Goal: Task Accomplishment & Management: Use online tool/utility

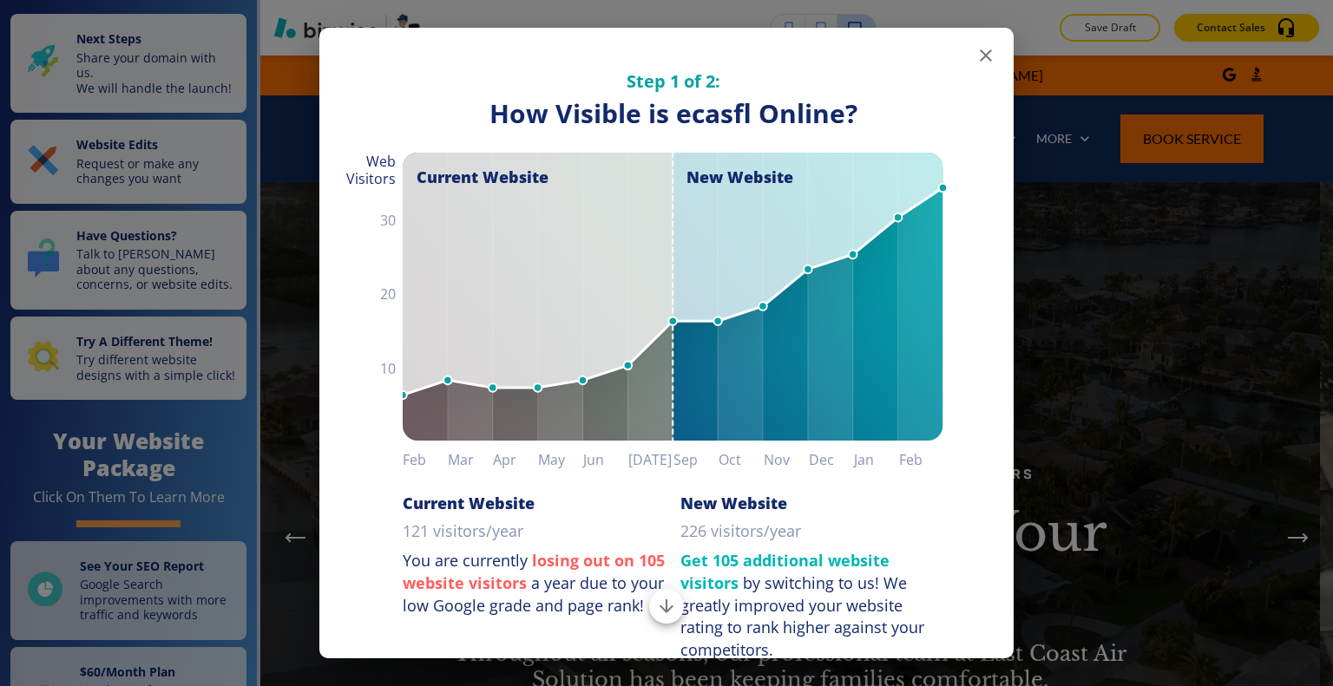
click at [976, 55] on icon "button" at bounding box center [985, 55] width 21 height 21
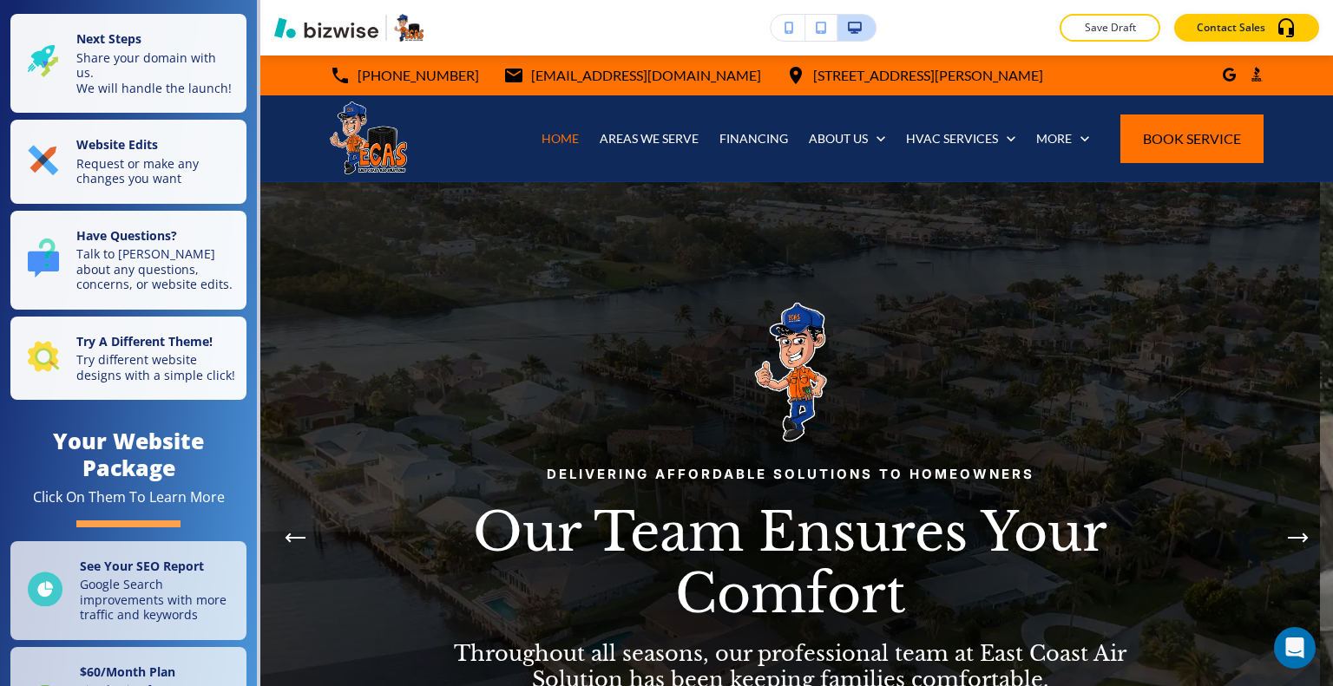
click at [1086, 26] on p "Save Draft" at bounding box center [1110, 28] width 56 height 16
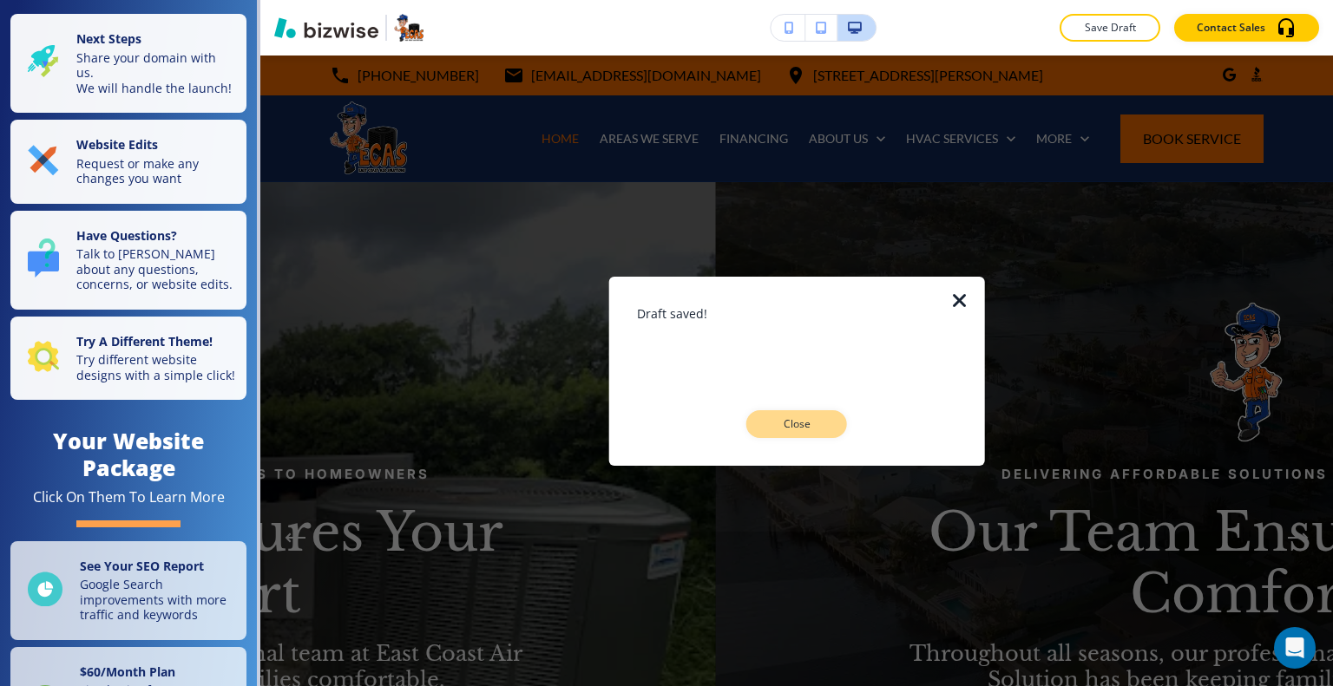
click at [784, 436] on button "Close" at bounding box center [796, 424] width 101 height 28
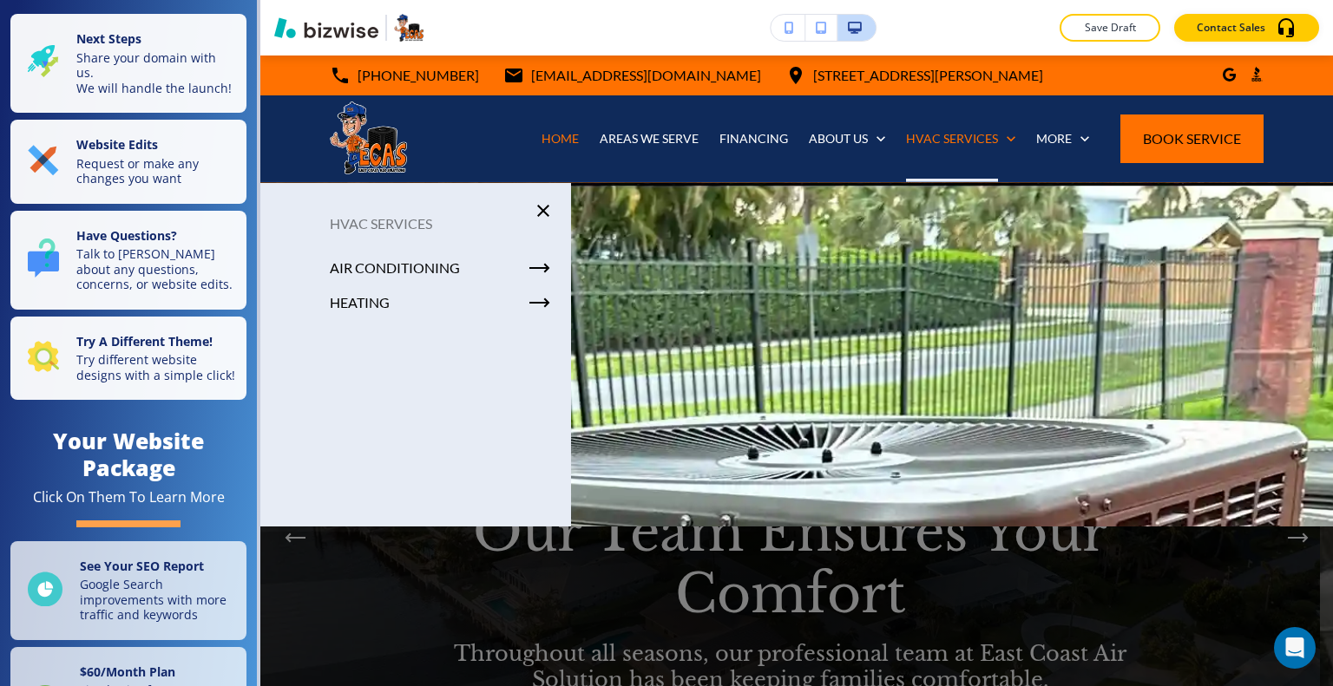
click at [748, 344] on div at bounding box center [796, 463] width 1072 height 560
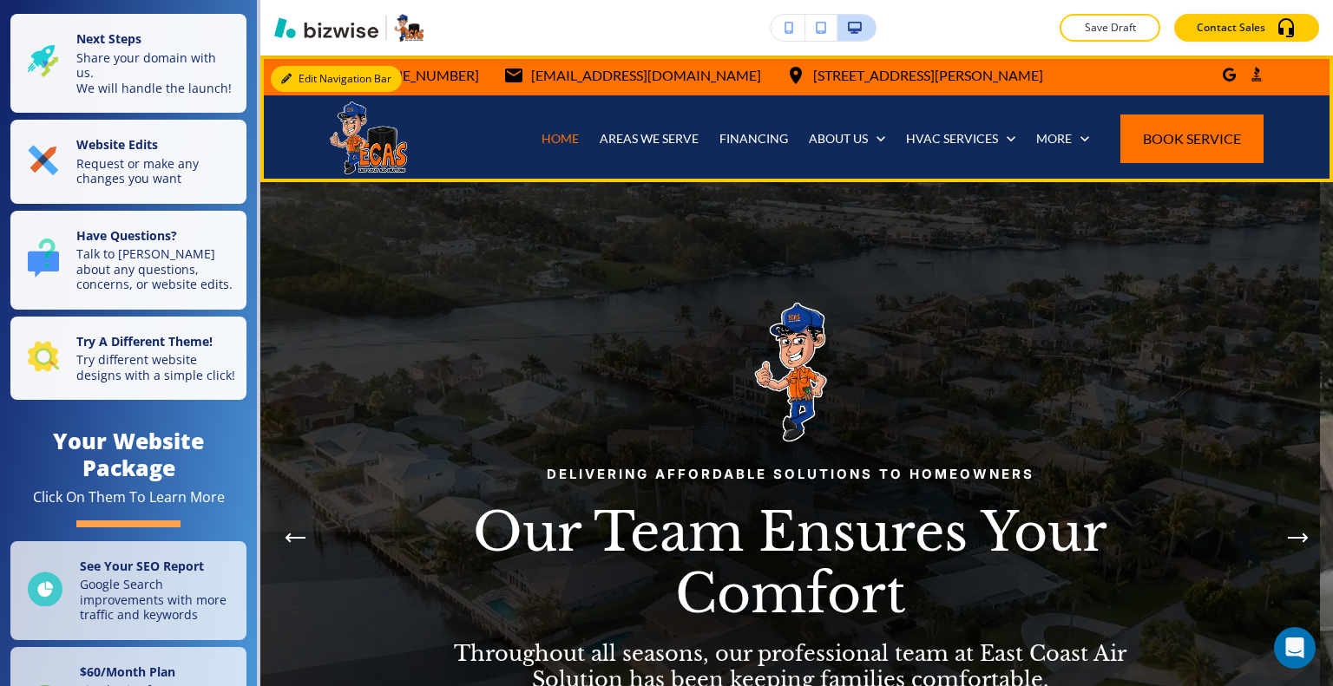
click at [309, 76] on button "Edit Navigation Bar" at bounding box center [336, 79] width 131 height 26
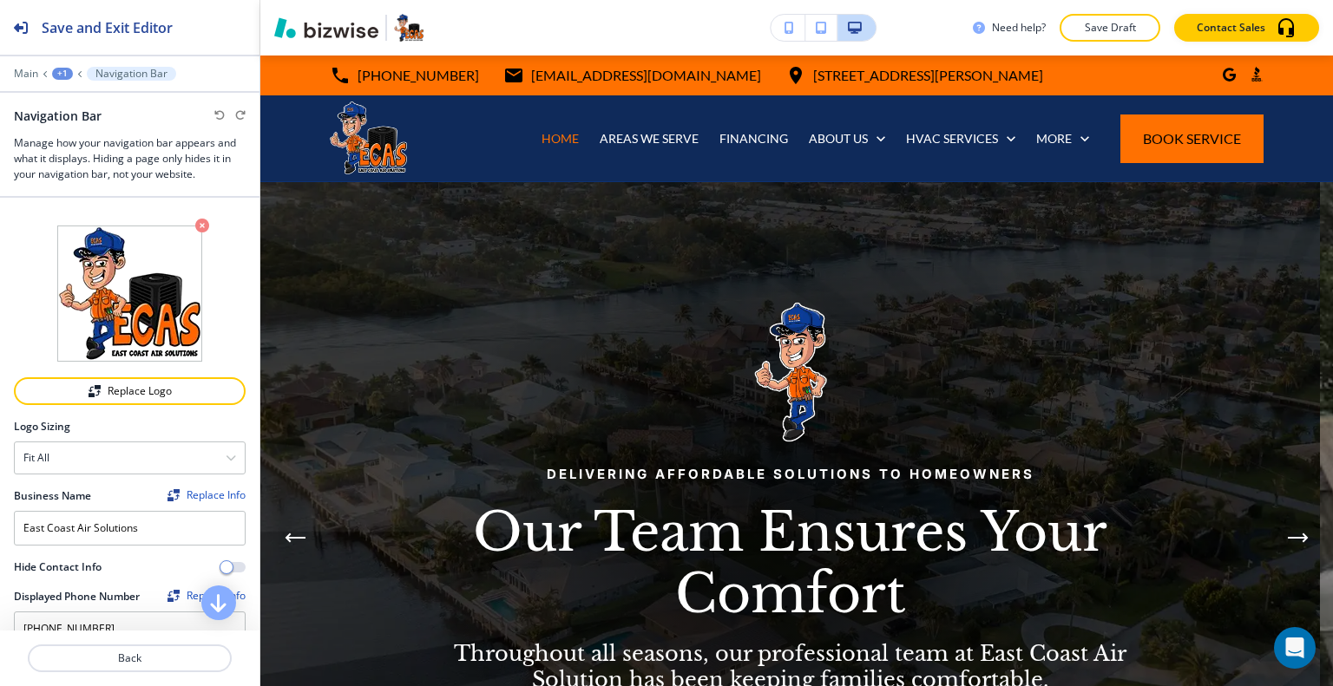
click at [62, 71] on div "+1" at bounding box center [62, 74] width 21 height 12
click at [23, 70] on p "Main" at bounding box center [26, 74] width 24 height 12
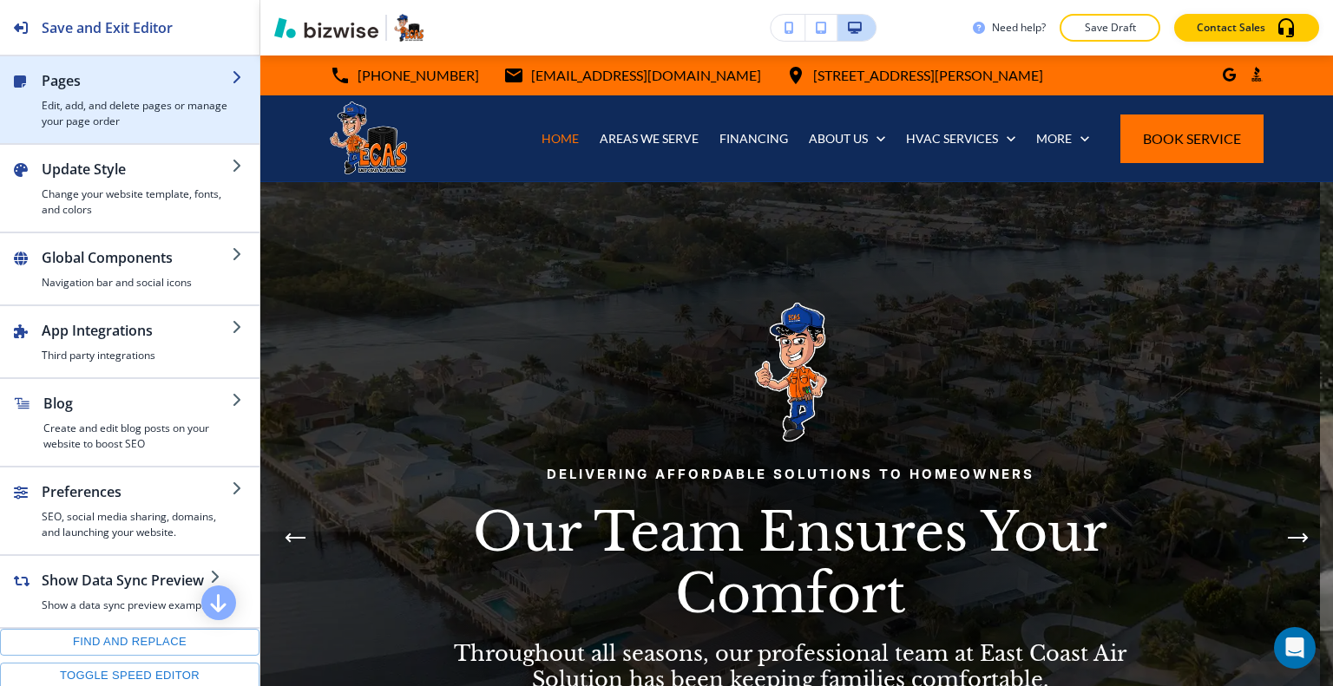
click at [76, 81] on h2 "Pages" at bounding box center [137, 80] width 190 height 21
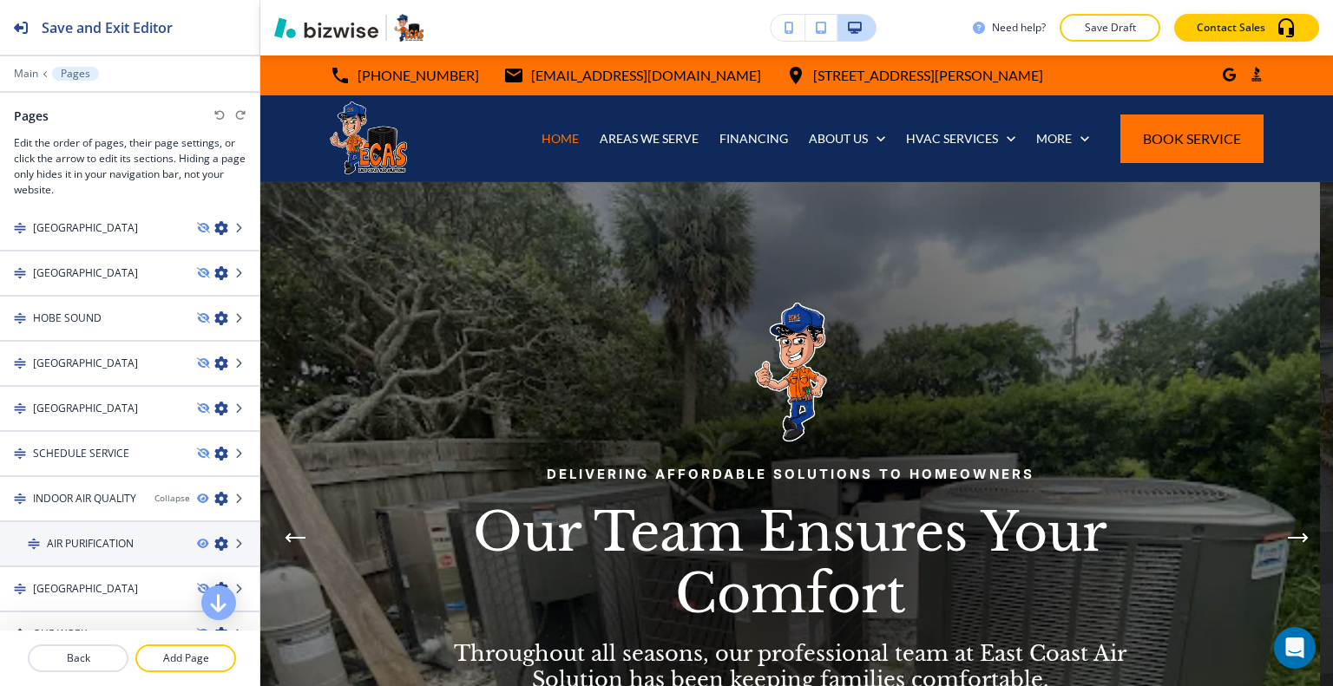
scroll to position [1282, 0]
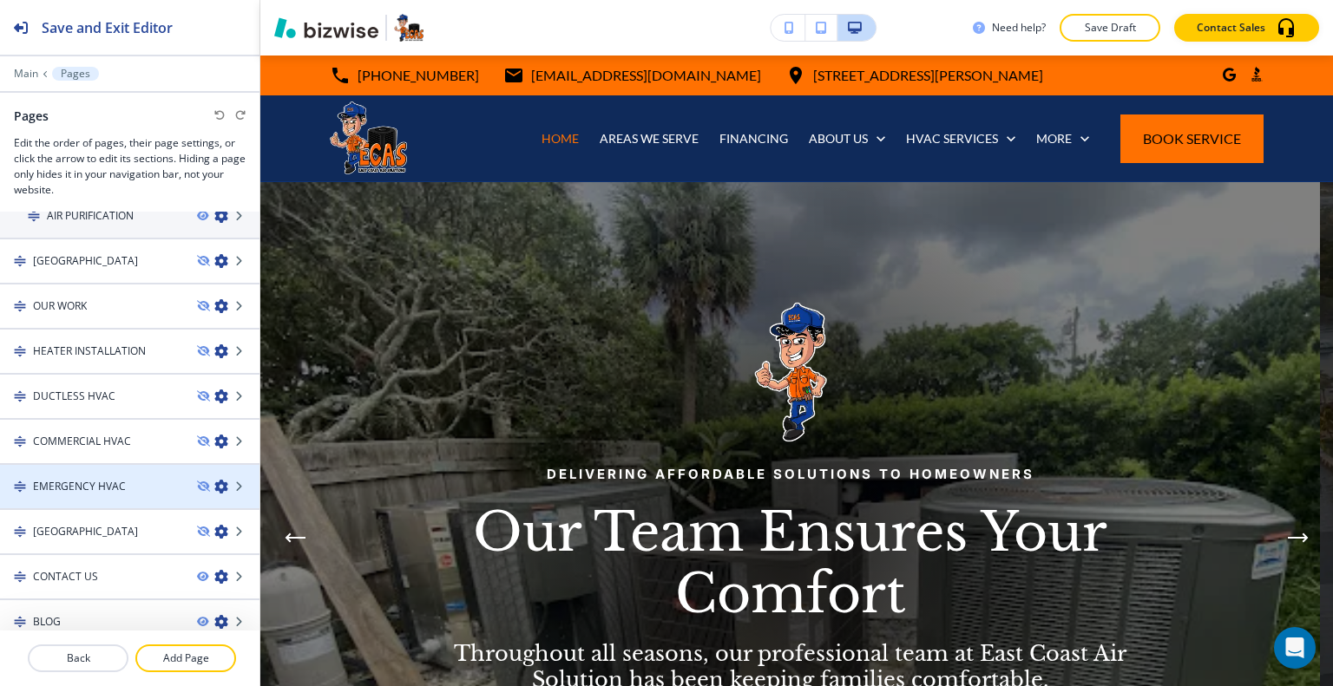
click at [90, 479] on h4 "EMERGENCY HVAC" at bounding box center [79, 487] width 93 height 16
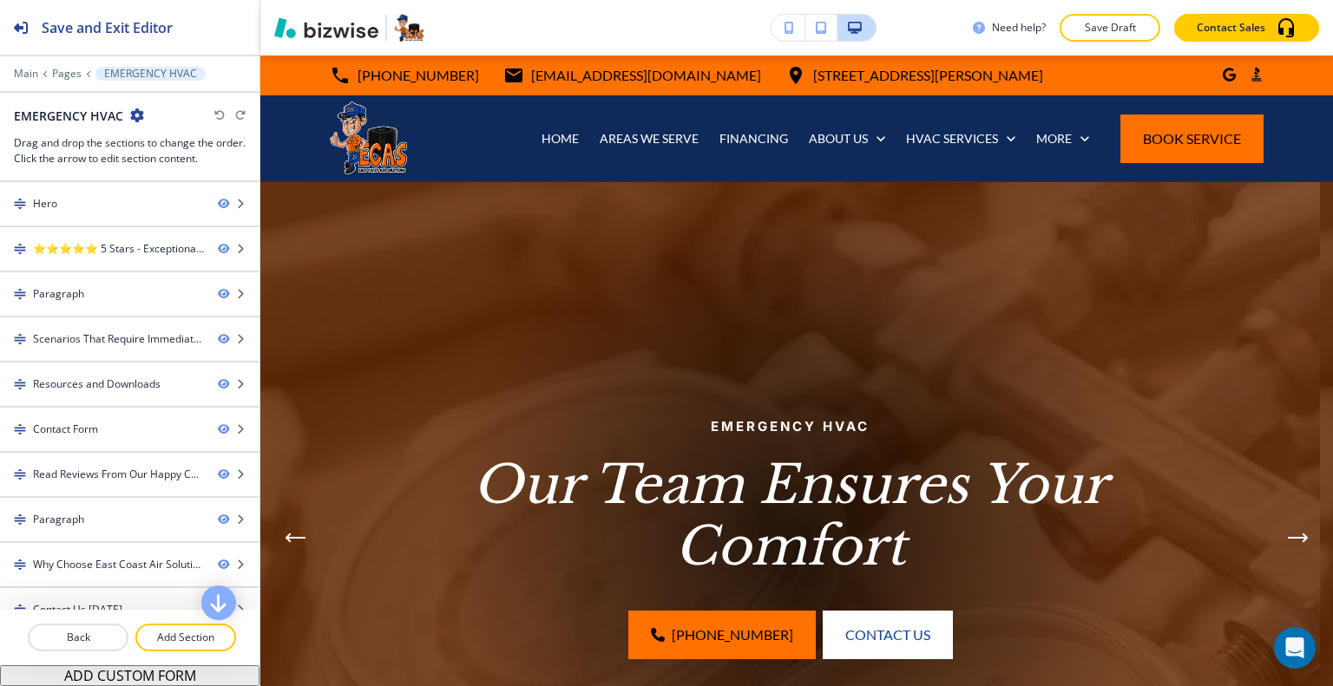
click at [139, 108] on icon "button" at bounding box center [137, 115] width 14 height 14
click at [184, 150] on p "Edit Page Settings" at bounding box center [185, 145] width 88 height 16
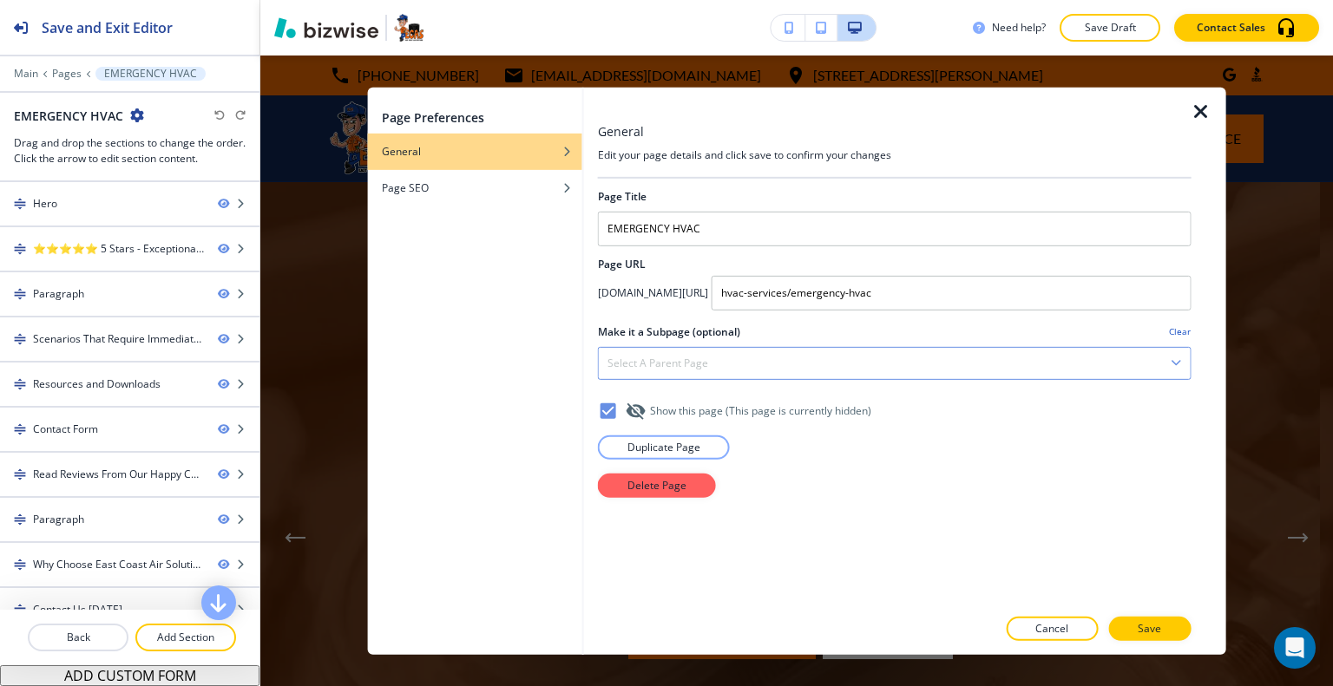
click at [665, 367] on h4 "Select a parent page" at bounding box center [657, 363] width 101 height 16
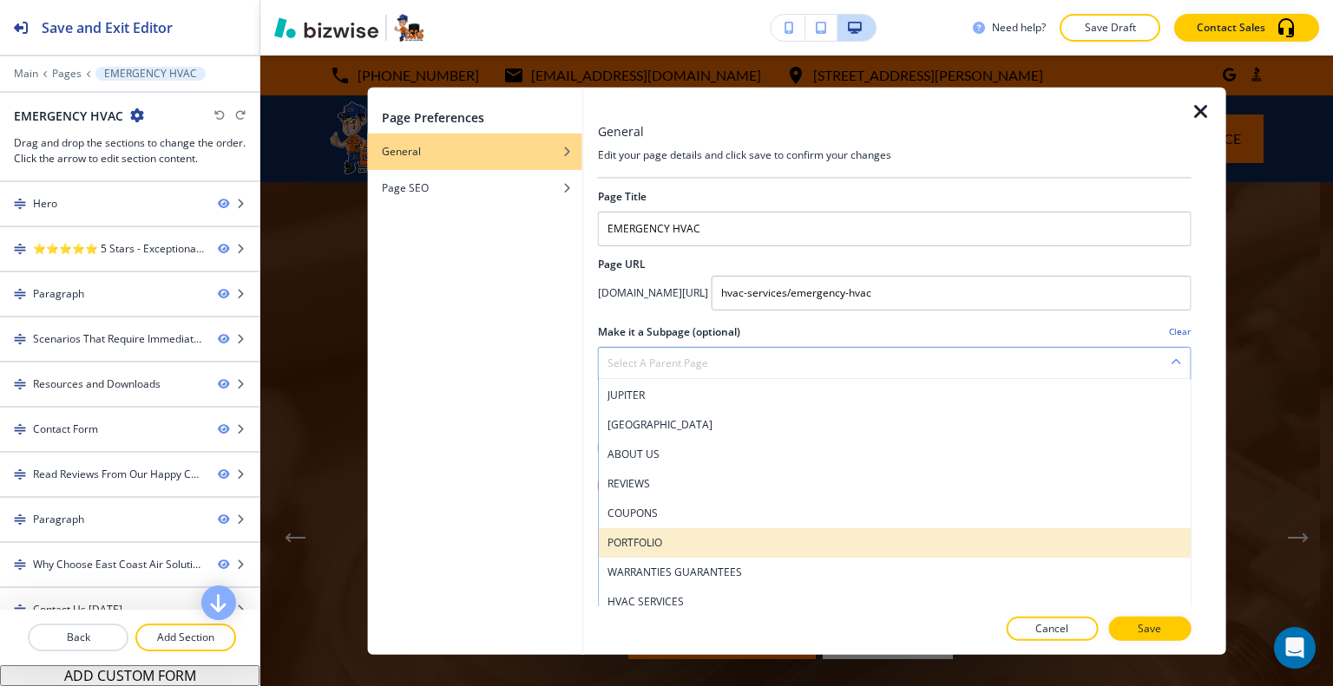
scroll to position [174, 0]
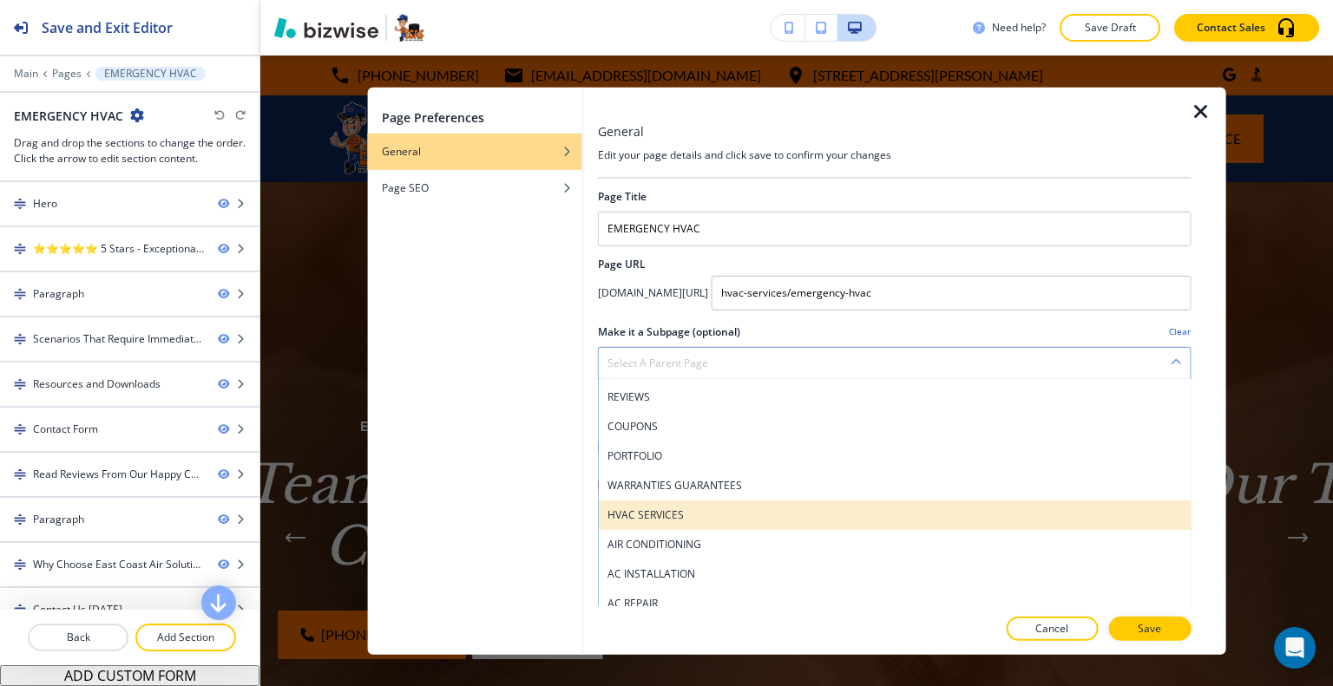
click at [668, 523] on div "HVAC SERVICES" at bounding box center [895, 514] width 592 height 29
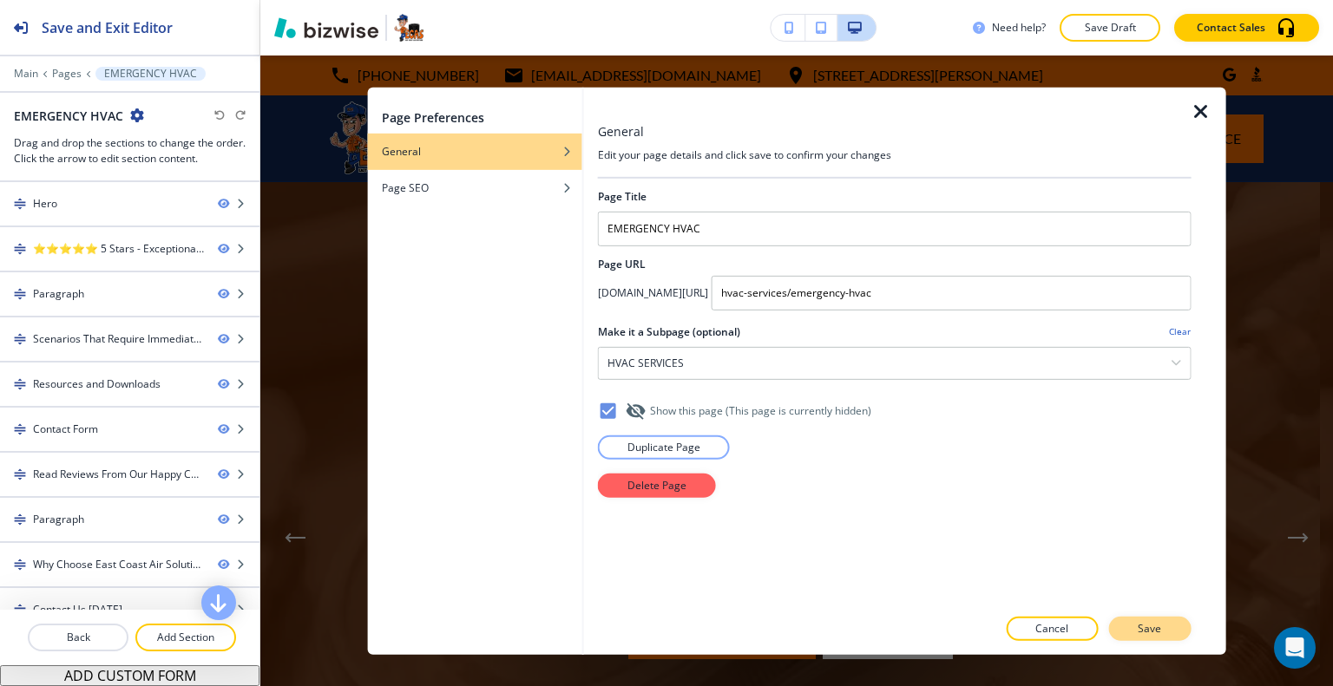
click at [1166, 629] on button "Save" at bounding box center [1149, 629] width 82 height 24
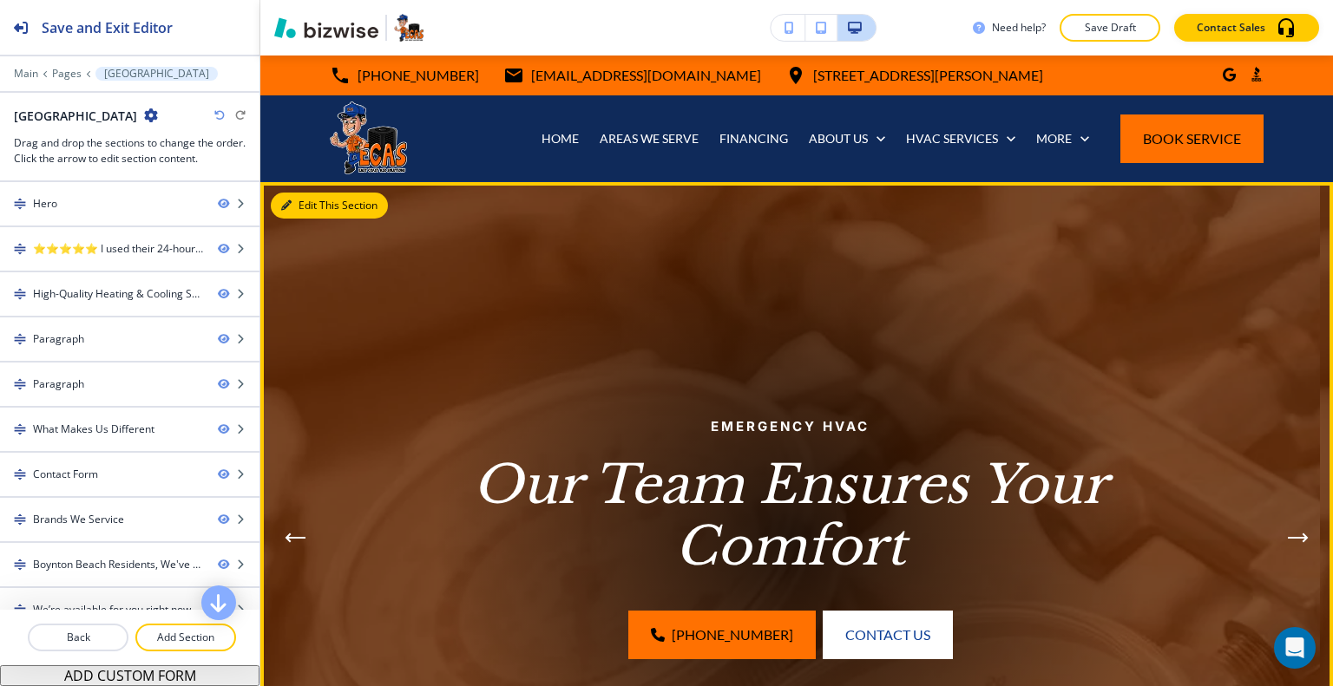
click at [288, 204] on icon "button" at bounding box center [286, 205] width 10 height 10
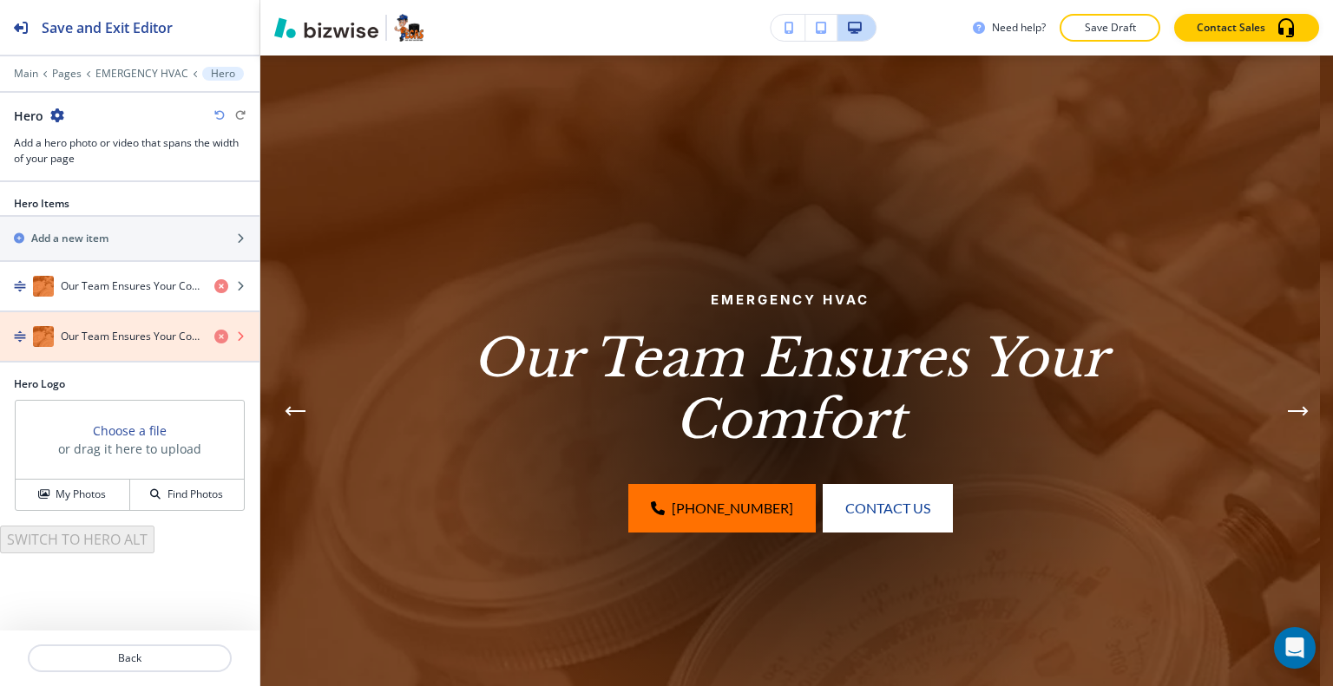
click at [223, 337] on icon "button" at bounding box center [221, 337] width 14 height 14
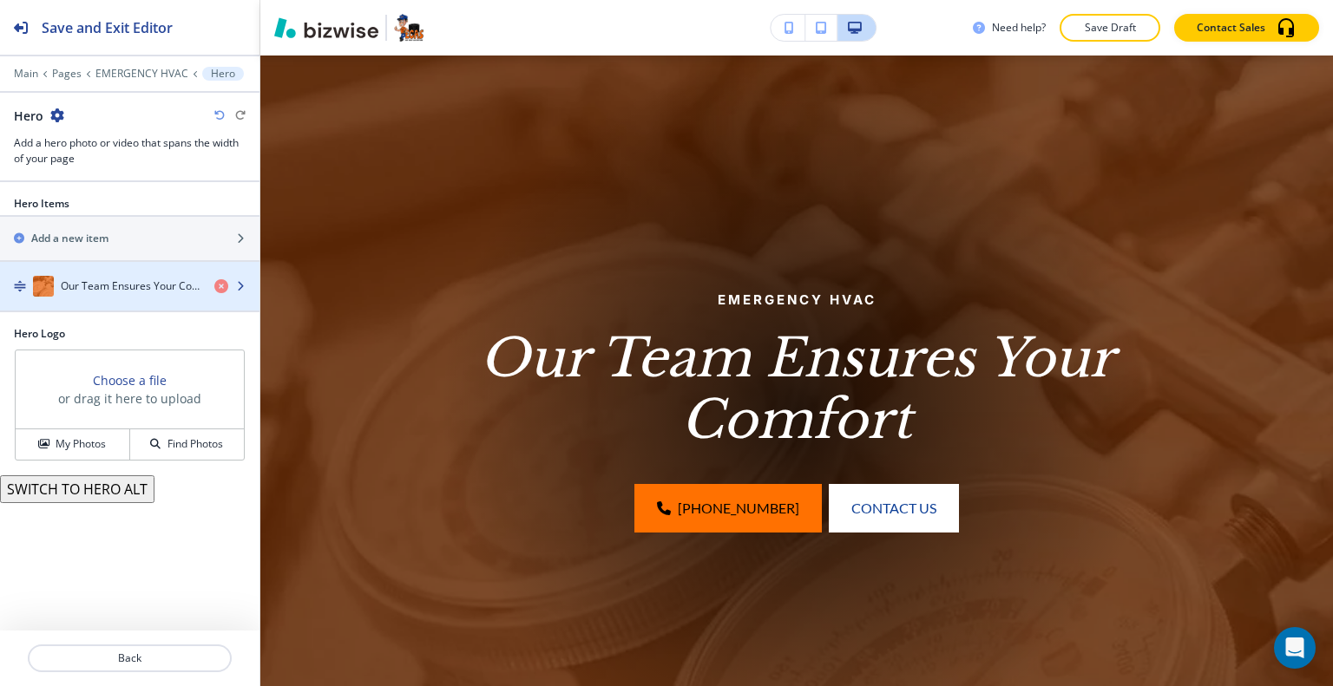
click at [120, 284] on h4 "Our Team Ensures Your Comfort" at bounding box center [131, 286] width 140 height 16
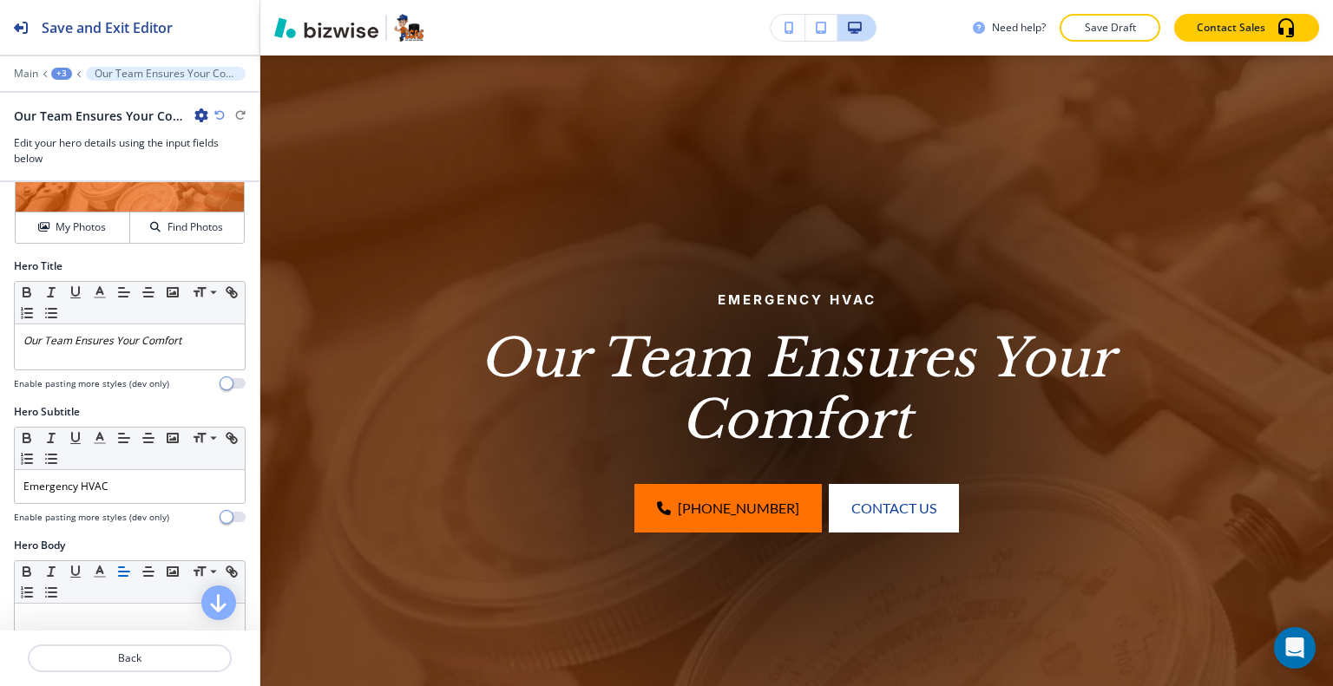
scroll to position [174, 0]
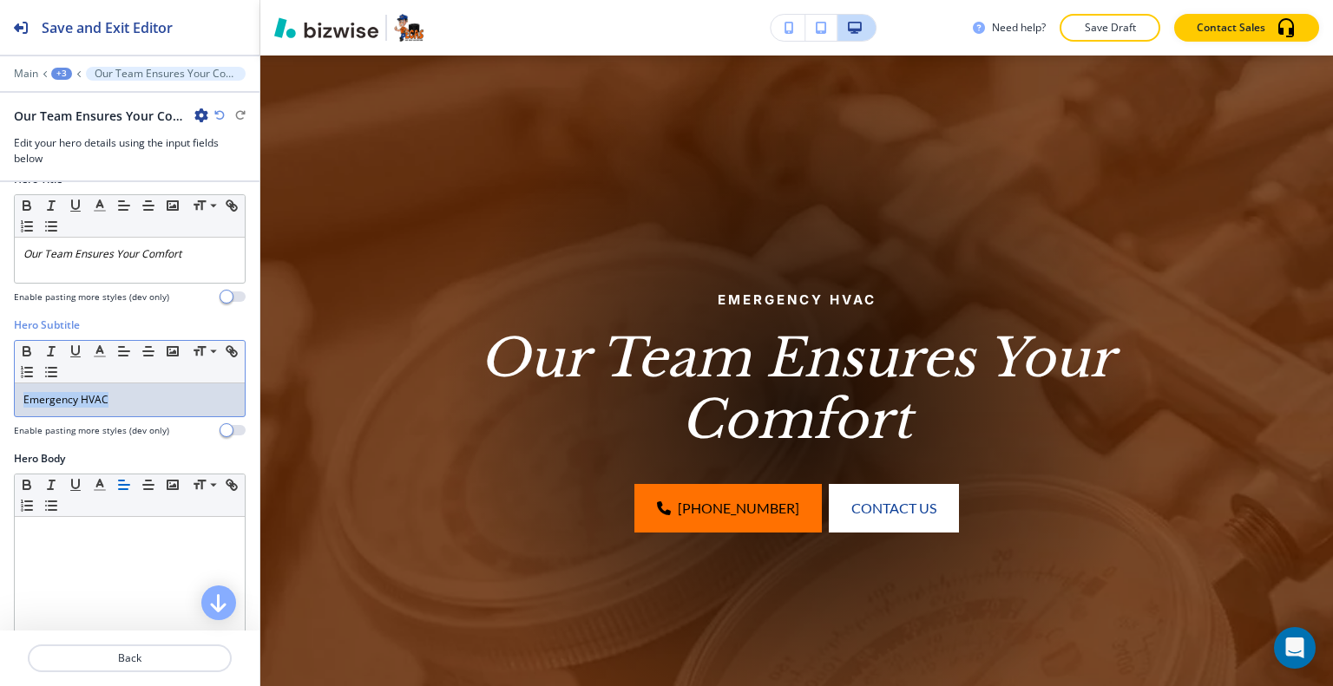
drag, startPoint x: 133, startPoint y: 405, endPoint x: 14, endPoint y: 402, distance: 118.9
click at [2, 403] on div "Hero Subtitle Small Normal Large Huge Emergency HVAC Enable pasting more styles…" at bounding box center [129, 385] width 259 height 134
copy p "Emergency HVAC"
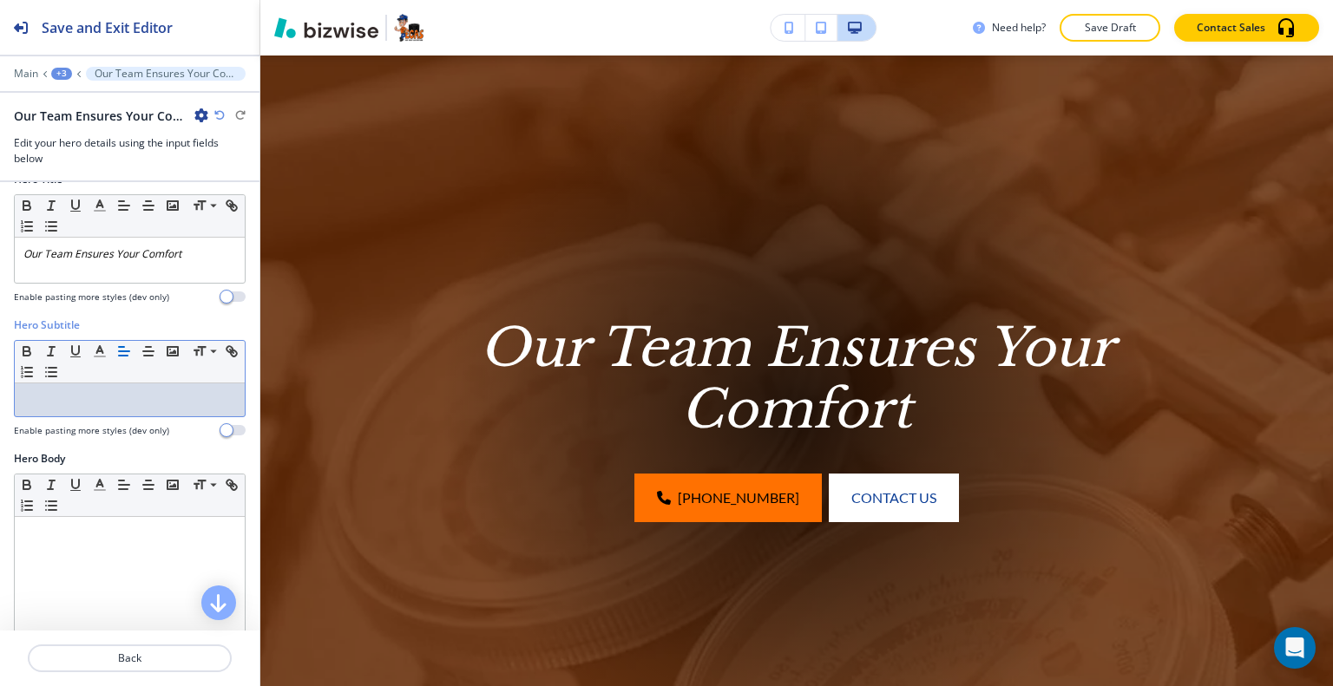
scroll to position [87, 0]
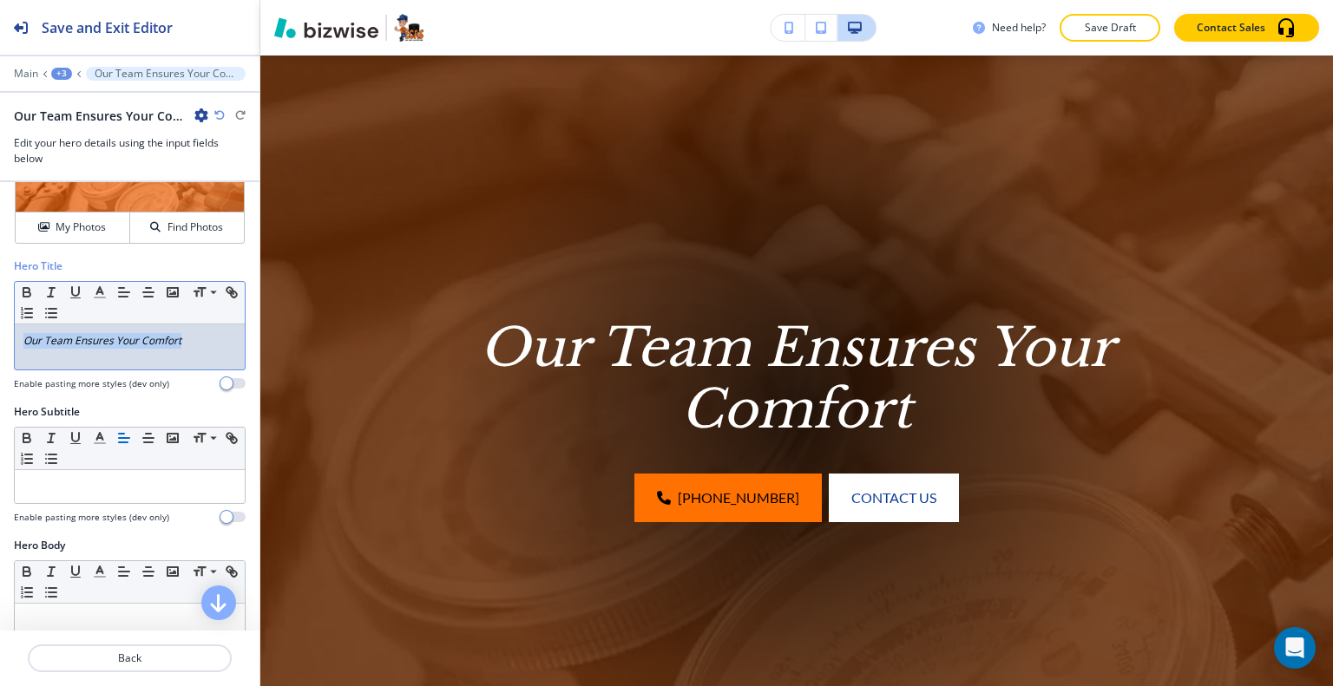
drag, startPoint x: 135, startPoint y: 347, endPoint x: 80, endPoint y: 343, distance: 55.7
click at [3, 348] on div "Hero Title Small Normal Large Huge Our Team Ensures Your Comfort Enable pasting…" at bounding box center [129, 332] width 259 height 146
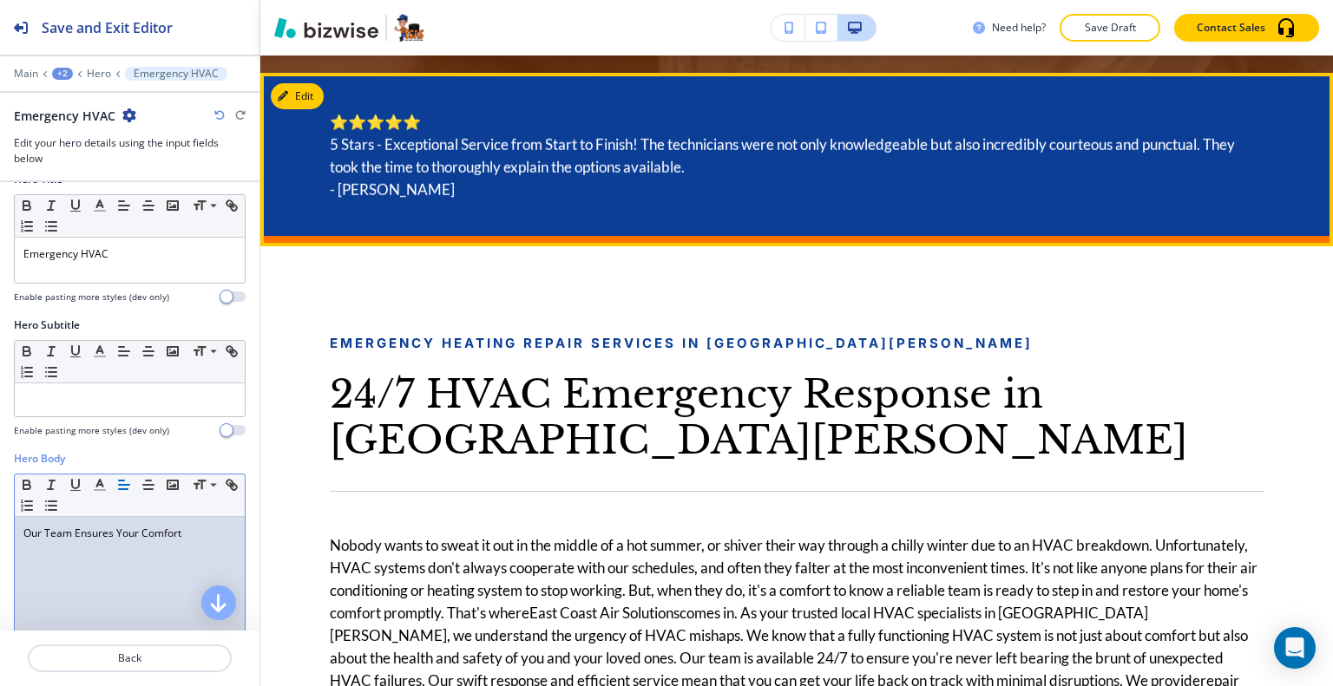
scroll to position [907, 0]
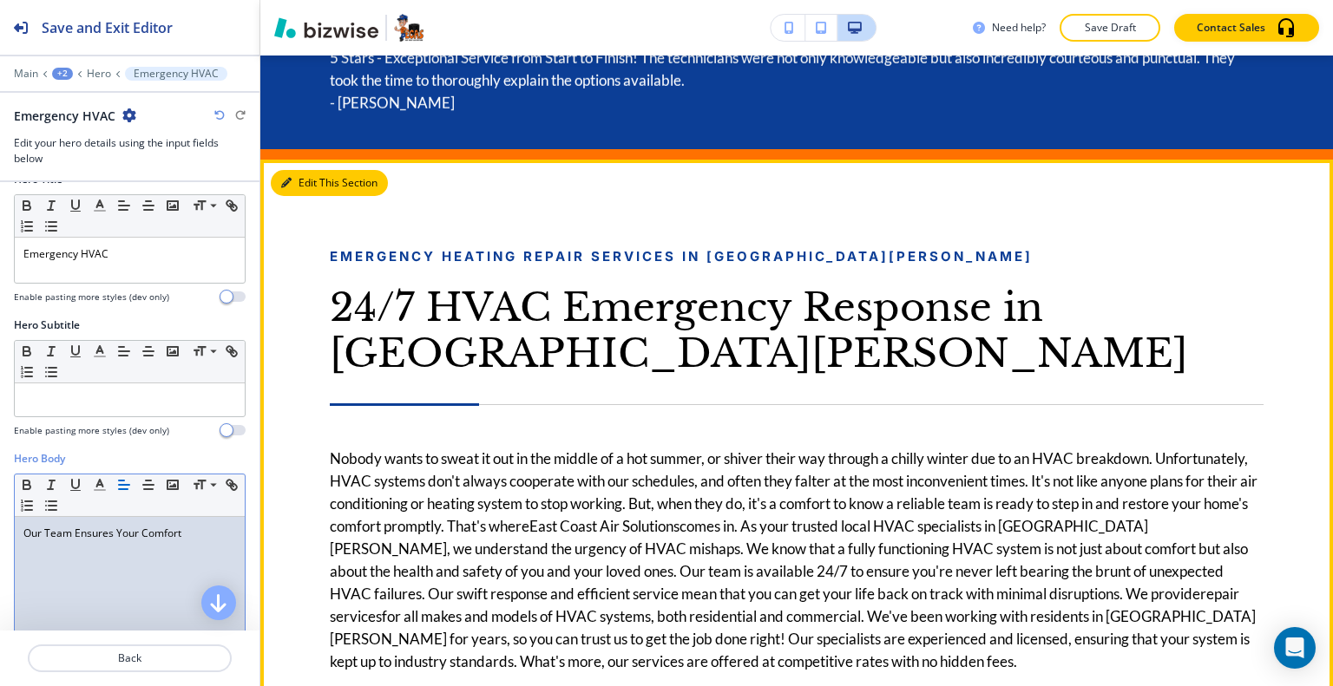
click at [291, 179] on icon "button" at bounding box center [286, 183] width 10 height 10
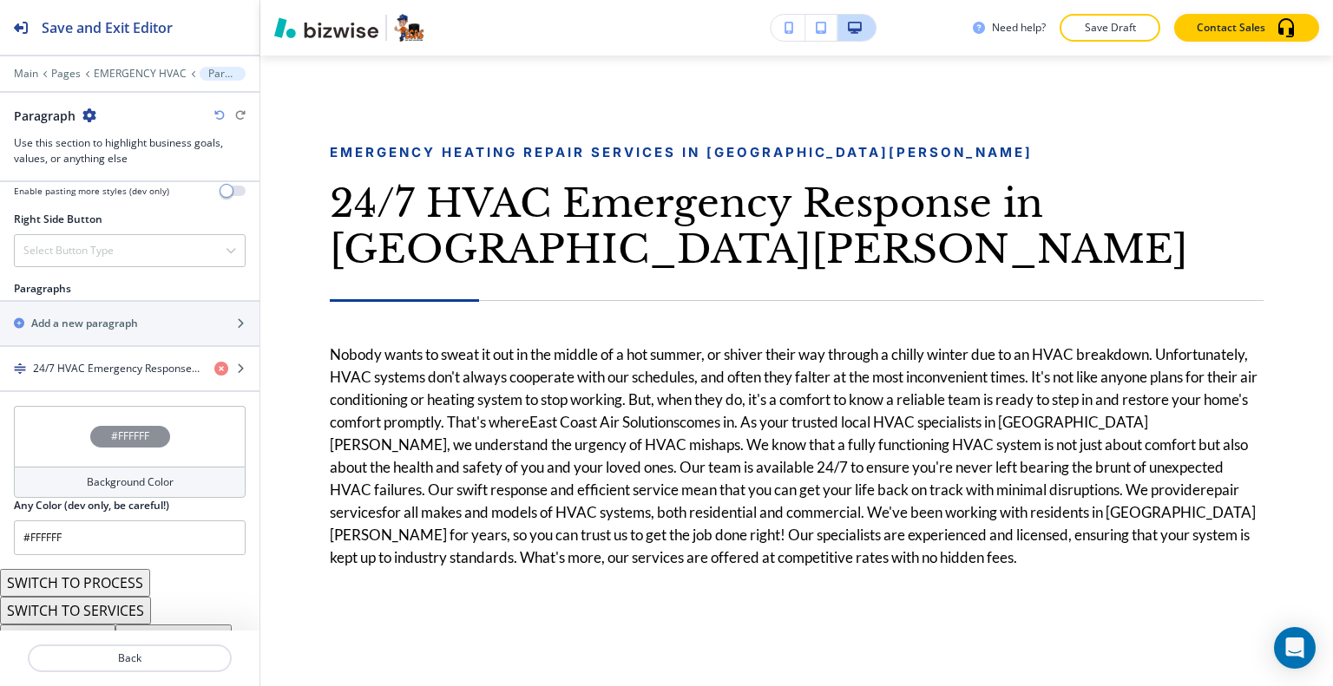
scroll to position [997, 0]
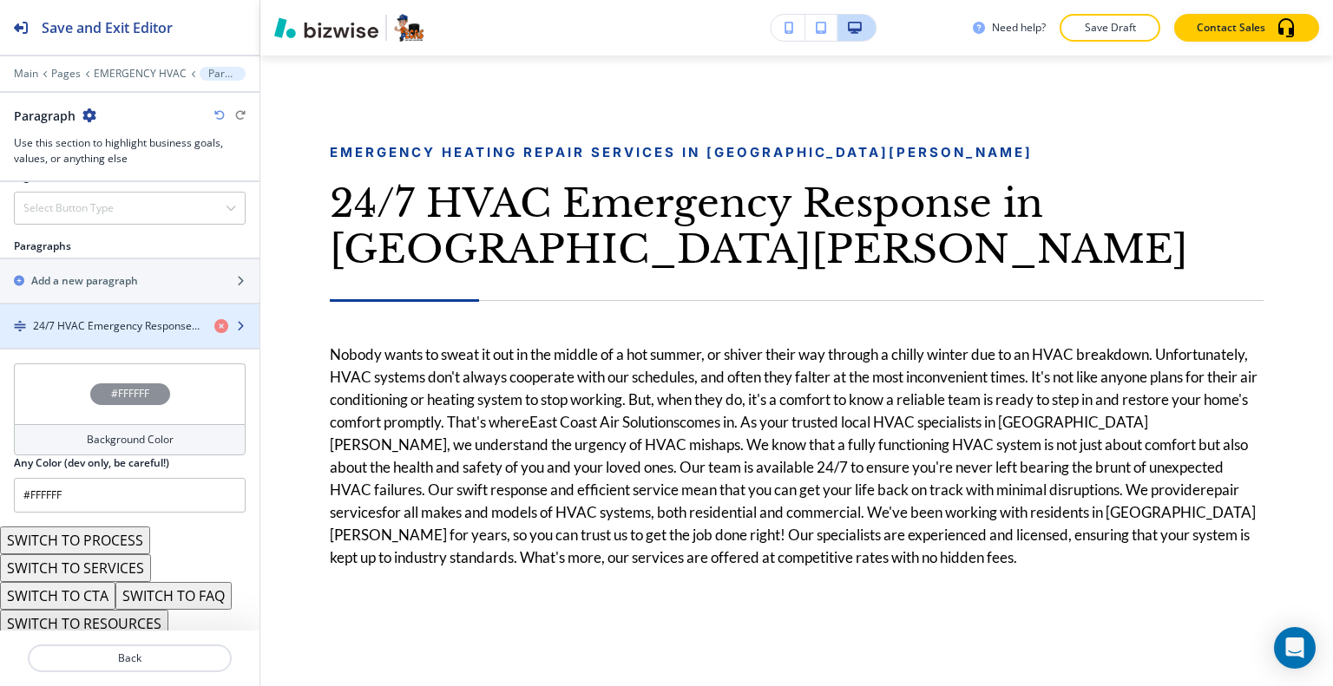
click at [149, 318] on h4 "24/7 HVAC Emergency Response in [GEOGRAPHIC_DATA][PERSON_NAME]" at bounding box center [116, 326] width 167 height 16
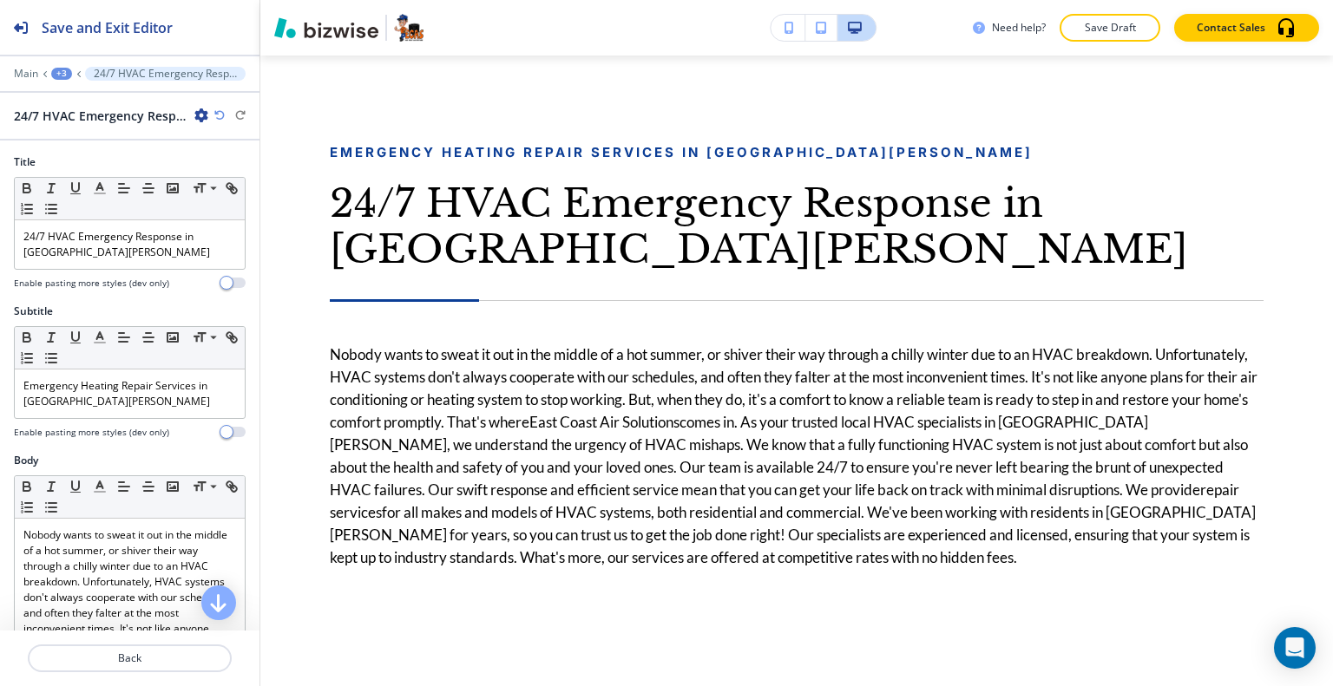
scroll to position [1098, 0]
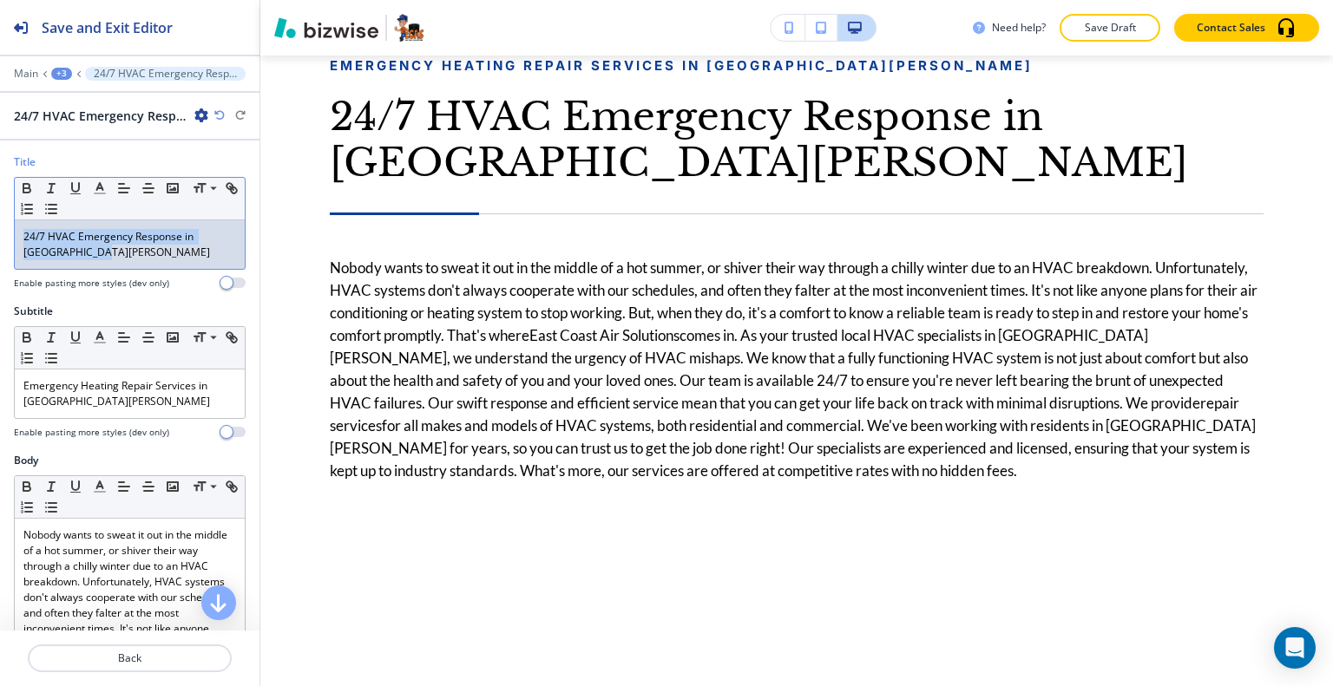
drag, startPoint x: 120, startPoint y: 259, endPoint x: 6, endPoint y: 226, distance: 118.6
click at [1, 224] on div "Title Small Normal Large Huge 24/7 HVAC Emergency Response in [GEOGRAPHIC_DATA]…" at bounding box center [129, 228] width 259 height 149
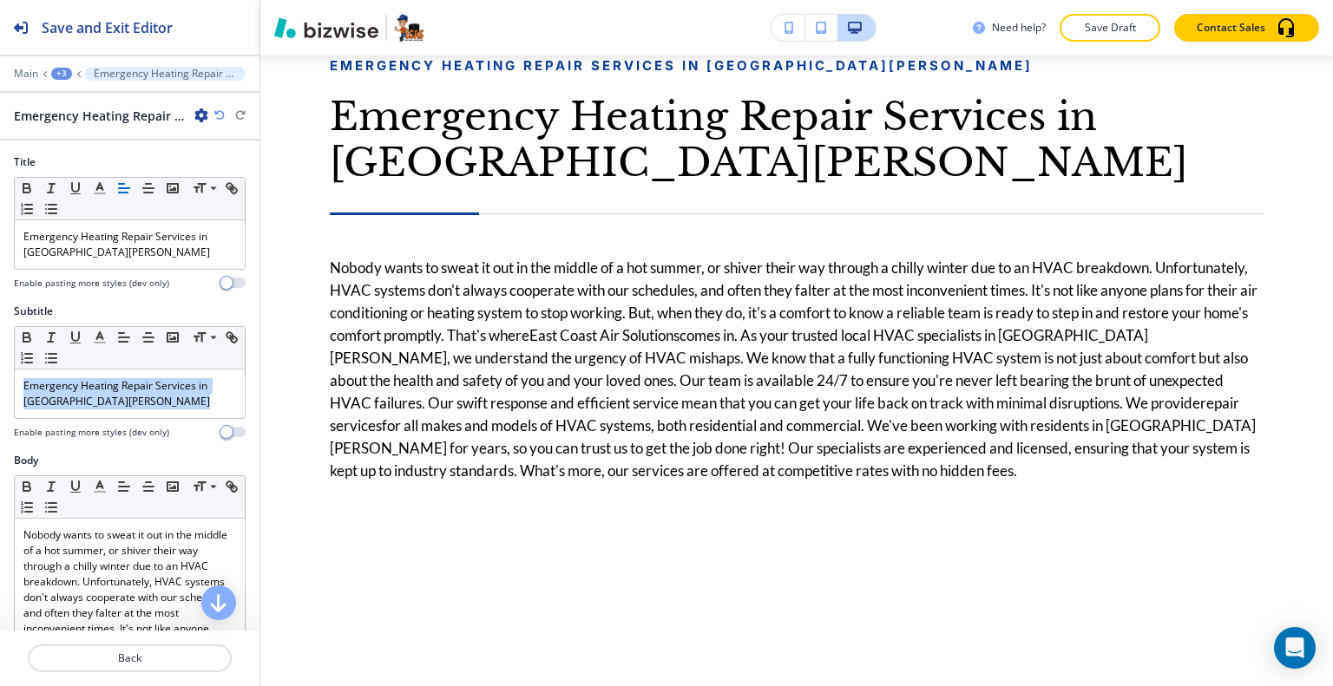
drag, startPoint x: 111, startPoint y: 417, endPoint x: 9, endPoint y: 401, distance: 103.7
click at [2, 401] on div "Subtitle Small Normal Large Huge Emergency Heating Repair Services in [GEOGRAPH…" at bounding box center [129, 378] width 259 height 149
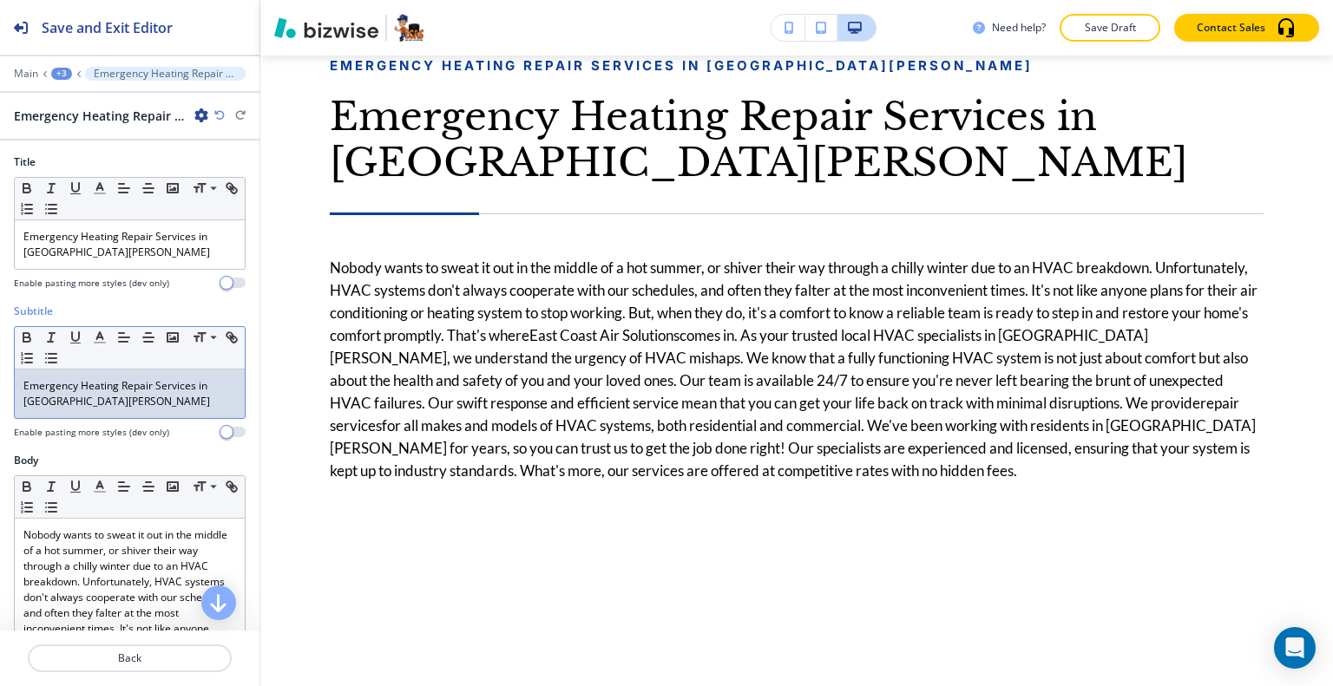
click at [104, 391] on p "Emergency Heating Repair Services in [GEOGRAPHIC_DATA][PERSON_NAME]" at bounding box center [129, 393] width 213 height 31
drag, startPoint x: 104, startPoint y: 392, endPoint x: 0, endPoint y: 383, distance: 104.5
click at [0, 383] on div "Subtitle Small Normal Large Huge Emergency Heating Repair Services in [GEOGRAPH…" at bounding box center [129, 378] width 259 height 149
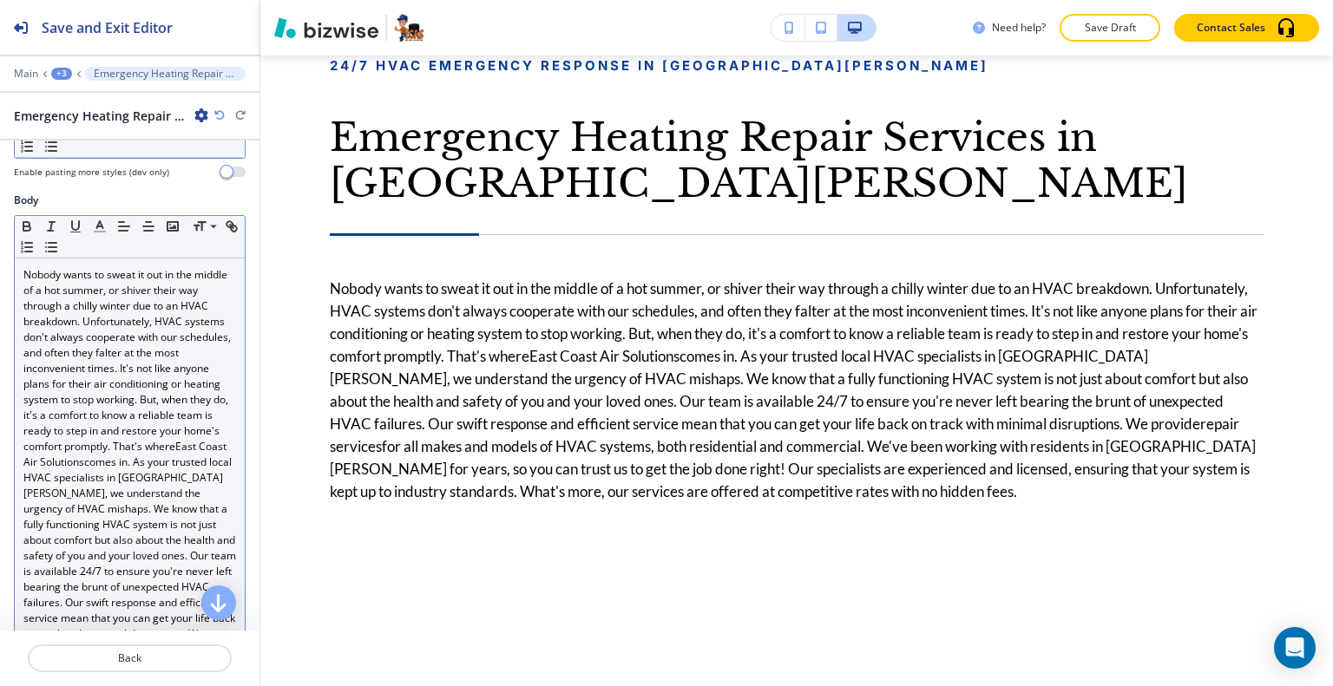
scroll to position [434, 0]
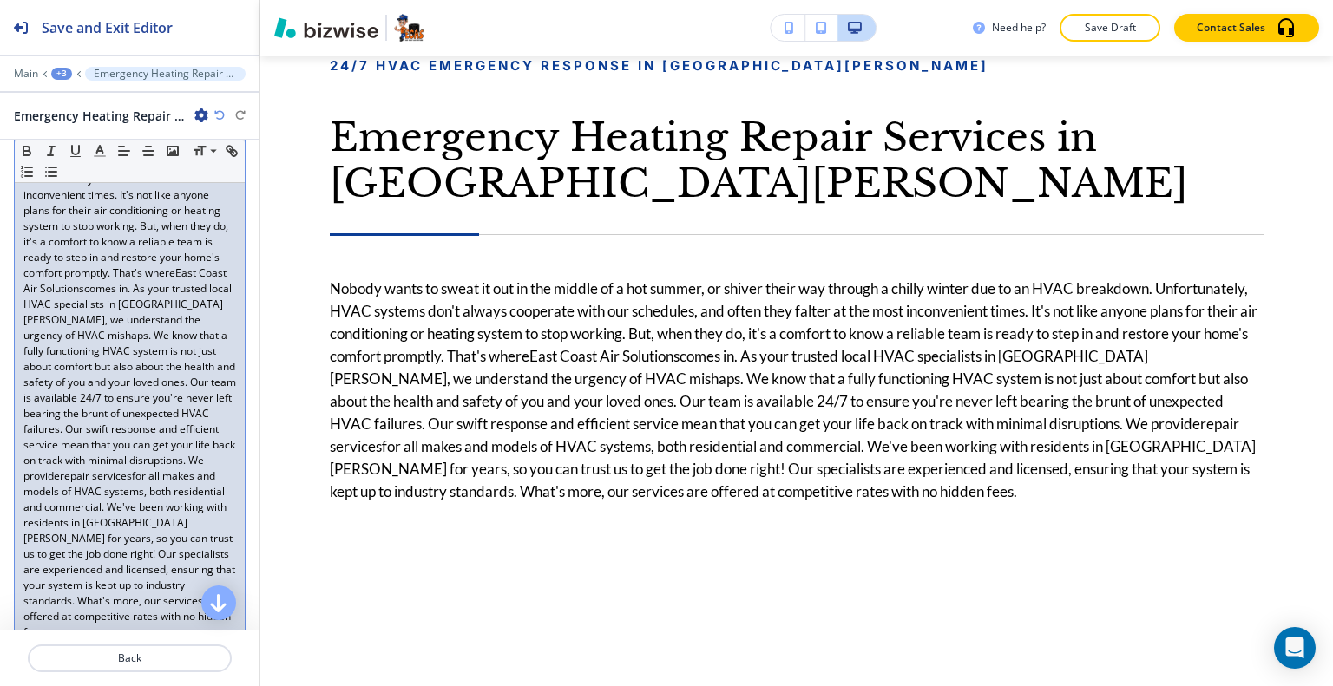
click at [135, 463] on link "comes in. As your trusted local HVAC specialists in [GEOGRAPHIC_DATA][PERSON_NA…" at bounding box center [130, 382] width 215 height 202
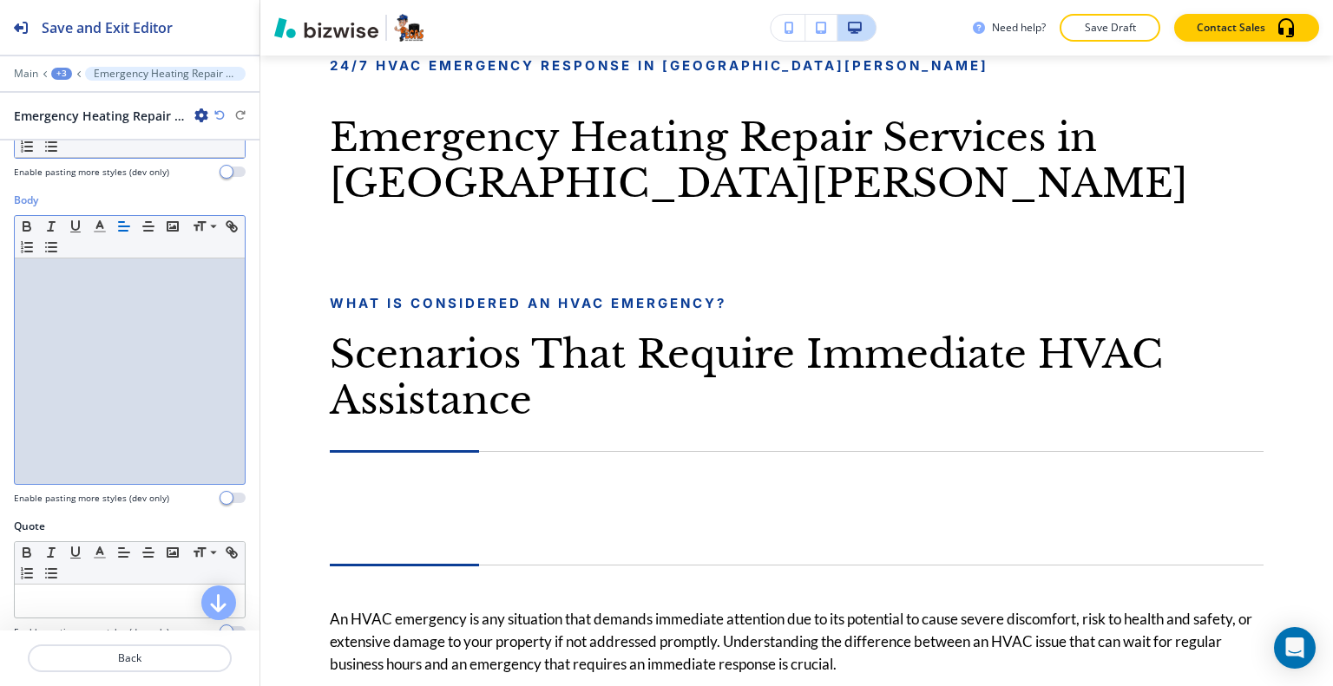
scroll to position [0, 0]
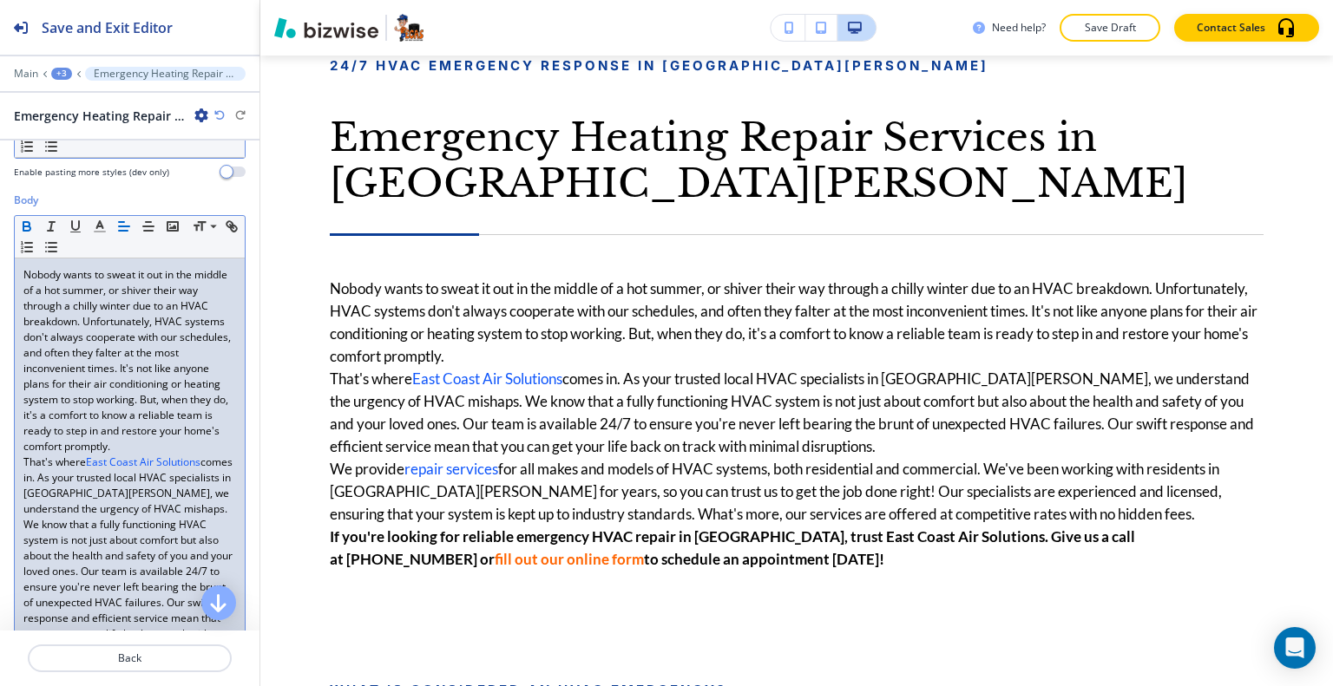
click at [163, 455] on p "That's where East Coast Air Solutions comes in. As your trusted local HVAC spec…" at bounding box center [129, 556] width 213 height 203
click at [193, 501] on p "That's where East Coast Air Solutions comes in. As your trusted local HVAC spec…" at bounding box center [129, 556] width 213 height 203
click at [203, 397] on p "Nobody wants to sweat it out in the middle of a hot summer, or shiver their way…" at bounding box center [129, 360] width 213 height 187
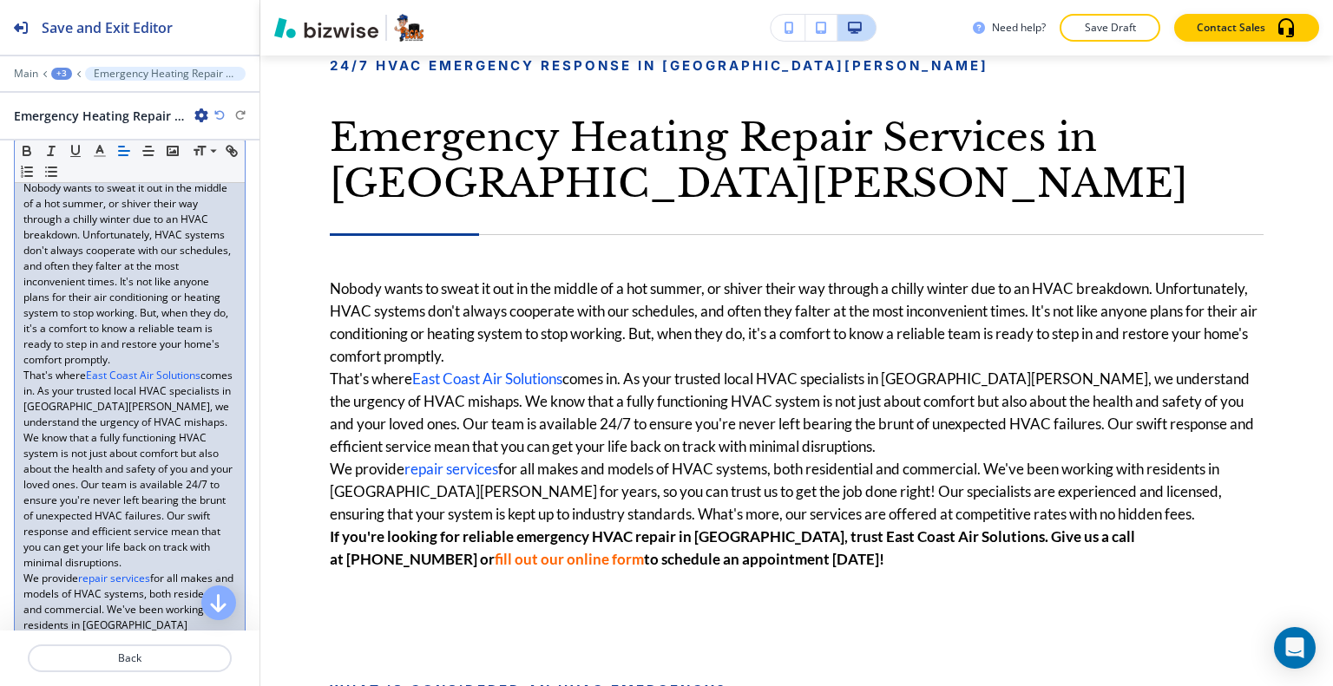
scroll to position [434, 0]
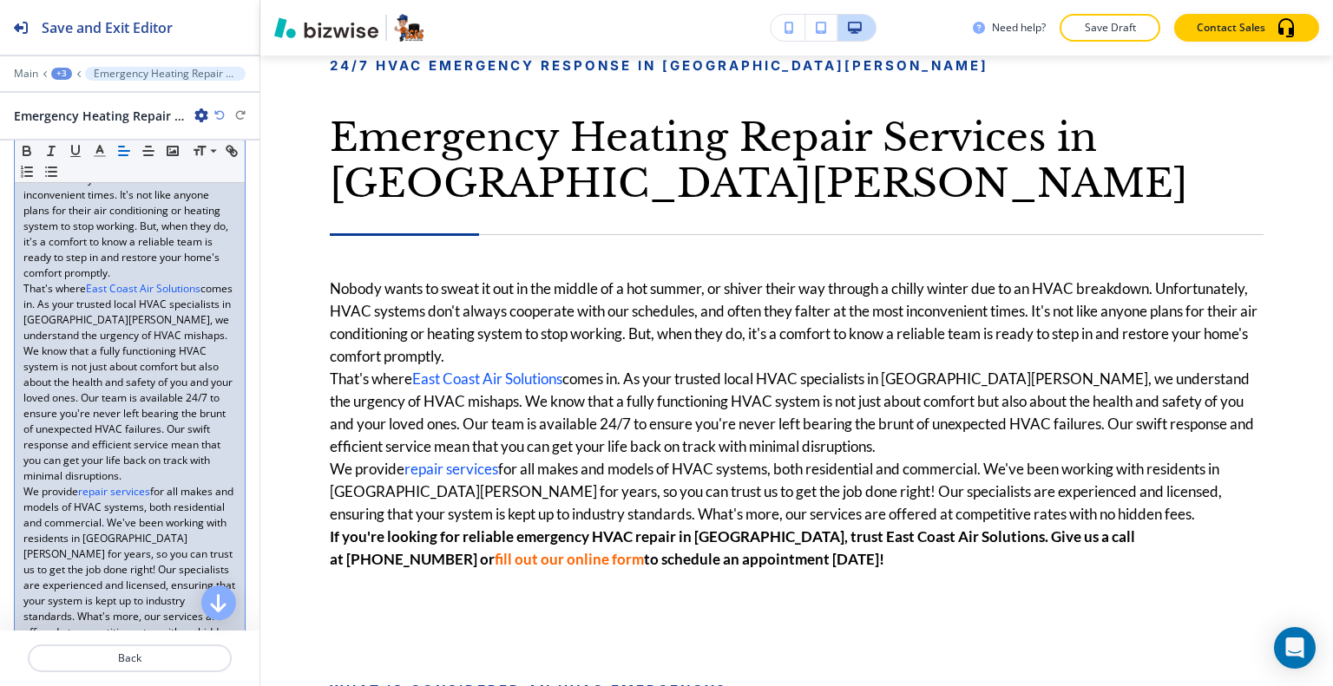
click at [177, 481] on p "That's where East Coast Air Solutions comes in. As your trusted local HVAC spec…" at bounding box center [129, 382] width 213 height 203
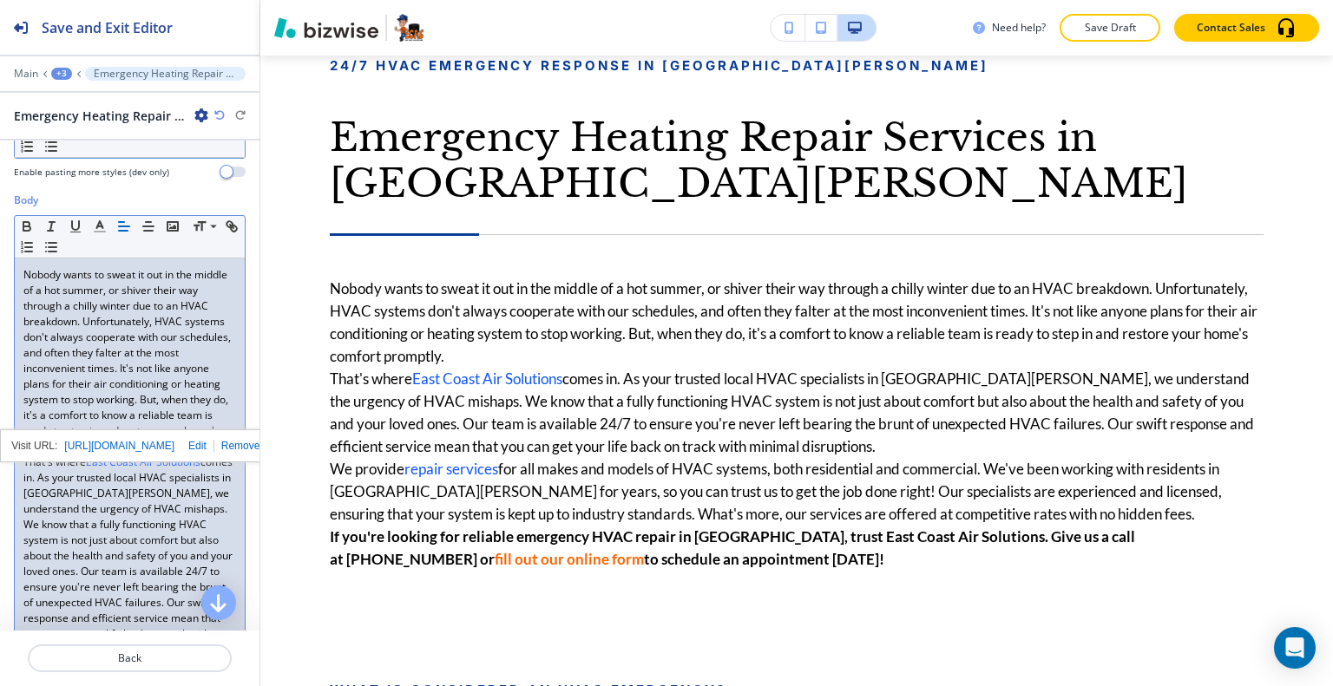
click at [179, 363] on p "Nobody wants to sweat it out in the middle of a hot summer, or shiver their way…" at bounding box center [129, 360] width 213 height 187
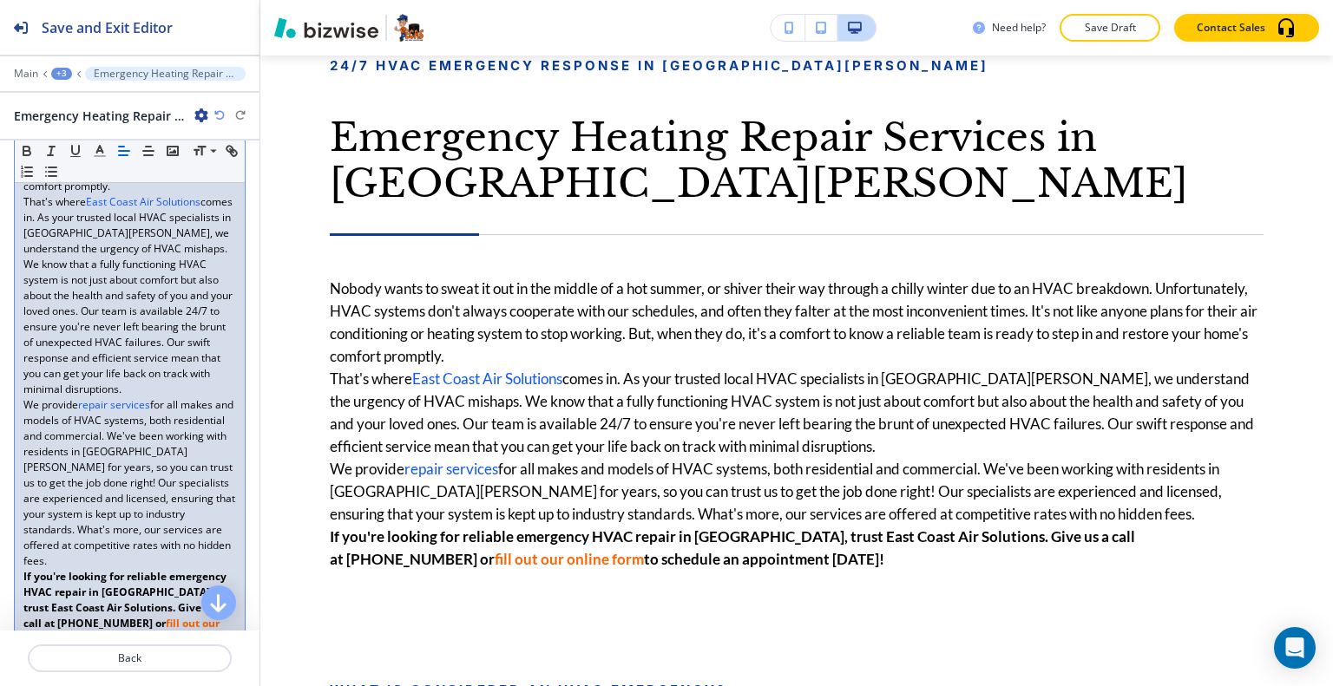
scroll to position [607, 0]
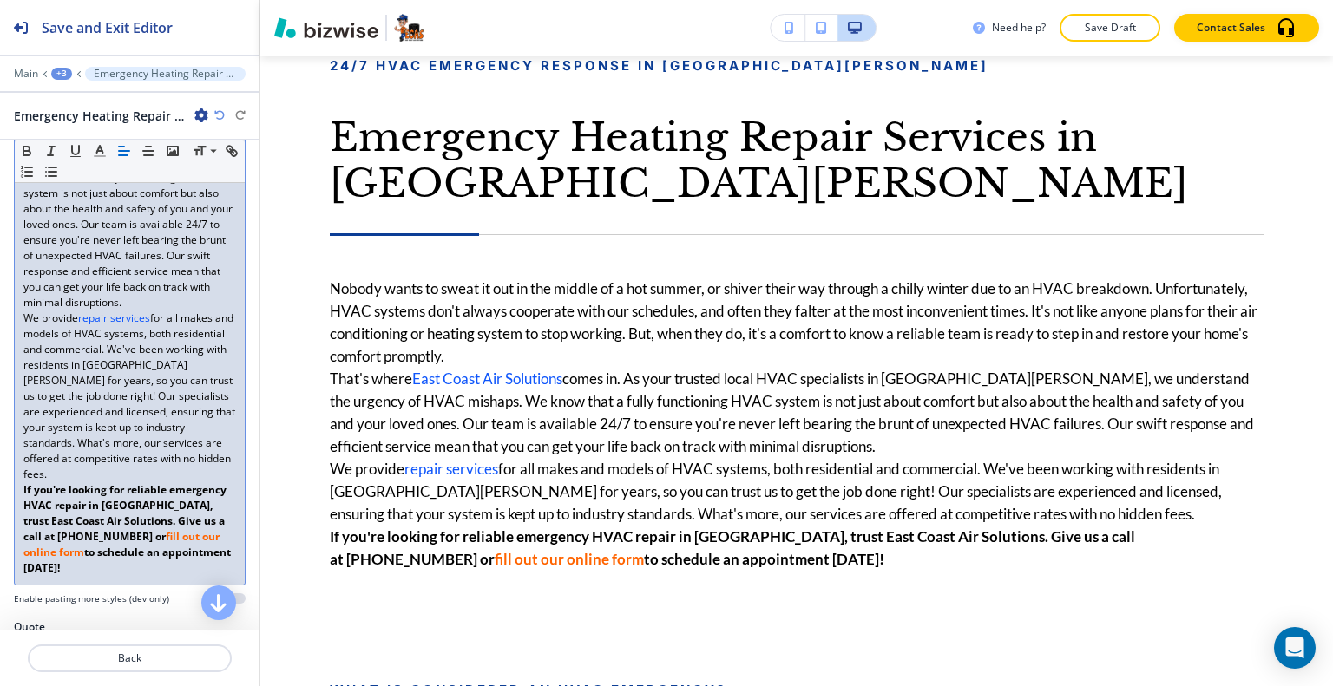
click at [132, 482] on p "We provide repair services for all makes and models of HVAC systems, both resid…" at bounding box center [129, 397] width 213 height 172
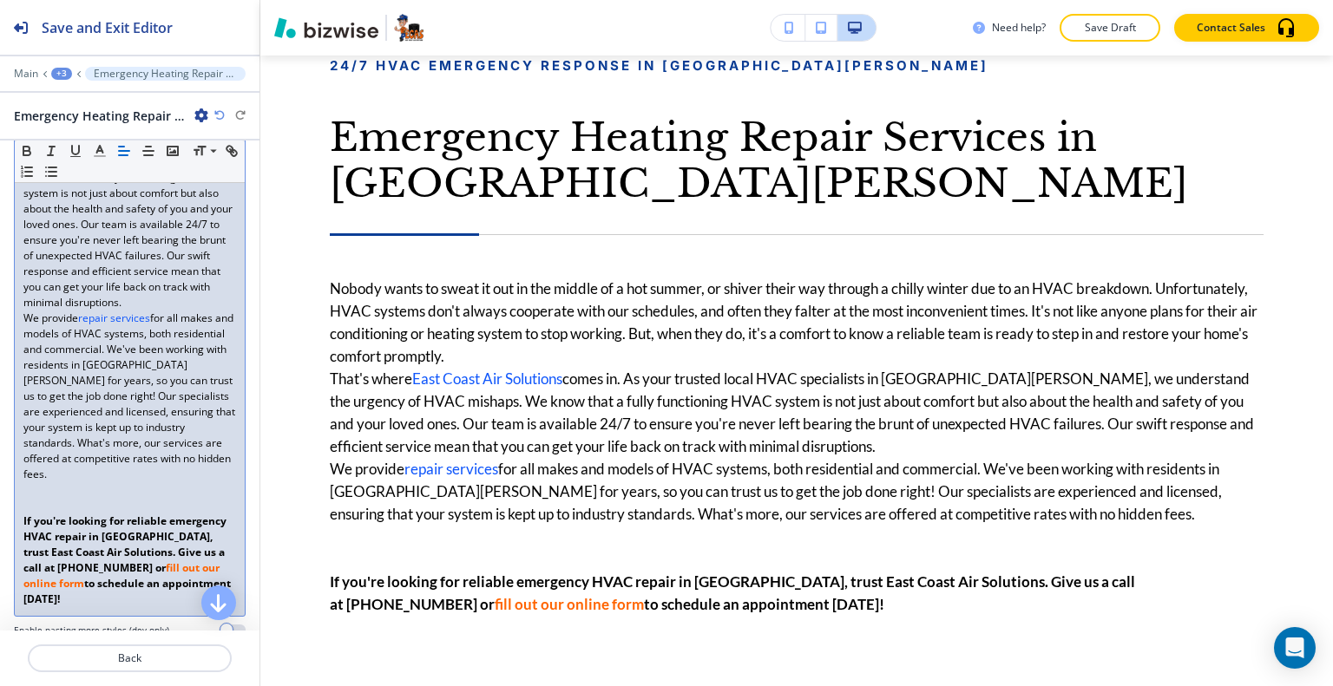
scroll to position [521, 0]
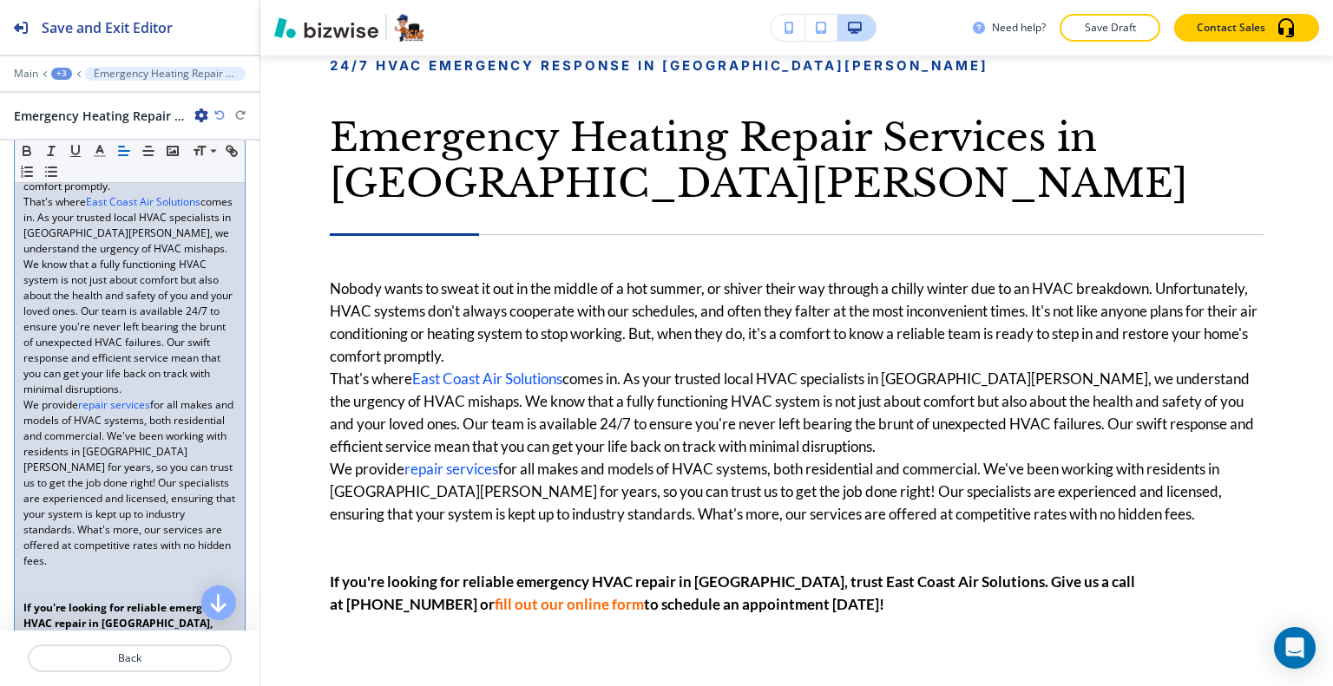
click at [142, 397] on p "That's where East Coast Air Solutions comes in. As your trusted local HVAC spec…" at bounding box center [129, 295] width 213 height 203
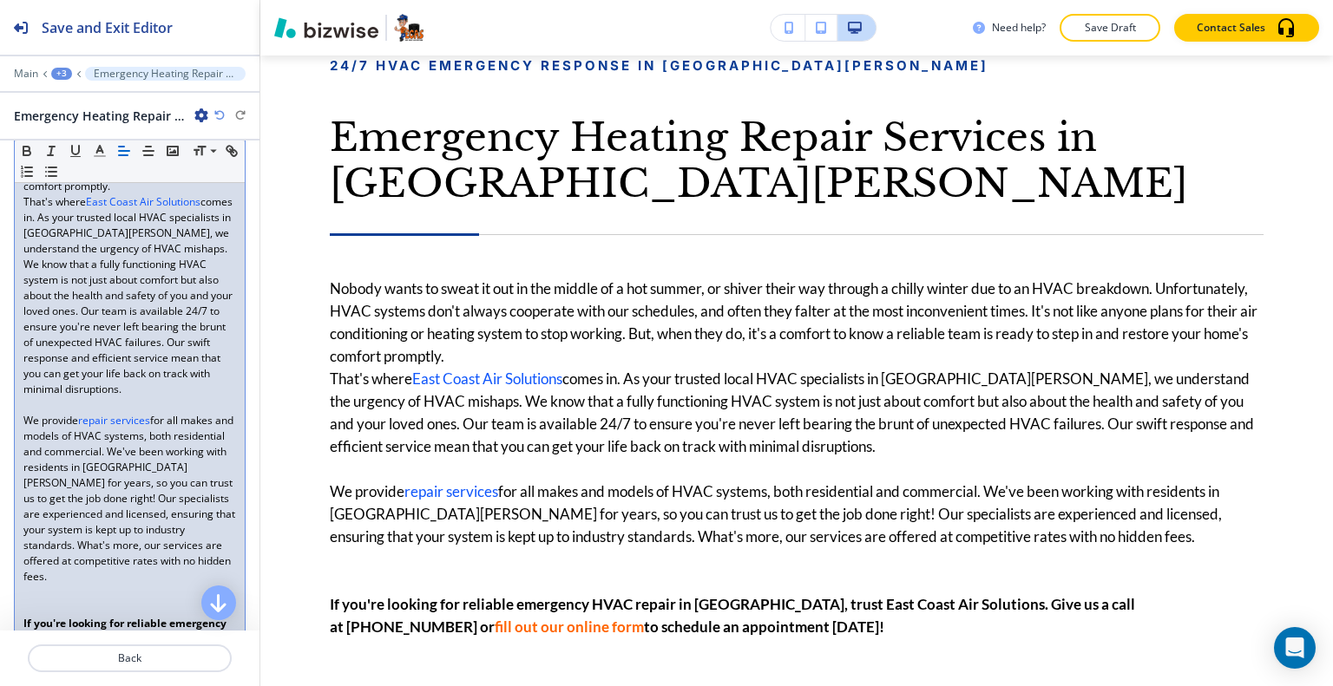
scroll to position [434, 0]
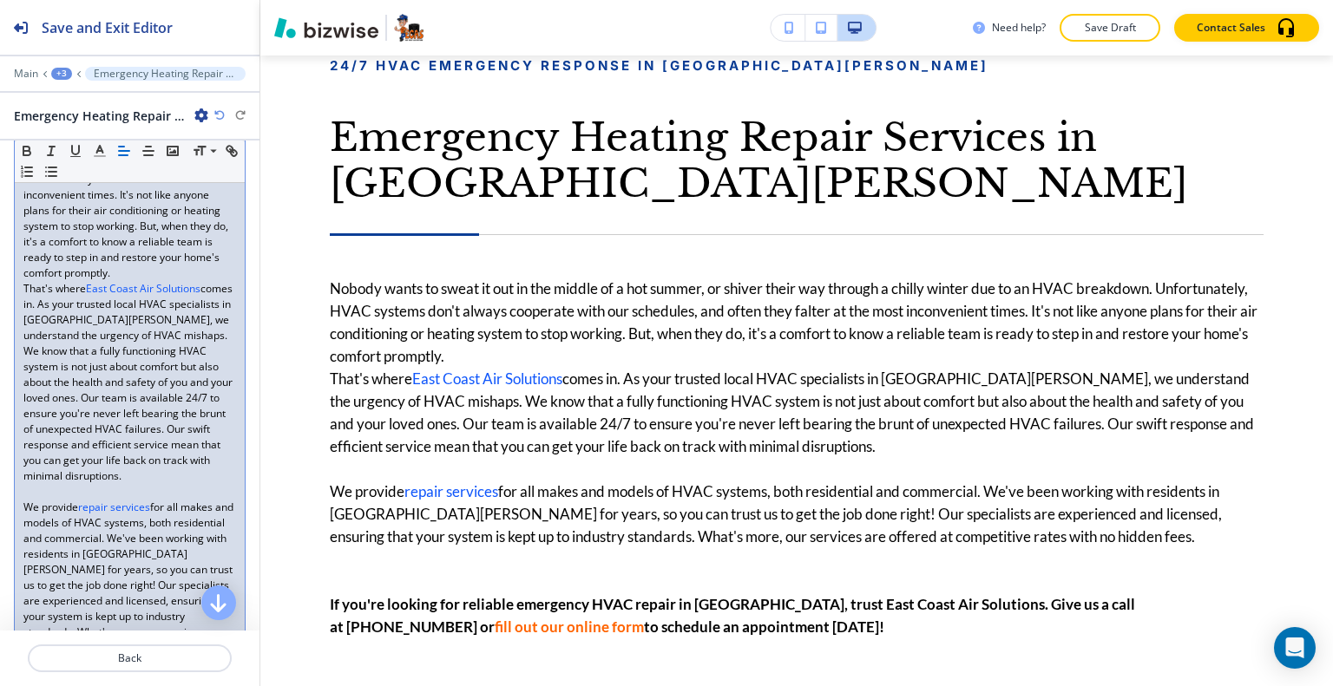
click at [17, 278] on div "Nobody wants to sweat it out in the middle of a hot summer, or shiver their way…" at bounding box center [130, 445] width 230 height 720
click at [19, 280] on div "Nobody wants to sweat it out in the middle of a hot summer, or shiver their way…" at bounding box center [130, 445] width 230 height 720
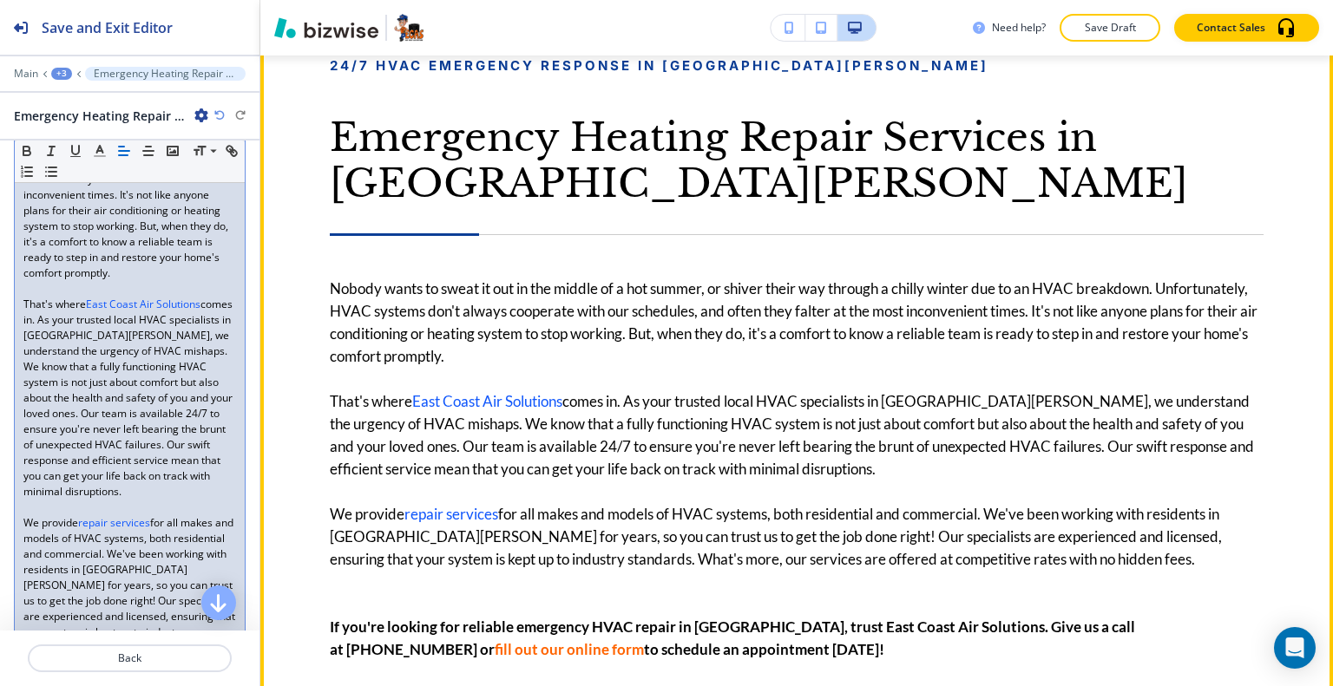
scroll to position [1359, 0]
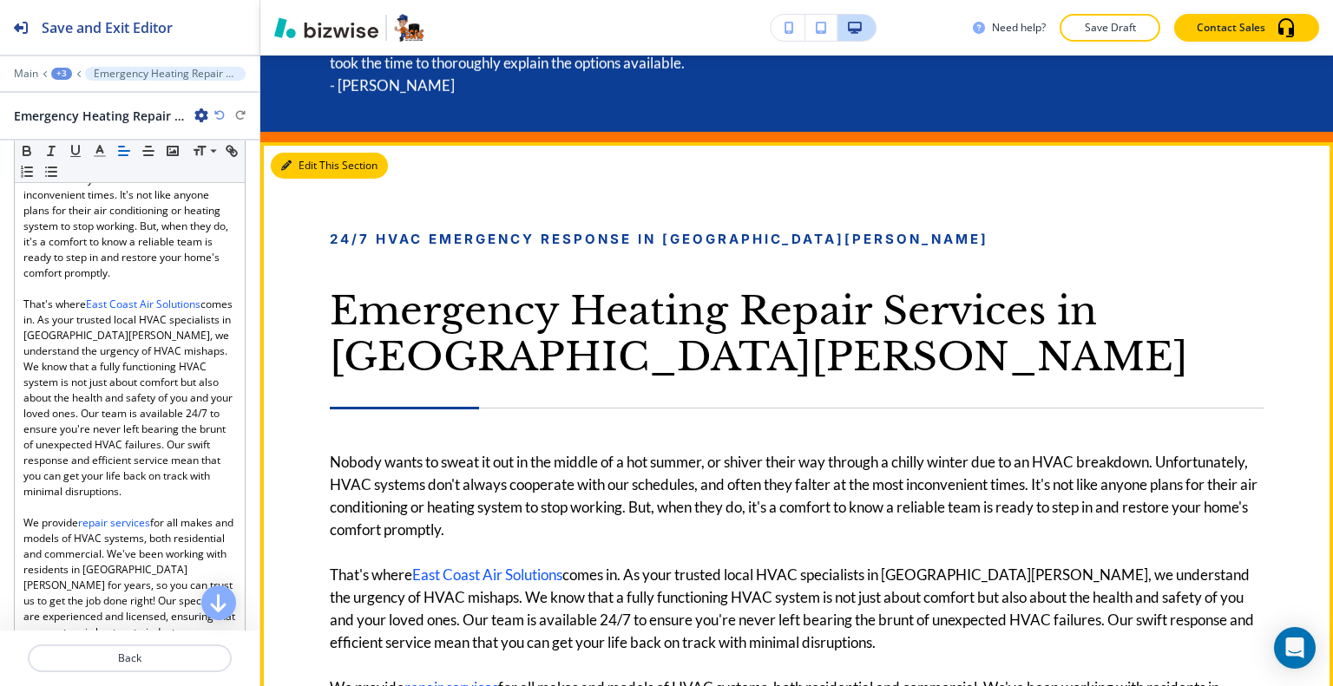
click at [315, 159] on button "Edit This Section" at bounding box center [329, 166] width 117 height 26
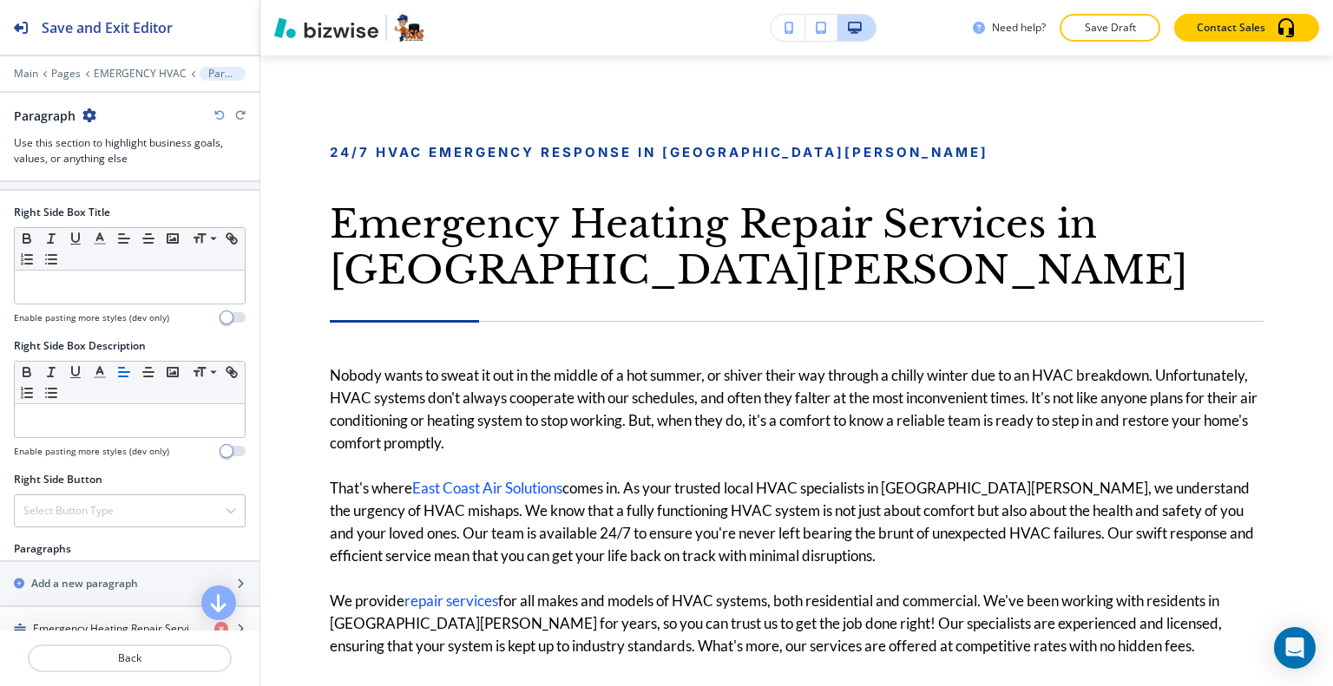
scroll to position [954, 0]
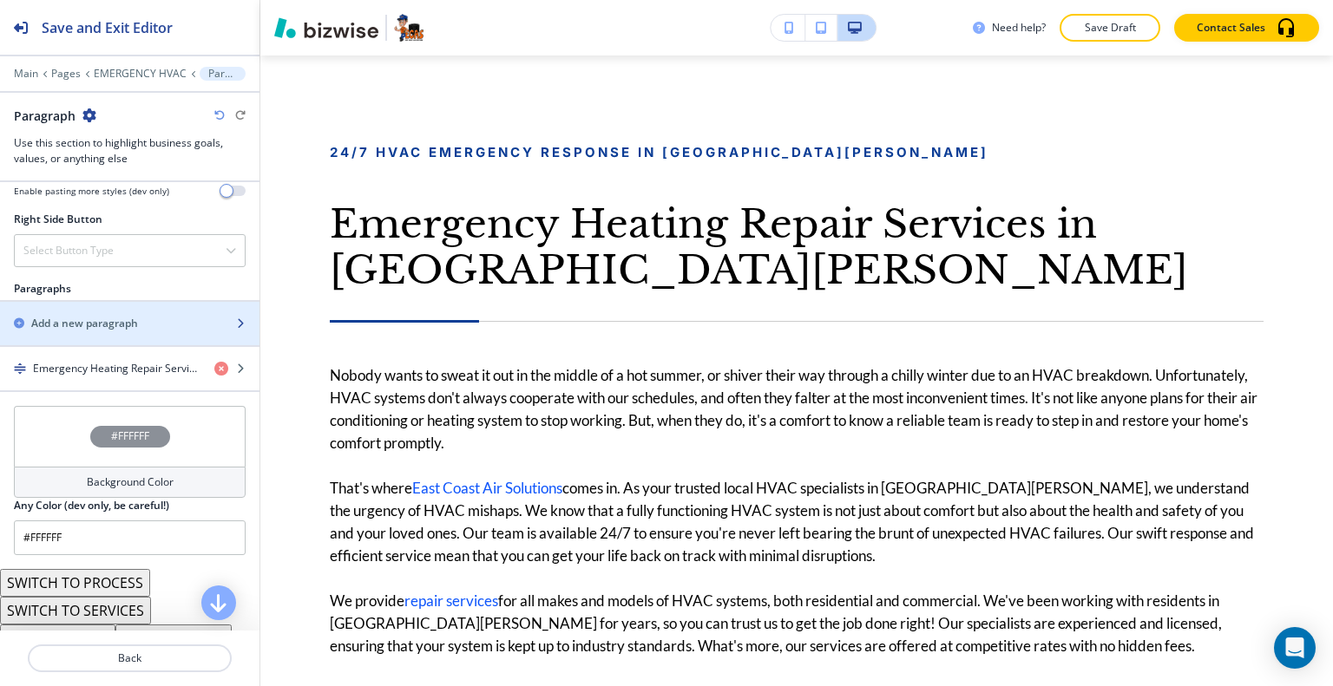
click at [133, 318] on h2 "Add a new paragraph" at bounding box center [84, 324] width 107 height 16
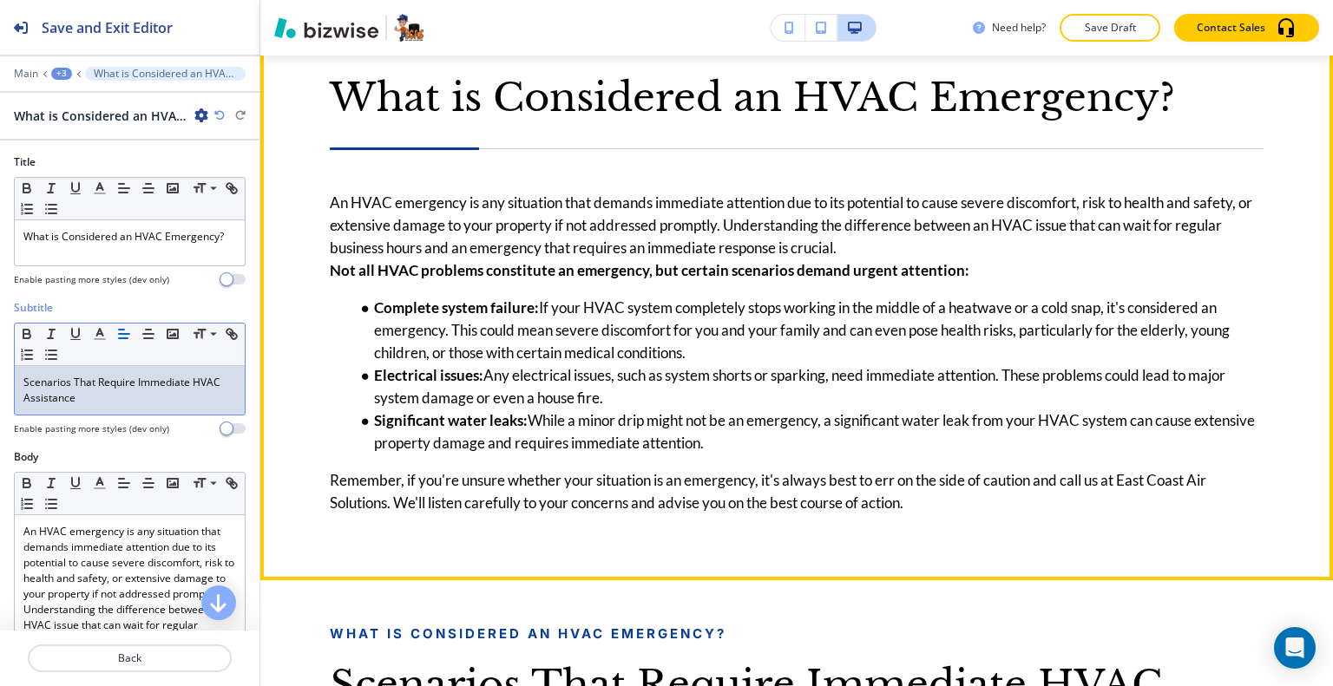
scroll to position [2139, 0]
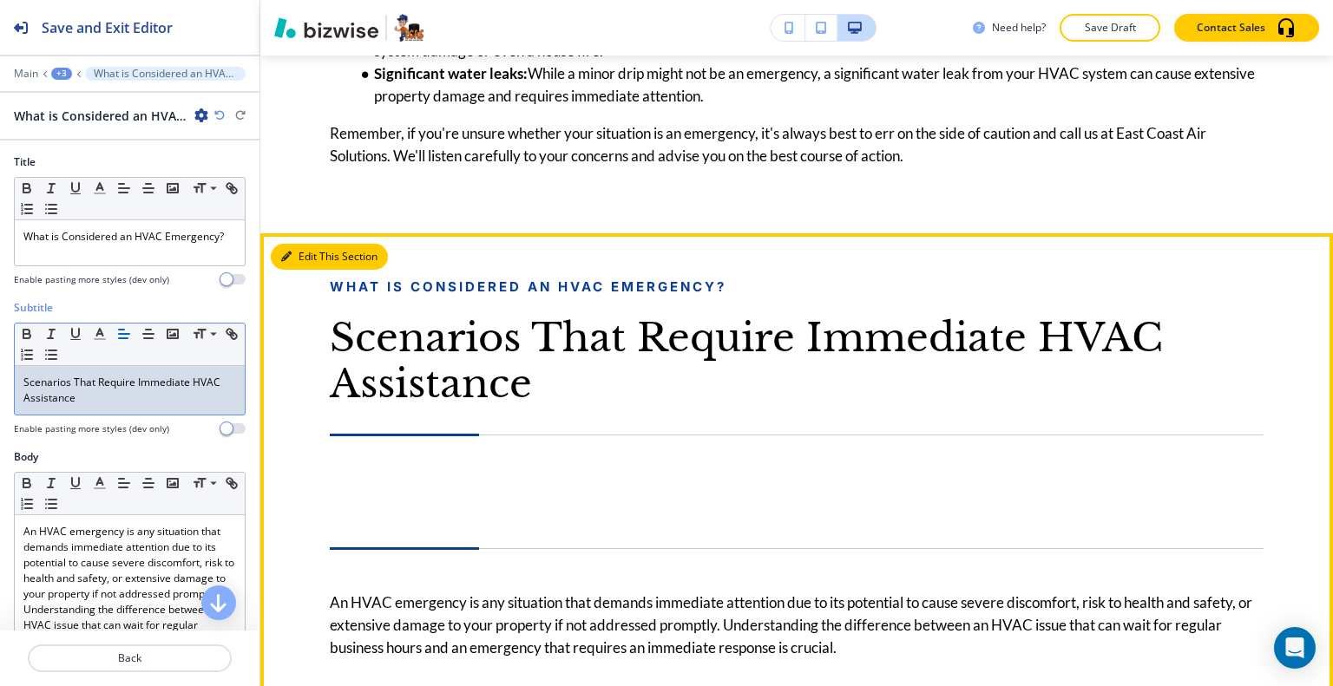
click at [311, 258] on button "Edit This Section" at bounding box center [329, 257] width 117 height 26
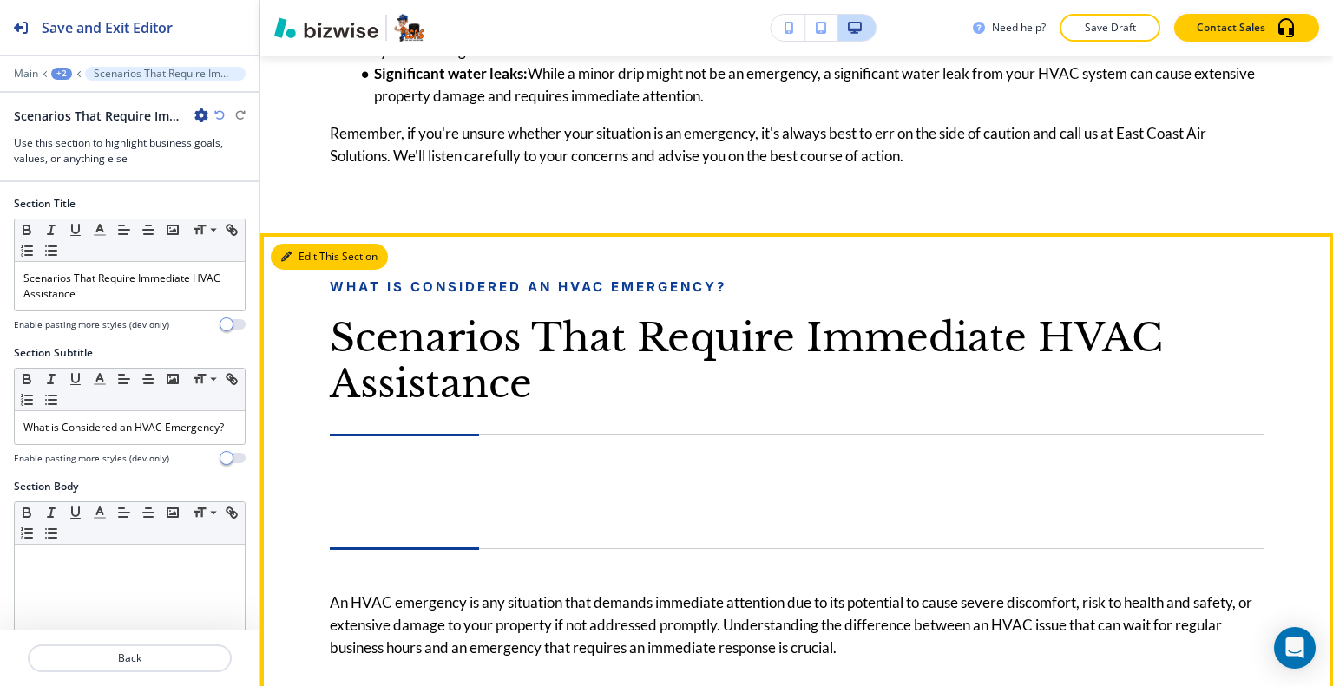
scroll to position [2317, 0]
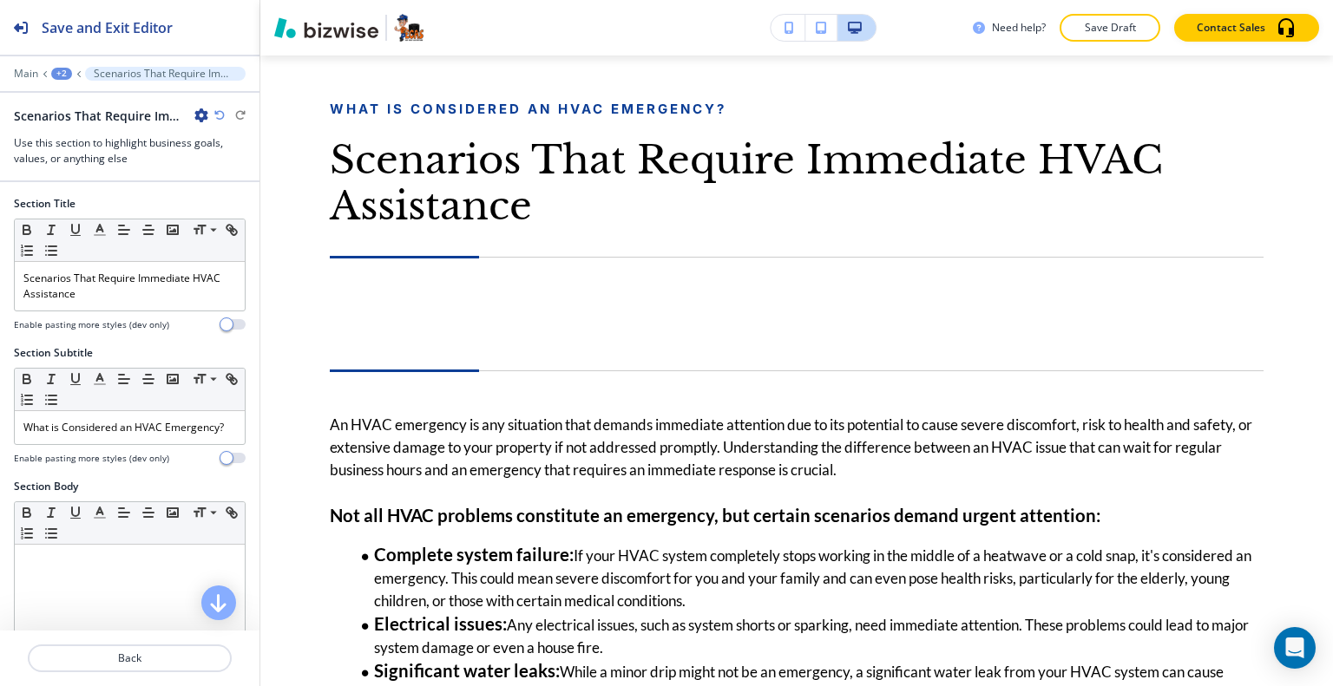
click at [201, 123] on div "Scenarios That Require Immediate HVAC Assistance" at bounding box center [111, 116] width 194 height 18
click at [198, 121] on div "Scenarios That Require Immediate HVAC Assistance" at bounding box center [111, 116] width 194 height 18
click at [202, 108] on icon "button" at bounding box center [201, 115] width 14 height 14
click at [213, 204] on p "Delete Section" at bounding box center [250, 206] width 88 height 16
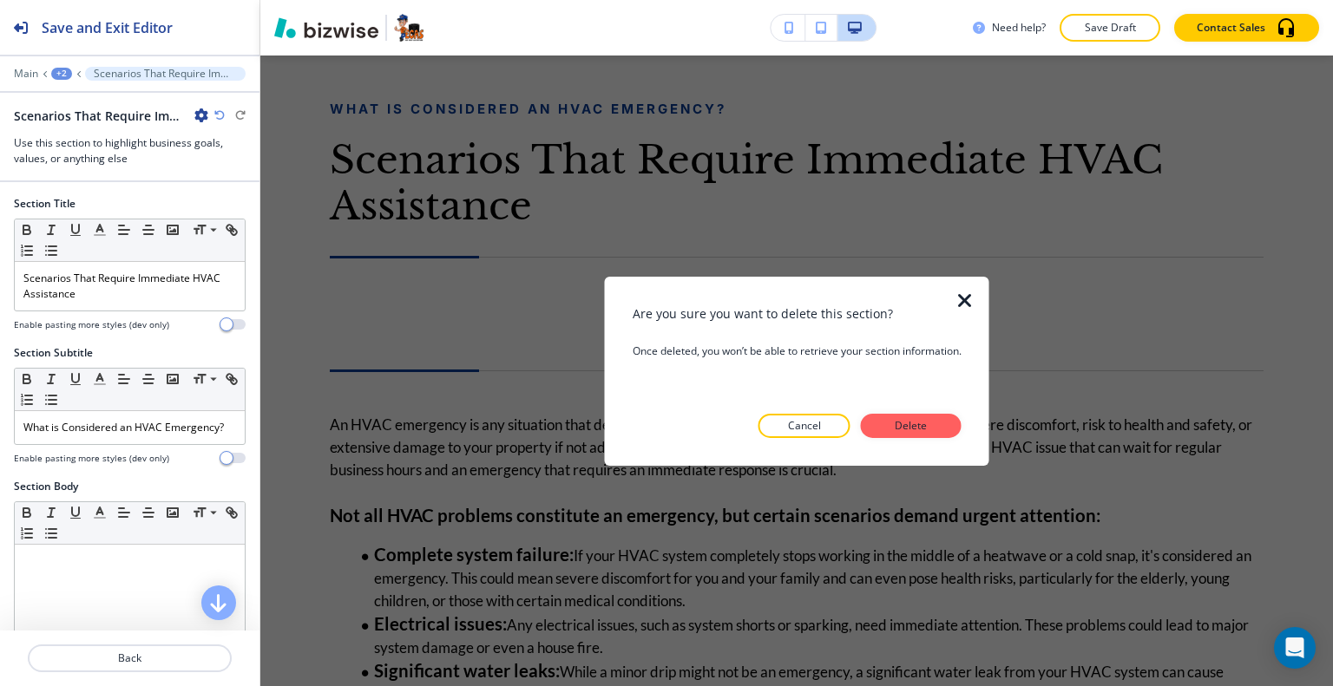
click at [885, 425] on button "Delete" at bounding box center [911, 426] width 101 height 24
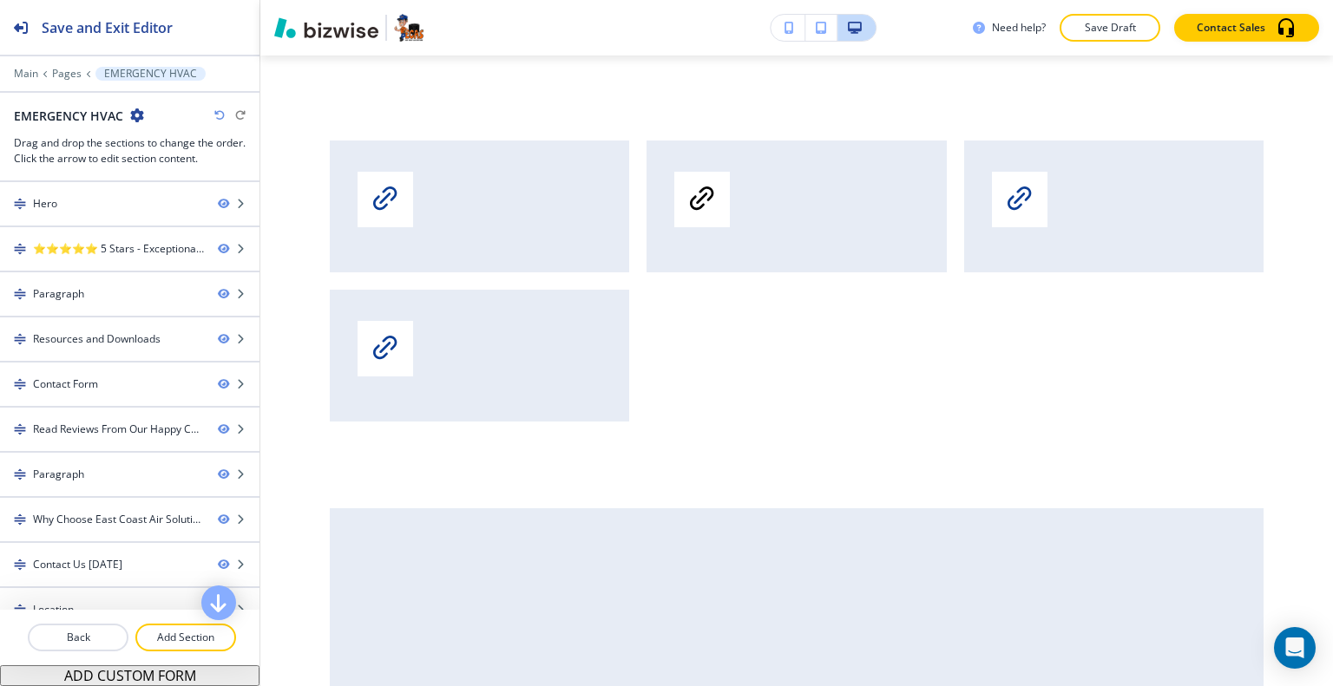
scroll to position [2057, 0]
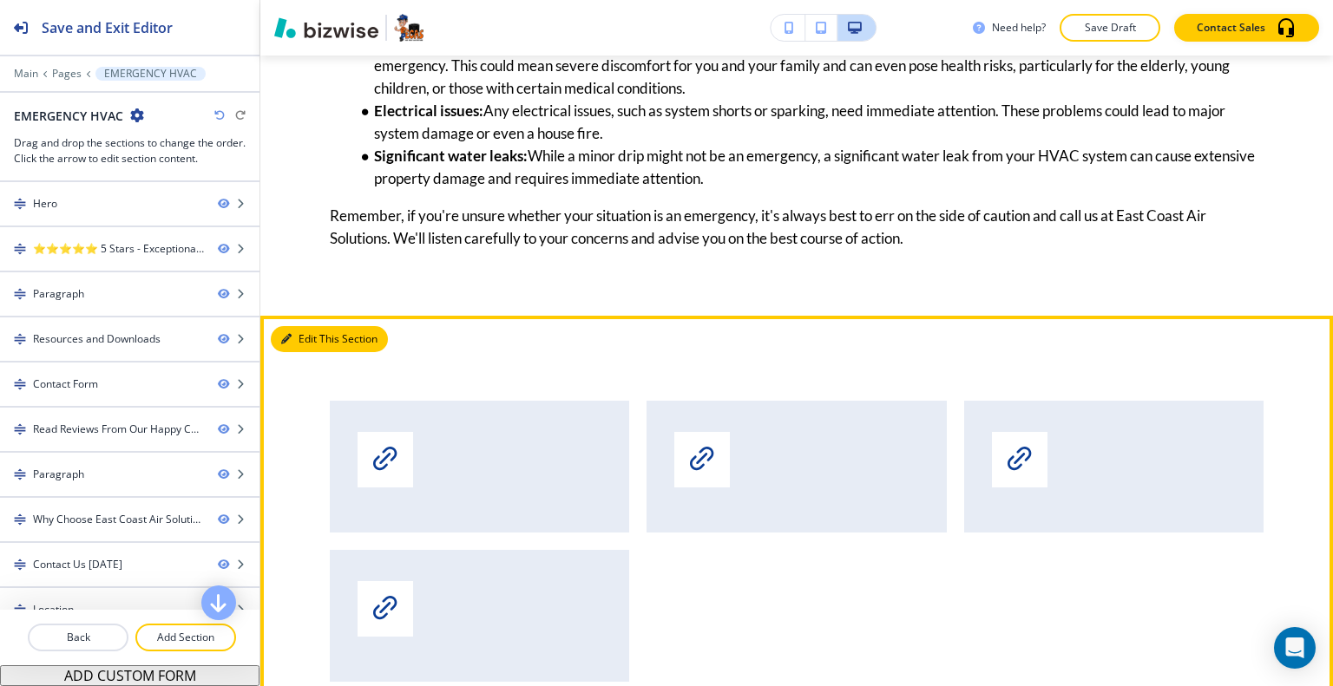
click at [313, 342] on button "Edit This Section" at bounding box center [329, 339] width 117 height 26
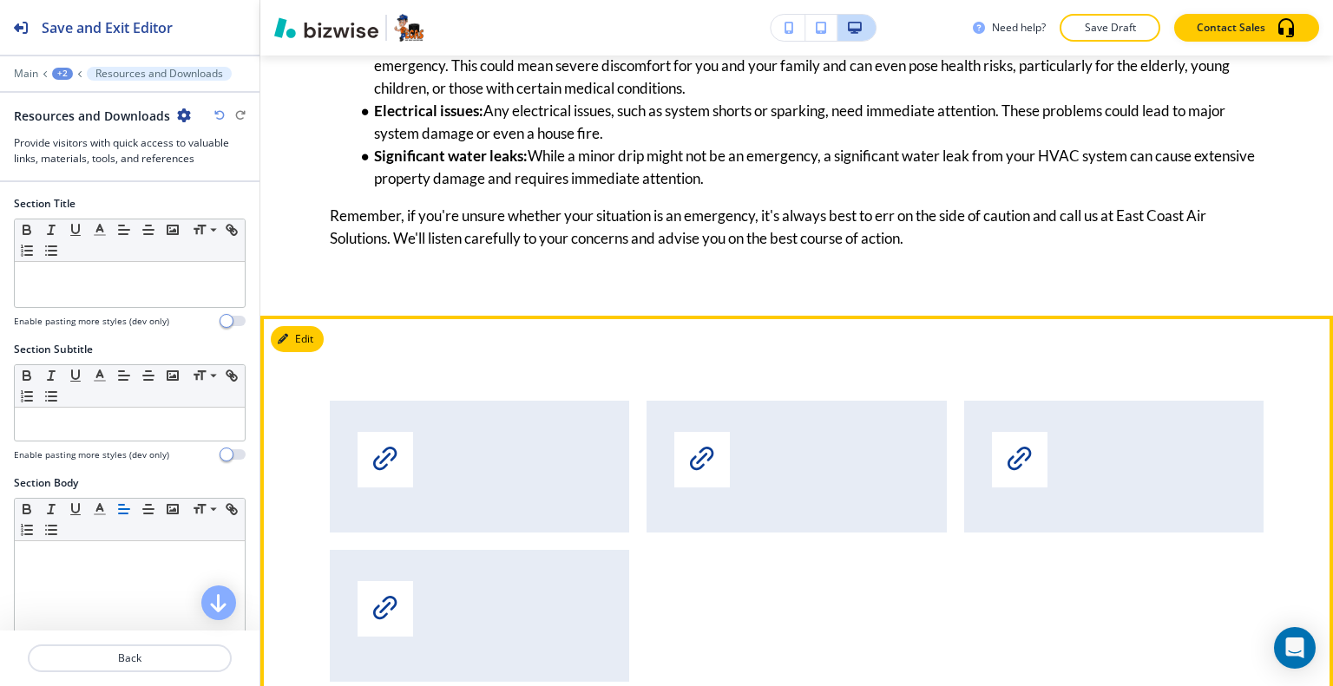
scroll to position [2317, 0]
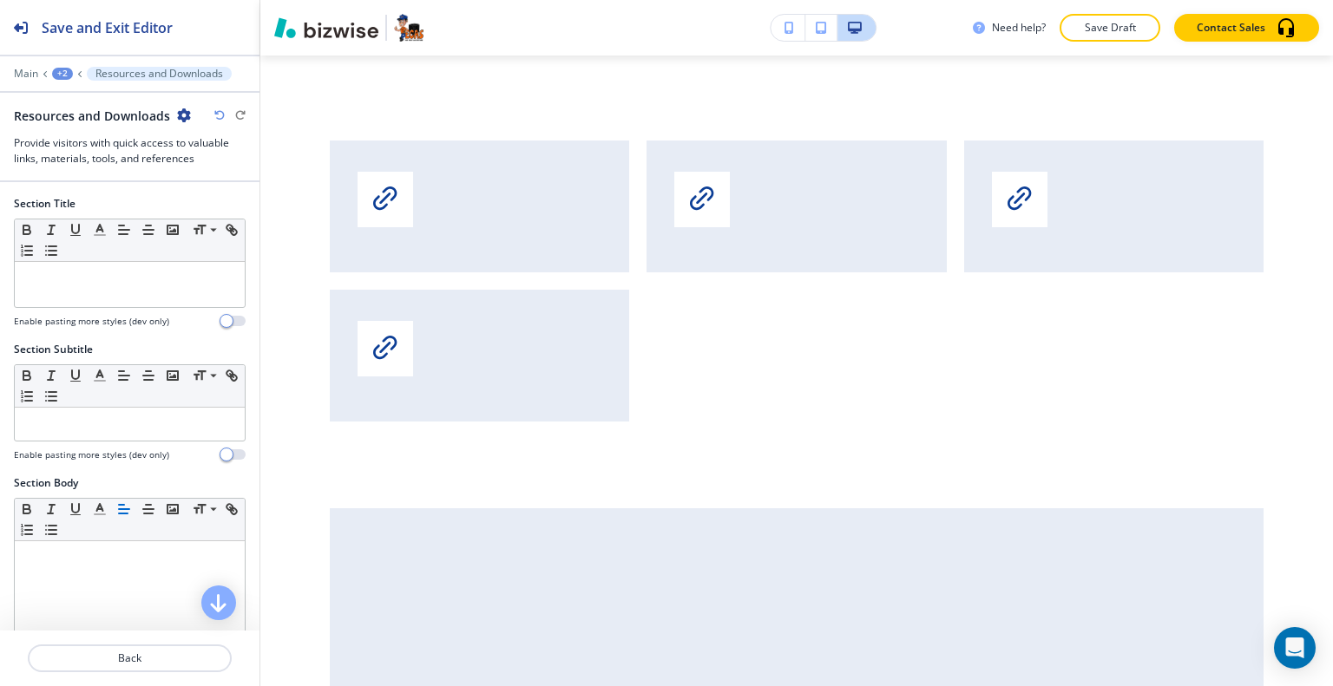
click at [185, 117] on icon "button" at bounding box center [184, 115] width 14 height 14
click at [216, 203] on p "Delete Section" at bounding box center [231, 206] width 88 height 16
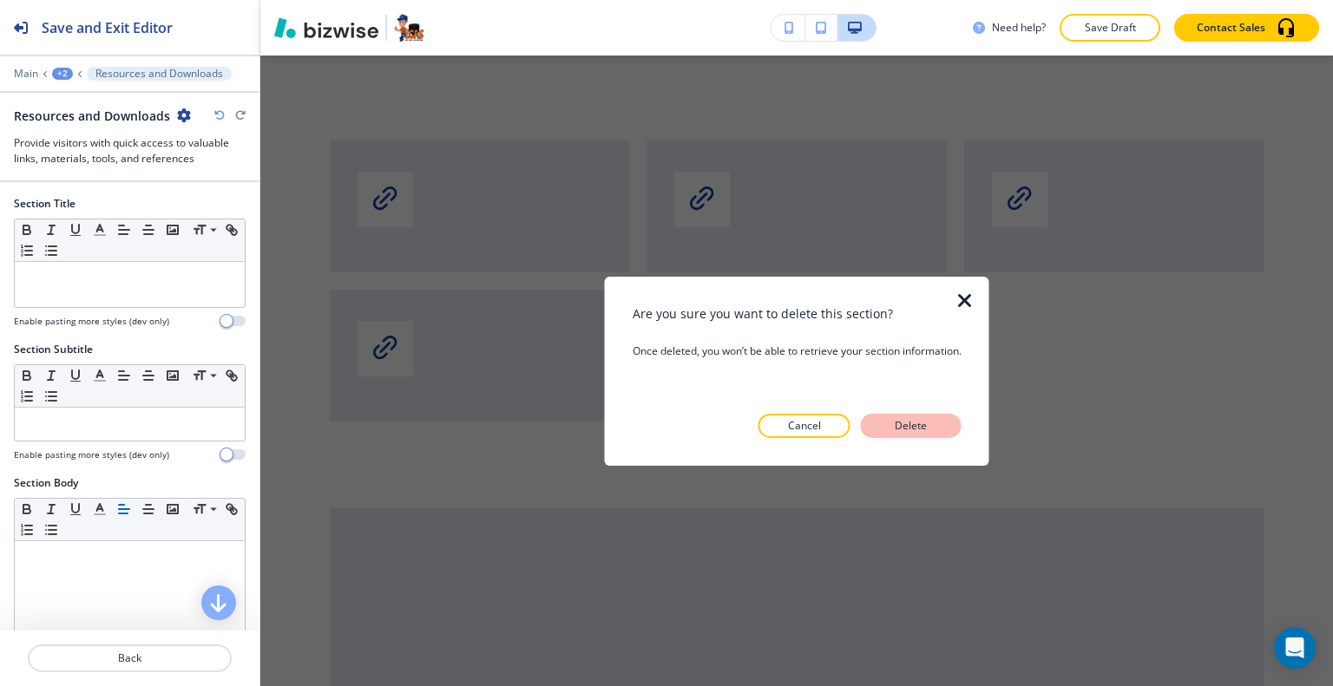
click at [935, 423] on button "Delete" at bounding box center [911, 426] width 101 height 24
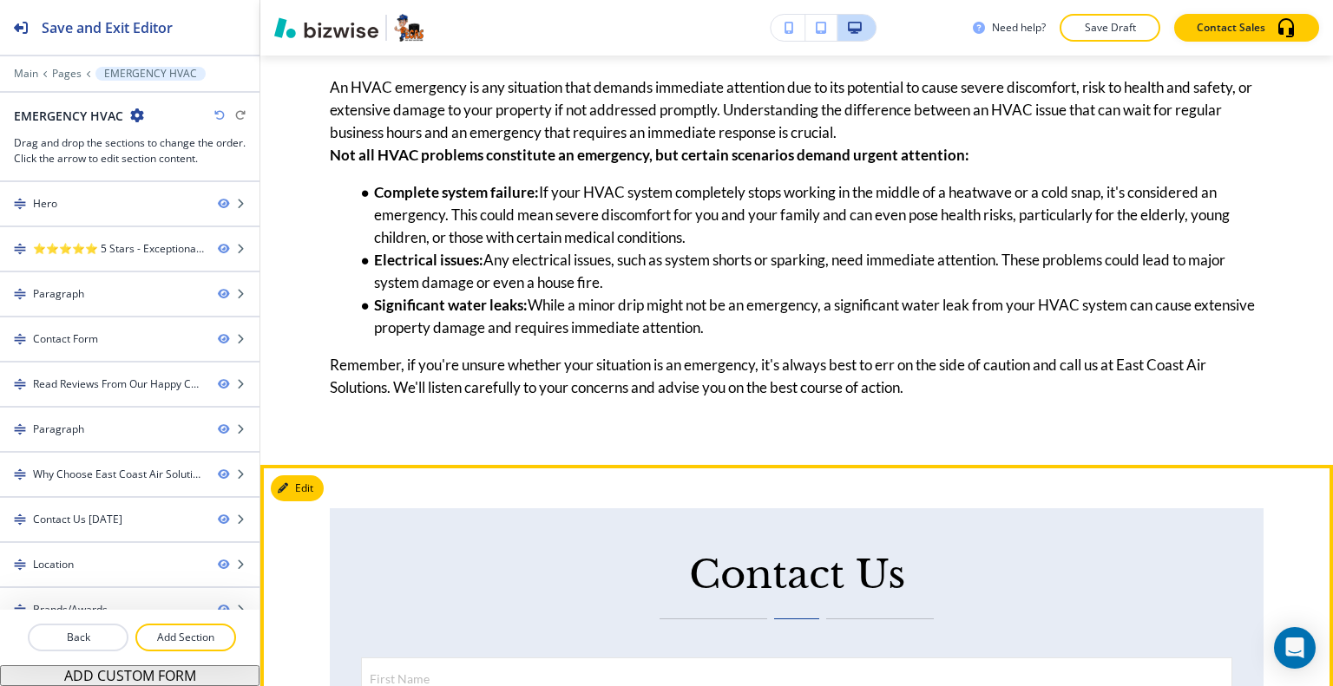
scroll to position [2255, 0]
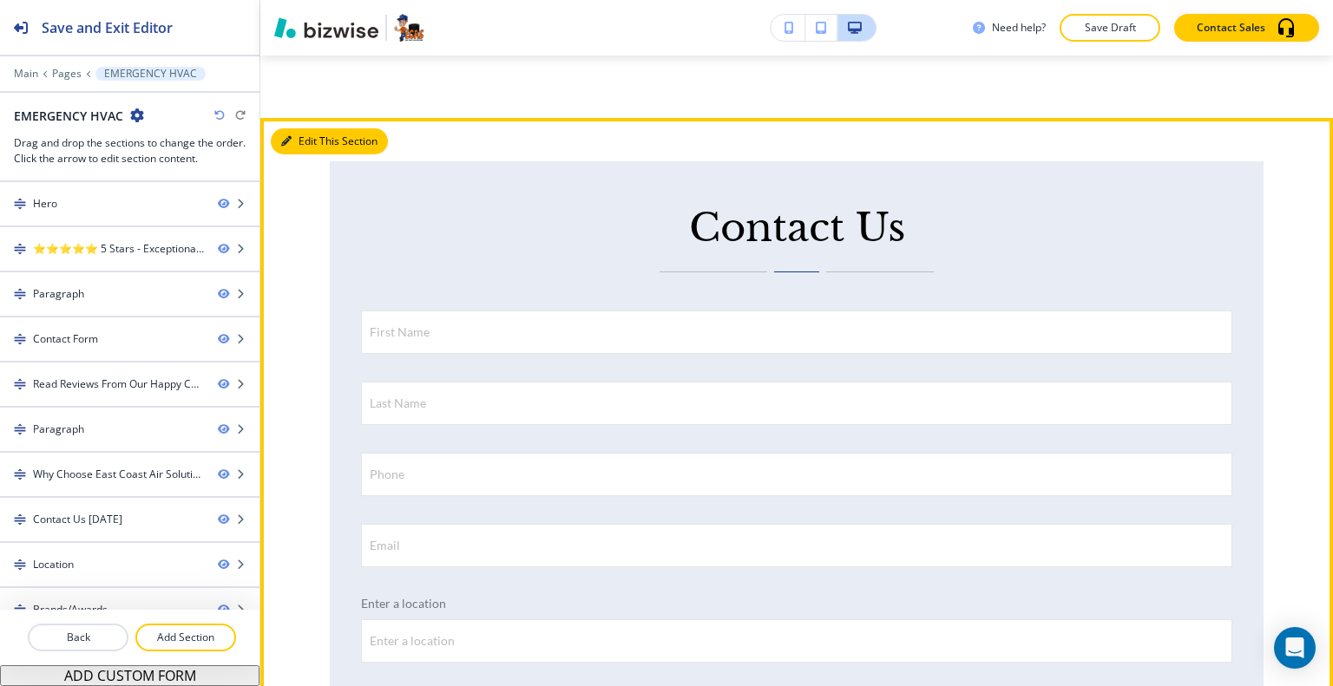
drag, startPoint x: 288, startPoint y: 141, endPoint x: 266, endPoint y: 131, distance: 24.1
click at [288, 140] on icon "button" at bounding box center [286, 141] width 10 height 10
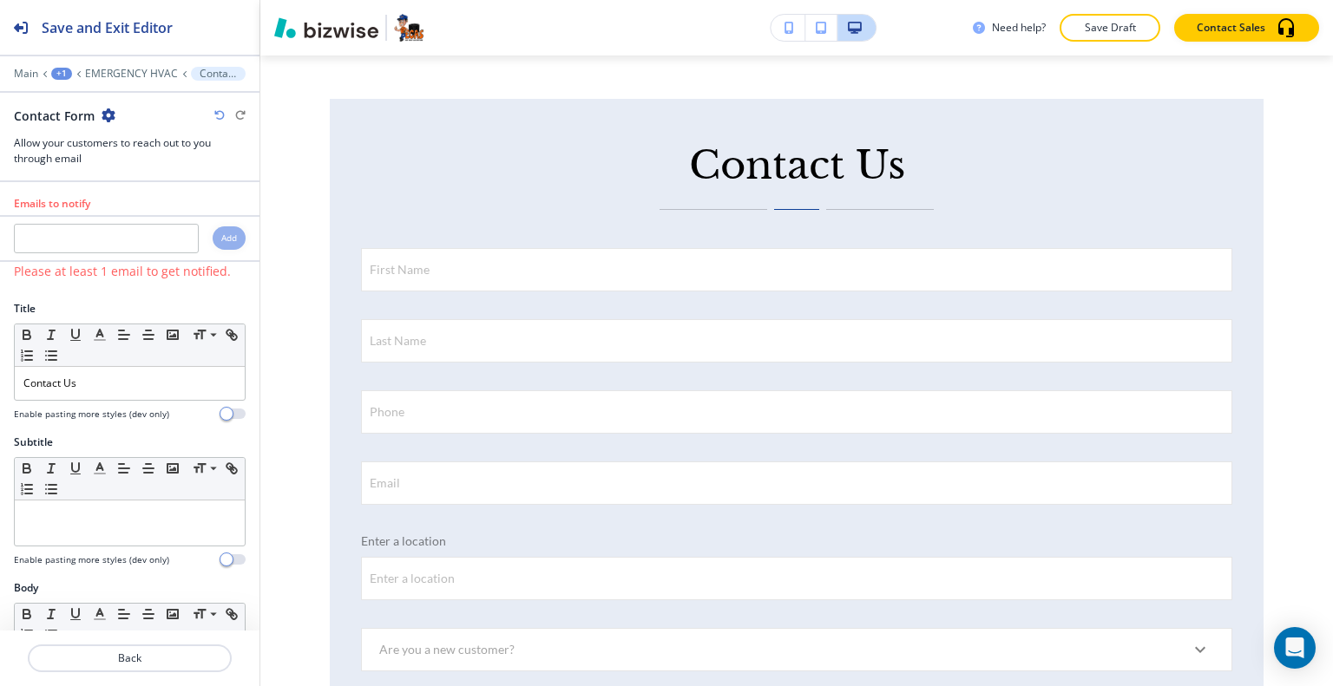
click at [105, 117] on icon "button" at bounding box center [109, 115] width 14 height 14
click at [142, 211] on p "Delete Section" at bounding box center [155, 206] width 88 height 16
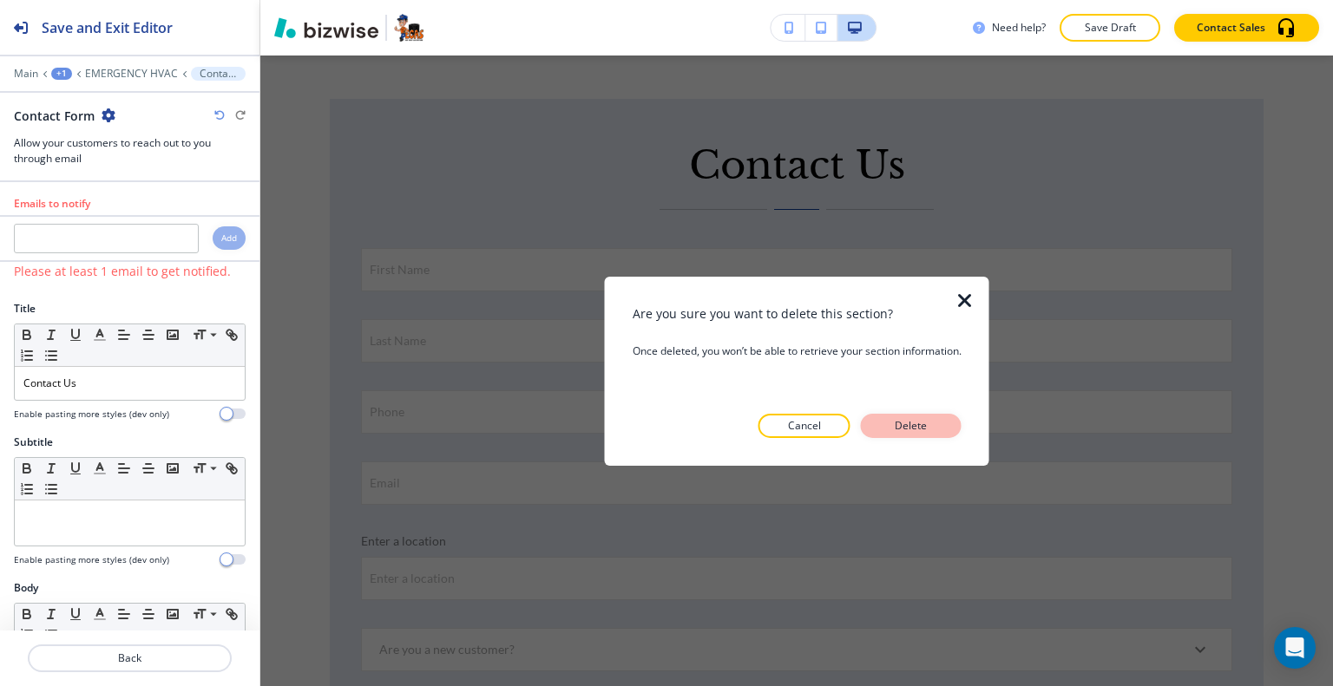
click at [914, 426] on p "Delete" at bounding box center [911, 426] width 42 height 16
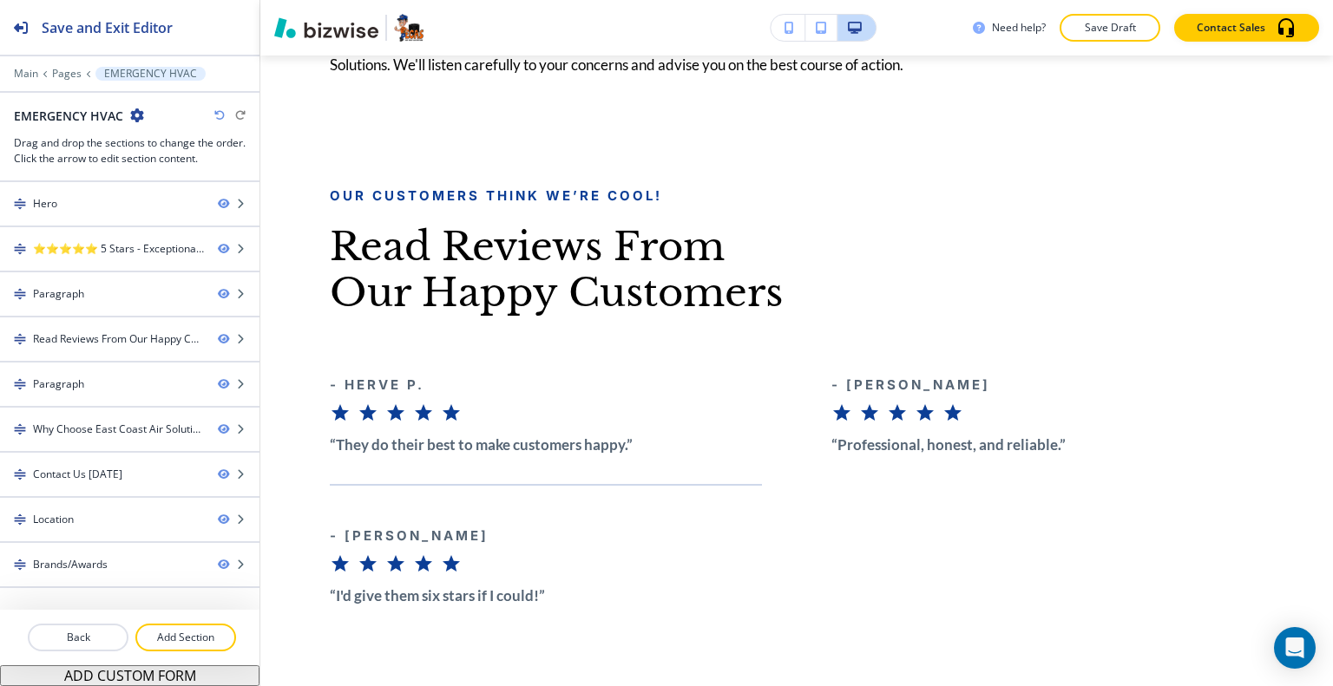
scroll to position [2144, 0]
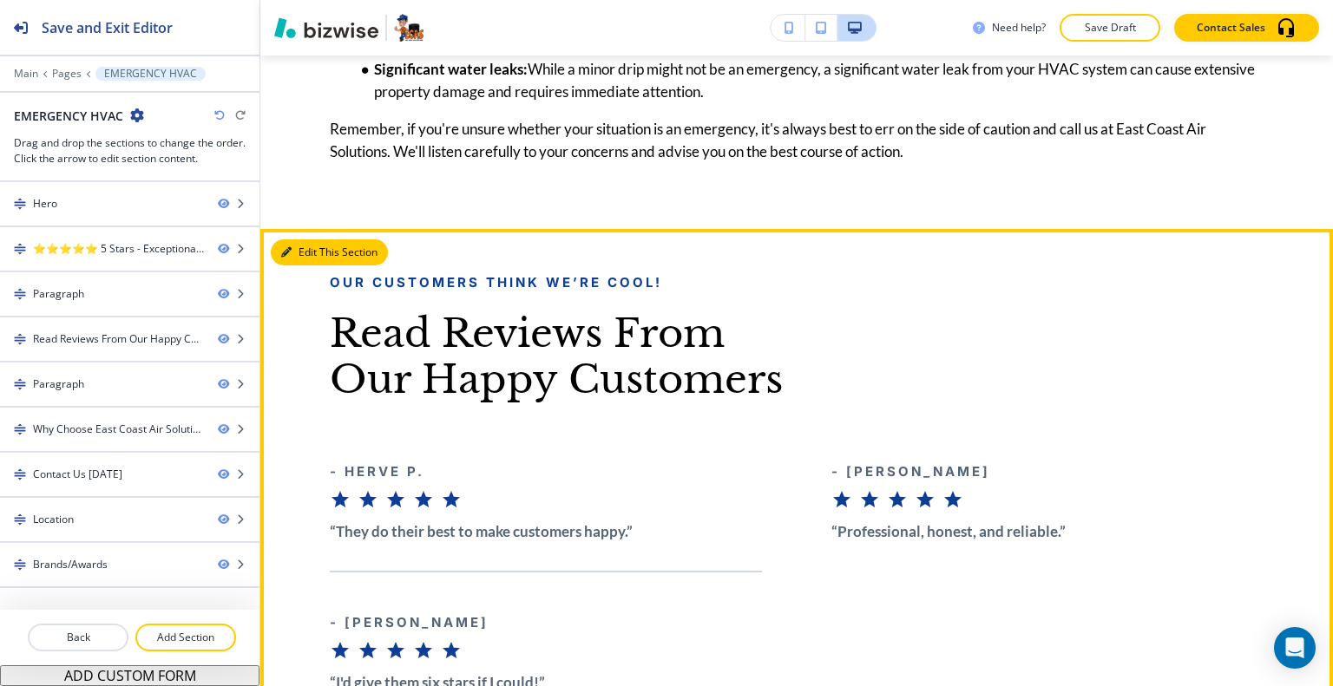
click at [303, 253] on button "Edit This Section" at bounding box center [329, 252] width 117 height 26
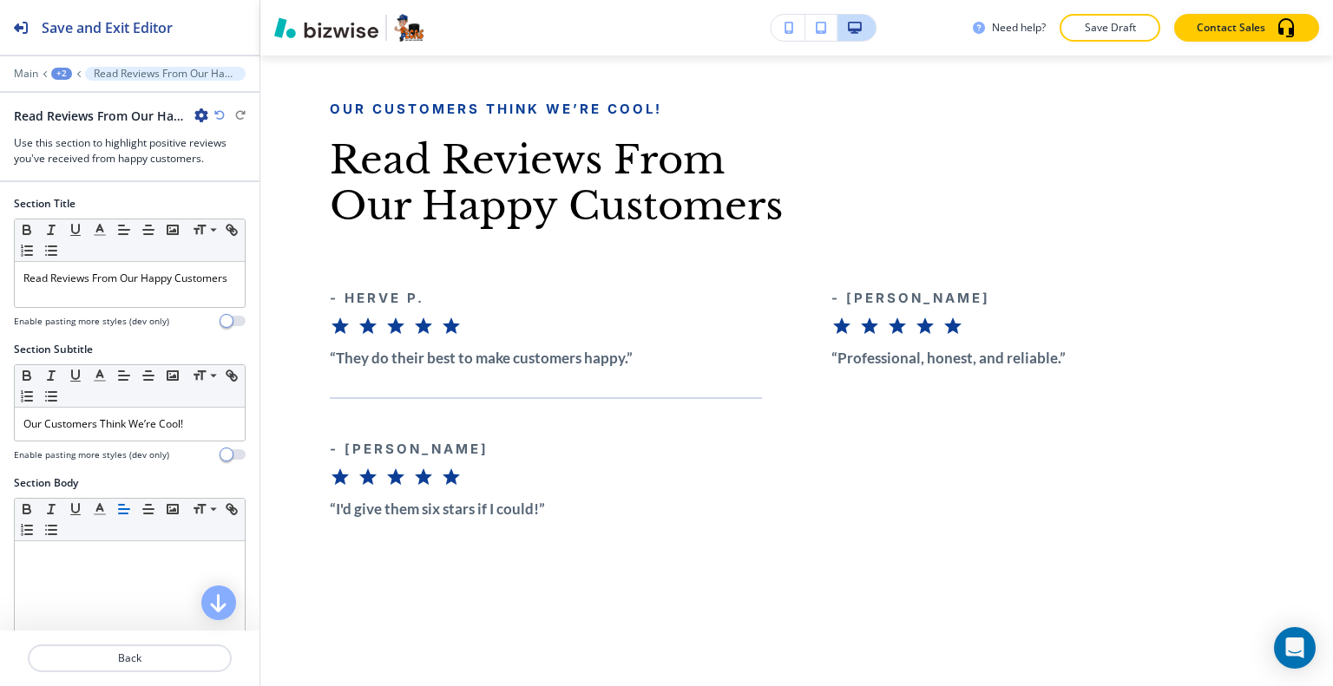
click at [199, 117] on icon "button" at bounding box center [201, 115] width 14 height 14
click at [244, 206] on p "Delete Section" at bounding box center [250, 206] width 88 height 16
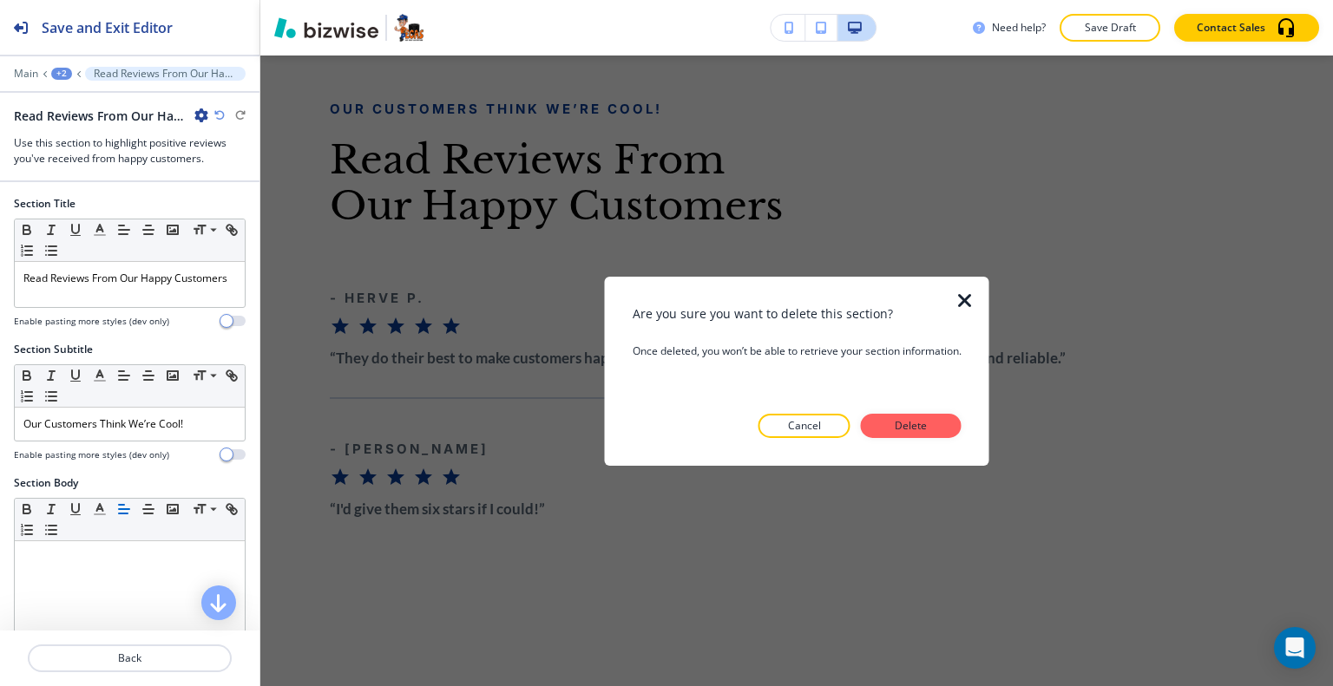
click at [897, 432] on p "Delete" at bounding box center [911, 426] width 42 height 16
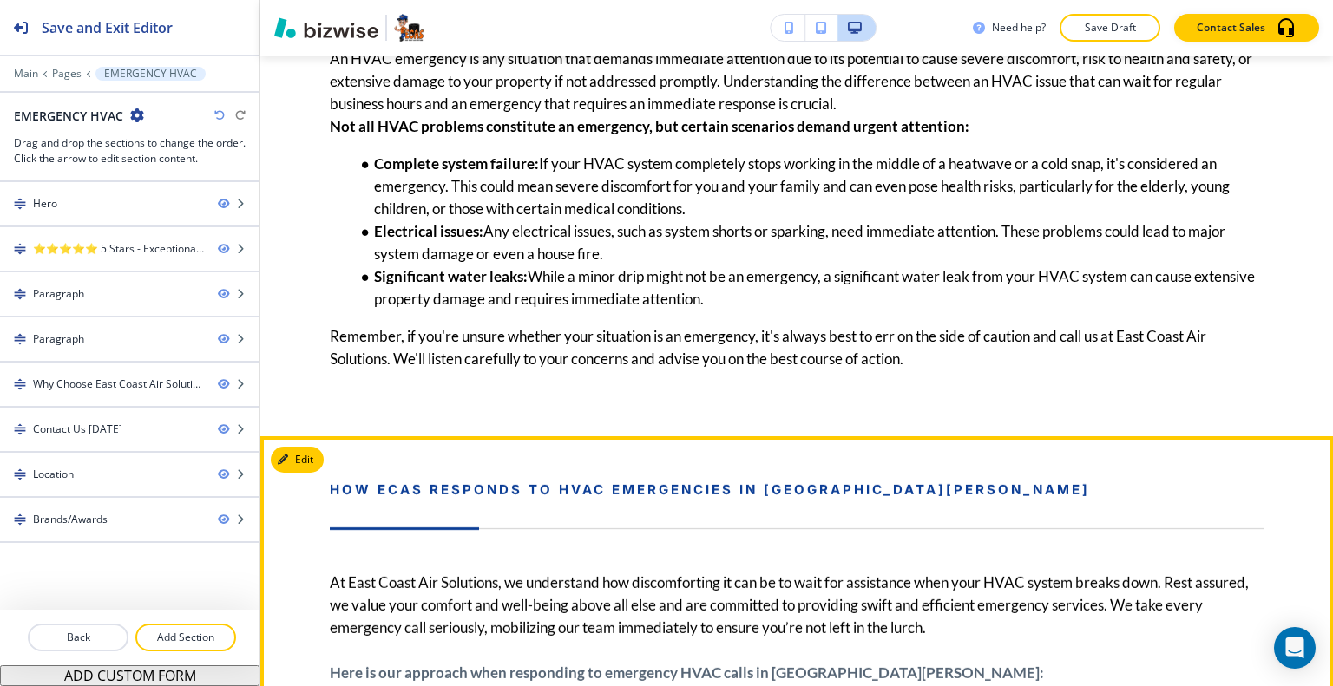
scroll to position [2197, 0]
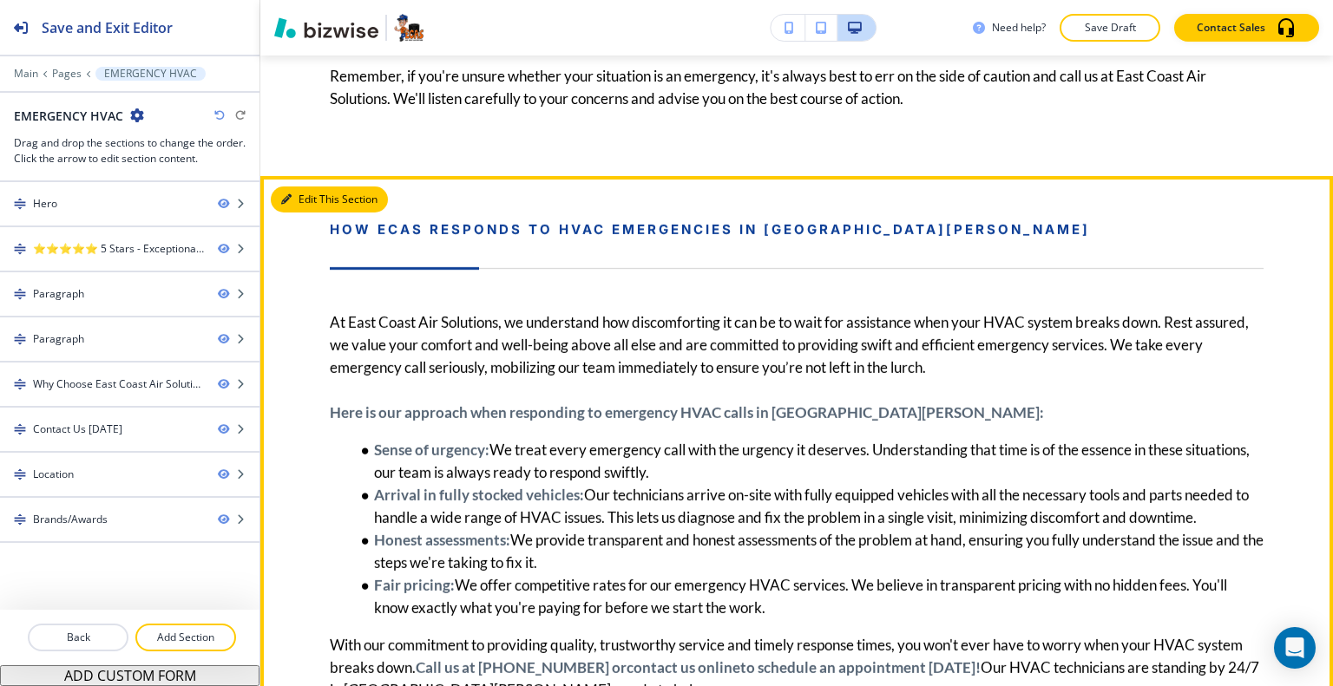
click at [314, 206] on button "Edit This Section" at bounding box center [329, 200] width 117 height 26
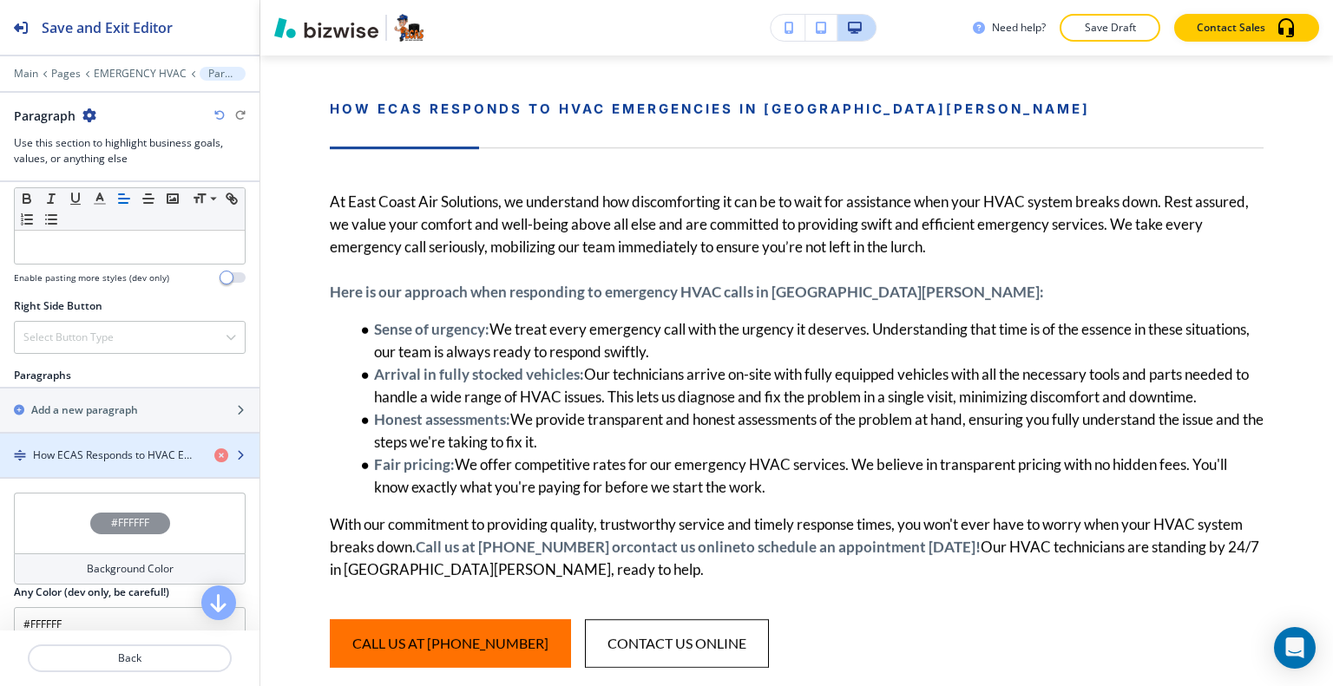
scroll to position [997, 0]
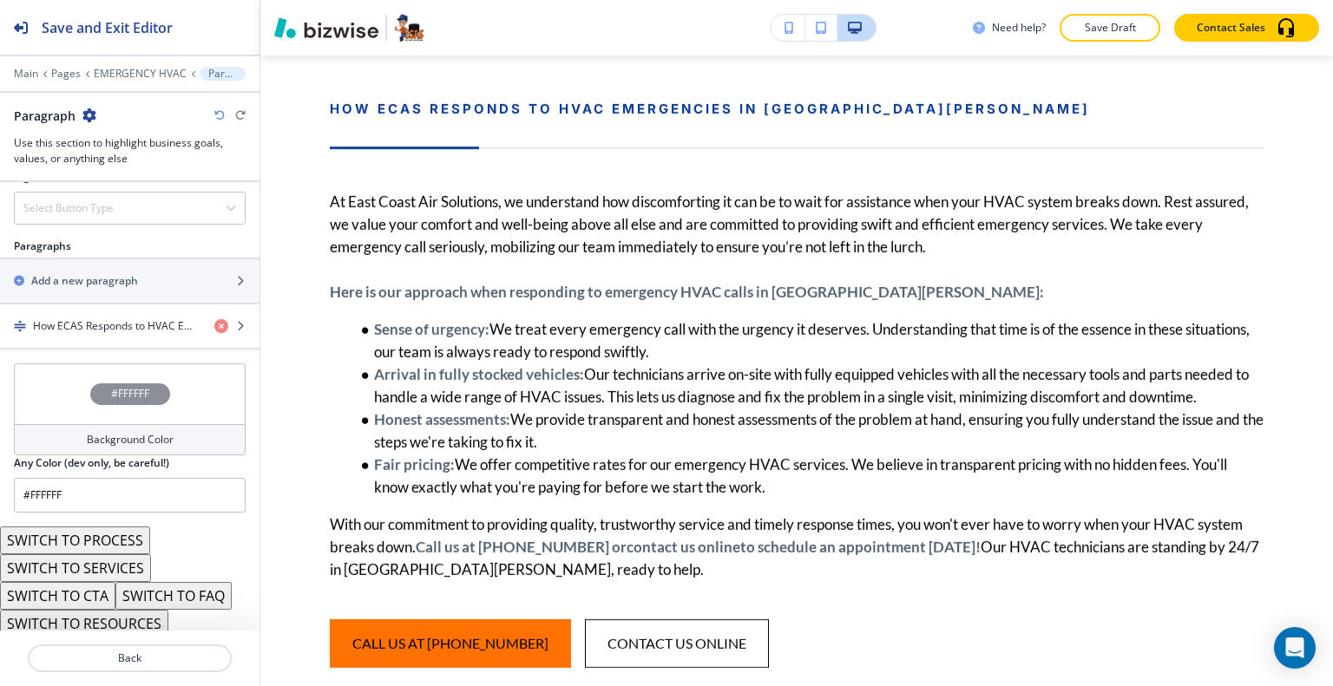
click at [98, 590] on button "SWITCH TO CTA" at bounding box center [57, 596] width 115 height 28
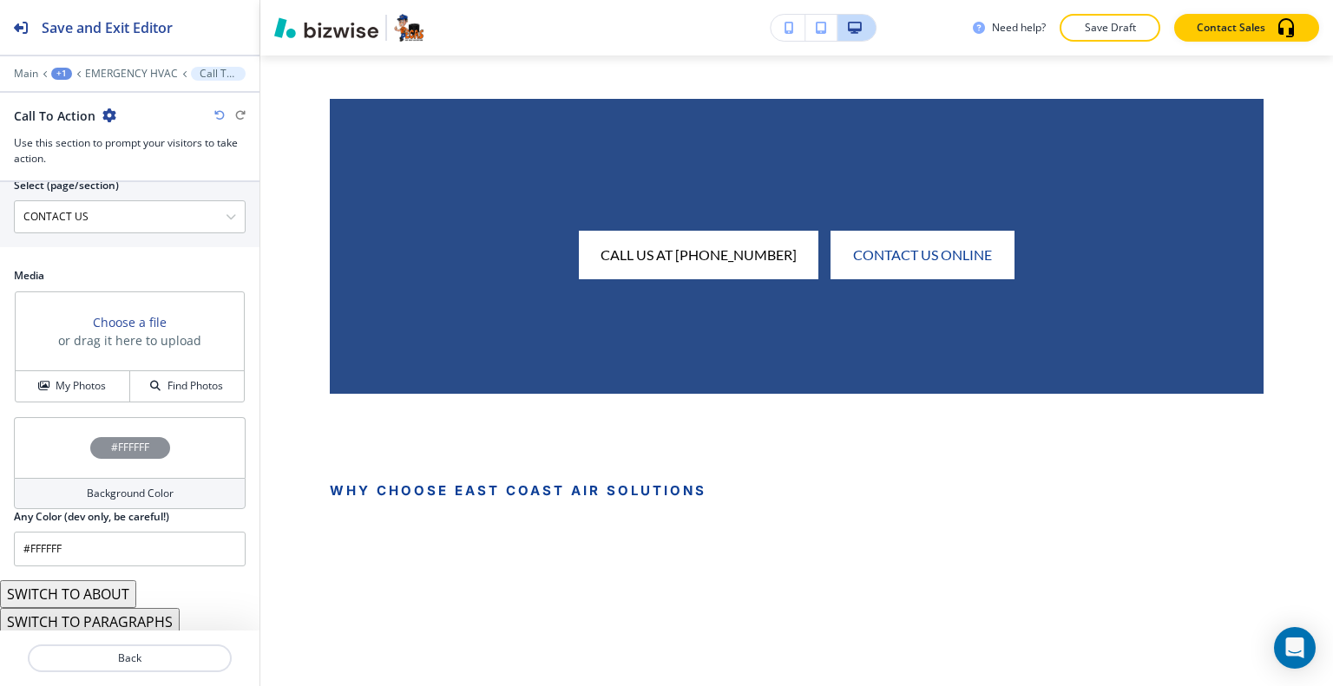
click at [104, 586] on button "SWITCH TO ABOUT" at bounding box center [68, 594] width 136 height 28
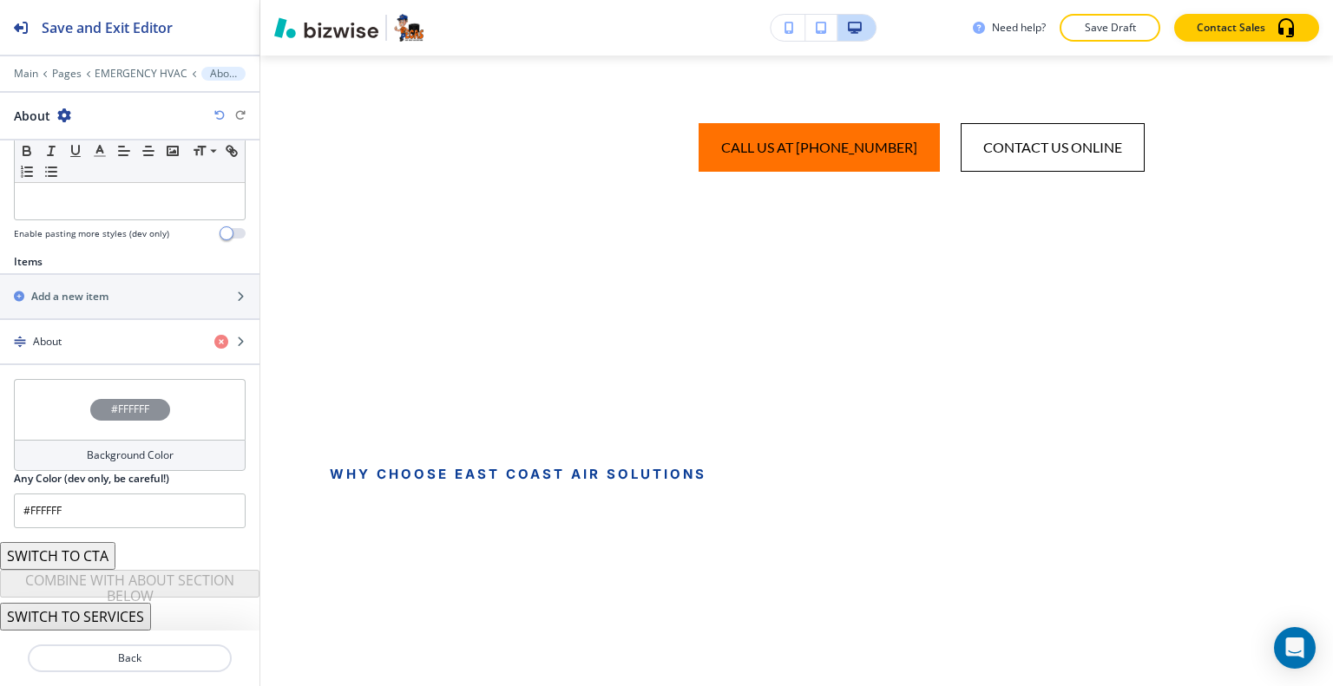
scroll to position [502, 0]
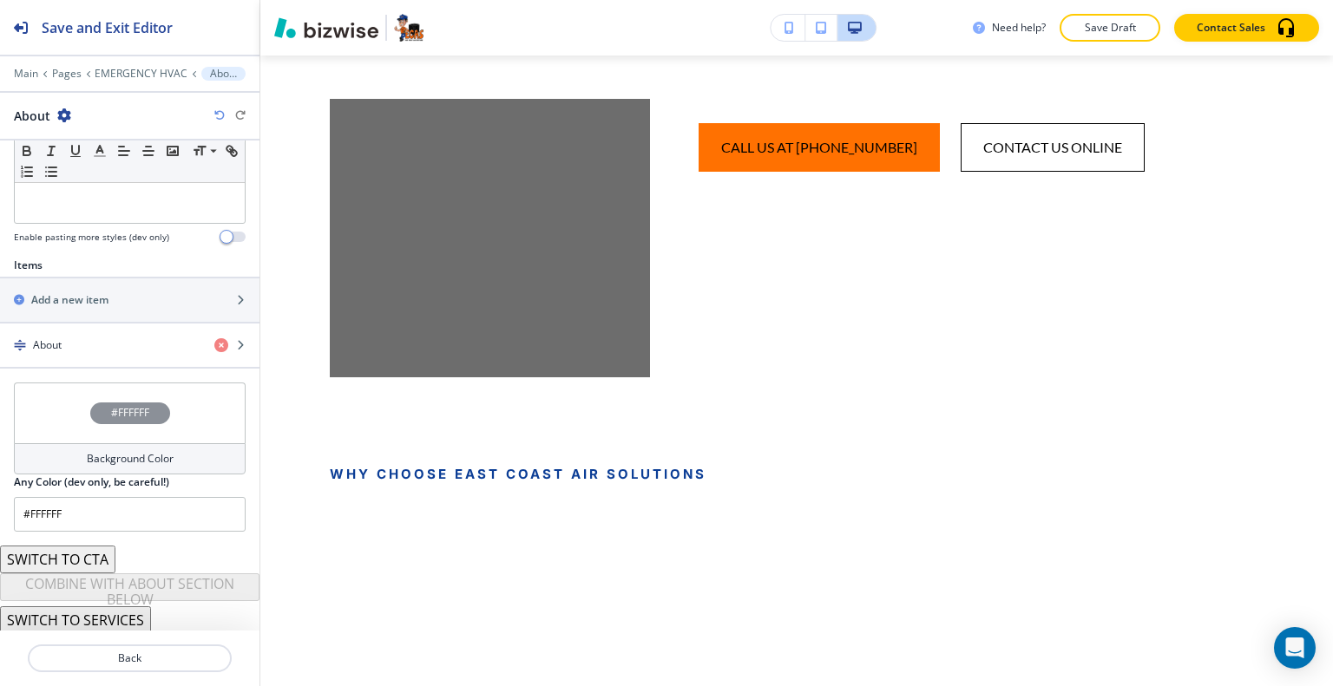
click at [215, 108] on div "About" at bounding box center [130, 116] width 232 height 18
click at [217, 114] on icon "button" at bounding box center [219, 115] width 10 height 10
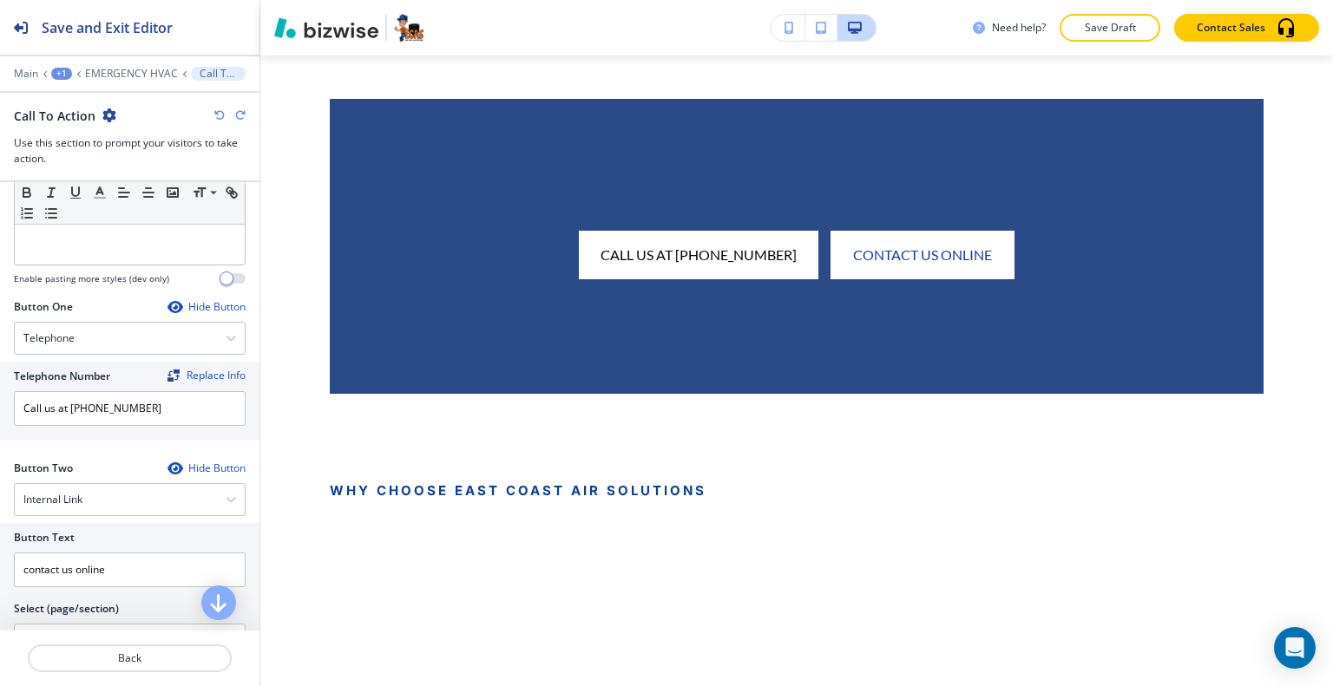
click at [217, 114] on icon "button" at bounding box center [219, 115] width 10 height 10
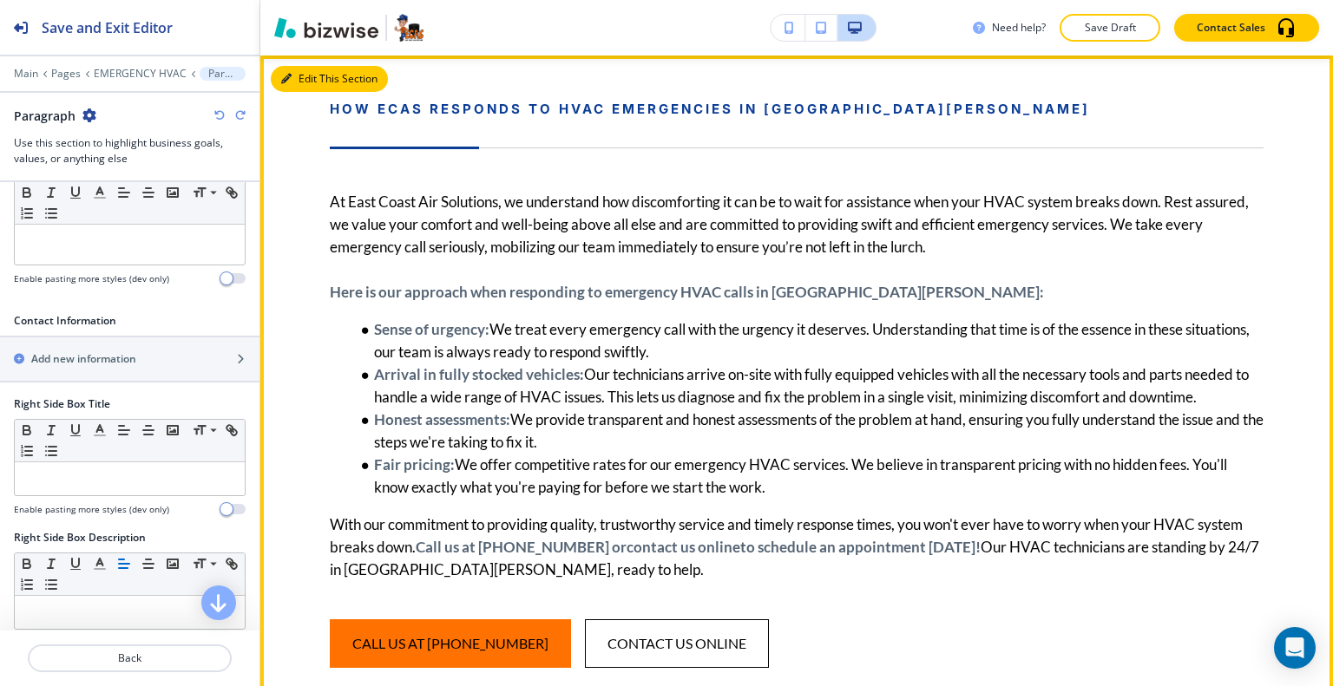
click at [302, 75] on button "Edit This Section" at bounding box center [329, 79] width 117 height 26
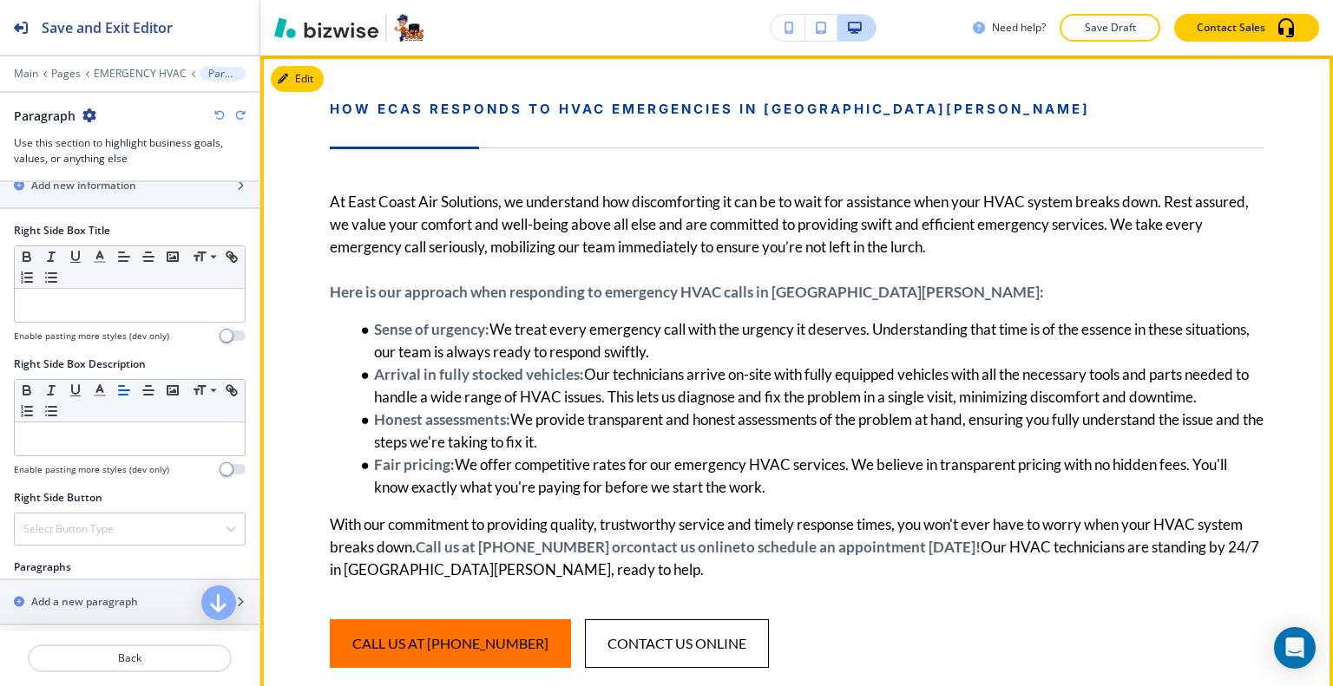
scroll to position [2144, 0]
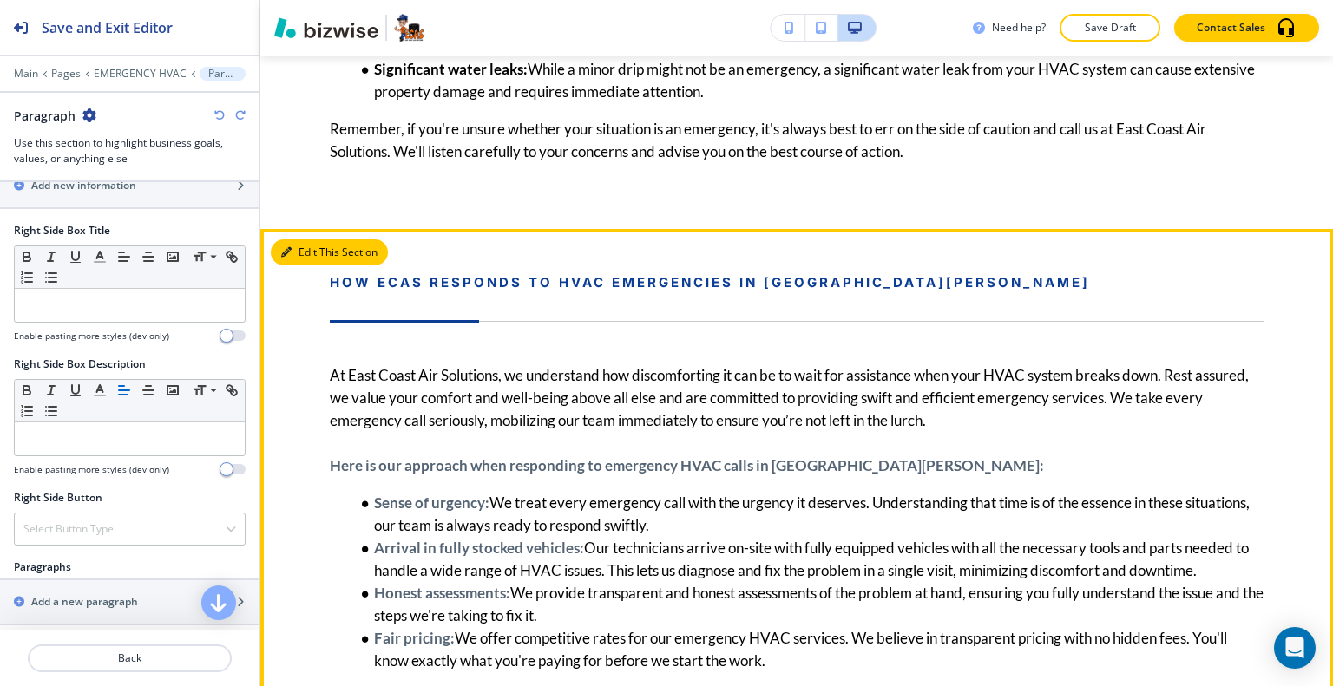
click at [308, 246] on button "Edit This Section" at bounding box center [329, 252] width 117 height 26
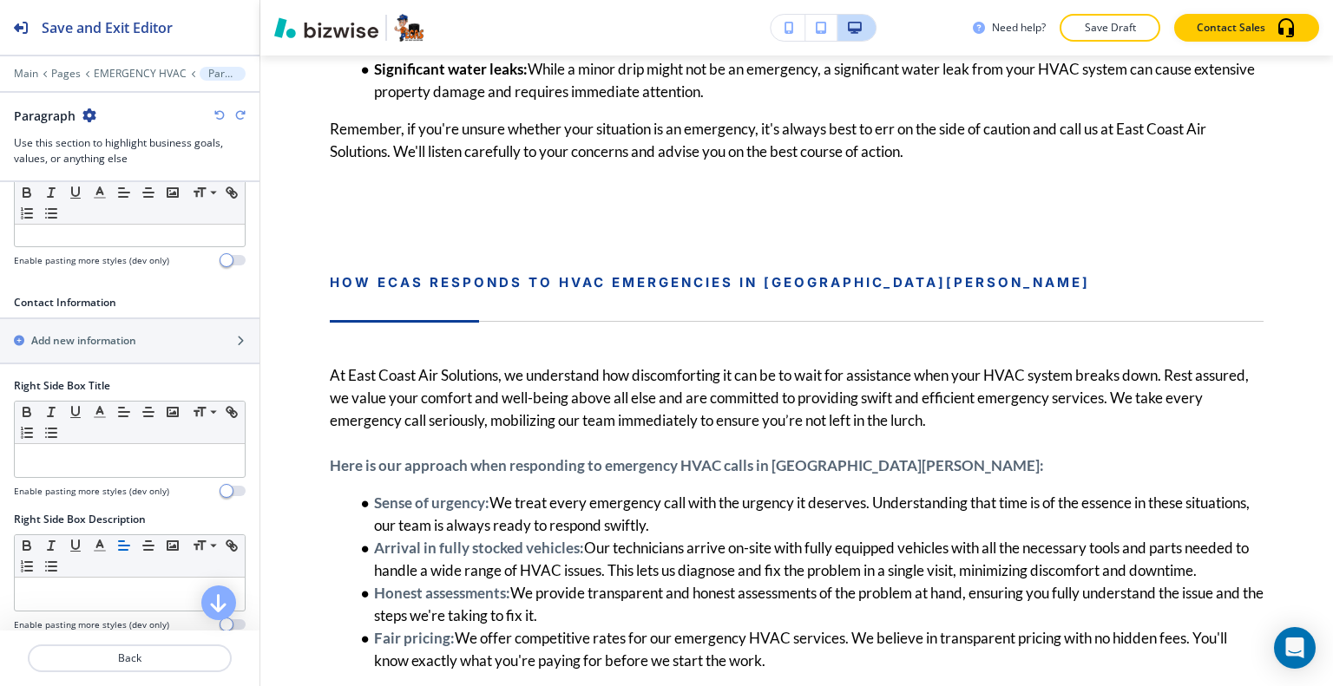
scroll to position [781, 0]
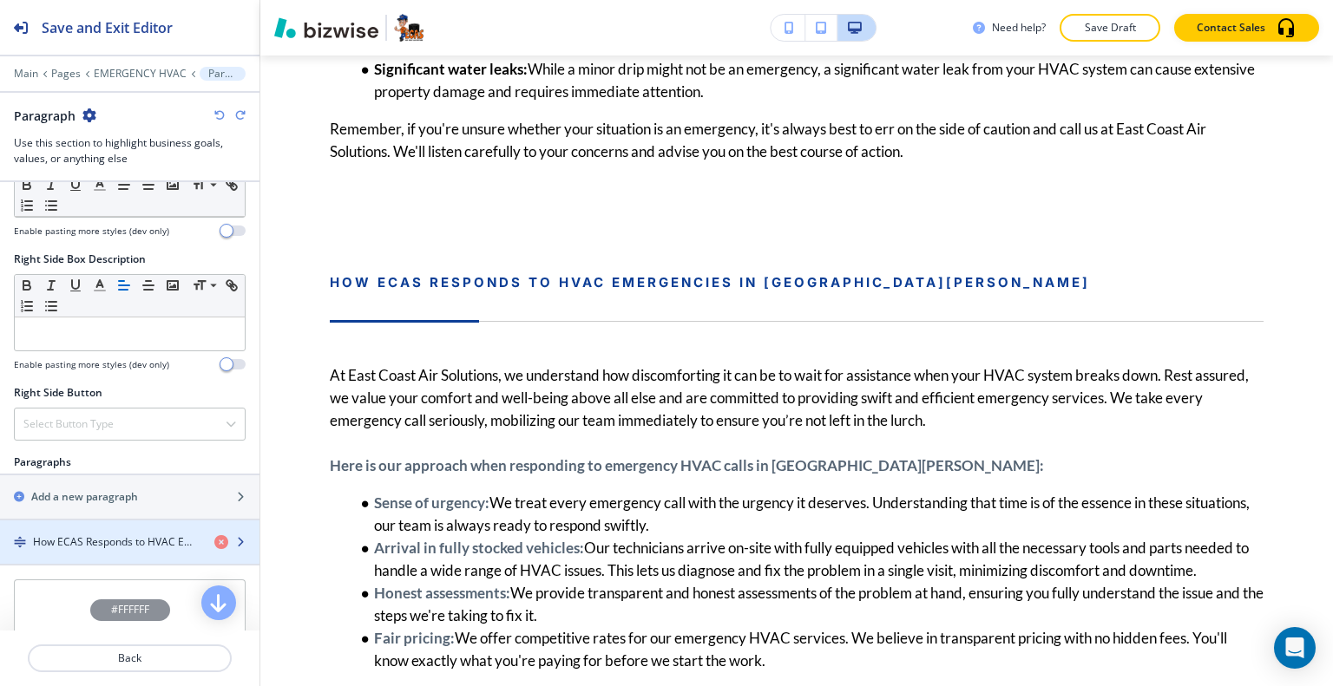
click at [125, 537] on h4 "How ECAS Responds to HVAC Emergencies in [GEOGRAPHIC_DATA][PERSON_NAME]" at bounding box center [116, 542] width 167 height 16
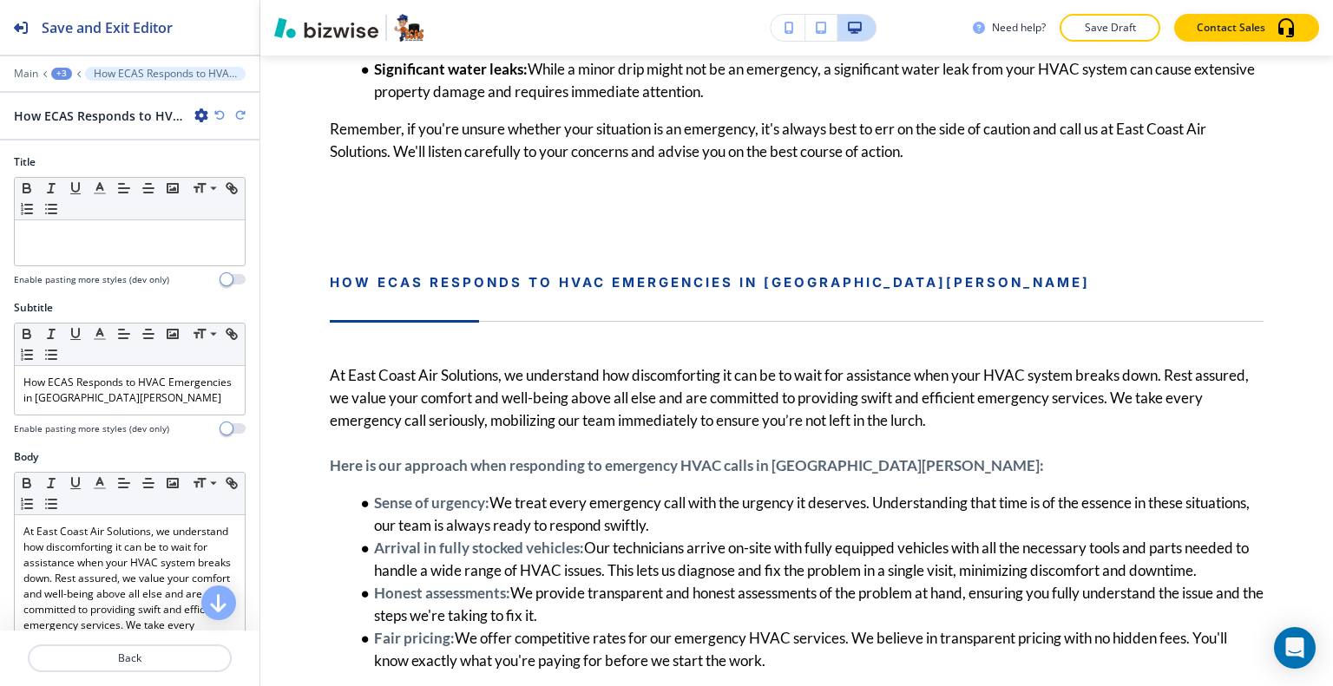
scroll to position [2360, 0]
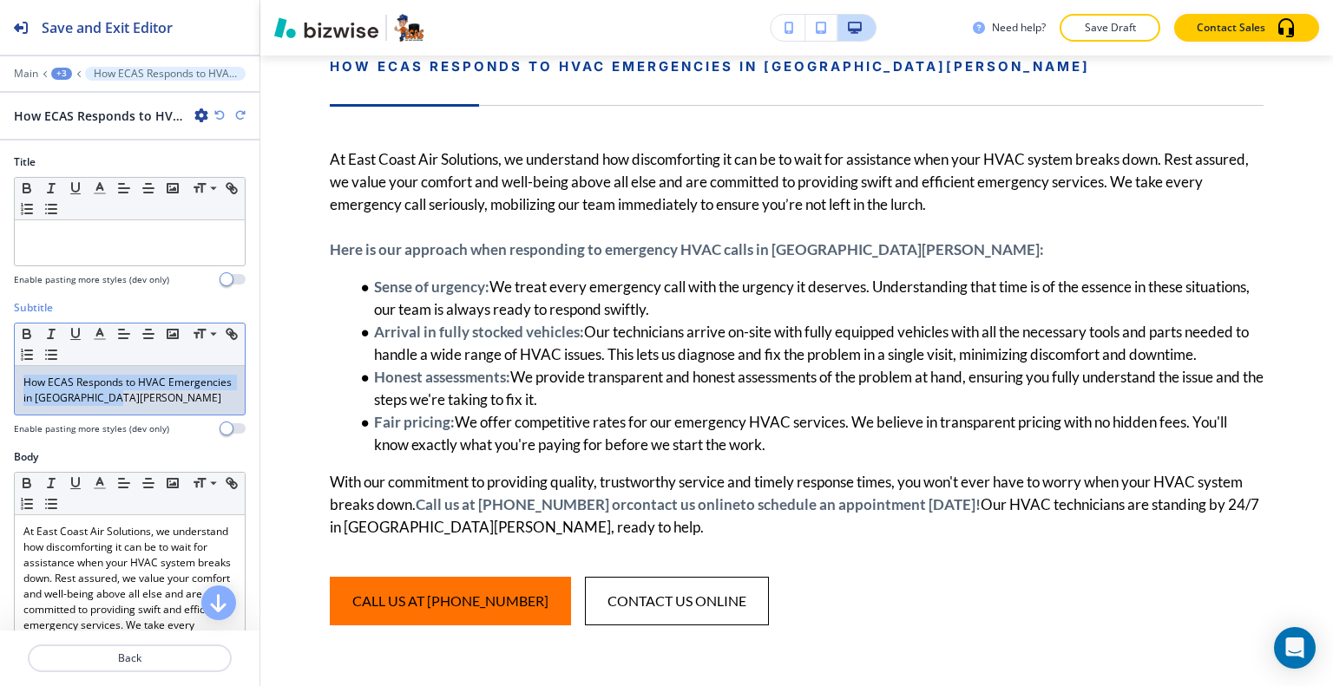
drag, startPoint x: 180, startPoint y: 399, endPoint x: 1, endPoint y: 383, distance: 180.3
click at [0, 381] on div "Subtitle Small Normal Large Huge How ECAS Responds to HVAC Emergencies in [GEOG…" at bounding box center [129, 374] width 259 height 149
copy p "How ECAS Responds to HVAC Emergencies in [GEOGRAPHIC_DATA][PERSON_NAME]"
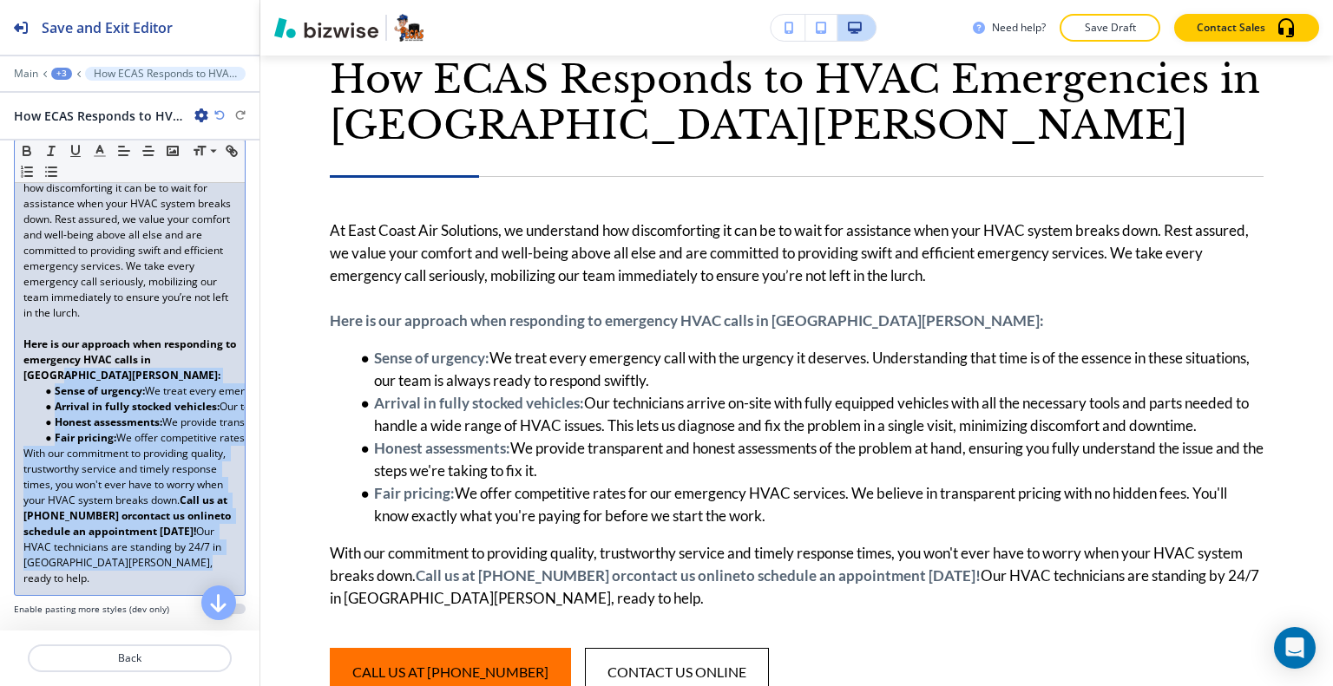
scroll to position [87, 0]
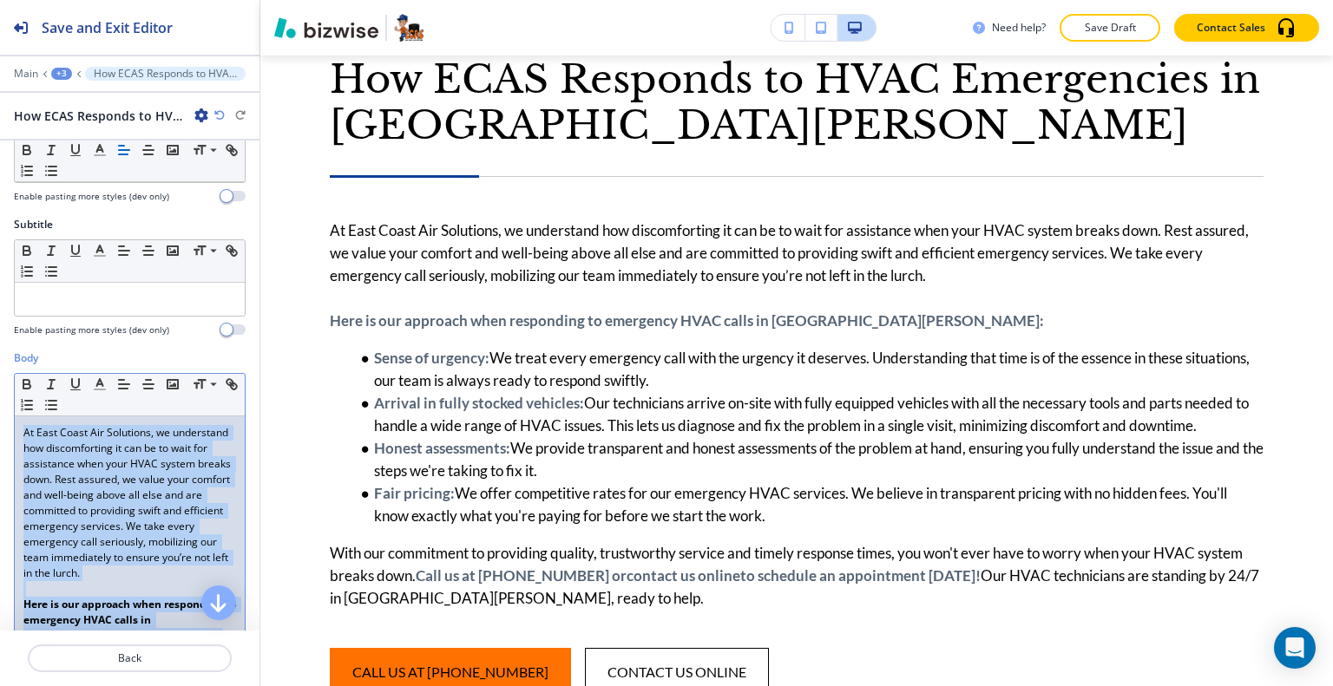
drag, startPoint x: 154, startPoint y: 584, endPoint x: 1, endPoint y: 397, distance: 241.1
click at [1, 397] on div "Body Small Normal Large Huge At East Coast Air Solutions, we understand how dis…" at bounding box center [129, 620] width 259 height 540
click at [103, 378] on icon "button" at bounding box center [100, 385] width 16 height 16
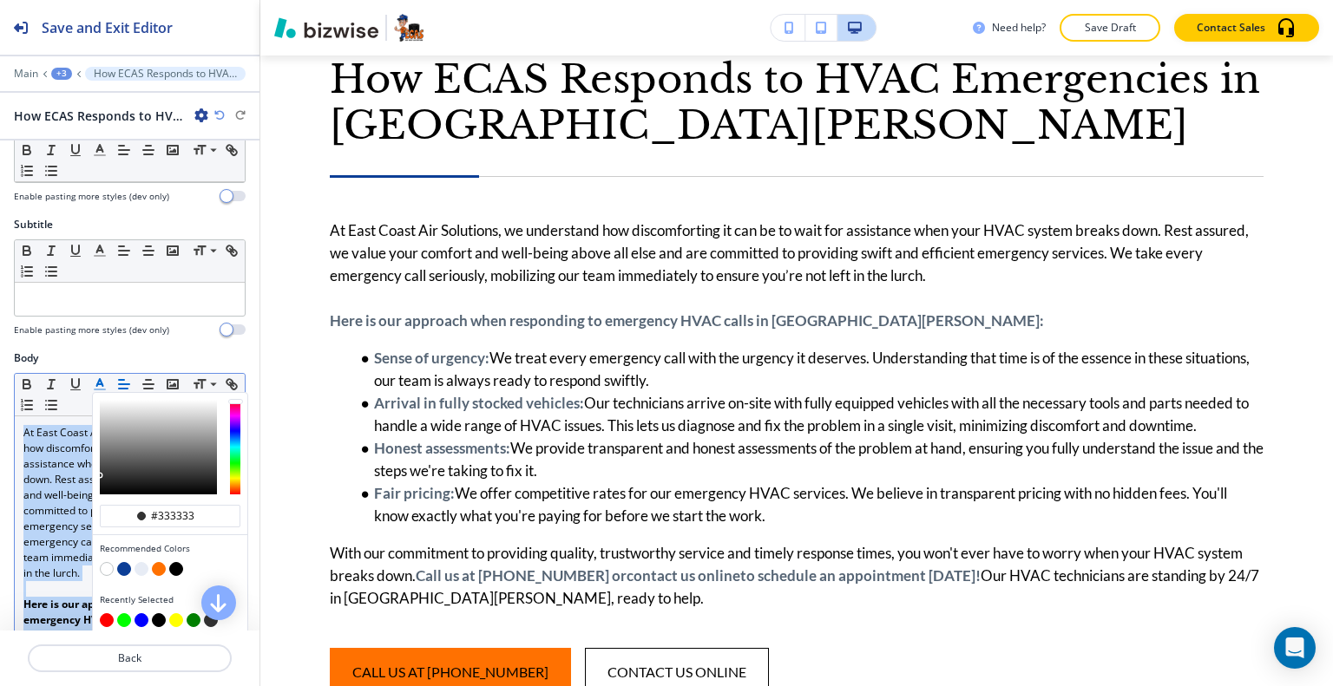
click at [174, 565] on button "button" at bounding box center [176, 569] width 14 height 14
type input "#000000"
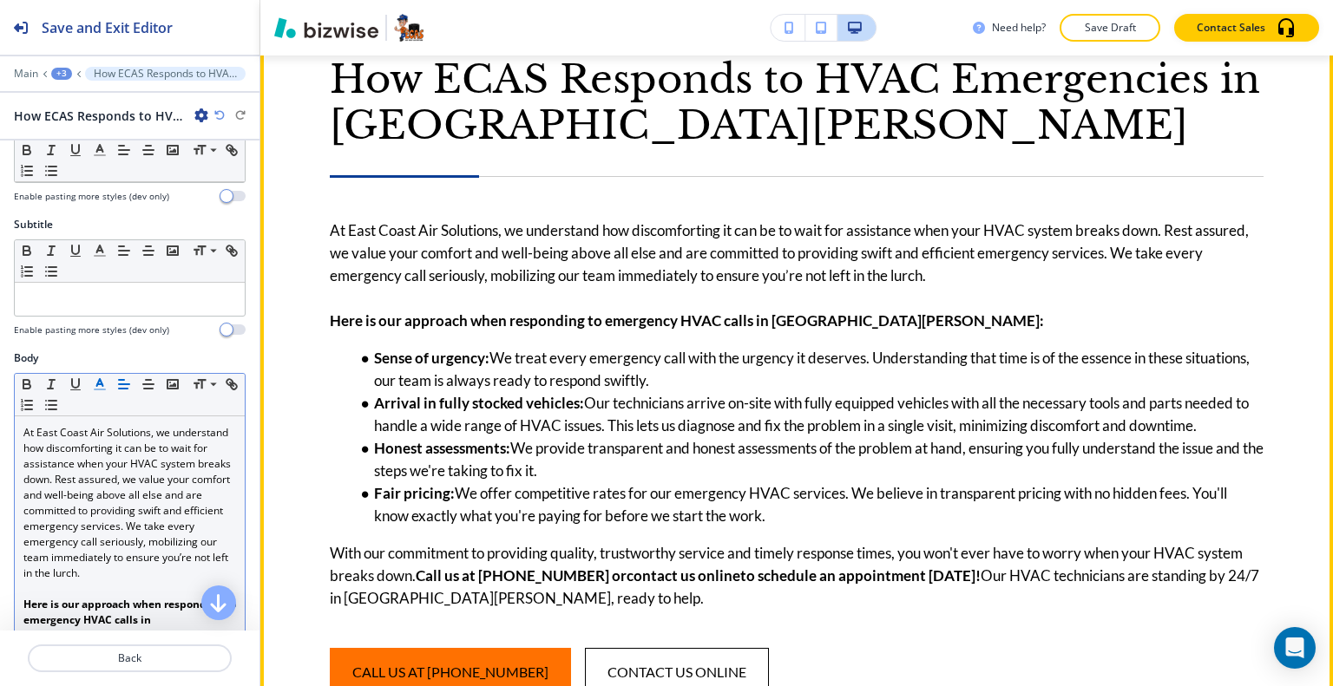
click at [1029, 277] on p "At East Coast Air Solutions, we understand how discomforting it can be to wait …" at bounding box center [797, 253] width 934 height 68
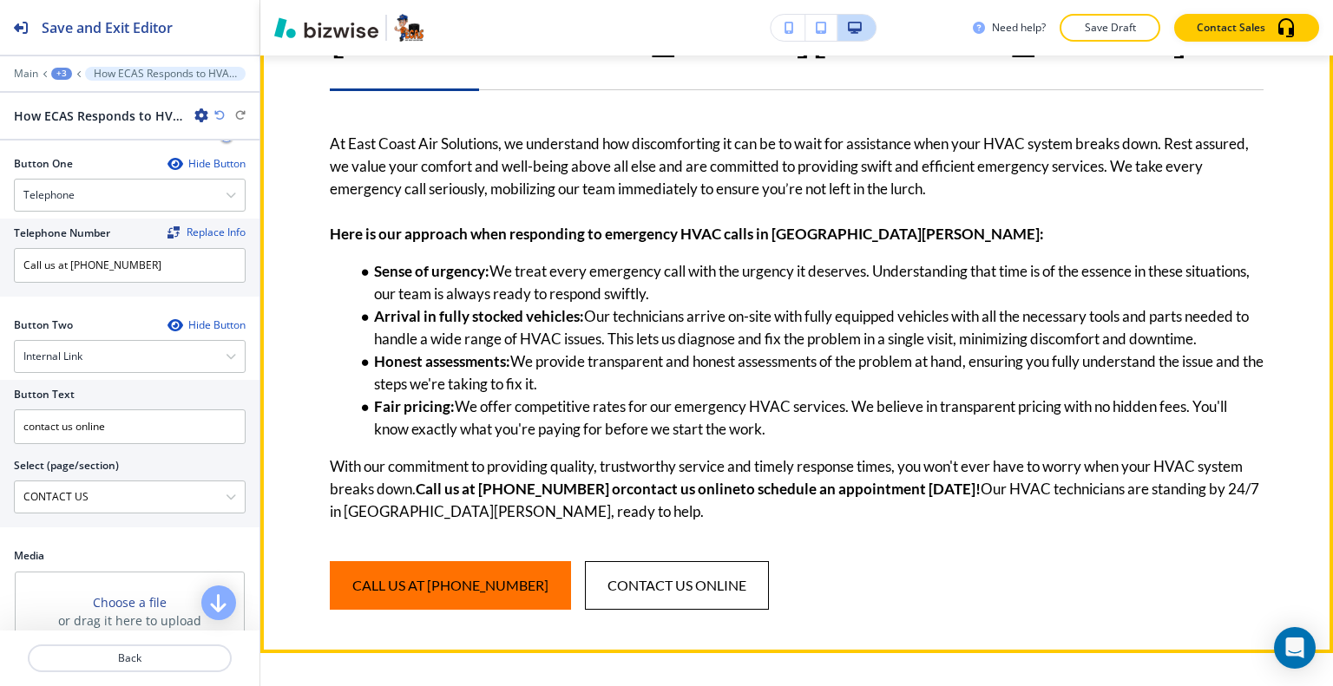
scroll to position [2794, 0]
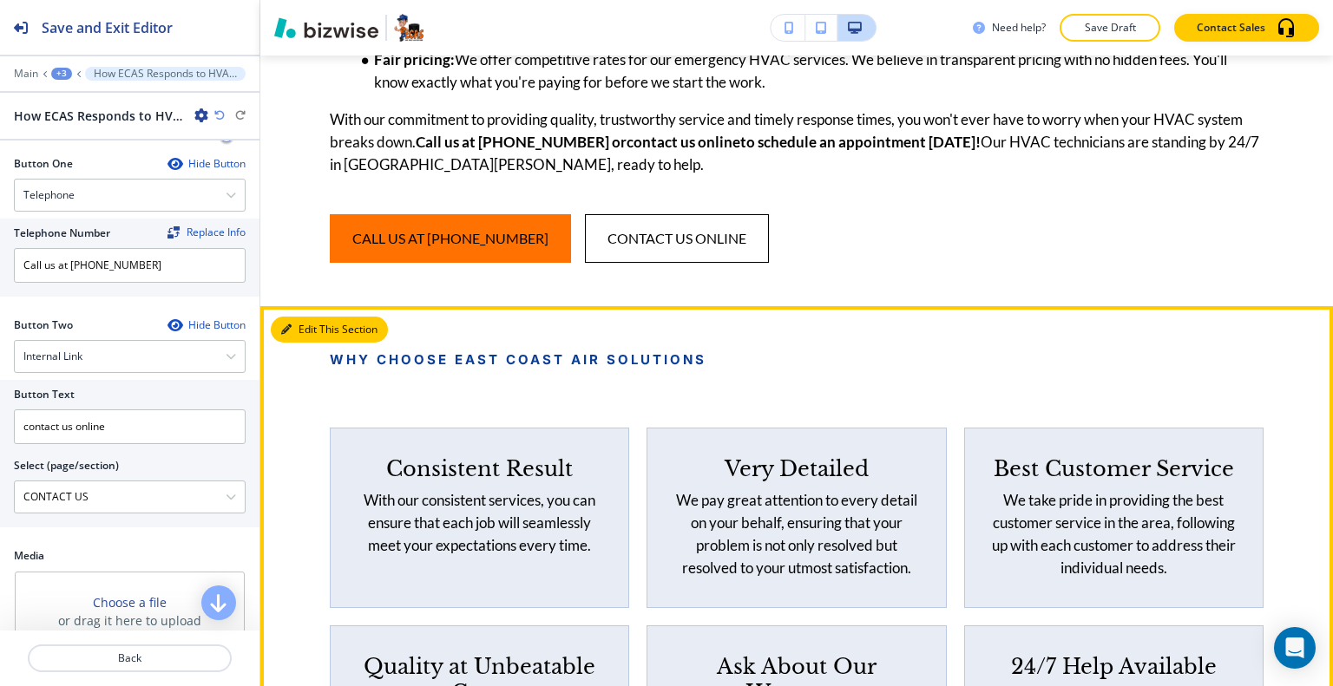
click at [298, 318] on button "Edit This Section" at bounding box center [329, 330] width 117 height 26
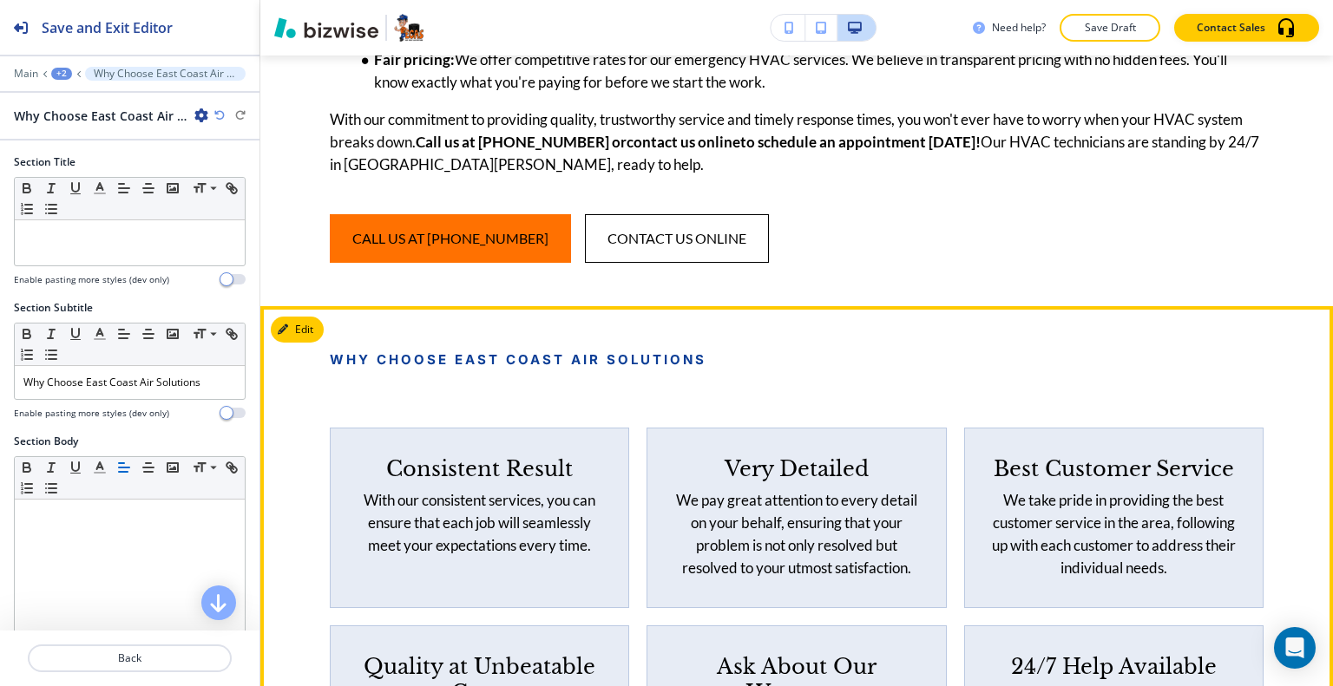
scroll to position [3043, 0]
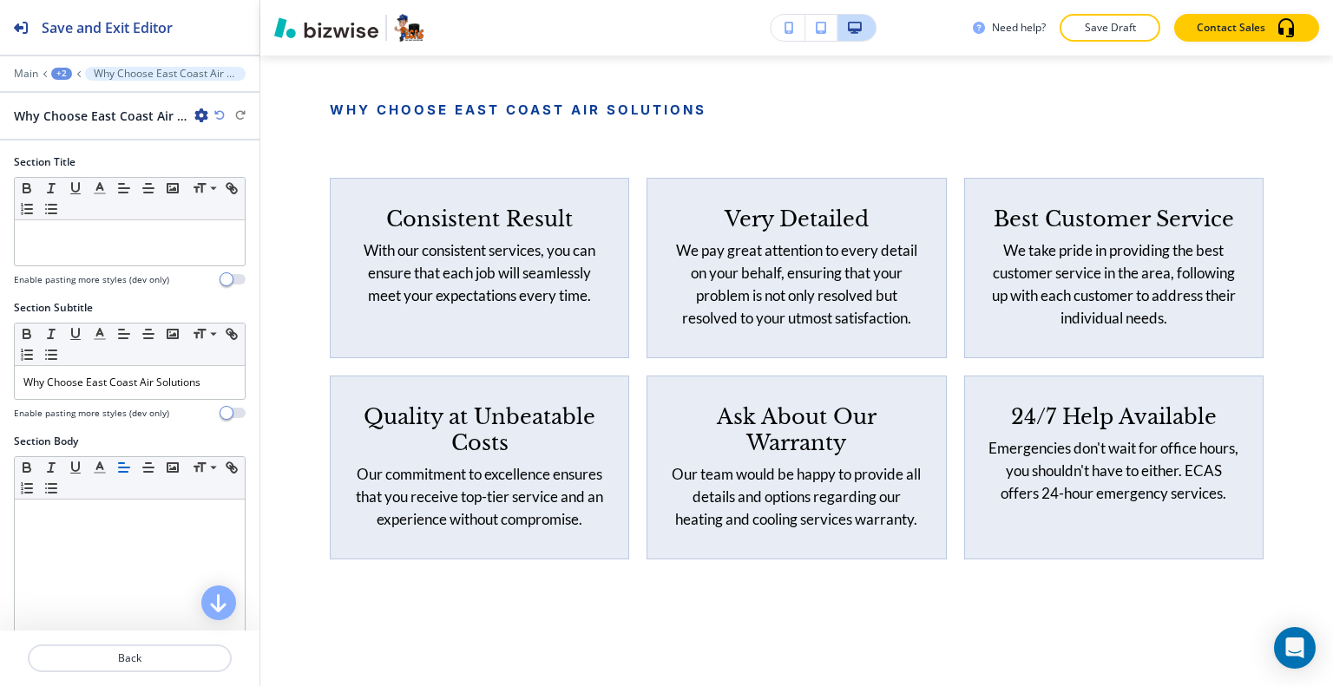
click at [203, 113] on icon "button" at bounding box center [201, 115] width 14 height 14
click at [226, 200] on p "Delete Section" at bounding box center [250, 206] width 88 height 16
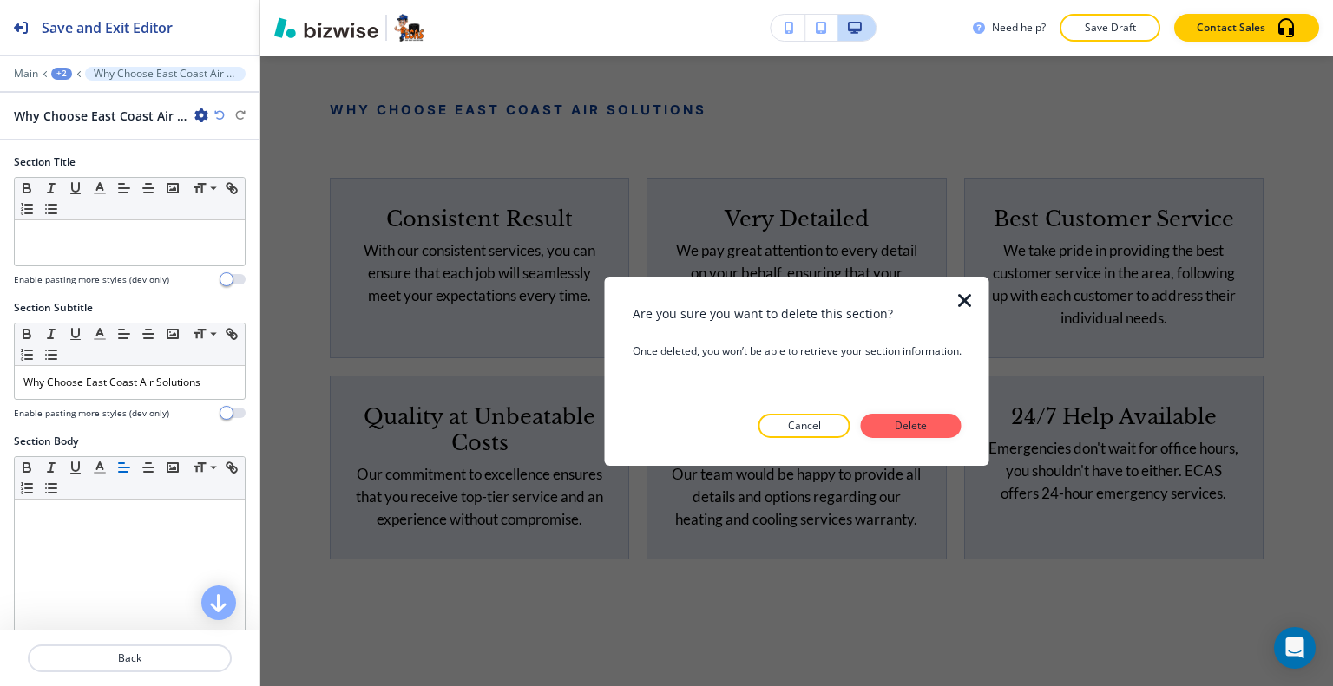
click at [891, 433] on button "Delete" at bounding box center [911, 426] width 101 height 24
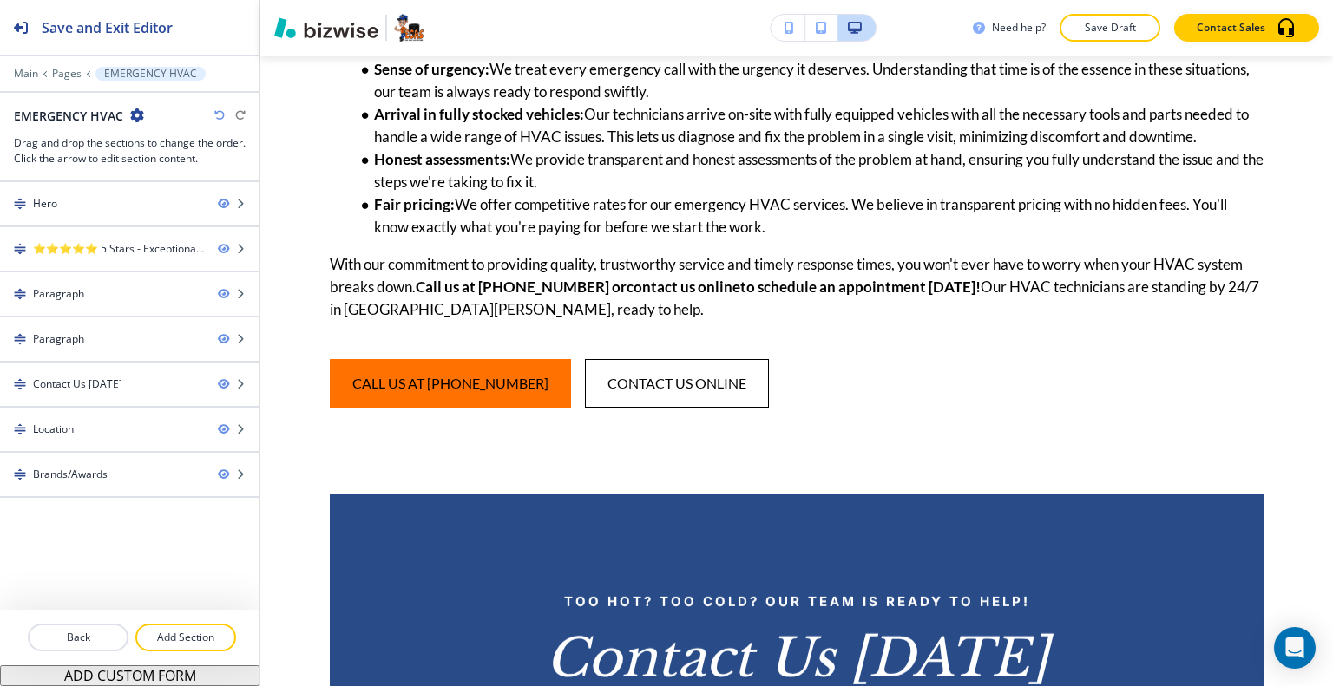
scroll to position [2996, 0]
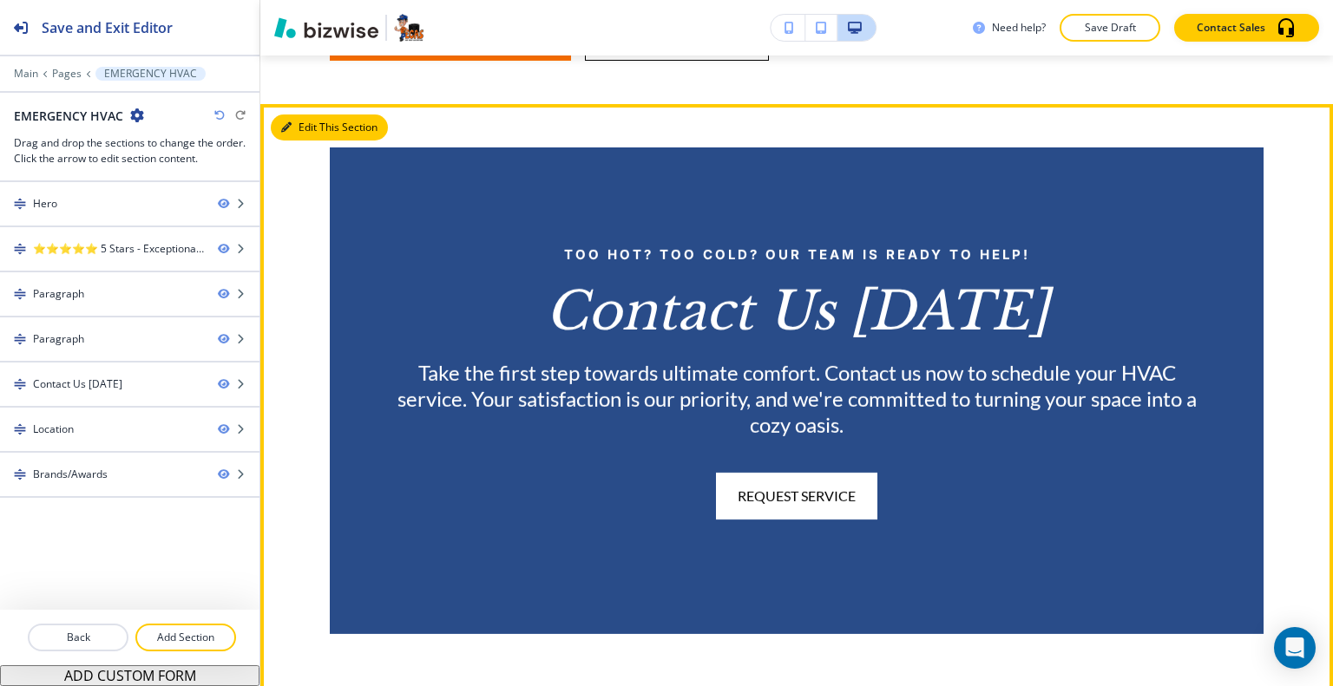
click at [294, 132] on button "Edit This Section" at bounding box center [329, 128] width 117 height 26
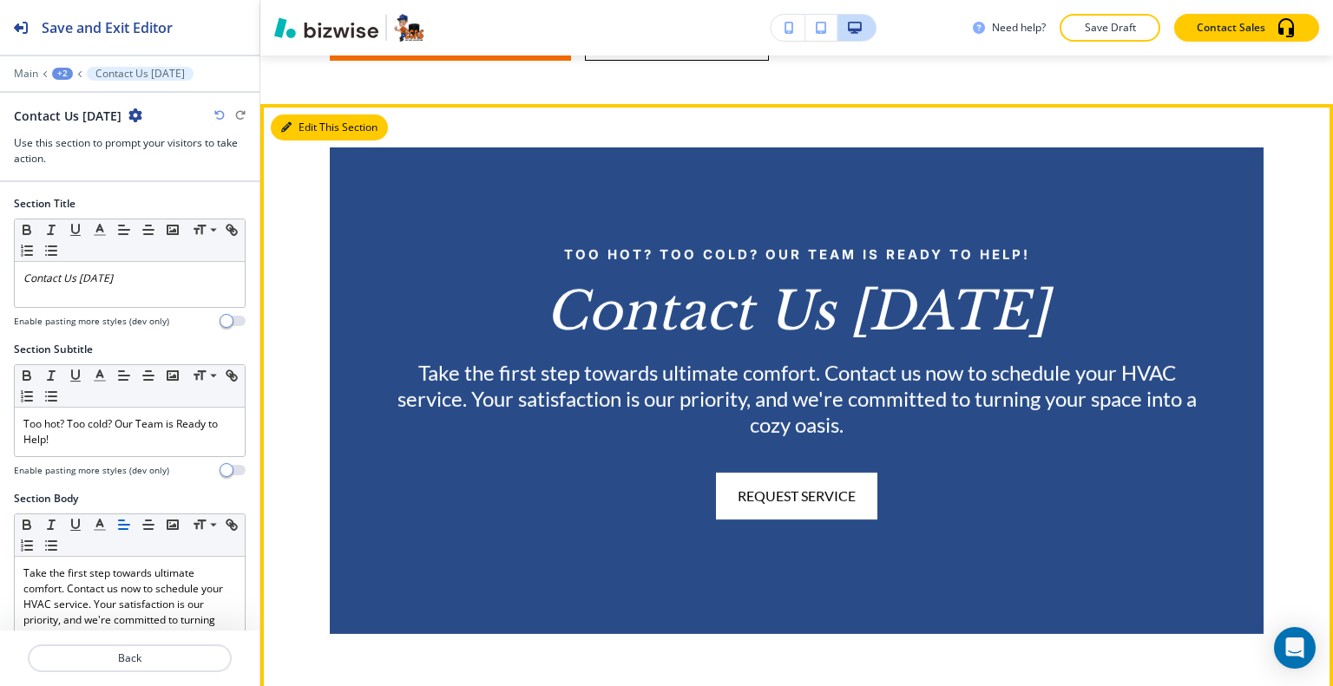
scroll to position [3043, 0]
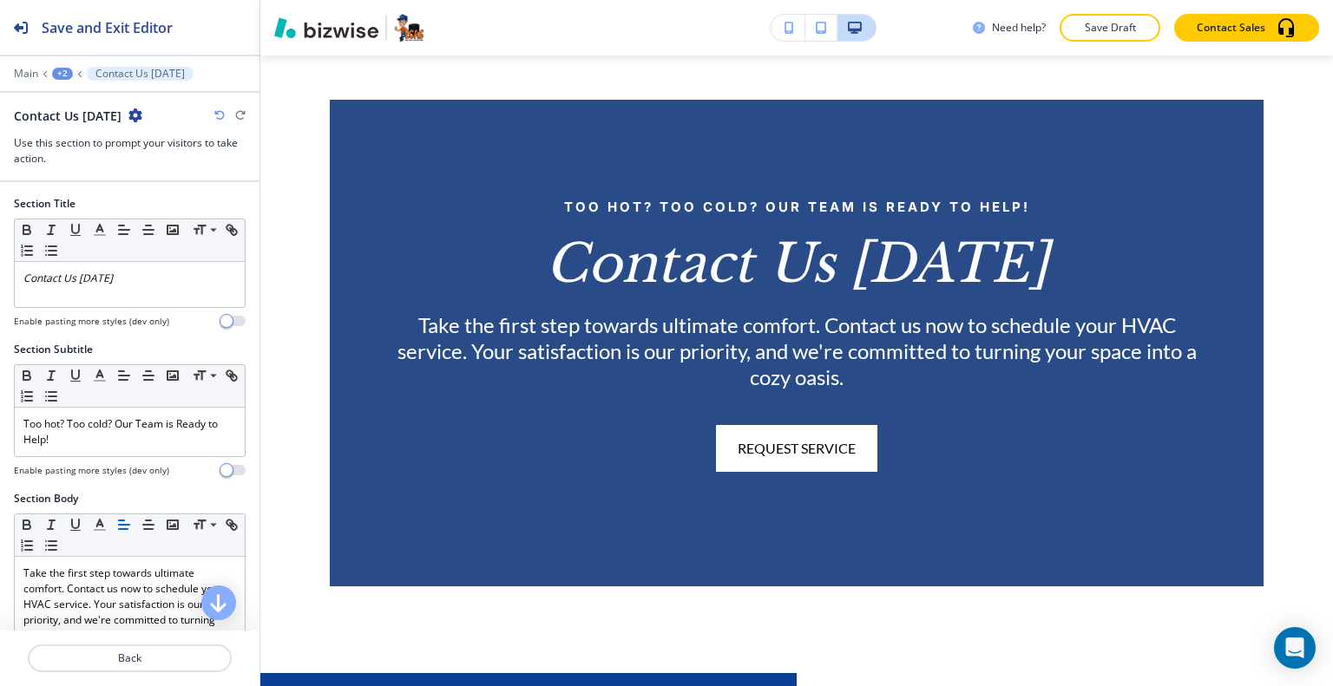
click at [132, 121] on div "Contact Us [DATE]" at bounding box center [130, 116] width 232 height 18
click at [128, 117] on icon "button" at bounding box center [135, 115] width 14 height 14
click at [164, 206] on p "Delete Section" at bounding box center [178, 206] width 88 height 16
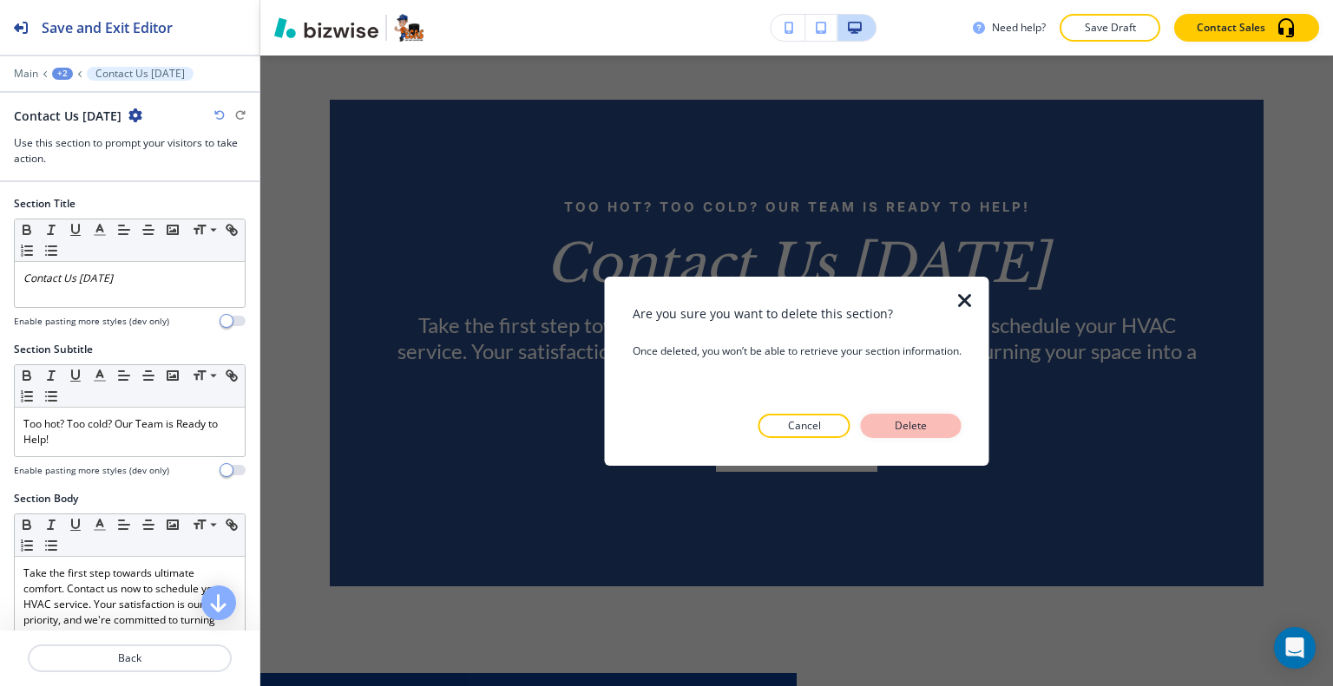
click at [892, 432] on p "Delete" at bounding box center [911, 426] width 42 height 16
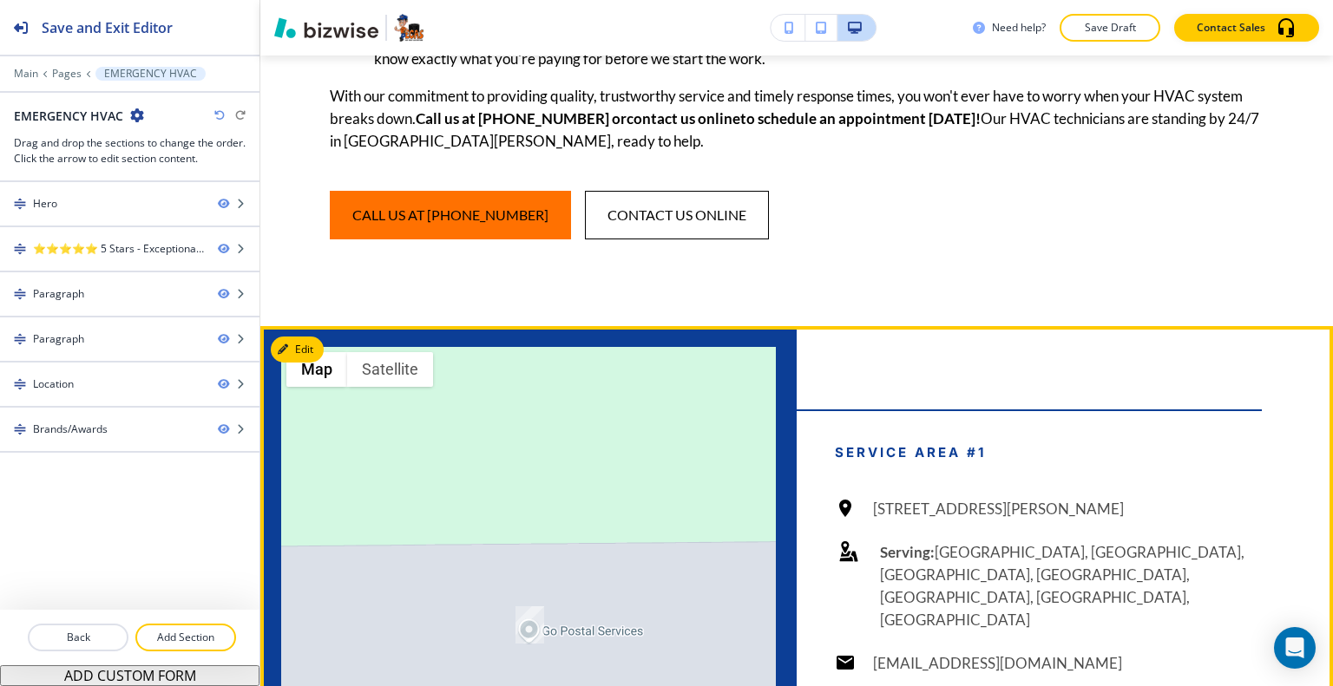
scroll to position [3077, 0]
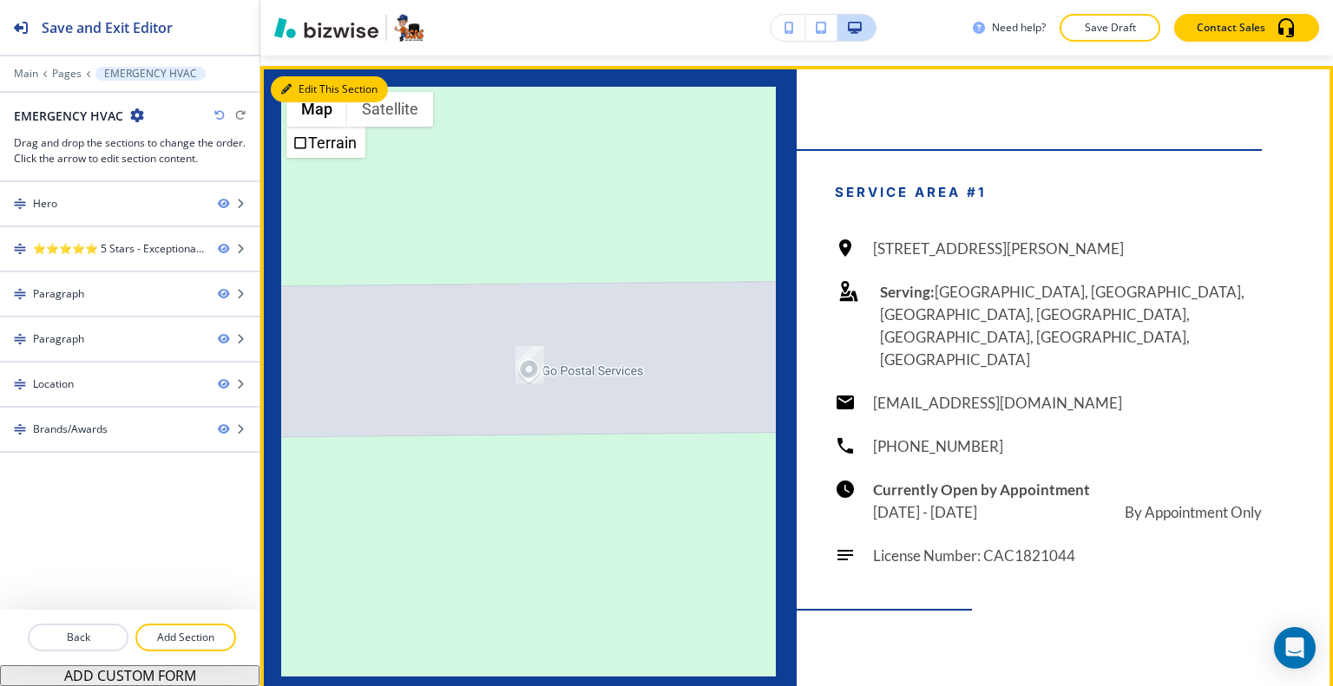
click at [290, 86] on icon "button" at bounding box center [286, 89] width 10 height 10
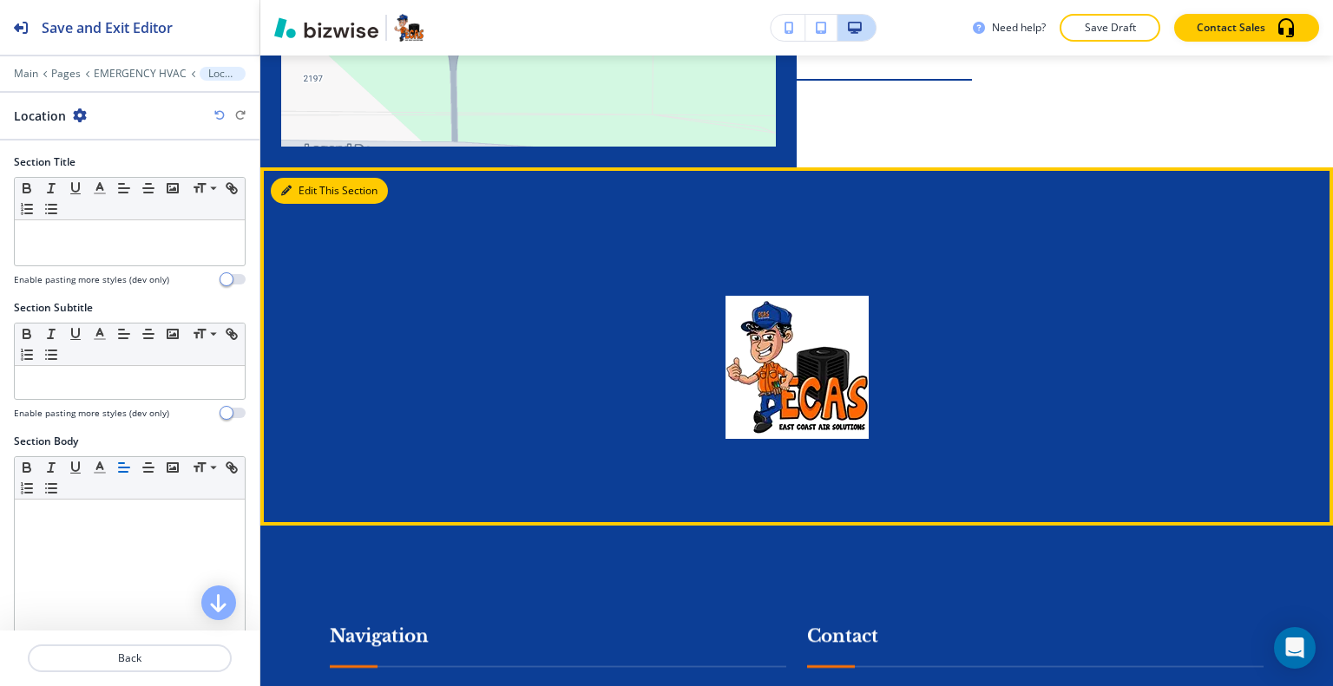
click at [314, 178] on button "Edit This Section" at bounding box center [329, 191] width 117 height 26
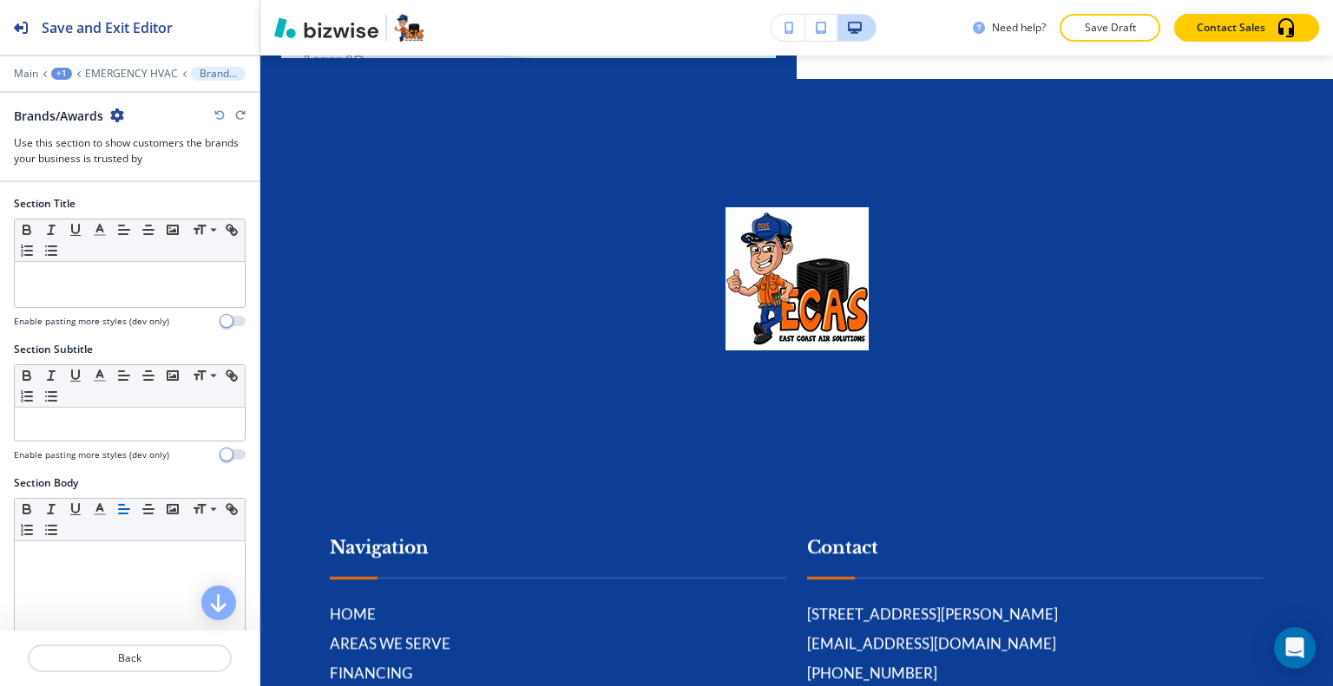
click at [118, 113] on icon "button" at bounding box center [117, 115] width 14 height 14
click at [156, 214] on button "Delete Section" at bounding box center [166, 205] width 111 height 31
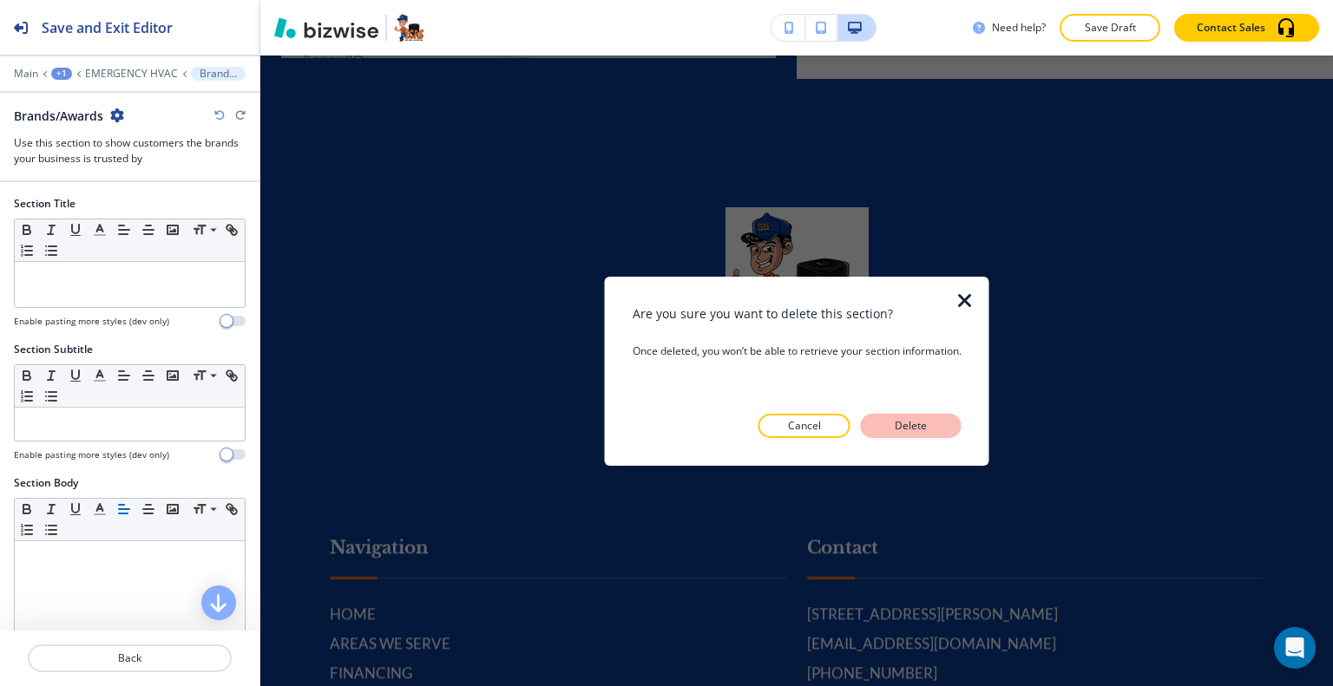
click at [927, 418] on p "Delete" at bounding box center [911, 426] width 42 height 16
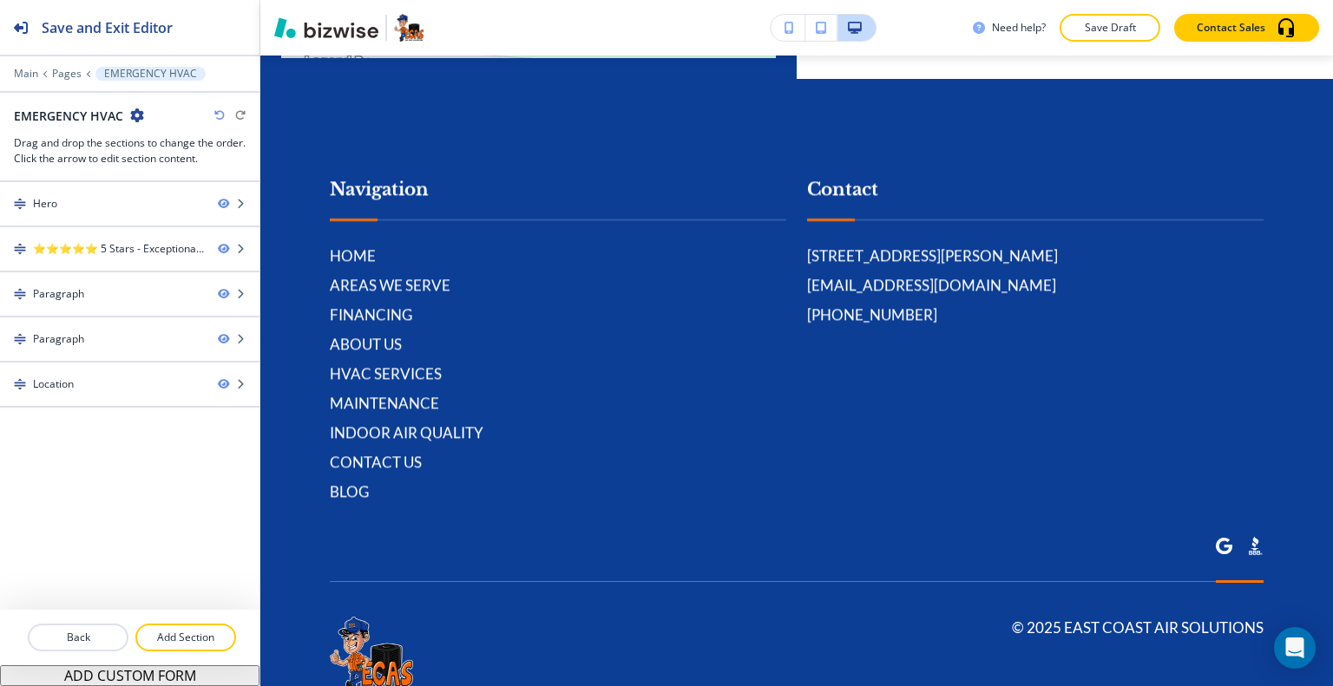
scroll to position [3436, 0]
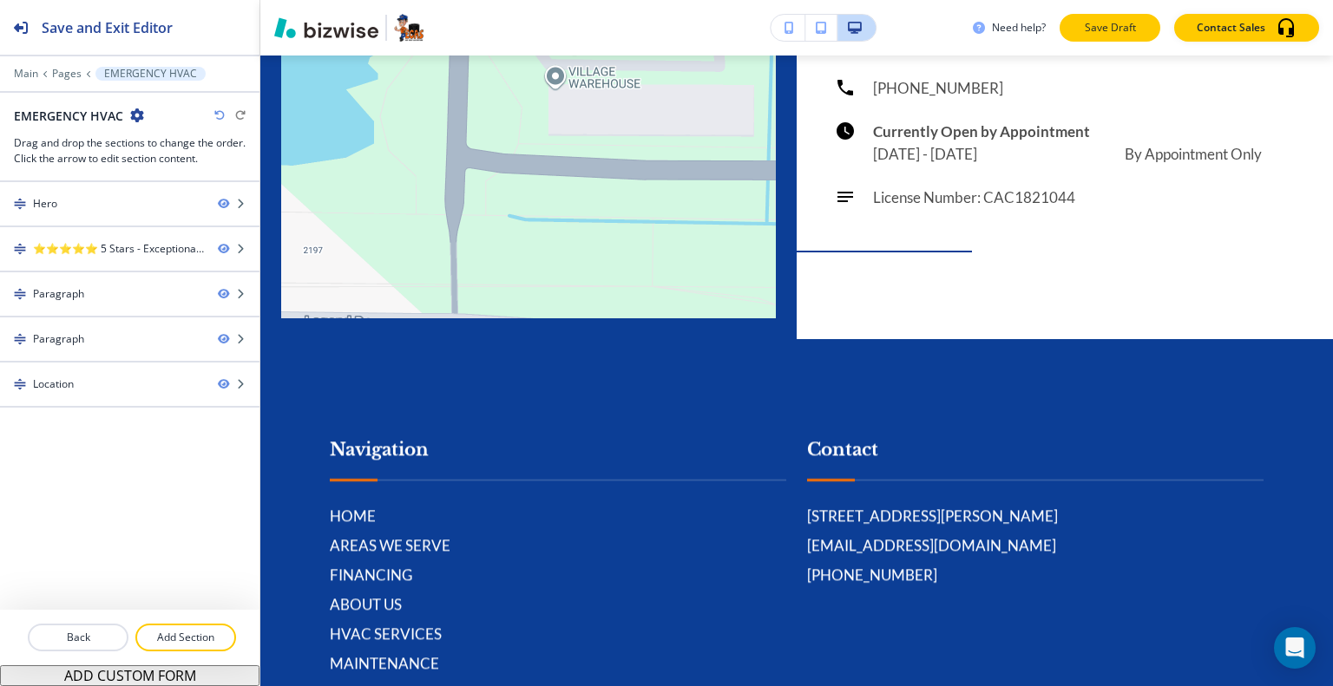
click at [1101, 41] on button "Save Draft" at bounding box center [1109, 28] width 101 height 28
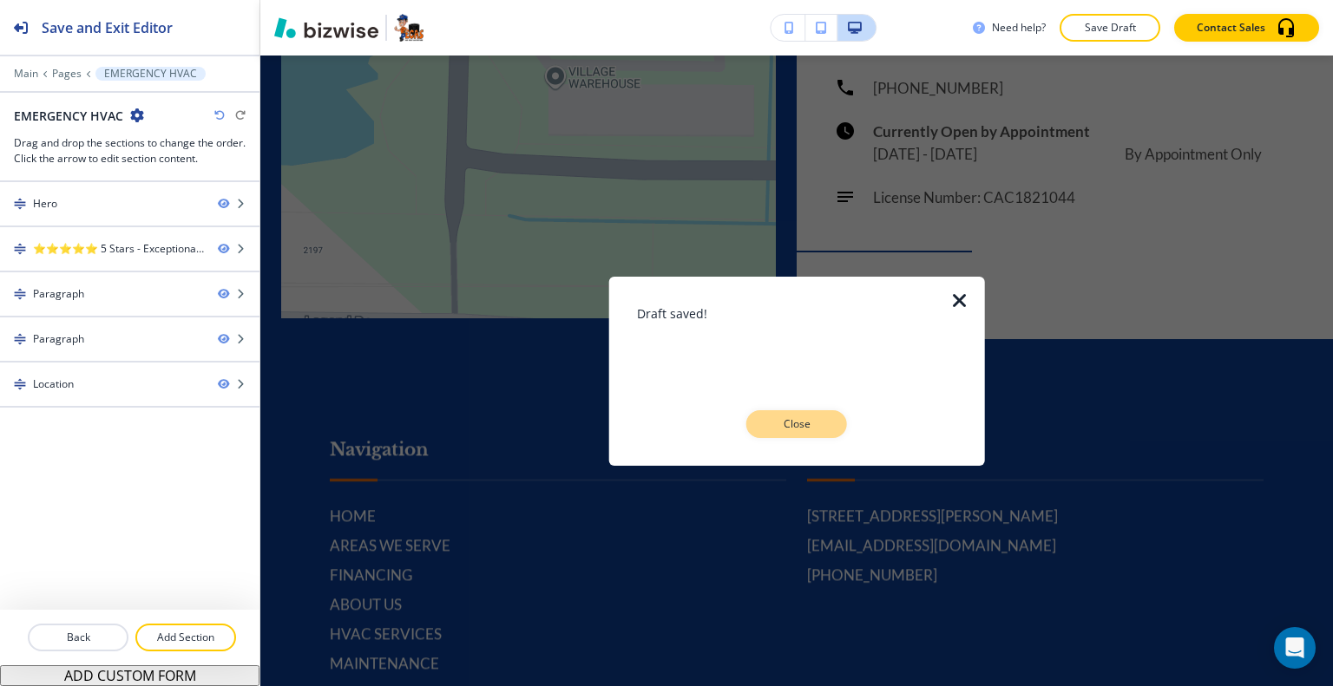
click at [831, 436] on button "Close" at bounding box center [796, 424] width 101 height 28
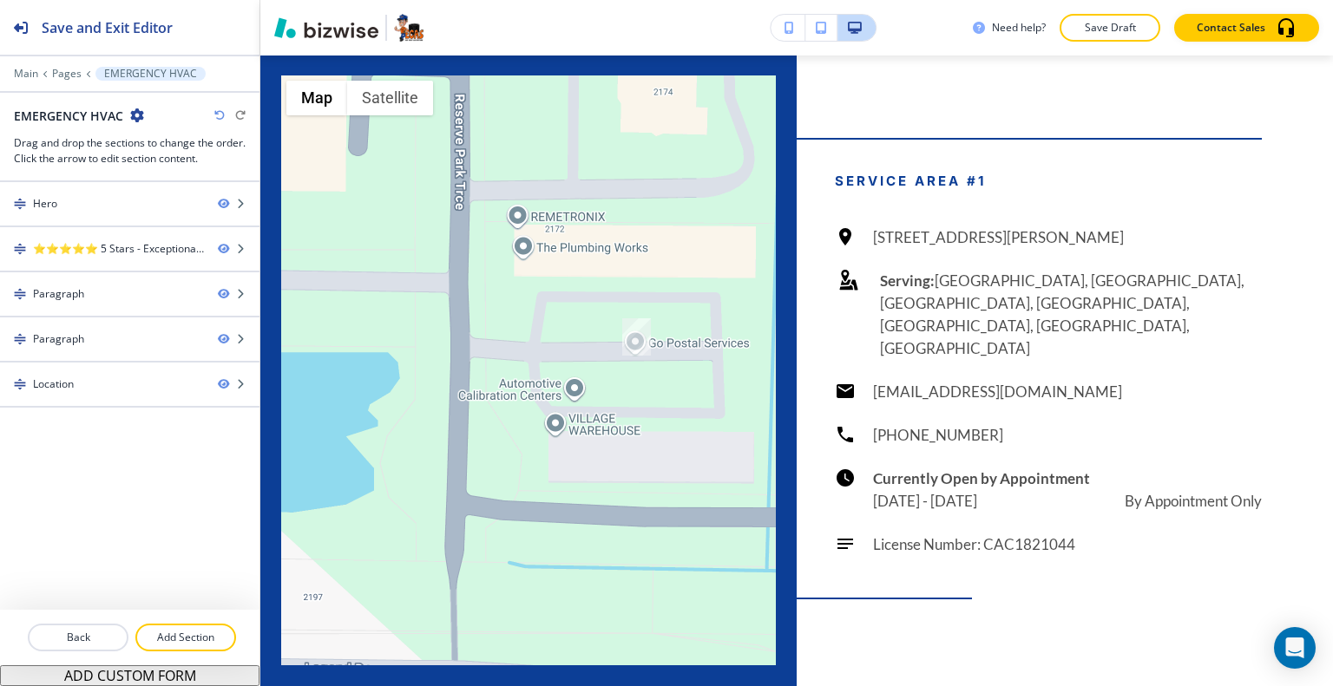
scroll to position [0, 0]
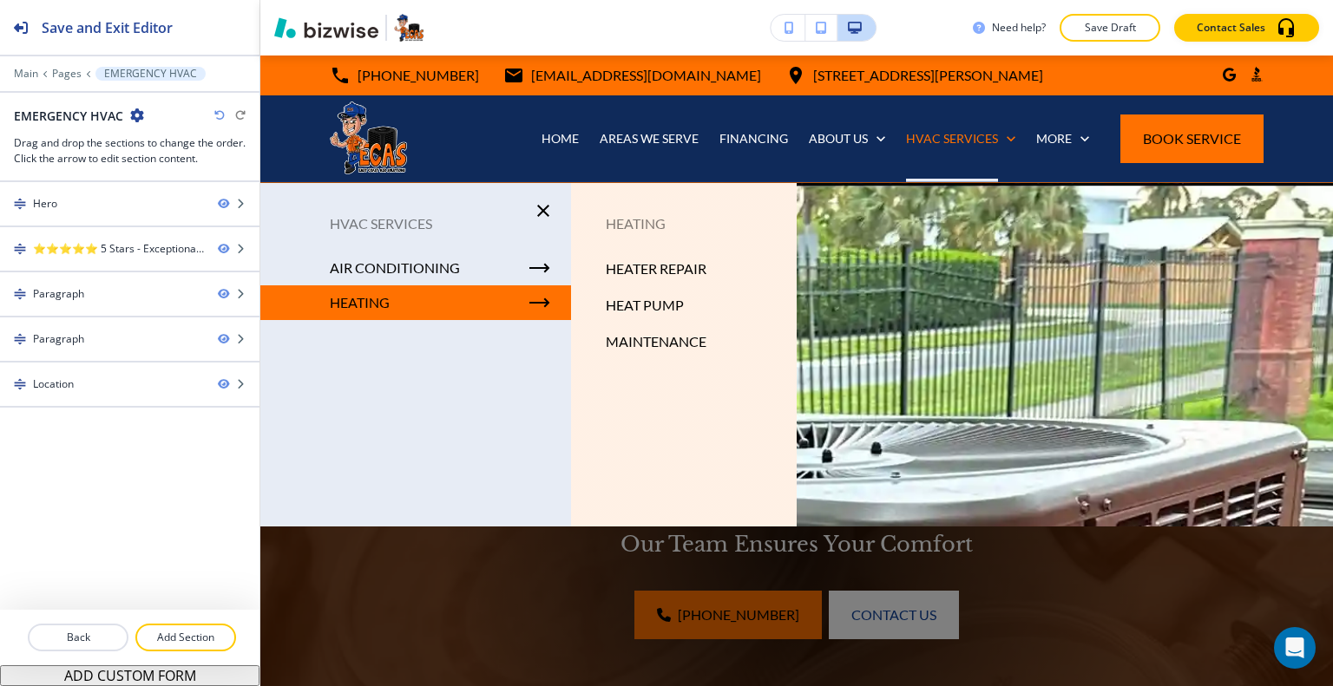
click at [654, 251] on div "HEATER REPAIR" at bounding box center [684, 269] width 226 height 36
click at [658, 261] on p "HEATER REPAIR" at bounding box center [656, 269] width 101 height 26
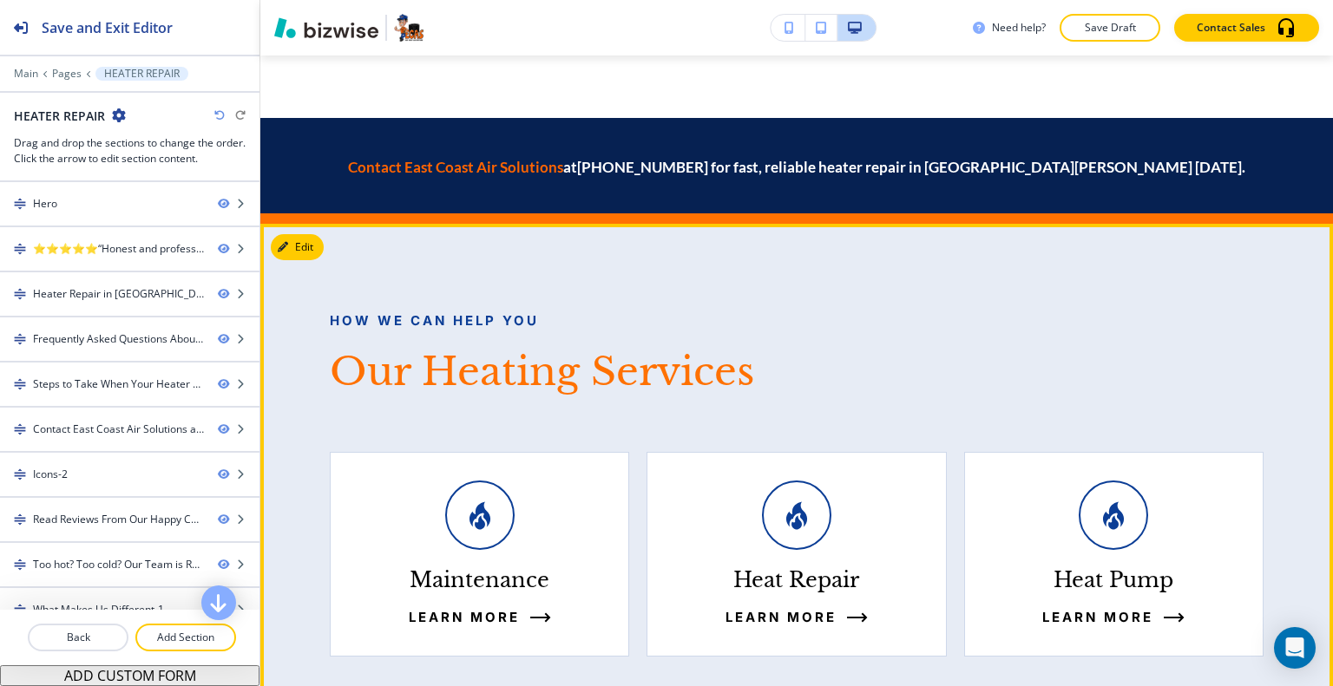
scroll to position [5119, 0]
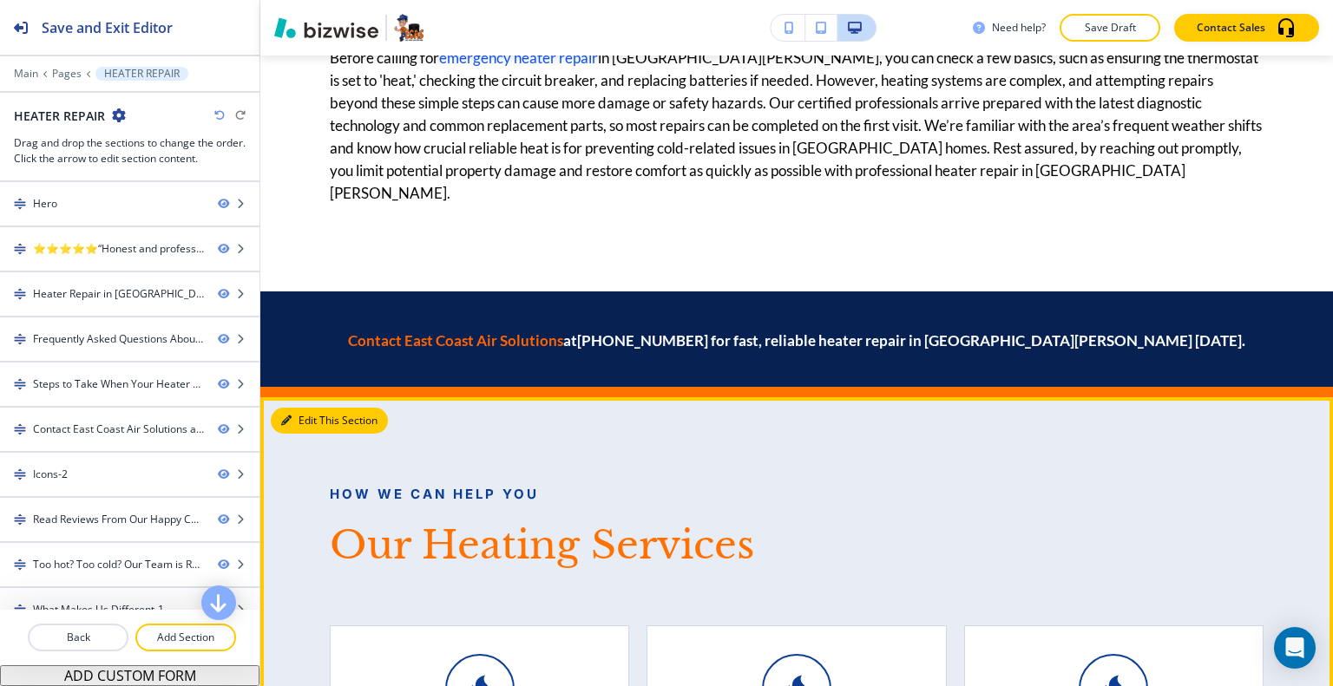
click at [308, 408] on button "Edit This Section" at bounding box center [329, 421] width 117 height 26
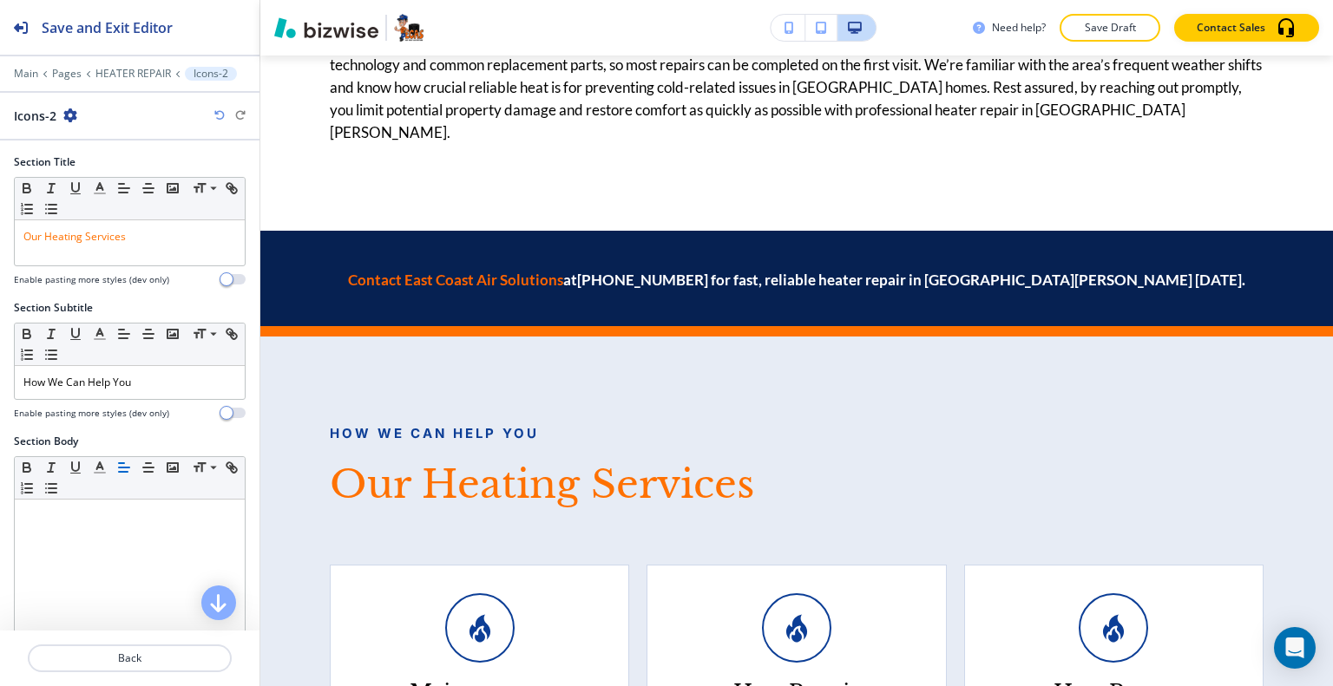
click at [75, 109] on icon "button" at bounding box center [70, 115] width 14 height 14
click at [115, 181] on p "Duplicate Section" at bounding box center [118, 175] width 88 height 16
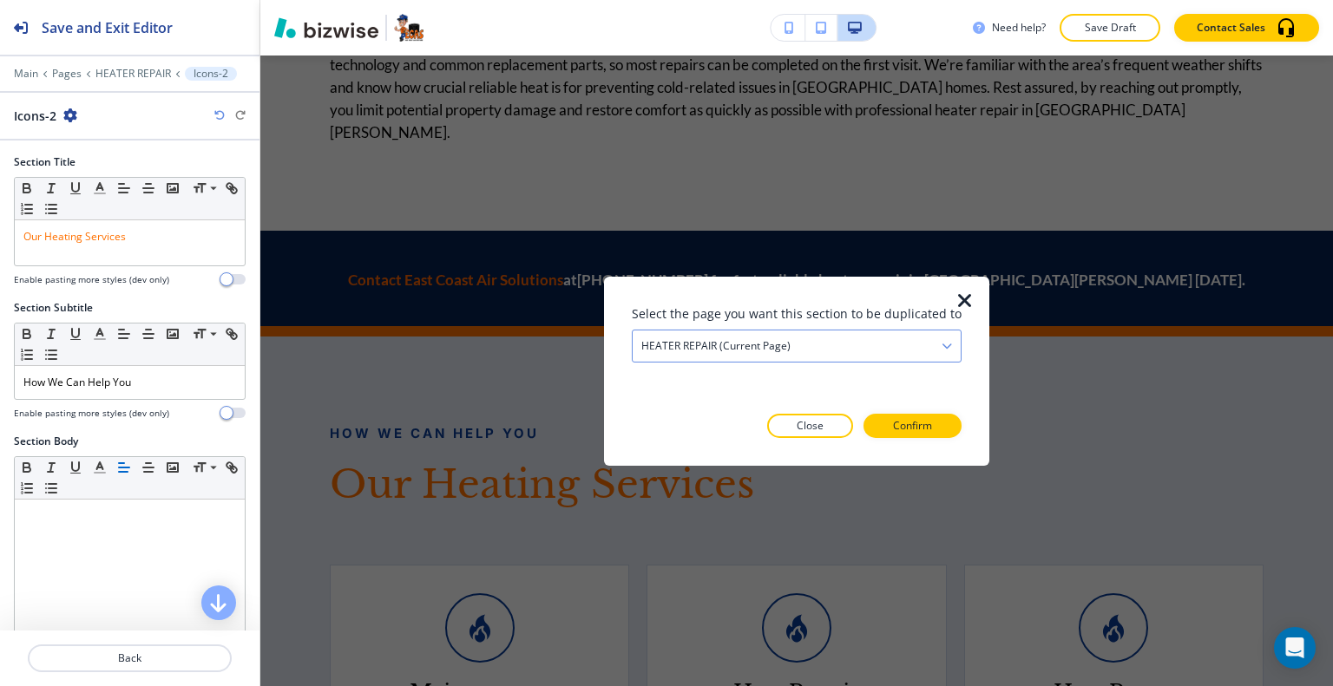
click at [710, 360] on div "HEATER REPAIR (current page)" at bounding box center [796, 345] width 328 height 31
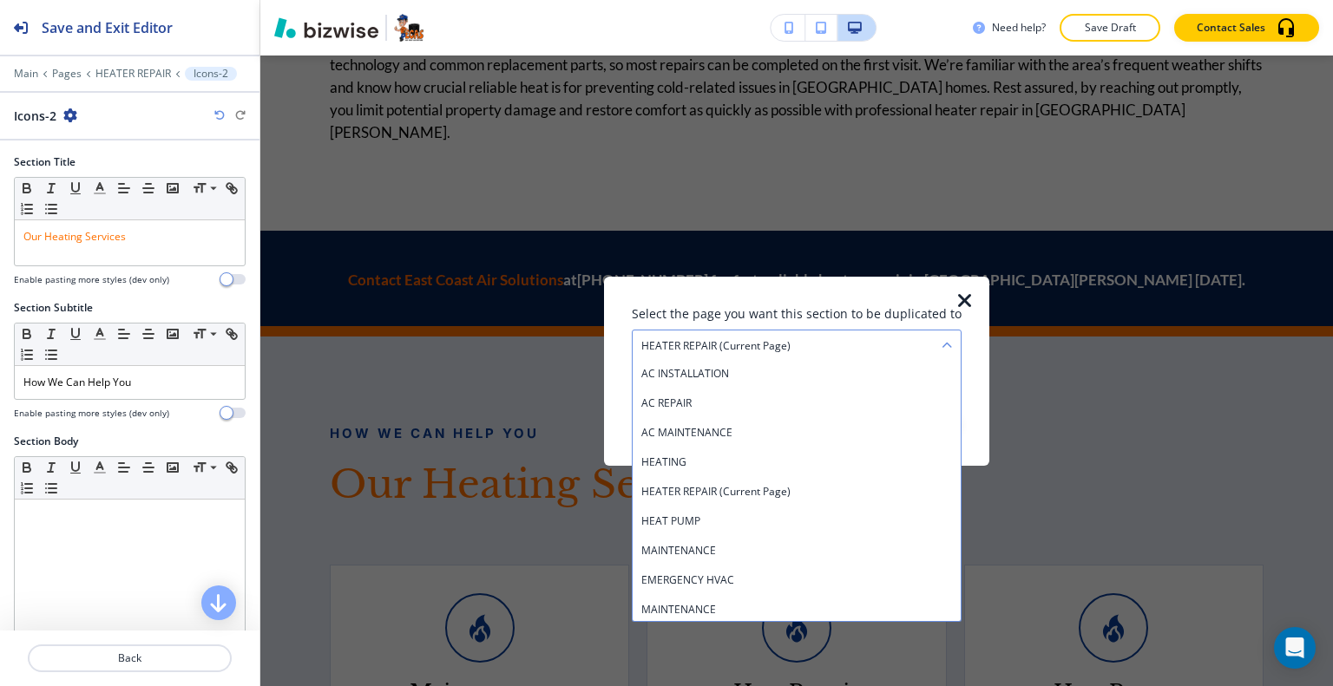
click at [715, 331] on div "HEATER REPAIR (current page)" at bounding box center [796, 345] width 328 height 31
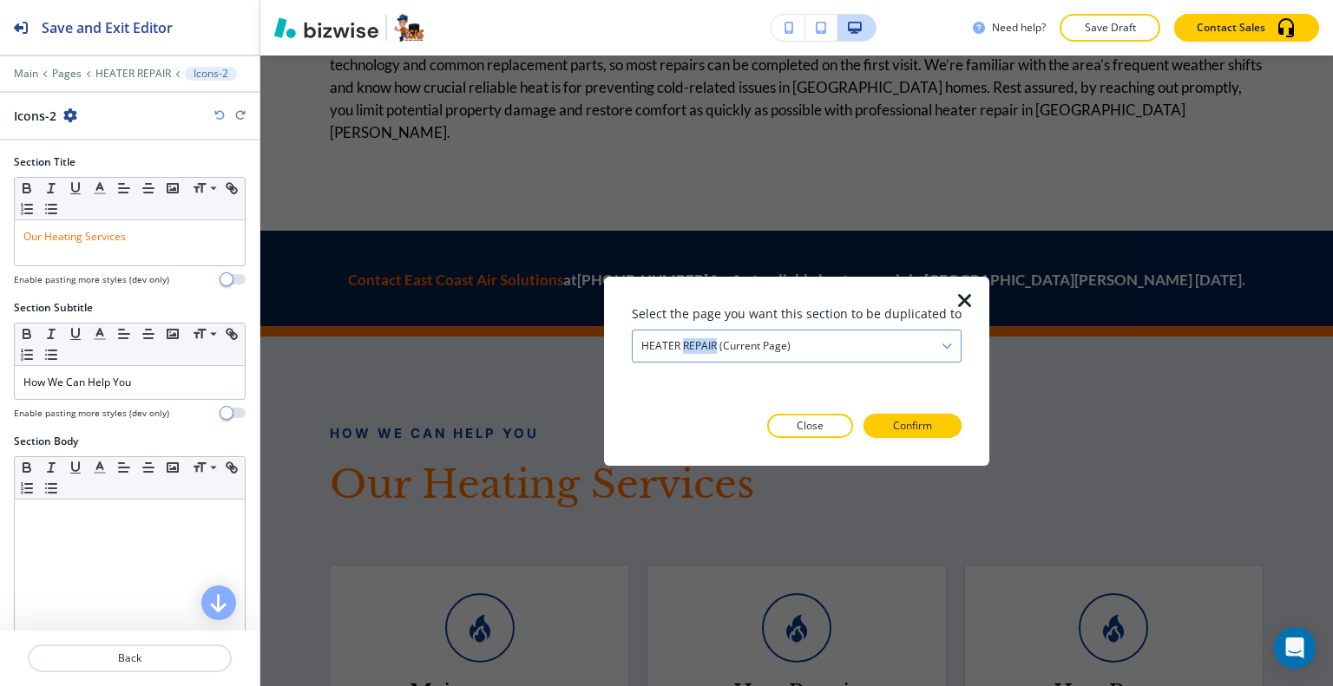
click at [715, 331] on div "HEATER REPAIR (current page)" at bounding box center [796, 345] width 328 height 31
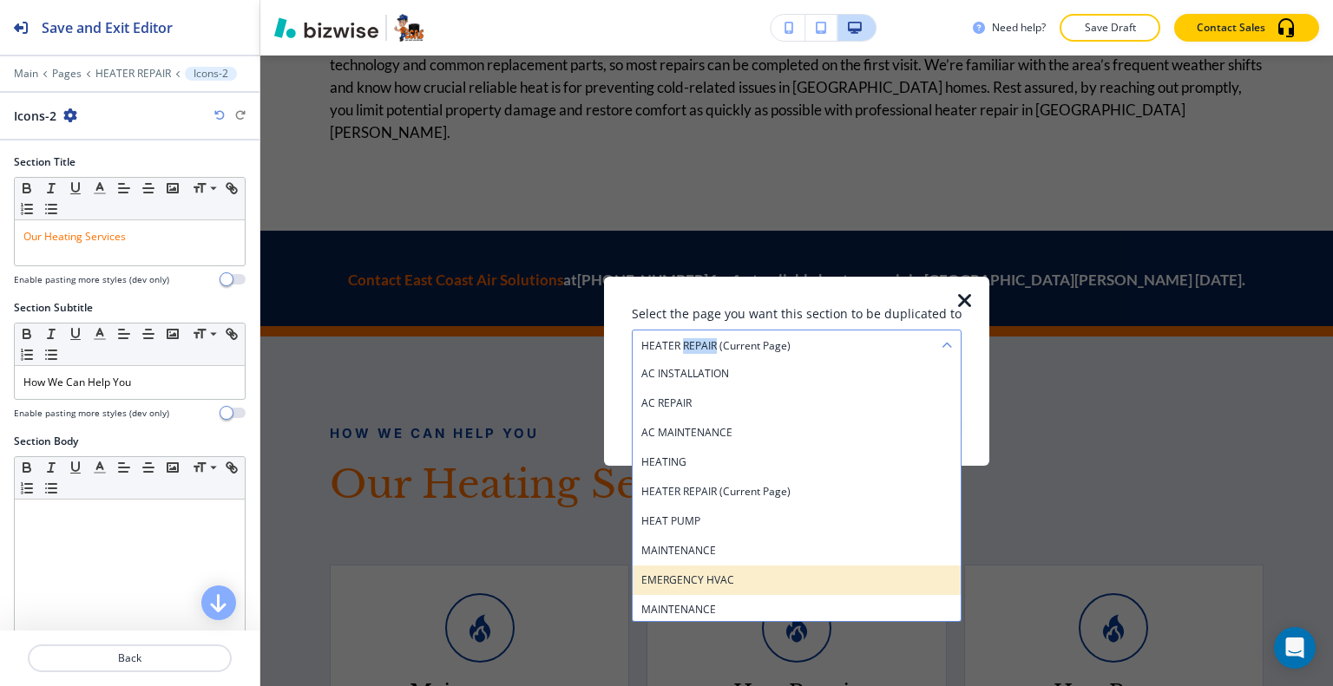
scroll to position [443, 0]
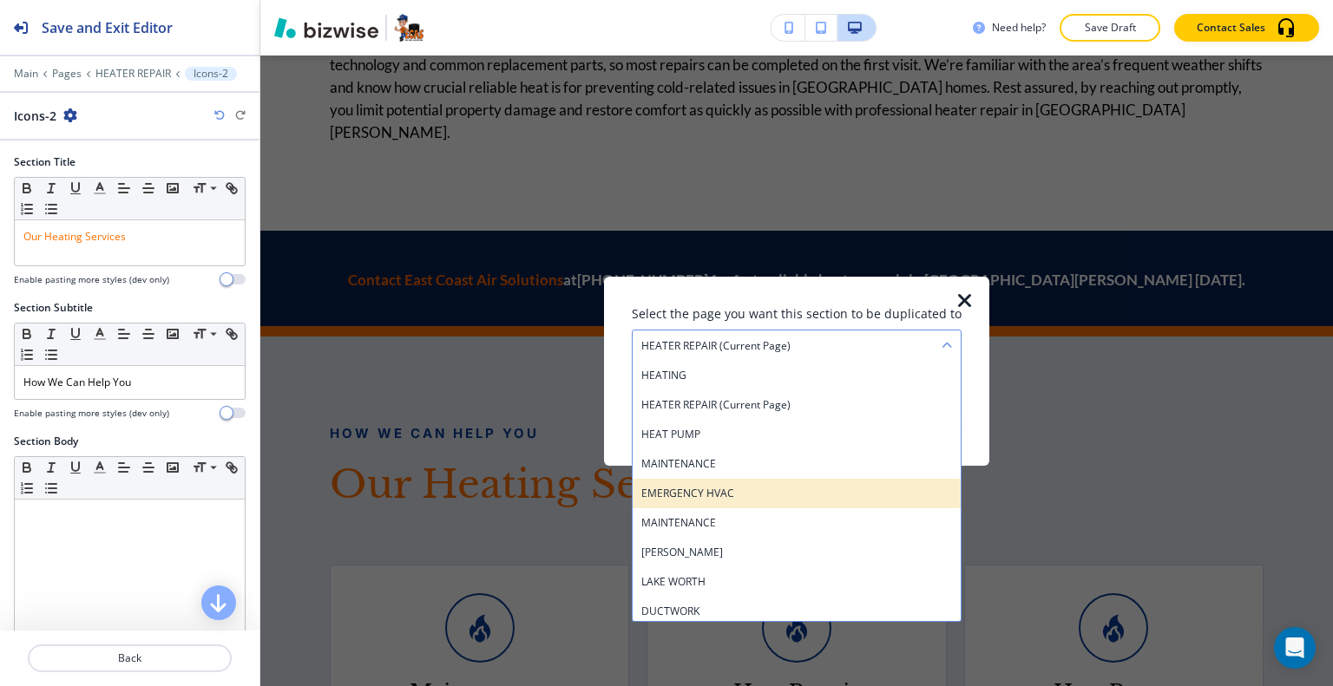
click at [760, 502] on div "EMERGENCY HVAC" at bounding box center [796, 492] width 328 height 29
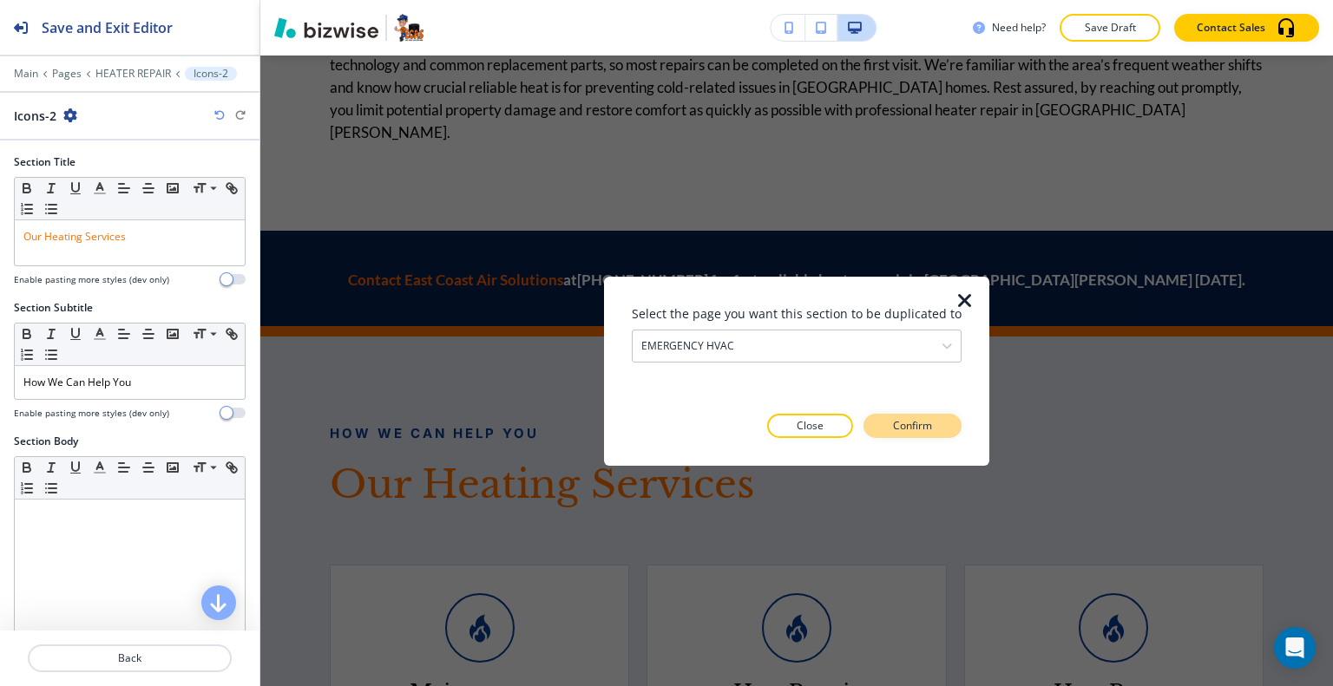
click at [903, 420] on p "Confirm" at bounding box center [912, 426] width 39 height 16
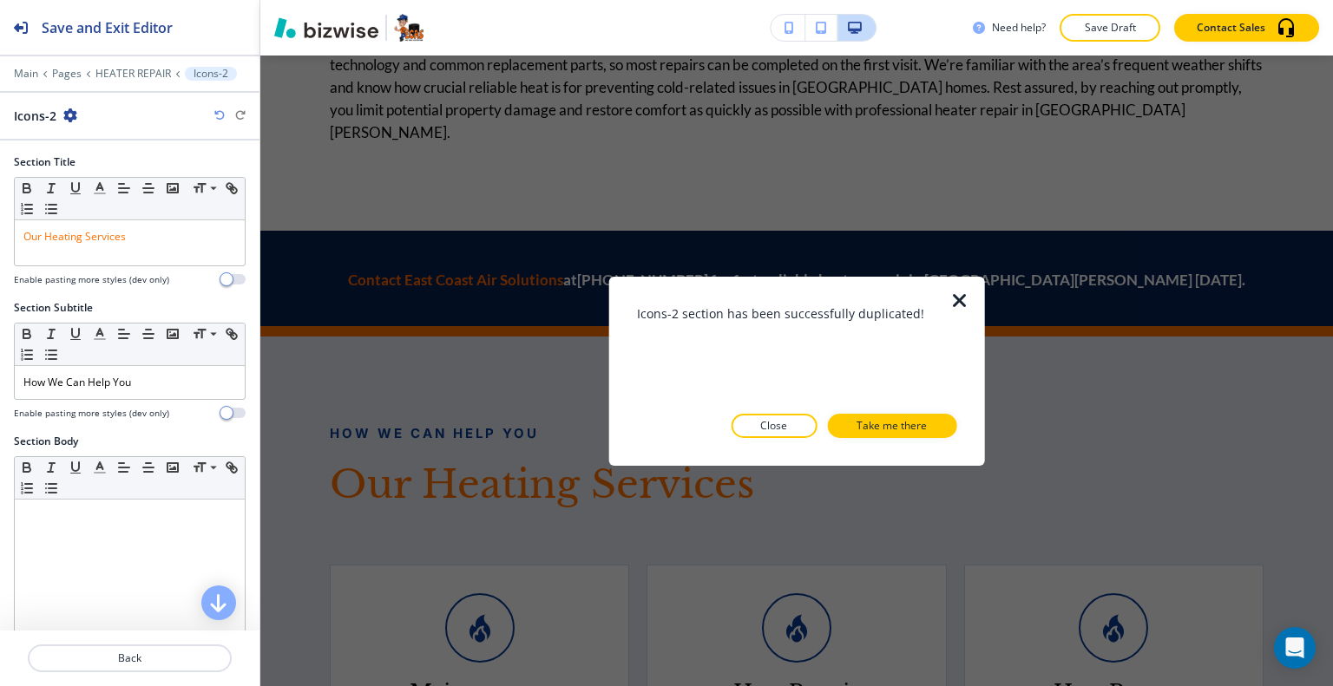
click at [782, 412] on div "Icons-2 section has been successfully duplicated! Close Take me there" at bounding box center [797, 371] width 320 height 134
click at [783, 416] on button "Close" at bounding box center [773, 426] width 86 height 24
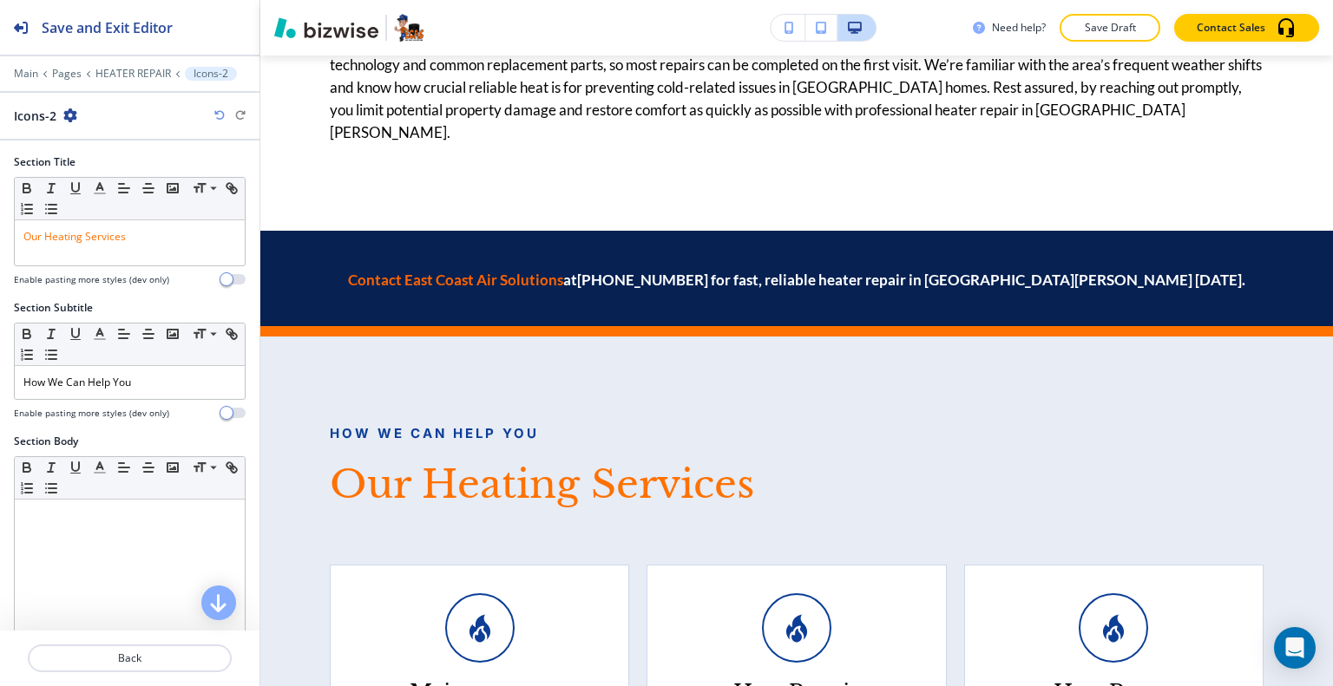
scroll to position [5526, 0]
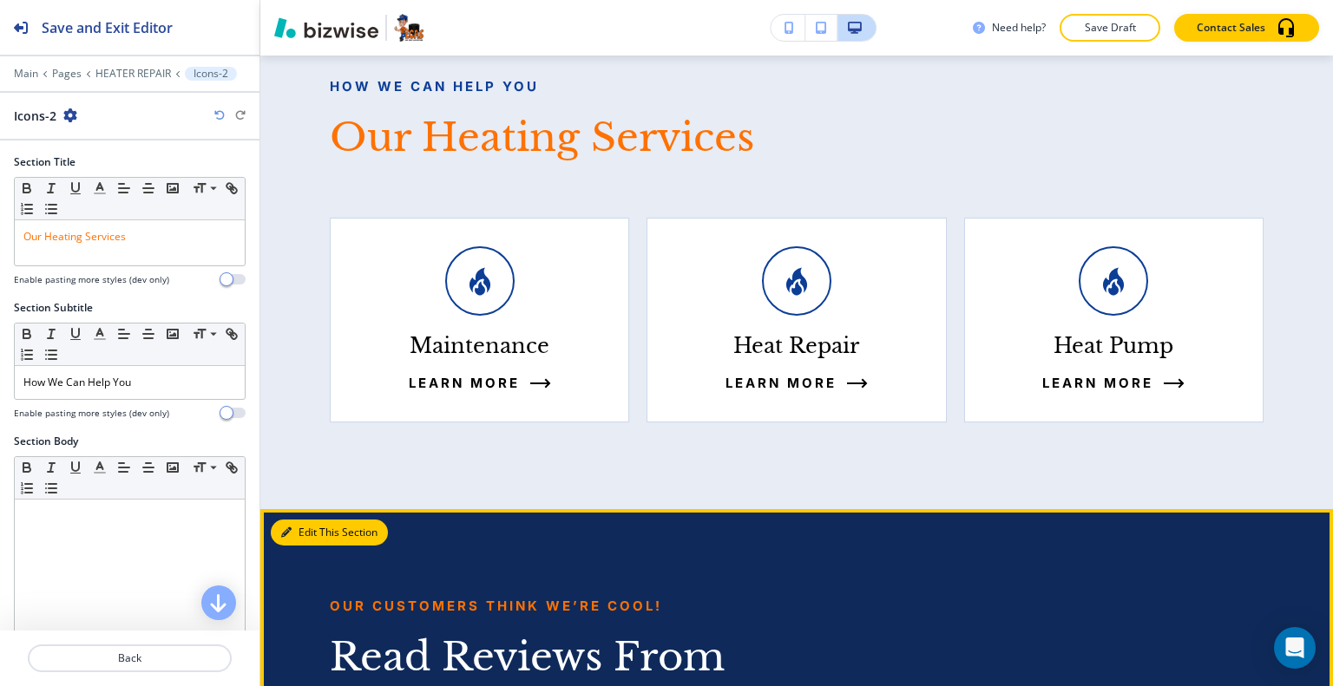
click at [295, 520] on button "Edit This Section" at bounding box center [329, 533] width 117 height 26
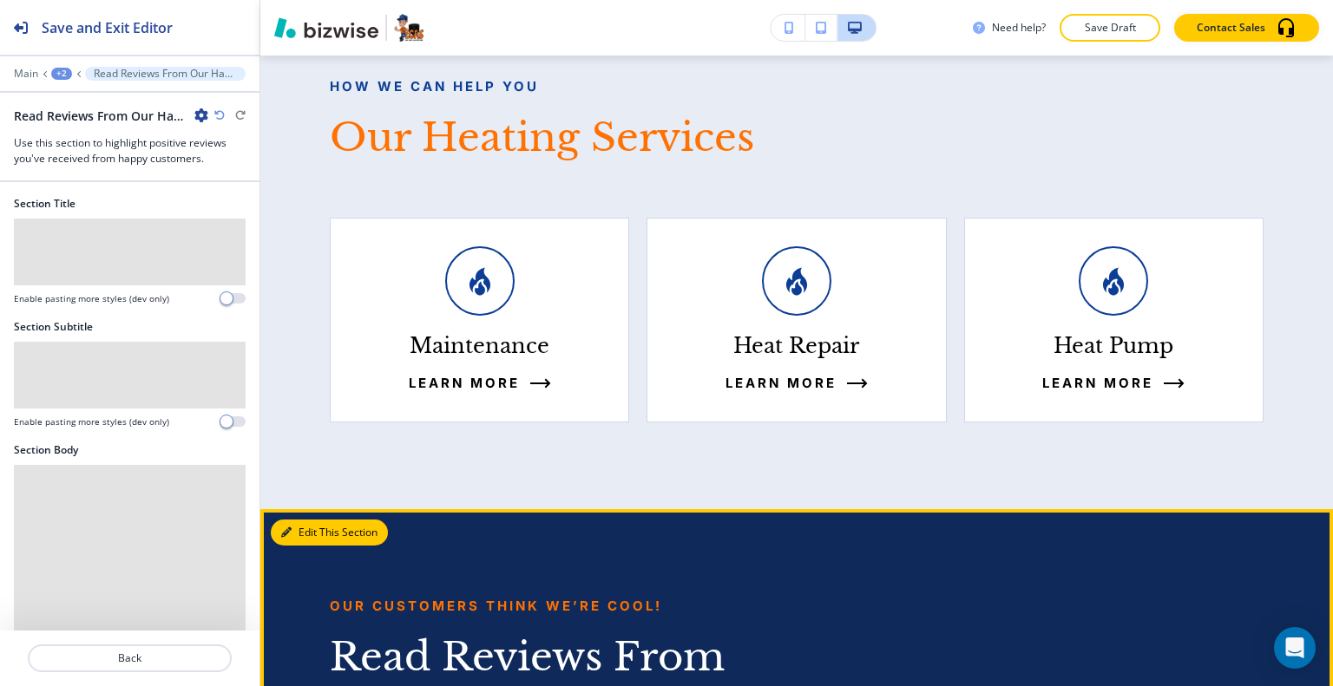
scroll to position [5698, 0]
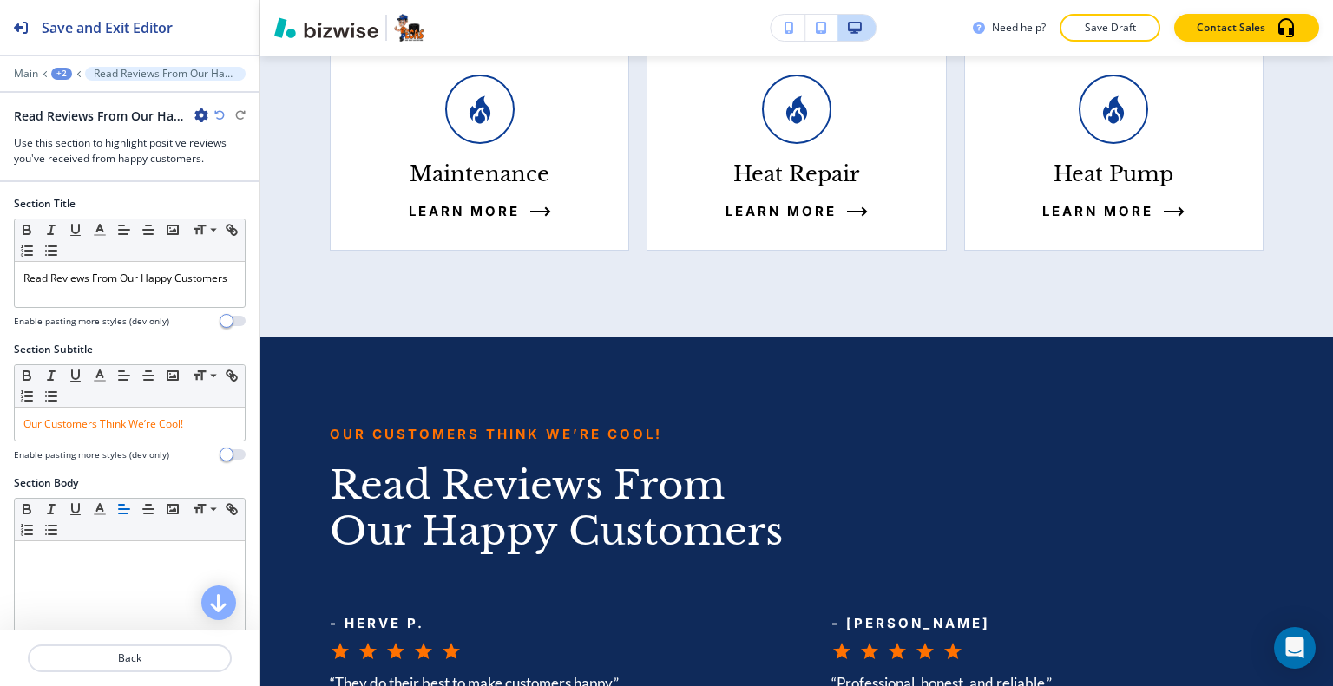
drag, startPoint x: 186, startPoint y: 109, endPoint x: 199, endPoint y: 110, distance: 13.0
click at [187, 109] on div "Read Reviews From Our Happy Customers-2" at bounding box center [111, 116] width 194 height 18
click at [199, 111] on icon "button" at bounding box center [201, 115] width 14 height 14
click at [236, 178] on p "Duplicate Section" at bounding box center [250, 175] width 88 height 16
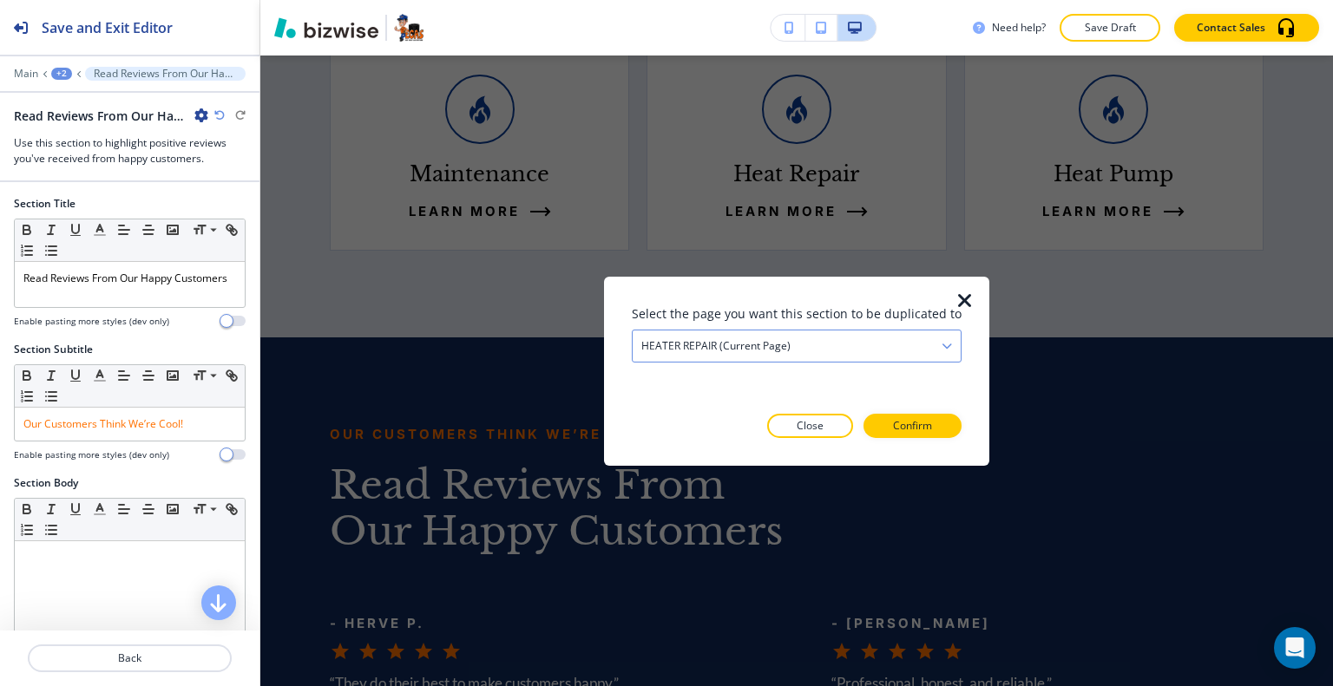
click at [919, 342] on div "HEATER REPAIR (current page)" at bounding box center [796, 345] width 328 height 31
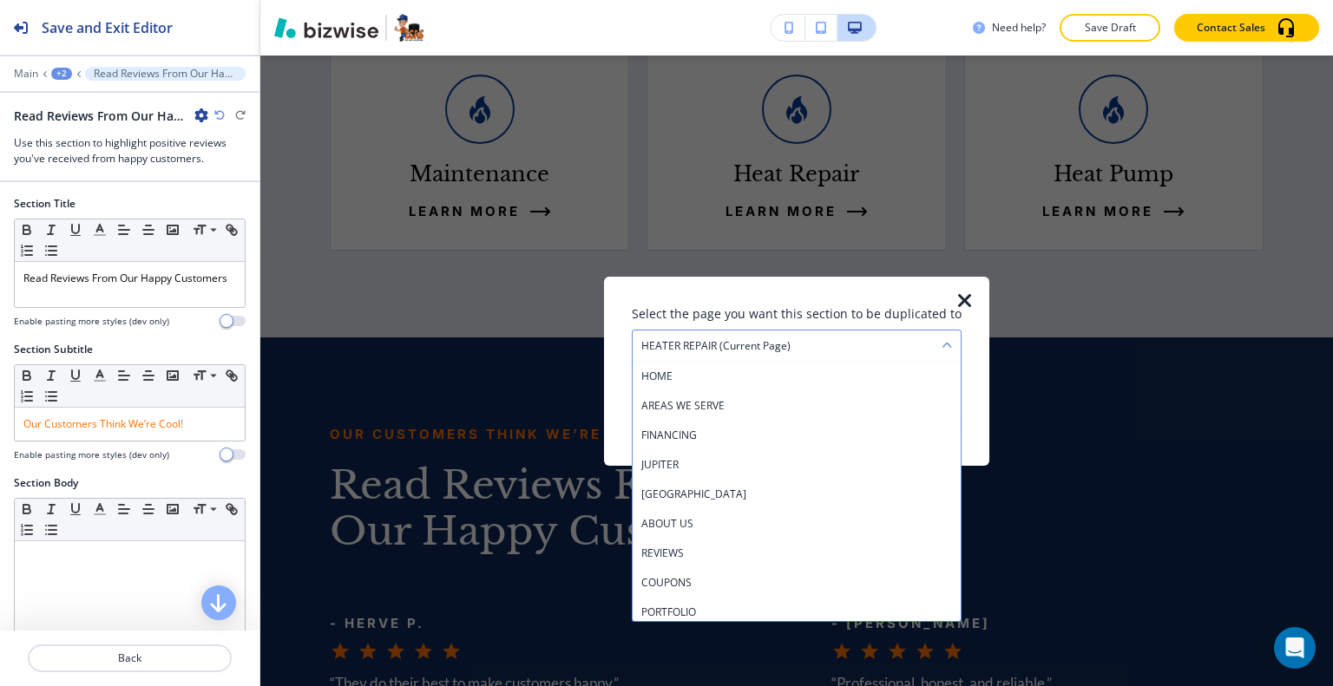
scroll to position [357, 0]
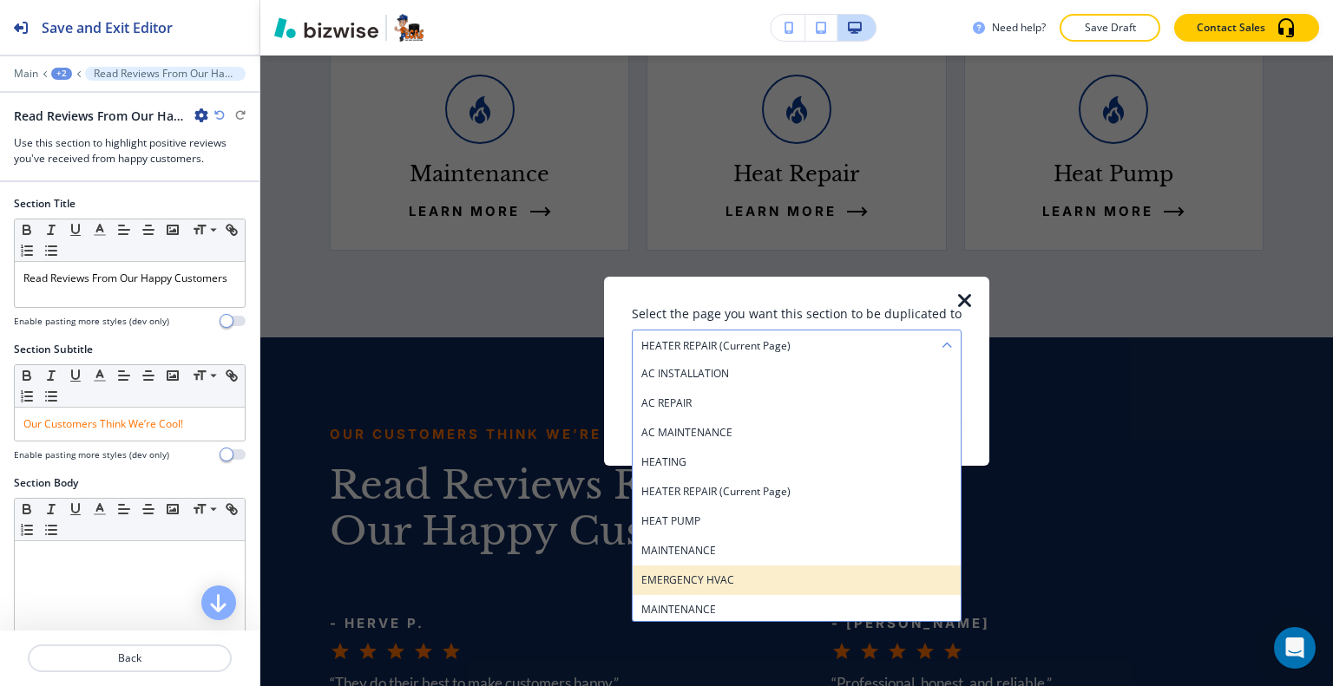
click at [811, 574] on h4 "EMERGENCY HVAC" at bounding box center [796, 580] width 311 height 16
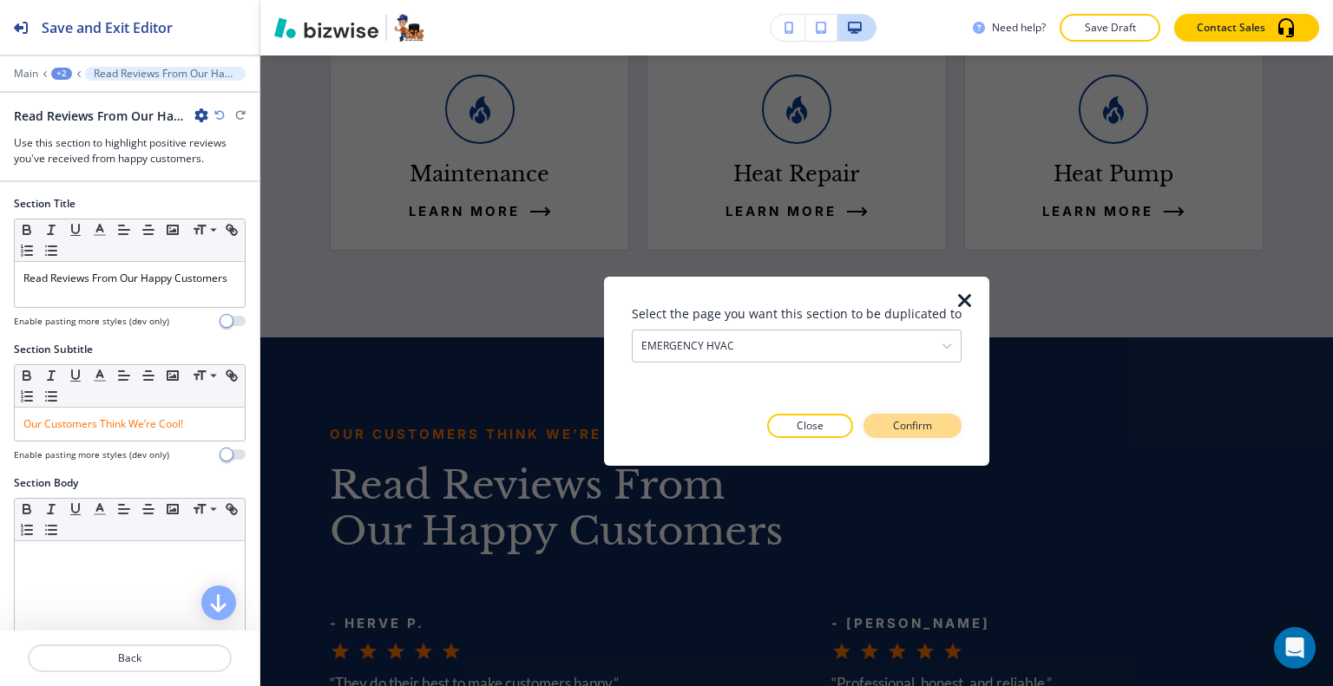
click at [899, 429] on p "Confirm" at bounding box center [912, 426] width 39 height 16
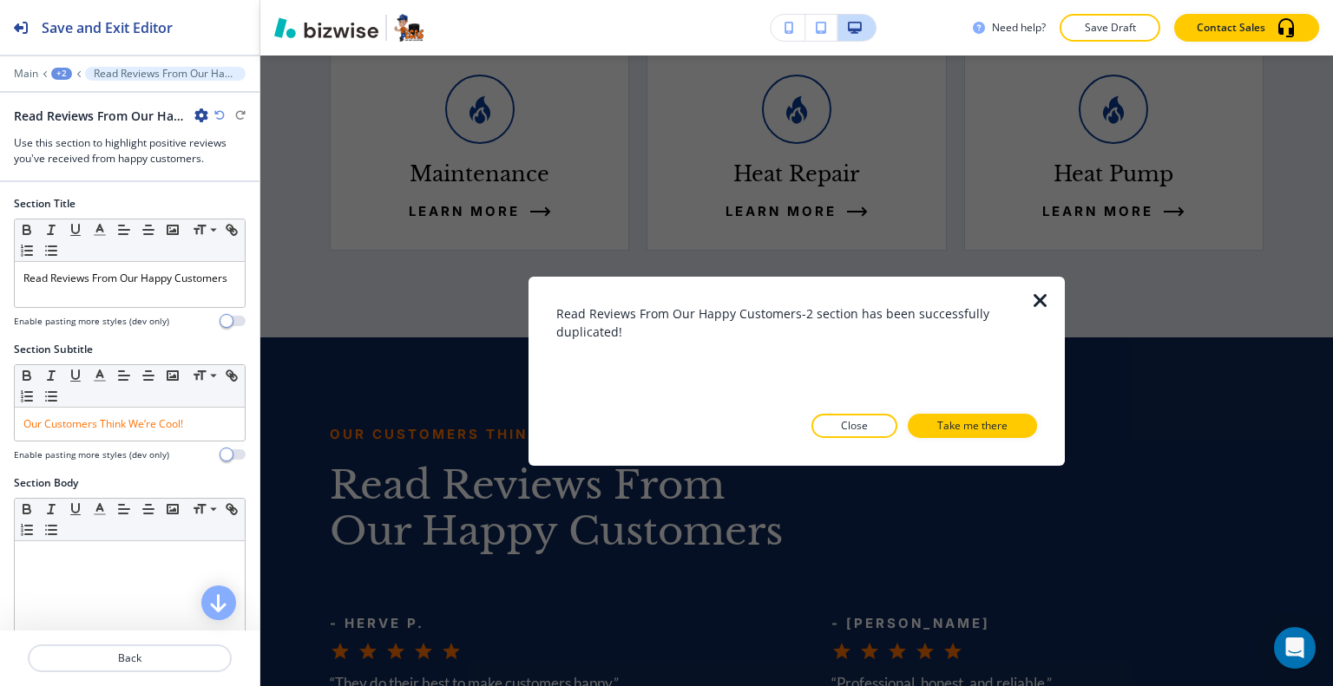
click at [810, 414] on div "Read Reviews From Our Happy Customers-2 section has been successfully duplicate…" at bounding box center [796, 371] width 481 height 134
click at [838, 421] on button "Close" at bounding box center [854, 426] width 86 height 24
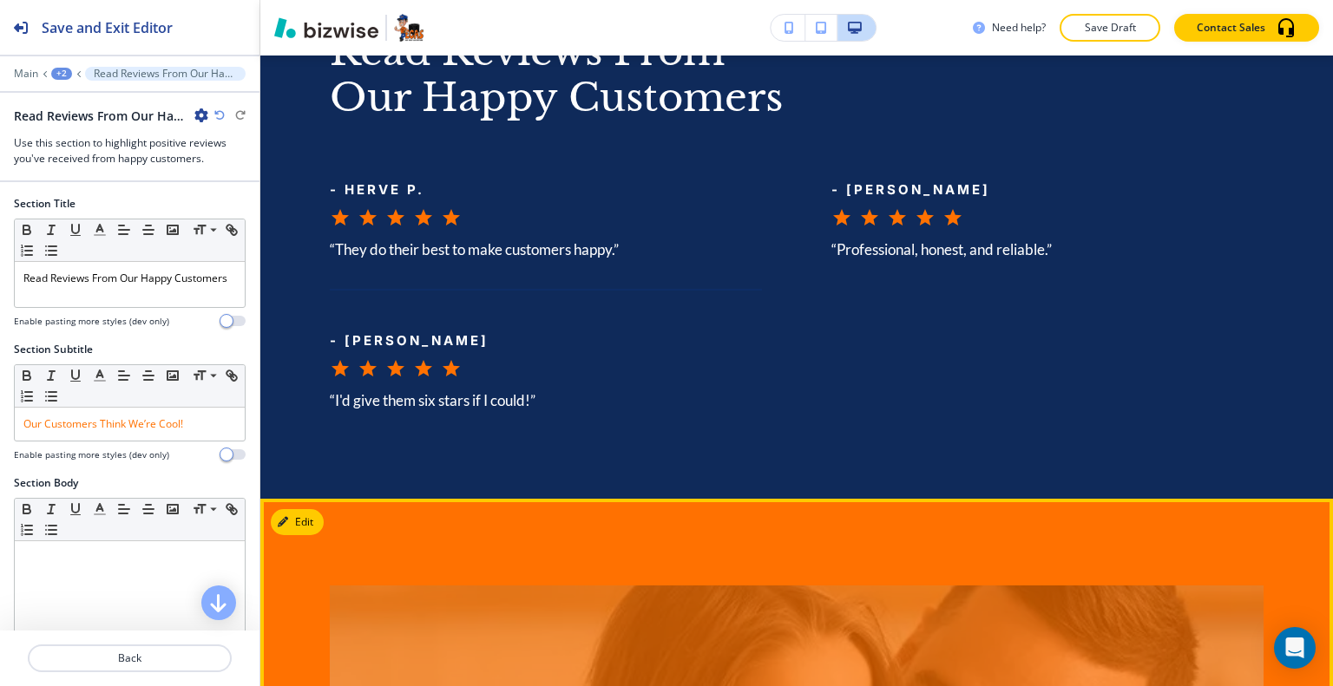
scroll to position [6219, 0]
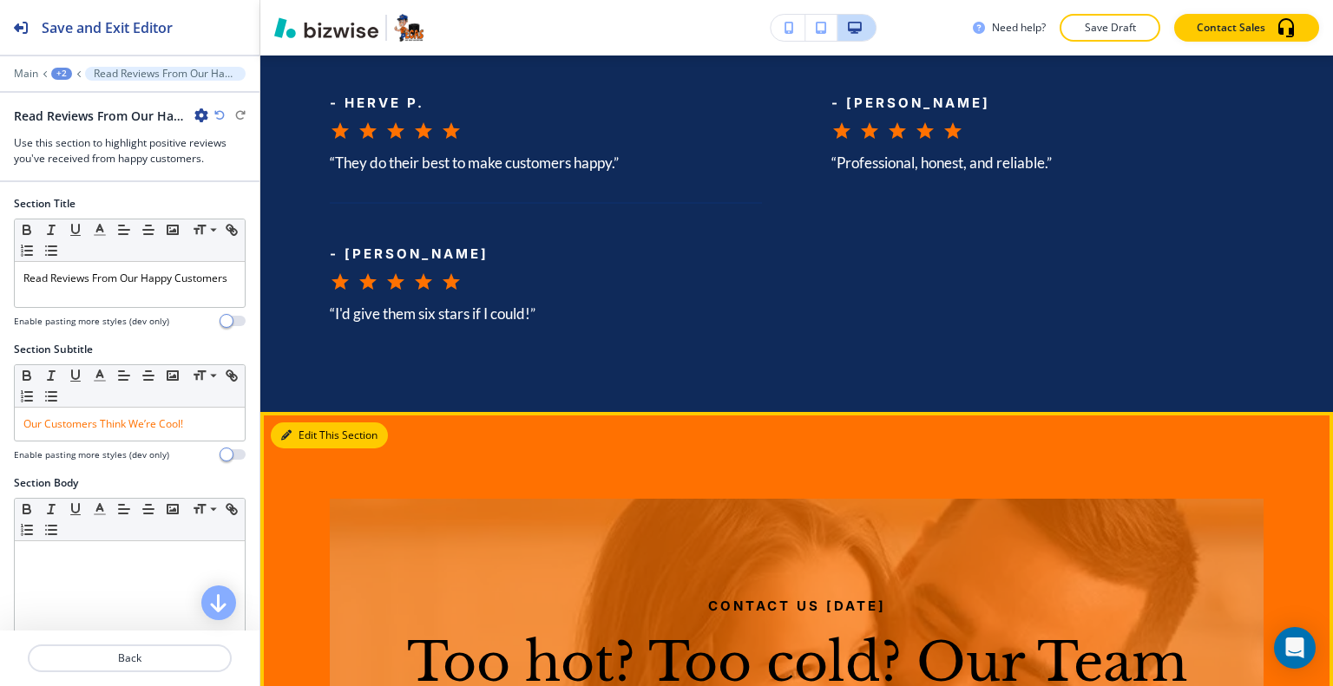
click at [322, 423] on button "Edit This Section" at bounding box center [329, 436] width 117 height 26
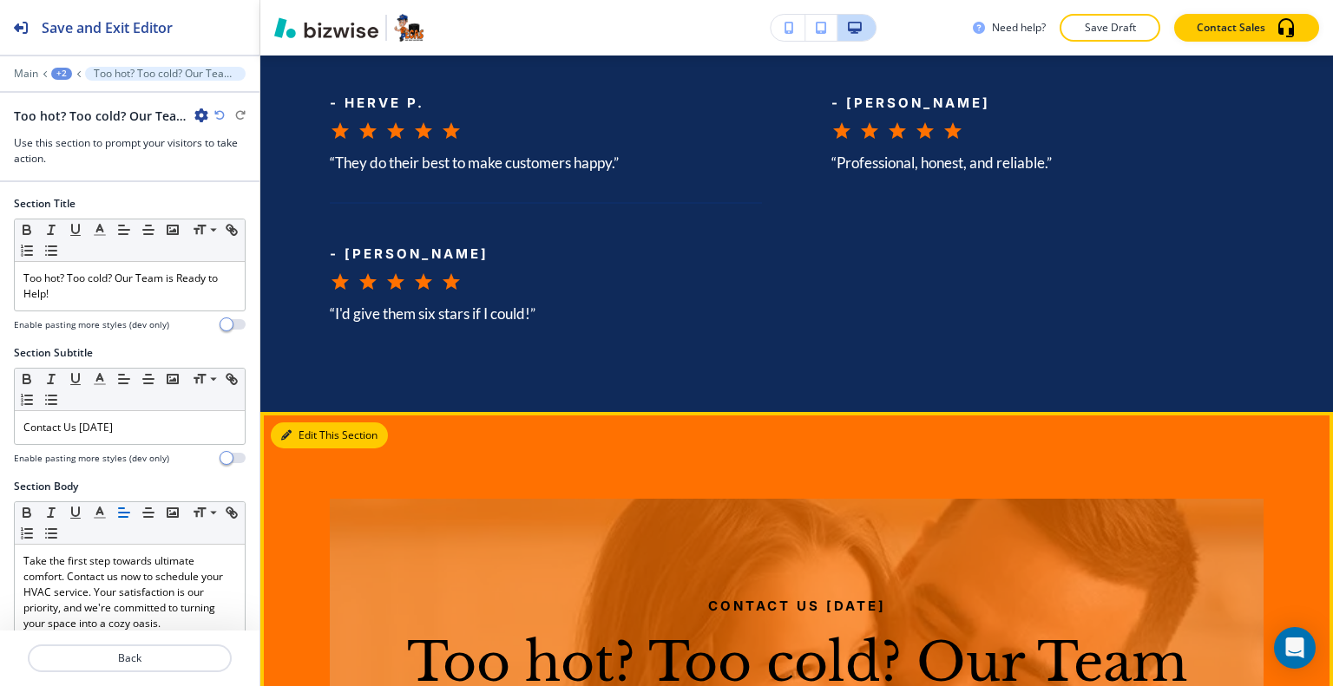
scroll to position [6339, 0]
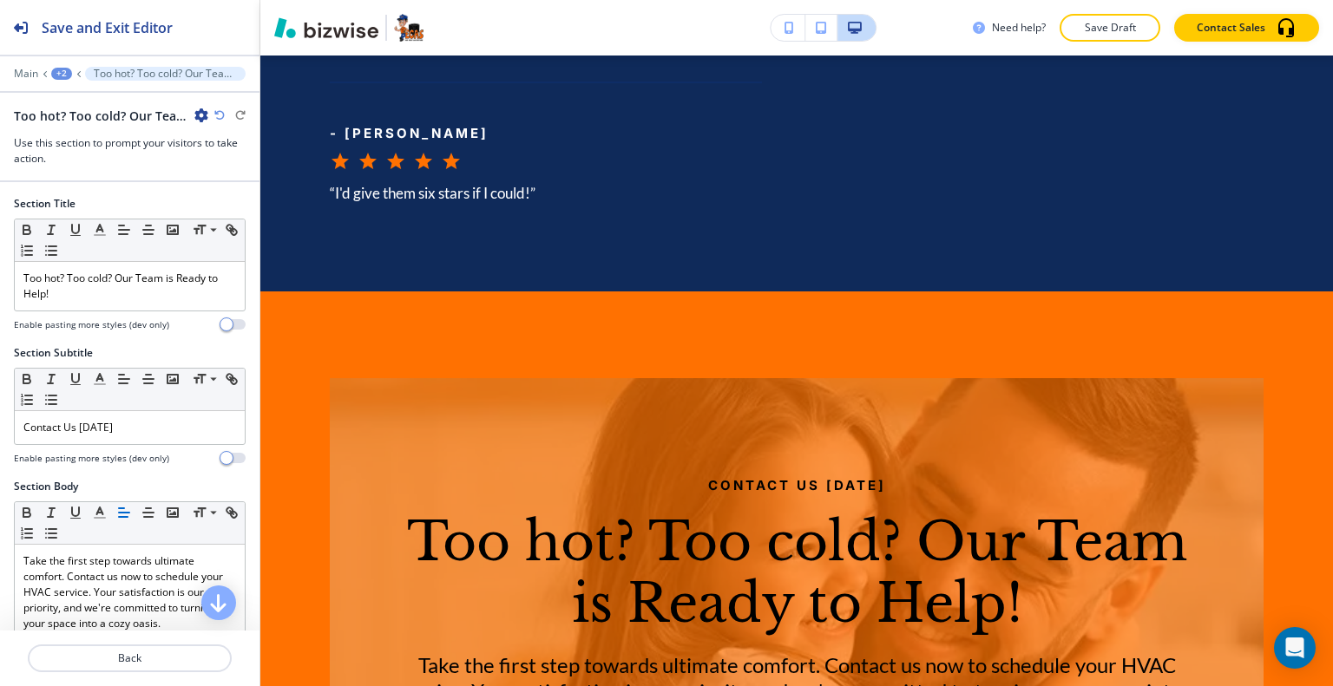
click at [191, 114] on div "Too hot? Too cold? Our Team is Ready to Help!" at bounding box center [111, 116] width 194 height 18
click at [197, 111] on icon "button" at bounding box center [201, 115] width 14 height 14
click at [226, 174] on p "Duplicate Section" at bounding box center [250, 175] width 88 height 16
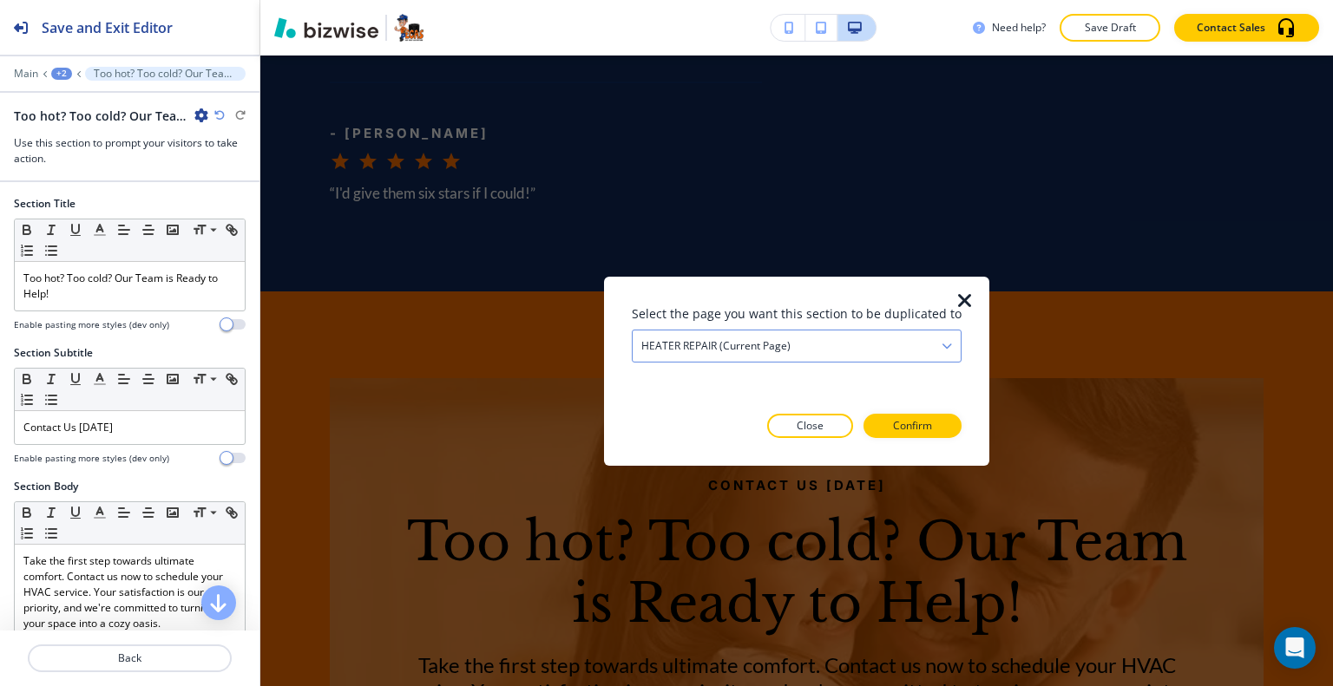
click at [897, 339] on div "HEATER REPAIR (current page)" at bounding box center [796, 345] width 328 height 31
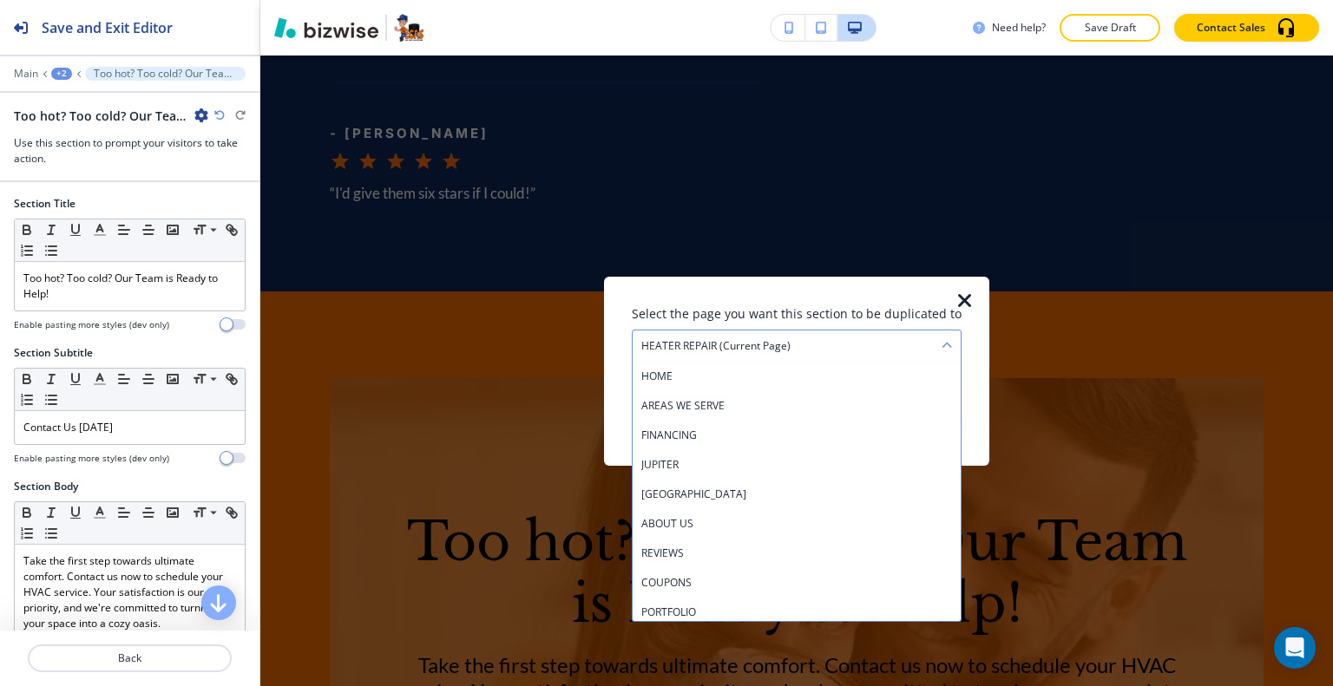
scroll to position [357, 0]
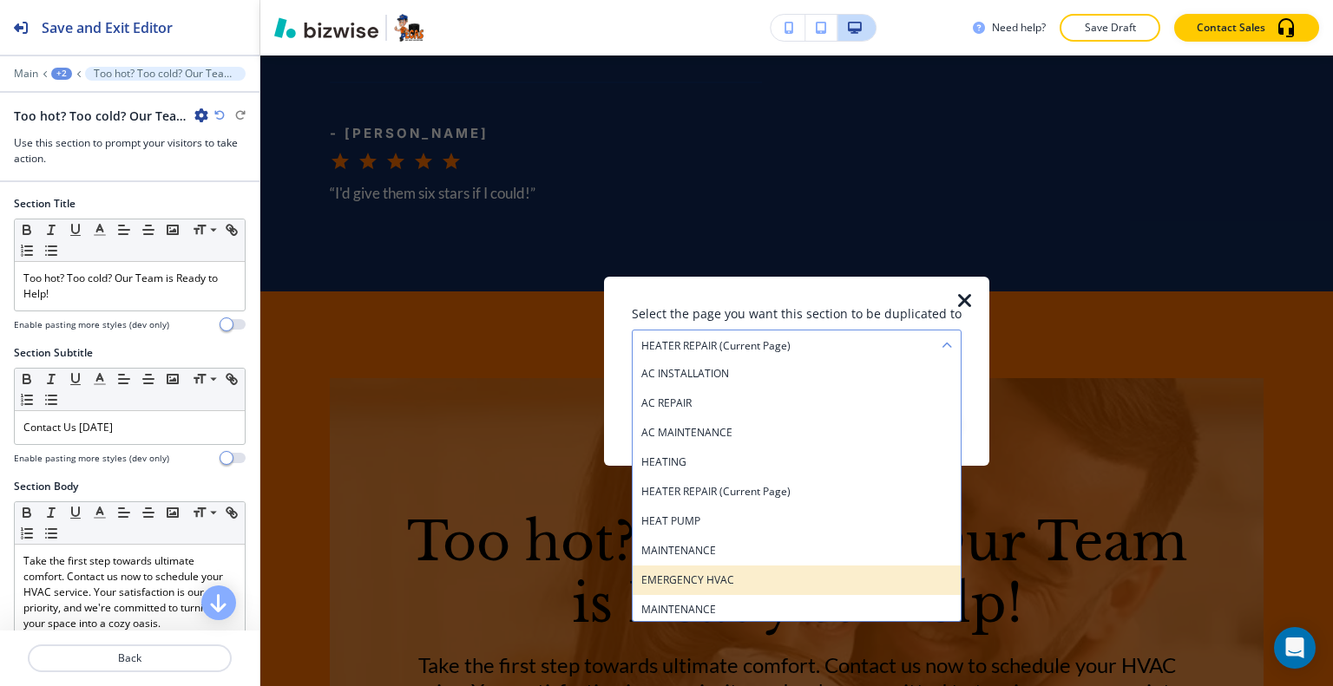
click at [782, 580] on h4 "EMERGENCY HVAC" at bounding box center [796, 580] width 311 height 16
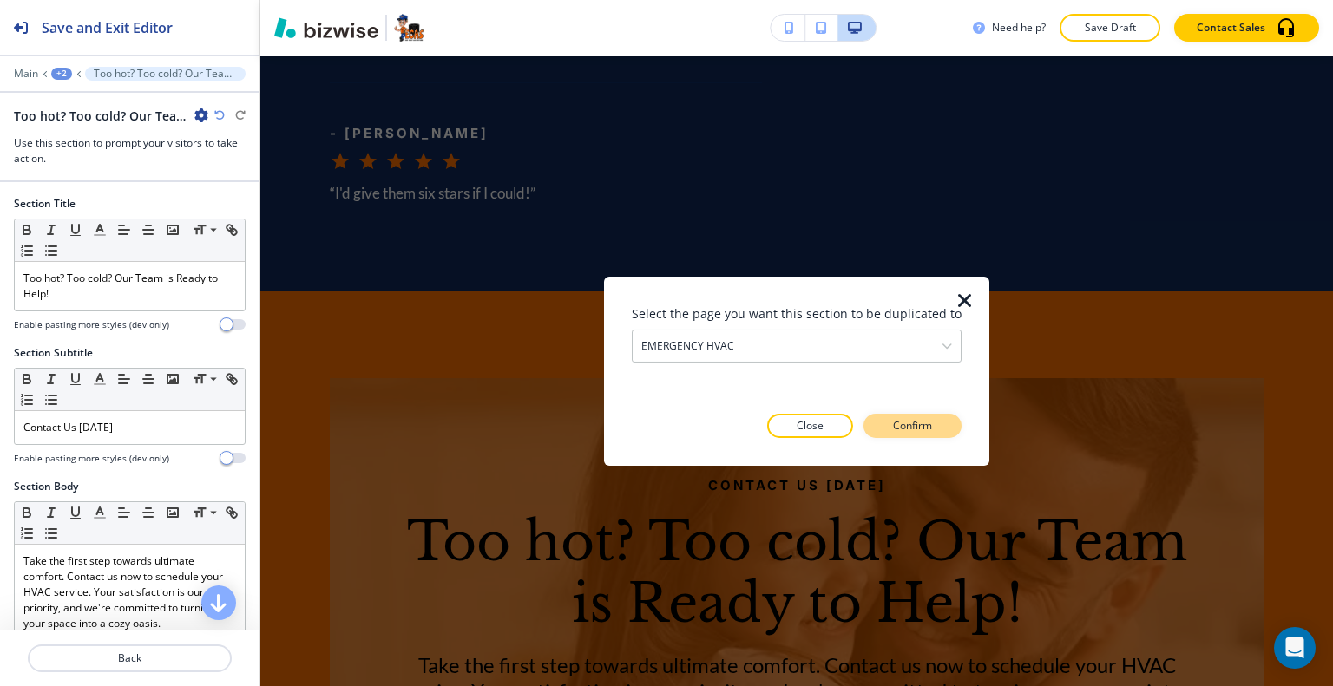
click at [885, 432] on button "Confirm" at bounding box center [912, 426] width 98 height 24
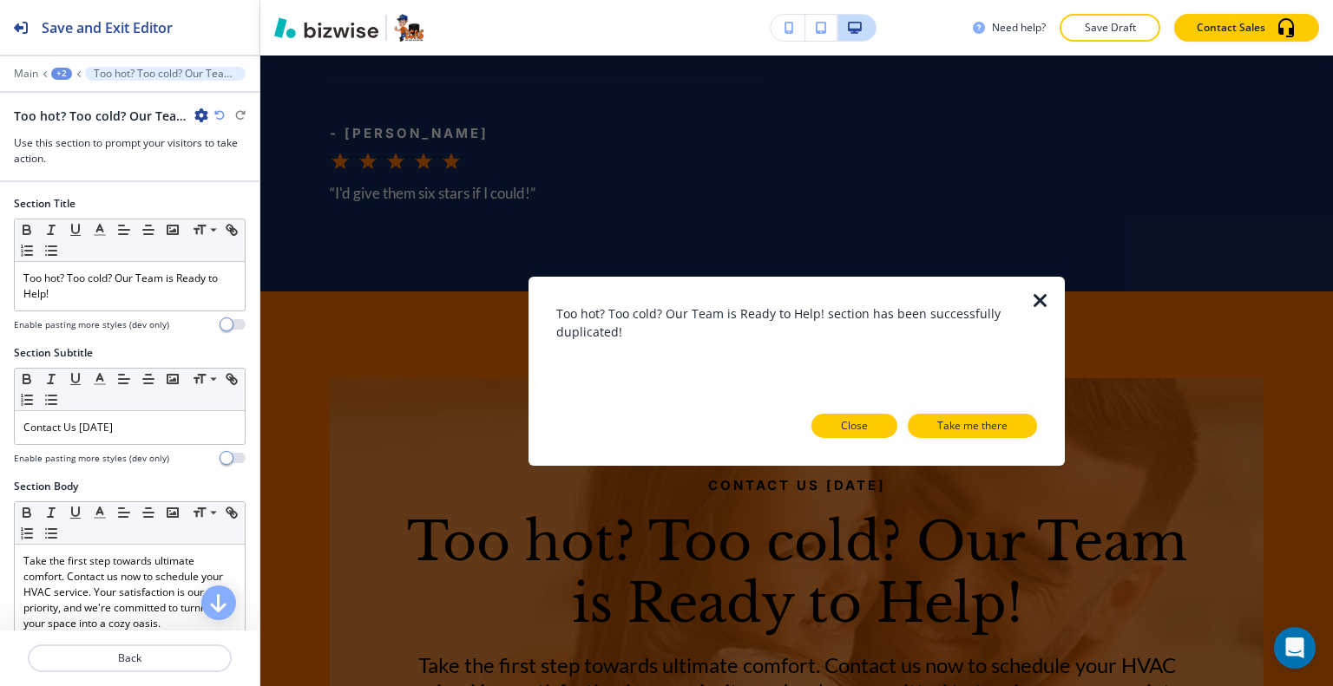
click at [868, 430] on p "Close" at bounding box center [854, 426] width 27 height 16
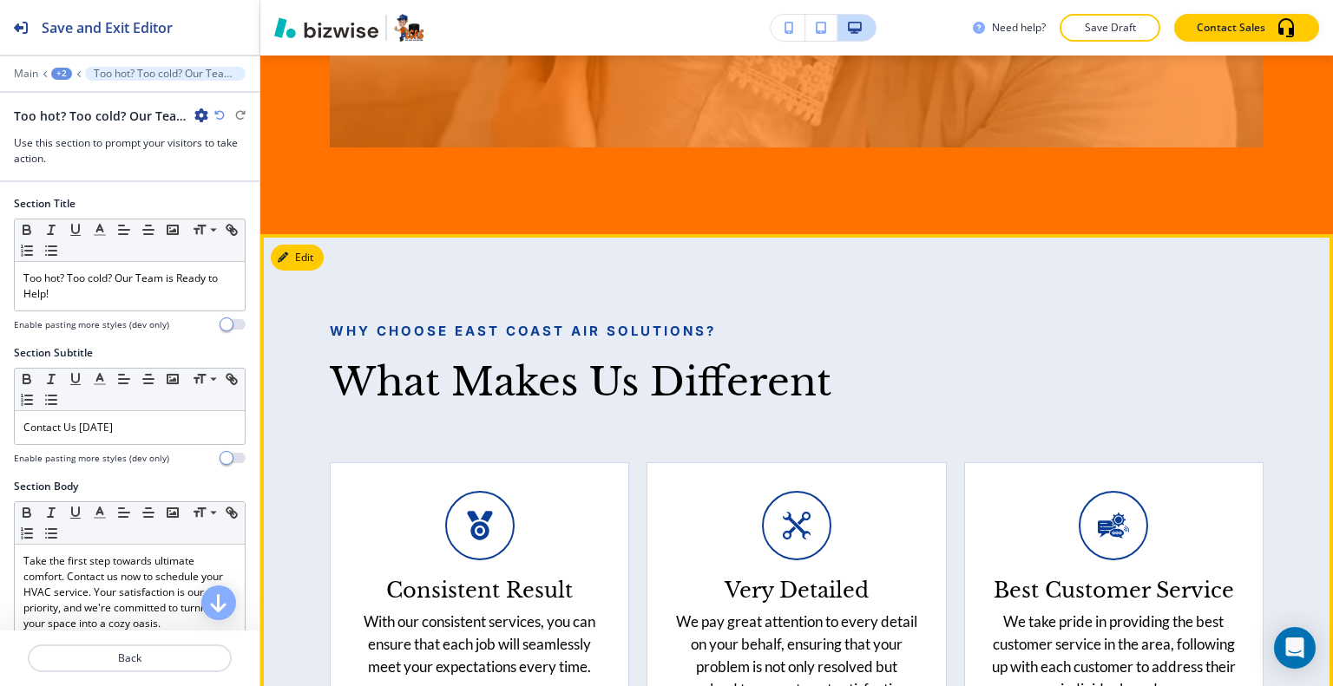
scroll to position [7033, 0]
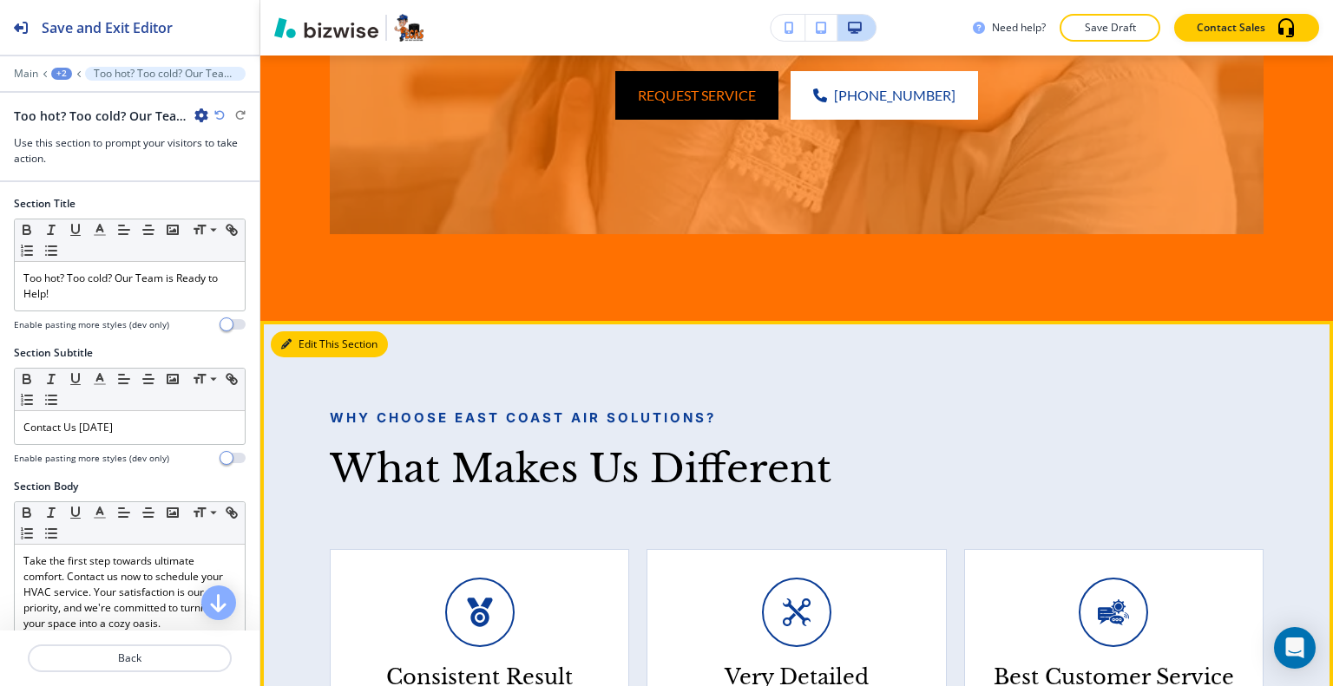
click at [304, 331] on button "Edit This Section" at bounding box center [329, 344] width 117 height 26
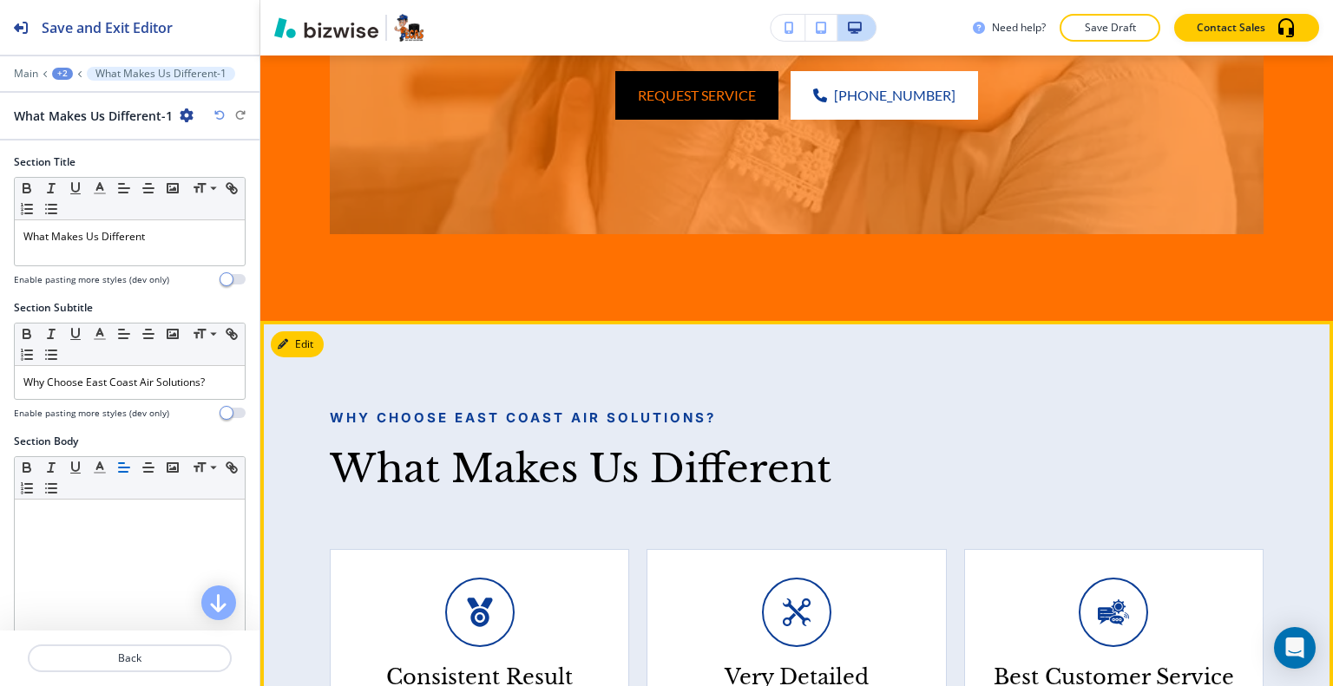
scroll to position [7062, 0]
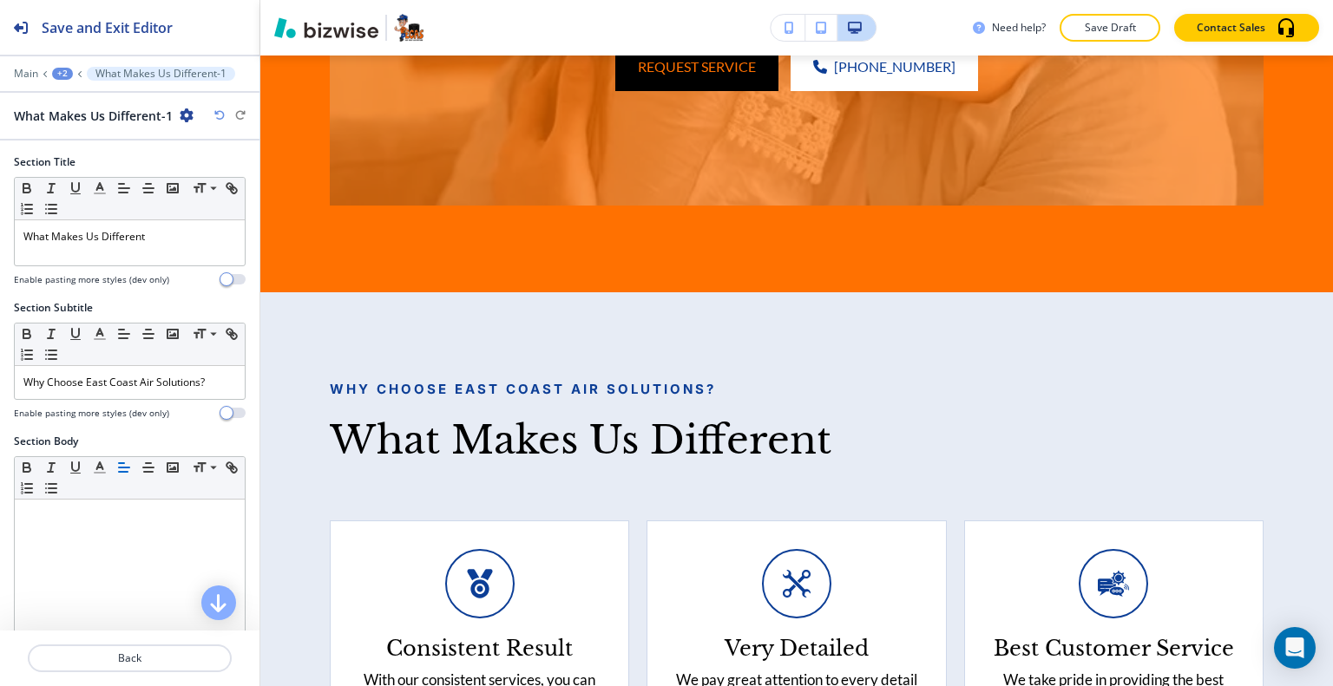
click at [189, 110] on icon "button" at bounding box center [187, 115] width 14 height 14
click at [215, 175] on p "Duplicate Section" at bounding box center [234, 175] width 88 height 16
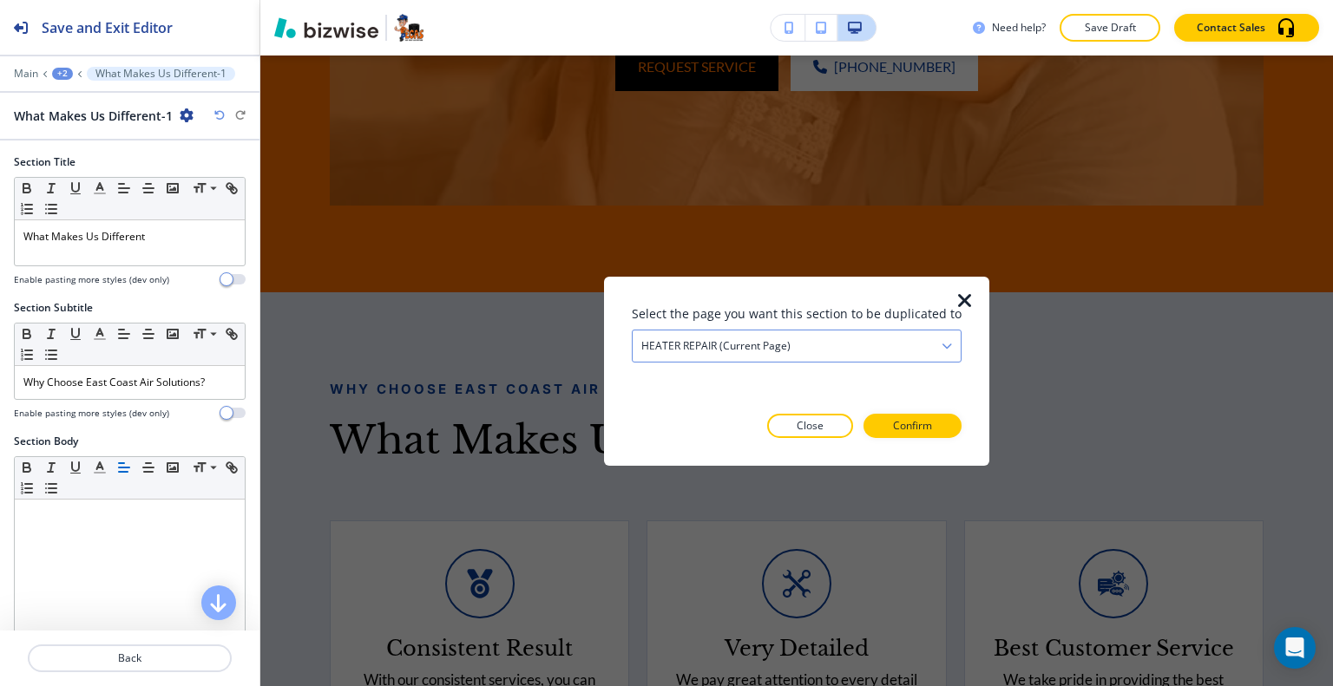
click at [809, 336] on div "HEATER REPAIR (current page)" at bounding box center [796, 345] width 328 height 31
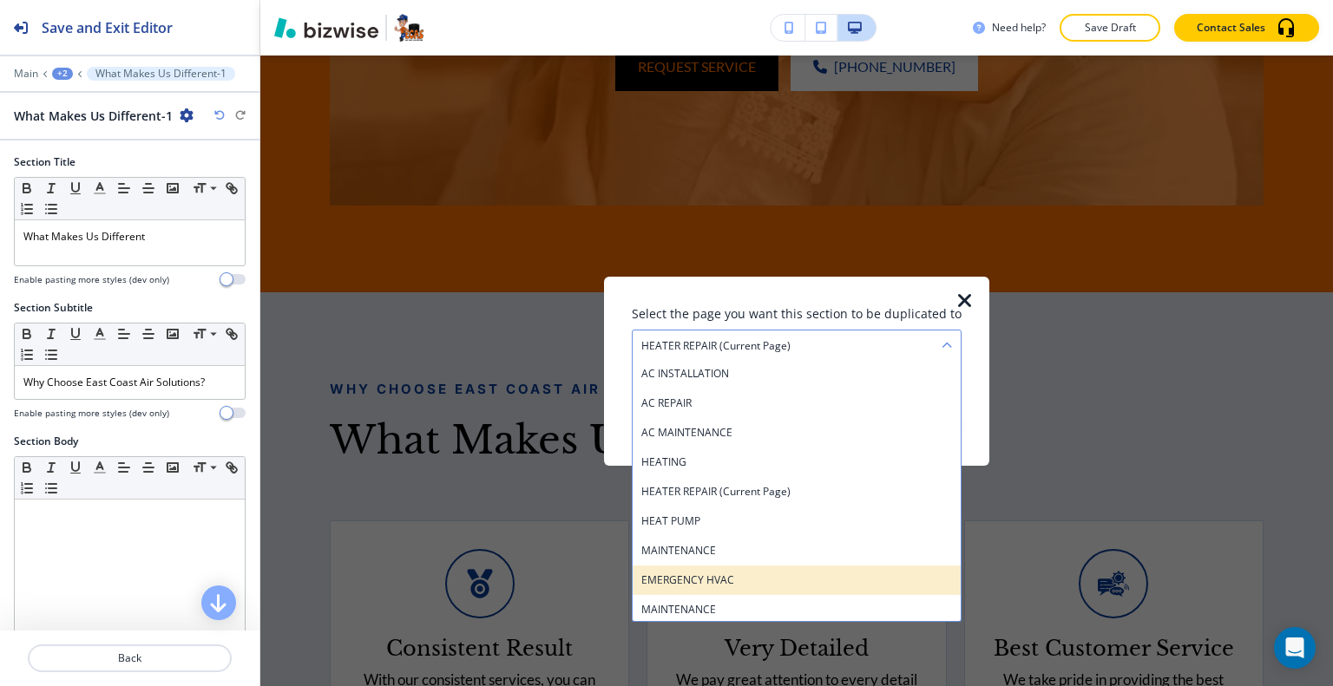
click at [776, 572] on h4 "EMERGENCY HVAC" at bounding box center [796, 580] width 311 height 16
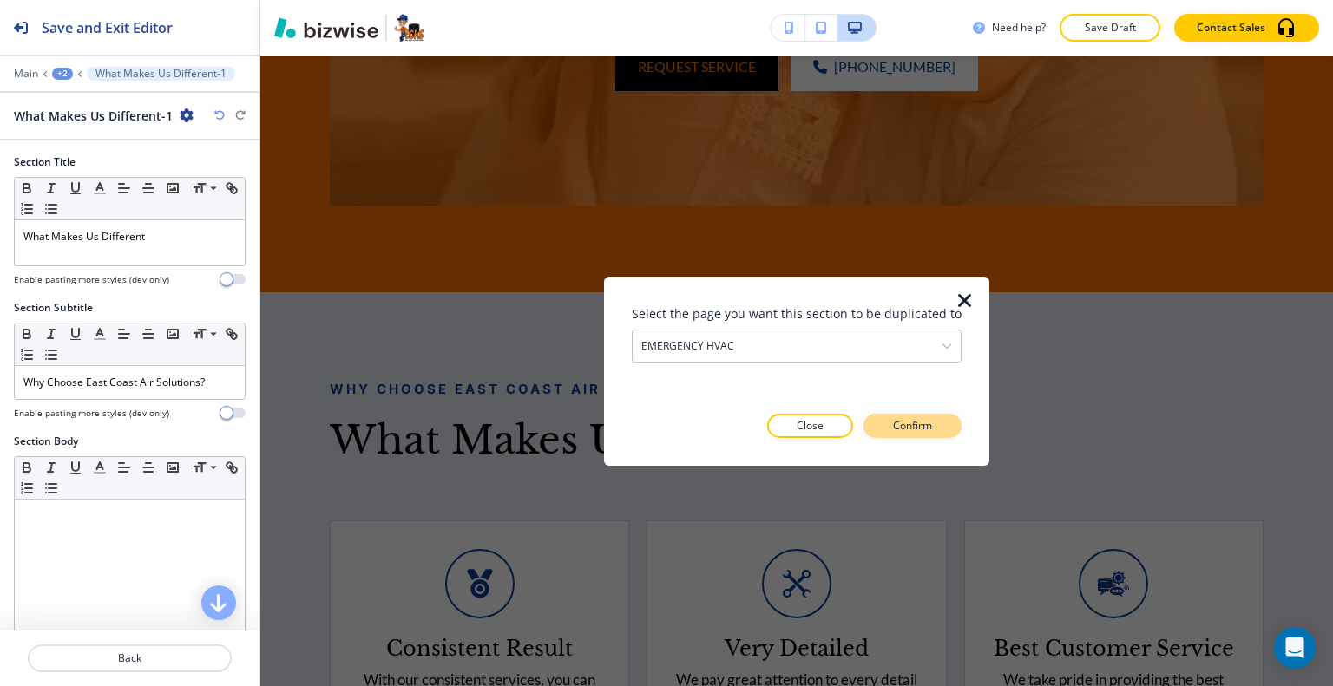
click at [884, 415] on button "Confirm" at bounding box center [912, 426] width 98 height 24
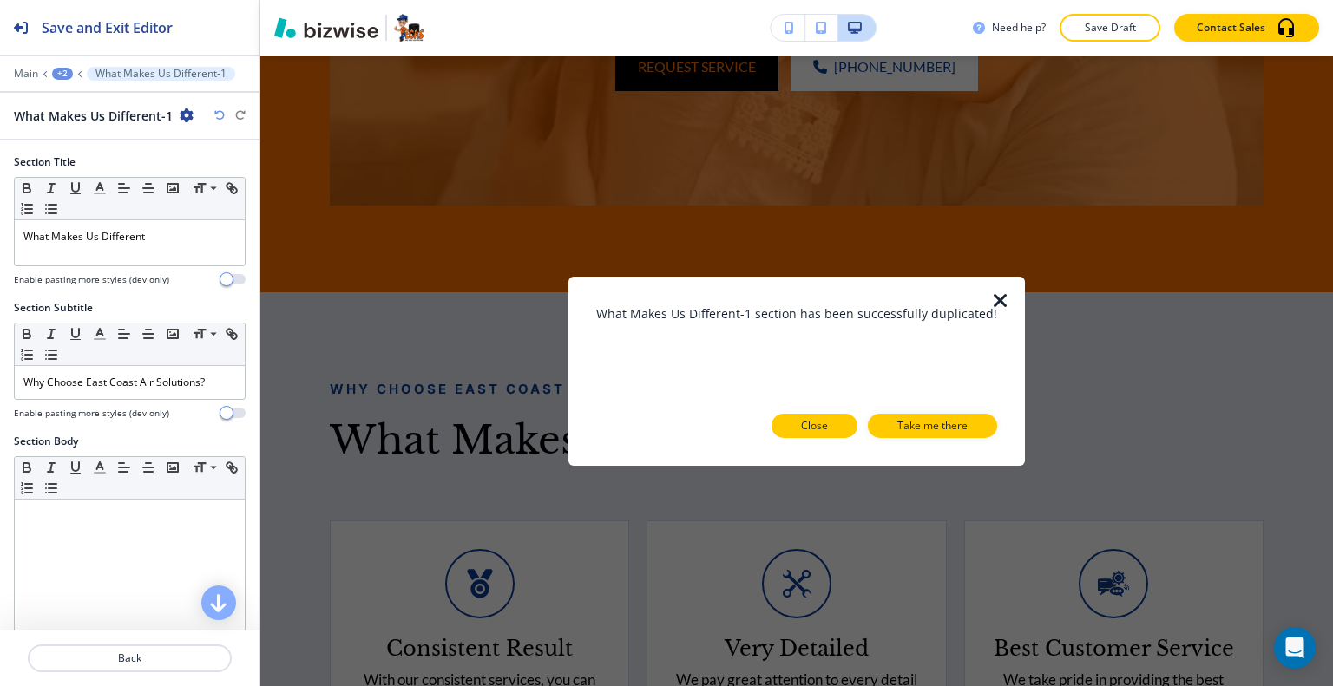
click at [840, 423] on button "Close" at bounding box center [814, 426] width 86 height 24
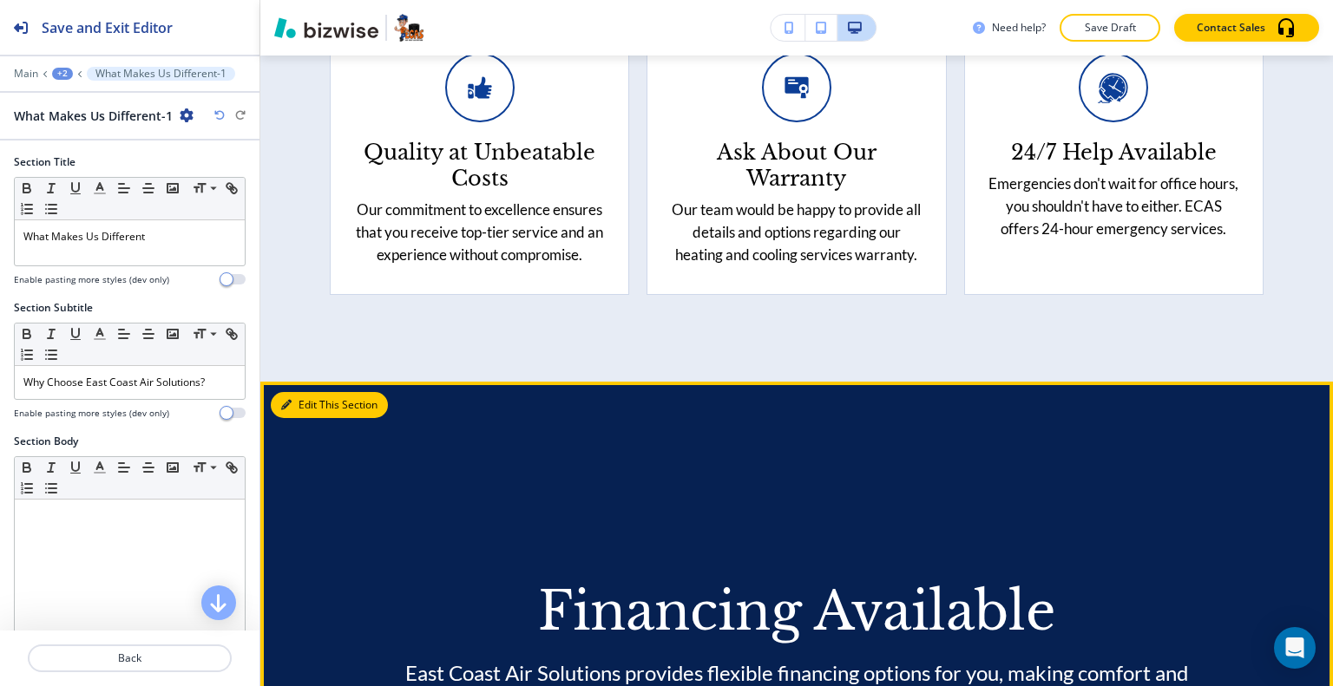
click at [314, 392] on button "Edit This Section" at bounding box center [329, 405] width 117 height 26
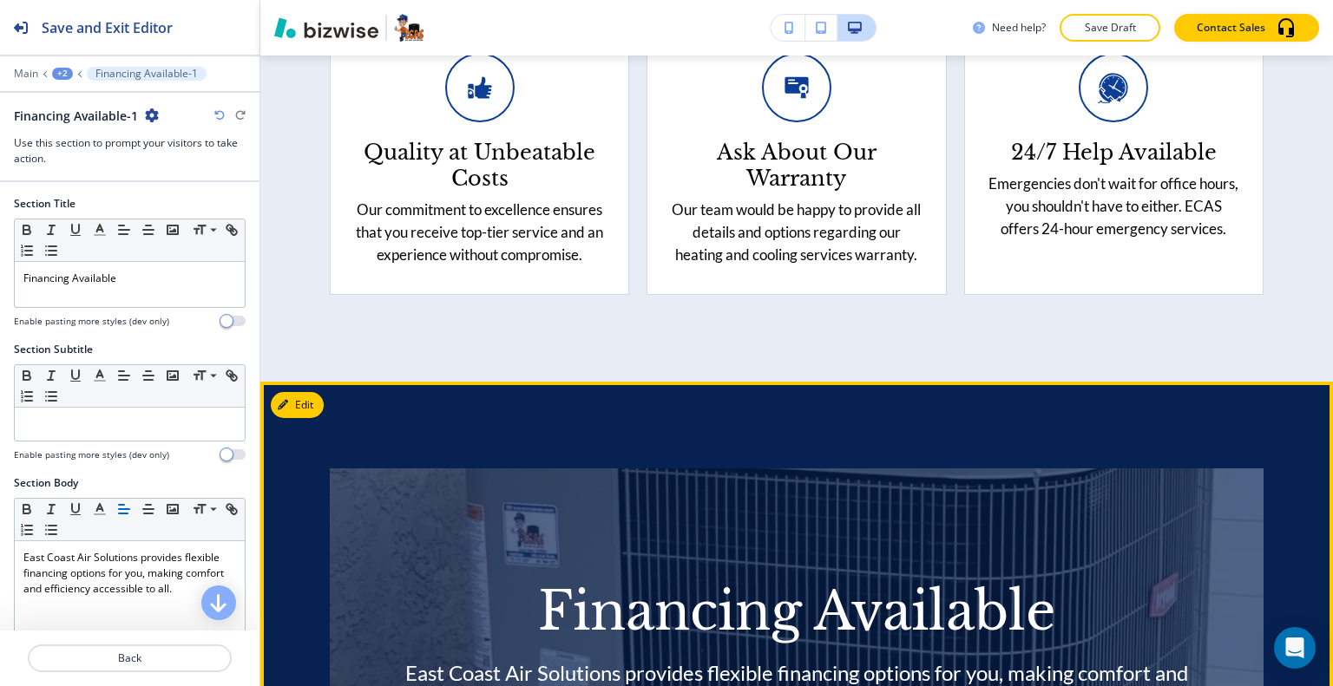
scroll to position [7954, 0]
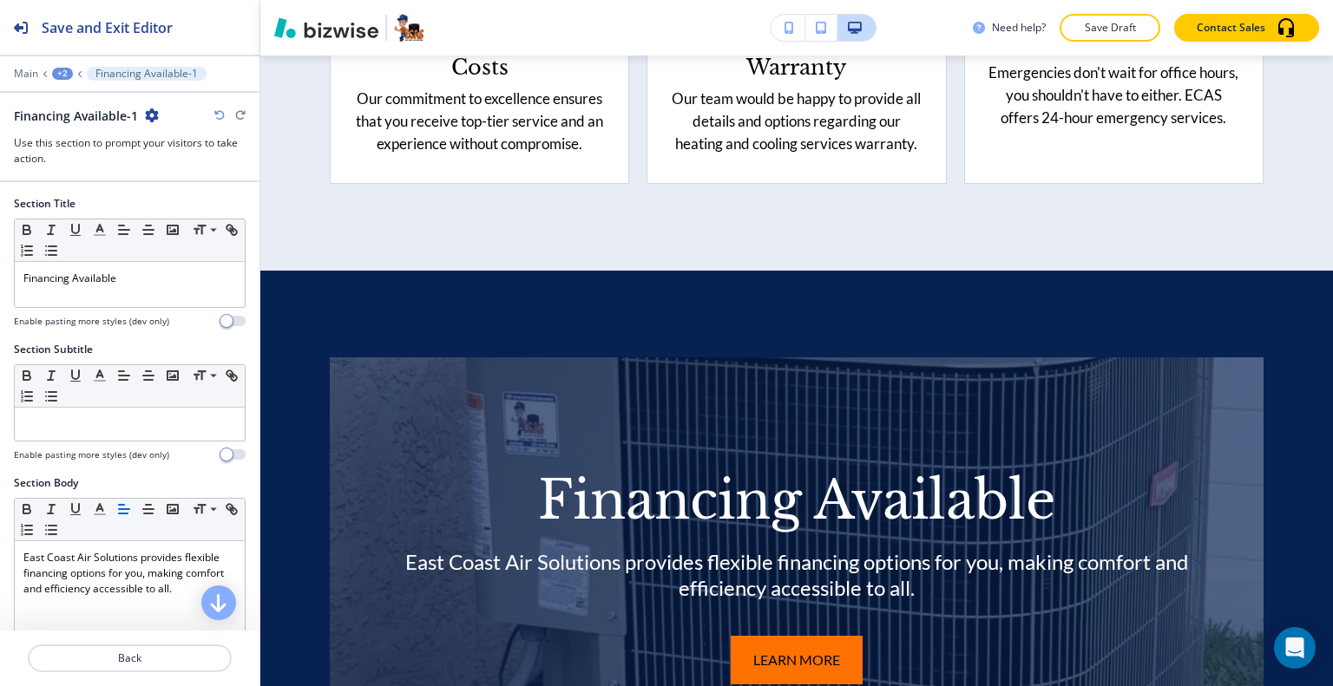
click at [159, 112] on div "Financing Available-1" at bounding box center [130, 116] width 232 height 18
click at [142, 107] on div "Financing Available-1" at bounding box center [86, 116] width 145 height 18
click at [152, 114] on icon "button" at bounding box center [152, 115] width 14 height 14
click at [163, 173] on p "Duplicate Section" at bounding box center [199, 175] width 88 height 16
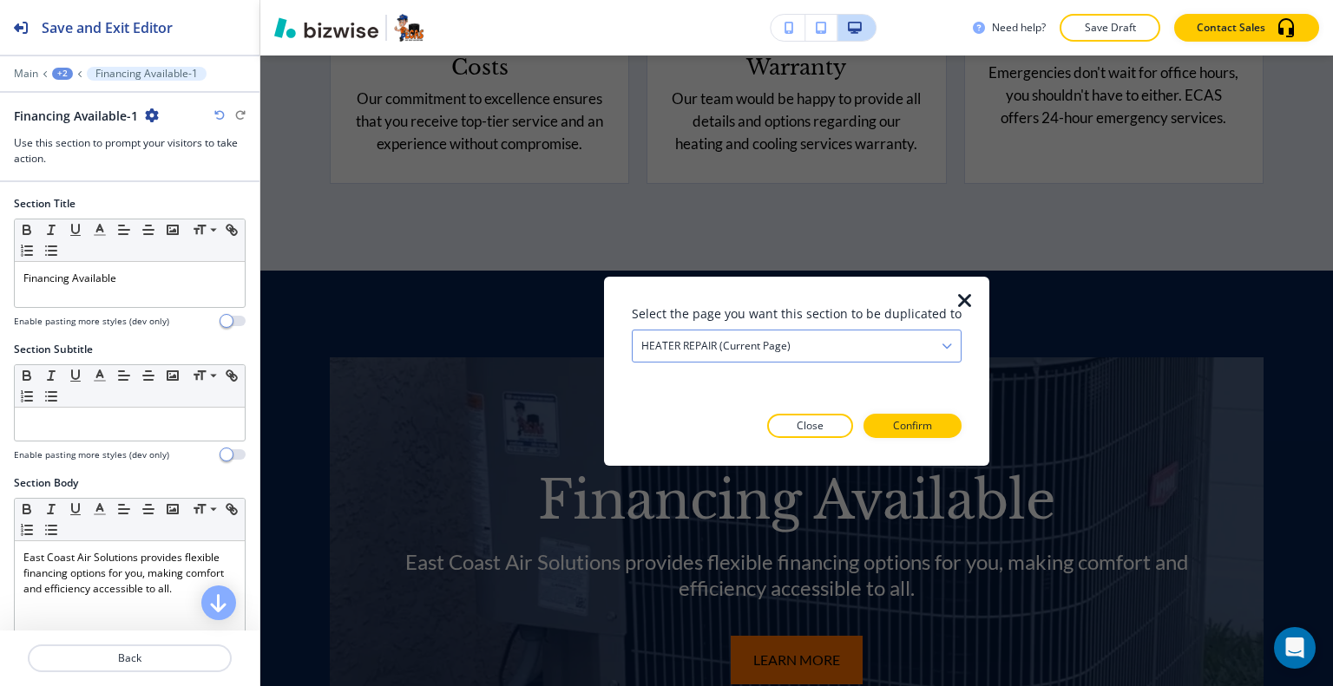
click at [716, 330] on div "HEATER REPAIR (current page)" at bounding box center [796, 345] width 328 height 31
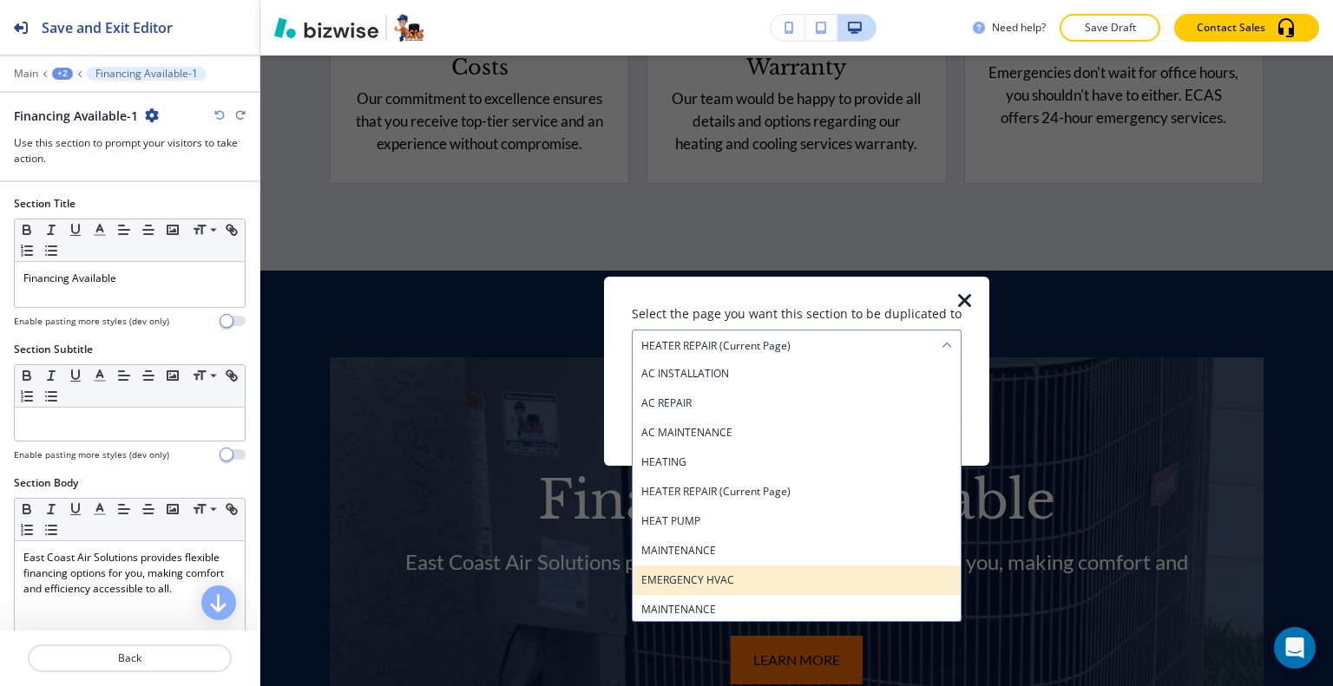
click at [739, 578] on h4 "EMERGENCY HVAC" at bounding box center [796, 580] width 311 height 16
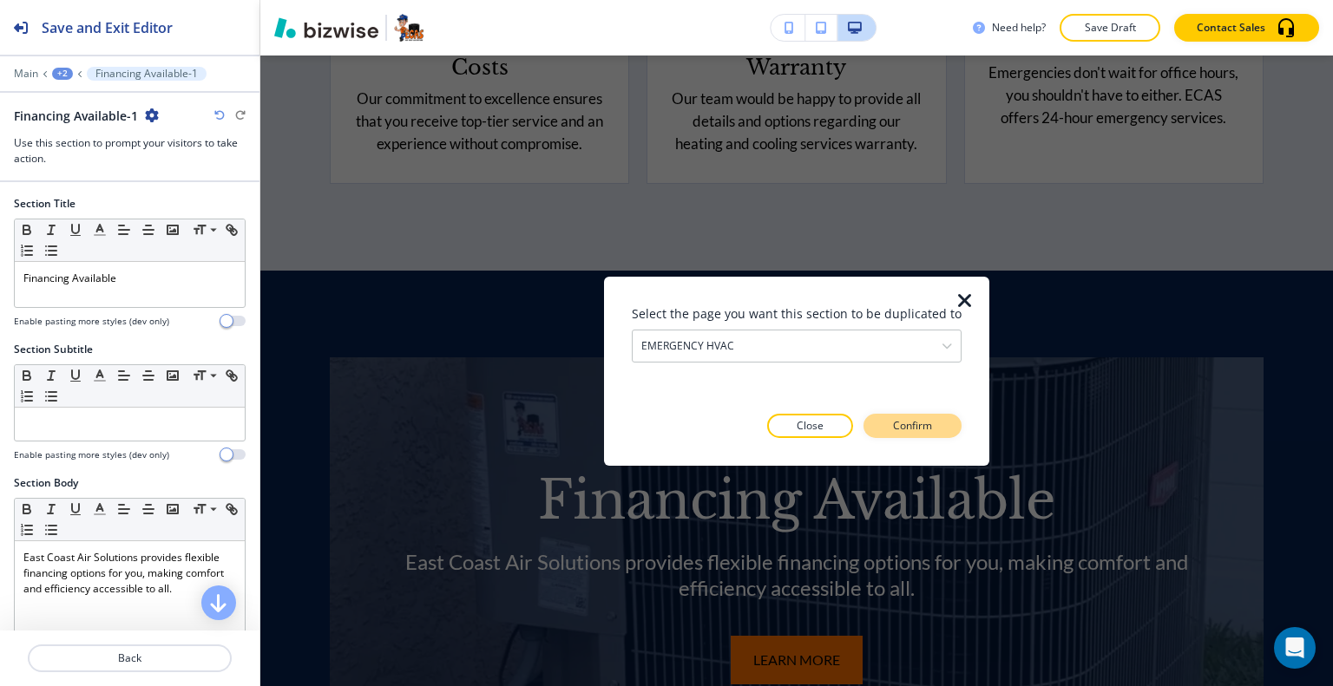
click at [899, 423] on p "Confirm" at bounding box center [912, 426] width 39 height 16
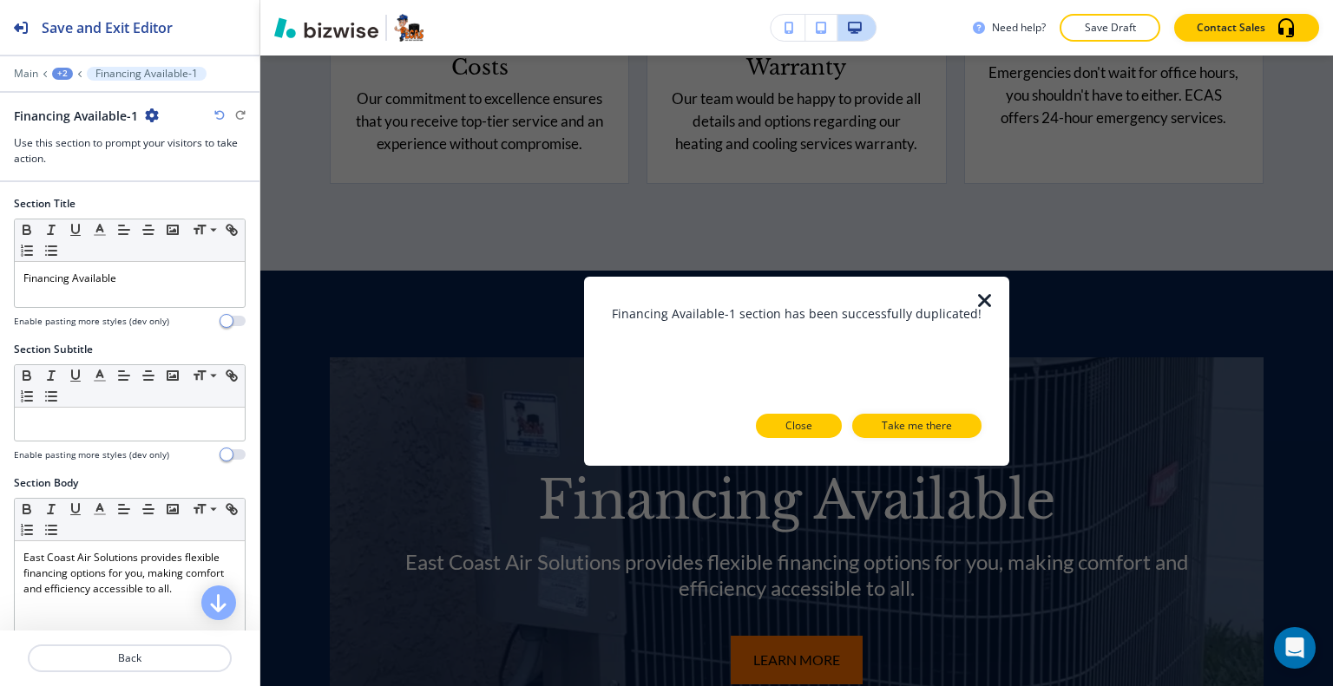
click at [816, 424] on button "Close" at bounding box center [799, 426] width 86 height 24
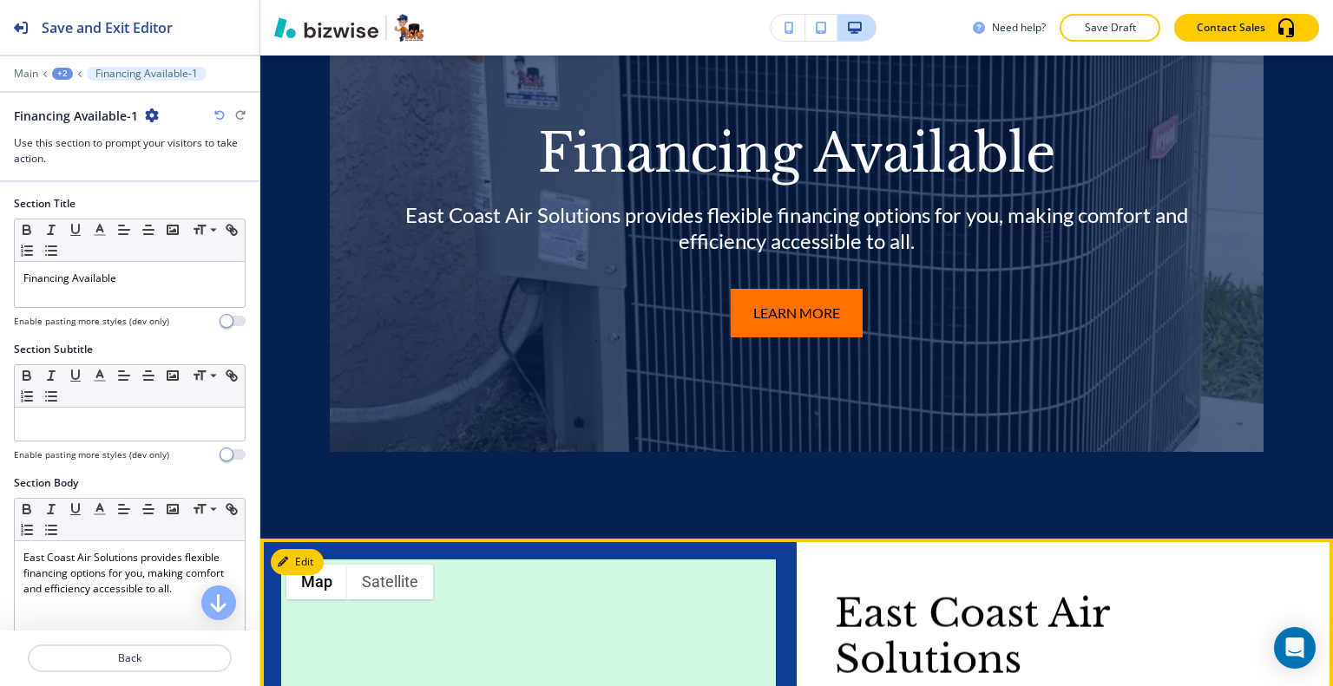
scroll to position [8474, 0]
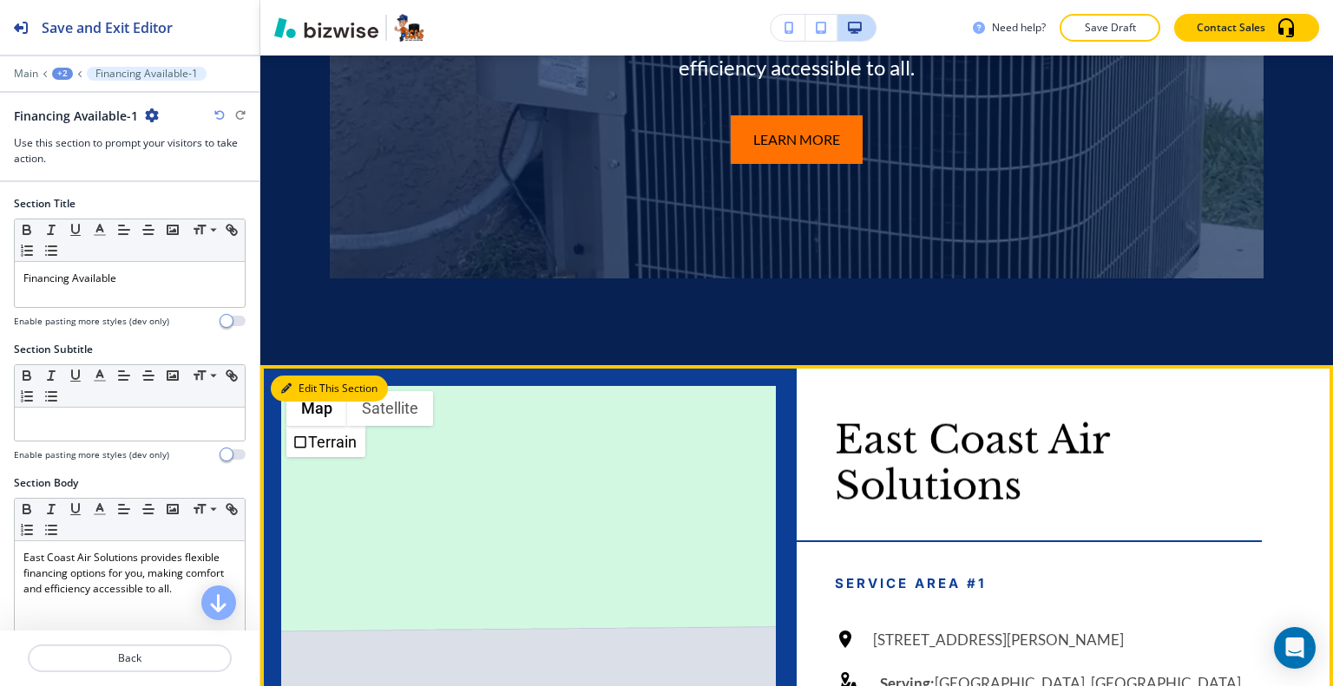
click at [296, 376] on button "Edit This Section" at bounding box center [329, 389] width 117 height 26
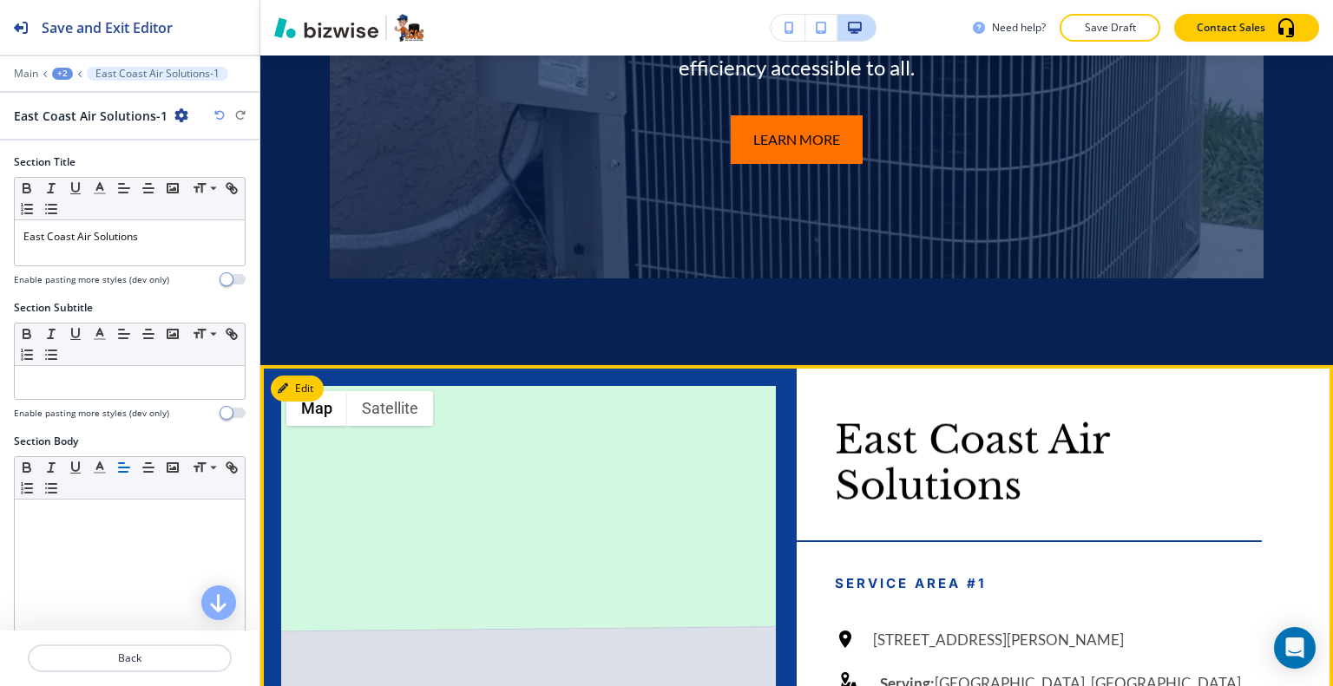
scroll to position [8569, 0]
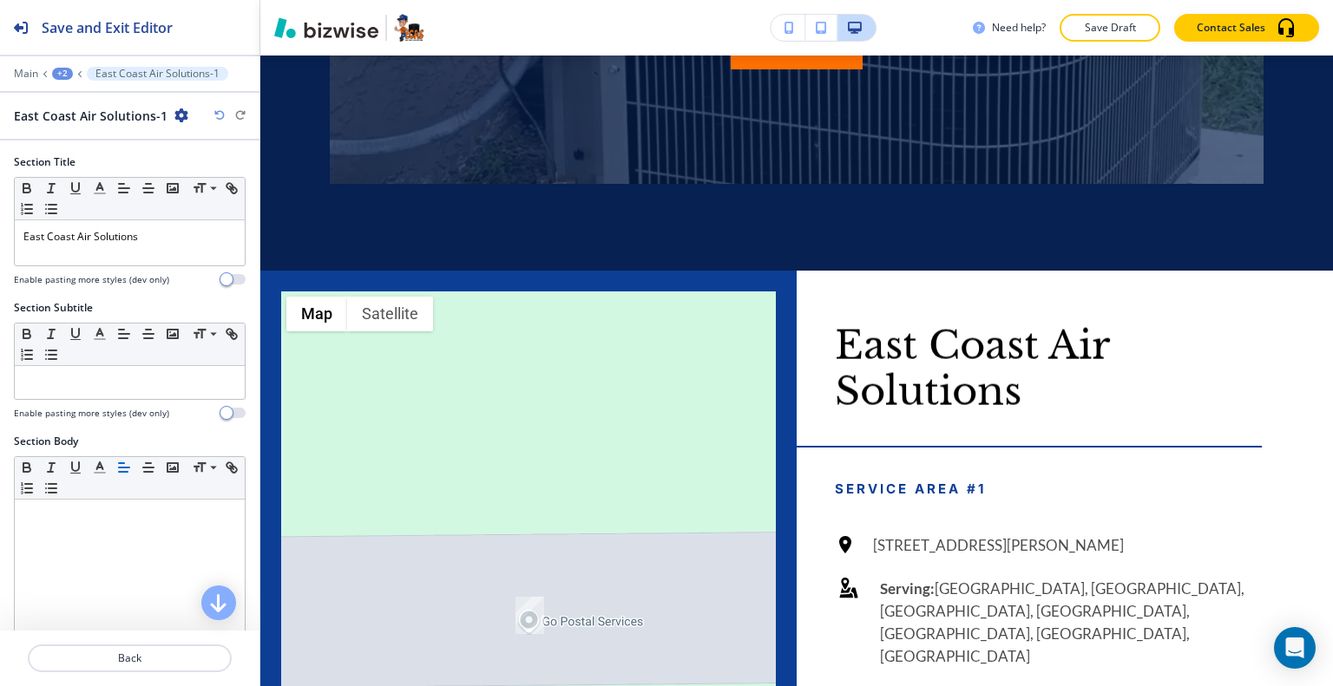
click at [175, 116] on icon "button" at bounding box center [181, 115] width 14 height 14
click at [211, 179] on p "Duplicate Section" at bounding box center [224, 175] width 88 height 16
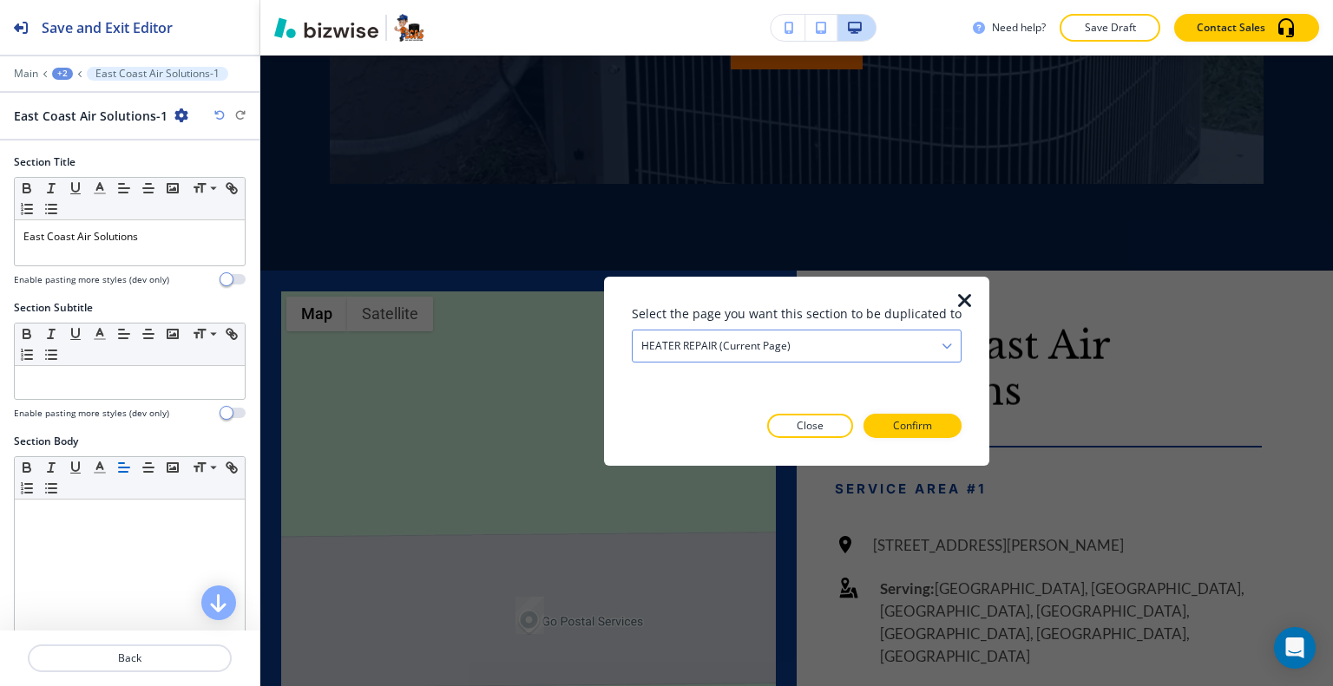
click at [872, 348] on div "HEATER REPAIR (current page)" at bounding box center [796, 345] width 328 height 31
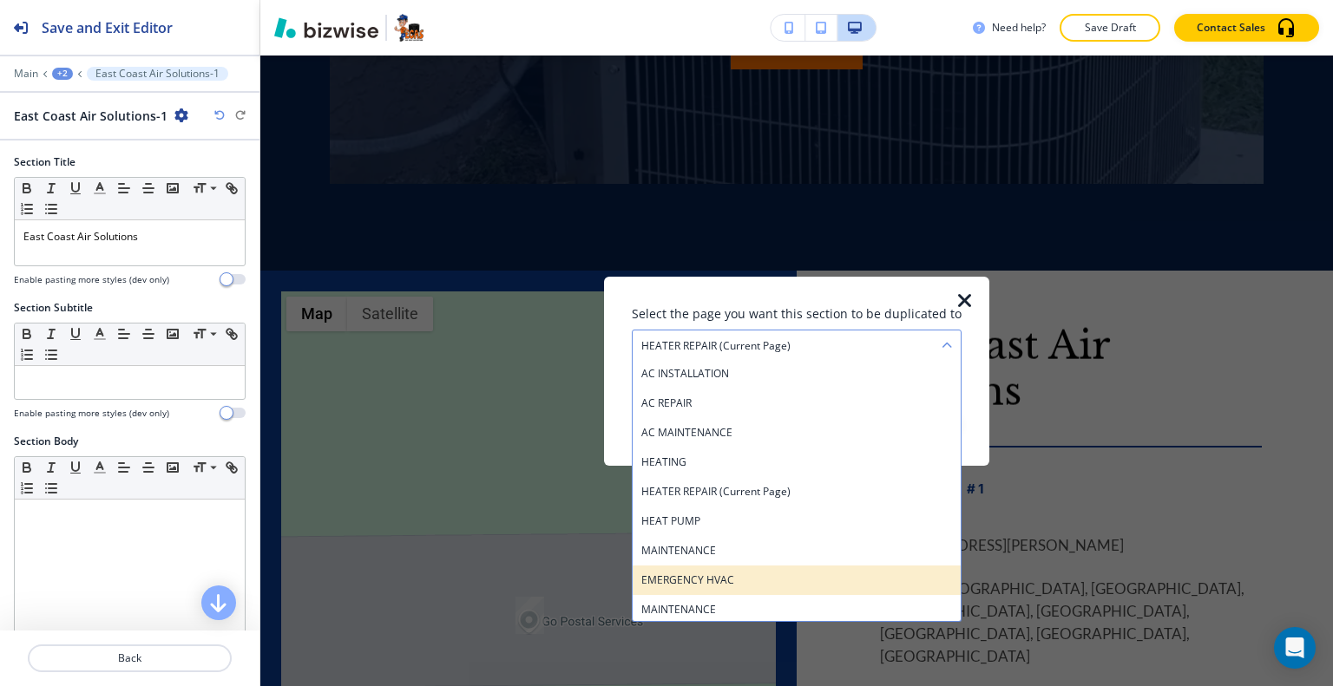
click at [819, 576] on h4 "EMERGENCY HVAC" at bounding box center [796, 580] width 311 height 16
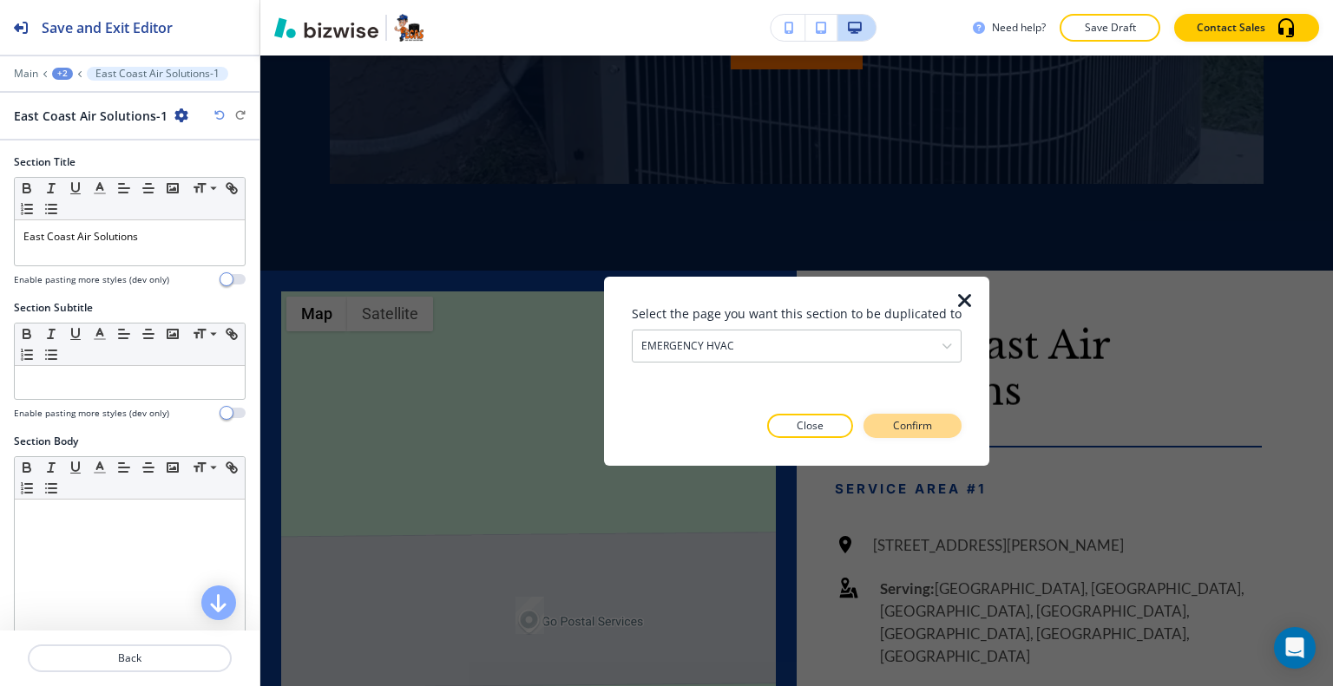
click at [920, 415] on button "Confirm" at bounding box center [912, 426] width 98 height 24
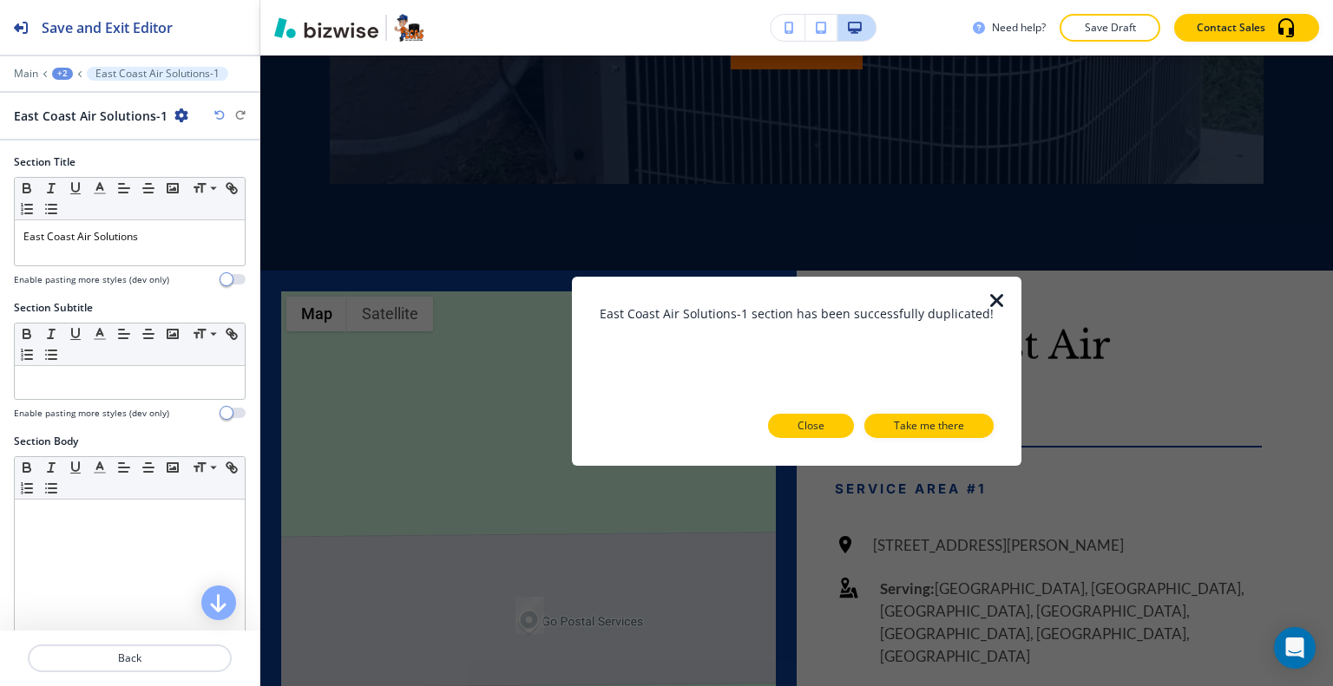
click at [814, 429] on p "Close" at bounding box center [810, 426] width 27 height 16
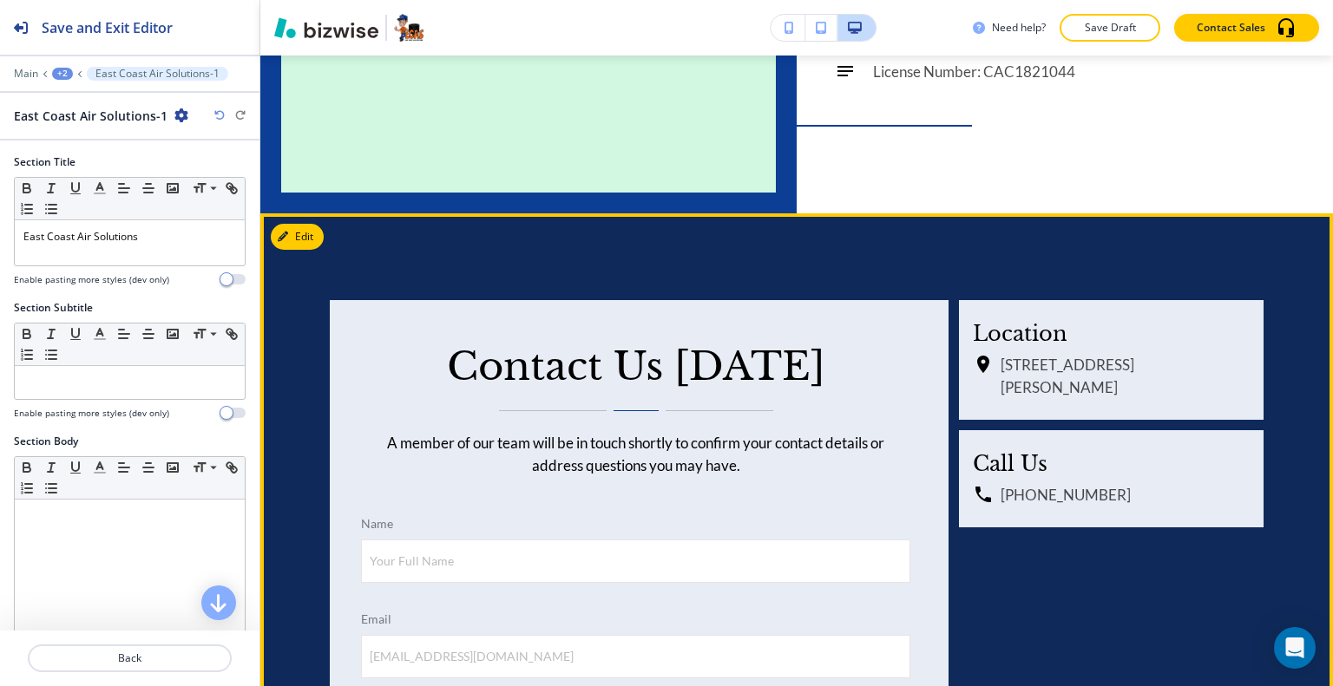
scroll to position [9176, 0]
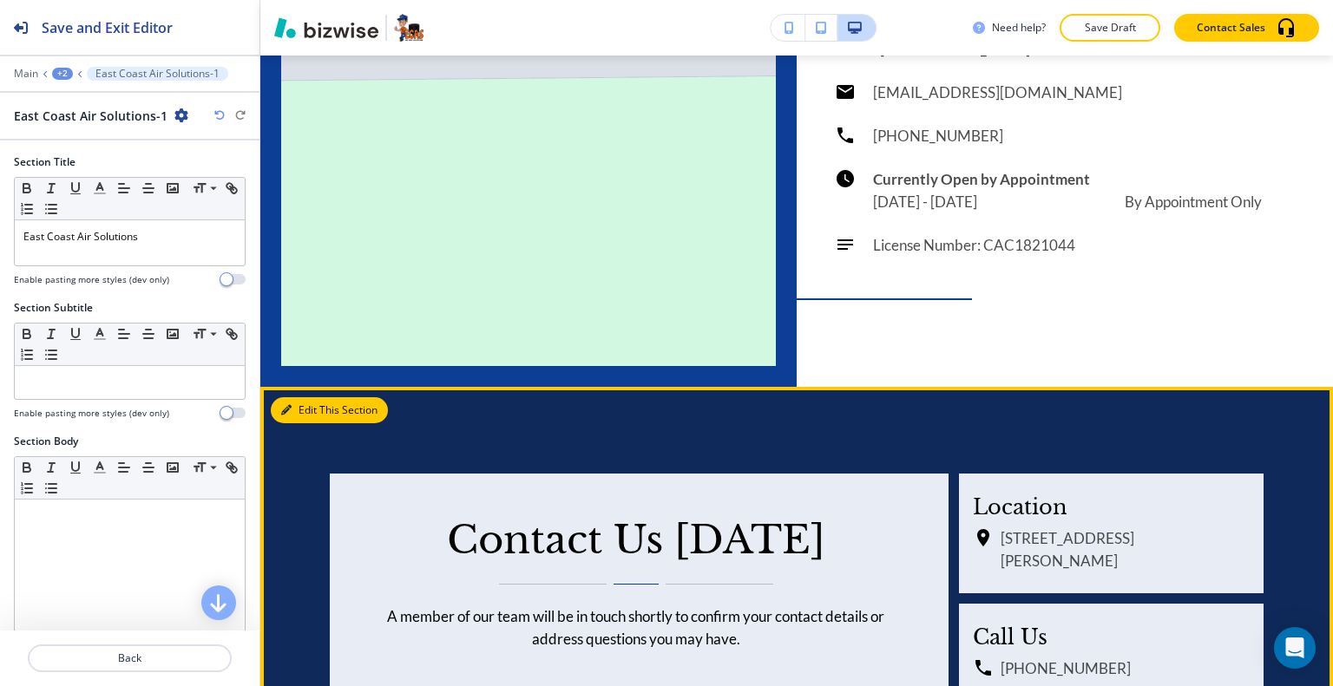
click at [316, 397] on button "Edit This Section" at bounding box center [329, 410] width 117 height 26
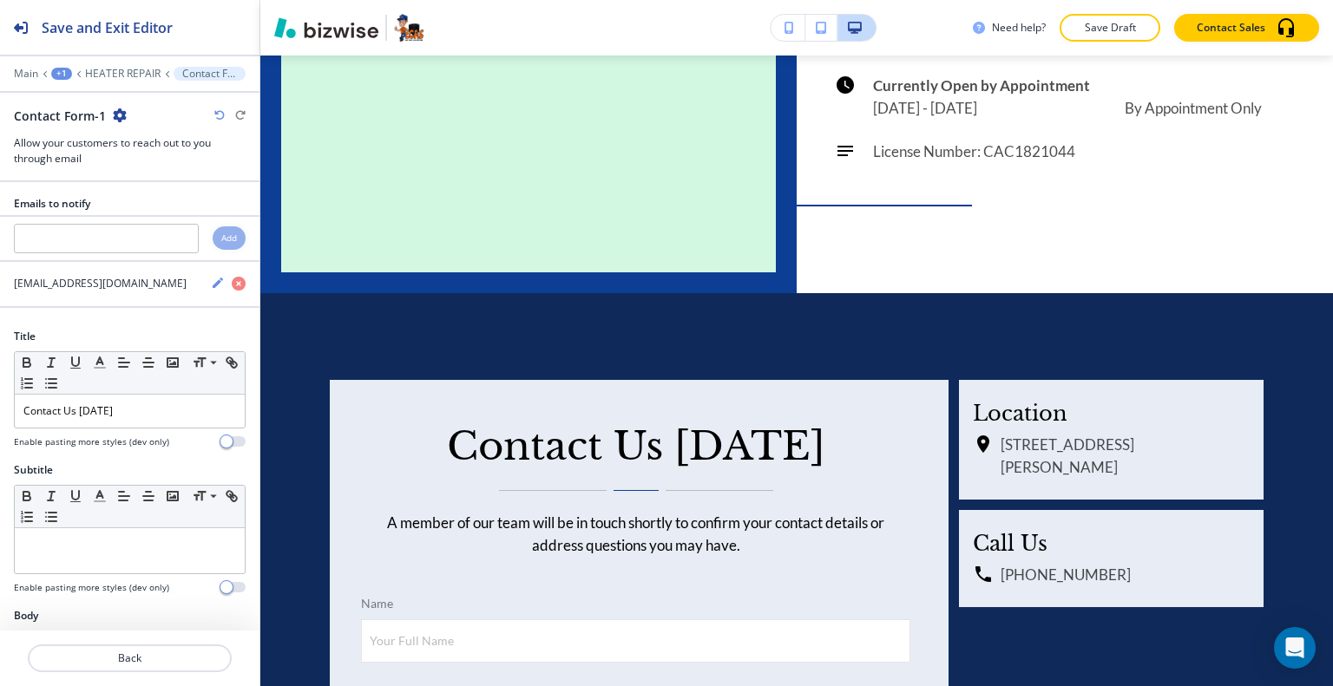
click at [113, 117] on icon "button" at bounding box center [120, 115] width 14 height 14
click at [145, 177] on p "Duplicate Section" at bounding box center [166, 175] width 88 height 16
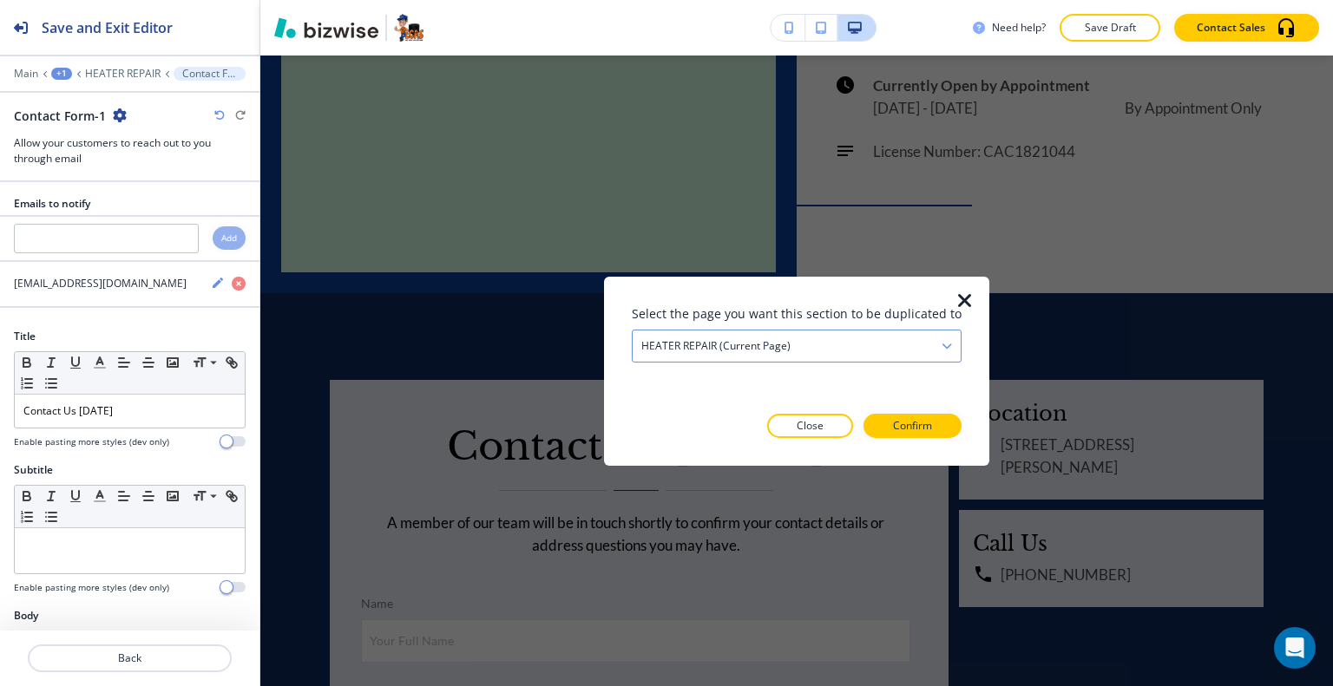
click at [846, 346] on div "HEATER REPAIR (current page)" at bounding box center [796, 345] width 328 height 31
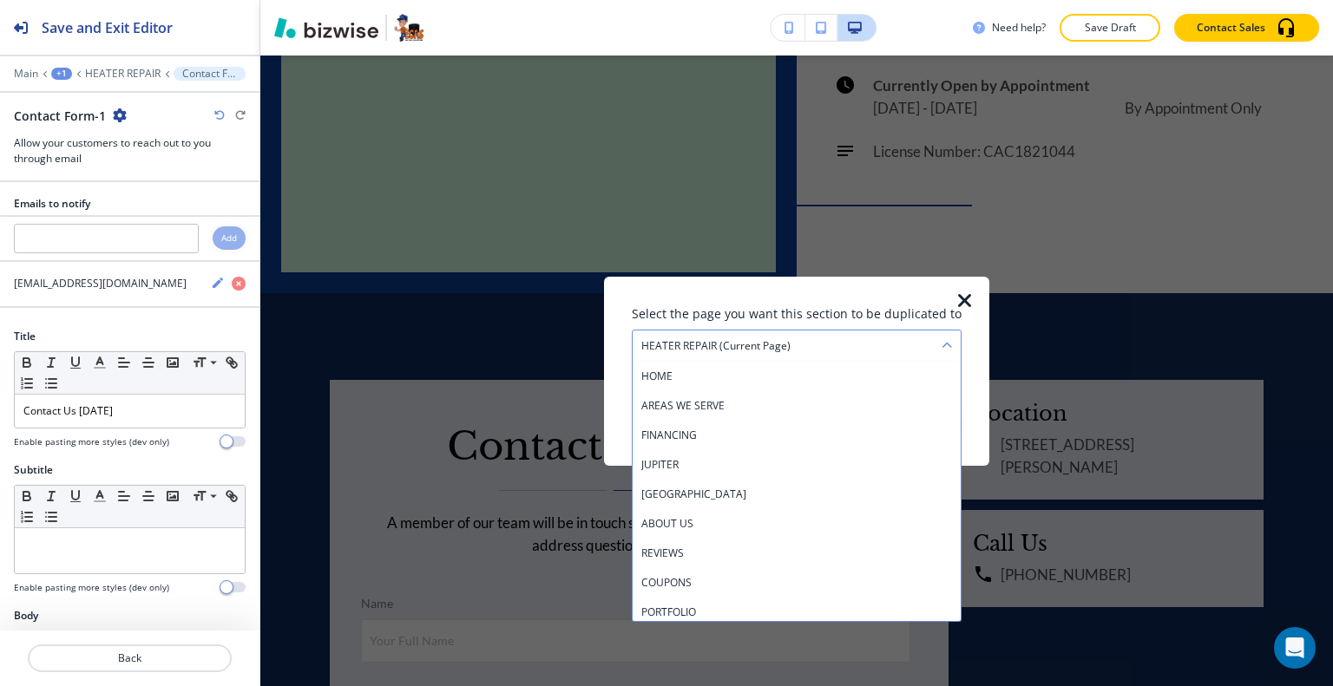
scroll to position [357, 0]
drag, startPoint x: 789, startPoint y: 586, endPoint x: 829, endPoint y: 554, distance: 50.7
click at [789, 585] on h4 "EMERGENCY HVAC" at bounding box center [796, 580] width 311 height 16
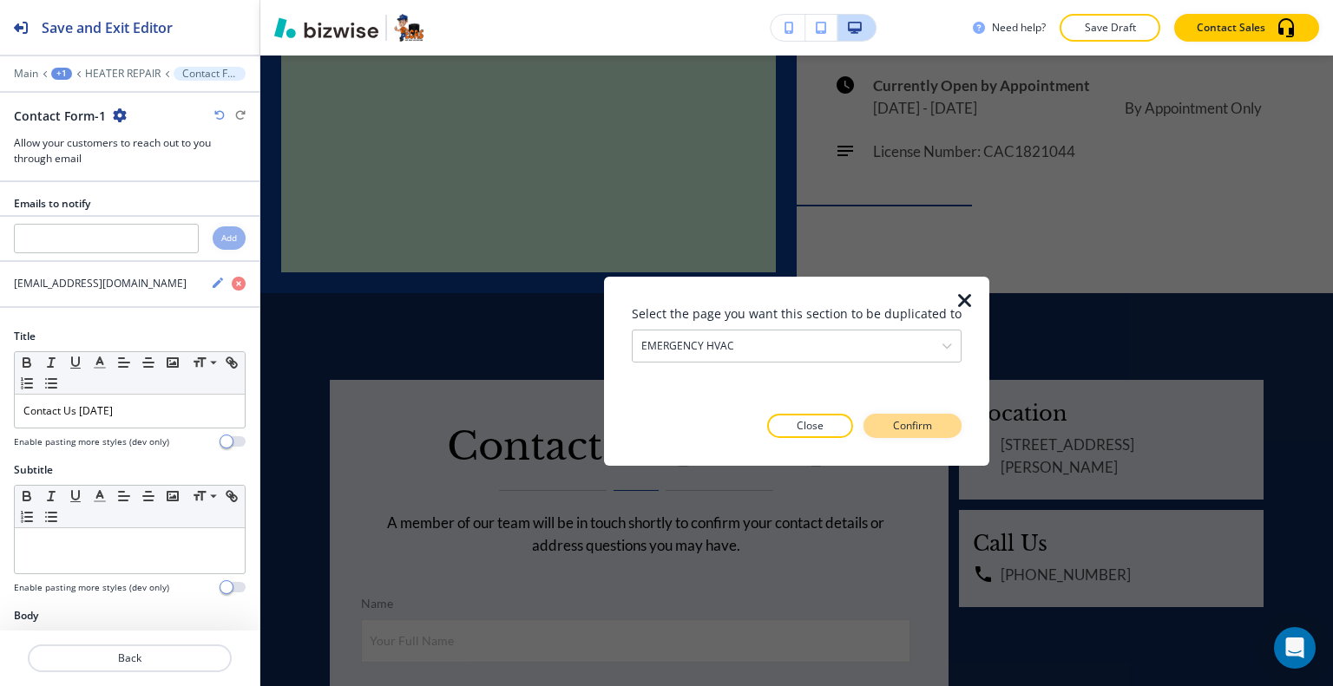
click at [893, 432] on p "Confirm" at bounding box center [912, 426] width 39 height 16
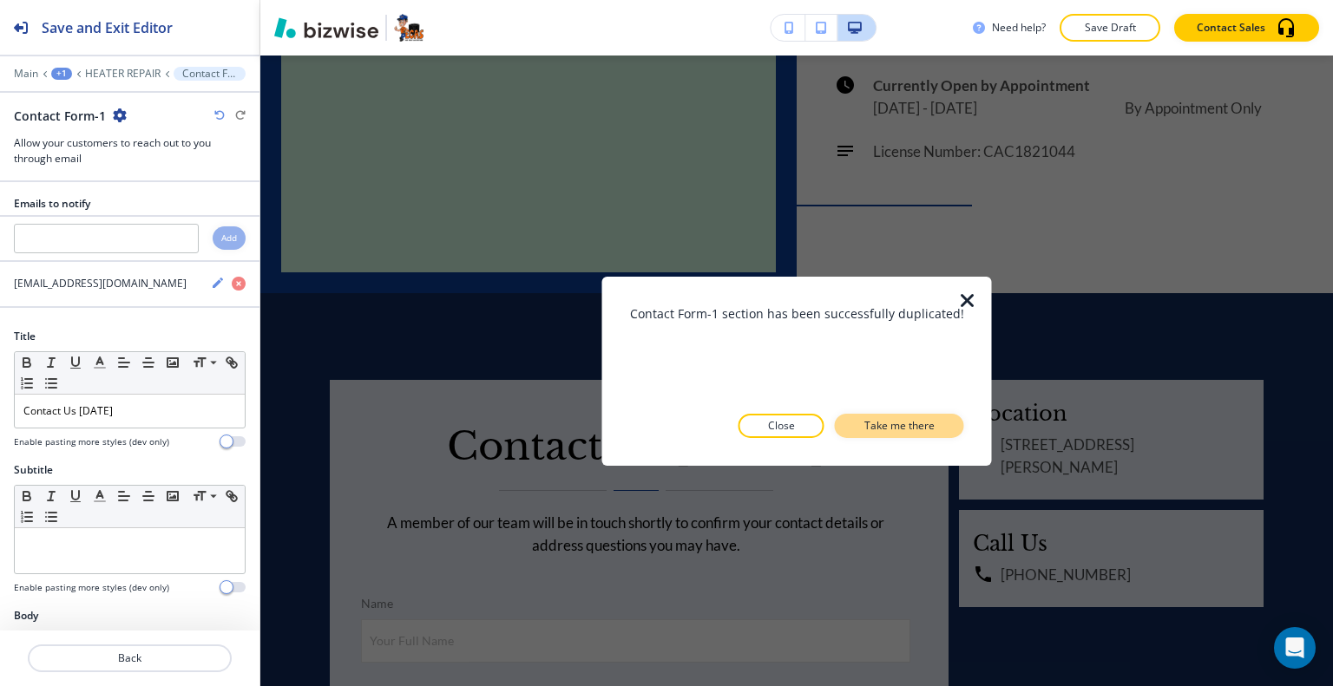
click at [929, 428] on button "Take me there" at bounding box center [899, 426] width 129 height 24
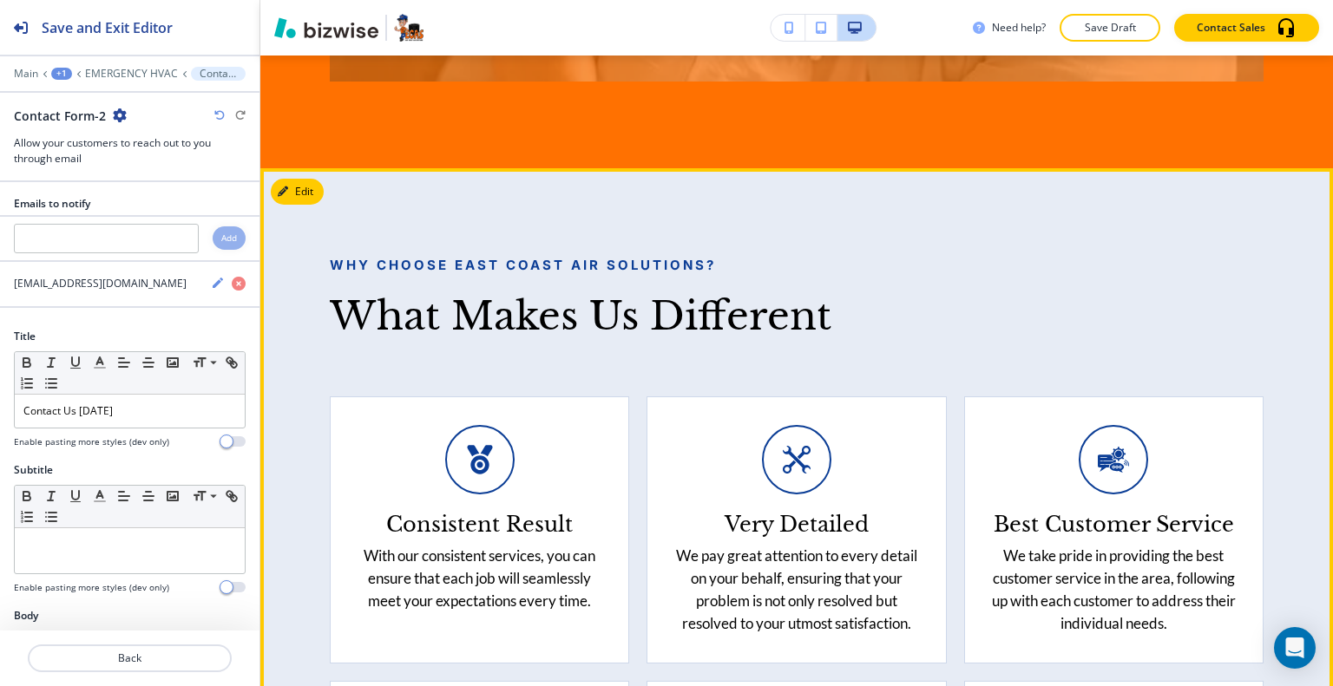
scroll to position [5098, 0]
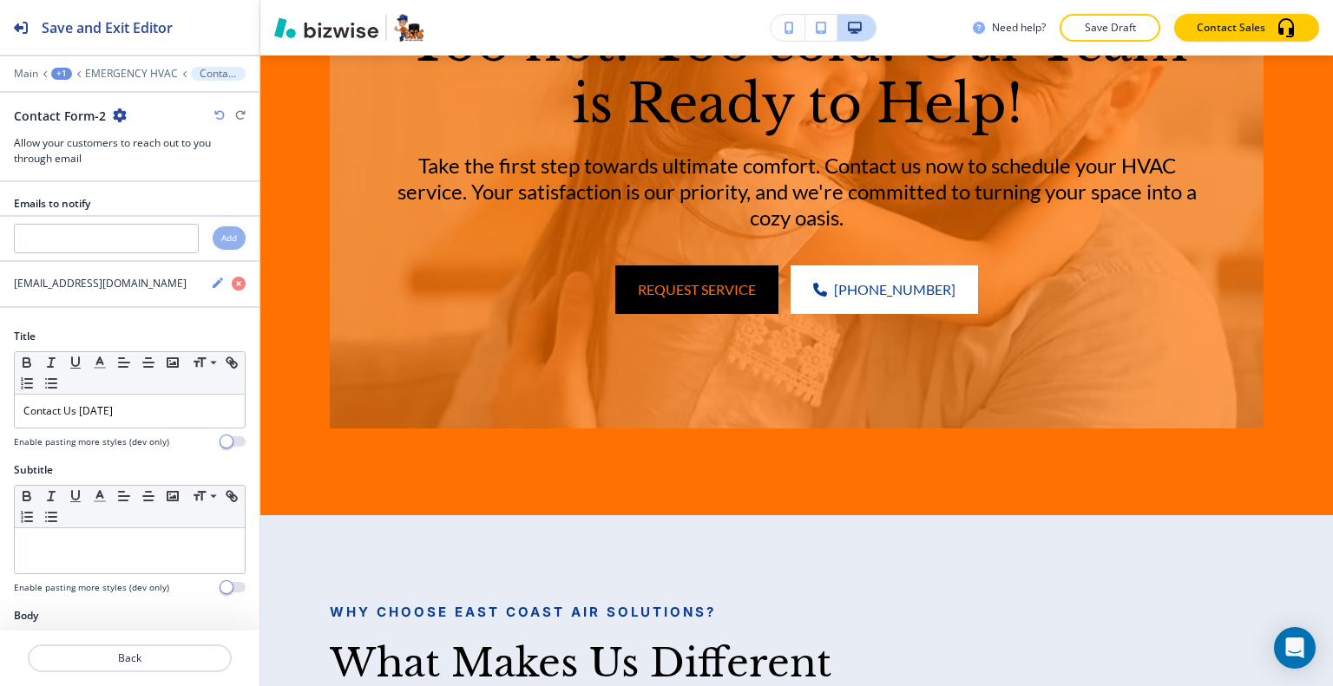
click at [142, 62] on div at bounding box center [129, 61] width 259 height 10
click at [142, 63] on div at bounding box center [129, 61] width 259 height 10
click at [142, 64] on div at bounding box center [129, 61] width 259 height 10
click at [142, 75] on p "EMERGENCY HVAC" at bounding box center [131, 74] width 93 height 12
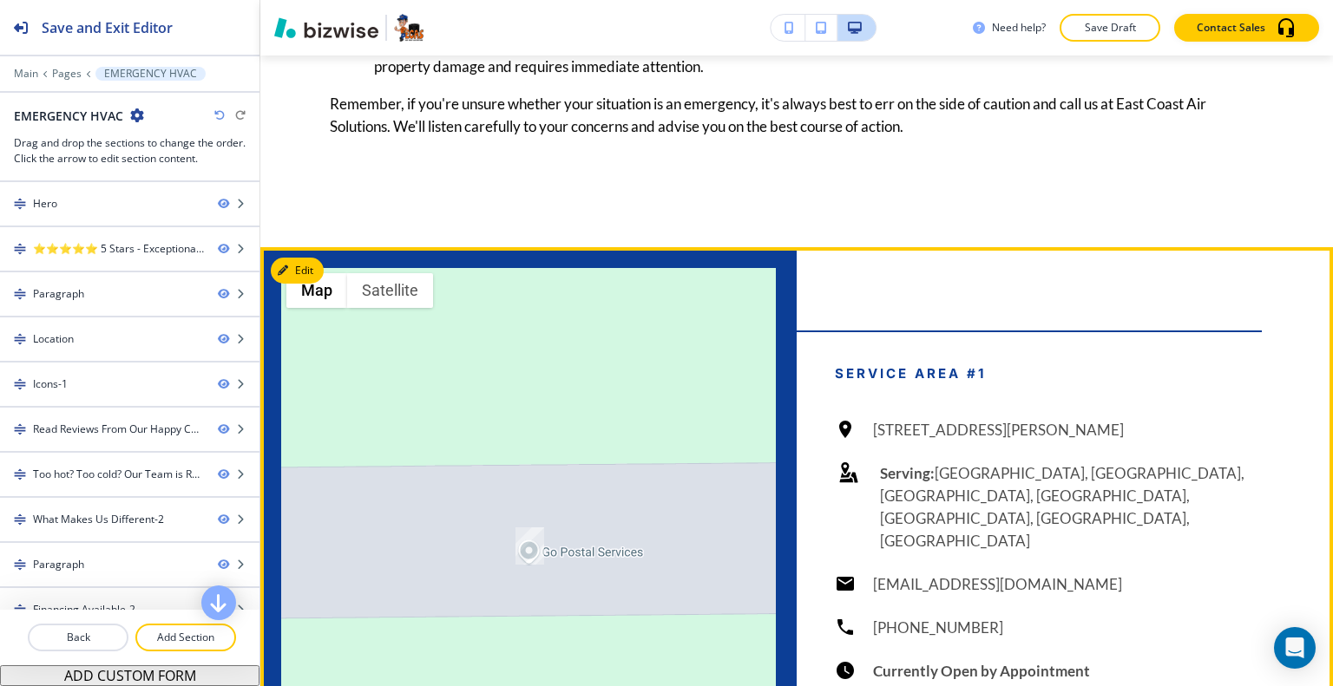
scroll to position [2256, 0]
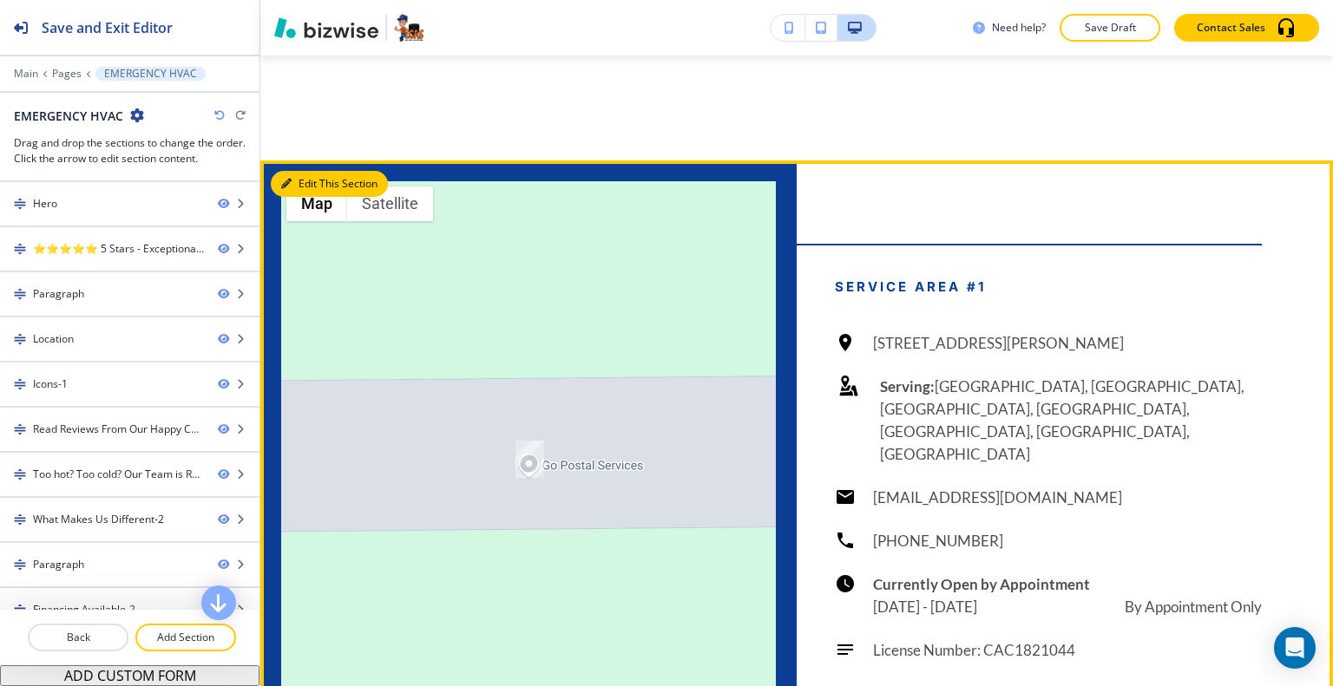
click at [291, 187] on icon "button" at bounding box center [286, 184] width 10 height 10
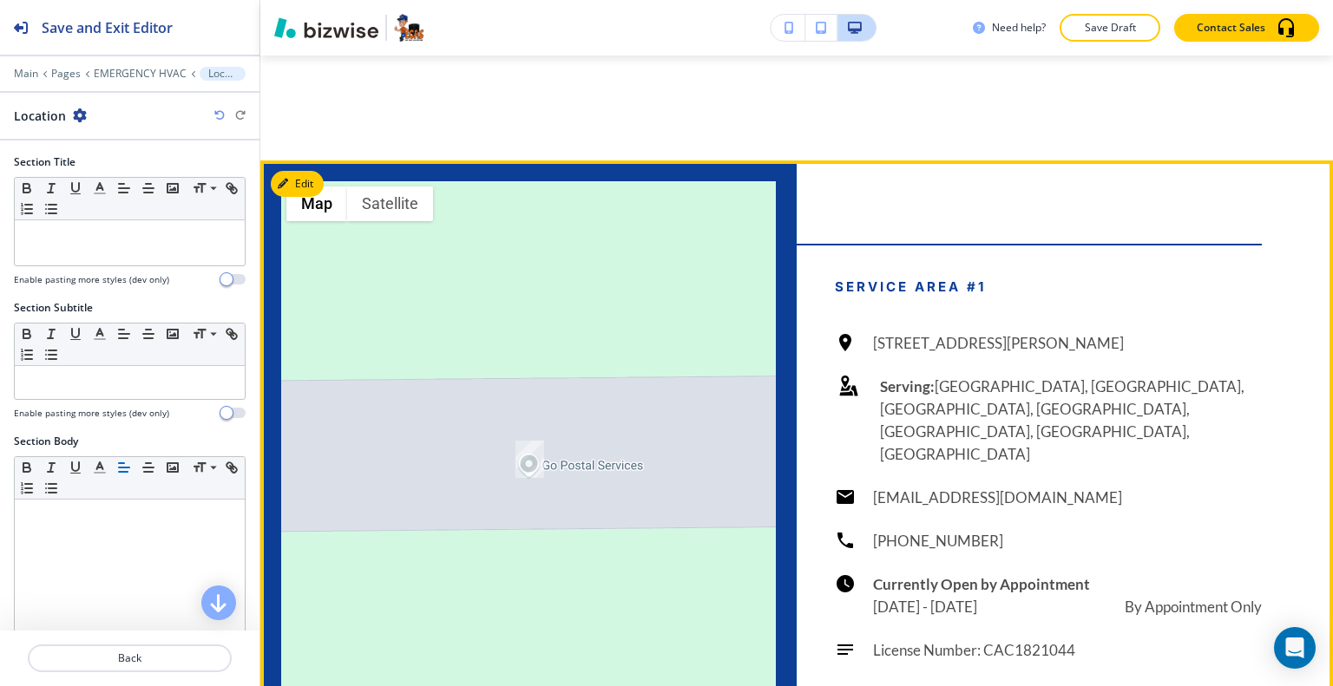
scroll to position [2360, 0]
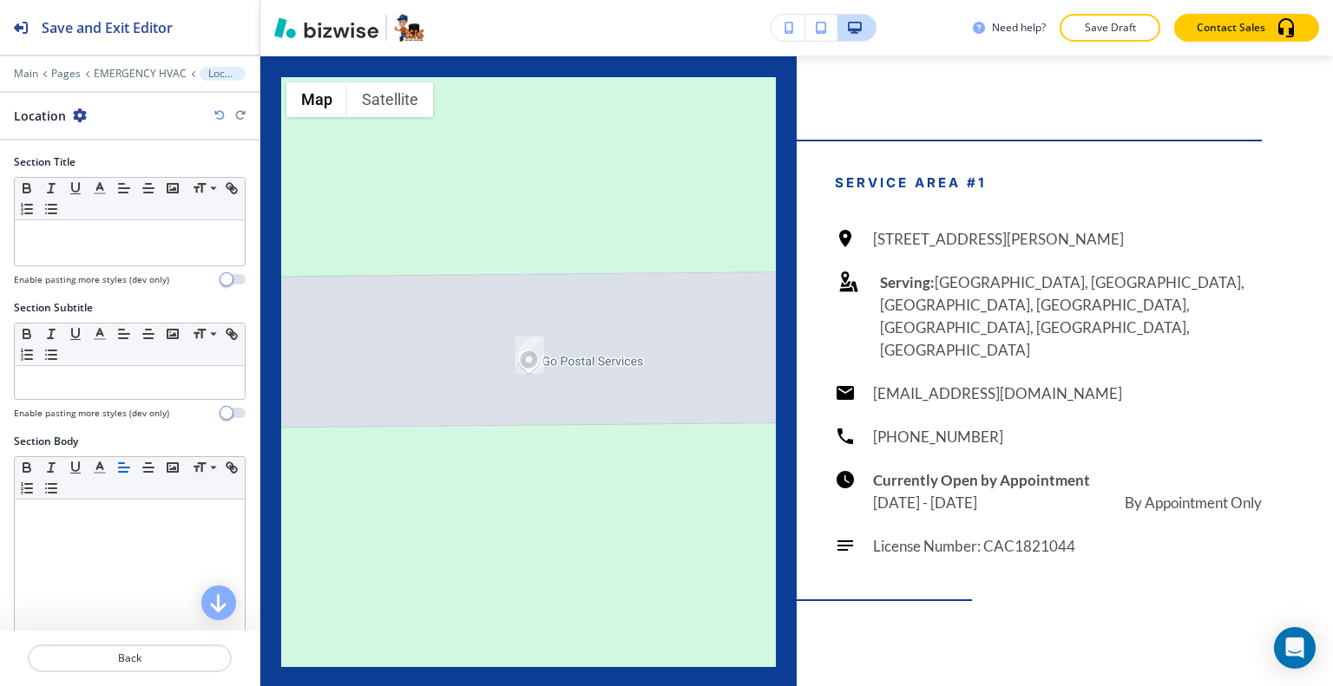
click at [77, 120] on icon "button" at bounding box center [80, 115] width 14 height 14
drag, startPoint x: 101, startPoint y: 200, endPoint x: 239, endPoint y: 228, distance: 140.9
click at [102, 200] on p "Delete Section" at bounding box center [126, 206] width 88 height 16
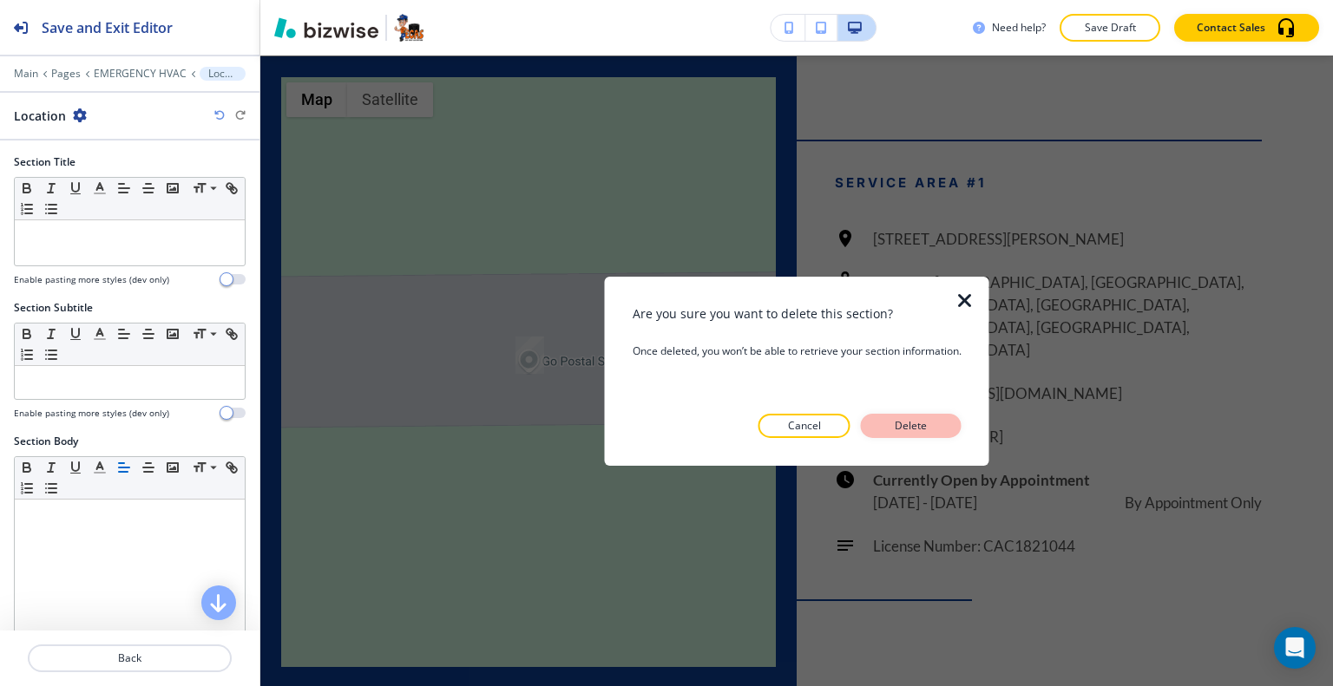
click at [944, 430] on button "Delete" at bounding box center [911, 426] width 101 height 24
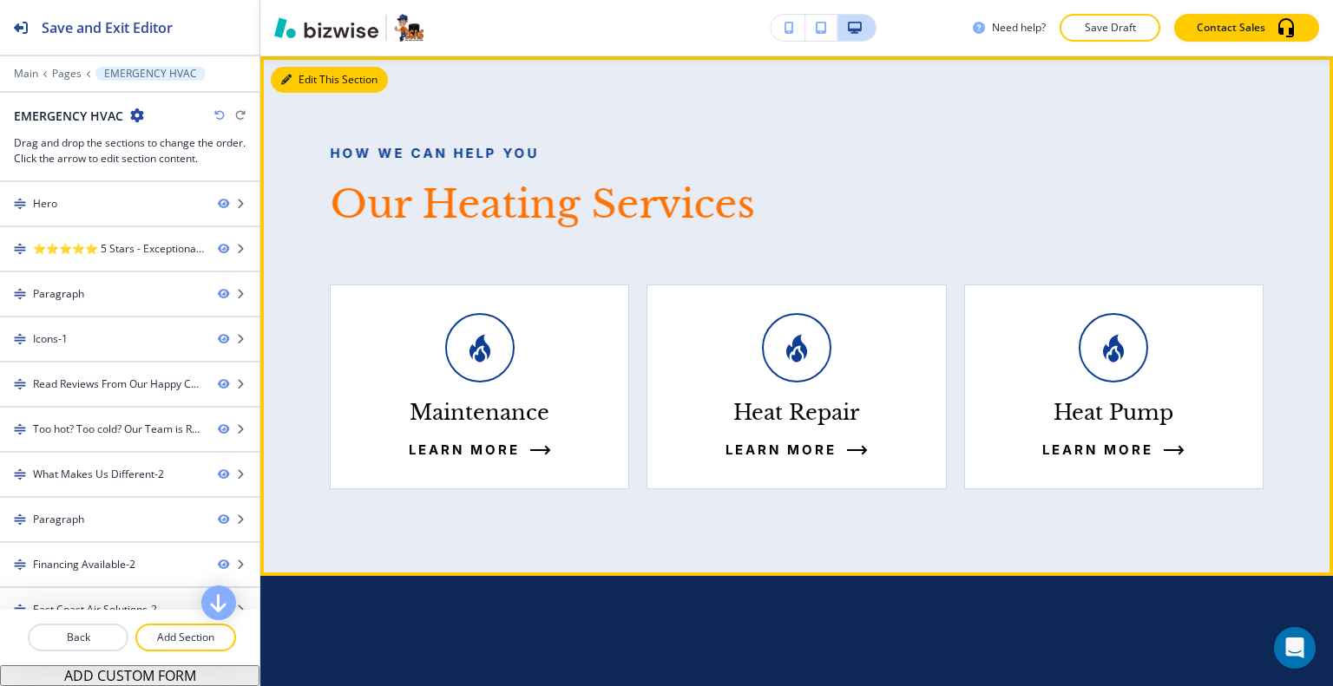
click at [305, 81] on button "Edit This Section" at bounding box center [329, 80] width 117 height 26
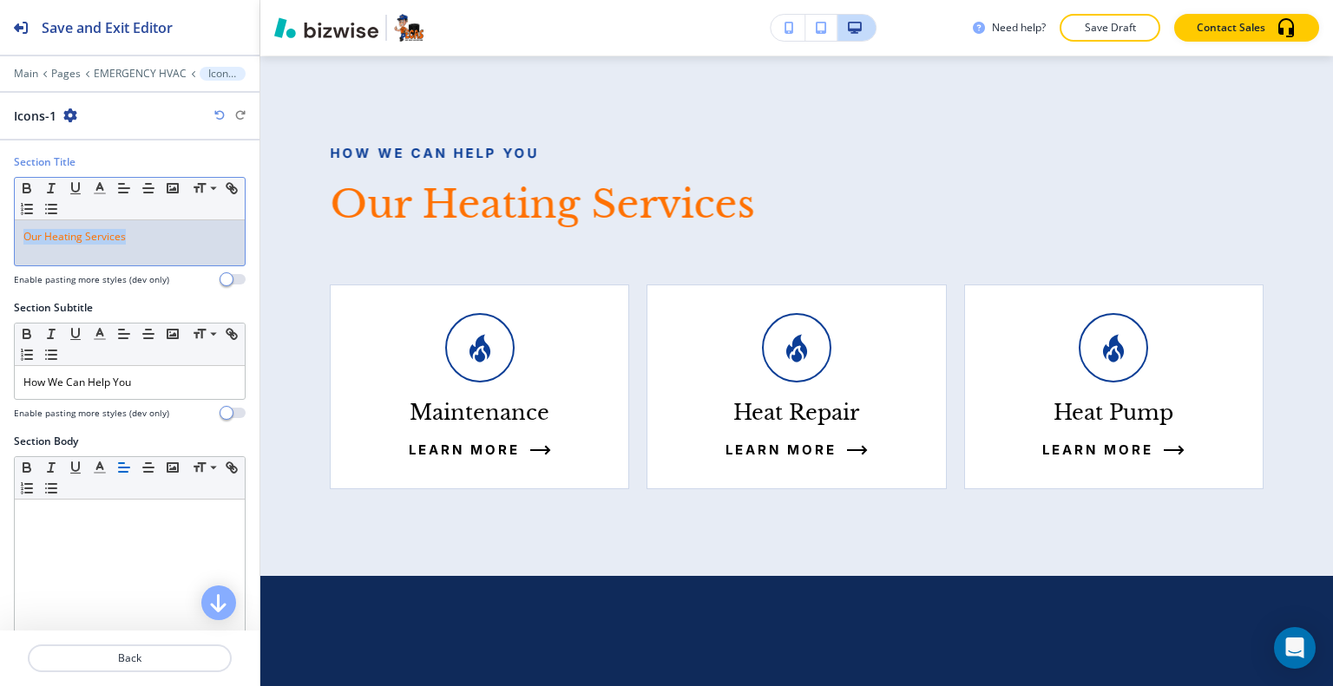
drag, startPoint x: 134, startPoint y: 240, endPoint x: 2, endPoint y: 221, distance: 134.1
click at [0, 220] on div "Section Title Small Normal Large Huge Our Heating Services Enable pasting more …" at bounding box center [129, 227] width 259 height 146
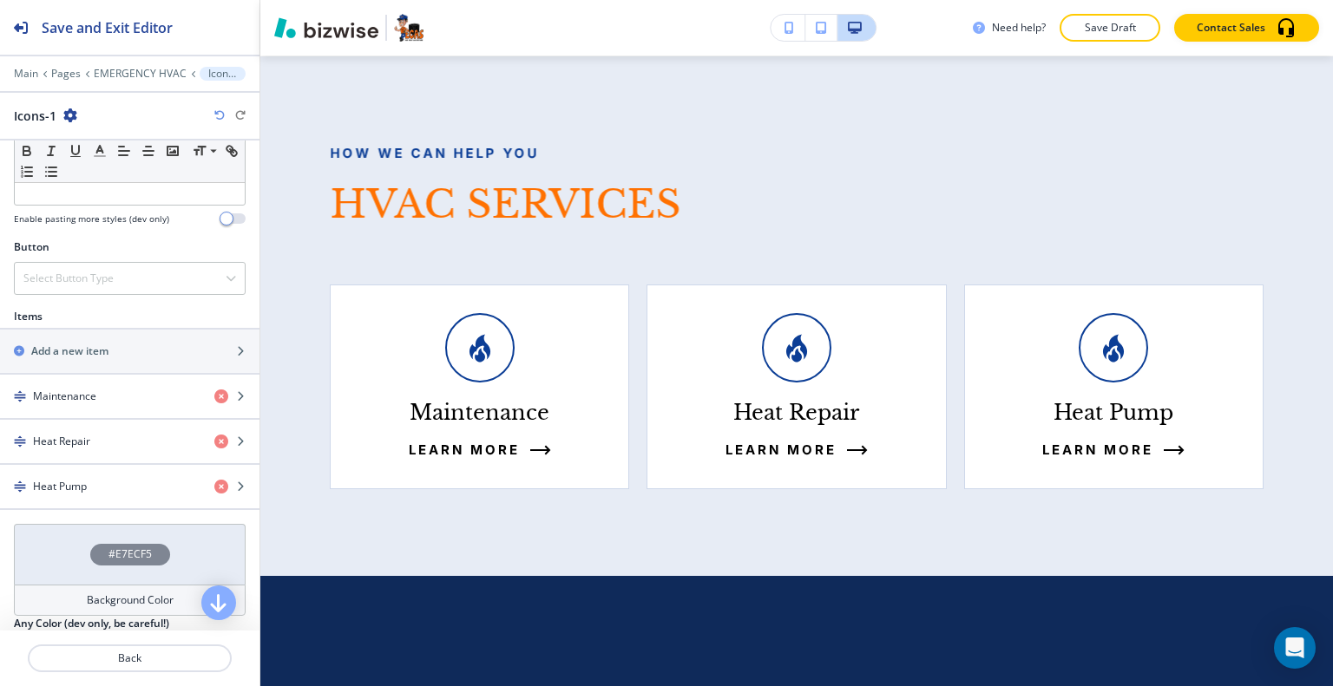
scroll to position [607, 0]
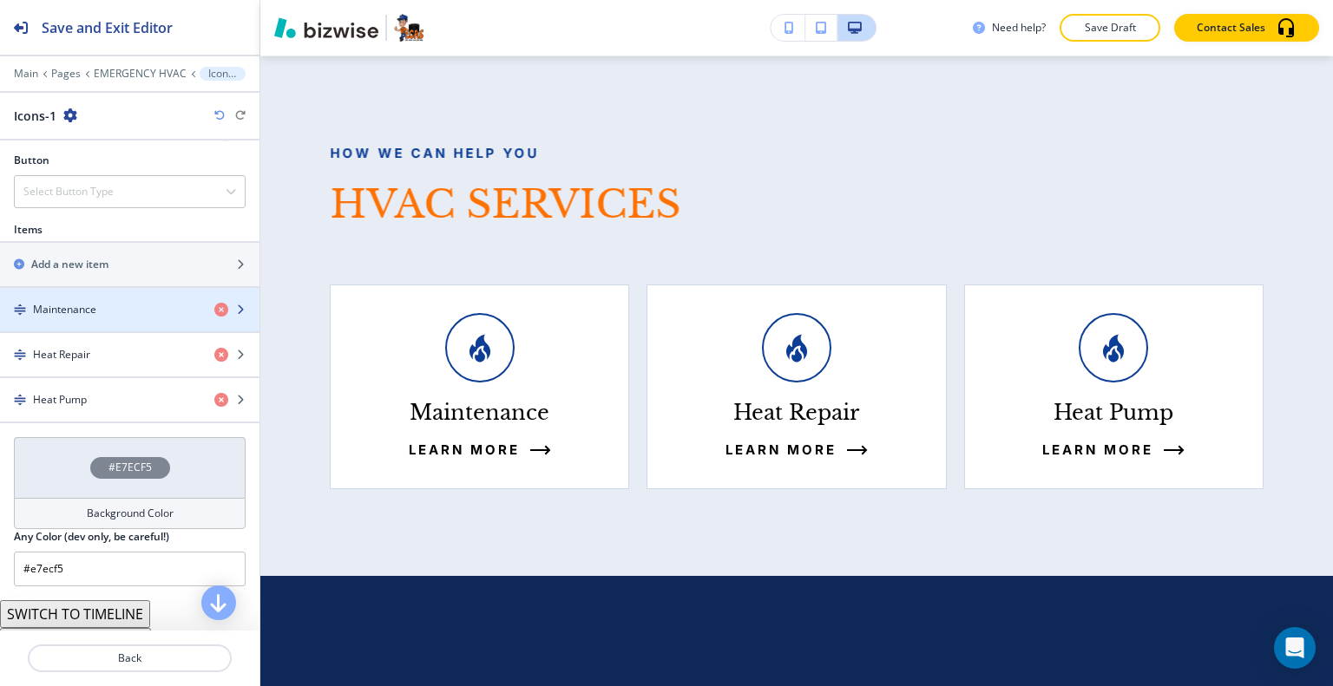
click at [112, 304] on div "Maintenance" at bounding box center [100, 310] width 200 height 16
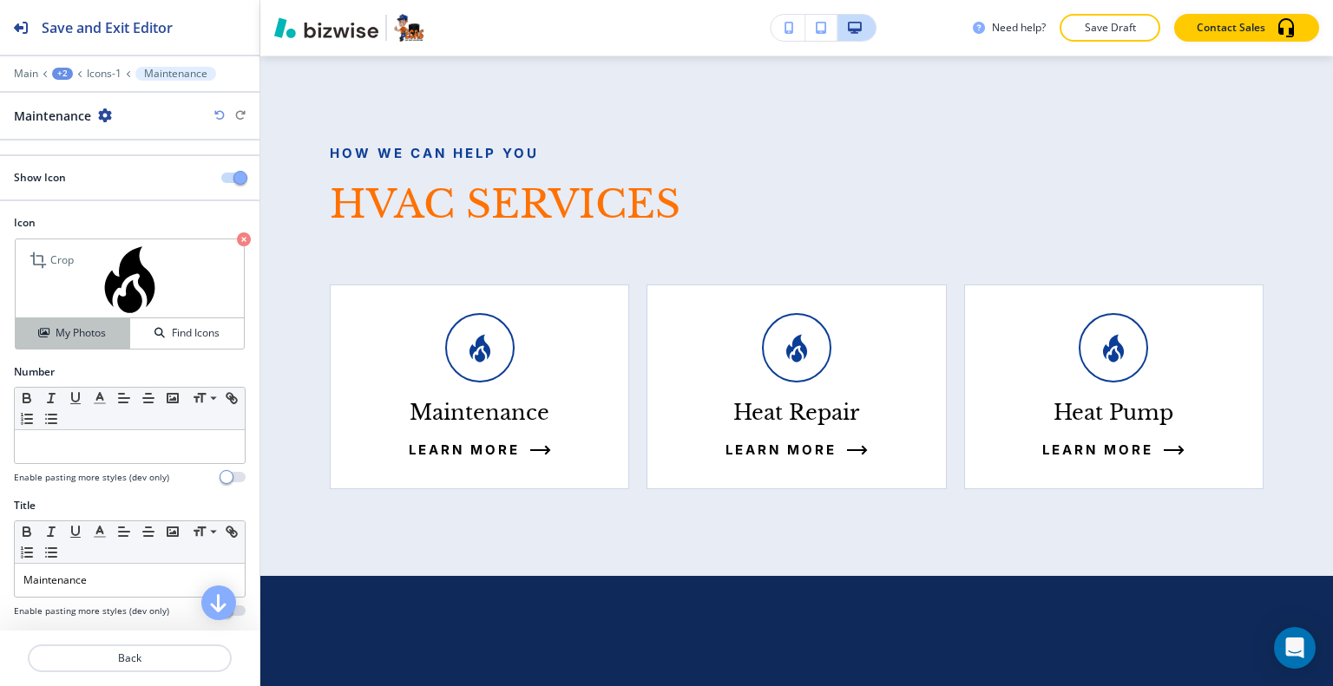
click at [102, 329] on h4 "My Photos" at bounding box center [81, 333] width 50 height 16
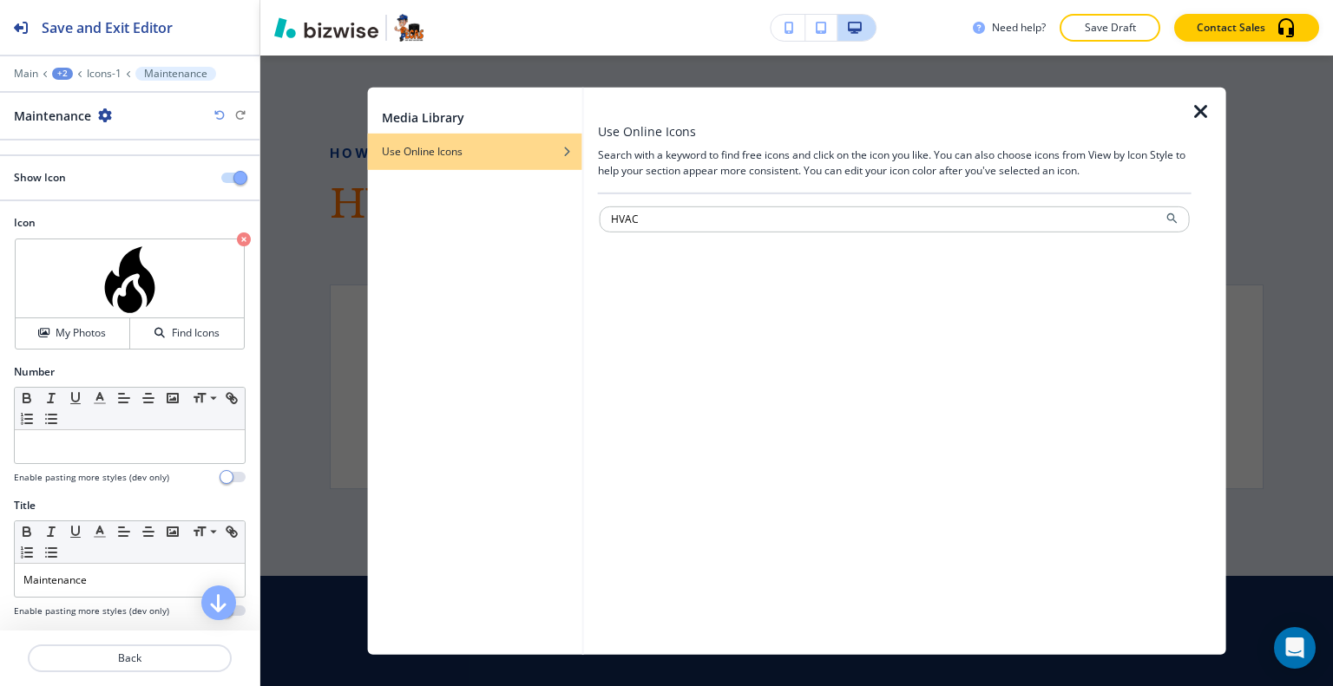
type input "HVAC"
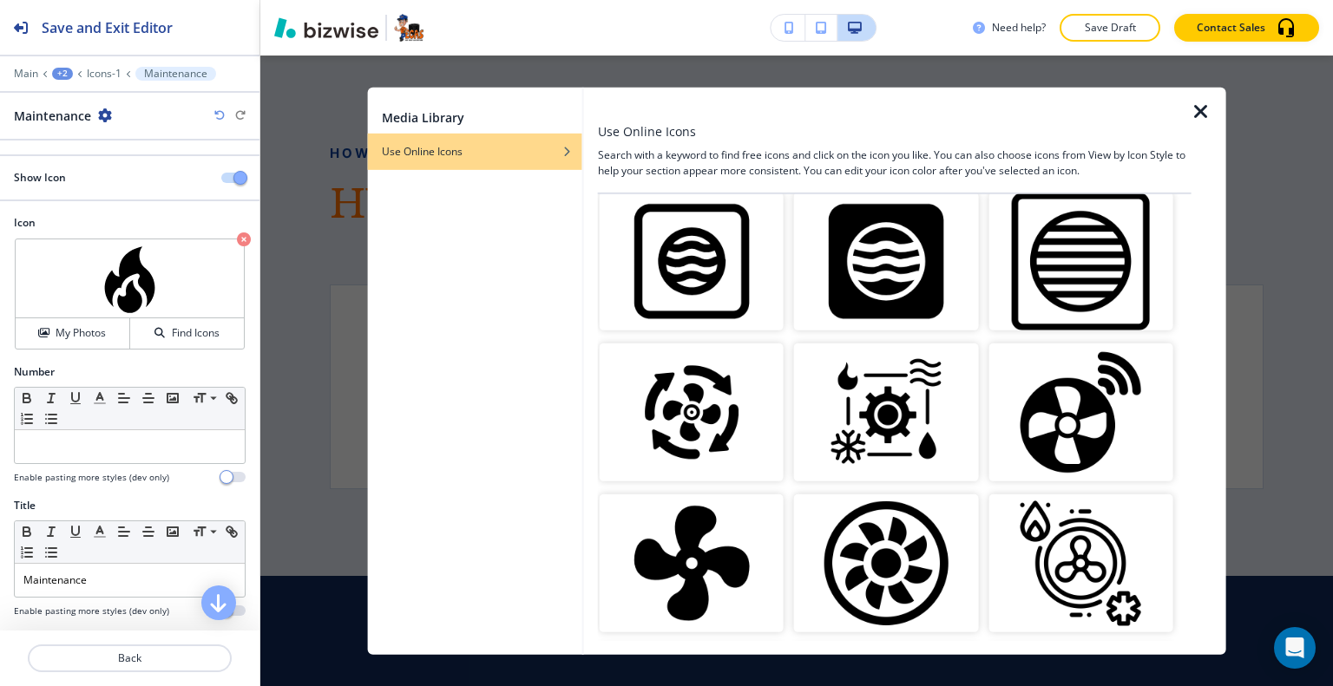
scroll to position [462, 0]
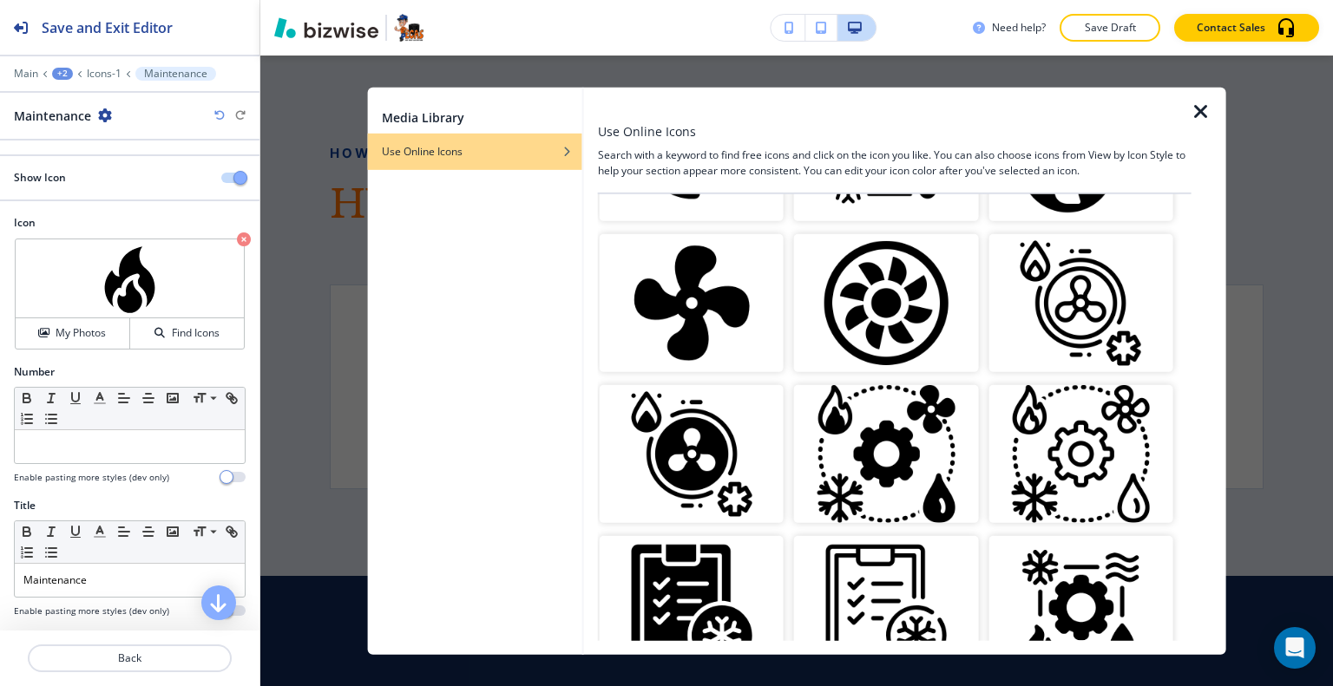
click at [704, 456] on img "button" at bounding box center [691, 454] width 184 height 138
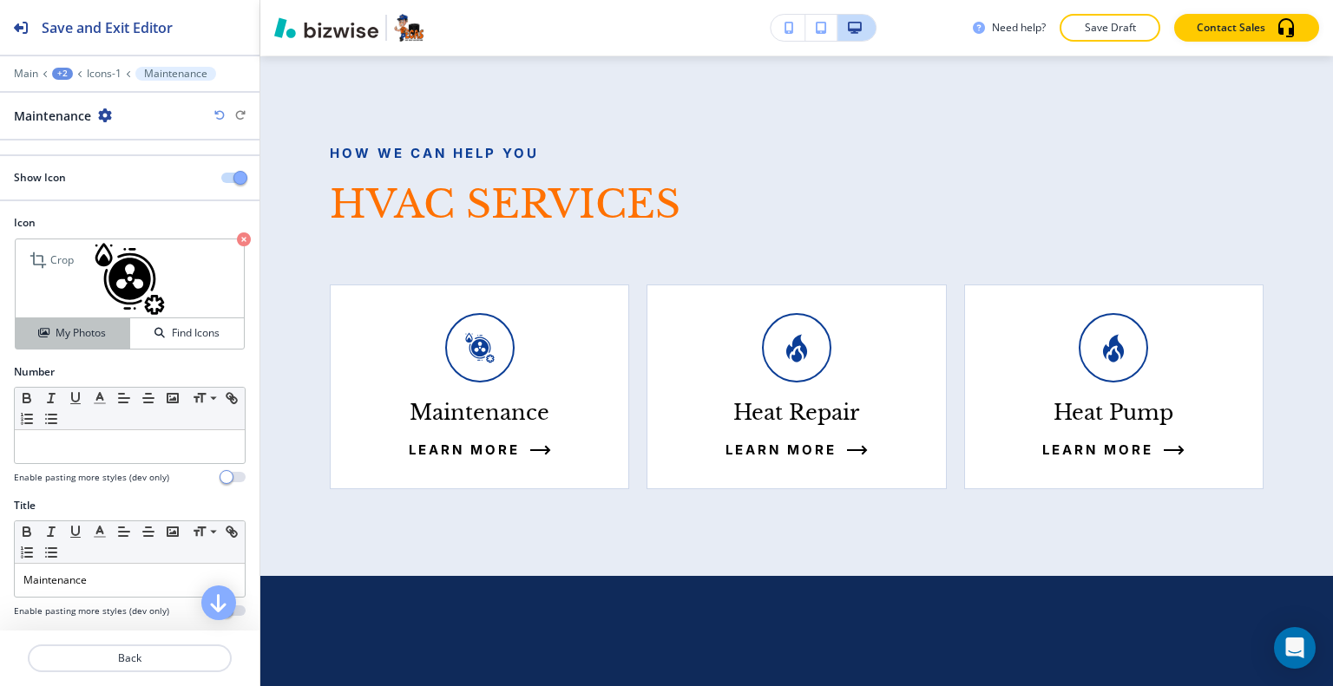
click at [118, 332] on div "My Photos" at bounding box center [73, 333] width 114 height 16
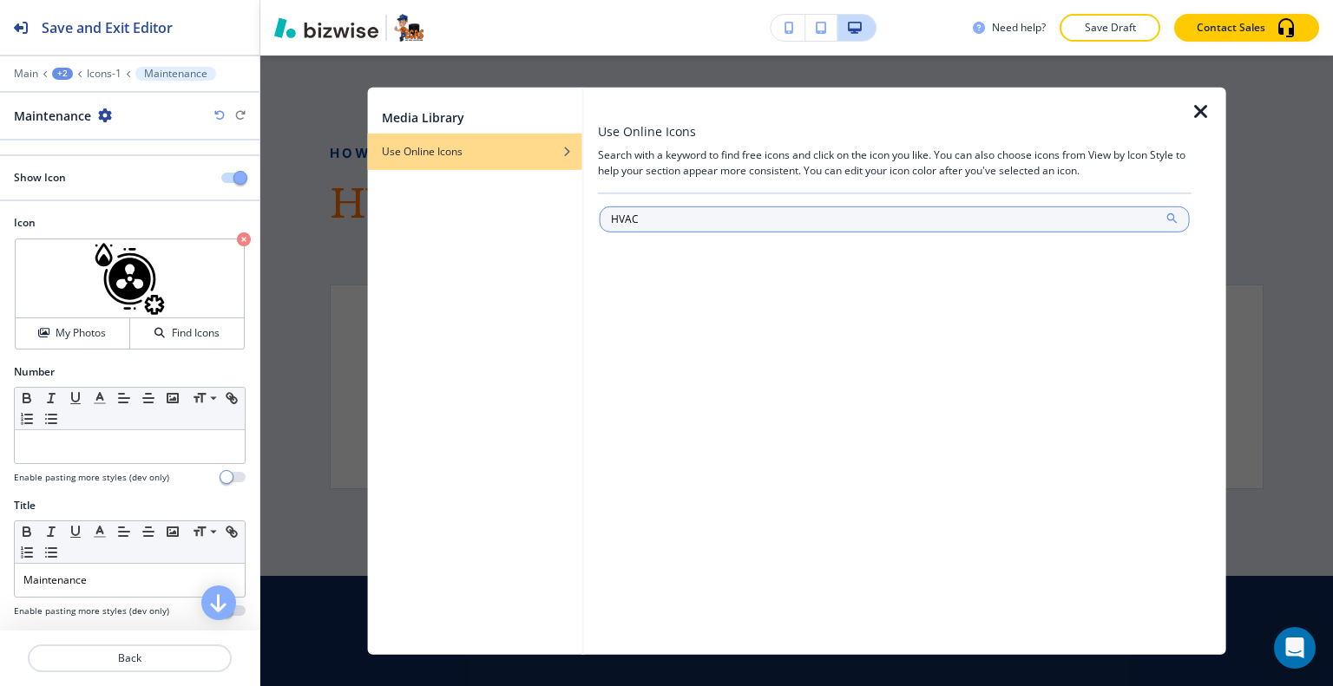
type input "HVAC"
click at [1170, 217] on icon at bounding box center [1171, 218] width 14 height 14
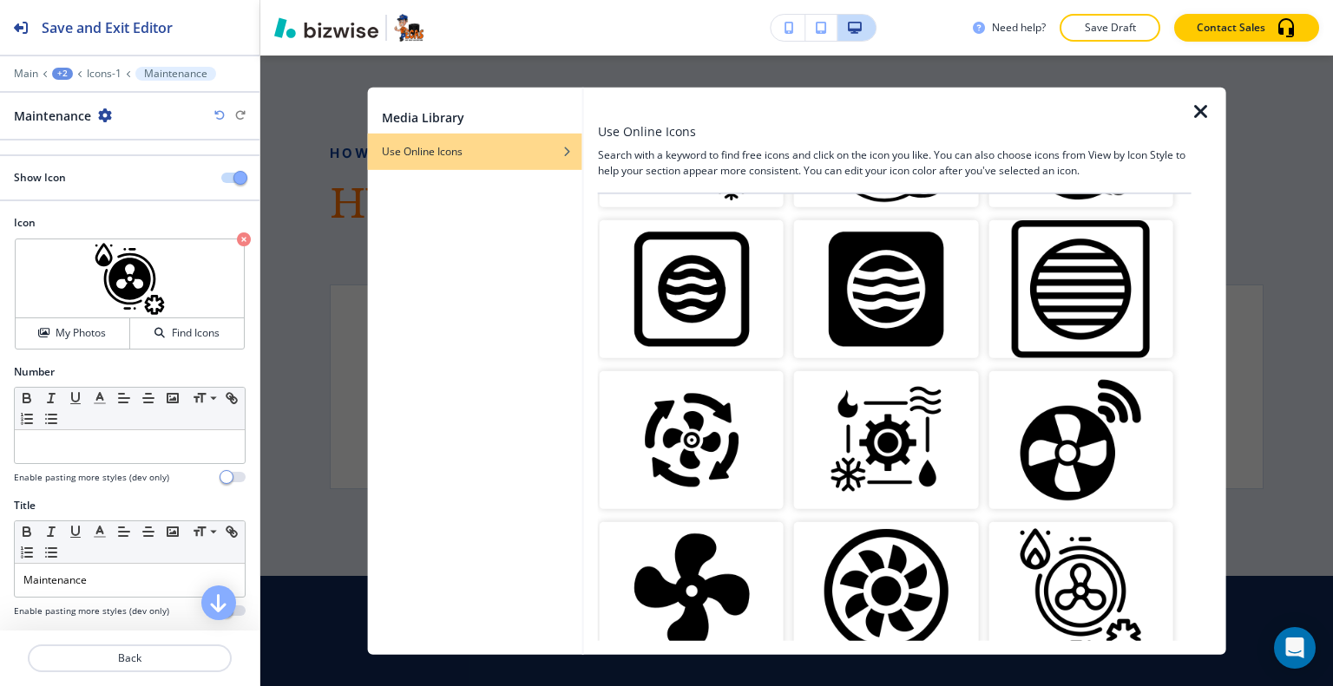
scroll to position [260, 0]
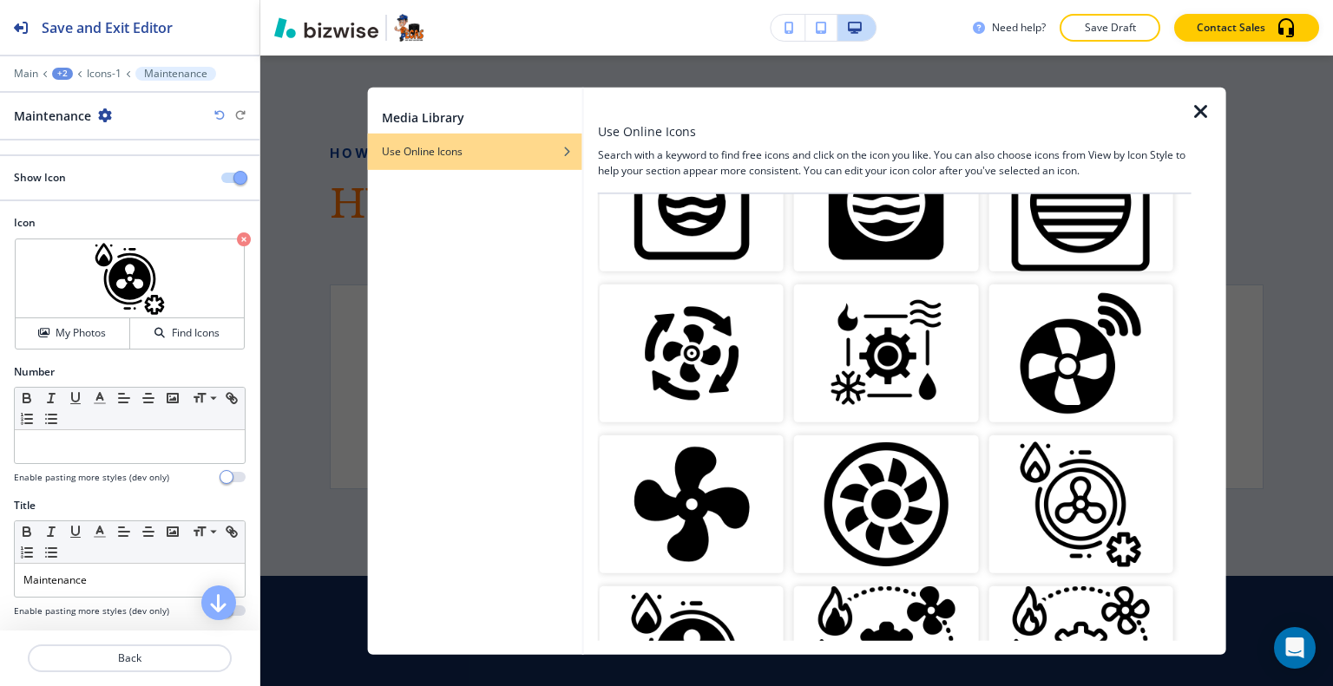
click at [760, 485] on img "button" at bounding box center [691, 505] width 184 height 138
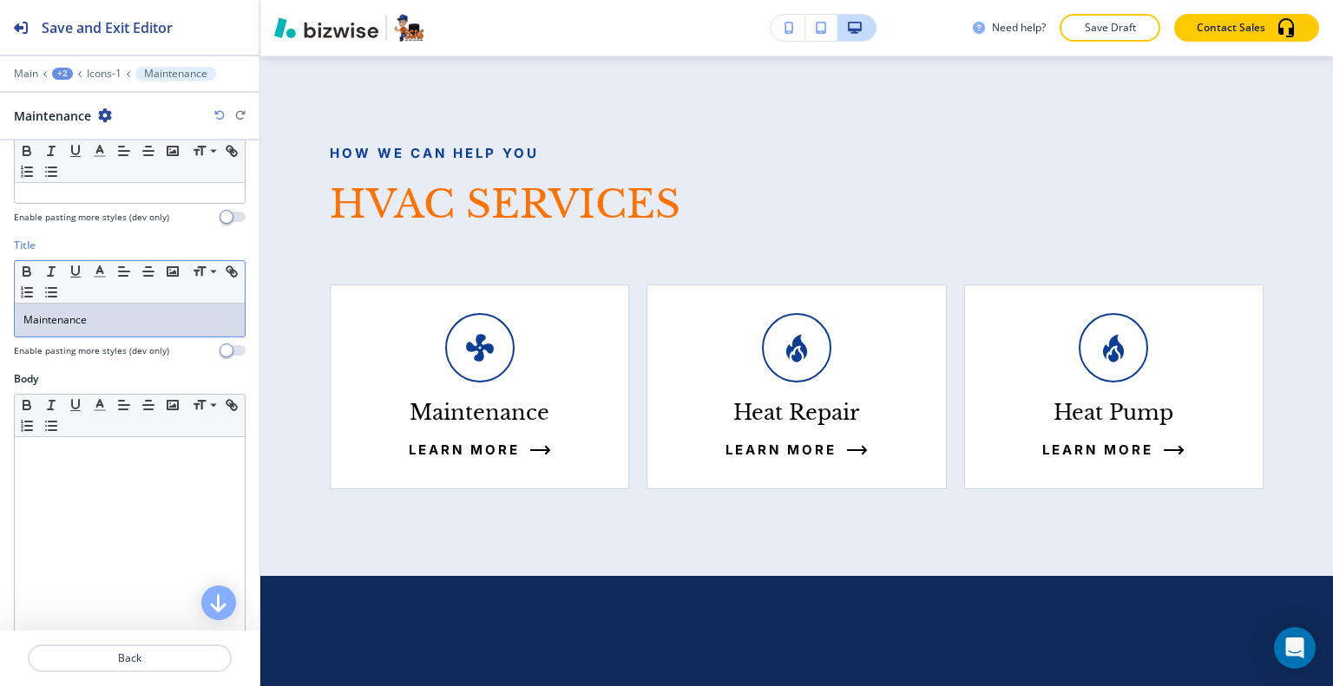
click at [141, 328] on div "Maintenance" at bounding box center [130, 320] width 230 height 33
drag, startPoint x: 141, startPoint y: 315, endPoint x: 0, endPoint y: 323, distance: 141.6
click at [0, 323] on div "Title Small Normal Large Huge Maintenance Enable pasting more styles (dev only)" at bounding box center [129, 305] width 259 height 134
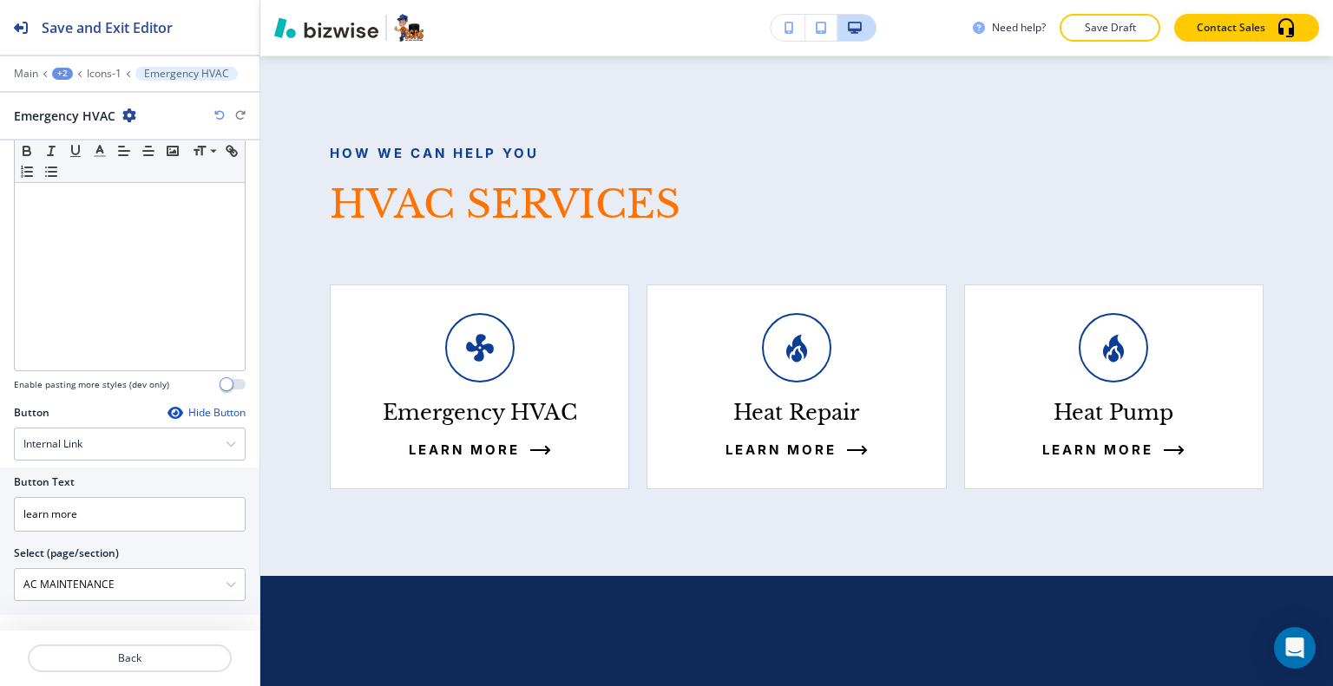
click at [112, 538] on div at bounding box center [130, 539] width 232 height 14
drag, startPoint x: 115, startPoint y: 586, endPoint x: 0, endPoint y: 548, distance: 121.3
click at [0, 551] on div "Button Text learn more Select (page/section) AC MAINTENANCE HOME HOME | Hero HO…" at bounding box center [129, 541] width 259 height 147
click at [86, 617] on h4 "EMERGENCY HVAC" at bounding box center [129, 615] width 213 height 16
type \(page\/section\) "EMERGENCY HVAC"
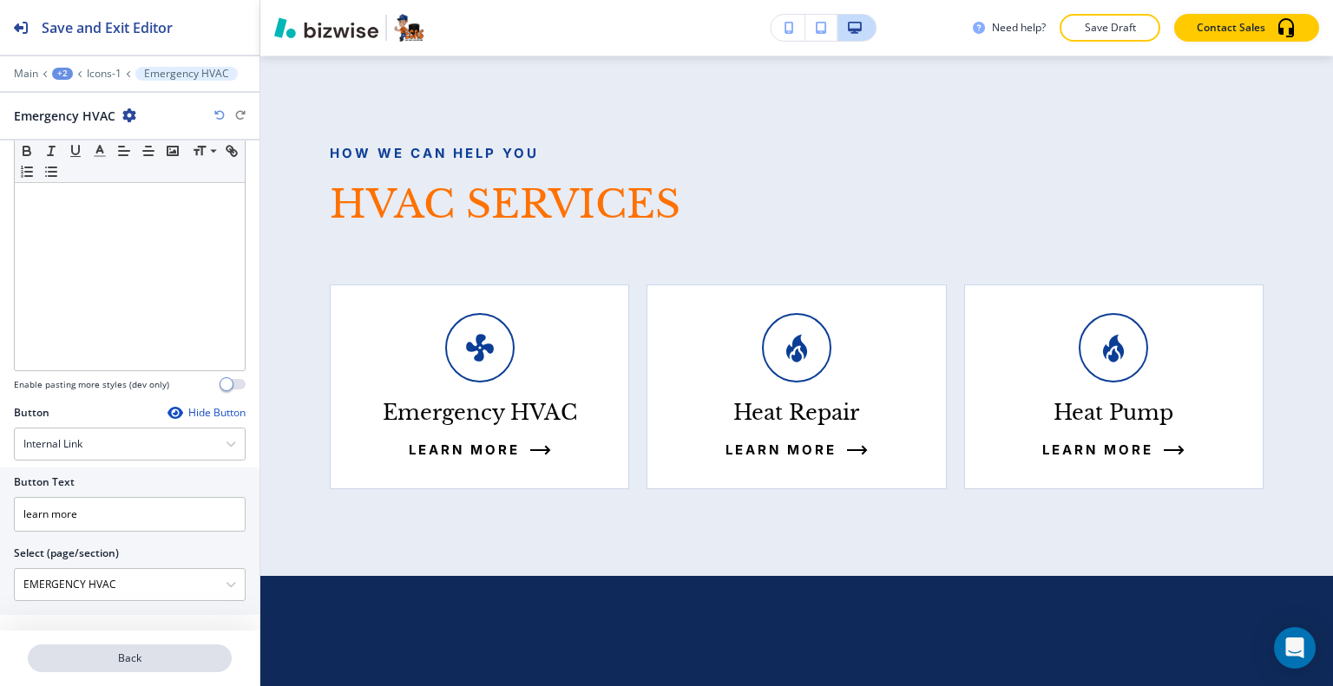
click at [146, 654] on p "Back" at bounding box center [129, 659] width 200 height 16
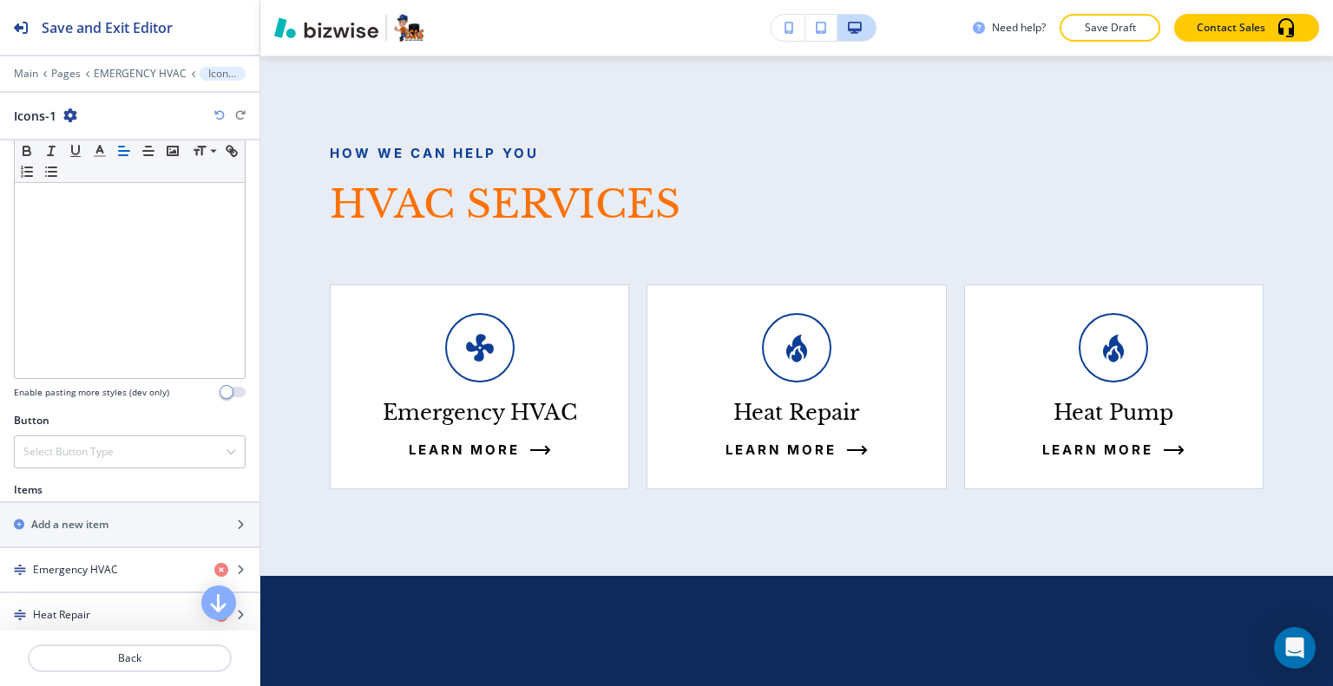
scroll to position [607, 0]
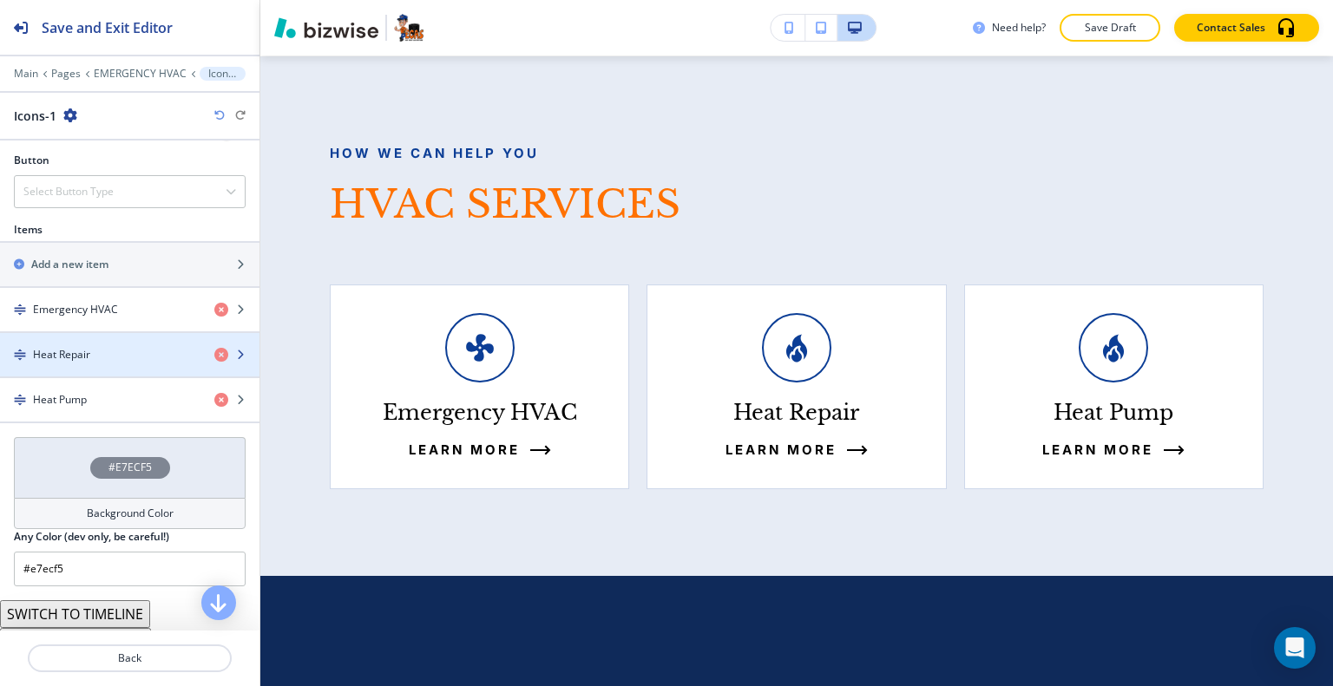
click at [103, 351] on div "Heat Repair" at bounding box center [100, 355] width 200 height 16
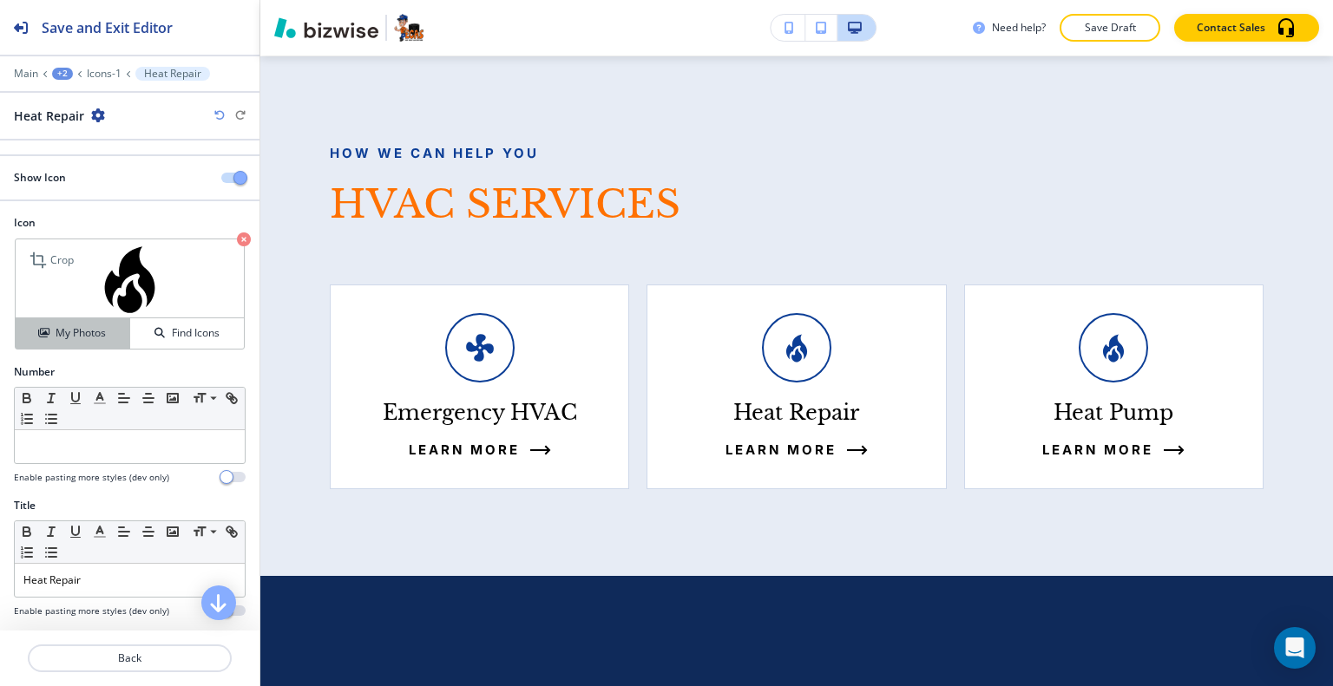
click at [104, 334] on div "My Photos" at bounding box center [73, 333] width 114 height 16
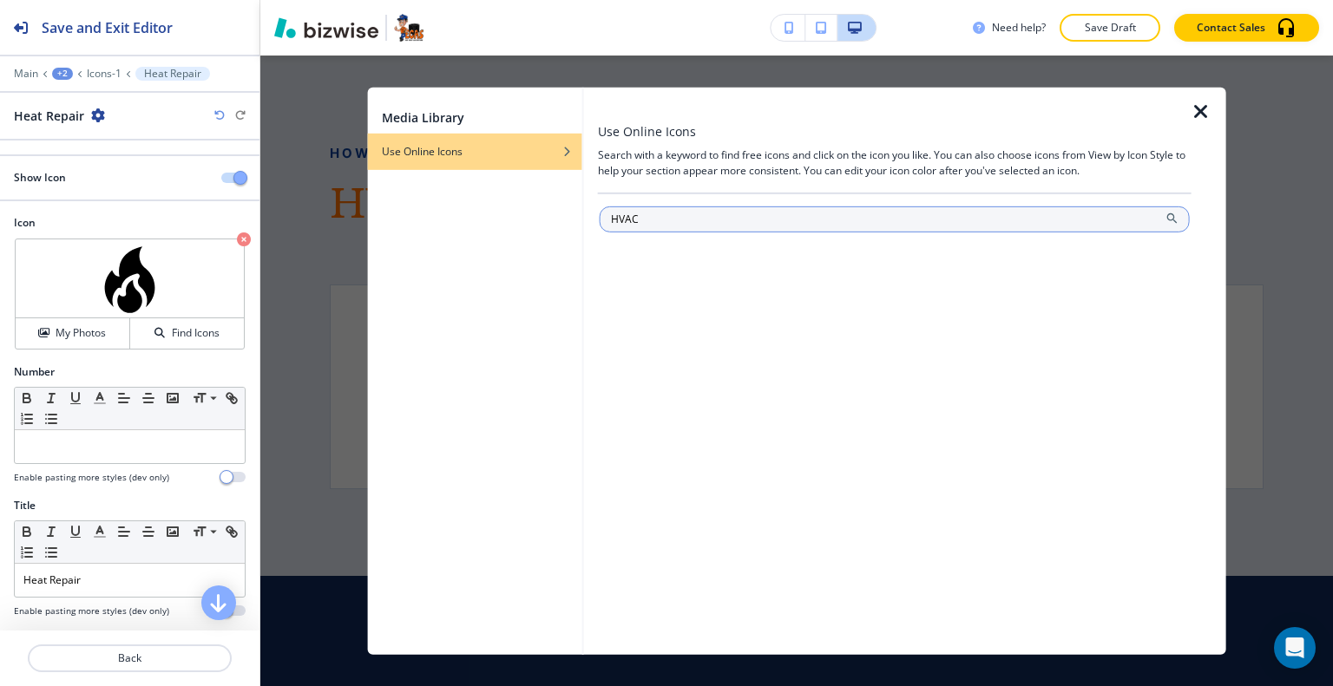
type input "HVAC"
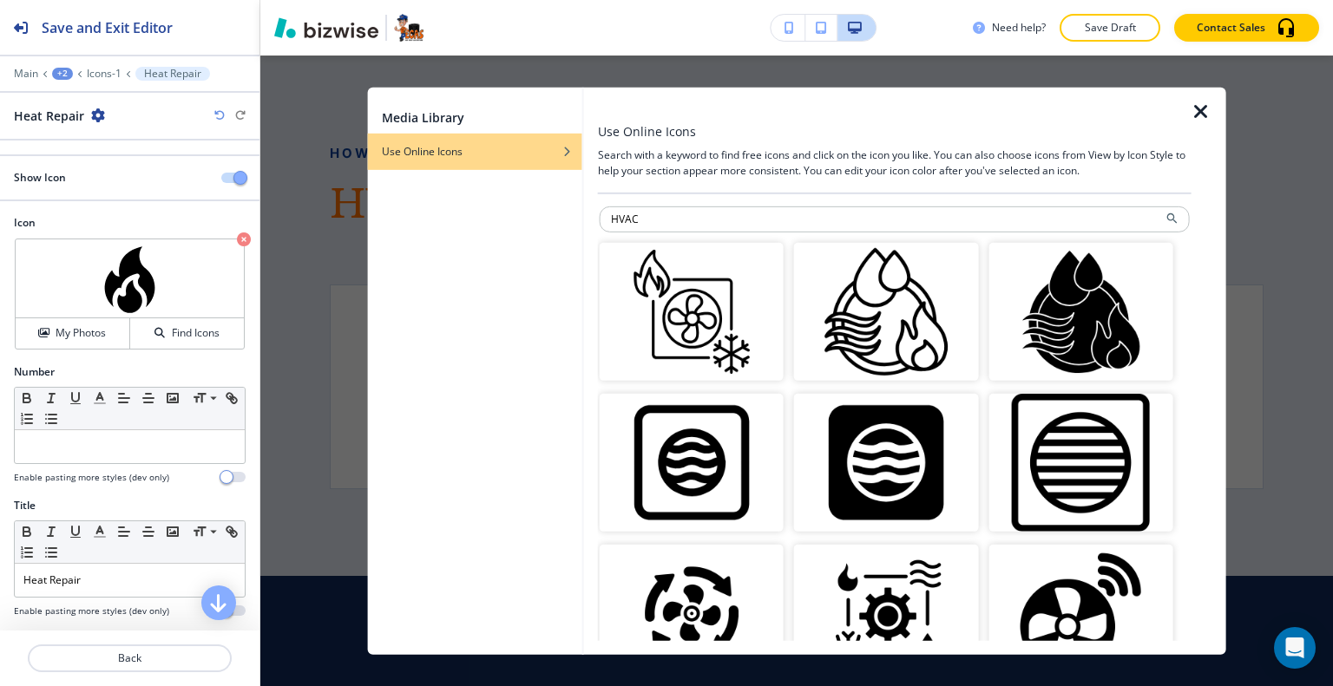
scroll to position [260, 0]
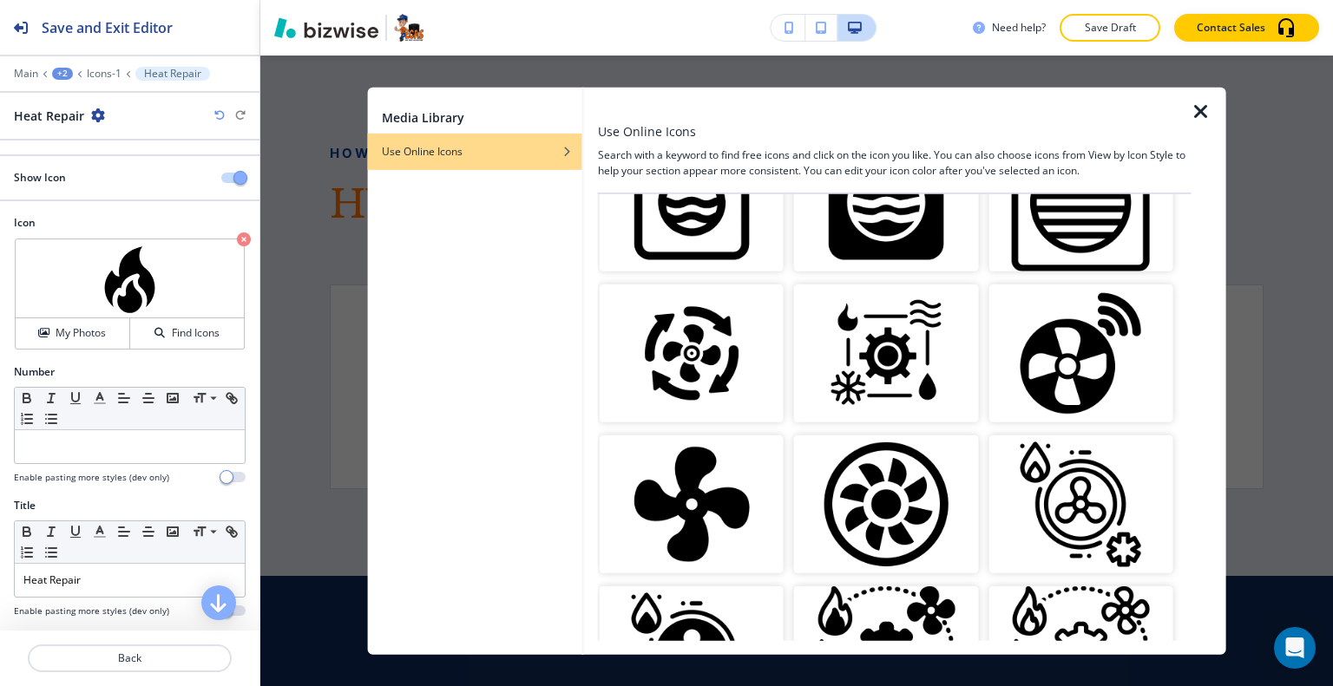
click at [722, 495] on img "button" at bounding box center [691, 505] width 184 height 138
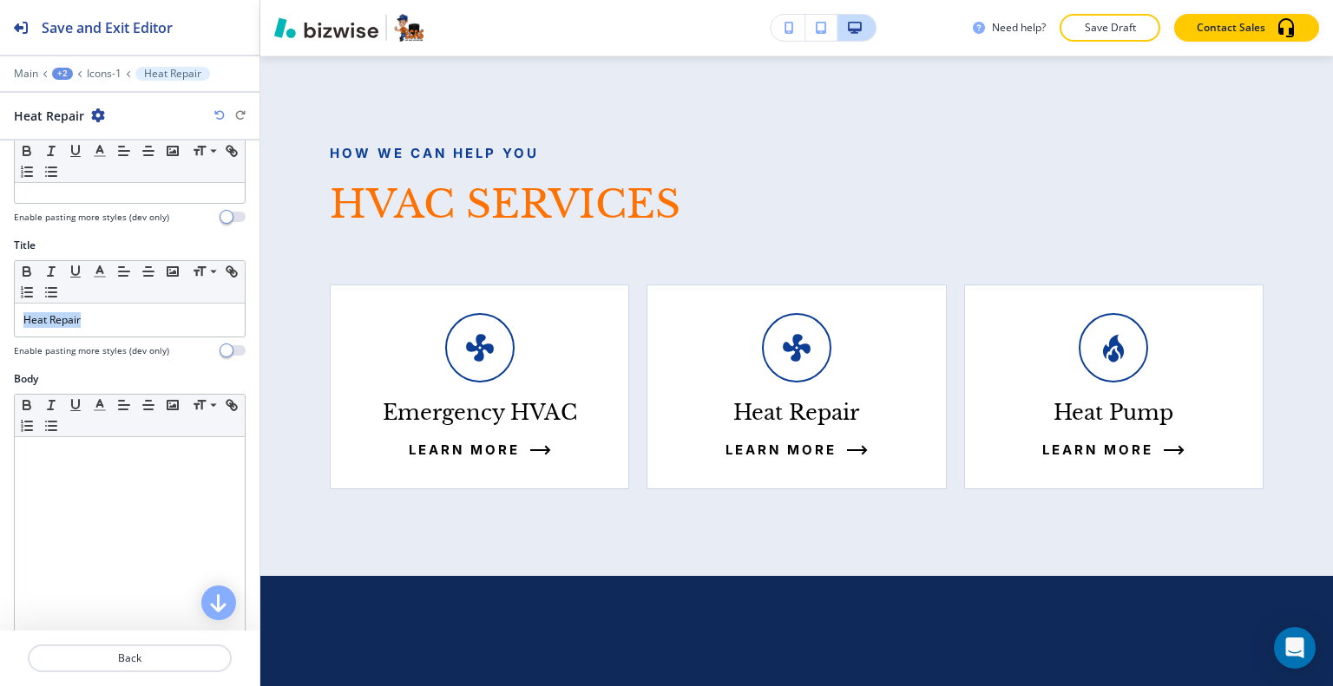
drag, startPoint x: 86, startPoint y: 311, endPoint x: 0, endPoint y: 262, distance: 99.1
click at [0, 262] on div "Title Small Normal Large Huge Heat Repair Enable pasting more styles (dev only)" at bounding box center [129, 305] width 259 height 134
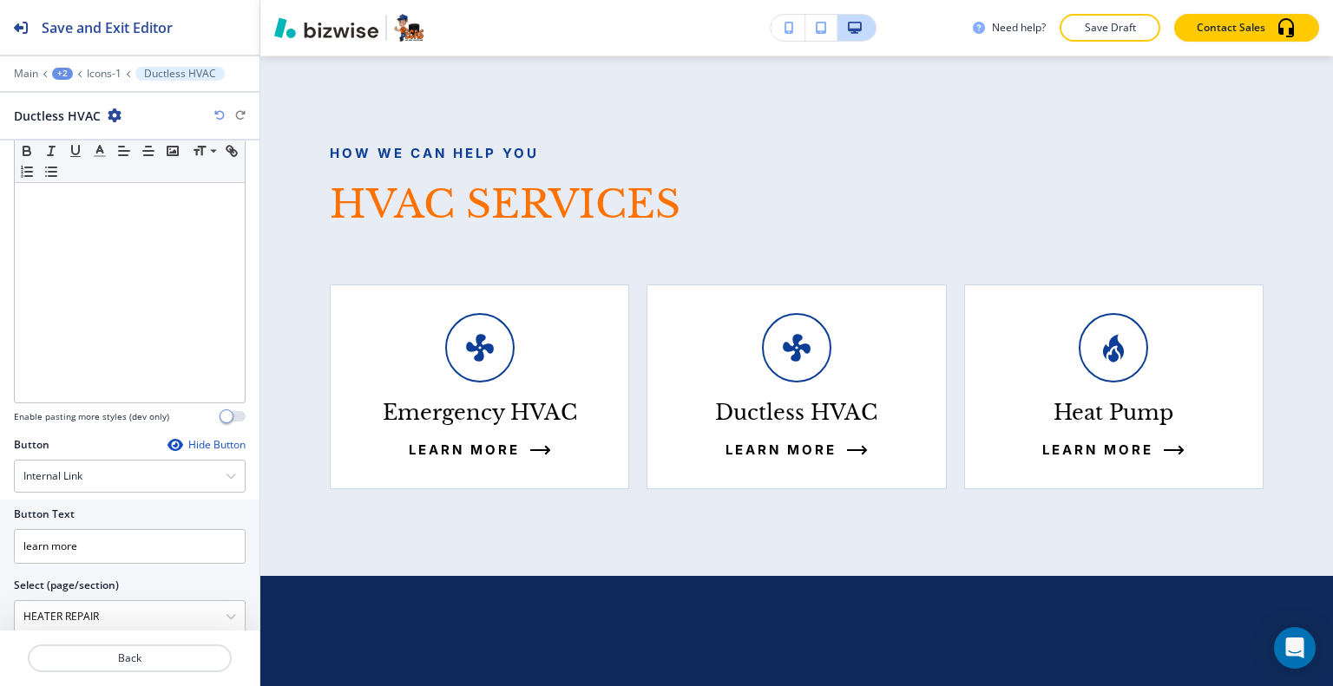
scroll to position [553, 0]
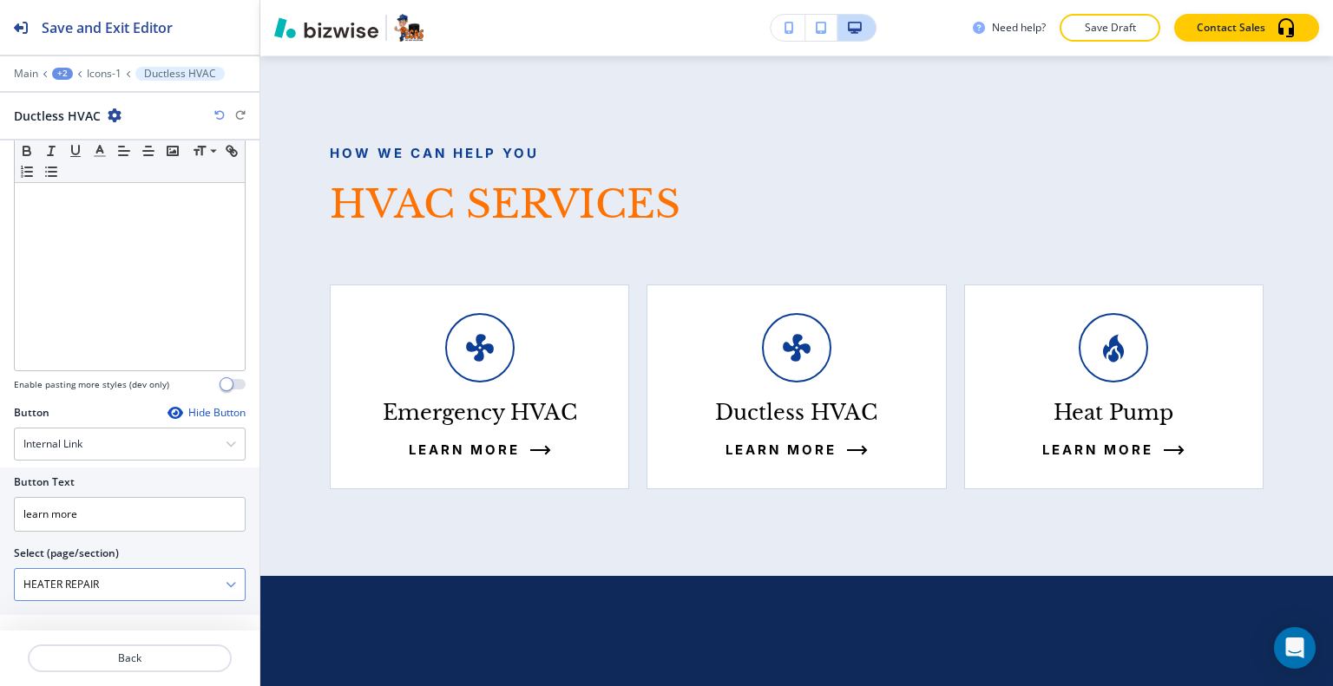
click at [107, 570] on \(page\/section\) "HEATER REPAIR" at bounding box center [120, 584] width 211 height 29
drag, startPoint x: 60, startPoint y: 575, endPoint x: 0, endPoint y: 558, distance: 62.3
click at [0, 558] on div "Button Text learn more Select (page/section) HEATER REPAIR HOME HOME | Hero HOM…" at bounding box center [129, 541] width 259 height 147
click at [43, 609] on h4 "DUCTLESS HVAC" at bounding box center [129, 615] width 213 height 16
type \(page\/section\) "DUCTLESS HVAC"
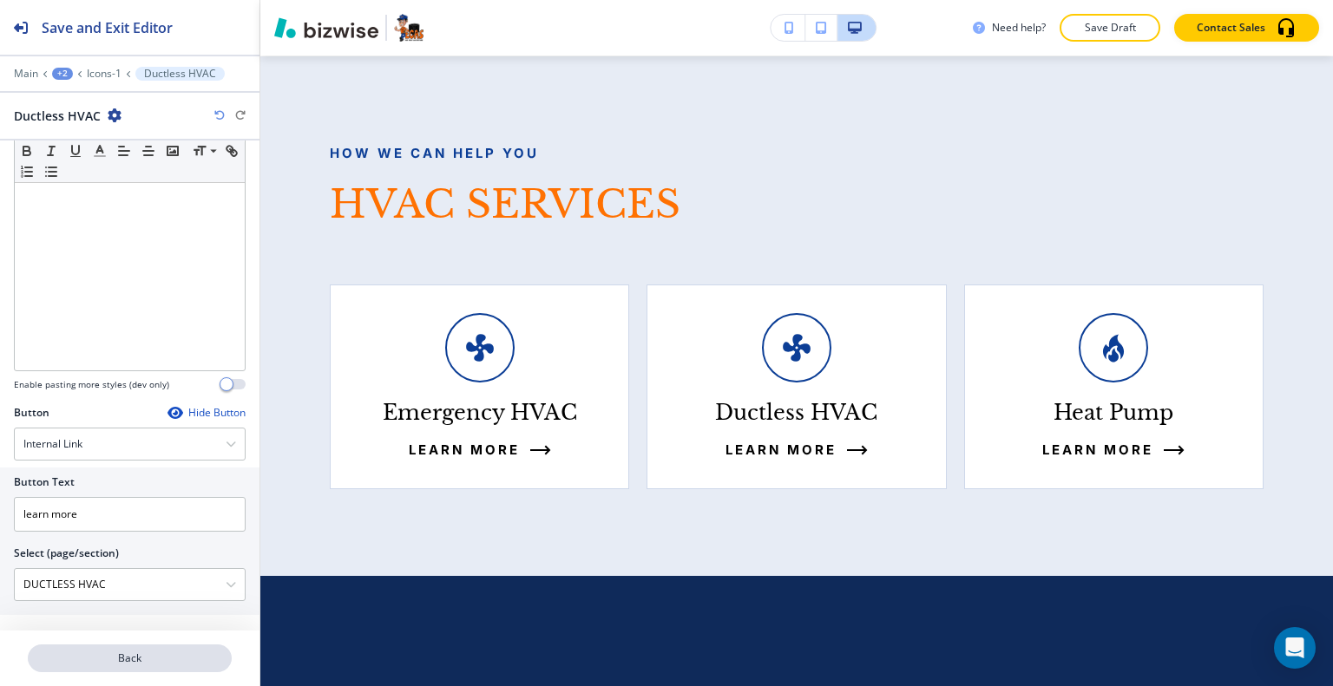
click at [152, 659] on p "Back" at bounding box center [129, 659] width 200 height 16
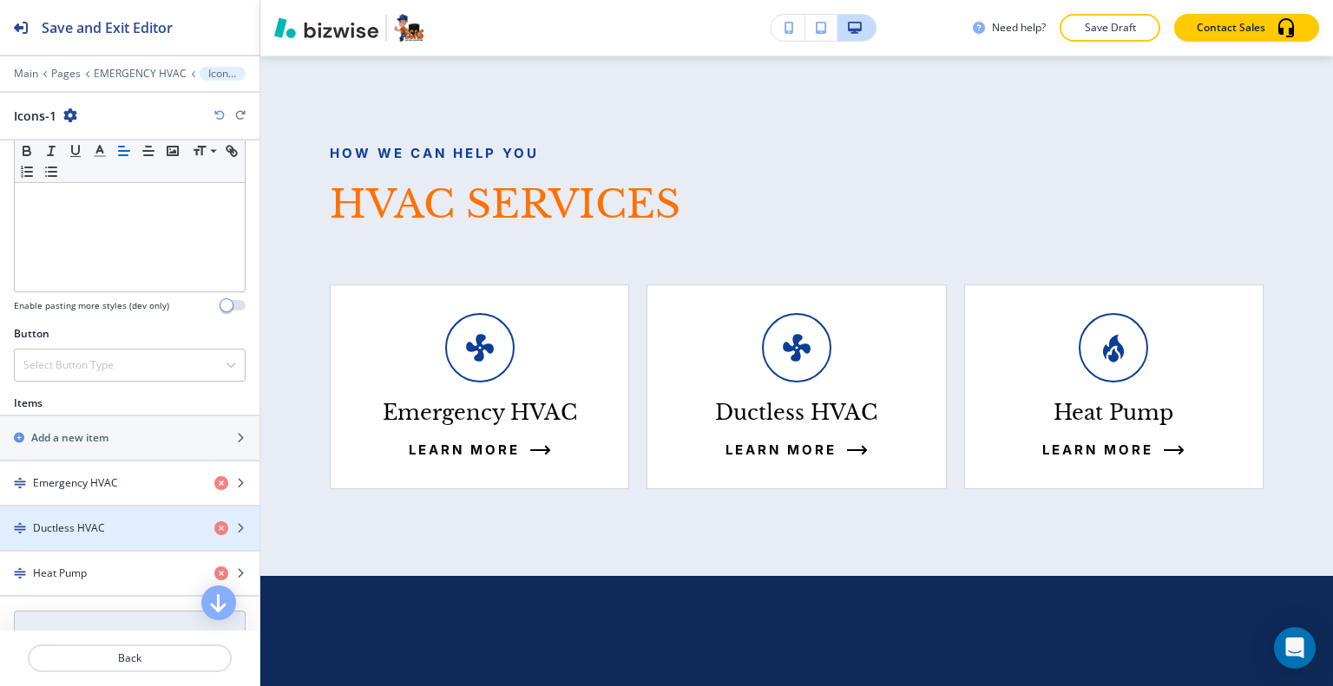
scroll to position [521, 0]
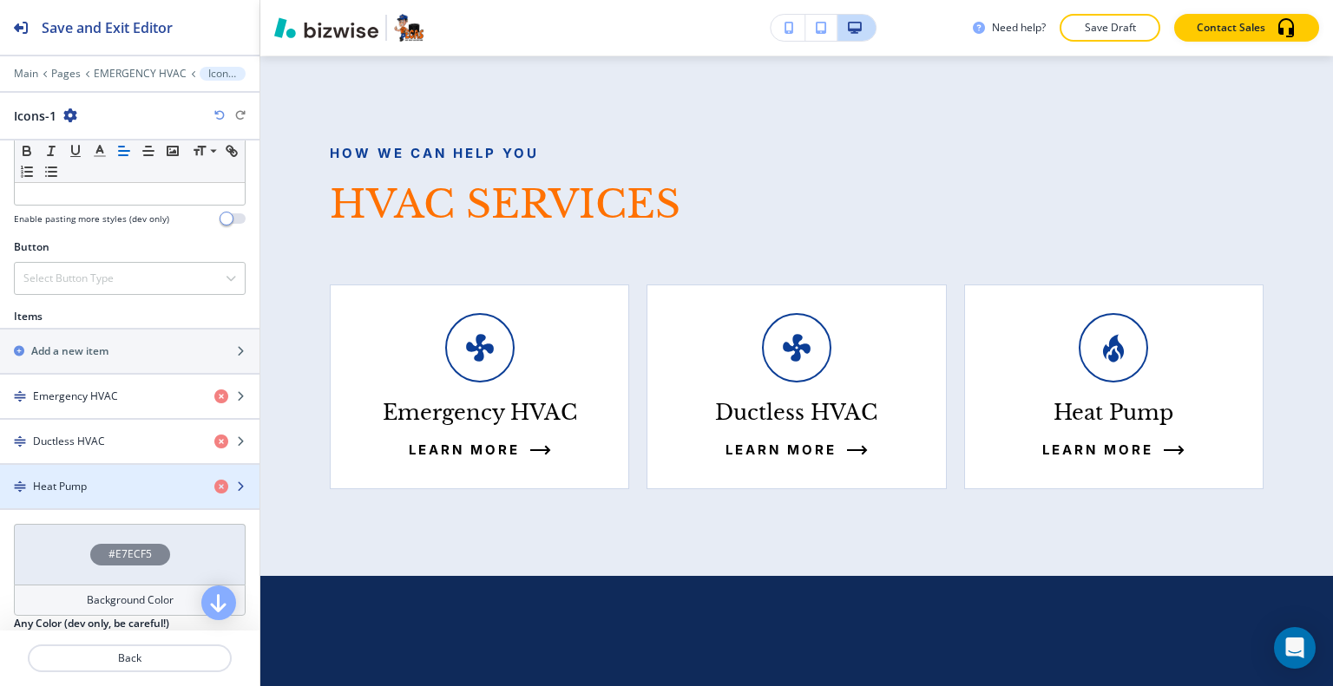
click at [106, 484] on div "Heat Pump" at bounding box center [100, 487] width 200 height 16
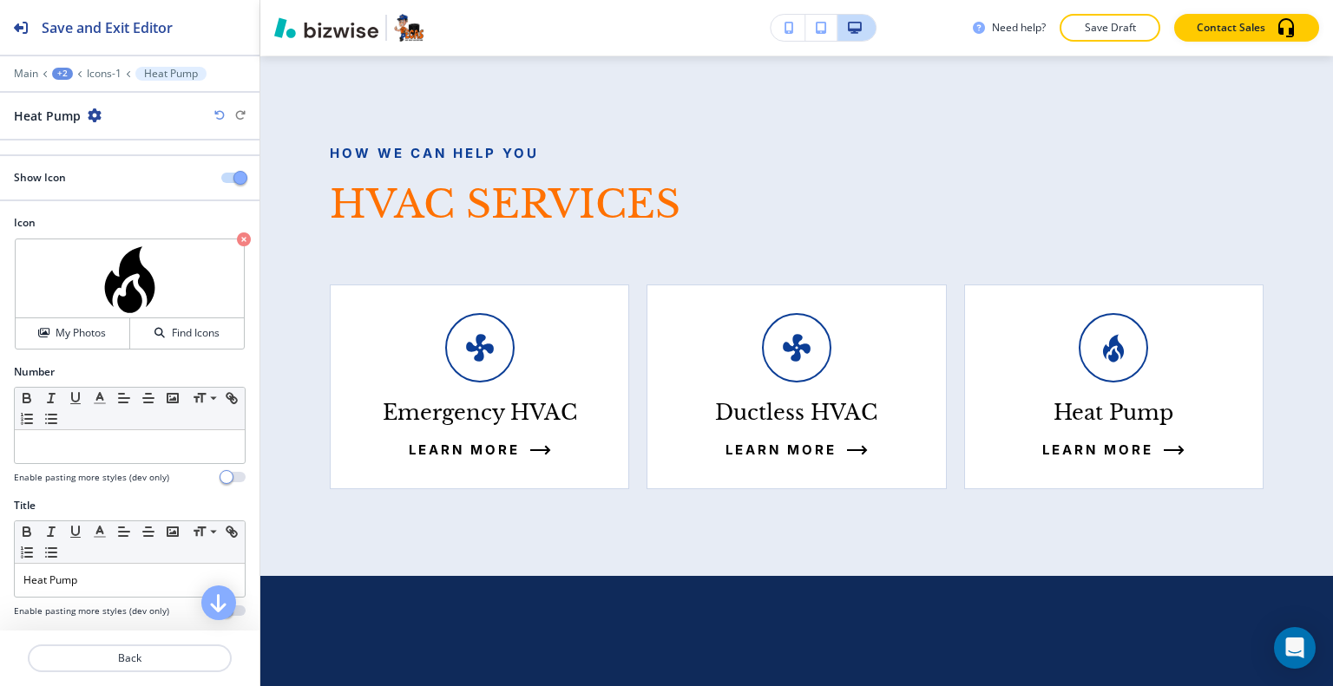
scroll to position [87, 0]
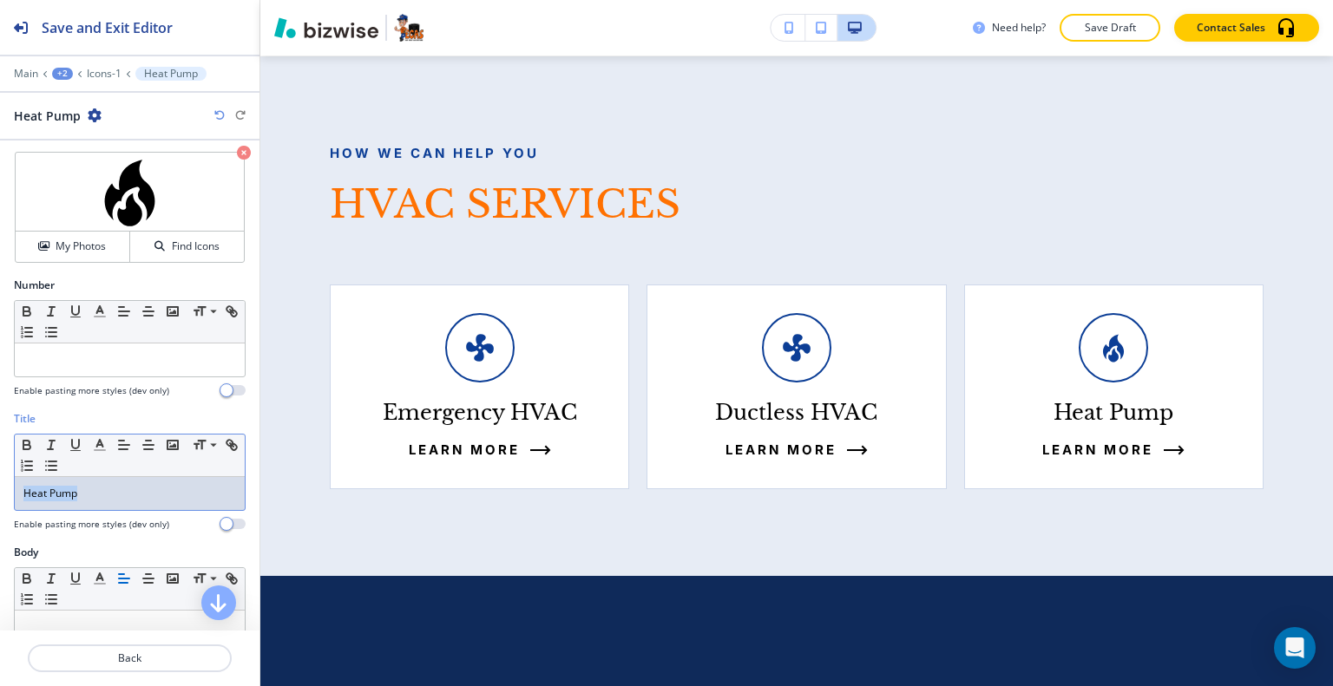
drag, startPoint x: 89, startPoint y: 494, endPoint x: 0, endPoint y: 501, distance: 89.6
click at [0, 501] on div "Title Small Normal Large Huge Heat Pump Enable pasting more styles (dev only)" at bounding box center [129, 478] width 259 height 134
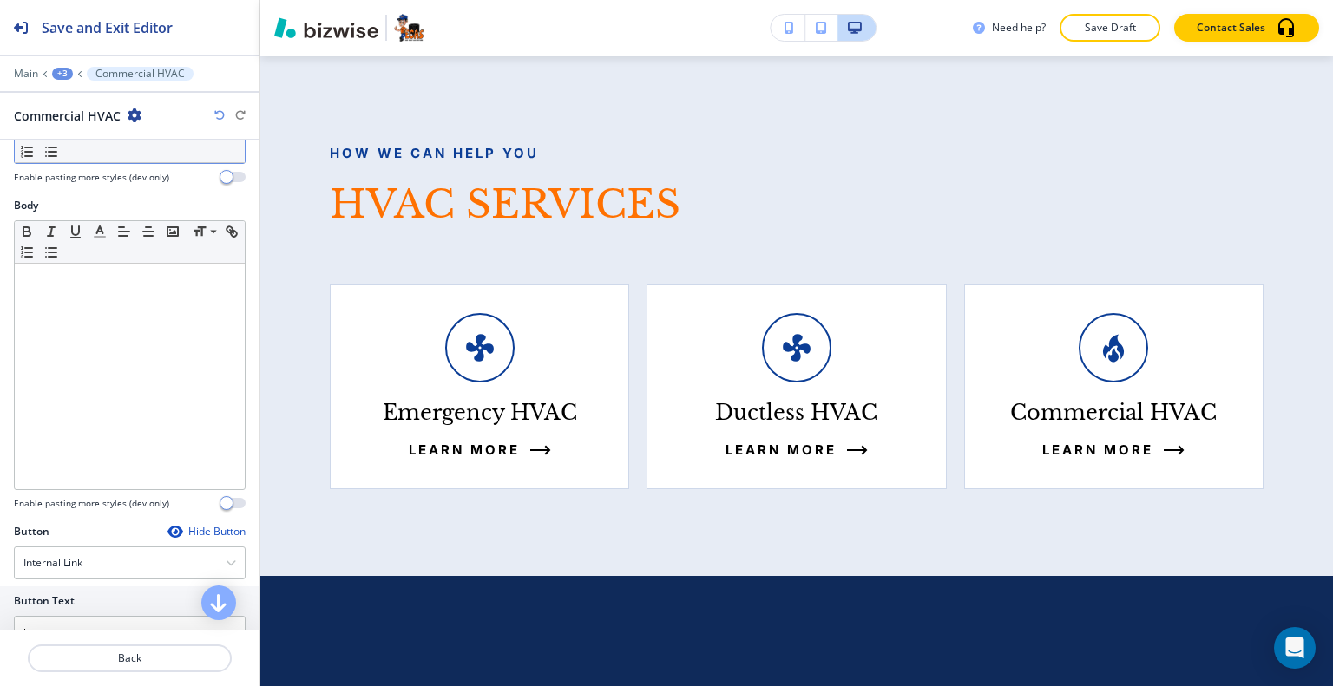
scroll to position [553, 0]
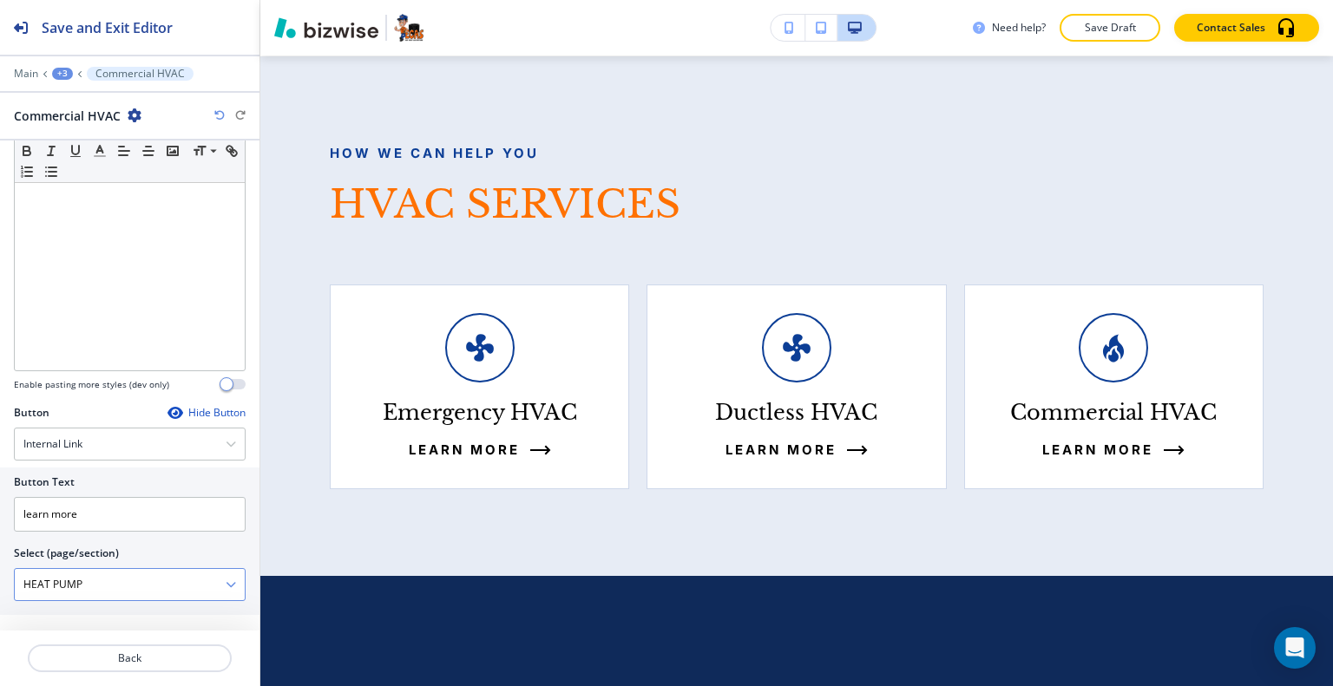
click at [127, 593] on \(page\/section\) "HEAT PUMP" at bounding box center [120, 584] width 211 height 29
drag, startPoint x: 122, startPoint y: 586, endPoint x: 1, endPoint y: 593, distance: 121.7
click at [0, 593] on div "Button Text learn more Select (page/section) HEAT PUMP HOME HOME | Hero HOME | …" at bounding box center [129, 541] width 259 height 147
click at [61, 612] on h4 "COMMERCIAL HVAC" at bounding box center [129, 615] width 213 height 16
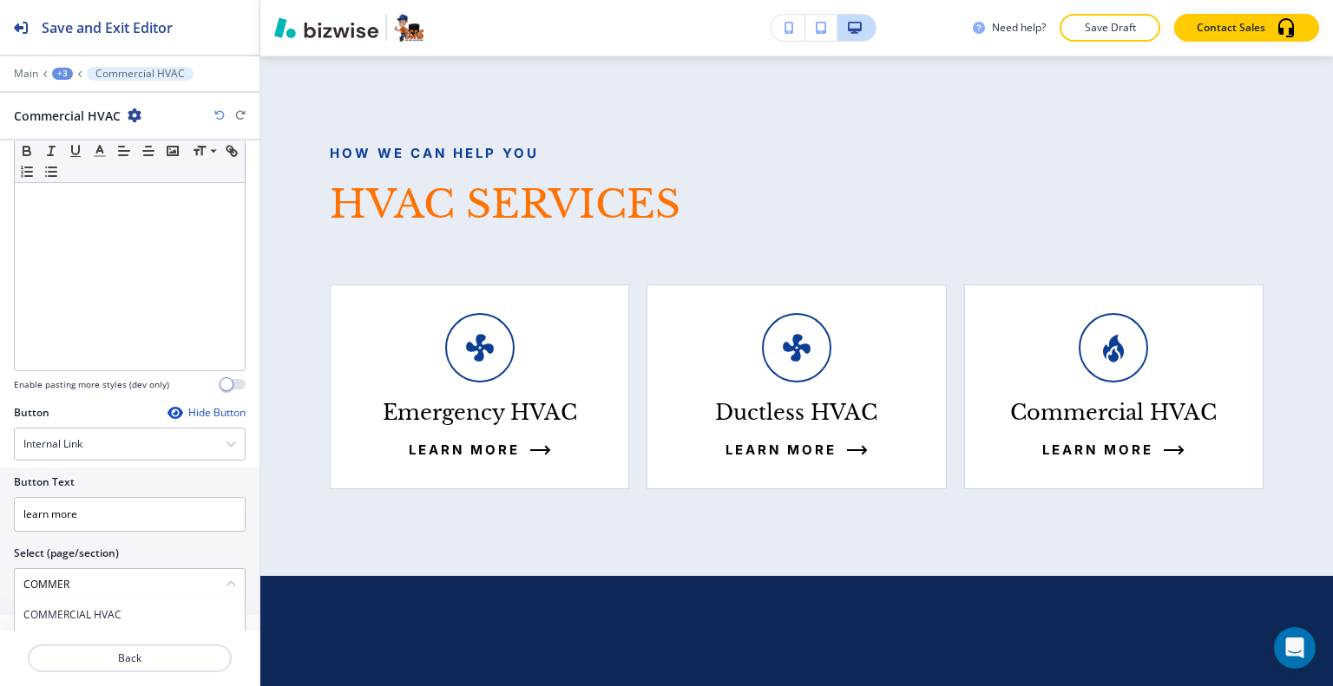
type \(page\/section\) "COMMERCIAL HVAC"
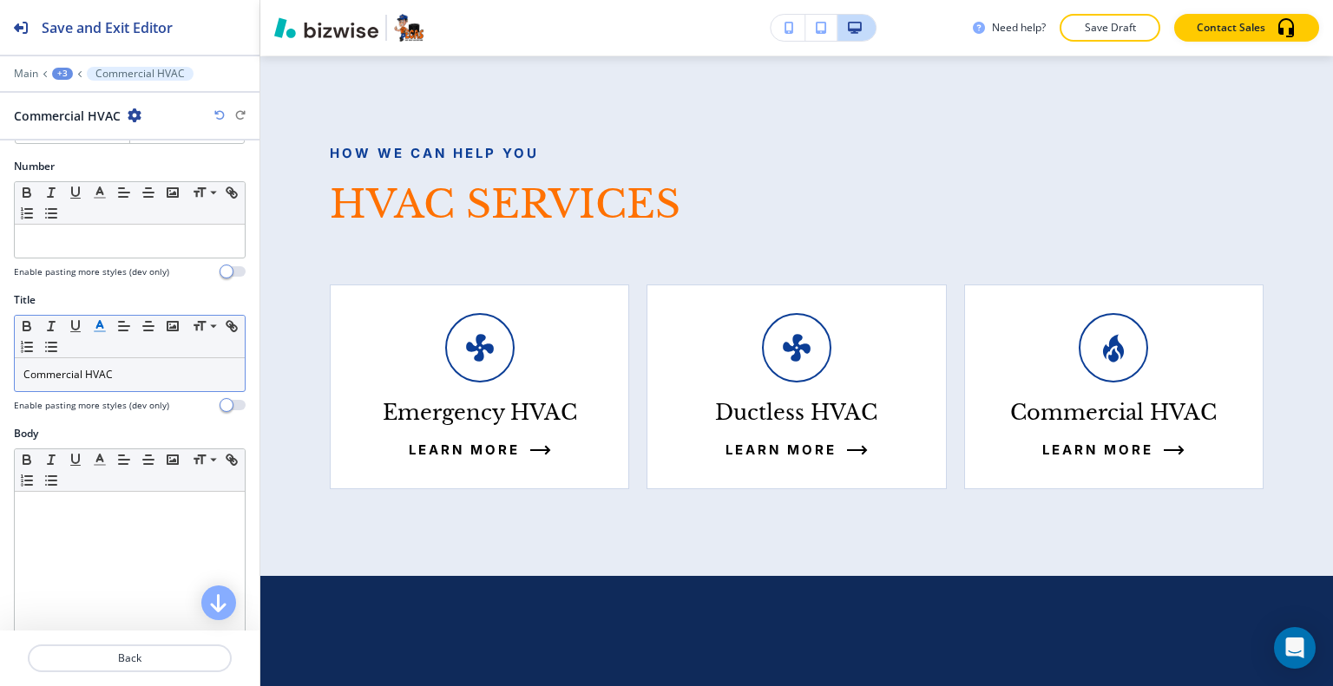
scroll to position [32, 0]
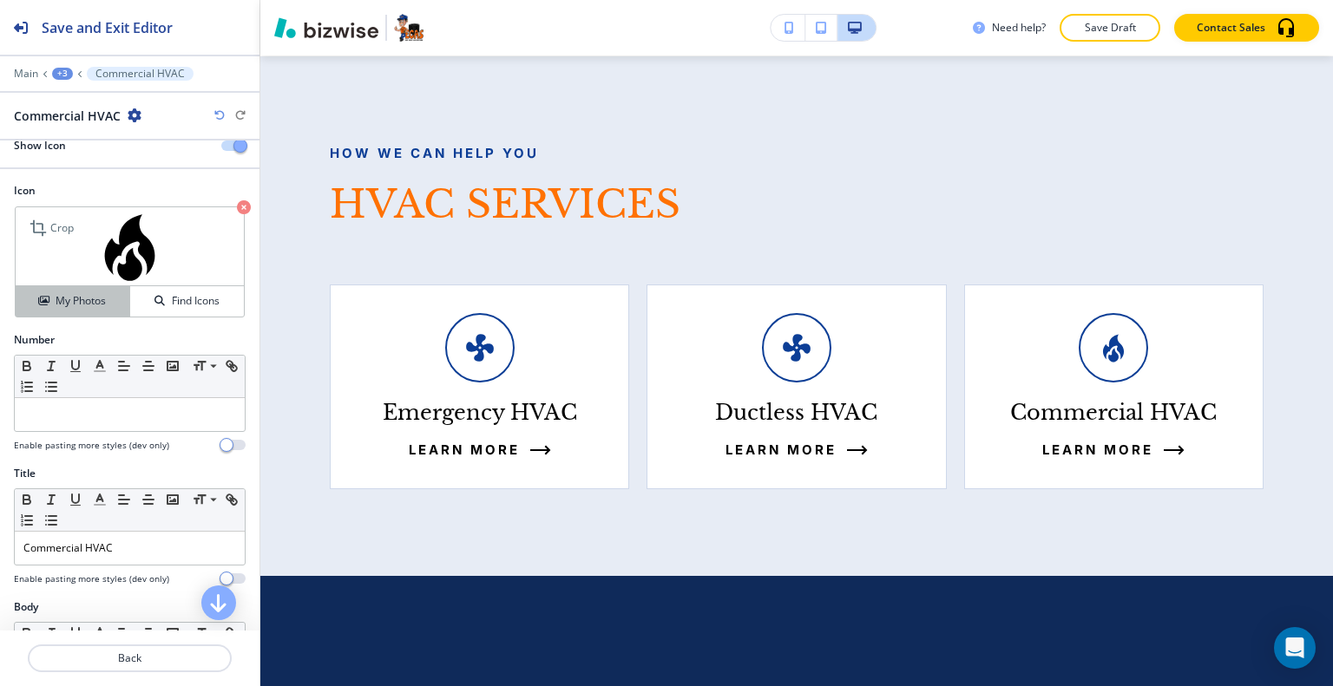
drag, startPoint x: 87, startPoint y: 296, endPoint x: 115, endPoint y: 297, distance: 27.8
click at [87, 297] on h4 "My Photos" at bounding box center [81, 301] width 50 height 16
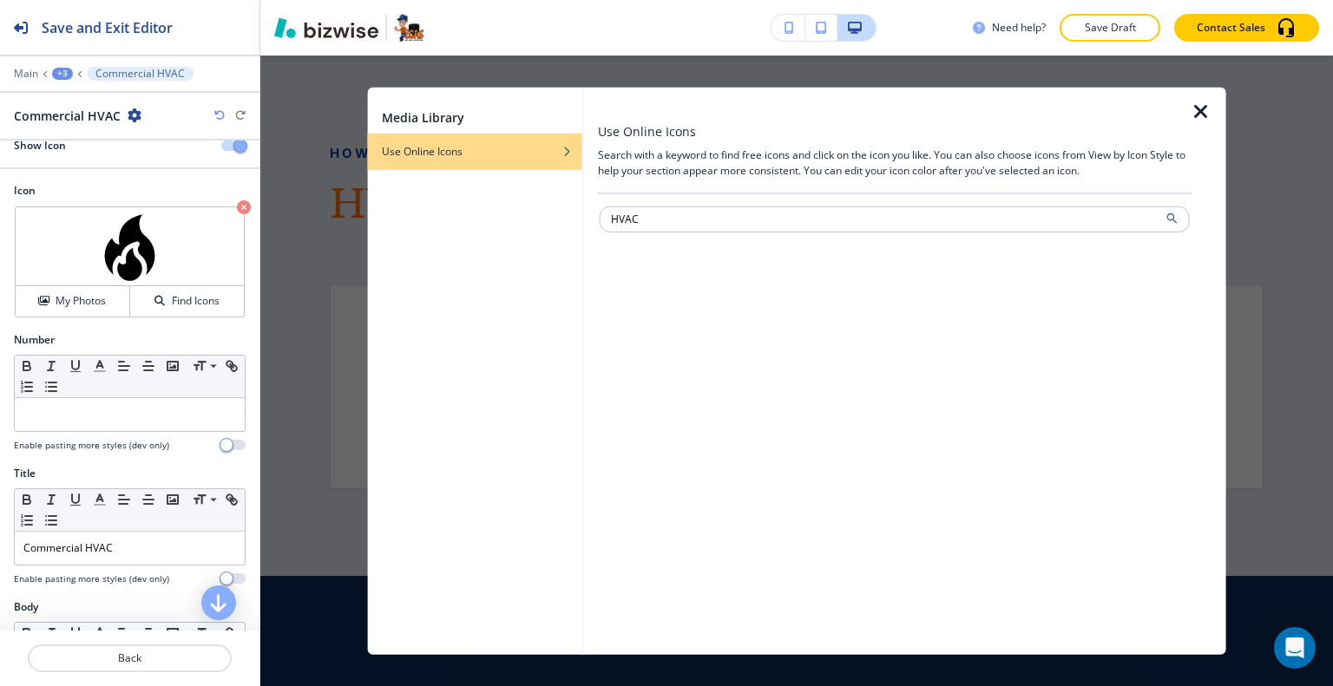
type input "HVAC"
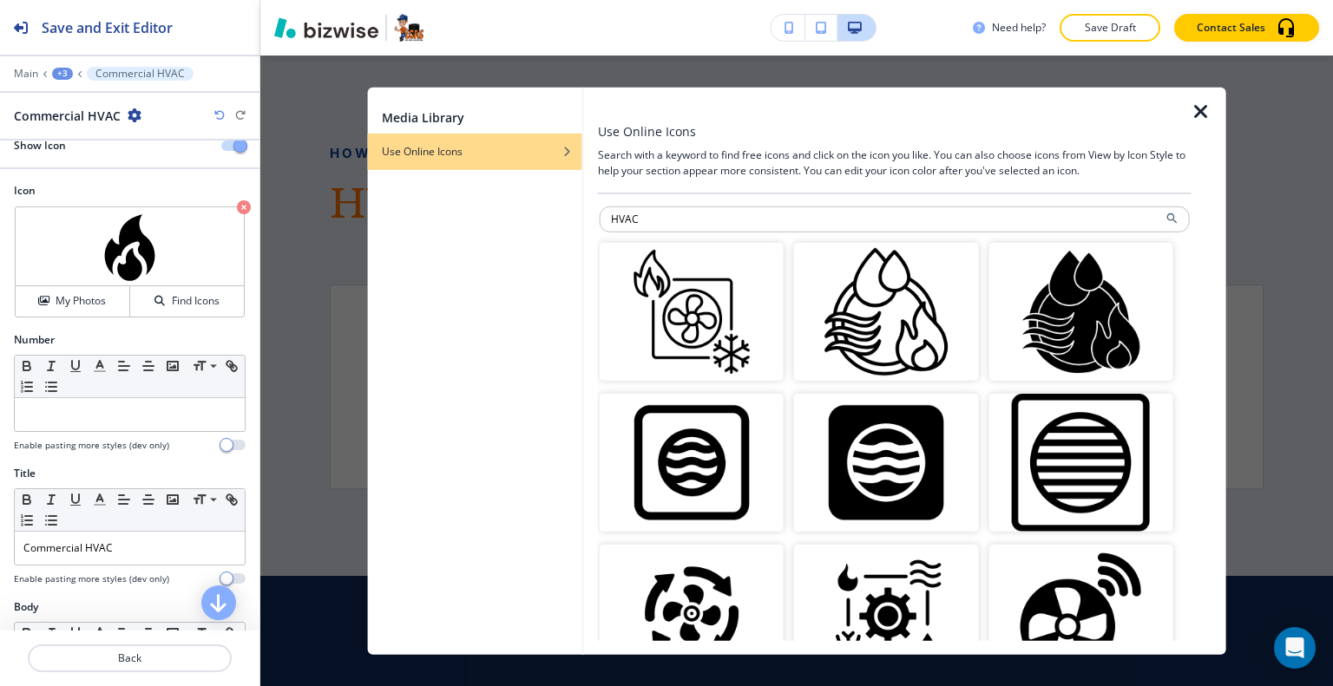
scroll to position [260, 0]
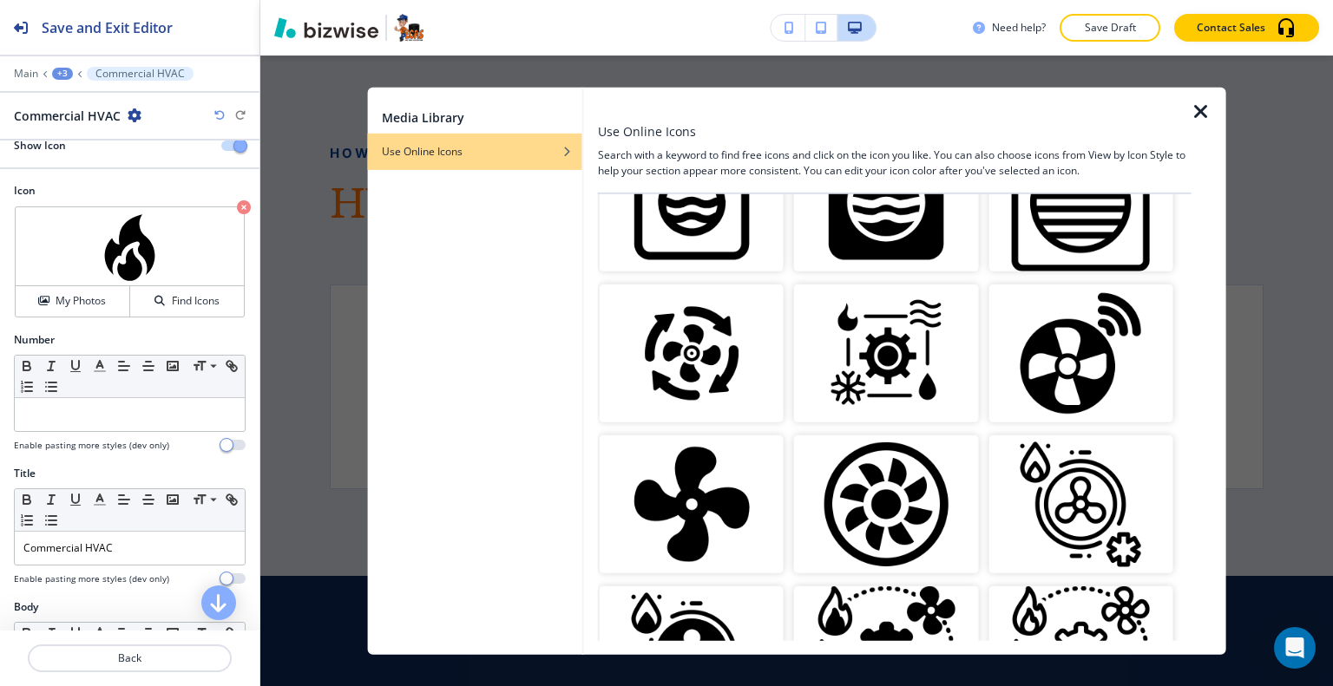
click at [724, 455] on img "button" at bounding box center [691, 505] width 184 height 138
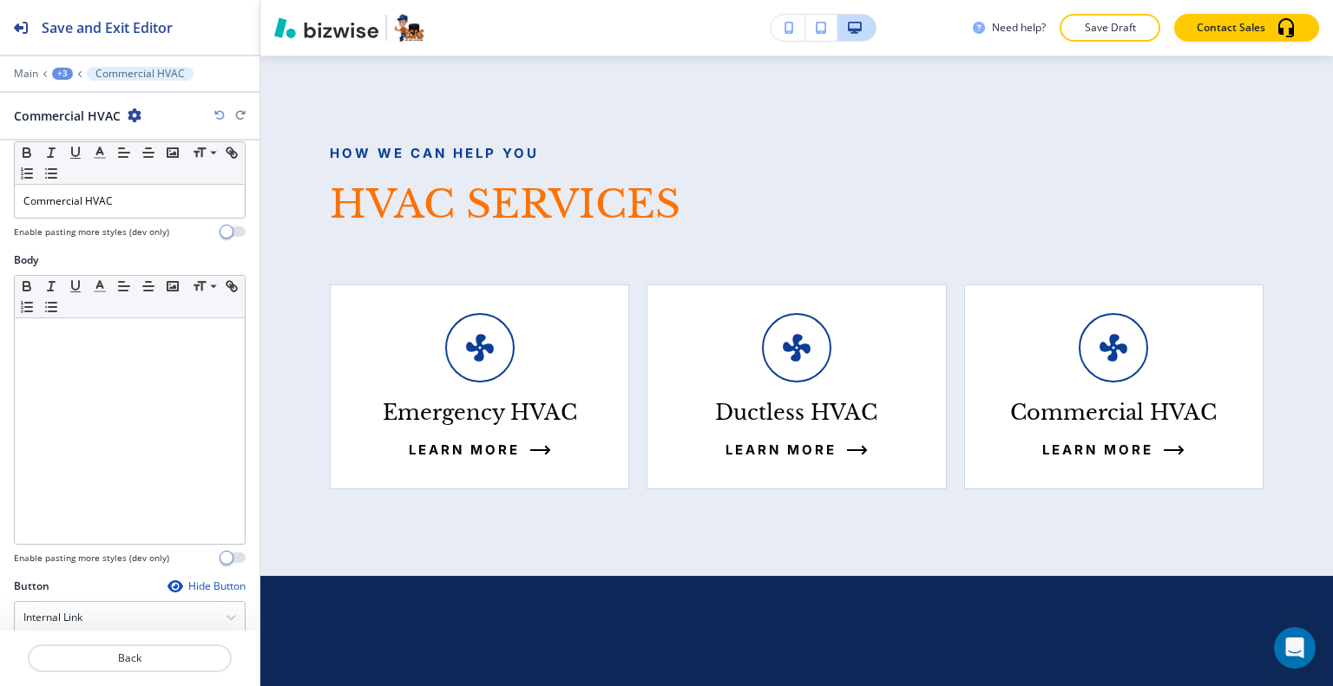
scroll to position [553, 0]
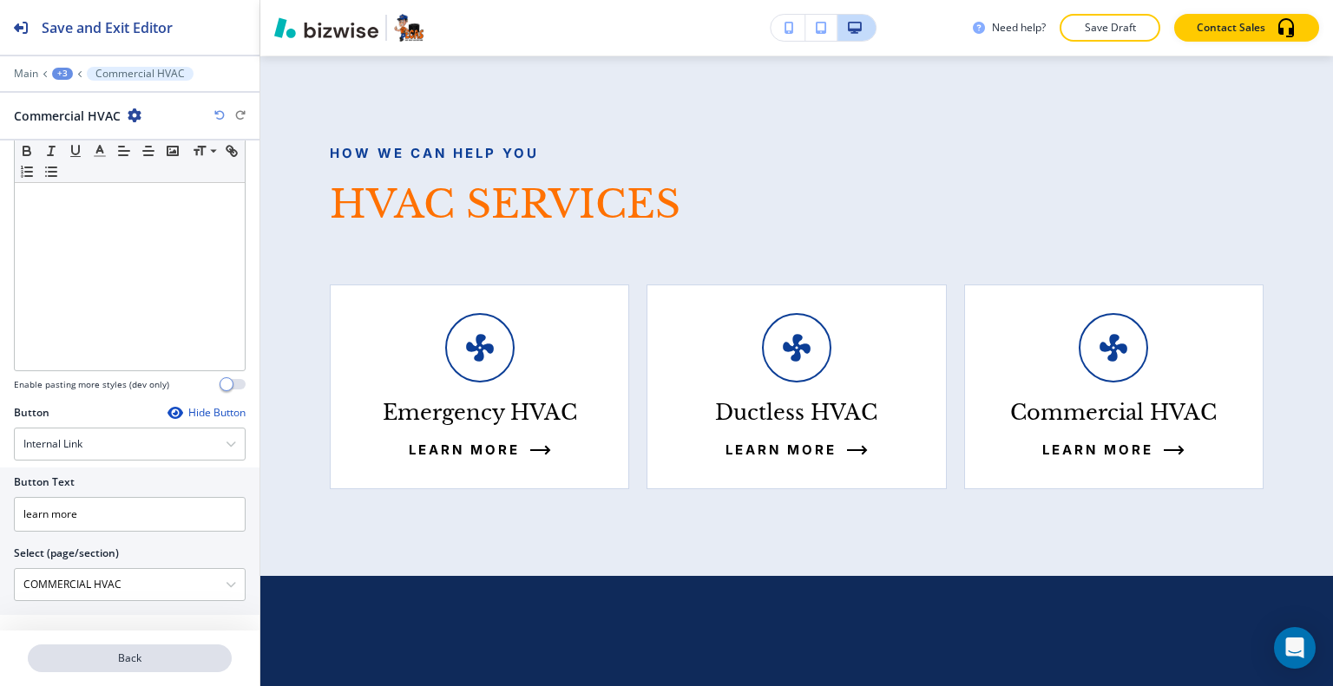
click at [111, 657] on p "Back" at bounding box center [129, 659] width 200 height 16
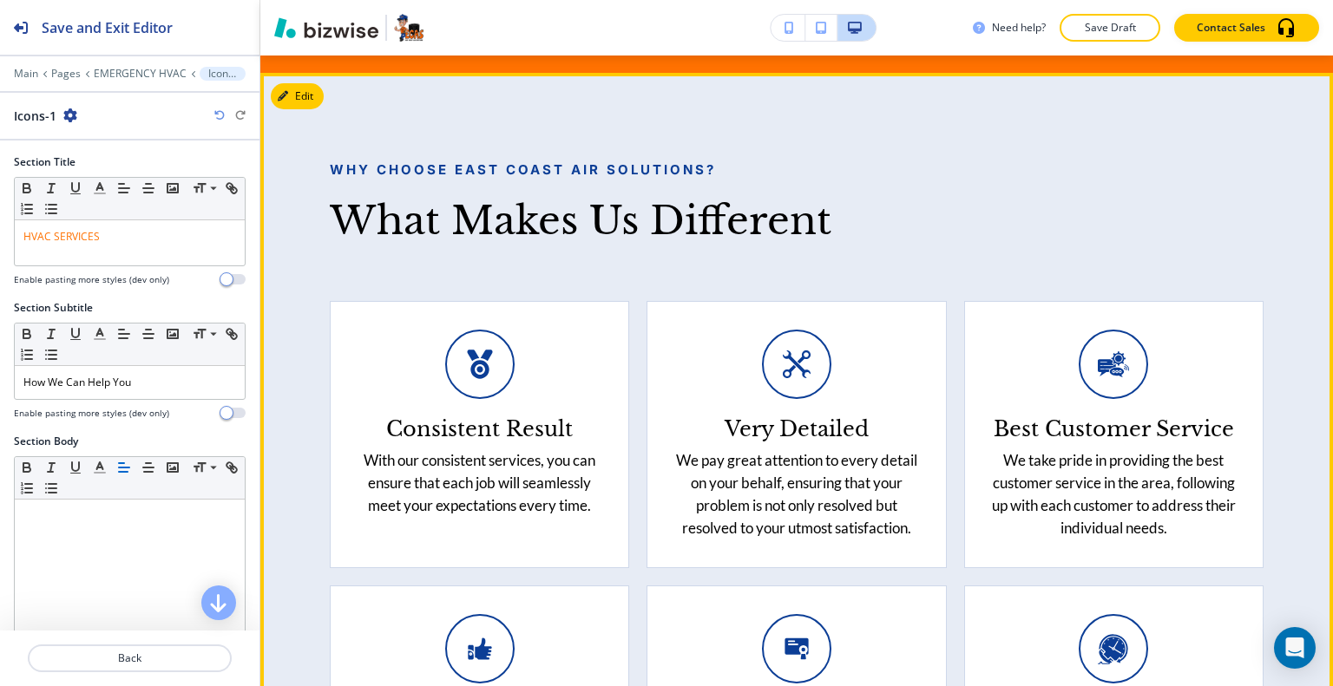
scroll to position [4095, 0]
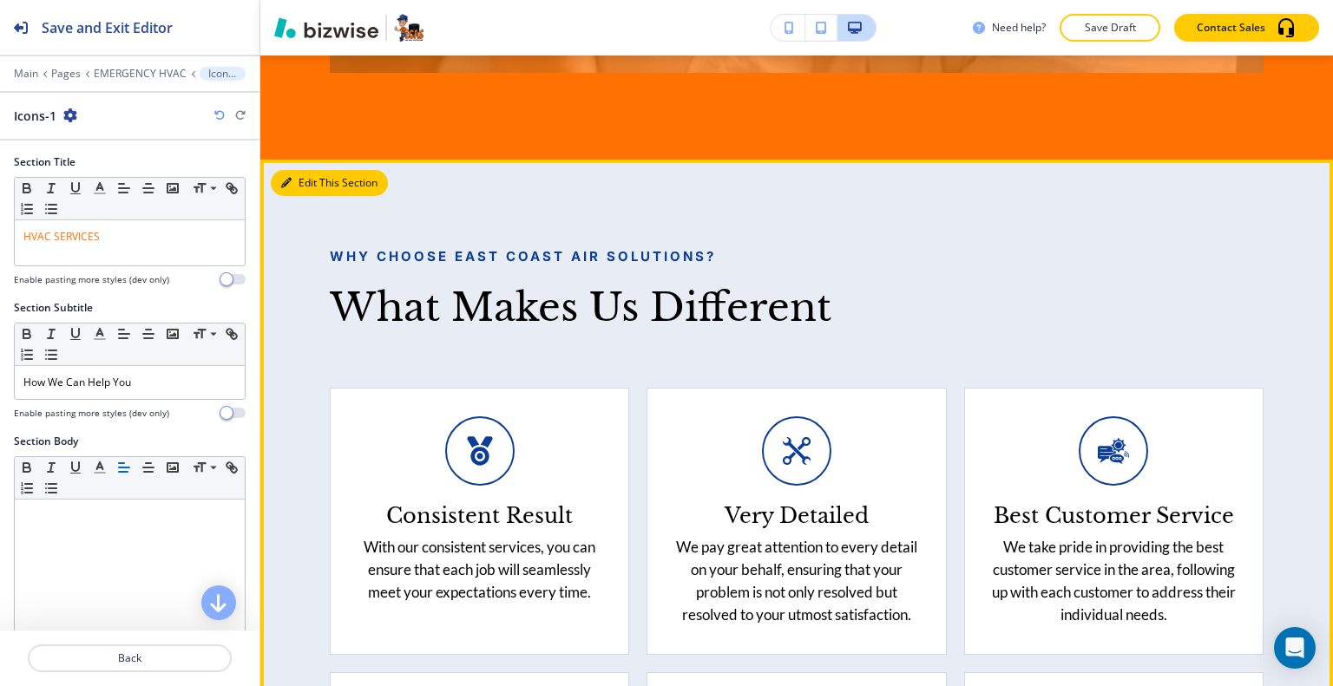
click at [287, 188] on icon "button" at bounding box center [286, 183] width 10 height 10
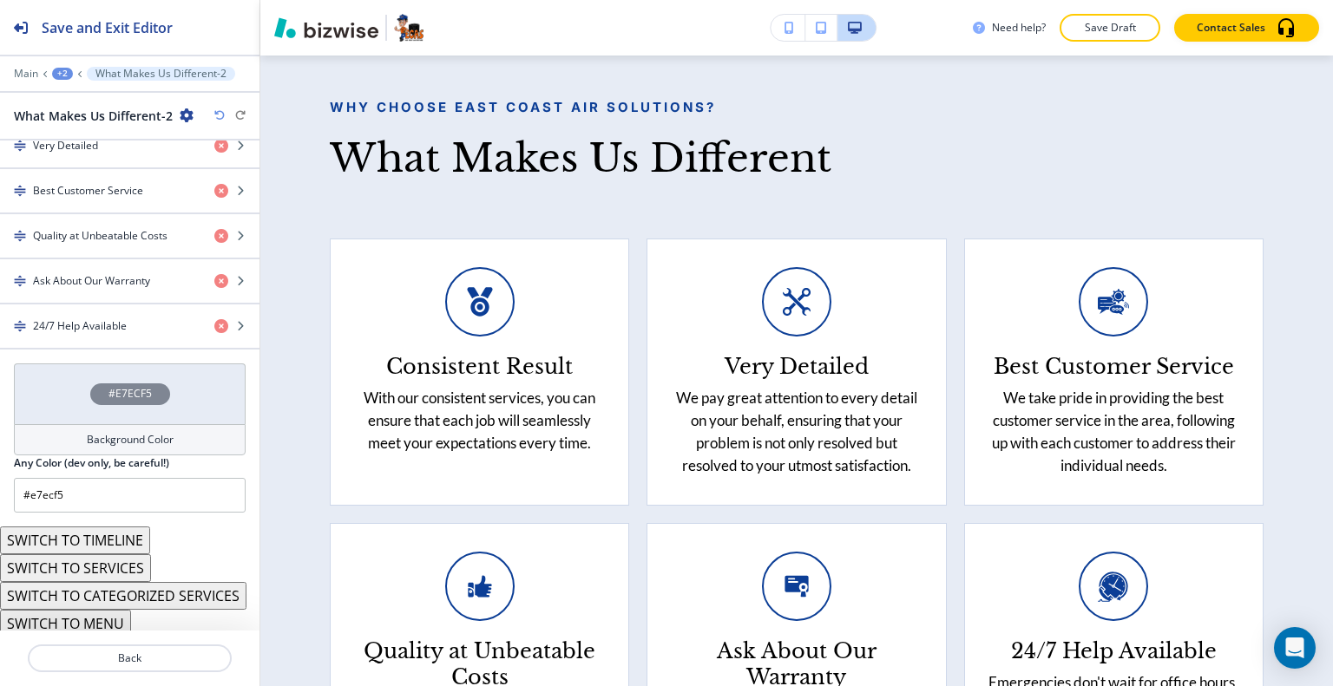
click at [46, 377] on div "#E7ECF5" at bounding box center [130, 394] width 232 height 61
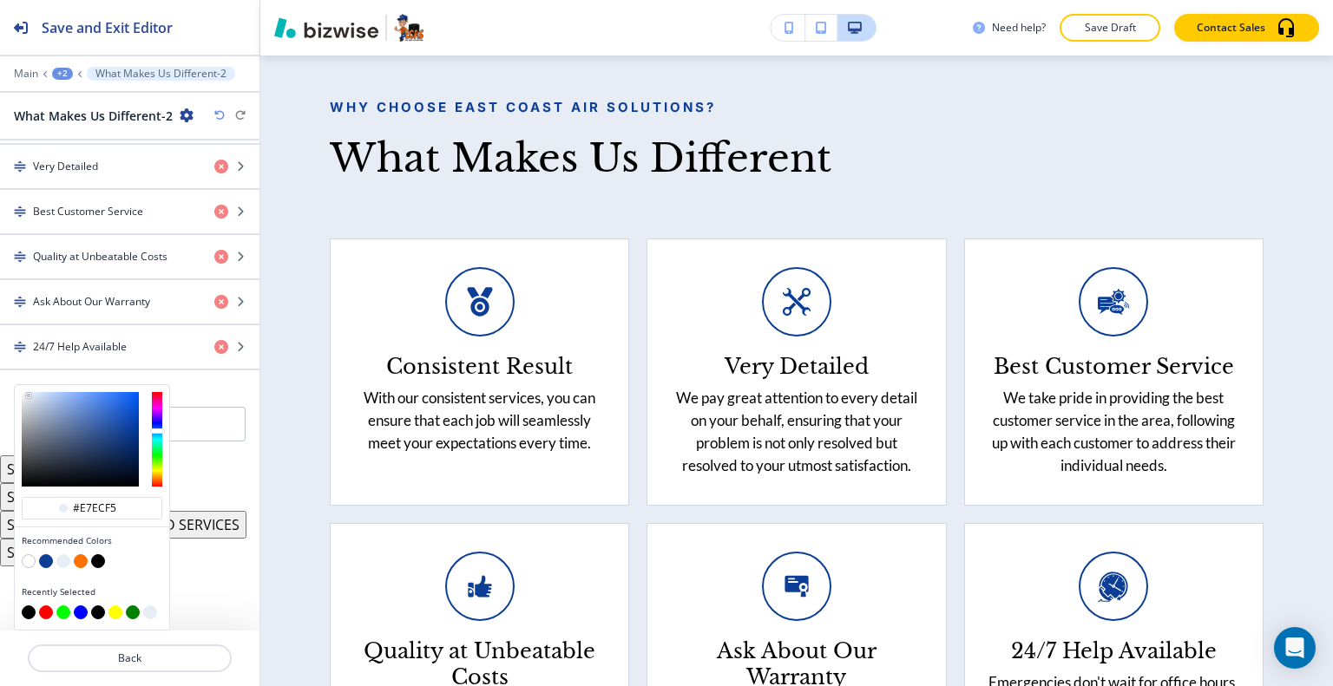
scroll to position [788, 0]
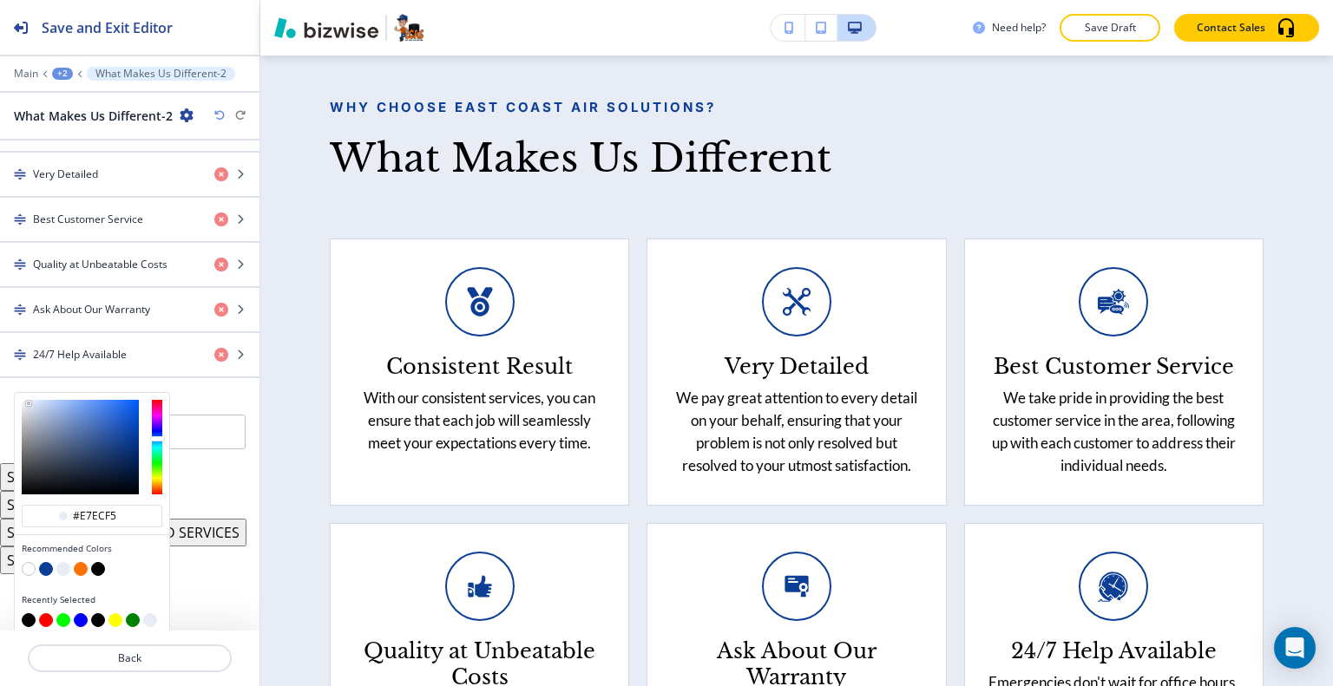
click at [91, 613] on button "button" at bounding box center [98, 620] width 14 height 14
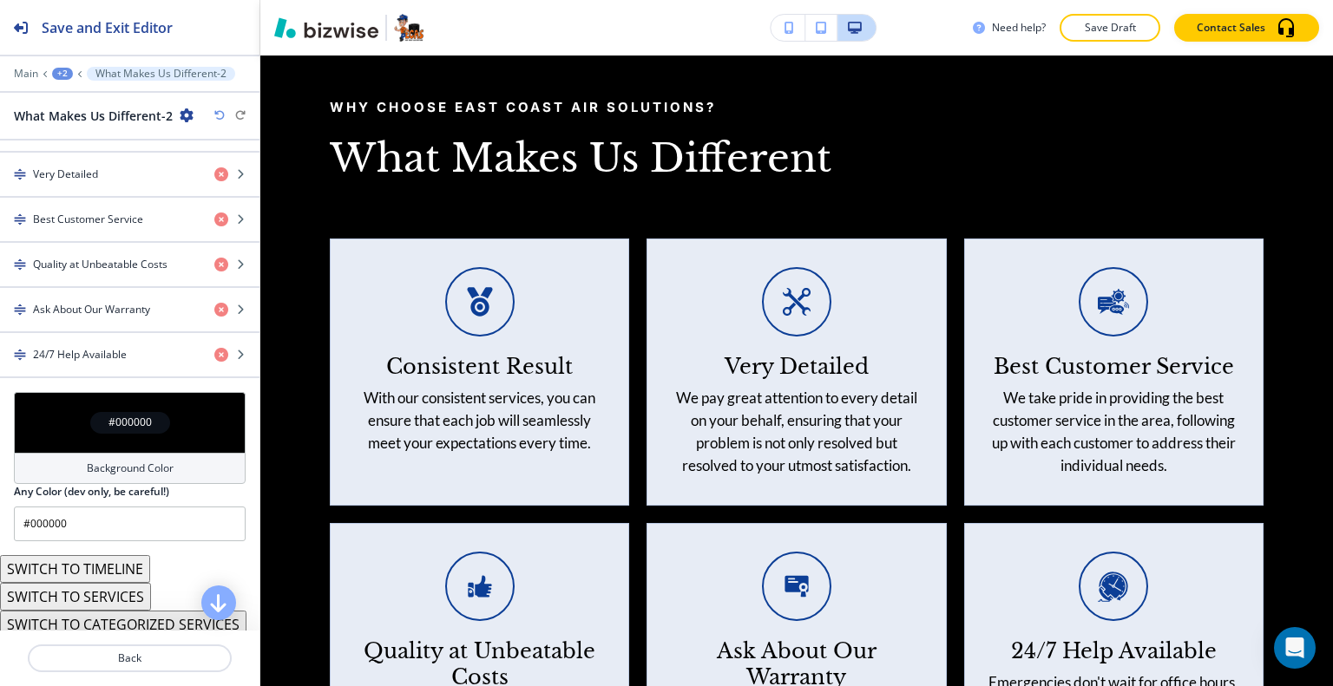
click at [52, 428] on div "#000000" at bounding box center [130, 422] width 232 height 61
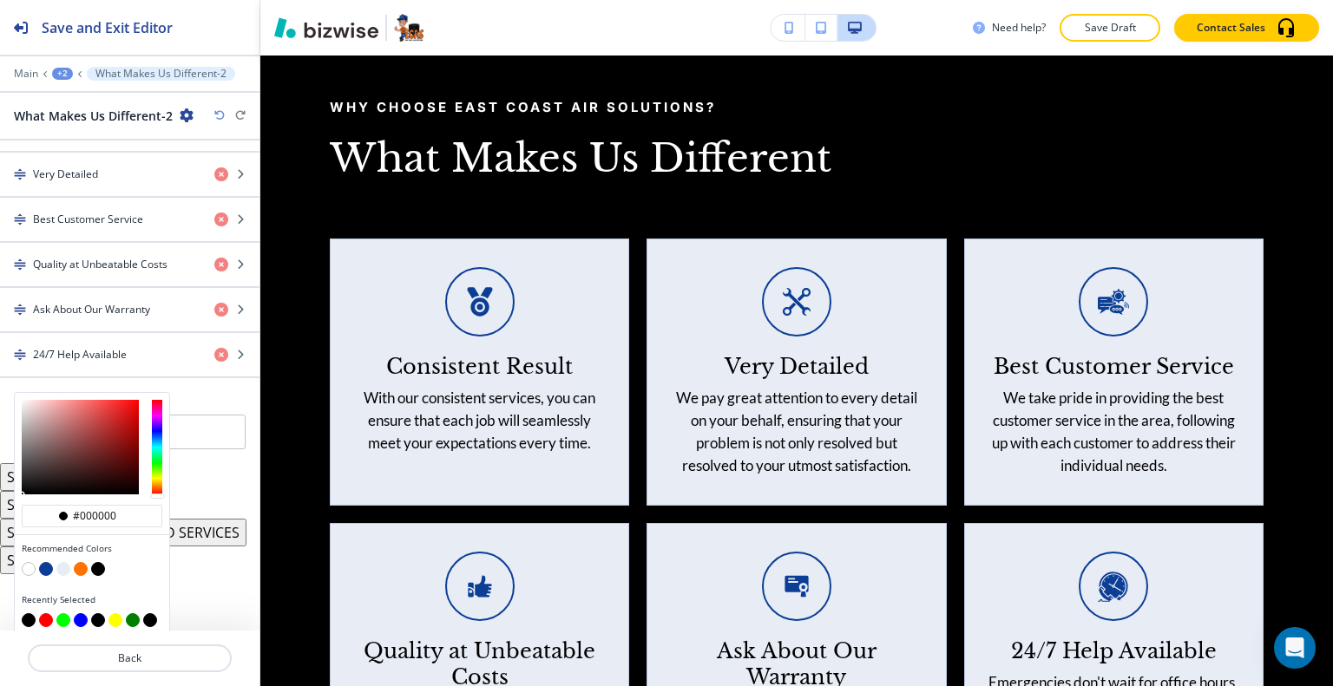
click at [47, 562] on button "button" at bounding box center [46, 569] width 14 height 14
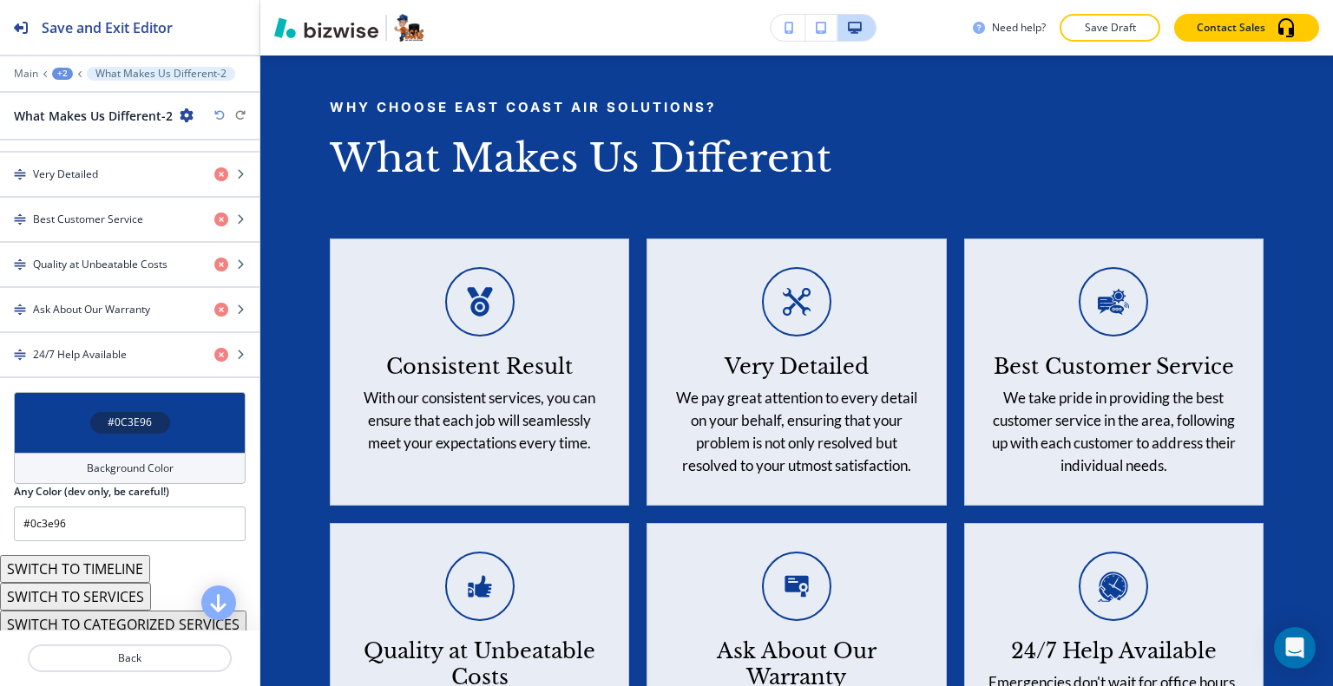
click at [167, 414] on div "#0C3E96" at bounding box center [130, 422] width 232 height 61
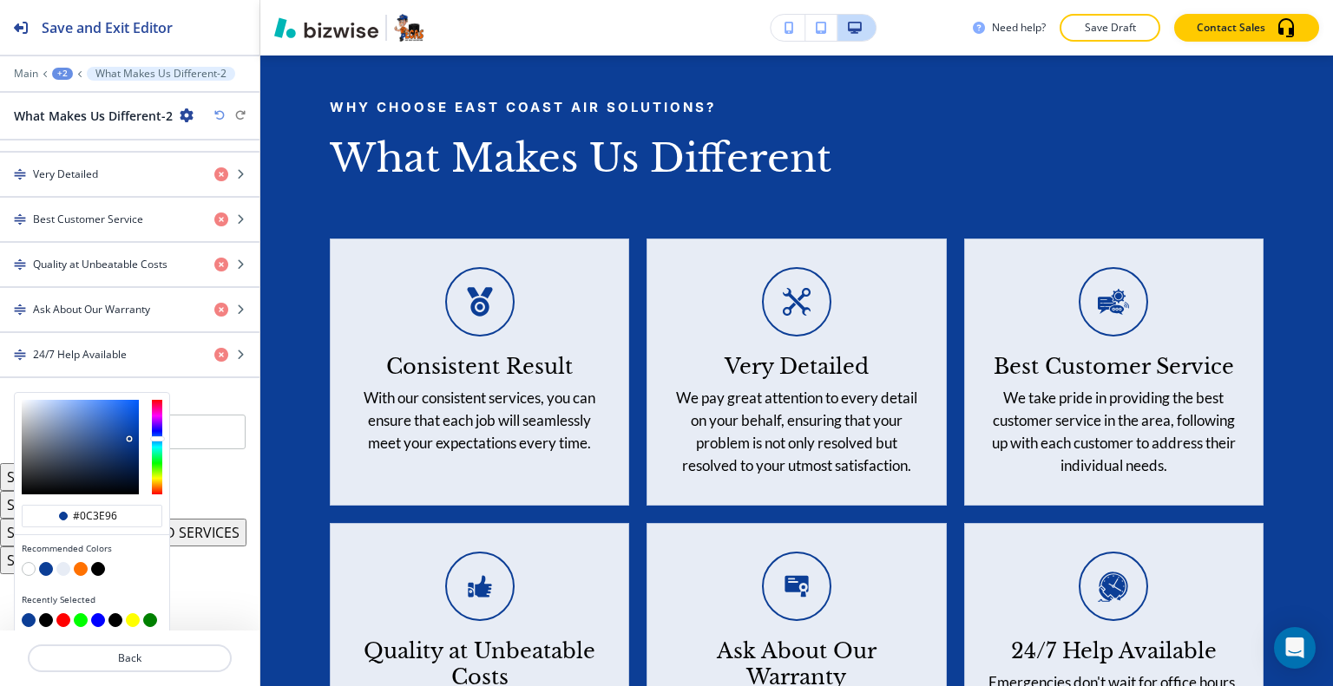
drag, startPoint x: 121, startPoint y: 507, endPoint x: 0, endPoint y: 499, distance: 121.7
click at [0, 499] on div "Section Title Small Normal Large Huge What Makes Us Different Enable pasting mo…" at bounding box center [129, 386] width 259 height 490
paste input "62152"
type input "#062152"
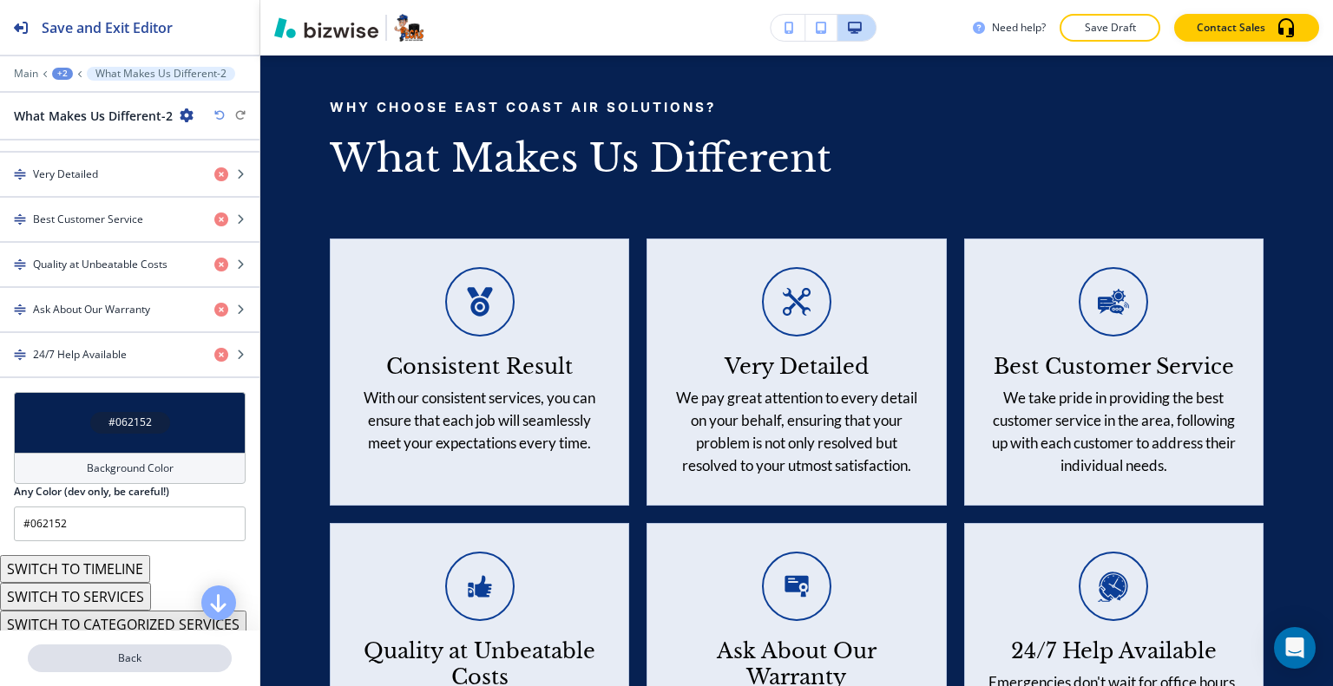
click at [139, 653] on p "Back" at bounding box center [129, 659] width 200 height 16
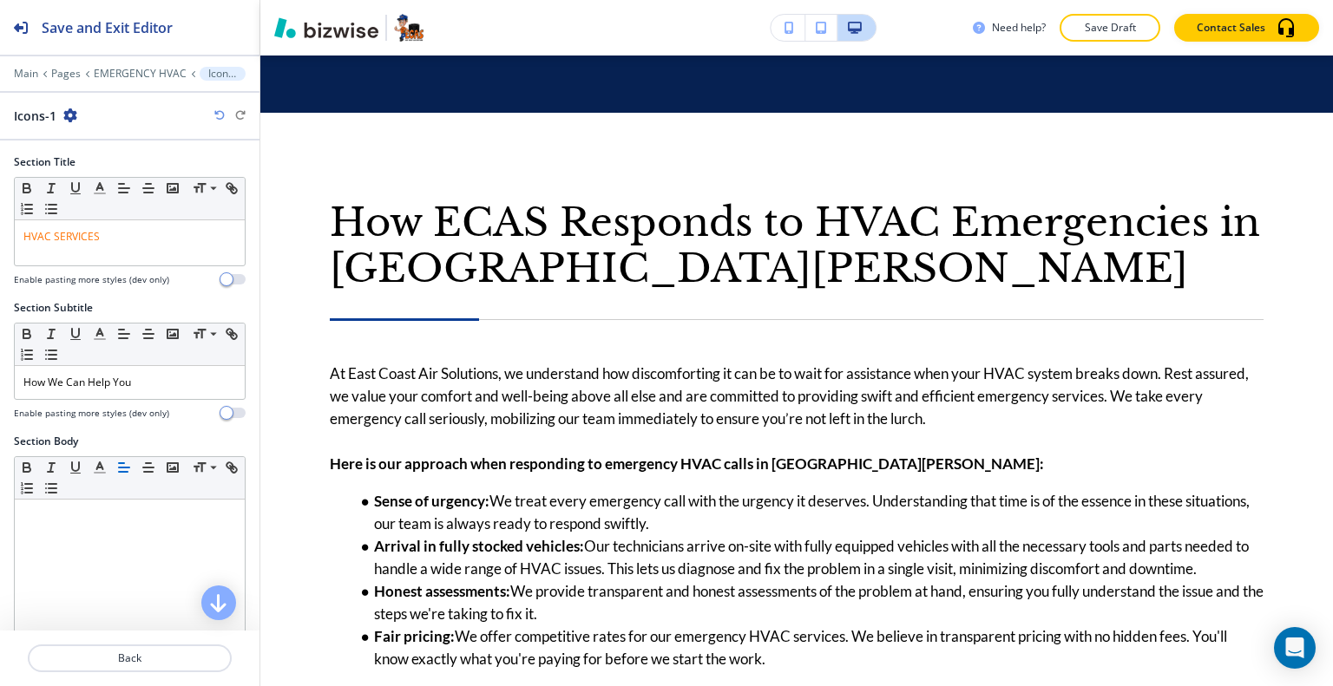
scroll to position [0, 0]
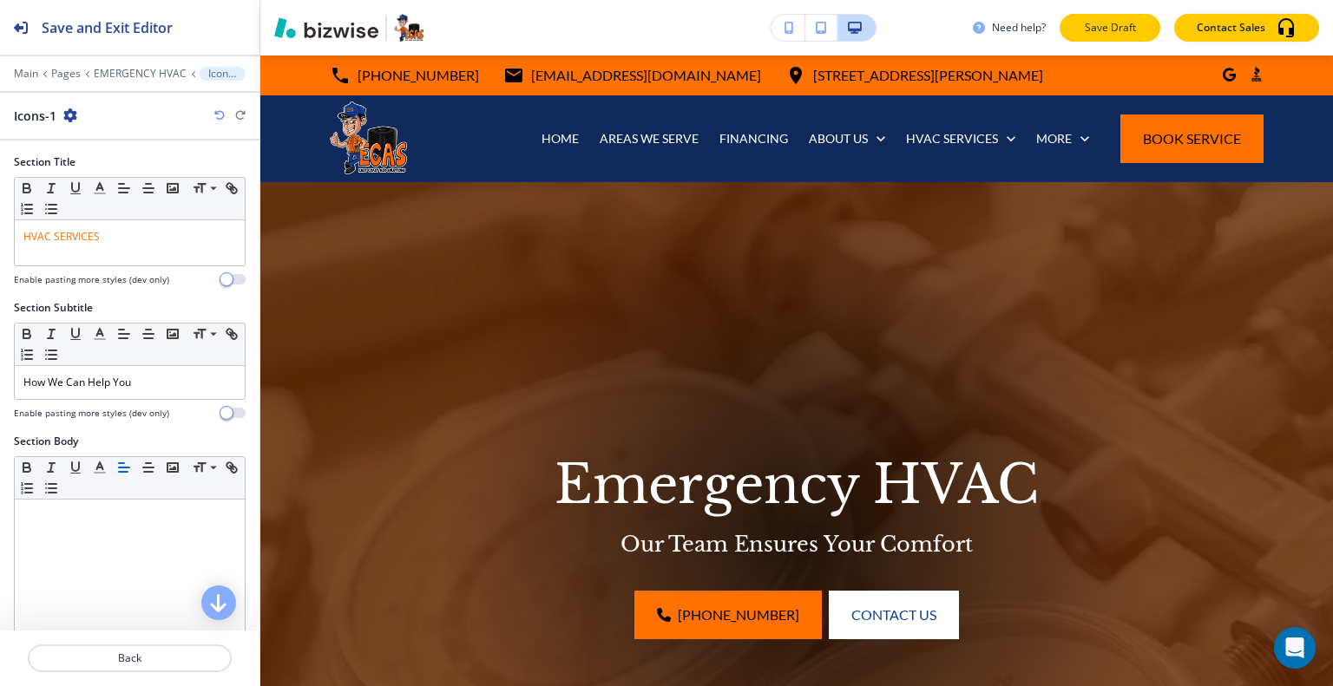
click at [1093, 34] on p "Save Draft" at bounding box center [1110, 28] width 56 height 16
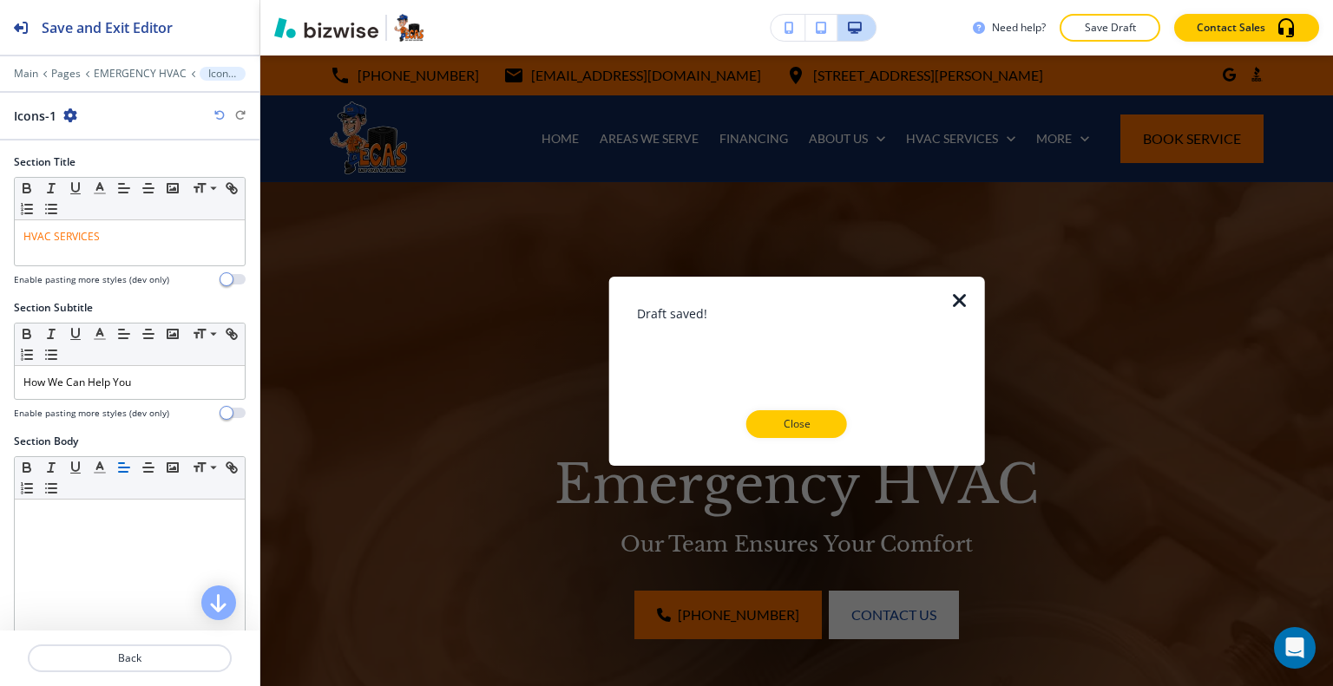
click at [837, 403] on div "Draft saved! Close" at bounding box center [797, 371] width 320 height 134
click at [825, 424] on button "Close" at bounding box center [796, 424] width 101 height 28
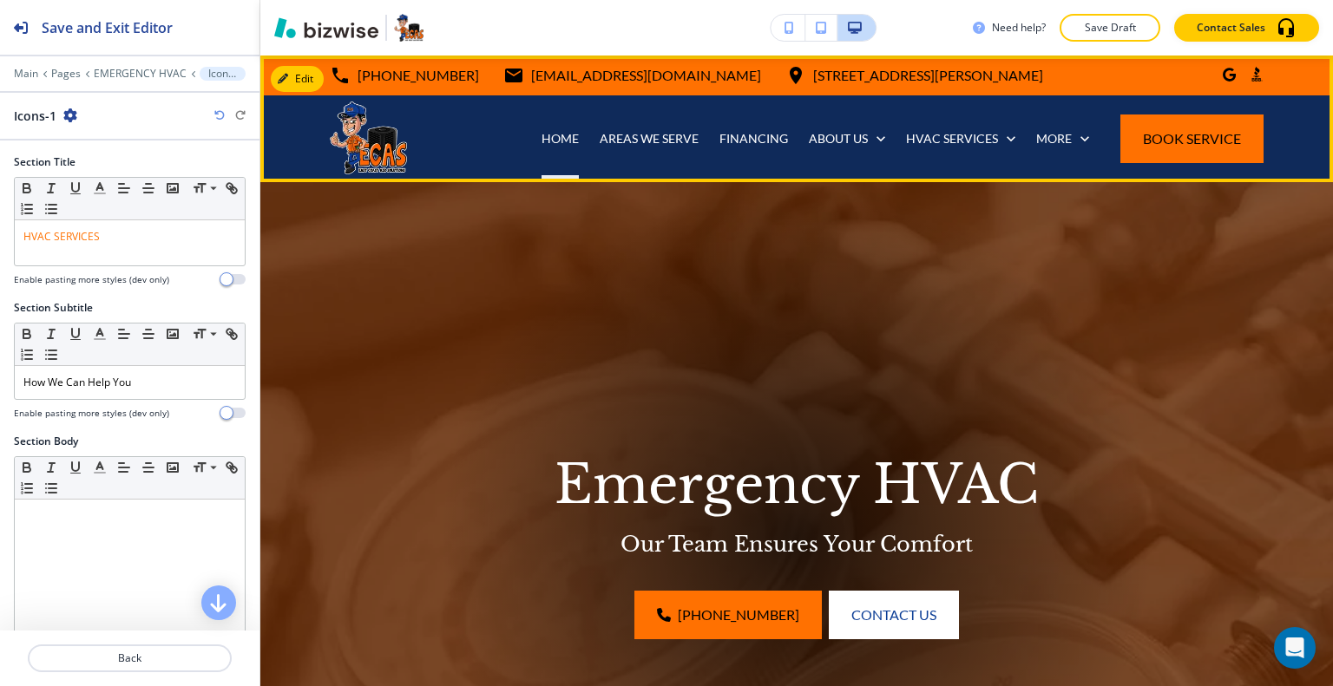
click at [553, 128] on div "HOME" at bounding box center [560, 138] width 58 height 87
click at [541, 135] on p "HOME" at bounding box center [559, 138] width 37 height 17
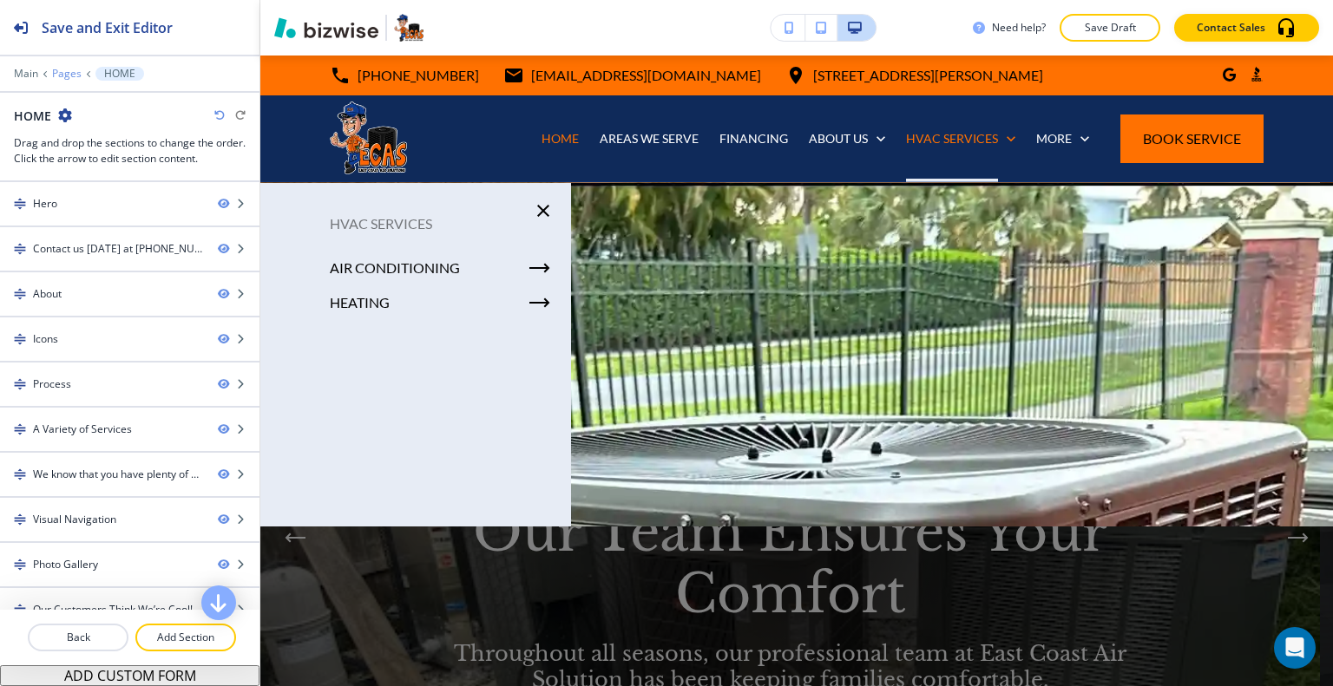
click at [62, 68] on p "Pages" at bounding box center [66, 74] width 29 height 12
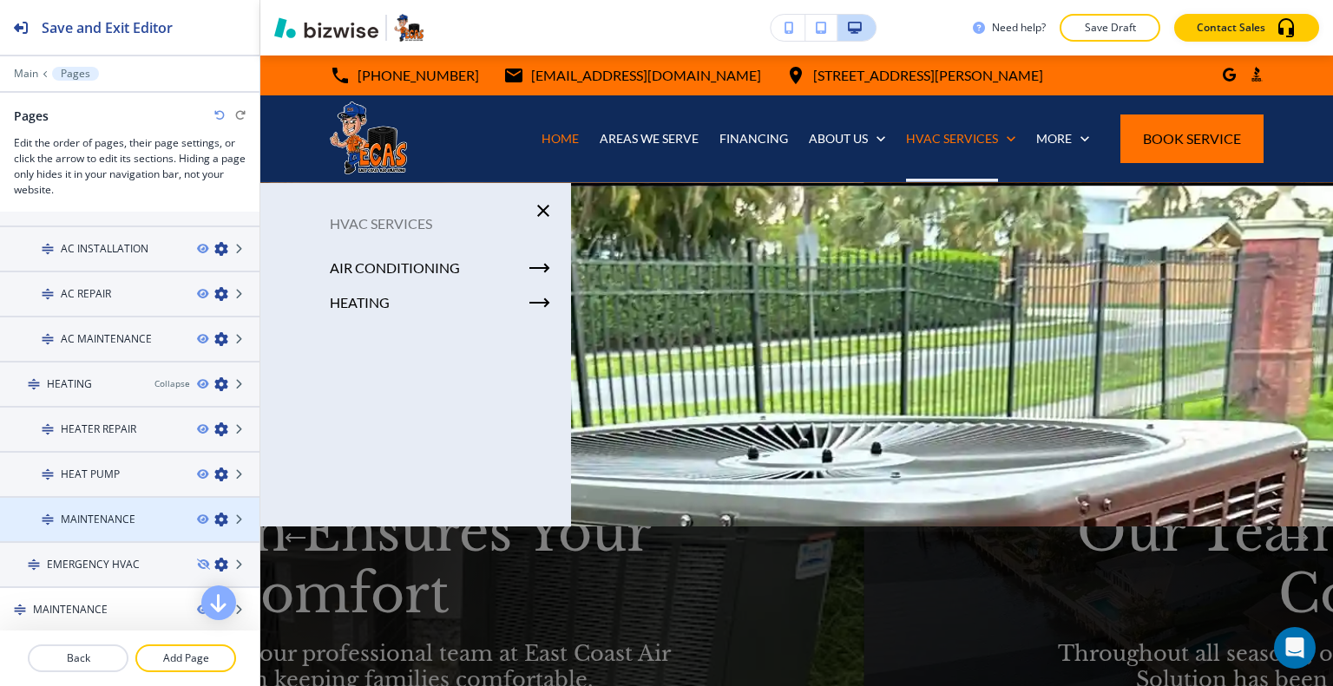
scroll to position [434, 0]
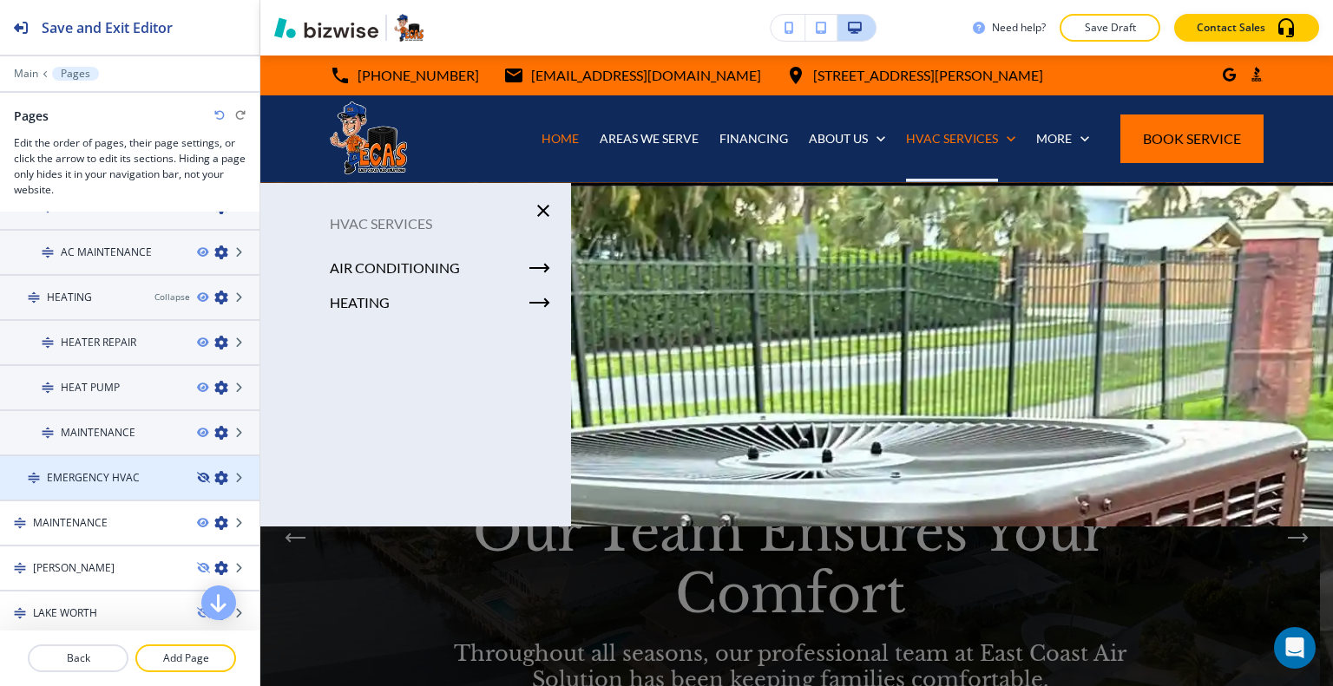
click at [197, 473] on icon "button" at bounding box center [202, 478] width 10 height 10
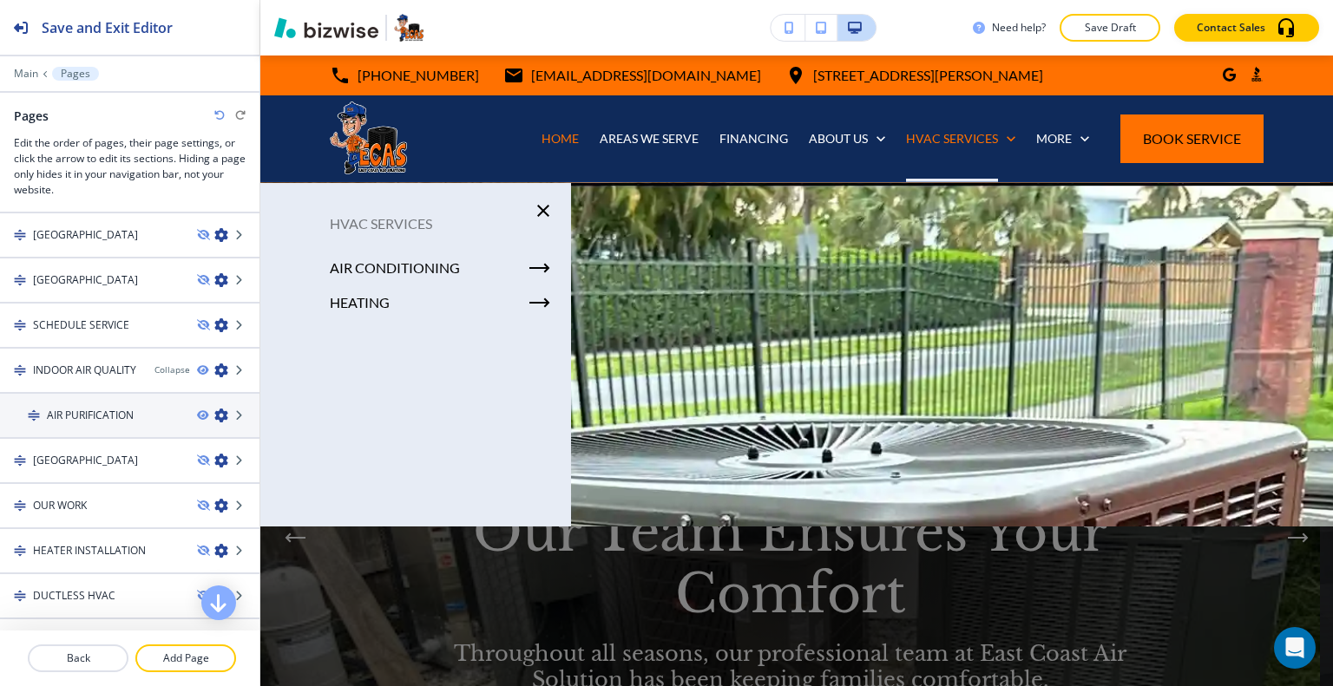
scroll to position [1215, 0]
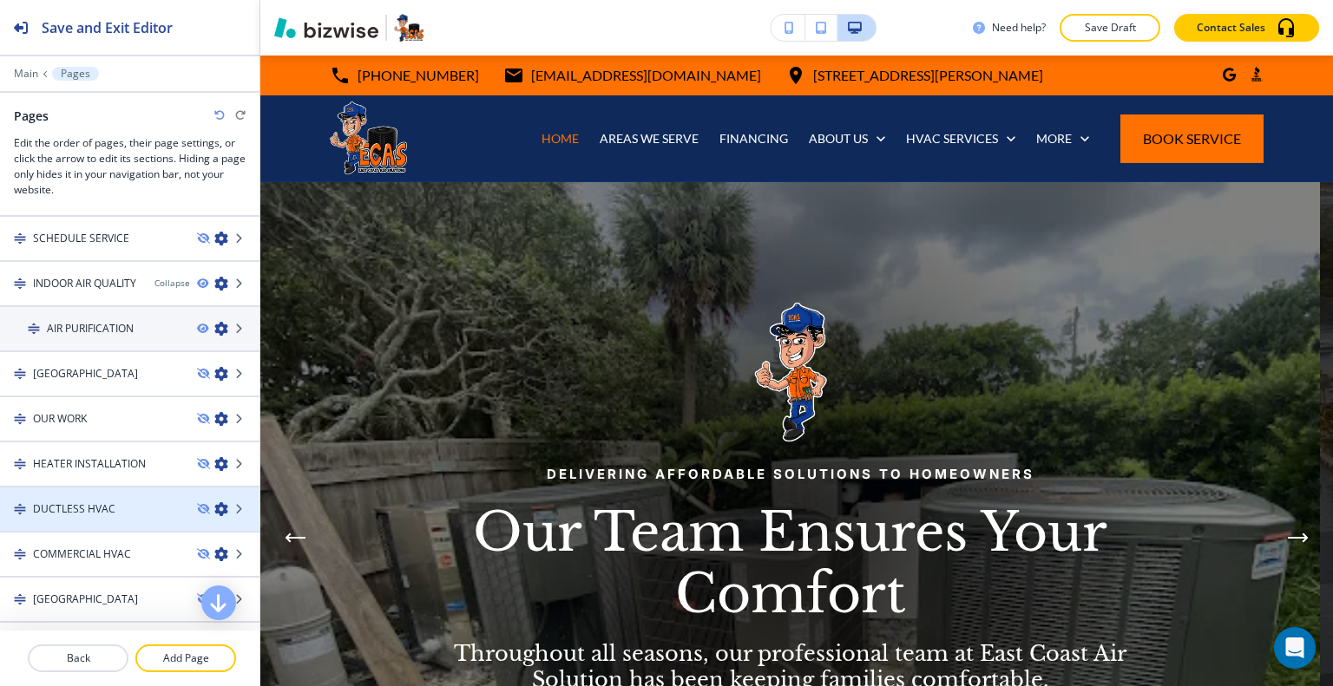
click at [214, 502] on icon "button" at bounding box center [221, 509] width 14 height 14
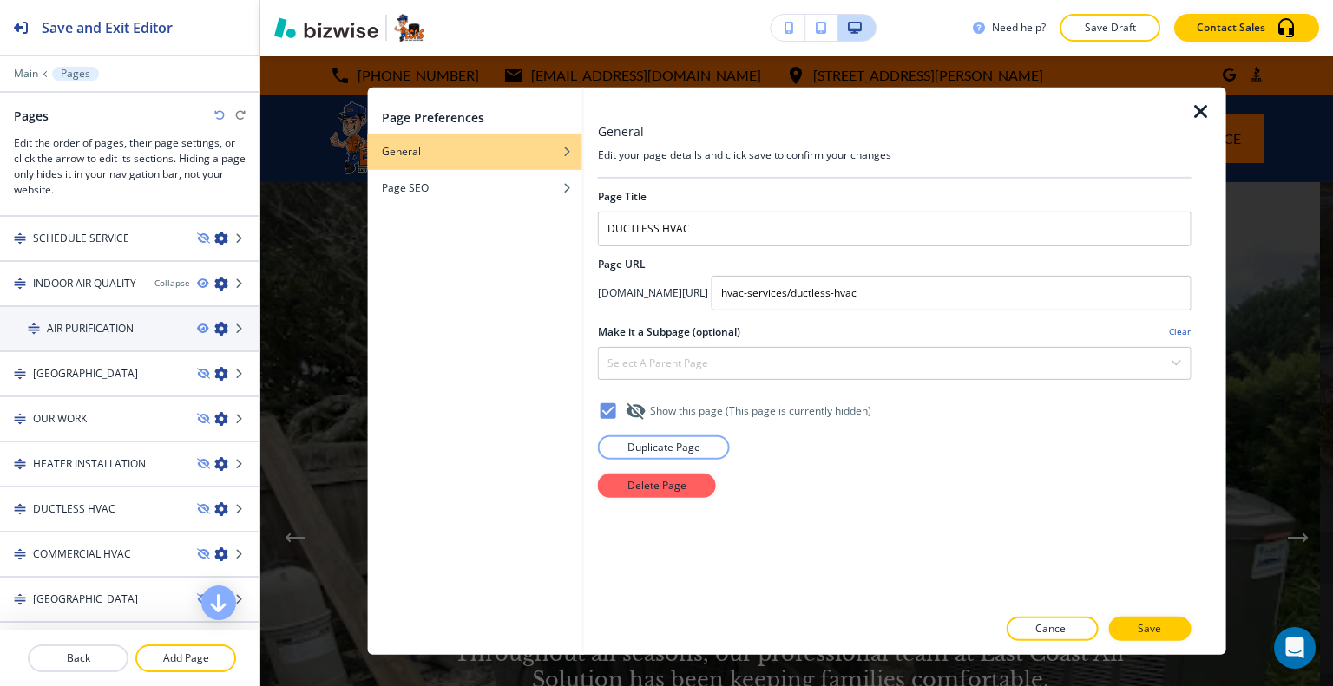
click at [696, 331] on h2 "Make it a Subpage (optional)" at bounding box center [669, 332] width 142 height 16
click at [739, 364] on div "Select a parent page" at bounding box center [895, 362] width 592 height 31
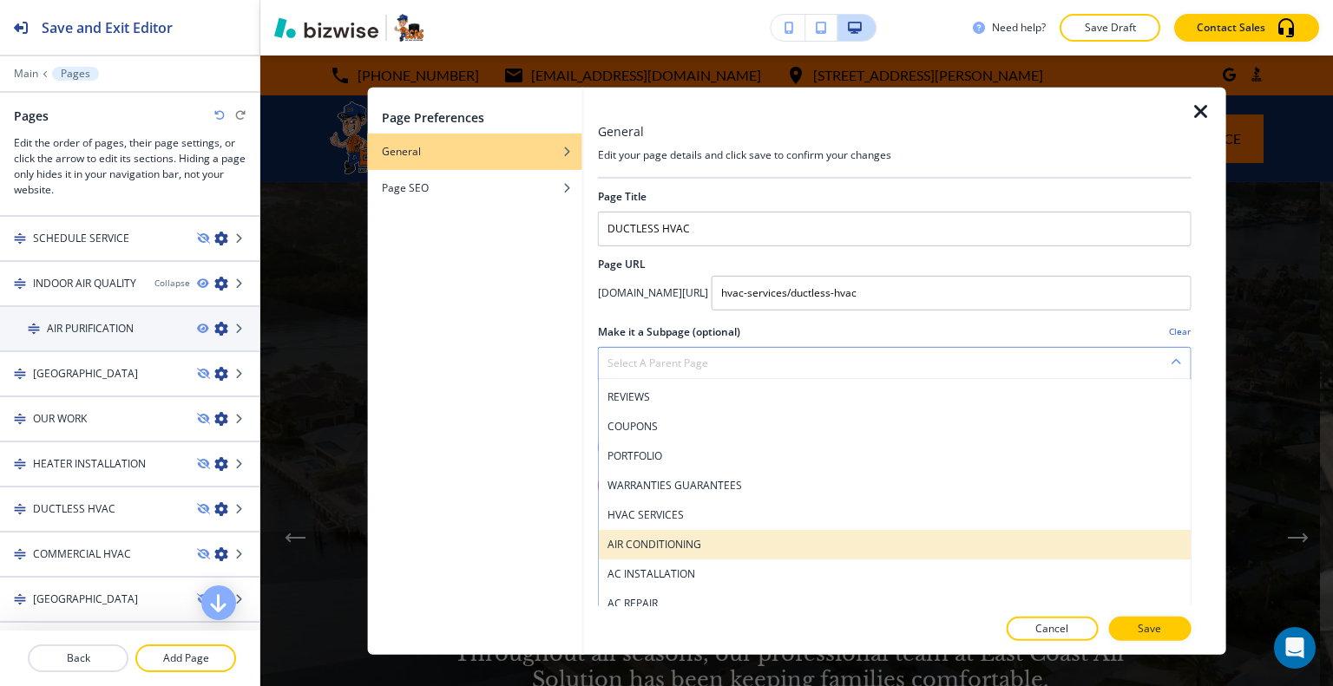
scroll to position [260, 0]
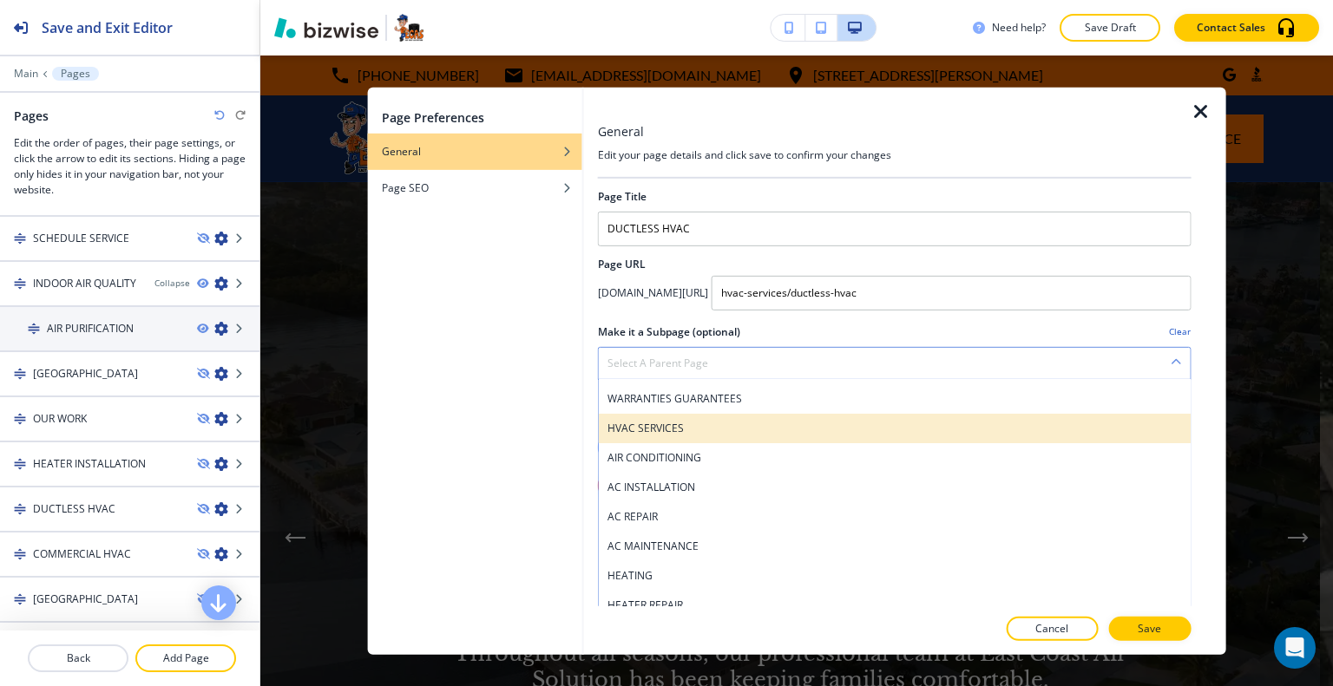
click at [698, 432] on h4 "HVAC SERVICES" at bounding box center [894, 428] width 574 height 16
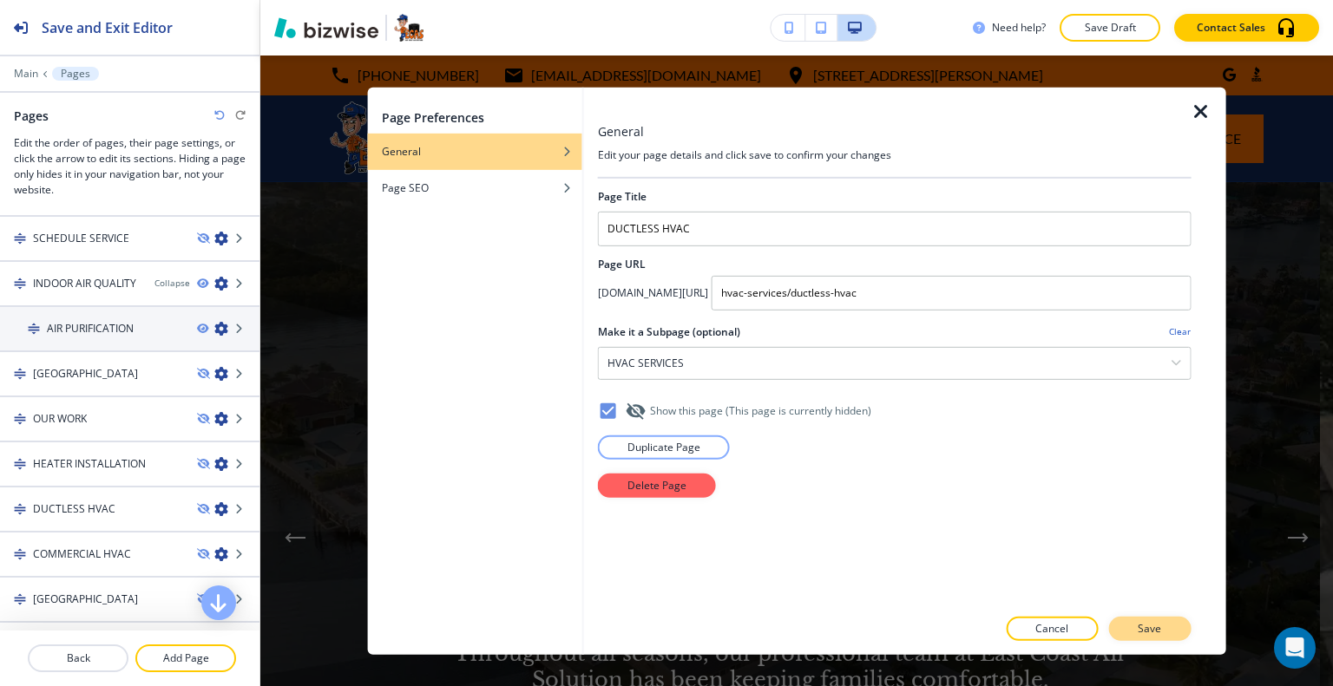
click at [1157, 632] on p "Save" at bounding box center [1148, 629] width 23 height 16
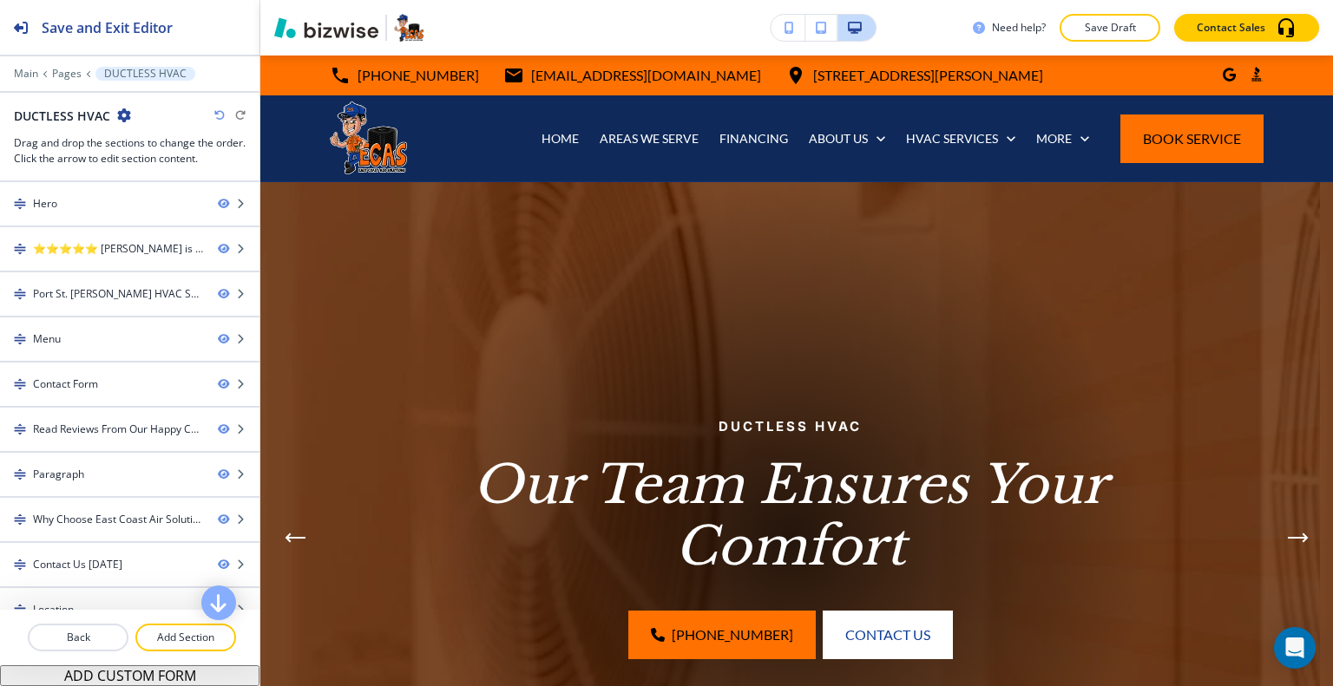
click at [122, 108] on icon "button" at bounding box center [124, 115] width 14 height 14
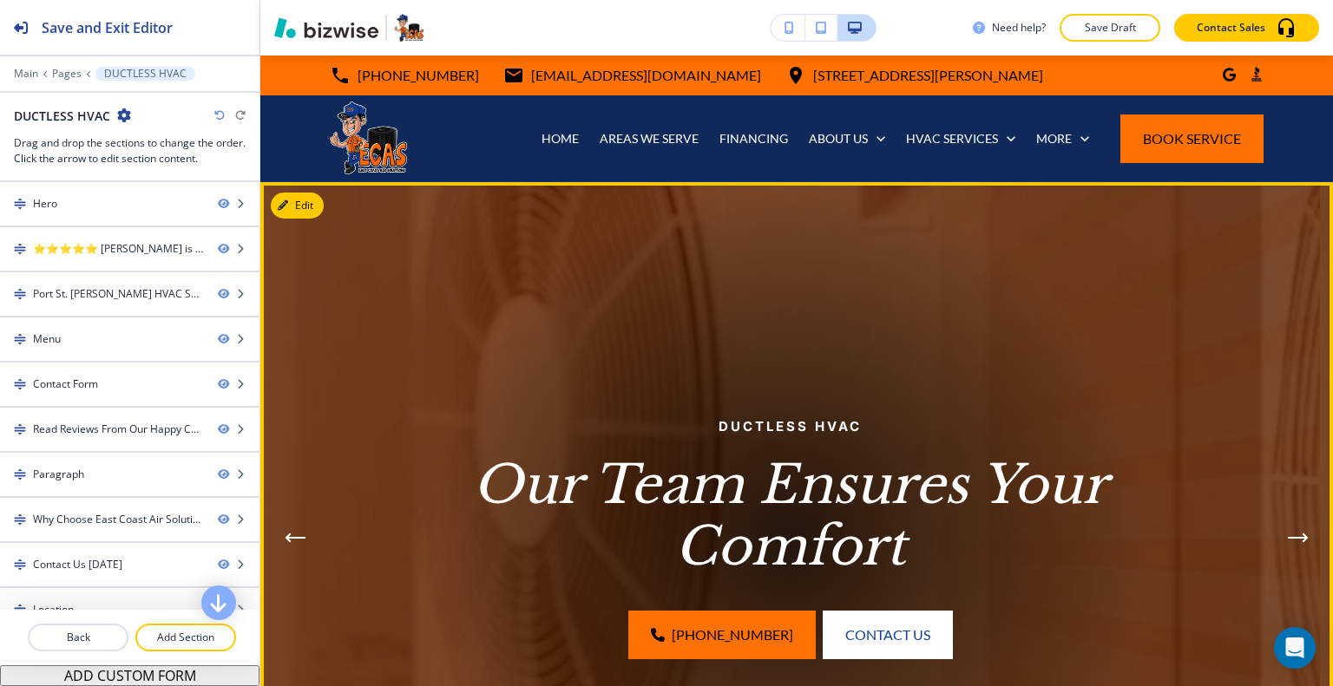
click at [713, 404] on div at bounding box center [790, 537] width 711 height 711
click at [315, 202] on button "Edit This Section" at bounding box center [329, 206] width 117 height 26
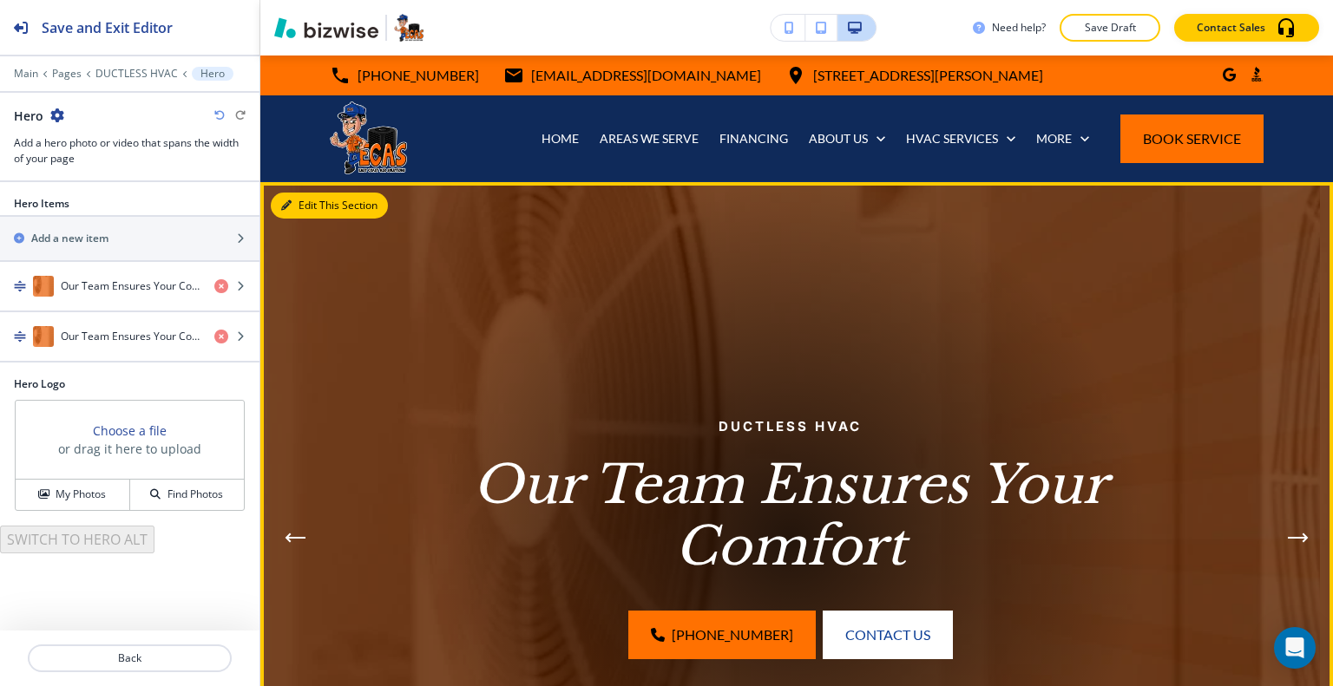
scroll to position [127, 0]
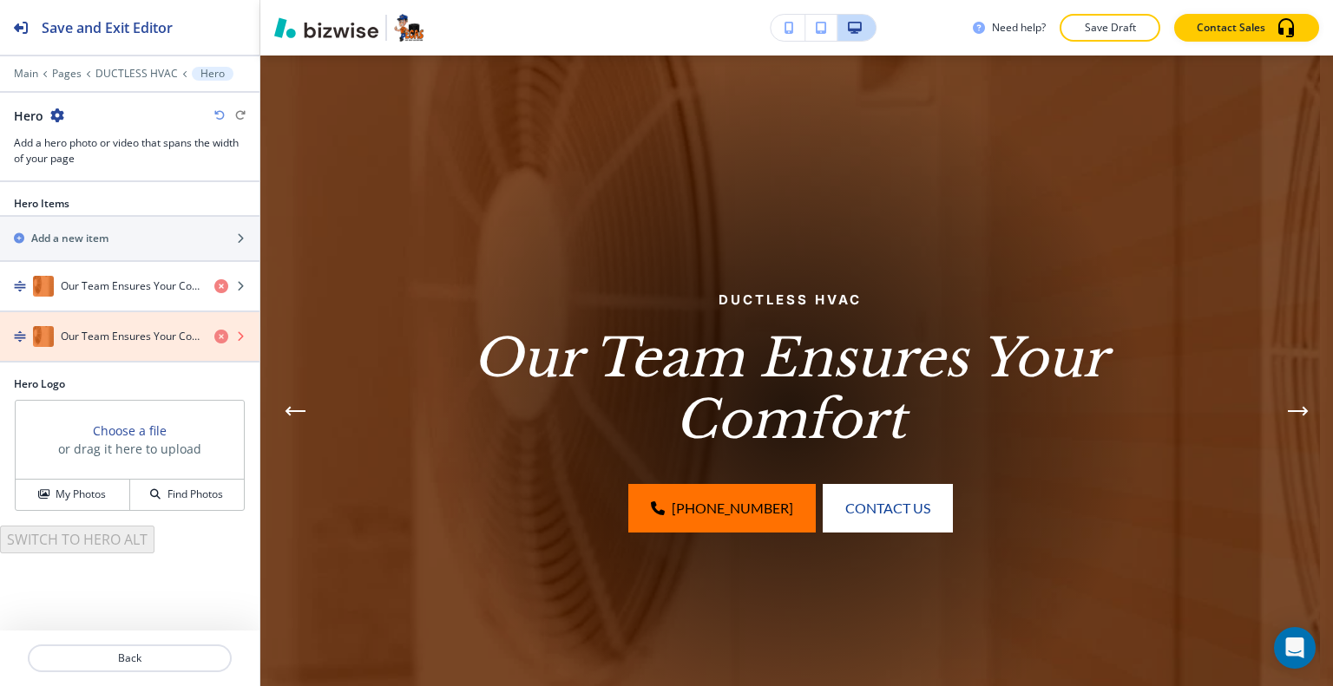
click at [219, 337] on icon "button" at bounding box center [221, 337] width 14 height 14
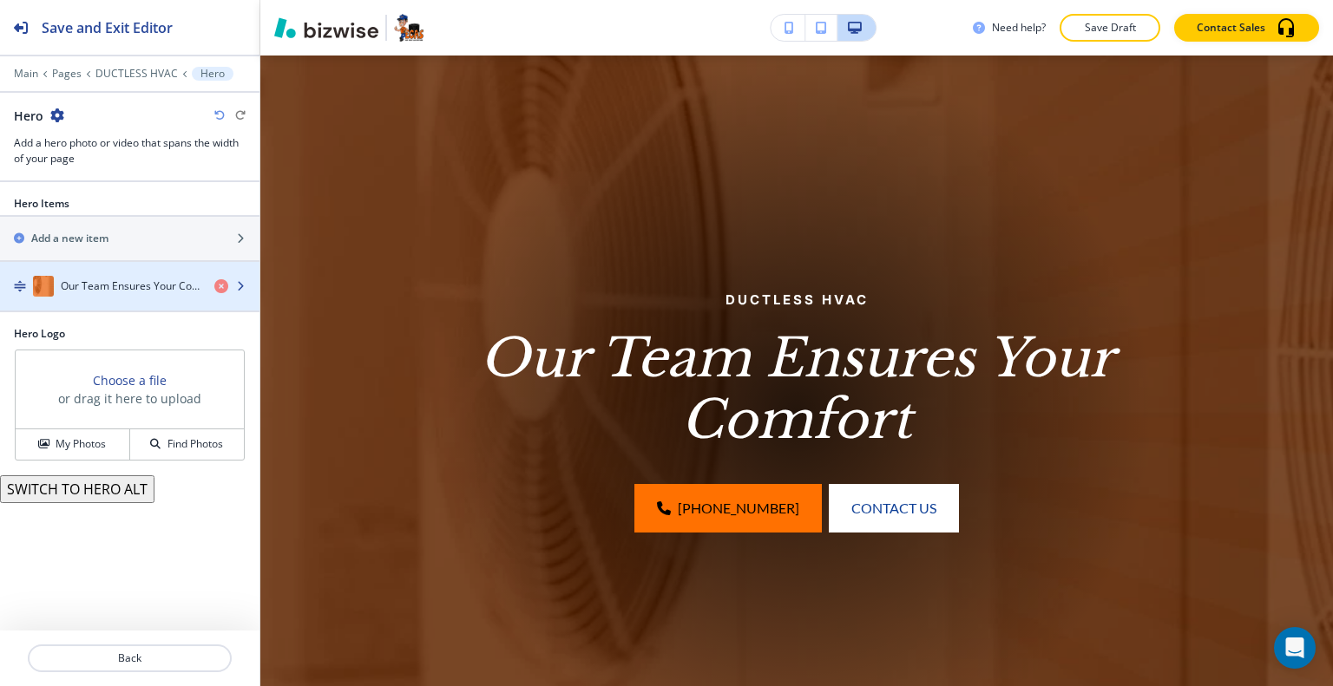
click at [161, 299] on div "button" at bounding box center [129, 304] width 259 height 14
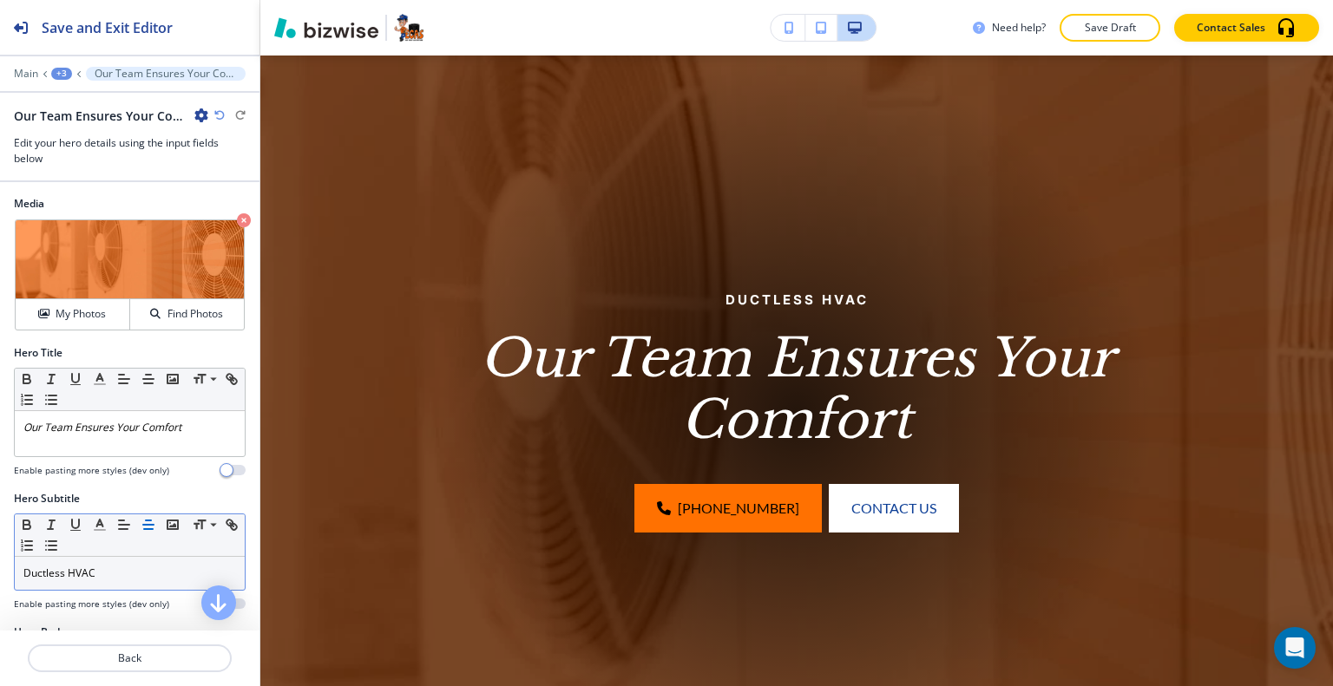
scroll to position [87, 0]
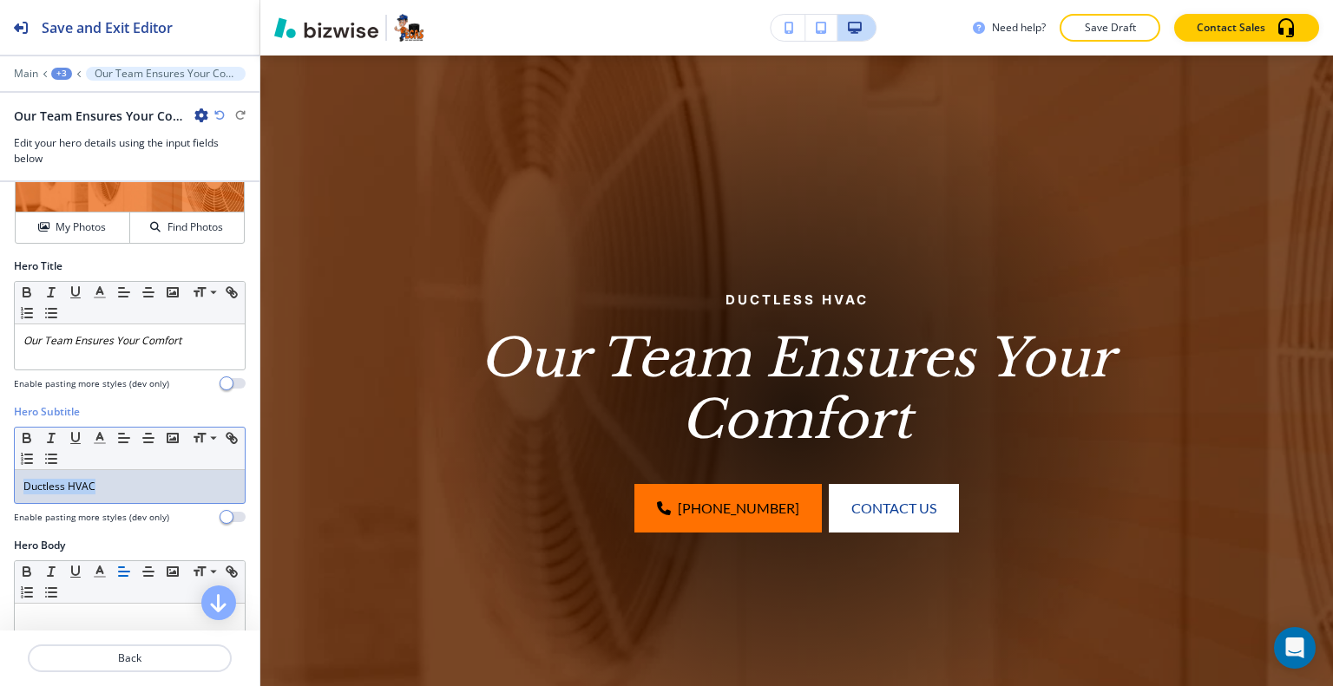
drag, startPoint x: 158, startPoint y: 486, endPoint x: 56, endPoint y: 490, distance: 102.5
click at [17, 486] on div "Ductless HVAC" at bounding box center [130, 486] width 230 height 33
copy p "Ductless HVAC"
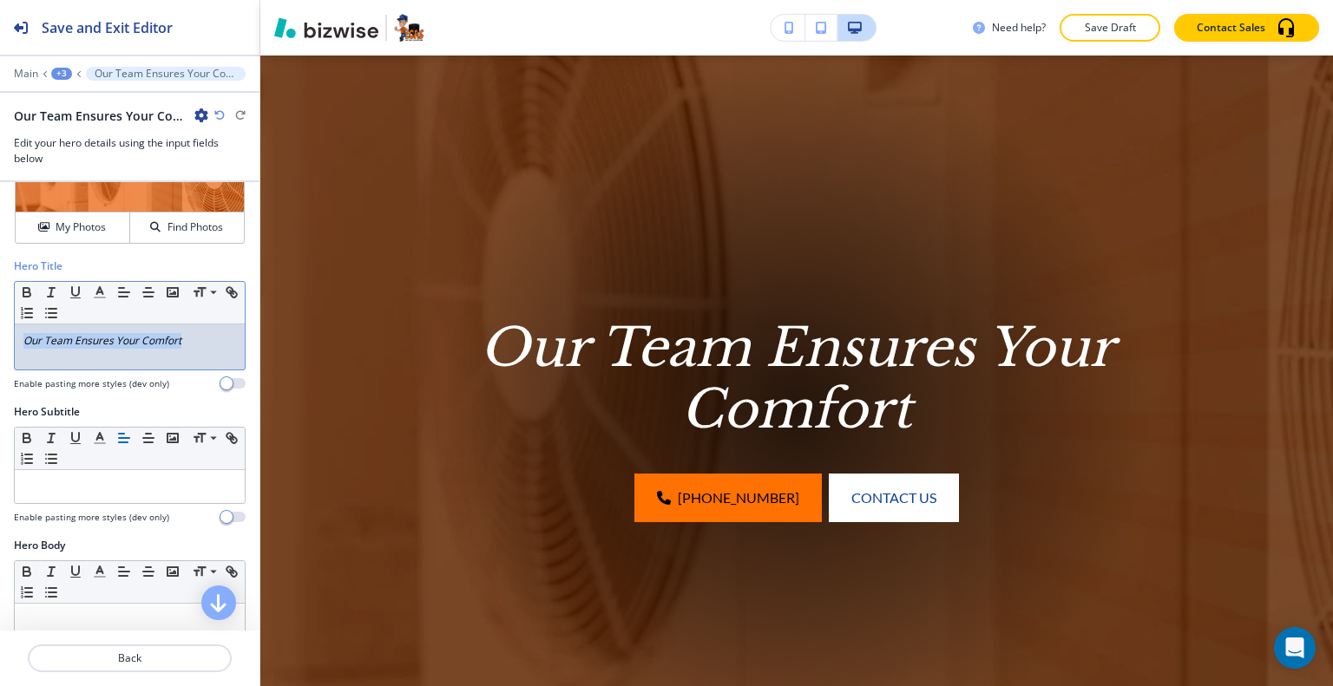
drag, startPoint x: 187, startPoint y: 351, endPoint x: 96, endPoint y: 322, distance: 95.8
click at [3, 322] on div "Hero Title Small Normal Large Huge Our Team Ensures Your Comfort Enable pasting…" at bounding box center [129, 332] width 259 height 146
drag, startPoint x: 96, startPoint y: 322, endPoint x: 66, endPoint y: 353, distance: 43.6
click at [66, 353] on div "Our Team Ensures Your Comfort" at bounding box center [130, 346] width 230 height 45
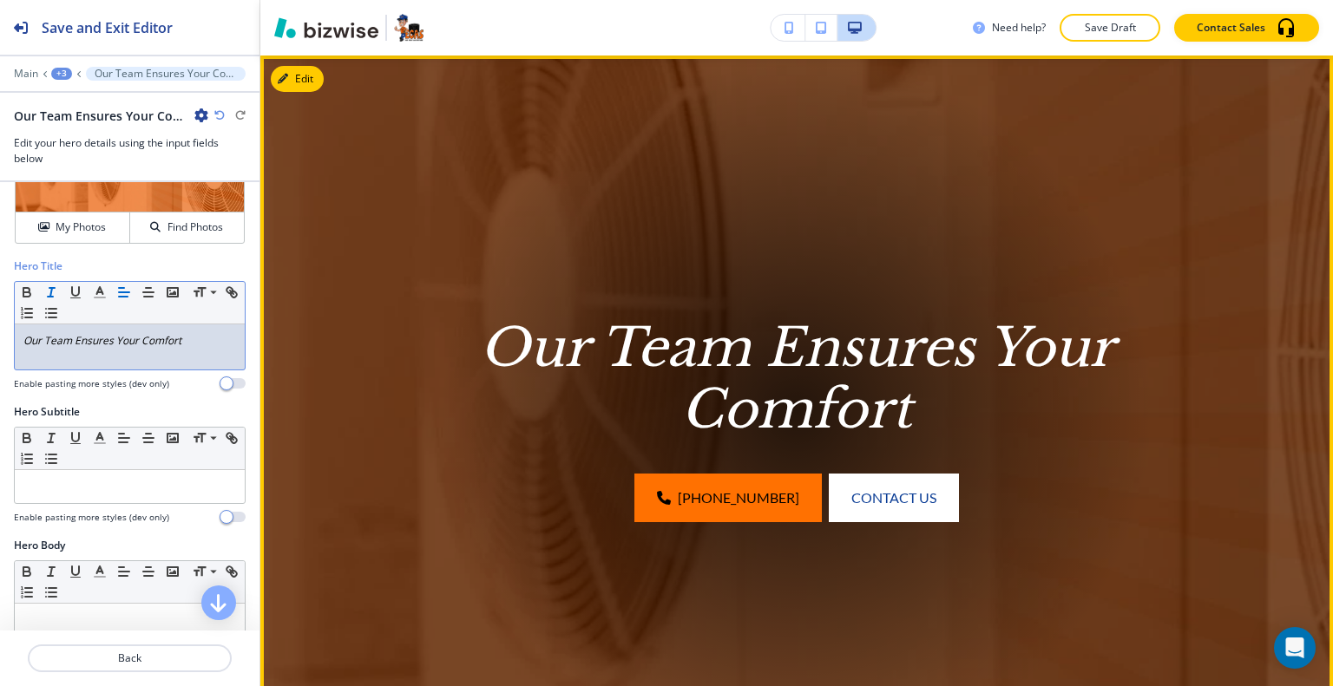
click at [267, 378] on img at bounding box center [796, 411] width 1072 height 711
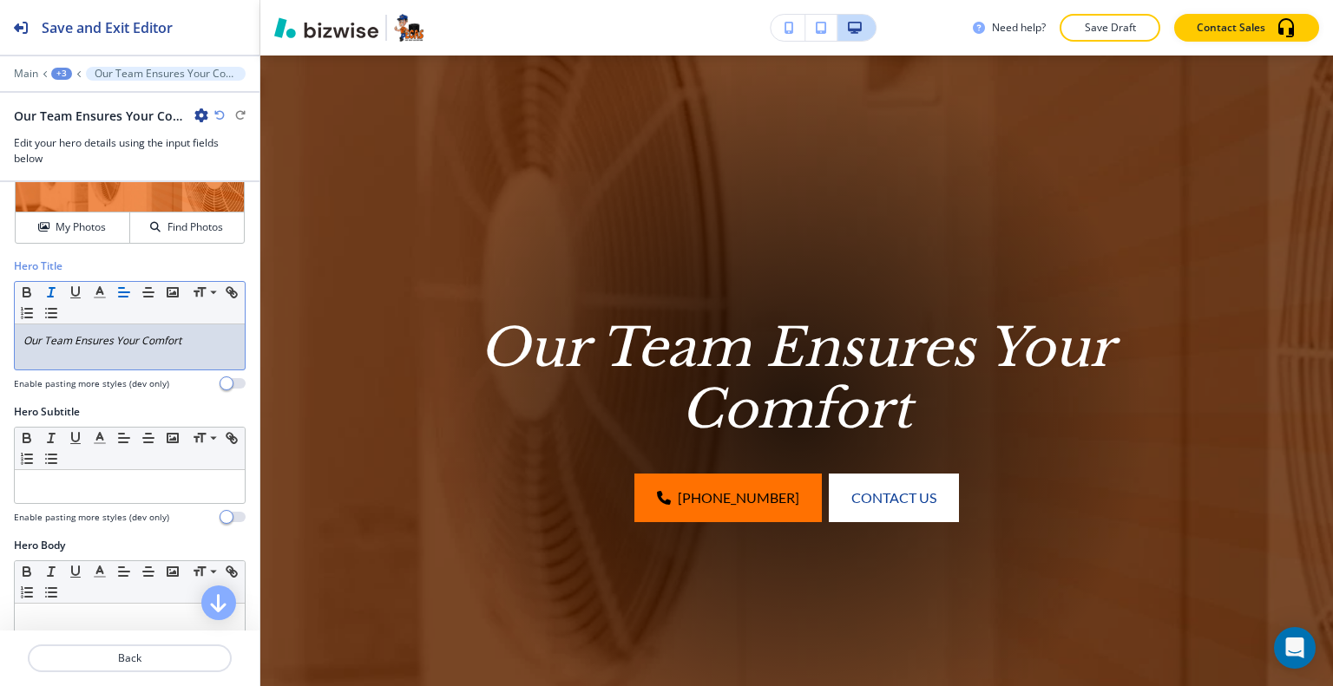
click at [206, 357] on div "Our Team Ensures Your Comfort" at bounding box center [130, 346] width 230 height 45
drag, startPoint x: 208, startPoint y: 337, endPoint x: 4, endPoint y: 317, distance: 204.9
click at [3, 317] on div "Hero Title Small Normal Large Huge Our Team Ensures Your Comfort Enable pasting…" at bounding box center [129, 332] width 259 height 146
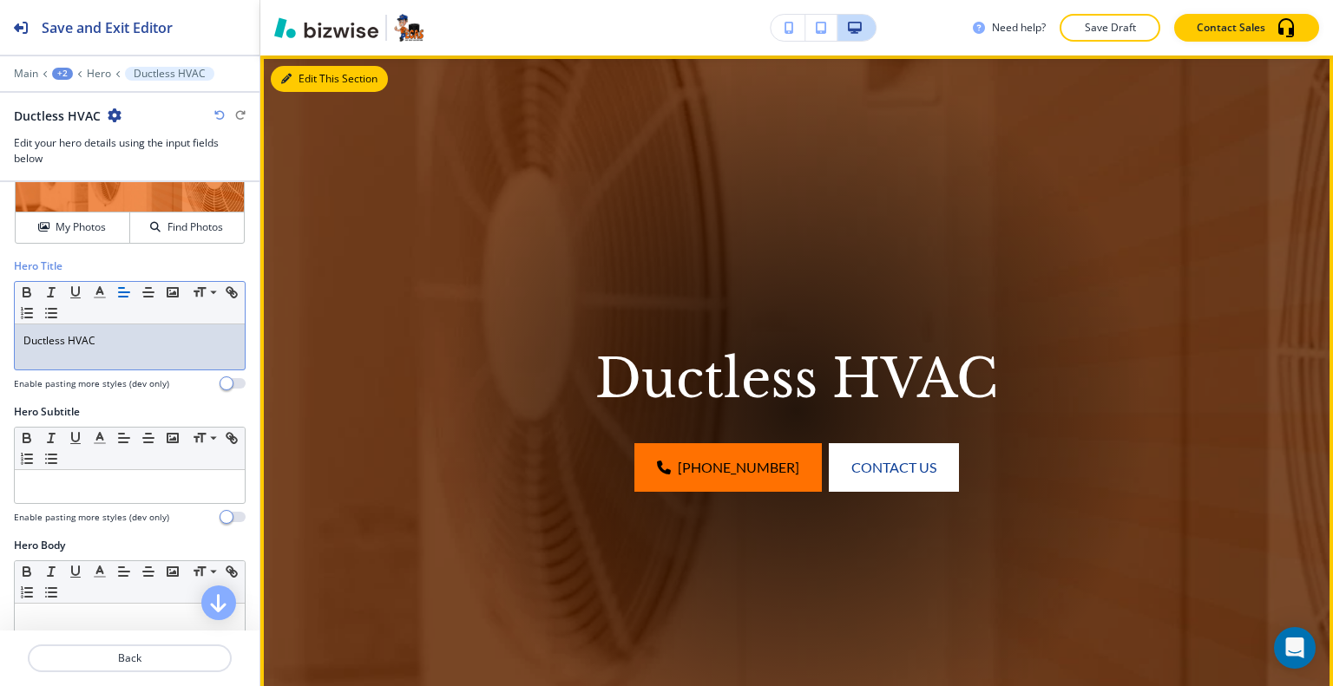
click at [316, 77] on button "Edit This Section" at bounding box center [329, 79] width 117 height 26
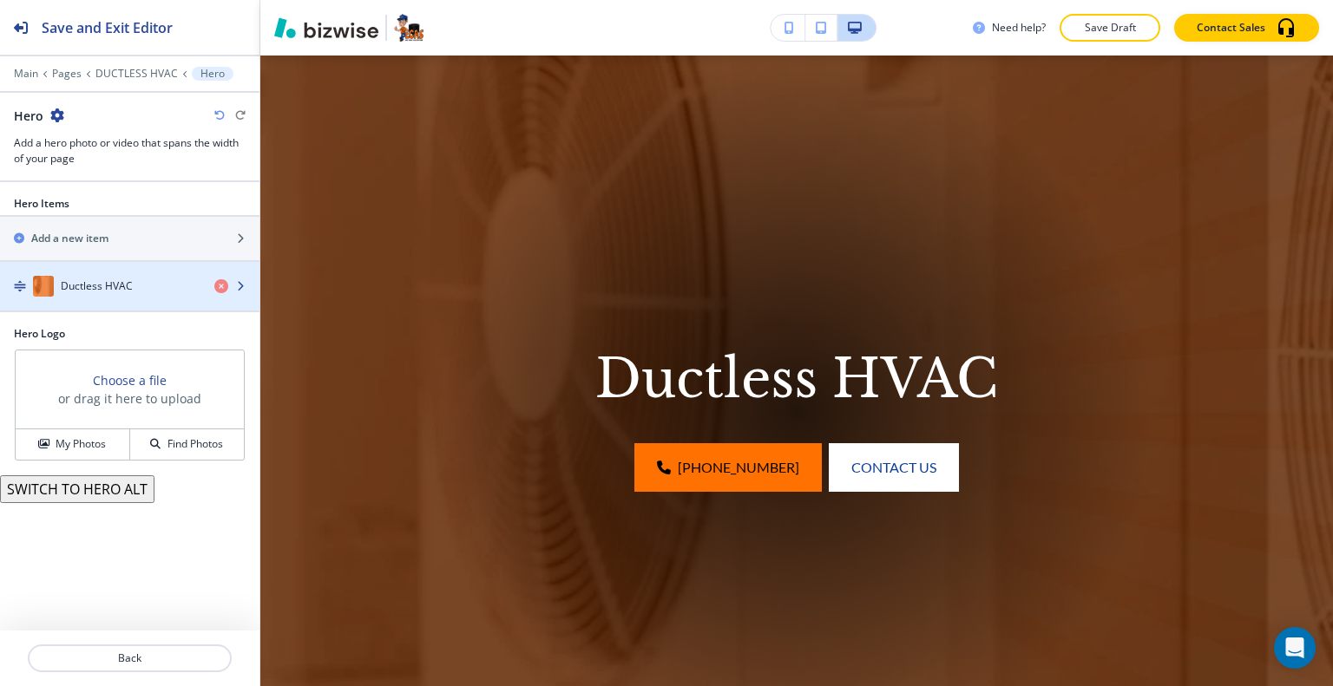
click at [139, 301] on div "button" at bounding box center [129, 304] width 259 height 14
click at [128, 282] on h4 "Ductless HVAC" at bounding box center [97, 286] width 72 height 16
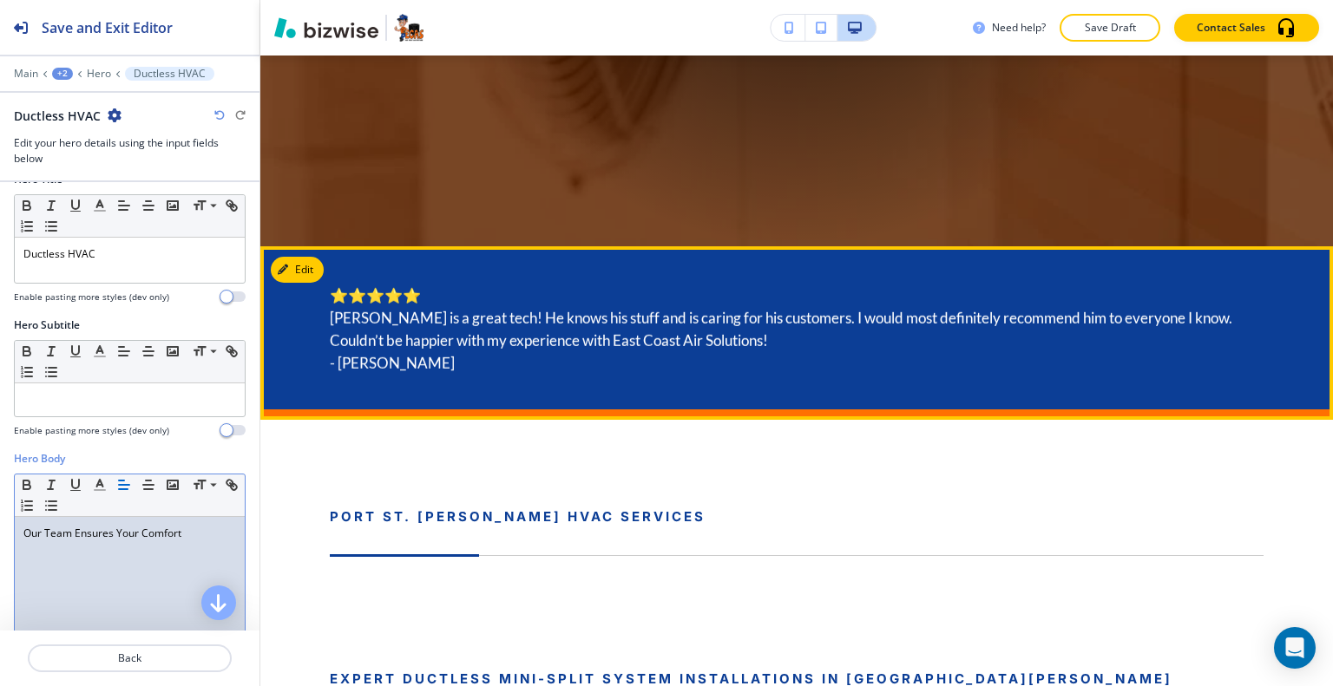
scroll to position [907, 0]
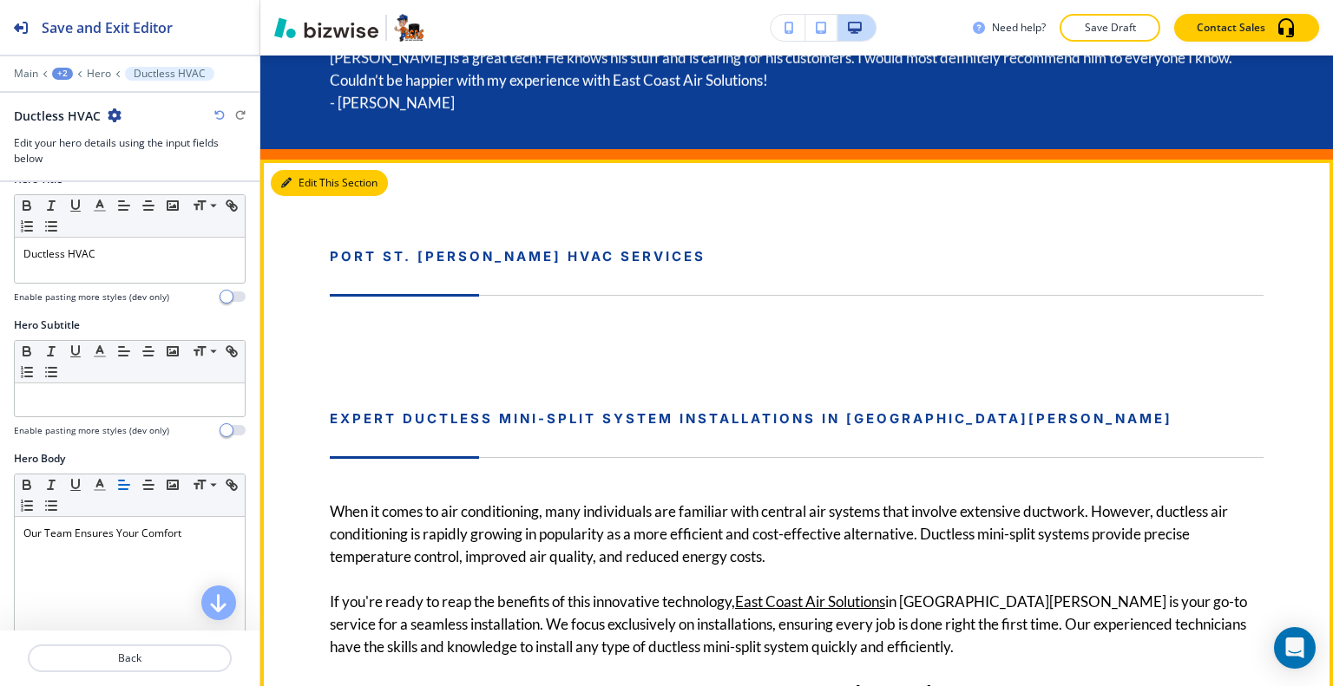
click at [312, 186] on button "Edit This Section" at bounding box center [329, 183] width 117 height 26
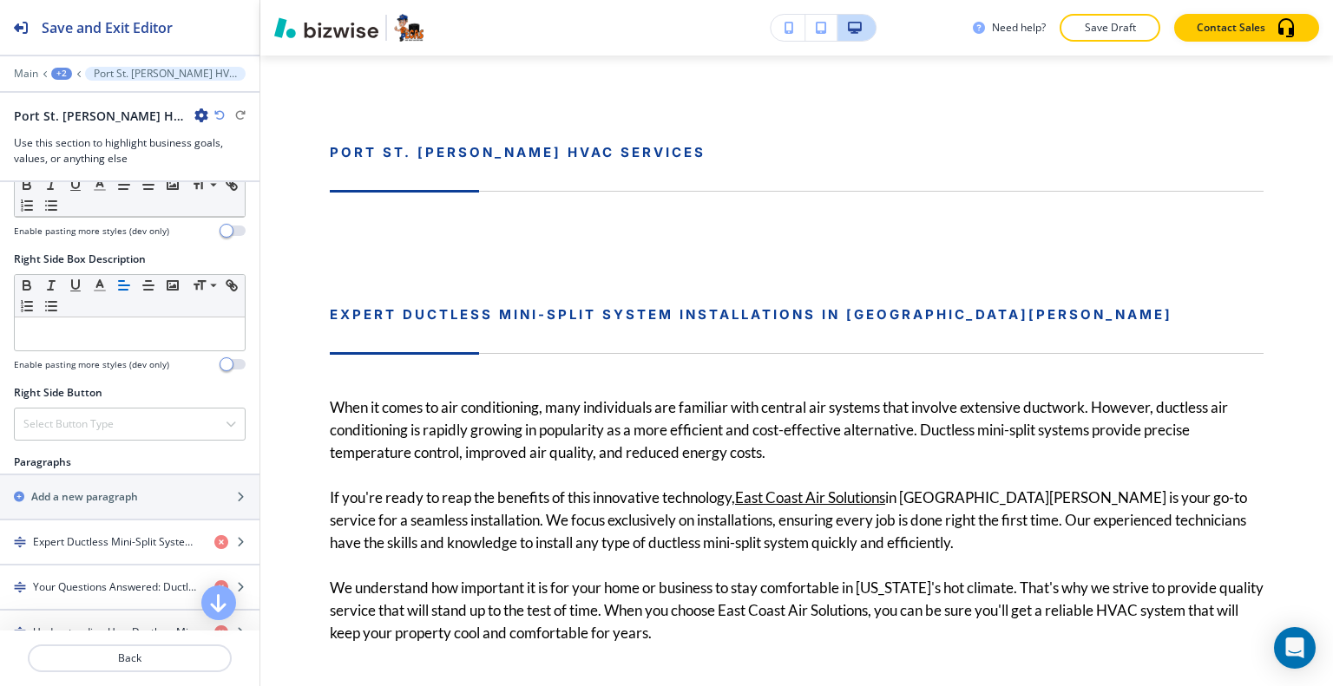
scroll to position [954, 0]
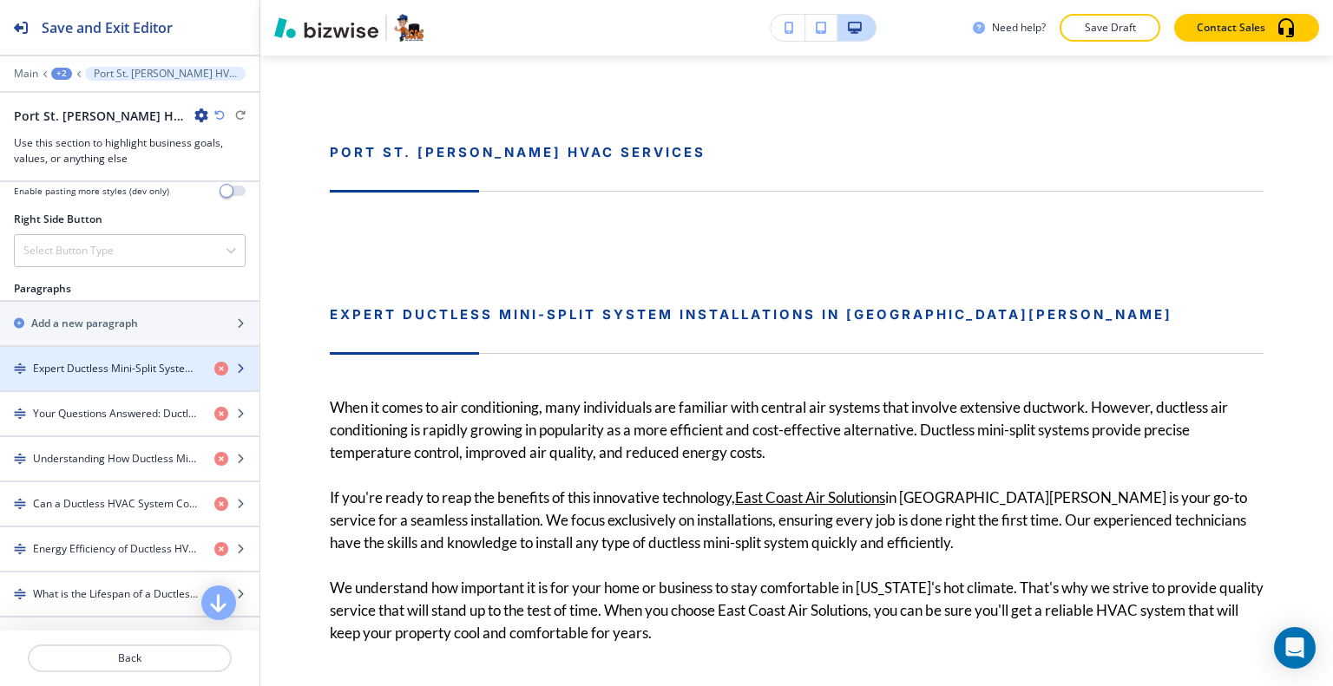
click at [153, 369] on h4 "Expert Ductless Mini-Split System Installations in [GEOGRAPHIC_DATA][PERSON_NAM…" at bounding box center [116, 369] width 167 height 16
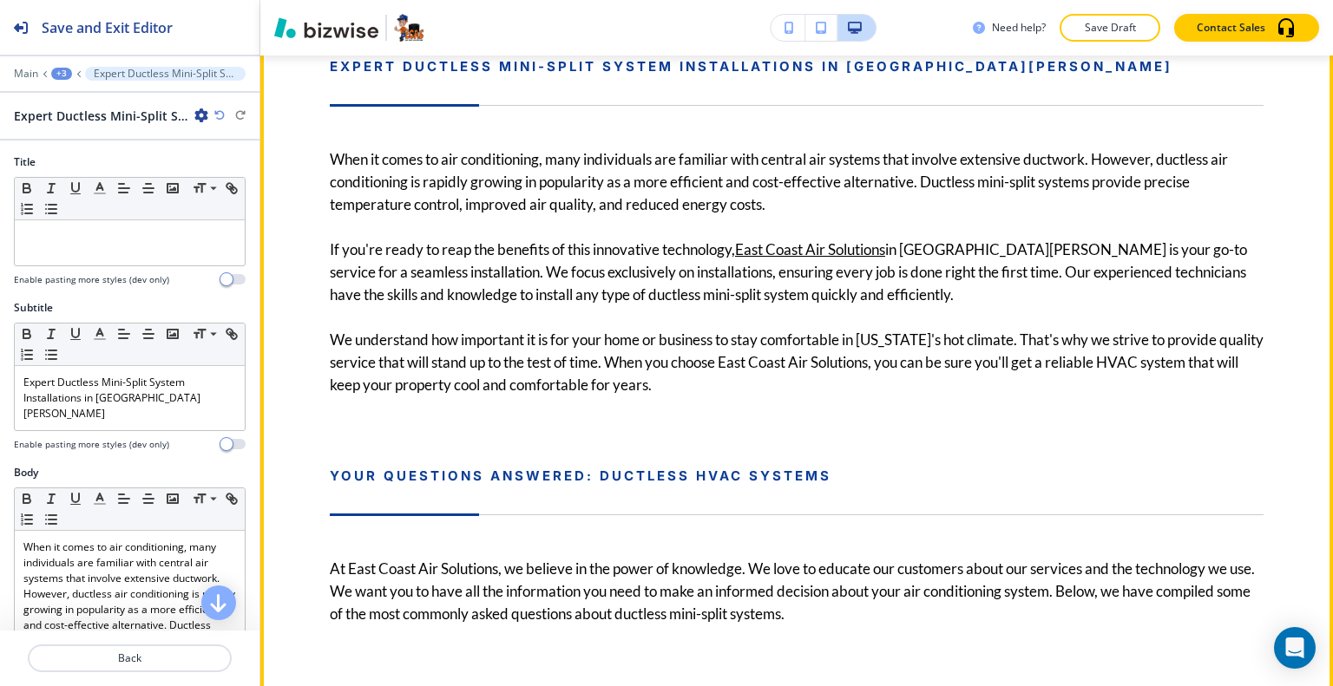
scroll to position [913, 0]
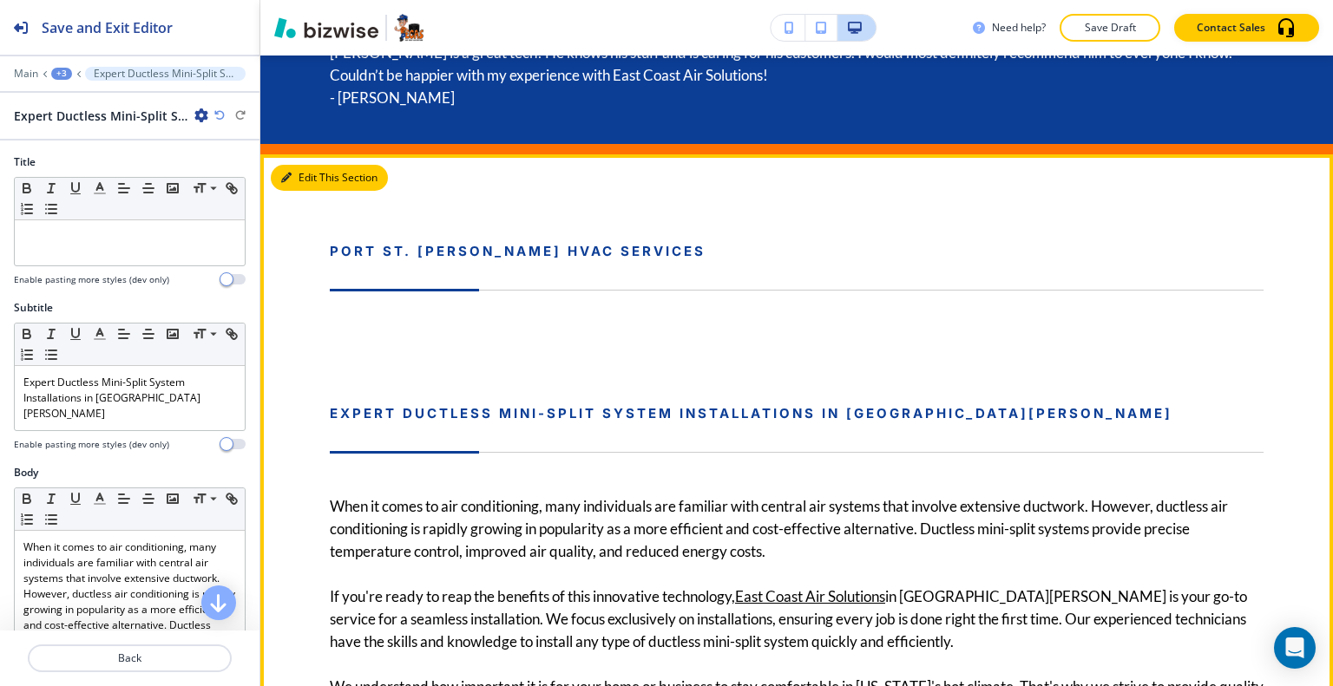
click at [298, 175] on button "Edit This Section" at bounding box center [329, 178] width 117 height 26
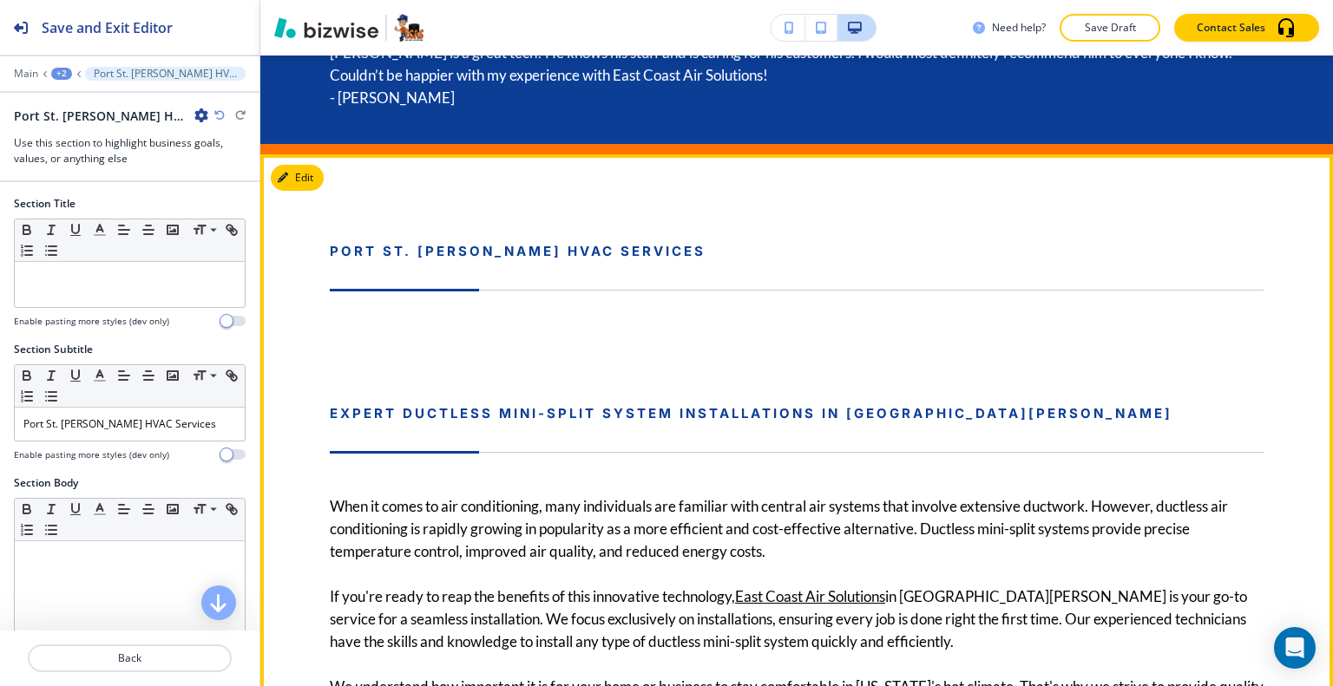
scroll to position [1012, 0]
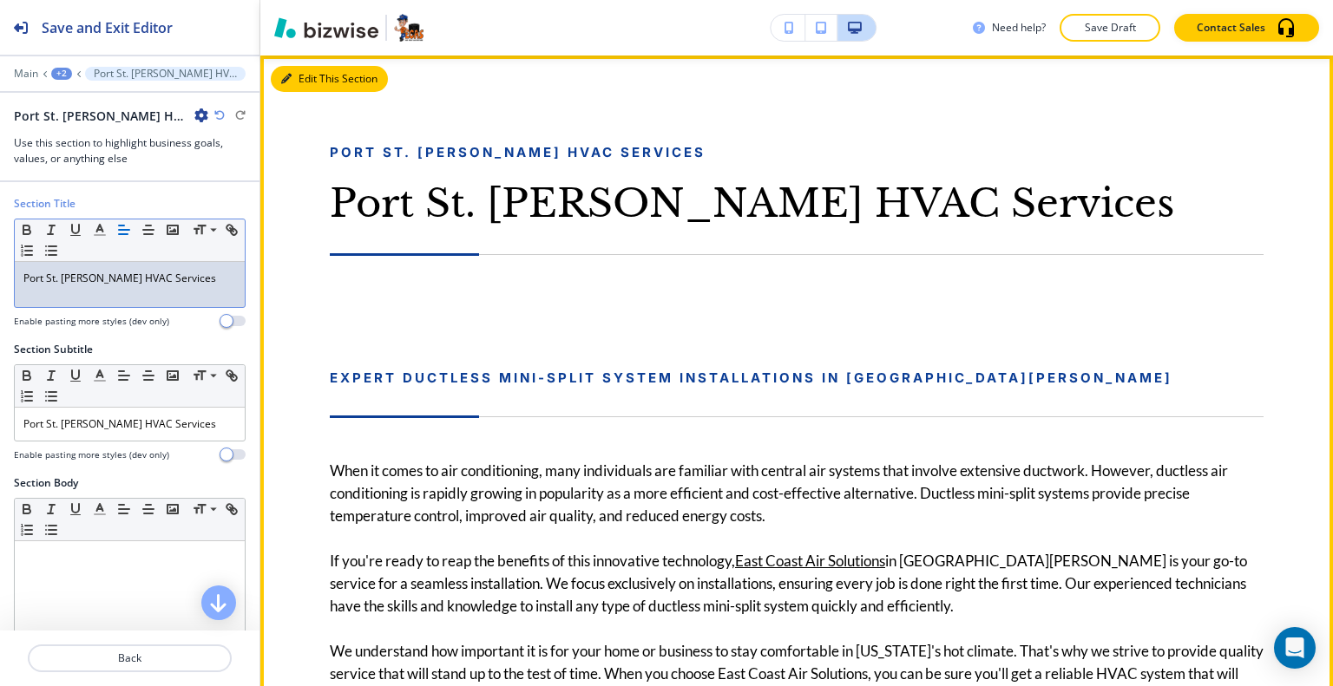
click at [307, 78] on button "Edit This Section" at bounding box center [329, 79] width 117 height 26
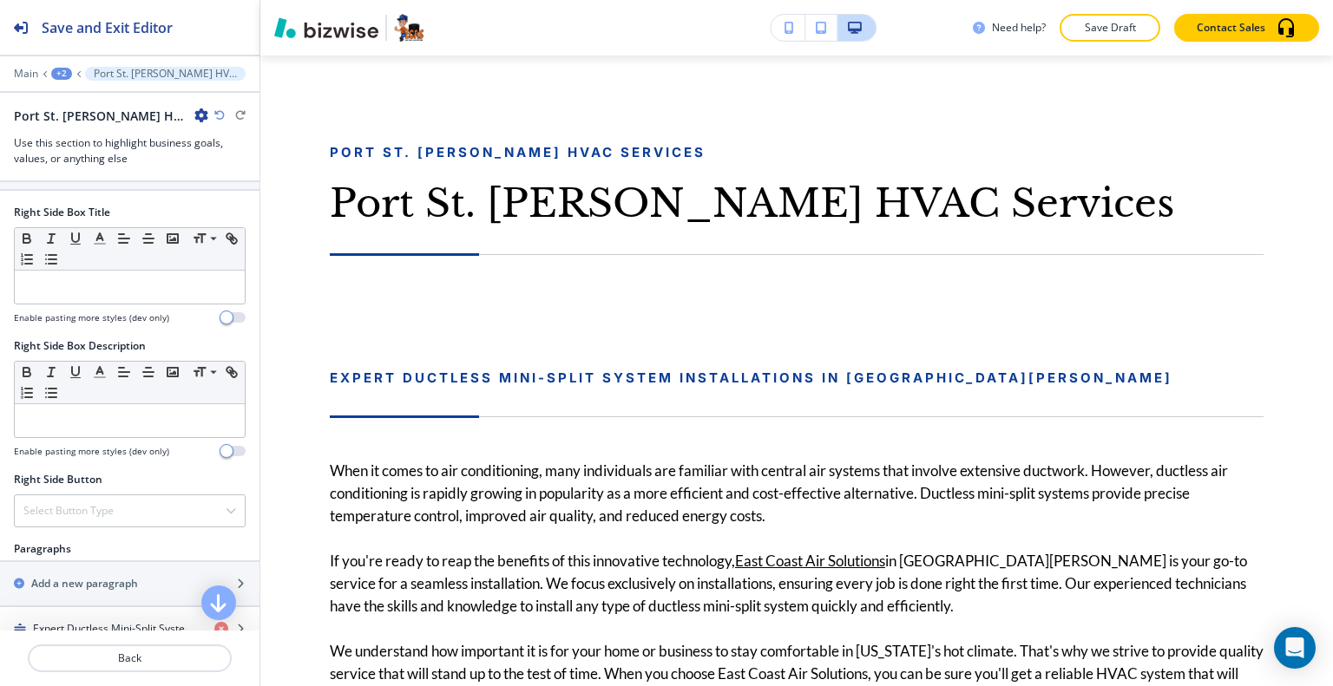
scroll to position [1041, 0]
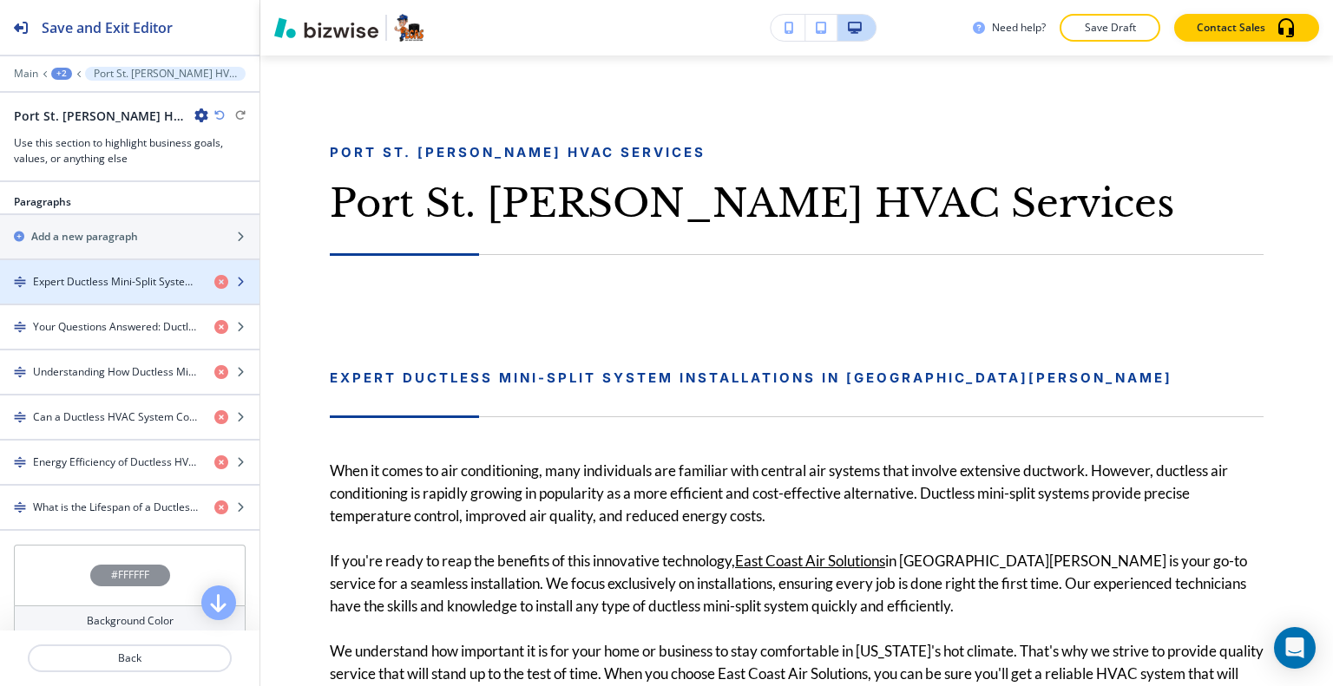
click at [130, 279] on h4 "Expert Ductless Mini-Split System Installations in [GEOGRAPHIC_DATA][PERSON_NAM…" at bounding box center [116, 282] width 167 height 16
click at [130, 277] on h4 "Expert Ductless Mini-Split System Installations in [GEOGRAPHIC_DATA][PERSON_NAM…" at bounding box center [116, 282] width 167 height 16
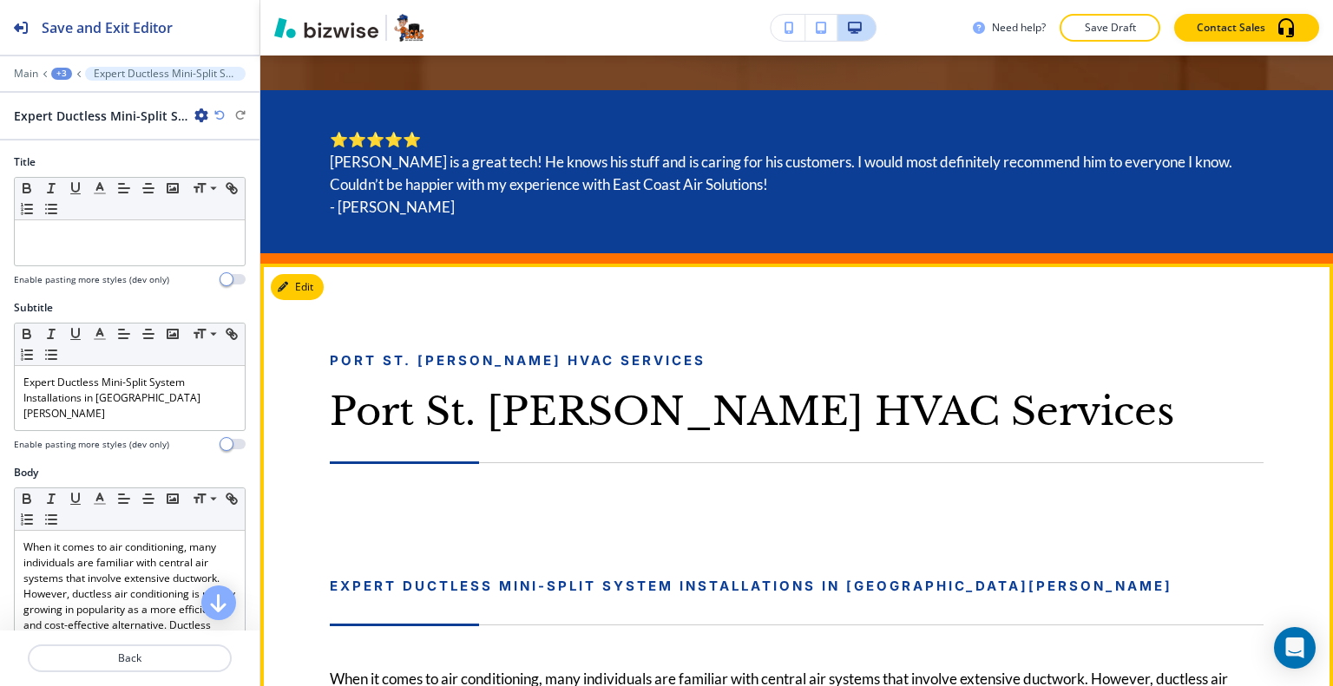
scroll to position [977, 0]
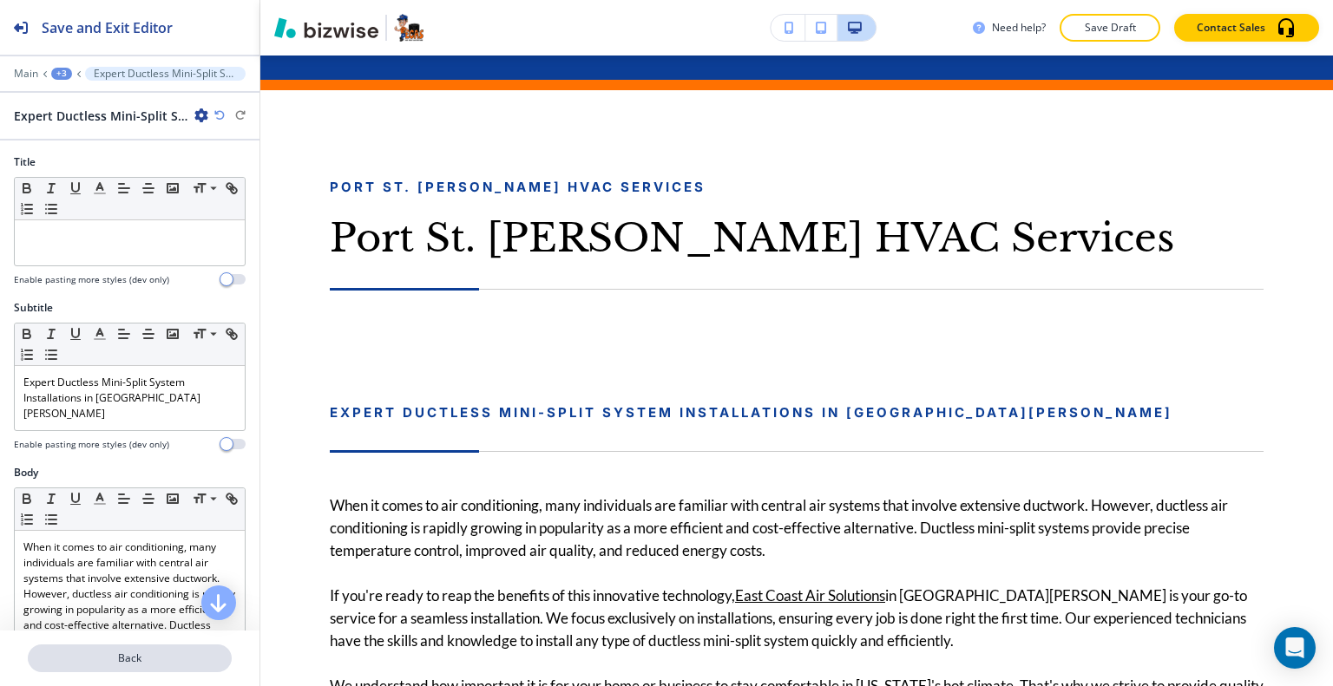
click at [149, 663] on p "Back" at bounding box center [129, 659] width 200 height 16
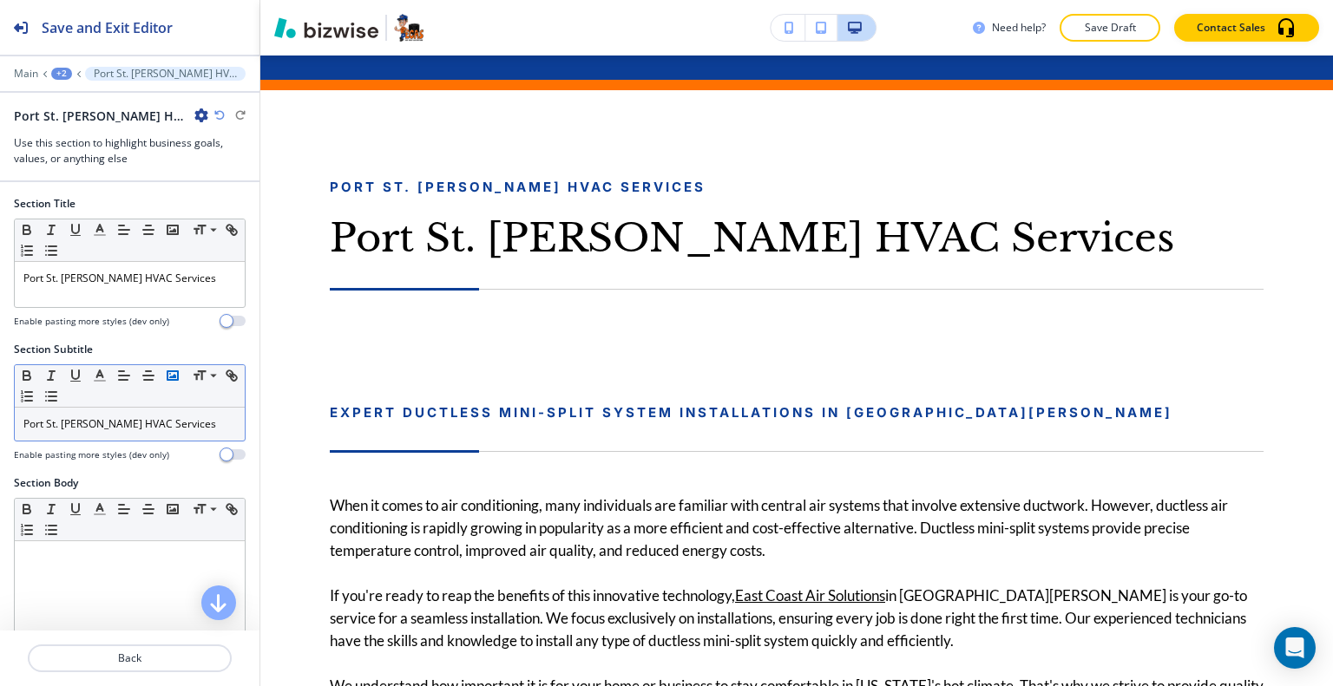
scroll to position [1012, 0]
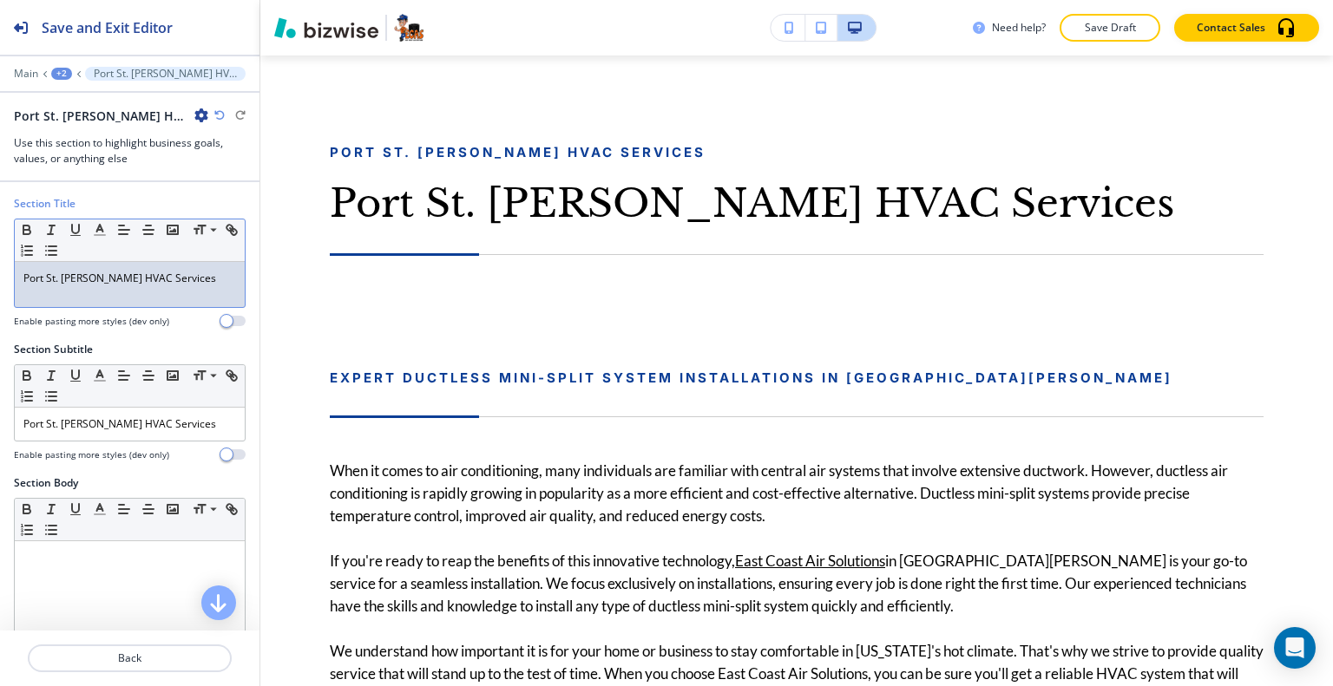
drag, startPoint x: 209, startPoint y: 268, endPoint x: 0, endPoint y: 300, distance: 211.5
click at [0, 299] on div "Section Title Small Normal Large Huge [GEOGRAPHIC_DATA] Ductless HVAC Services …" at bounding box center [129, 269] width 259 height 146
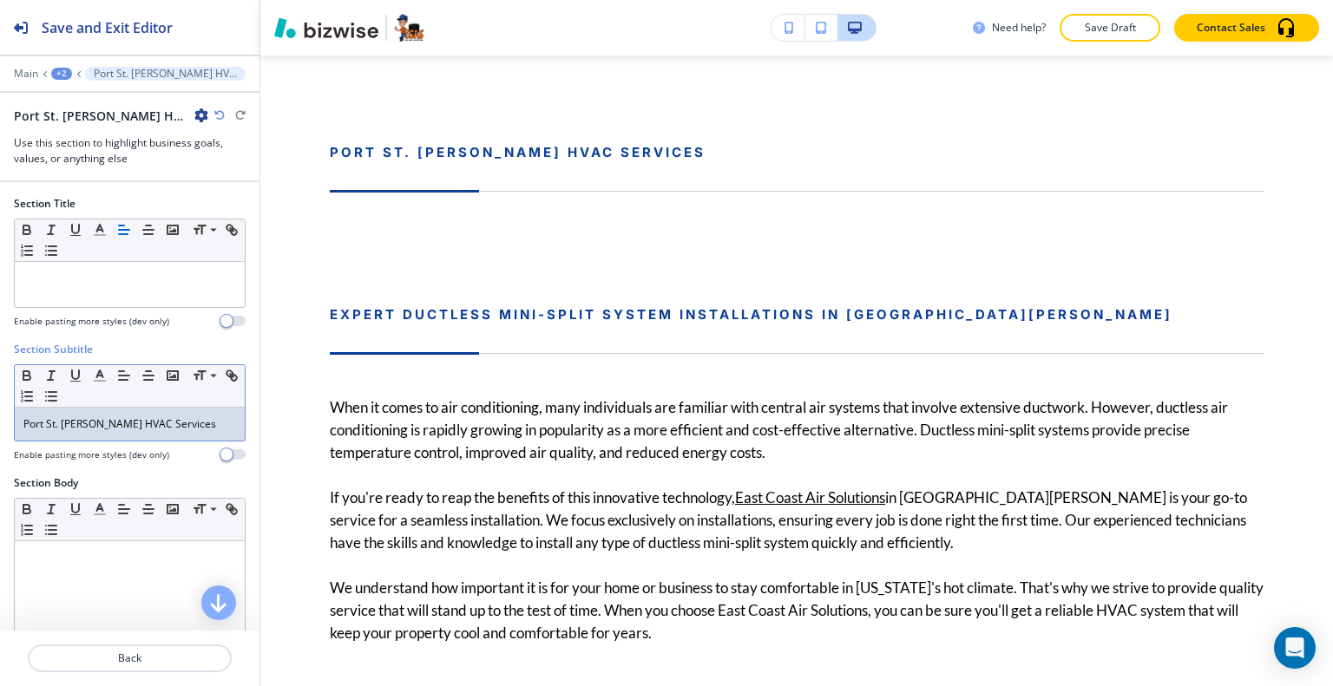
drag, startPoint x: 215, startPoint y: 425, endPoint x: 0, endPoint y: 423, distance: 215.2
click at [0, 423] on div "Section Subtitle Small Normal Large Huge [GEOGRAPHIC_DATA] Ductless HVAC Servic…" at bounding box center [129, 409] width 259 height 134
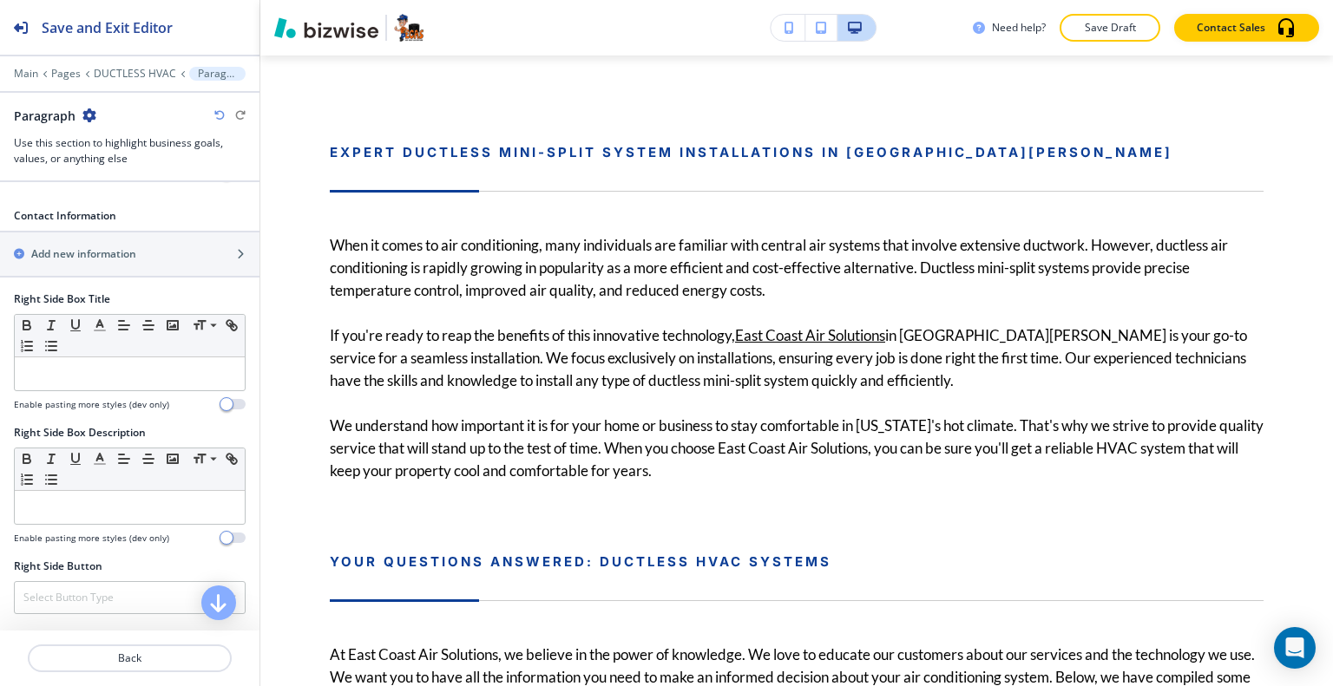
scroll to position [954, 0]
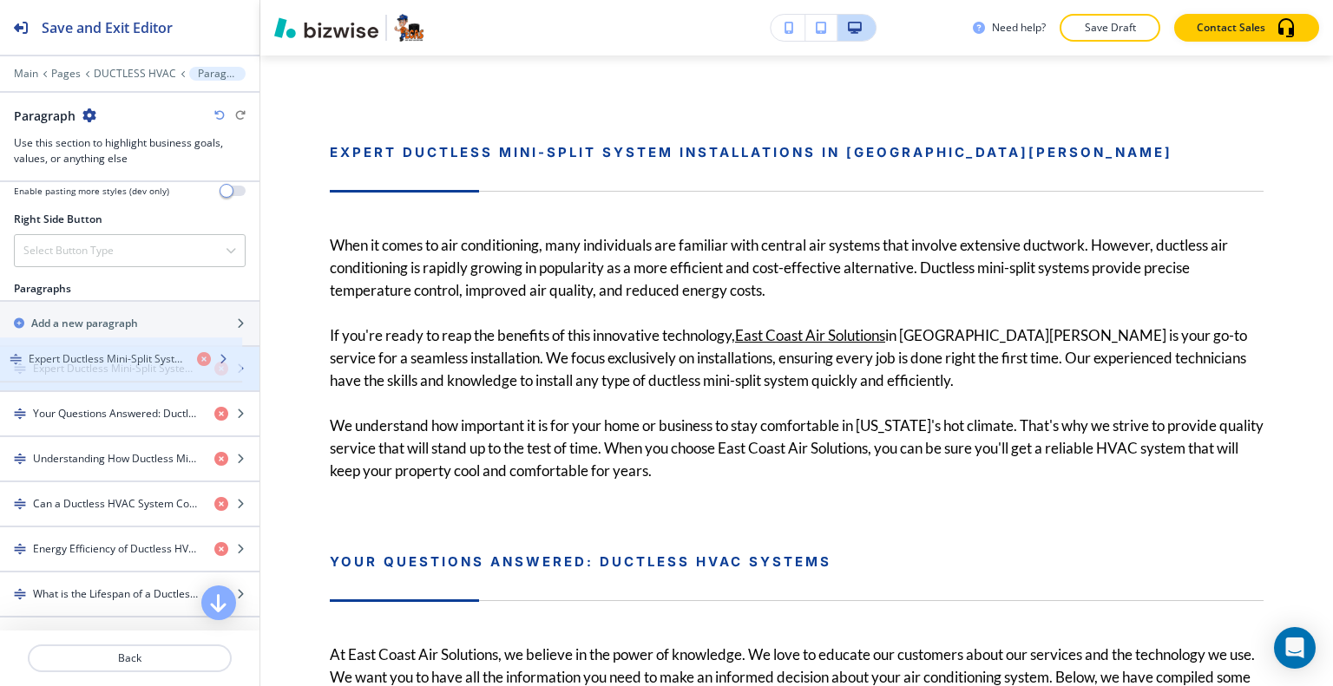
drag, startPoint x: 129, startPoint y: 379, endPoint x: 125, endPoint y: 371, distance: 8.9
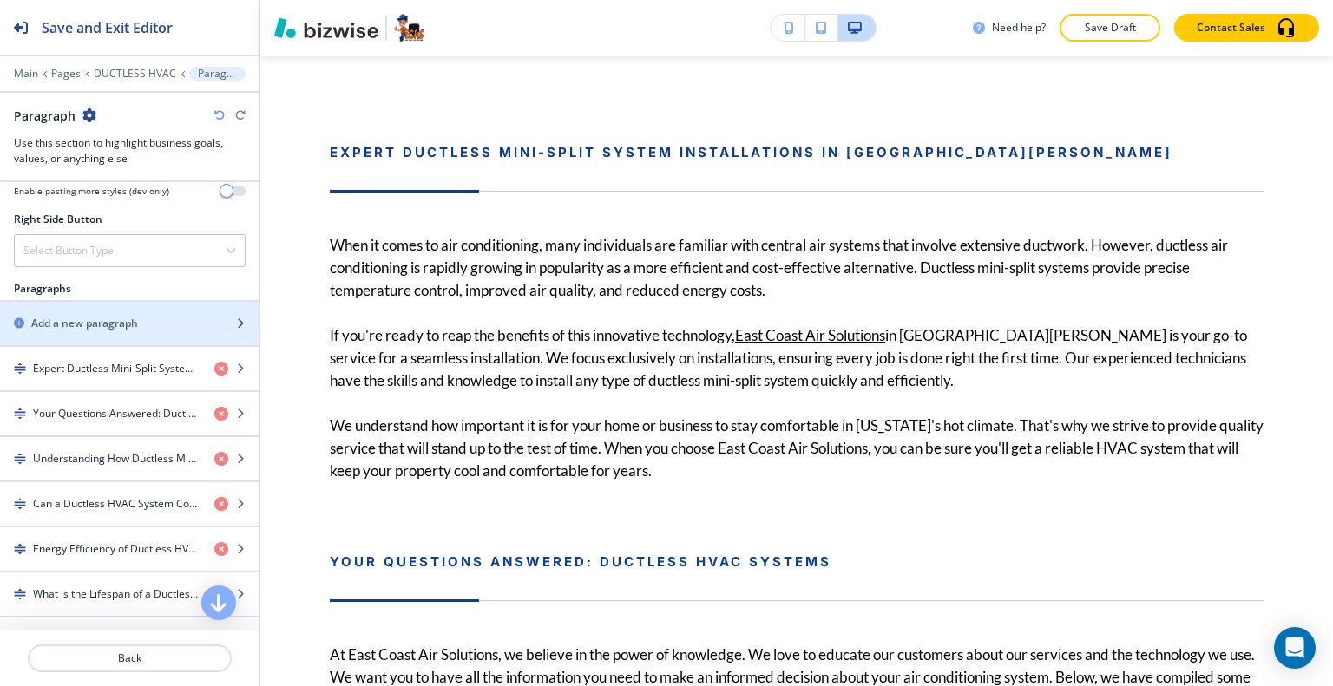
click at [125, 331] on div "button" at bounding box center [129, 338] width 259 height 14
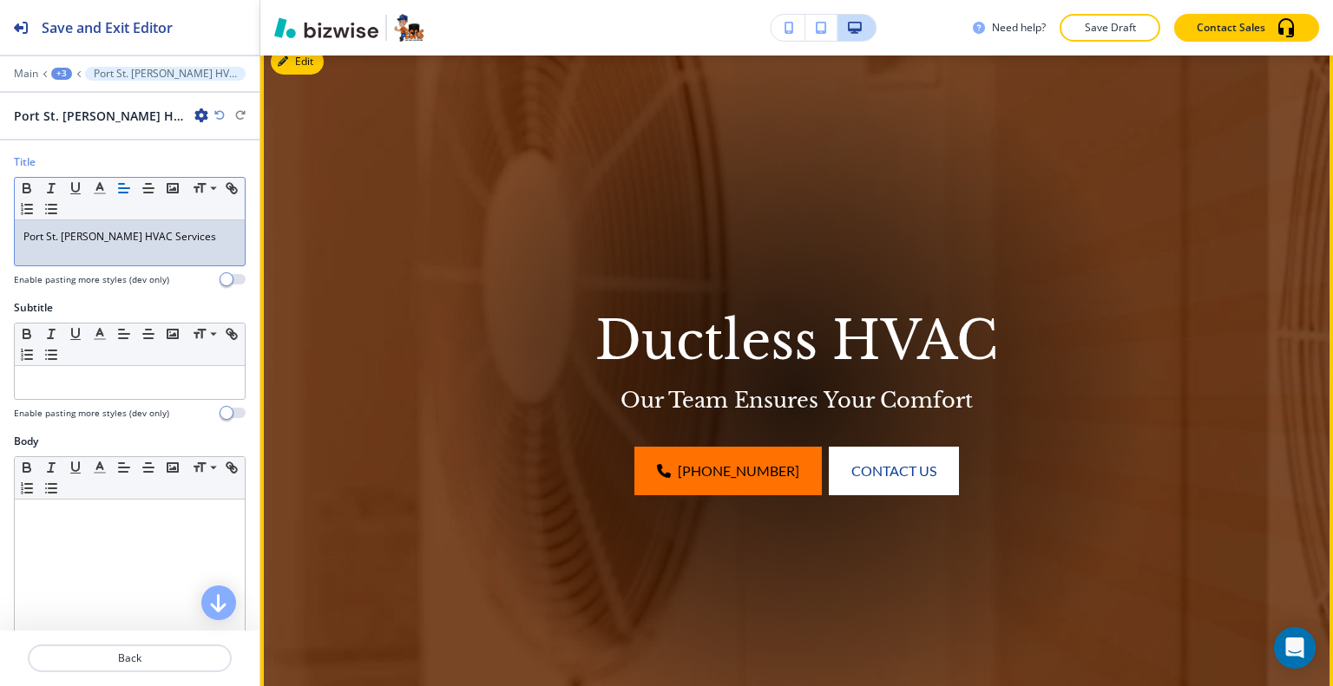
scroll to position [57, 0]
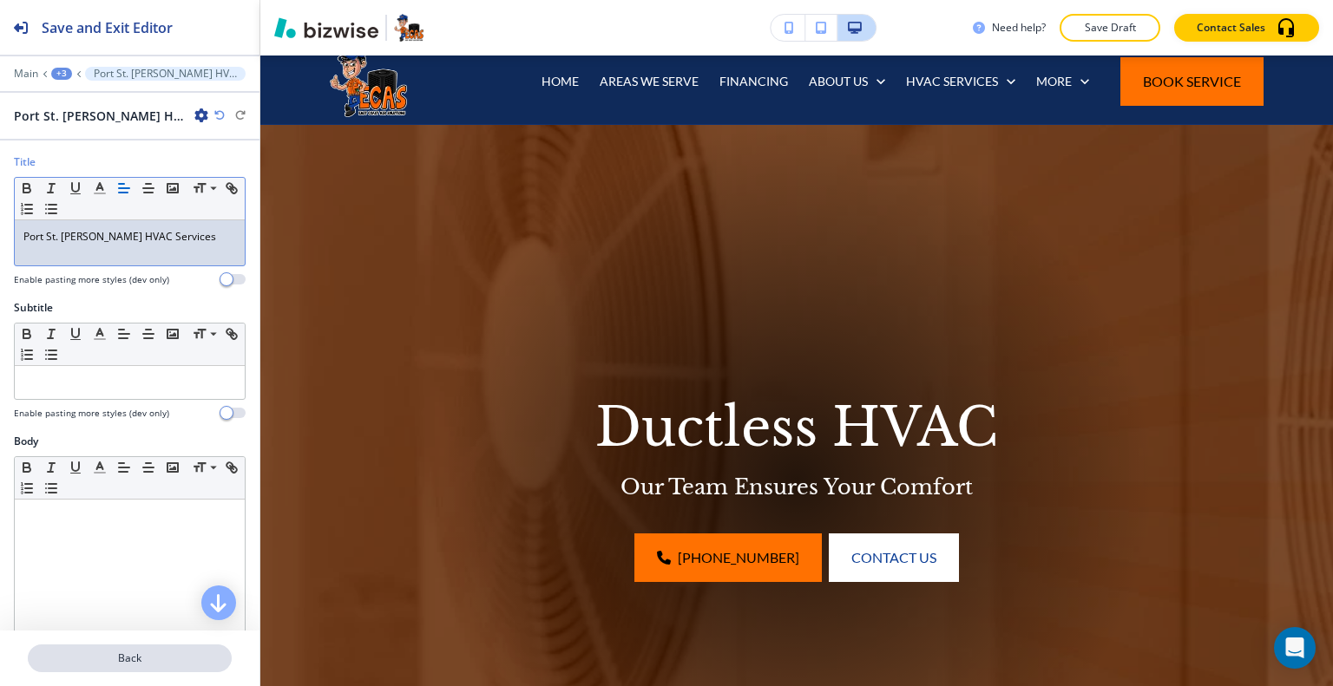
click at [124, 669] on button "Back" at bounding box center [130, 659] width 204 height 28
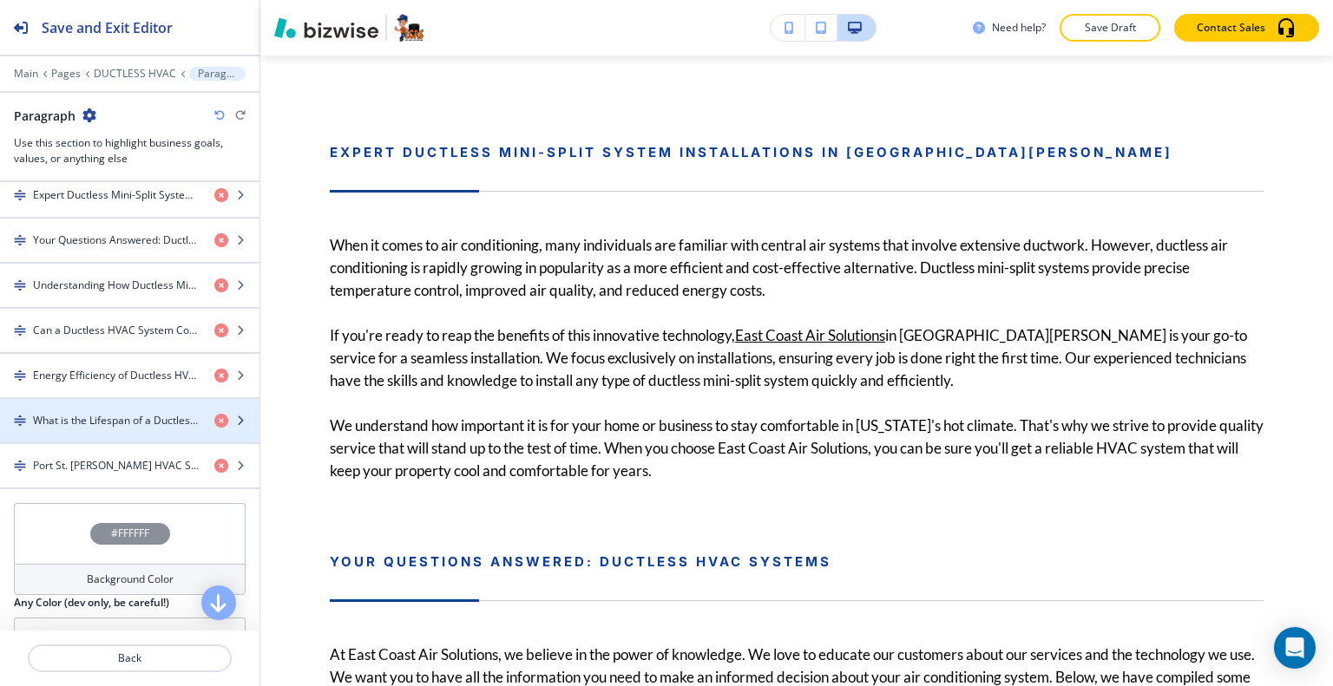
scroll to position [954, 0]
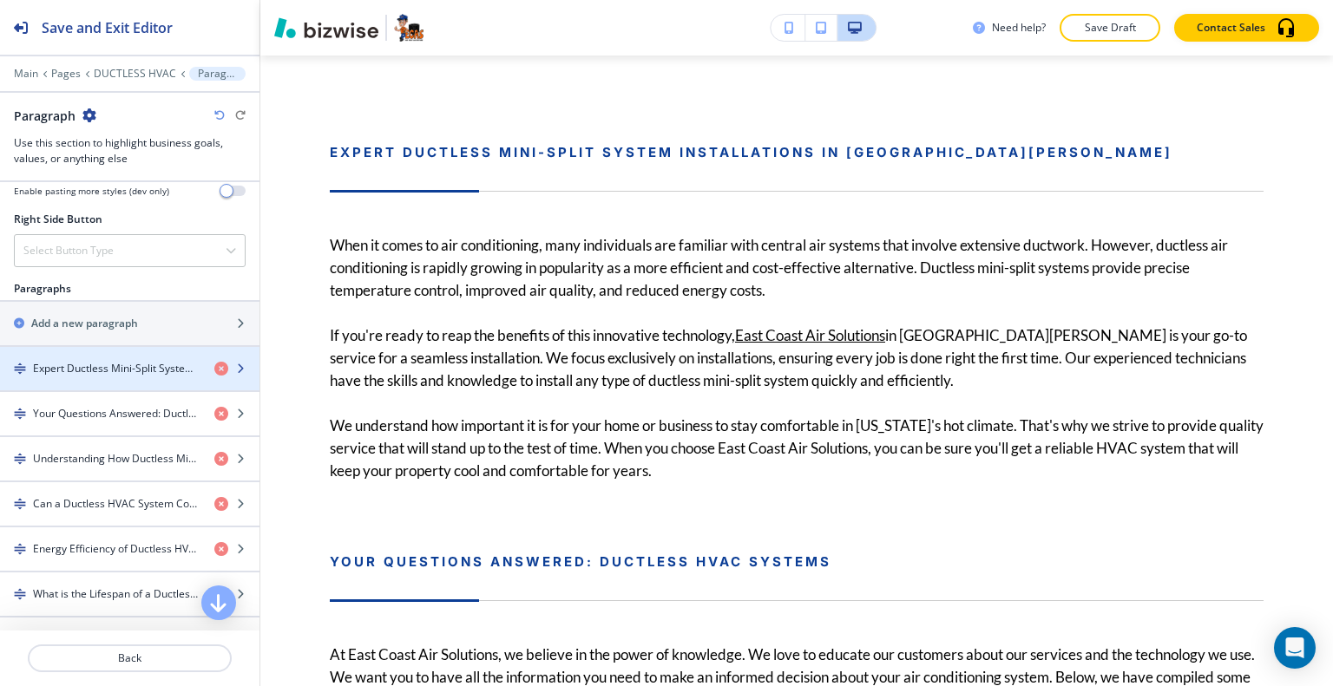
click at [128, 369] on h4 "Expert Ductless Mini-Split System Installations in [GEOGRAPHIC_DATA][PERSON_NAM…" at bounding box center [116, 369] width 167 height 16
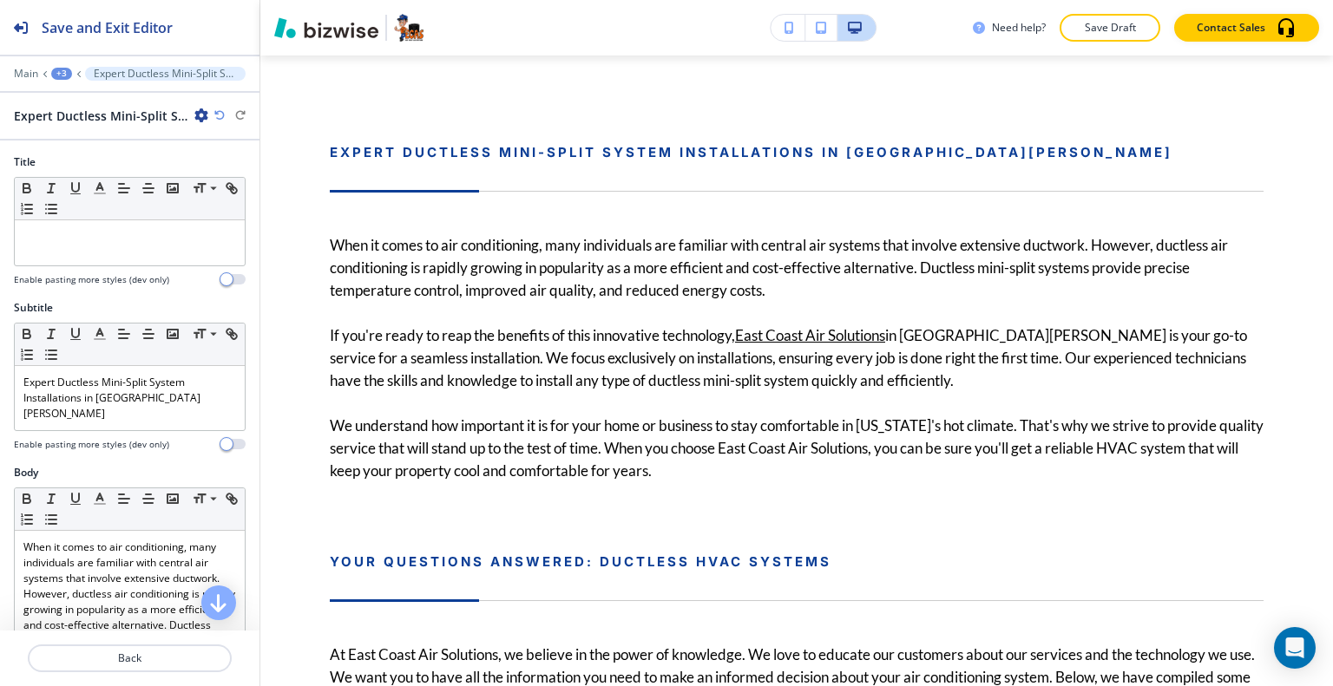
scroll to position [1098, 0]
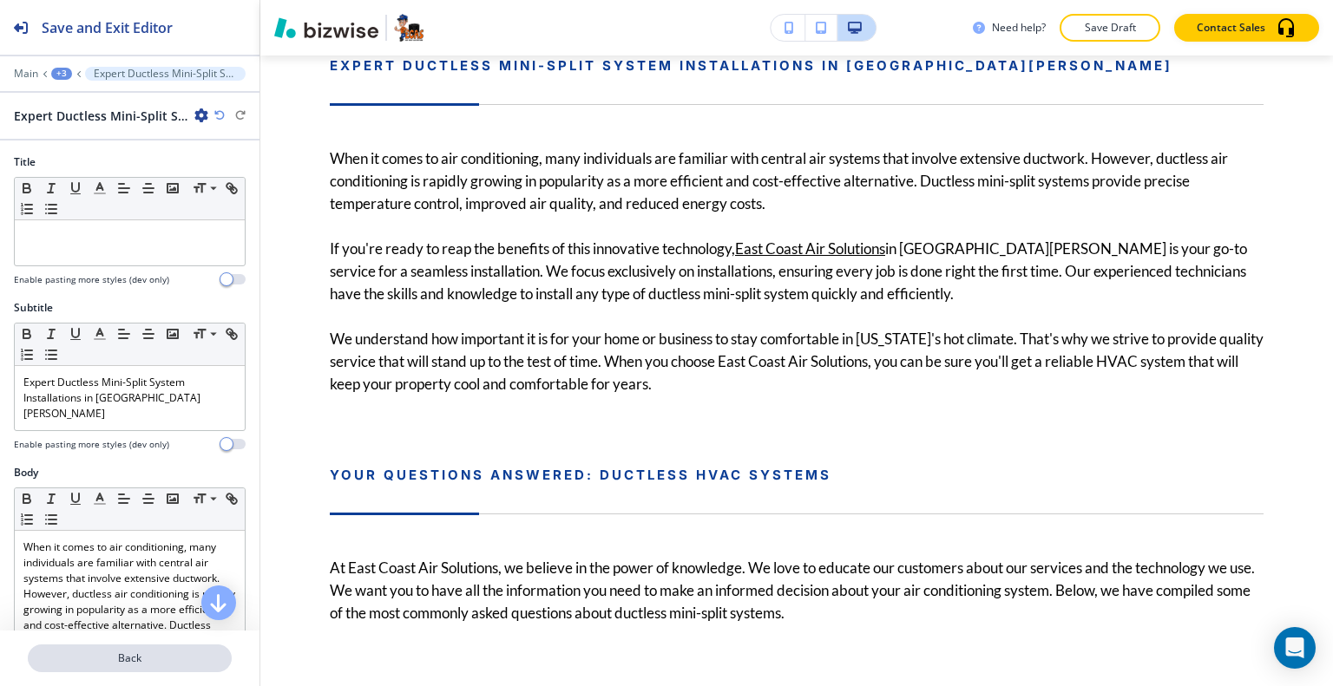
click at [137, 656] on p "Back" at bounding box center [129, 659] width 200 height 16
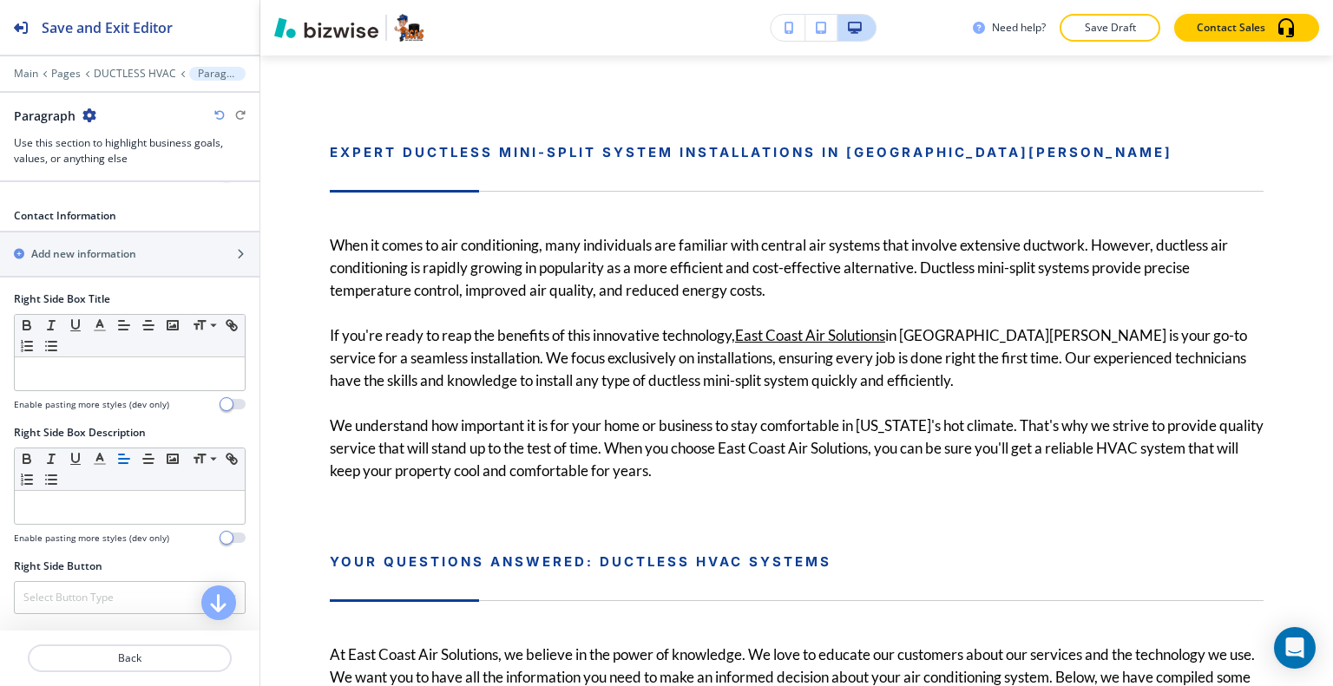
scroll to position [1041, 0]
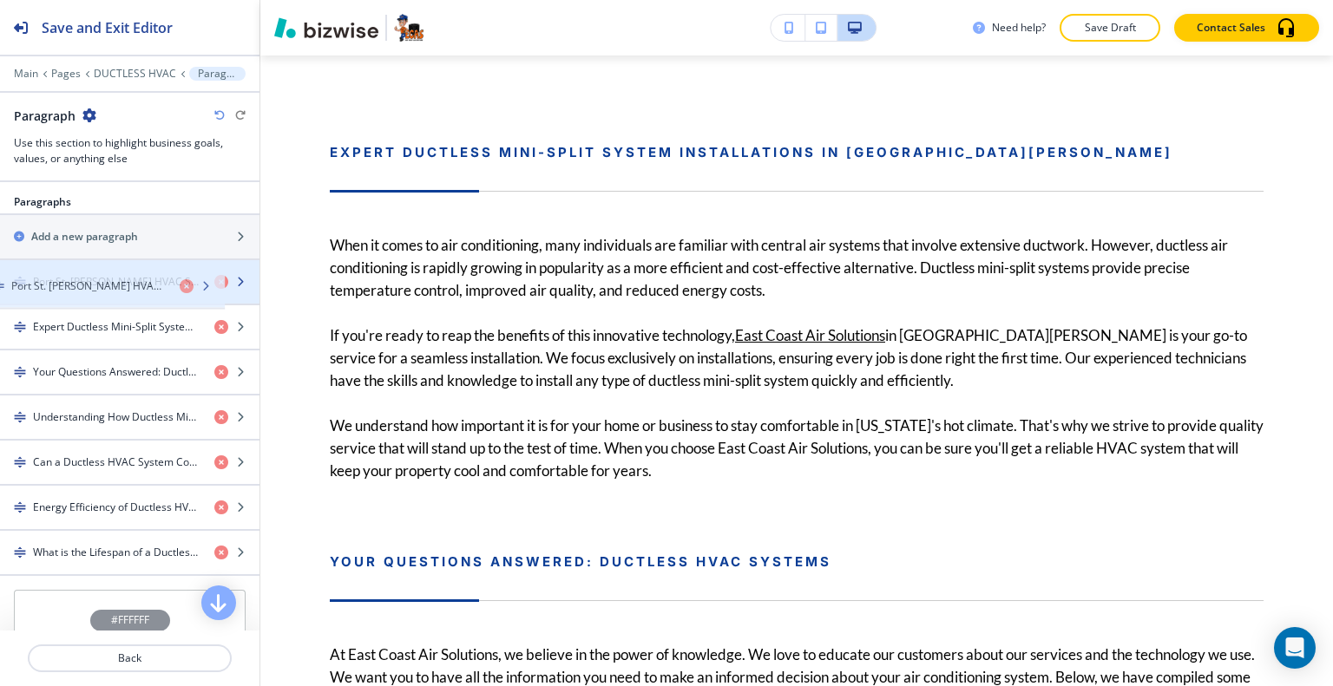
drag, startPoint x: 111, startPoint y: 545, endPoint x: 89, endPoint y: 286, distance: 259.4
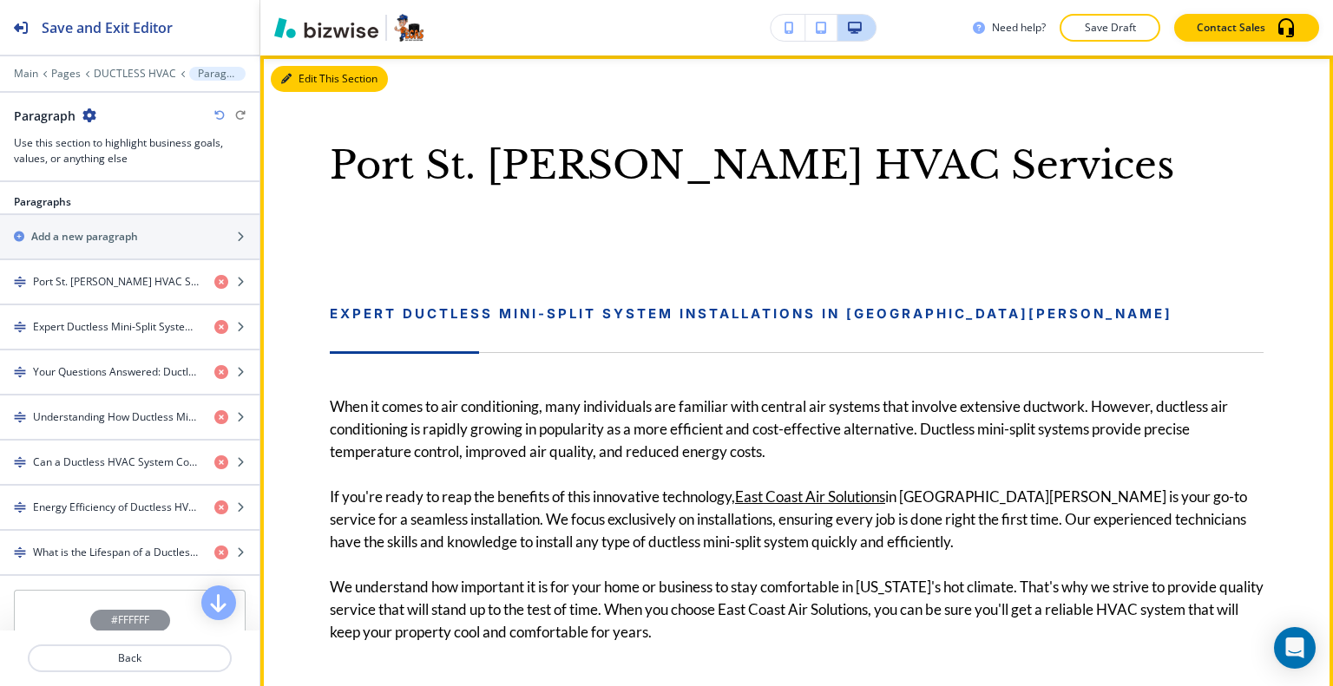
click at [301, 78] on button "Edit This Section" at bounding box center [329, 79] width 117 height 26
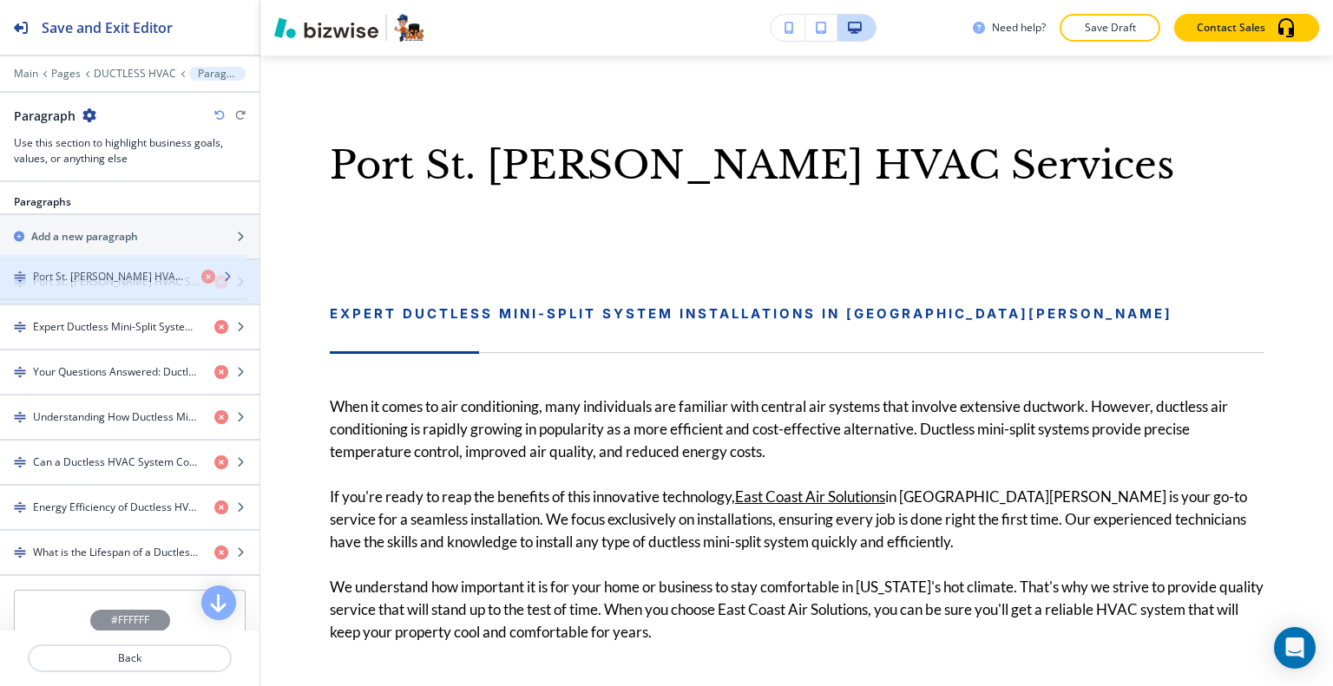
click at [73, 265] on div "button" at bounding box center [129, 267] width 259 height 14
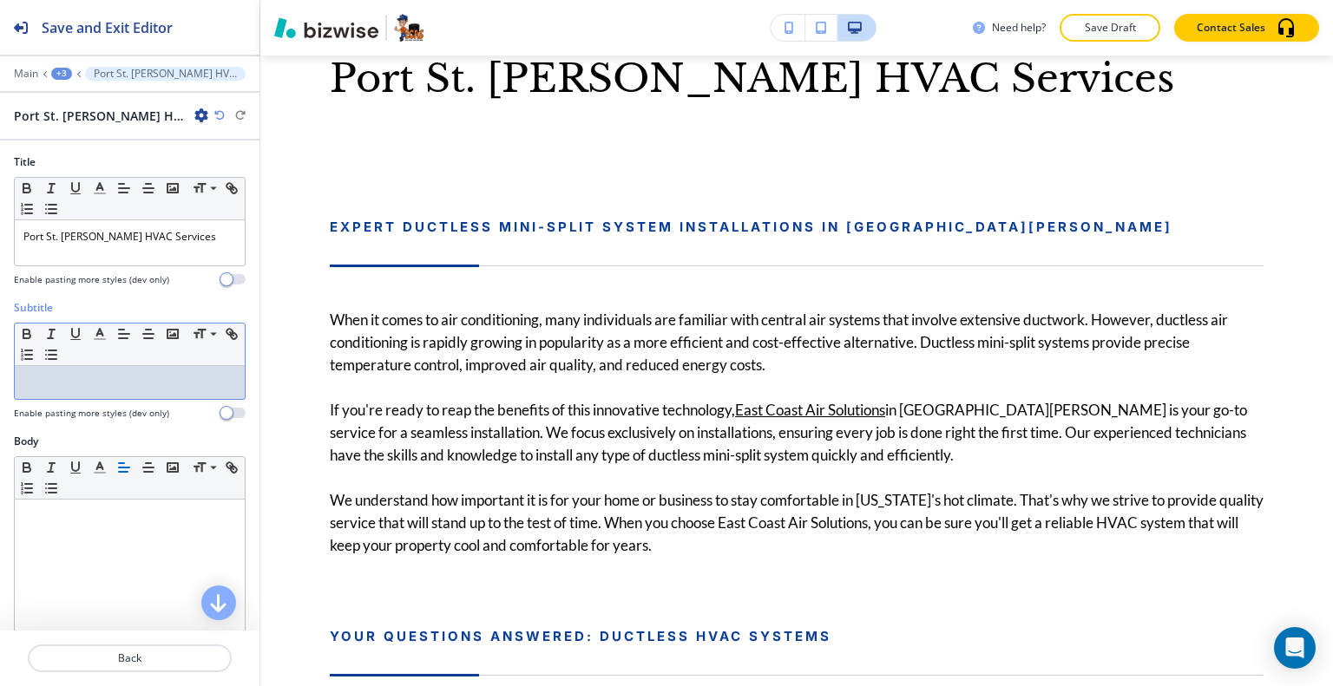
drag, startPoint x: 58, startPoint y: 587, endPoint x: 42, endPoint y: 370, distance: 217.5
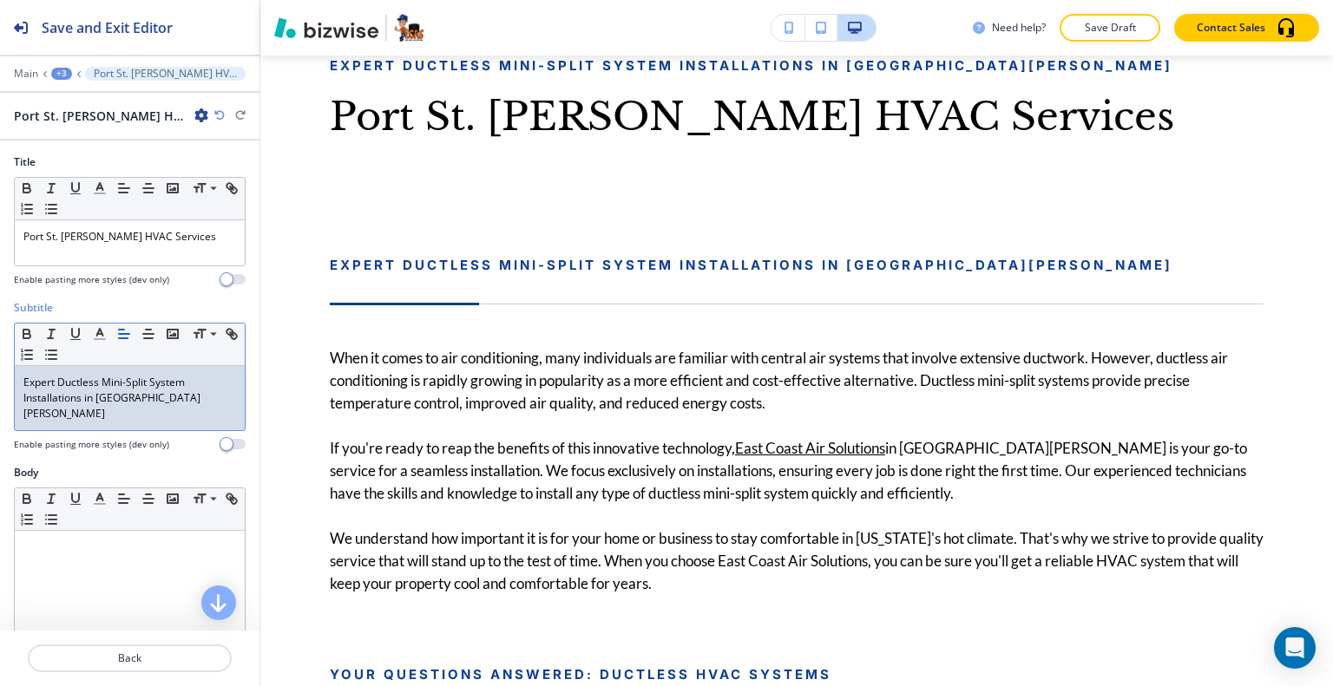
scroll to position [87, 0]
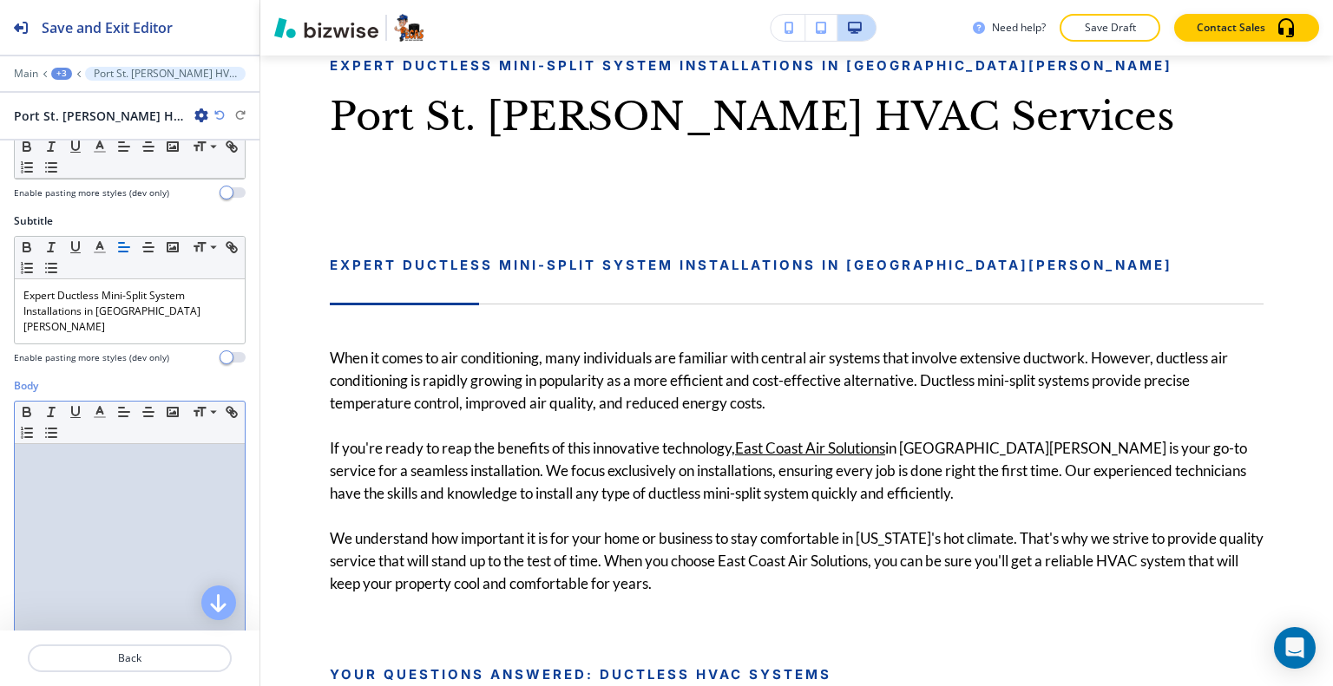
click at [115, 472] on div at bounding box center [130, 557] width 230 height 226
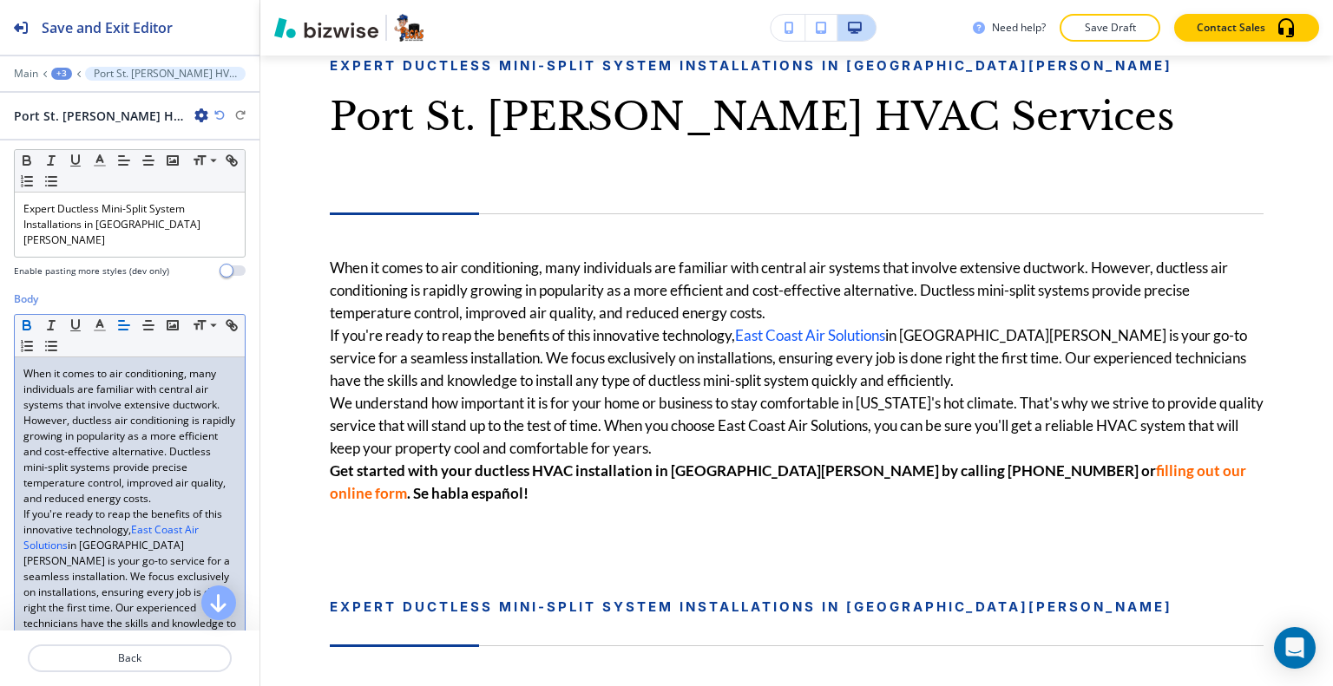
scroll to position [347, 0]
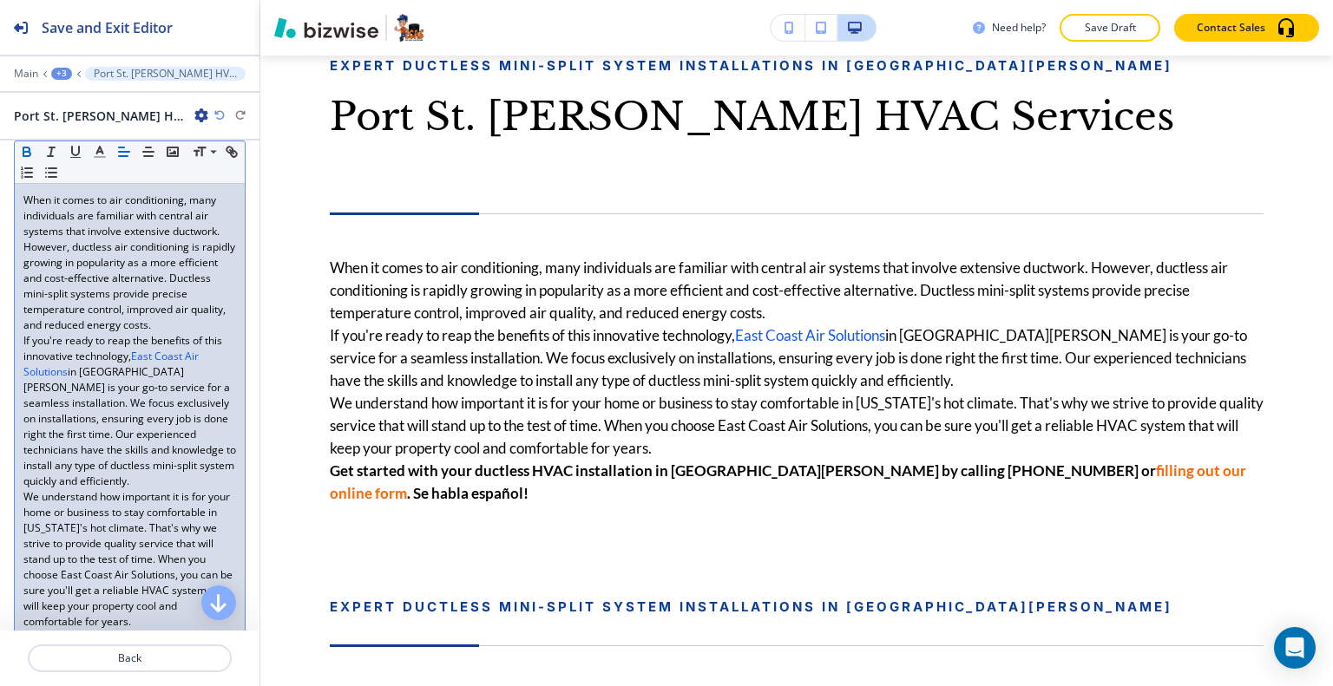
click at [139, 434] on link "in [GEOGRAPHIC_DATA][PERSON_NAME] is your go-to service for a seamless installa…" at bounding box center [130, 426] width 215 height 124
click at [174, 418] on link "in [GEOGRAPHIC_DATA][PERSON_NAME] is your go-to service for a seamless installa…" at bounding box center [130, 426] width 215 height 124
click at [200, 274] on p "When it comes to air conditioning, many individuals are familiar with central a…" at bounding box center [129, 263] width 213 height 141
click at [98, 463] on p "If you're ready to reap the benefits of this innovative technology, East Coast …" at bounding box center [129, 411] width 213 height 156
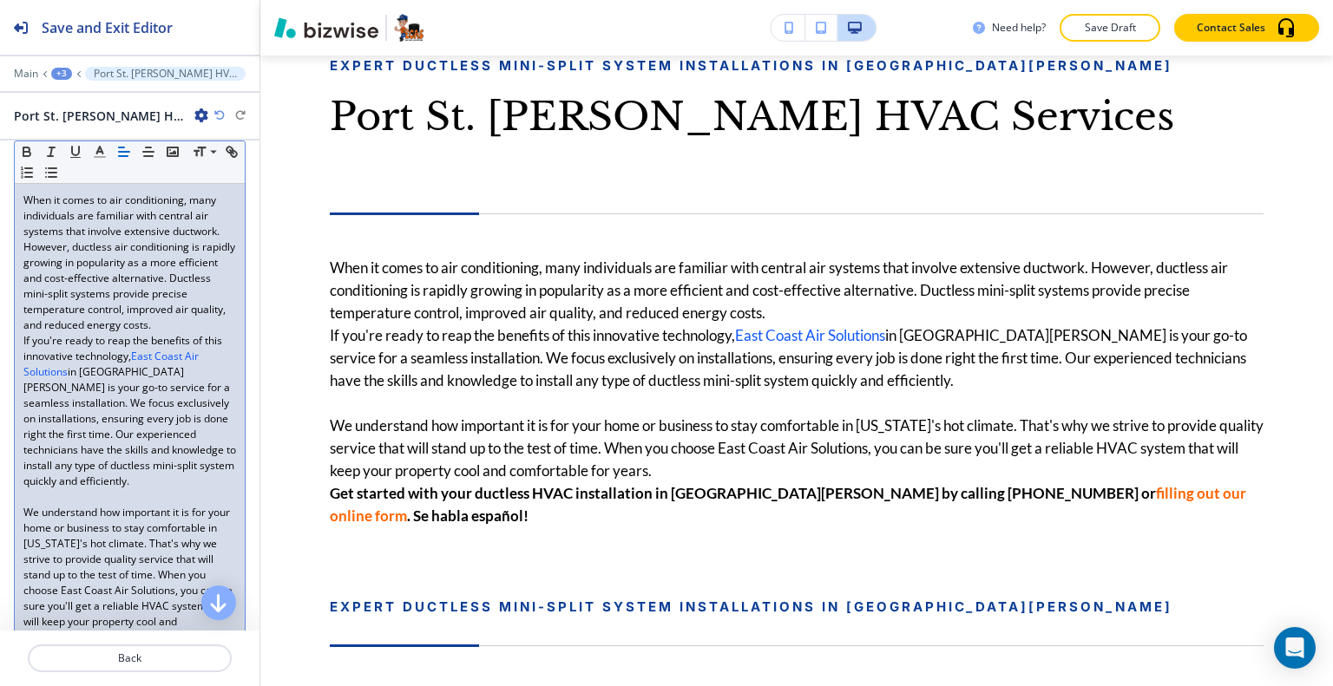
click at [21, 319] on div "When it comes to air conditioning, many individuals are familiar with central a…" at bounding box center [130, 458] width 230 height 548
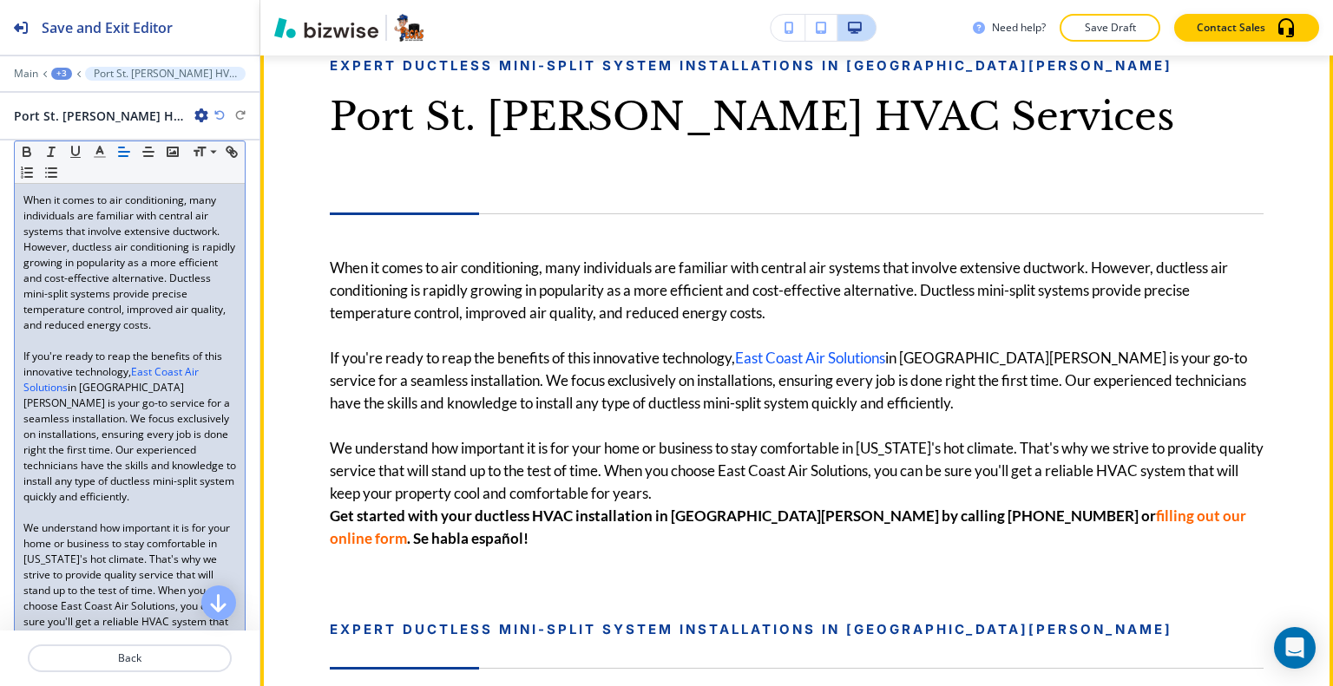
scroll to position [1012, 0]
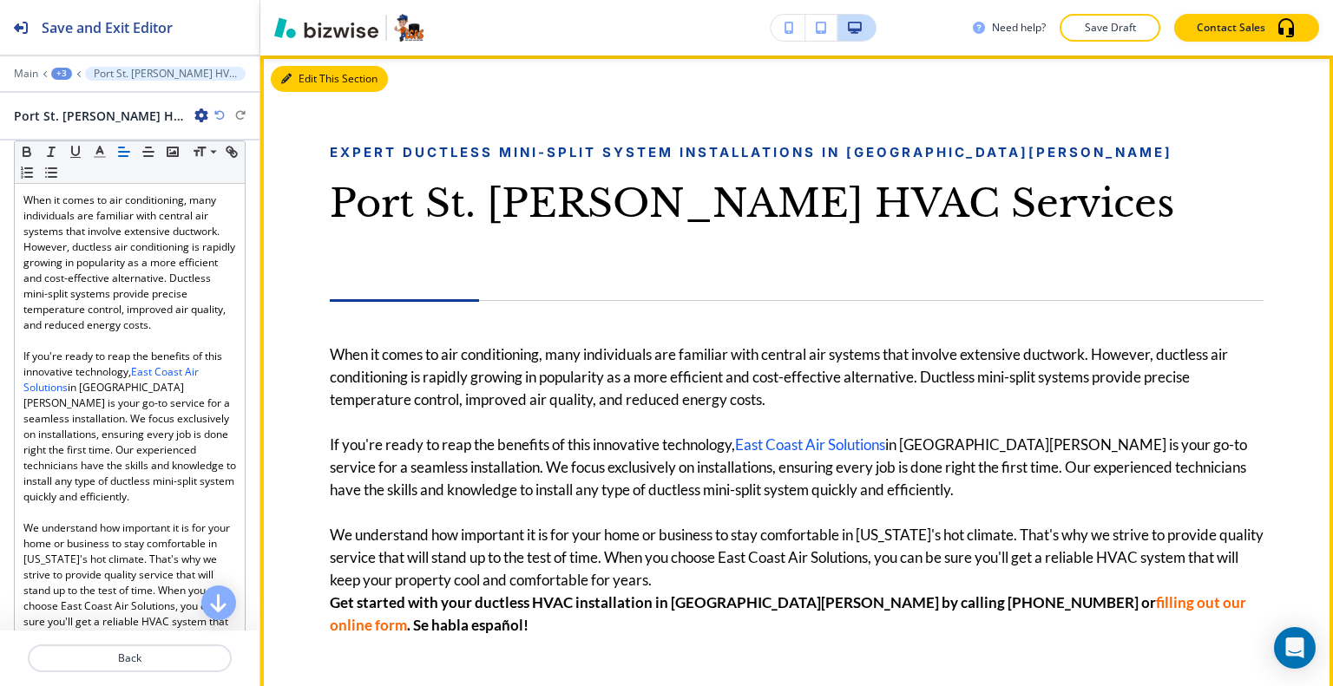
drag, startPoint x: 305, startPoint y: 84, endPoint x: 298, endPoint y: 92, distance: 10.4
click at [305, 86] on button "Edit This Section" at bounding box center [329, 79] width 117 height 26
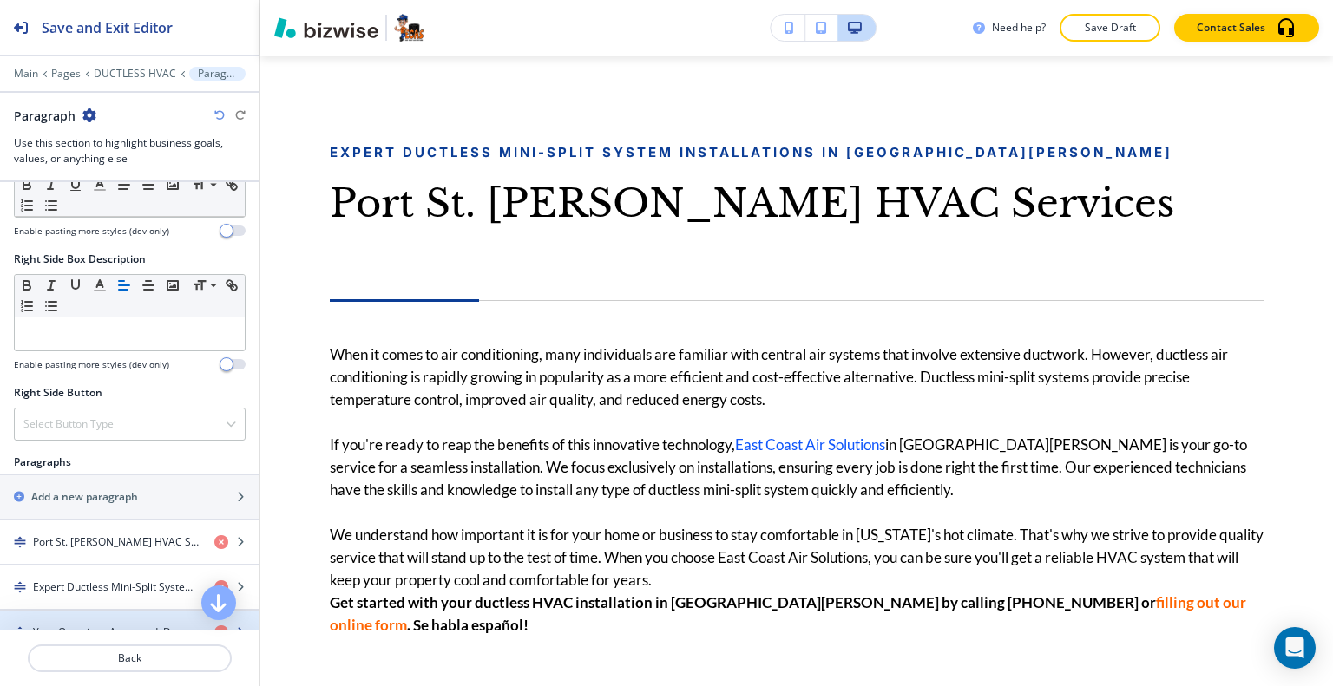
scroll to position [1041, 0]
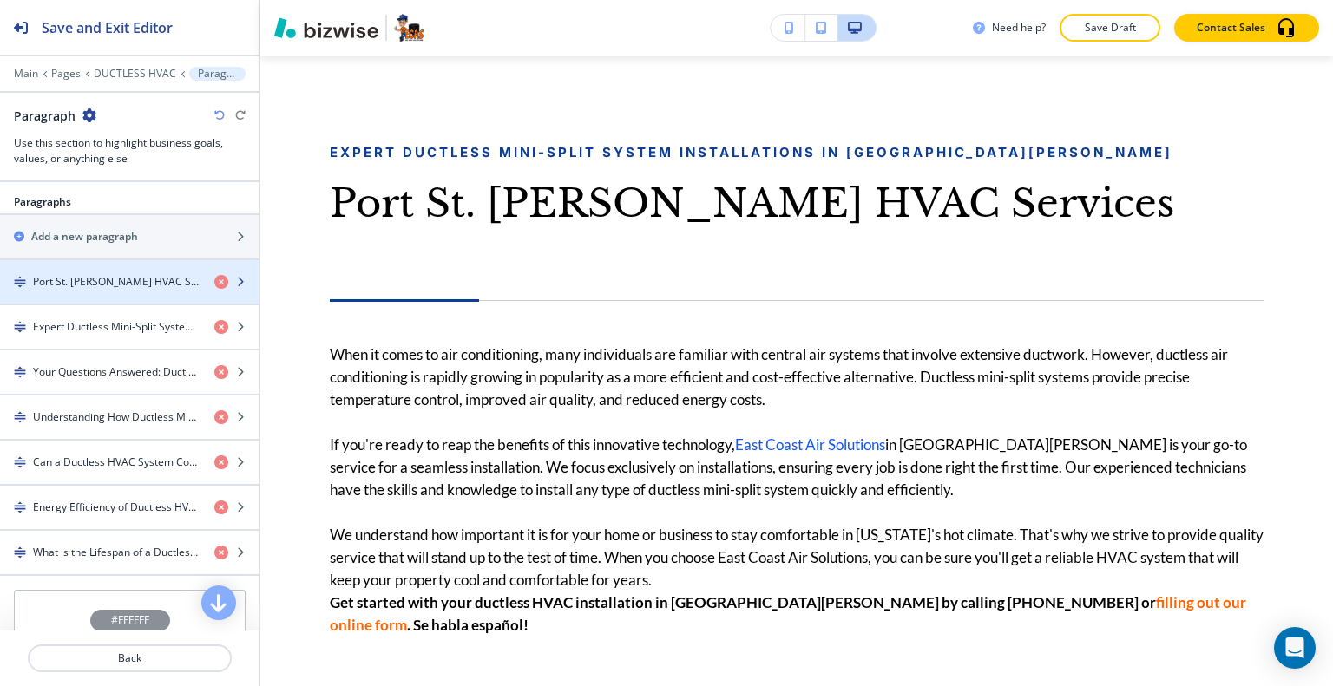
click at [123, 290] on div "button" at bounding box center [129, 297] width 259 height 14
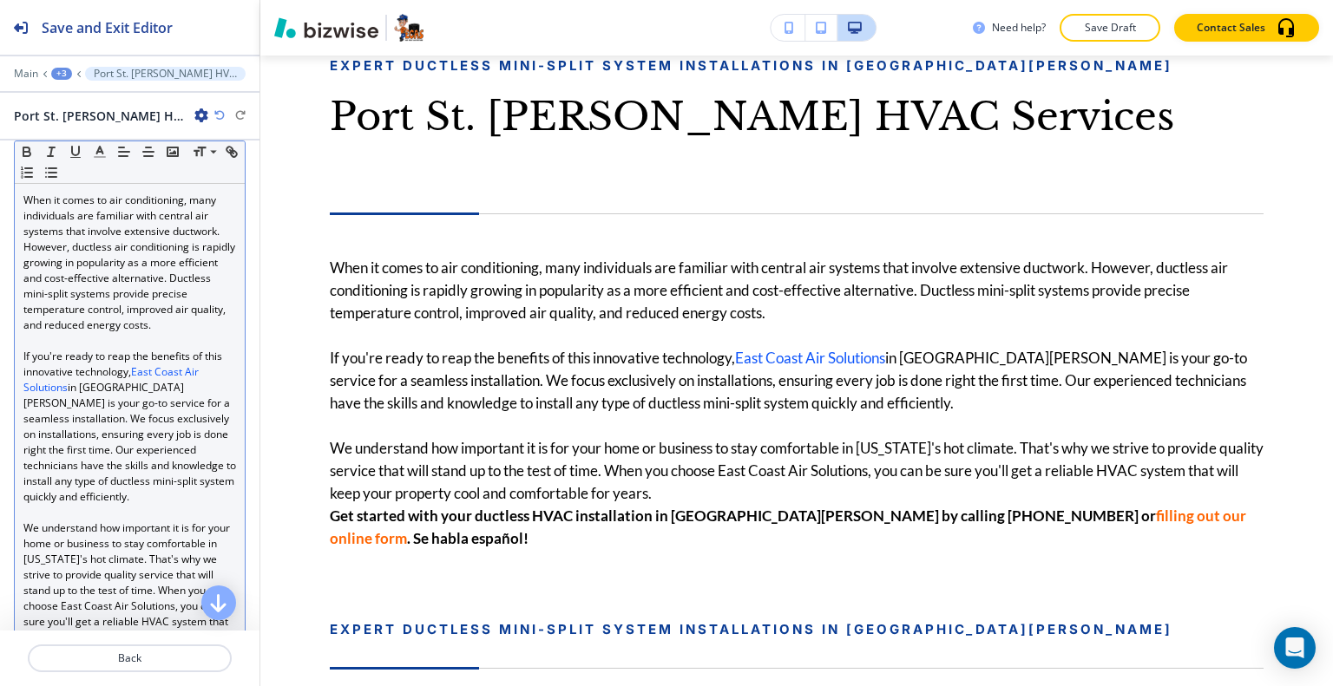
scroll to position [607, 0]
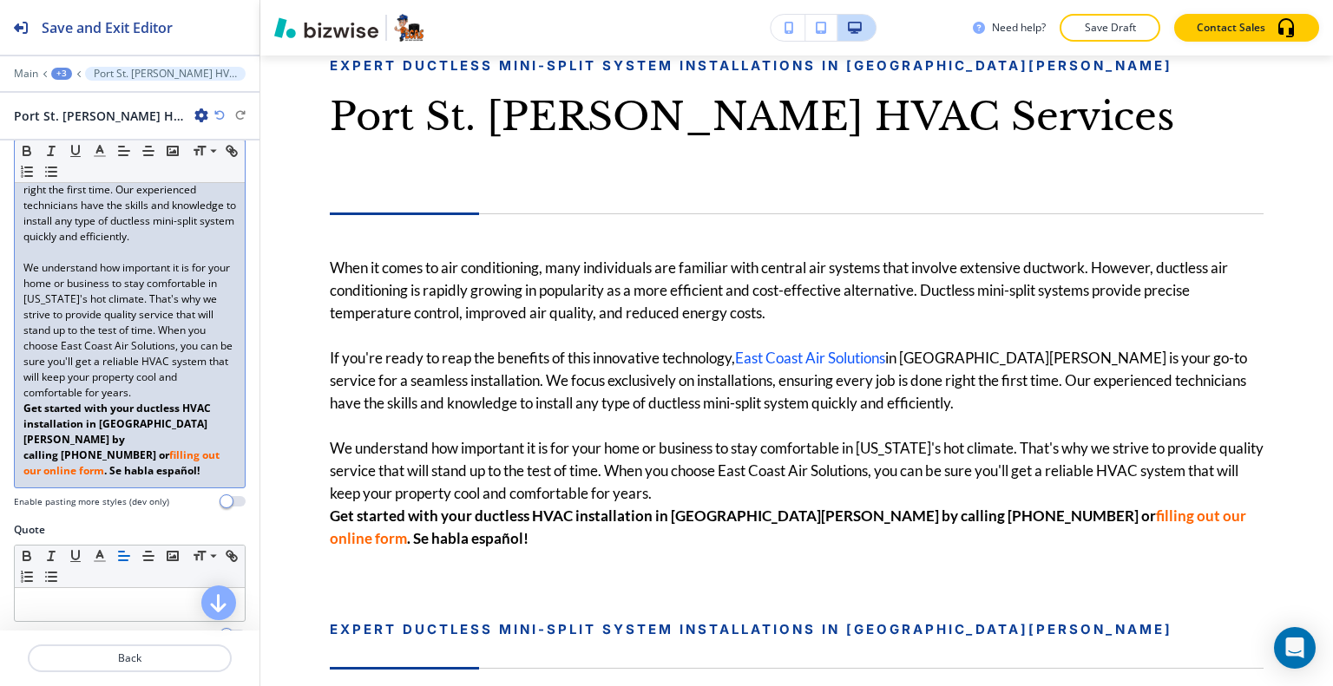
click at [118, 365] on p "We understand how important it is for your home or business to stay comfortable…" at bounding box center [129, 330] width 213 height 141
click at [216, 379] on p "We understand how important it is for your home or business to stay comfortable…" at bounding box center [129, 330] width 213 height 141
click at [228, 381] on div "When it comes to air conditioning, many individuals are familiar with central a…" at bounding box center [130, 206] width 230 height 564
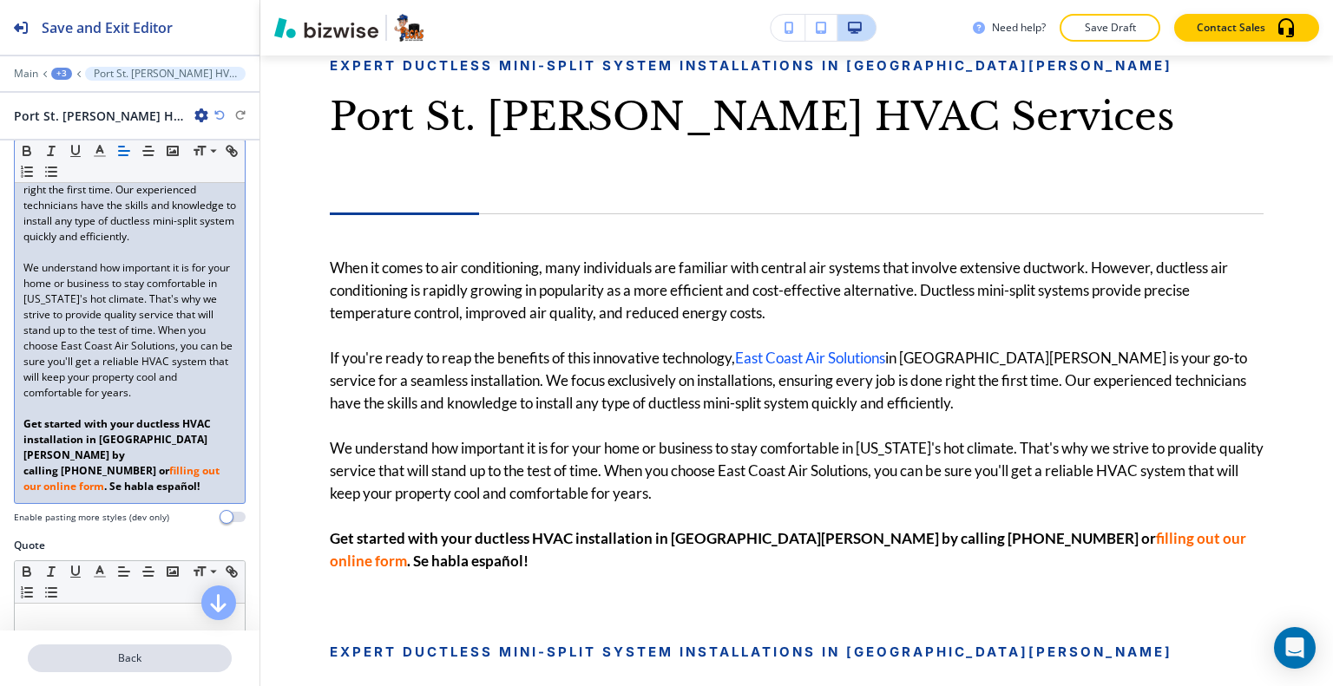
click at [163, 665] on p "Back" at bounding box center [129, 659] width 200 height 16
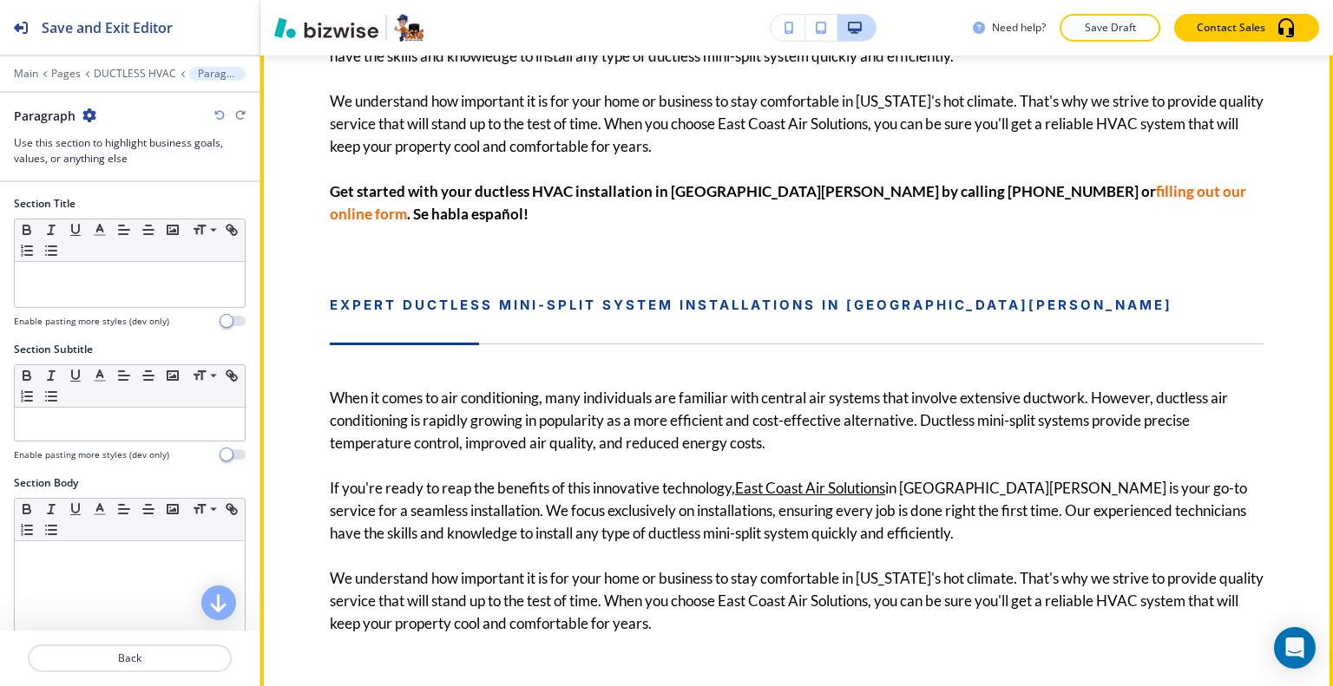
scroll to position [1012, 0]
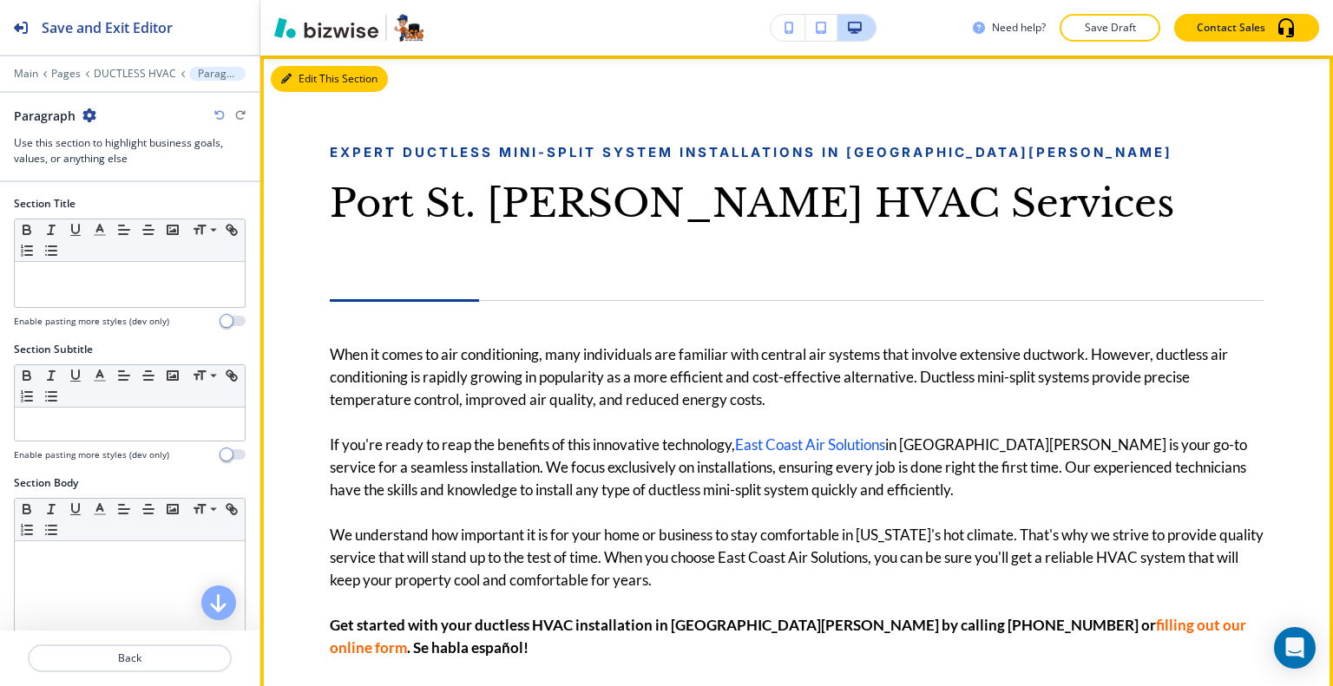
click at [307, 83] on button "Edit This Section" at bounding box center [329, 79] width 117 height 26
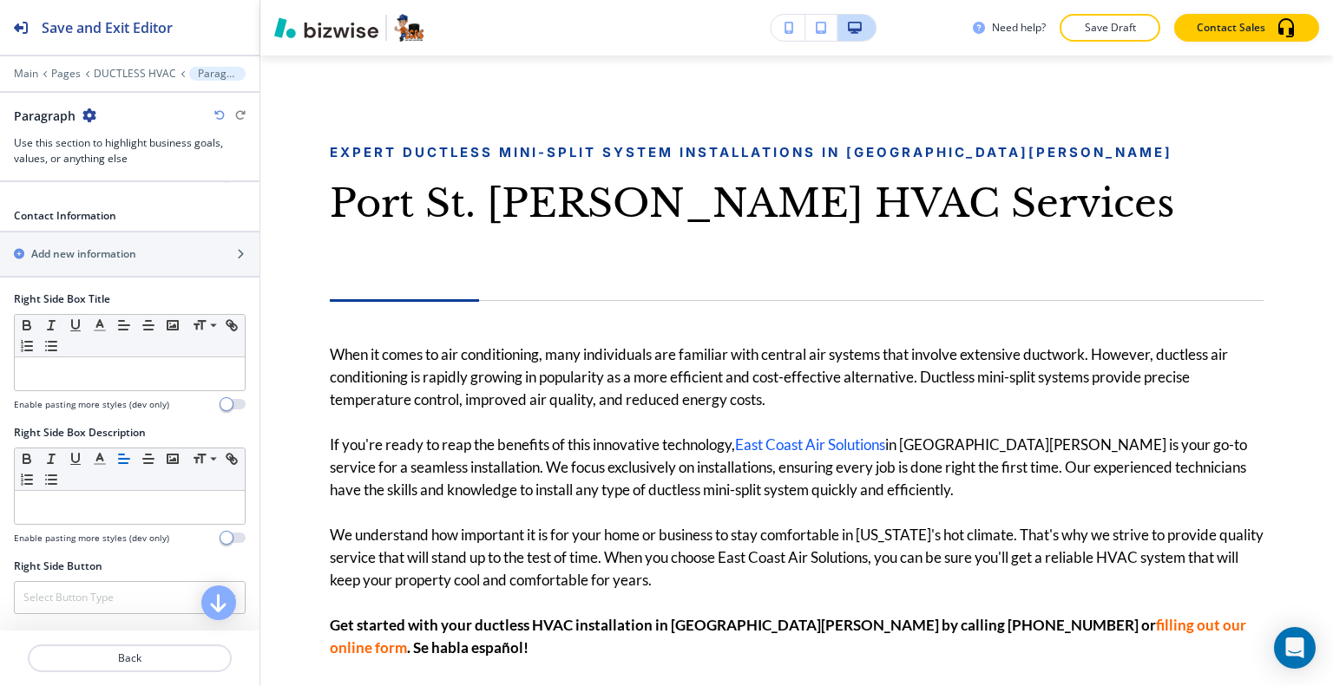
scroll to position [954, 0]
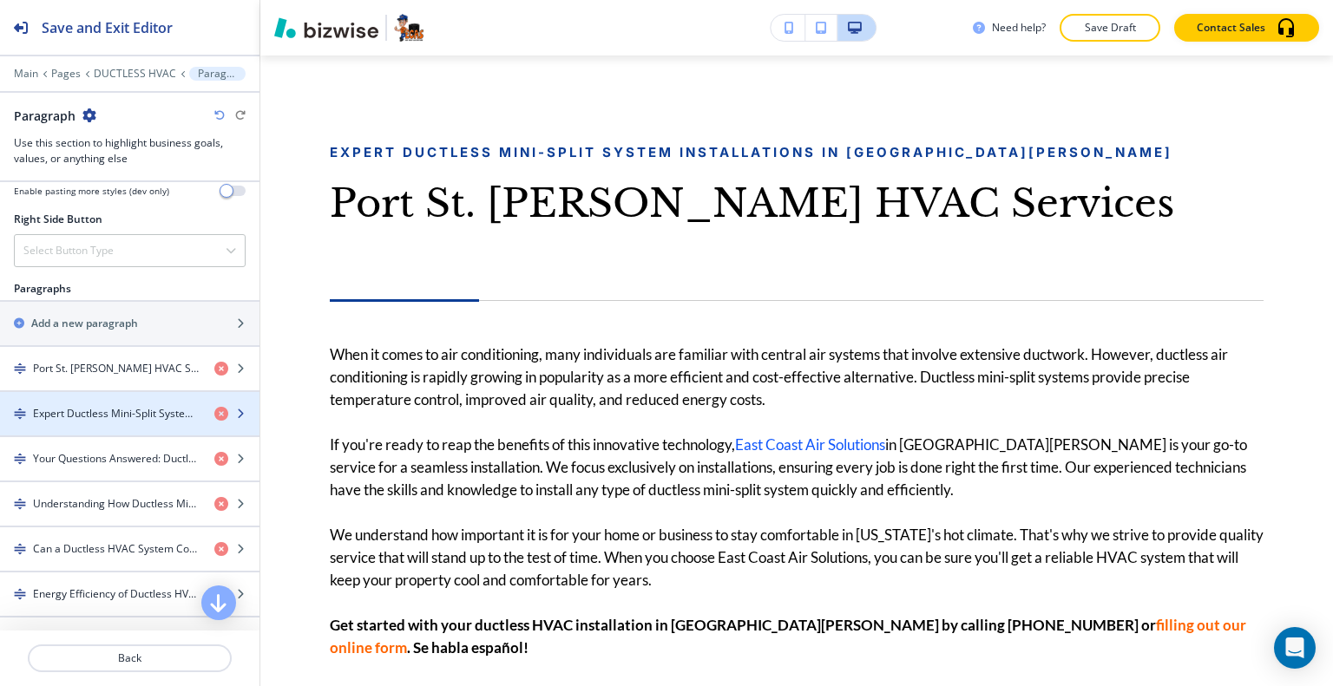
click at [117, 409] on h4 "Expert Ductless Mini-Split System Installations in [GEOGRAPHIC_DATA][PERSON_NAM…" at bounding box center [116, 414] width 167 height 16
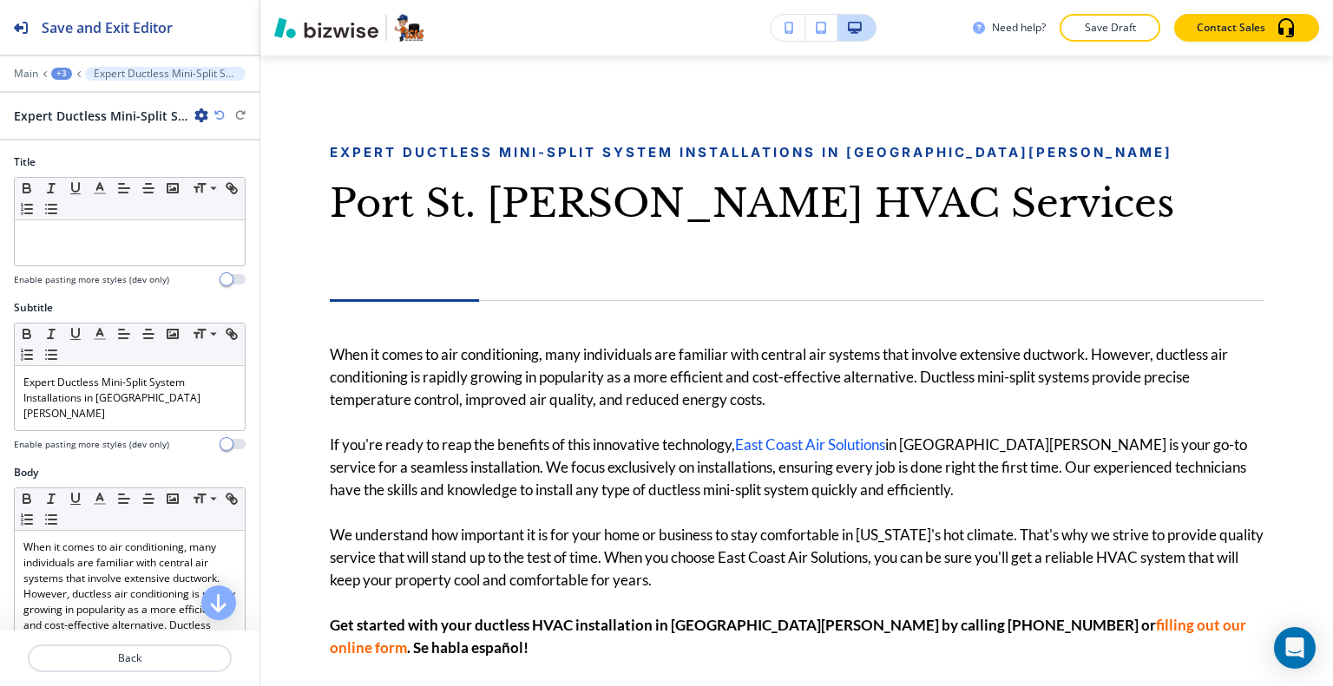
scroll to position [1662, 0]
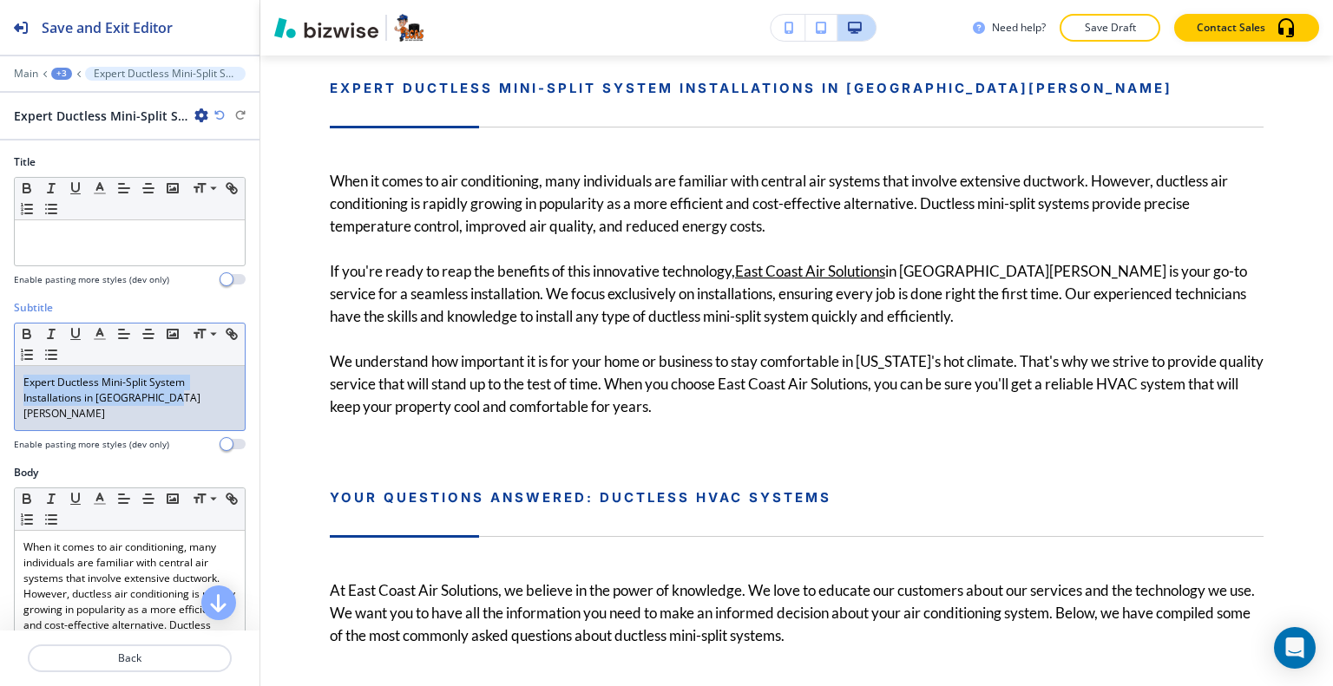
drag, startPoint x: 207, startPoint y: 390, endPoint x: 5, endPoint y: 369, distance: 203.2
click at [5, 369] on div "Subtitle Small Normal Large Huge Expert Ductless Mini-Split System Installation…" at bounding box center [129, 382] width 259 height 165
copy p "Expert Ductless Mini-Split System Installations in [GEOGRAPHIC_DATA][PERSON_NAM…"
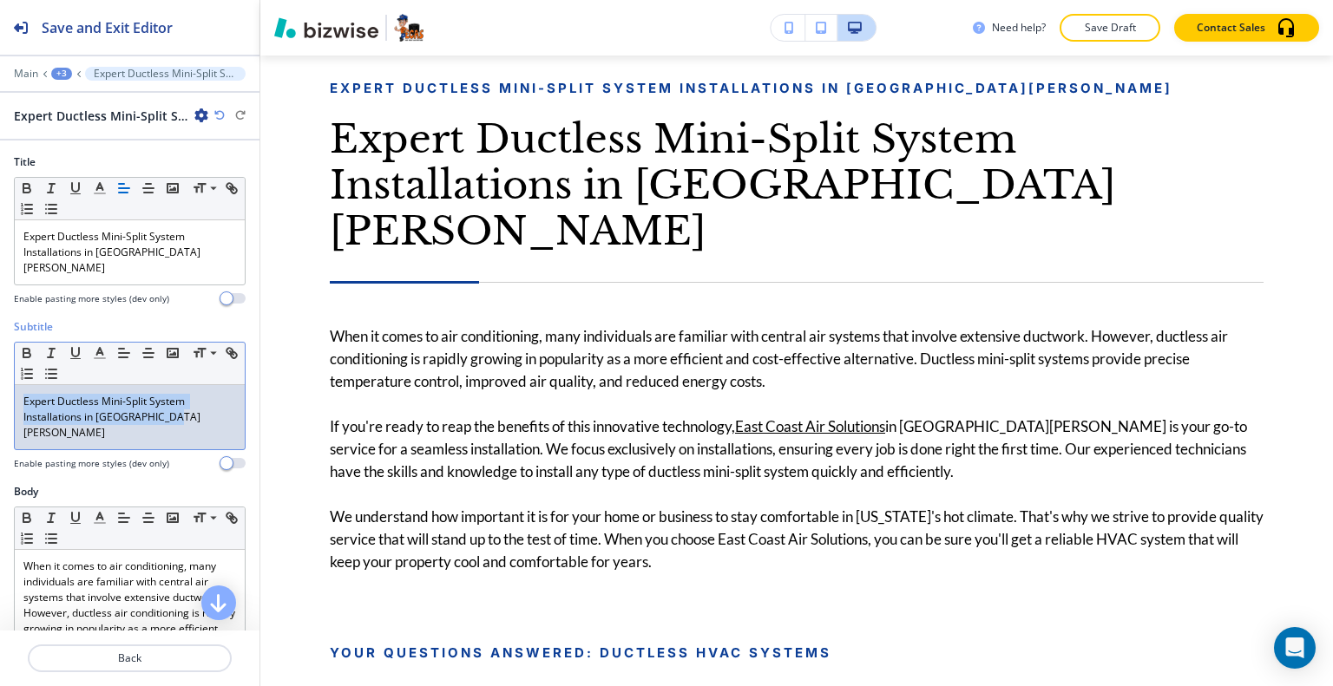
drag, startPoint x: 204, startPoint y: 404, endPoint x: 0, endPoint y: 352, distance: 210.4
click at [0, 352] on div "Subtitle Small Normal Large Huge Expert Ductless Mini-Split System Installation…" at bounding box center [129, 401] width 259 height 165
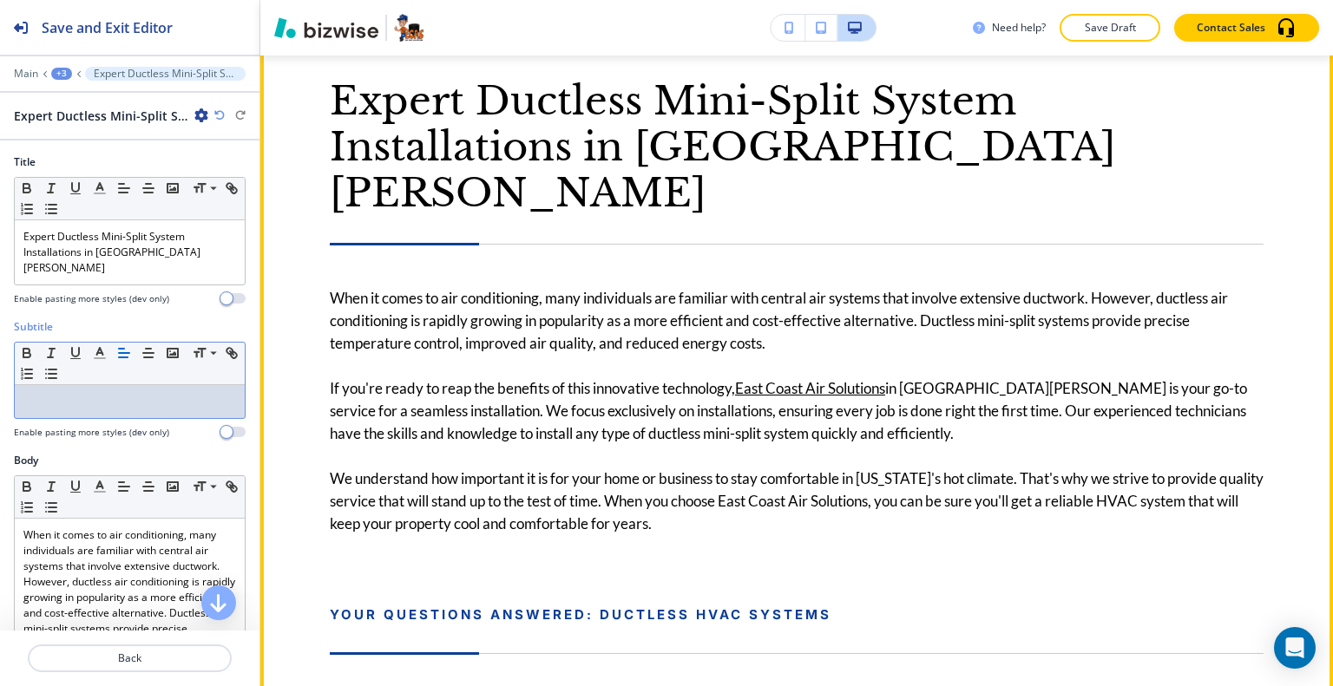
scroll to position [1489, 0]
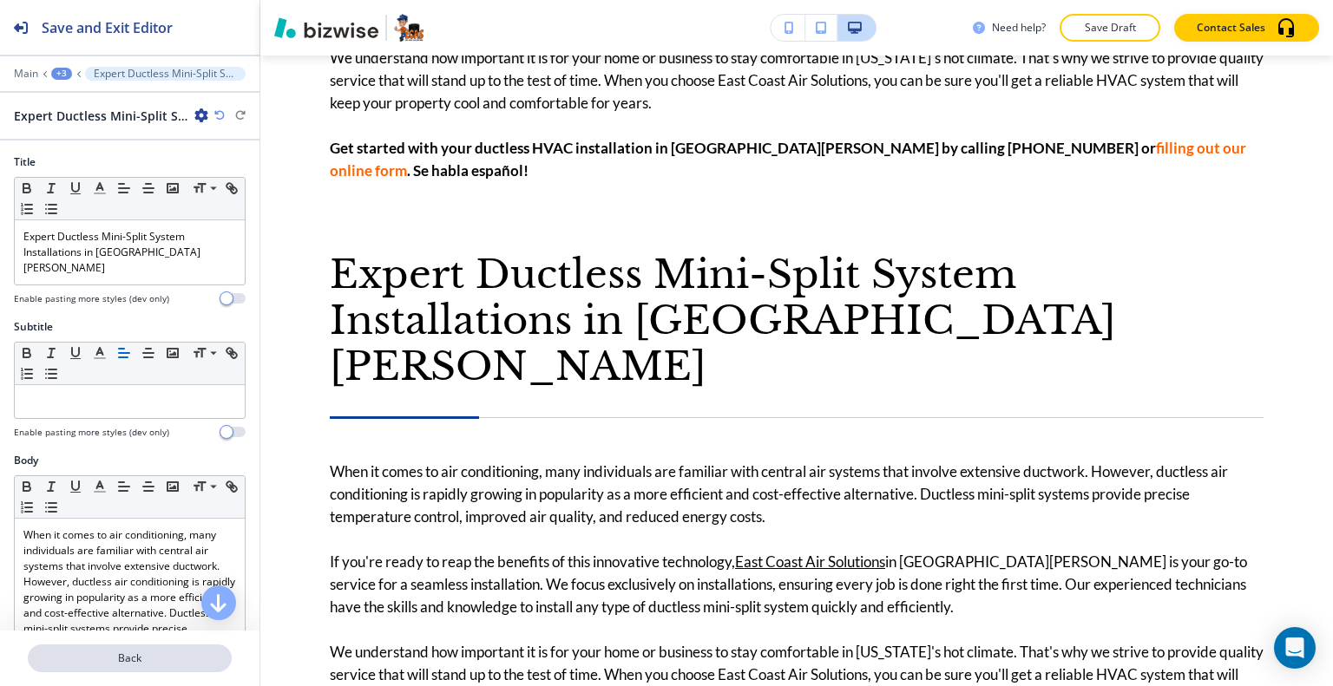
click at [167, 658] on p "Back" at bounding box center [129, 659] width 200 height 16
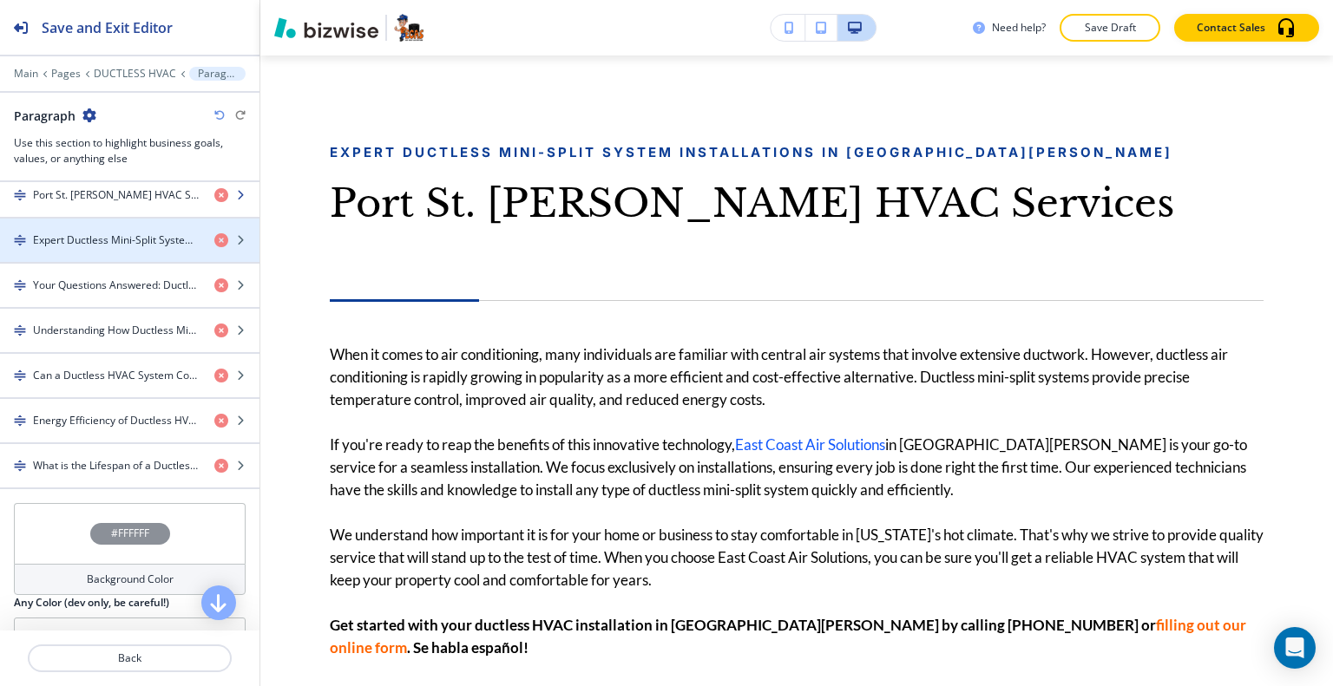
scroll to position [1041, 0]
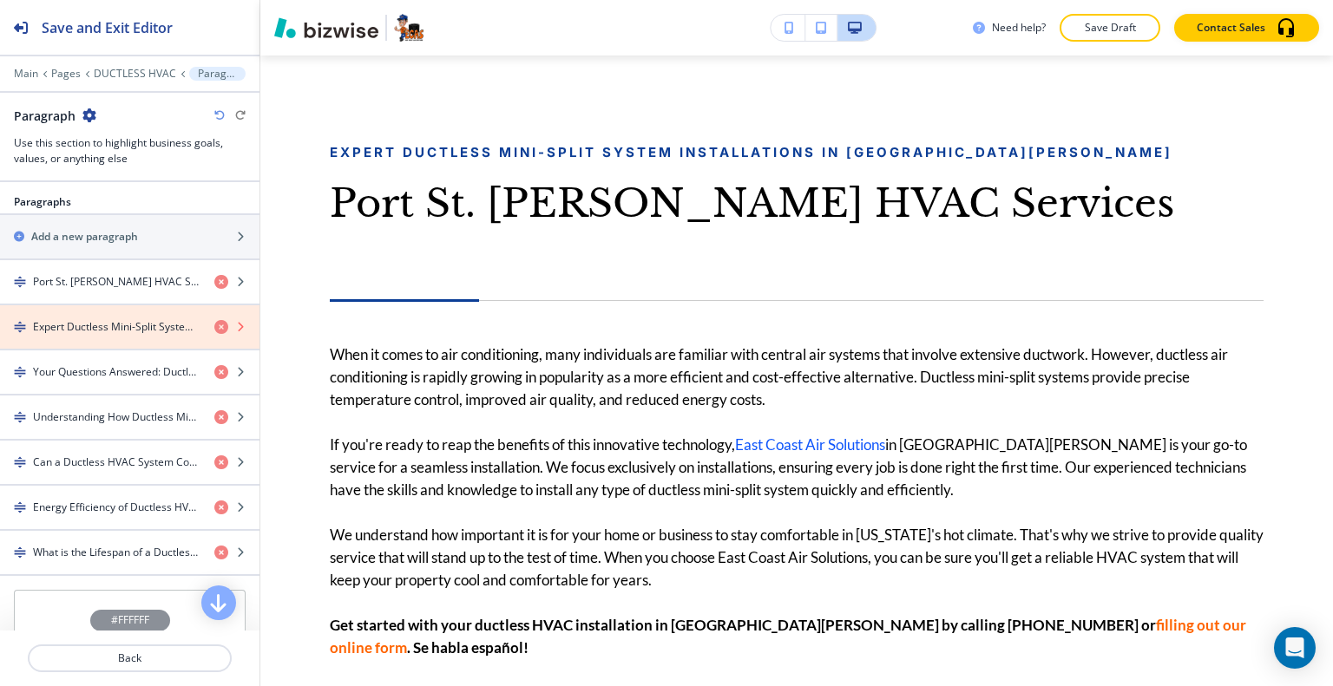
click at [214, 323] on icon "button" at bounding box center [221, 327] width 14 height 14
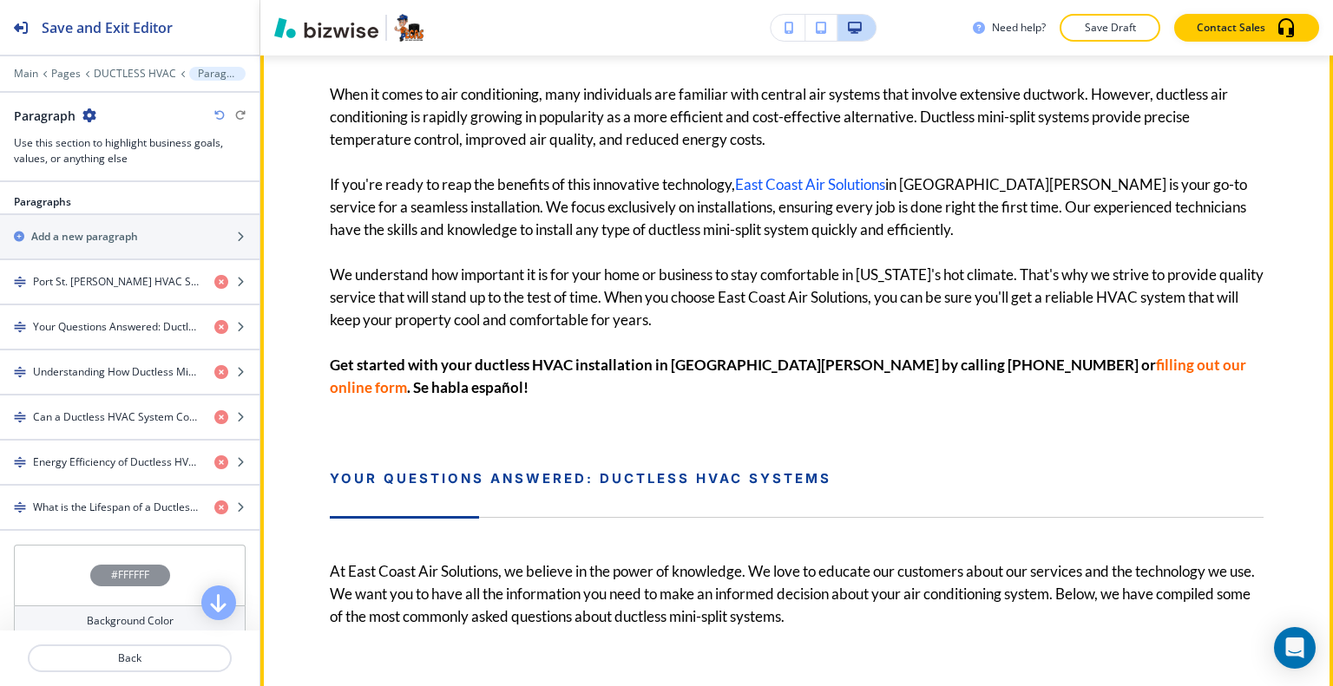
scroll to position [1532, 0]
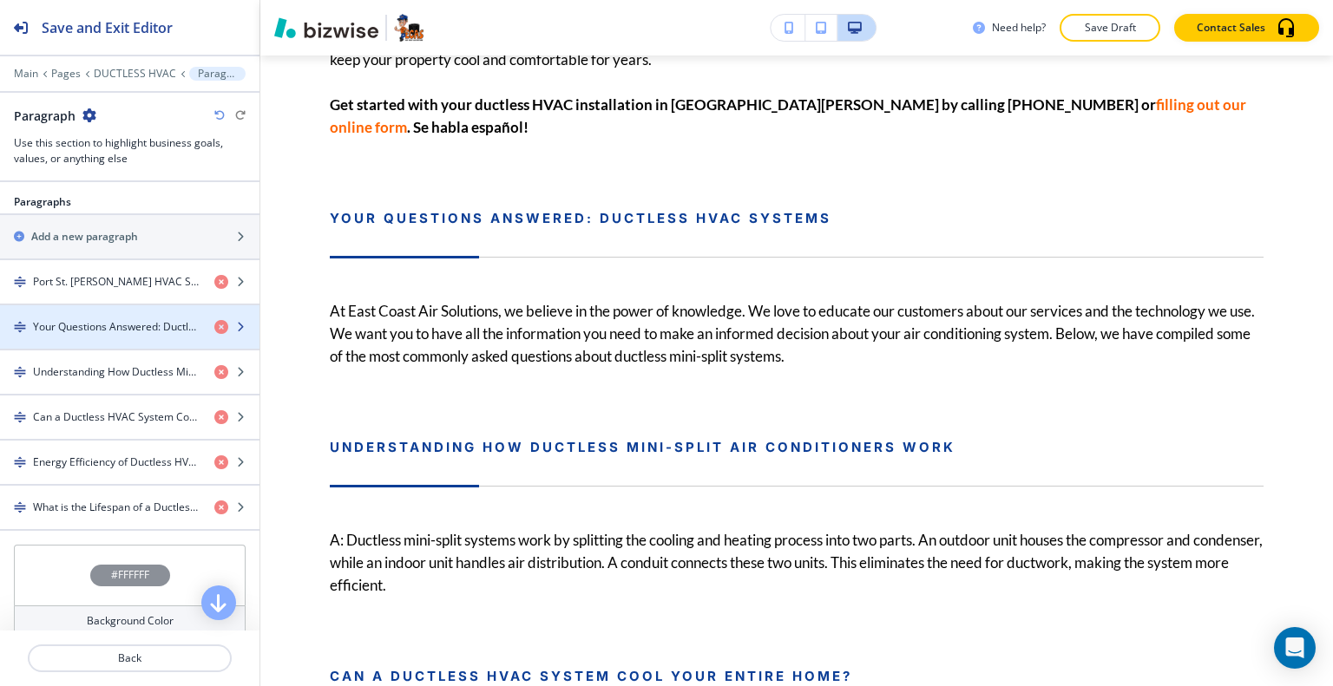
click at [94, 310] on div "button" at bounding box center [129, 312] width 259 height 14
click at [98, 305] on div "button" at bounding box center [129, 312] width 259 height 14
click at [101, 309] on div "button" at bounding box center [129, 312] width 259 height 14
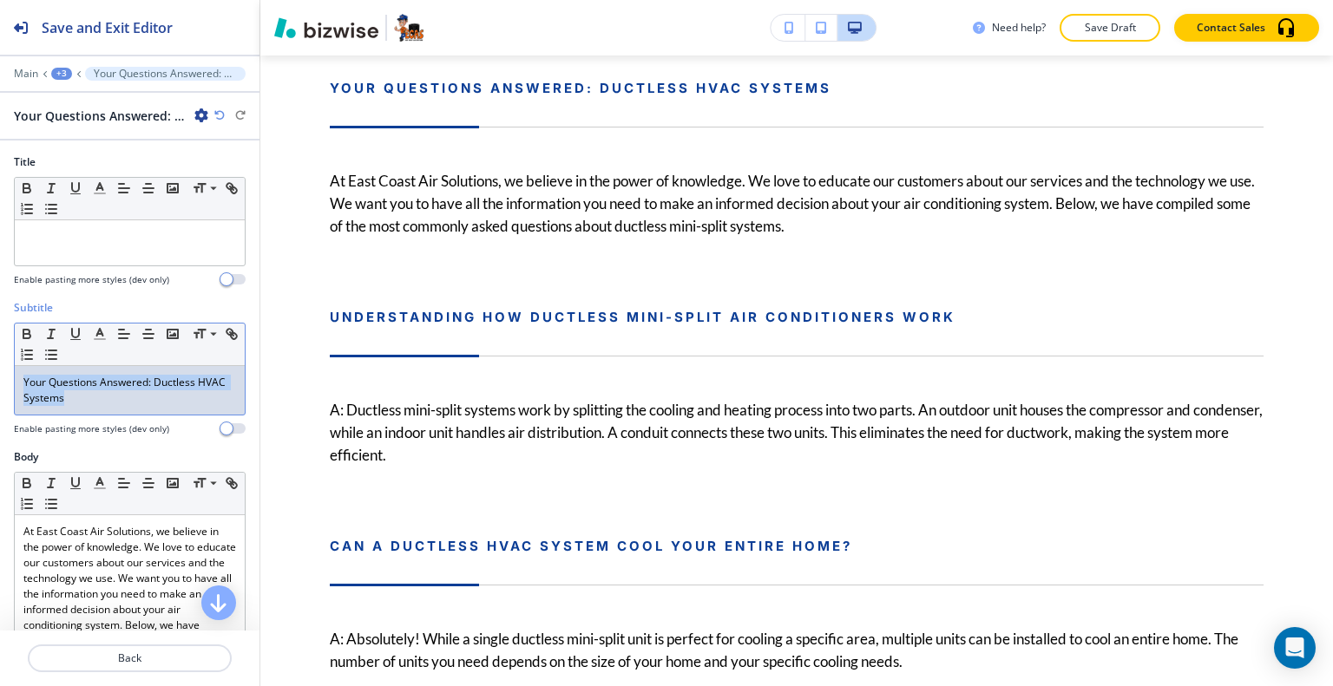
drag, startPoint x: 127, startPoint y: 411, endPoint x: 4, endPoint y: 377, distance: 127.2
click at [4, 377] on div "Subtitle Small Normal Large Huge Your Questions Answered: Ductless HVAC Systems…" at bounding box center [129, 374] width 259 height 149
copy p "Your Questions Answered: Ductless HVAC Systems"
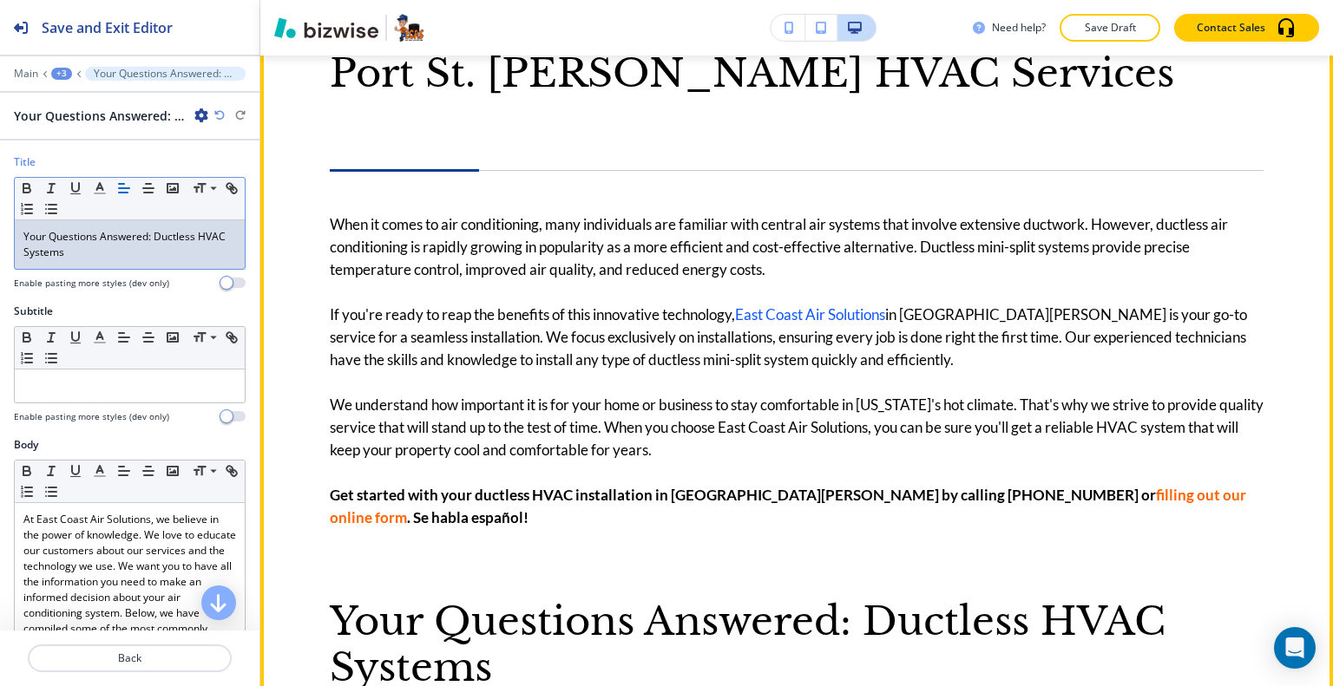
scroll to position [881, 0]
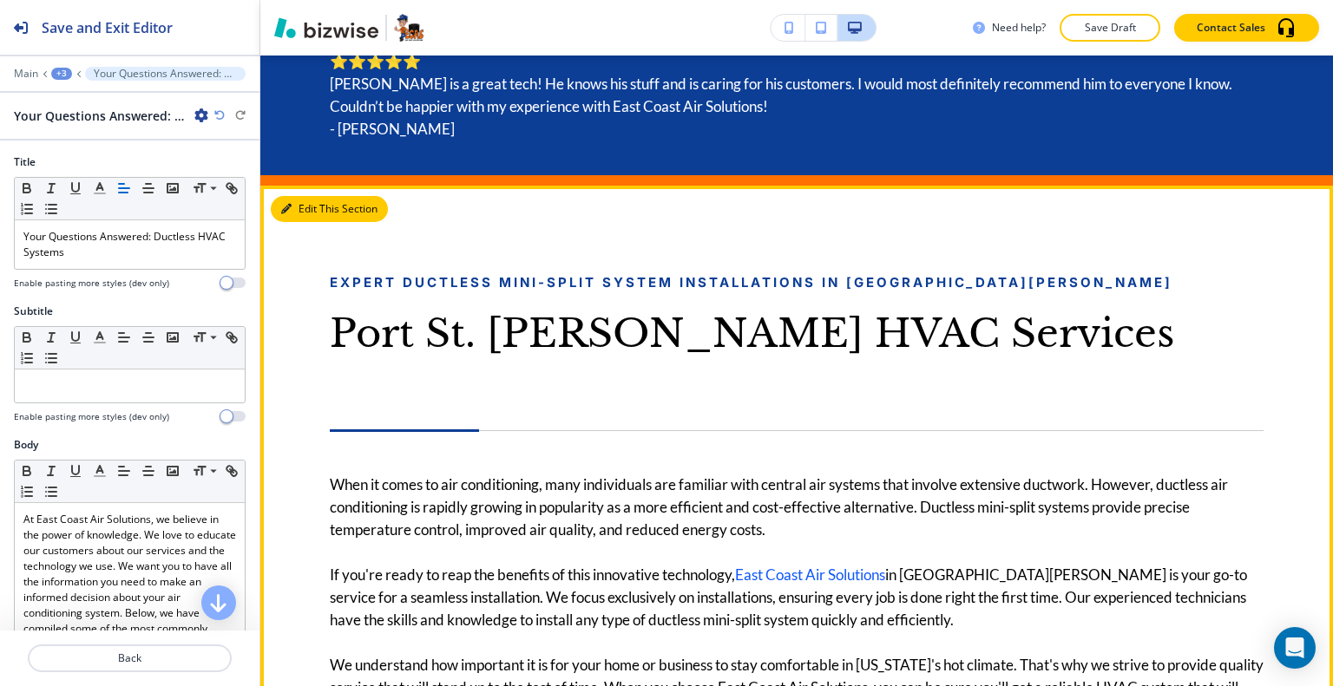
click at [312, 207] on button "Edit This Section" at bounding box center [329, 209] width 117 height 26
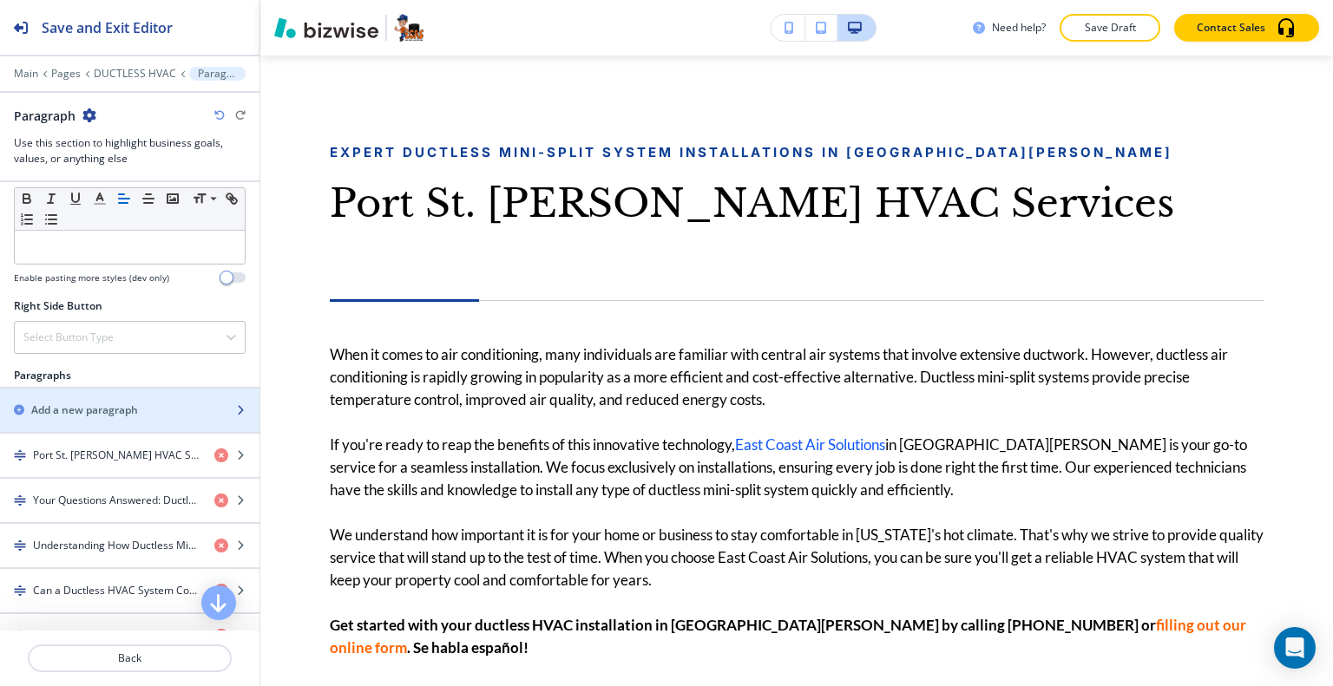
scroll to position [1128, 0]
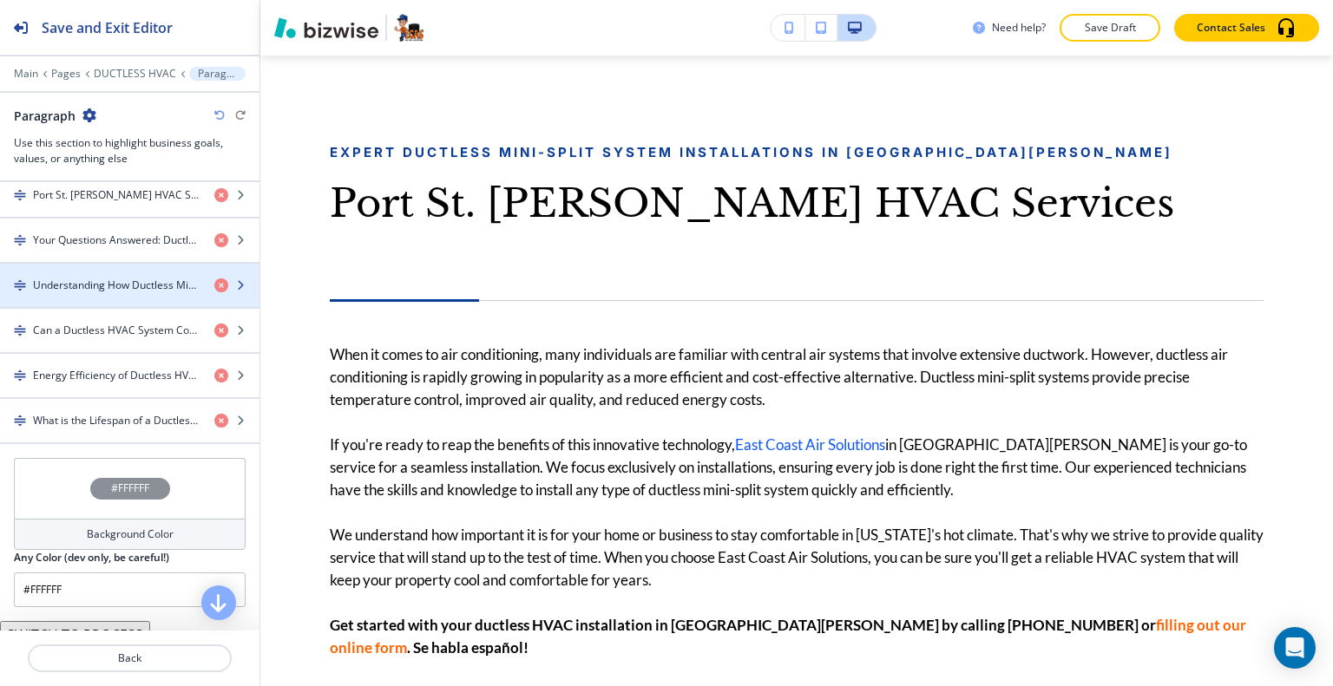
click at [103, 278] on h4 "Understanding How Ductless Mini-Split Air Conditioners Work" at bounding box center [116, 286] width 167 height 16
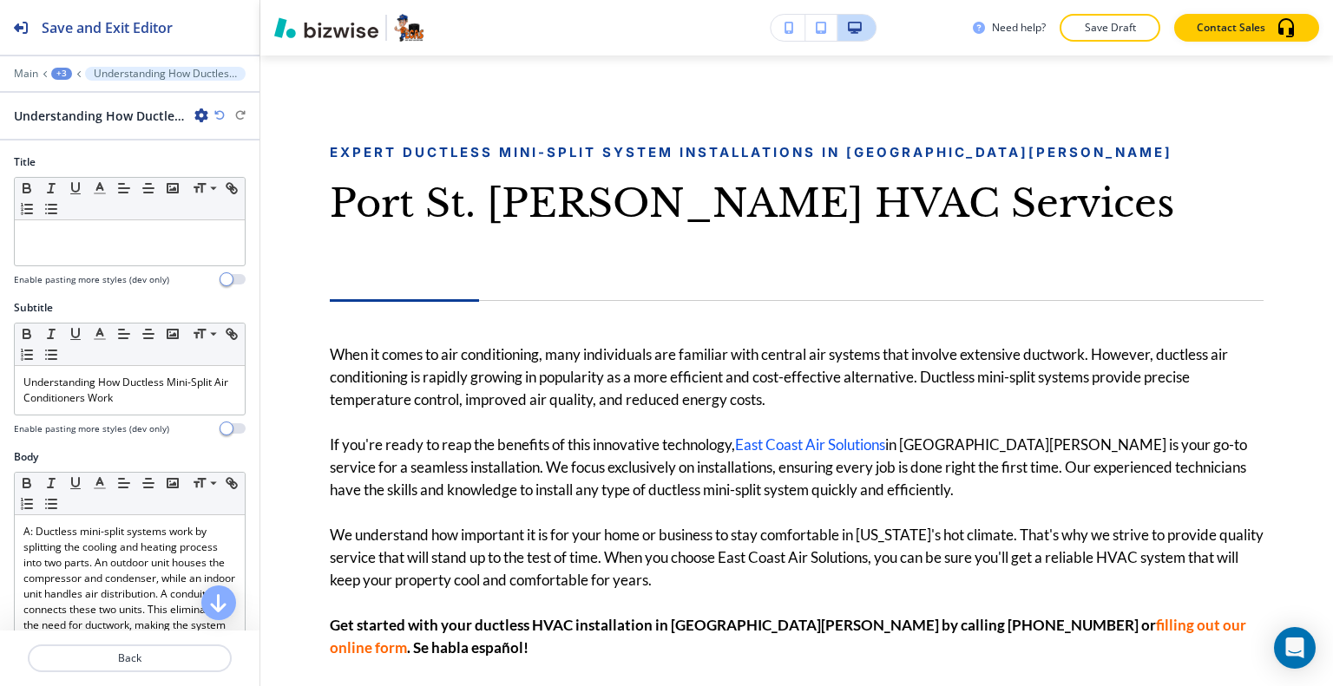
scroll to position [1962, 0]
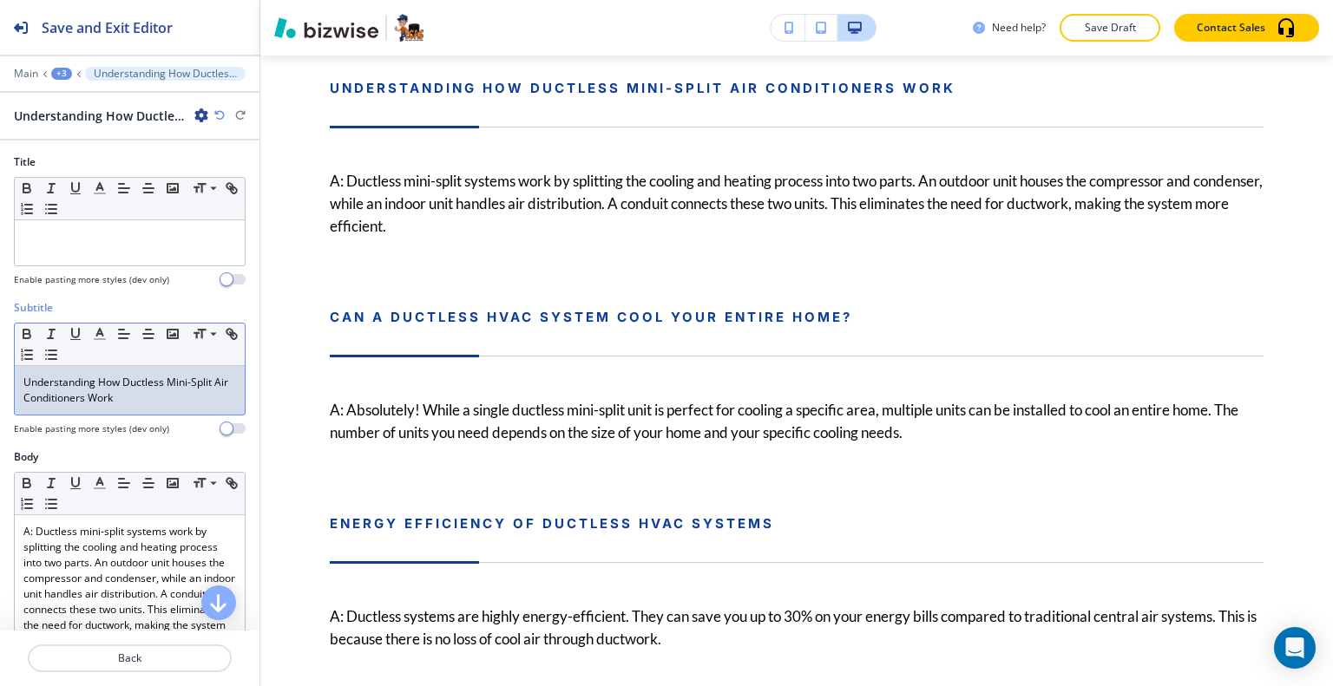
click at [132, 388] on p "Understanding How Ductless Mini-Split Air Conditioners Work" at bounding box center [129, 390] width 213 height 31
drag, startPoint x: 141, startPoint y: 388, endPoint x: 5, endPoint y: 377, distance: 136.6
click at [3, 377] on div "Subtitle Small Normal Large Huge Understanding How Ductless Mini-Split Air Cond…" at bounding box center [129, 374] width 259 height 149
click at [142, 391] on p "Understanding How Ductless Mini-Split Air Conditioners Work" at bounding box center [129, 390] width 213 height 31
drag, startPoint x: 142, startPoint y: 391, endPoint x: 18, endPoint y: 400, distance: 124.4
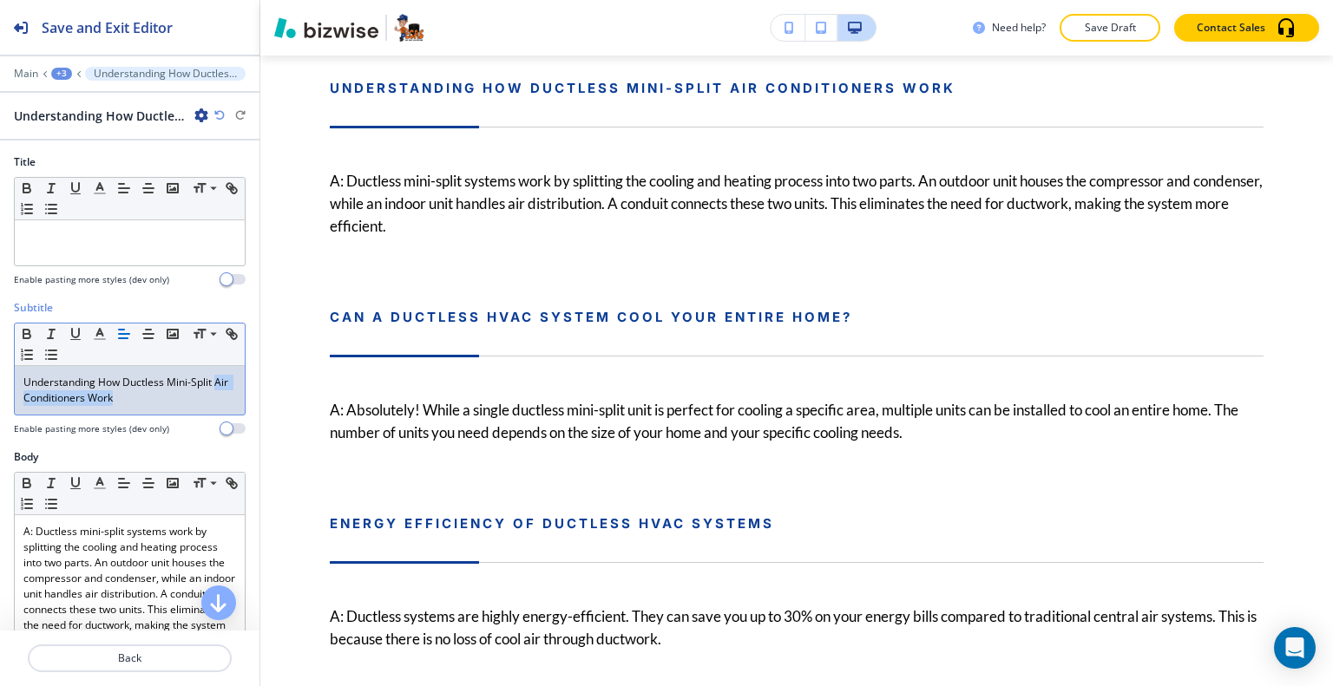
click at [0, 397] on div "Subtitle Small Normal Large Huge Understanding How Ductless Mini-Split Air Cond…" at bounding box center [129, 374] width 259 height 149
click at [145, 408] on div "Understanding How Ductless Mini-Split Air Conditioners Work" at bounding box center [130, 390] width 230 height 49
drag, startPoint x: 167, startPoint y: 397, endPoint x: 26, endPoint y: 381, distance: 142.4
click at [26, 381] on p "Understanding How Ductless Mini-Split Air Conditioners Work" at bounding box center [129, 390] width 213 height 31
copy p "Understanding How Ductless Mini-Split Air Conditioners Work"
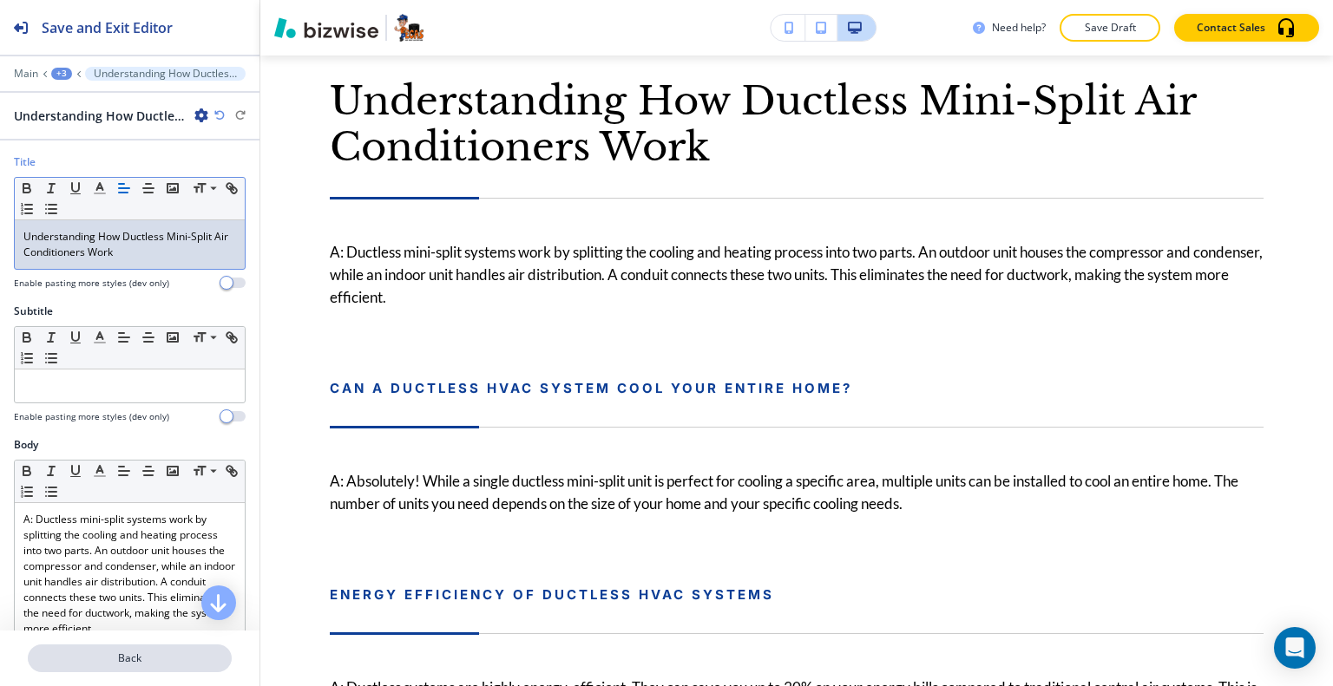
click at [177, 645] on div "Back" at bounding box center [129, 659] width 259 height 56
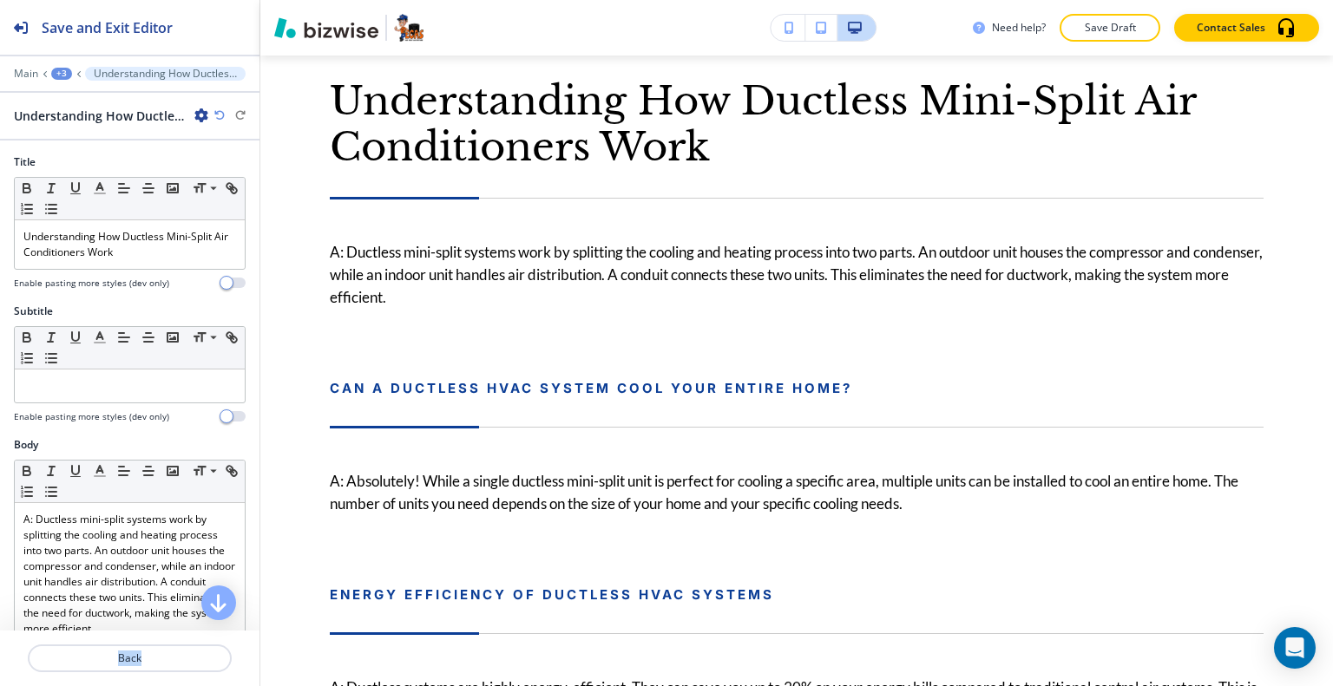
click at [153, 643] on div at bounding box center [129, 638] width 259 height 14
click at [155, 658] on p "Back" at bounding box center [129, 659] width 200 height 16
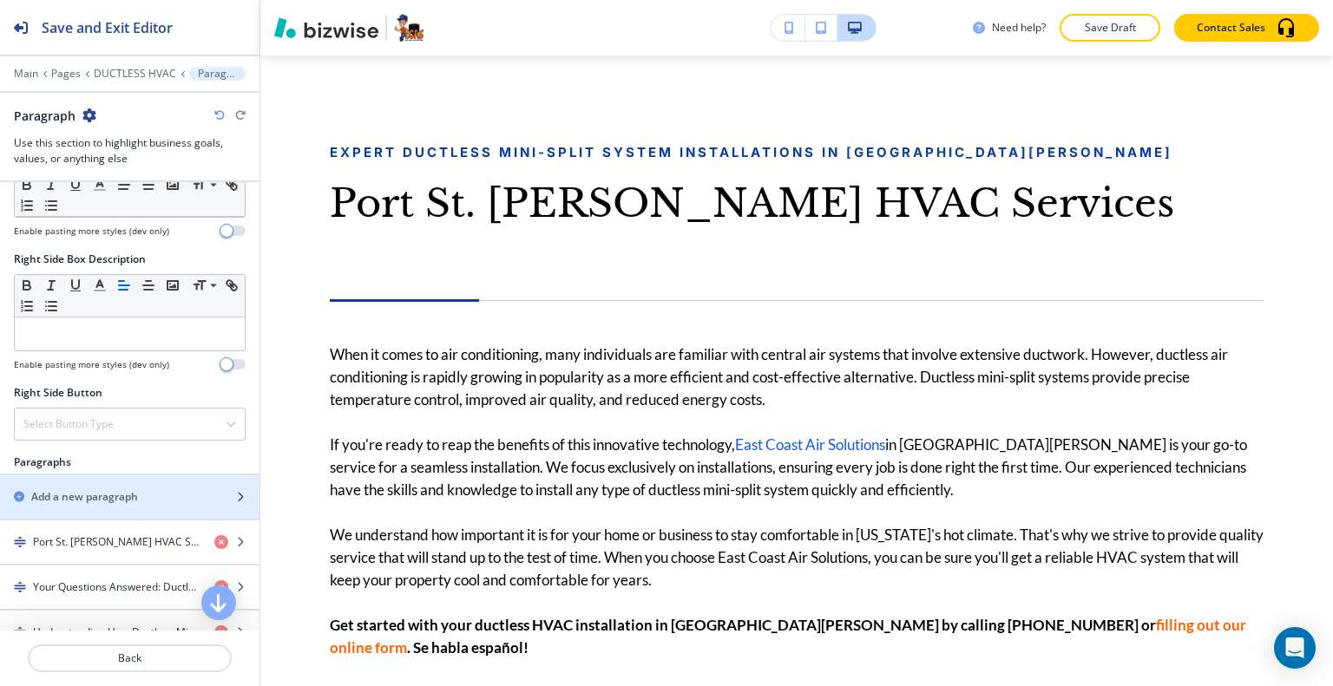
scroll to position [954, 0]
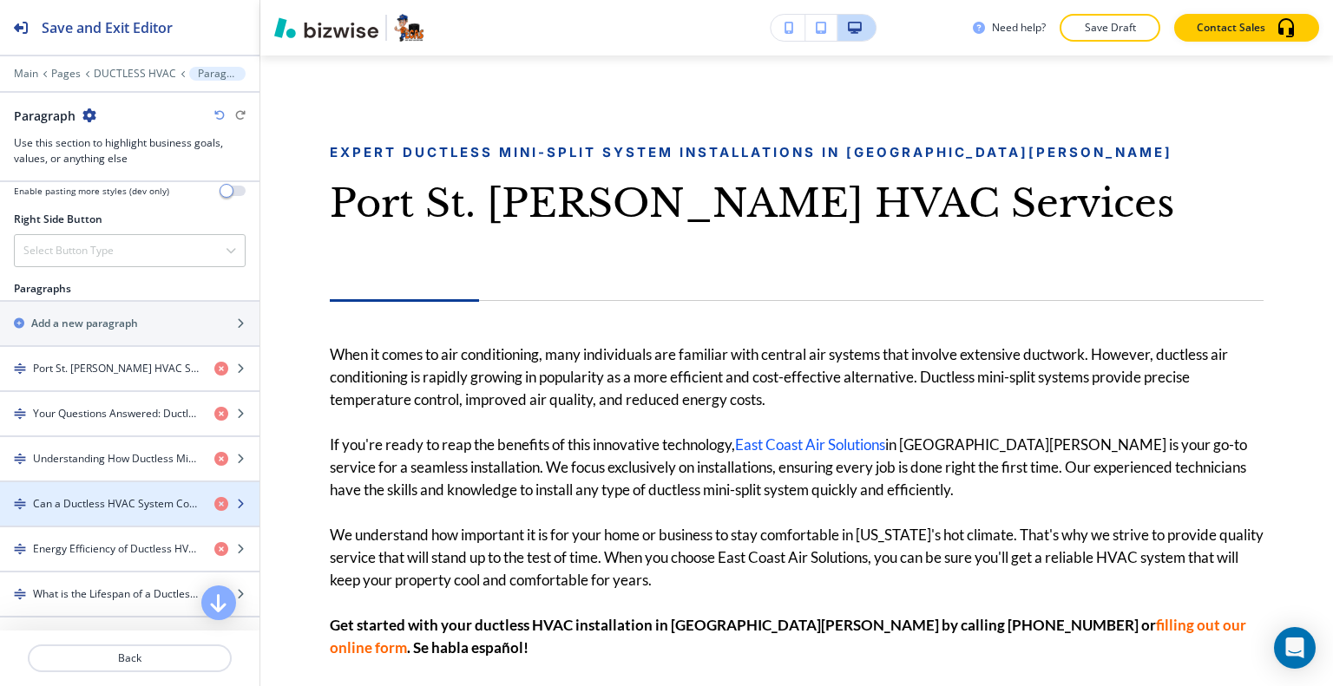
click at [70, 496] on h4 "Can a Ductless HVAC System Cool Your Entire Home?" at bounding box center [116, 504] width 167 height 16
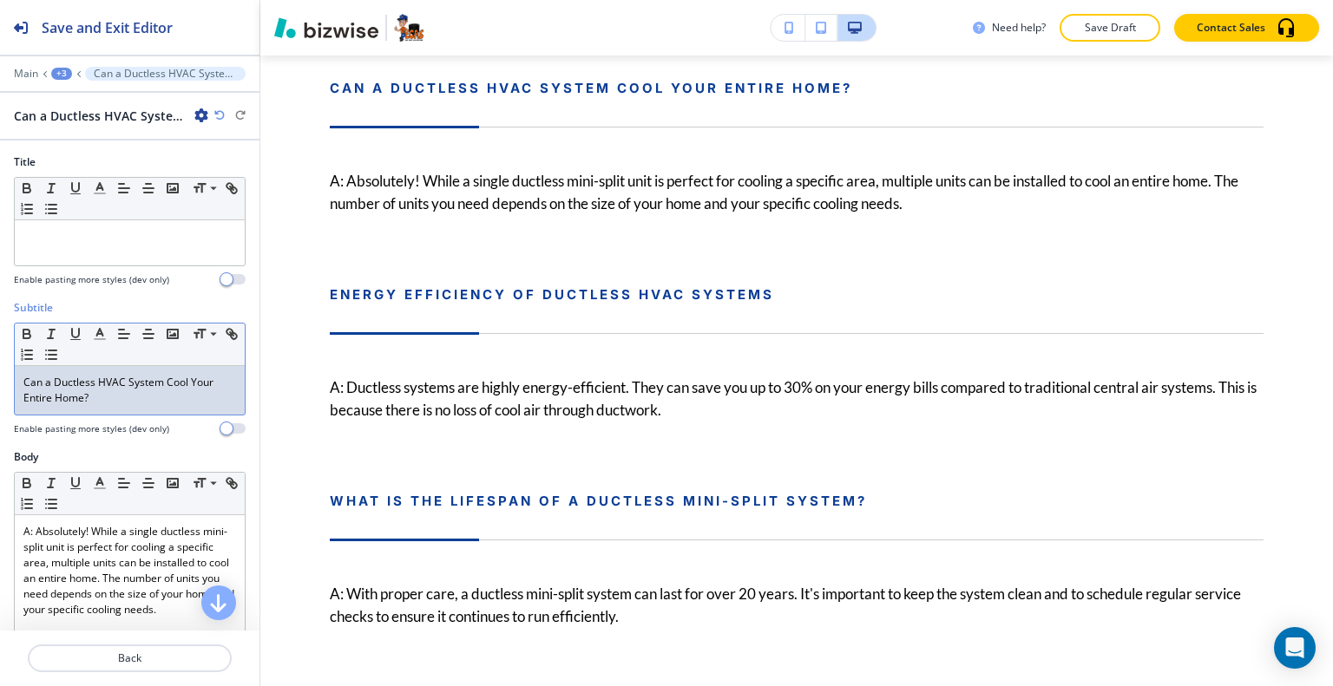
click at [104, 390] on p "Can a Ductless HVAC System Cool Your Entire Home?" at bounding box center [129, 390] width 213 height 31
drag, startPoint x: 115, startPoint y: 406, endPoint x: 51, endPoint y: 394, distance: 64.5
click at [4, 381] on div "Subtitle Small Normal Large Huge Can a Ductless HVAC System Cool Your Entire Ho…" at bounding box center [129, 374] width 259 height 149
copy p "Can a Ductless HVAC System Cool Your Entire Home?"
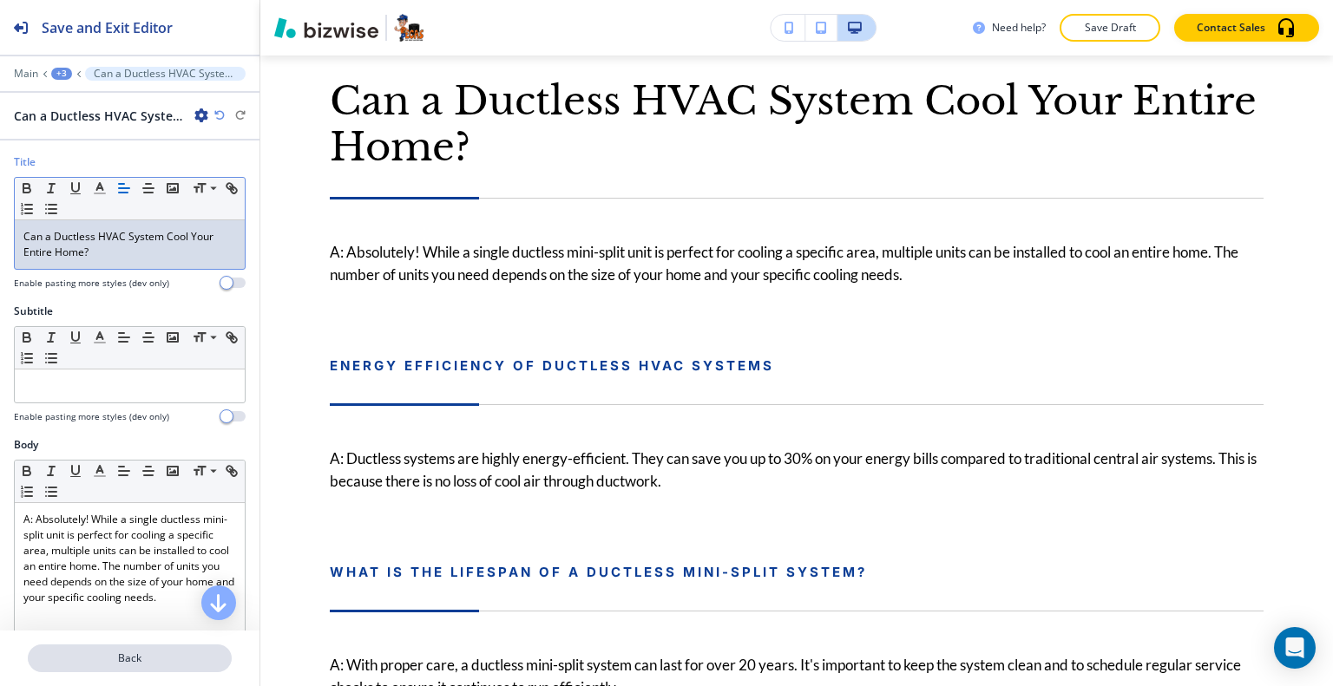
click at [166, 651] on p "Back" at bounding box center [129, 659] width 200 height 16
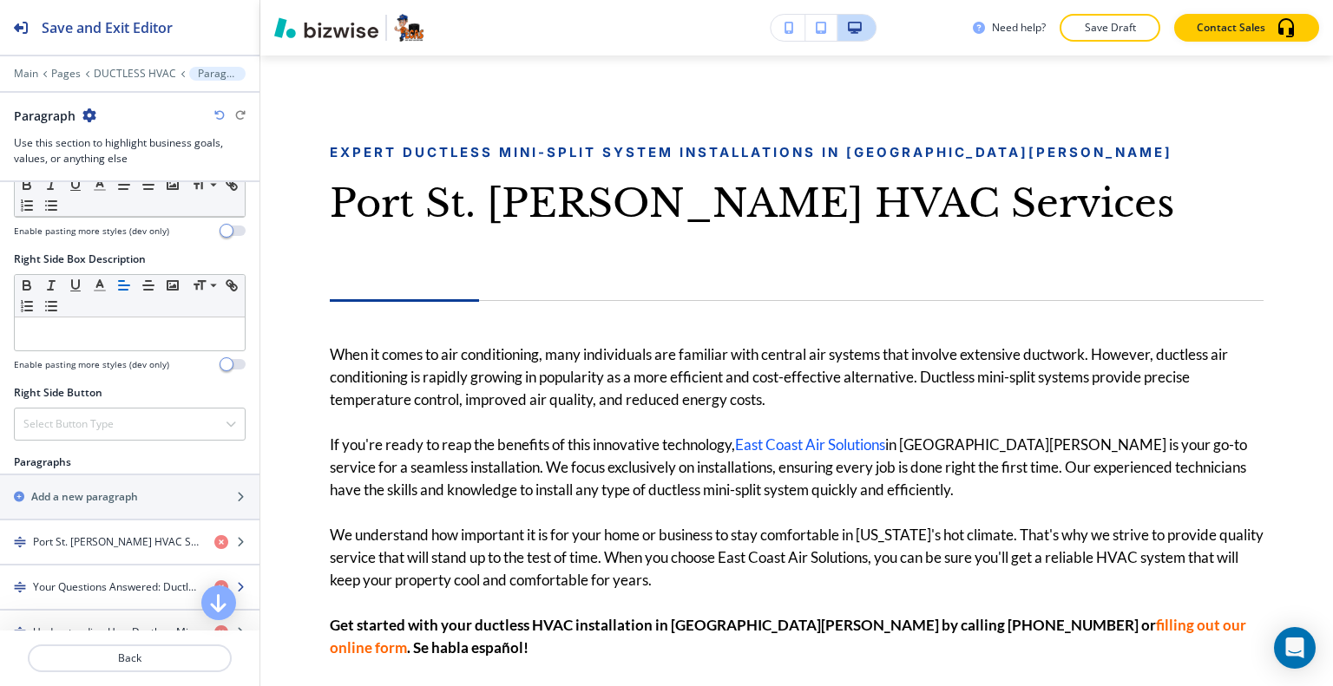
scroll to position [954, 0]
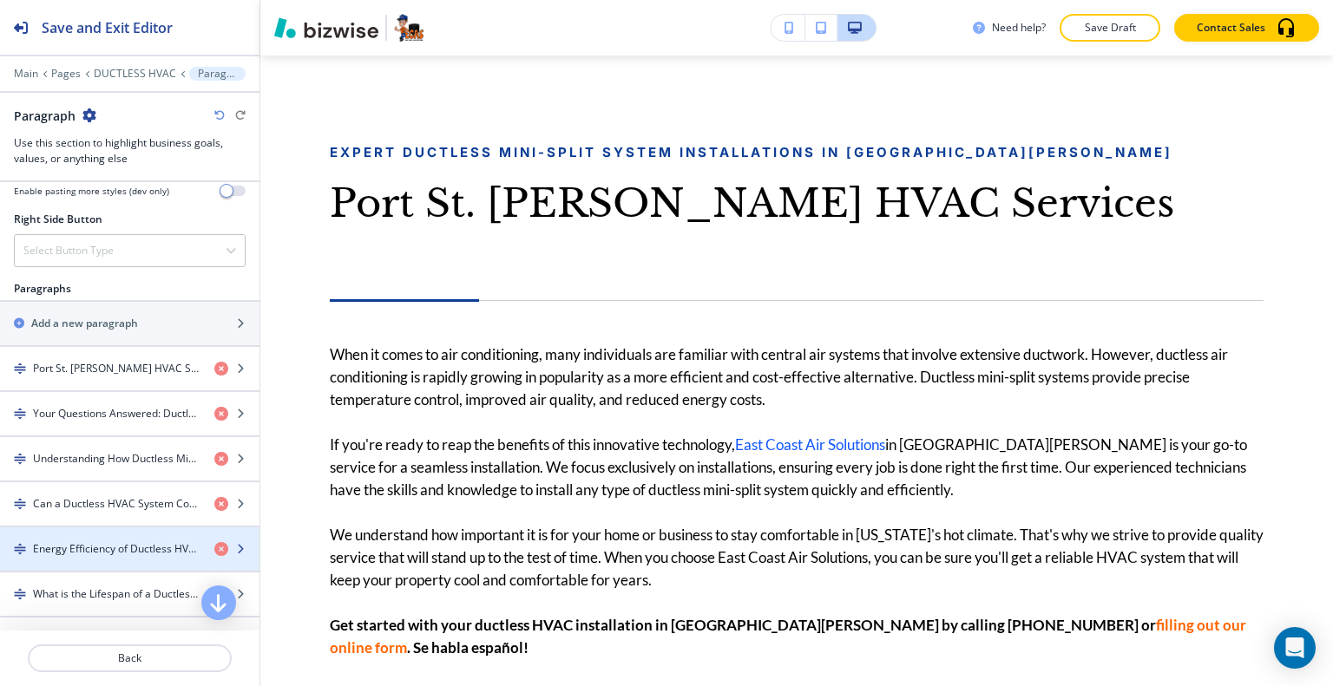
click at [73, 541] on h4 "Energy Efficiency of Ductless HVAC Systems" at bounding box center [116, 549] width 167 height 16
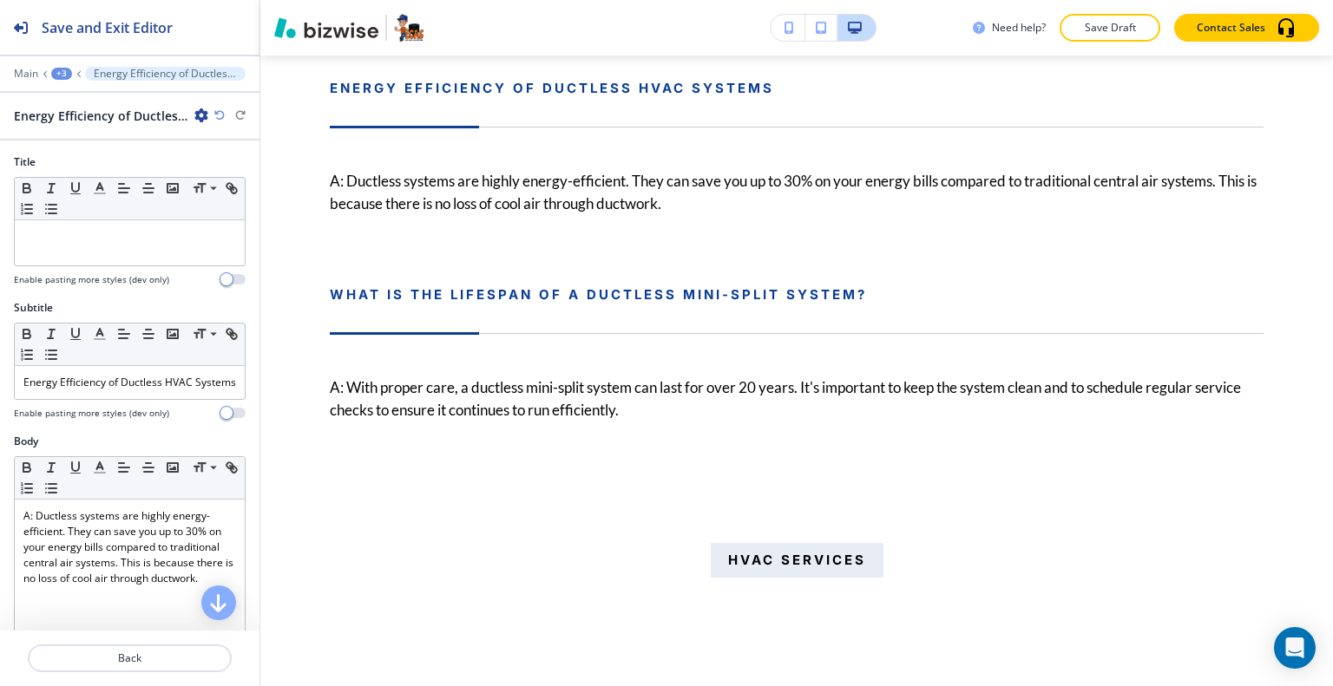
click at [121, 407] on div at bounding box center [130, 403] width 232 height 7
drag, startPoint x: 110, startPoint y: 409, endPoint x: 0, endPoint y: 383, distance: 113.0
click at [0, 383] on div "Subtitle Small Normal Large Huge Energy Efficiency of Ductless HVAC Systems Ena…" at bounding box center [129, 367] width 259 height 134
copy p "Energy Efficiency of Ductless HVAC Systems"
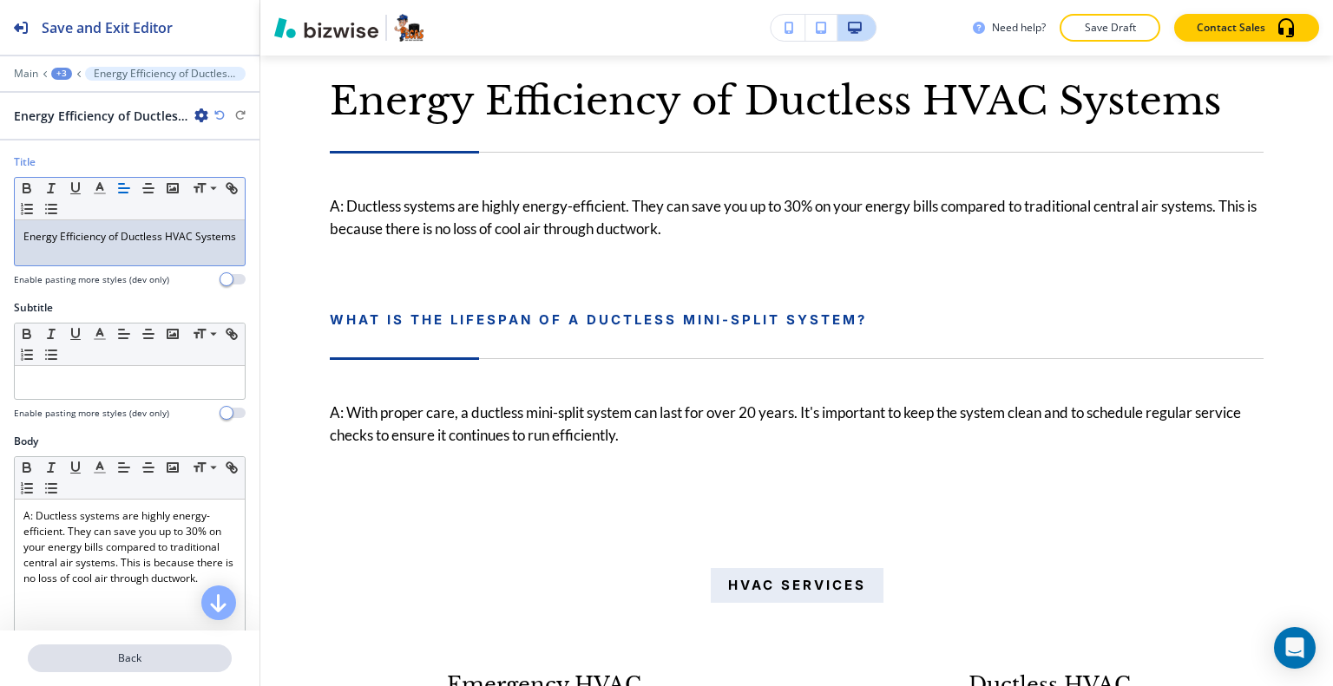
click at [115, 654] on p "Back" at bounding box center [129, 659] width 200 height 16
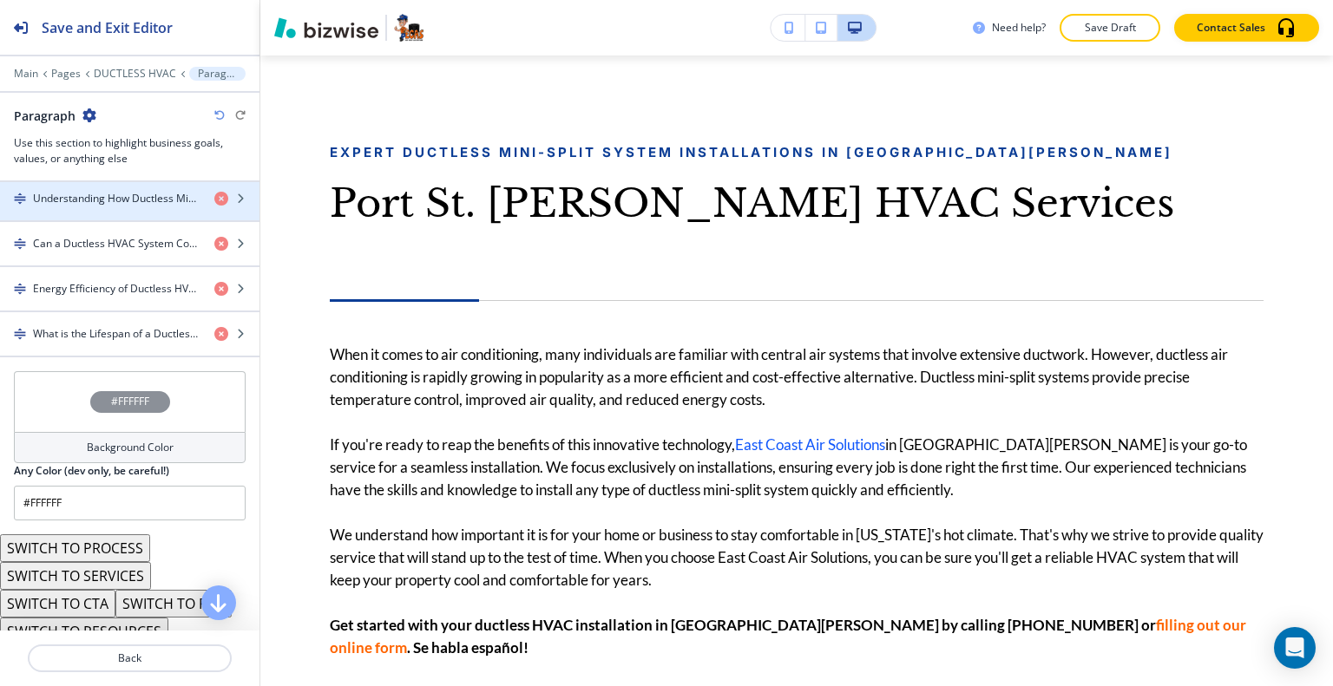
scroll to position [1222, 0]
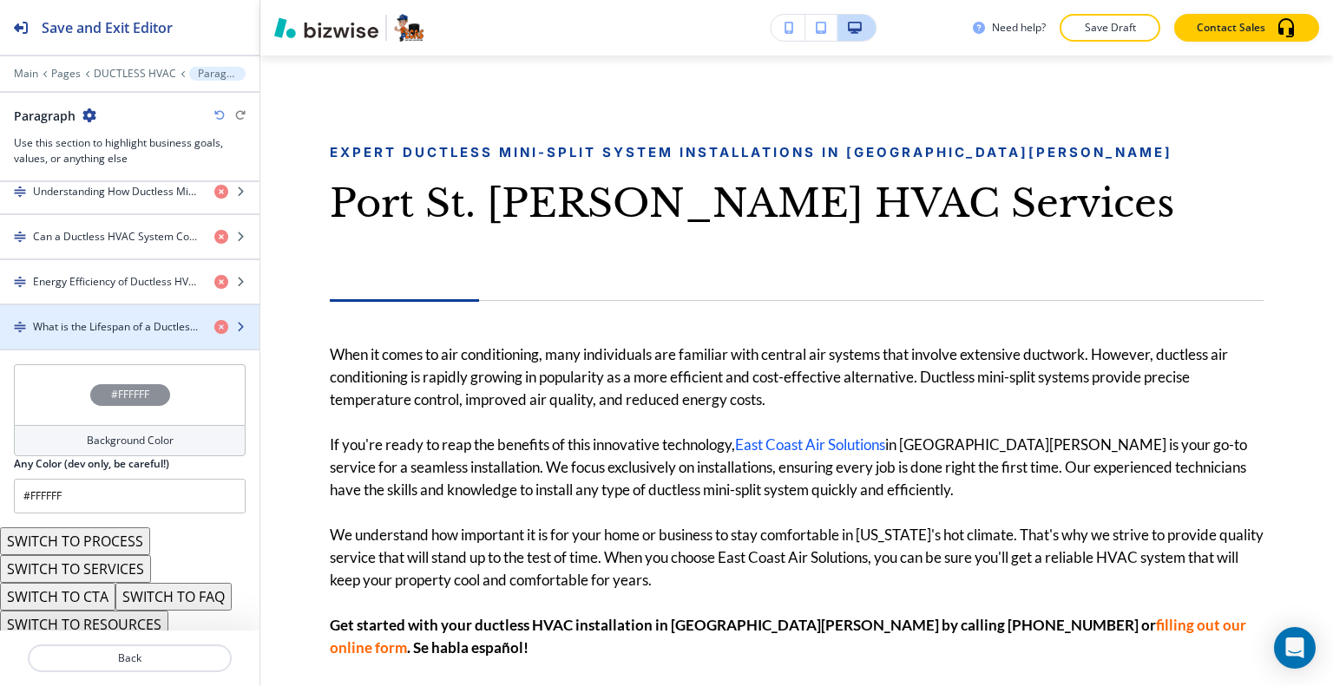
click at [110, 321] on h4 "What is the Lifespan of a Ductless Mini-Split System?" at bounding box center [116, 327] width 167 height 16
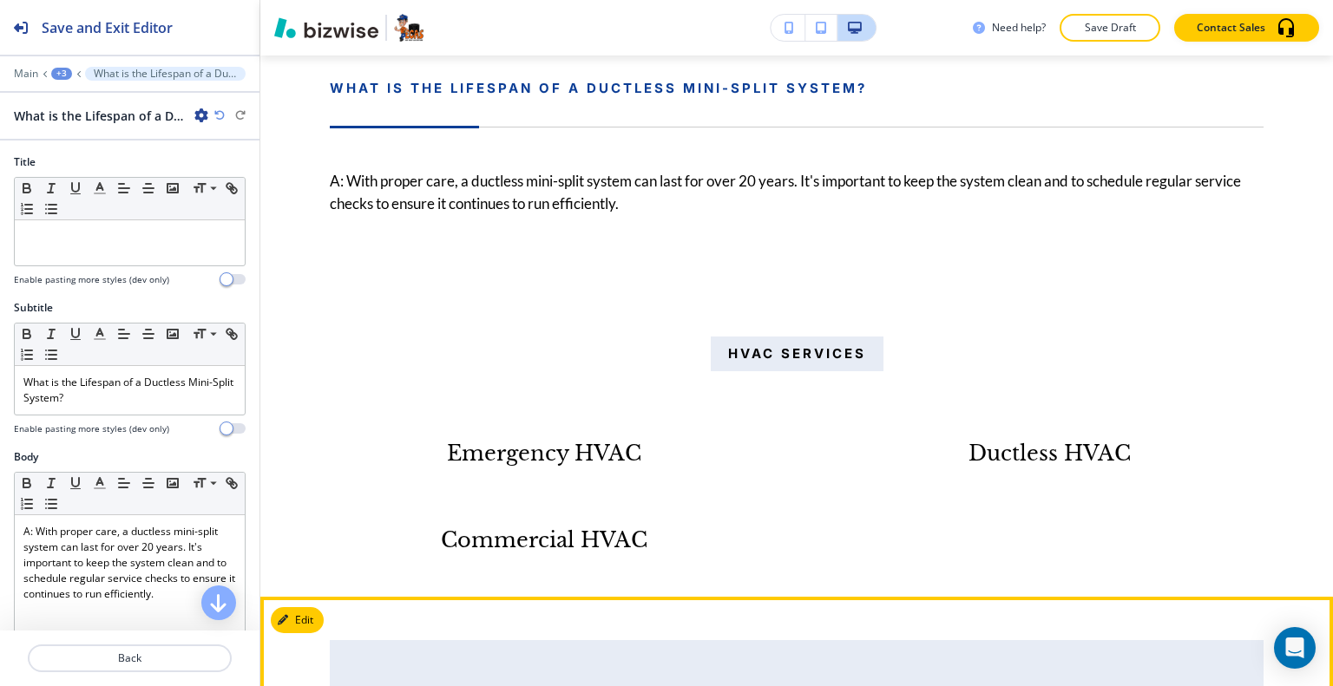
scroll to position [3206, 0]
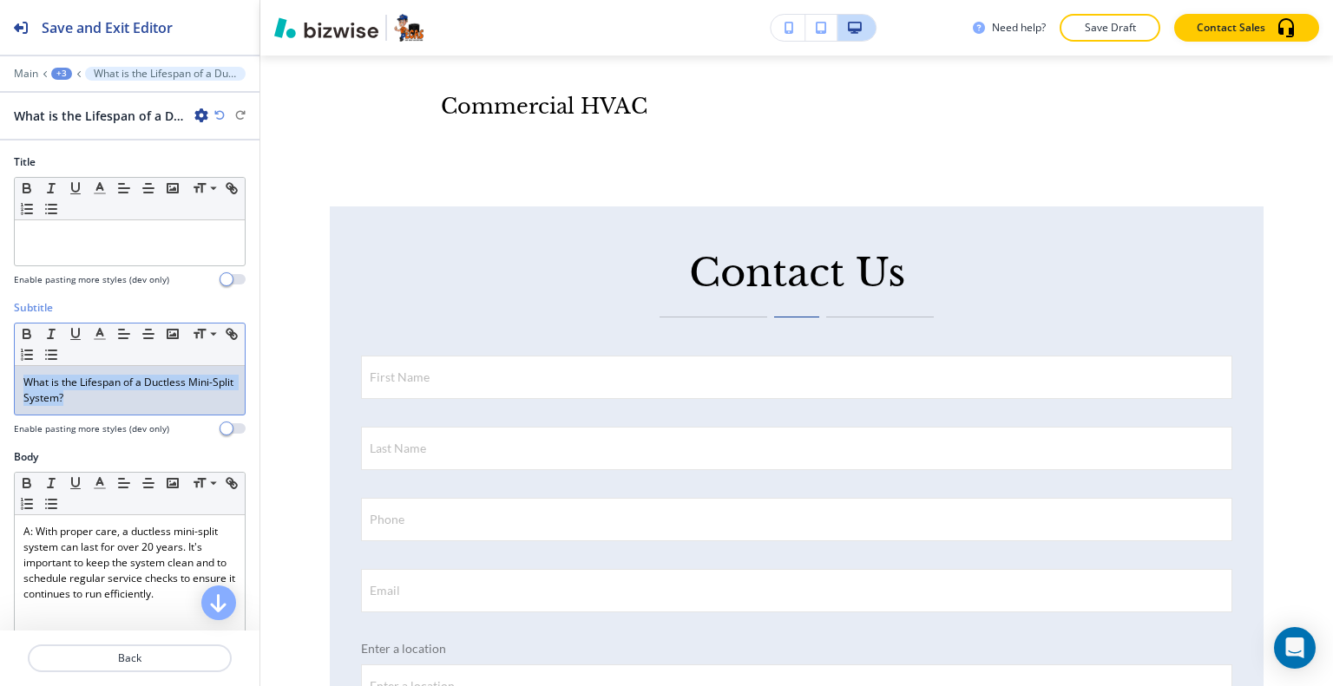
drag, startPoint x: 107, startPoint y: 402, endPoint x: 8, endPoint y: 373, distance: 103.0
click at [2, 372] on div "Subtitle Small Normal Large Huge What is the Lifespan of a Ductless Mini-Split …" at bounding box center [129, 374] width 259 height 149
drag, startPoint x: 118, startPoint y: 401, endPoint x: 8, endPoint y: 370, distance: 114.3
click at [3, 367] on div "Subtitle Small Normal Large Huge What is the Lifespan of a Ductless Mini-Split …" at bounding box center [129, 374] width 259 height 149
copy p "What is the Lifespan of a Ductless Mini-Split System?"
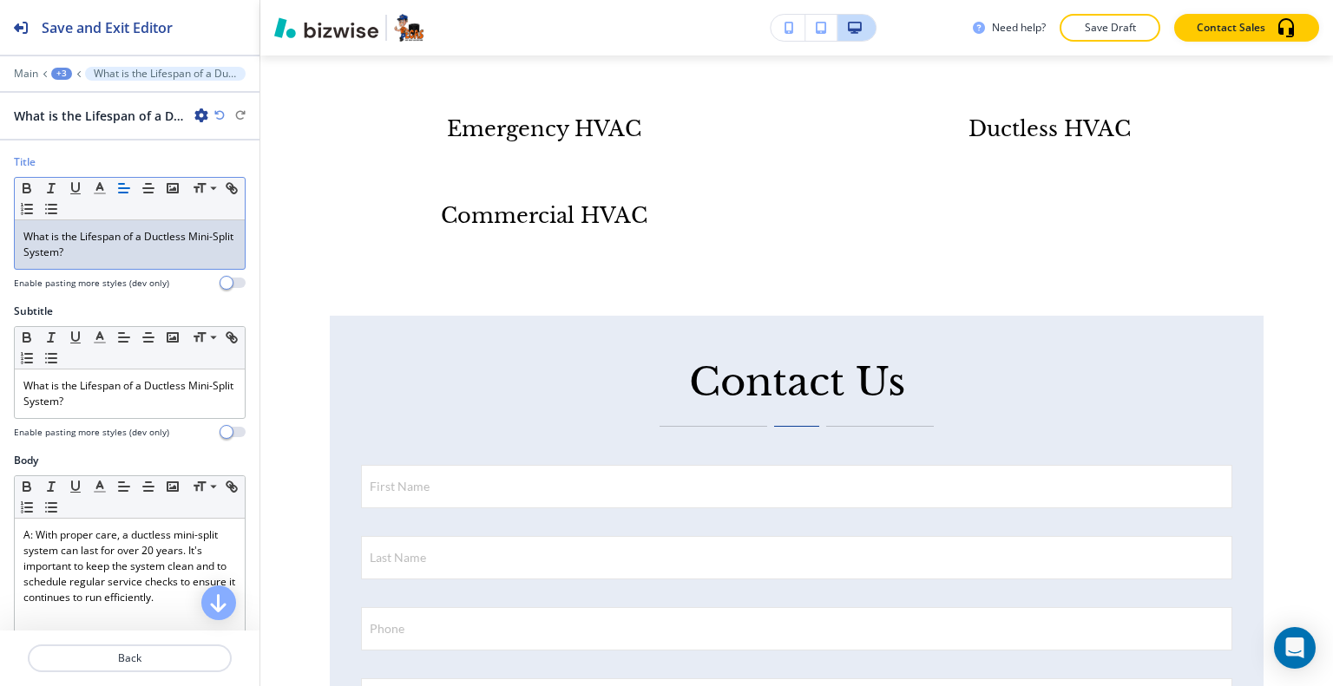
scroll to position [3314, 0]
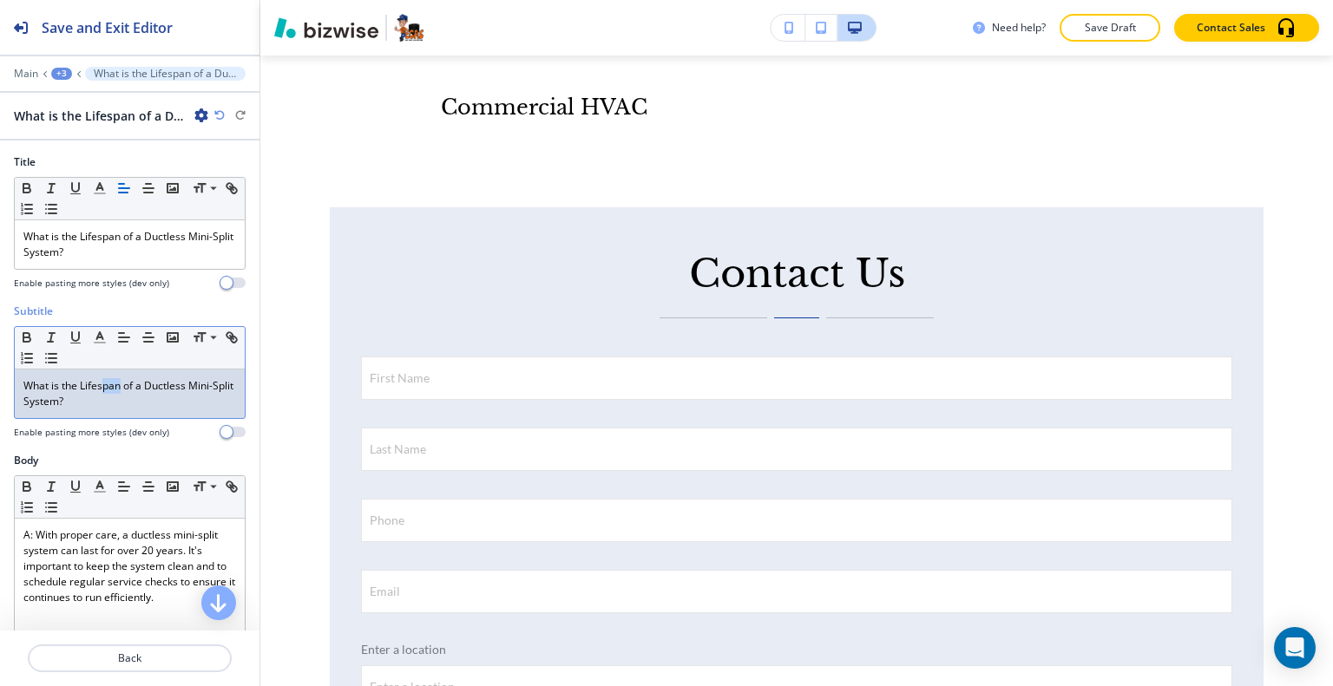
drag, startPoint x: 118, startPoint y: 377, endPoint x: 105, endPoint y: 381, distance: 13.7
click at [105, 381] on p "What is the Lifespan of a Ductless Mini-Split System?" at bounding box center [129, 393] width 213 height 31
click at [103, 394] on p "What is the Lifespan of a Ductless Mini-Split System?" at bounding box center [129, 393] width 213 height 31
drag, startPoint x: 102, startPoint y: 402, endPoint x: 2, endPoint y: 356, distance: 110.6
click at [0, 357] on div "Subtitle Small Normal Large Huge What is the Lifespan of a Ductless Mini-Split …" at bounding box center [129, 378] width 259 height 149
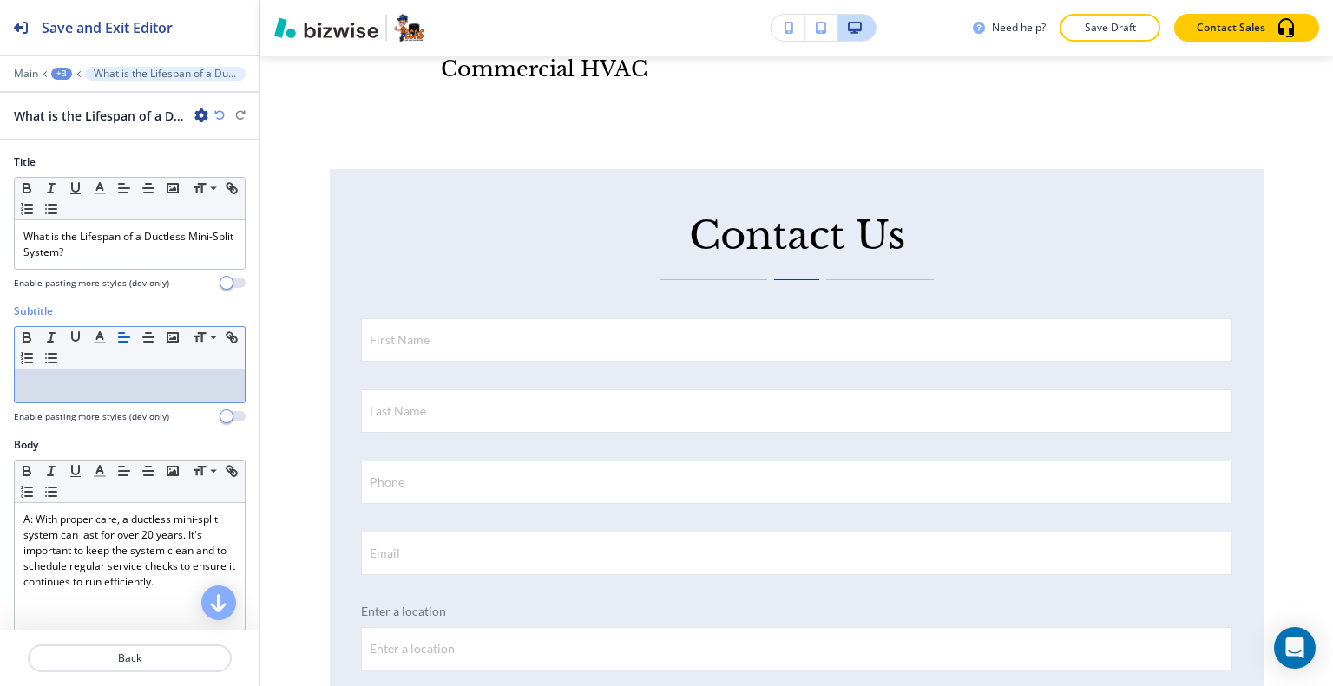
scroll to position [3276, 0]
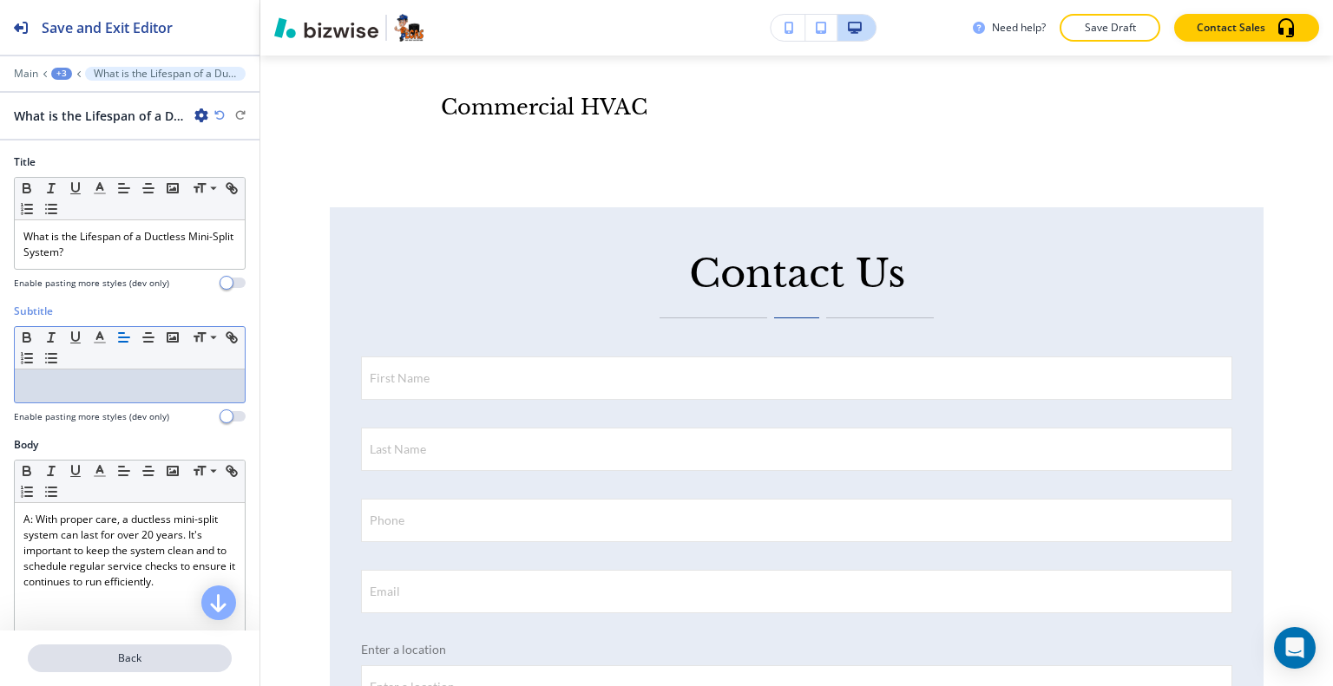
click at [156, 652] on p "Back" at bounding box center [129, 659] width 200 height 16
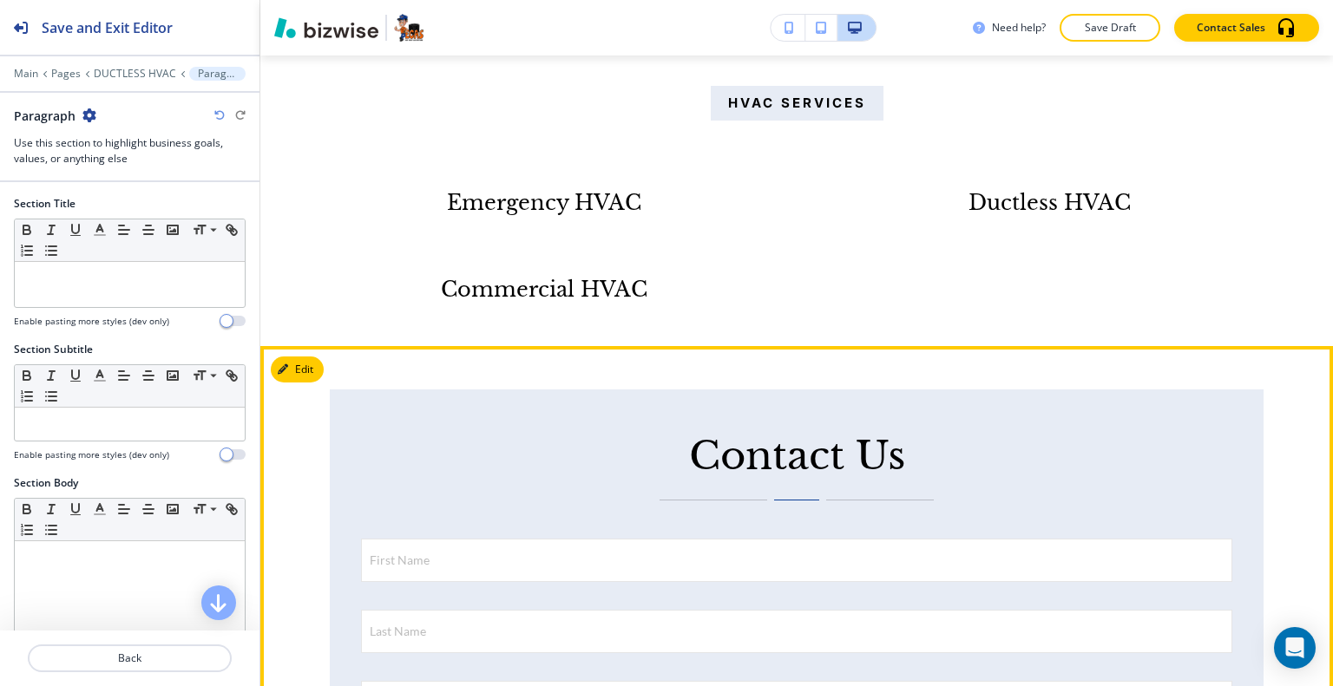
scroll to position [2833, 0]
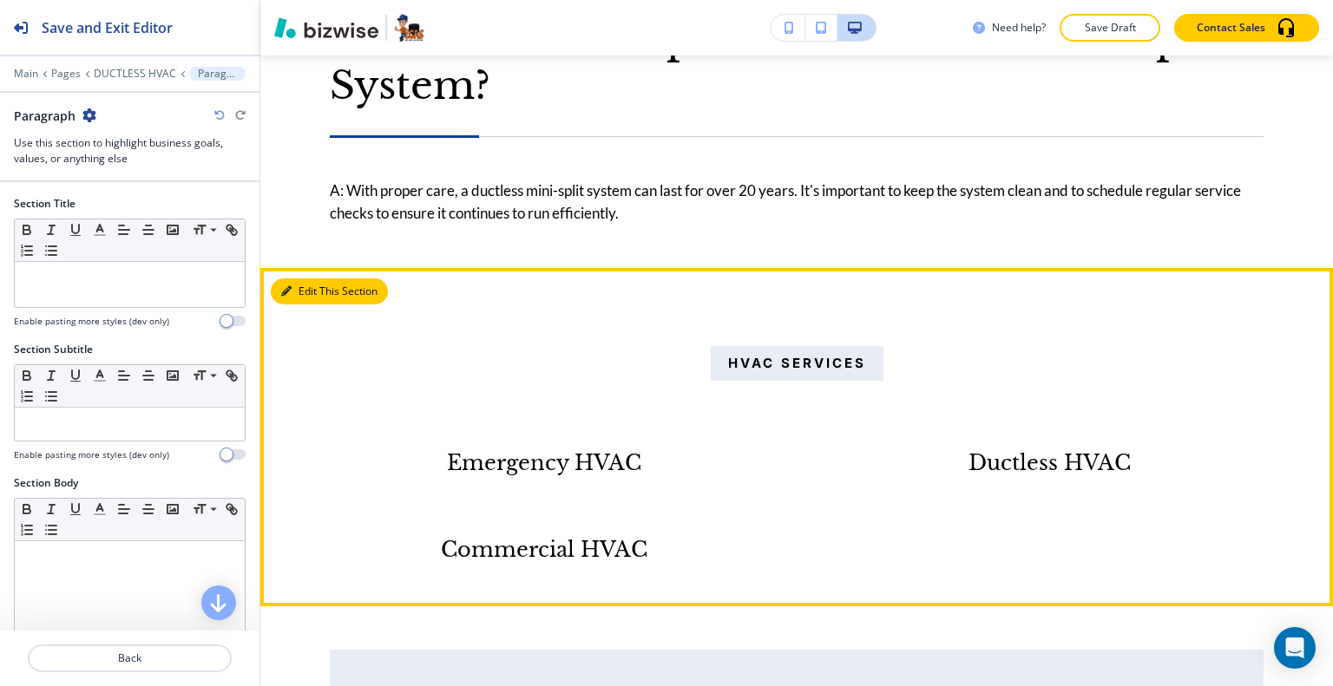
click at [308, 278] on button "Edit This Section" at bounding box center [329, 291] width 117 height 26
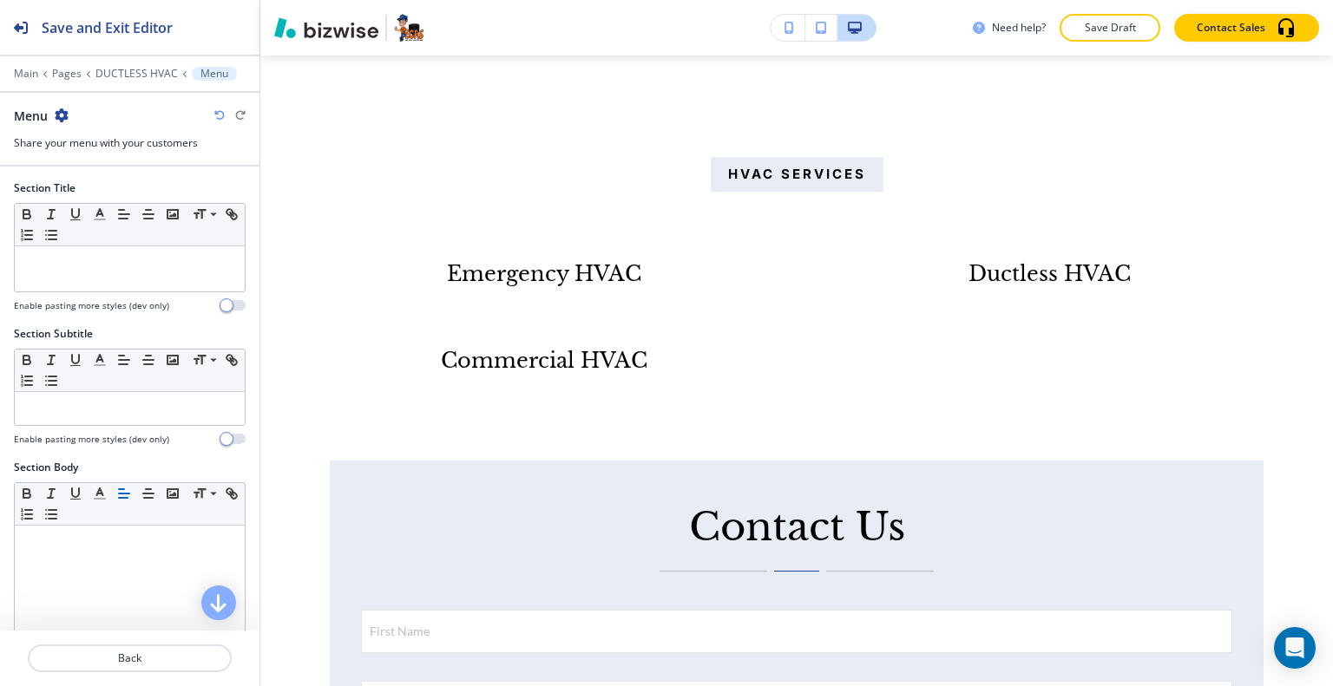
click at [64, 114] on icon "button" at bounding box center [62, 115] width 14 height 14
click at [105, 208] on p "Delete Section" at bounding box center [109, 206] width 88 height 16
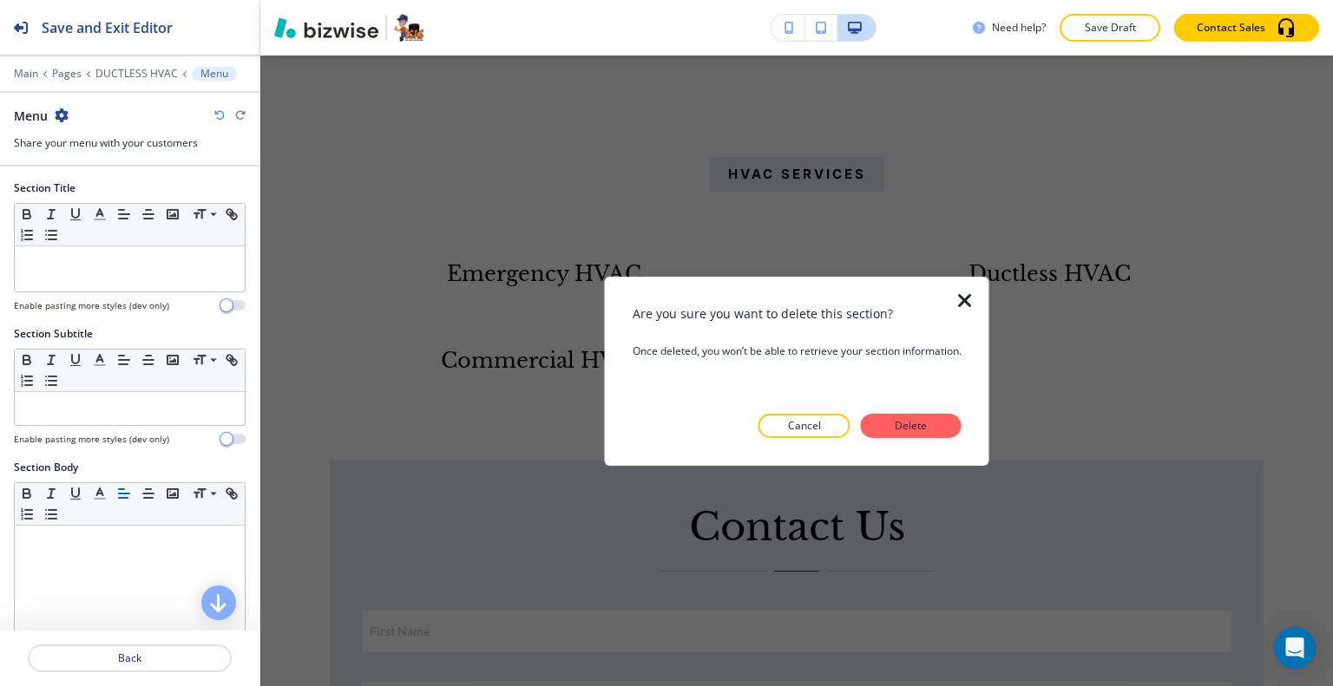
click at [906, 439] on div at bounding box center [796, 452] width 329 height 28
click at [906, 436] on button "Delete" at bounding box center [911, 426] width 101 height 24
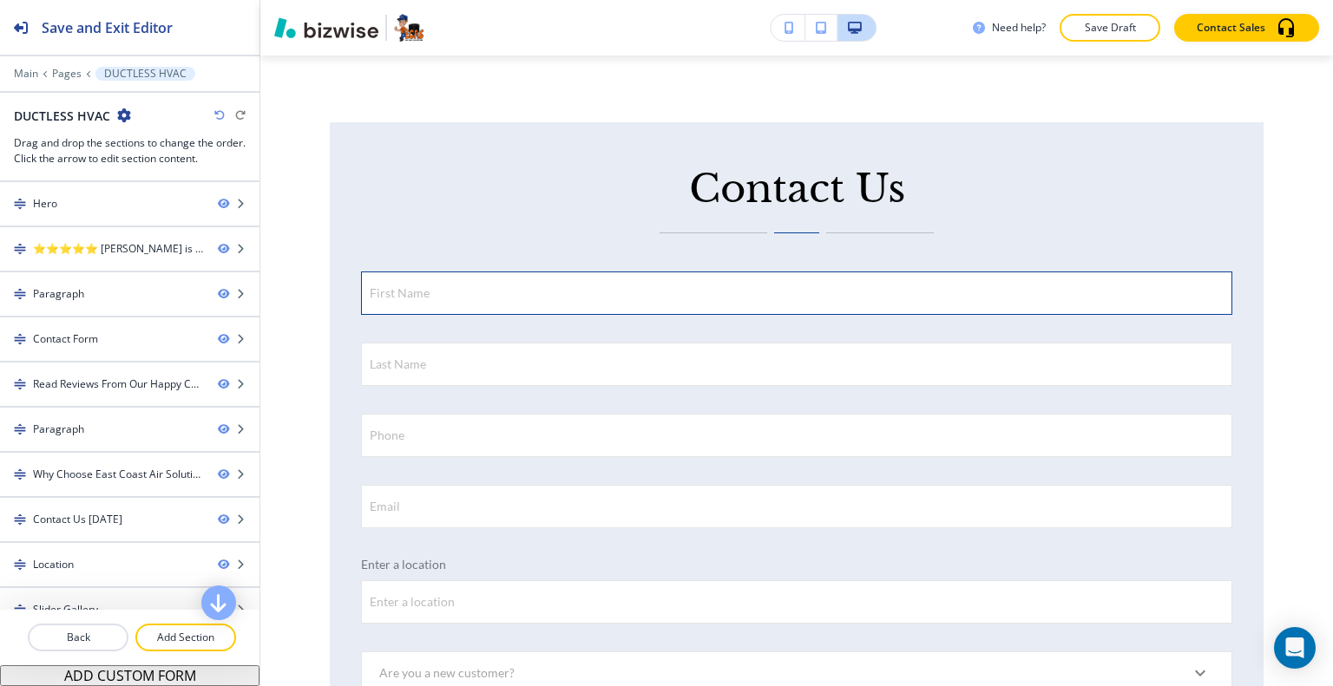
scroll to position [2936, 0]
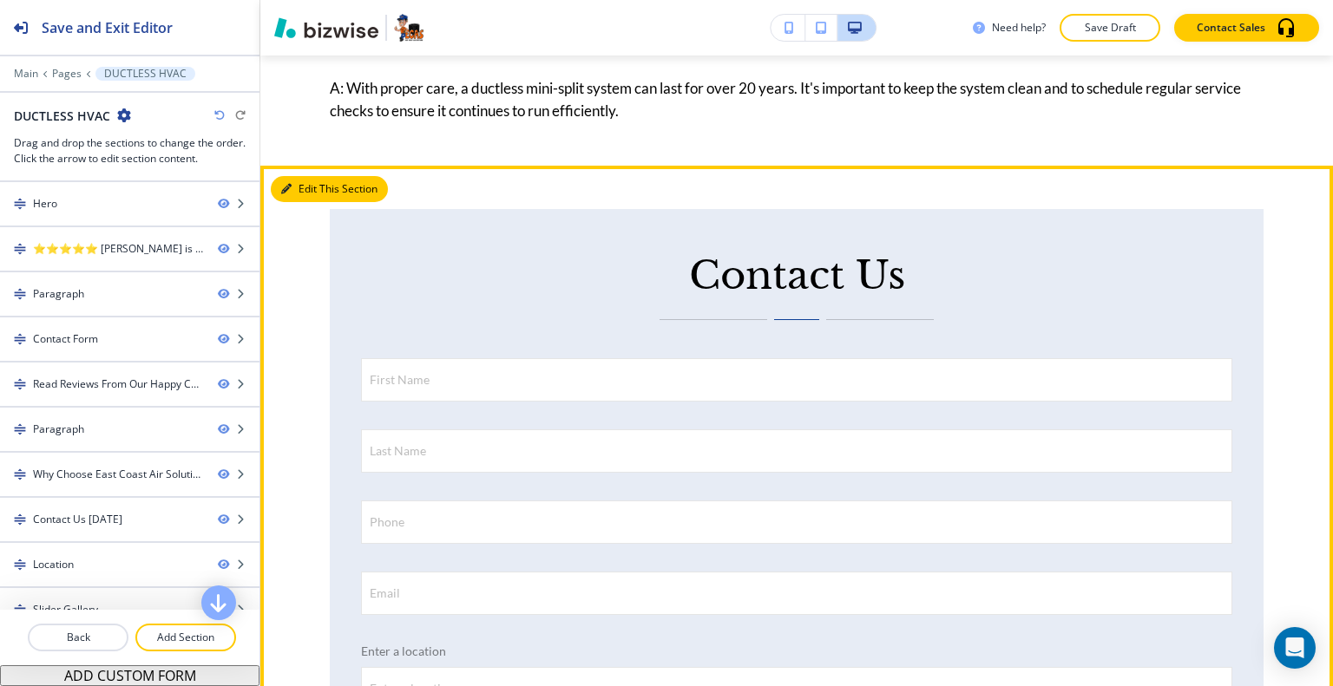
click at [308, 176] on button "Edit This Section" at bounding box center [329, 189] width 117 height 26
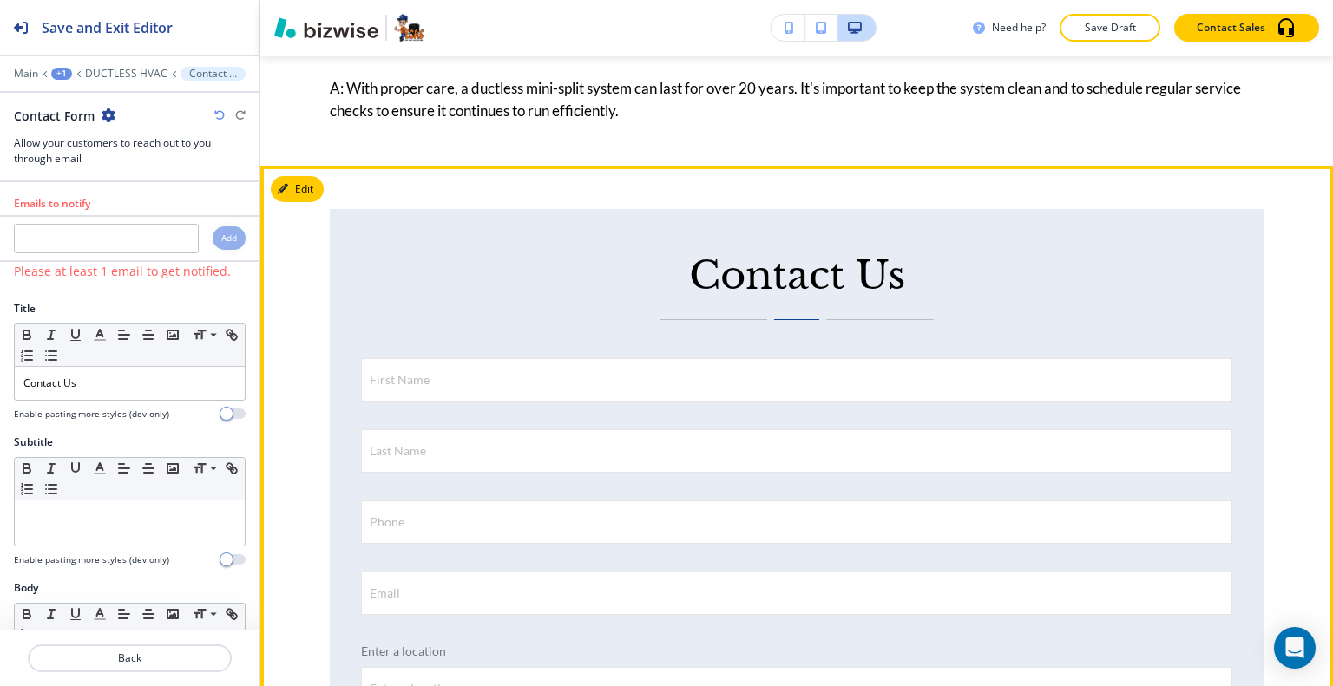
scroll to position [3023, 0]
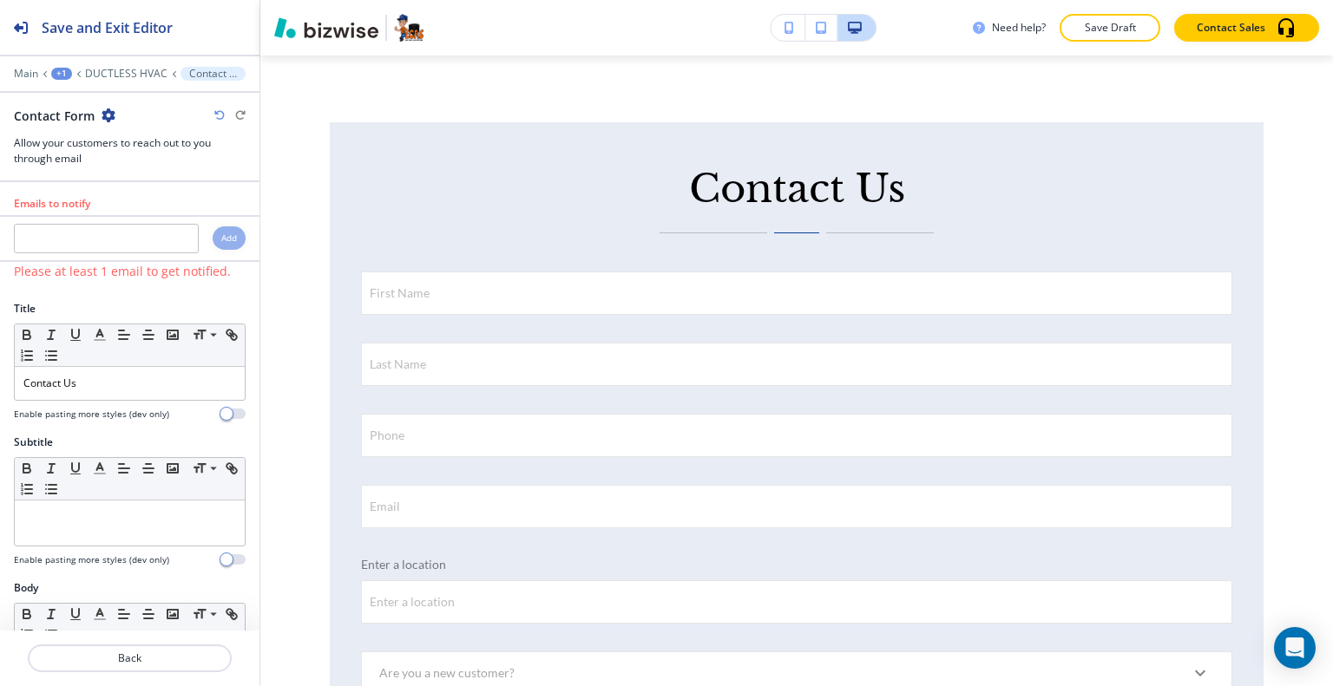
click at [110, 115] on icon "button" at bounding box center [109, 115] width 14 height 14
click at [153, 198] on p "Delete Section" at bounding box center [155, 206] width 88 height 16
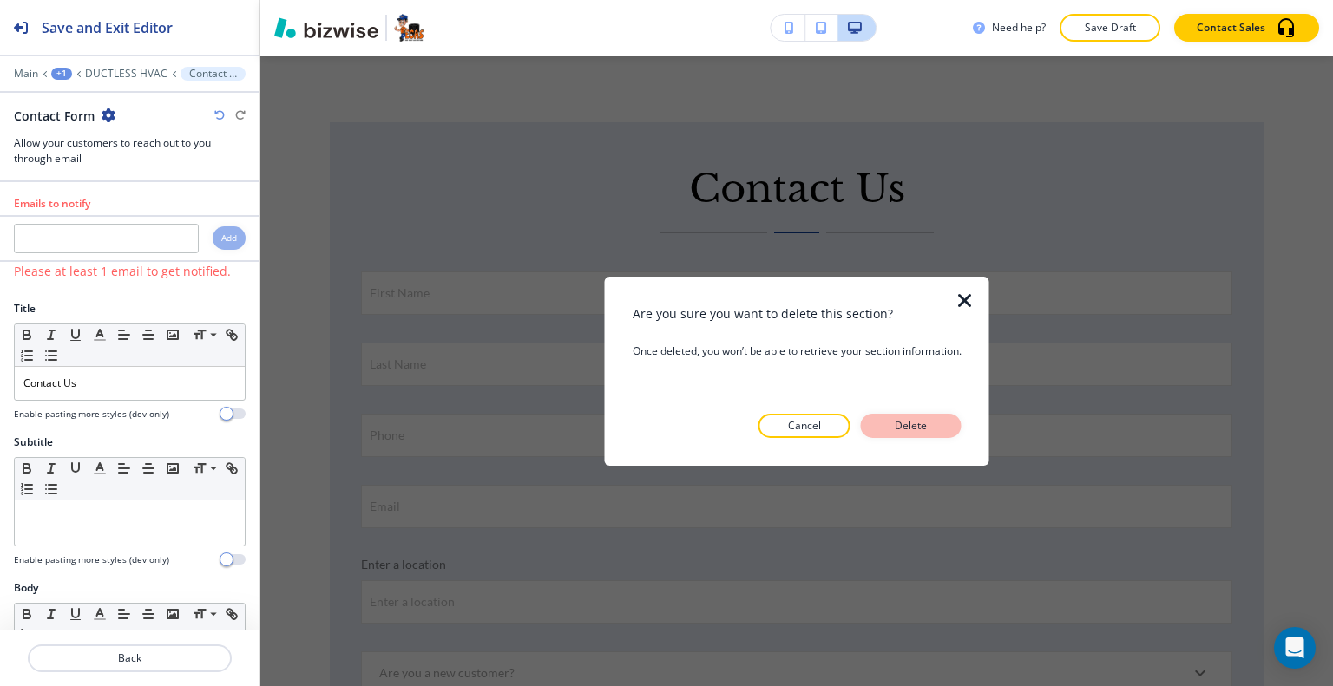
click at [896, 427] on p "Delete" at bounding box center [911, 426] width 42 height 16
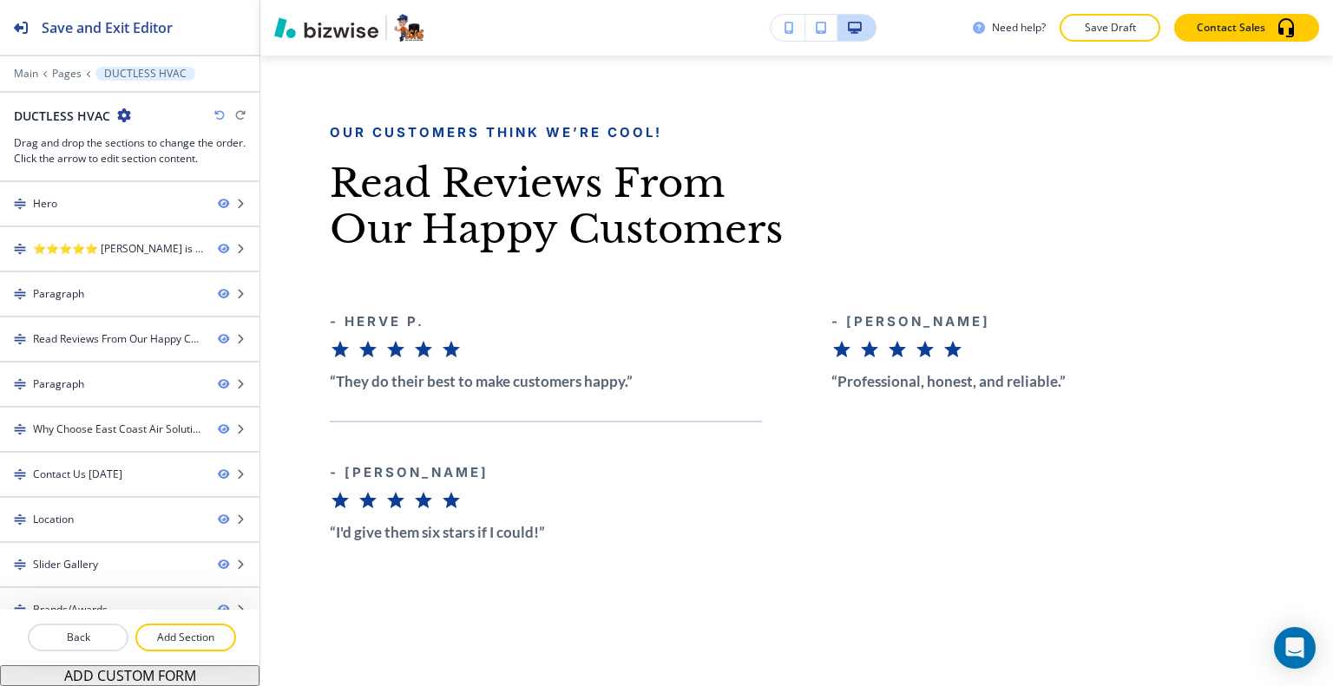
scroll to position [2849, 0]
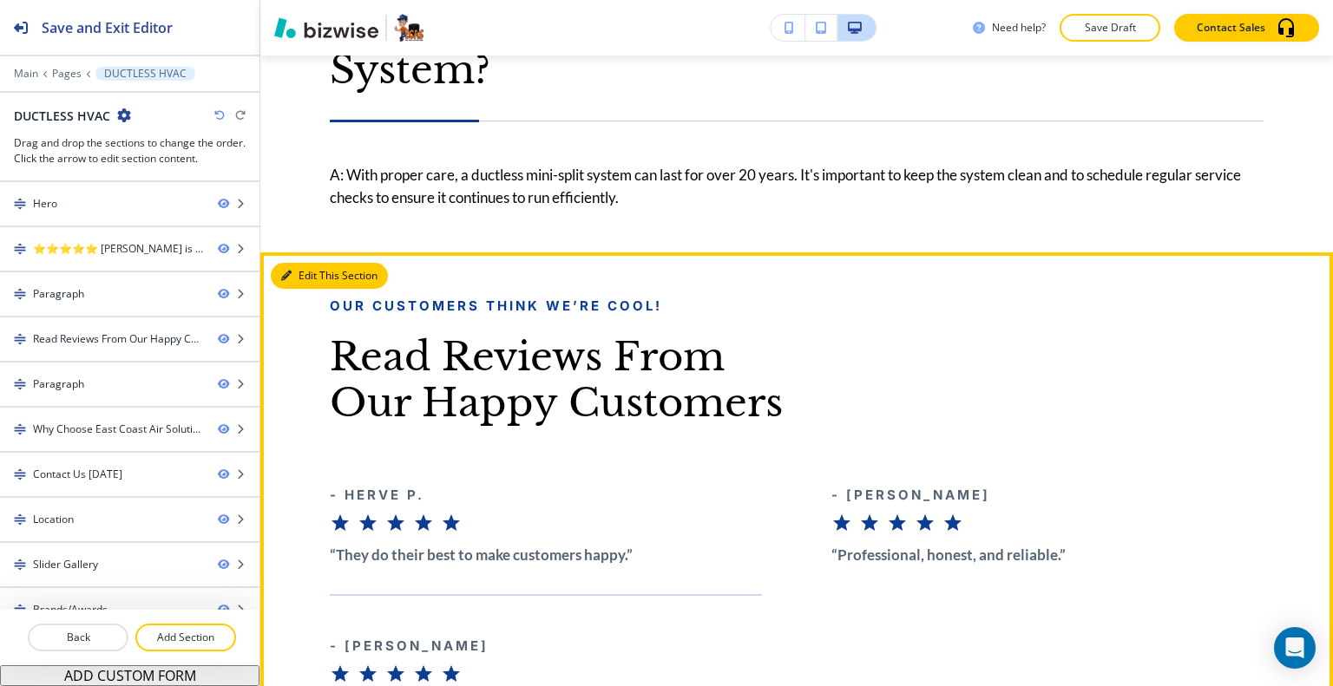
click at [298, 263] on button "Edit This Section" at bounding box center [329, 276] width 117 height 26
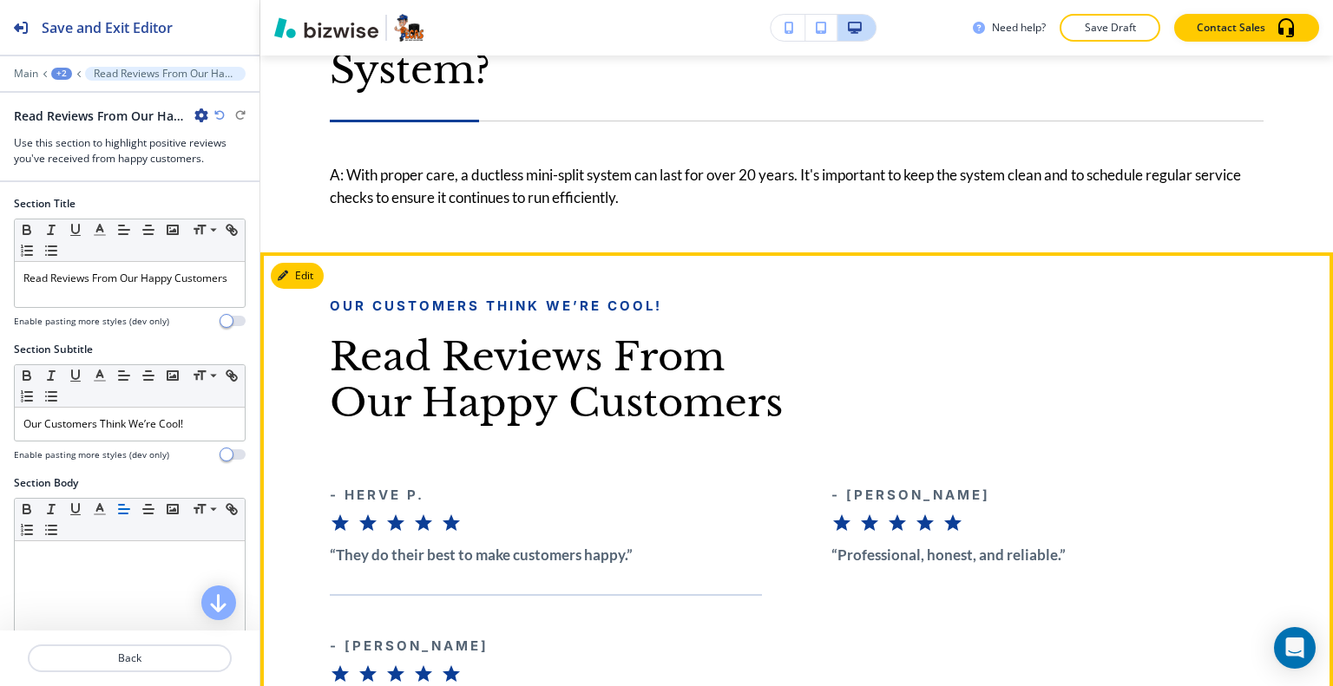
scroll to position [3023, 0]
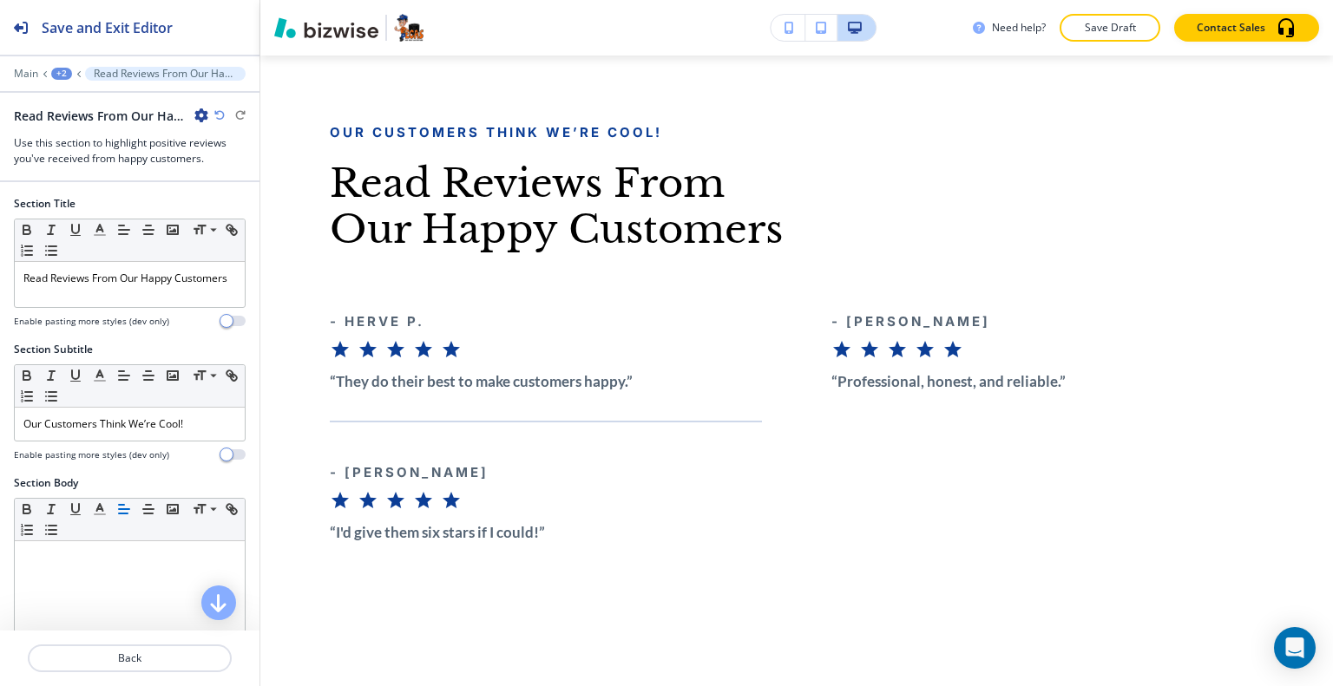
click at [198, 110] on icon "button" at bounding box center [201, 115] width 14 height 14
drag, startPoint x: 246, startPoint y: 200, endPoint x: 259, endPoint y: 200, distance: 12.2
click at [246, 200] on p "Delete Section" at bounding box center [250, 206] width 88 height 16
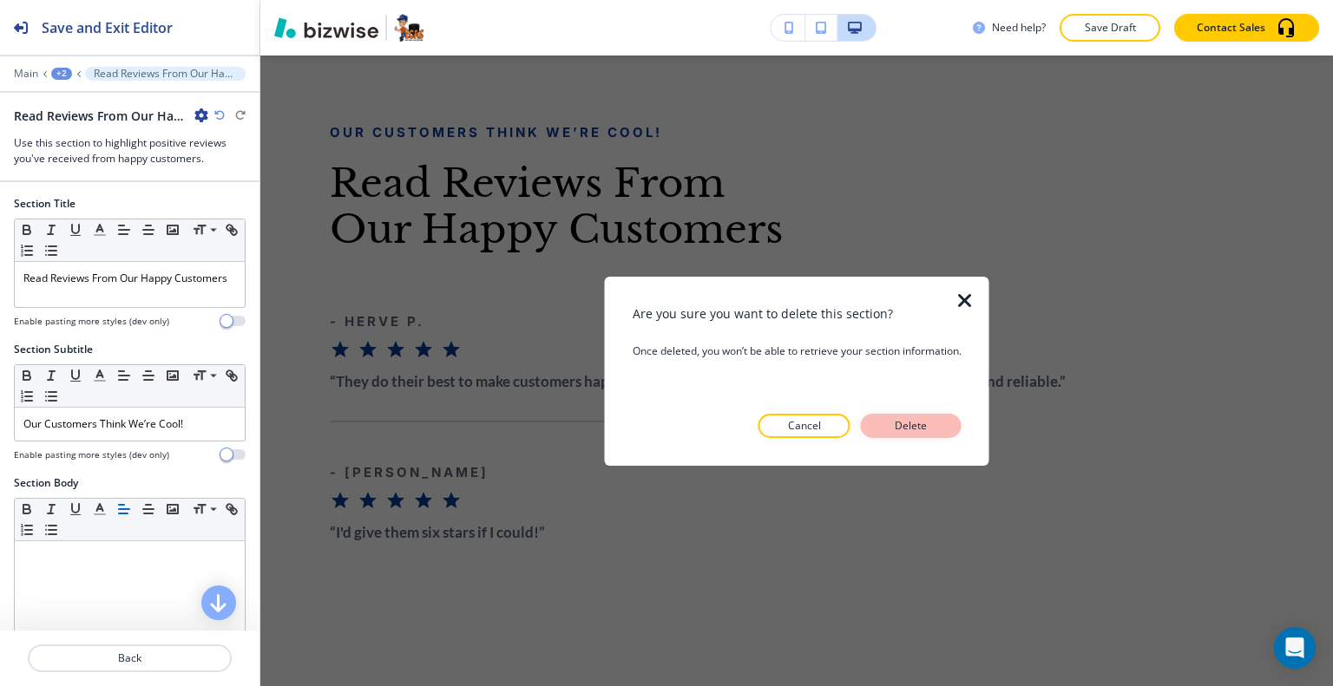
click at [904, 423] on p "Delete" at bounding box center [911, 426] width 42 height 16
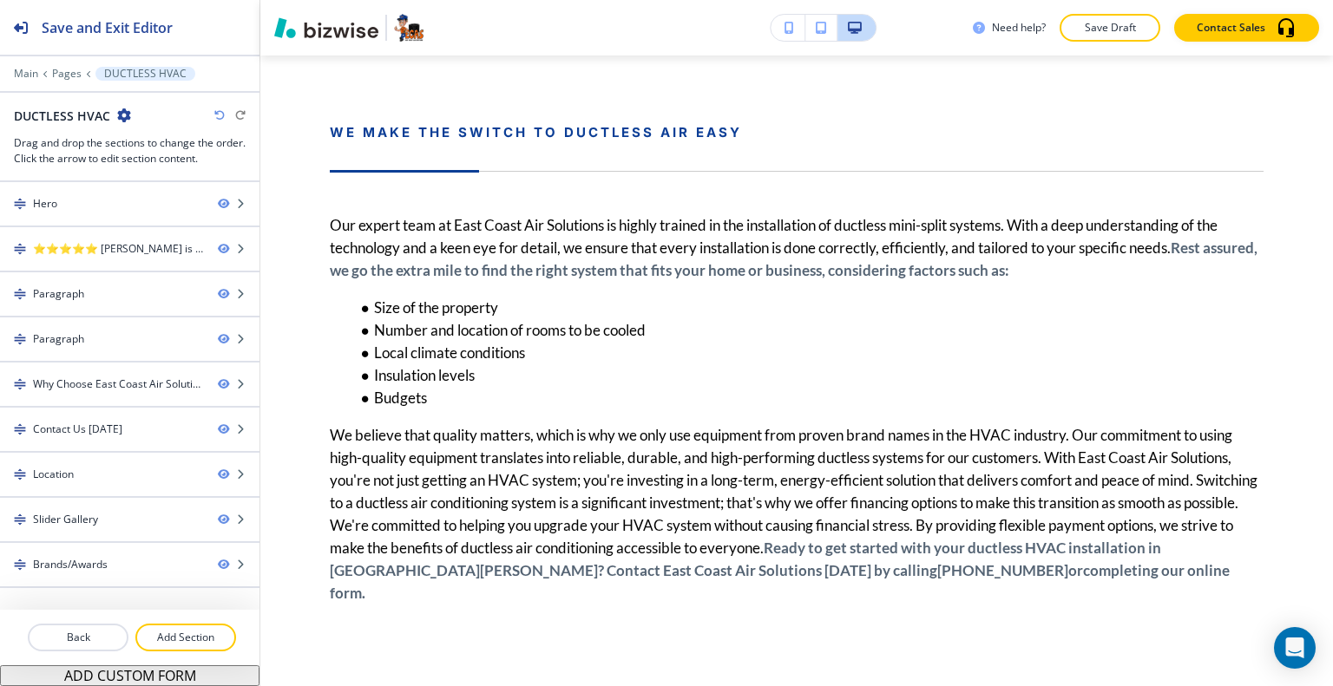
scroll to position [2849, 0]
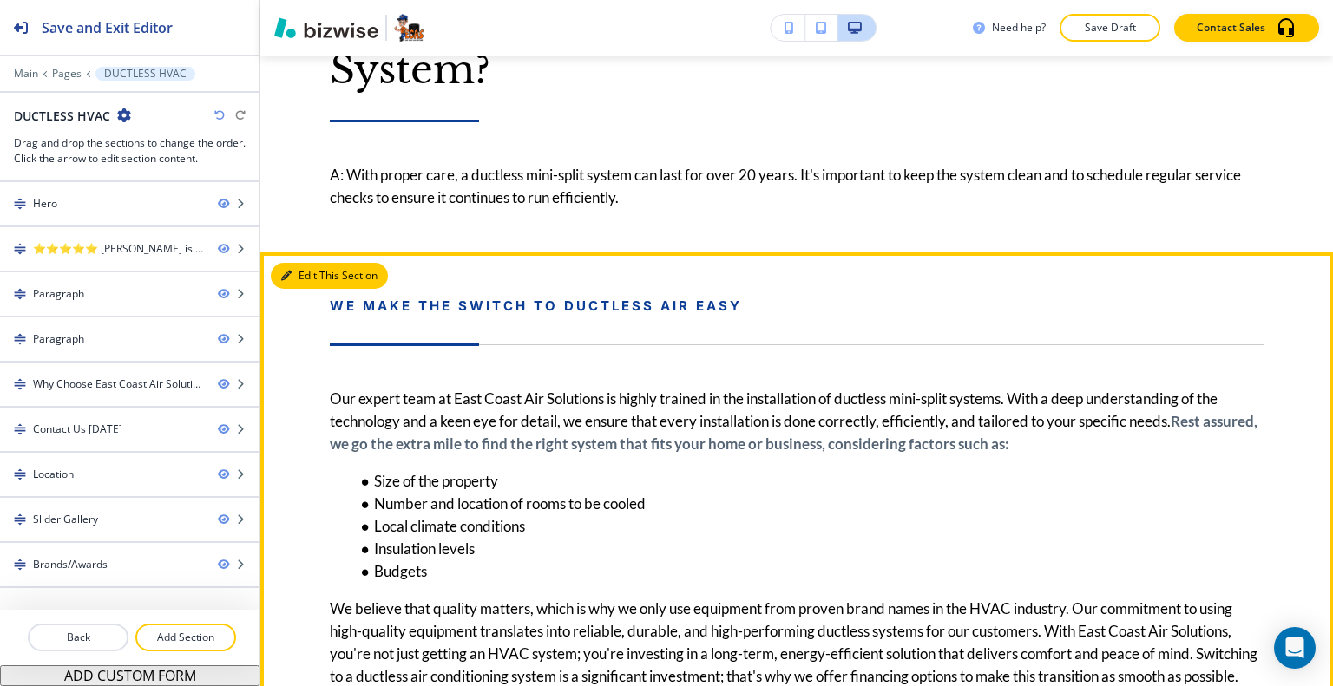
click at [308, 263] on button "Edit This Section" at bounding box center [329, 276] width 117 height 26
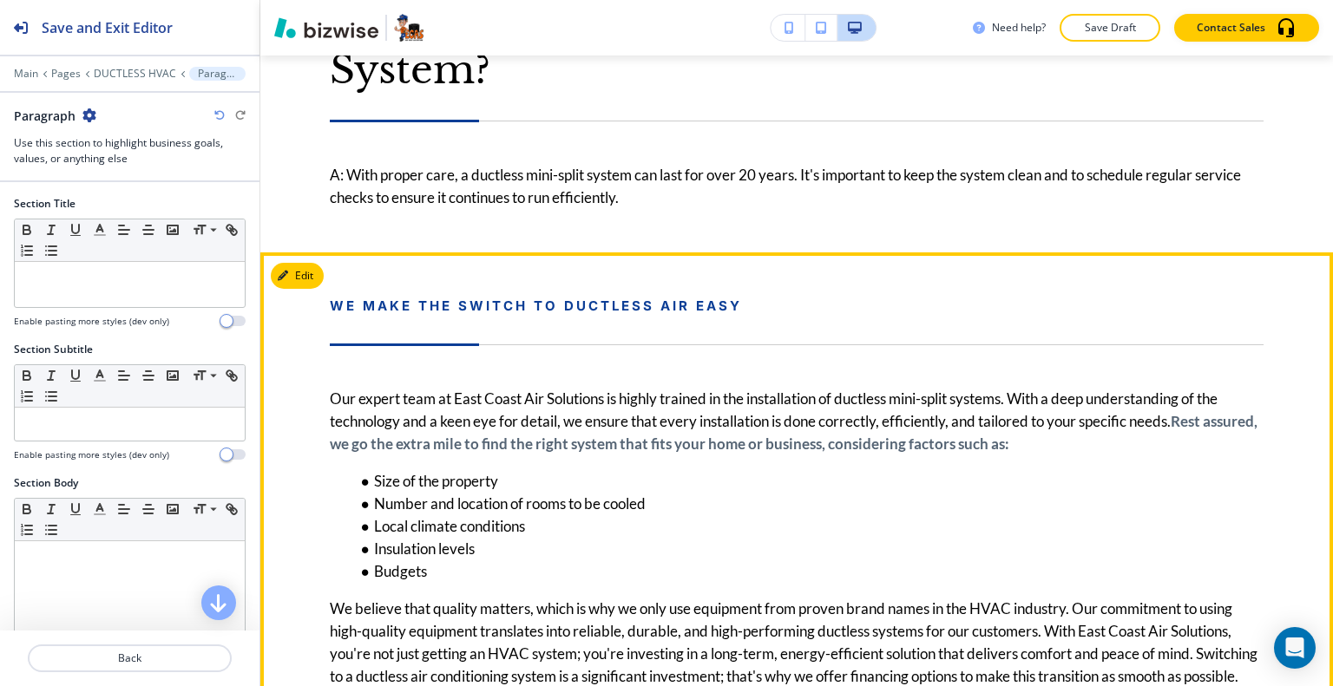
scroll to position [3023, 0]
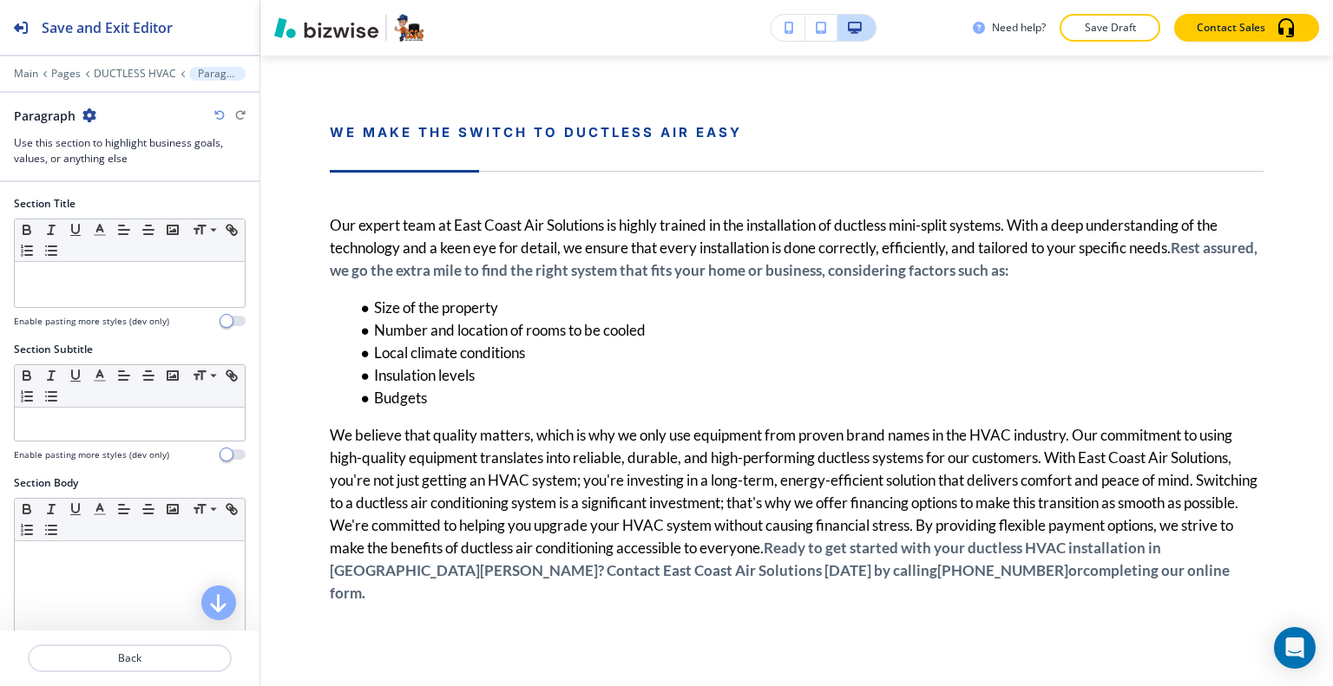
click at [91, 114] on icon "button" at bounding box center [89, 115] width 14 height 14
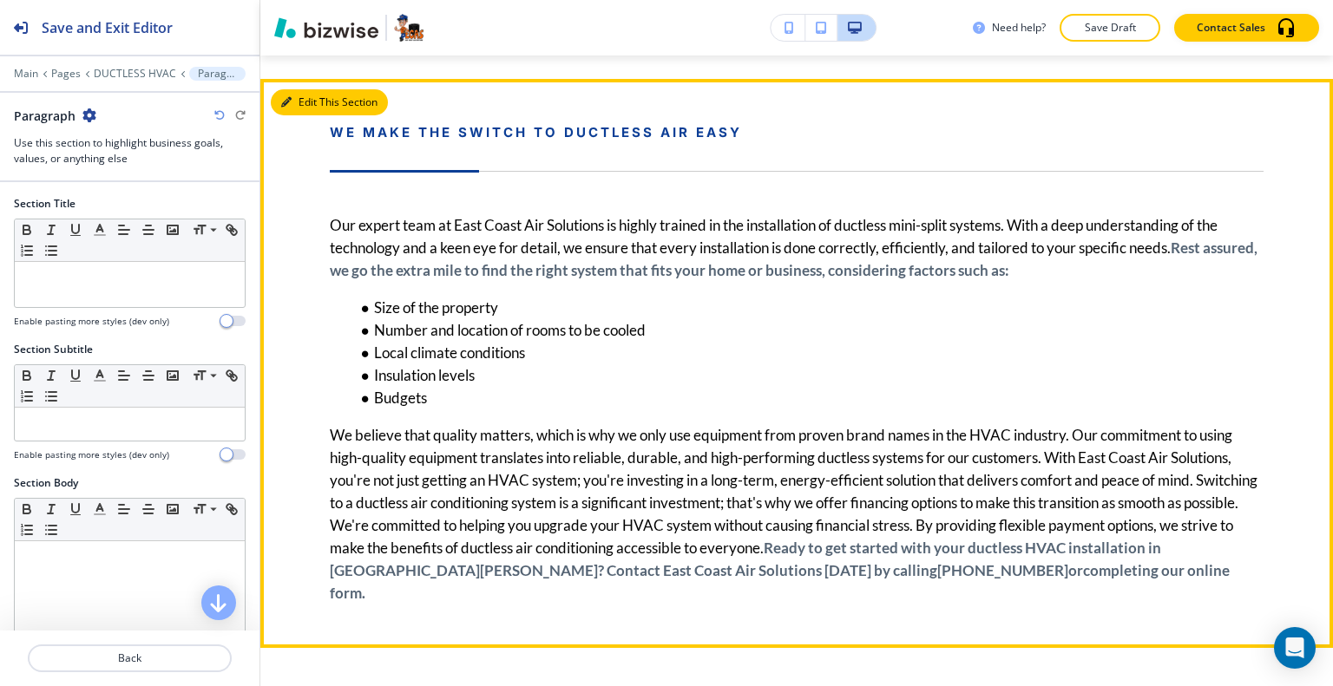
click at [296, 89] on button "Edit This Section" at bounding box center [329, 102] width 117 height 26
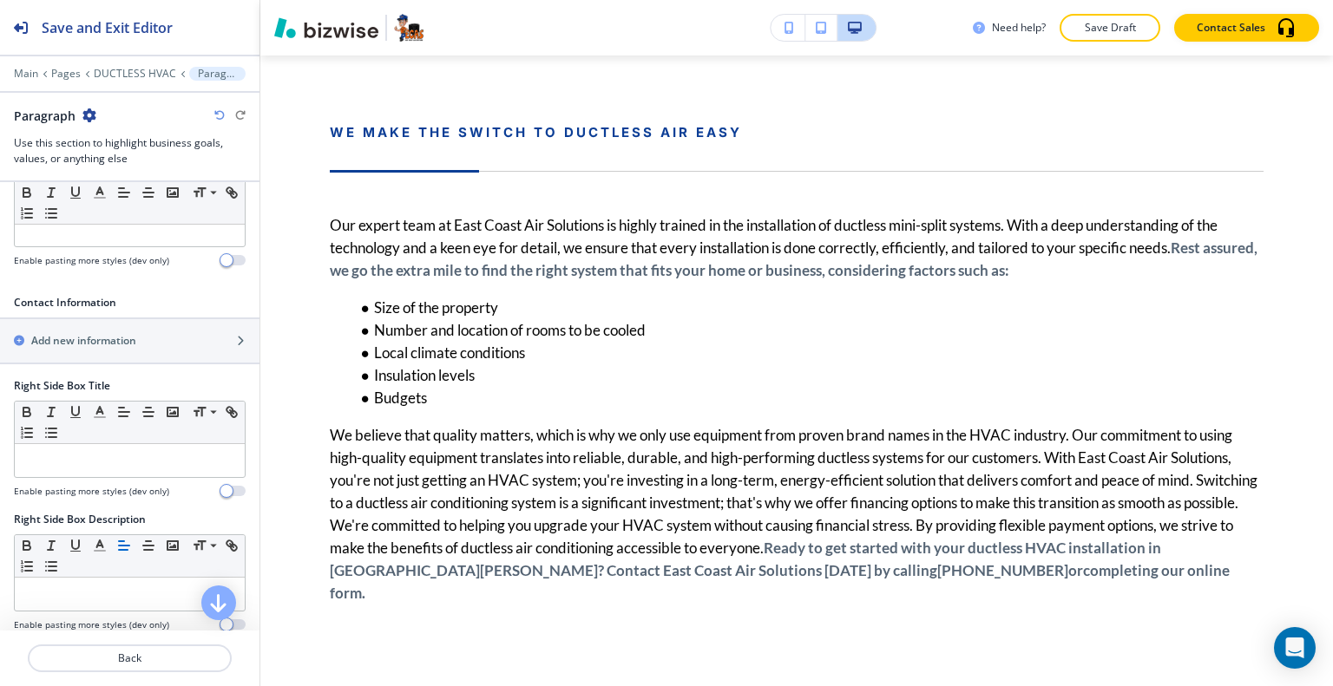
scroll to position [868, 0]
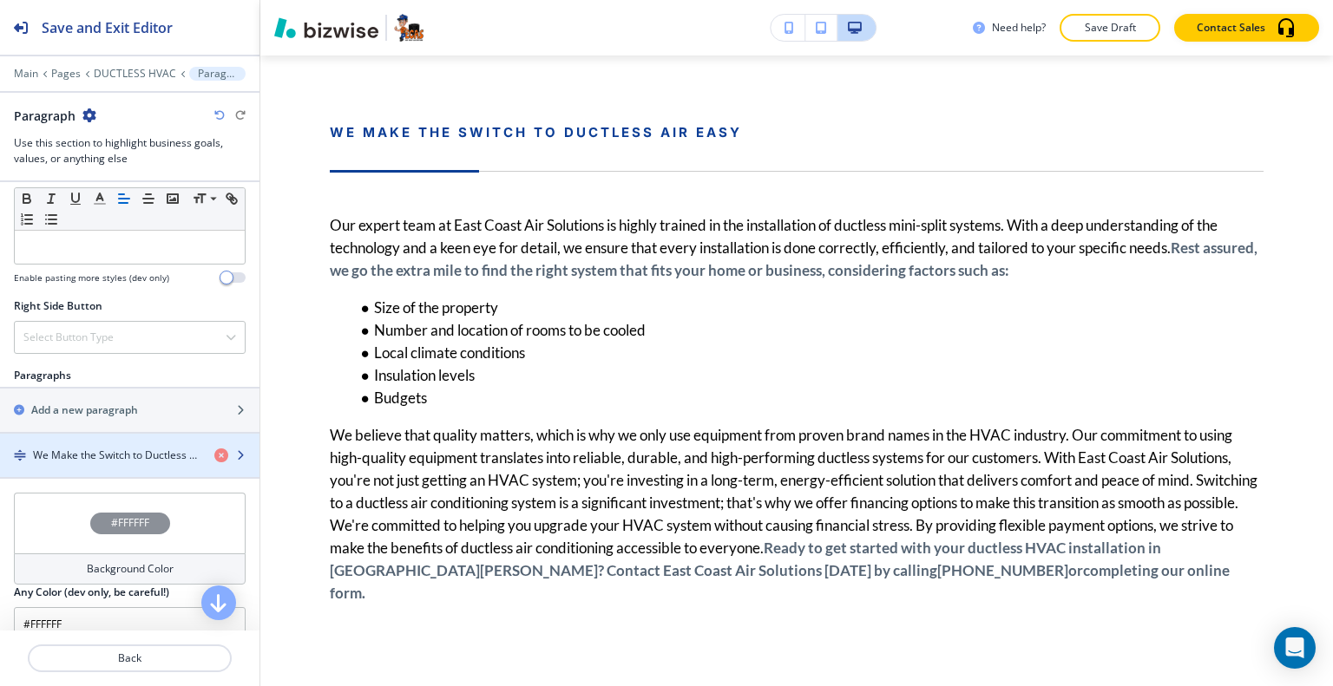
click at [108, 434] on div "button" at bounding box center [129, 441] width 259 height 14
click at [111, 448] on h4 "We Make the Switch to Ductless Air Easy" at bounding box center [116, 456] width 167 height 16
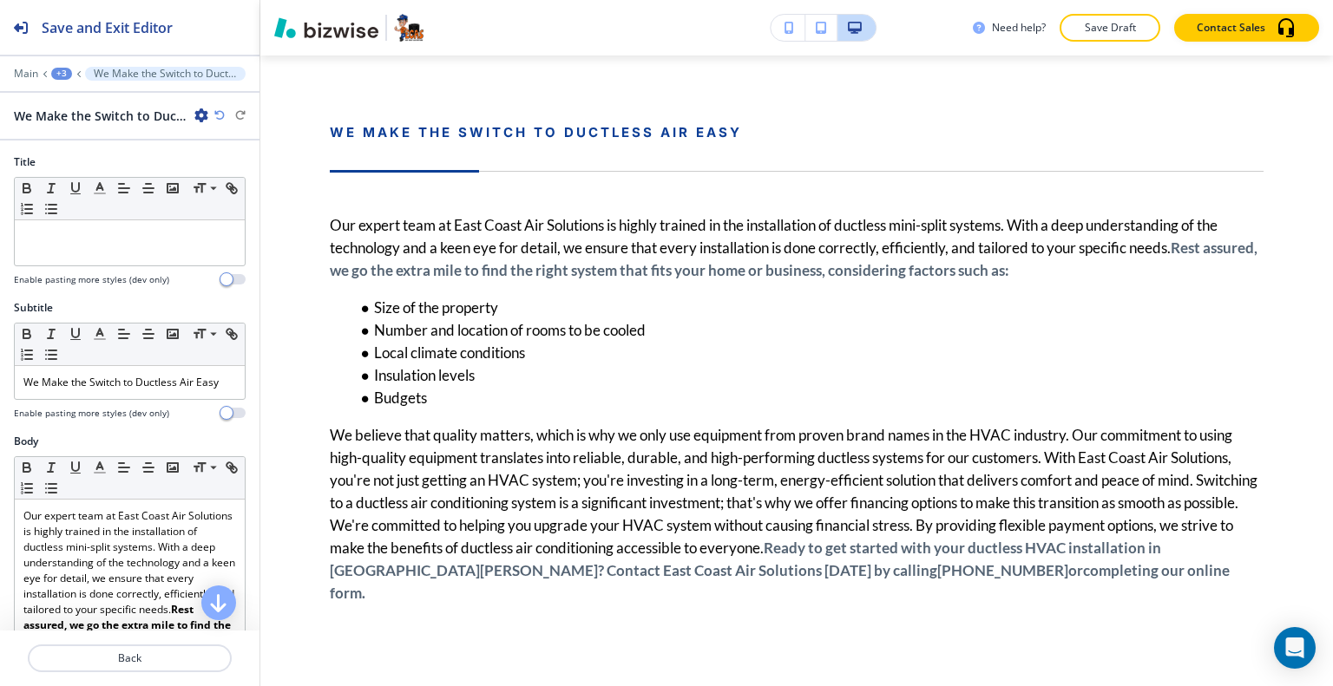
scroll to position [3067, 0]
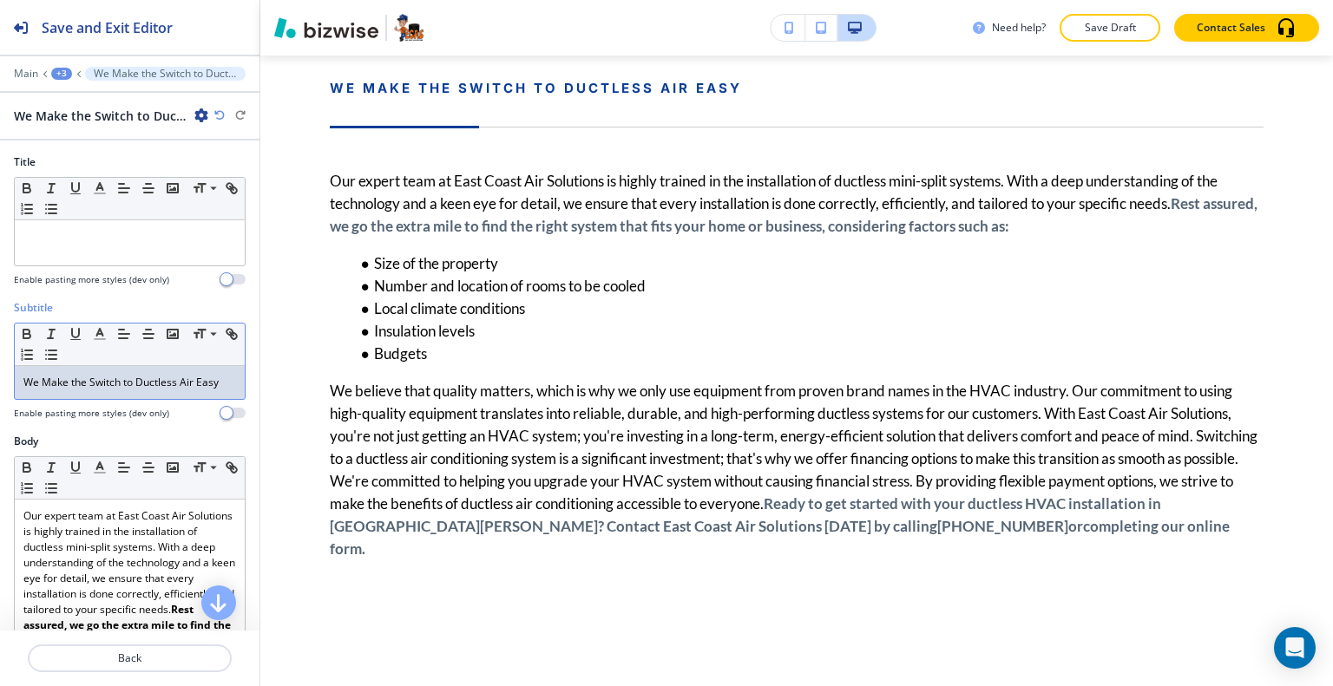
click at [190, 369] on div "We Make the Switch to Ductless Air Easy" at bounding box center [130, 382] width 230 height 33
drag, startPoint x: 219, startPoint y: 379, endPoint x: 39, endPoint y: 370, distance: 179.8
click at [10, 361] on div "Subtitle Small Normal Large Huge We Make the Switch to Ductless Air Easy Enable…" at bounding box center [129, 367] width 259 height 134
copy p "We Make the Switch to Ductless Air Easy"
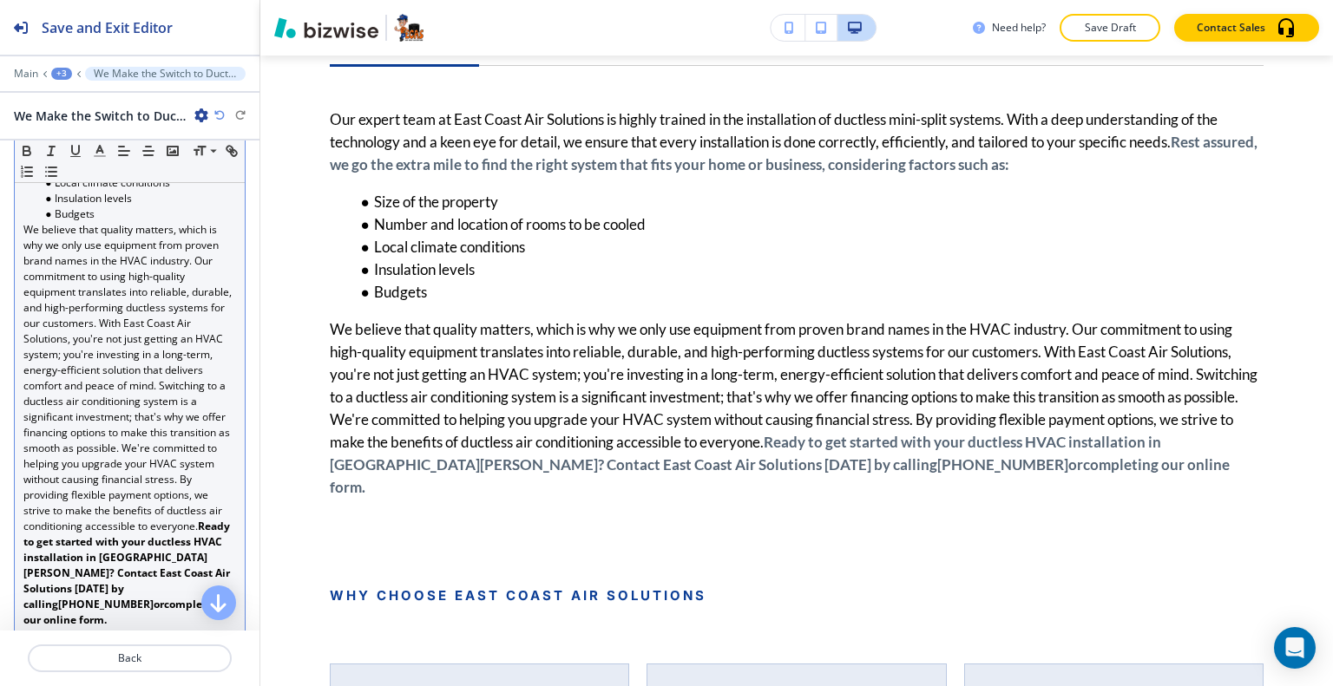
scroll to position [694, 0]
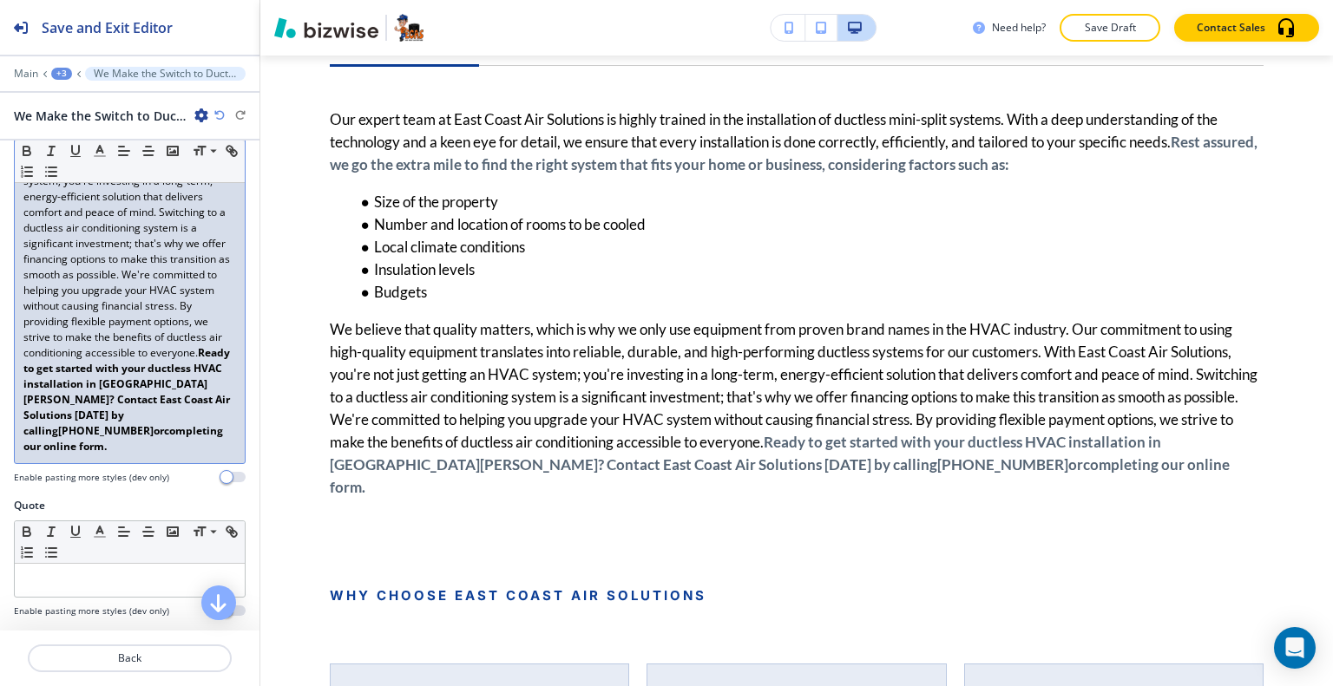
click at [136, 388] on p "We believe that quality matters, which is why we only use equipment from proven…" at bounding box center [129, 252] width 213 height 406
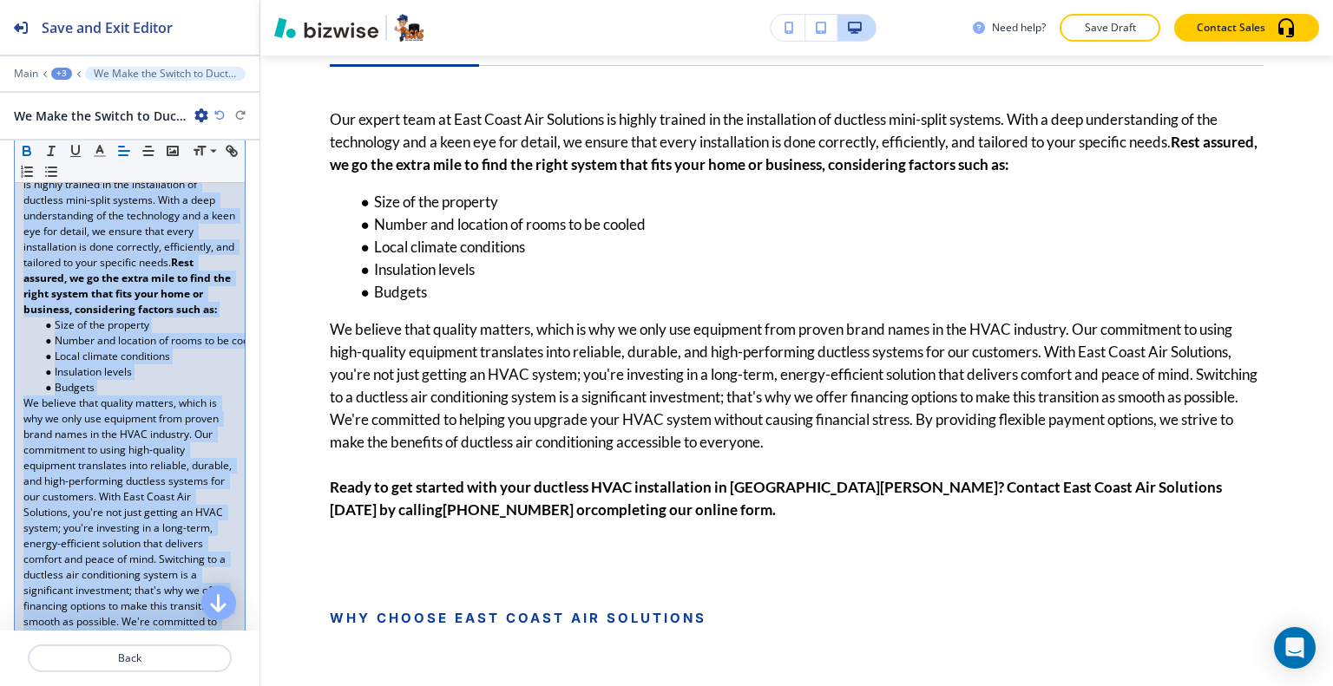
scroll to position [0, 0]
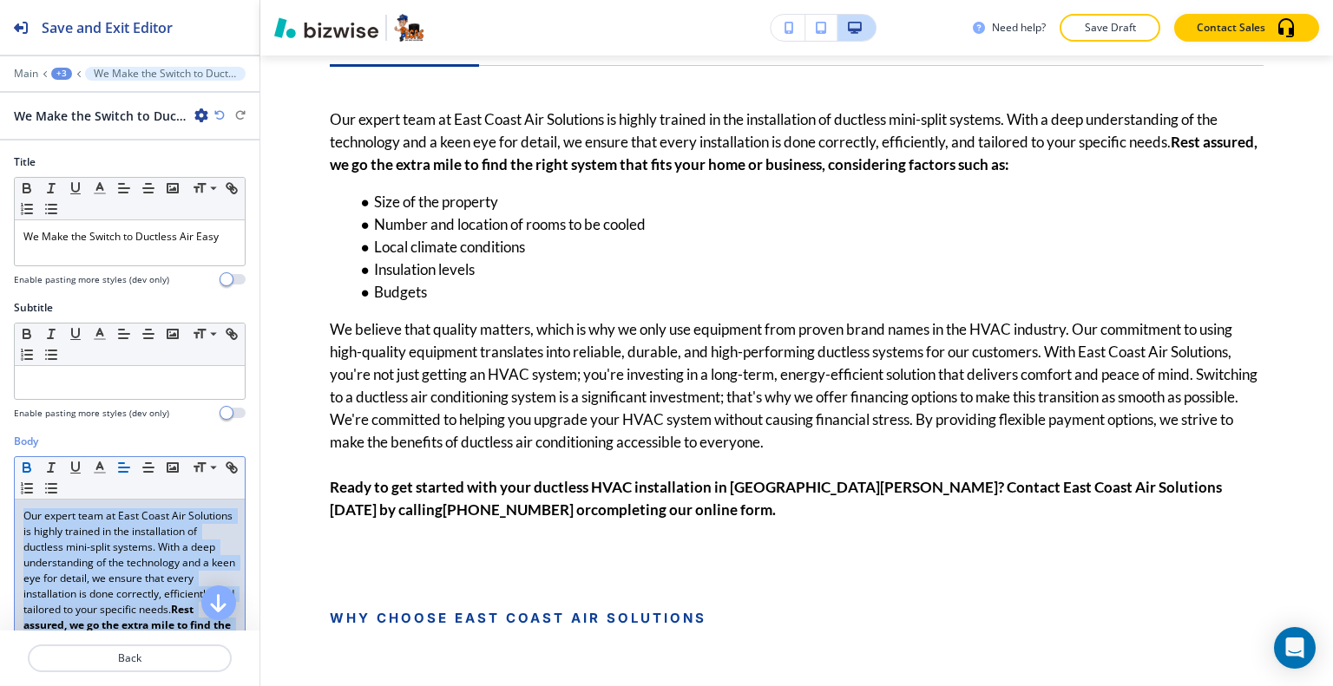
drag, startPoint x: 219, startPoint y: 473, endPoint x: 0, endPoint y: 171, distance: 373.3
click at [0, 171] on div "Title Small Normal Large Huge We Make the Switch to Ductless Air Easy Enable pa…" at bounding box center [129, 386] width 259 height 490
click at [97, 466] on icon "button" at bounding box center [100, 468] width 16 height 16
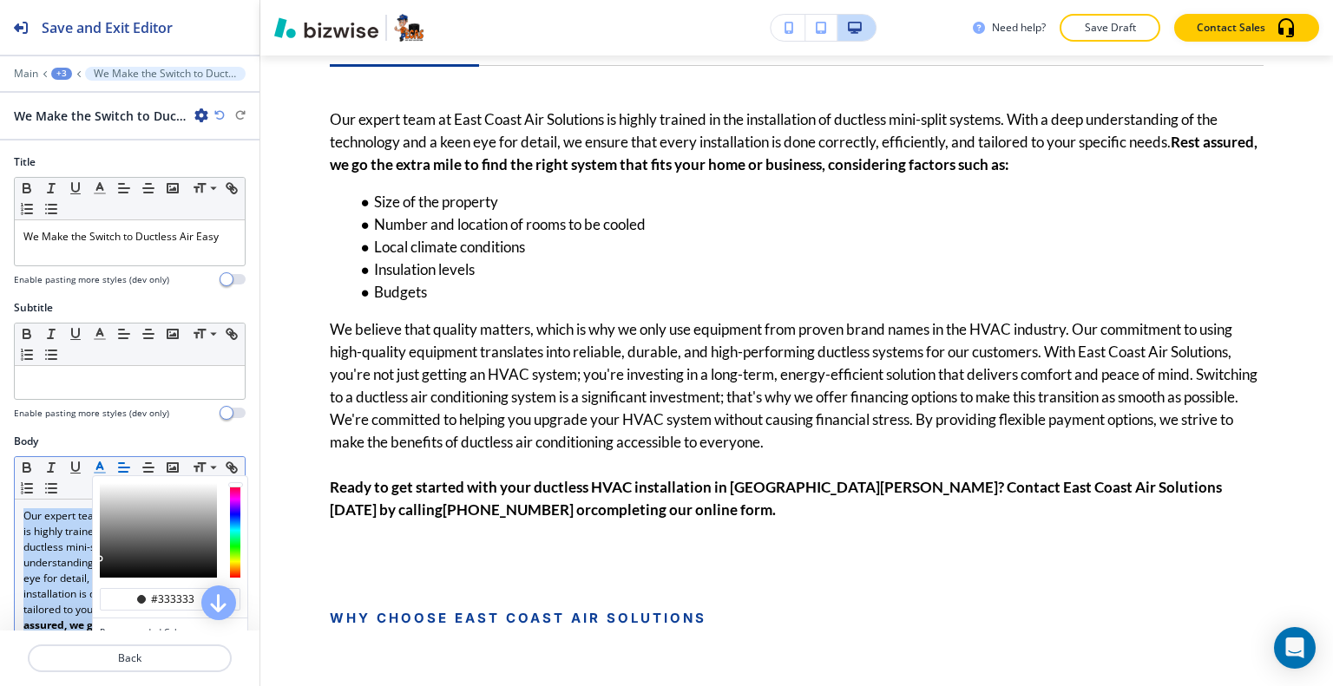
scroll to position [87, 0]
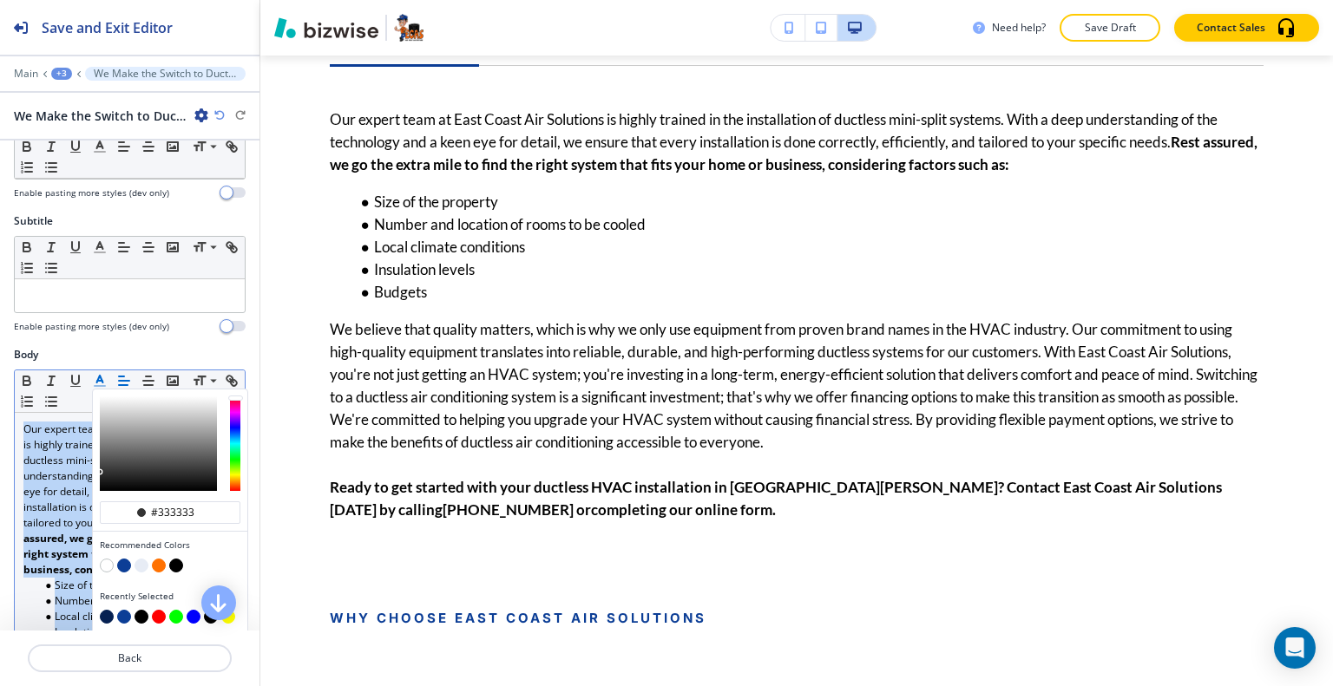
click at [174, 559] on button "button" at bounding box center [176, 566] width 14 height 14
type input "#000000"
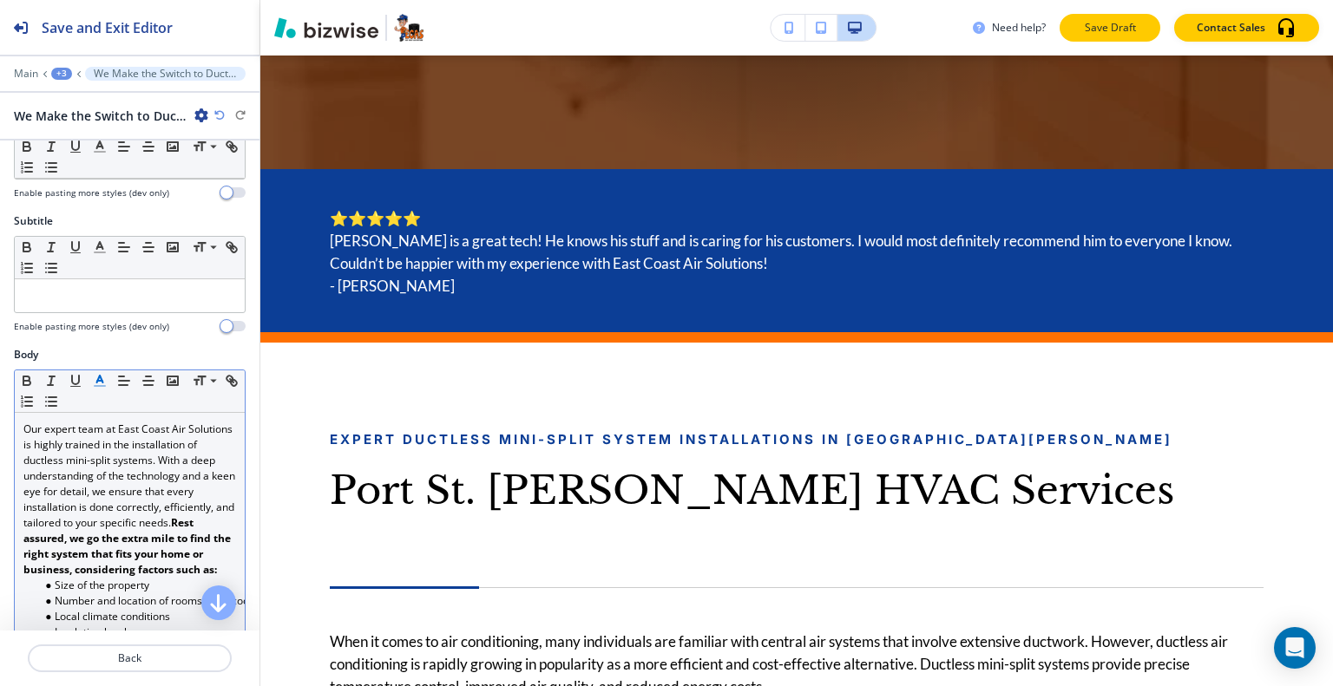
scroll to position [551, 0]
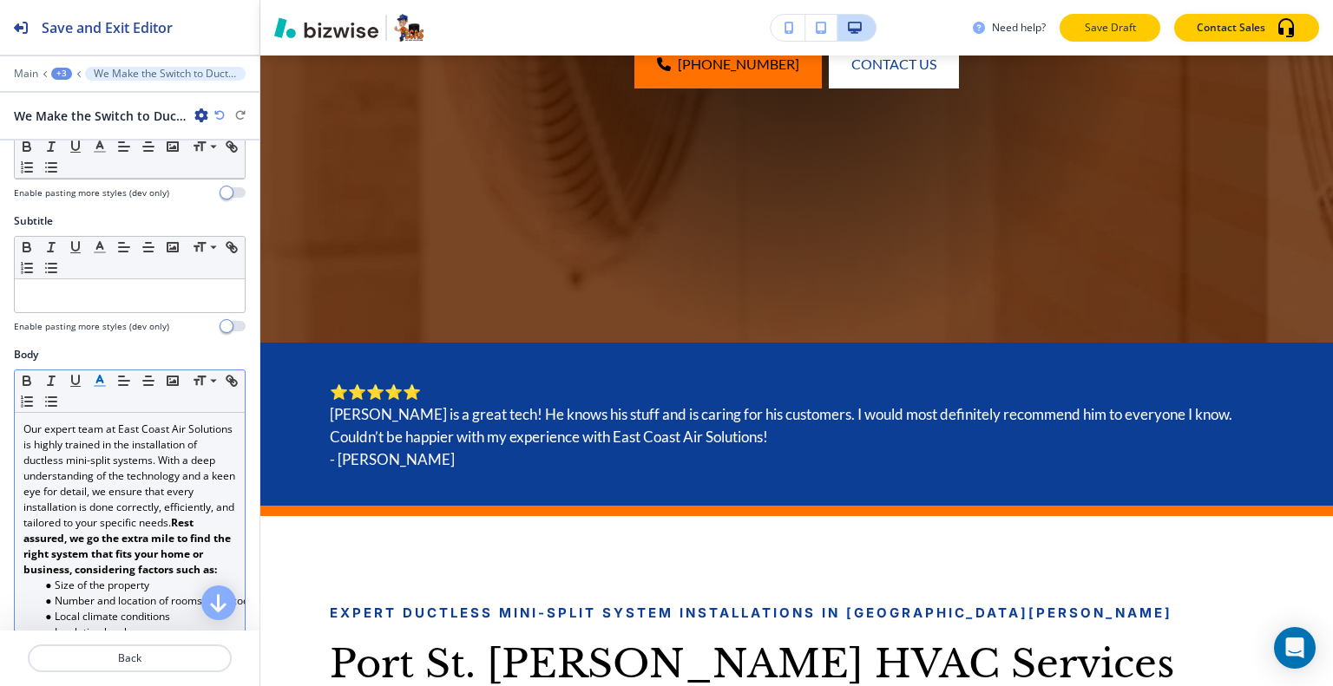
drag, startPoint x: 1106, startPoint y: 7, endPoint x: 1109, endPoint y: 29, distance: 21.8
click at [1107, 19] on div "Need help? Save Draft Contact Sales" at bounding box center [796, 28] width 1072 height 56
click at [1109, 29] on p "Save Draft" at bounding box center [1110, 28] width 56 height 16
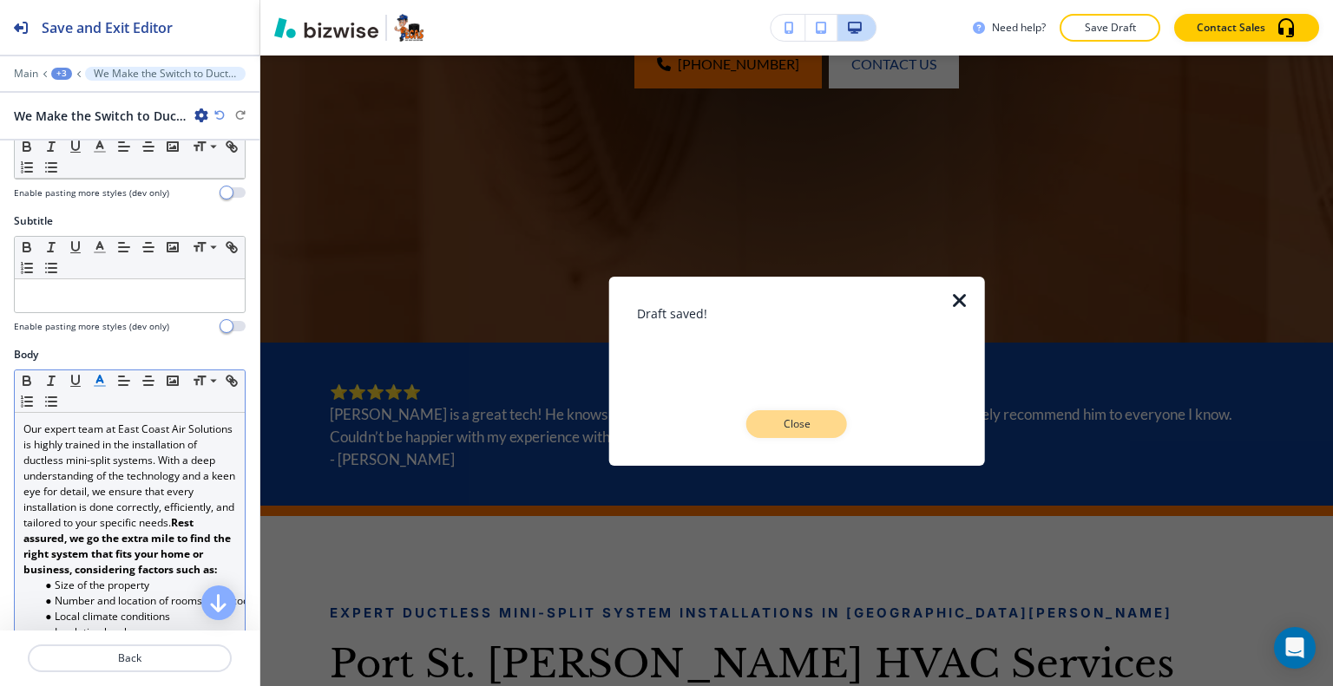
drag, startPoint x: 803, startPoint y: 439, endPoint x: 811, endPoint y: 436, distance: 9.1
click at [803, 439] on div "Draft saved! Close" at bounding box center [797, 370] width 320 height 189
click at [856, 413] on div "Close" at bounding box center [797, 424] width 320 height 28
click at [833, 427] on button "Close" at bounding box center [796, 424] width 101 height 28
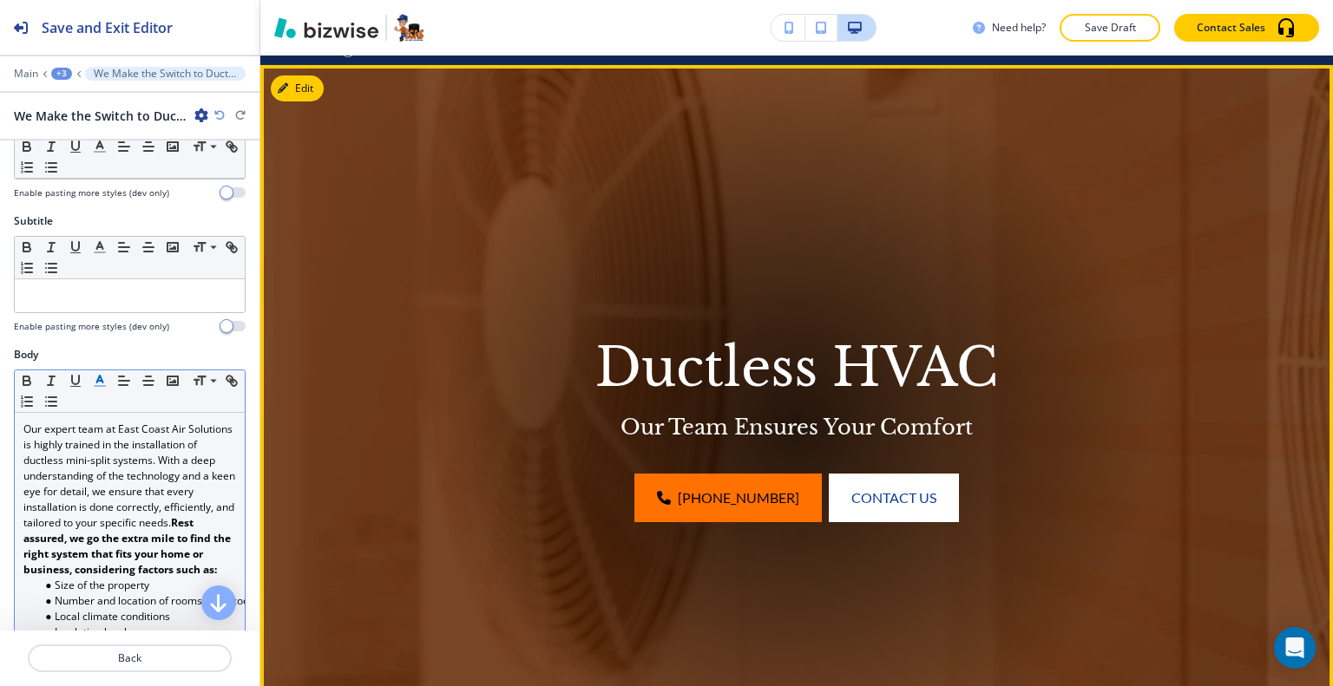
scroll to position [0, 0]
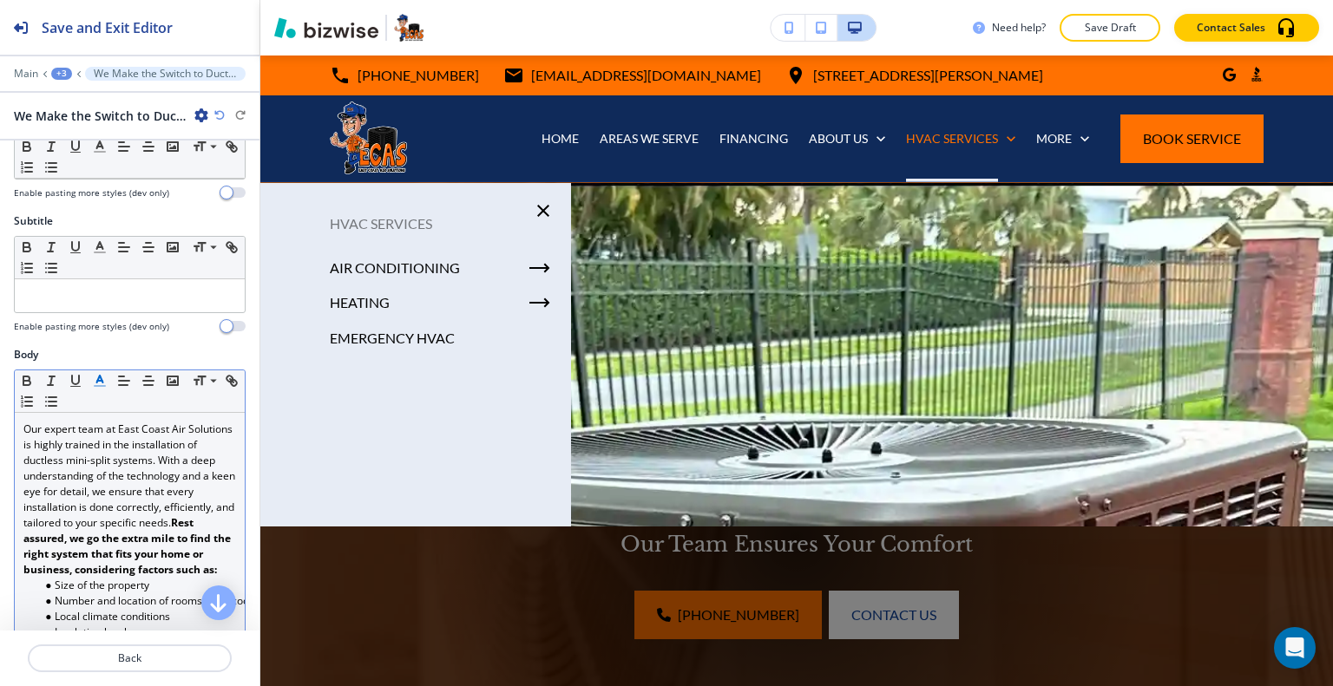
click at [392, 336] on p "EMERGENCY HVAC" at bounding box center [392, 338] width 125 height 26
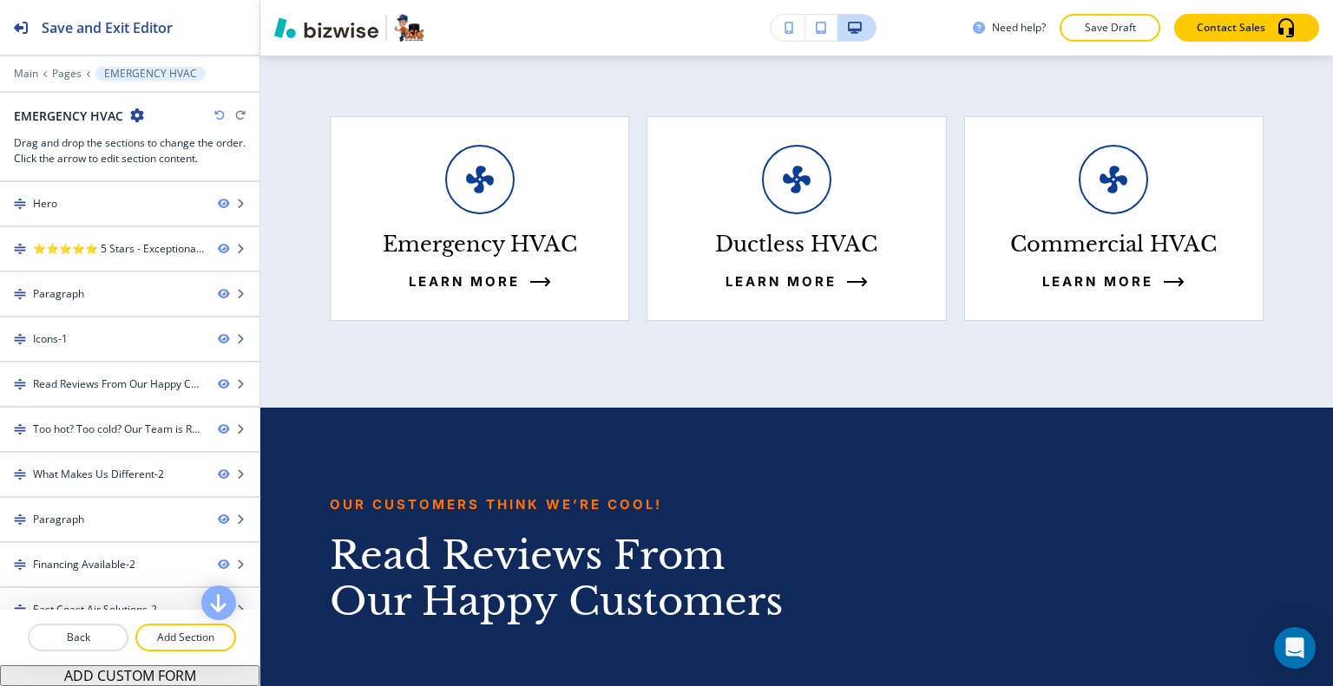
scroll to position [2329, 0]
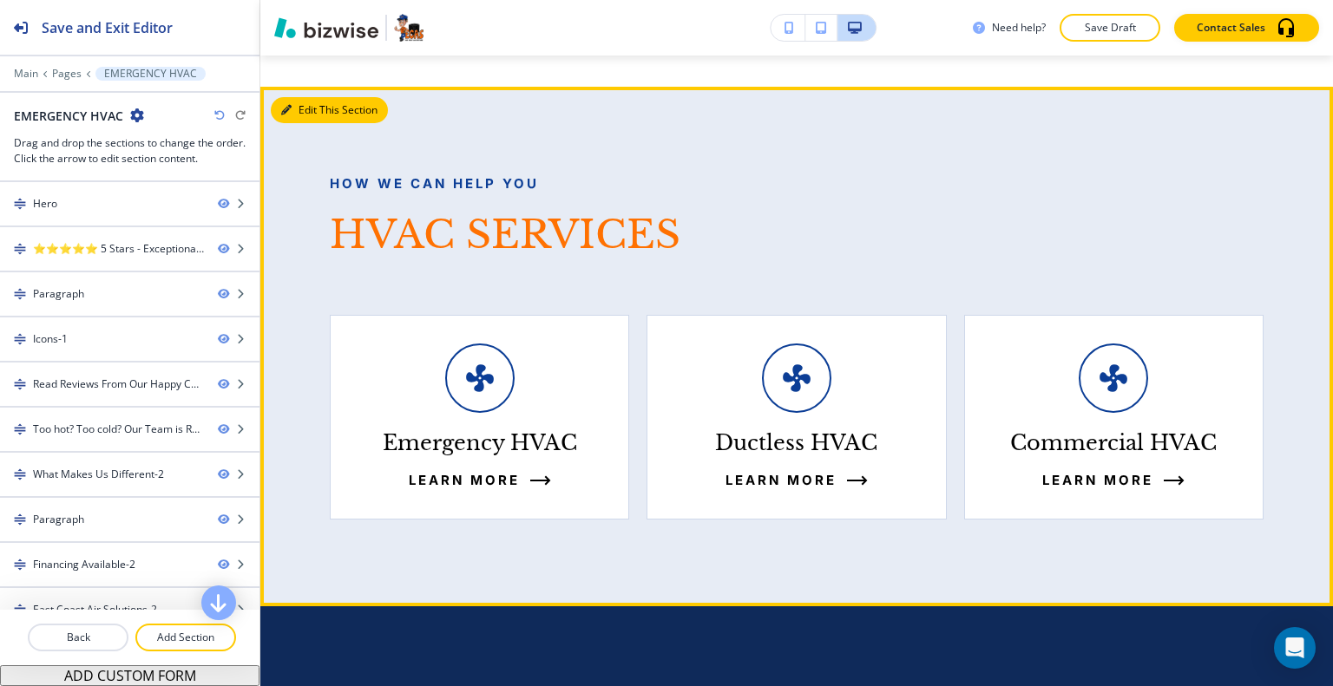
click at [305, 110] on button "Edit This Section" at bounding box center [329, 110] width 117 height 26
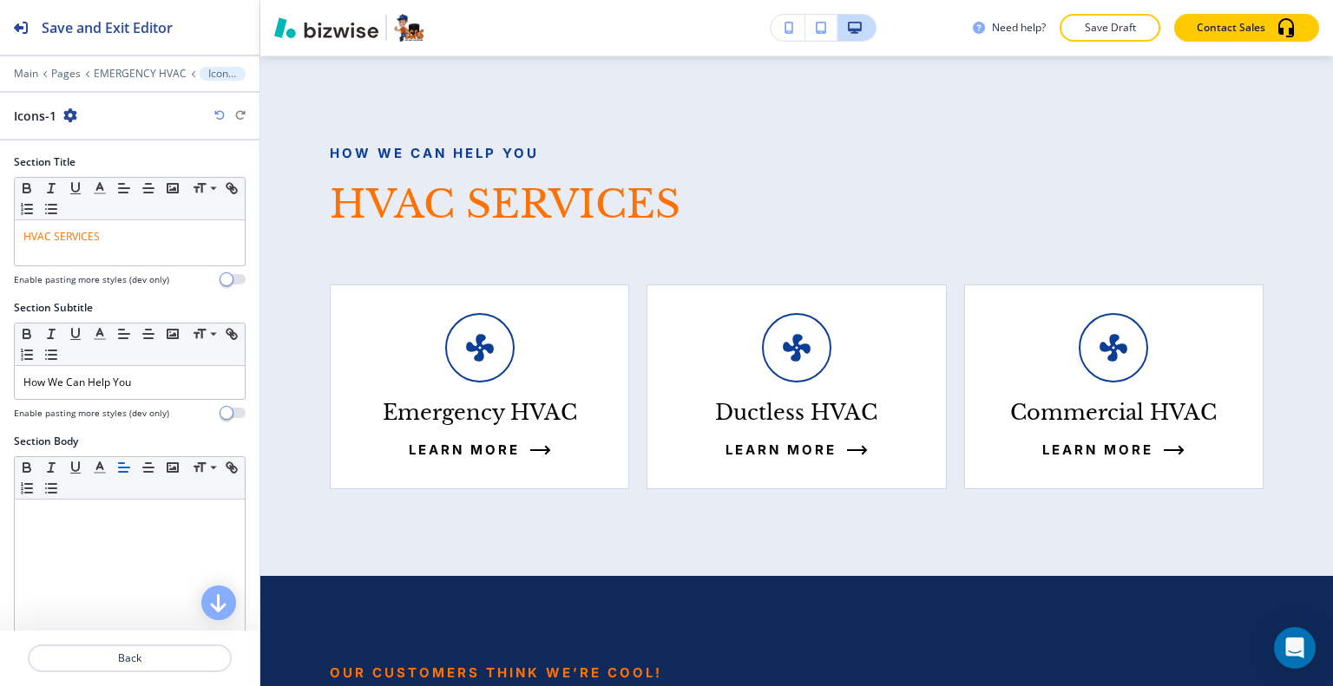
click at [67, 110] on icon "button" at bounding box center [70, 115] width 14 height 14
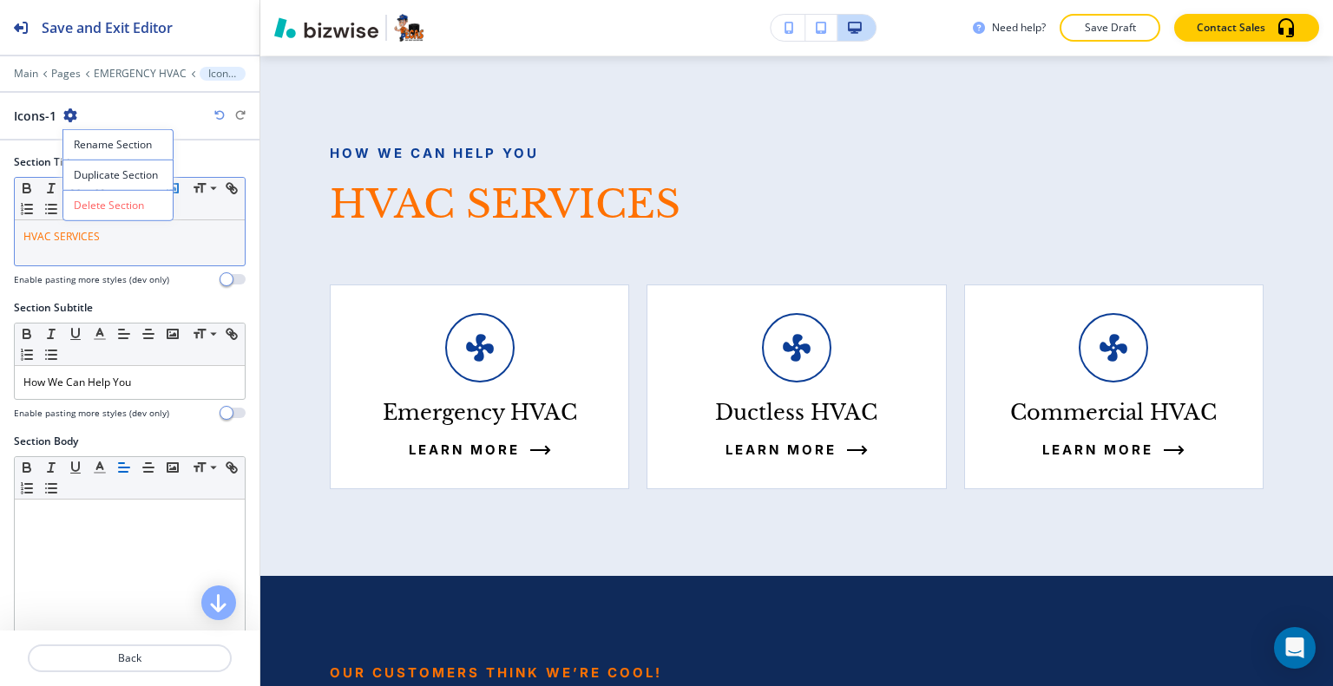
drag, startPoint x: 101, startPoint y: 166, endPoint x: 170, endPoint y: 185, distance: 72.0
click at [108, 175] on p "Duplicate Section" at bounding box center [118, 175] width 88 height 16
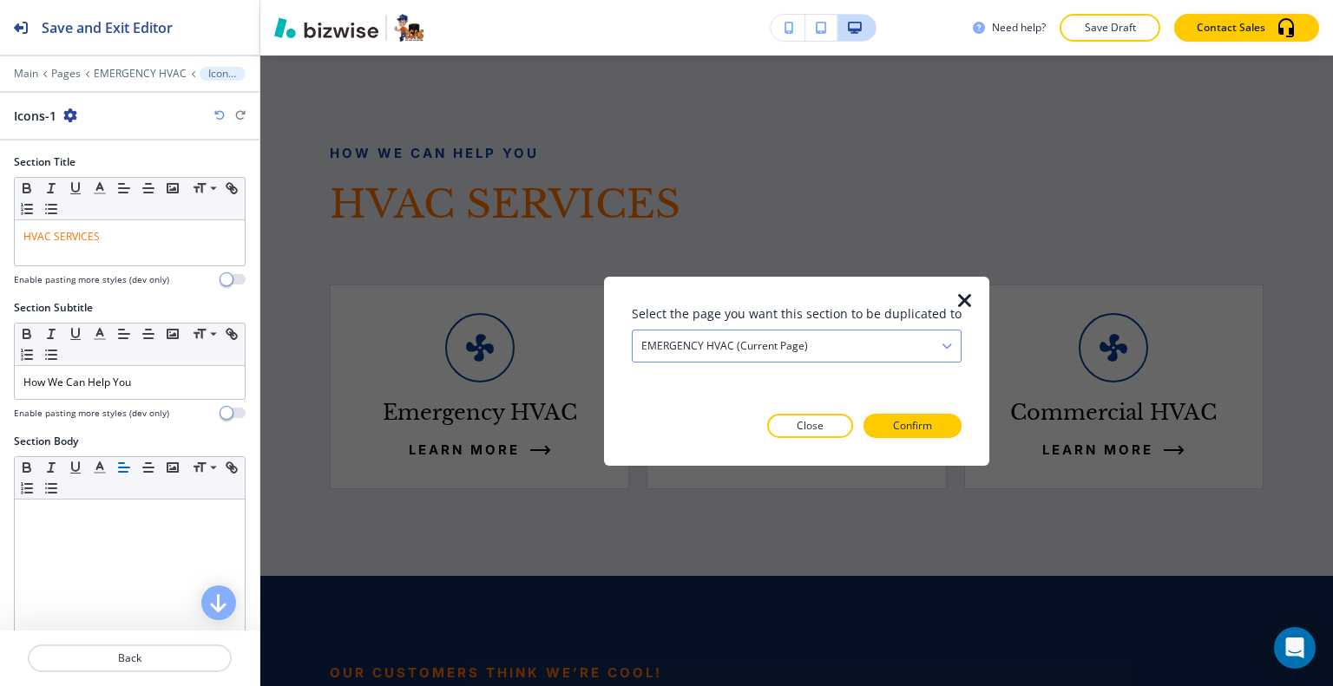
click at [871, 346] on div "EMERGENCY HVAC (current page)" at bounding box center [796, 345] width 328 height 31
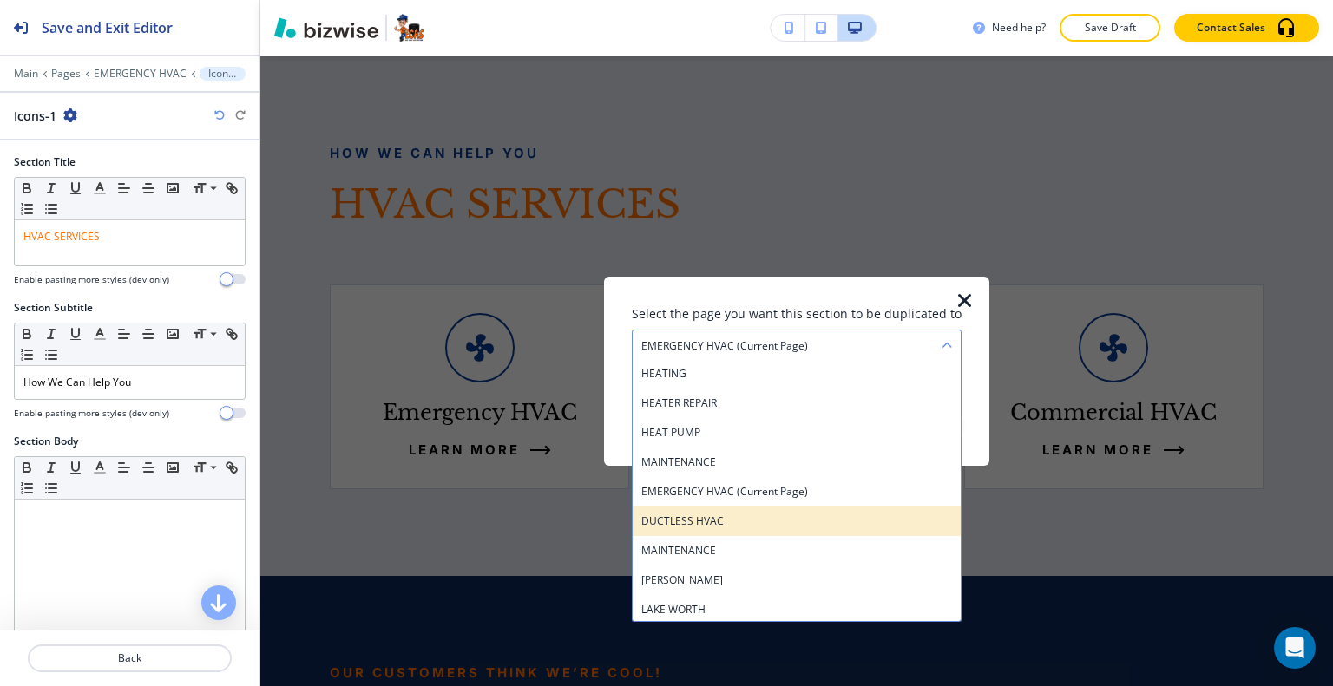
click at [781, 520] on h4 "DUCTLESS HVAC" at bounding box center [796, 521] width 311 height 16
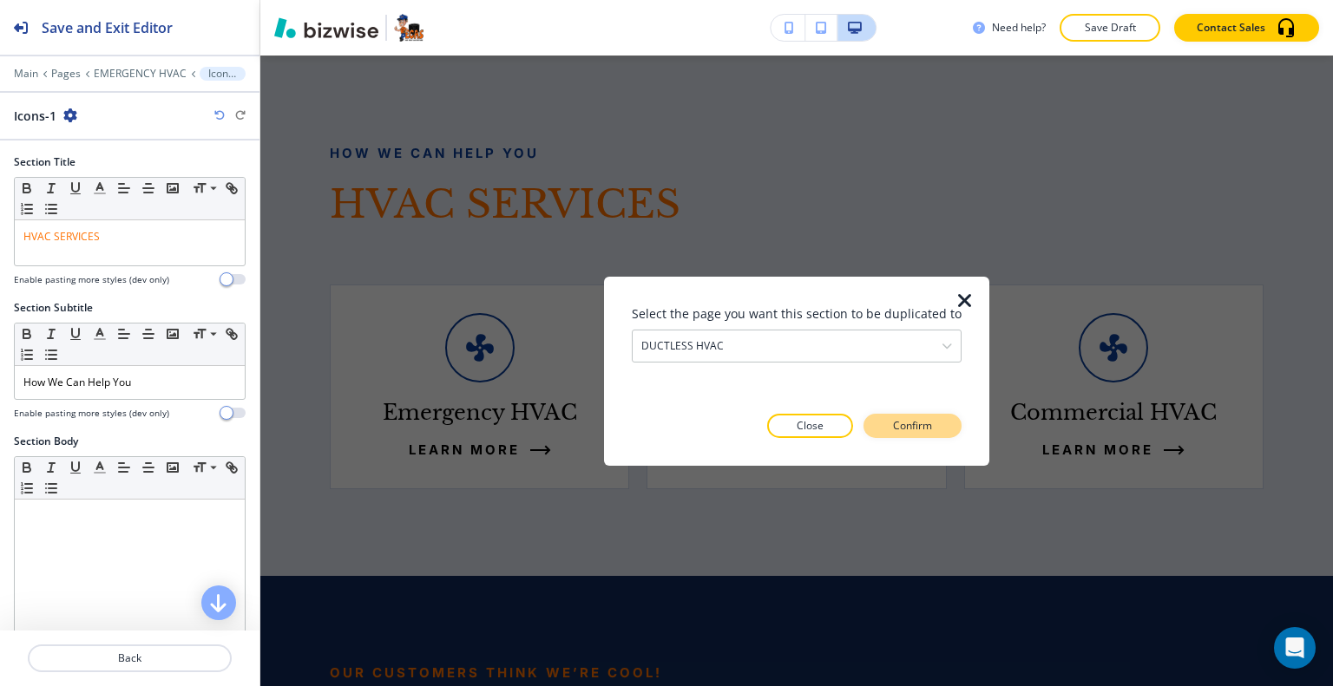
click at [893, 429] on p "Confirm" at bounding box center [912, 426] width 39 height 16
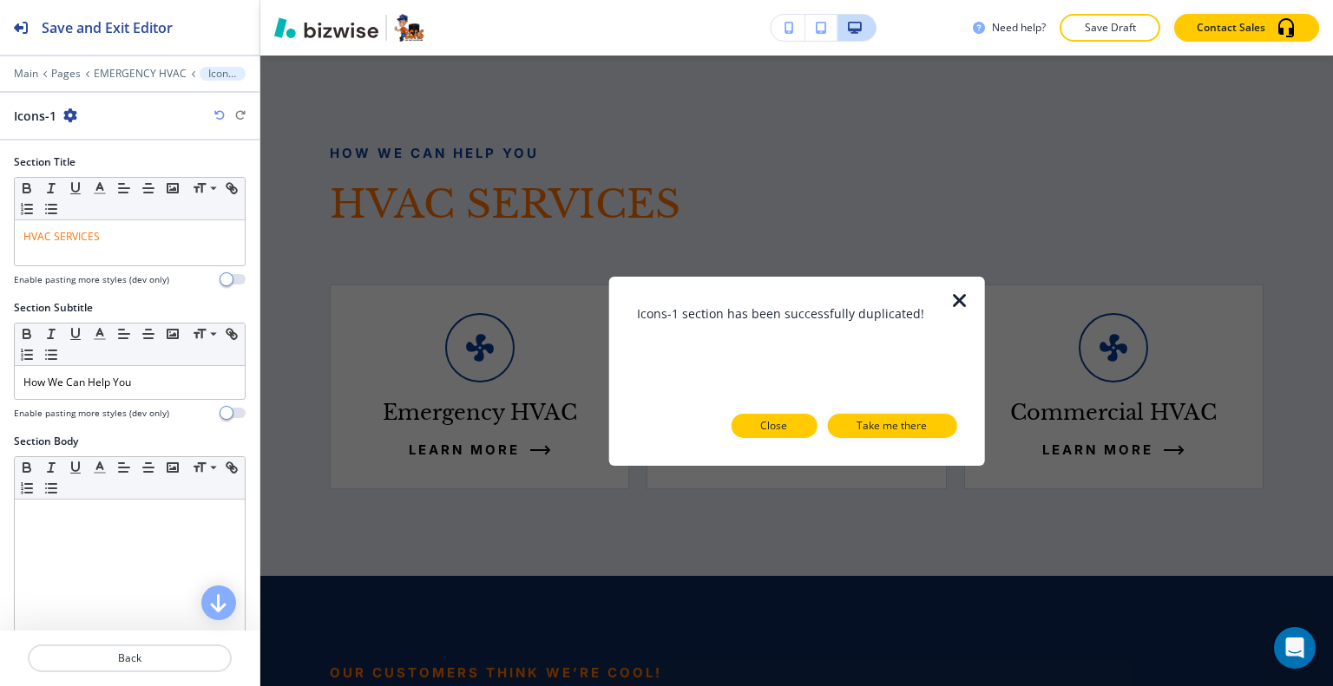
click at [803, 433] on button "Close" at bounding box center [773, 426] width 86 height 24
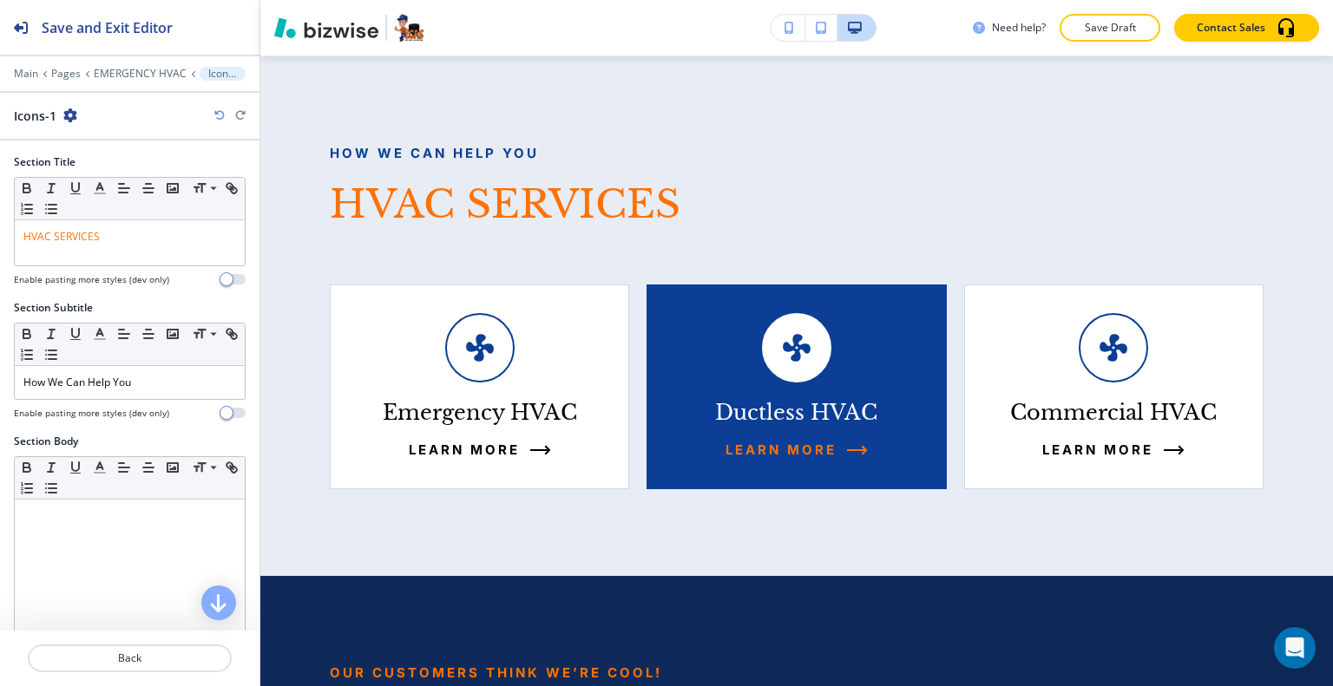
scroll to position [2707, 0]
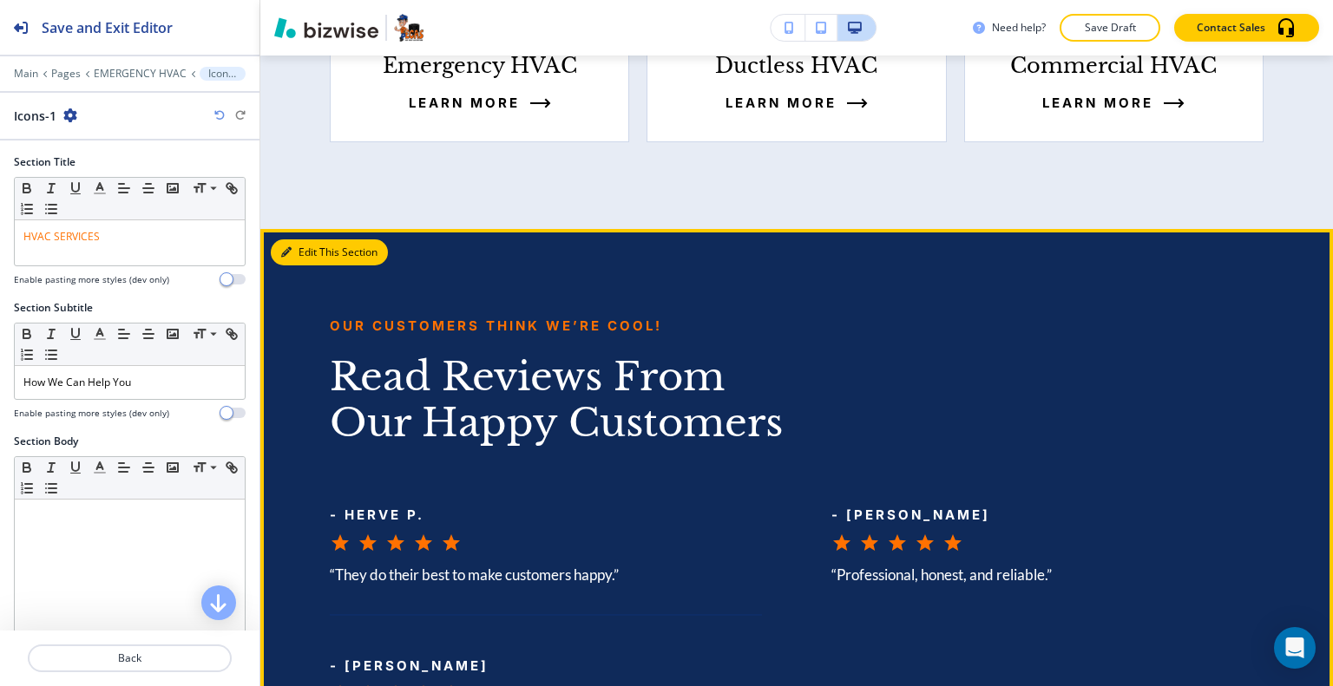
click at [309, 257] on button "Edit This Section" at bounding box center [329, 252] width 117 height 26
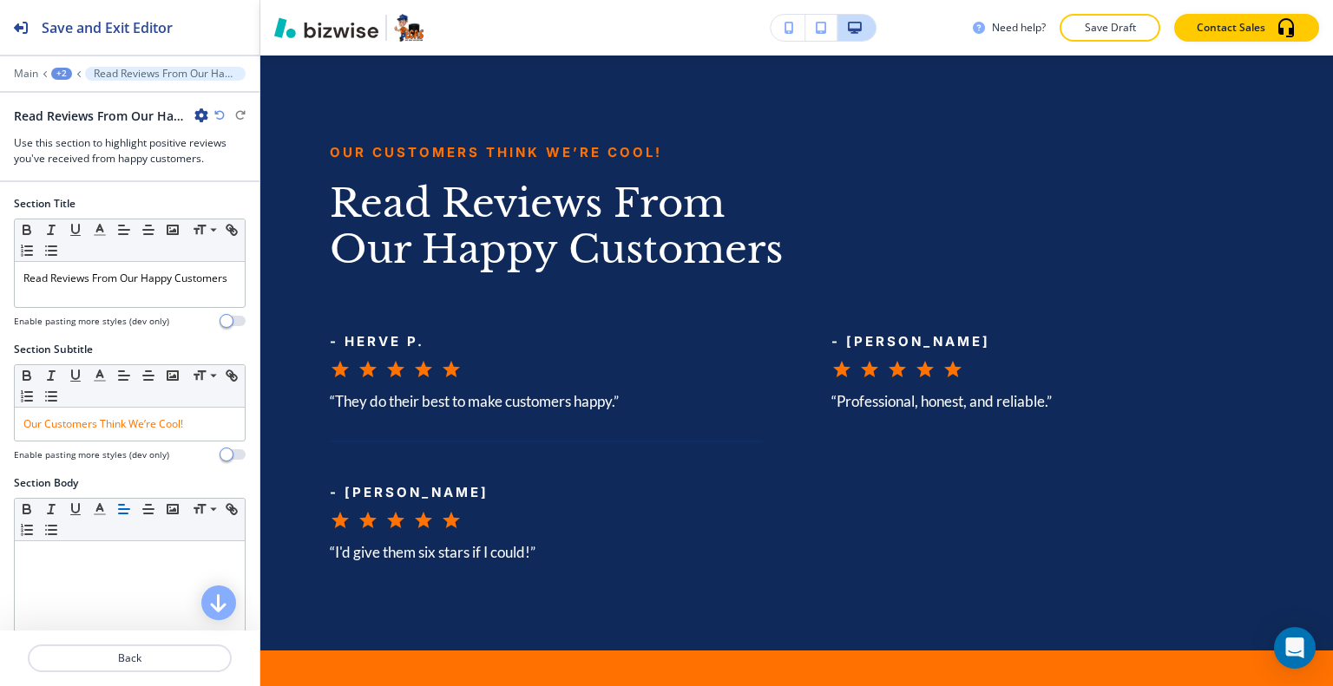
click at [208, 118] on div "Read Reviews From Our Happy Customers-1" at bounding box center [130, 116] width 232 height 18
click at [202, 117] on icon "button" at bounding box center [201, 115] width 14 height 14
click at [226, 175] on p "Duplicate Section" at bounding box center [250, 175] width 88 height 16
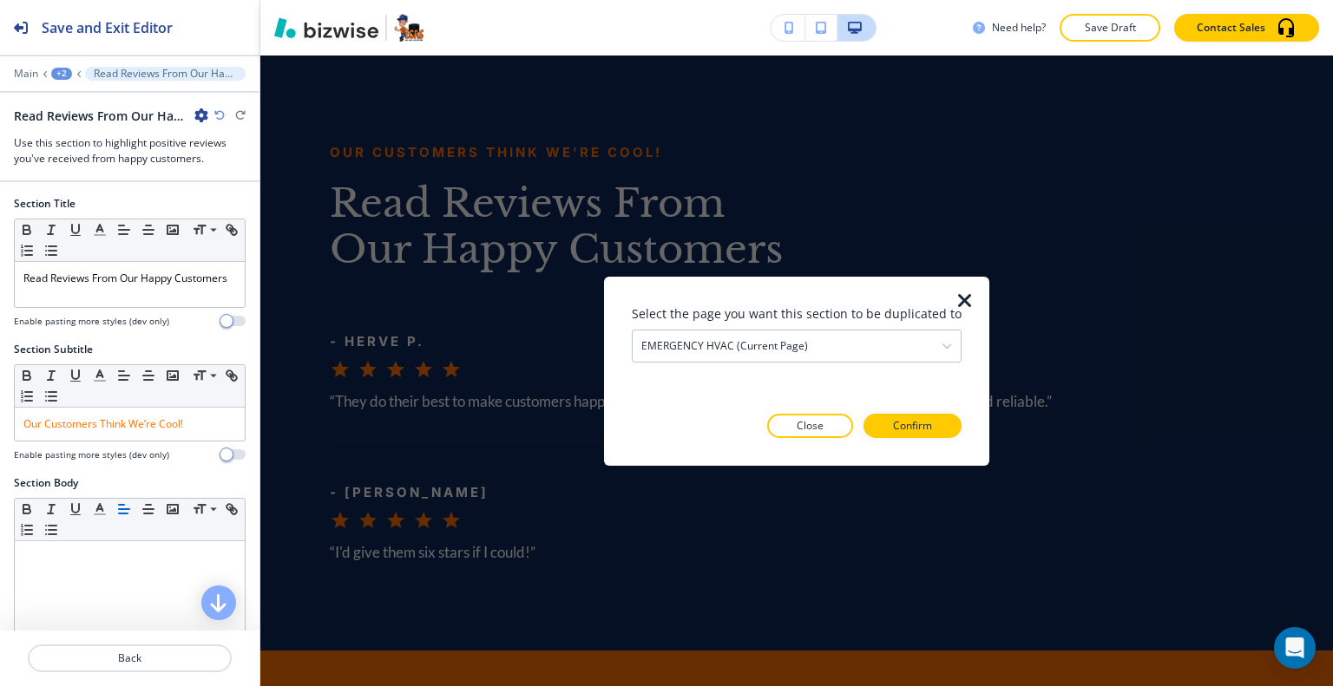
click at [883, 363] on div "Select the page you want this section to be duplicated to EMERGENCY HVAC (curre…" at bounding box center [797, 371] width 330 height 134
click at [874, 343] on div "EMERGENCY HVAC (current page)" at bounding box center [796, 345] width 328 height 31
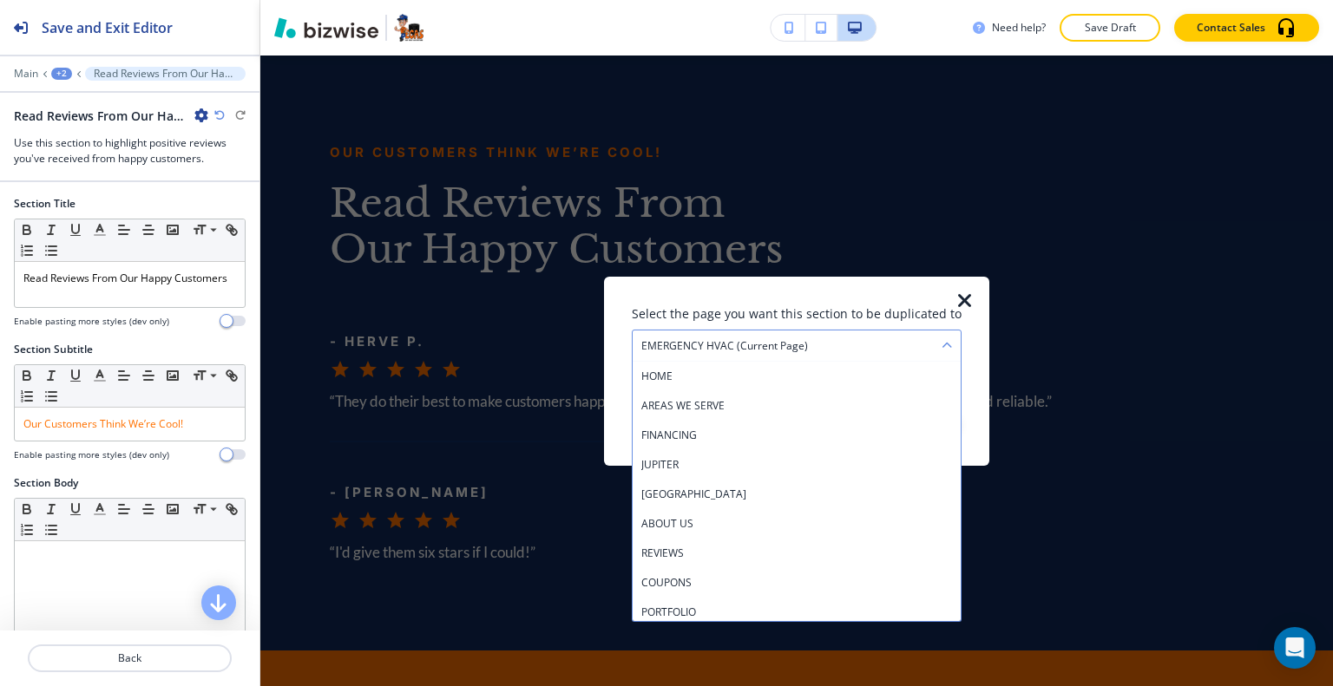
scroll to position [445, 0]
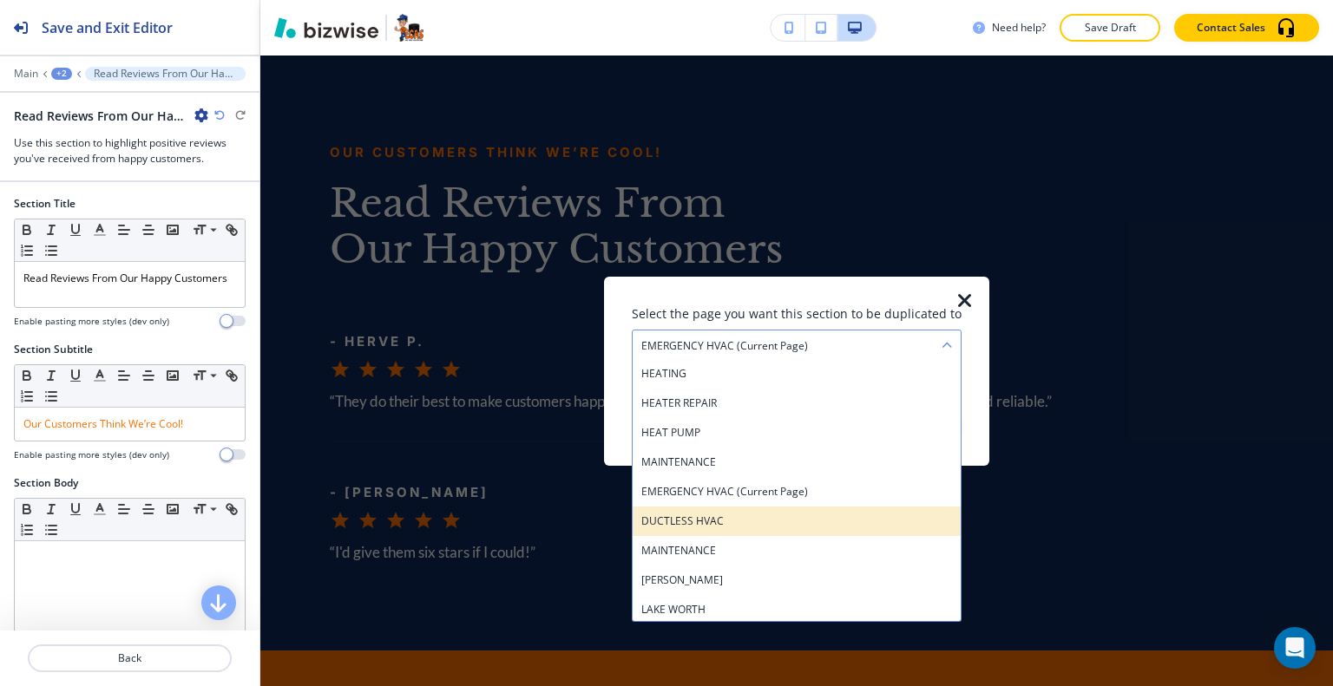
click at [783, 516] on h4 "DUCTLESS HVAC" at bounding box center [796, 521] width 311 height 16
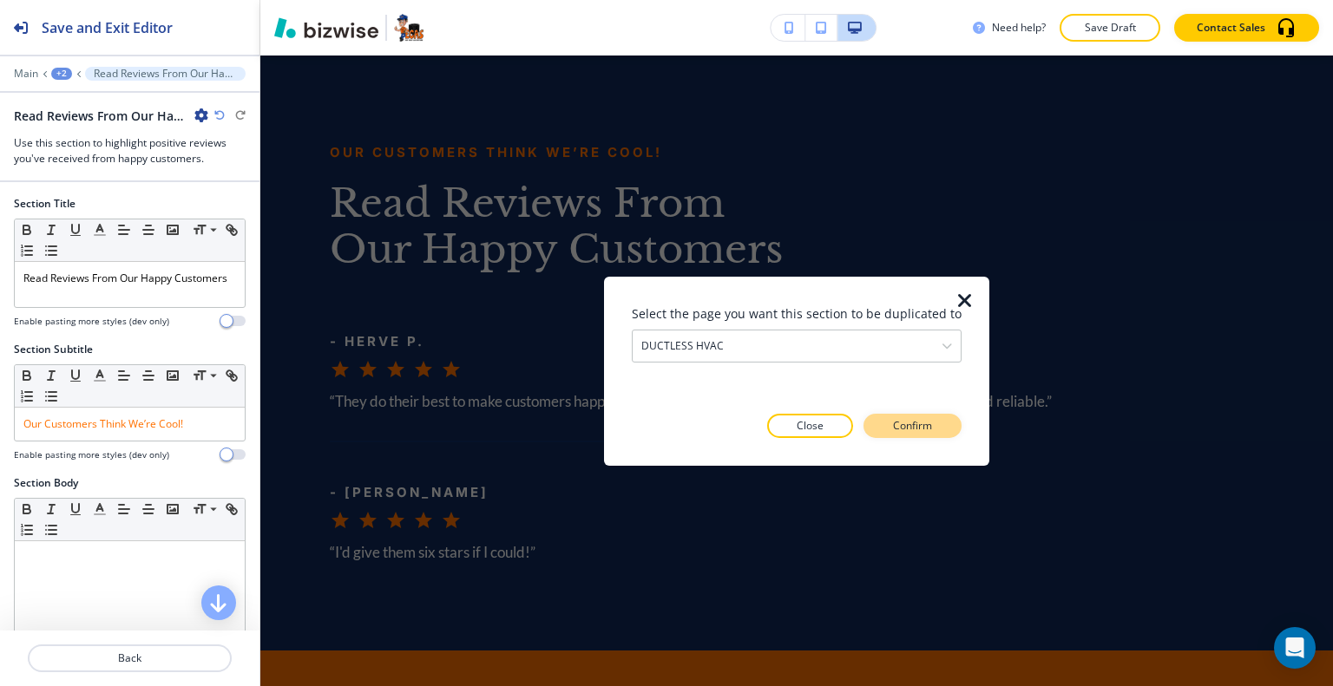
click at [904, 425] on p "Confirm" at bounding box center [912, 426] width 39 height 16
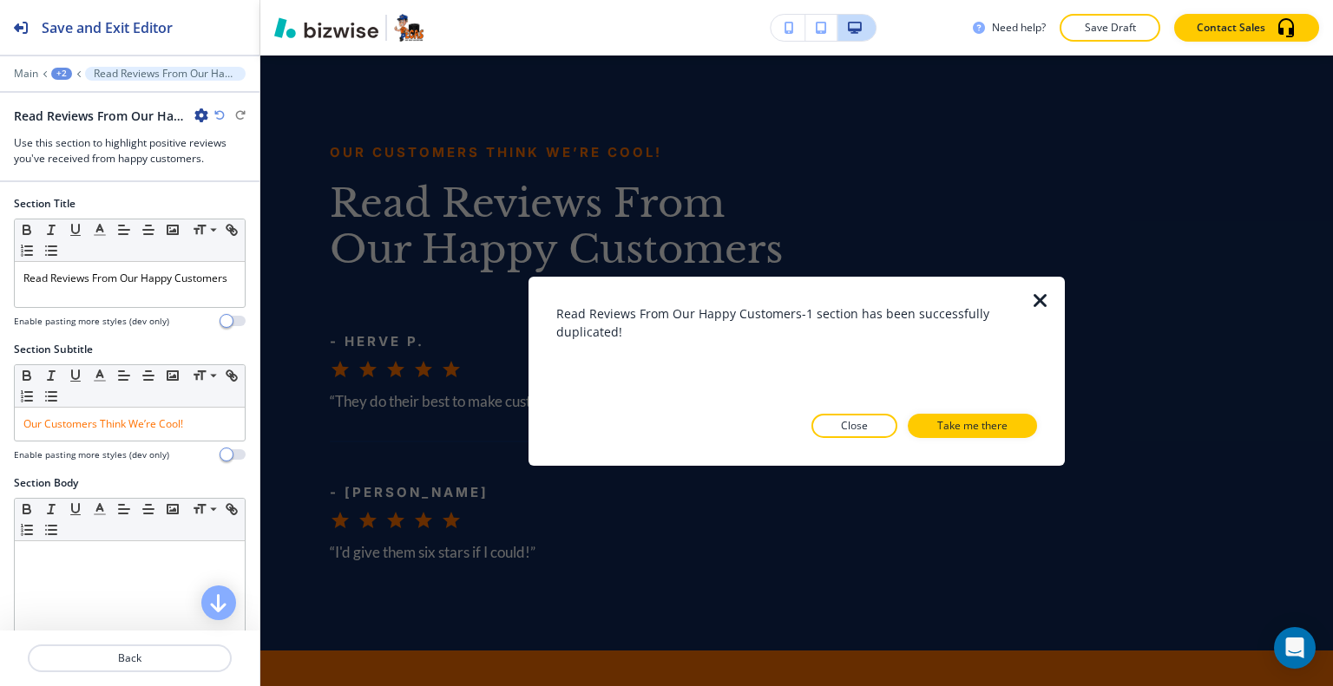
click at [867, 429] on p "Close" at bounding box center [854, 426] width 27 height 16
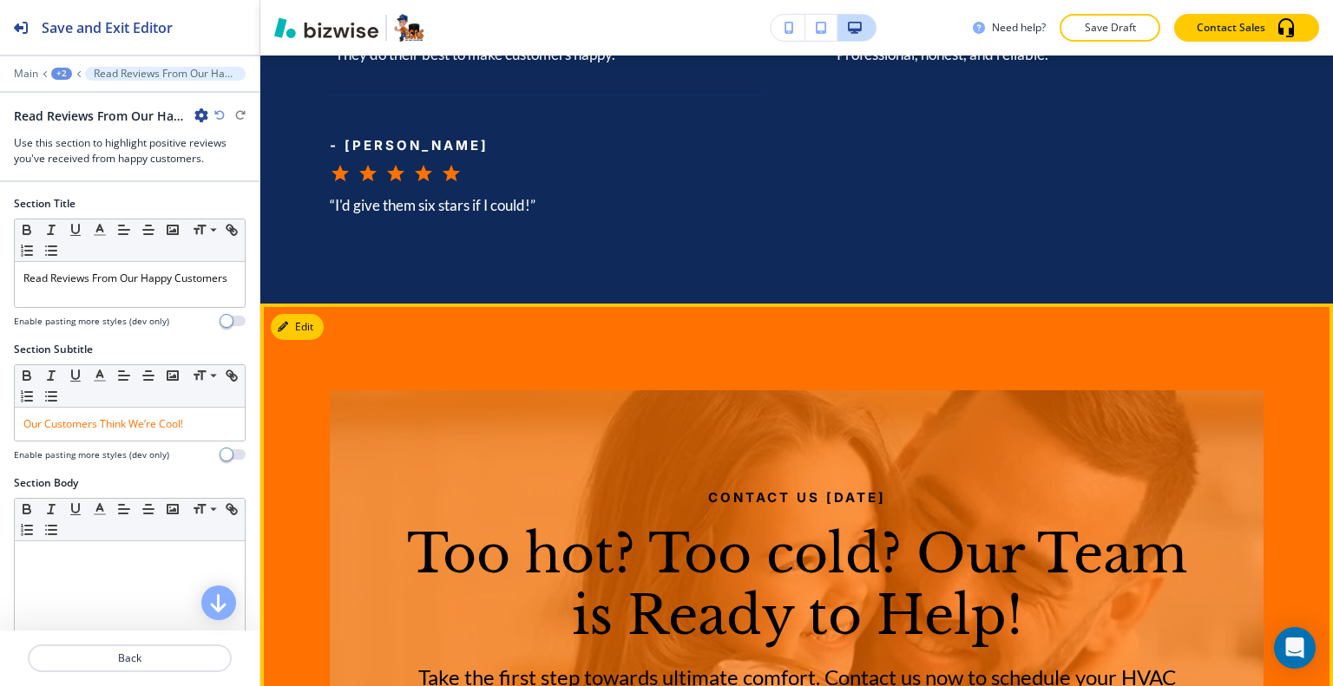
scroll to position [3314, 0]
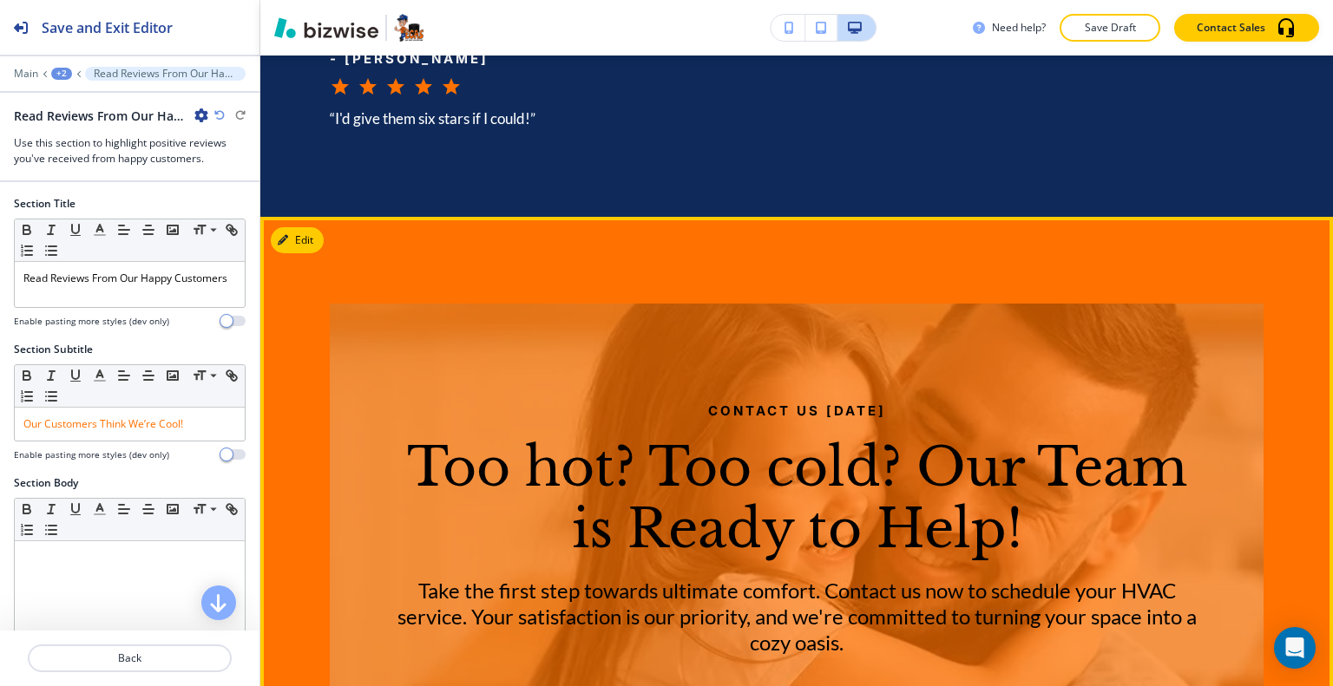
click at [309, 253] on button "Edit" at bounding box center [297, 240] width 53 height 26
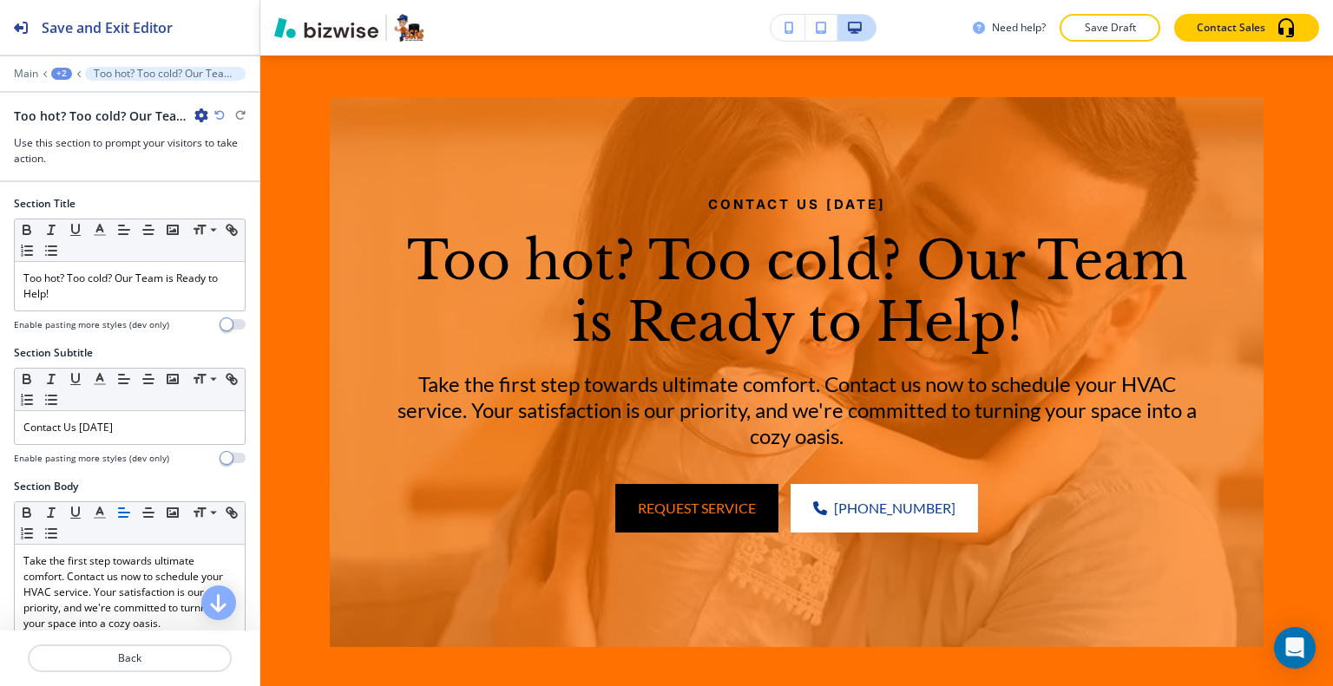
click at [198, 109] on icon "button" at bounding box center [201, 115] width 14 height 14
click at [264, 166] on button "Duplicate Section" at bounding box center [249, 175] width 111 height 30
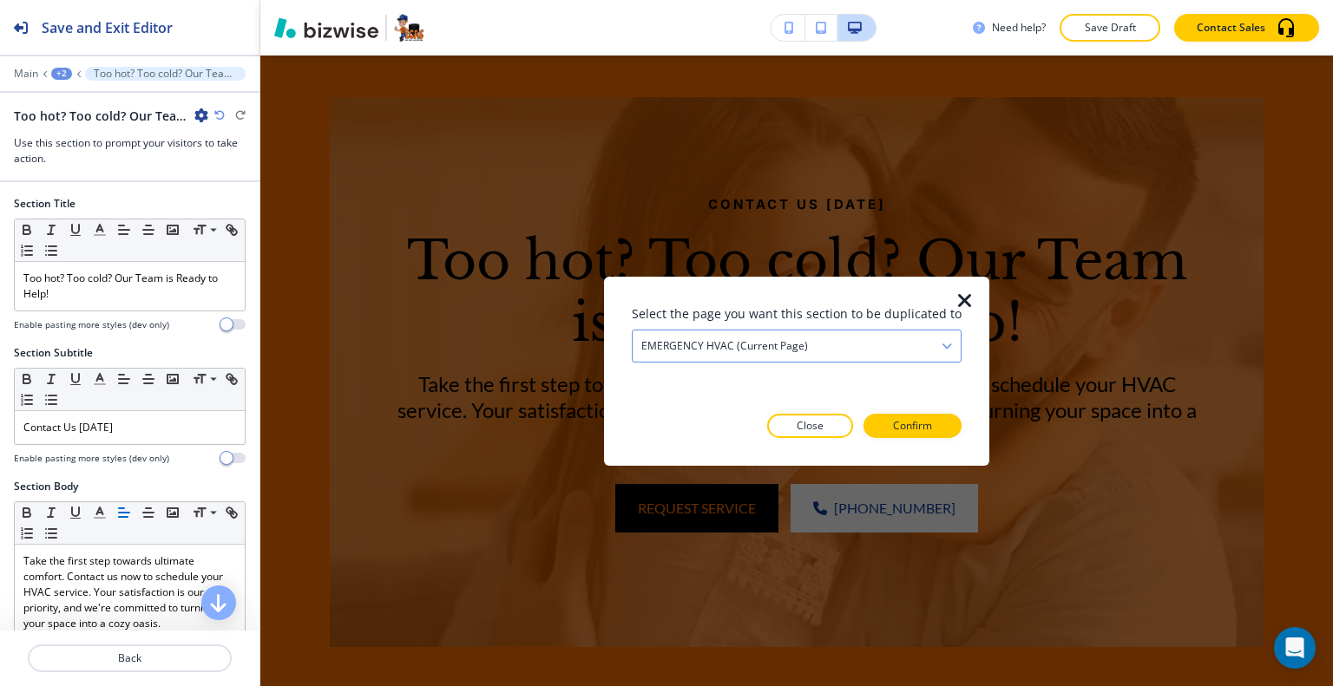
click at [833, 345] on div "EMERGENCY HVAC (current page)" at bounding box center [796, 345] width 328 height 31
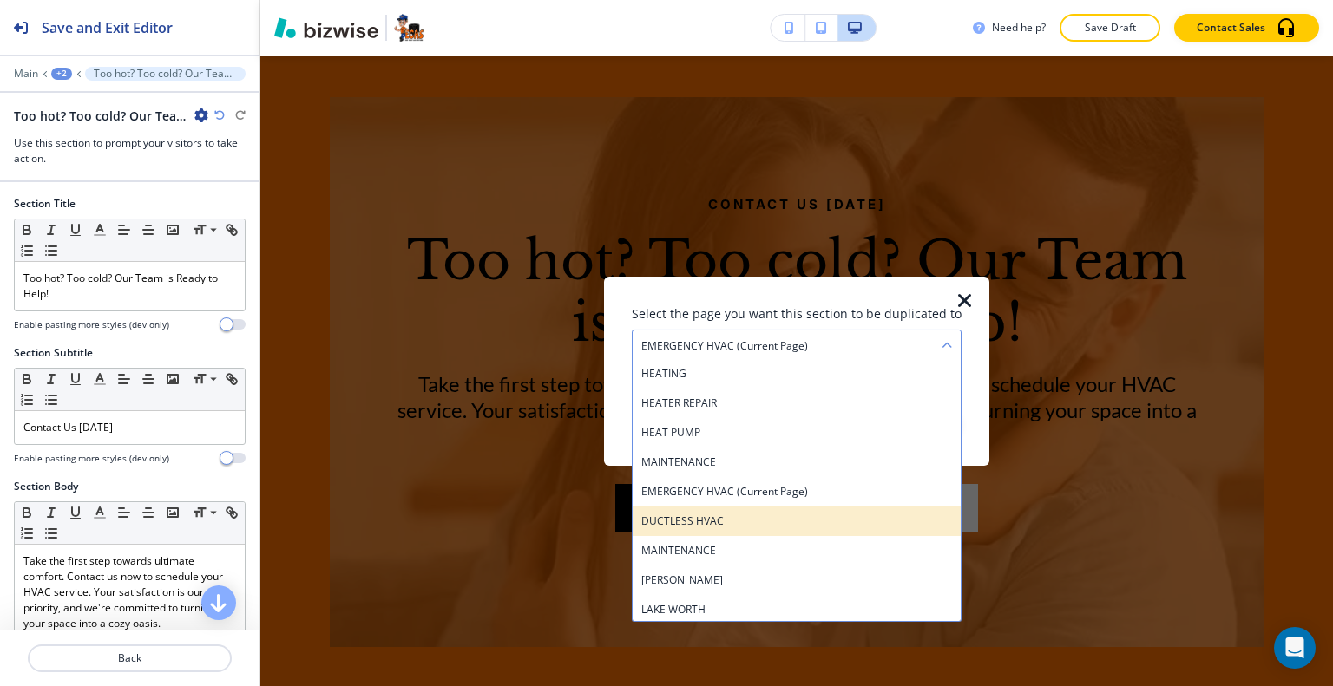
click at [762, 506] on div "DUCTLESS HVAC" at bounding box center [796, 520] width 328 height 29
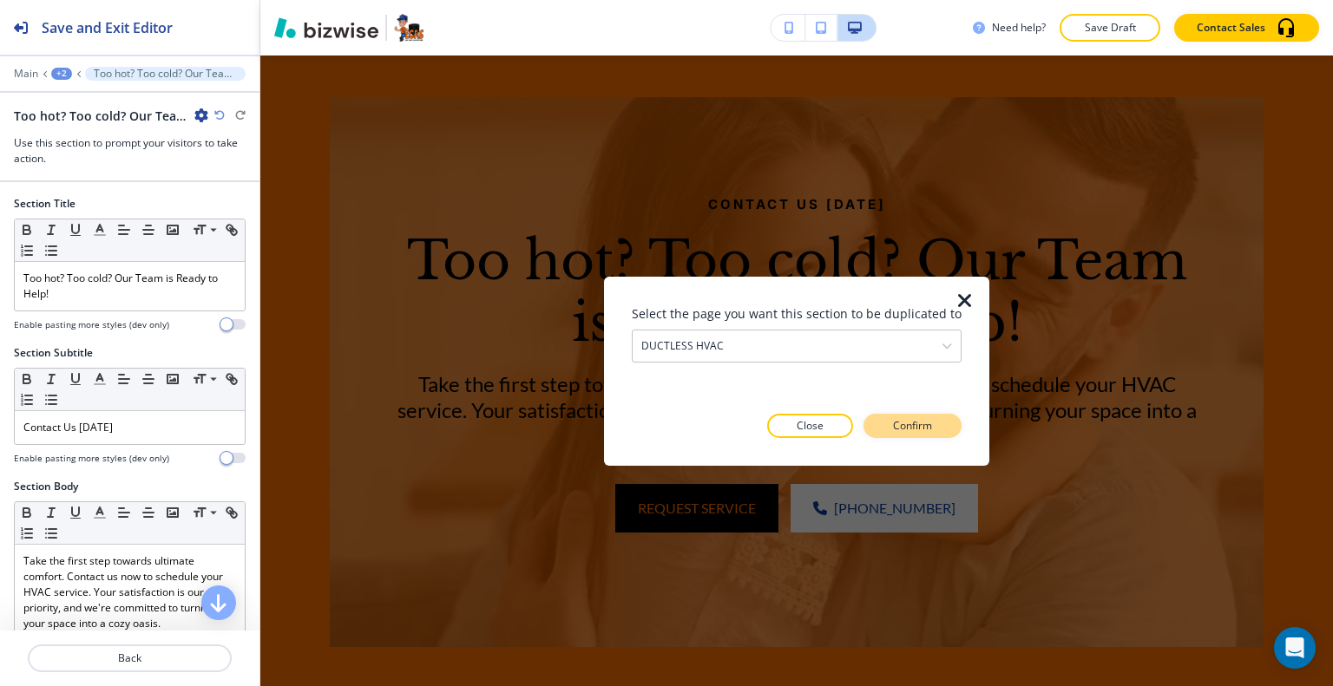
click at [900, 426] on p "Confirm" at bounding box center [912, 426] width 39 height 16
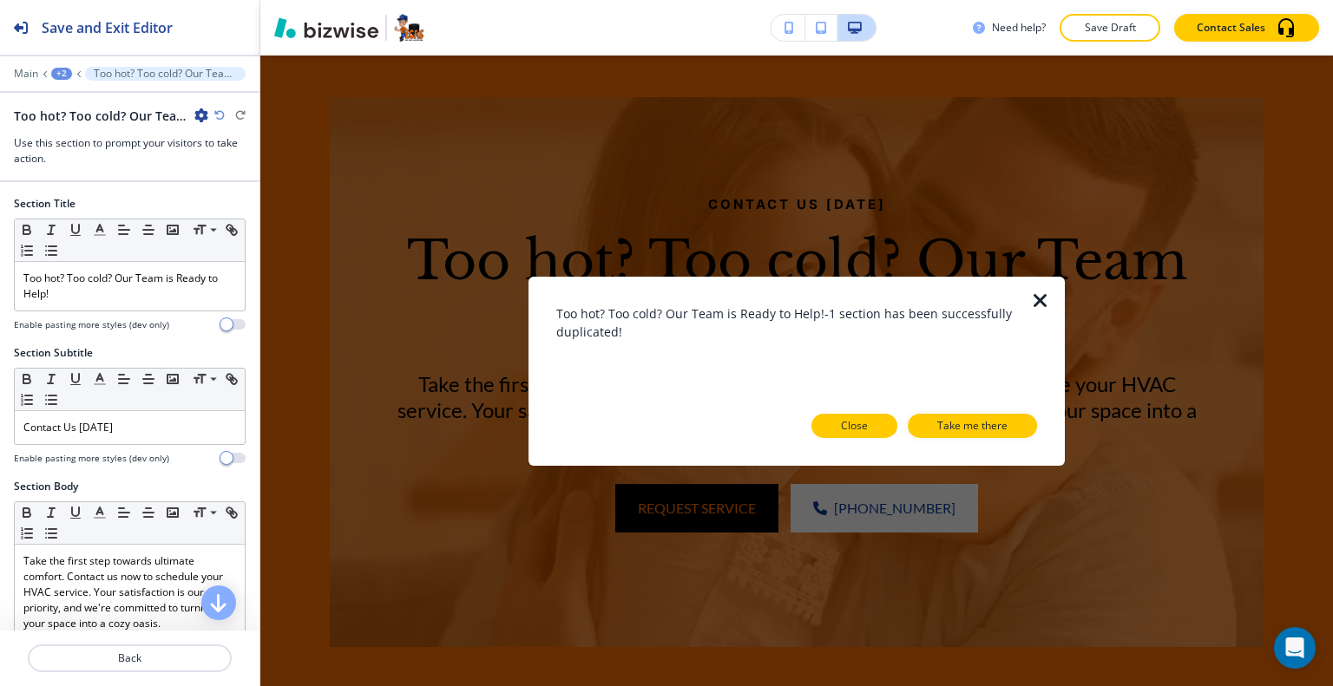
click at [882, 422] on button "Close" at bounding box center [854, 426] width 86 height 24
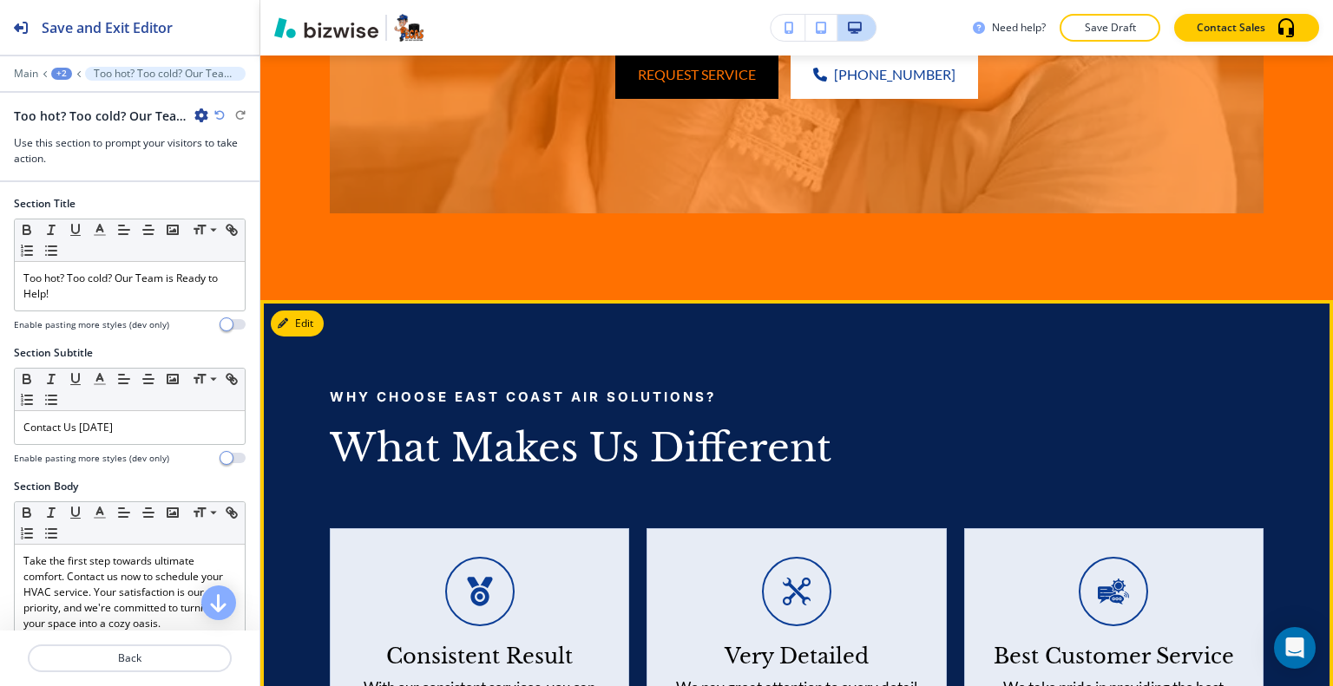
scroll to position [4041, 0]
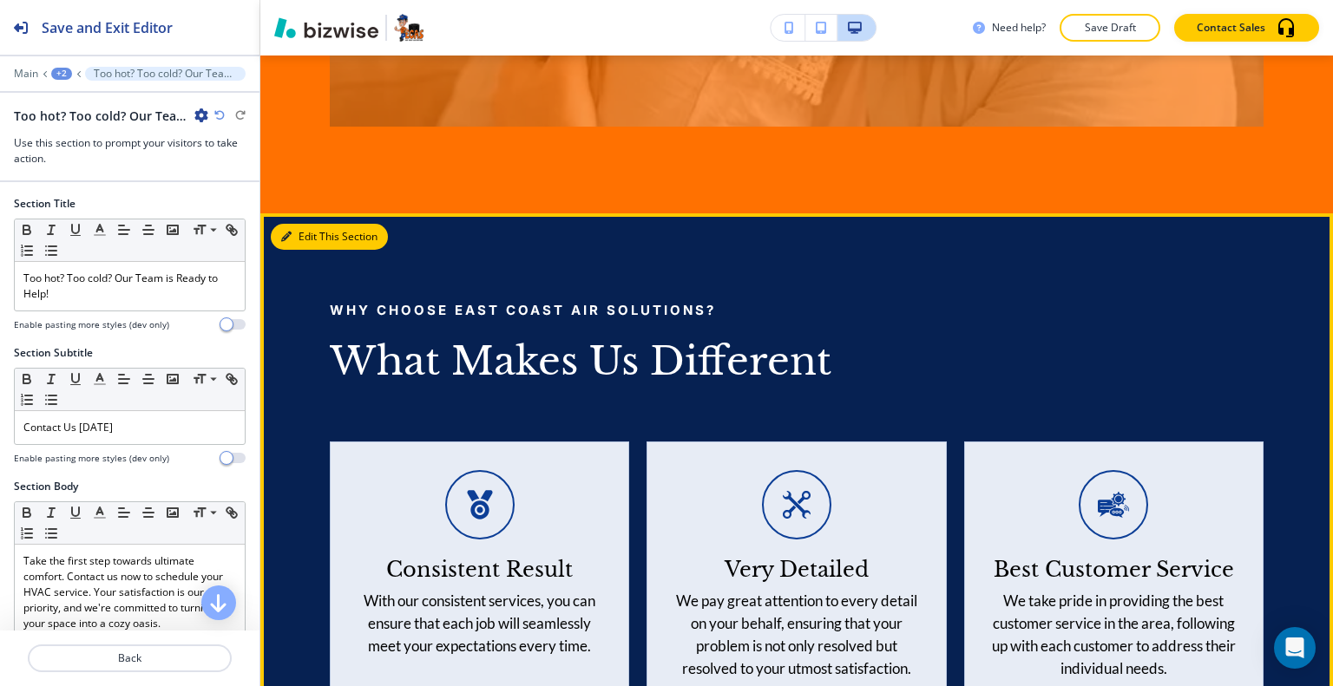
click at [309, 250] on button "Edit This Section" at bounding box center [329, 237] width 117 height 26
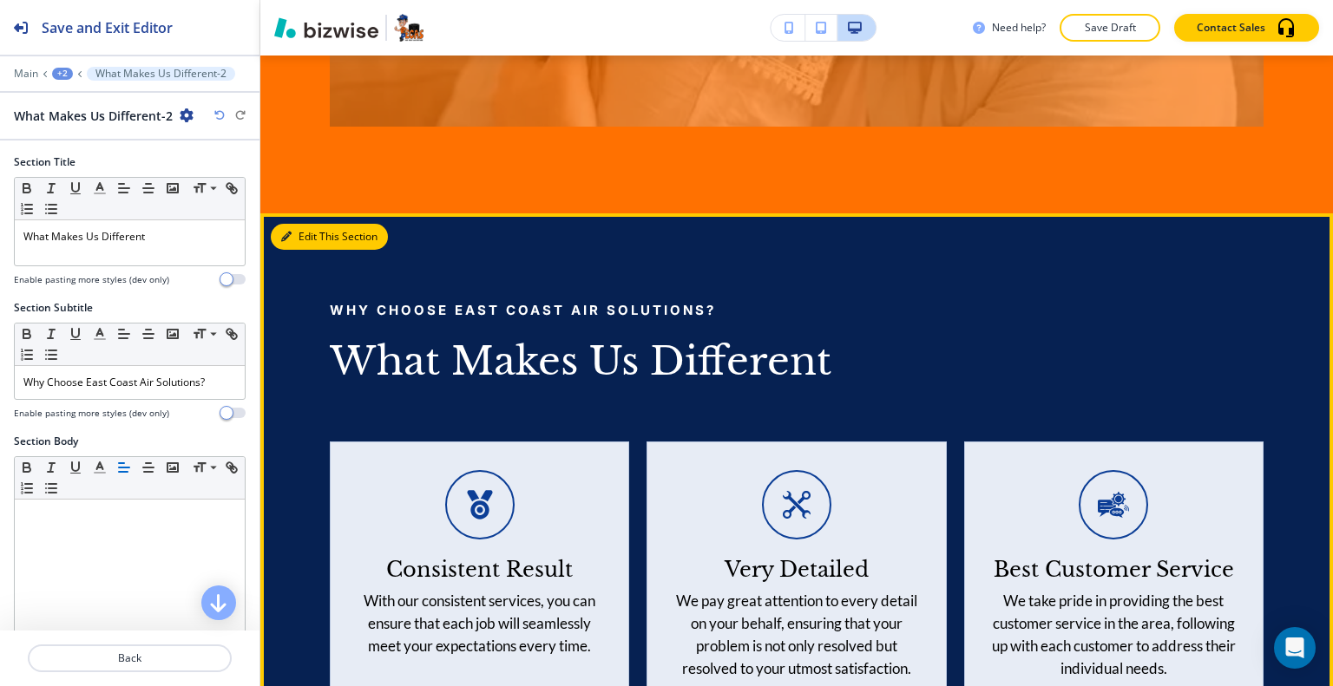
scroll to position [4244, 0]
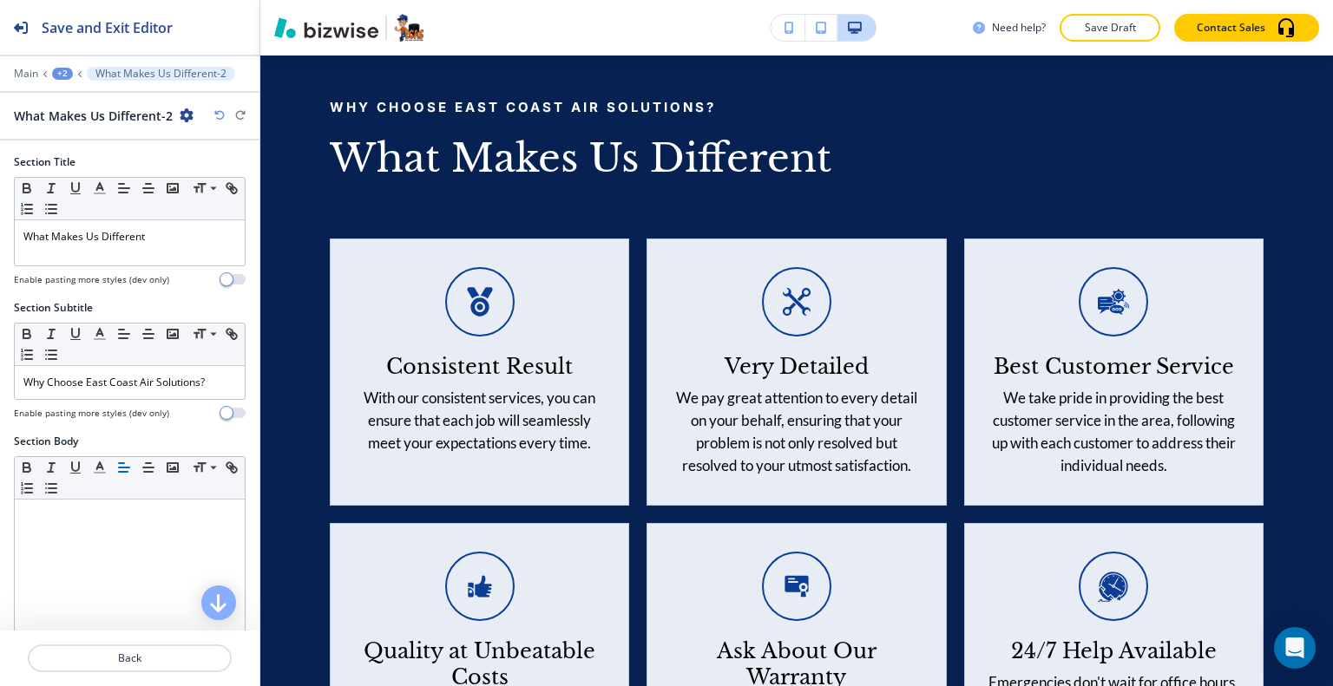
click at [180, 111] on icon "button" at bounding box center [187, 115] width 14 height 14
click at [196, 165] on button "Duplicate Section" at bounding box center [234, 175] width 111 height 30
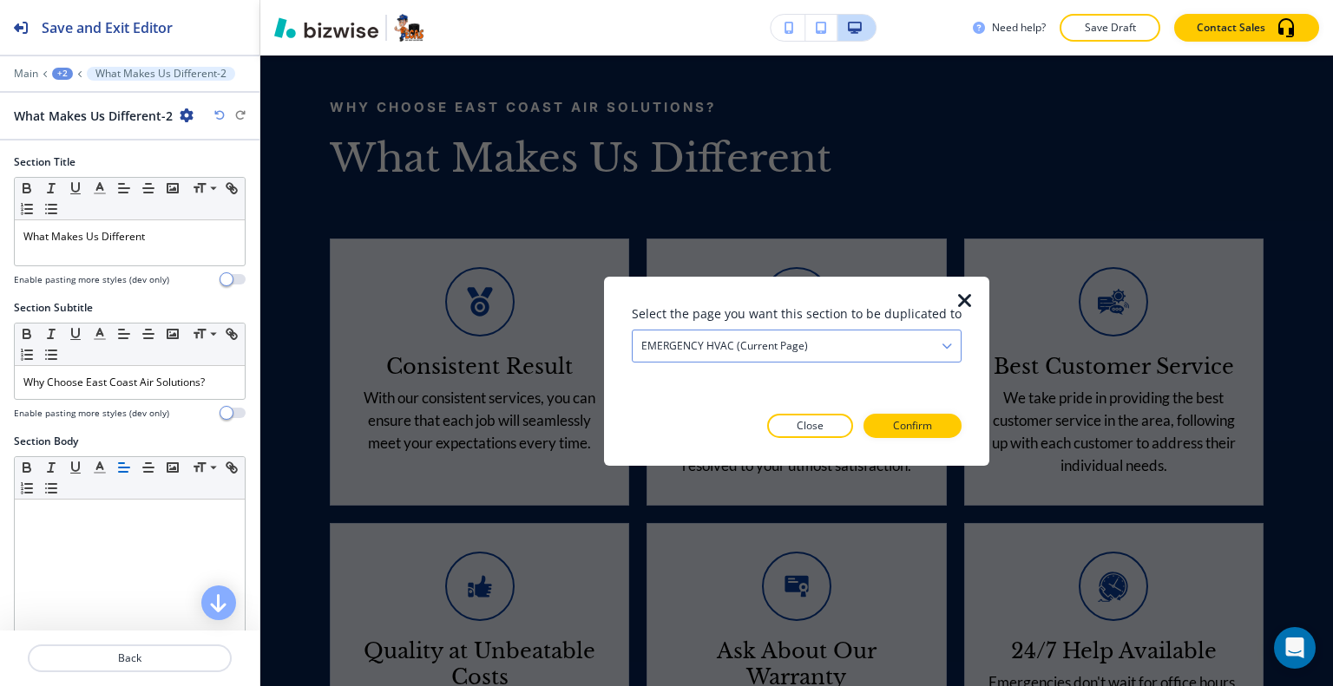
click at [850, 350] on div "EMERGENCY HVAC (current page)" at bounding box center [796, 345] width 328 height 31
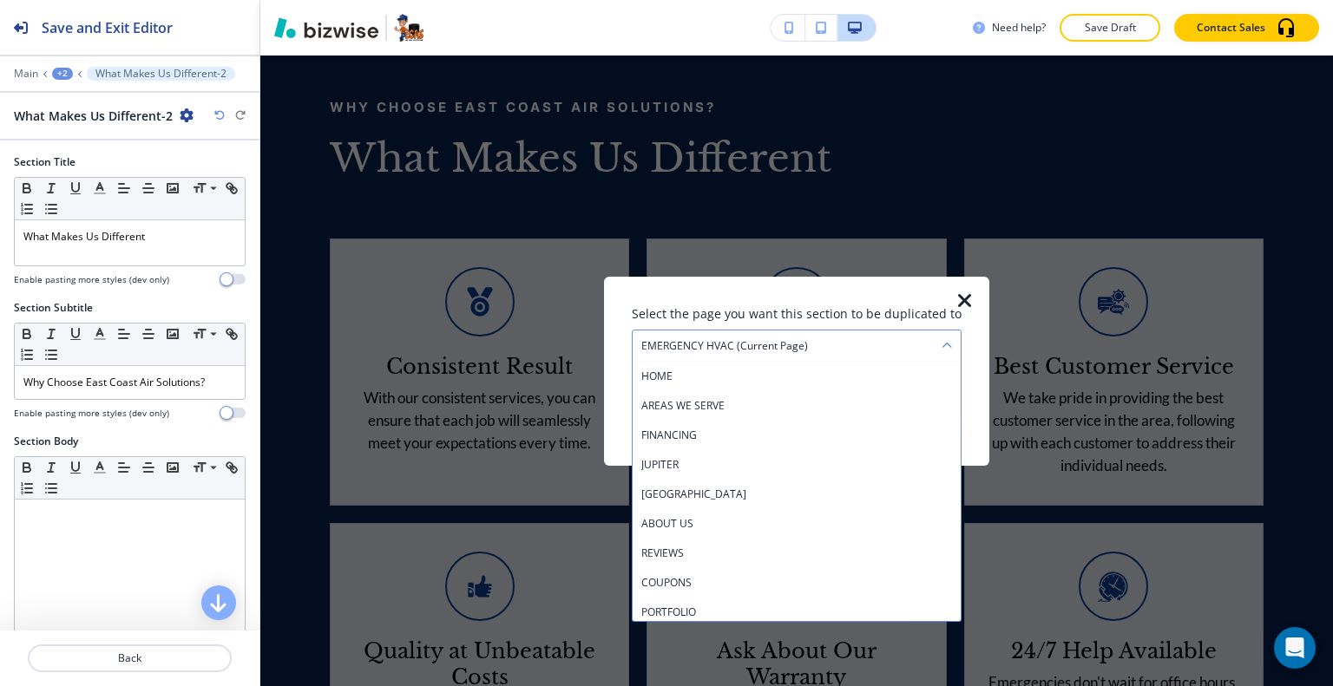
scroll to position [445, 0]
click at [812, 519] on h4 "DUCTLESS HVAC" at bounding box center [796, 521] width 311 height 16
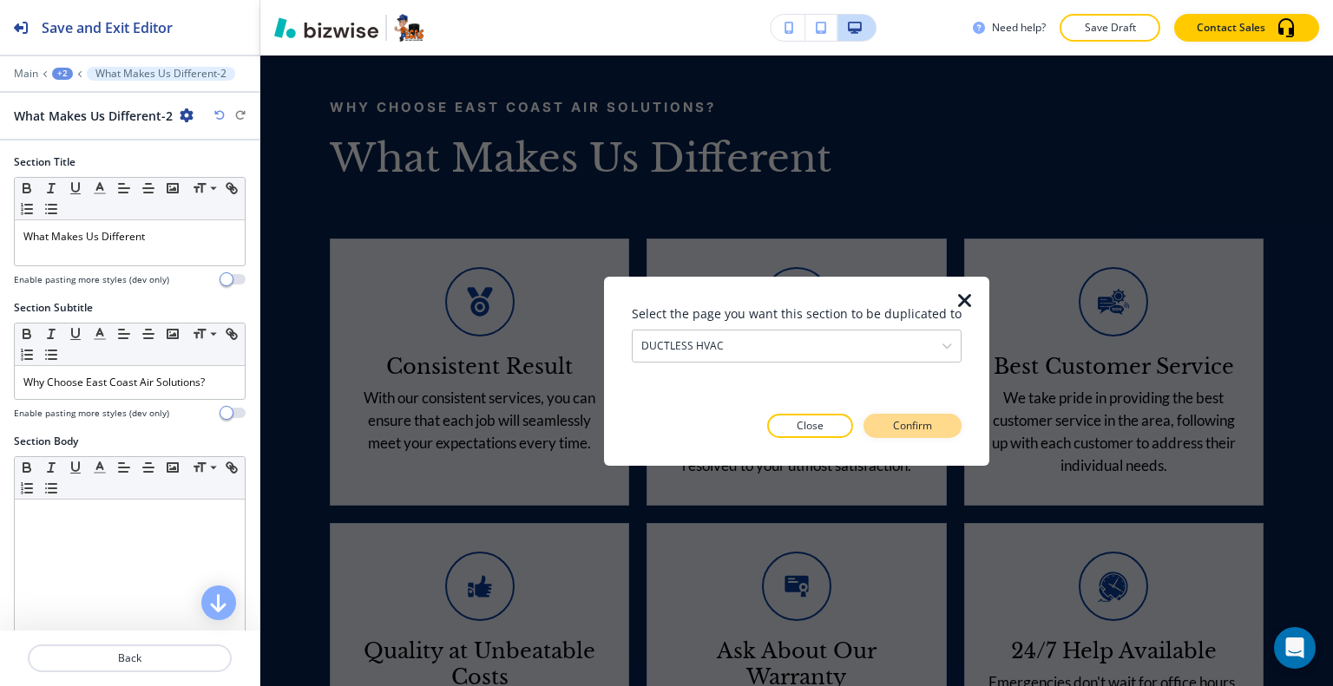
click at [911, 430] on p "Confirm" at bounding box center [912, 426] width 39 height 16
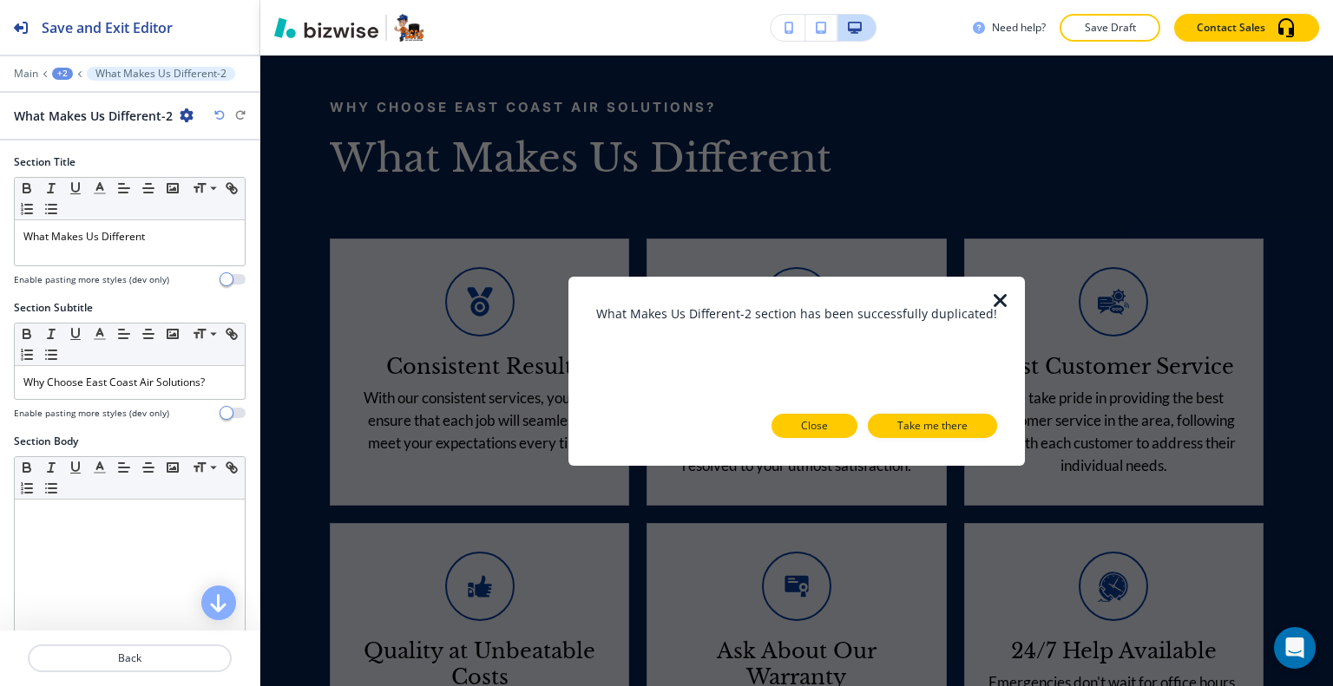
click at [834, 428] on button "Close" at bounding box center [814, 426] width 86 height 24
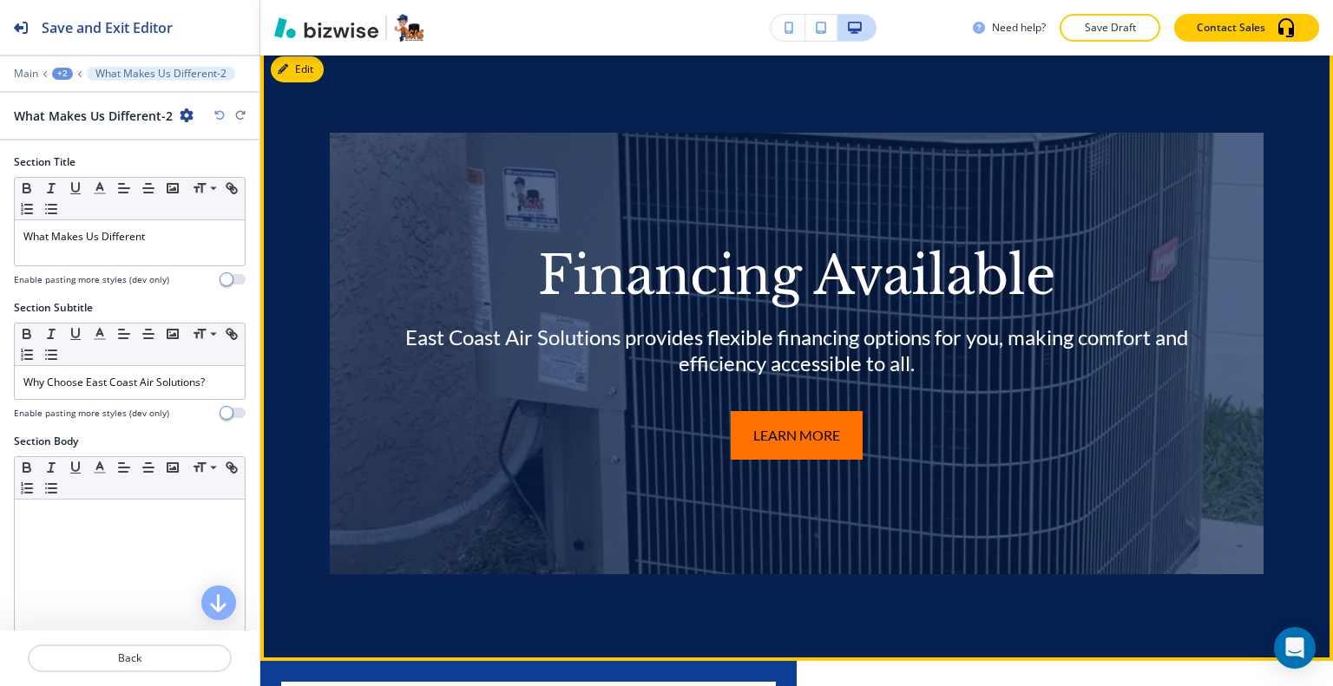
scroll to position [5546, 0]
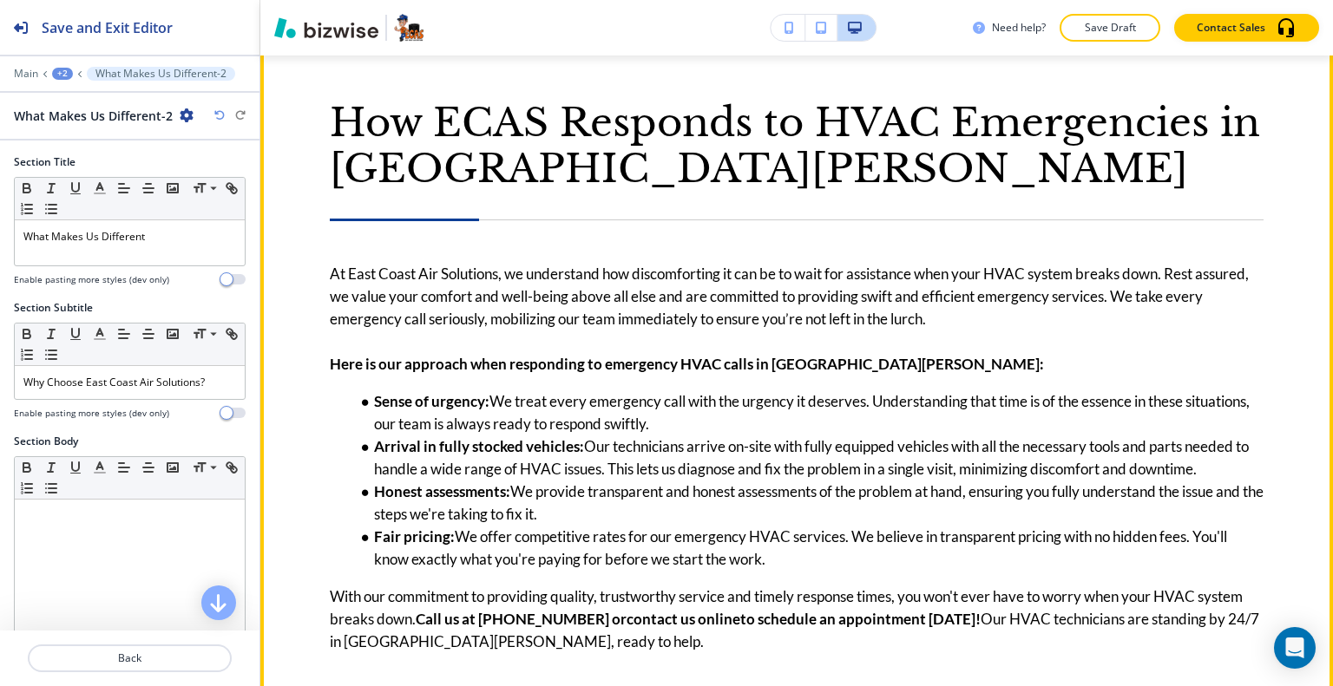
click at [310, 49] on button "Edit This Section" at bounding box center [329, 36] width 117 height 26
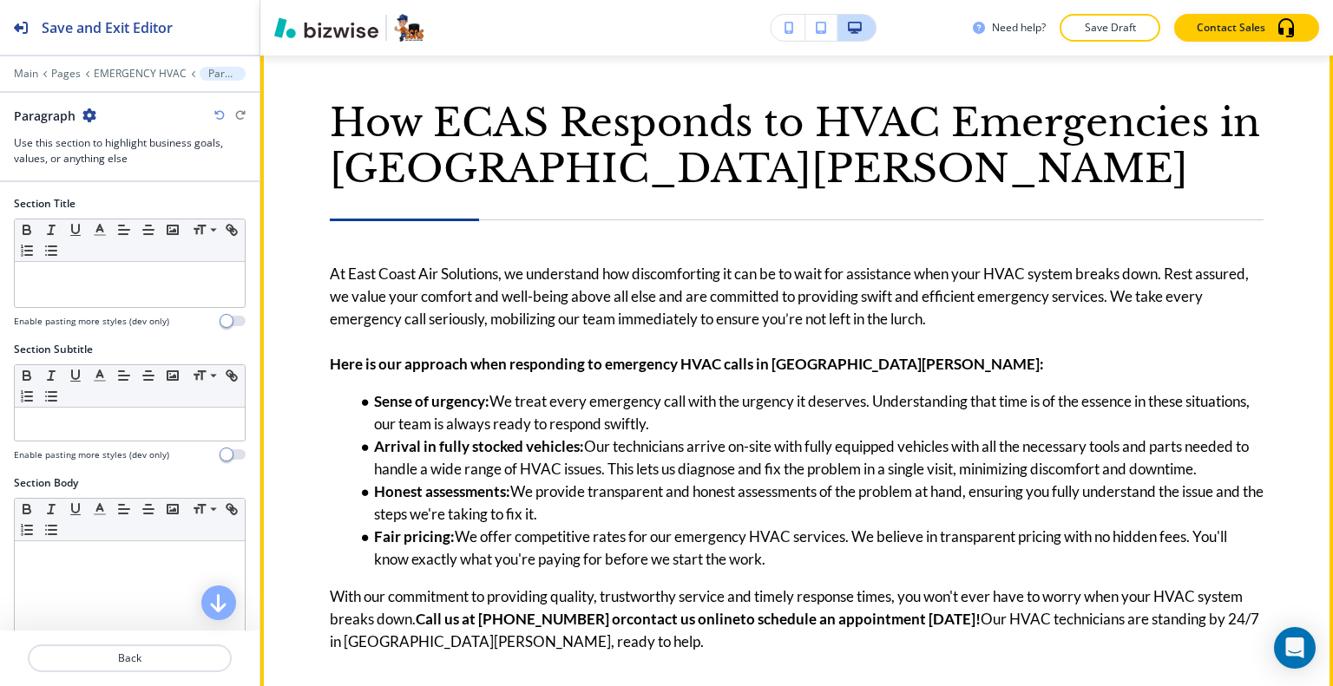
scroll to position [5136, 0]
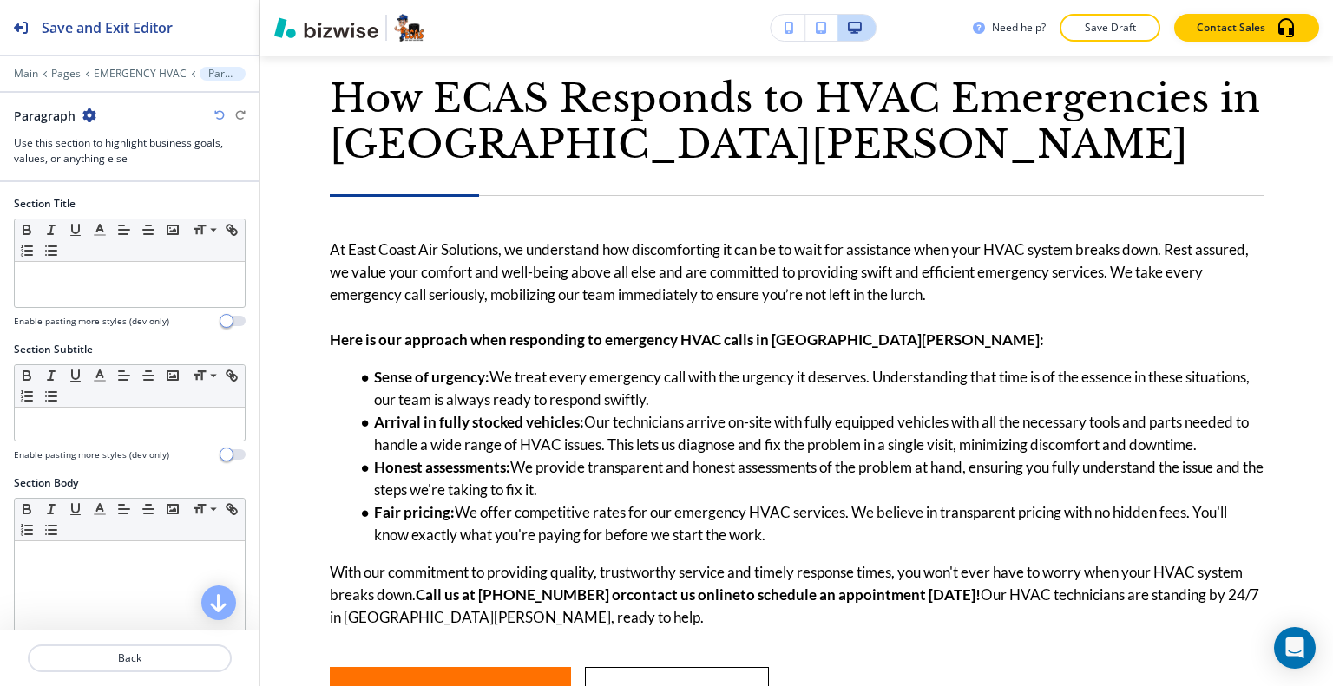
click at [85, 112] on icon "button" at bounding box center [89, 115] width 14 height 14
click at [124, 164] on button "Duplicate Section" at bounding box center [137, 175] width 111 height 30
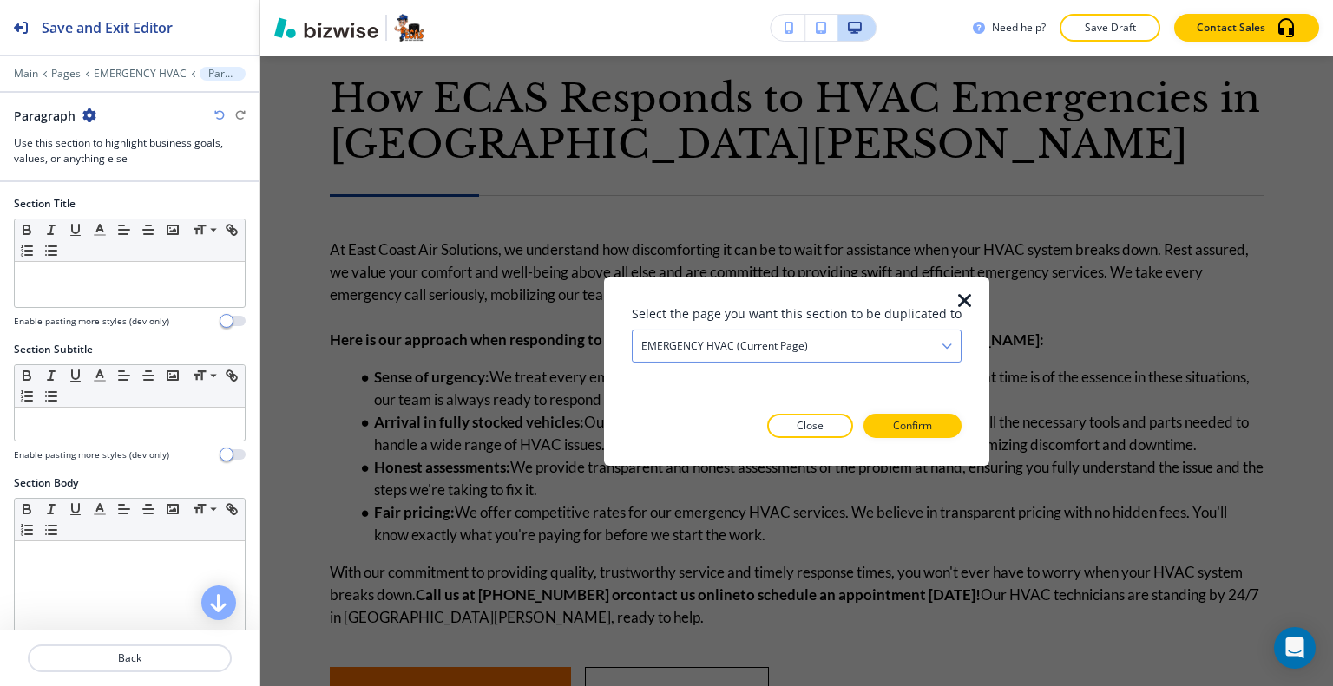
click at [775, 348] on h4 "EMERGENCY HVAC (current page)" at bounding box center [724, 345] width 167 height 16
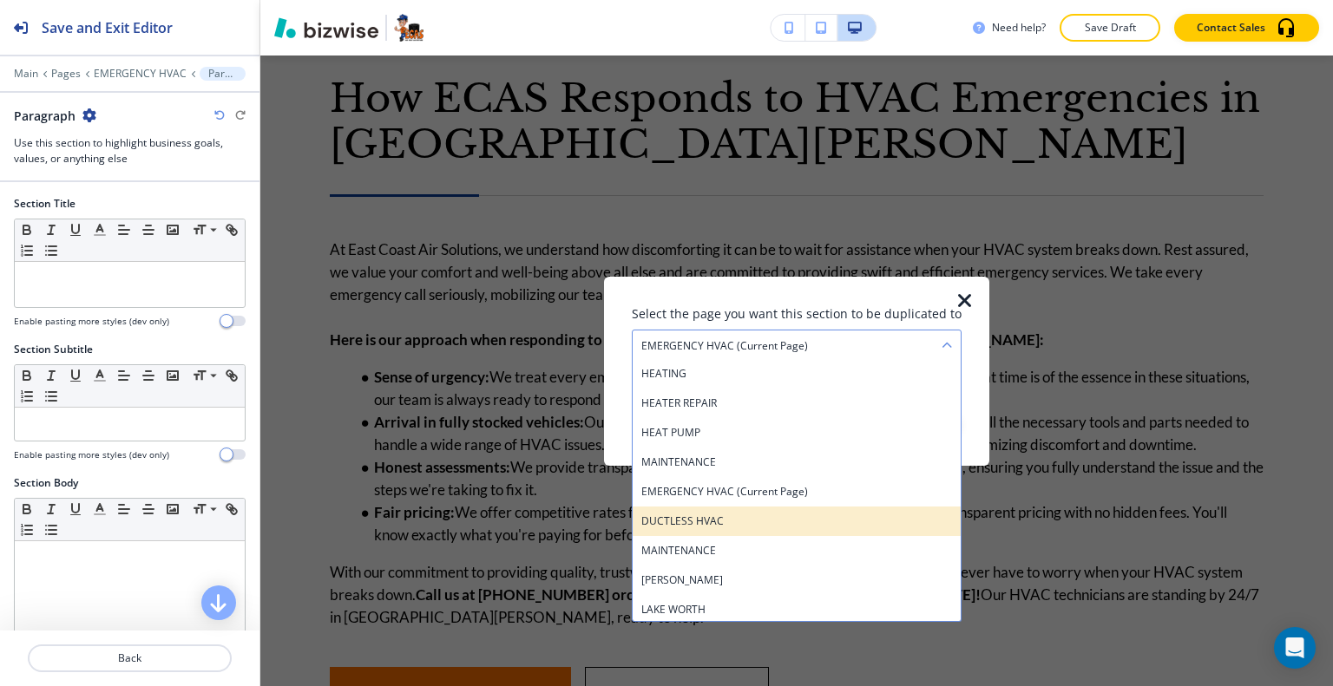
click at [728, 521] on h4 "DUCTLESS HVAC" at bounding box center [796, 521] width 311 height 16
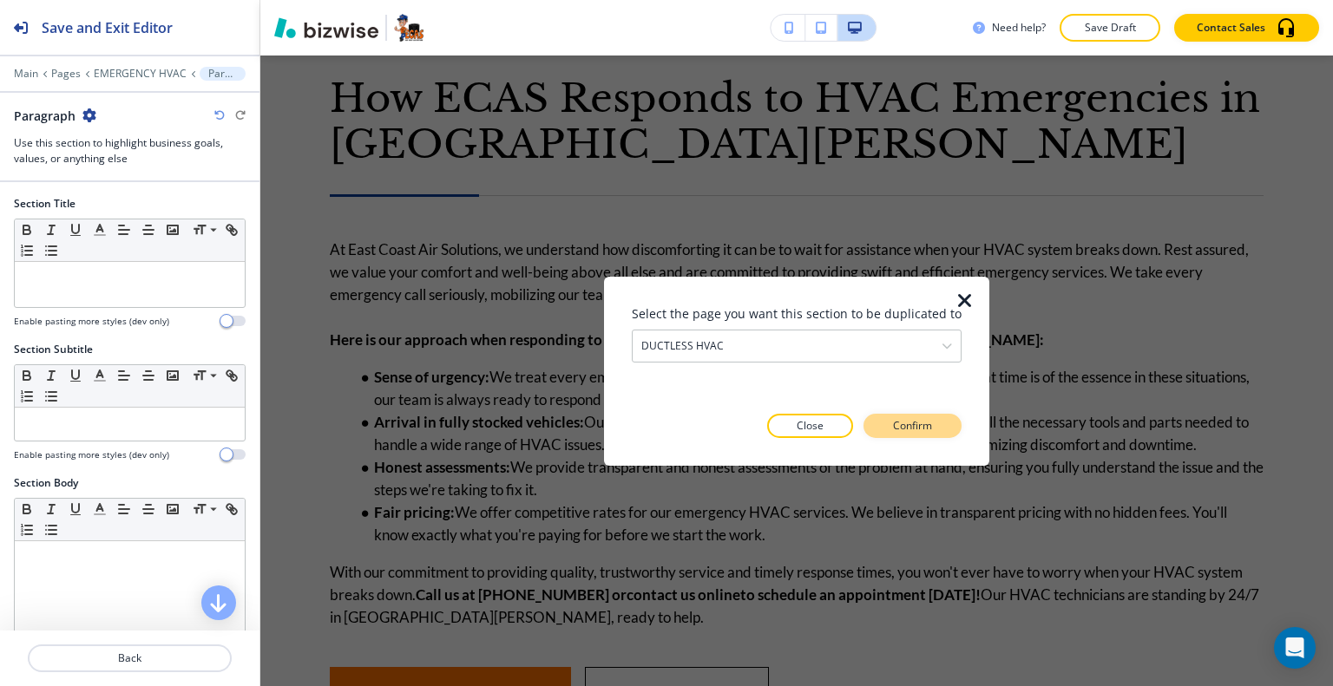
click at [910, 431] on p "Confirm" at bounding box center [912, 426] width 39 height 16
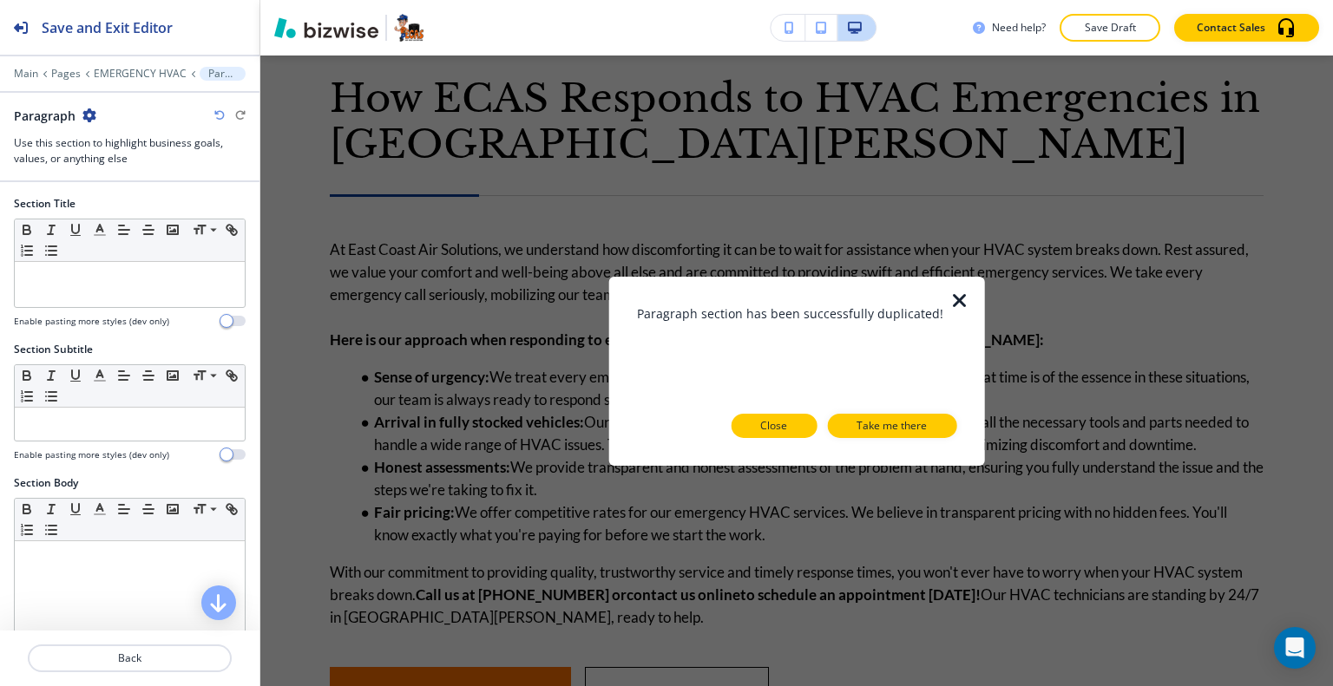
click at [798, 429] on button "Close" at bounding box center [773, 426] width 86 height 24
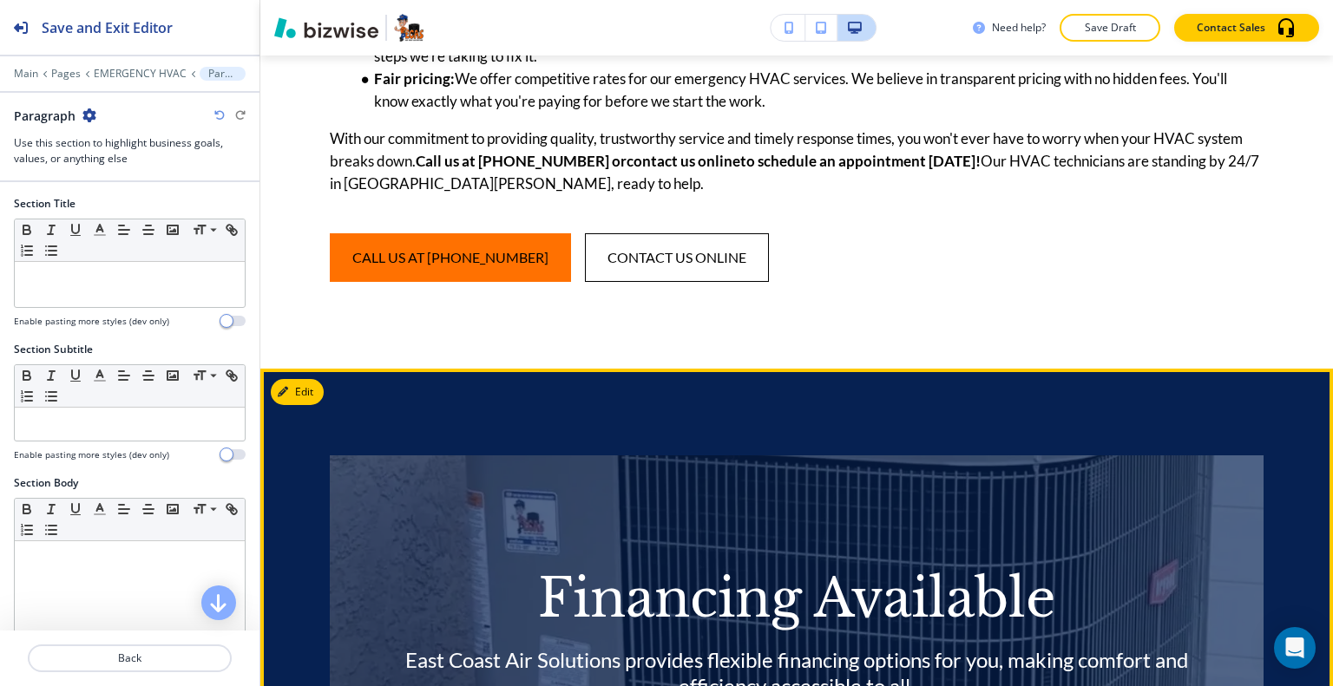
scroll to position [5657, 0]
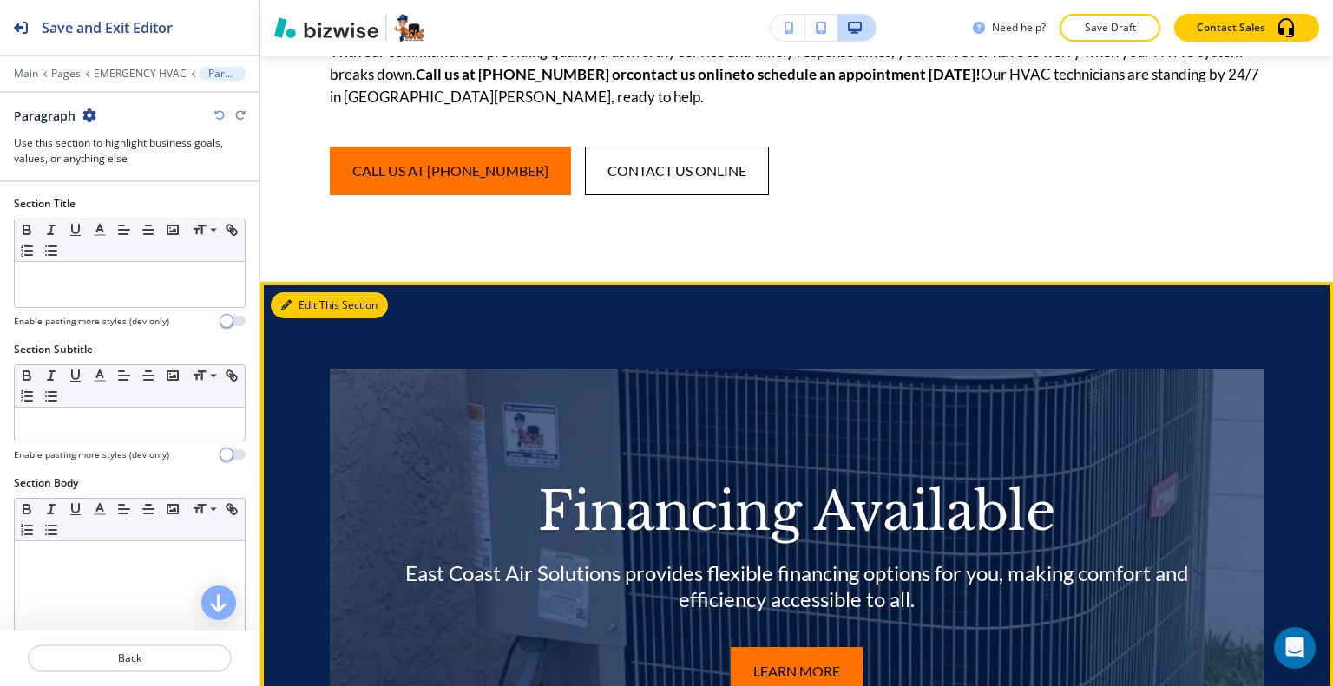
click at [304, 318] on button "Edit This Section" at bounding box center [329, 305] width 117 height 26
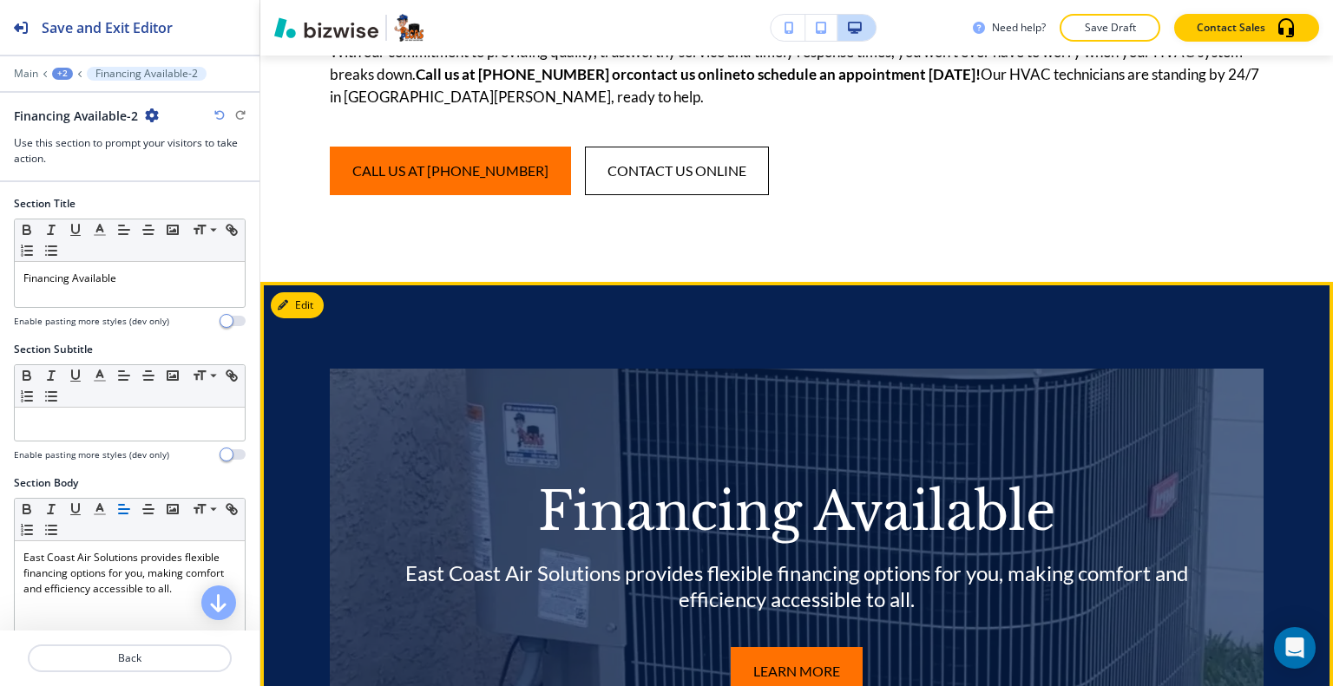
scroll to position [5949, 0]
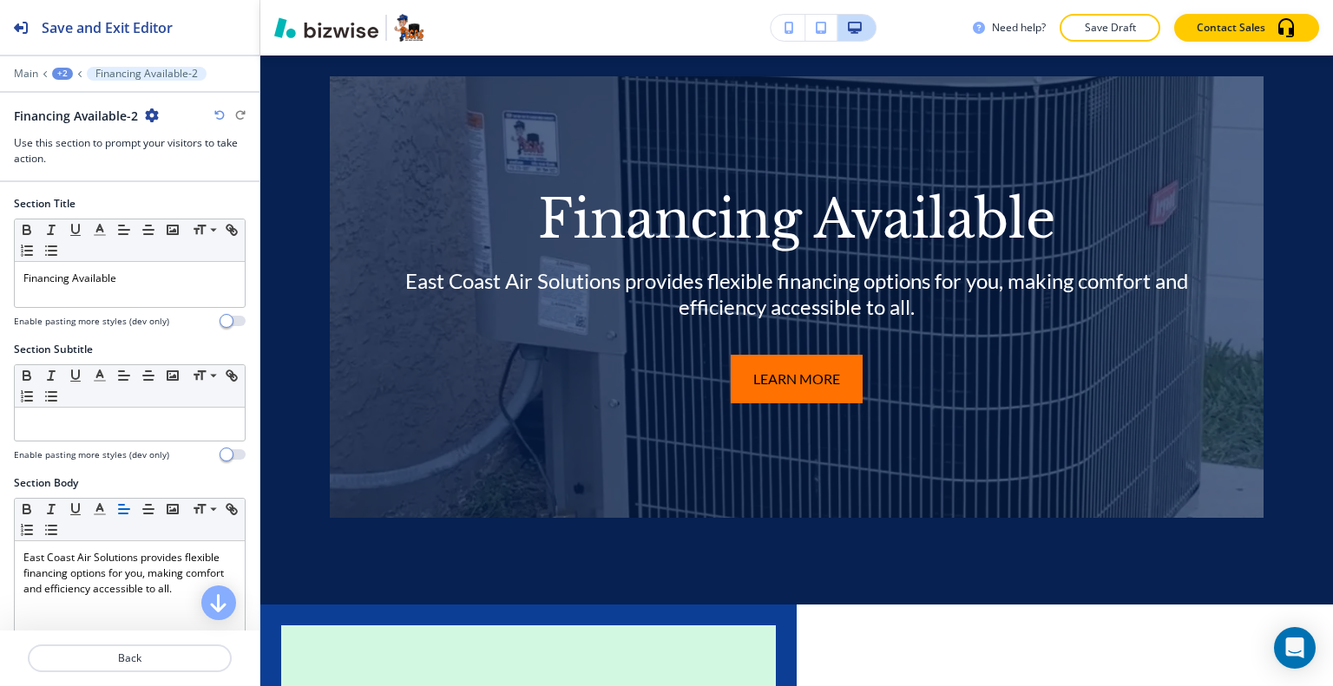
click at [160, 117] on div "Financing Available-2" at bounding box center [130, 116] width 232 height 18
click at [155, 116] on icon "button" at bounding box center [152, 115] width 14 height 14
click at [166, 168] on p "Duplicate Section" at bounding box center [199, 175] width 88 height 16
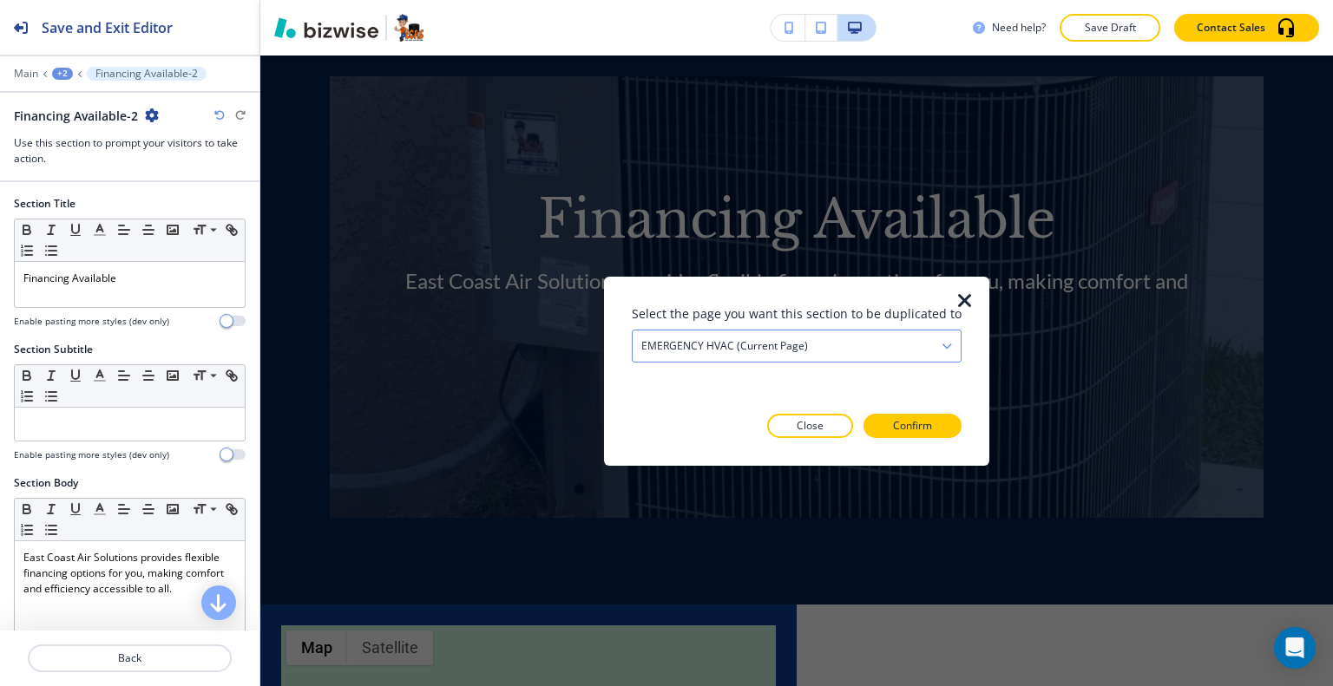
click at [775, 337] on h4 "EMERGENCY HVAC (current page)" at bounding box center [724, 345] width 167 height 16
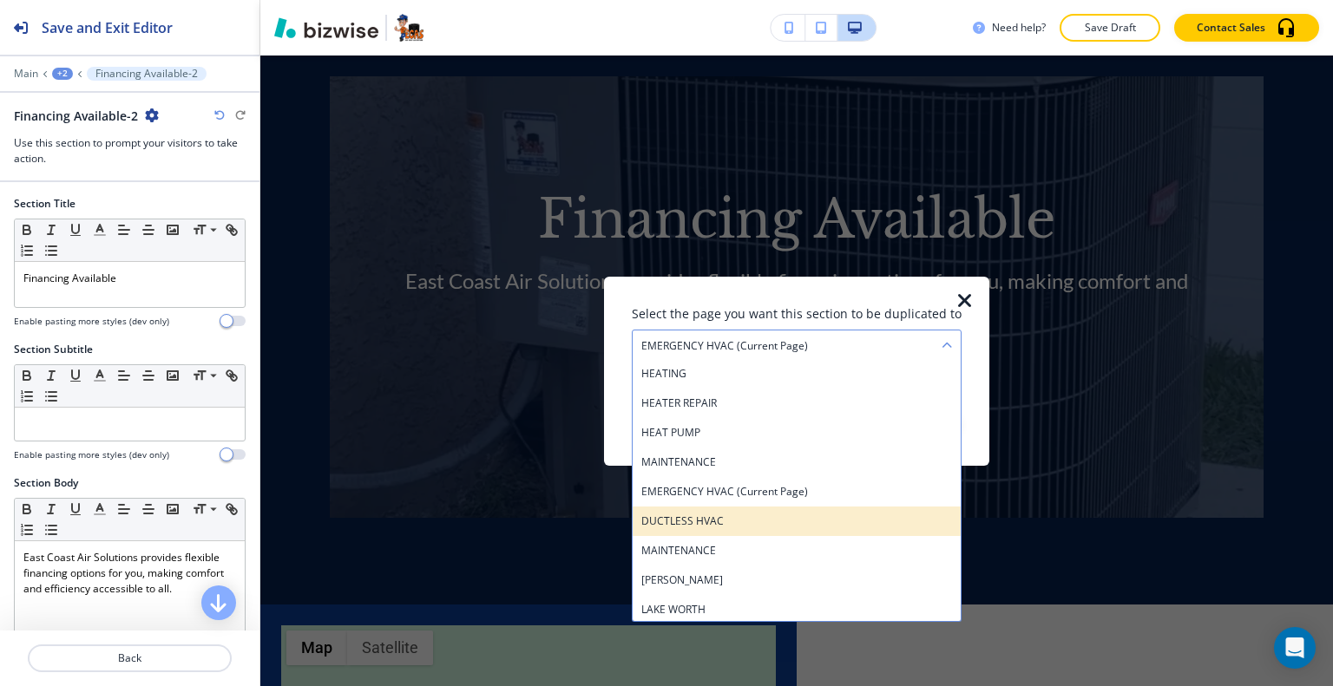
click at [762, 520] on h4 "DUCTLESS HVAC" at bounding box center [796, 521] width 311 height 16
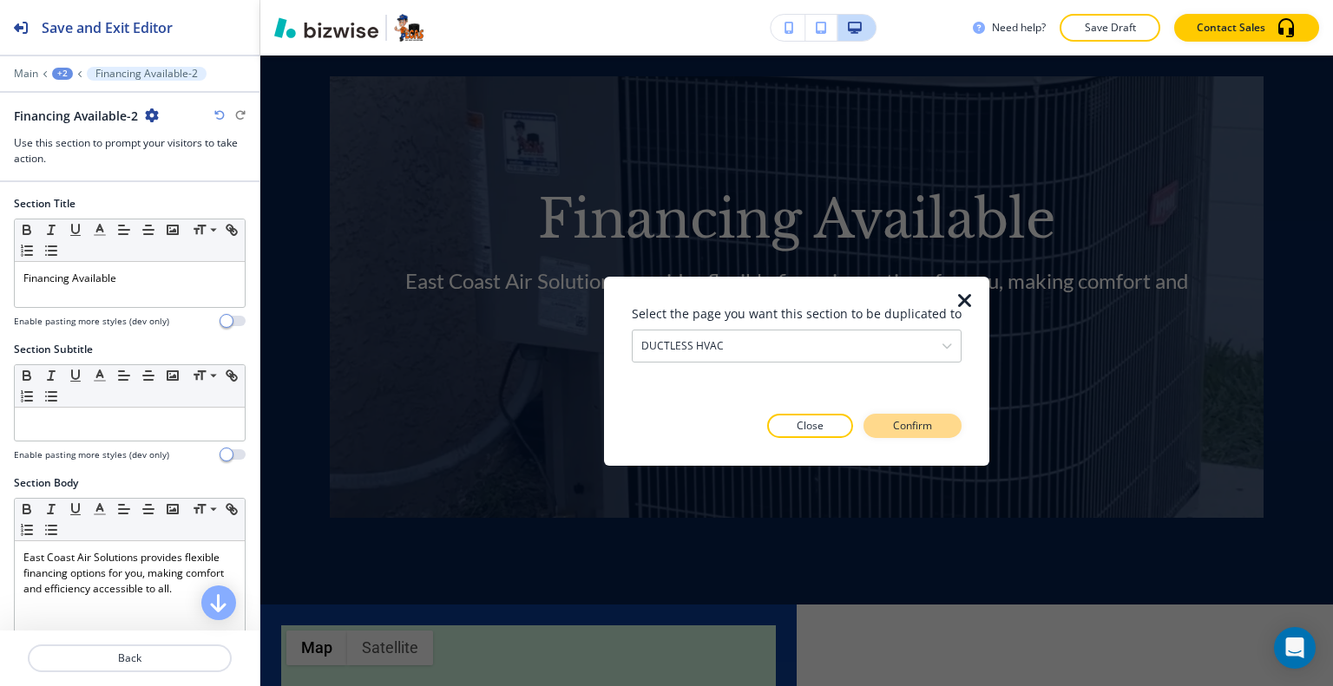
click at [902, 428] on p "Confirm" at bounding box center [912, 426] width 39 height 16
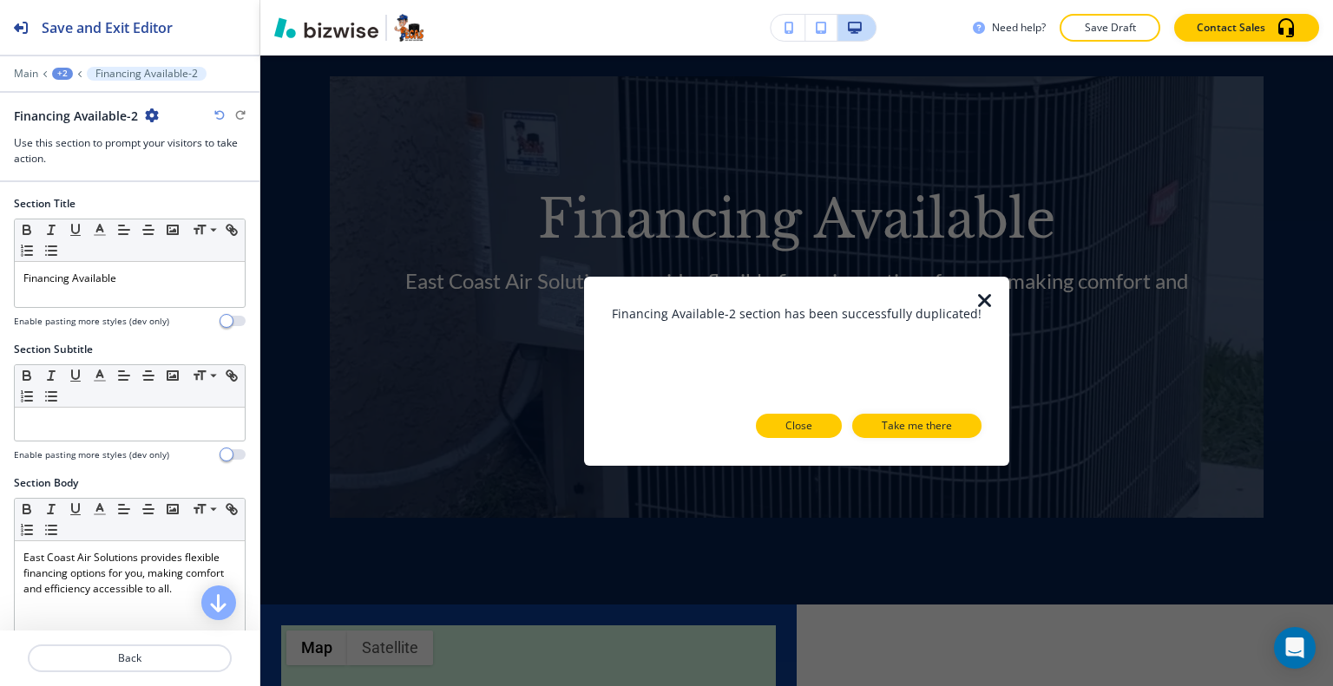
click at [798, 427] on p "Close" at bounding box center [798, 426] width 27 height 16
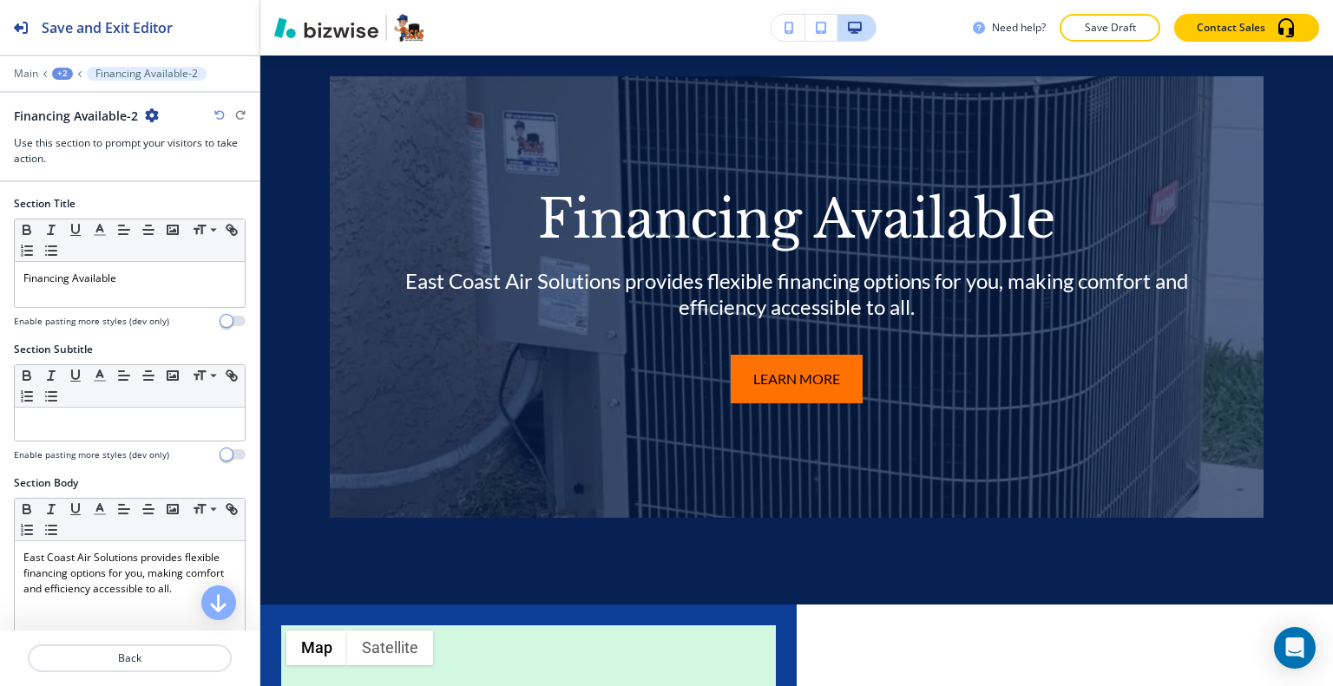
scroll to position [6296, 0]
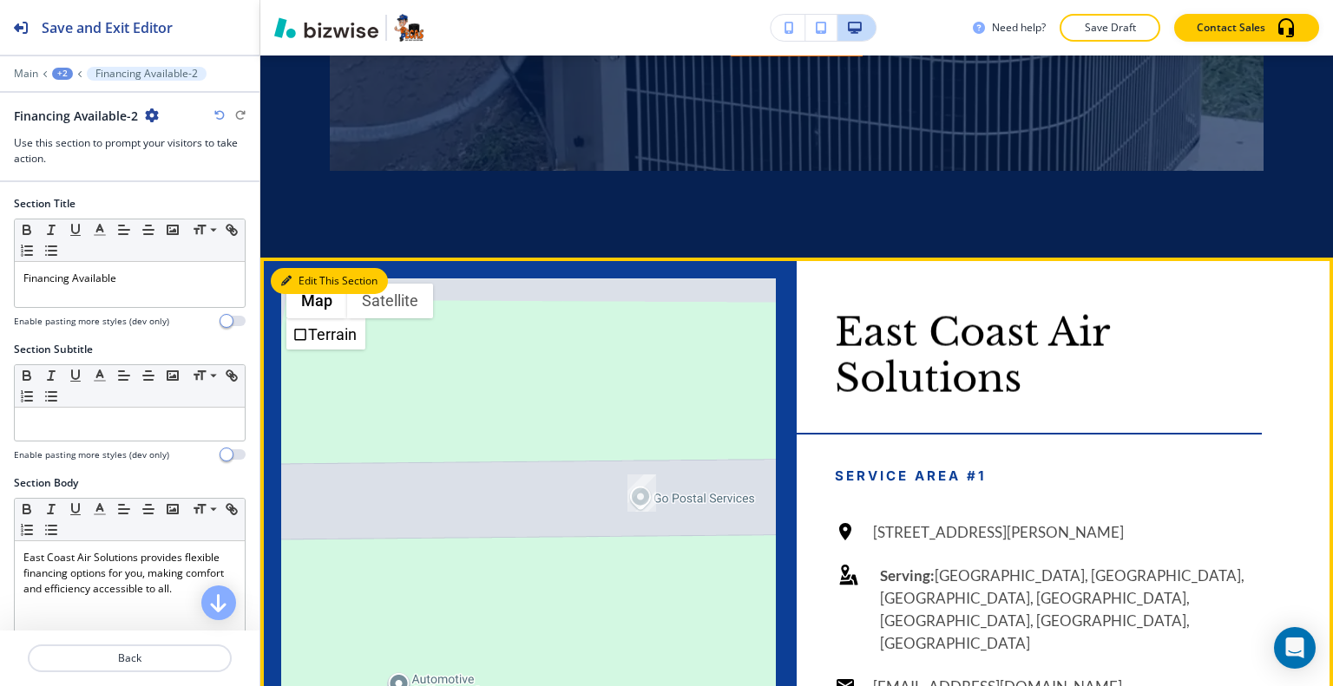
click at [307, 294] on button "Edit This Section" at bounding box center [329, 281] width 117 height 26
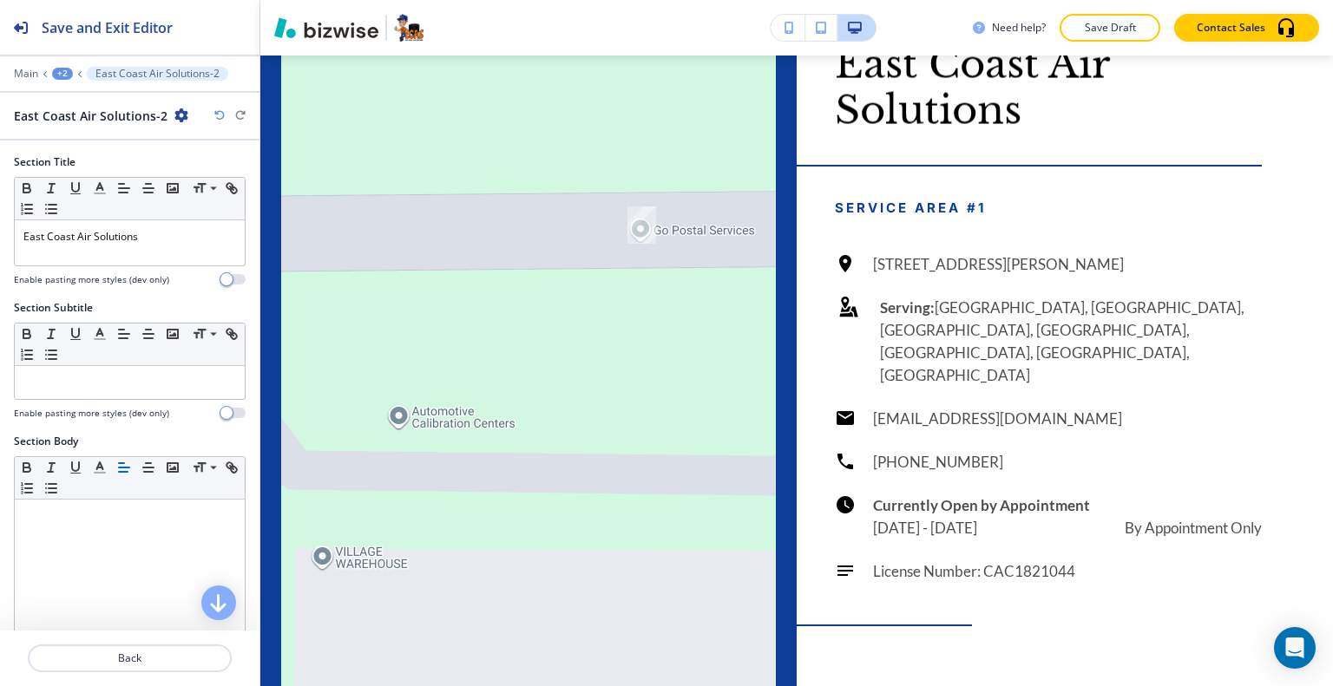
click at [174, 116] on icon "button" at bounding box center [181, 115] width 14 height 14
click at [191, 162] on button "Duplicate Section" at bounding box center [224, 175] width 111 height 30
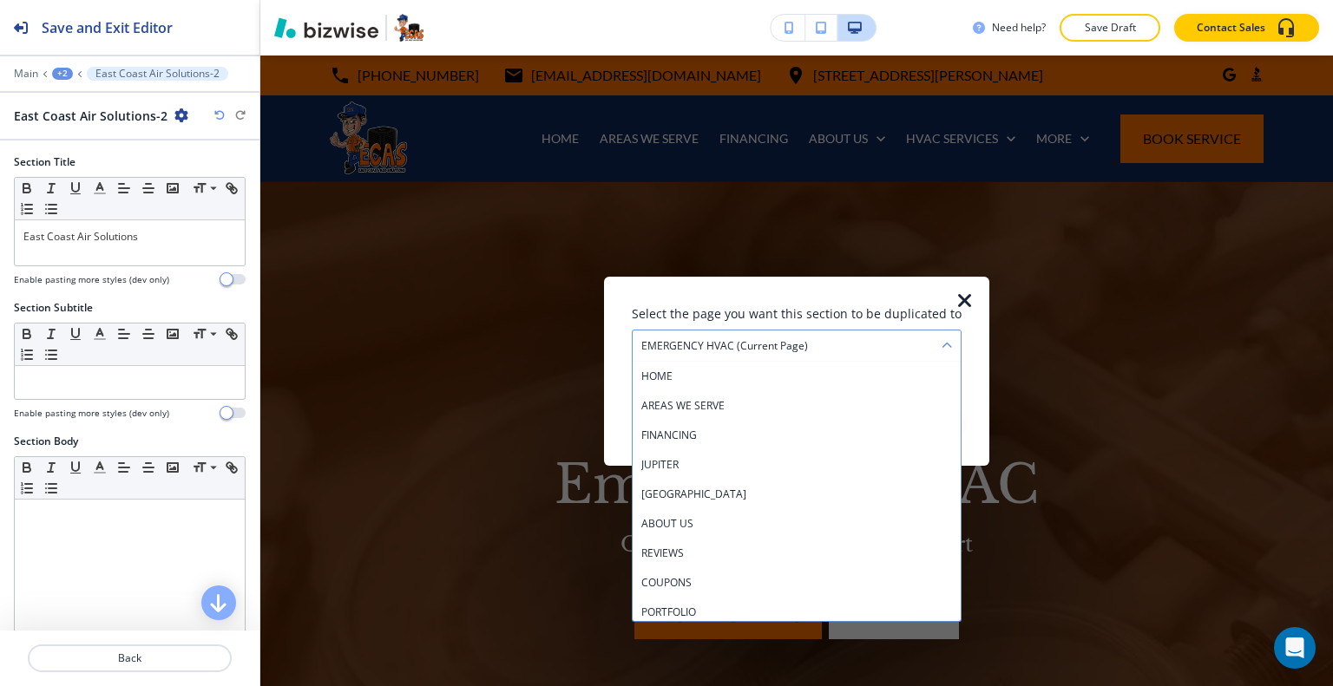
scroll to position [6564, 0]
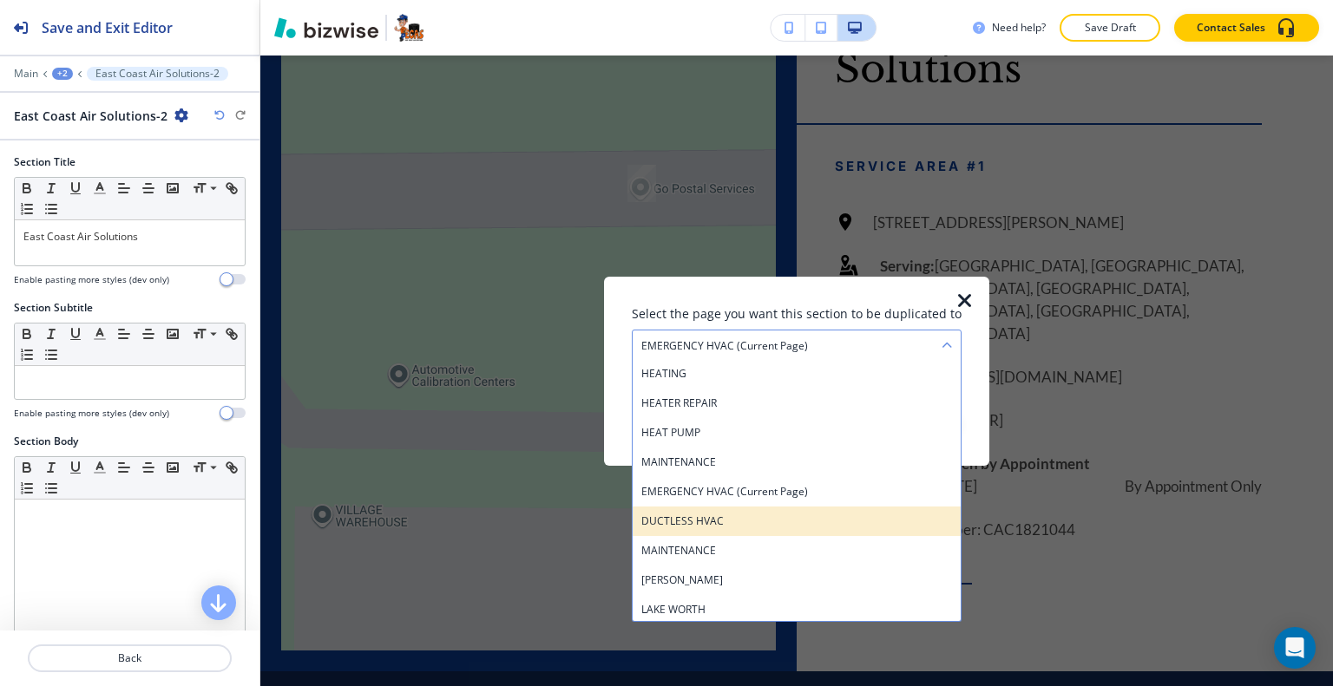
click at [816, 531] on div "DUCTLESS HVAC" at bounding box center [796, 520] width 328 height 29
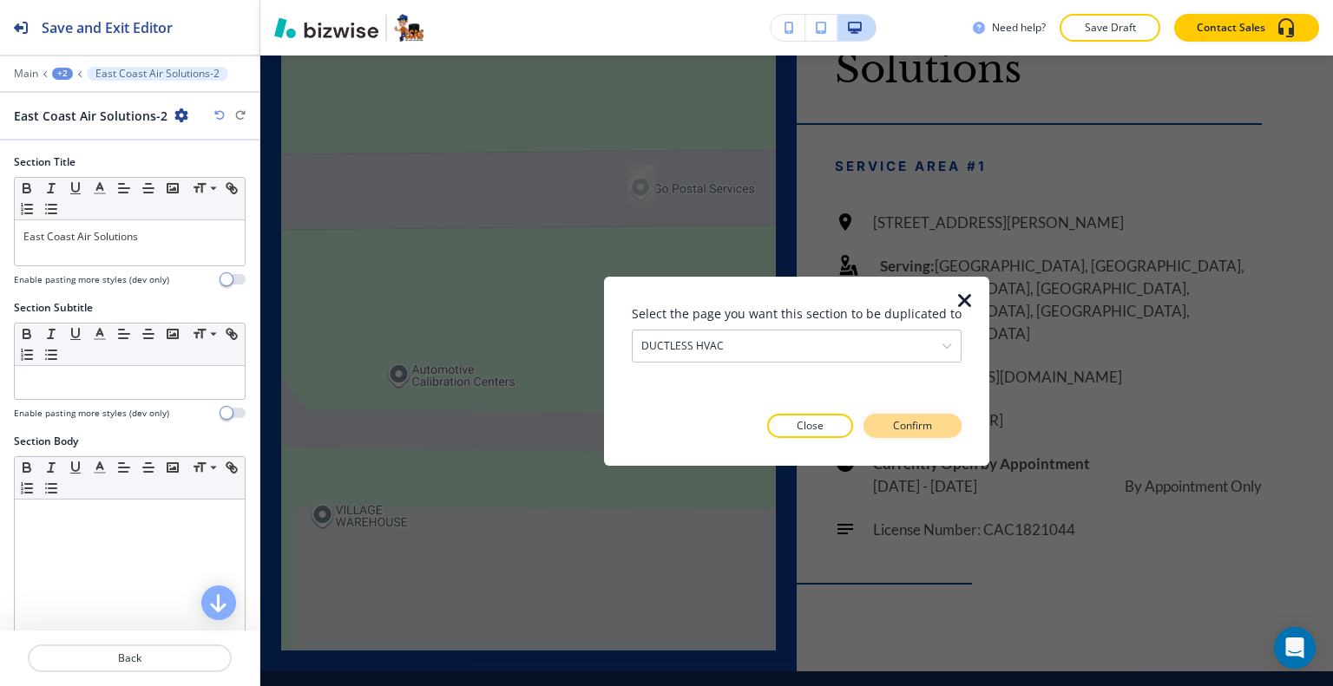
click at [923, 416] on button "Confirm" at bounding box center [912, 426] width 98 height 24
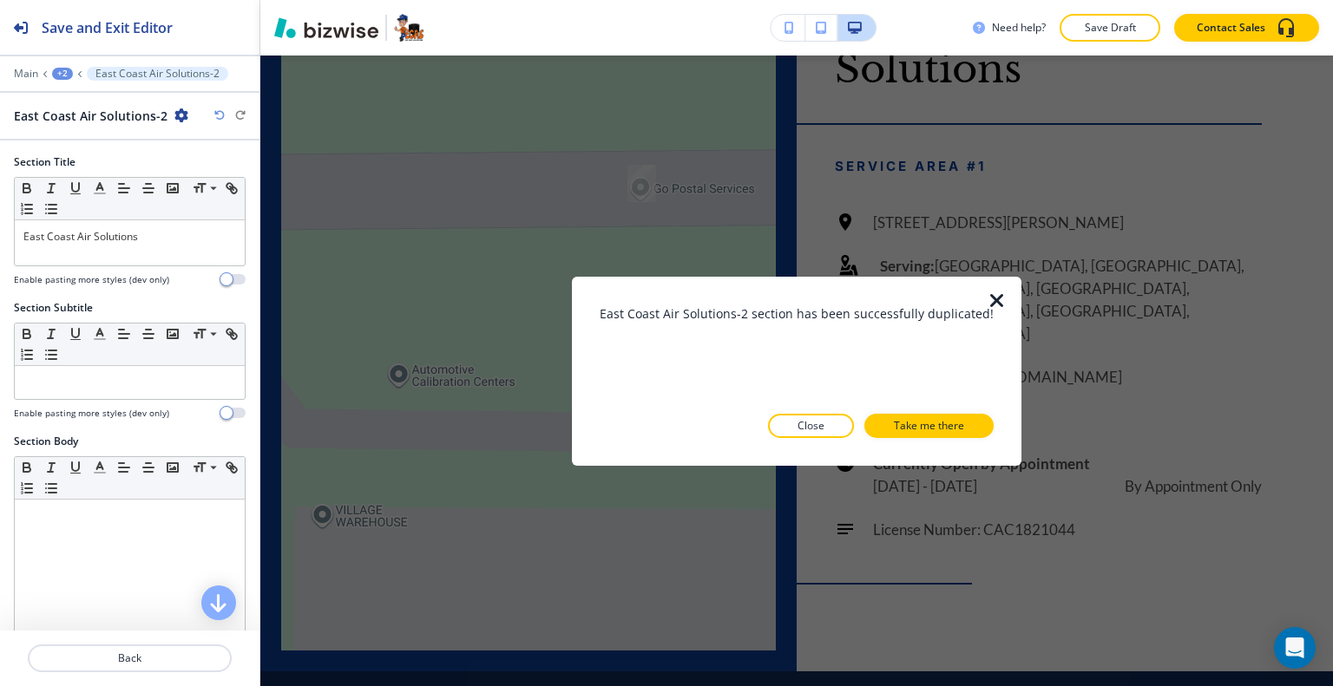
click at [816, 427] on p "Close" at bounding box center [810, 426] width 27 height 16
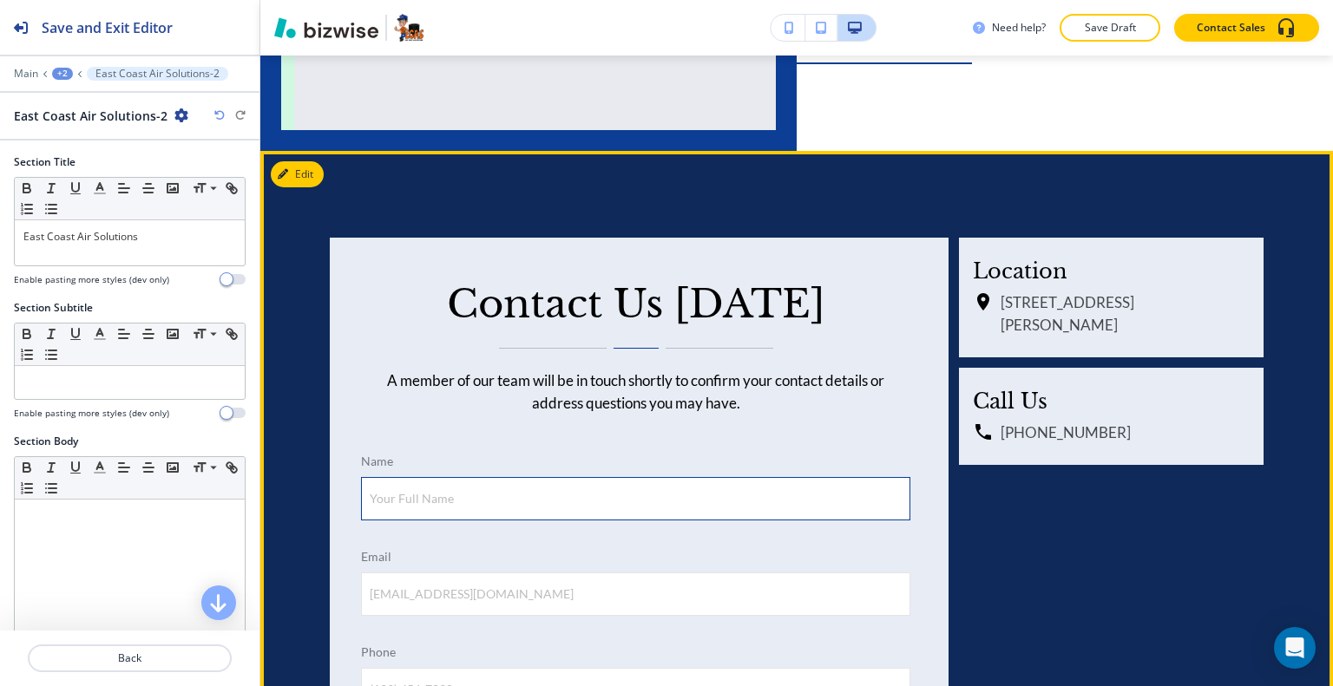
scroll to position [7258, 0]
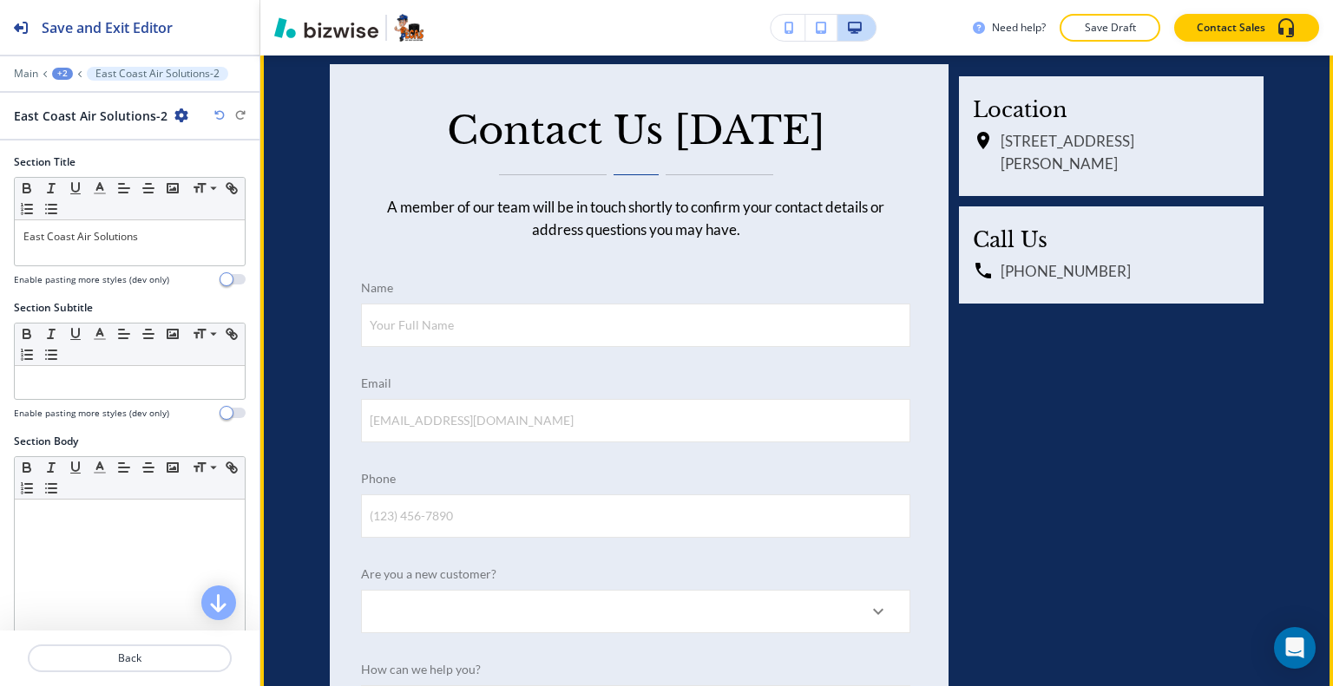
click at [283, 14] on button "Edit This Section" at bounding box center [329, 1] width 117 height 26
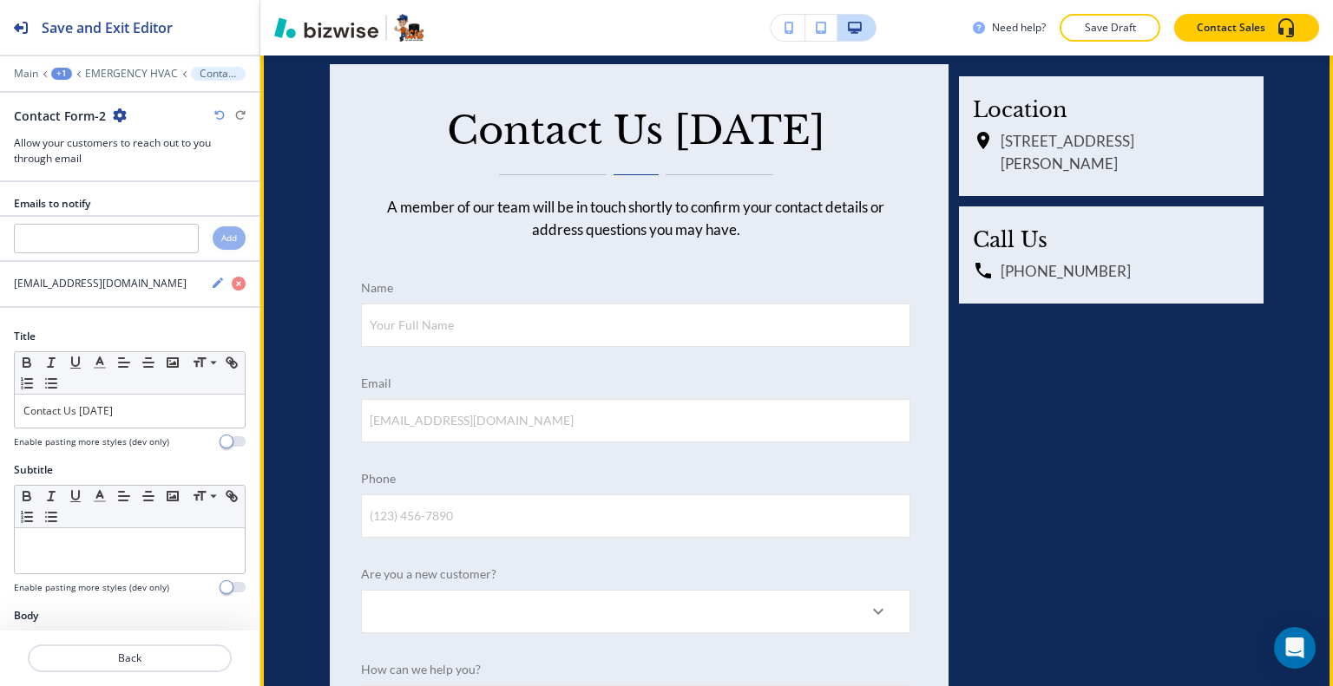
scroll to position [7265, 0]
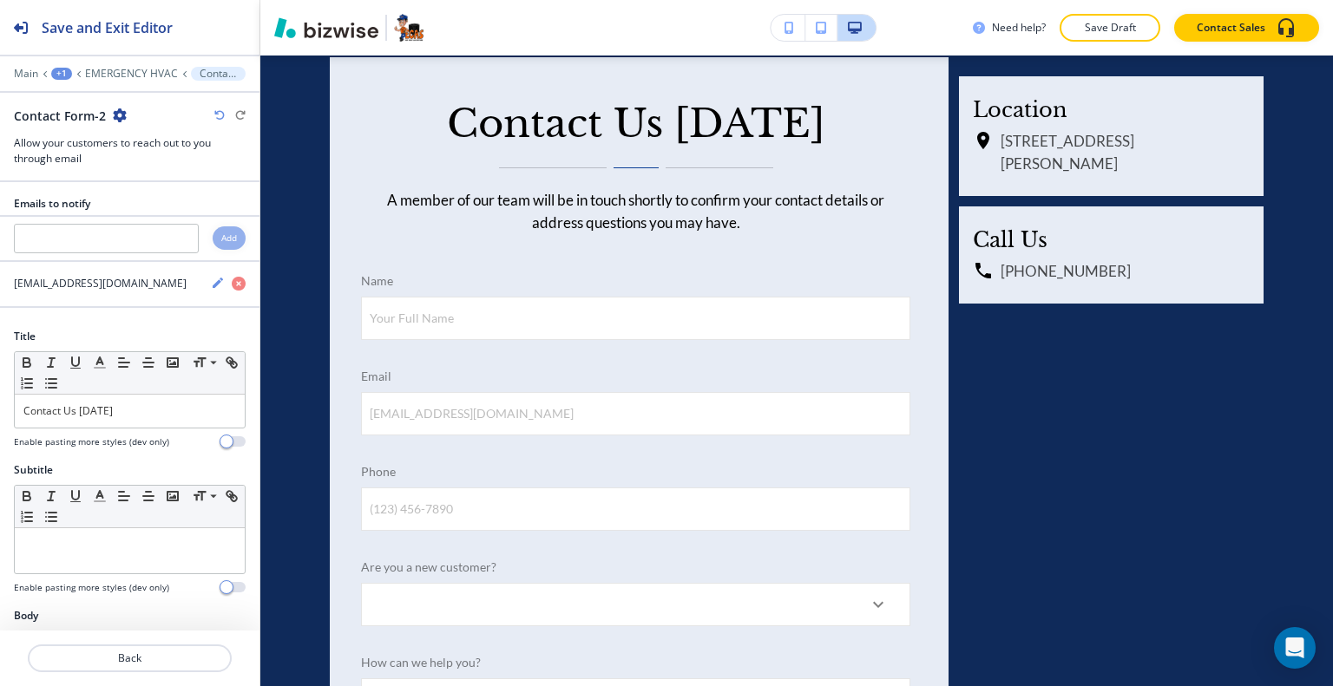
click at [118, 115] on icon "button" at bounding box center [120, 115] width 14 height 14
click at [153, 179] on p "Duplicate Section" at bounding box center [166, 175] width 88 height 16
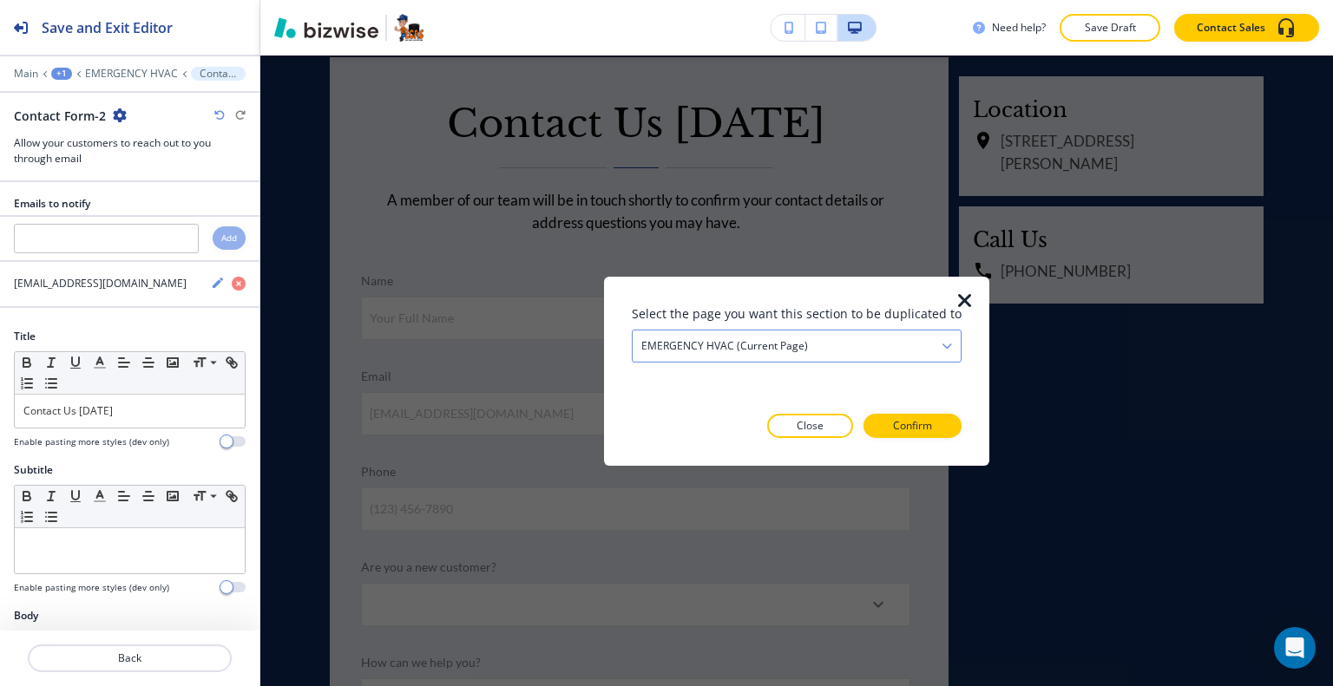
click at [809, 344] on div "EMERGENCY HVAC (current page)" at bounding box center [796, 345] width 328 height 31
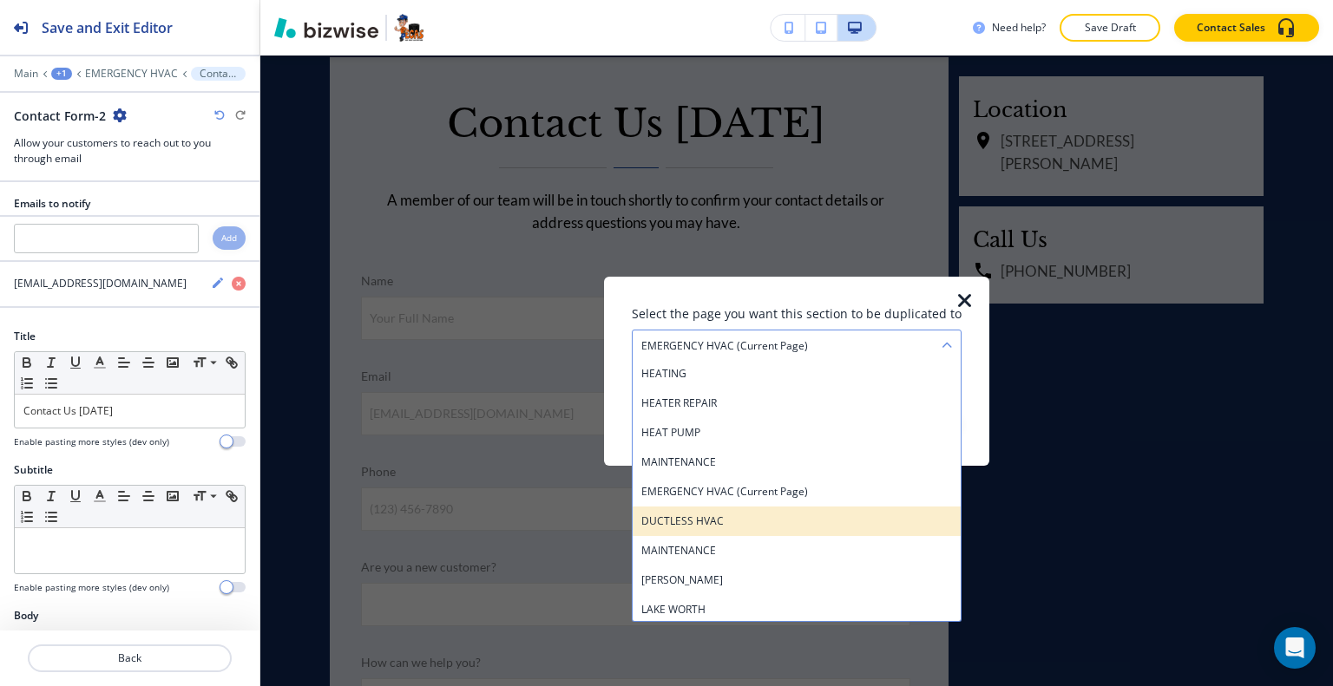
click at [754, 525] on h4 "DUCTLESS HVAC" at bounding box center [796, 521] width 311 height 16
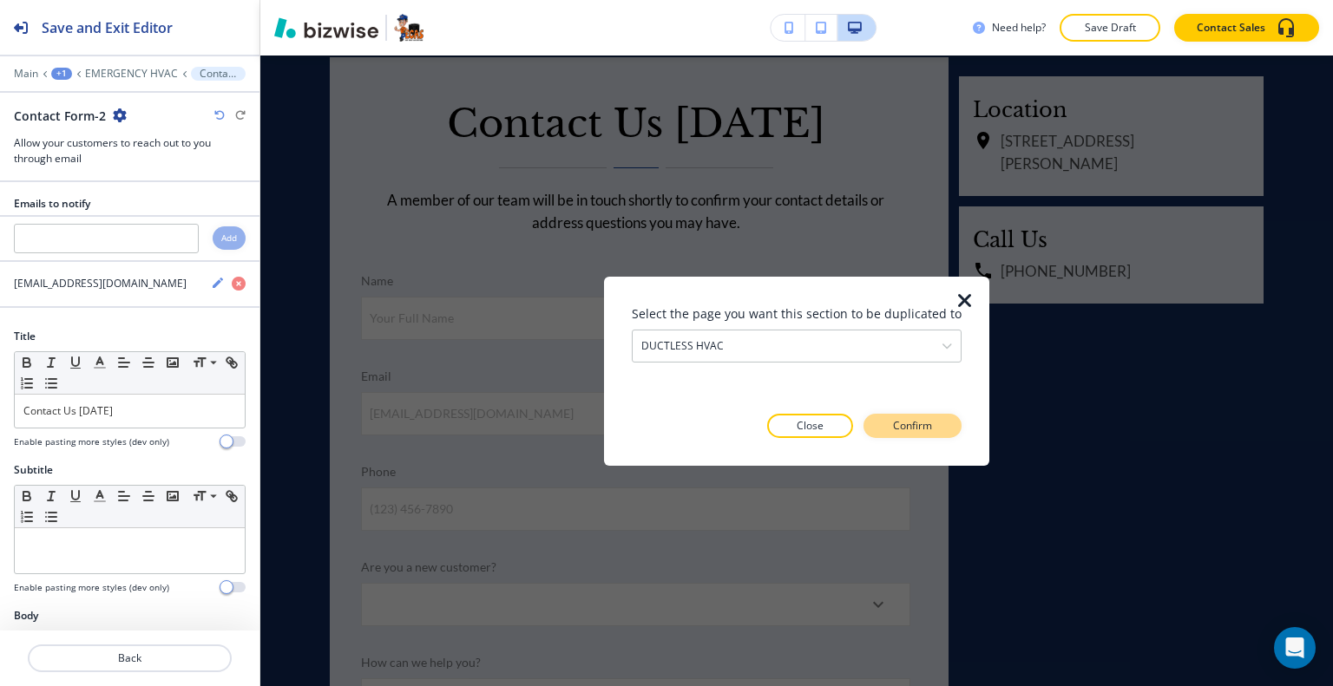
click at [927, 429] on p "Confirm" at bounding box center [912, 426] width 39 height 16
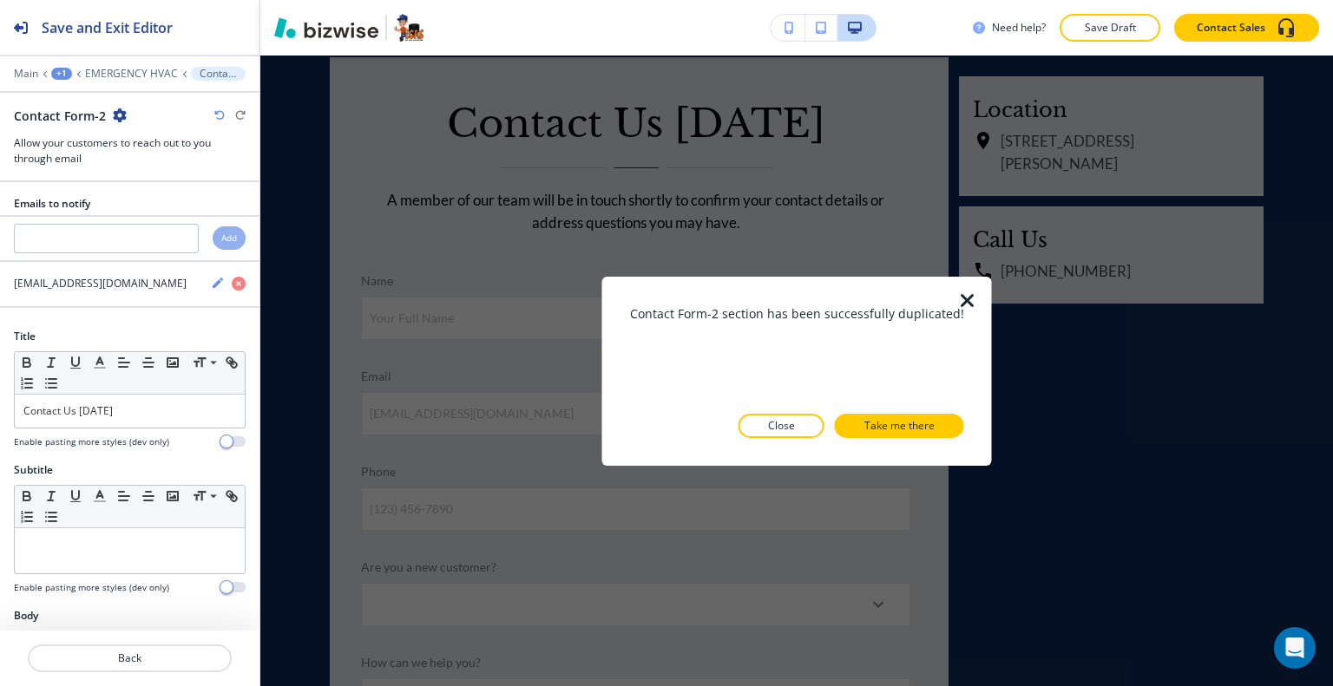
click at [930, 429] on button "Take me there" at bounding box center [899, 426] width 129 height 24
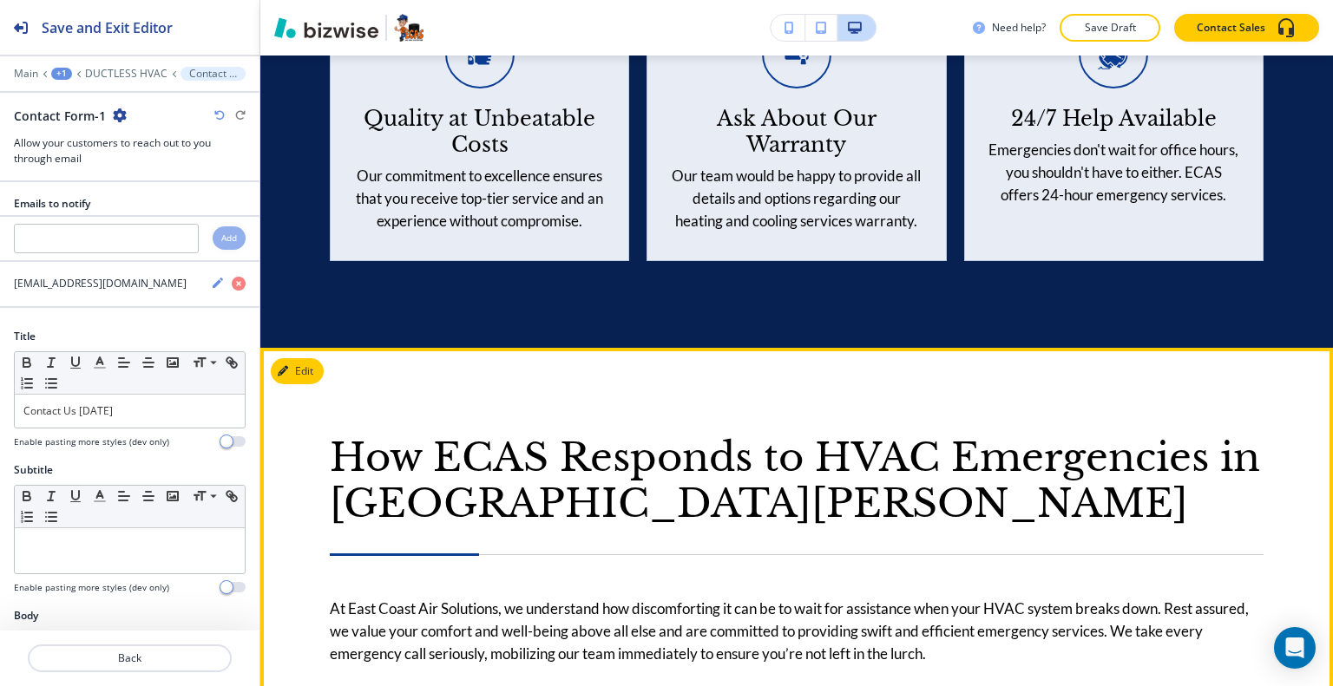
scroll to position [9103, 0]
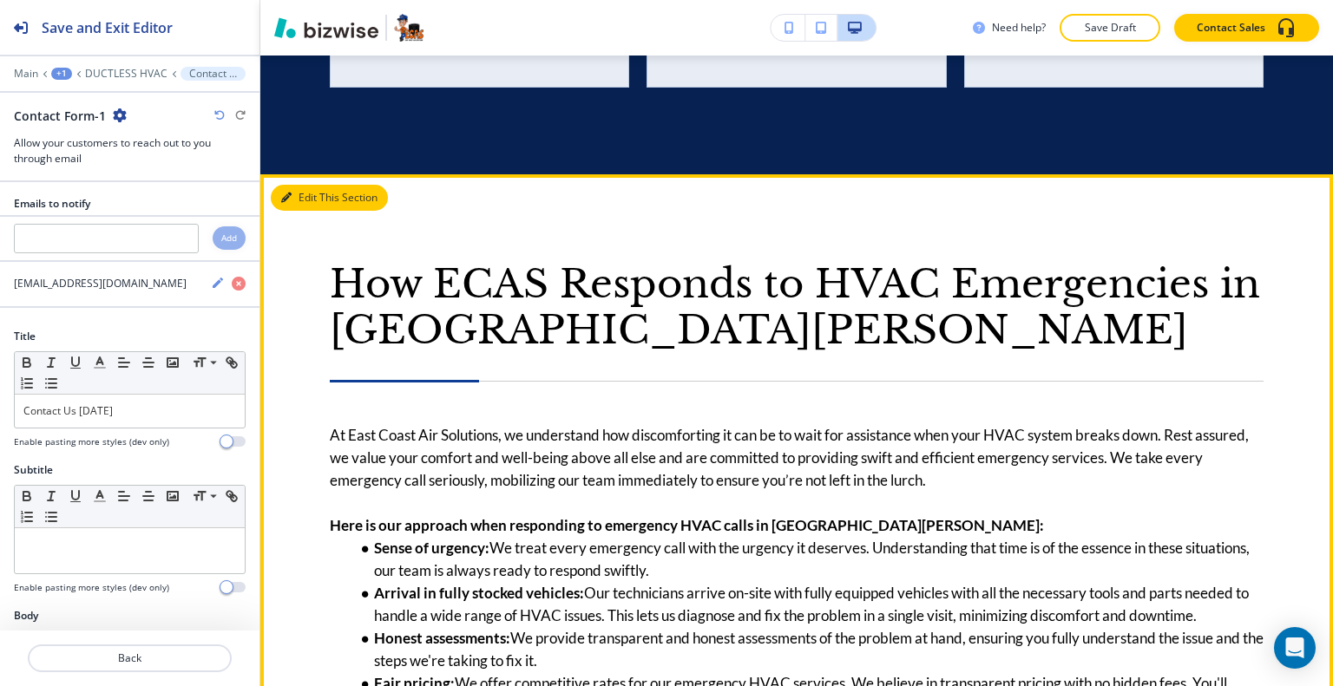
click at [318, 185] on button "Edit This Section" at bounding box center [329, 198] width 117 height 26
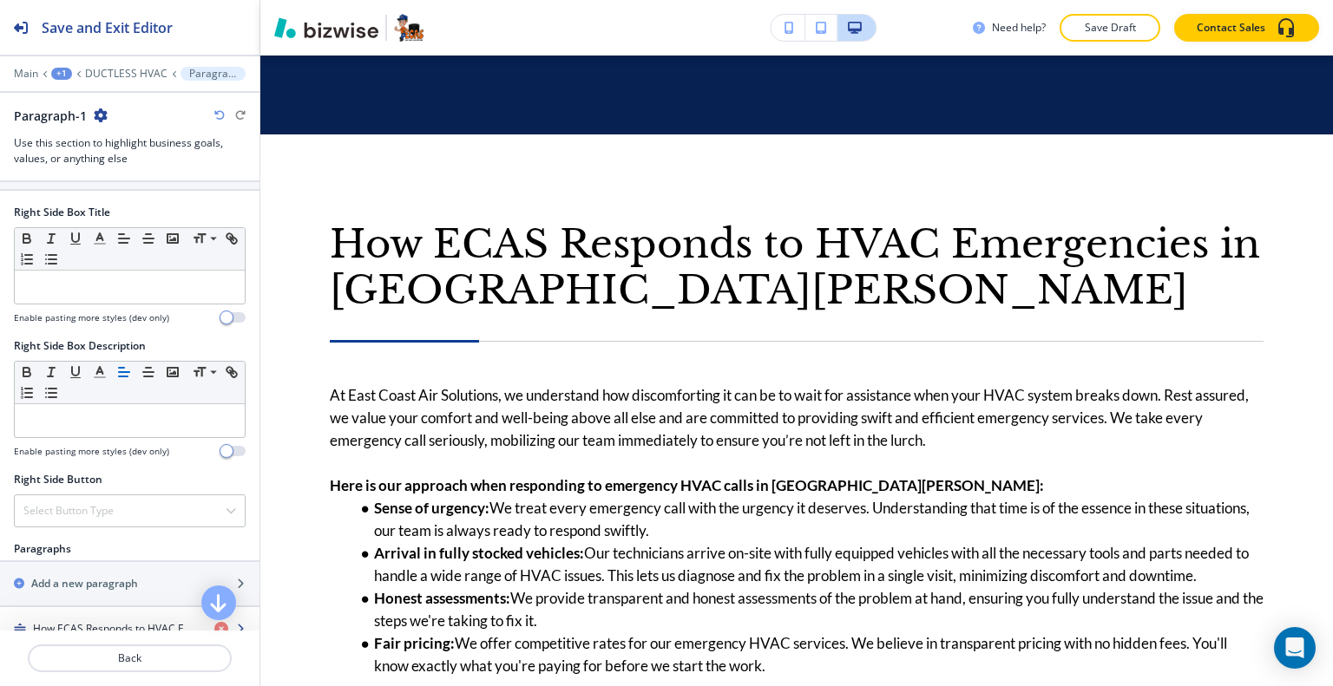
scroll to position [781, 0]
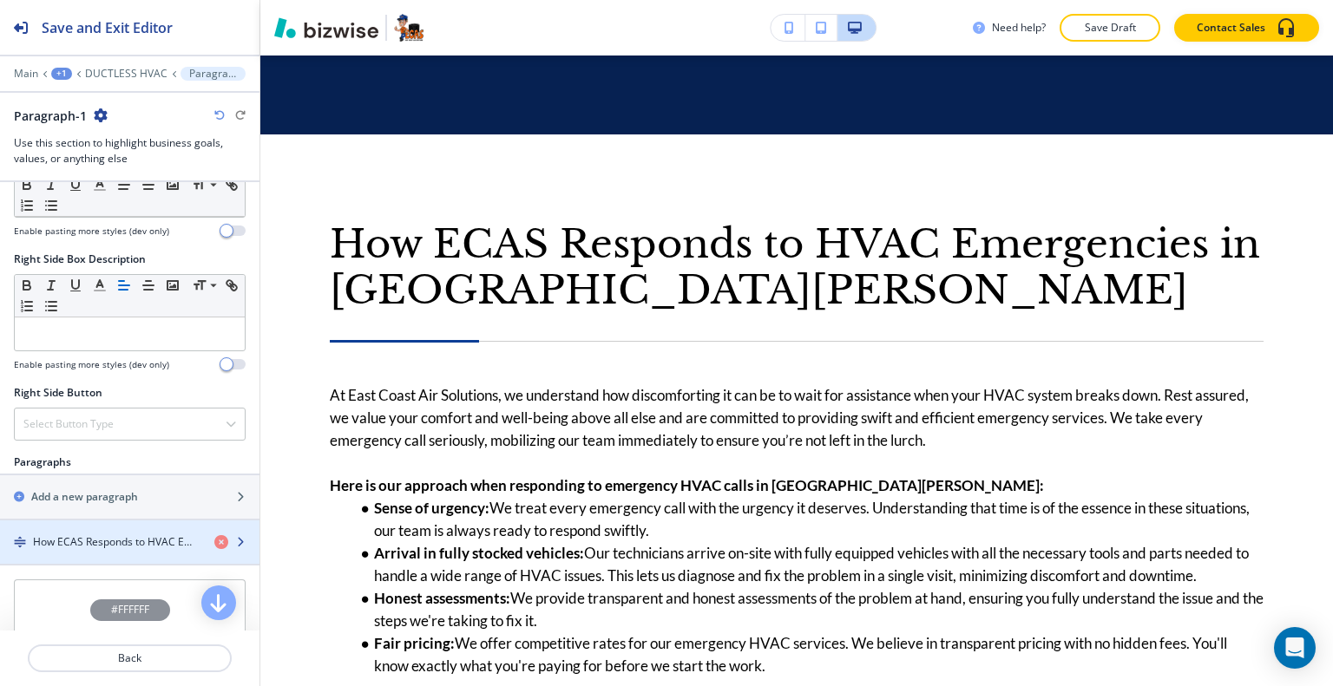
click at [118, 534] on h4 "How ECAS Responds to HVAC Emergencies in [GEOGRAPHIC_DATA][PERSON_NAME]" at bounding box center [116, 542] width 167 height 16
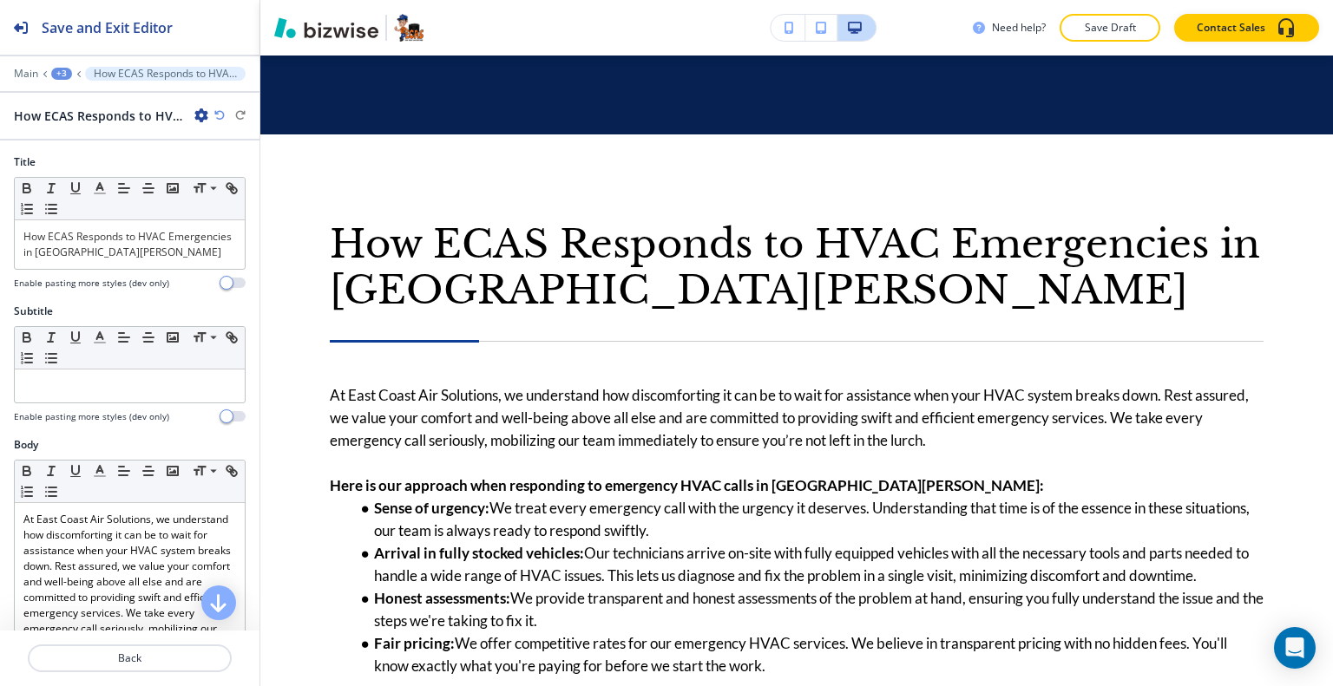
scroll to position [9230, 0]
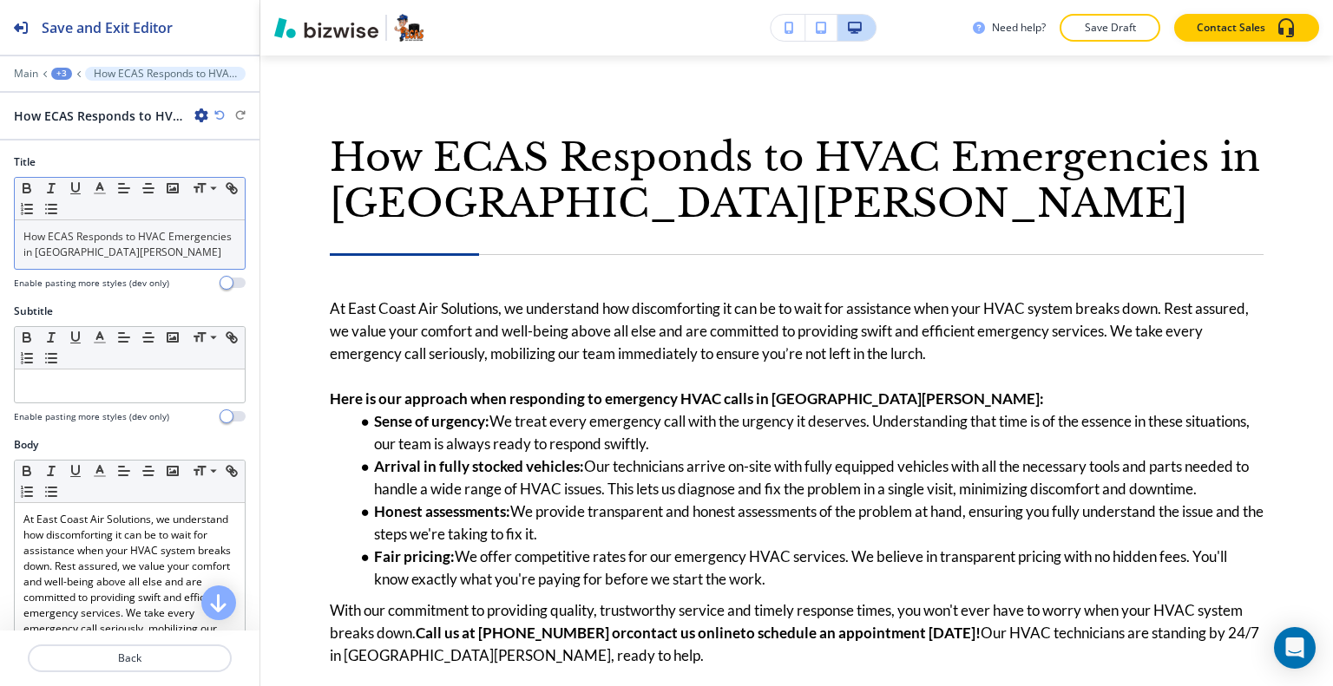
click at [178, 238] on p "How ECAS Responds to HVAC Emergencies in [GEOGRAPHIC_DATA][PERSON_NAME]" at bounding box center [129, 244] width 213 height 31
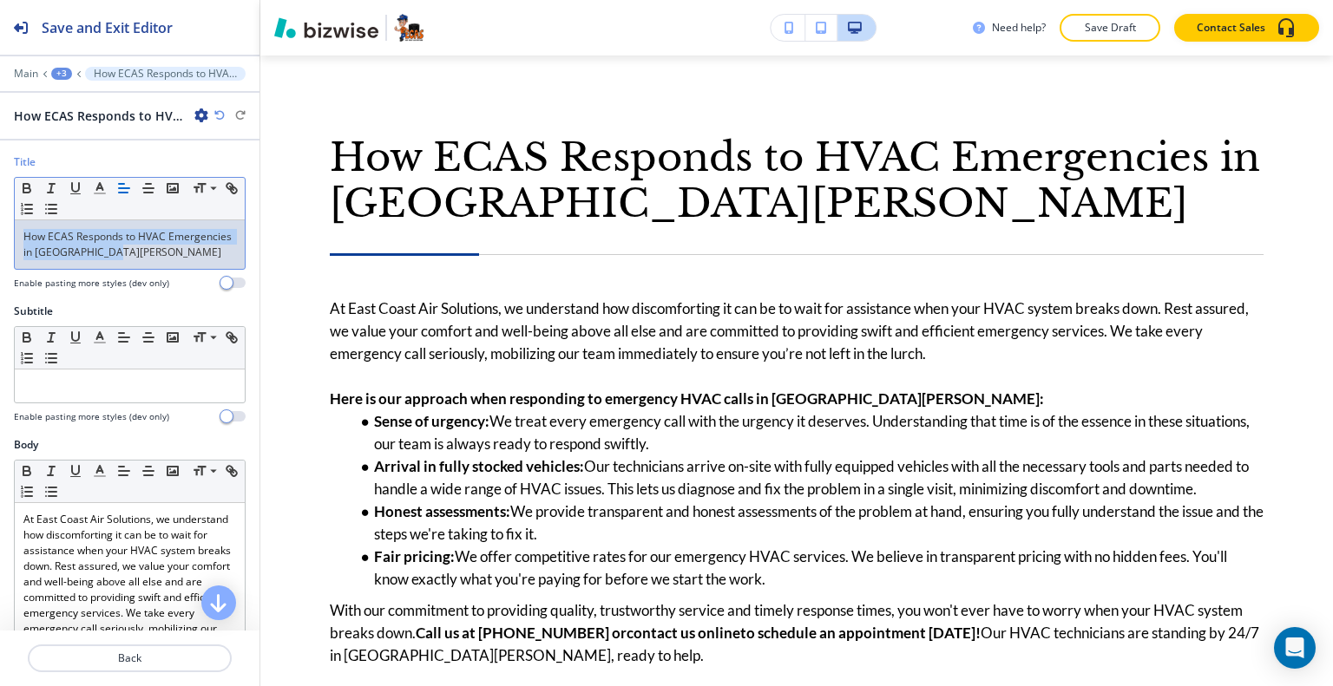
drag, startPoint x: 181, startPoint y: 257, endPoint x: 23, endPoint y: 232, distance: 159.9
click at [3, 226] on div "Title Small Normal Large Huge How ECAS Responds to HVAC Emergencies in Port St.…" at bounding box center [129, 228] width 259 height 149
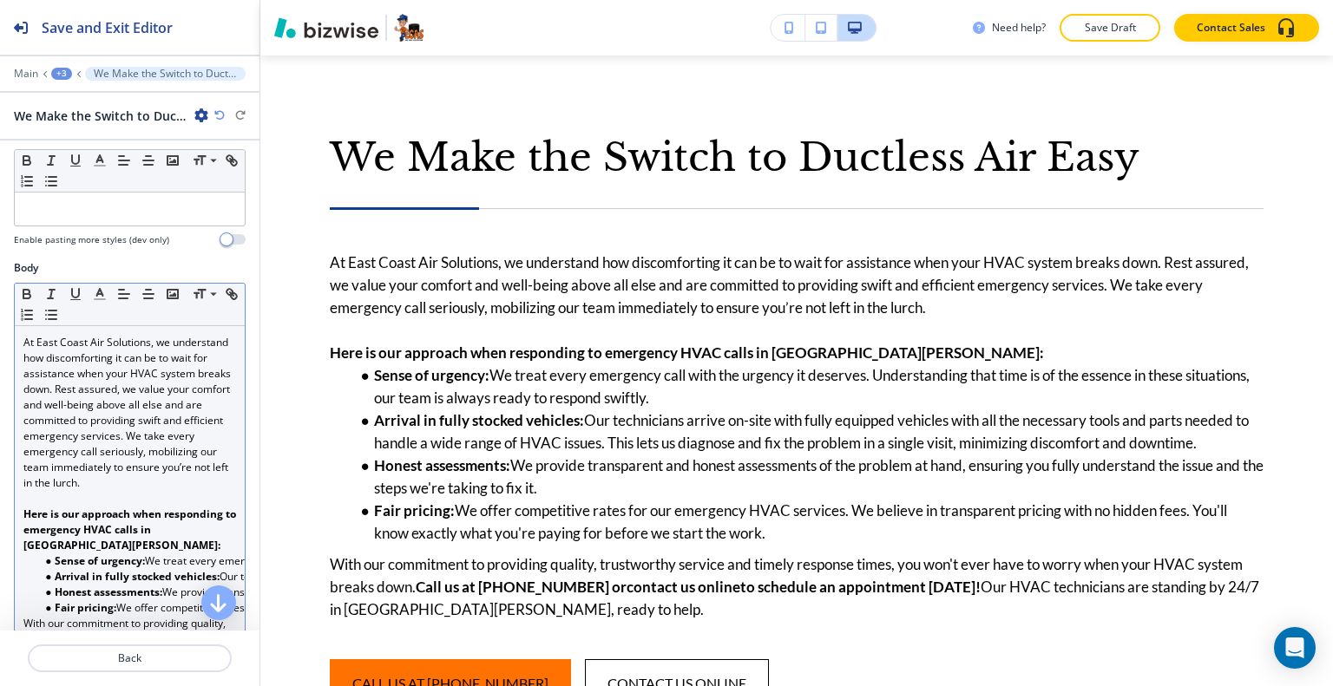
scroll to position [260, 0]
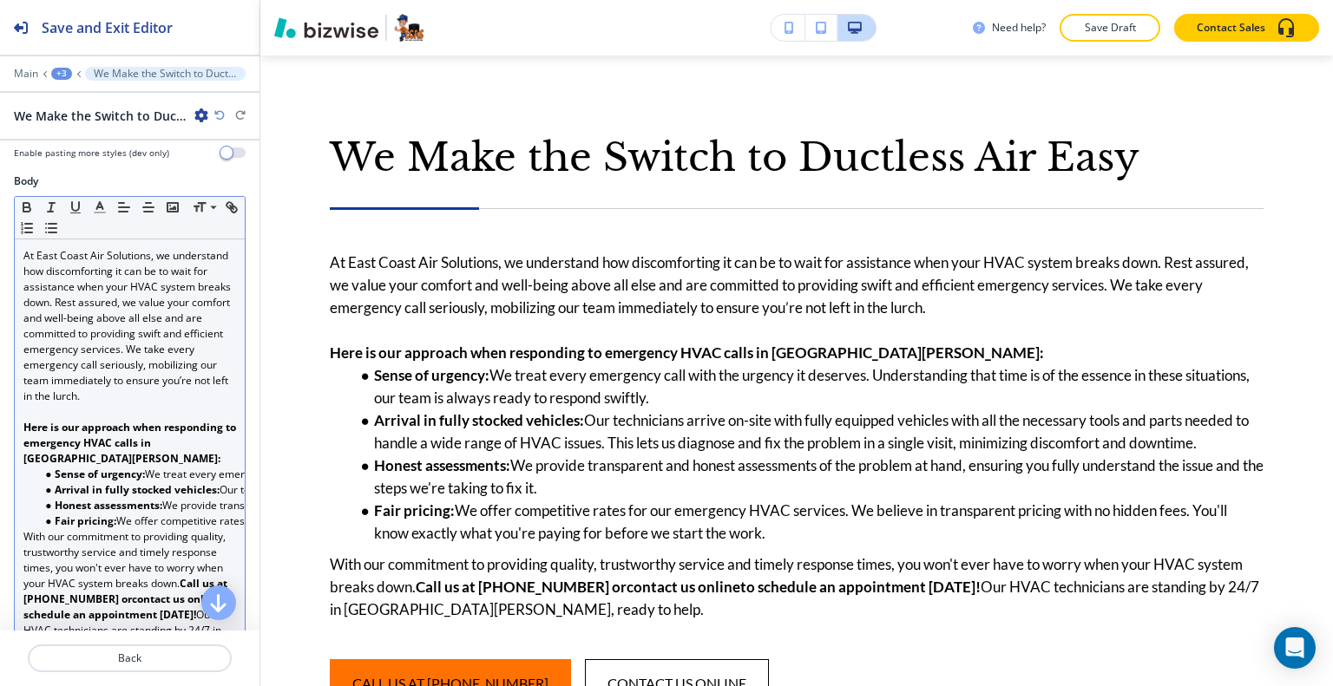
click at [97, 424] on strong "Here is our approach when responding to emergency HVAC calls in [GEOGRAPHIC_DAT…" at bounding box center [130, 443] width 215 height 46
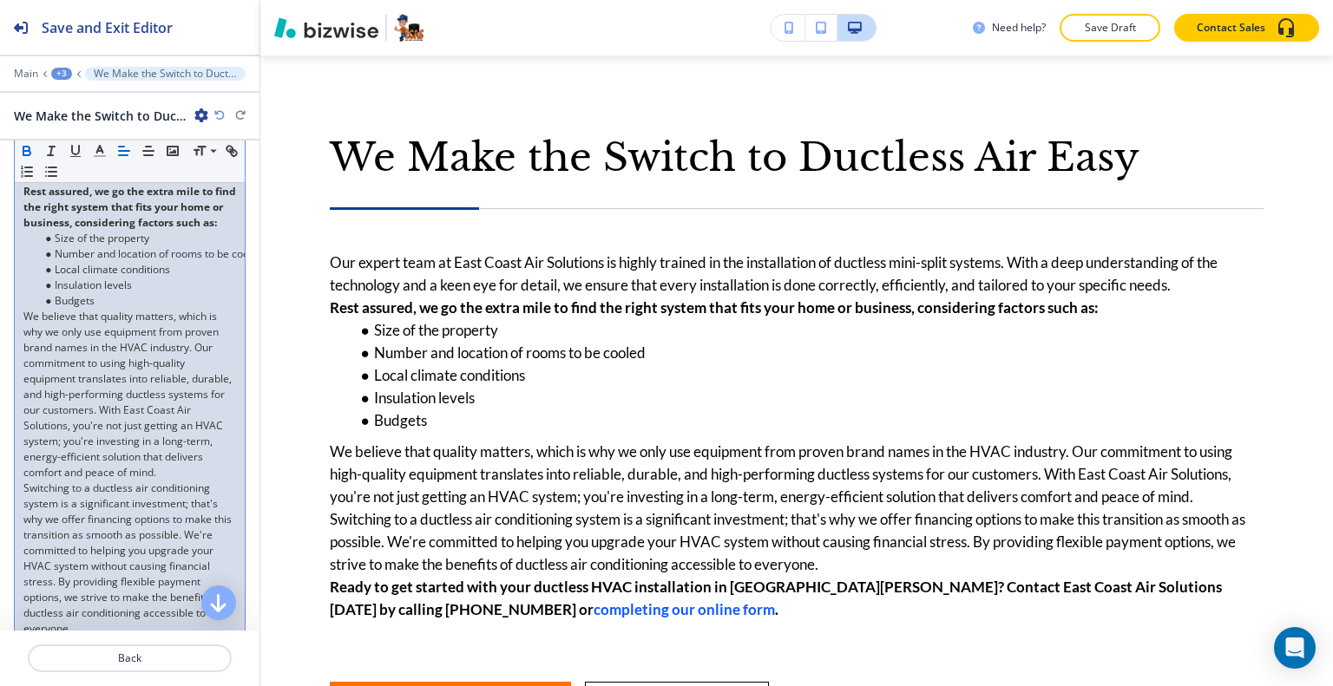
scroll to position [781, 0]
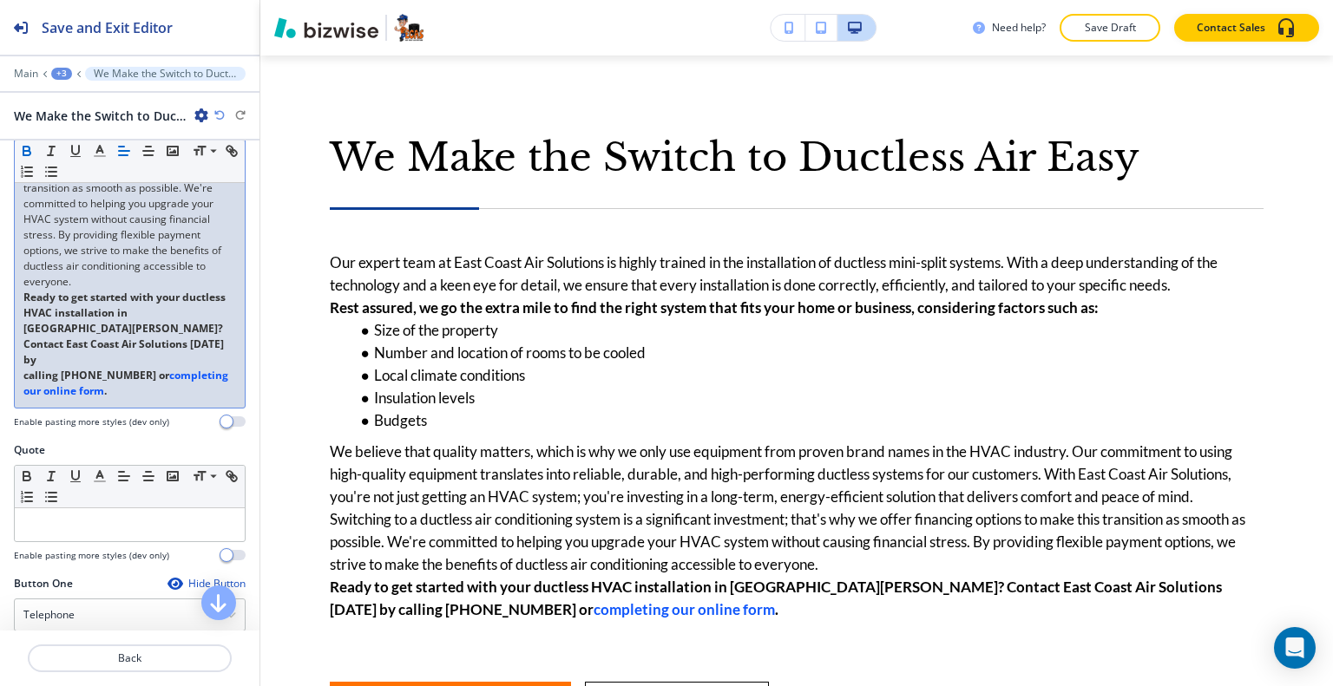
click at [156, 290] on p "Switching to a ductless air conditioning system is a significant investment; th…" at bounding box center [129, 212] width 213 height 156
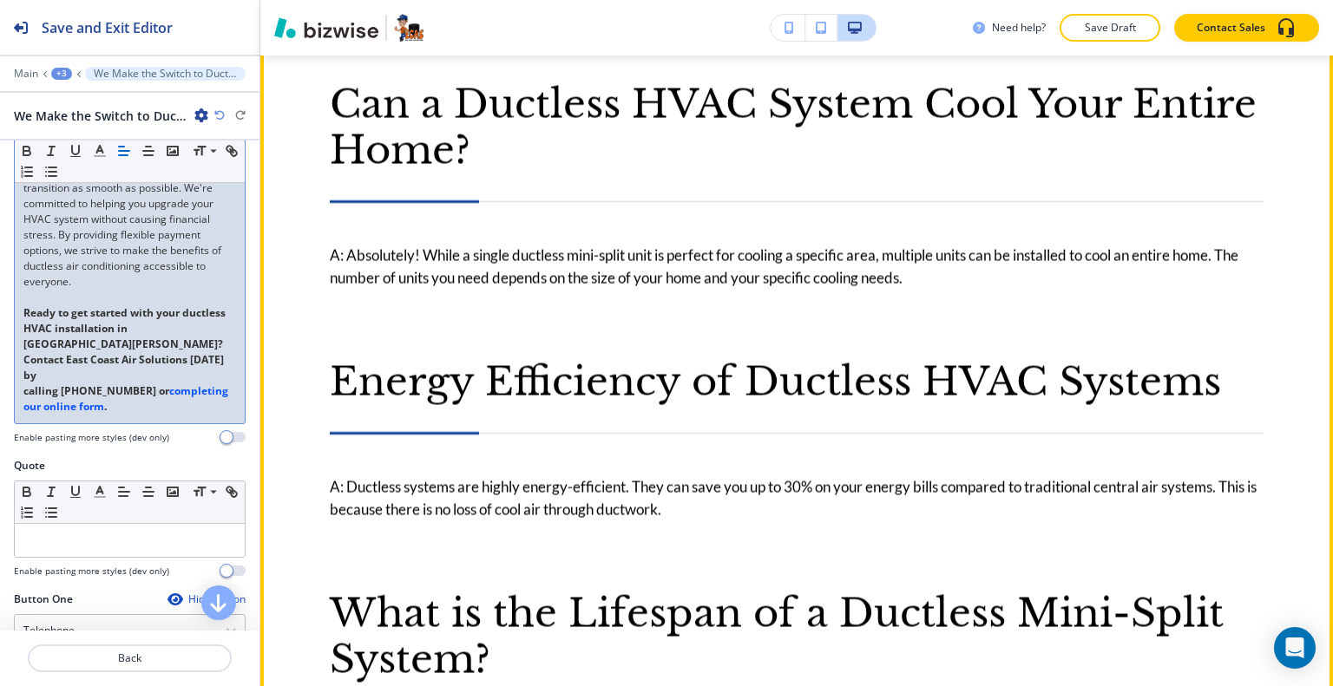
scroll to position [2953, 0]
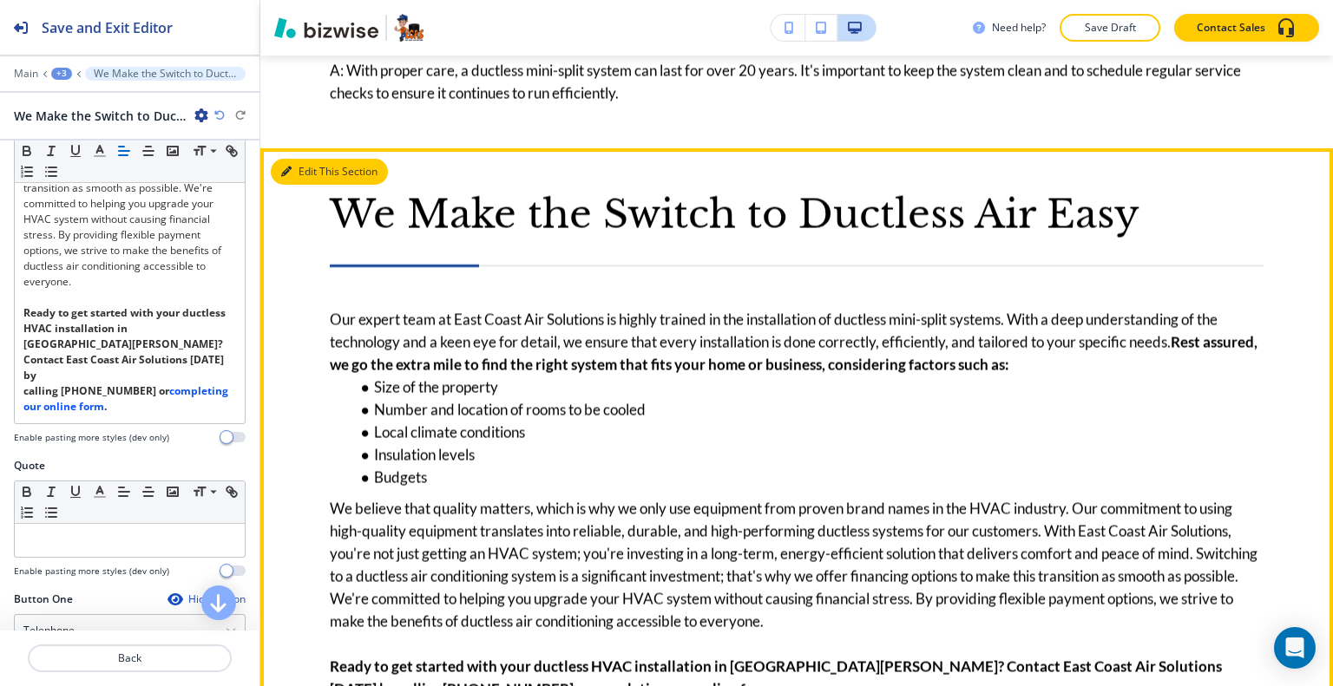
click at [309, 159] on button "Edit This Section" at bounding box center [329, 172] width 117 height 26
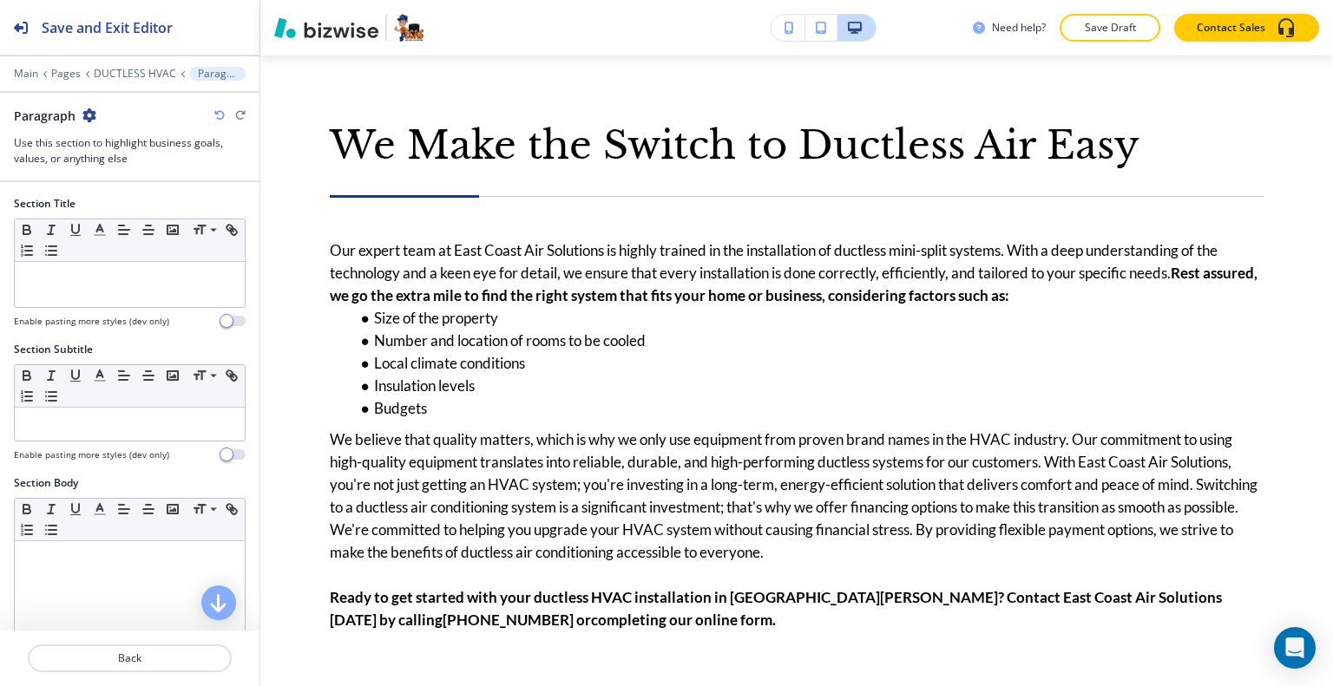
click at [92, 112] on icon "button" at bounding box center [89, 115] width 14 height 14
click at [111, 185] on button "Duplicate Section" at bounding box center [137, 175] width 111 height 30
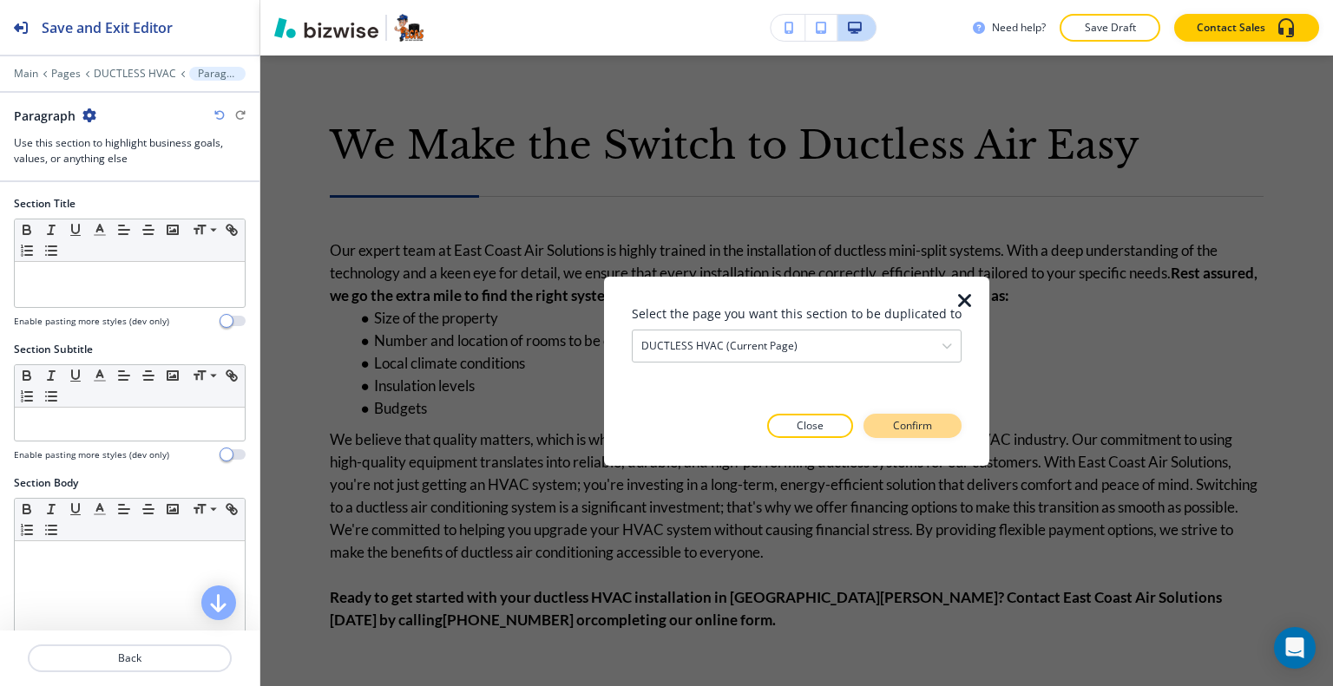
click at [906, 423] on p "Confirm" at bounding box center [912, 426] width 39 height 16
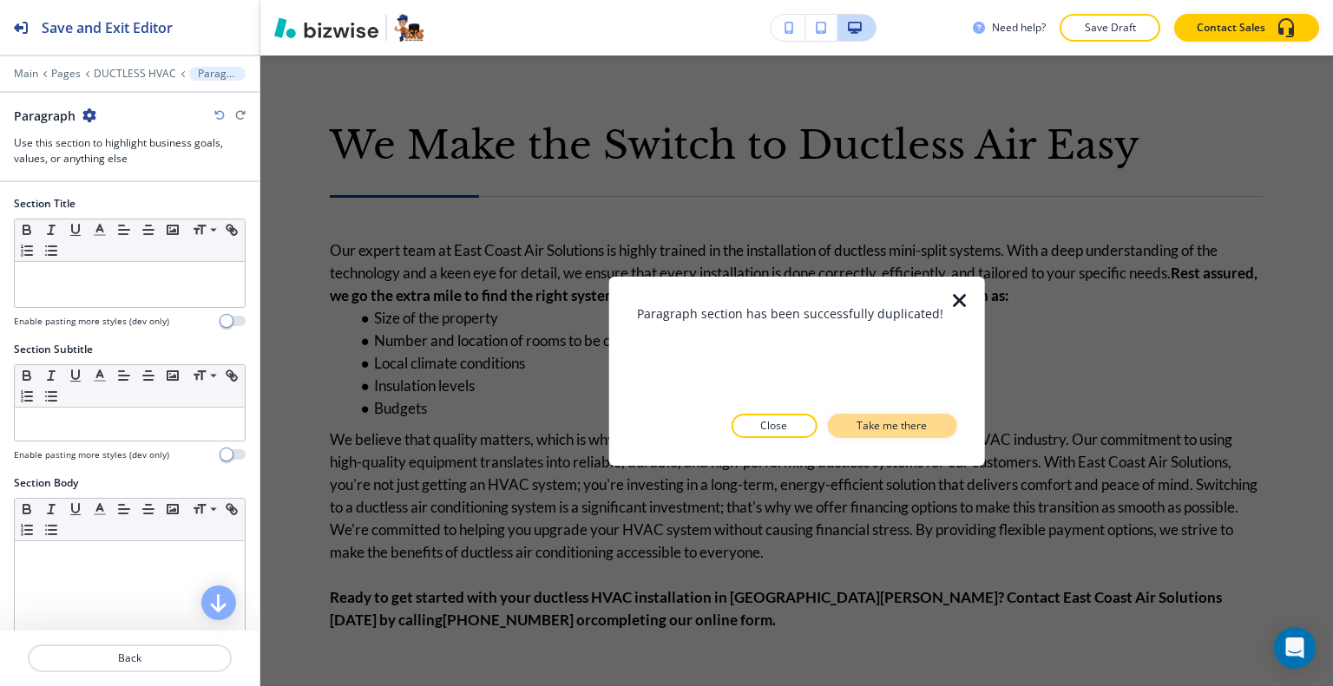
click at [917, 421] on p "Take me there" at bounding box center [891, 426] width 70 height 16
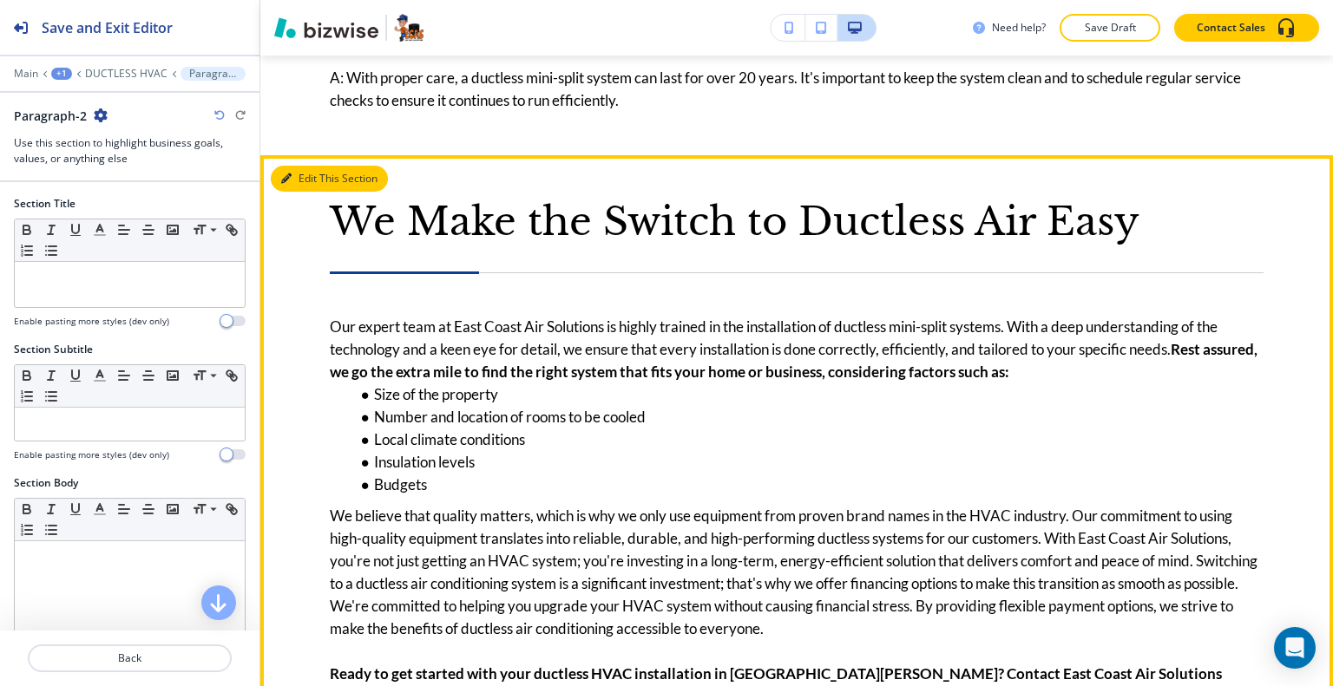
click at [311, 166] on button "Edit This Section" at bounding box center [329, 179] width 117 height 26
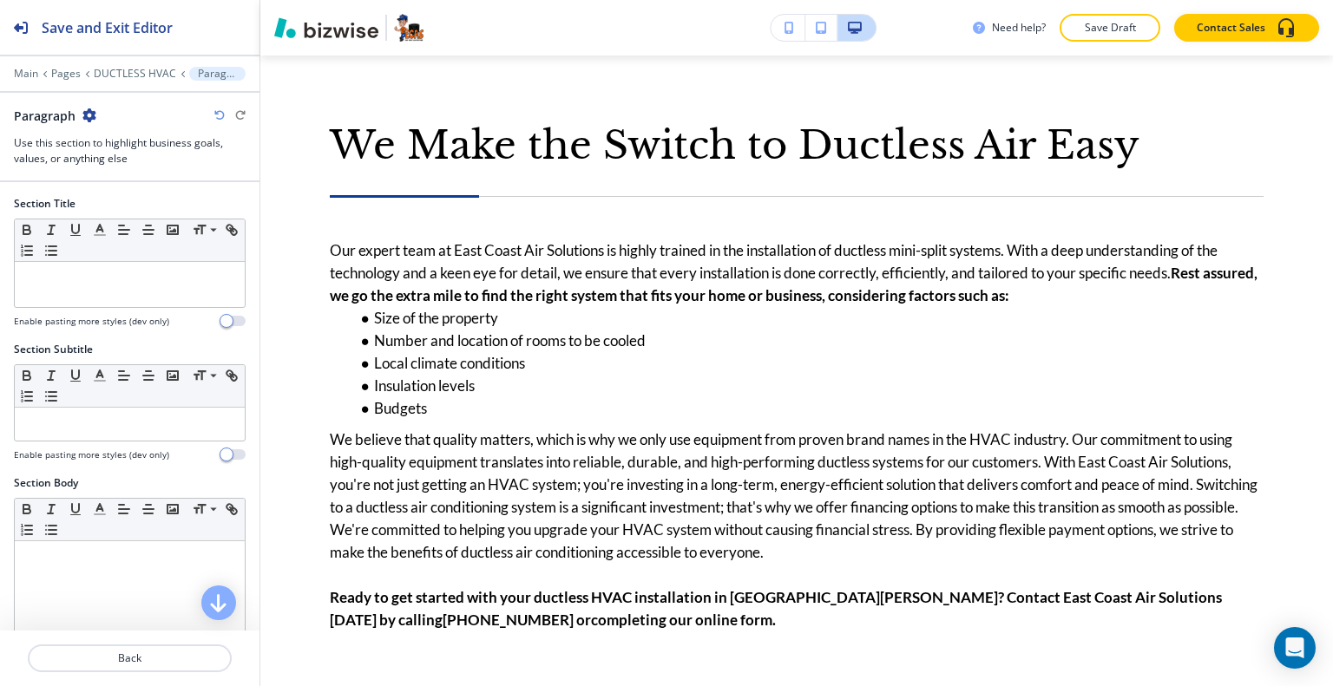
click at [88, 115] on icon "button" at bounding box center [89, 115] width 14 height 14
click at [121, 194] on button "Delete Section" at bounding box center [137, 205] width 111 height 31
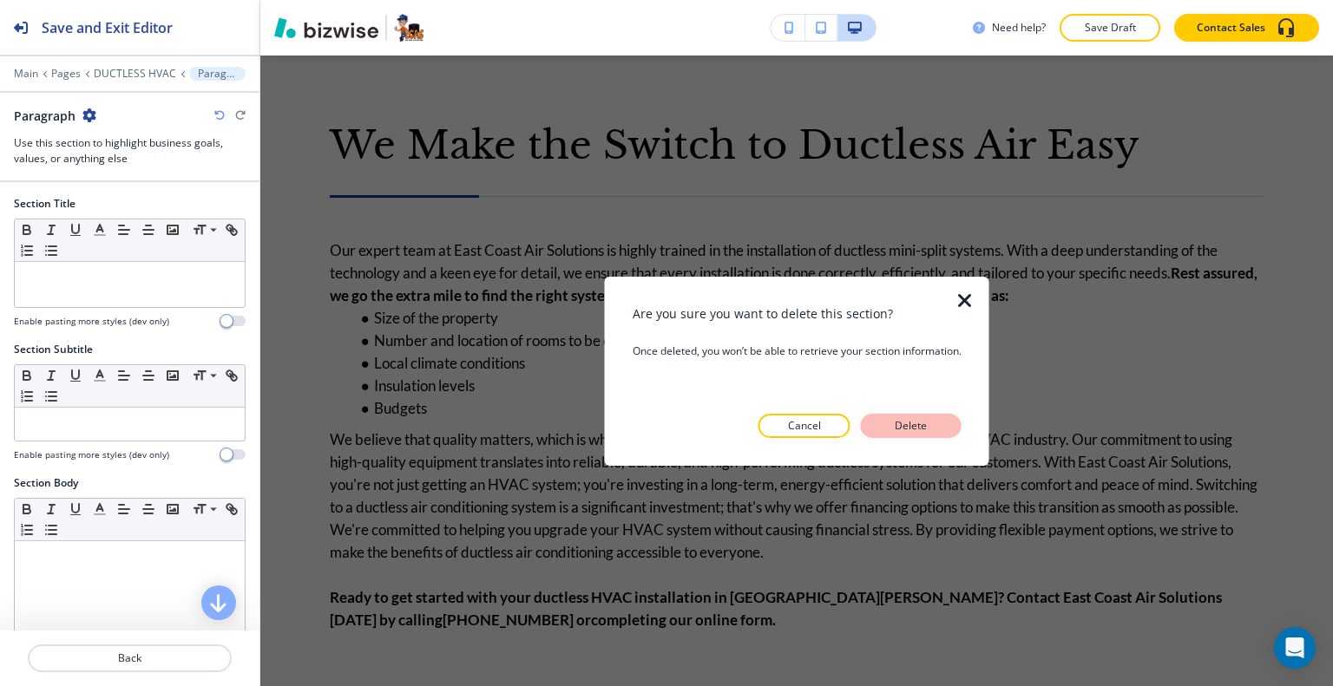
click at [956, 422] on button "Delete" at bounding box center [911, 426] width 101 height 24
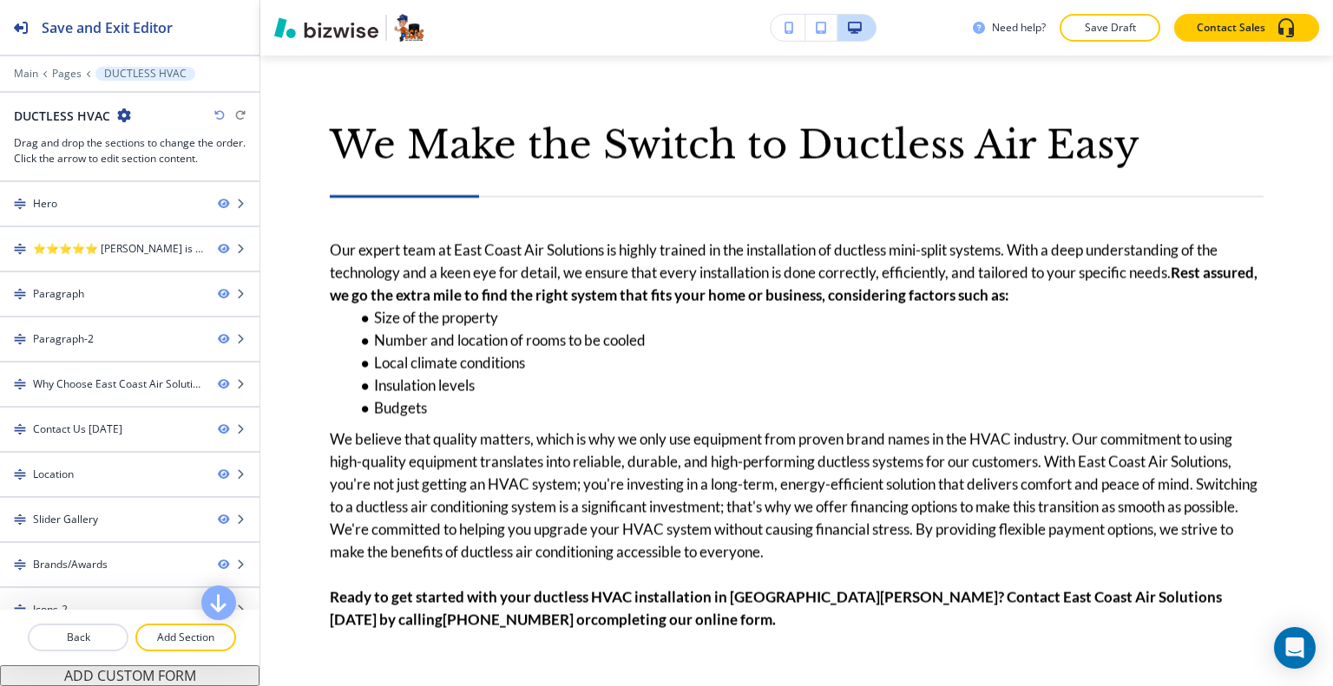
scroll to position [2936, 0]
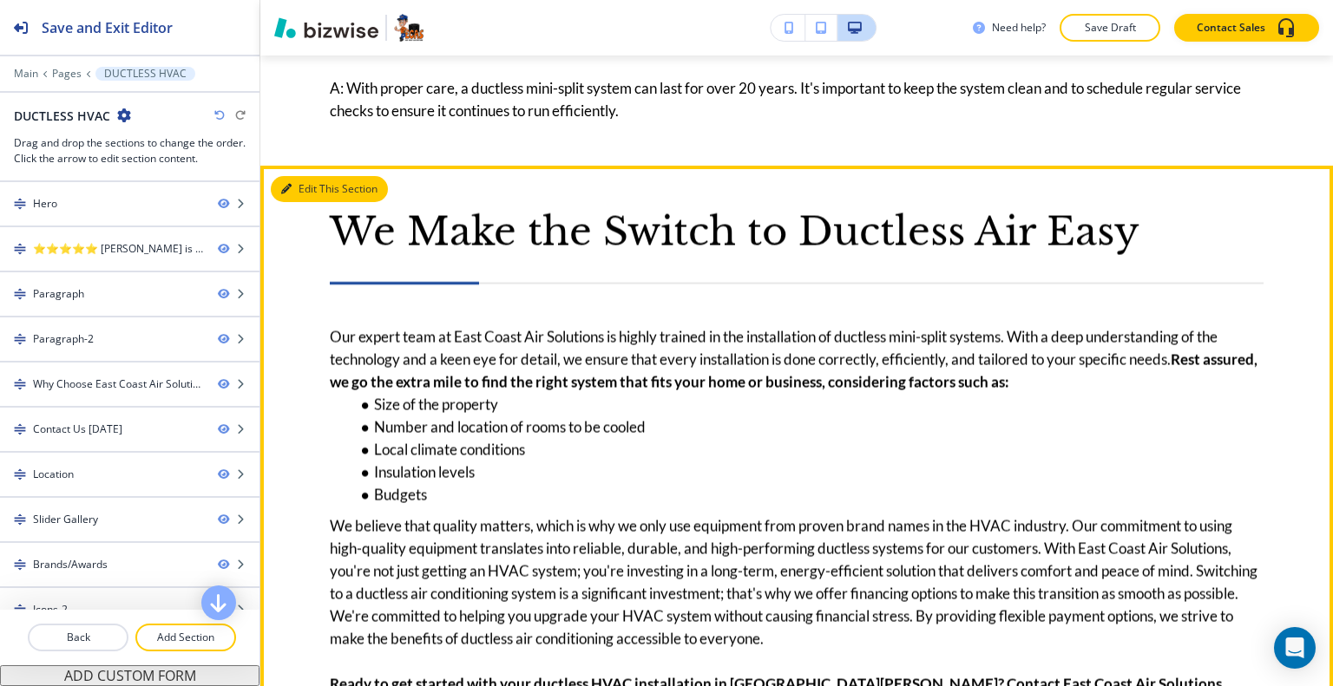
click at [288, 184] on icon "button" at bounding box center [286, 189] width 10 height 10
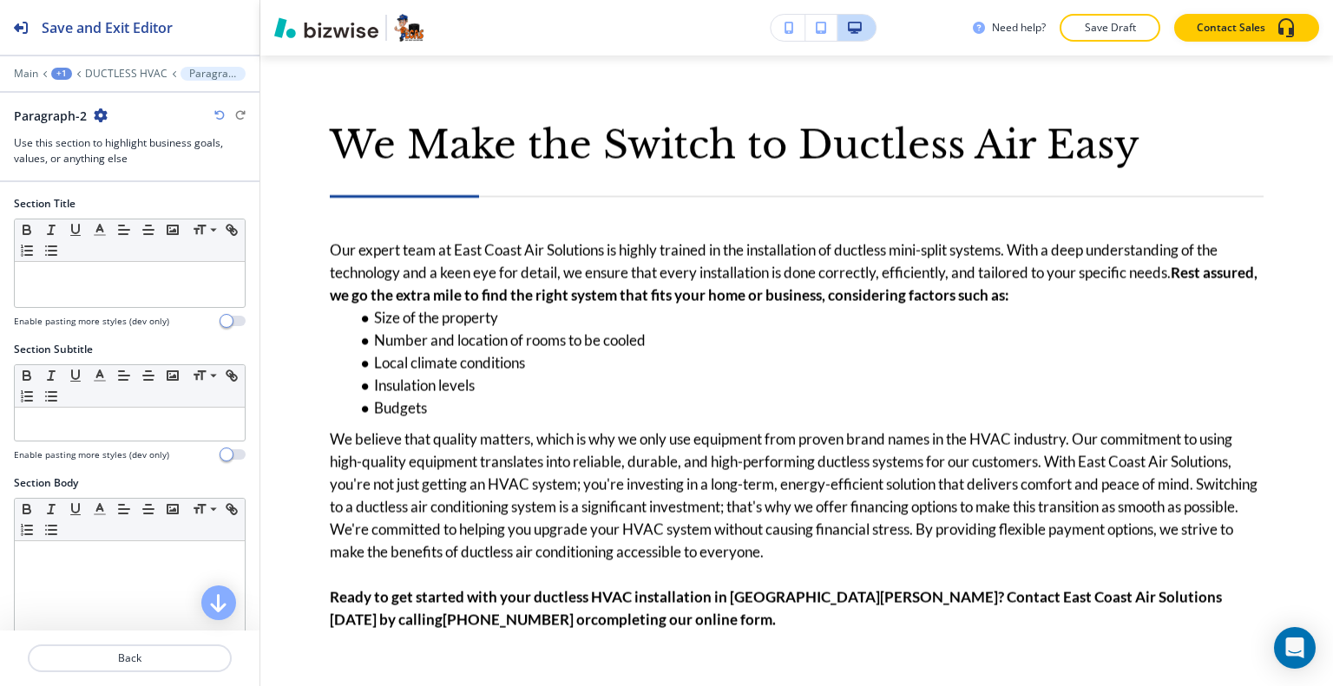
click at [94, 112] on icon "button" at bounding box center [101, 115] width 14 height 14
click at [113, 206] on p "Delete Section" at bounding box center [148, 206] width 88 height 16
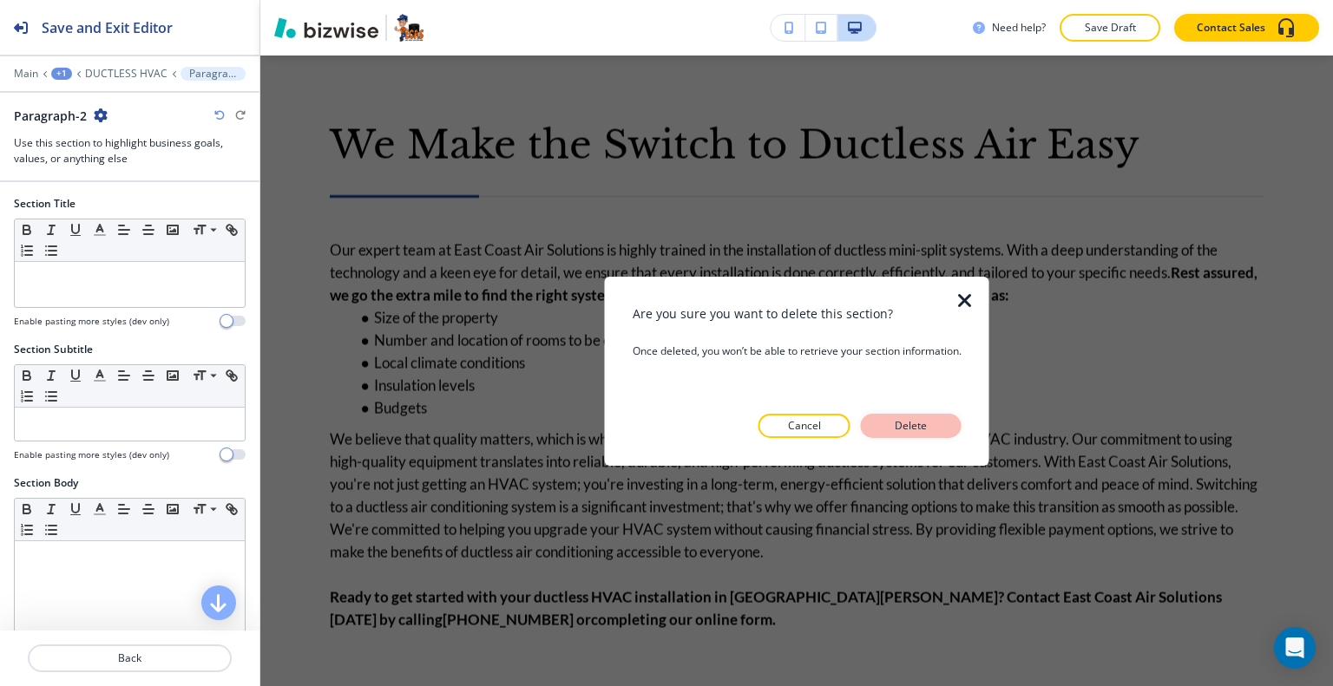
click at [900, 413] on div "Are you sure you want to delete this section? Once deleted, you won’t be able t…" at bounding box center [796, 371] width 329 height 134
click at [914, 422] on p "Delete" at bounding box center [911, 426] width 42 height 16
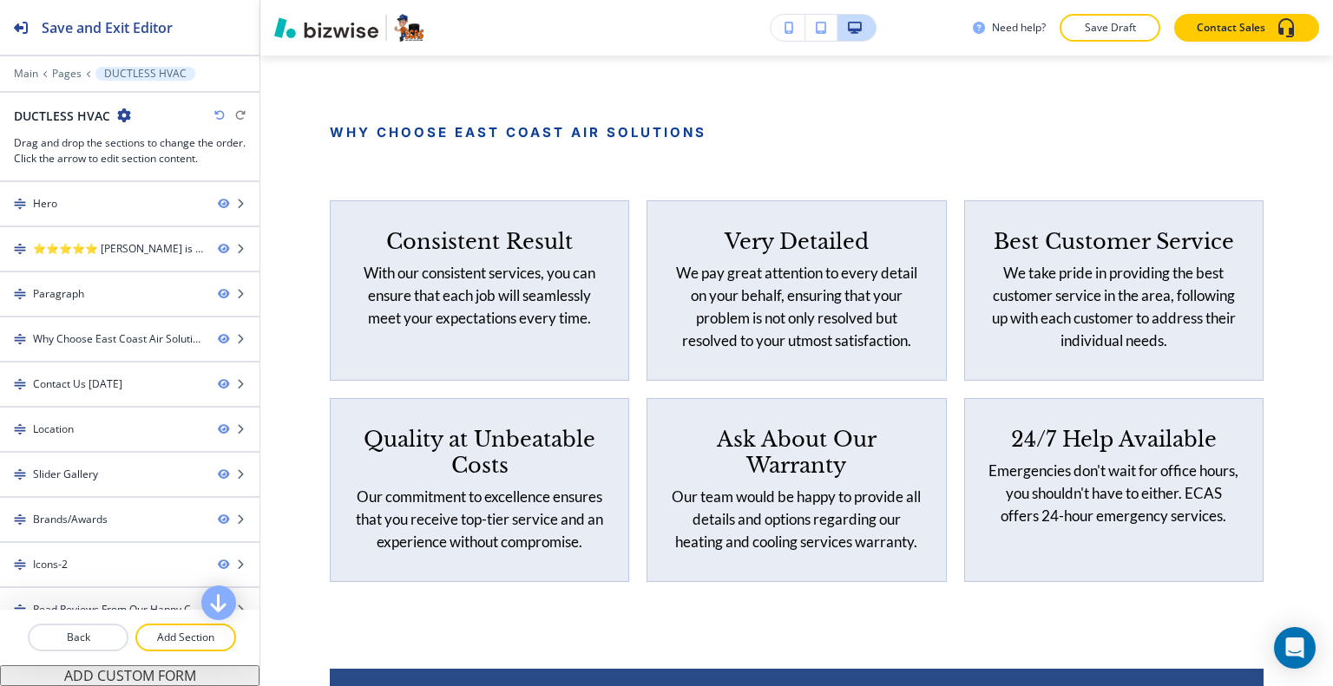
scroll to position [2762, 0]
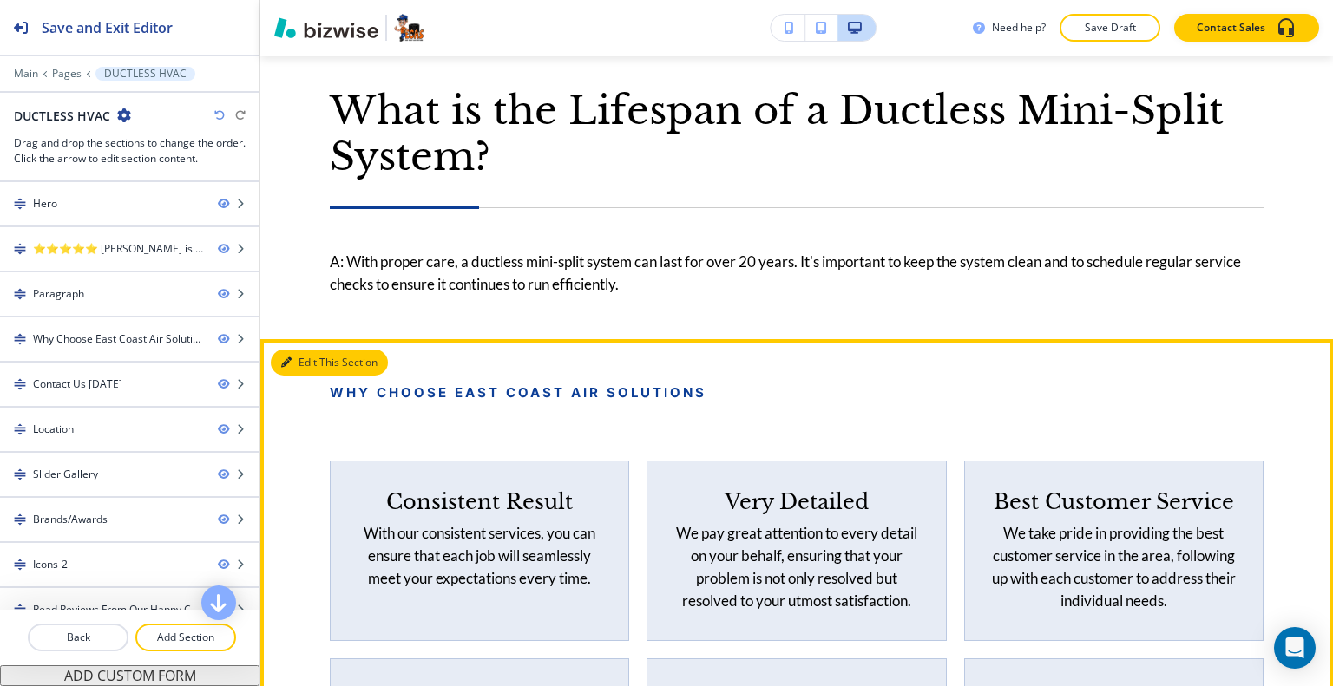
click at [309, 350] on button "Edit This Section" at bounding box center [329, 363] width 117 height 26
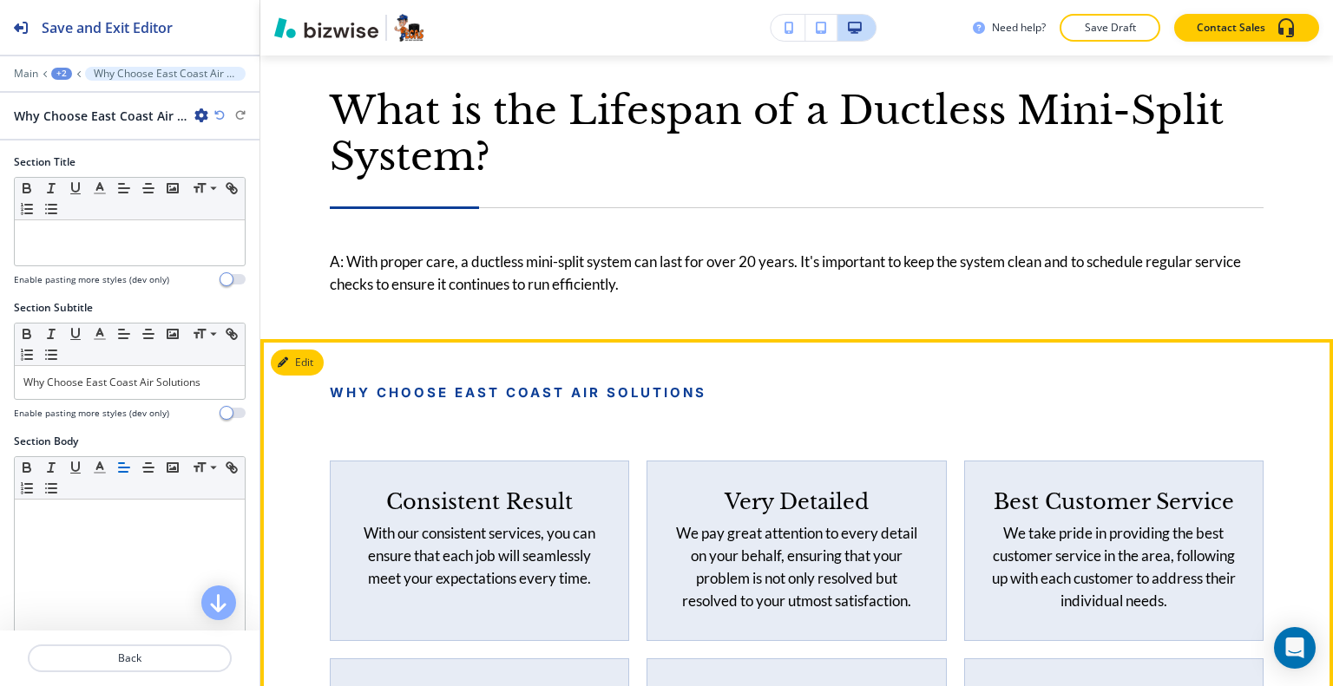
scroll to position [3023, 0]
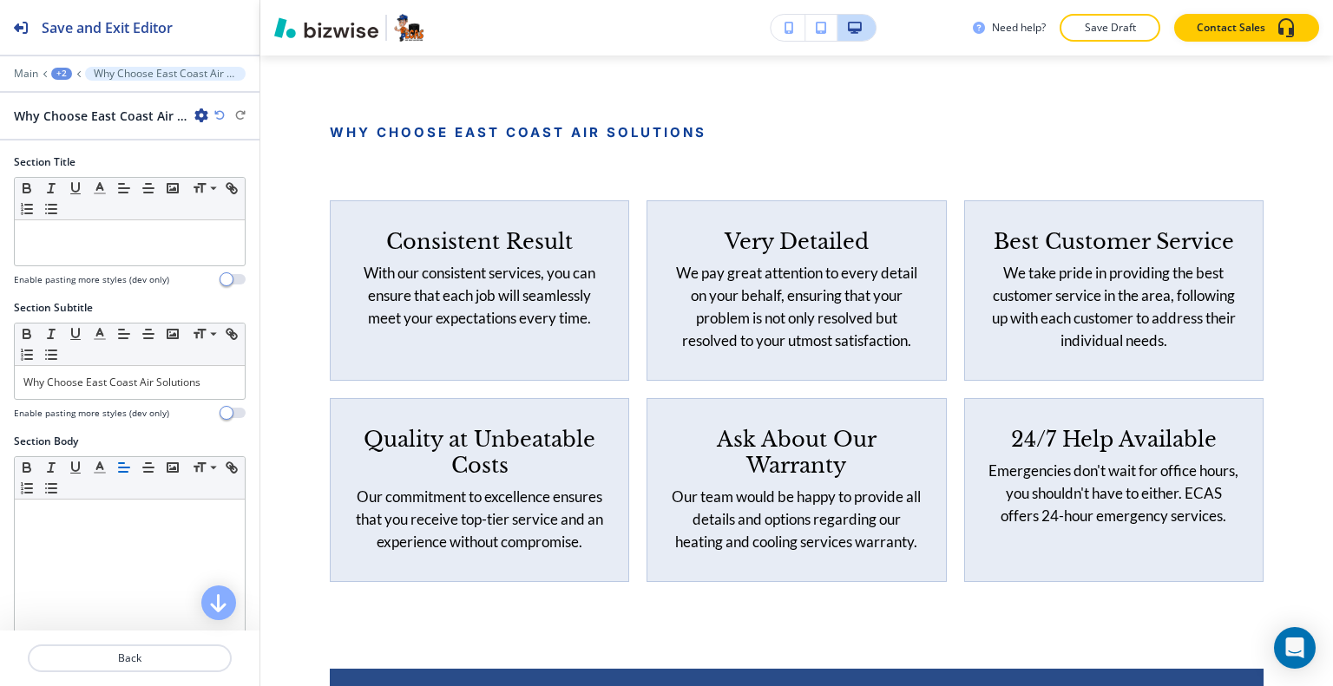
click at [196, 114] on icon "button" at bounding box center [201, 115] width 14 height 14
drag, startPoint x: 235, startPoint y: 200, endPoint x: 259, endPoint y: 206, distance: 24.4
click at [235, 199] on p "Delete Section" at bounding box center [250, 206] width 88 height 16
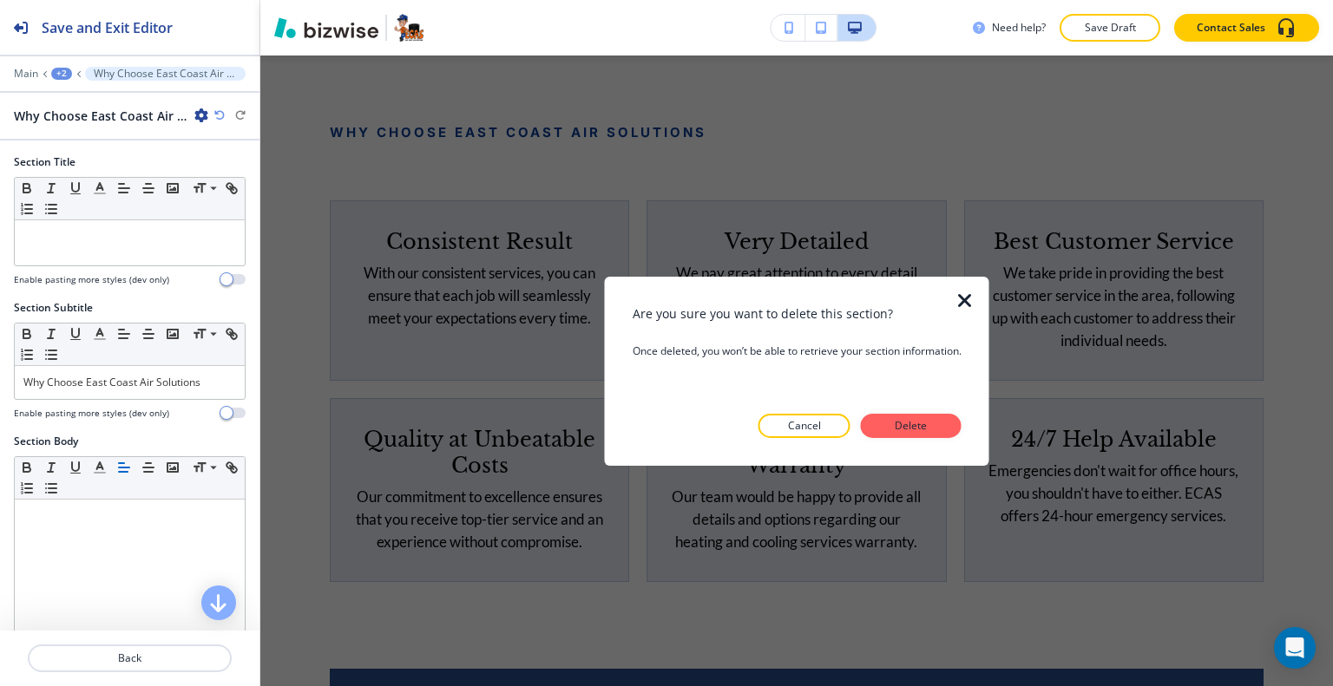
click at [926, 423] on p "Delete" at bounding box center [911, 426] width 42 height 16
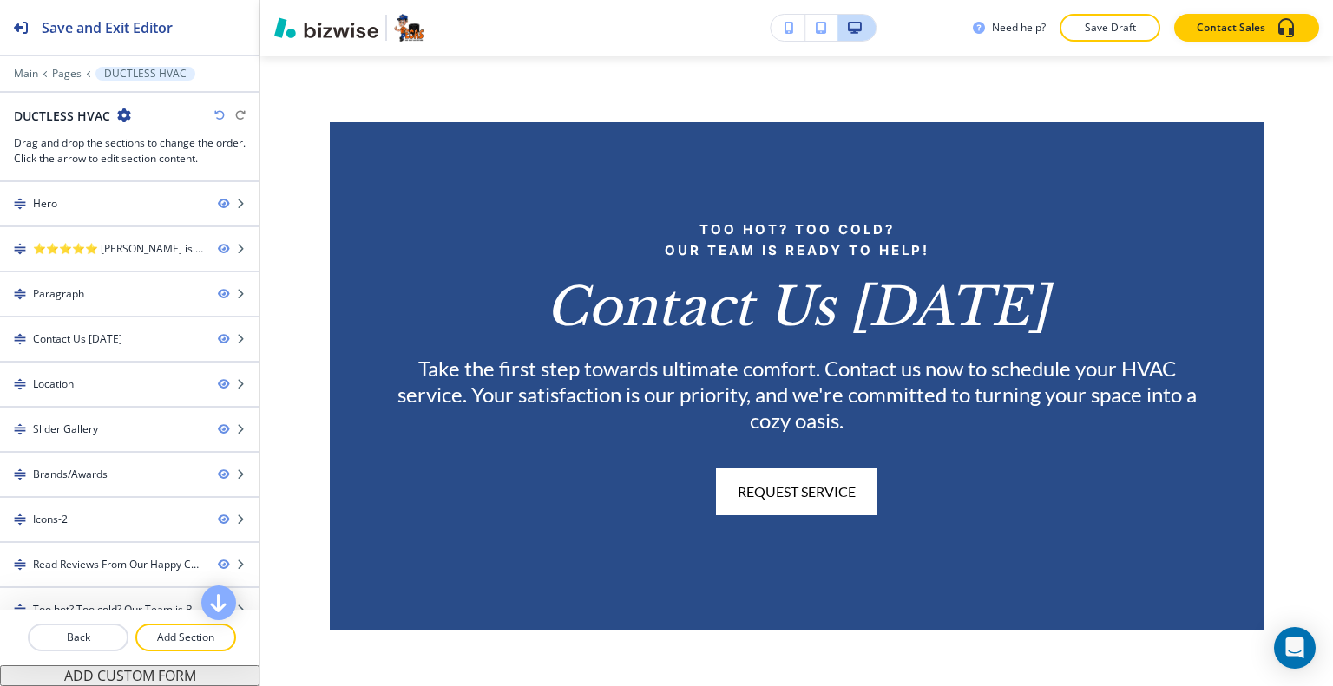
scroll to position [2849, 0]
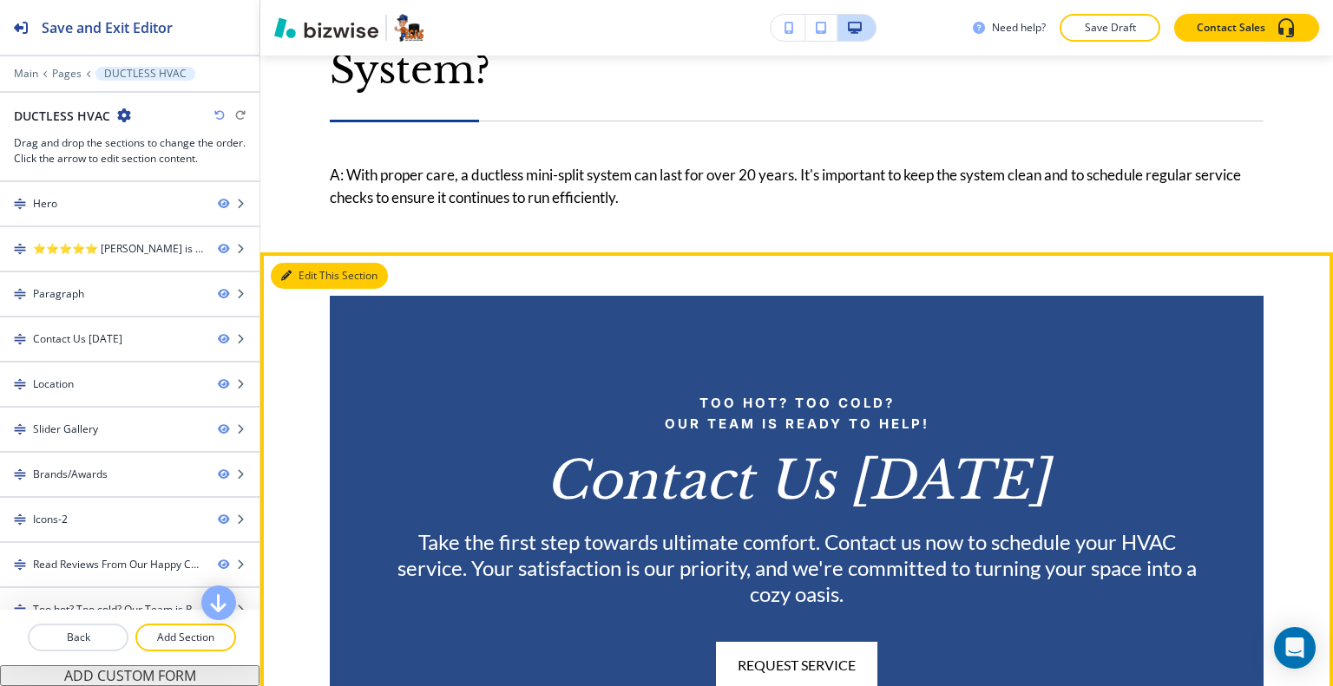
click at [305, 263] on button "Edit This Section" at bounding box center [329, 276] width 117 height 26
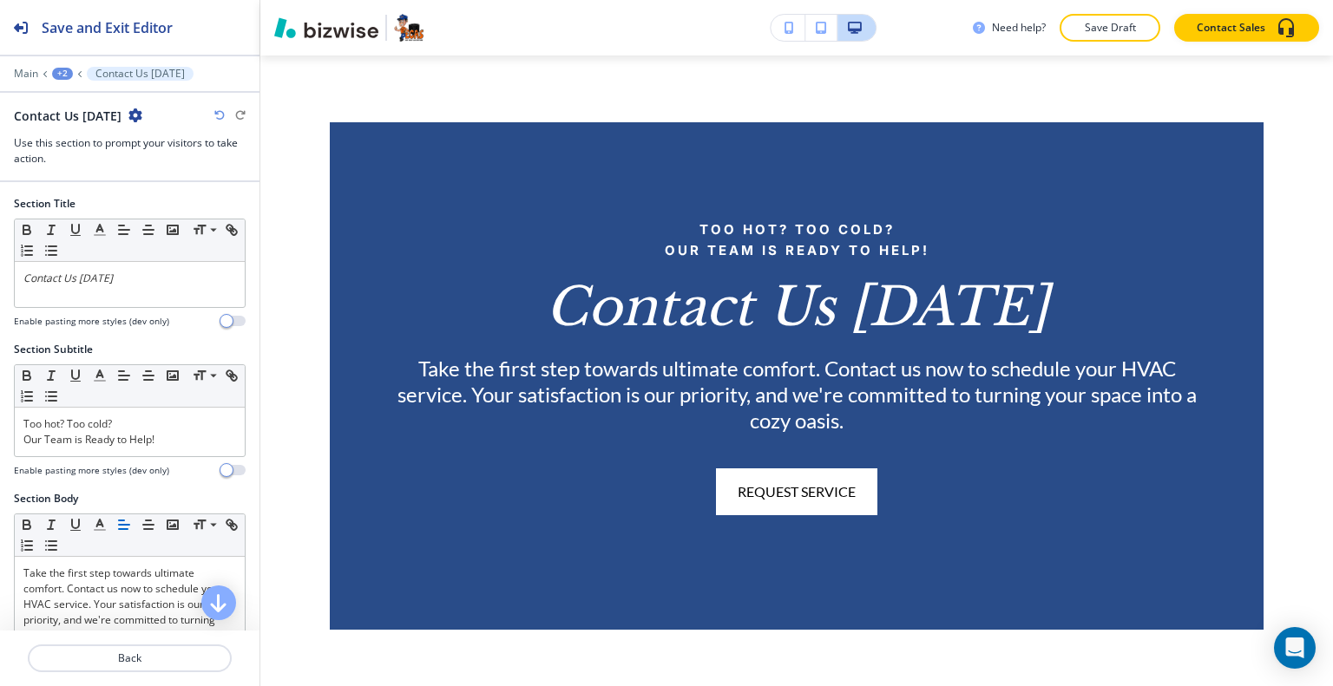
click at [128, 110] on icon "button" at bounding box center [135, 115] width 14 height 14
click at [160, 196] on button "Delete Section" at bounding box center [178, 205] width 111 height 31
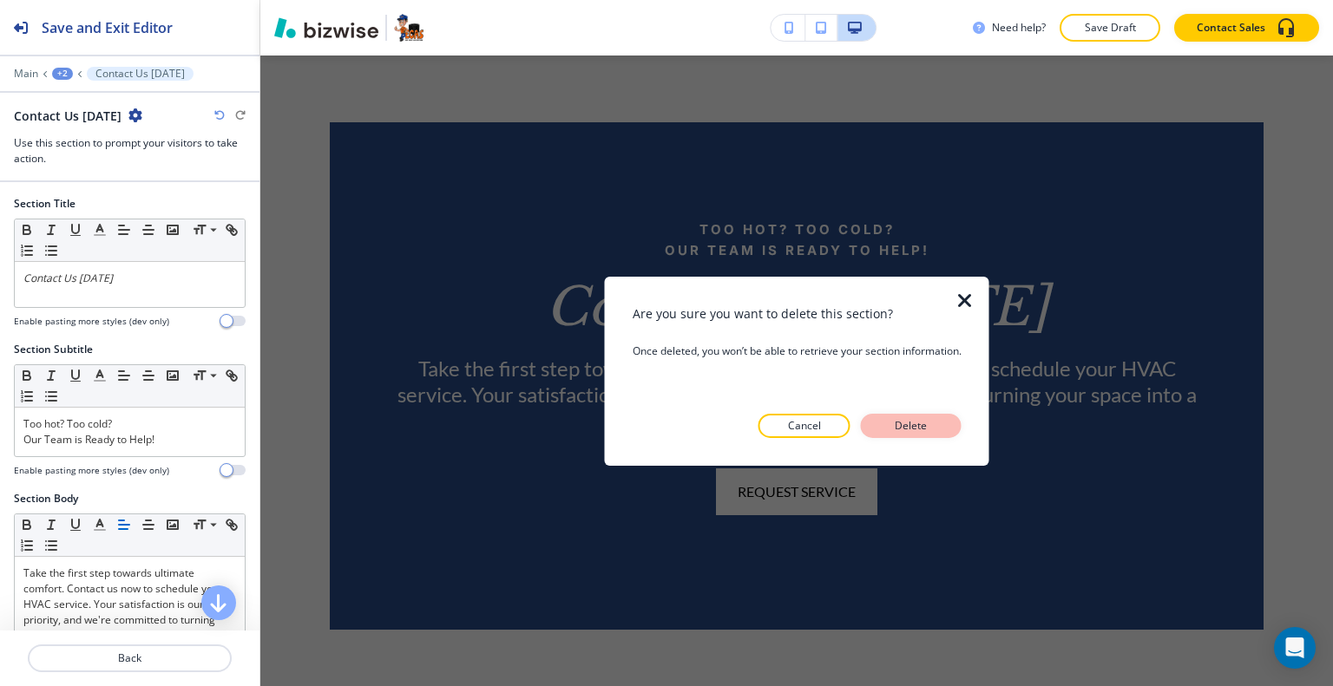
click at [939, 416] on button "Delete" at bounding box center [911, 426] width 101 height 24
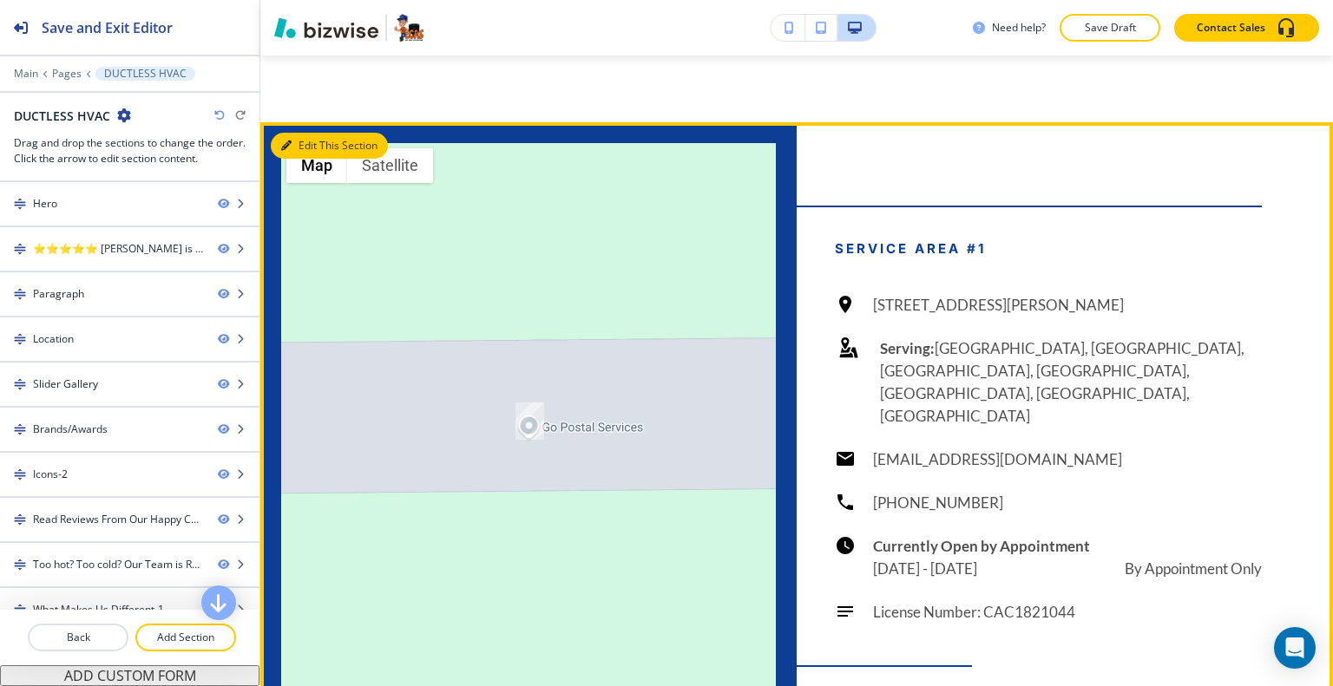
click at [288, 141] on icon "button" at bounding box center [286, 146] width 10 height 10
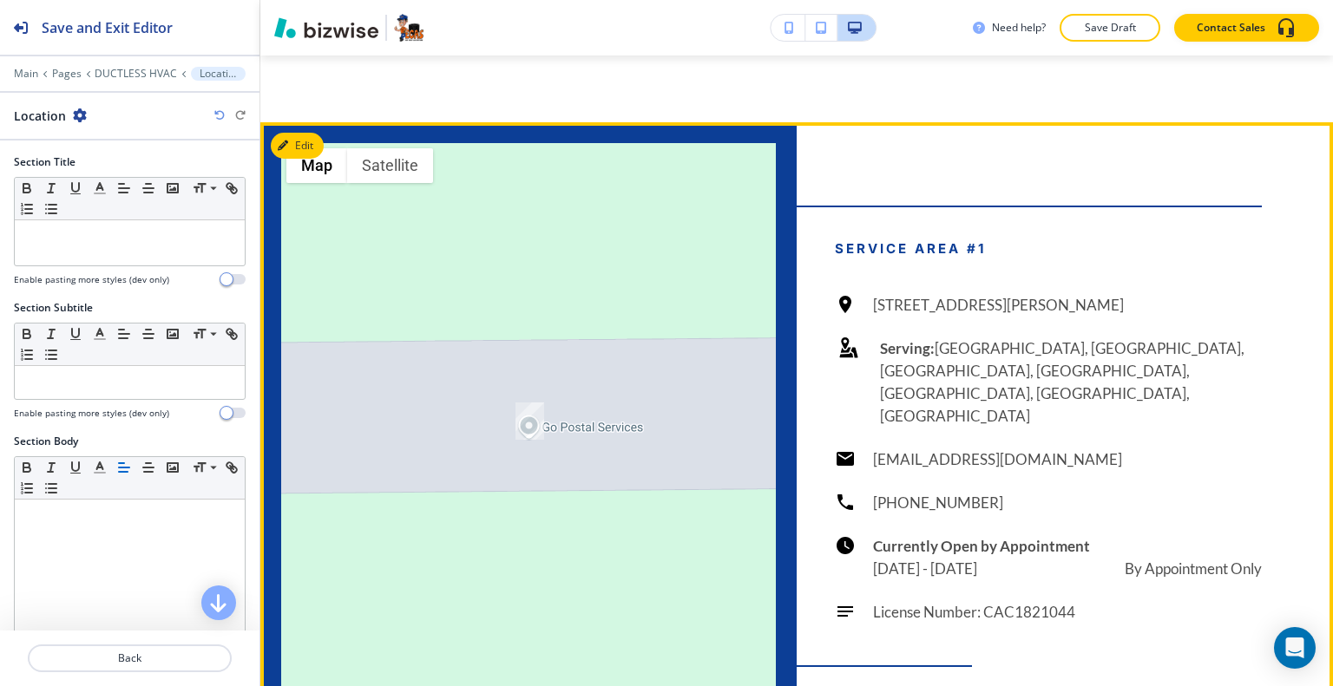
scroll to position [3067, 0]
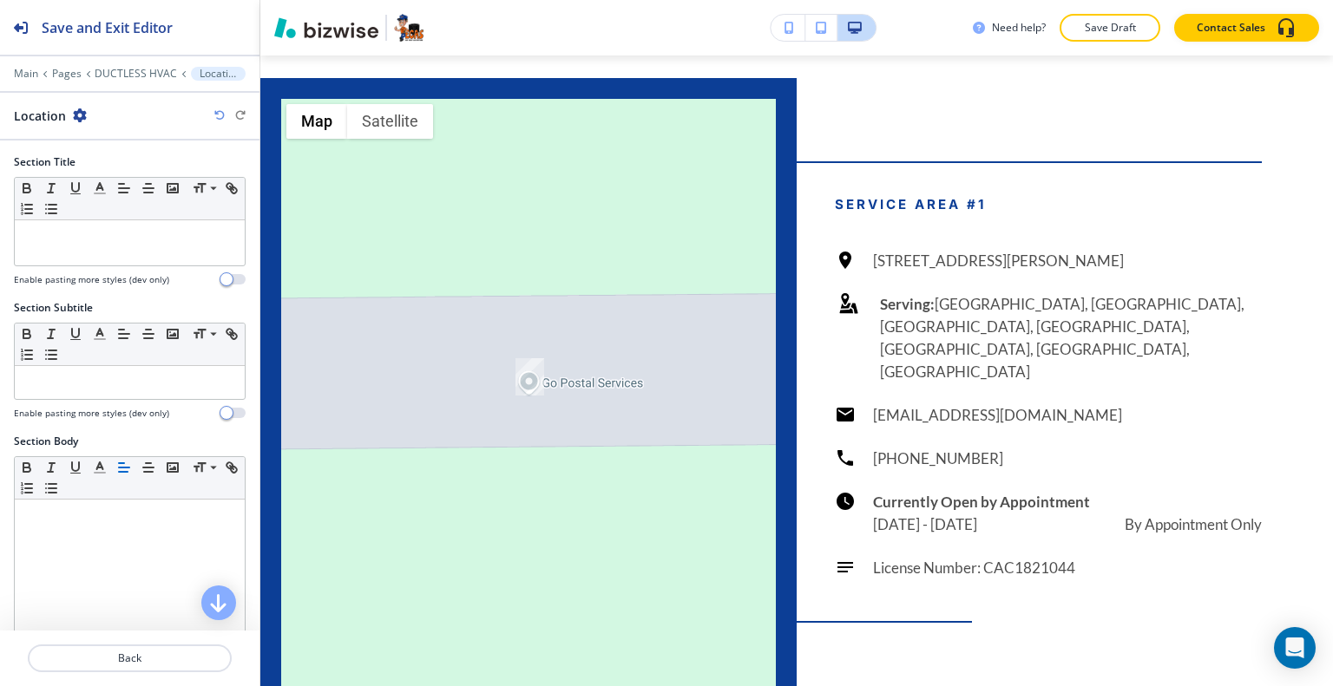
click at [76, 112] on icon "button" at bounding box center [80, 115] width 14 height 14
click at [97, 190] on button "Delete Section" at bounding box center [126, 205] width 111 height 31
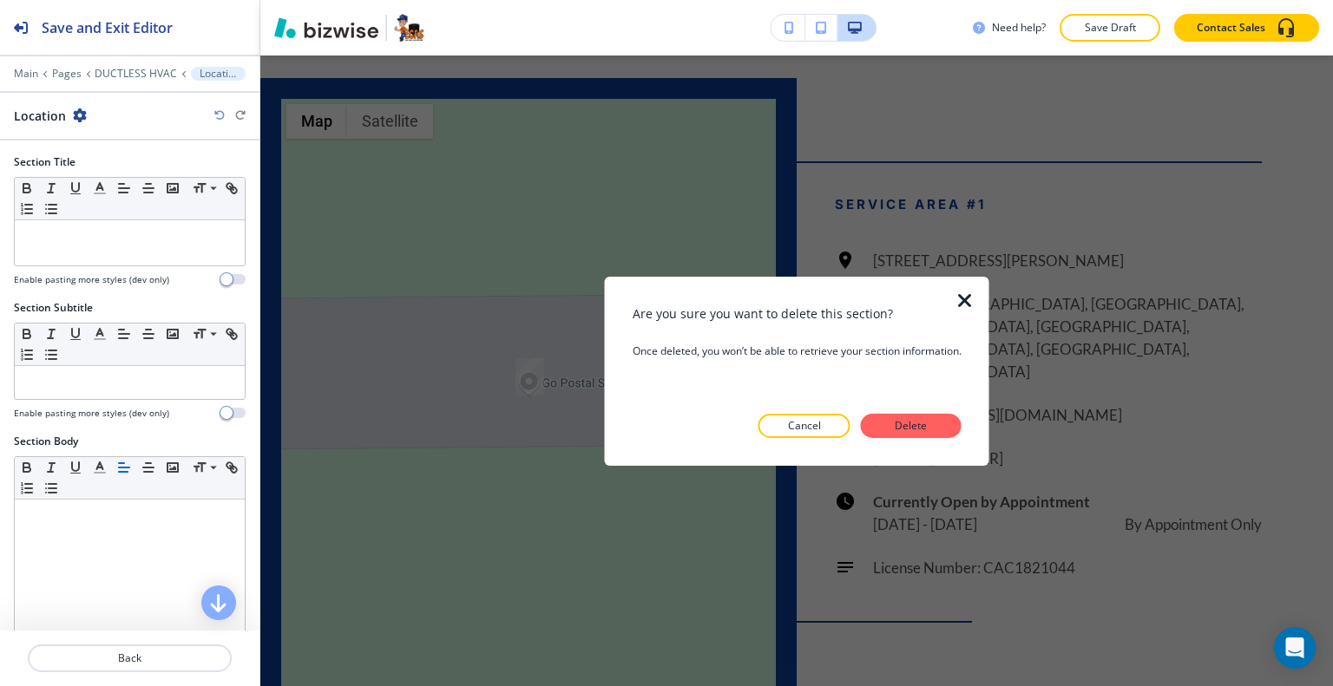
click at [890, 412] on div "Are you sure you want to delete this section? Once deleted, you won’t be able t…" at bounding box center [796, 371] width 329 height 134
click at [896, 418] on button "Delete" at bounding box center [911, 426] width 101 height 24
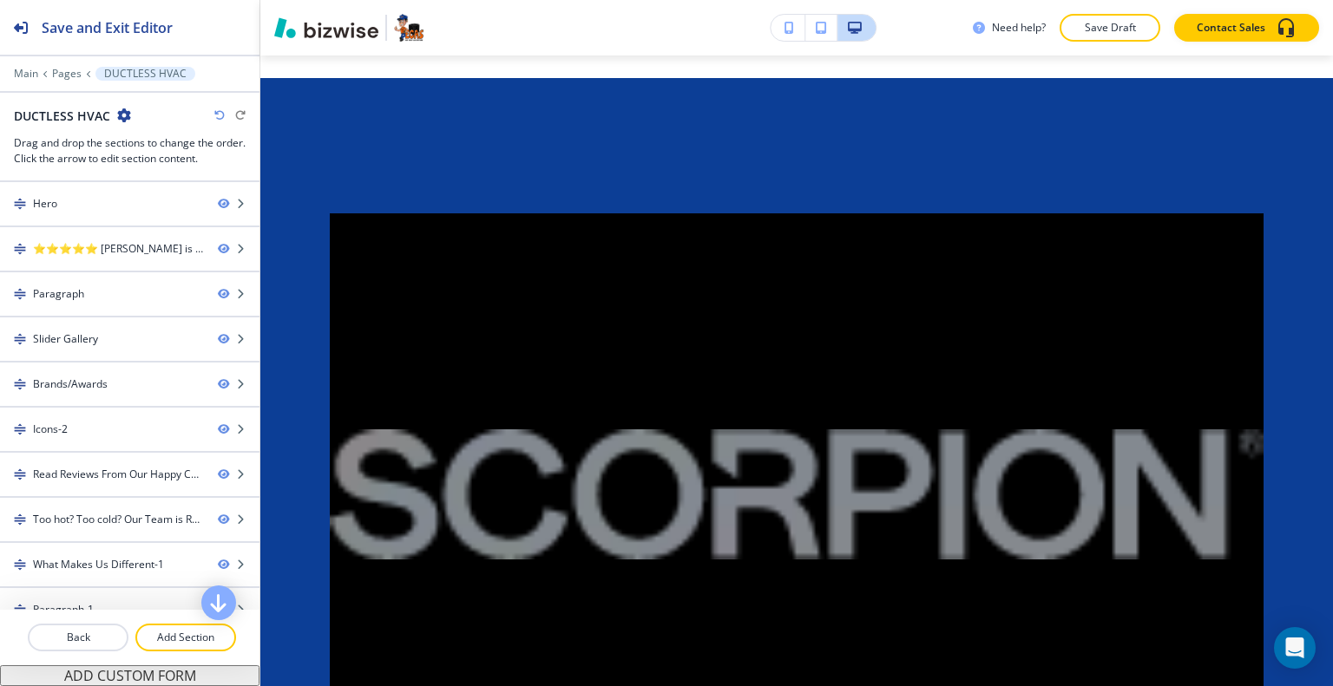
scroll to position [2458, 0]
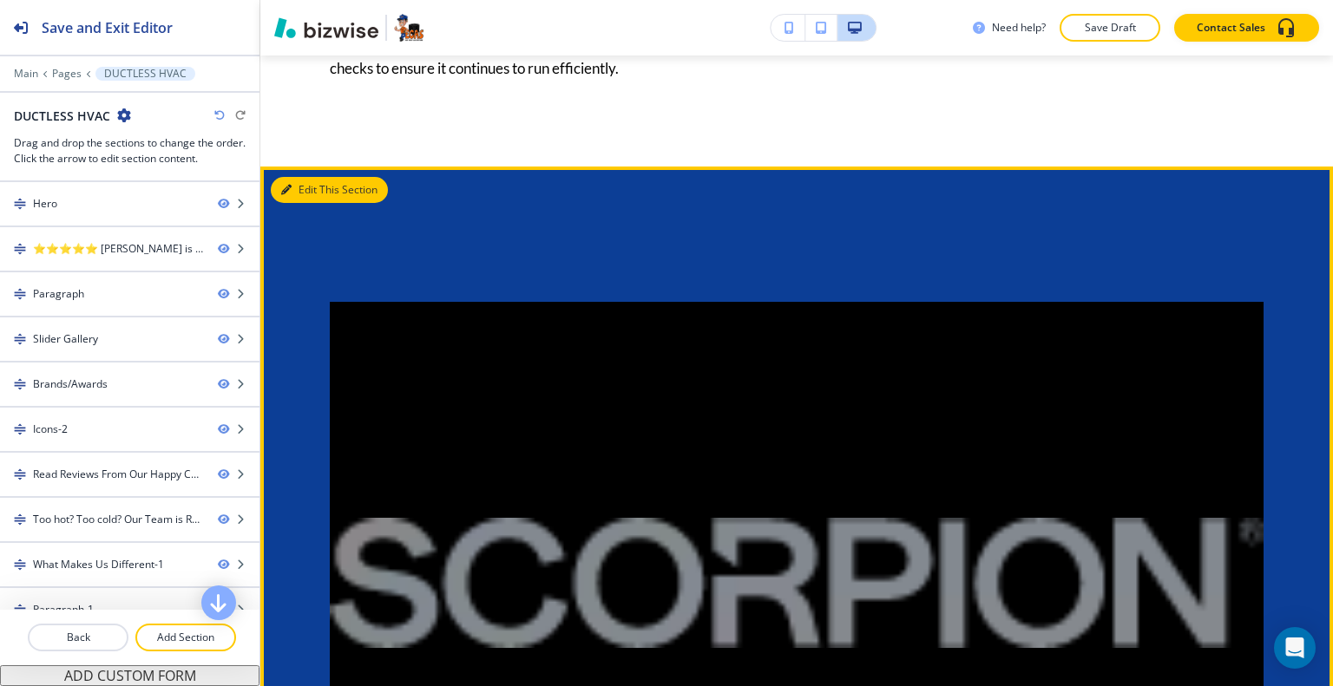
click at [302, 177] on button "Edit This Section" at bounding box center [329, 190] width 117 height 26
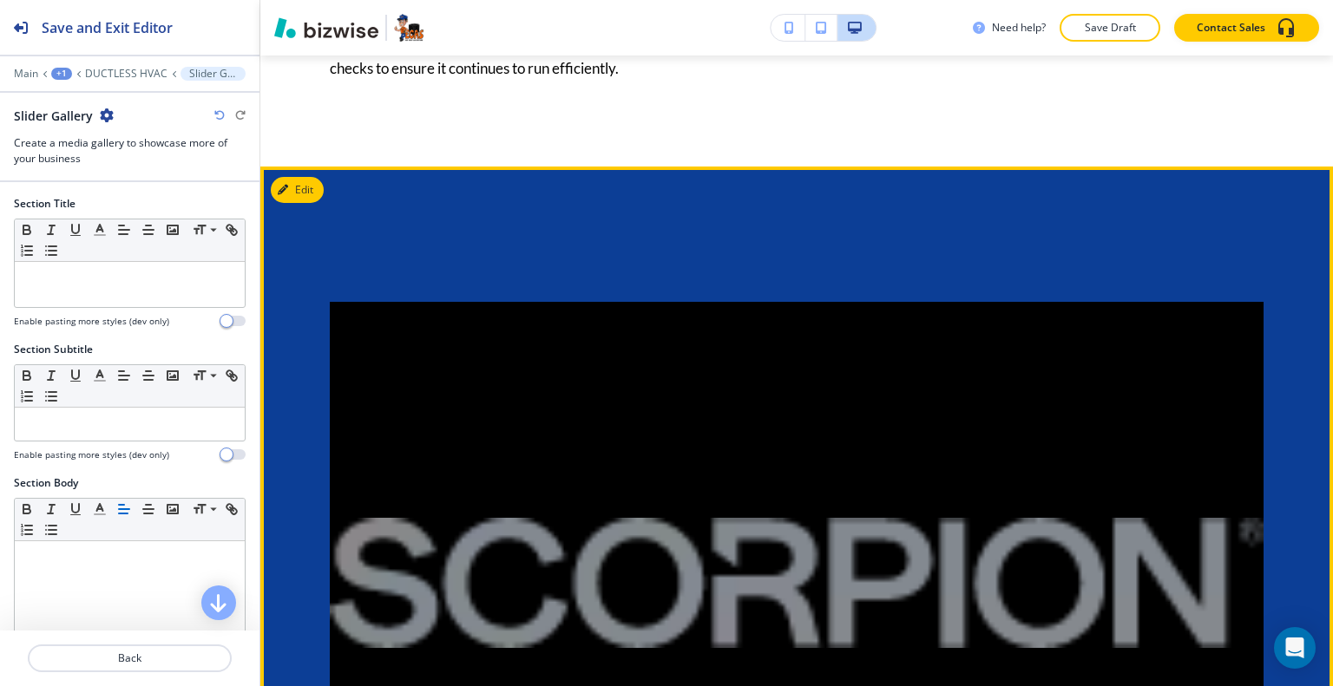
scroll to position [3067, 0]
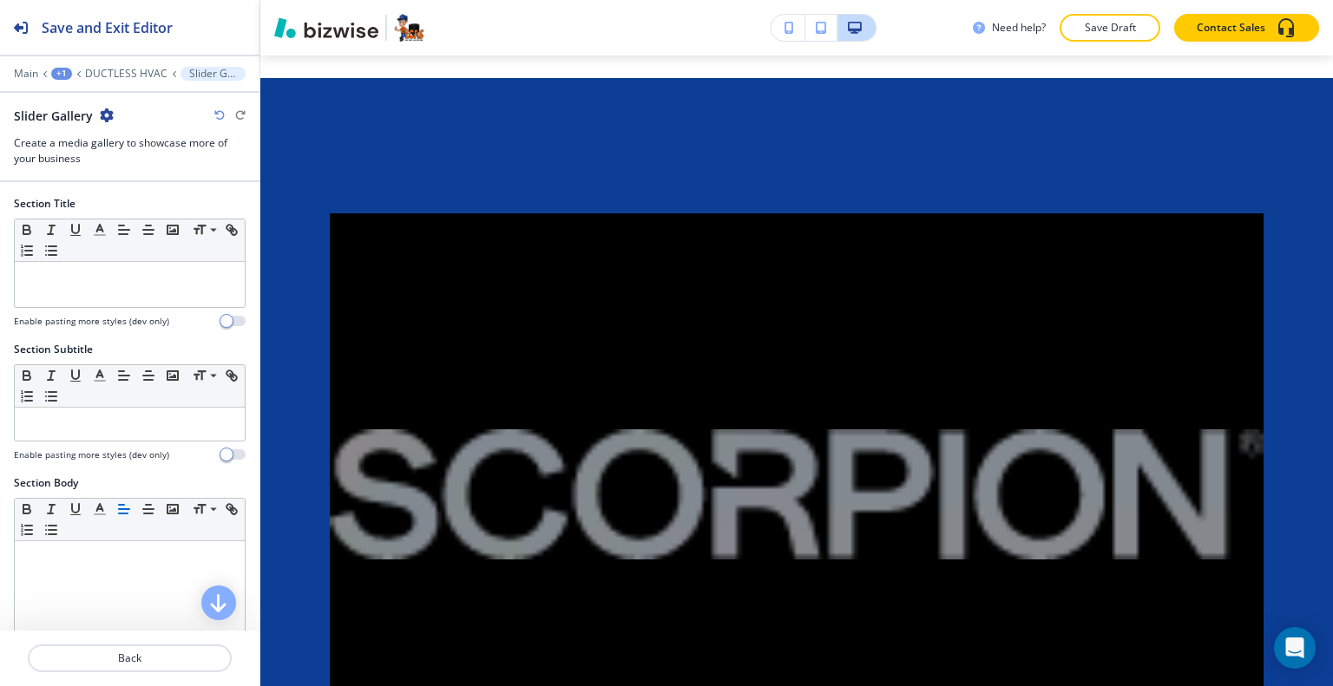
click at [103, 115] on icon "button" at bounding box center [107, 115] width 14 height 14
click at [125, 202] on p "Delete Section" at bounding box center [154, 206] width 88 height 16
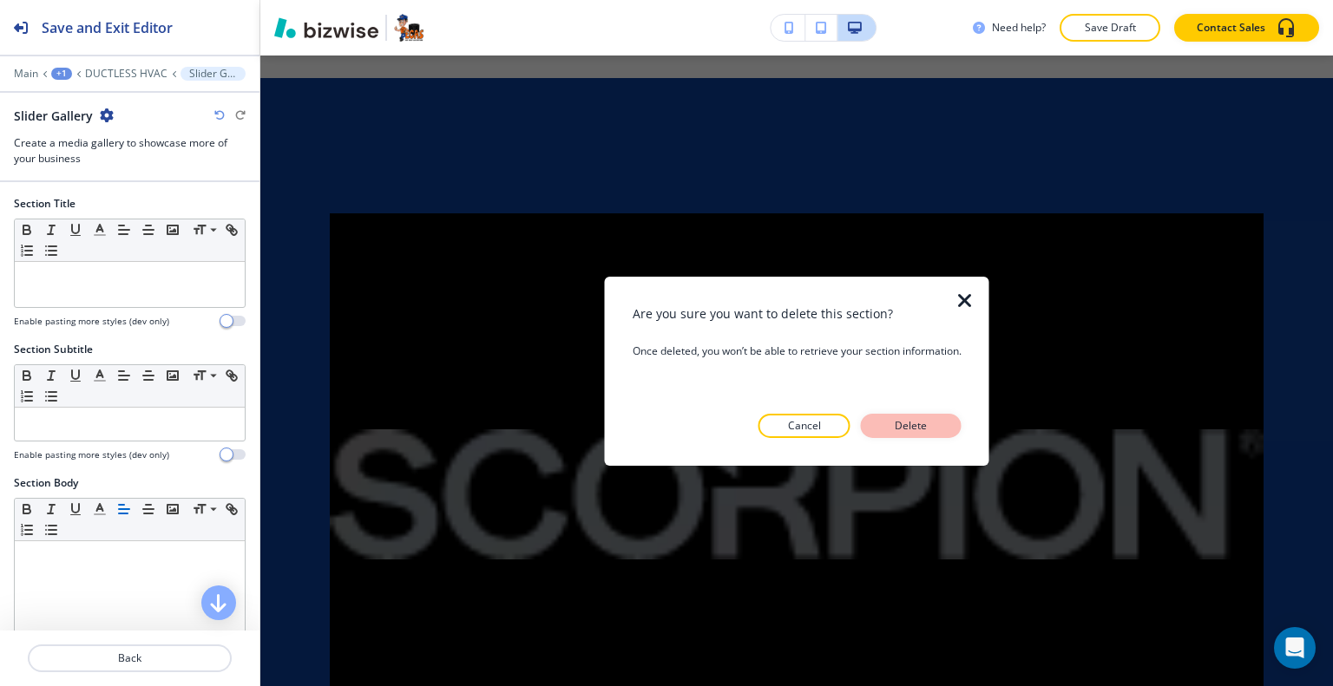
click at [955, 423] on button "Delete" at bounding box center [911, 426] width 101 height 24
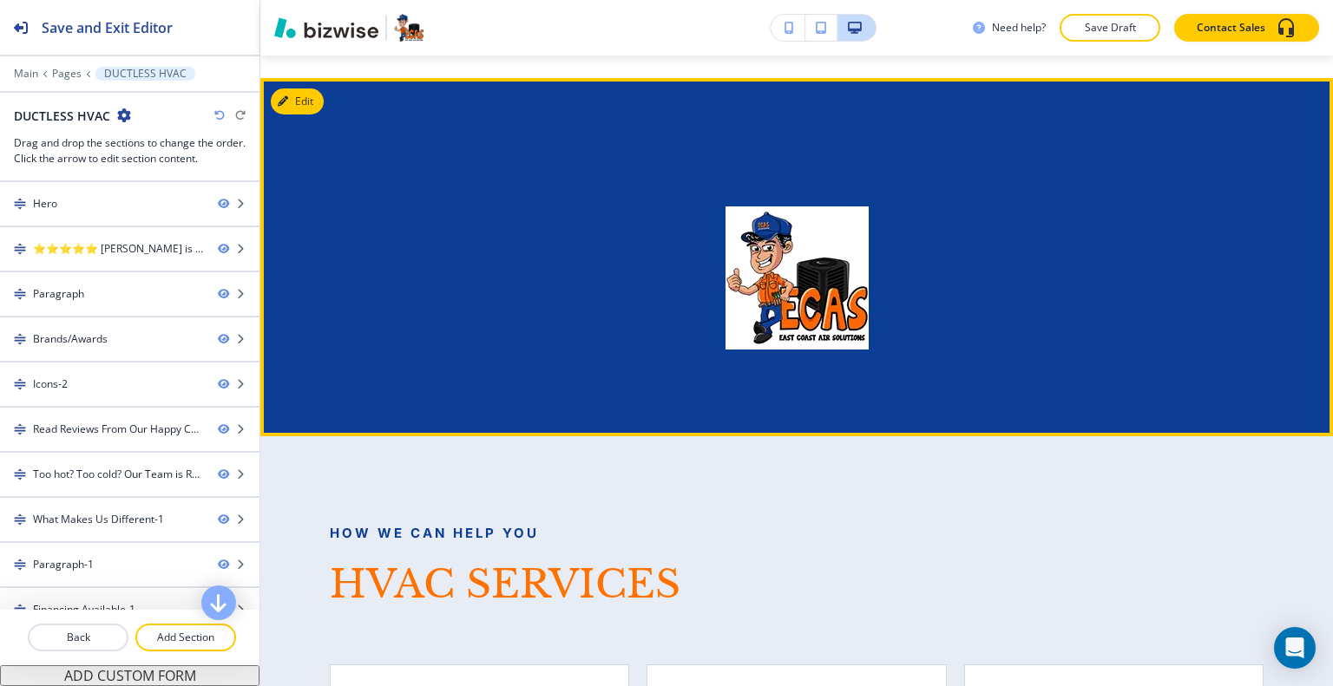
scroll to position [2980, 0]
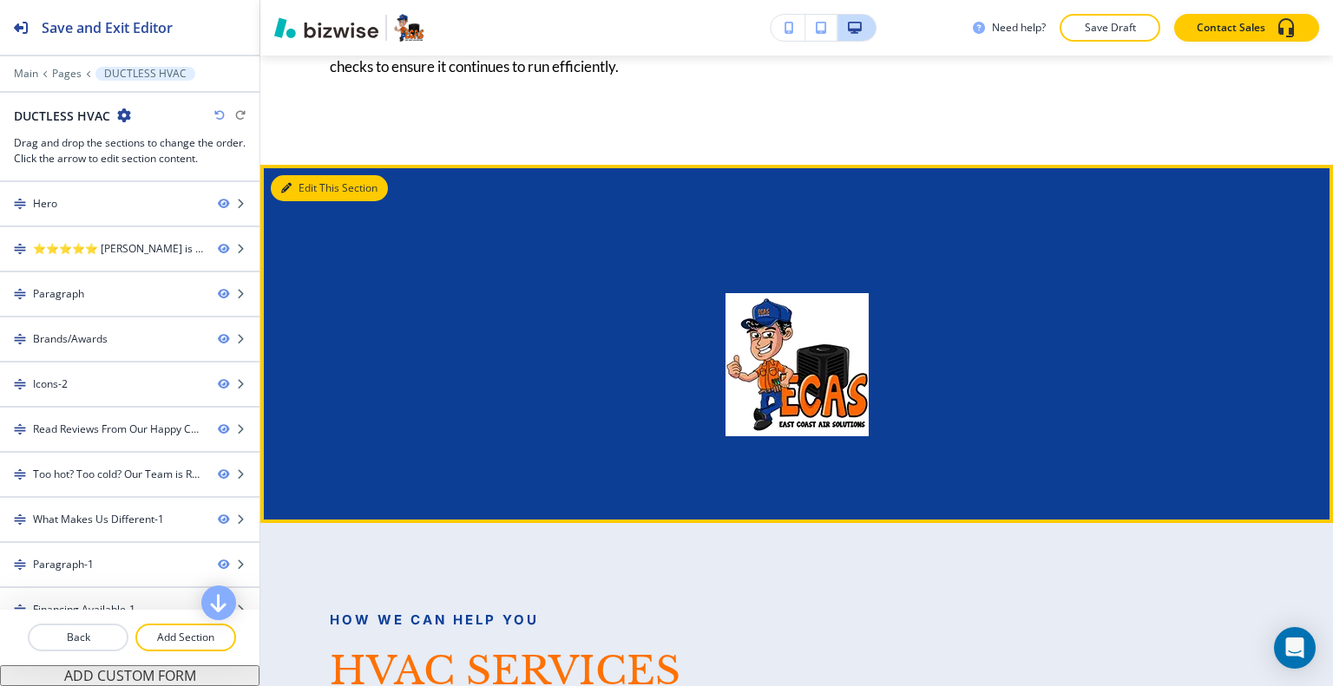
click at [318, 175] on button "Edit This Section" at bounding box center [329, 188] width 117 height 26
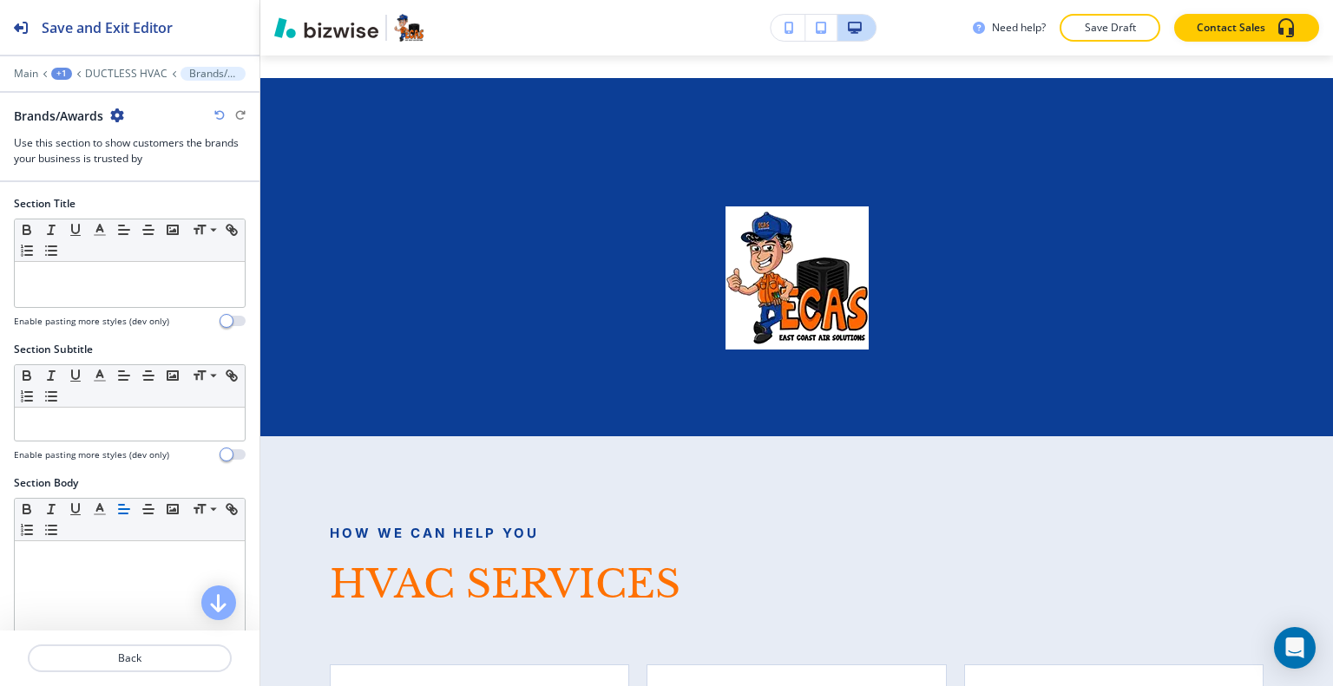
drag, startPoint x: 114, startPoint y: 110, endPoint x: 128, endPoint y: 120, distance: 16.8
click at [114, 111] on icon "button" at bounding box center [117, 115] width 14 height 14
click at [161, 200] on p "Delete Section" at bounding box center [166, 206] width 88 height 16
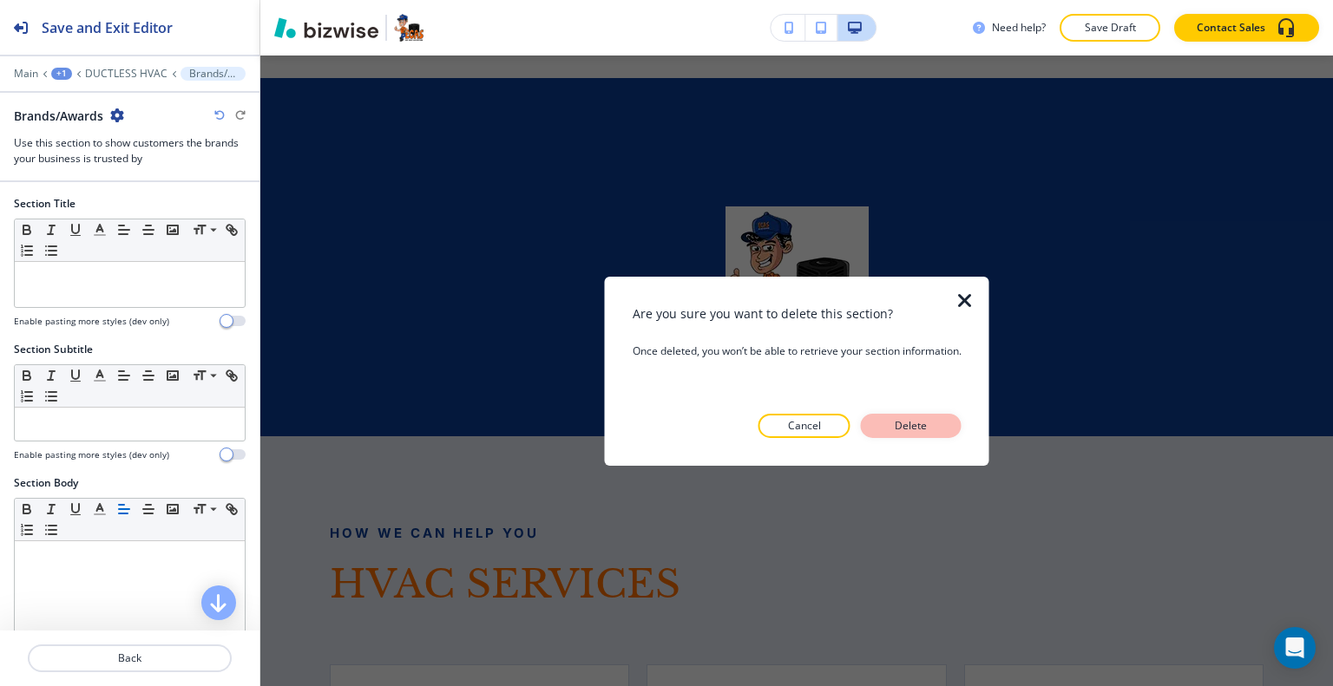
click at [938, 434] on button "Delete" at bounding box center [911, 426] width 101 height 24
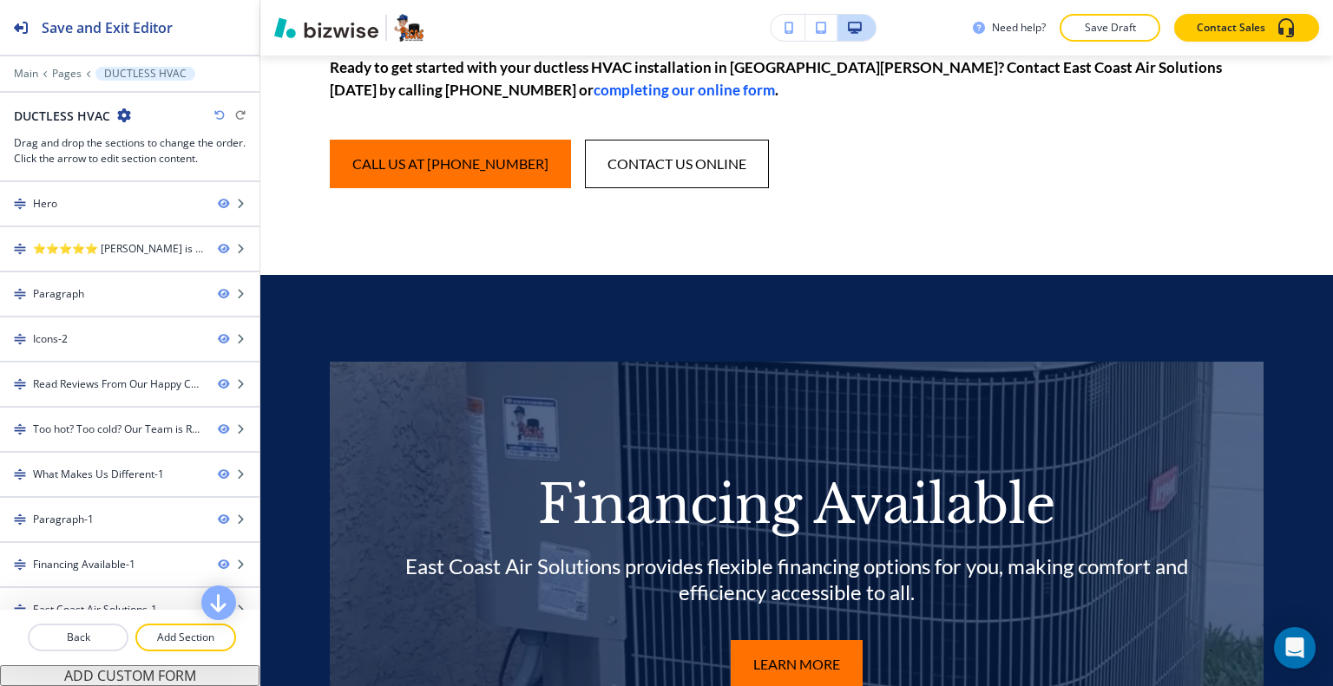
scroll to position [0, 0]
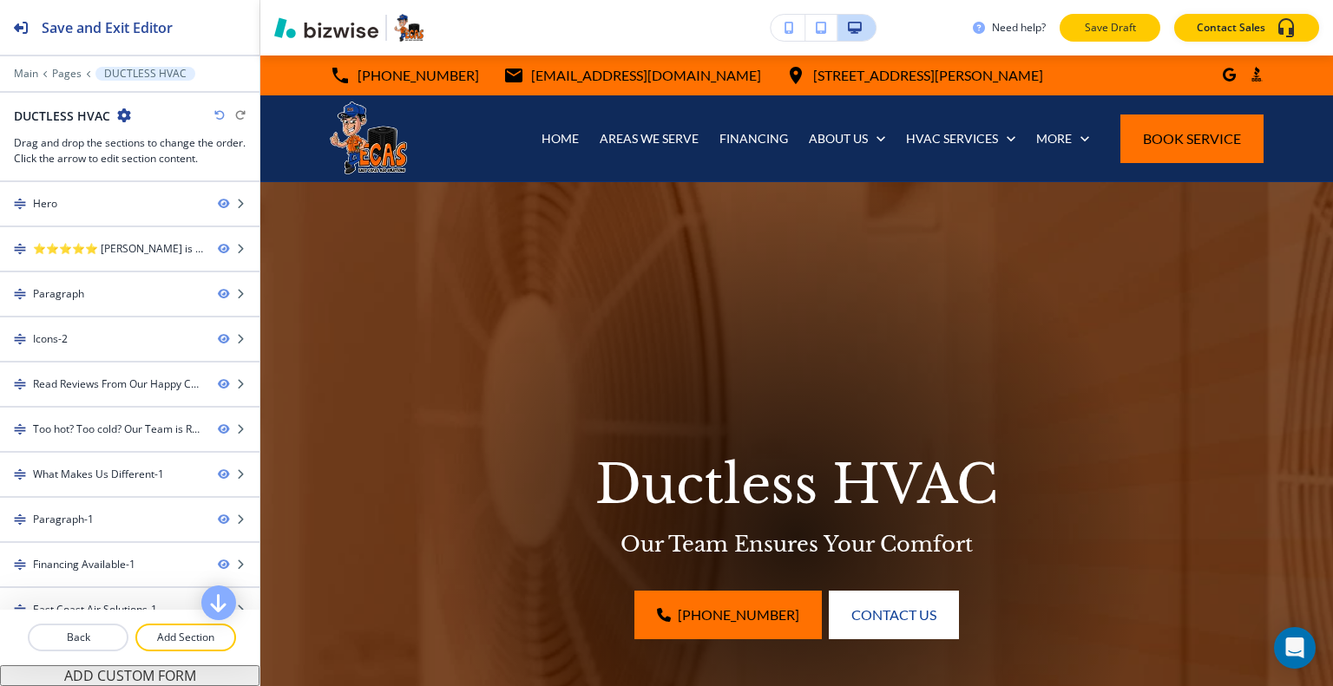
click at [1115, 26] on p "Save Draft" at bounding box center [1110, 28] width 56 height 16
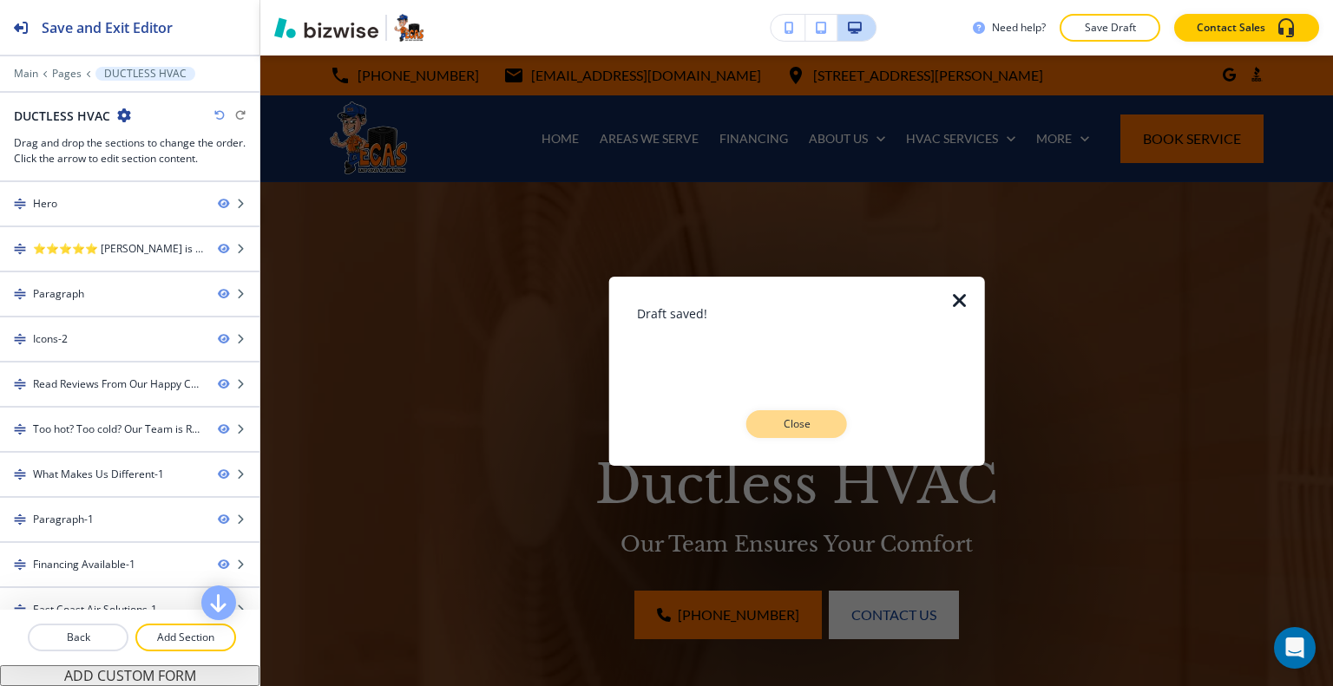
click at [782, 421] on p "Close" at bounding box center [797, 424] width 56 height 16
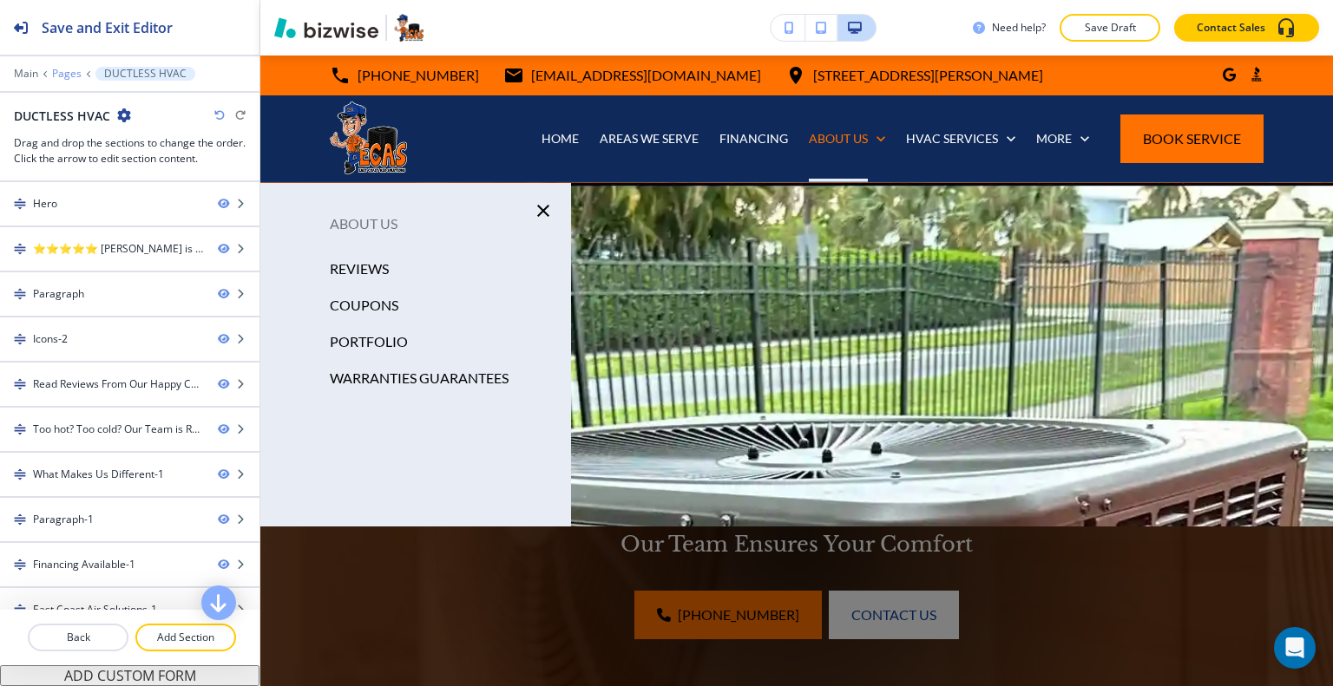
click at [75, 70] on p "Pages" at bounding box center [66, 74] width 29 height 12
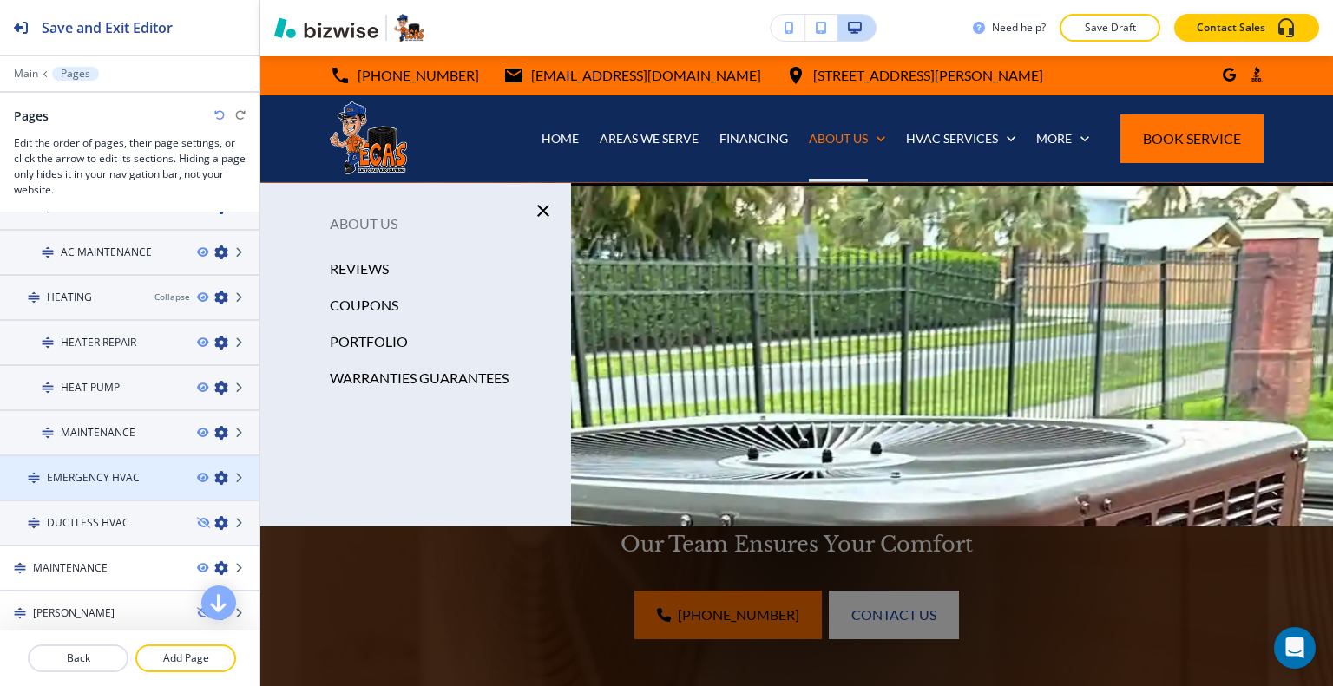
scroll to position [607, 0]
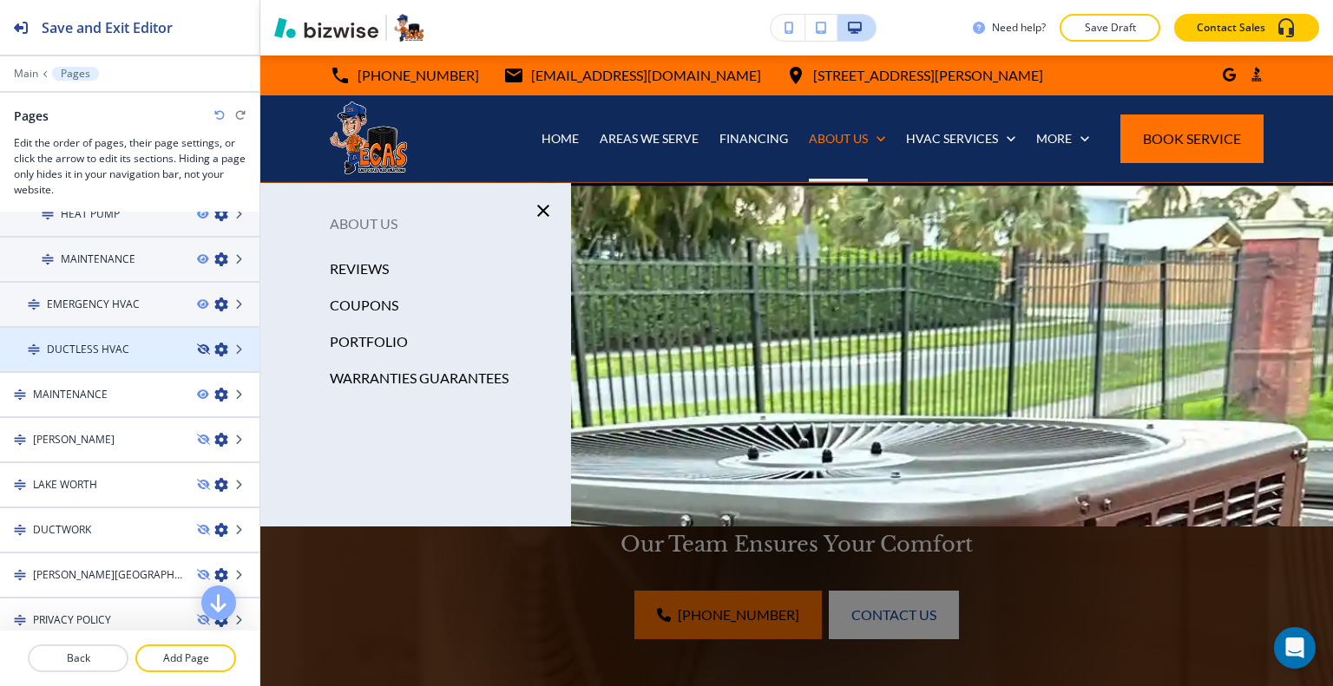
click at [197, 344] on icon "button" at bounding box center [202, 349] width 10 height 10
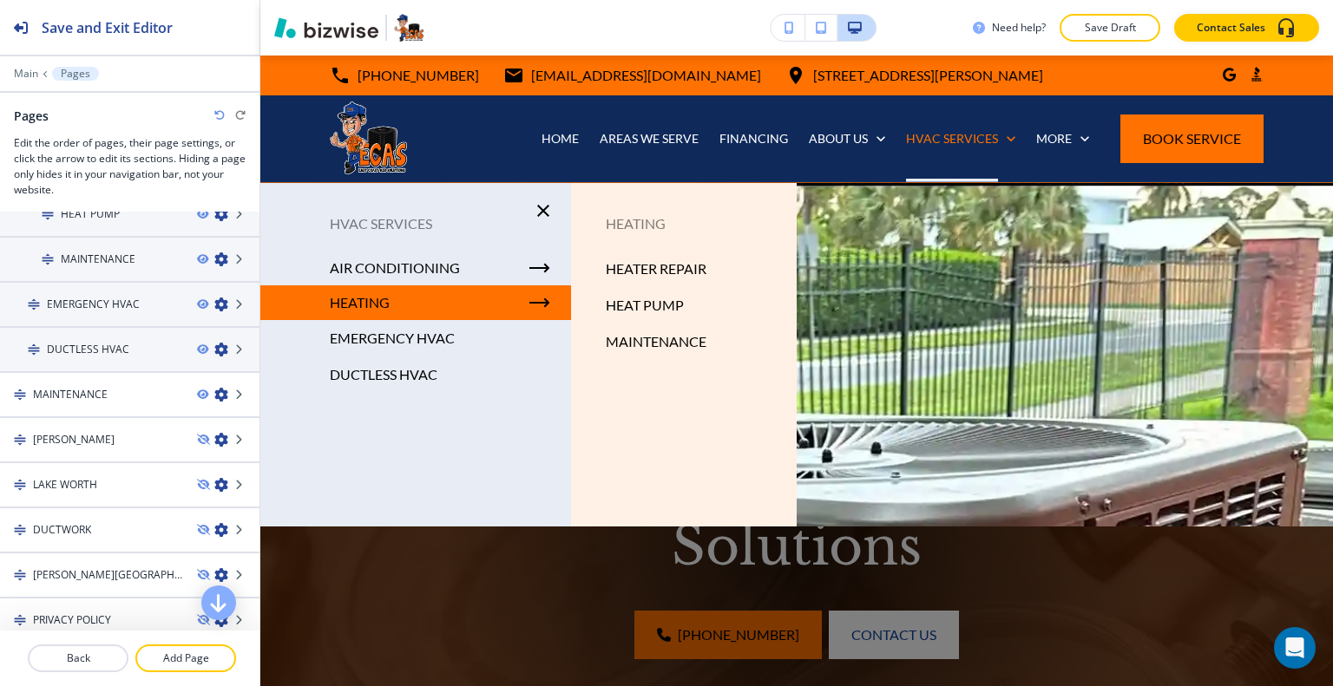
click at [1071, 364] on div at bounding box center [796, 463] width 1072 height 560
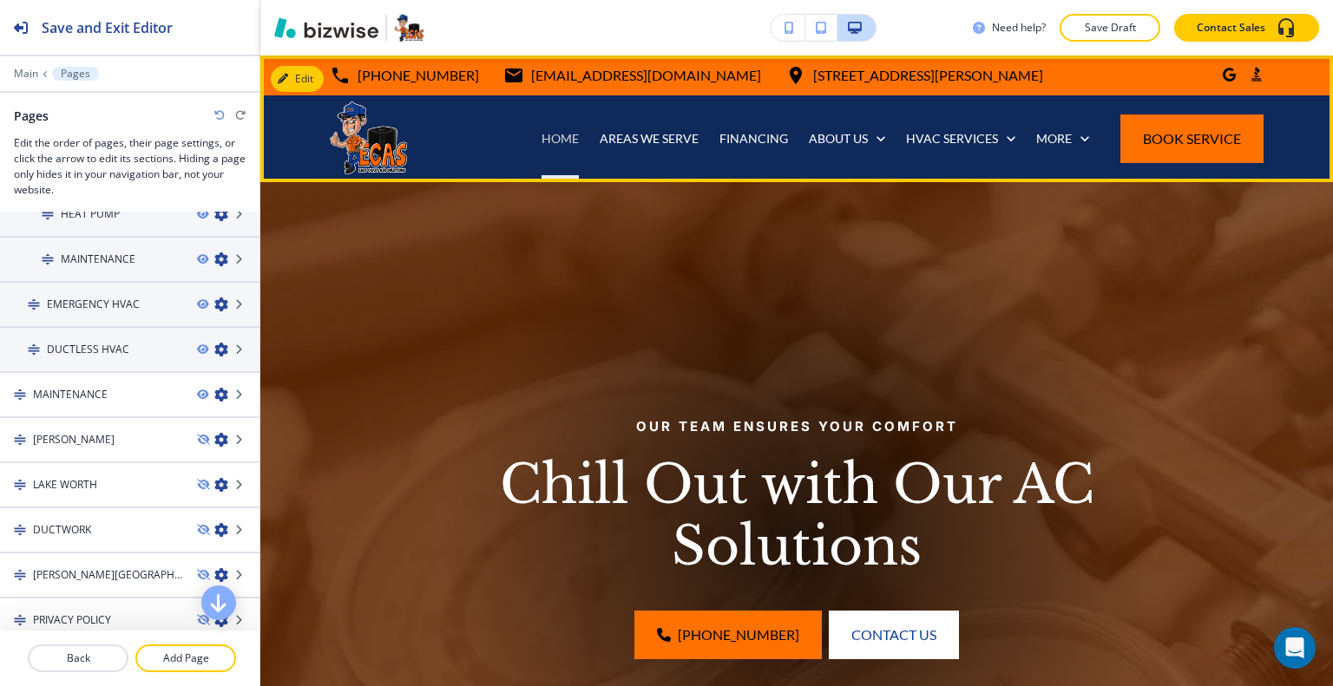
click at [565, 133] on p "HOME" at bounding box center [559, 138] width 37 height 17
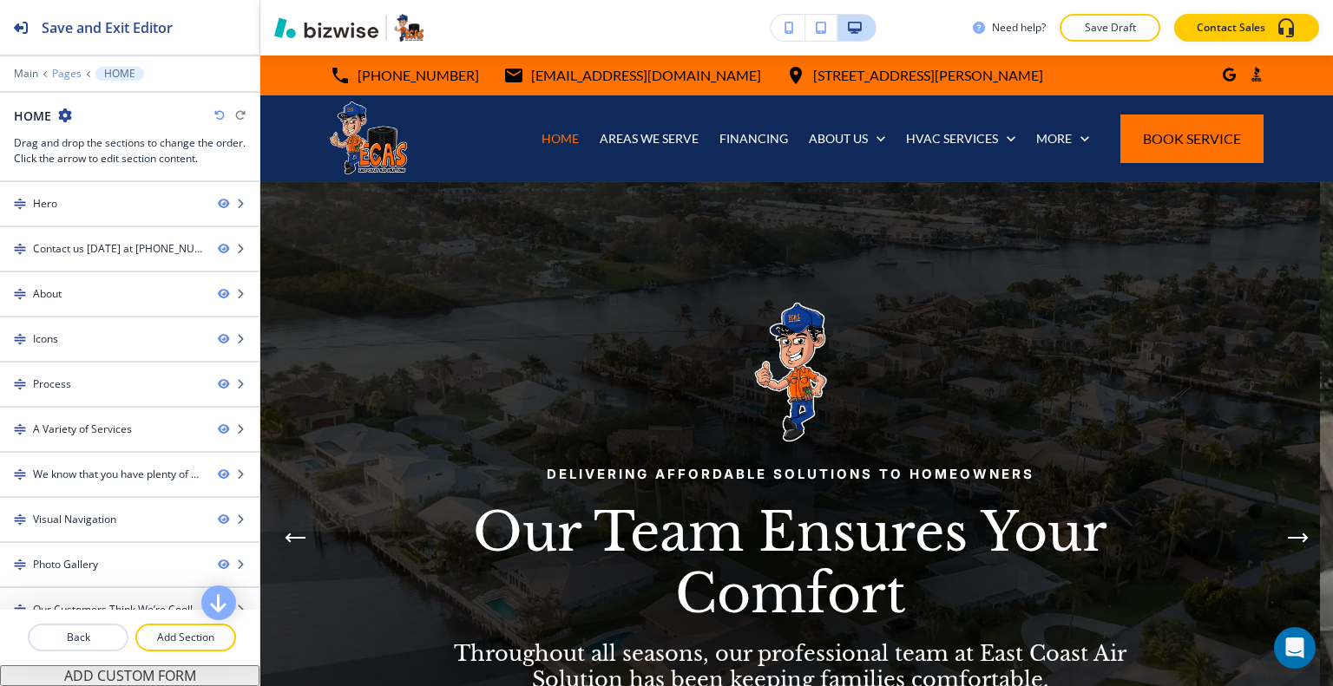
click at [56, 71] on p "Pages" at bounding box center [66, 74] width 29 height 12
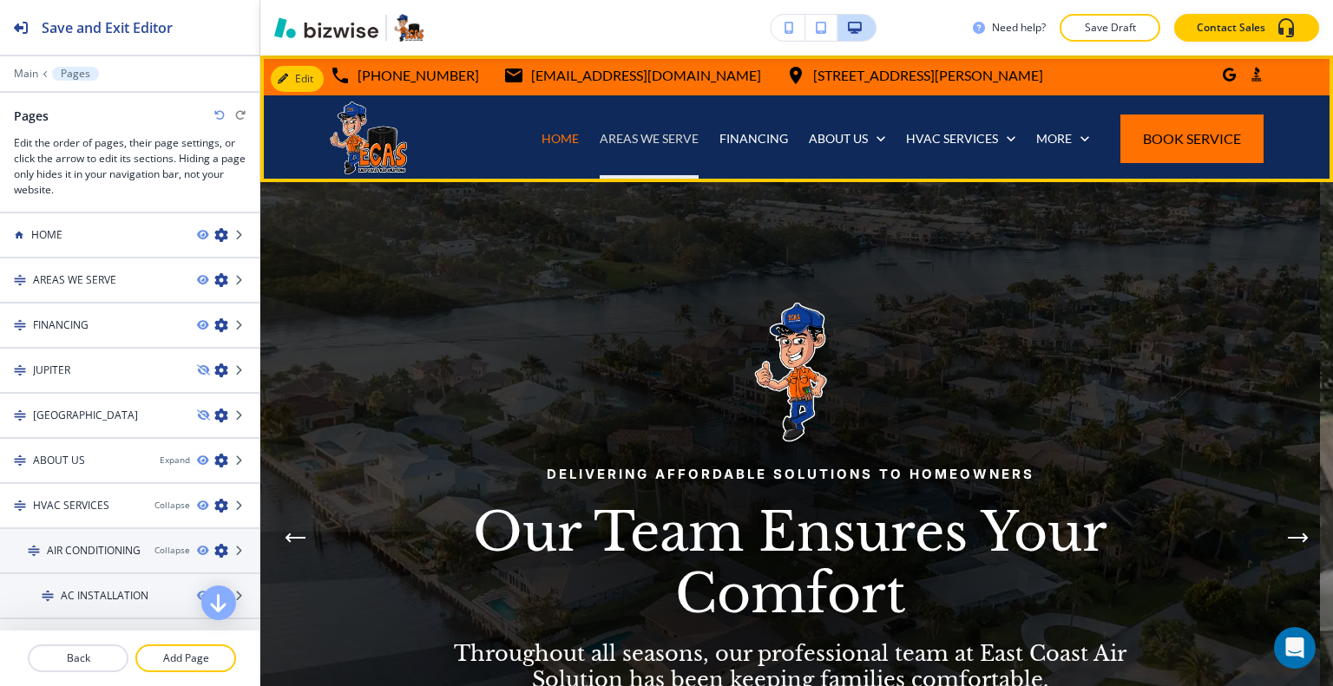
click at [637, 134] on p "AREAS WE SERVE" at bounding box center [648, 138] width 99 height 17
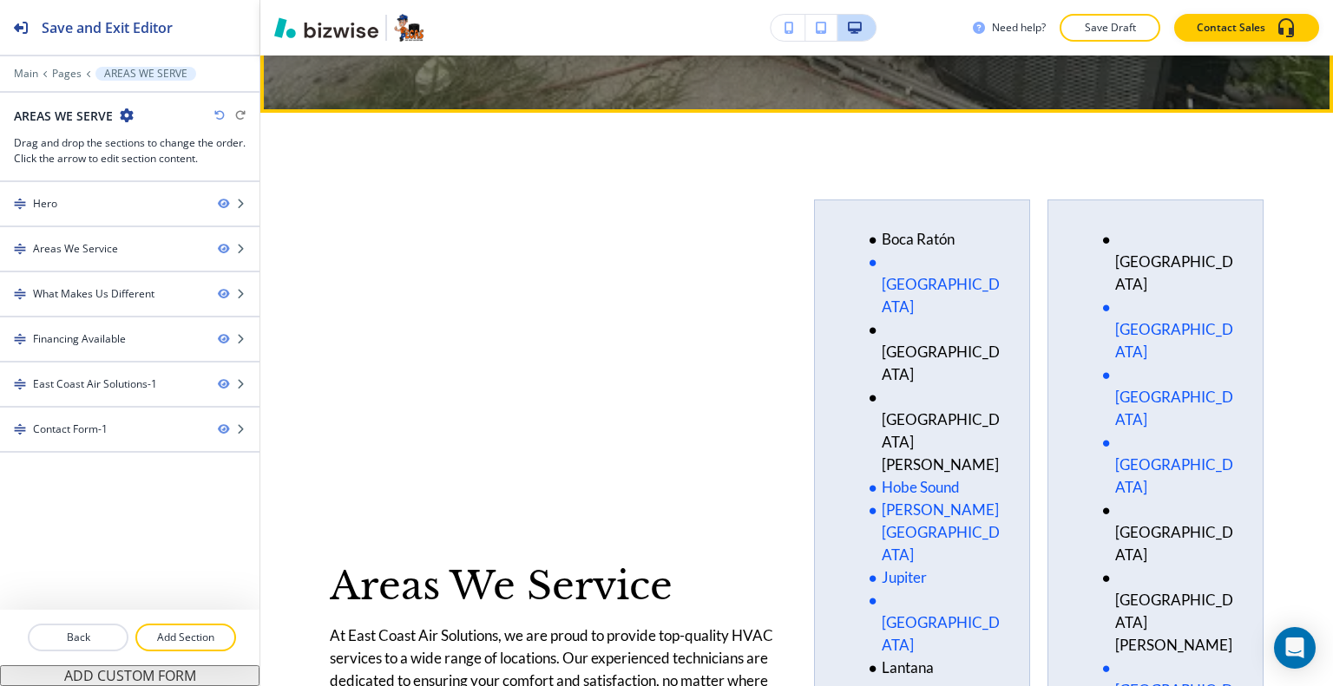
scroll to position [434, 0]
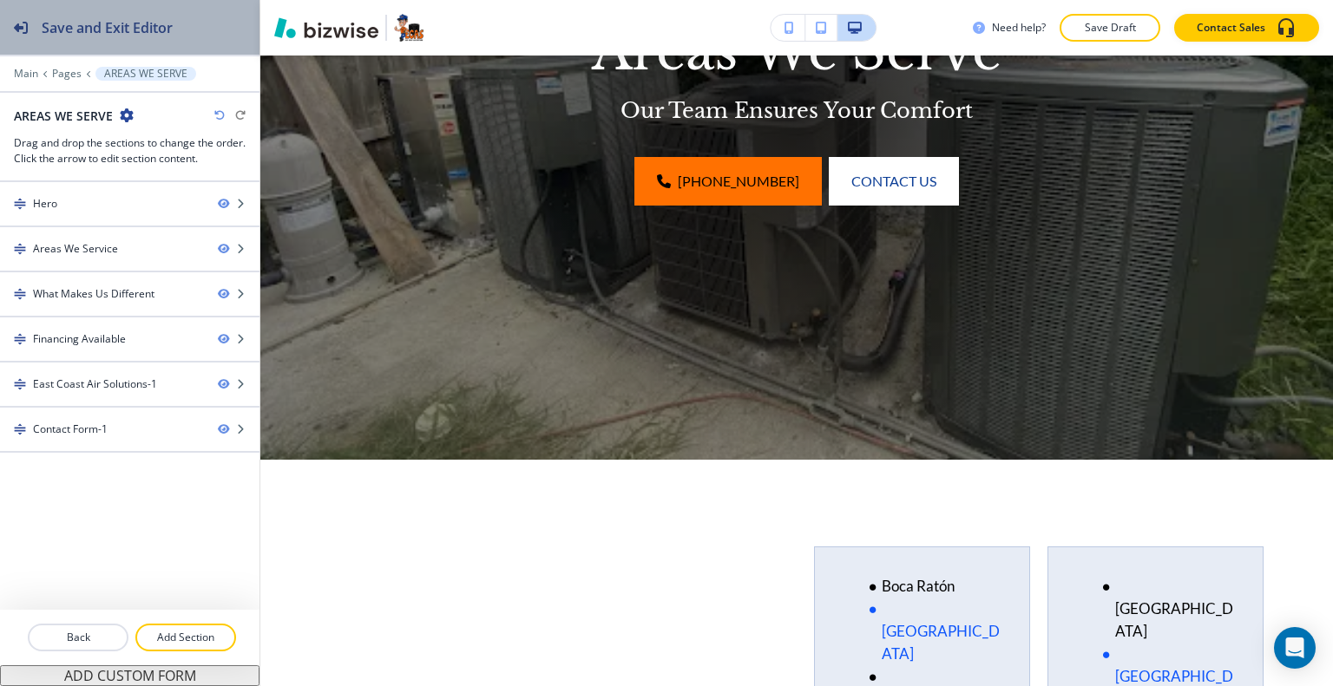
click at [157, 28] on h2 "Save and Exit Editor" at bounding box center [107, 27] width 131 height 21
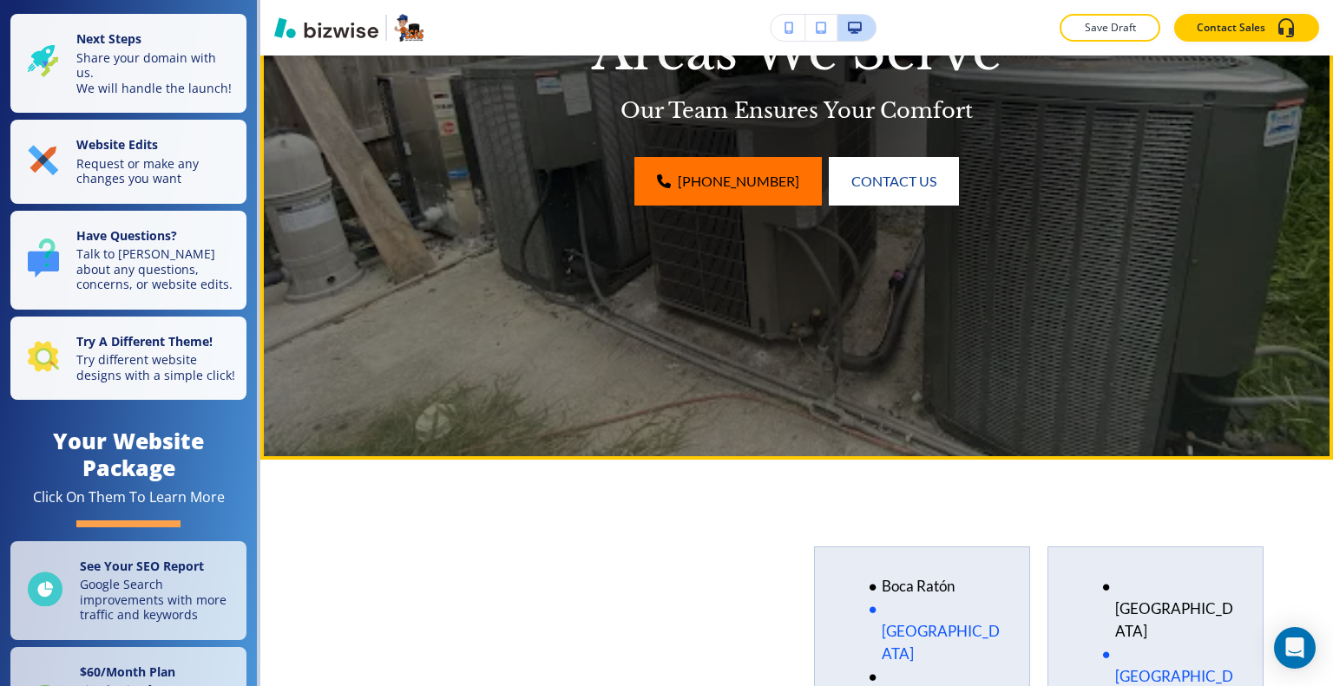
click at [468, 206] on div at bounding box center [796, 103] width 711 height 711
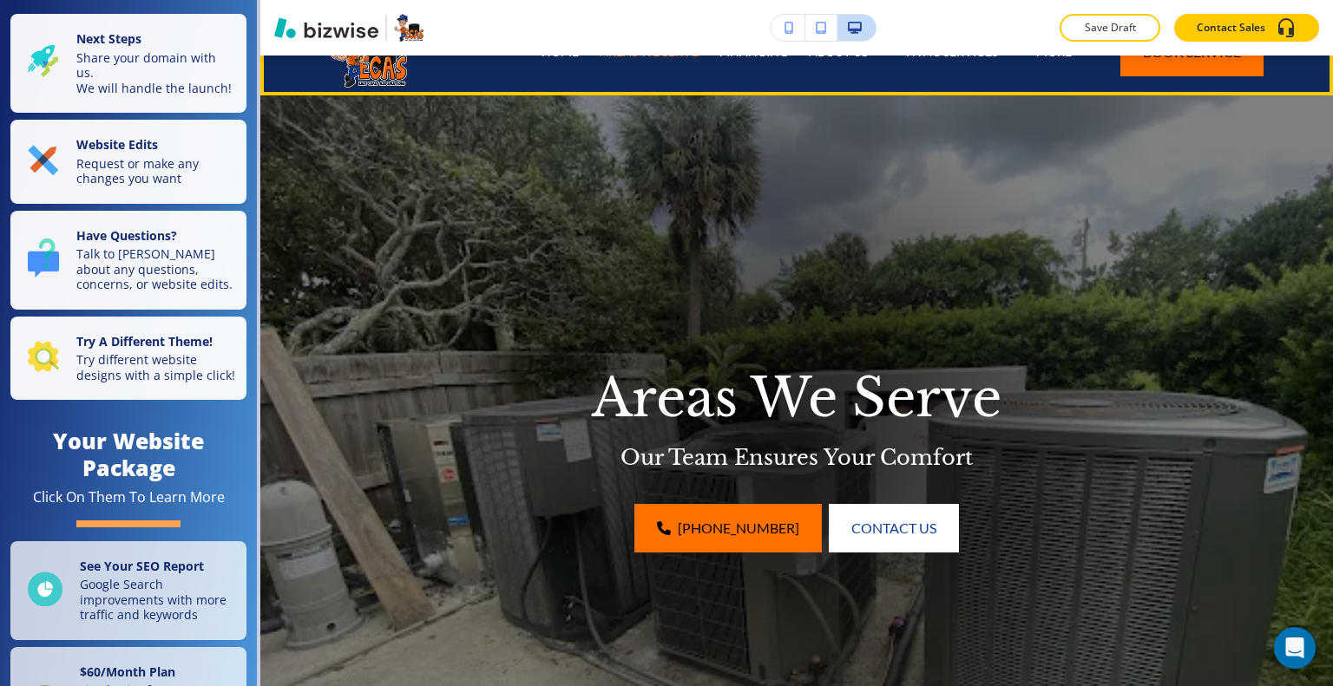
scroll to position [0, 0]
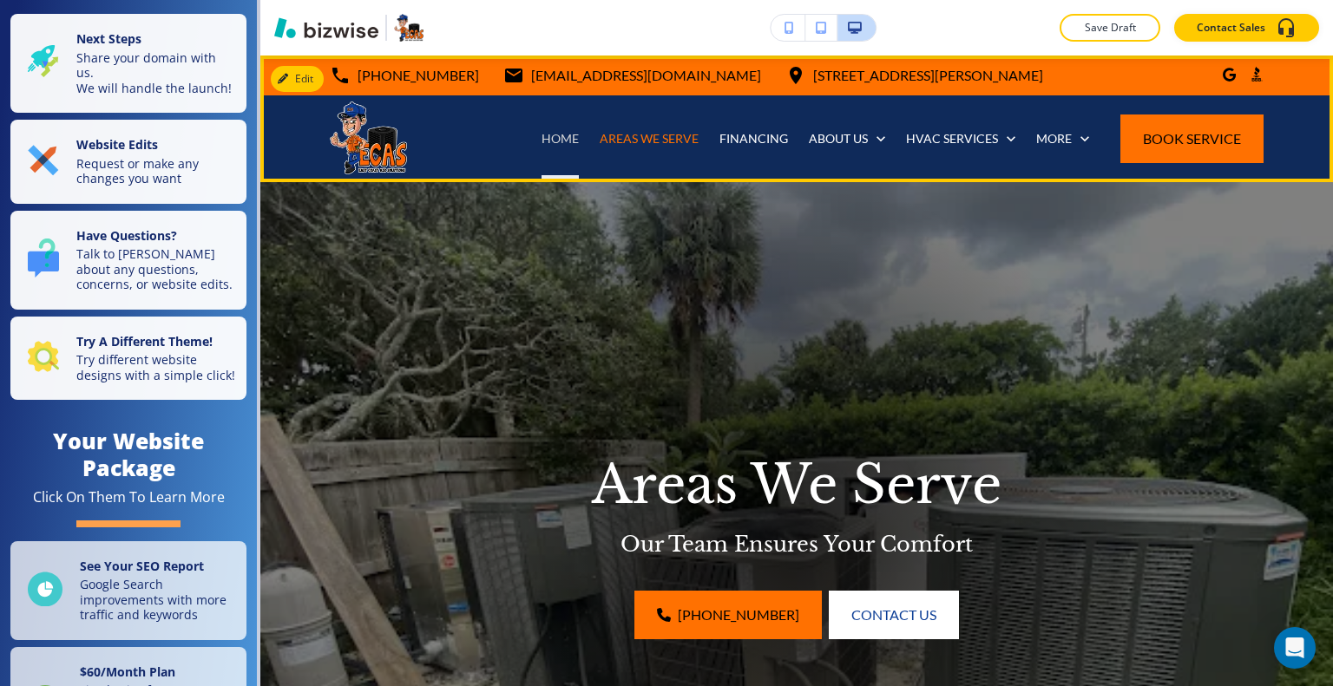
click at [566, 141] on p "HOME" at bounding box center [559, 138] width 37 height 17
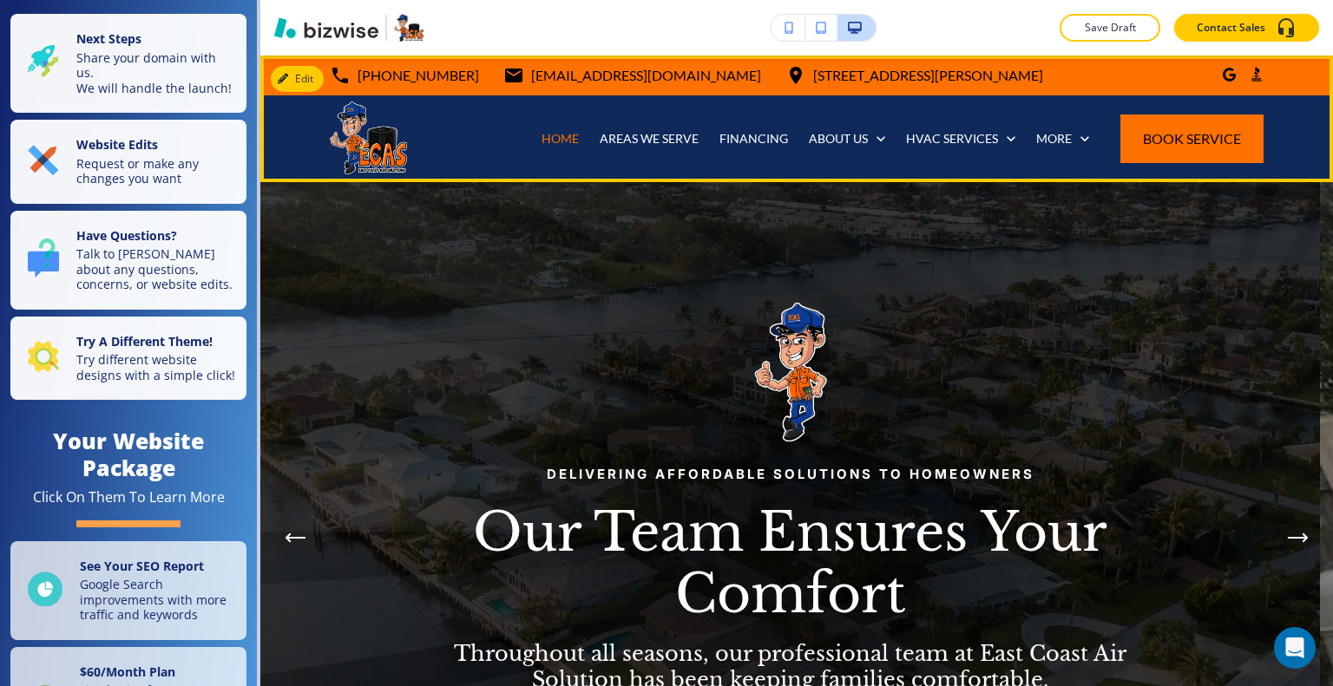
drag, startPoint x: 326, startPoint y: 76, endPoint x: 303, endPoint y: 79, distance: 23.6
click at [323, 76] on div "Edit 772-272-3227 info@ecasfl.com 2190 Reserve Park Trce unit 1, Port St. Lucie…" at bounding box center [796, 119] width 1072 height 127
click at [303, 79] on button "Edit Navigation Bar" at bounding box center [336, 79] width 131 height 26
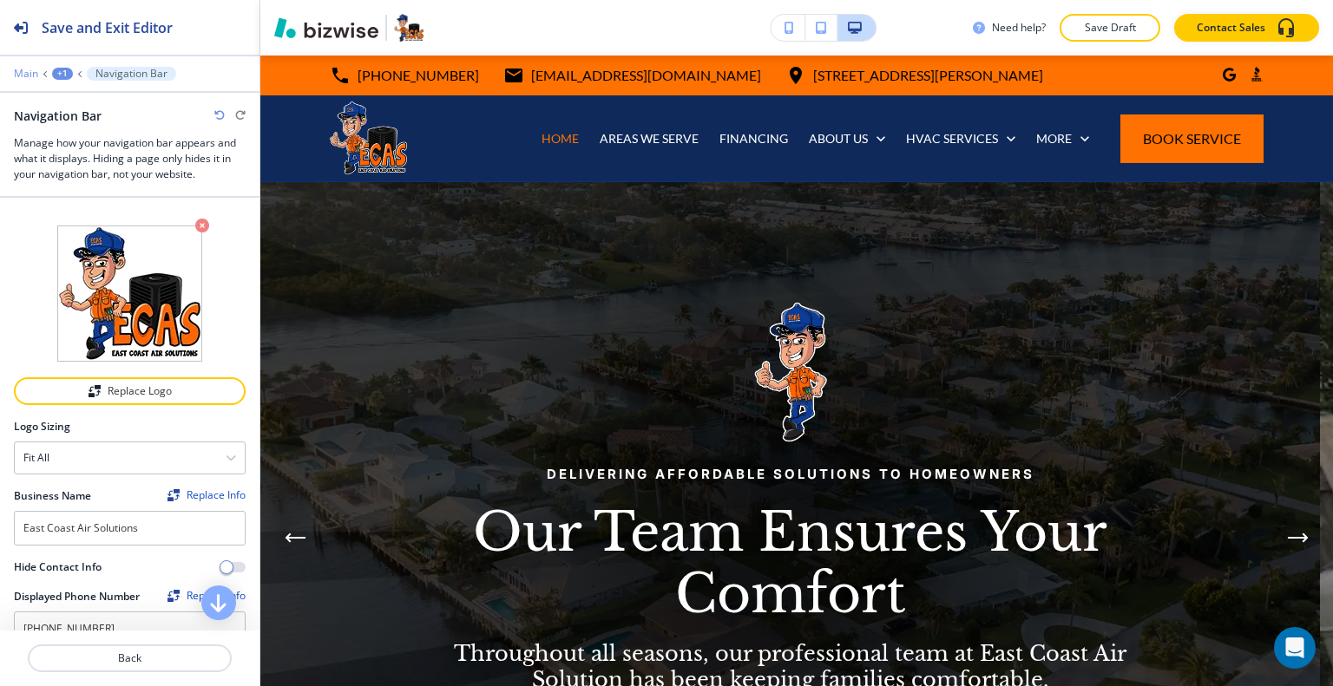
click at [31, 72] on p "Main" at bounding box center [26, 74] width 24 height 12
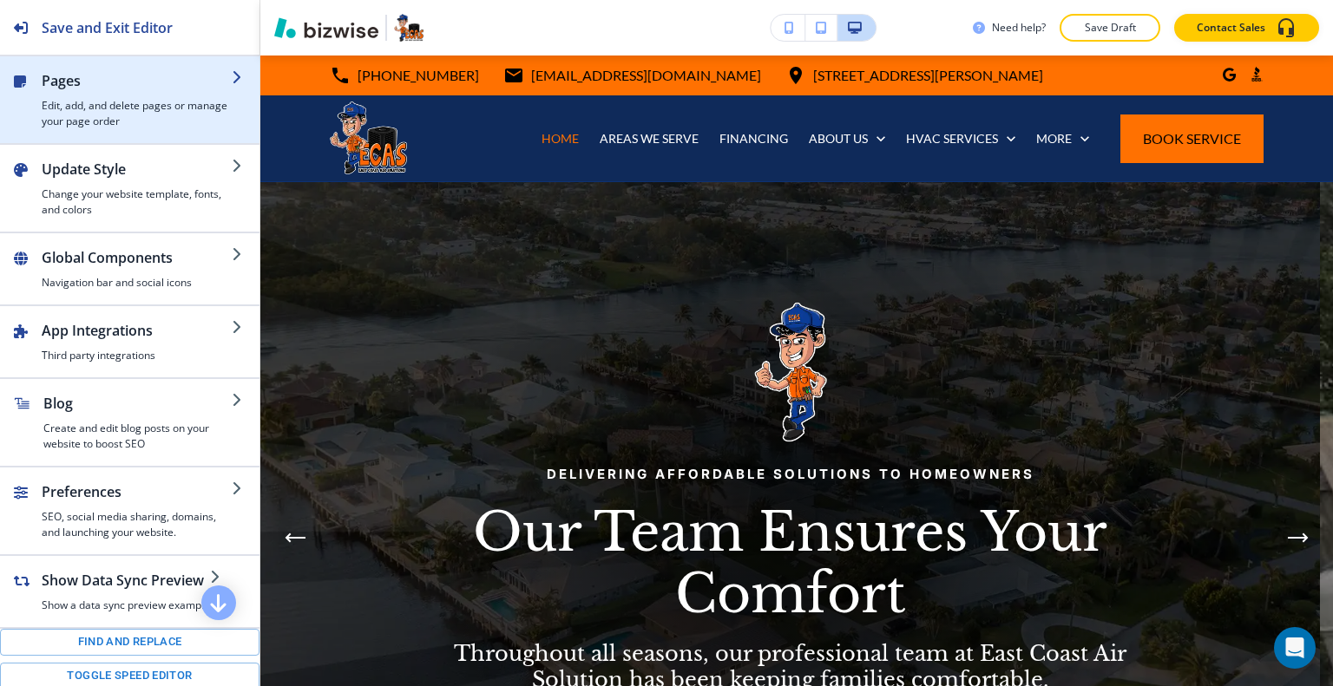
click at [65, 105] on h4 "Edit, add, and delete pages or manage your page order" at bounding box center [137, 113] width 190 height 31
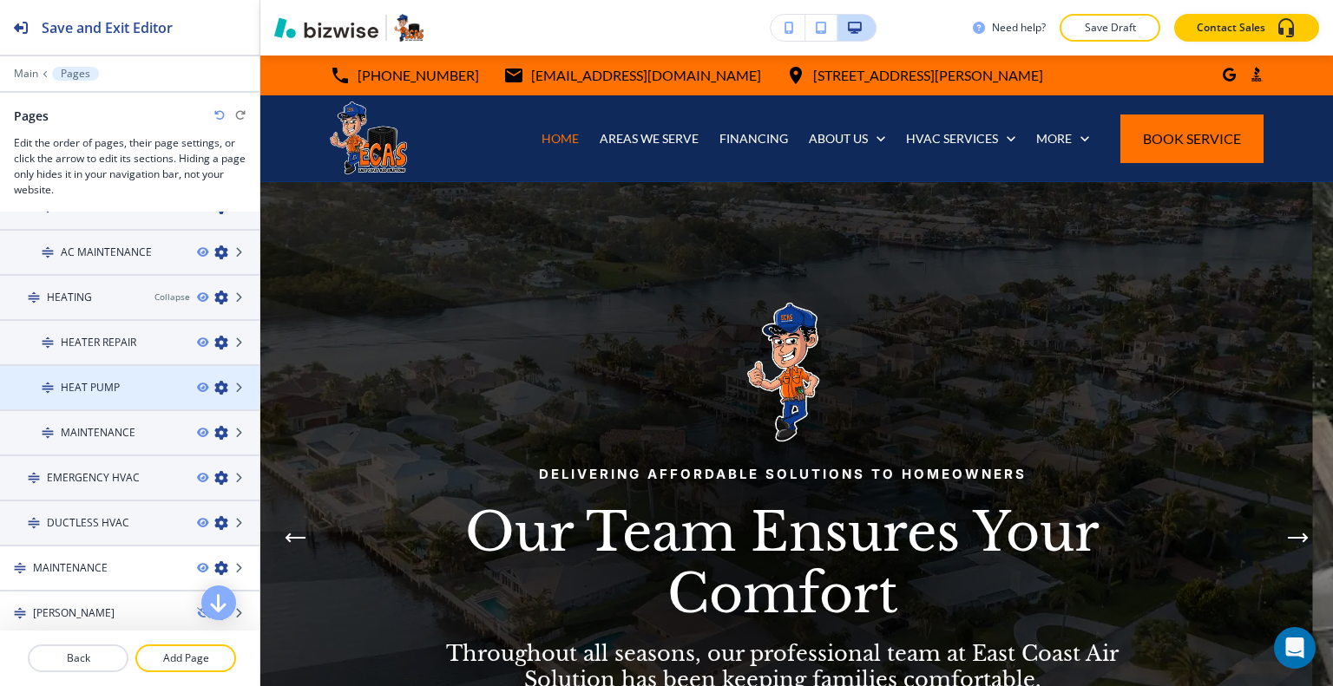
scroll to position [607, 0]
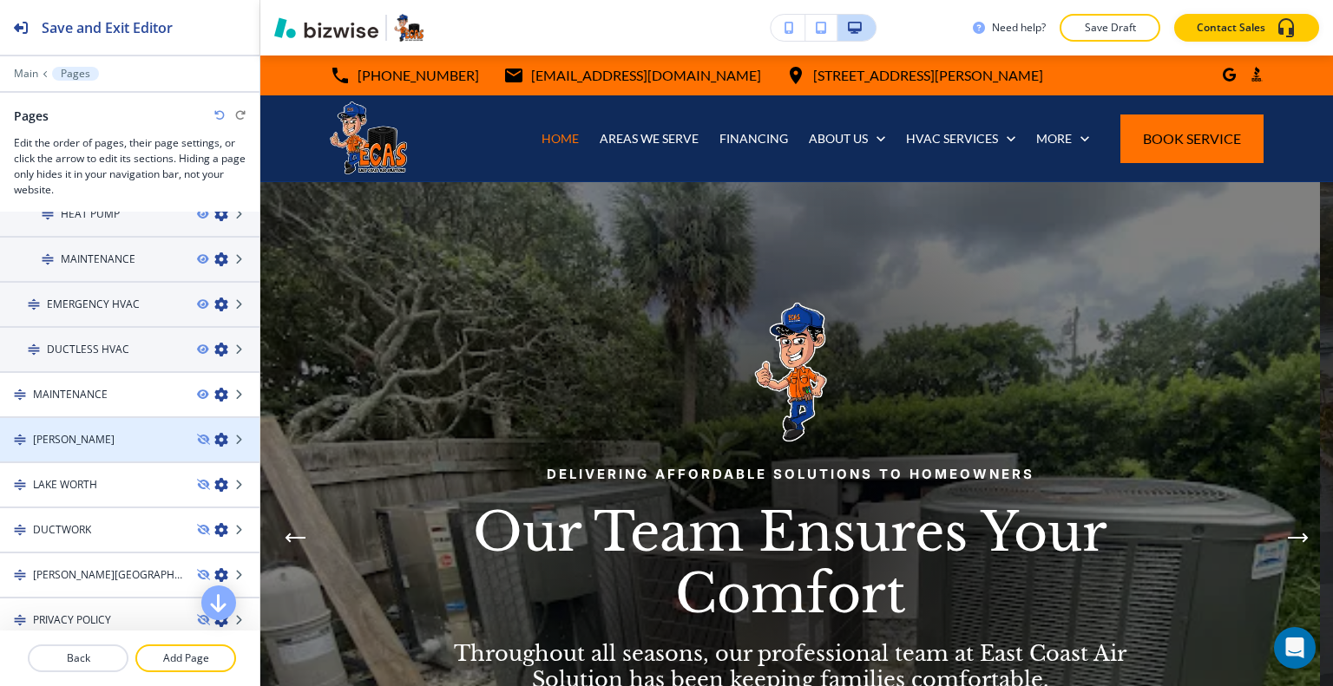
click at [109, 432] on div "[PERSON_NAME]" at bounding box center [91, 440] width 183 height 16
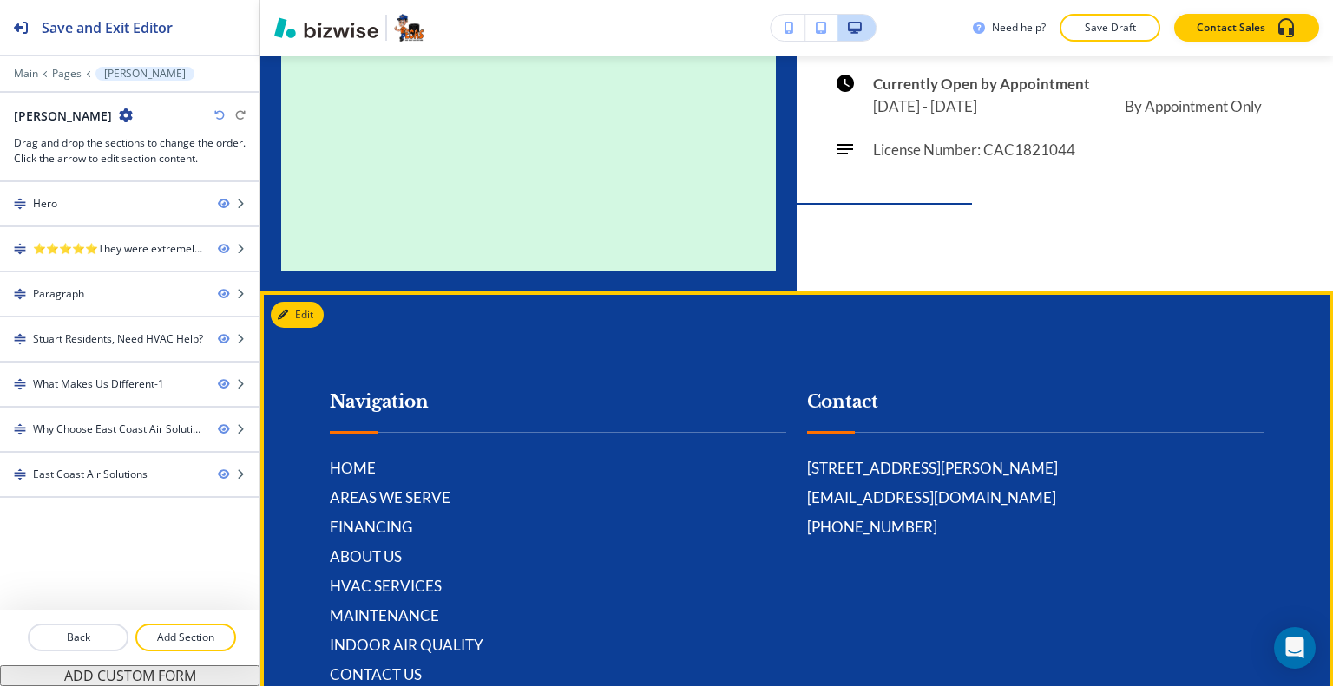
scroll to position [5466, 0]
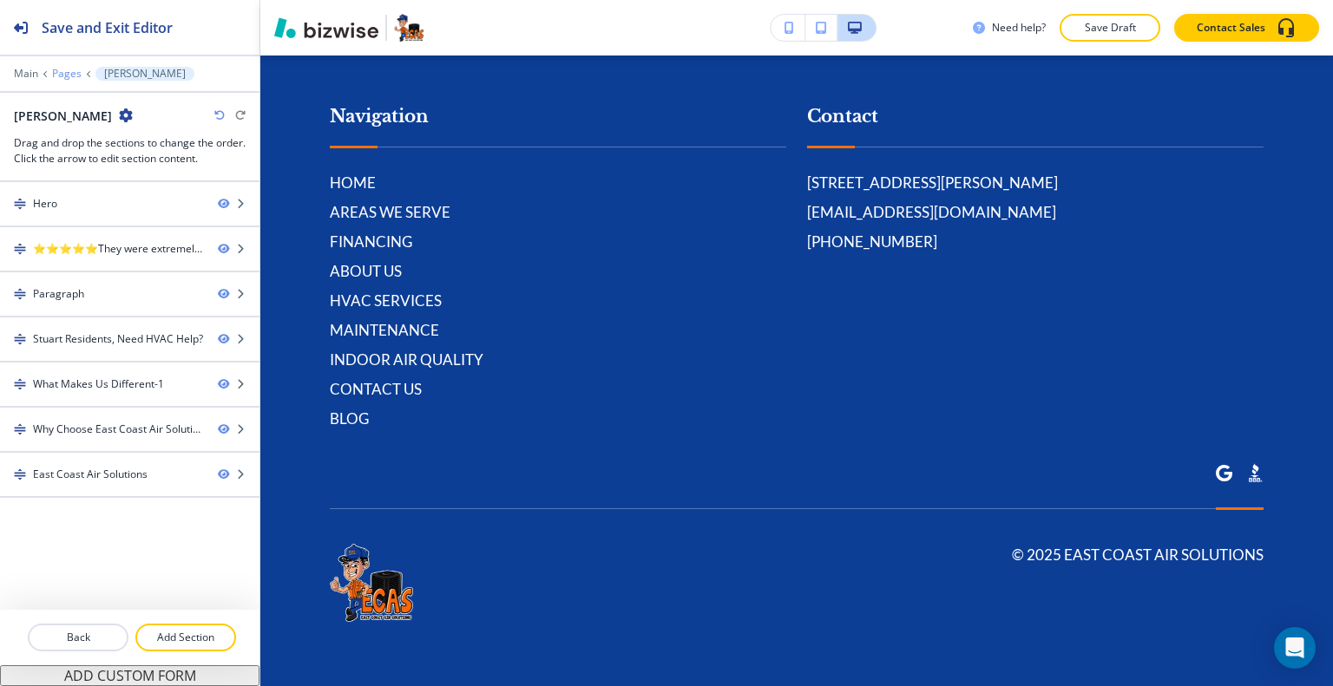
click at [68, 69] on p "Pages" at bounding box center [66, 74] width 29 height 12
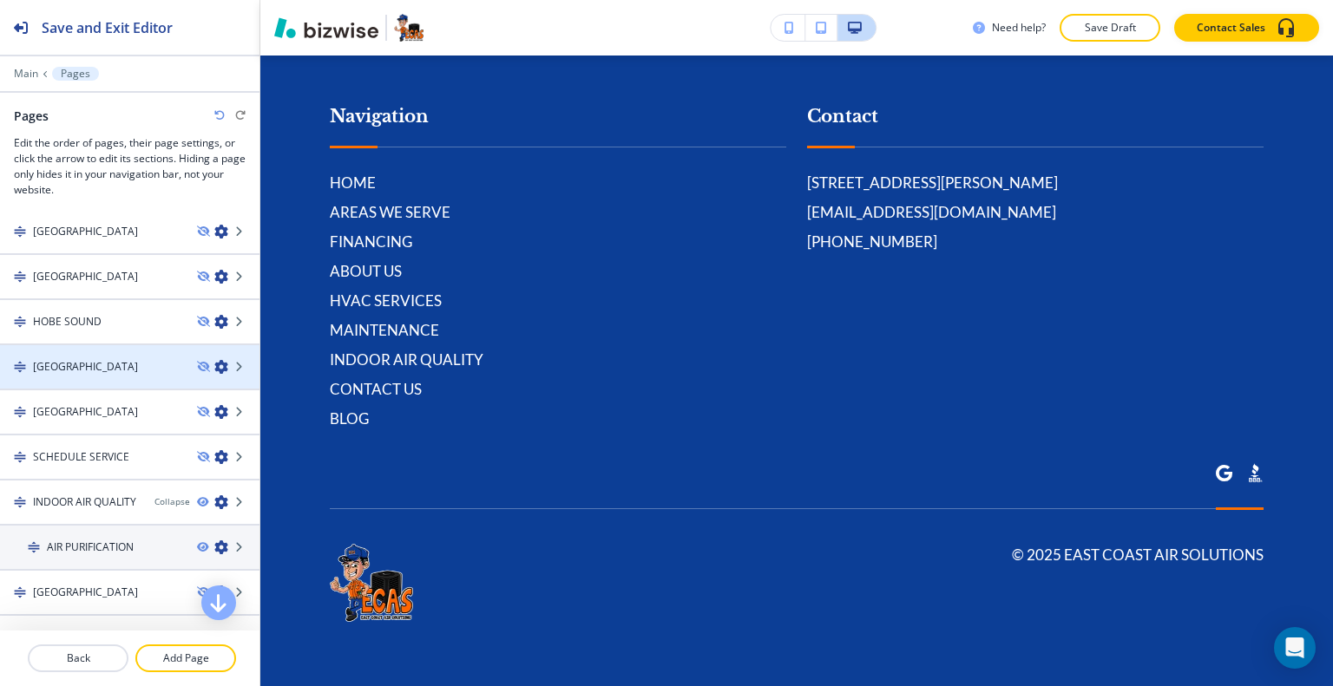
scroll to position [868, 0]
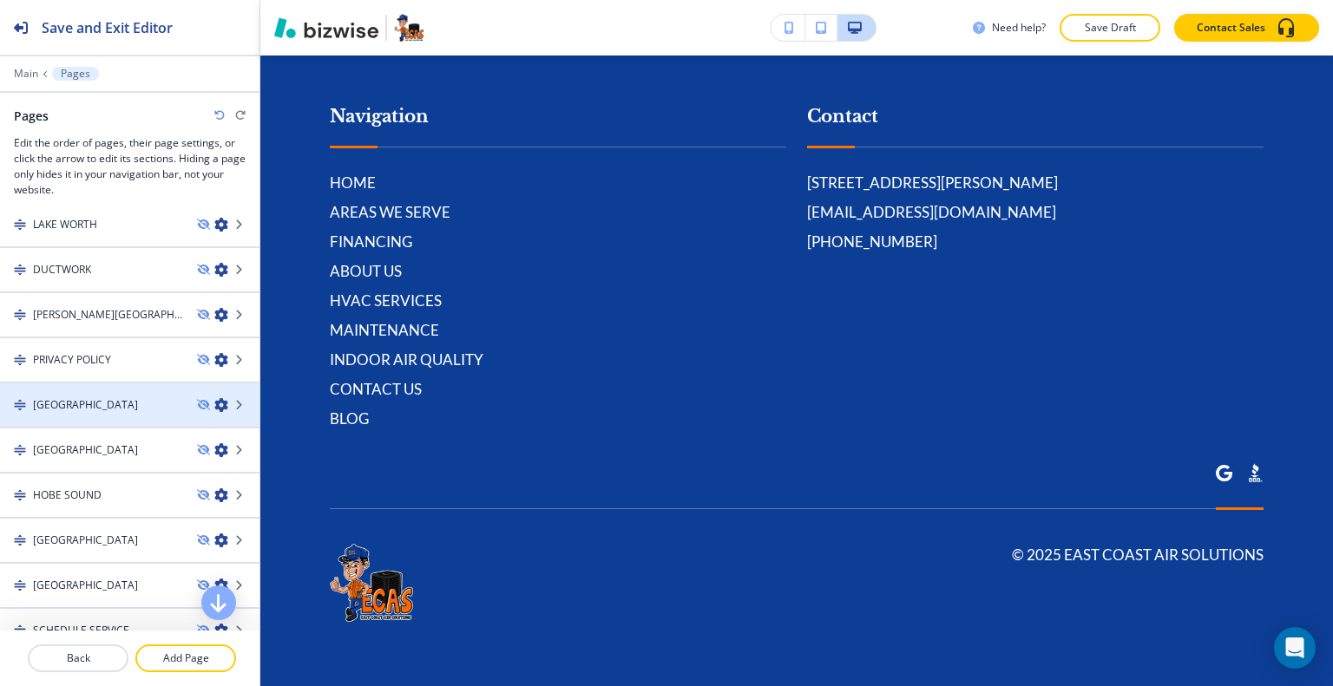
click at [90, 397] on h4 "[GEOGRAPHIC_DATA]" at bounding box center [85, 405] width 105 height 16
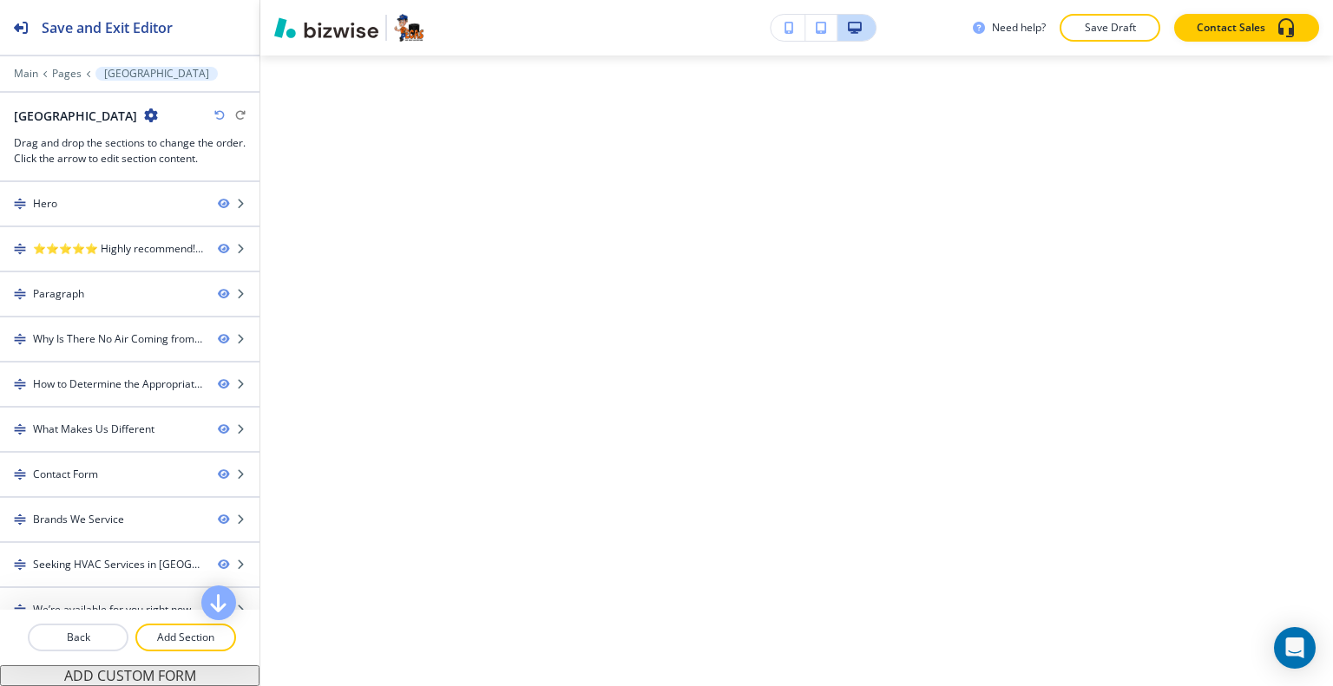
scroll to position [0, 0]
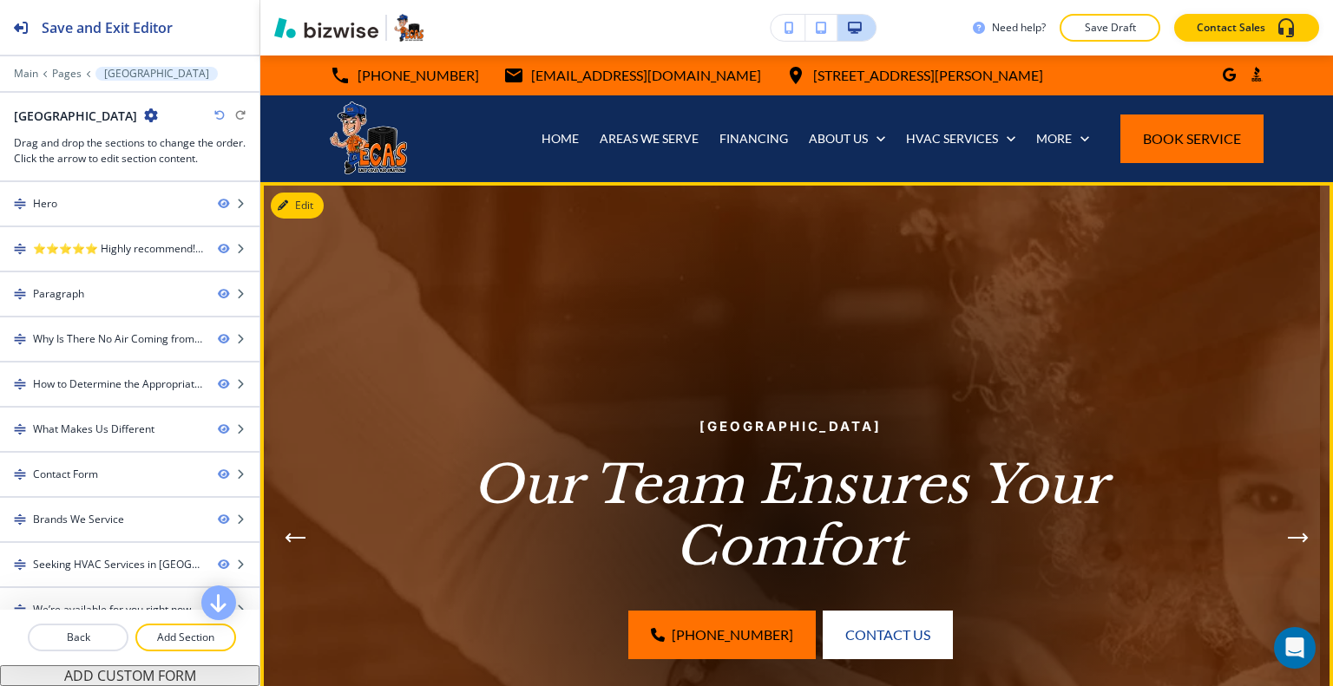
click at [327, 202] on img at bounding box center [789, 537] width 1059 height 711
click at [326, 202] on img at bounding box center [789, 537] width 1059 height 711
click at [313, 204] on button "Edit This Section" at bounding box center [329, 206] width 117 height 26
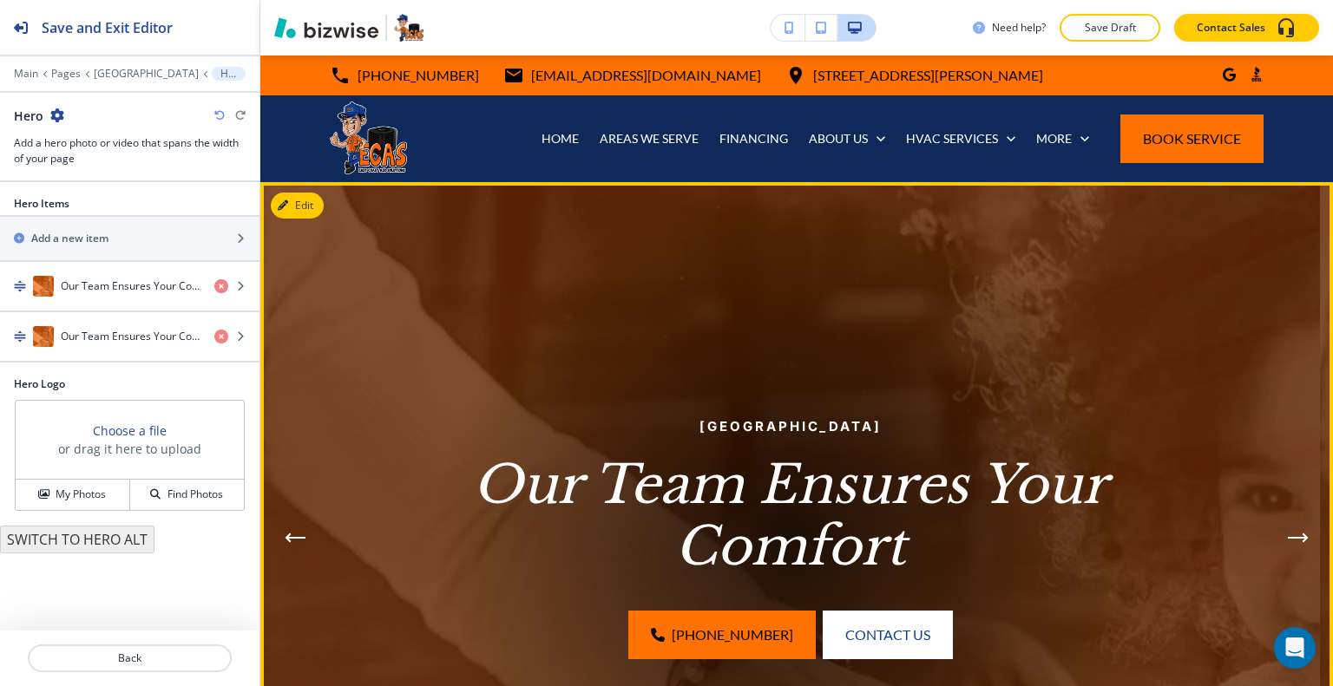
scroll to position [127, 0]
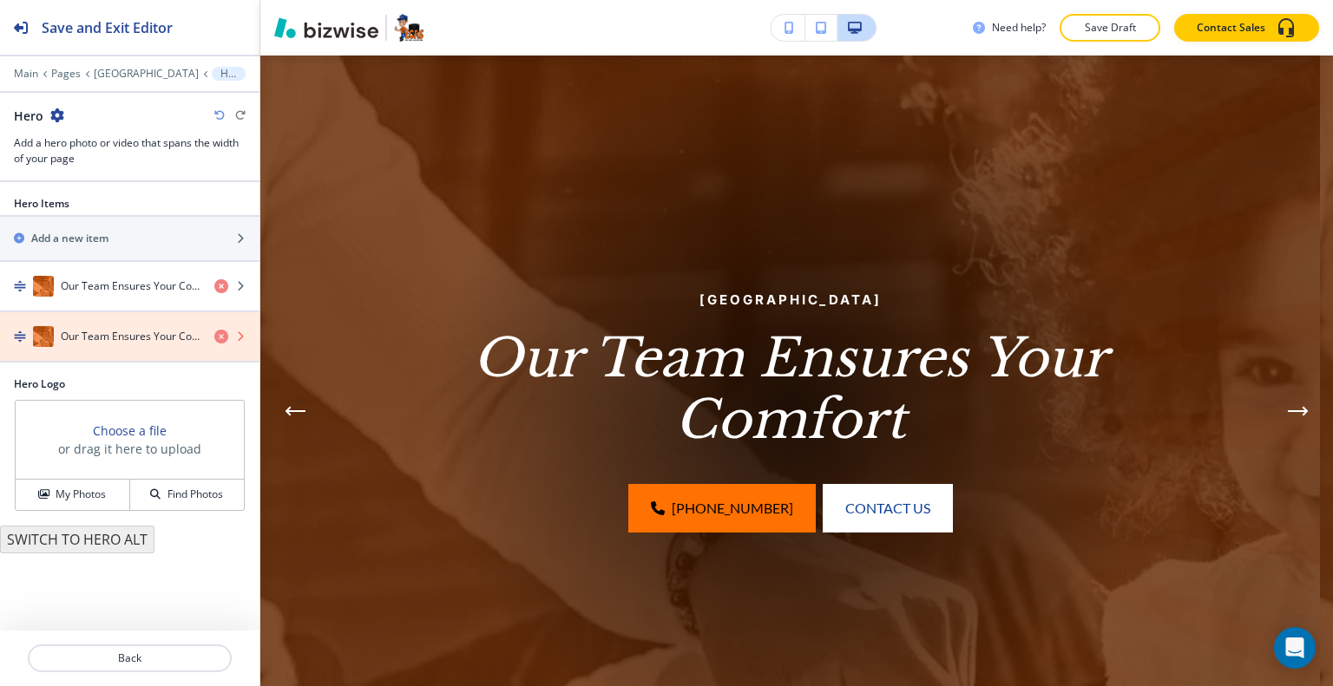
click at [225, 339] on icon "button" at bounding box center [221, 337] width 14 height 14
click at [215, 332] on div "Our Team Ensures Your Comfort" at bounding box center [129, 336] width 259 height 21
click at [224, 336] on icon "button" at bounding box center [221, 337] width 14 height 14
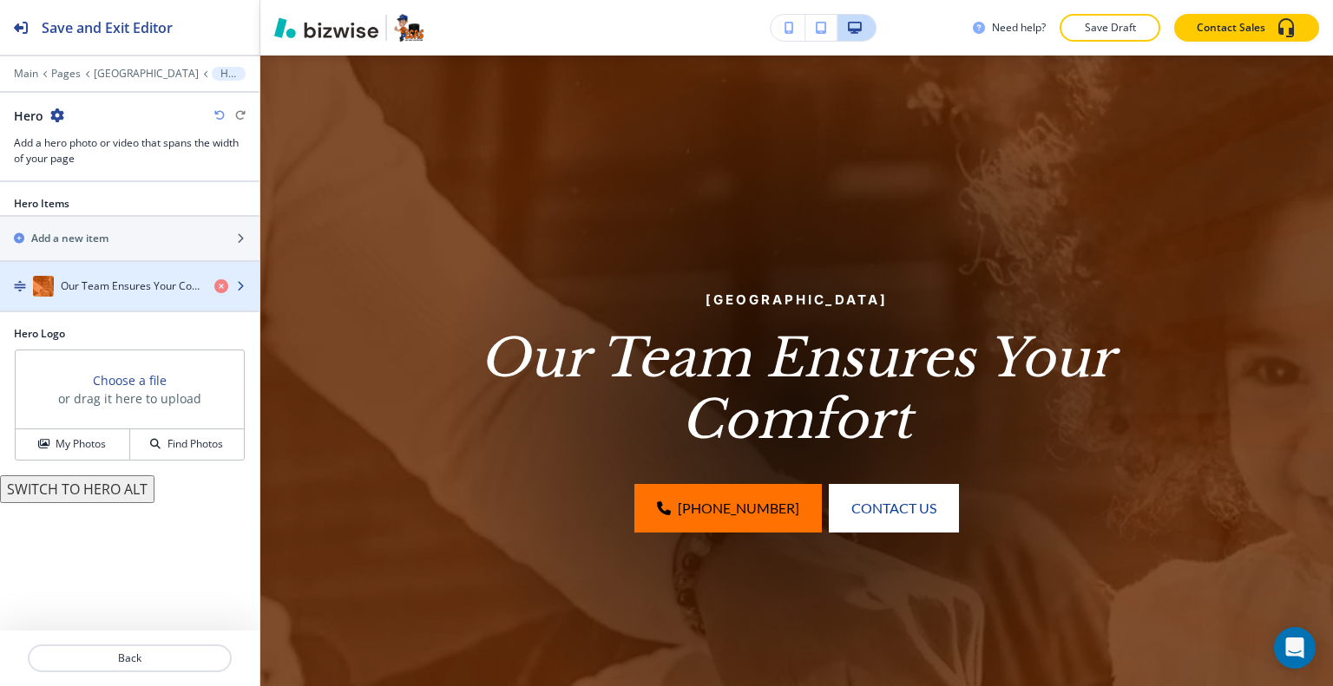
click at [136, 267] on div "button" at bounding box center [129, 269] width 259 height 14
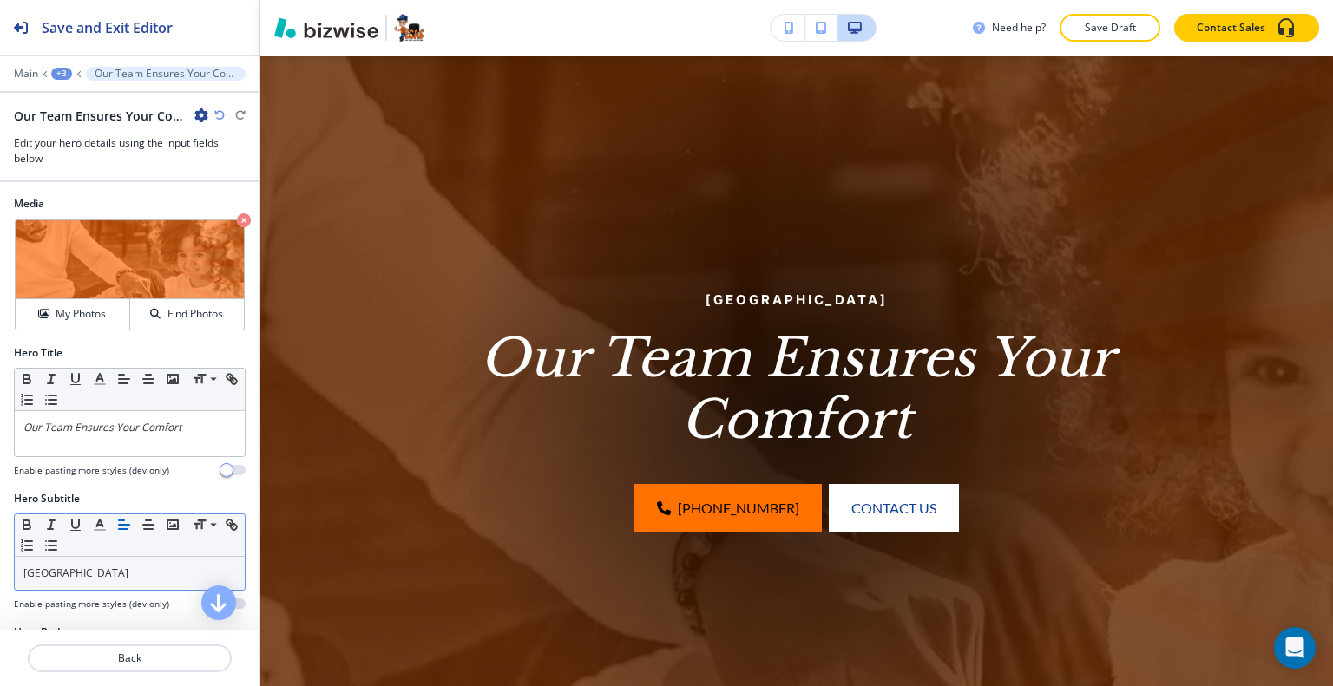
scroll to position [174, 0]
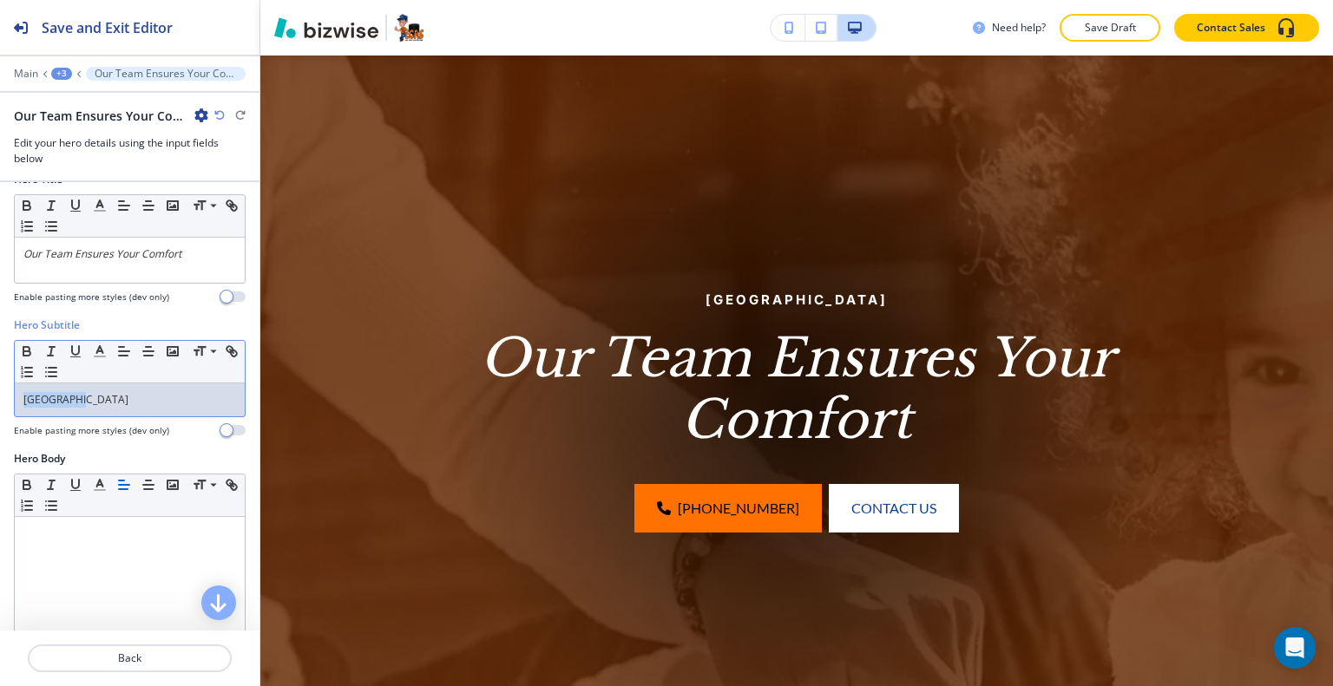
drag, startPoint x: 128, startPoint y: 396, endPoint x: 6, endPoint y: 392, distance: 121.5
click at [5, 392] on div "Hero Subtitle Small Normal Large Huge Palm Beach Enable pasting more styles (de…" at bounding box center [129, 385] width 259 height 134
copy p "Palm Beach"
click at [26, 287] on div at bounding box center [130, 287] width 232 height 7
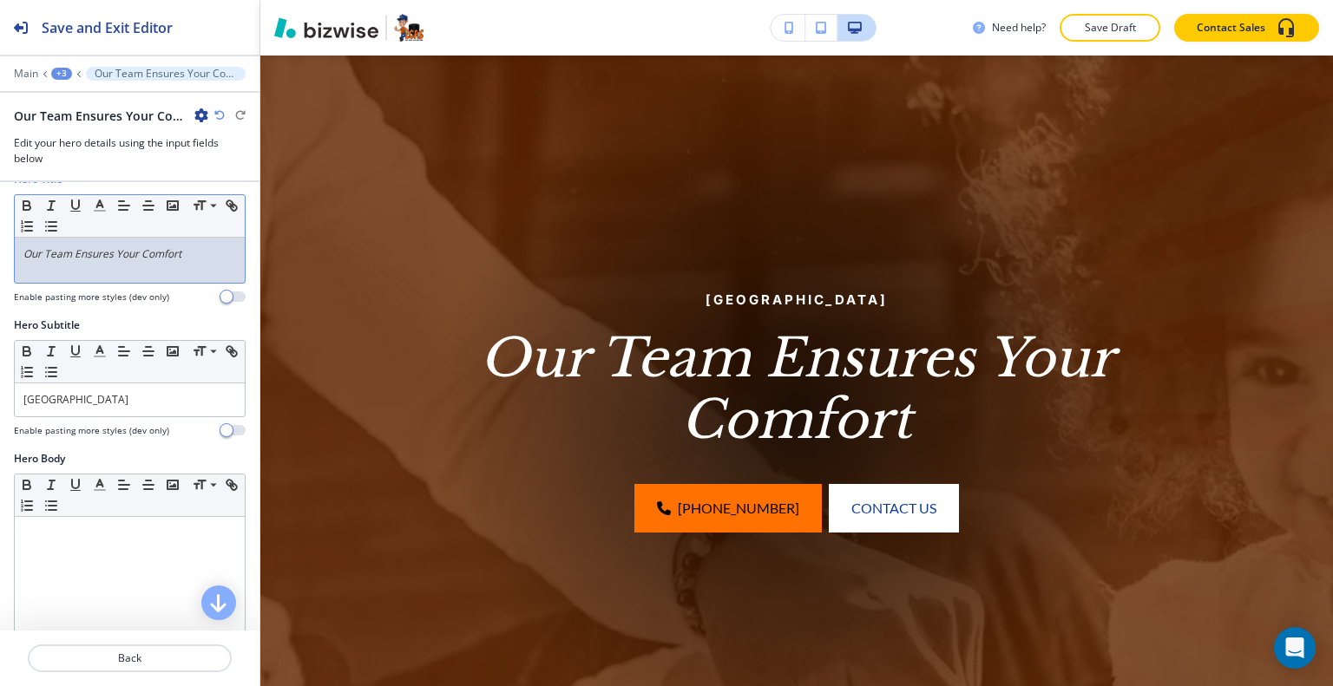
click at [28, 256] on em "Our Team Ensures Your Comfort" at bounding box center [102, 253] width 158 height 15
click at [21, 253] on div "Our Team Ensures Your Comfort" at bounding box center [130, 260] width 230 height 45
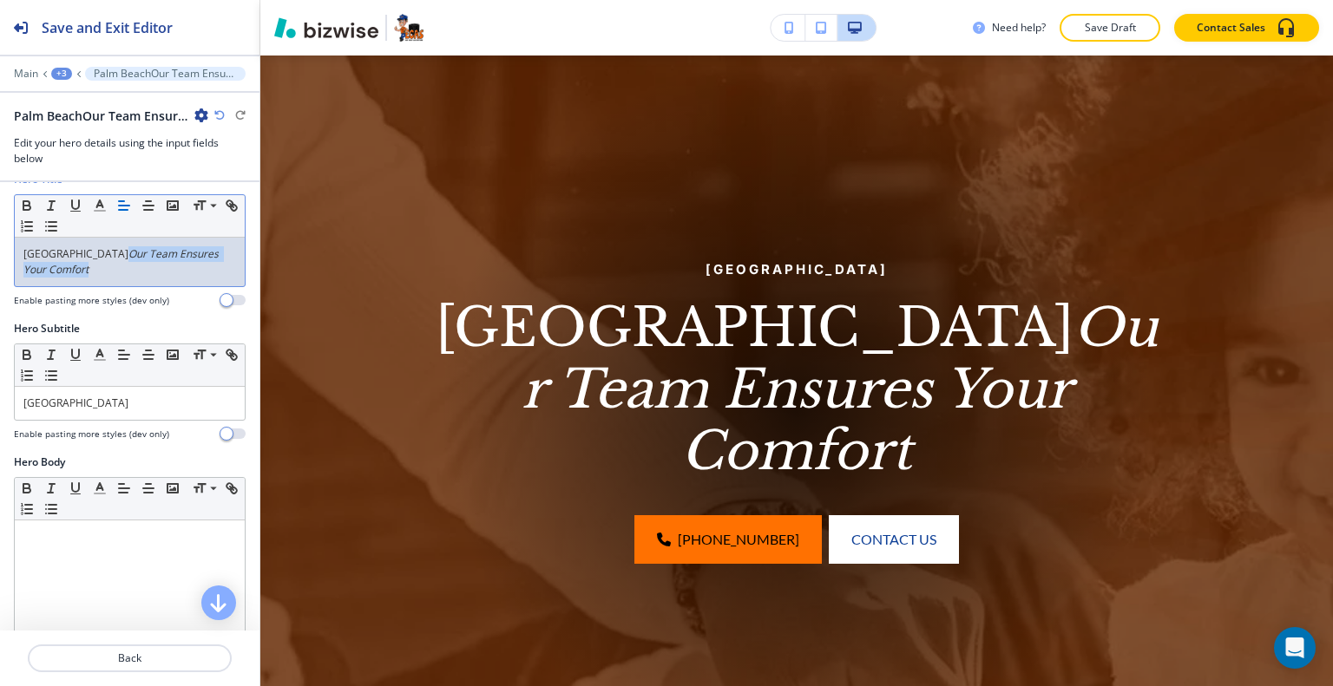
drag, startPoint x: 86, startPoint y: 272, endPoint x: 82, endPoint y: 245, distance: 28.1
click at [82, 246] on p "Palm Beach Our Team Ensures Your Comfort" at bounding box center [129, 261] width 213 height 31
copy em "Our Team Ensures Your Comfort"
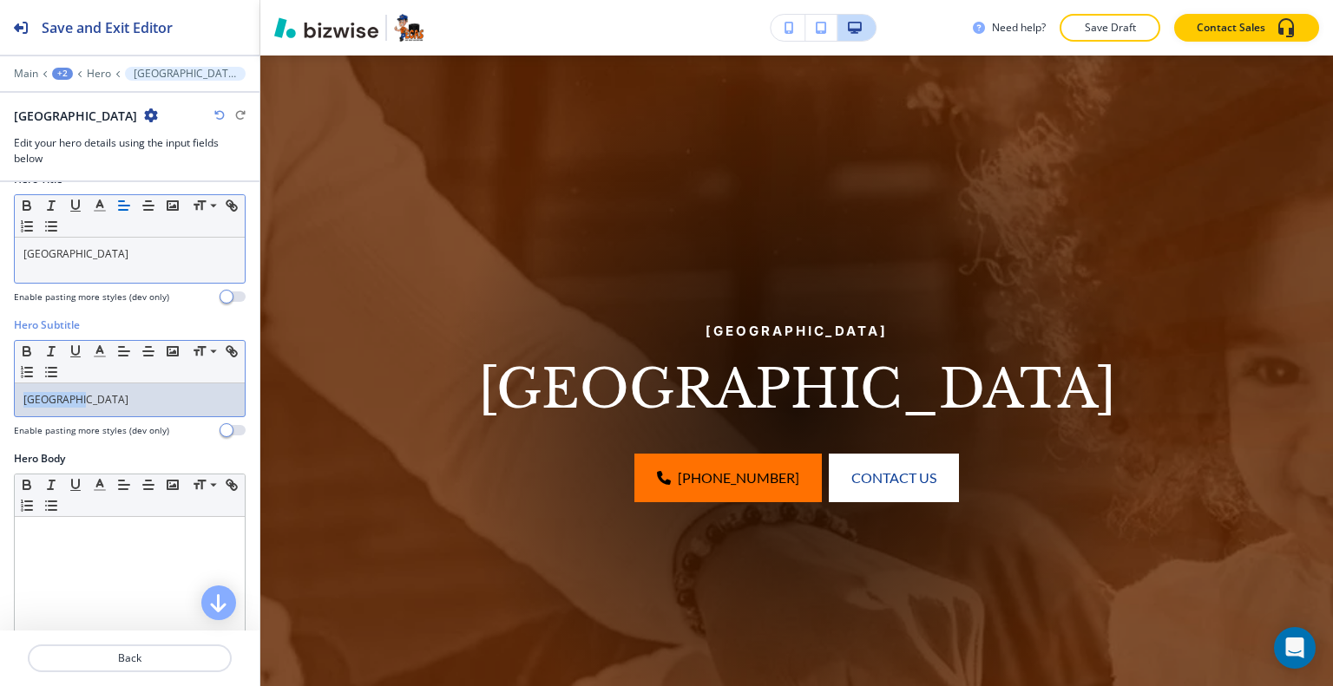
drag, startPoint x: 132, startPoint y: 403, endPoint x: 0, endPoint y: 402, distance: 131.9
click at [0, 402] on div "Hero Subtitle Small Normal Large Huge Palm Beach Enable pasting more styles (de…" at bounding box center [129, 385] width 259 height 134
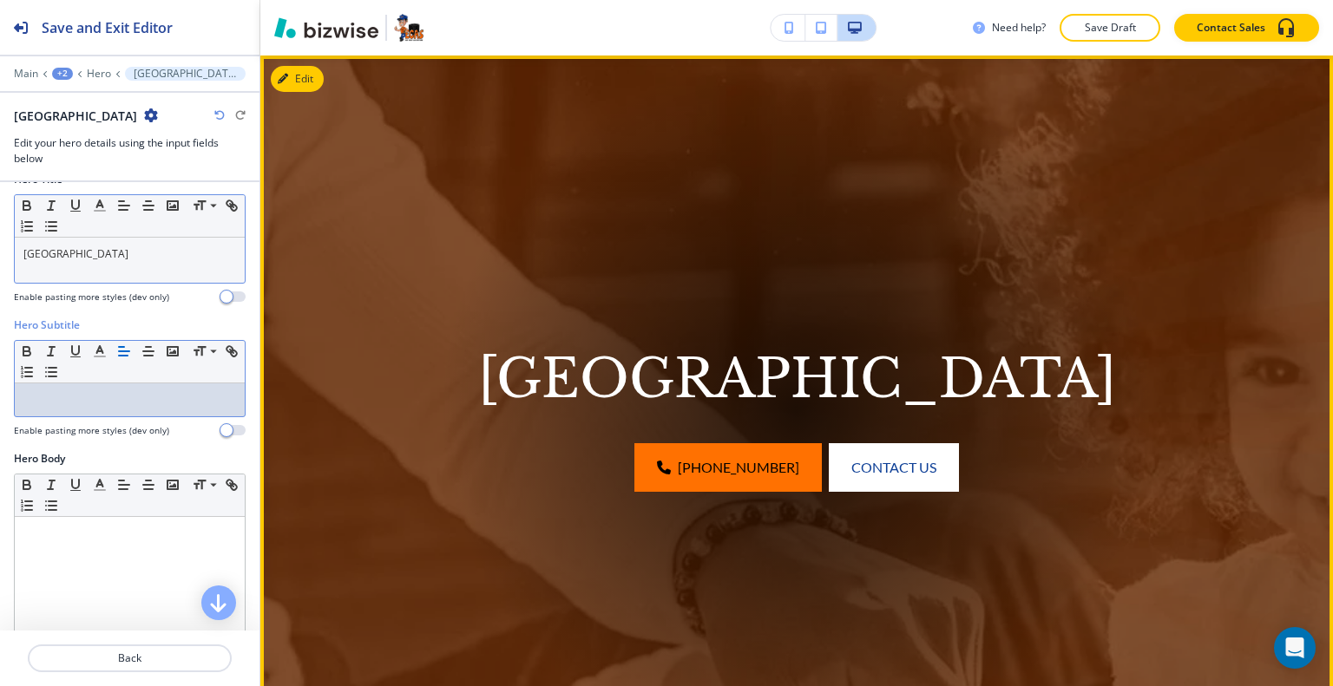
scroll to position [40, 0]
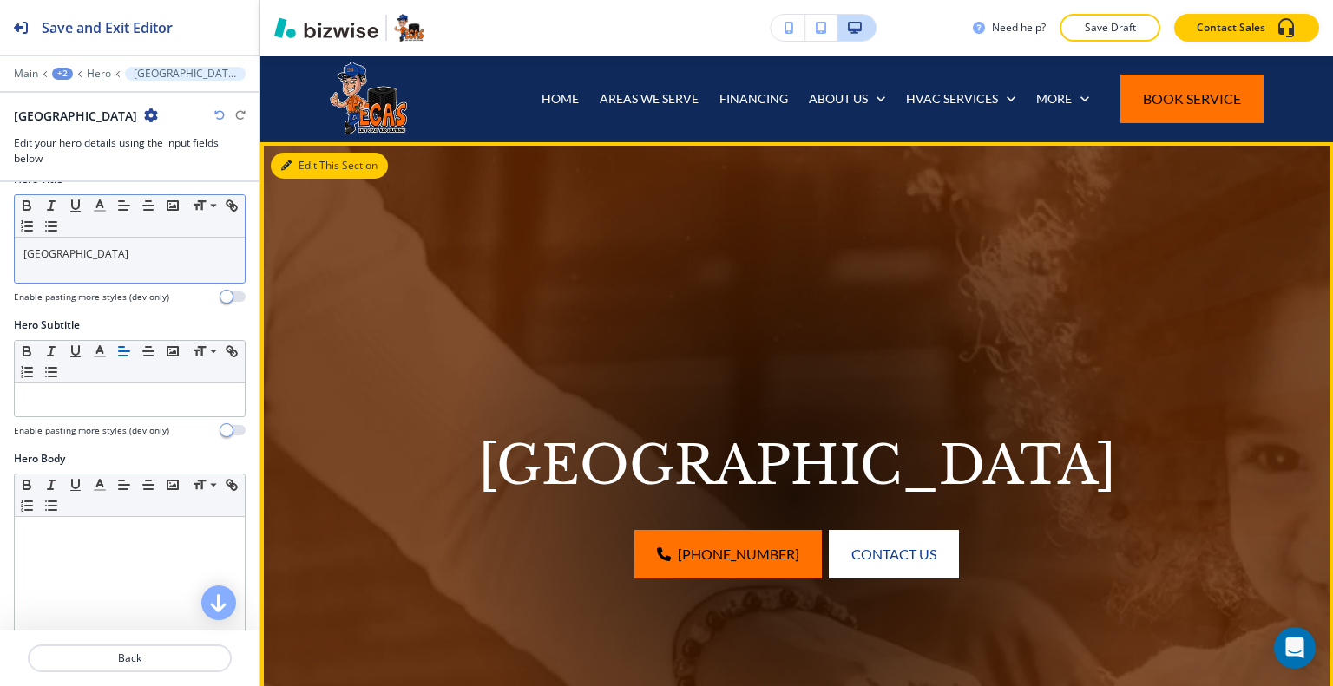
click at [303, 158] on button "Edit This Section" at bounding box center [329, 166] width 117 height 26
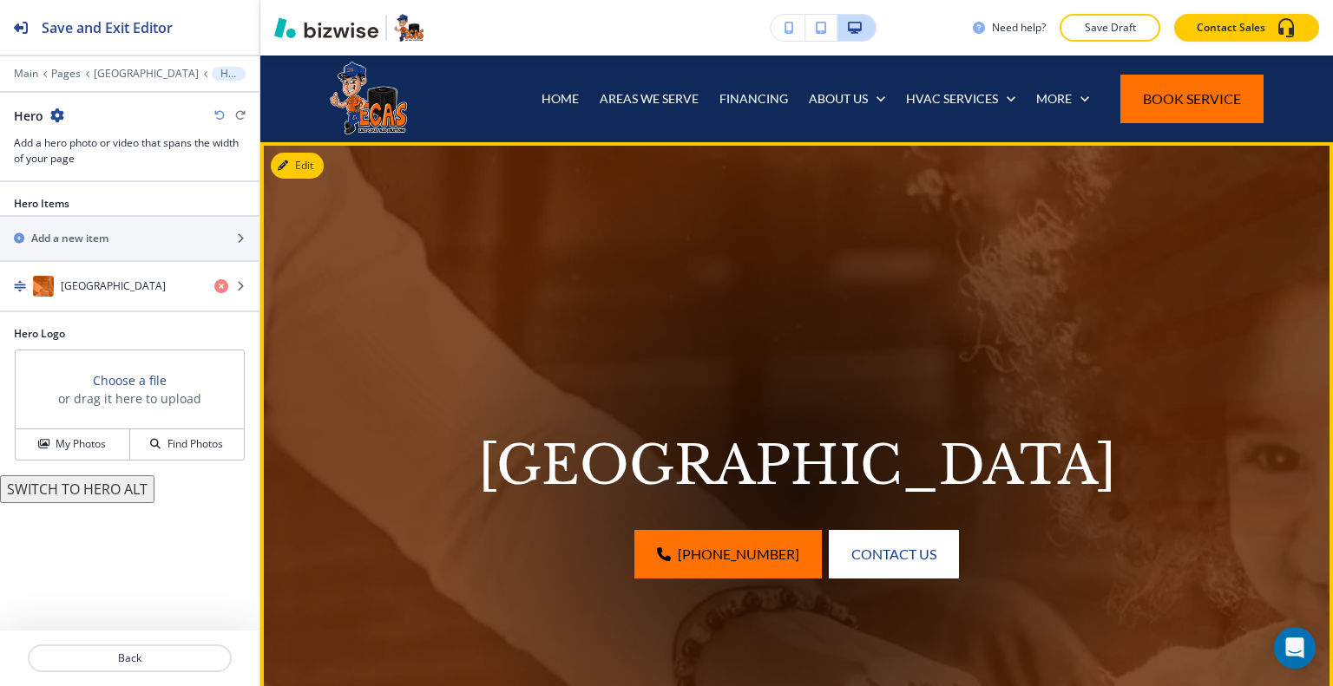
scroll to position [127, 0]
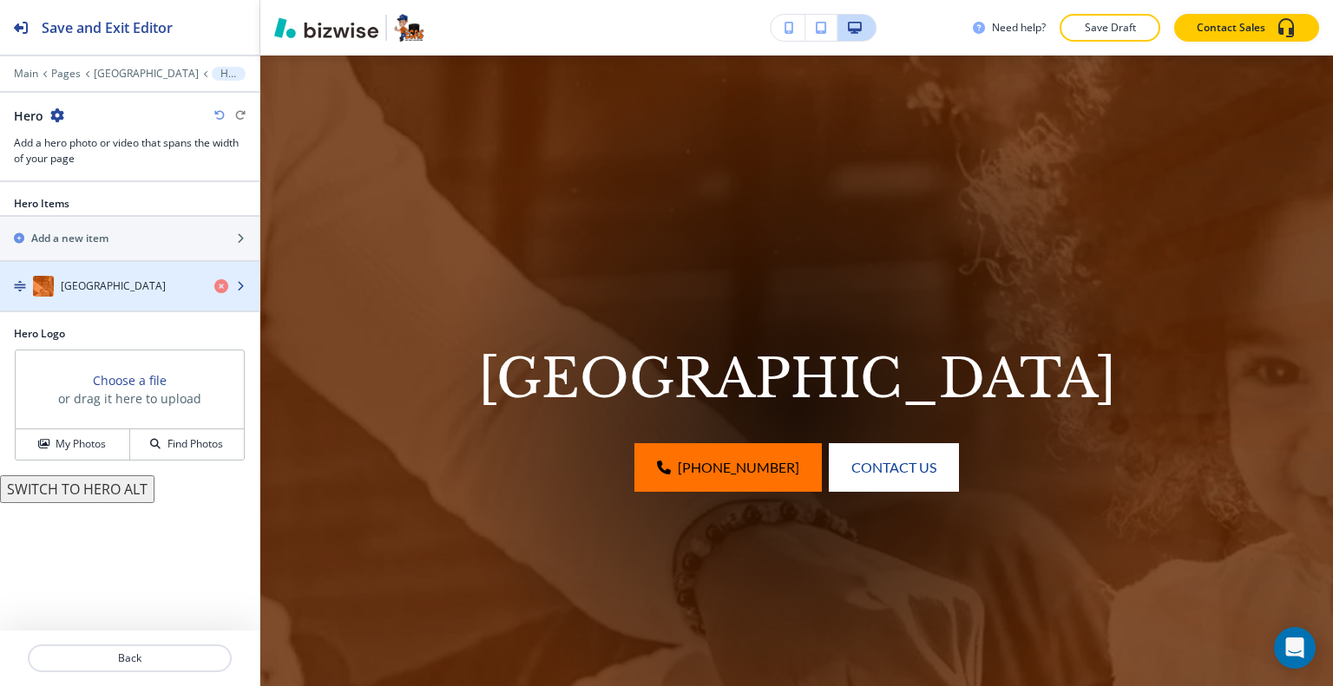
click at [82, 290] on h4 "Palm Beach" at bounding box center [113, 286] width 105 height 16
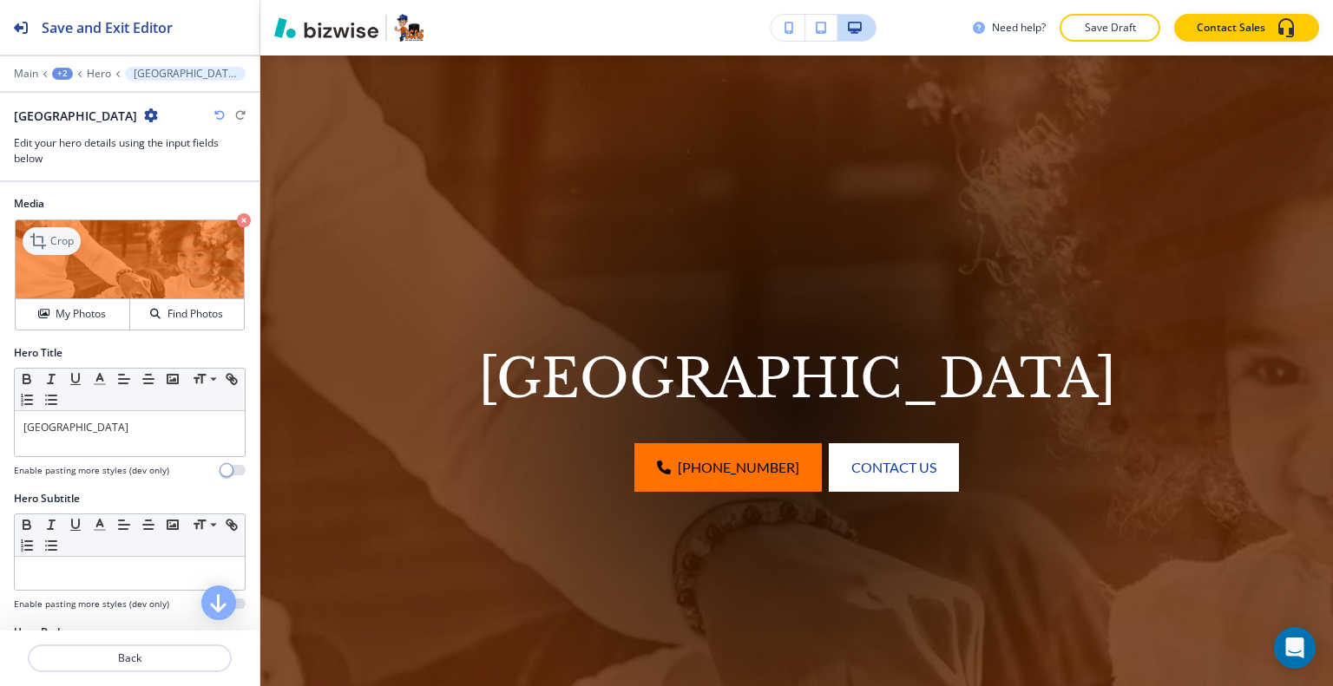
click at [56, 234] on p "Crop" at bounding box center [61, 241] width 23 height 16
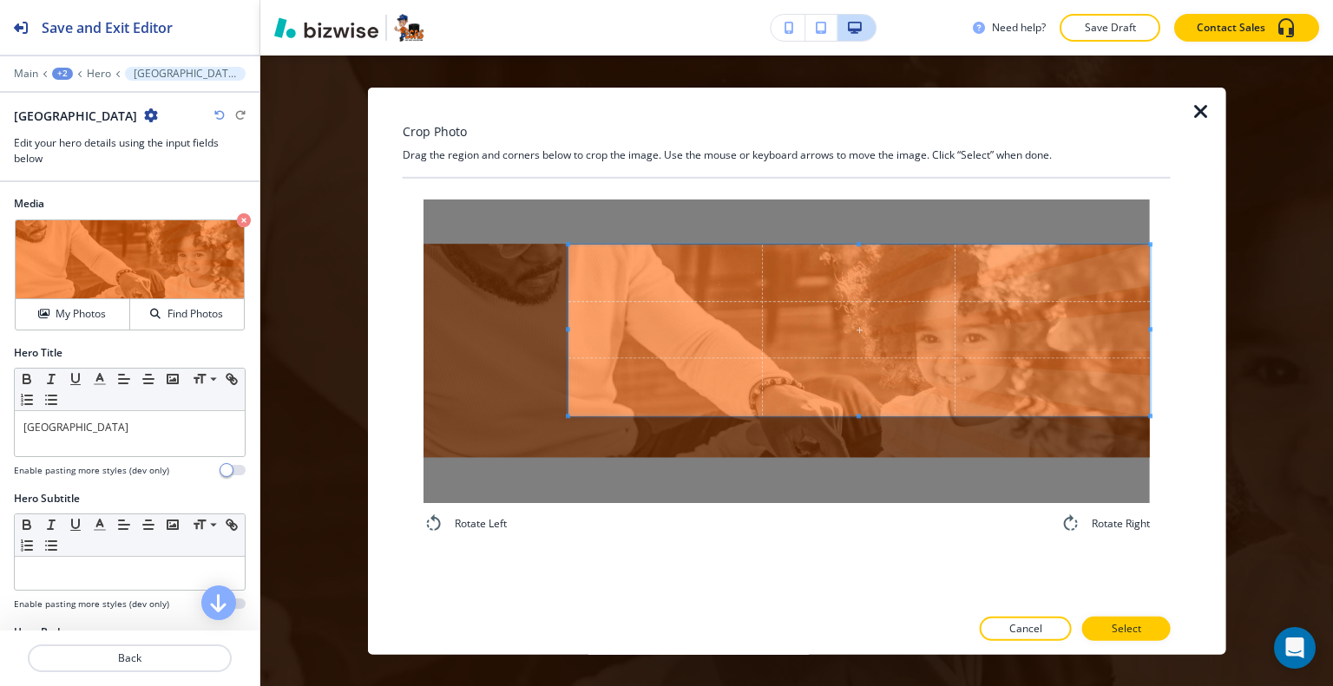
click at [1036, 343] on span at bounding box center [858, 330] width 581 height 171
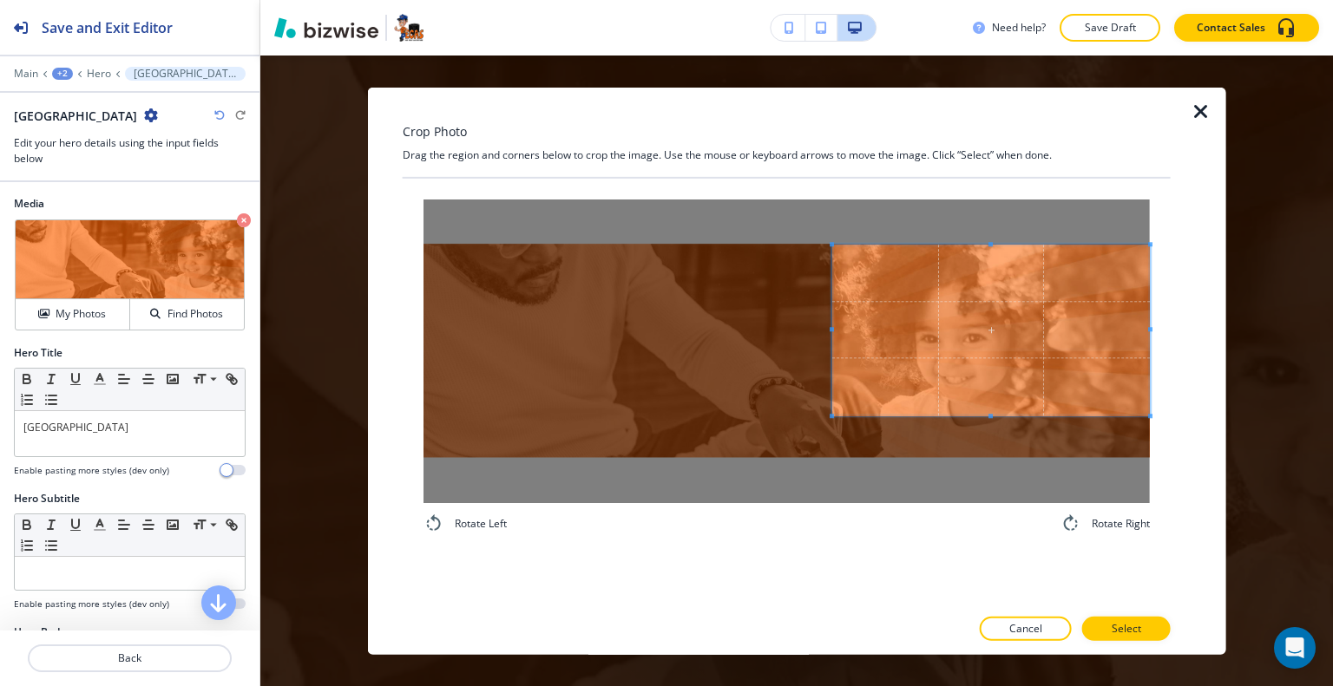
click at [833, 353] on div at bounding box center [991, 330] width 318 height 171
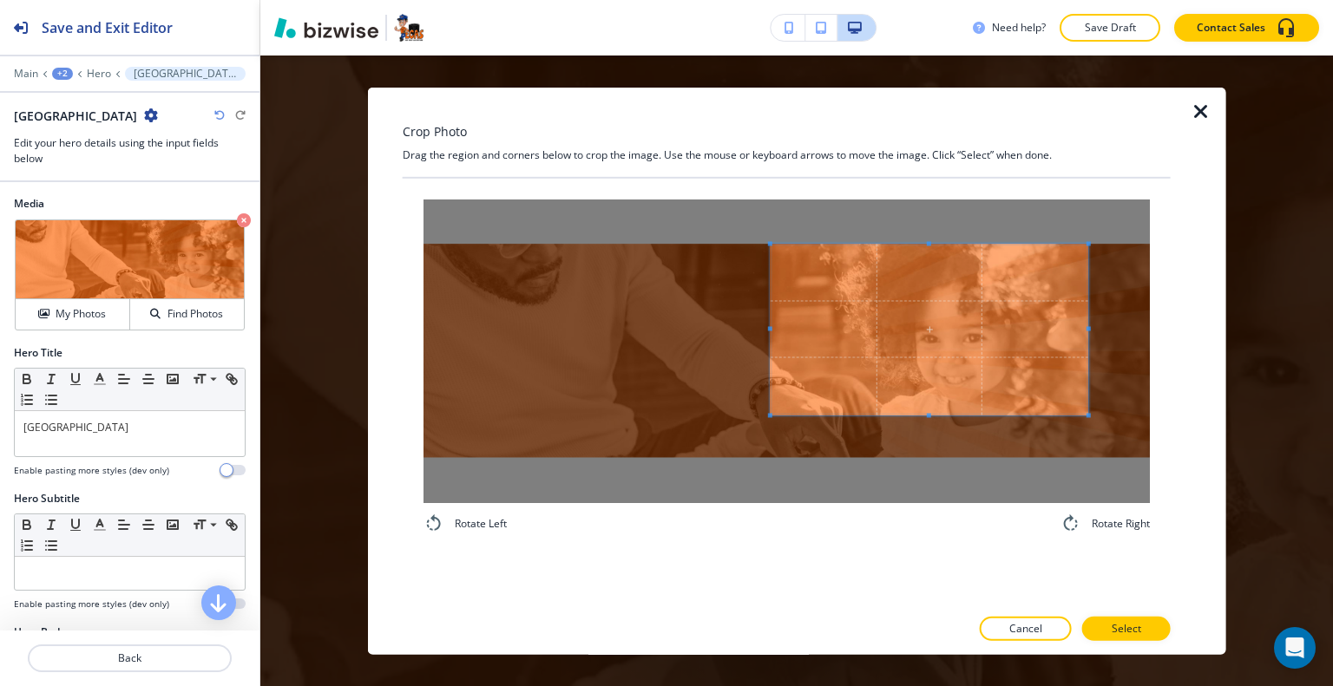
click at [989, 350] on span at bounding box center [929, 329] width 318 height 171
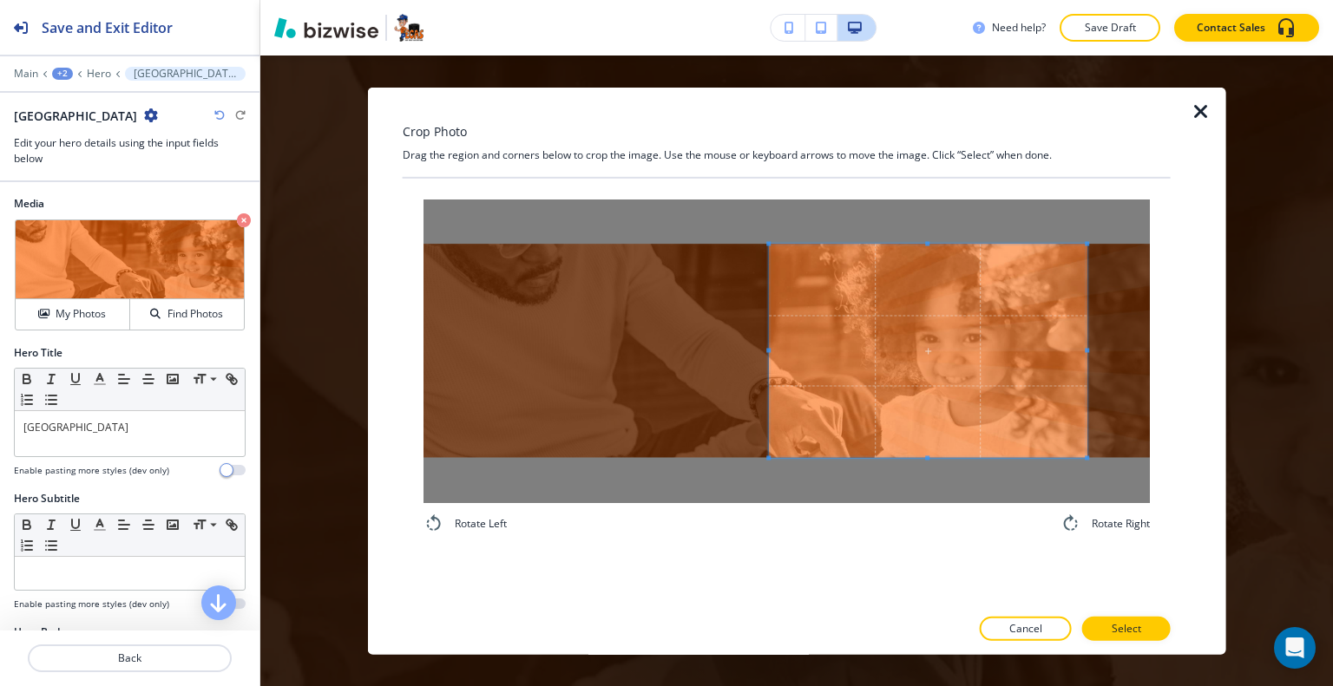
click at [913, 488] on div at bounding box center [786, 351] width 726 height 304
click at [1131, 636] on p "Select" at bounding box center [1125, 629] width 29 height 16
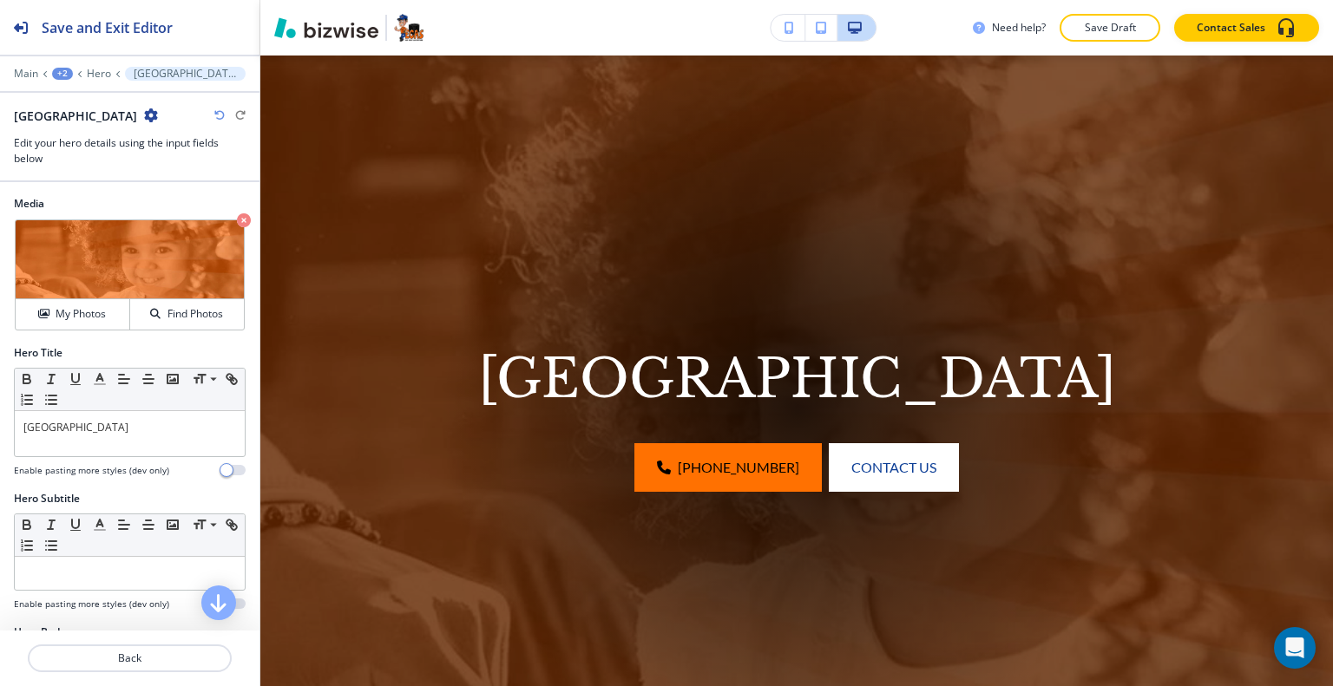
click at [1131, 636] on img at bounding box center [796, 411] width 1072 height 711
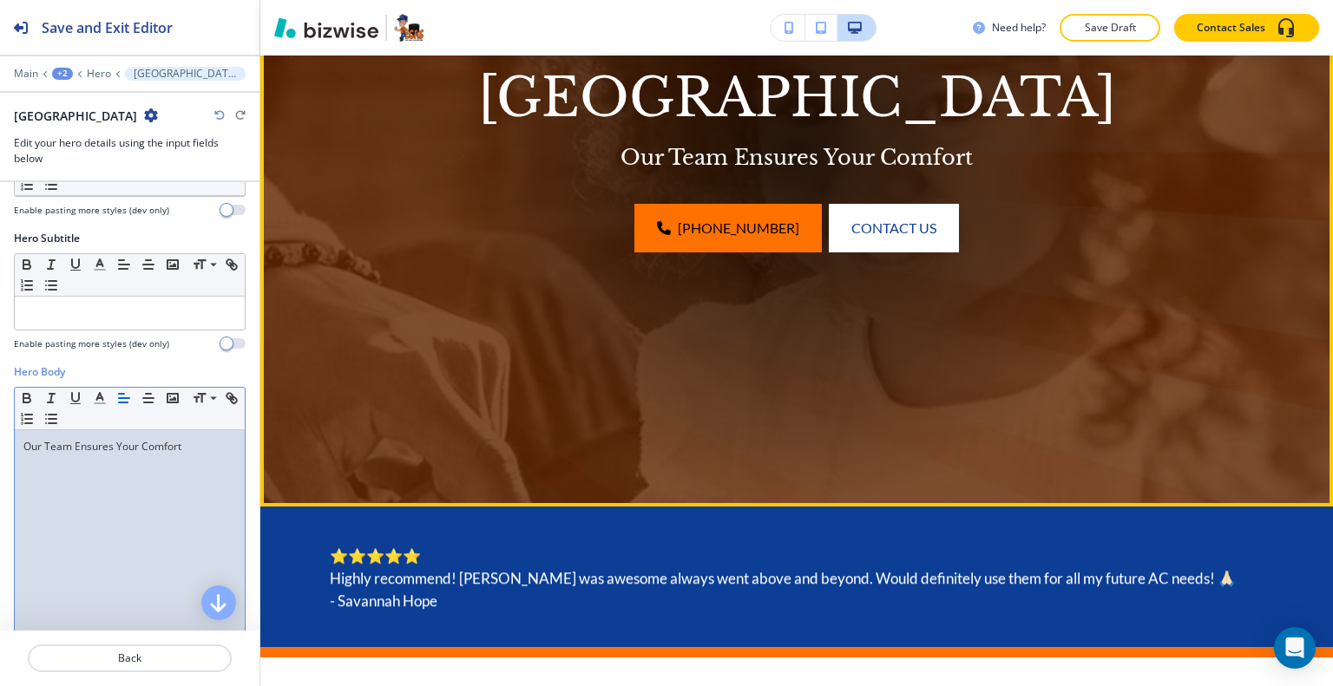
scroll to position [907, 0]
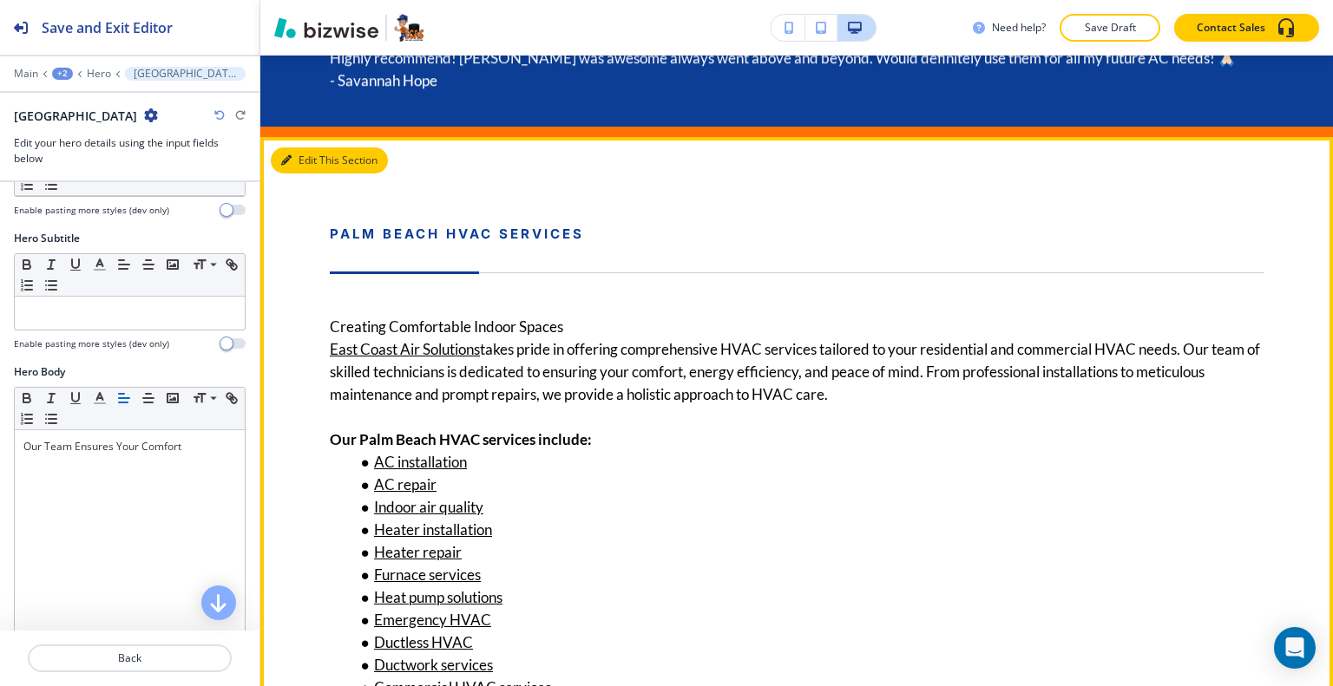
click at [304, 161] on button "Edit This Section" at bounding box center [329, 160] width 117 height 26
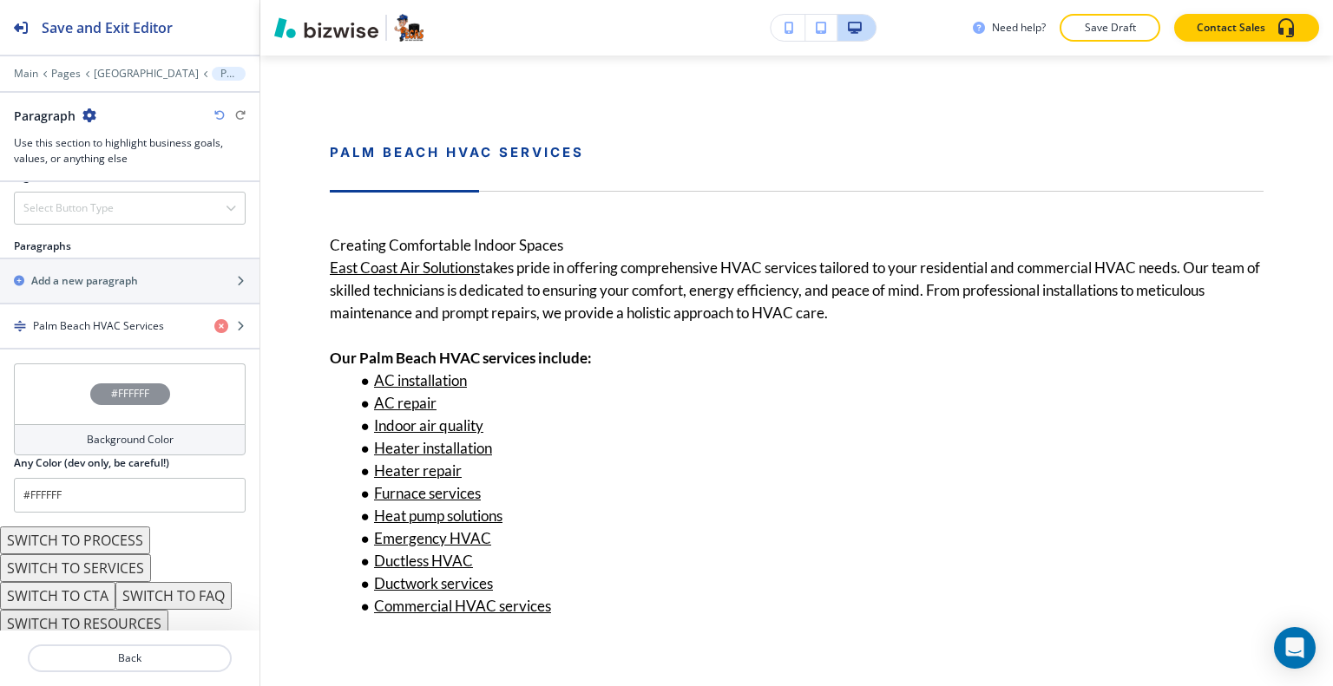
scroll to position [823, 0]
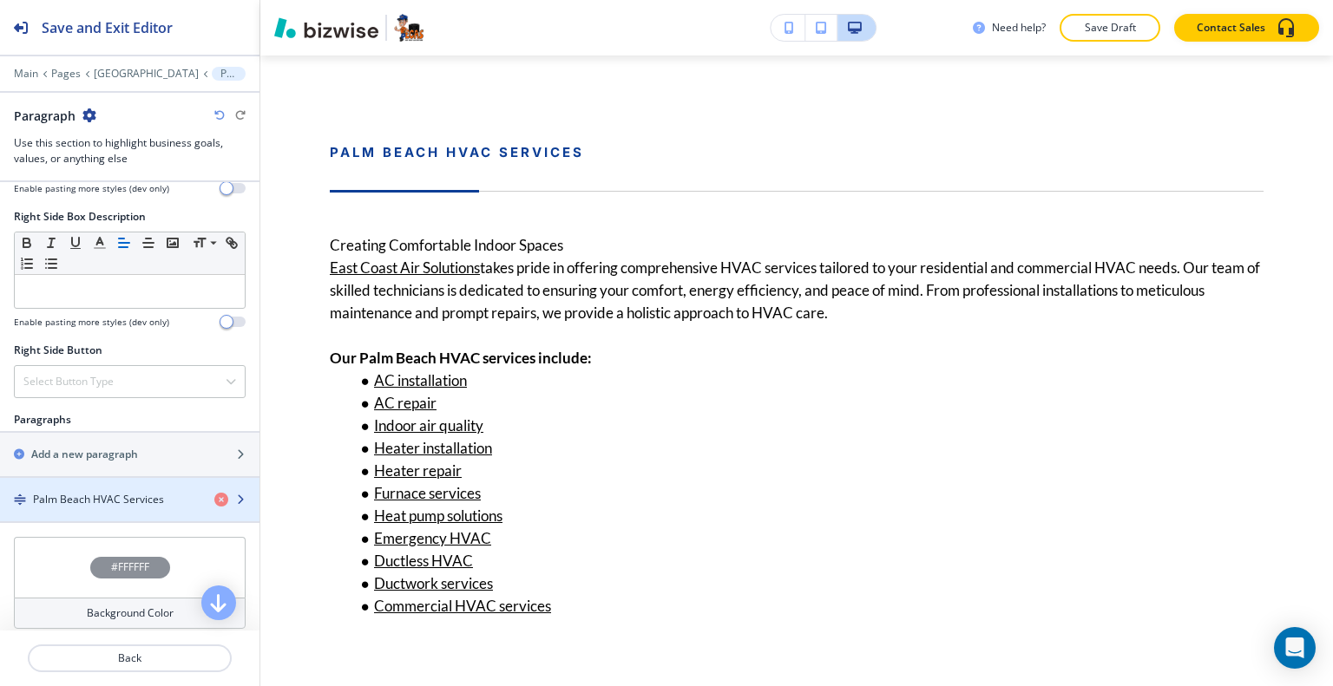
click at [102, 495] on h4 "Palm Beach HVAC Services" at bounding box center [98, 500] width 131 height 16
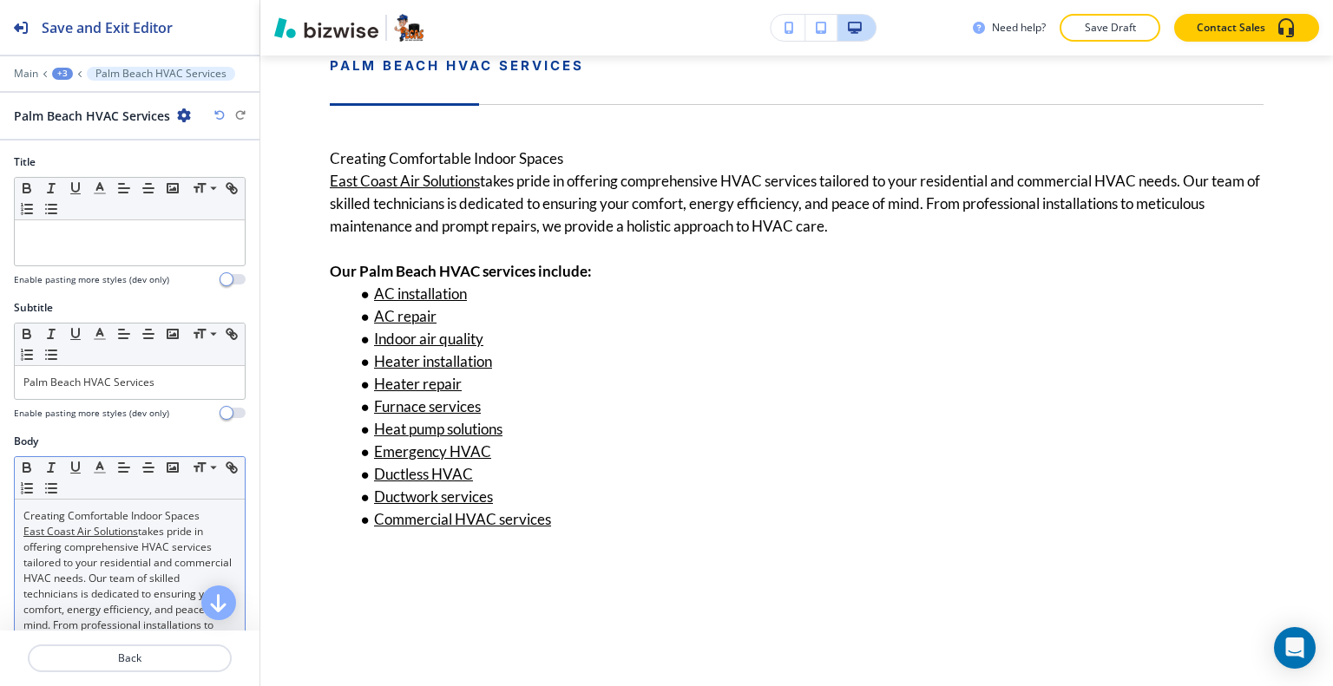
scroll to position [260, 0]
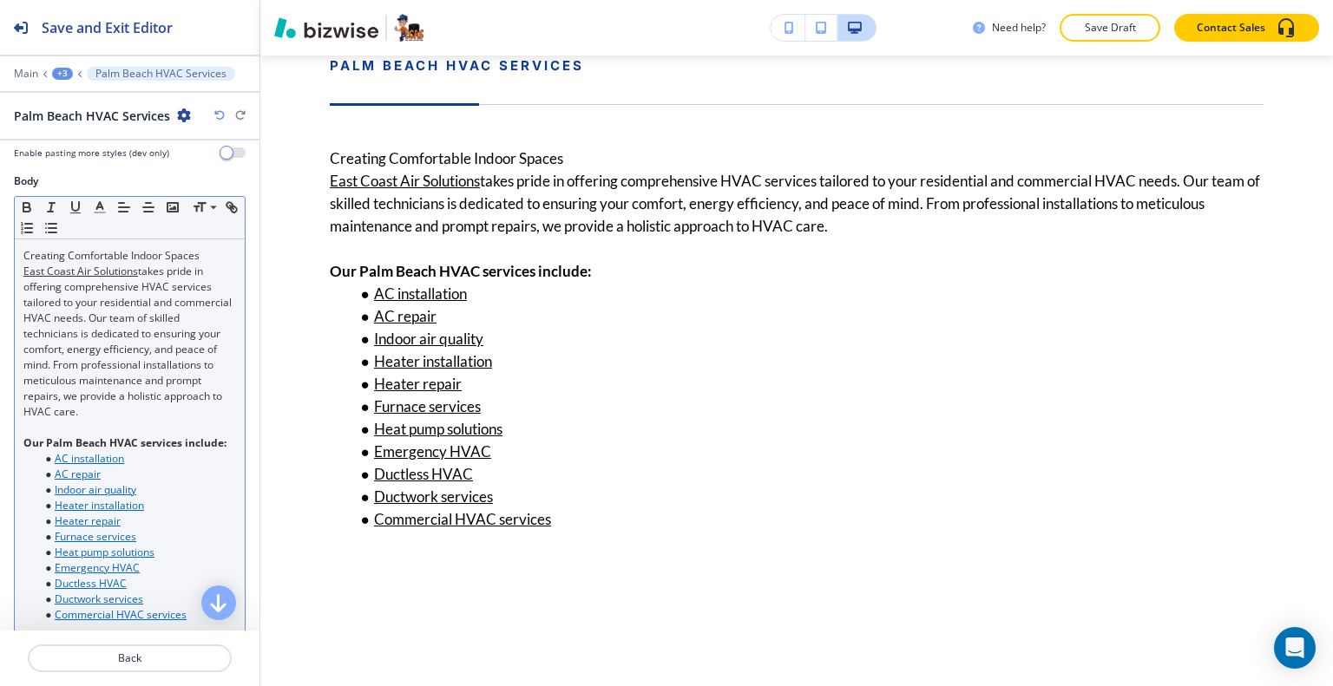
click at [108, 482] on li "AC repair" at bounding box center [137, 475] width 197 height 16
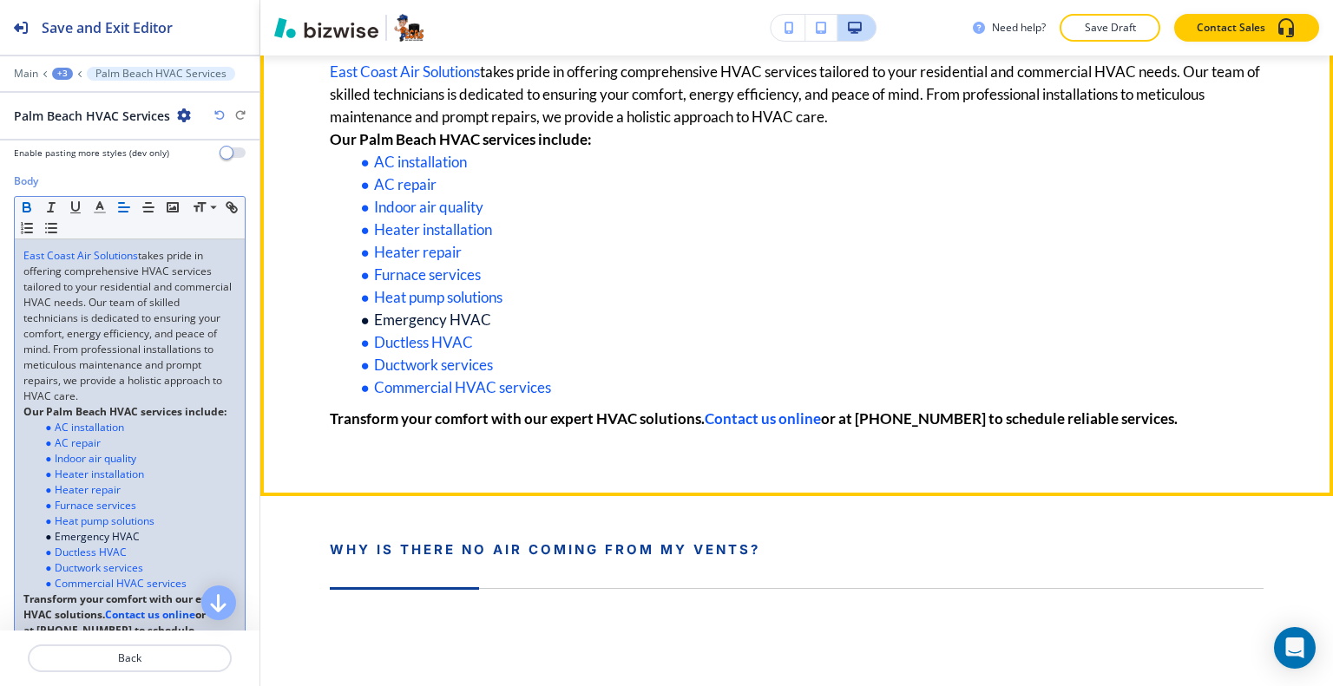
scroll to position [816, 0]
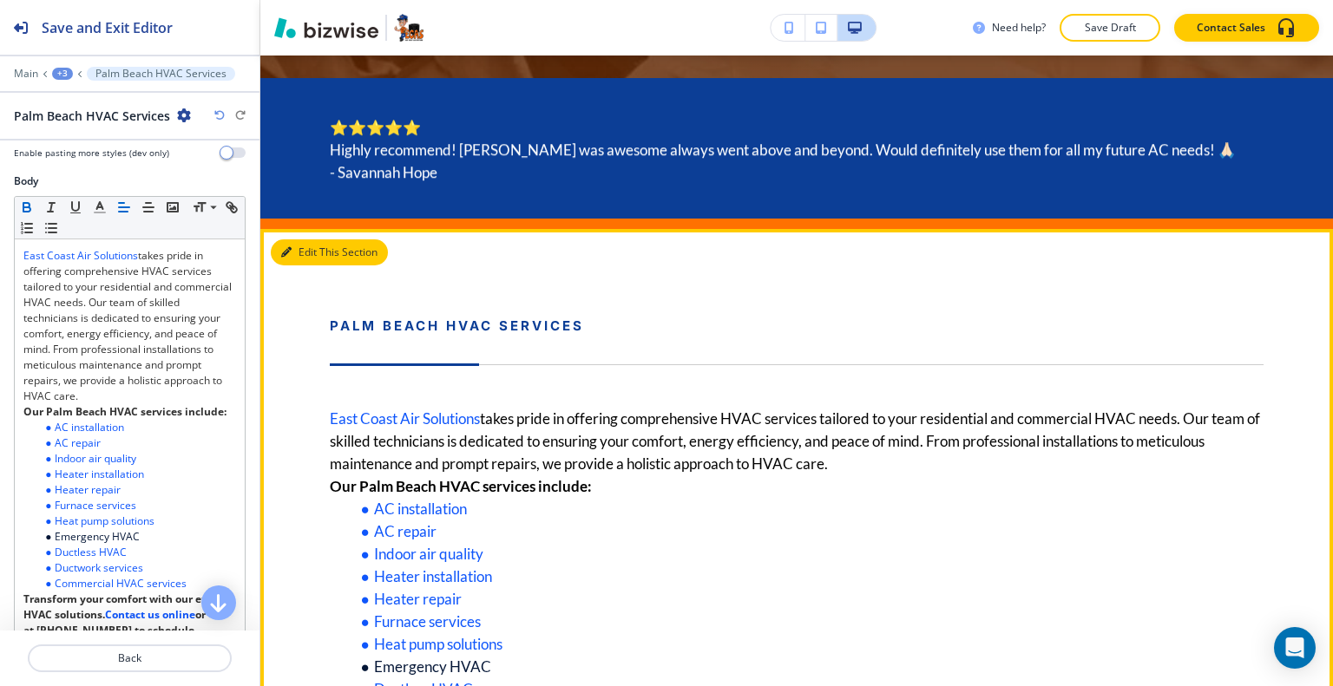
click at [316, 242] on button "Edit This Section" at bounding box center [329, 252] width 117 height 26
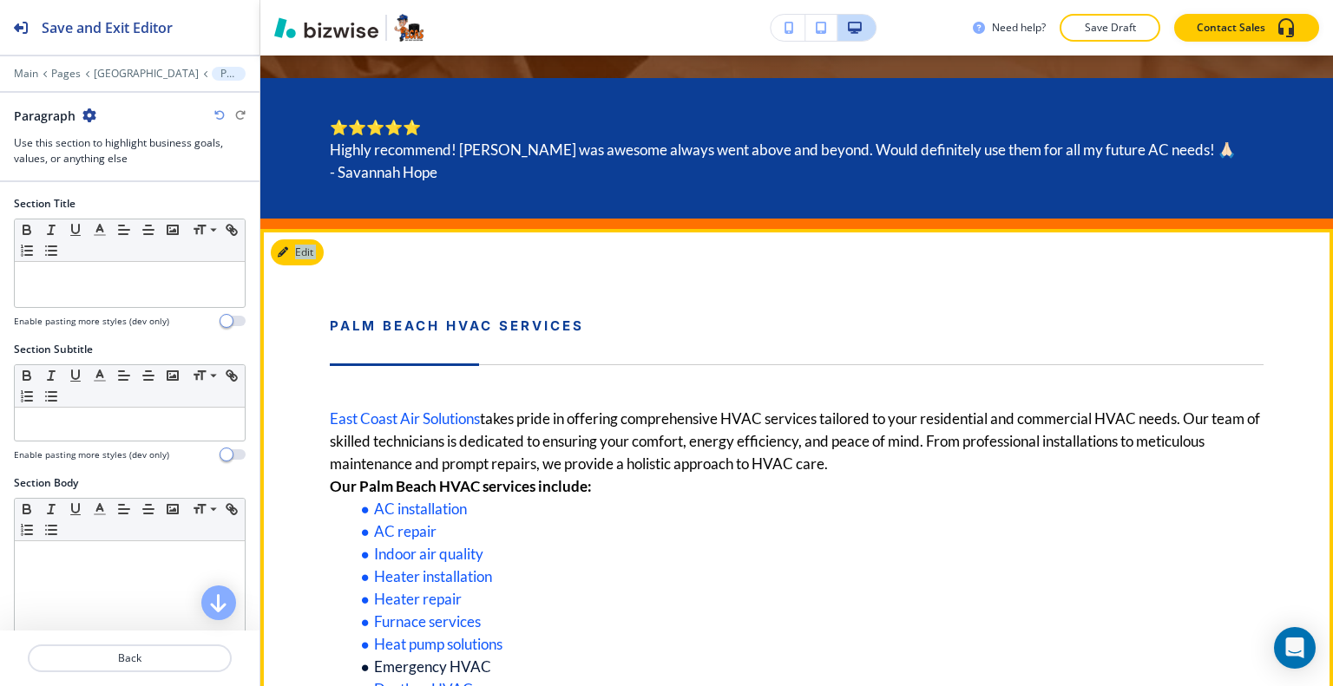
click at [311, 239] on div "Edit Palm Beach HVAC Services East Coast Air Solutions takes pride in offering …" at bounding box center [796, 536] width 1072 height 614
click at [307, 256] on button "Edit This Section" at bounding box center [329, 252] width 117 height 26
click at [308, 252] on button "Edit This Section" at bounding box center [329, 252] width 117 height 26
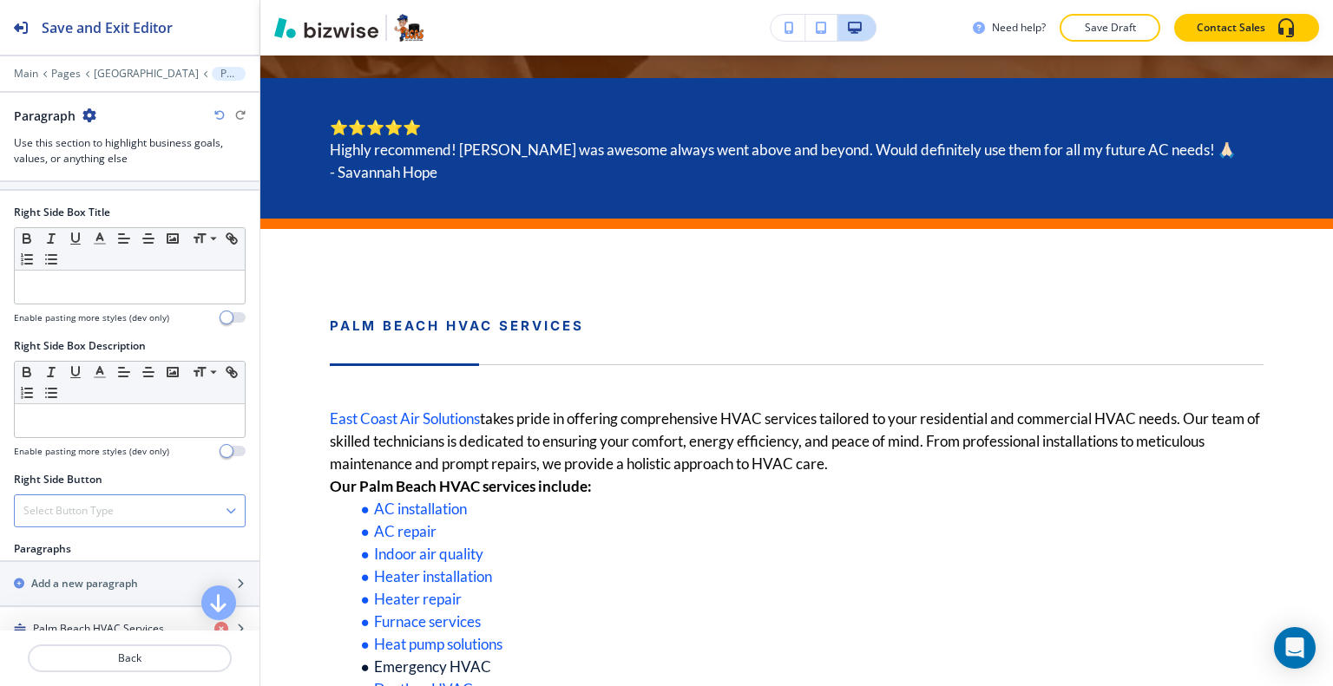
scroll to position [997, 0]
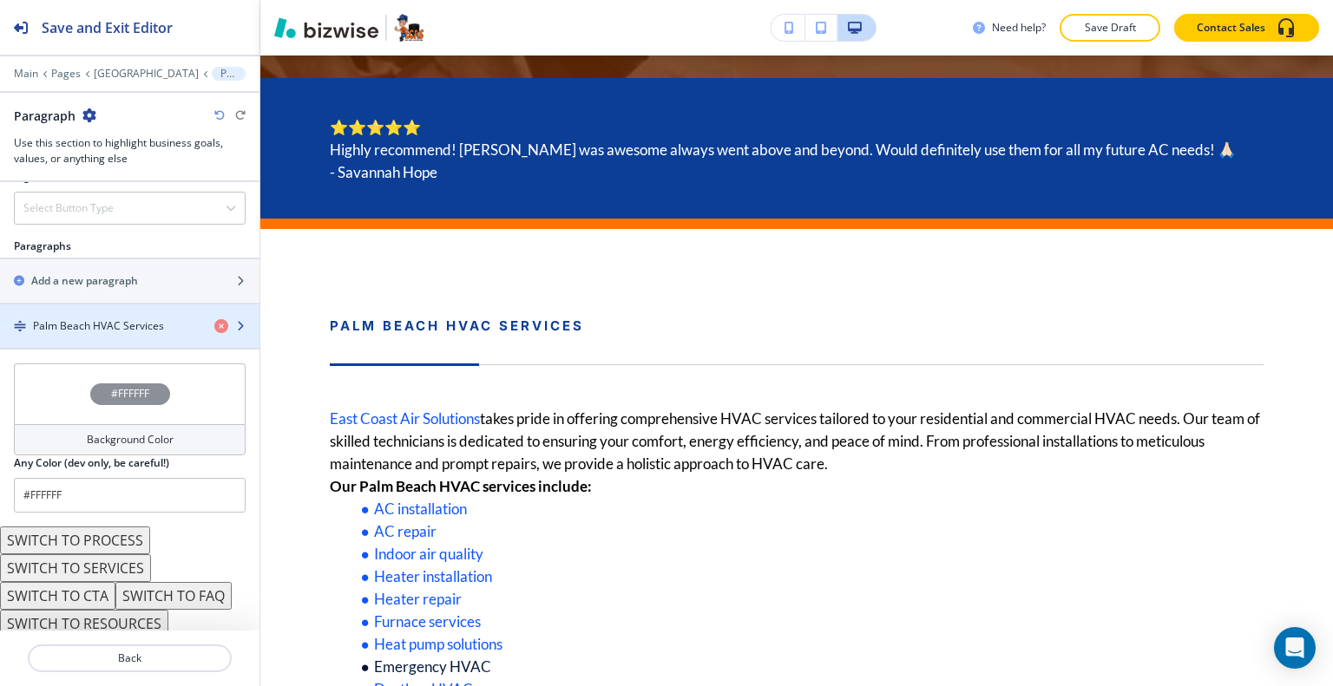
click at [115, 318] on h4 "Palm Beach HVAC Services" at bounding box center [98, 326] width 131 height 16
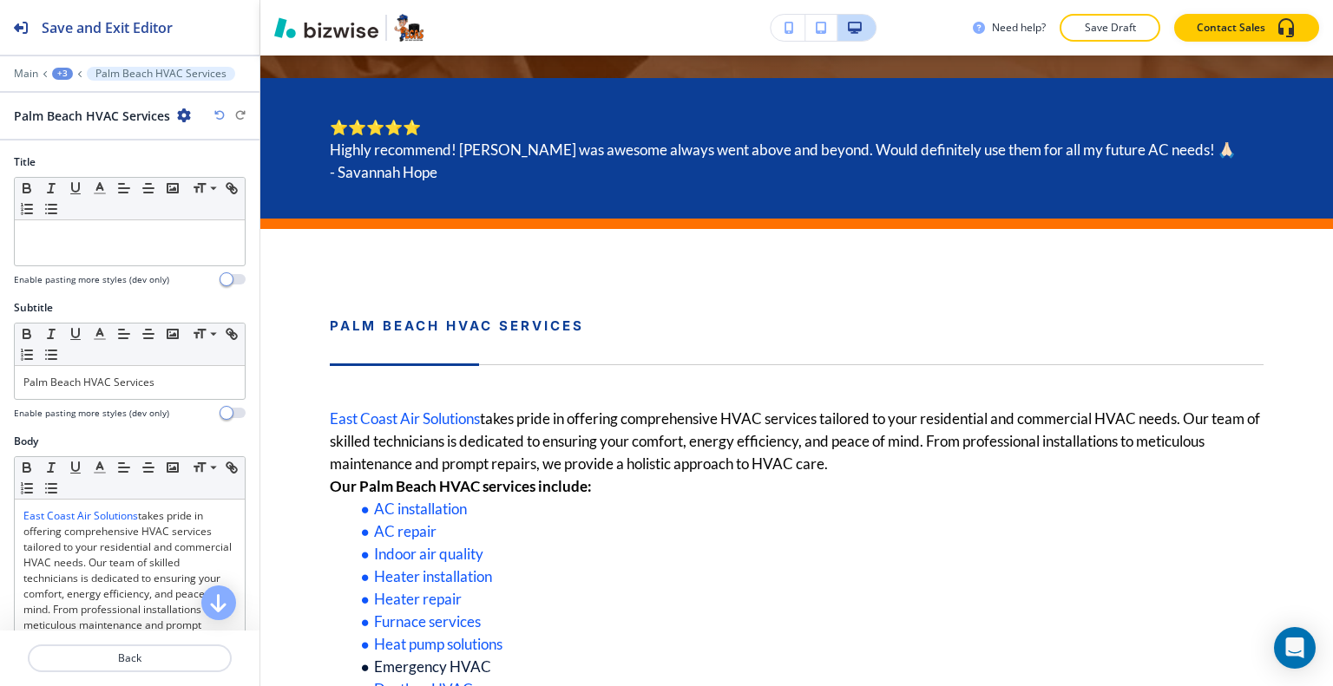
scroll to position [1076, 0]
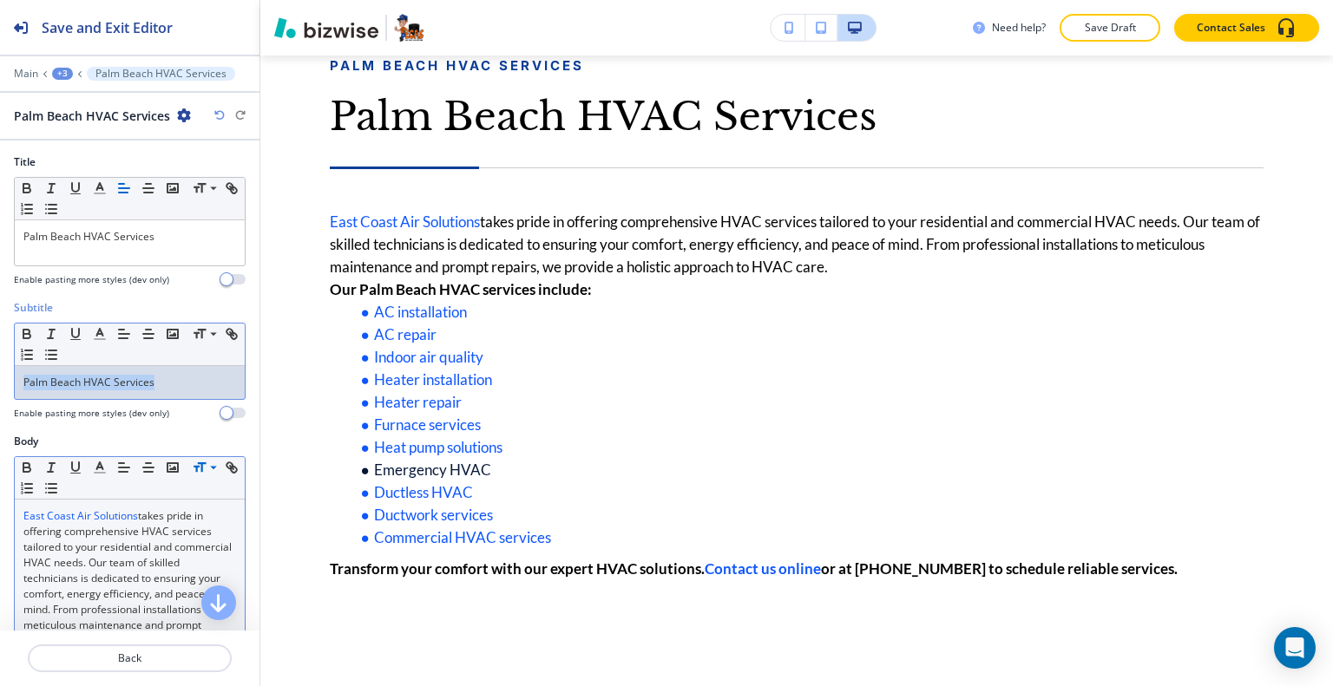
drag, startPoint x: 182, startPoint y: 378, endPoint x: 0, endPoint y: 367, distance: 182.5
click at [0, 367] on div "Subtitle Small Normal Large Huge Palm Beach HVAC Services Enable pasting more s…" at bounding box center [129, 367] width 259 height 134
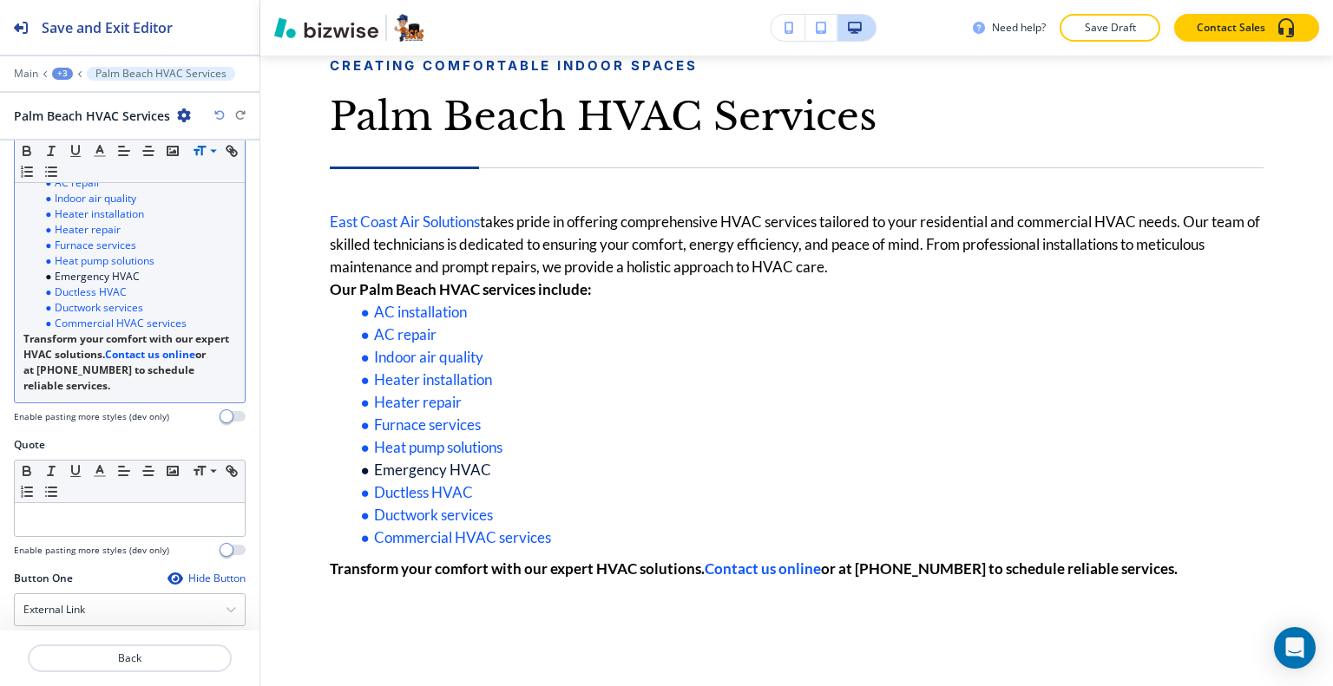
scroll to position [1057, 0]
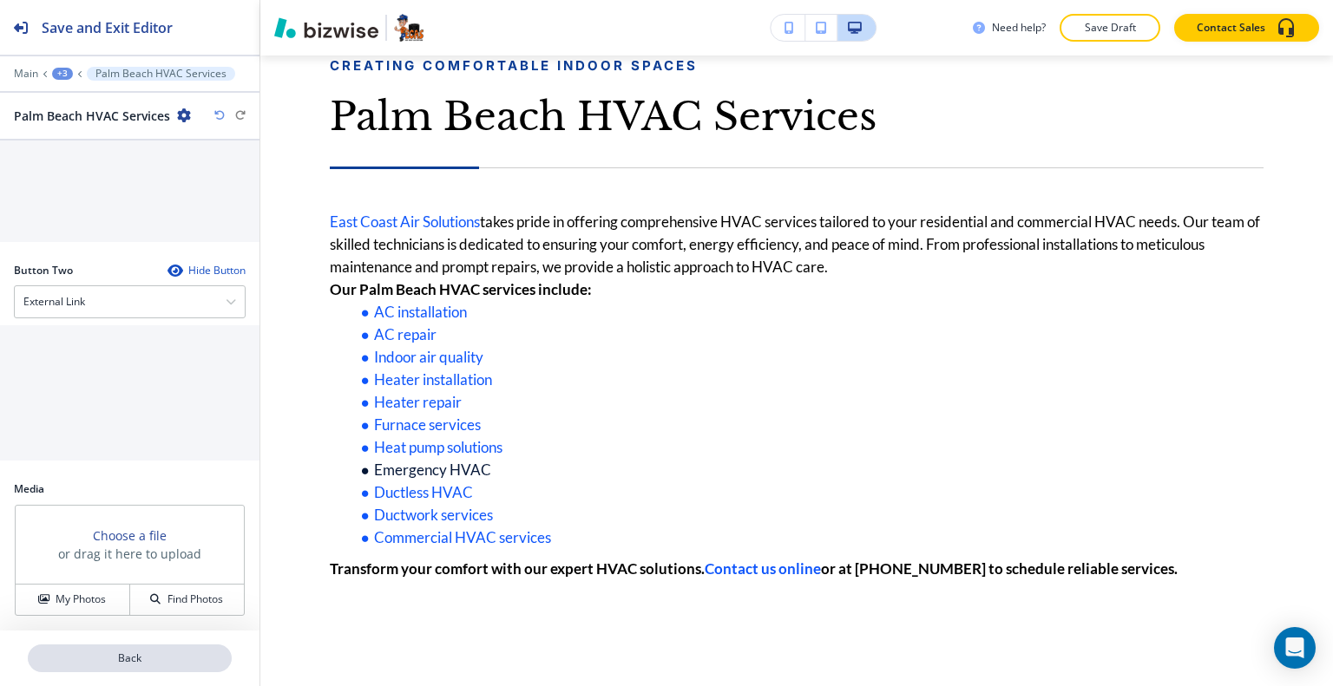
click at [140, 649] on button "Back" at bounding box center [130, 659] width 204 height 28
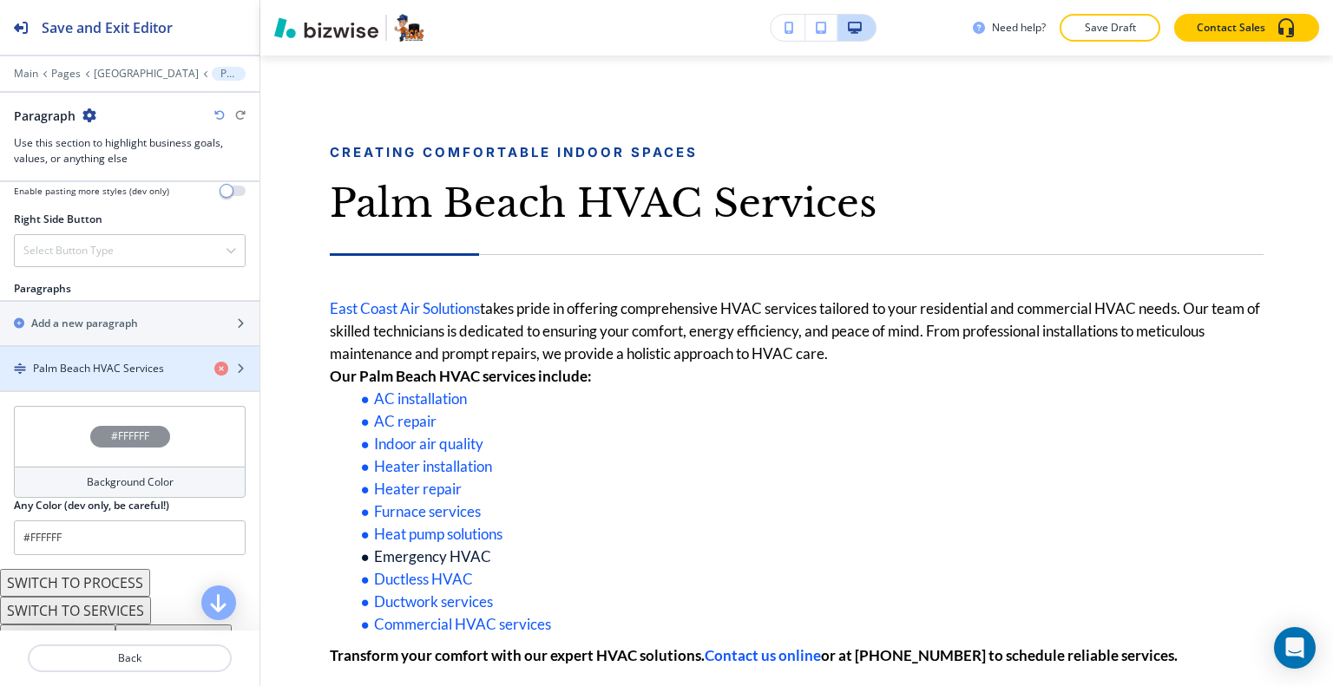
scroll to position [997, 0]
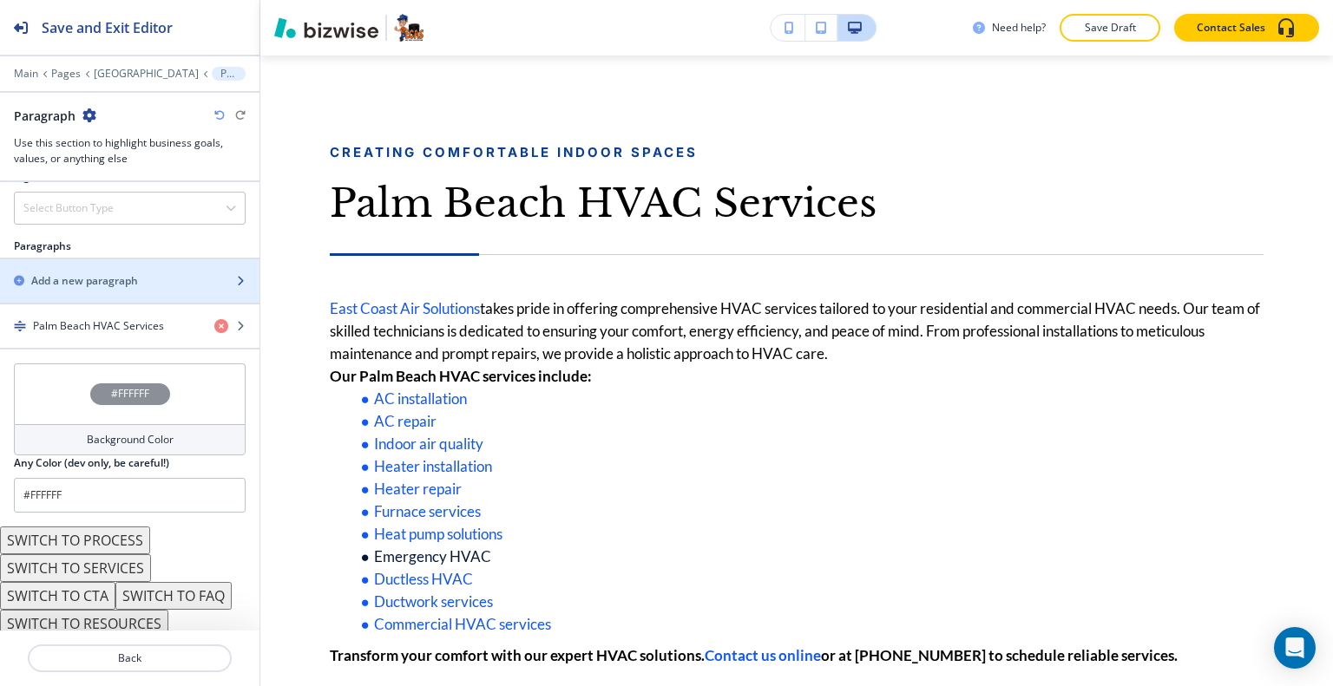
click at [125, 281] on h2 "Add a new paragraph" at bounding box center [84, 281] width 107 height 16
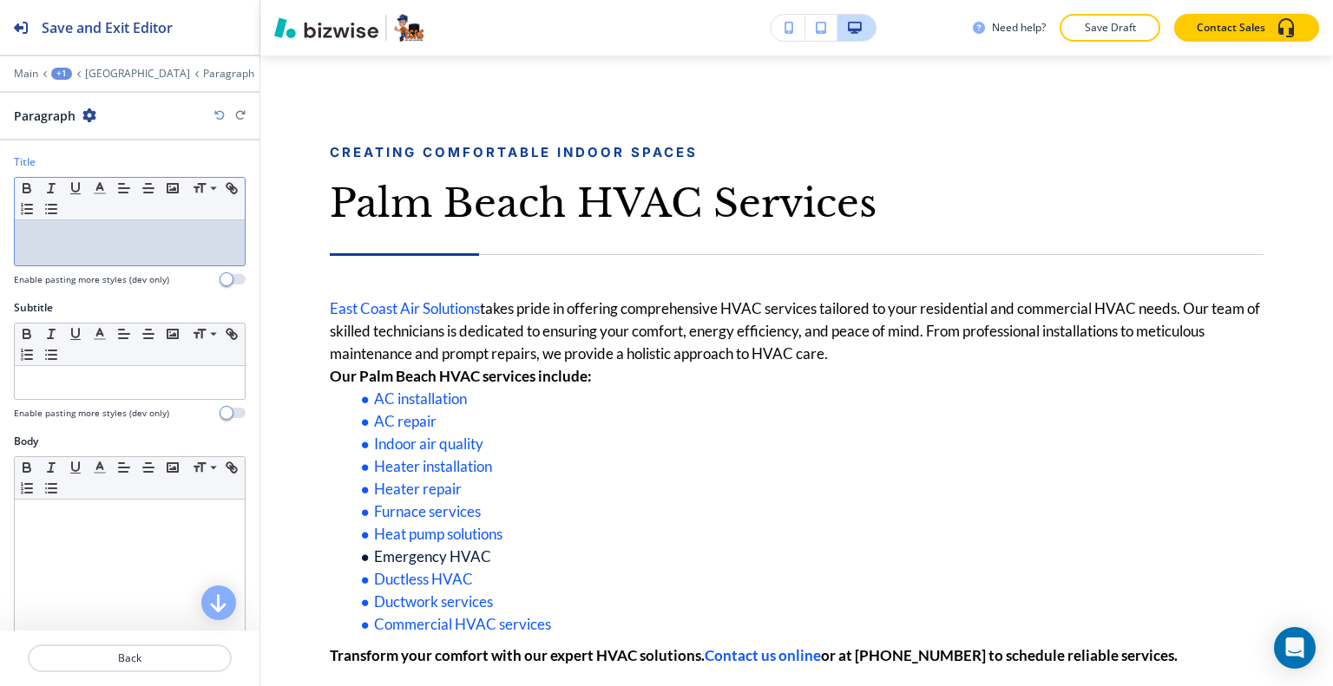
drag, startPoint x: 67, startPoint y: 266, endPoint x: 64, endPoint y: 239, distance: 27.9
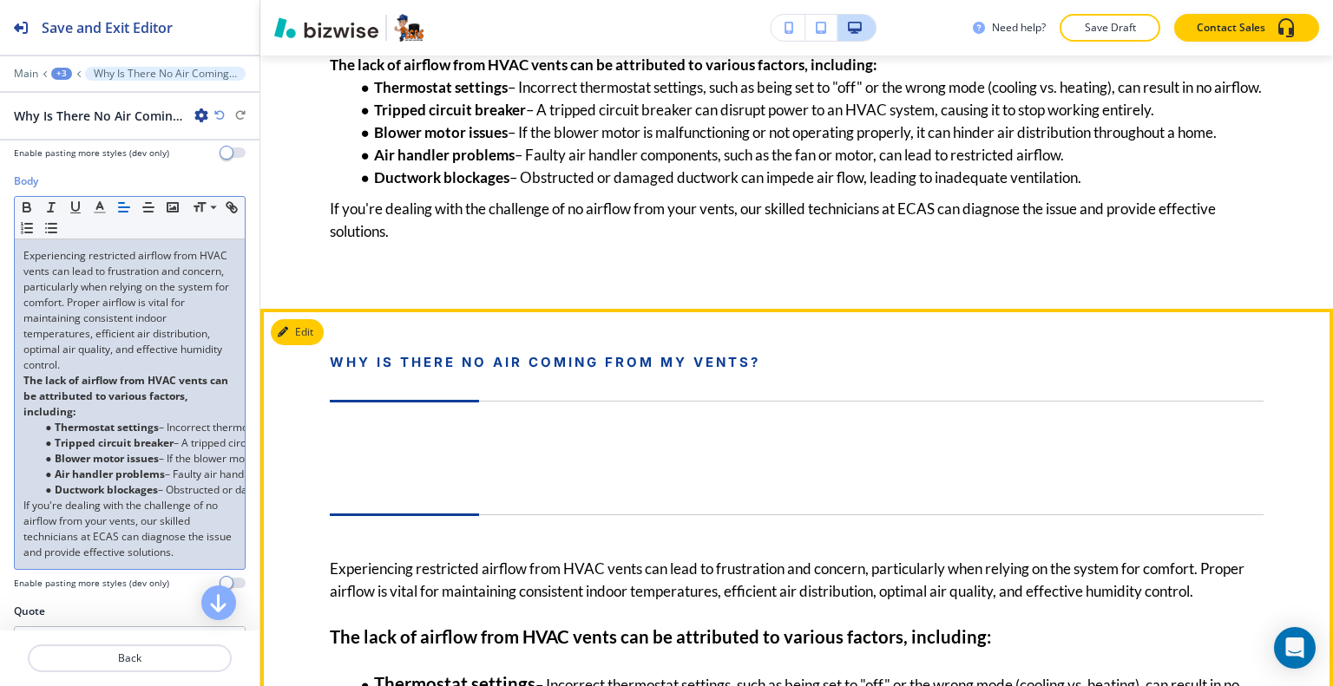
scroll to position [1943, 0]
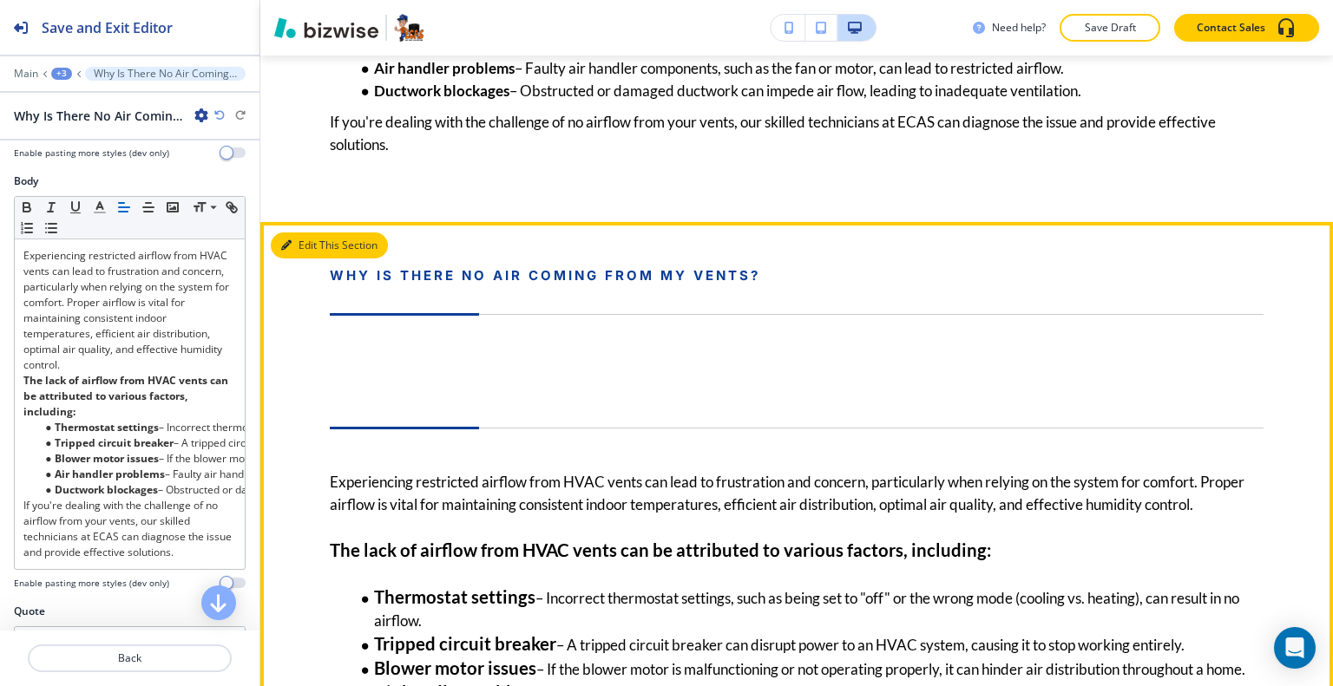
click at [305, 259] on button "Edit This Section" at bounding box center [329, 246] width 117 height 26
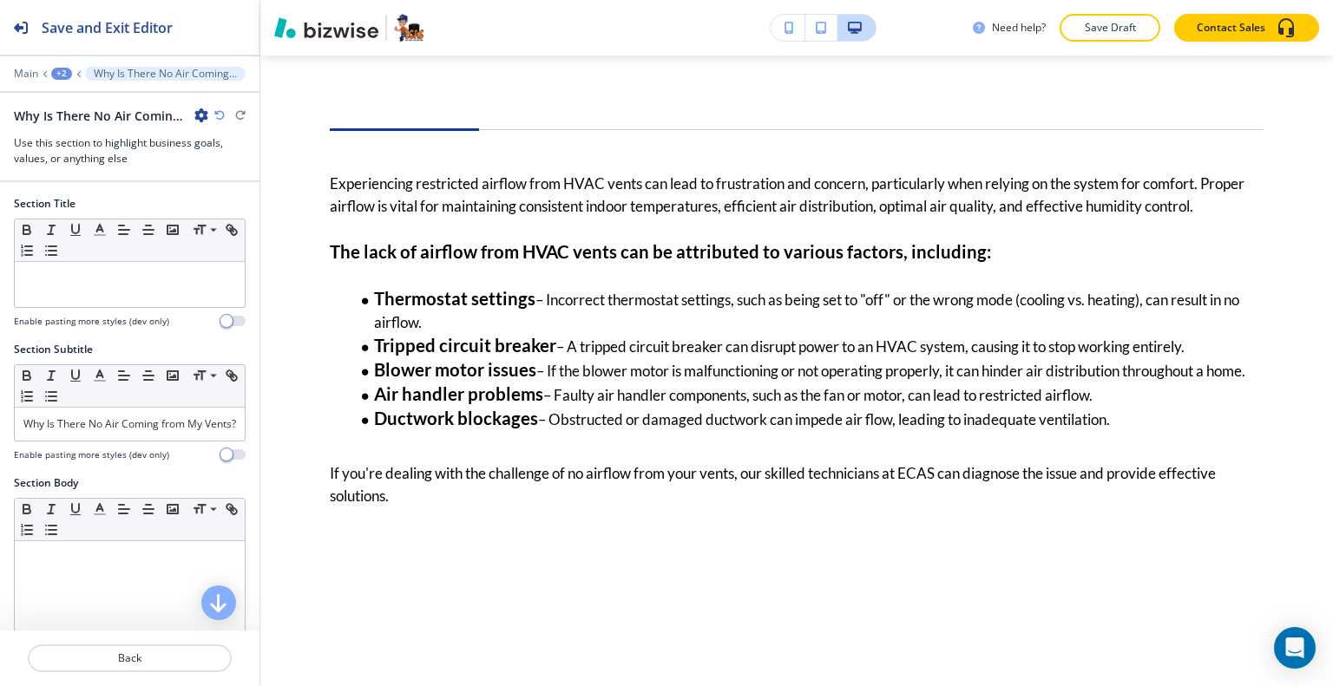
click at [205, 119] on icon "button" at bounding box center [201, 115] width 14 height 14
click at [227, 209] on p "Delete Section" at bounding box center [250, 206] width 88 height 16
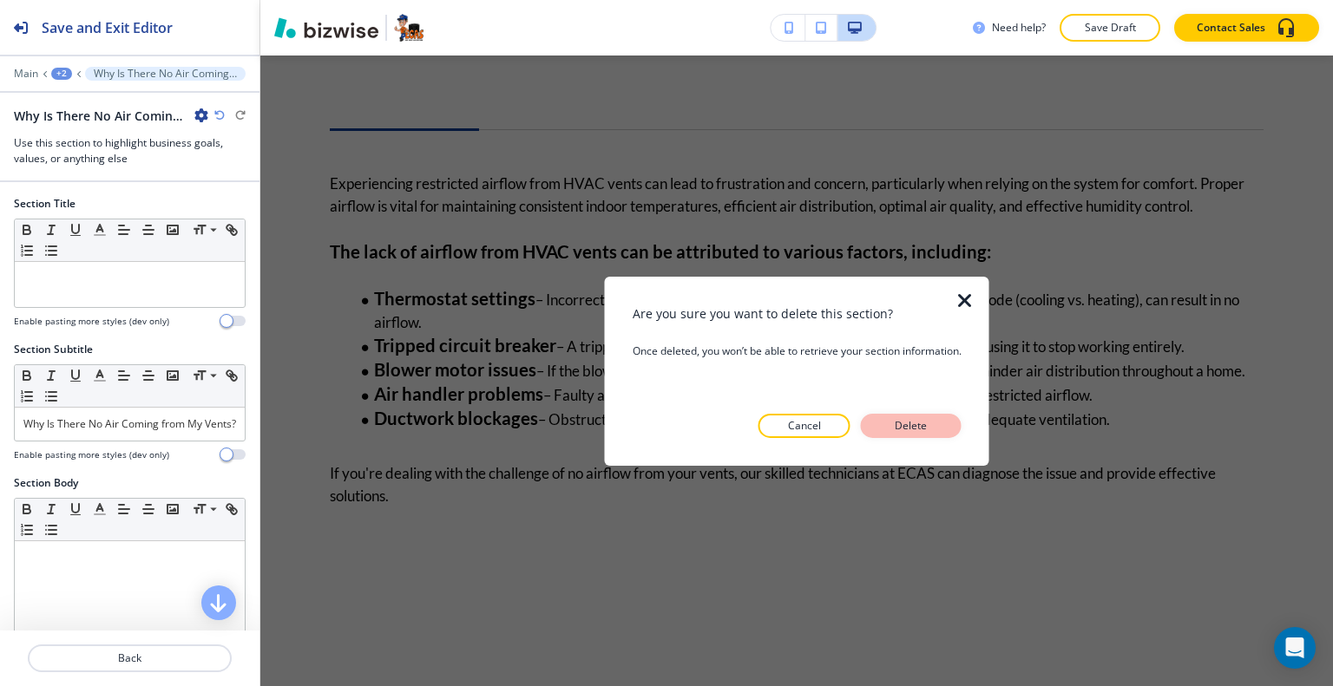
click at [894, 419] on p "Delete" at bounding box center [911, 426] width 42 height 16
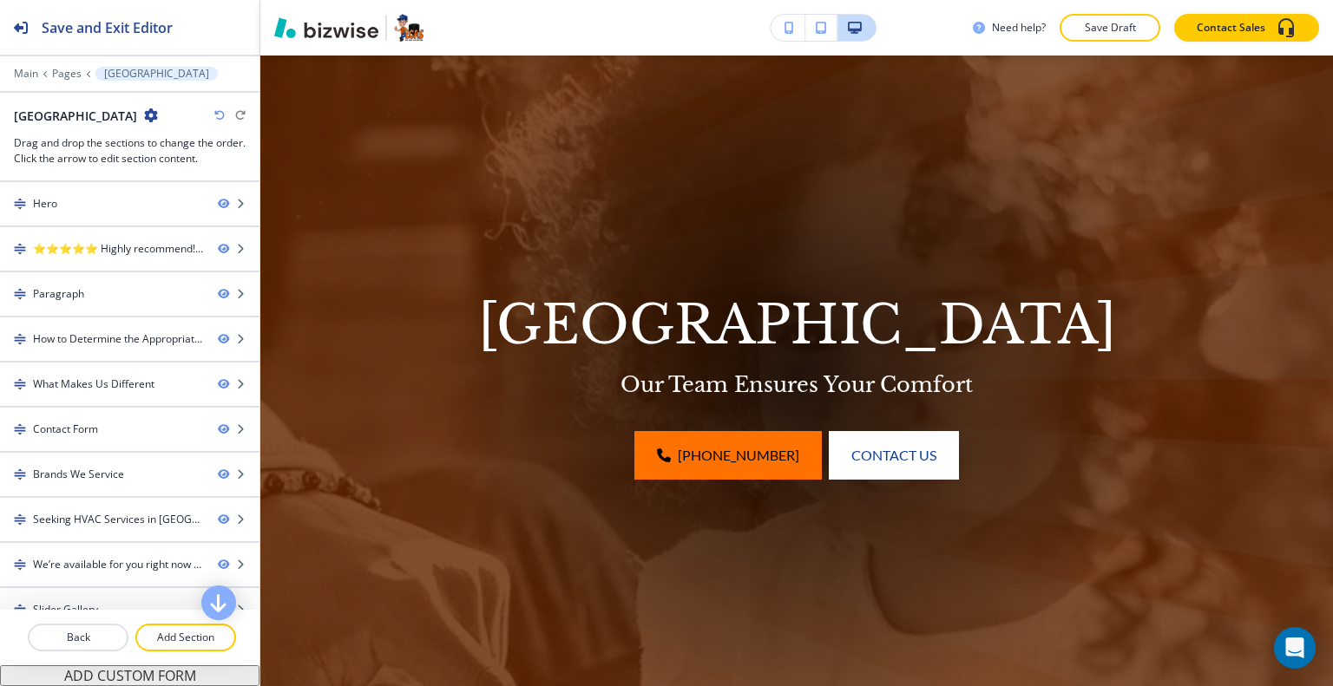
scroll to position [0, 0]
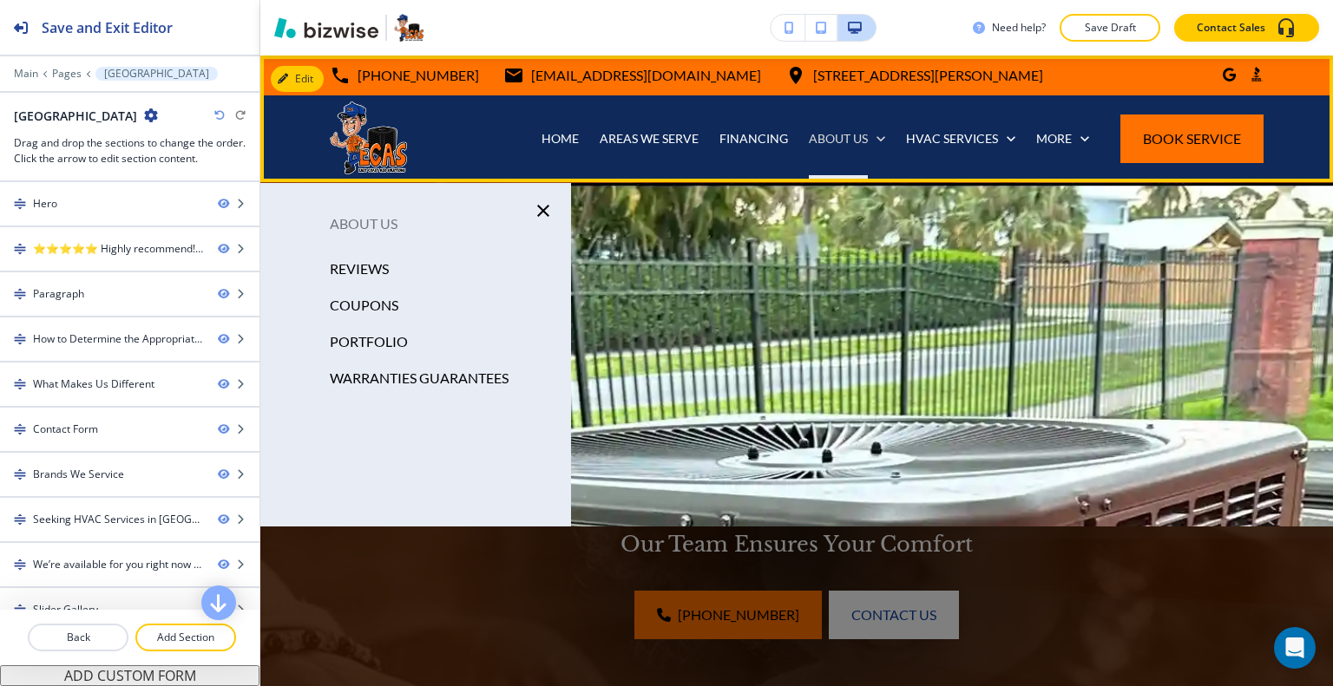
click at [843, 142] on p "ABOUT US" at bounding box center [838, 138] width 59 height 17
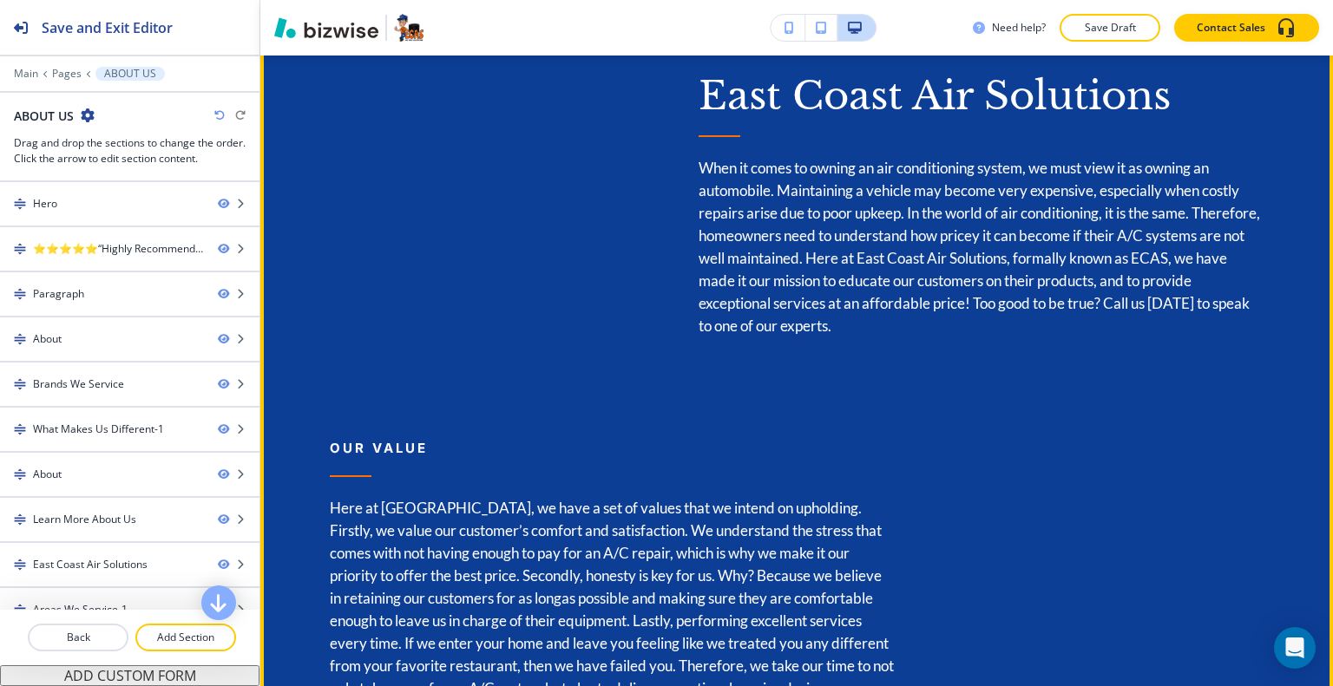
scroll to position [2256, 0]
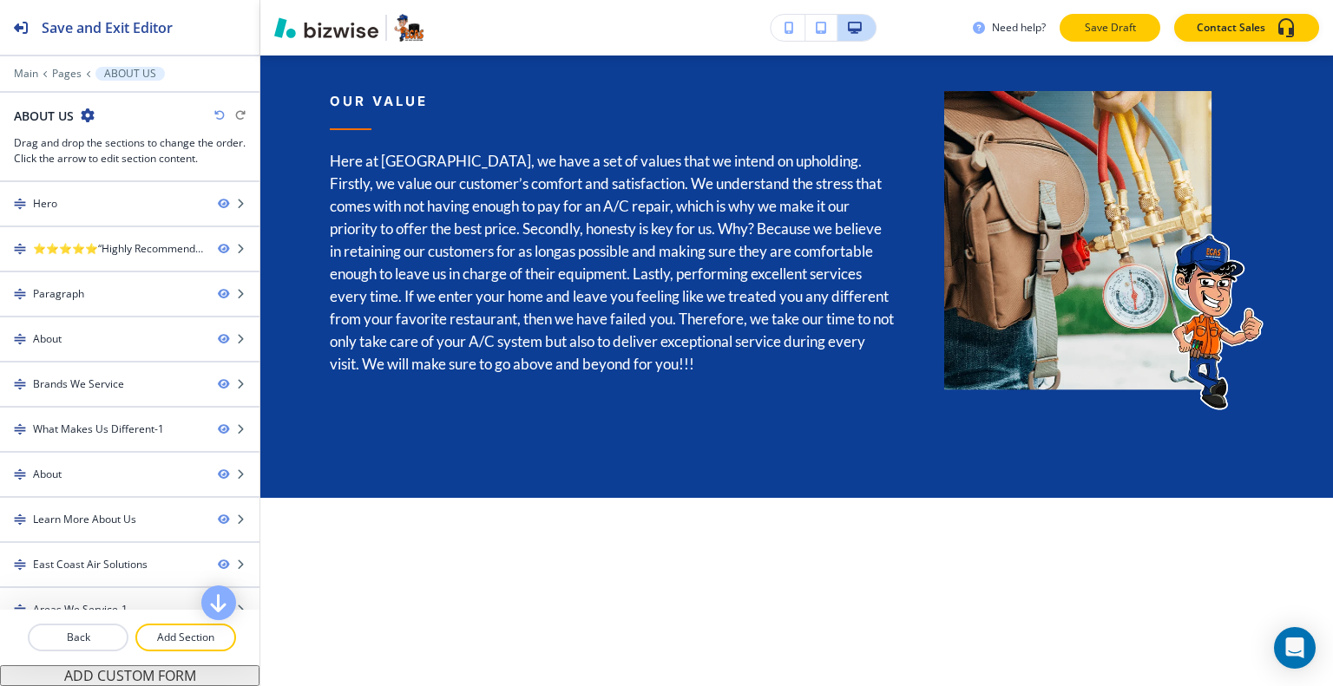
click at [1132, 41] on button "Save Draft" at bounding box center [1109, 28] width 101 height 28
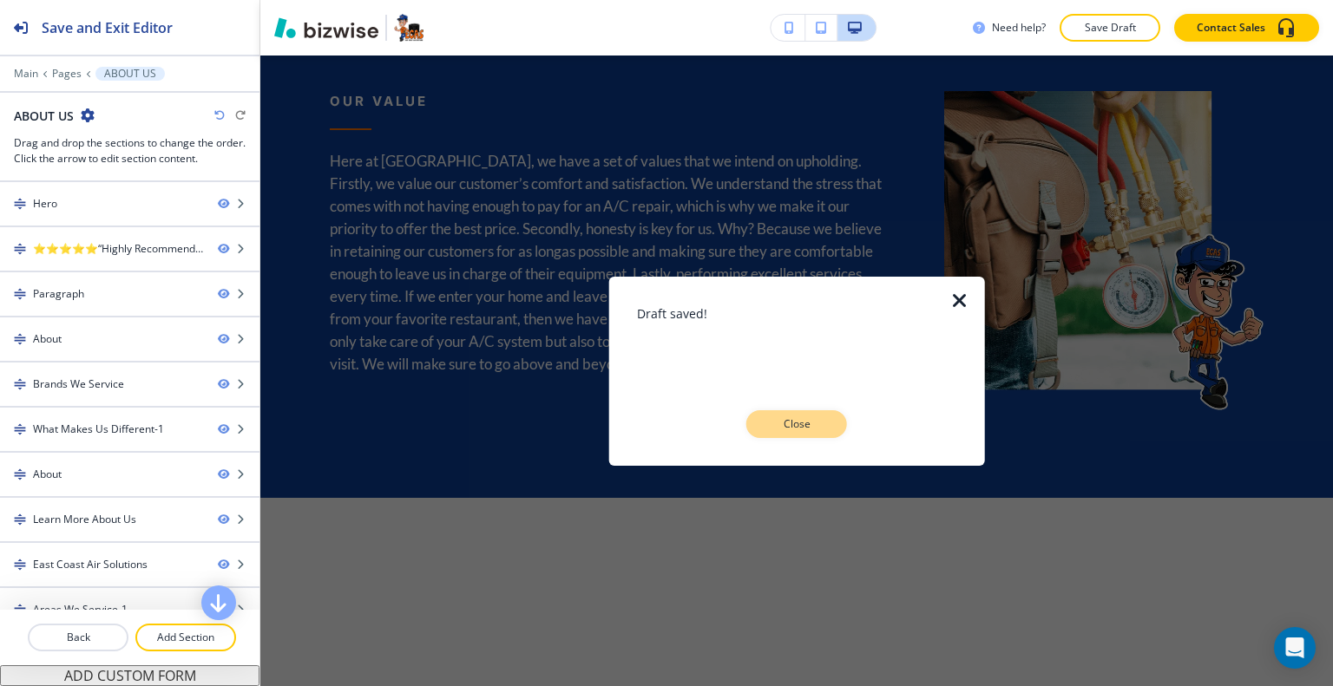
click at [797, 429] on p "Close" at bounding box center [797, 424] width 56 height 16
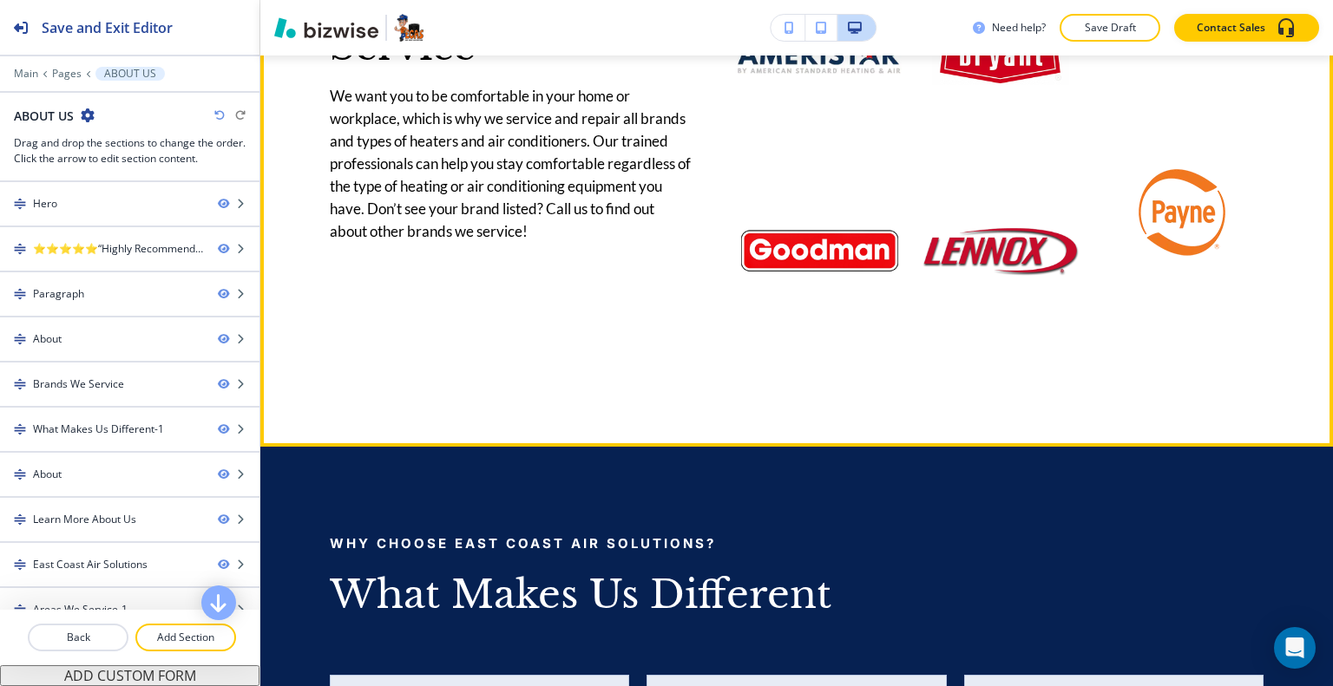
scroll to position [2342, 0]
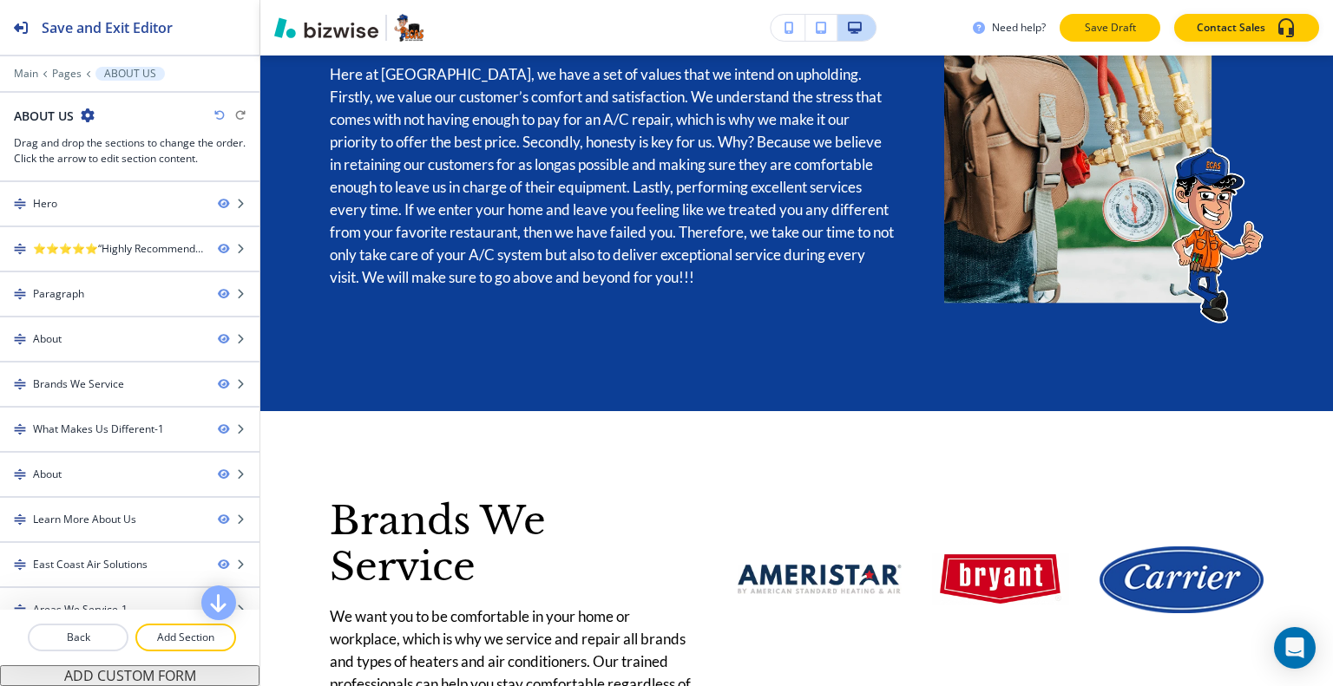
click at [1107, 34] on p "Save Draft" at bounding box center [1110, 28] width 56 height 16
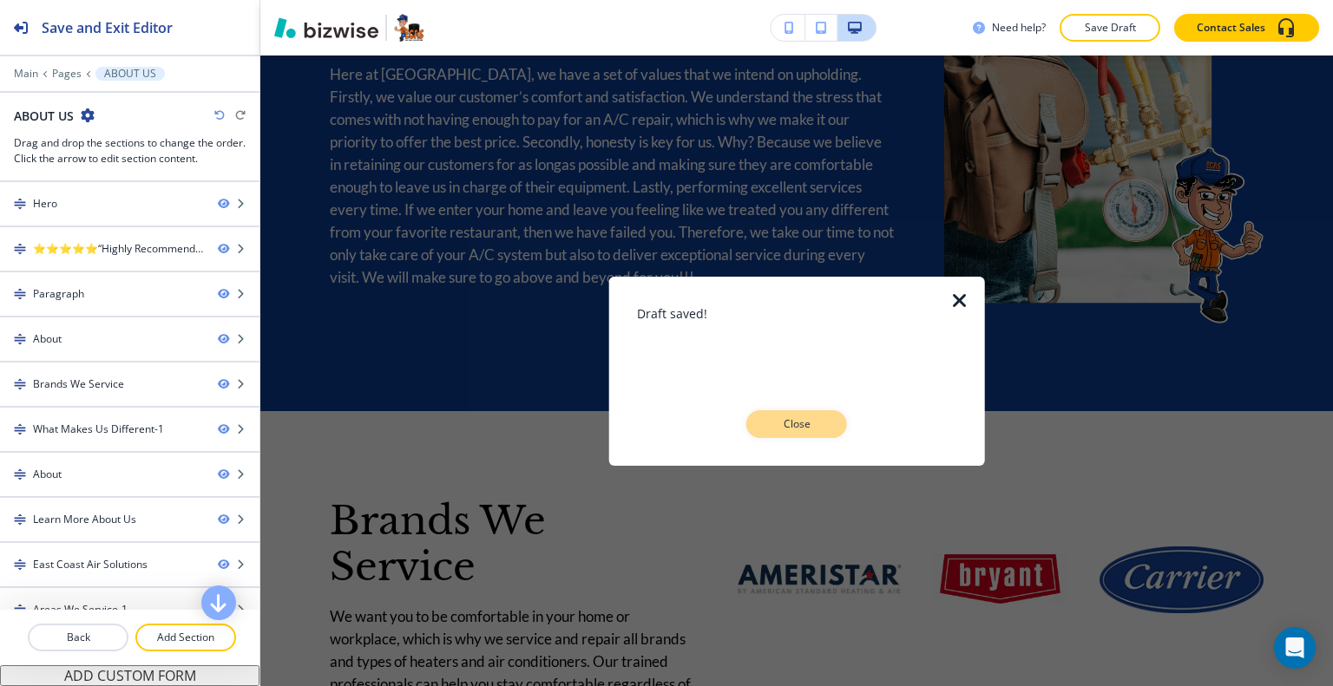
click at [824, 425] on button "Close" at bounding box center [796, 424] width 101 height 28
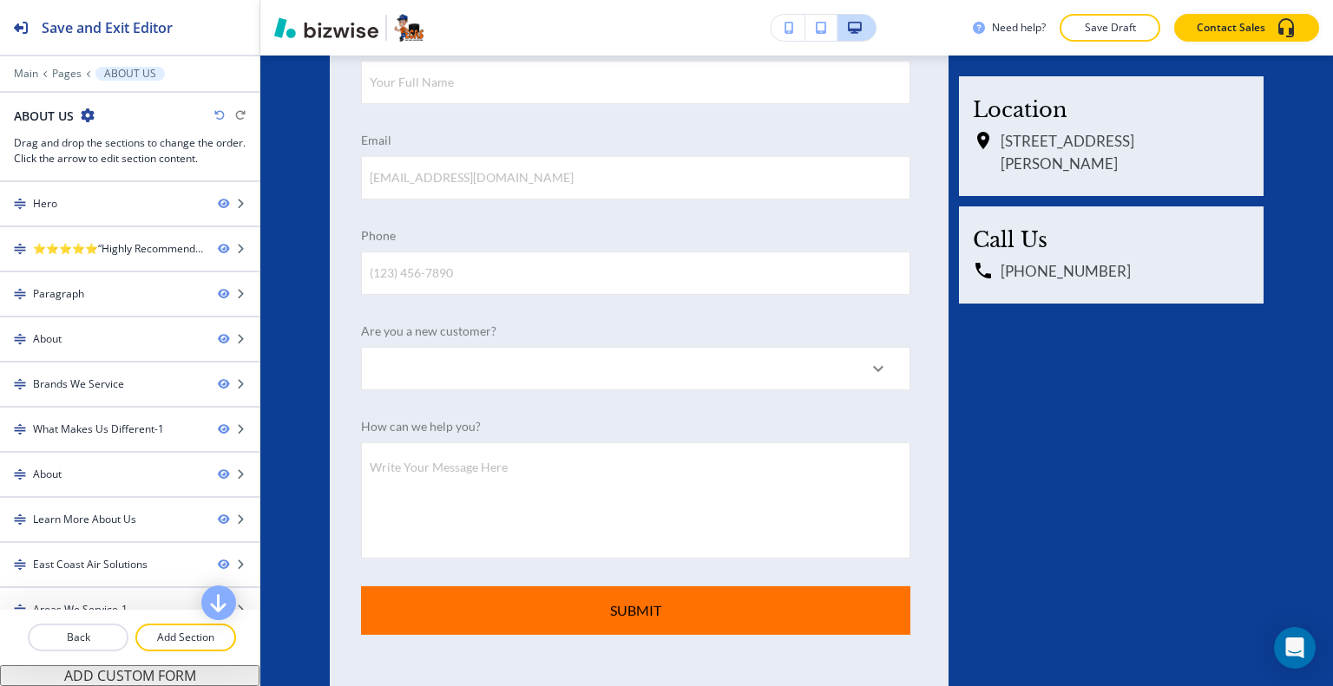
scroll to position [7801, 0]
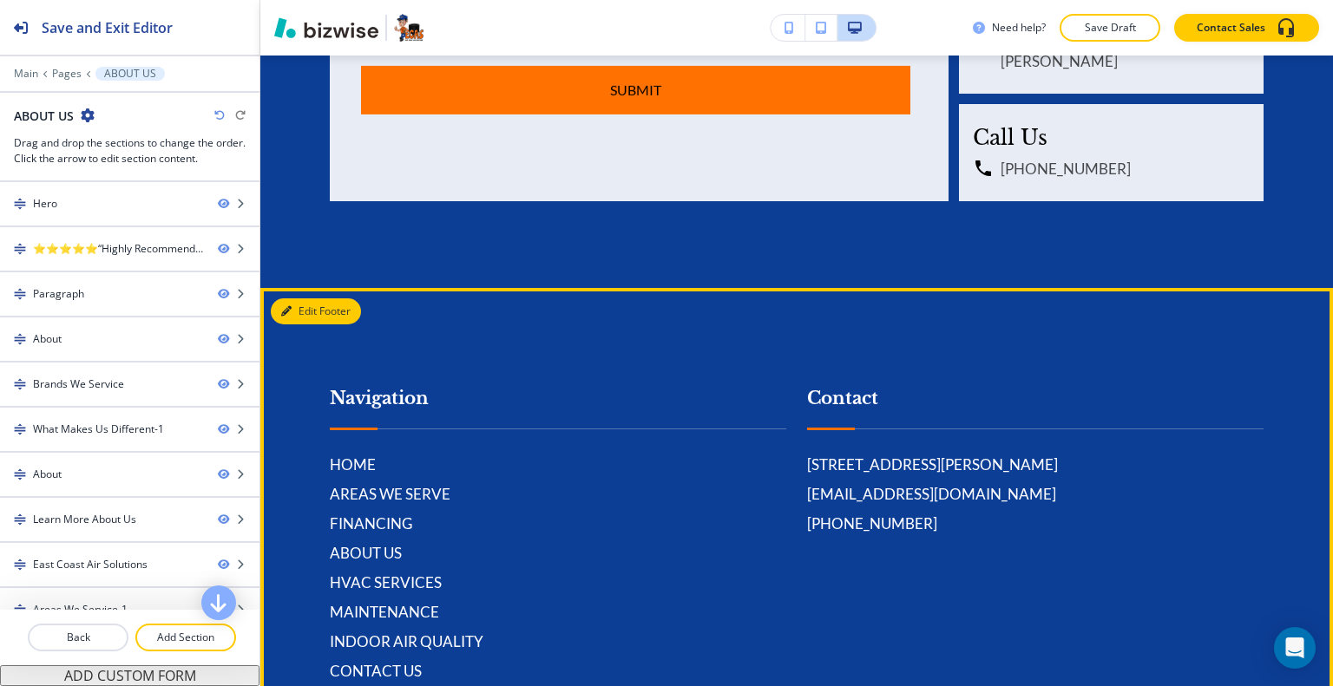
click at [292, 298] on button "Edit Footer" at bounding box center [316, 311] width 90 height 26
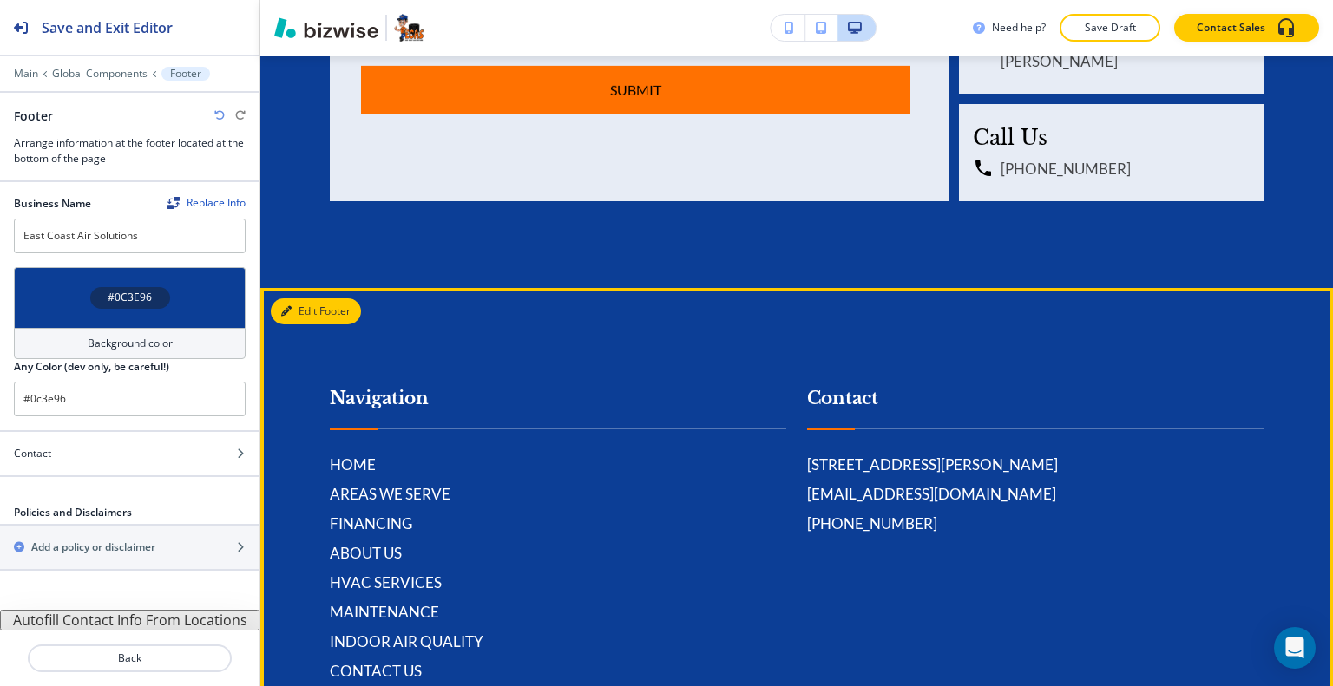
scroll to position [7887, 0]
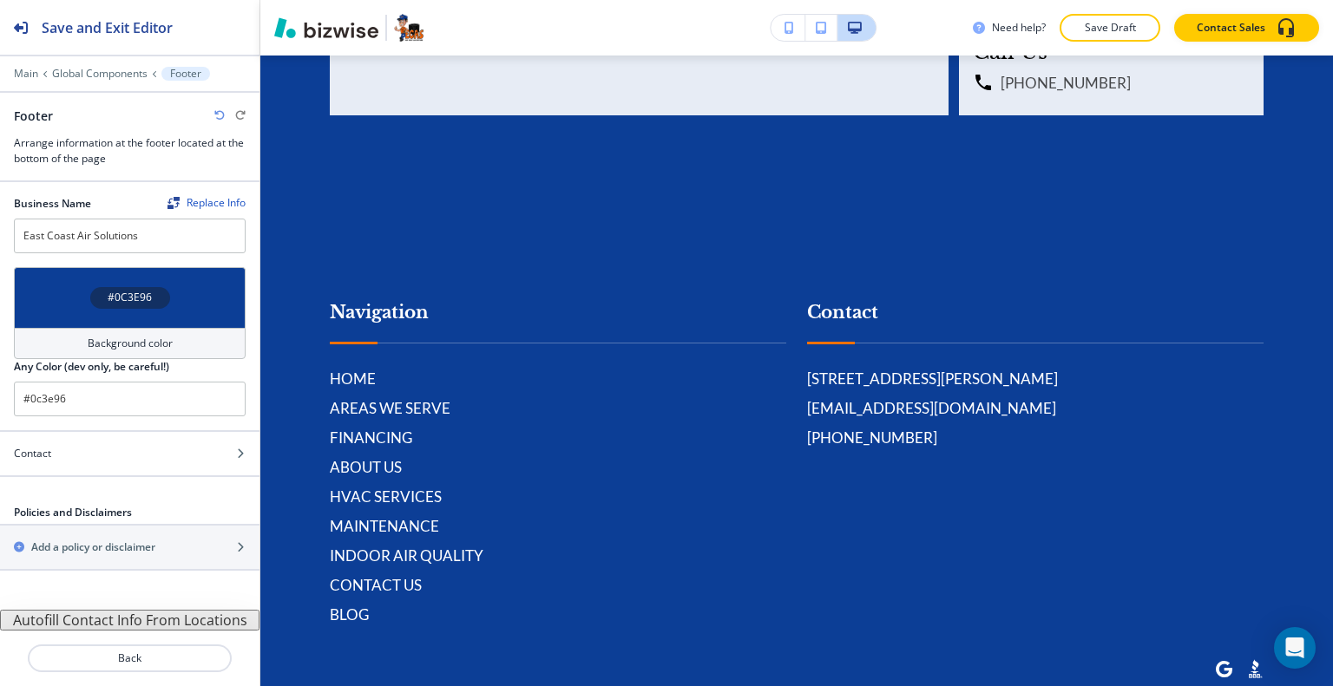
click at [39, 281] on div "#0C3E96" at bounding box center [130, 297] width 232 height 61
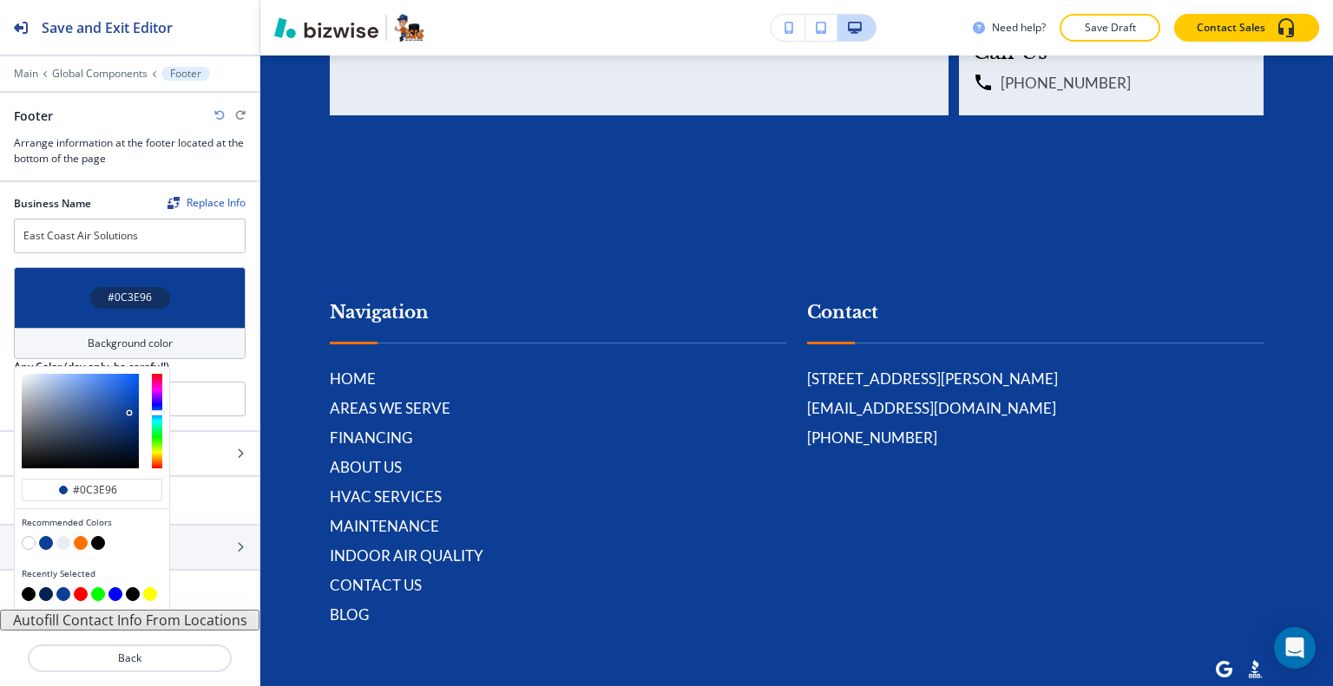
click at [94, 541] on button "button" at bounding box center [98, 543] width 14 height 14
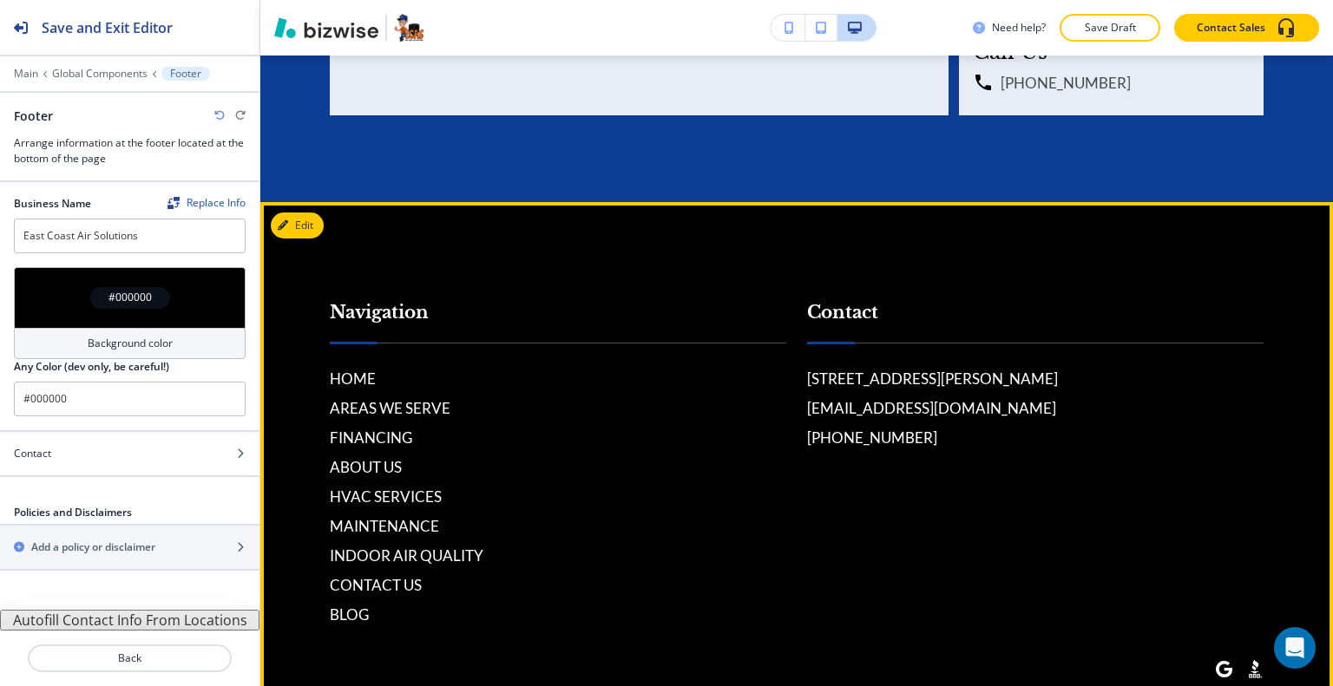
scroll to position [7453, 0]
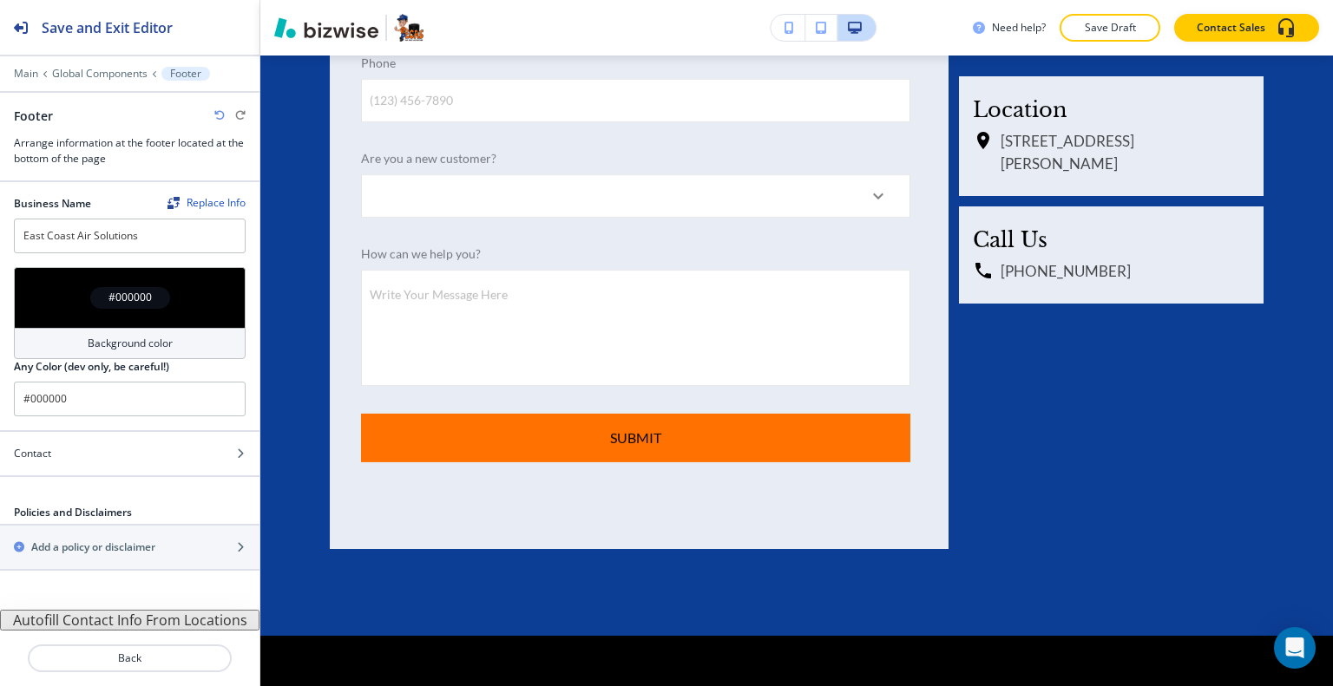
click at [49, 285] on div "#000000" at bounding box center [130, 297] width 232 height 61
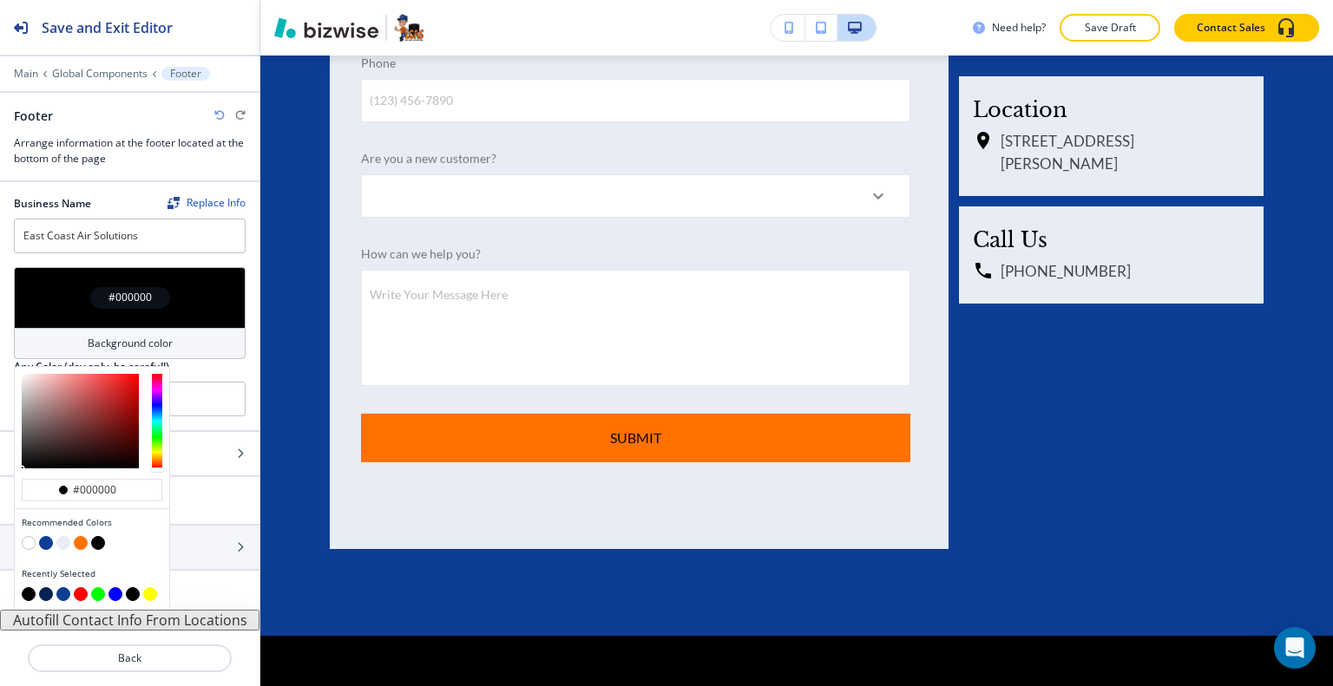
click at [65, 545] on button "button" at bounding box center [63, 543] width 14 height 14
type input "#e7ecf5"
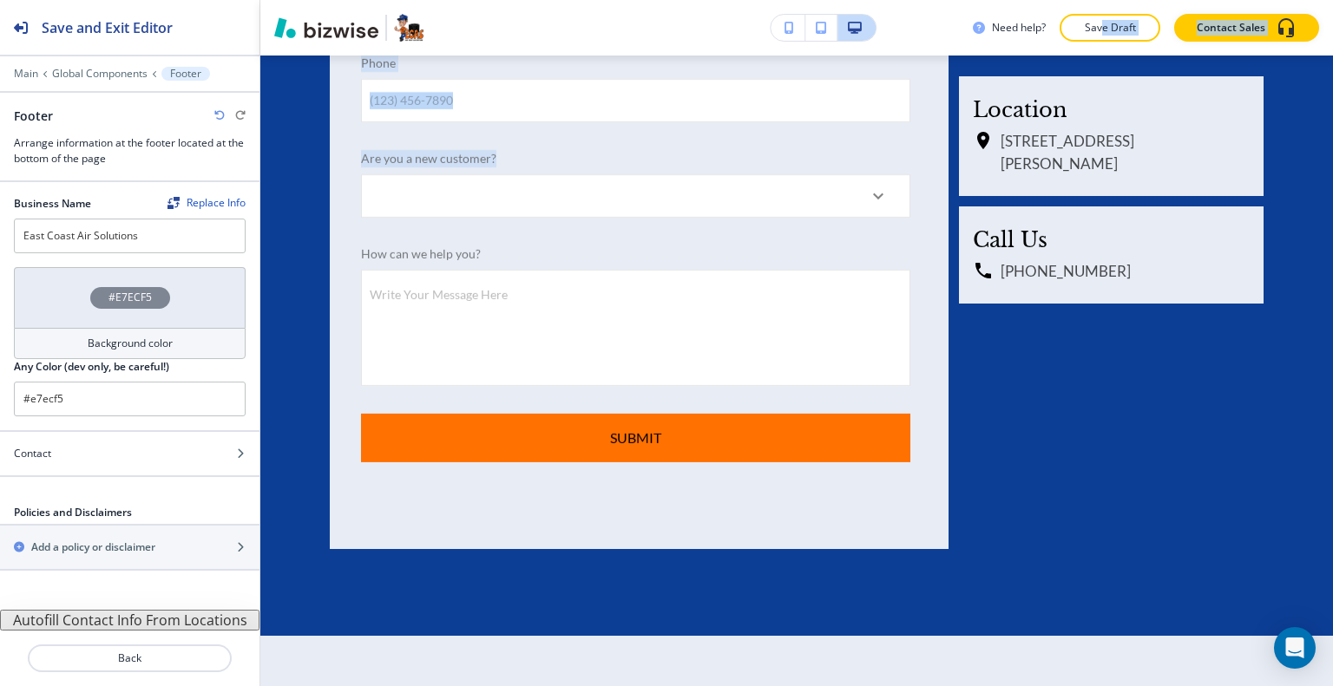
scroll to position [7368, 0]
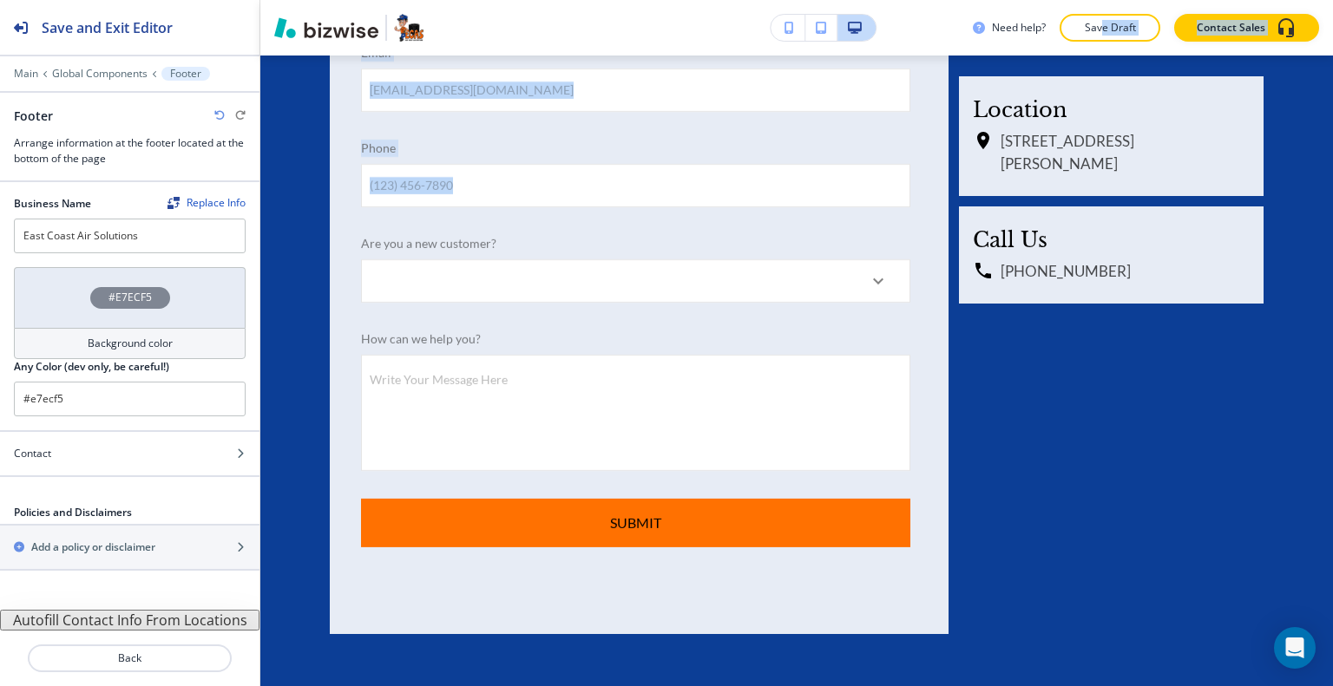
click at [1104, 58] on div "Need help? Save Draft Contact Sales Edit 772-272-3227 info@ecasfl.com 2190 Rese…" at bounding box center [796, 343] width 1072 height 686
click at [1103, 45] on div "Need help? Save Draft Contact Sales" at bounding box center [796, 28] width 1072 height 56
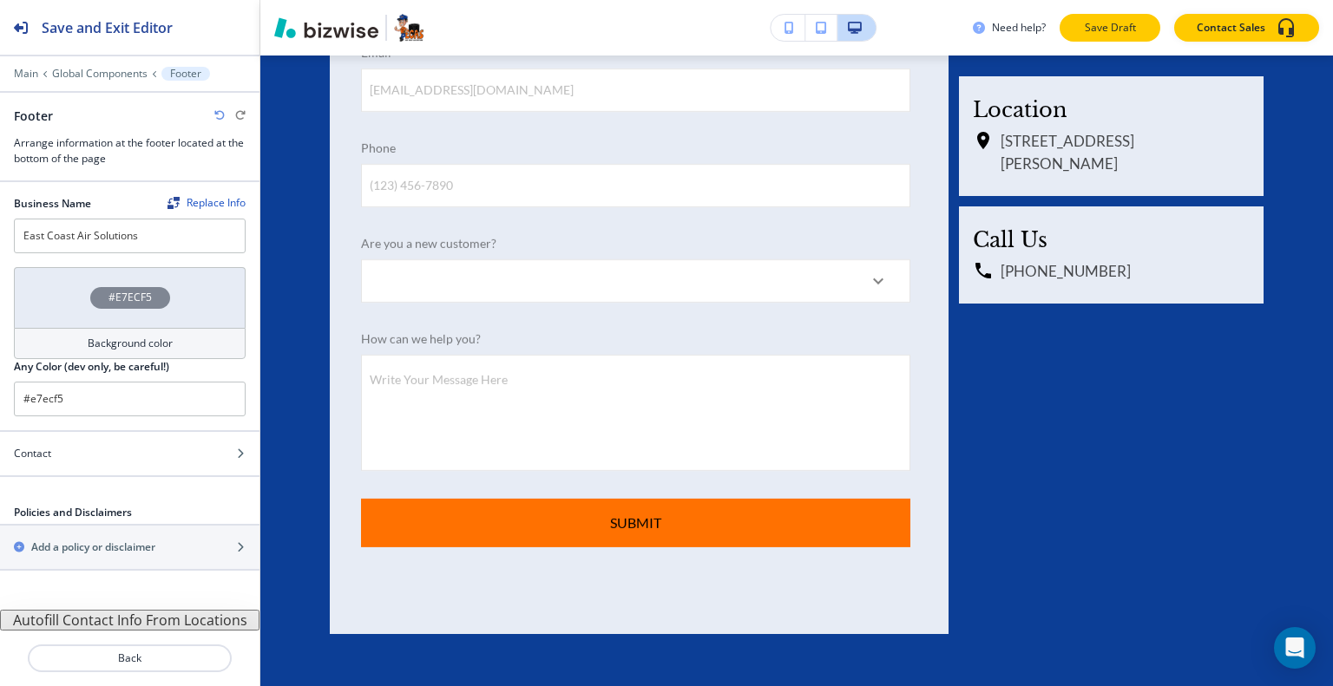
click at [1103, 37] on button "Save Draft" at bounding box center [1109, 28] width 101 height 28
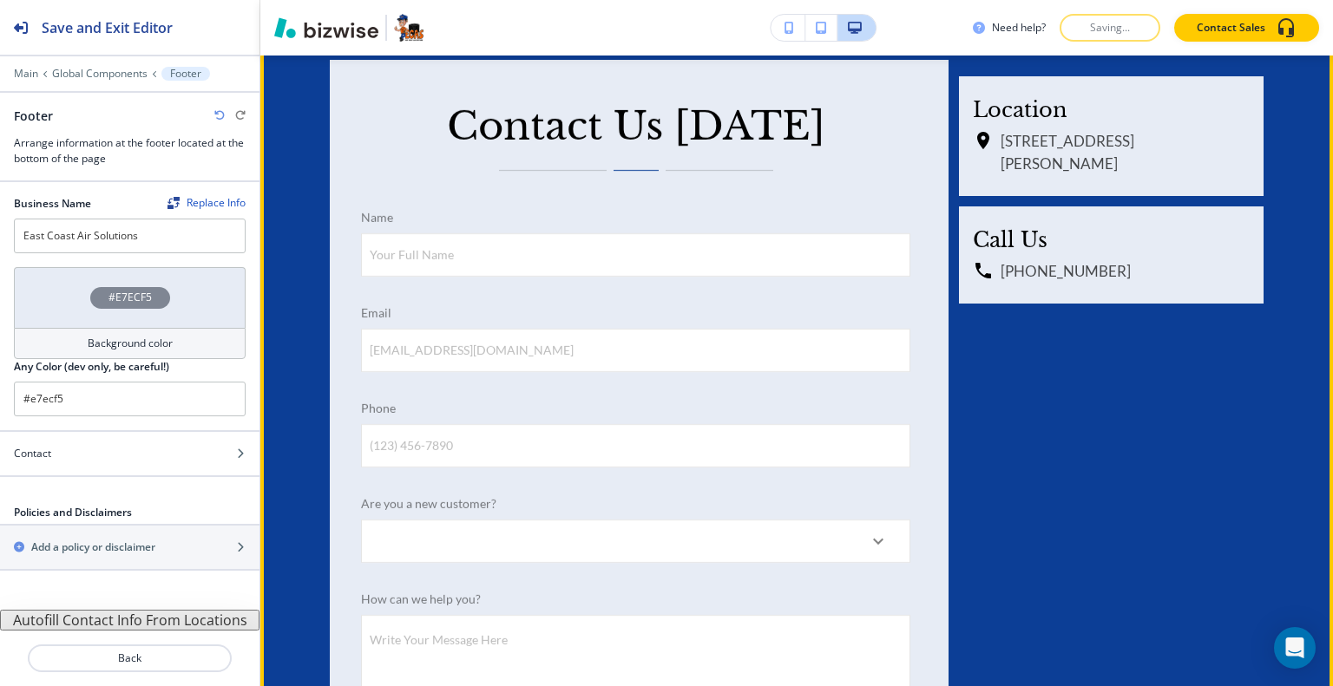
scroll to position [6935, 0]
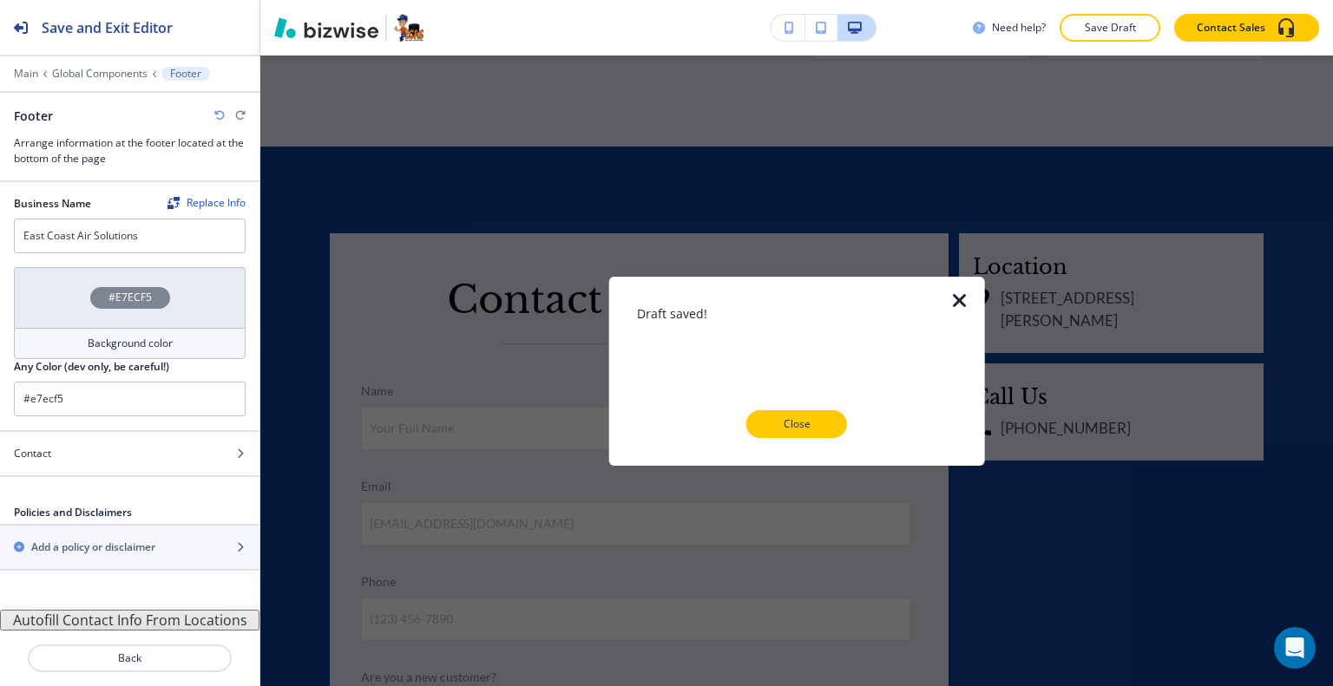
click at [820, 414] on button "Close" at bounding box center [796, 424] width 101 height 28
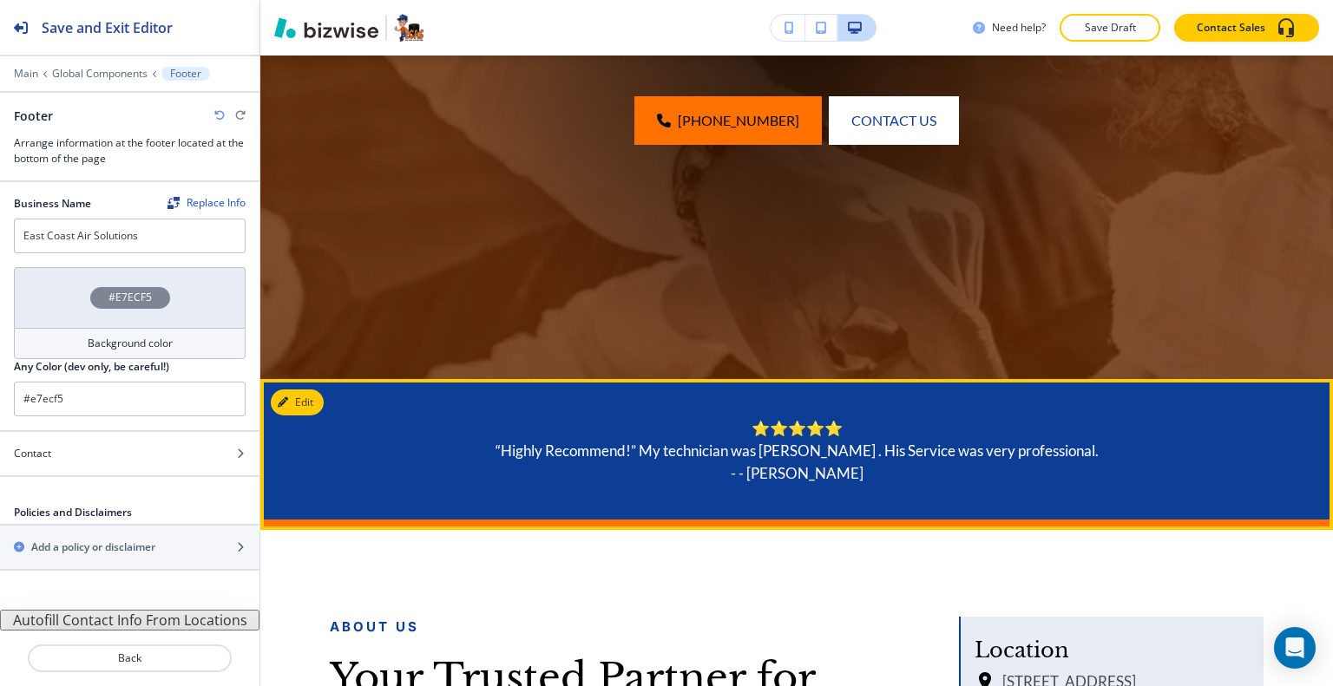
scroll to position [0, 0]
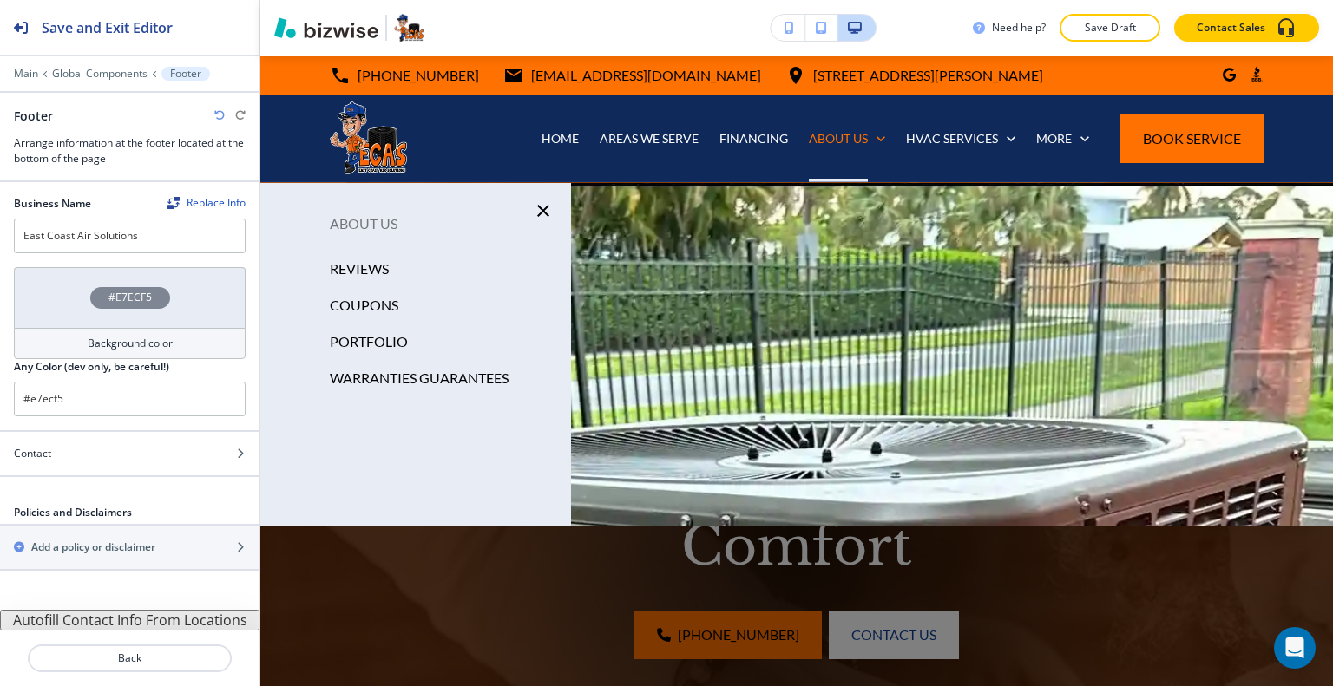
click at [353, 269] on p "REVIEWS" at bounding box center [359, 269] width 59 height 26
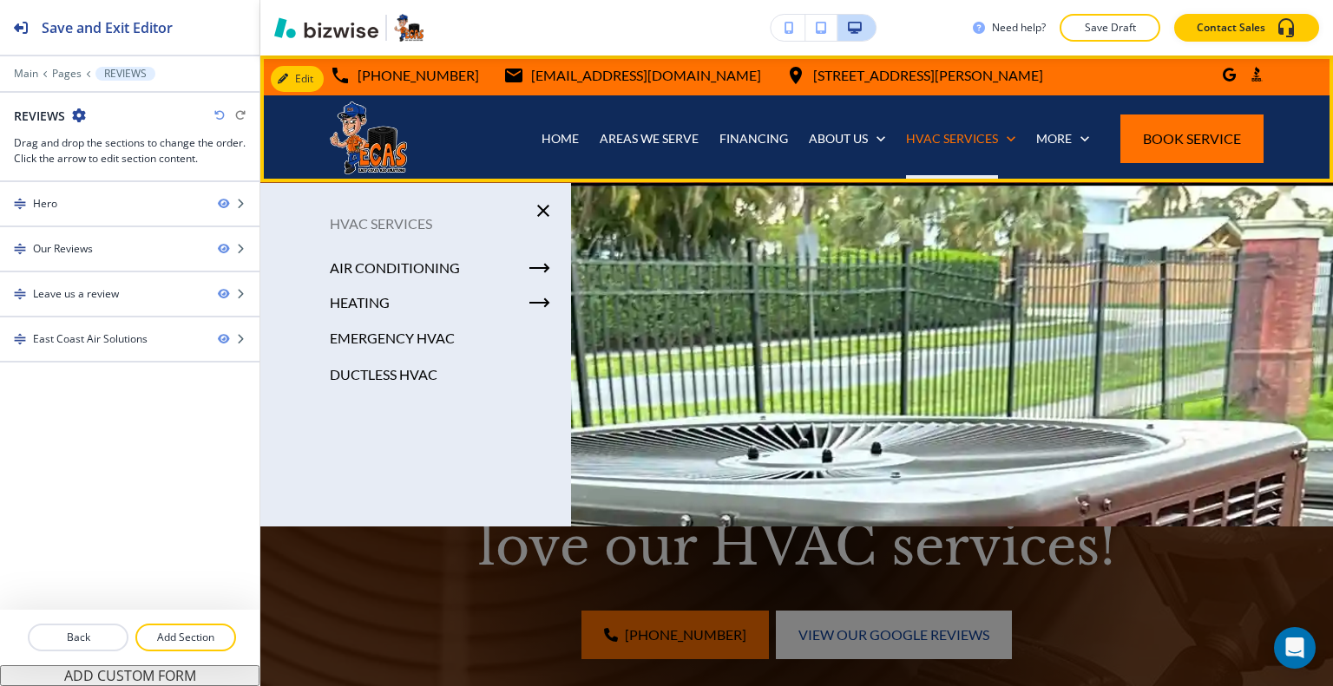
click at [936, 127] on div "HVAC SERVICES" at bounding box center [960, 138] width 130 height 87
click at [936, 134] on p "HVAC SERVICES" at bounding box center [952, 138] width 92 height 17
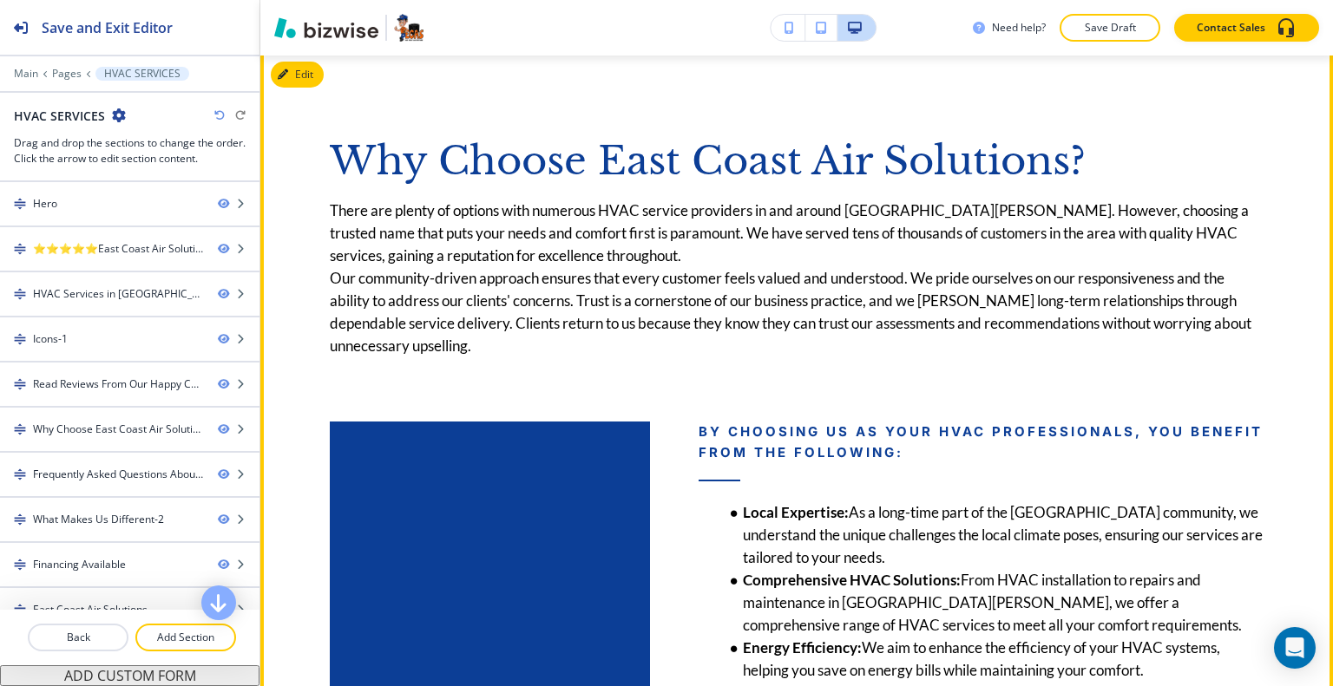
scroll to position [5032, 0]
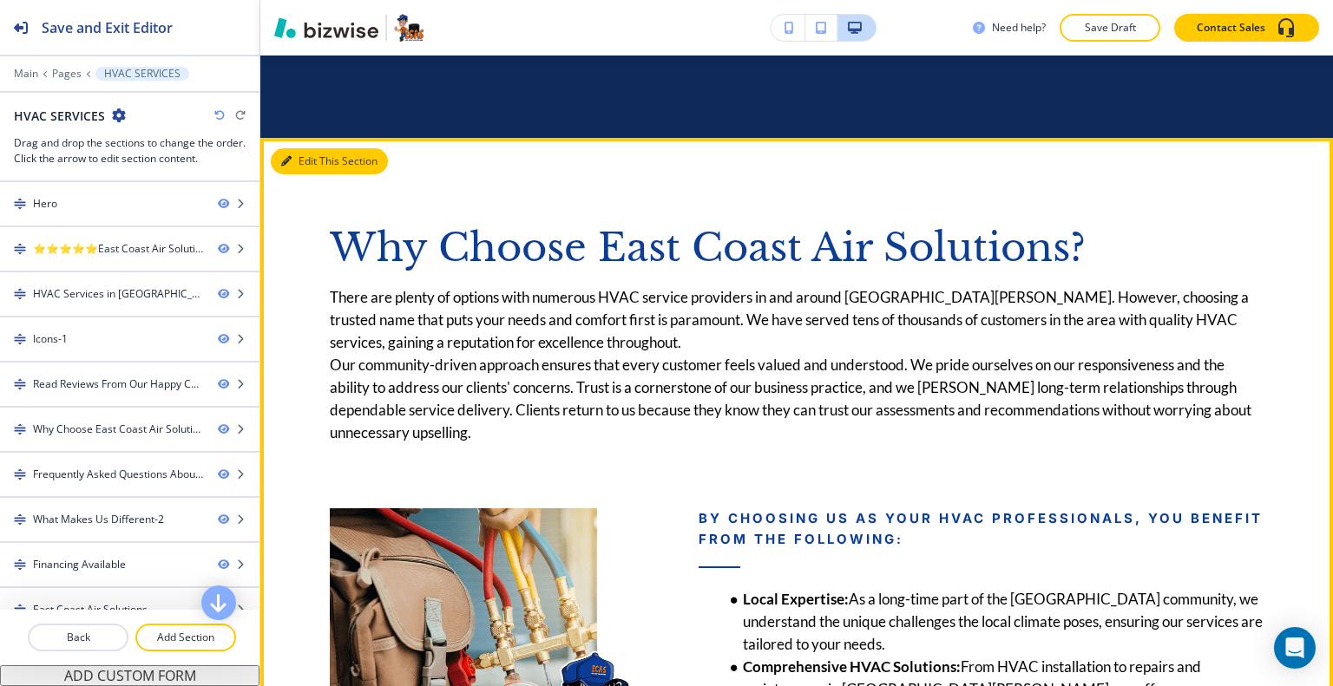
click at [312, 158] on button "Edit This Section" at bounding box center [329, 161] width 117 height 26
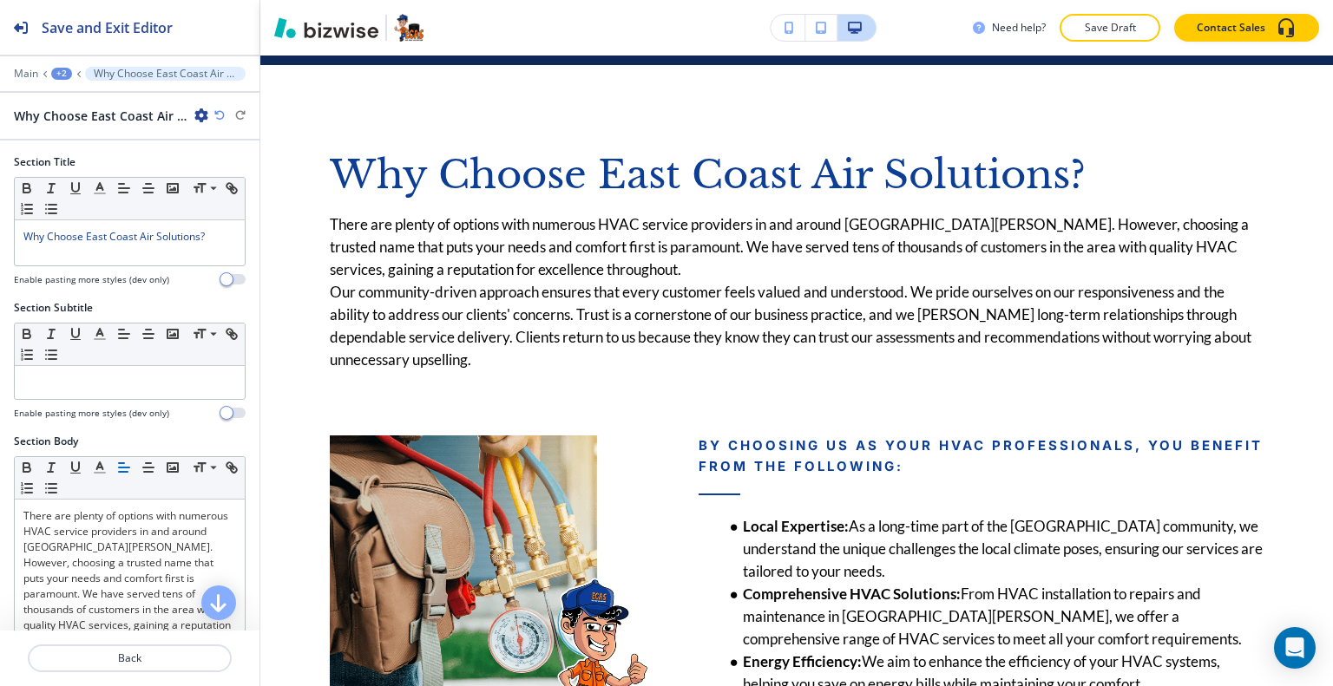
click at [198, 117] on icon "button" at bounding box center [201, 115] width 14 height 14
click at [235, 178] on p "Duplicate Section" at bounding box center [250, 175] width 88 height 16
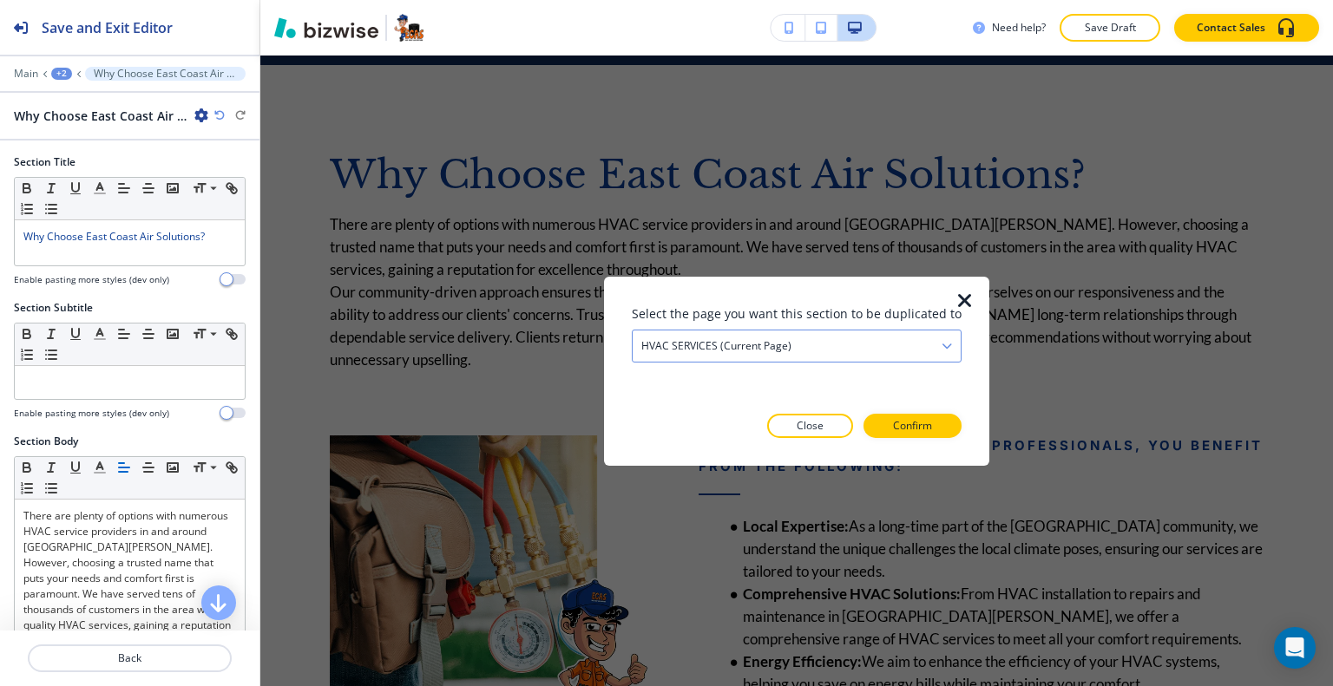
click at [931, 343] on div "HVAC SERVICES (current page)" at bounding box center [796, 345] width 328 height 31
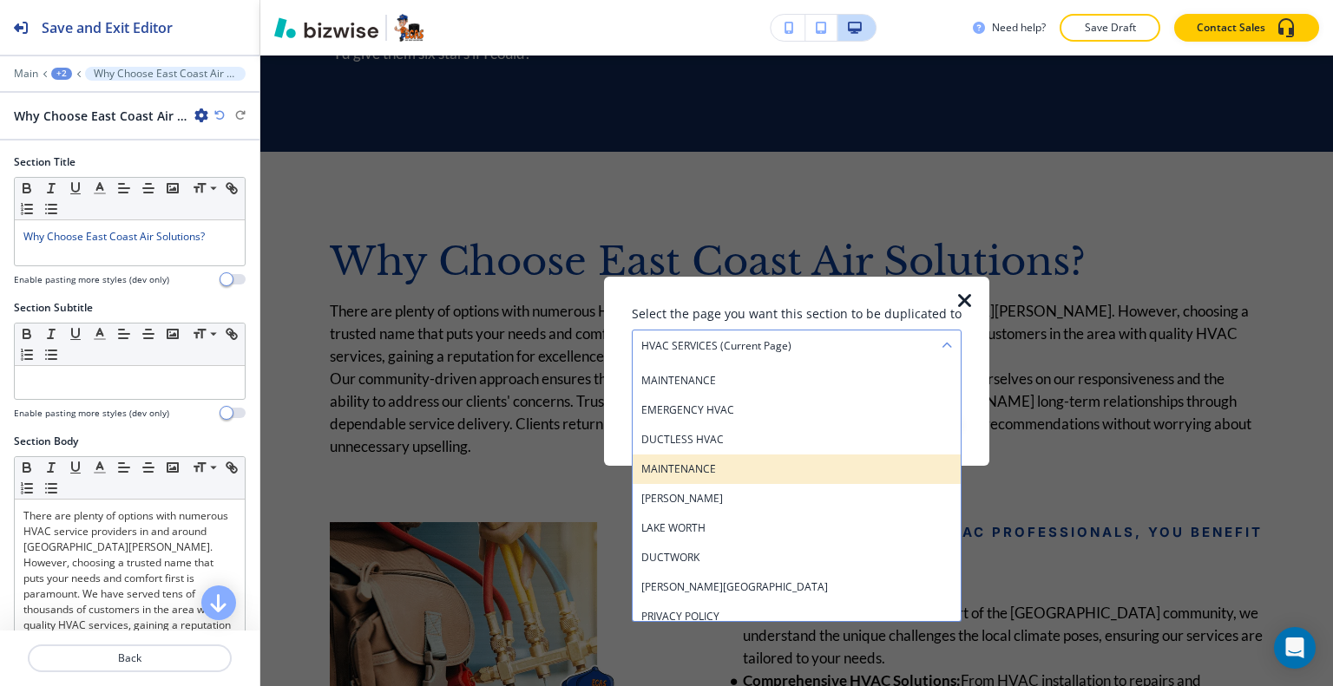
scroll to position [613, 0]
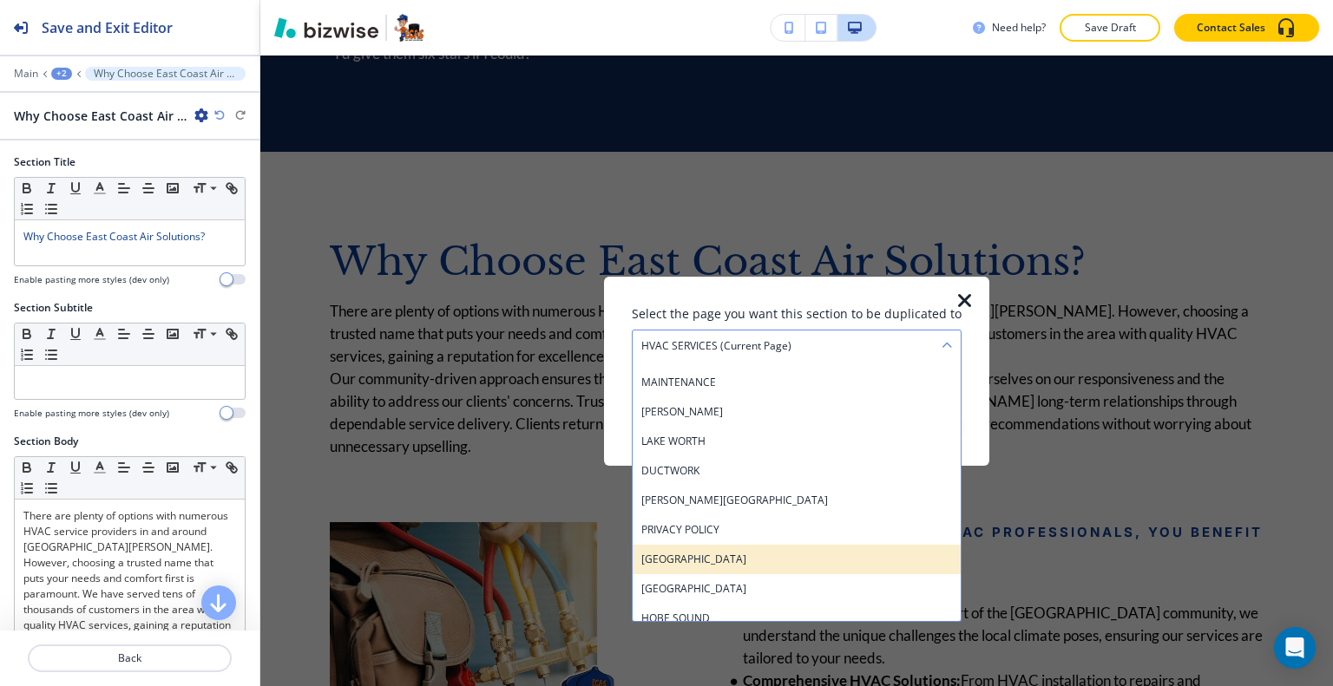
click at [762, 555] on h4 "[GEOGRAPHIC_DATA]" at bounding box center [796, 559] width 311 height 16
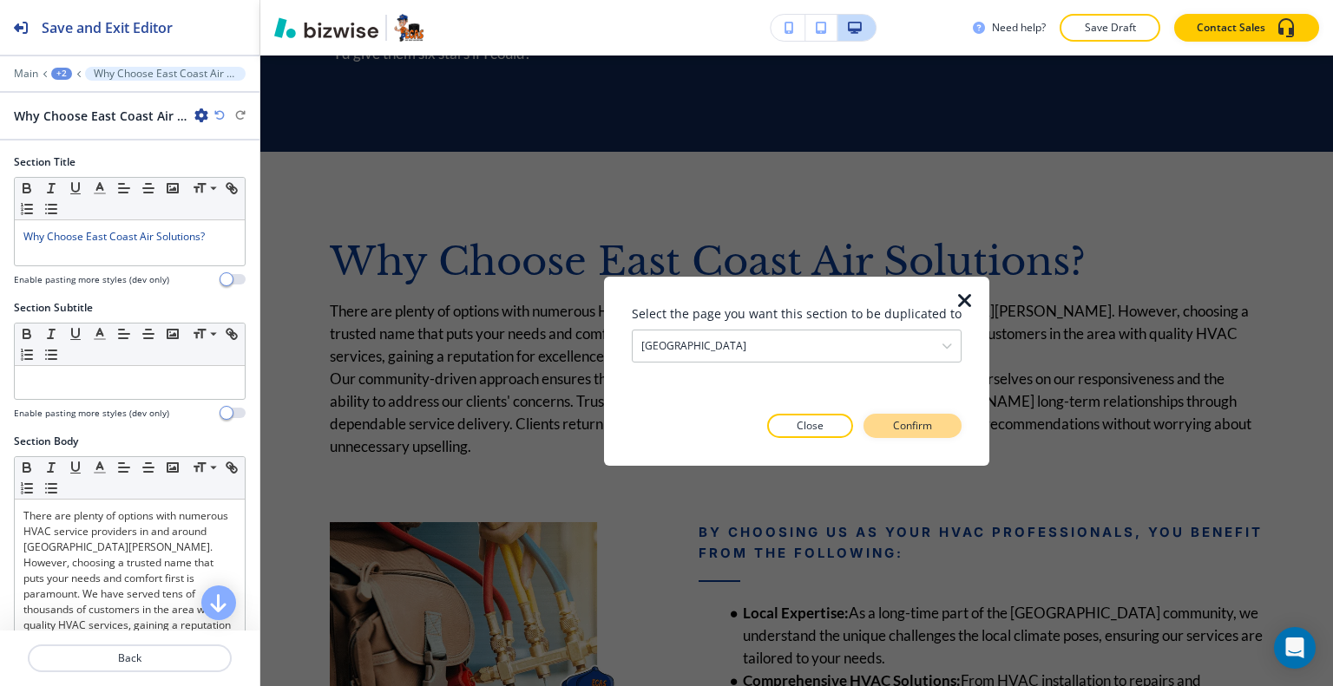
click at [904, 419] on p "Confirm" at bounding box center [912, 426] width 39 height 16
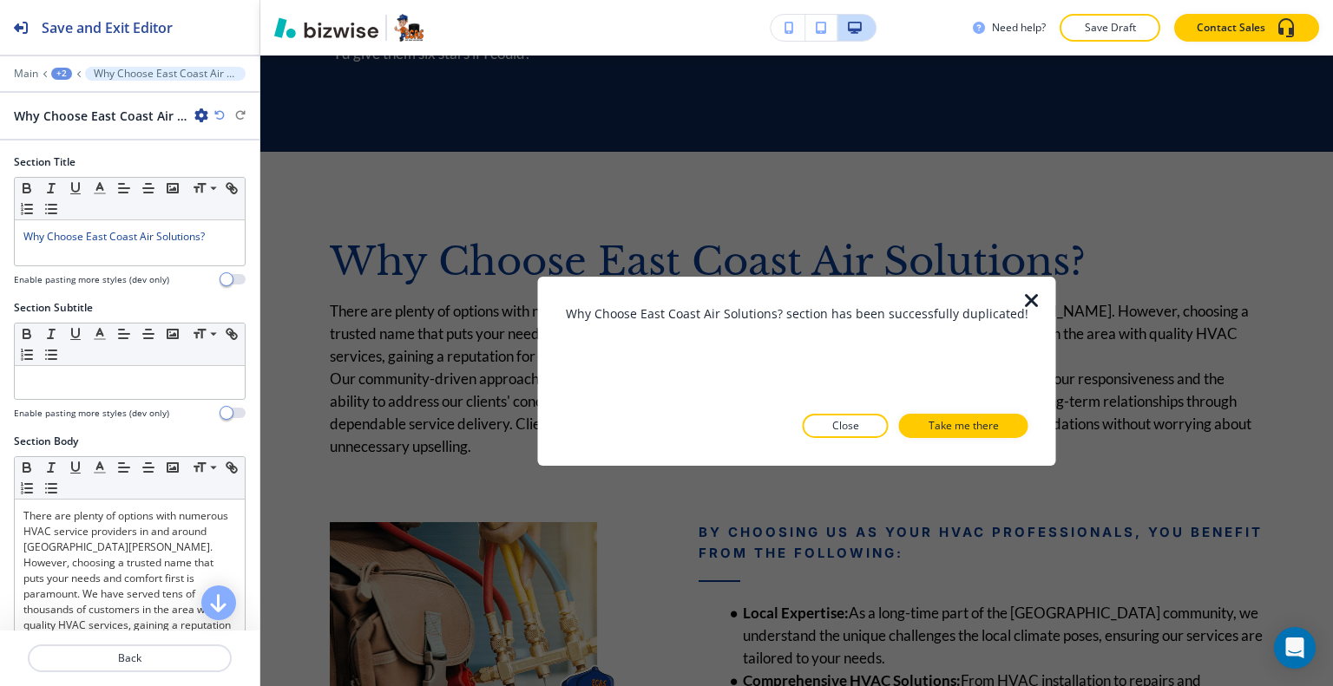
click at [904, 419] on button "Take me there" at bounding box center [963, 426] width 129 height 24
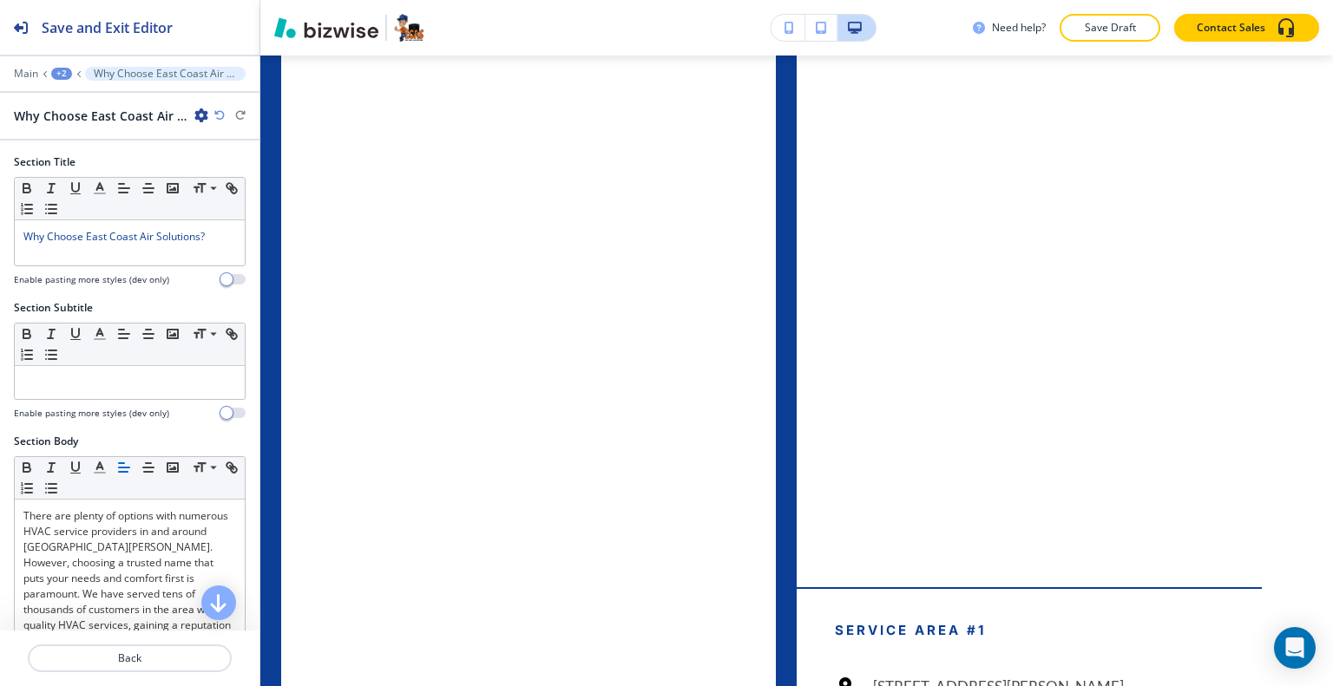
scroll to position [10765, 0]
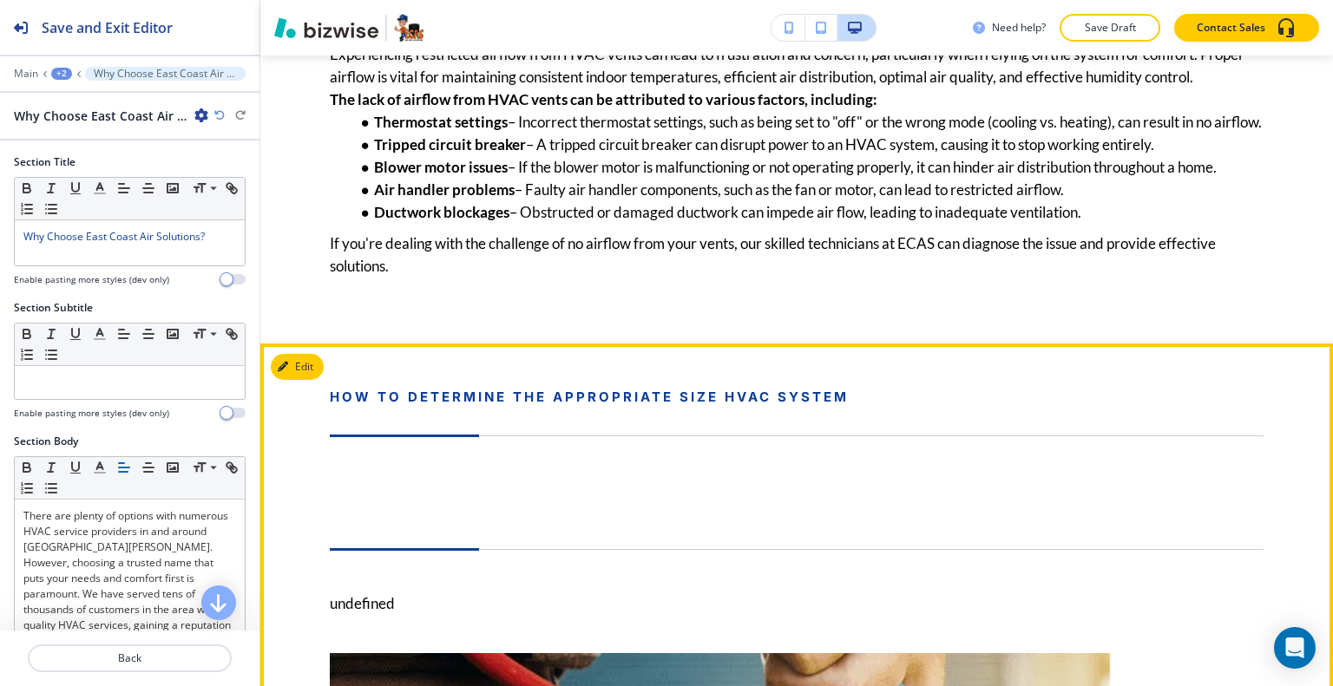
scroll to position [2169, 0]
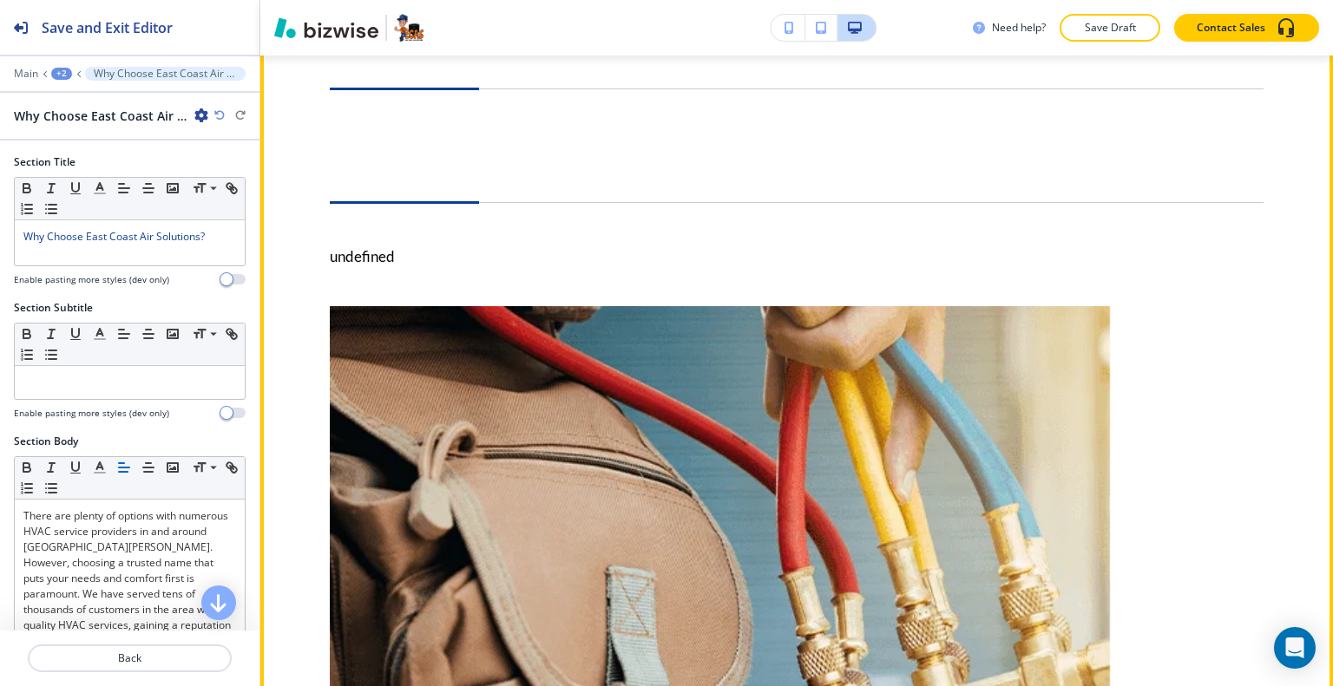
click at [315, 33] on button "Edit This Section" at bounding box center [329, 20] width 117 height 26
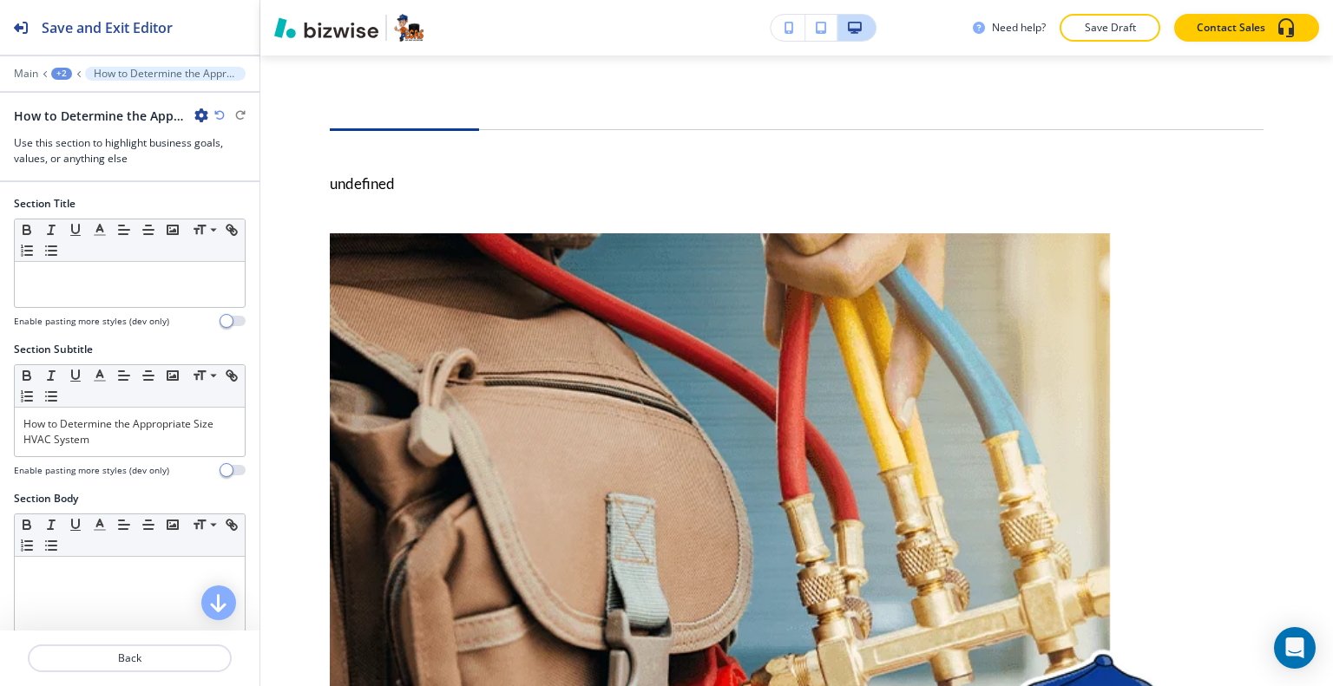
scroll to position [521, 0]
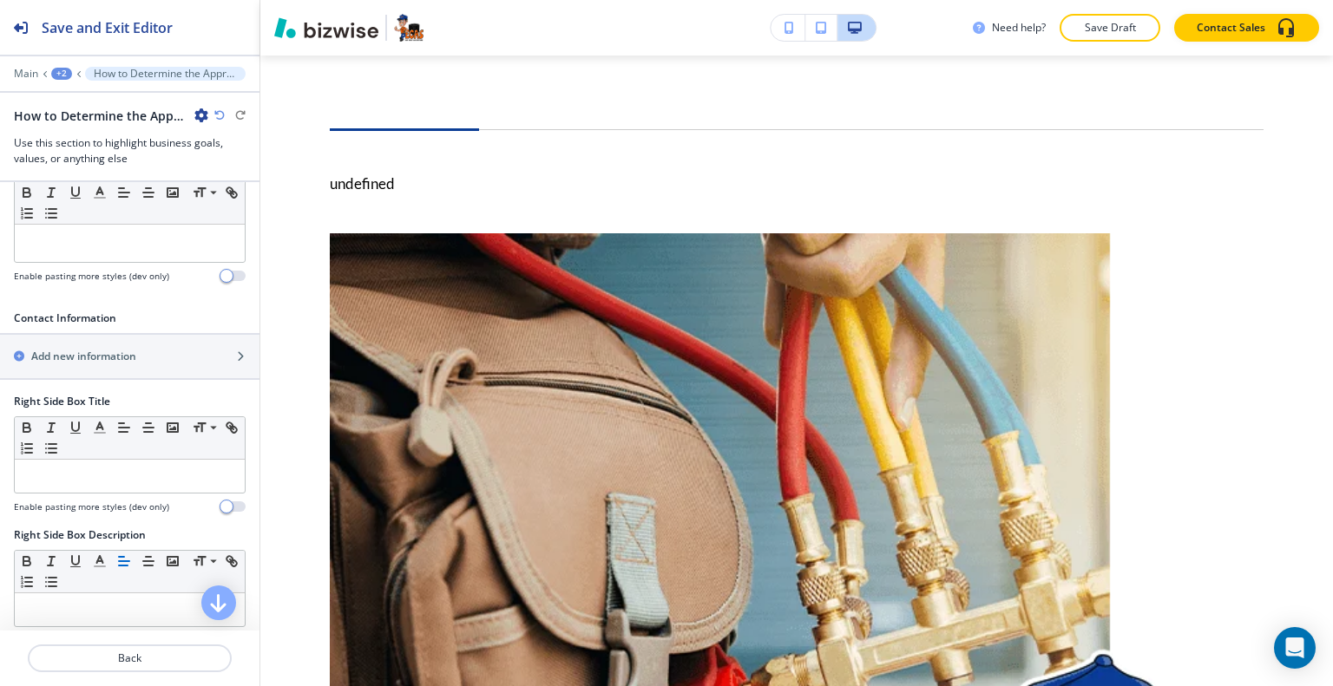
click at [204, 115] on icon "button" at bounding box center [201, 115] width 14 height 14
click at [206, 191] on button "Delete Section" at bounding box center [249, 205] width 111 height 31
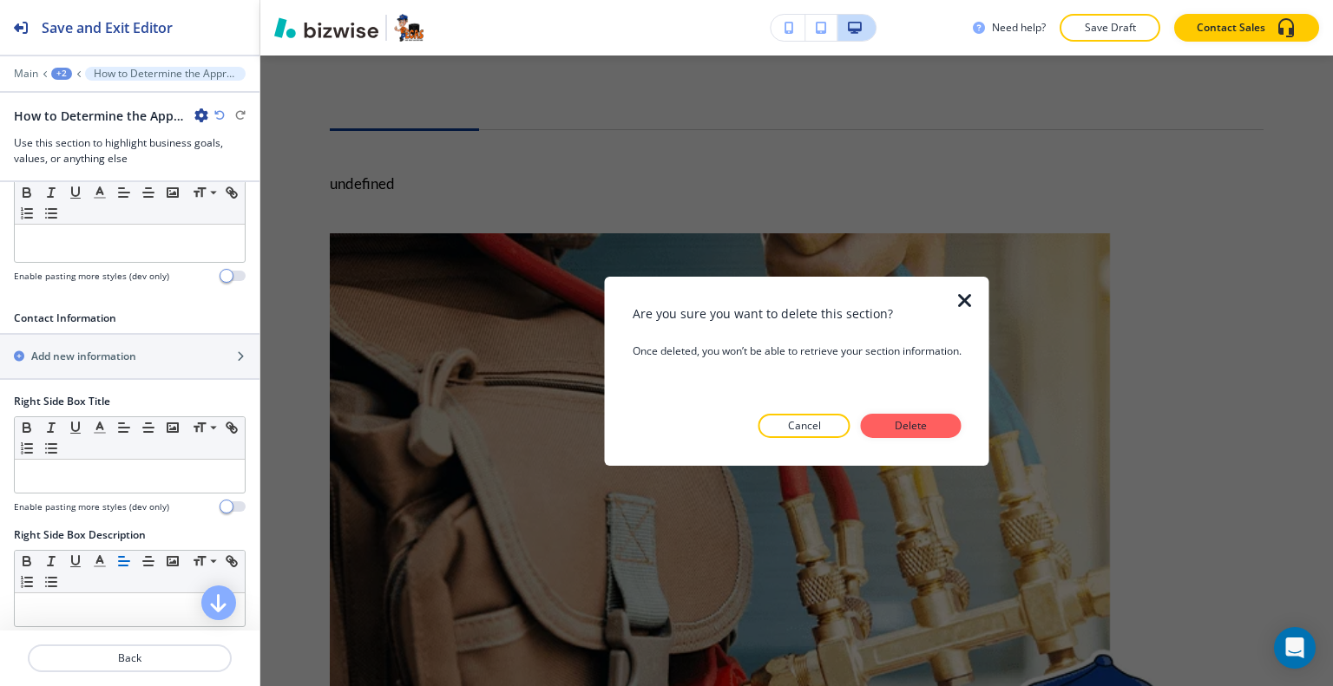
click at [953, 422] on button "Delete" at bounding box center [911, 426] width 101 height 24
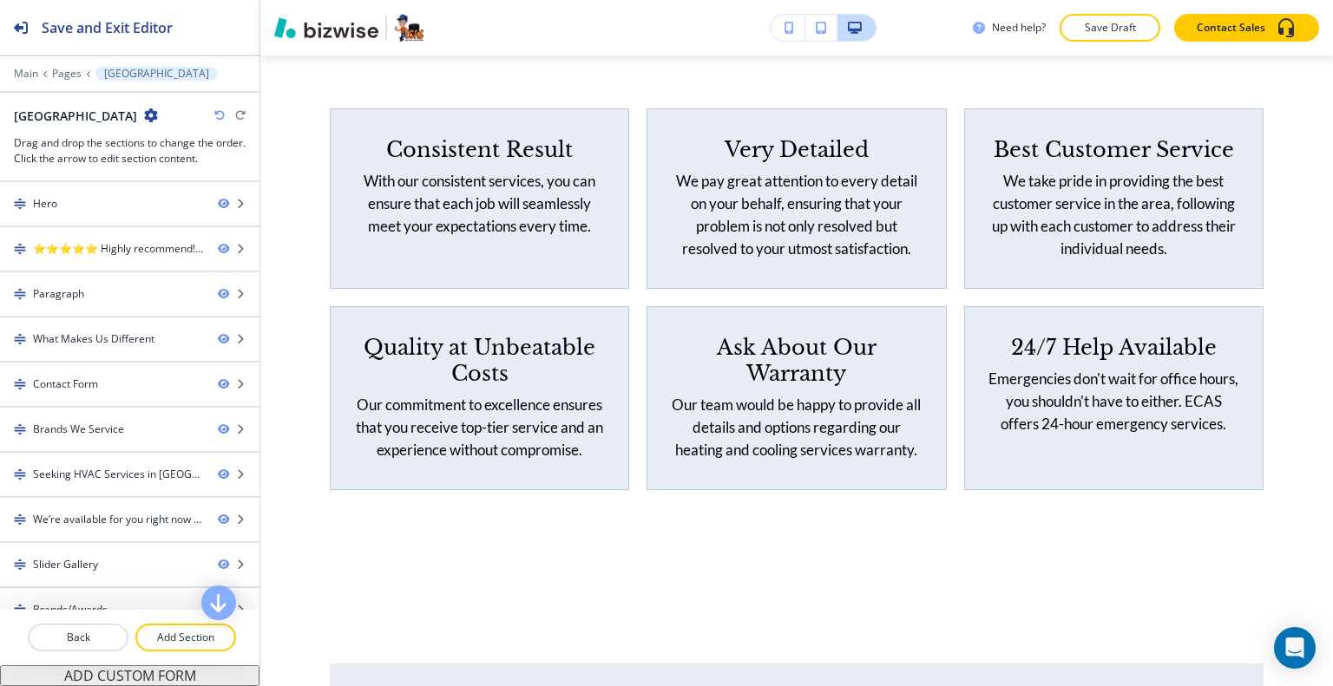
scroll to position [2068, 0]
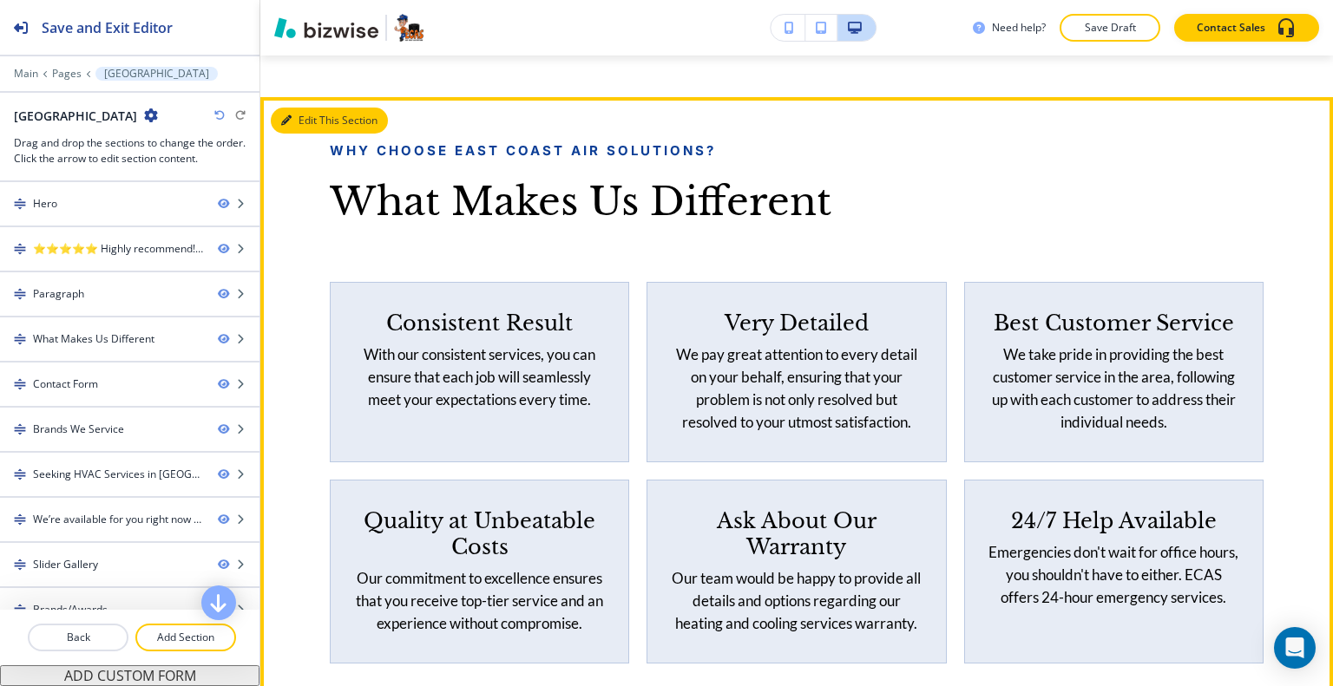
click at [306, 134] on button "Edit This Section" at bounding box center [329, 121] width 117 height 26
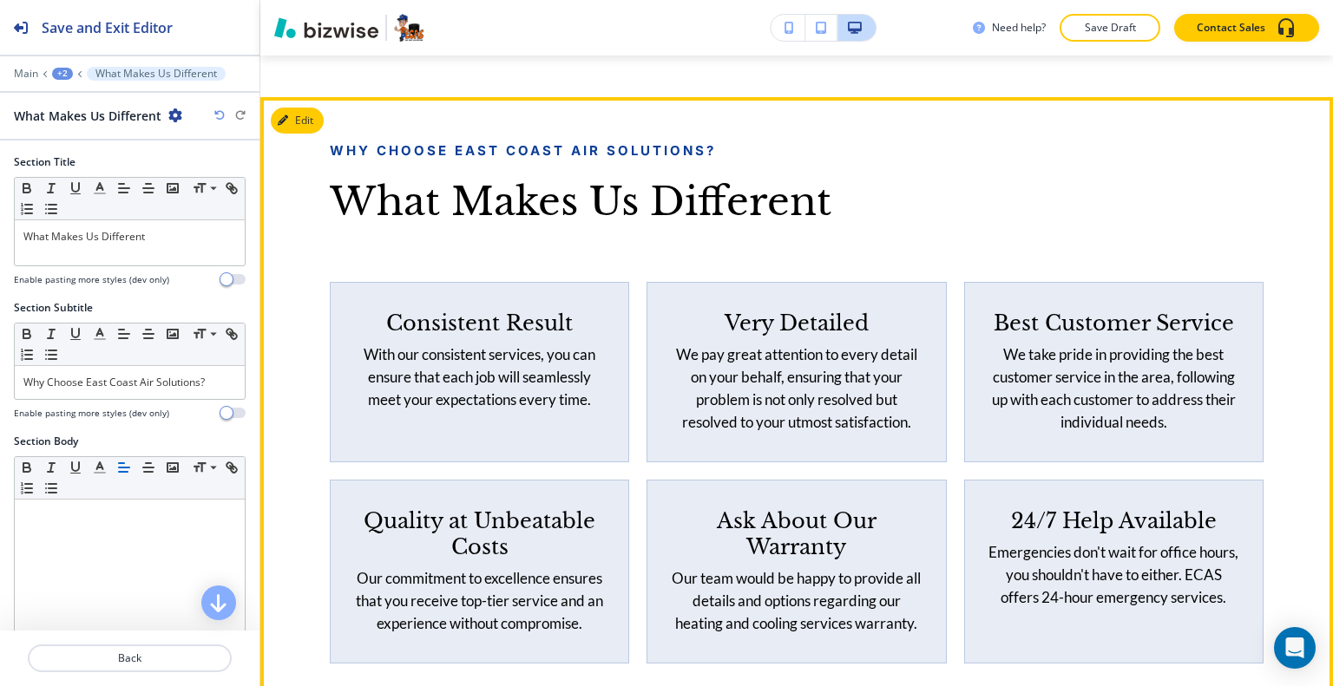
scroll to position [2242, 0]
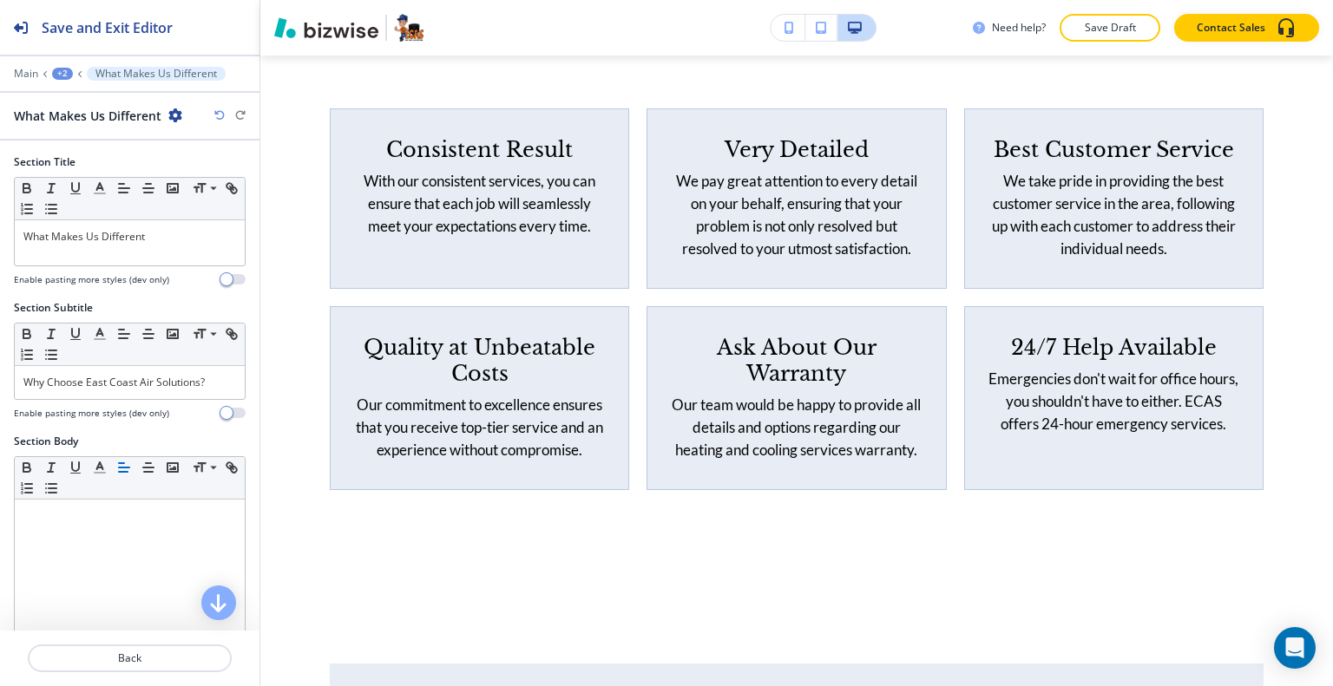
click at [177, 118] on icon "button" at bounding box center [175, 115] width 14 height 14
drag, startPoint x: 184, startPoint y: 207, endPoint x: 259, endPoint y: 202, distance: 74.8
click at [184, 207] on p "Delete Section" at bounding box center [223, 206] width 88 height 16
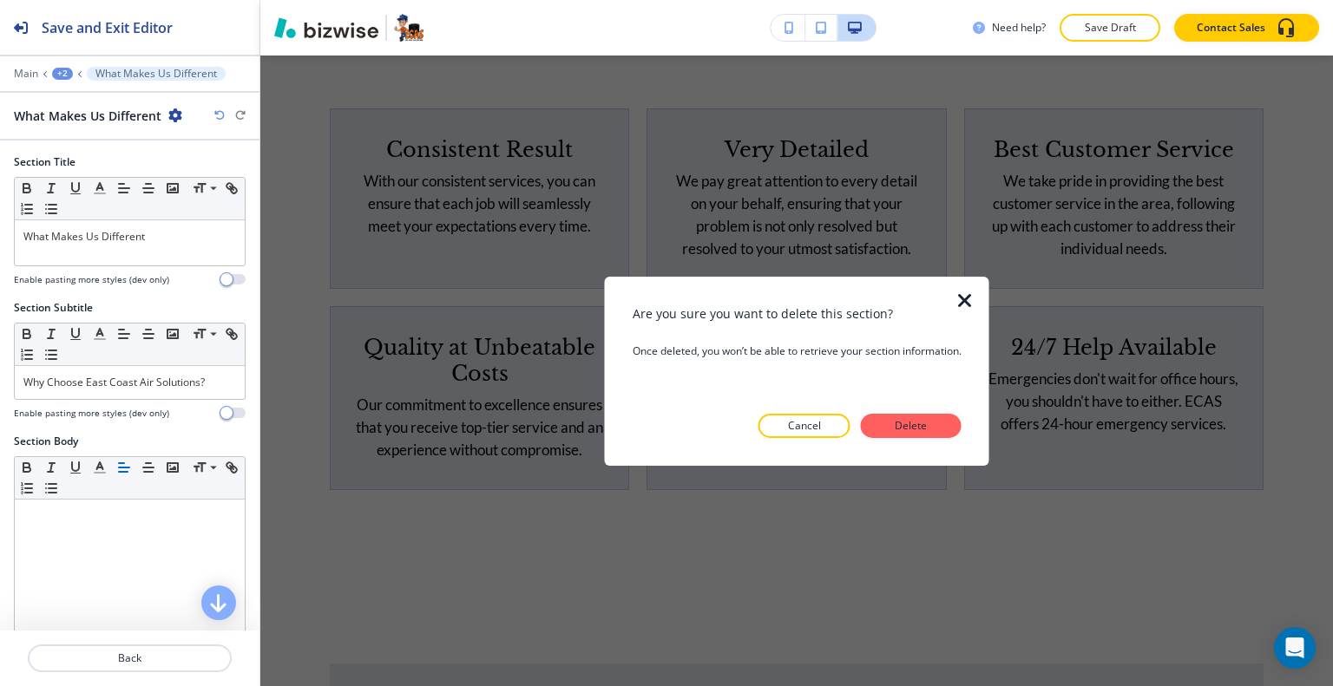
click at [928, 419] on button "Delete" at bounding box center [911, 426] width 101 height 24
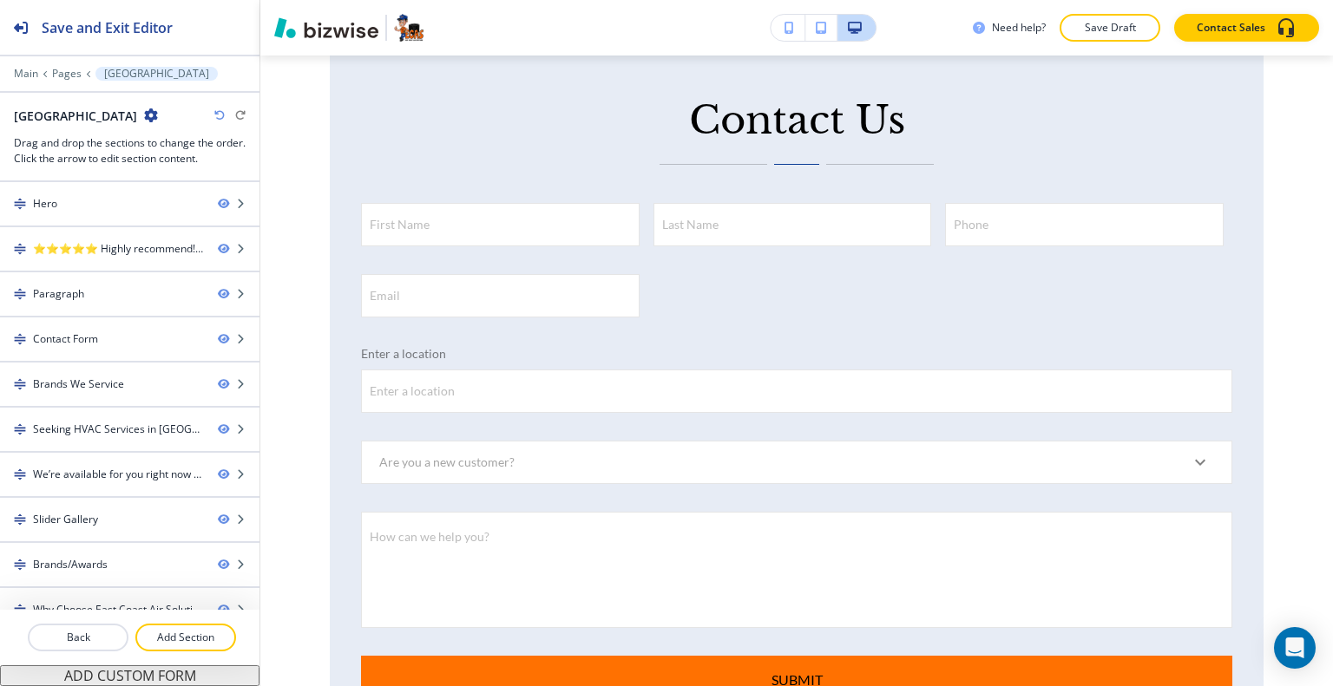
scroll to position [2155, 0]
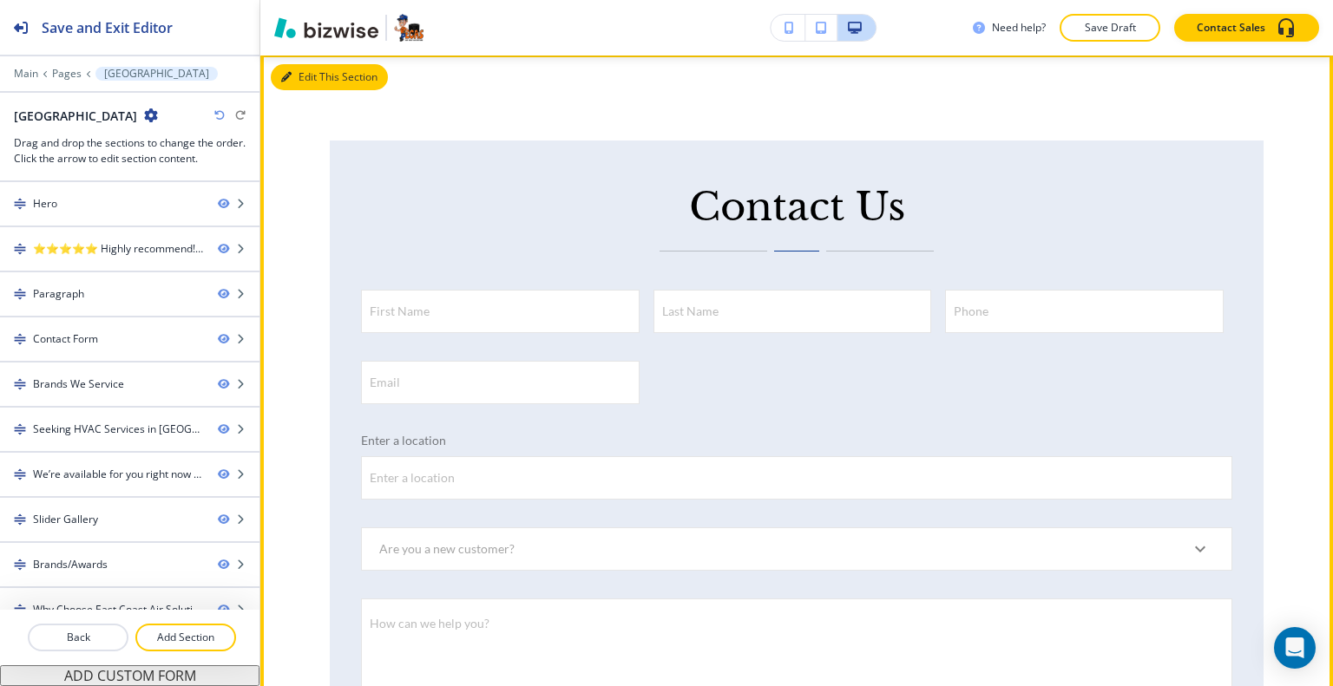
click at [295, 90] on button "Edit This Section" at bounding box center [329, 77] width 117 height 26
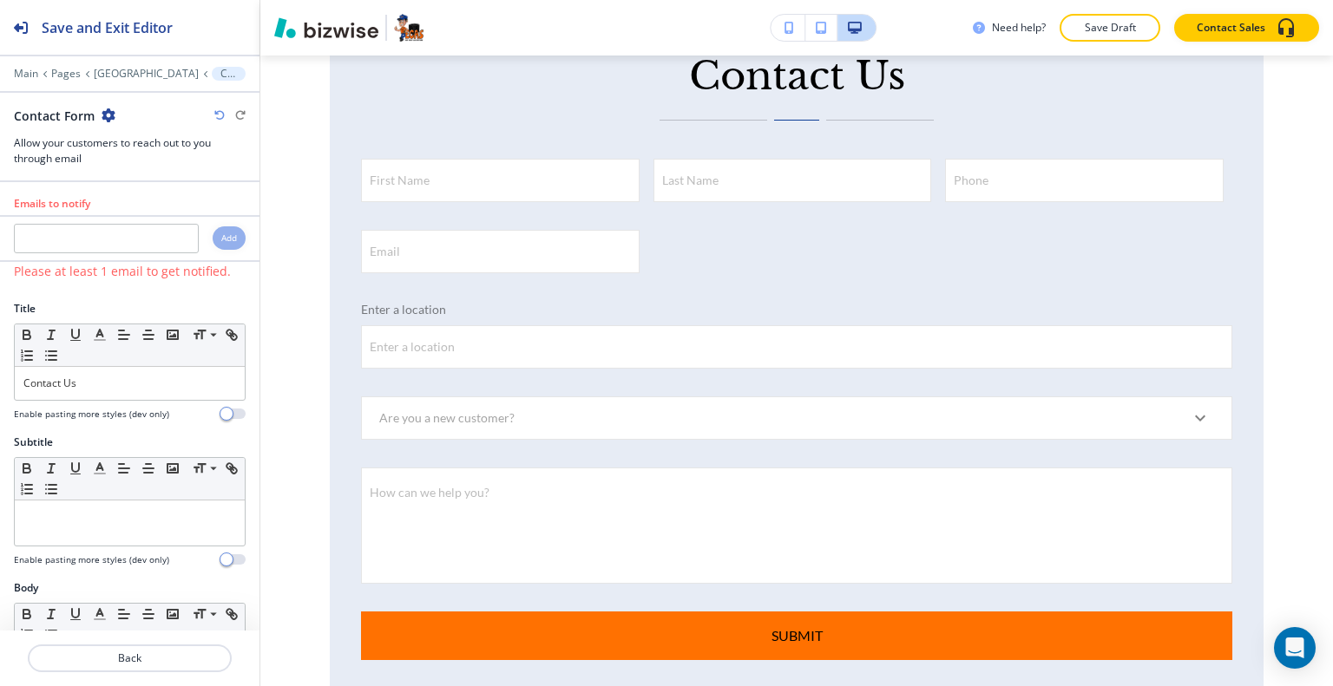
click at [108, 117] on icon "button" at bounding box center [109, 115] width 14 height 14
click at [132, 200] on p "Delete Section" at bounding box center [155, 206] width 88 height 16
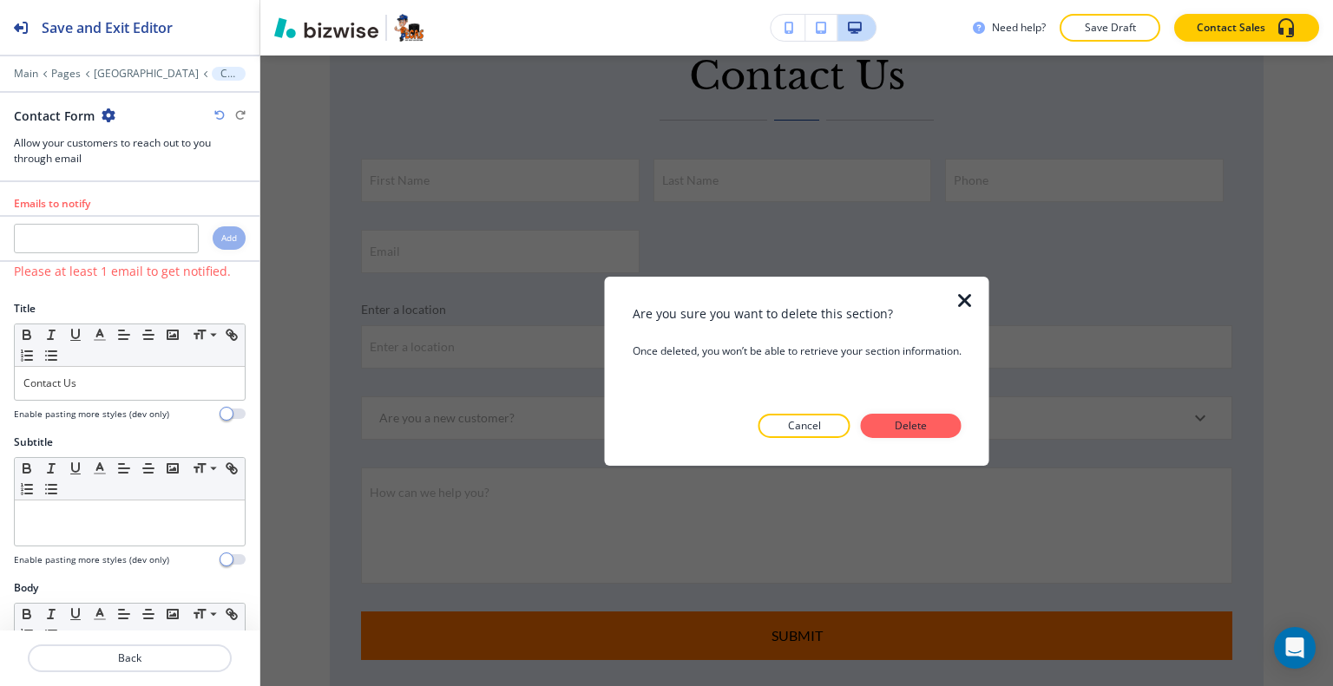
click at [932, 440] on div at bounding box center [796, 452] width 329 height 28
click at [929, 438] on div at bounding box center [796, 452] width 329 height 28
click at [927, 423] on p "Delete" at bounding box center [911, 426] width 42 height 16
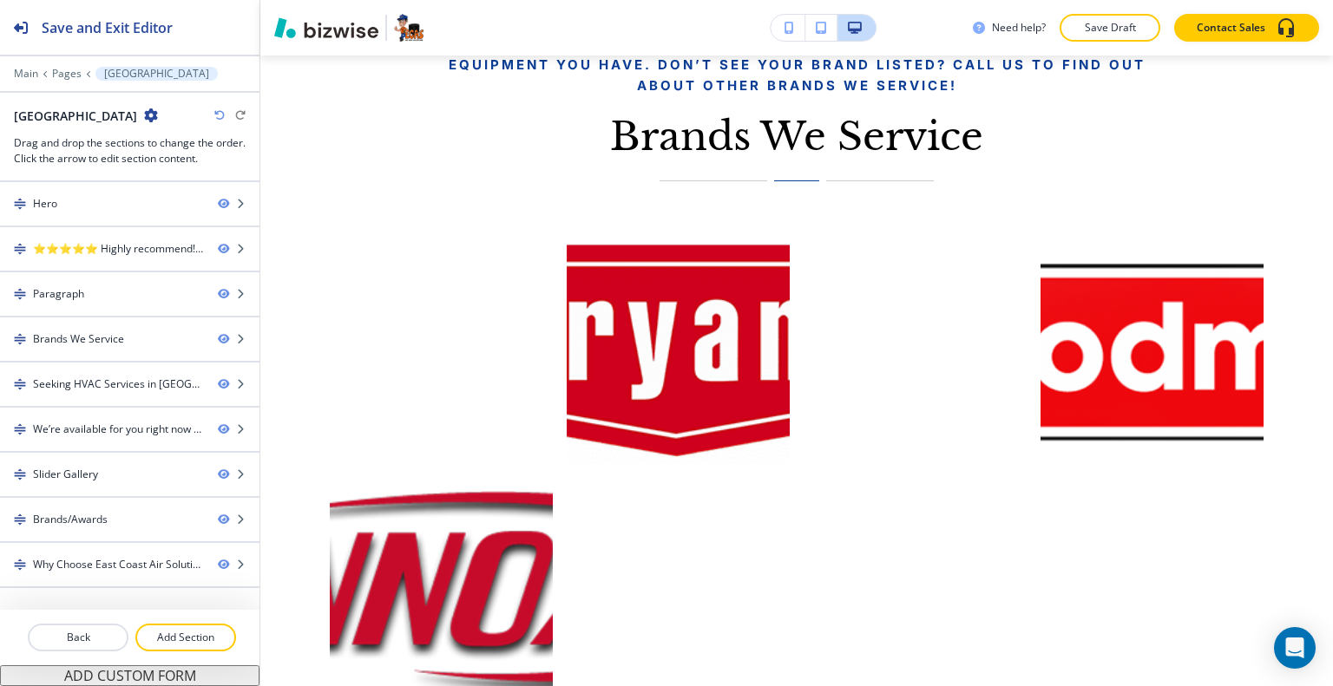
scroll to position [2026, 0]
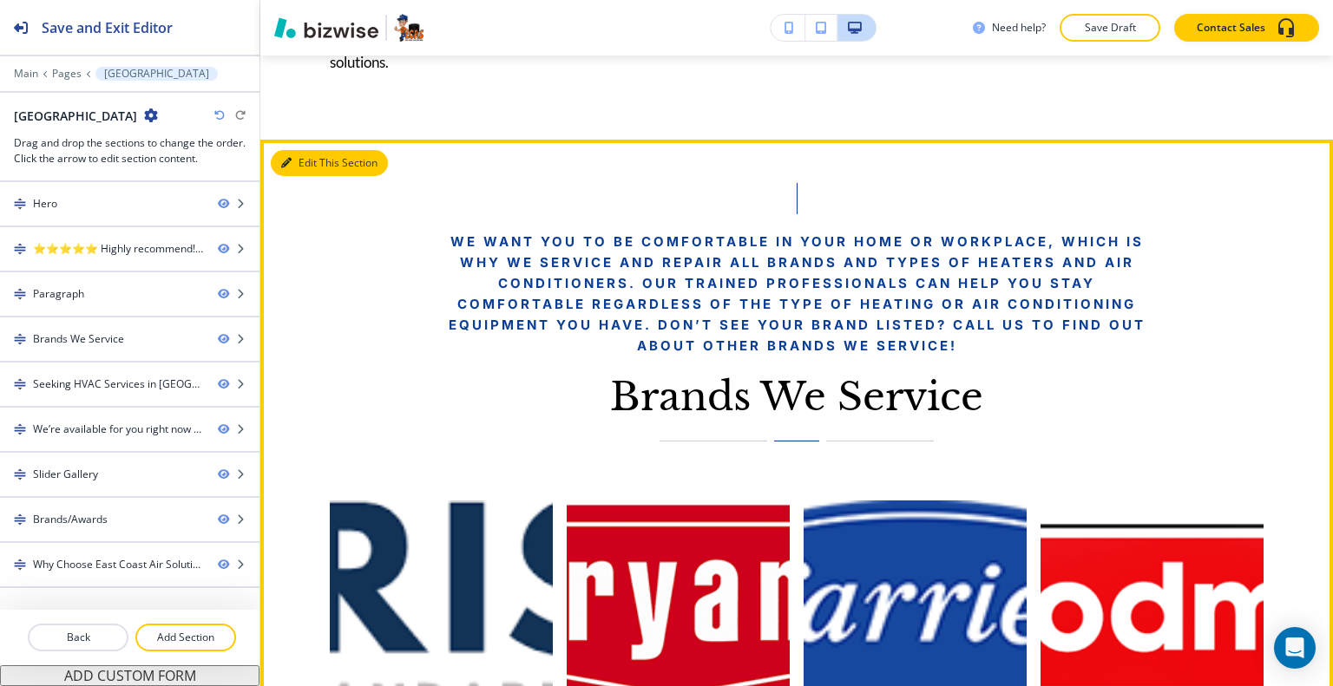
click at [303, 176] on button "Edit This Section" at bounding box center [329, 163] width 117 height 26
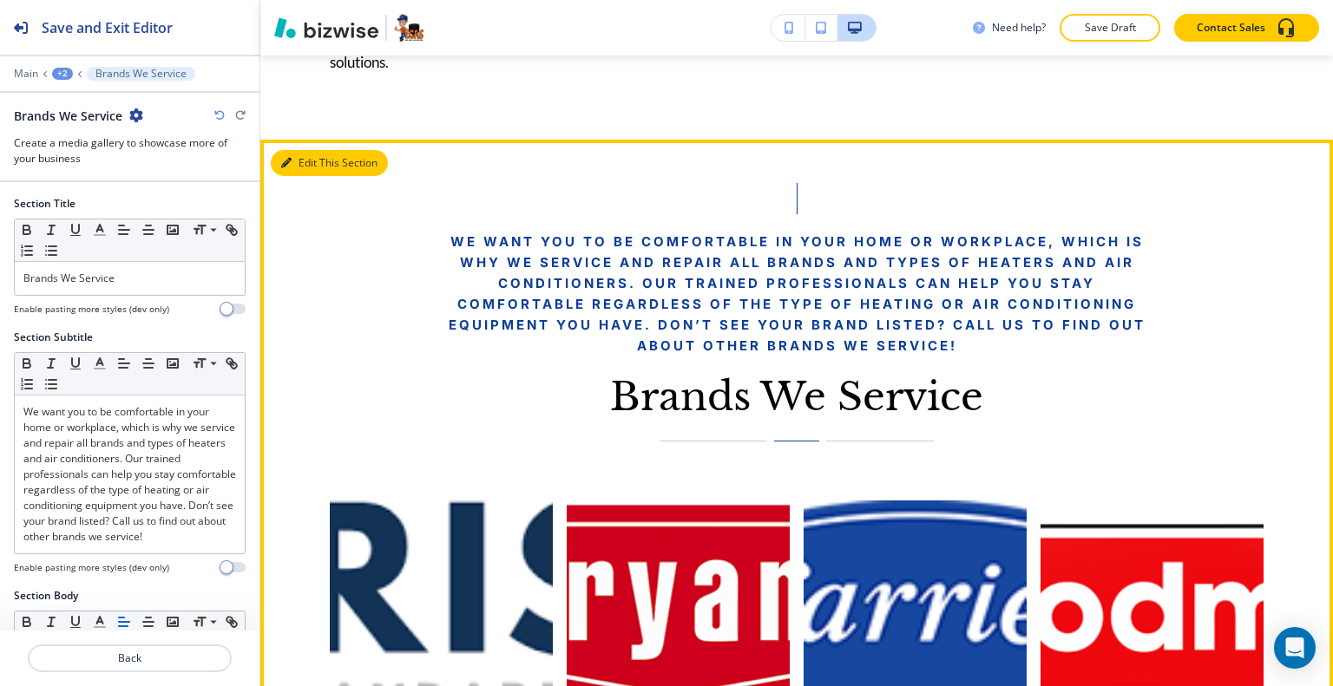
scroll to position [2242, 0]
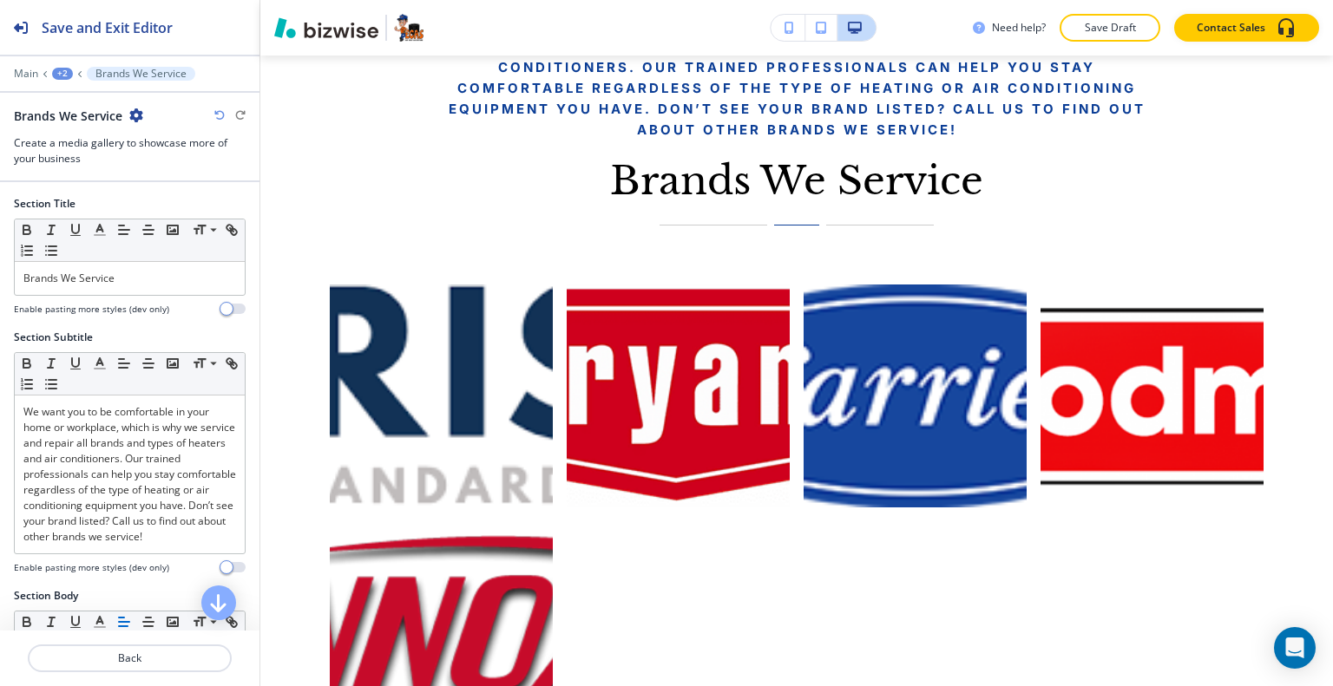
click at [132, 116] on icon "button" at bounding box center [136, 115] width 14 height 14
click at [159, 209] on p "Delete Section" at bounding box center [185, 206] width 88 height 16
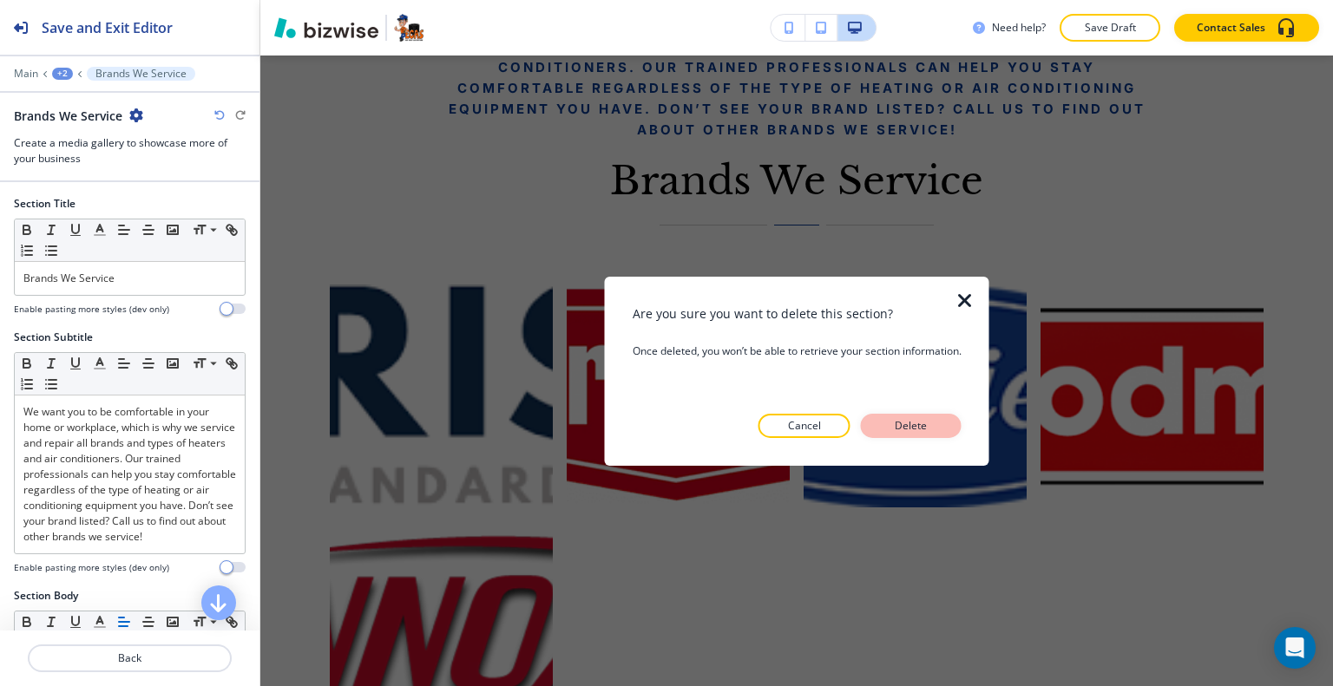
click at [900, 426] on p "Delete" at bounding box center [911, 426] width 42 height 16
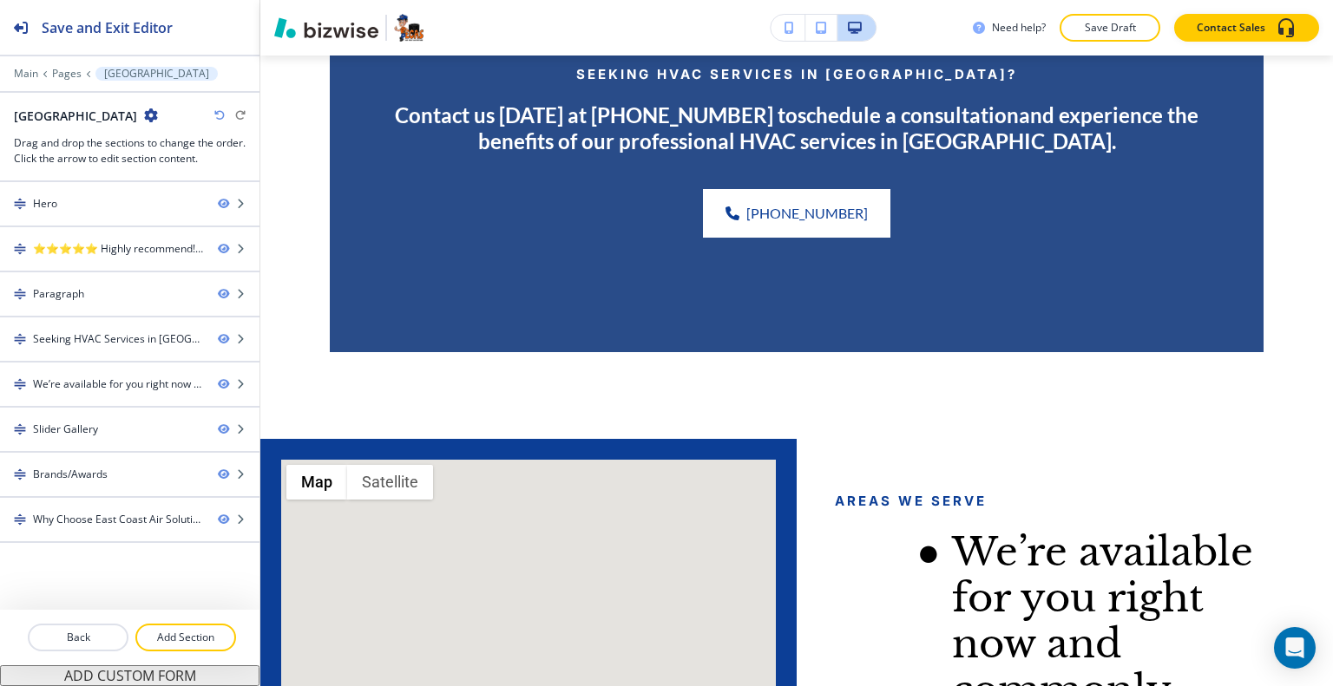
scroll to position [2155, 0]
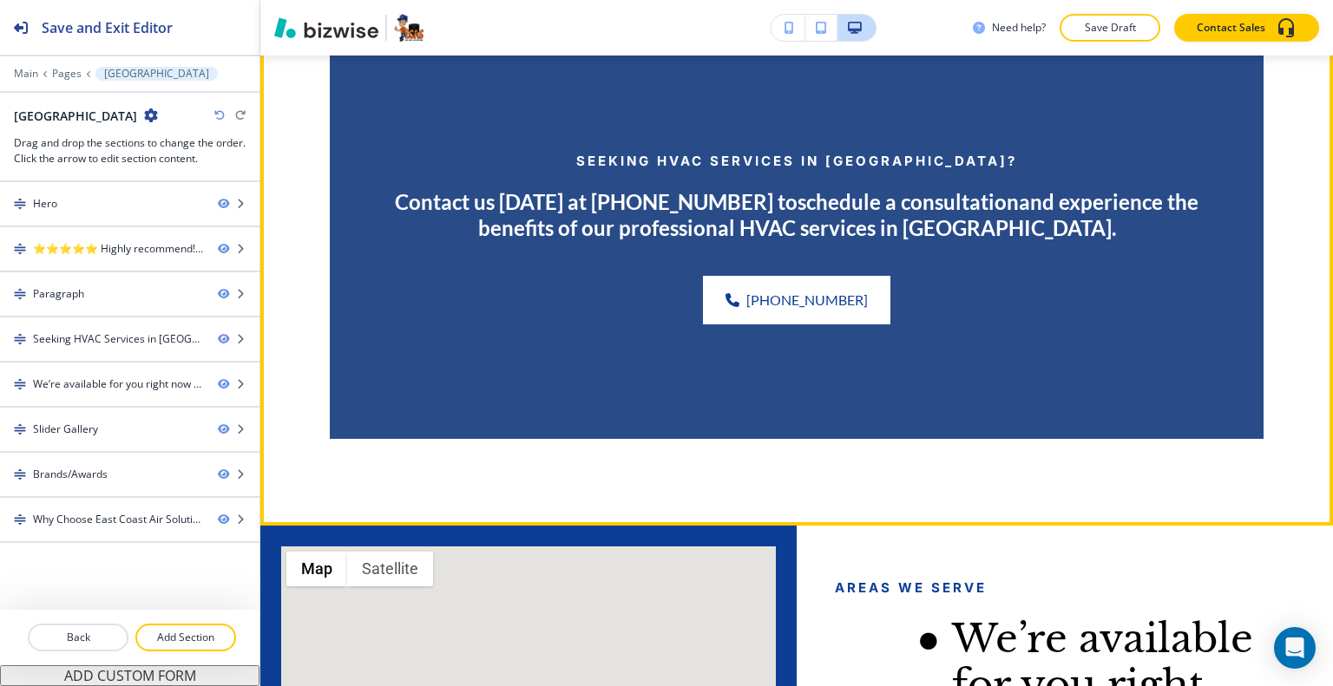
click at [298, 47] on button "Edit This Section" at bounding box center [329, 34] width 117 height 26
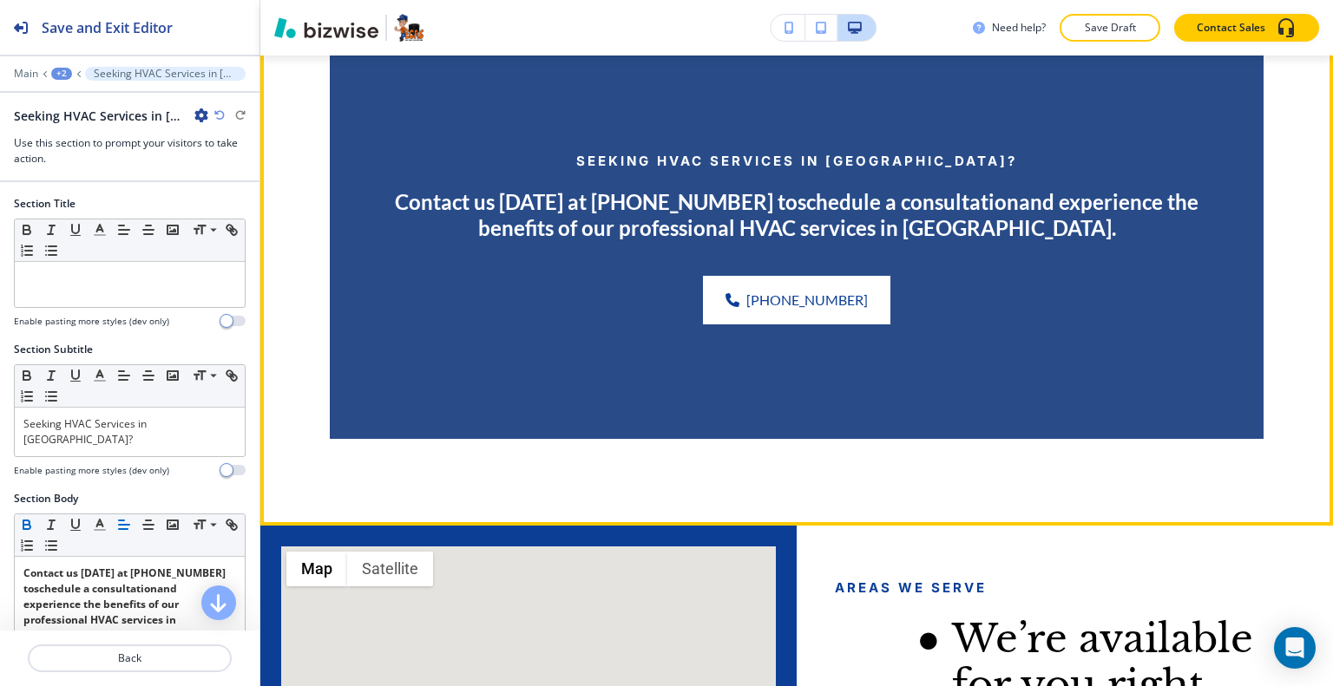
scroll to position [2242, 0]
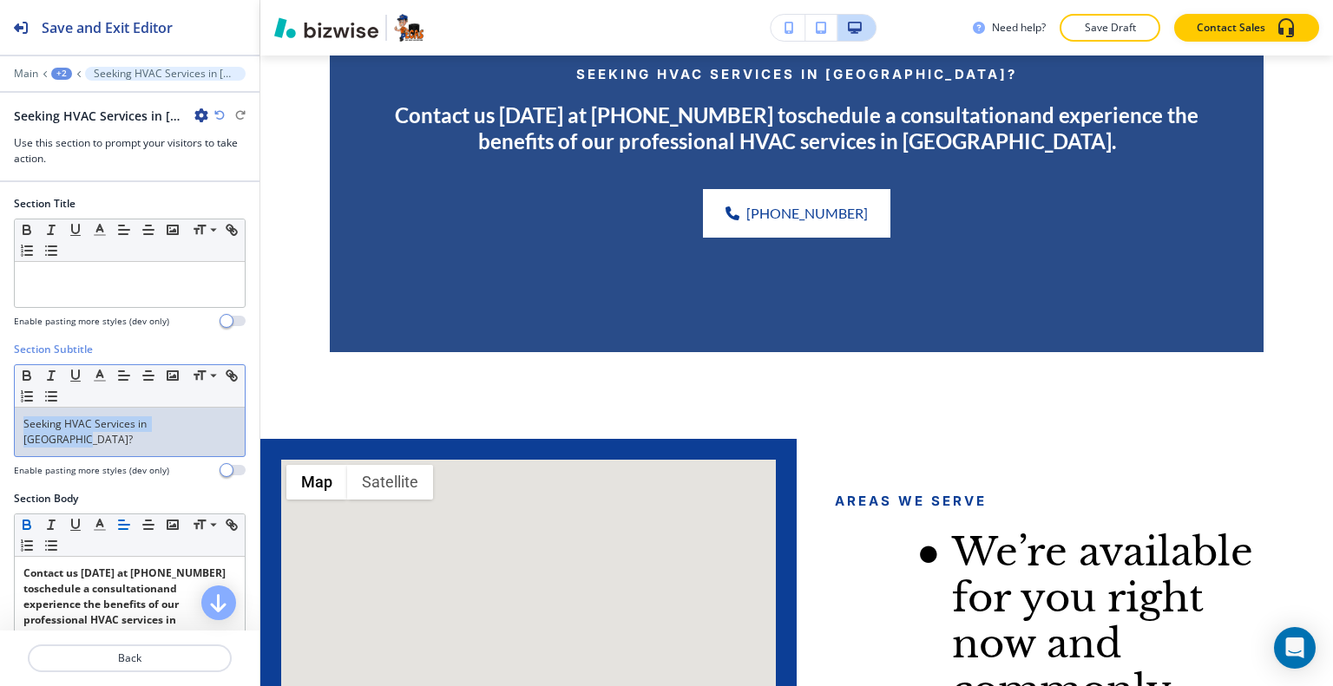
drag, startPoint x: 226, startPoint y: 414, endPoint x: 38, endPoint y: 432, distance: 188.3
click at [1, 441] on div "Section Subtitle Small Normal Large Huge Seeking HVAC Services in Palm Beach? E…" at bounding box center [129, 416] width 259 height 149
copy p "Seeking HVAC Services in Palm Beach?"
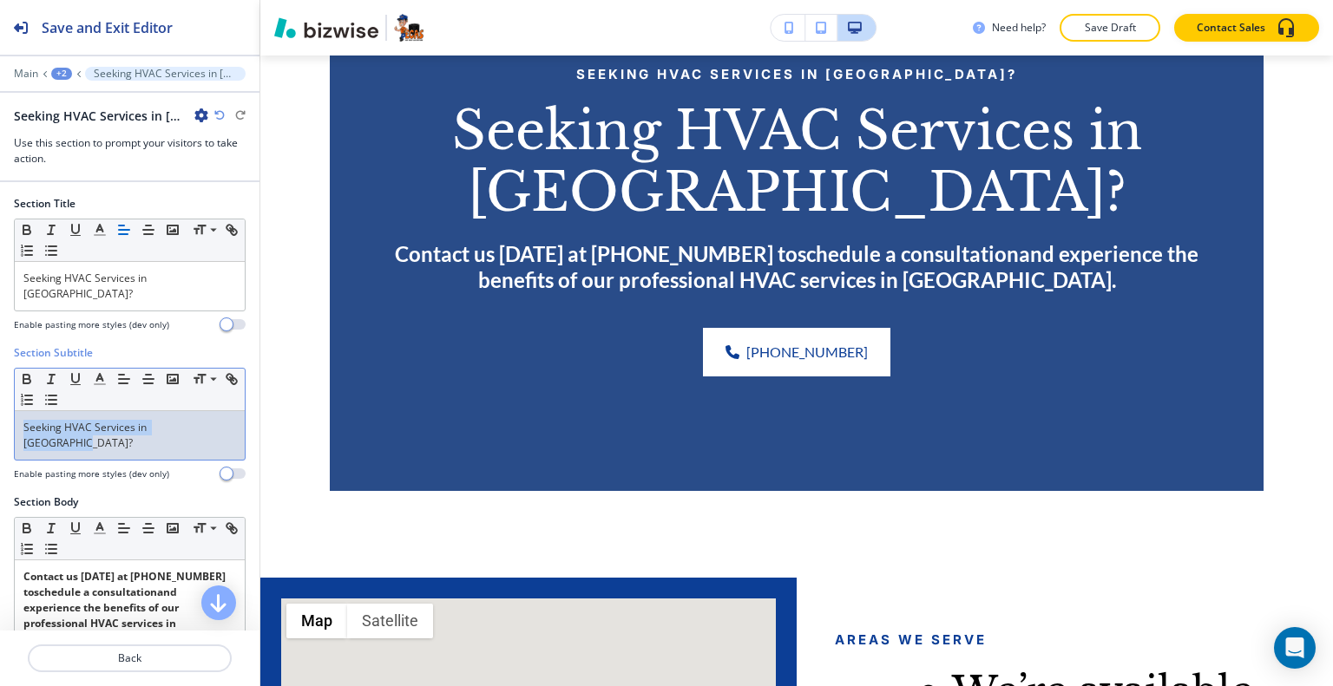
drag, startPoint x: 212, startPoint y: 416, endPoint x: 0, endPoint y: 419, distance: 211.7
click at [0, 419] on div "Section Subtitle Small Normal Large Huge Seeking HVAC Services in Palm Beach? E…" at bounding box center [129, 419] width 259 height 149
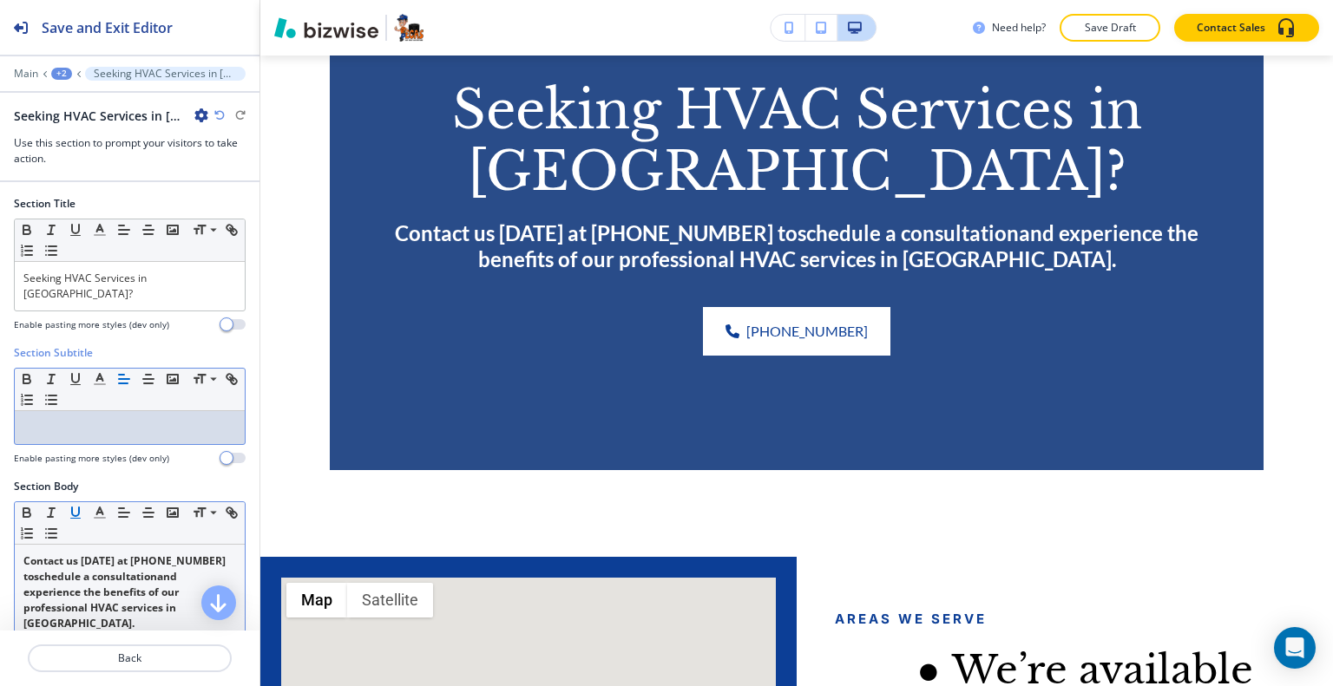
scroll to position [87, 0]
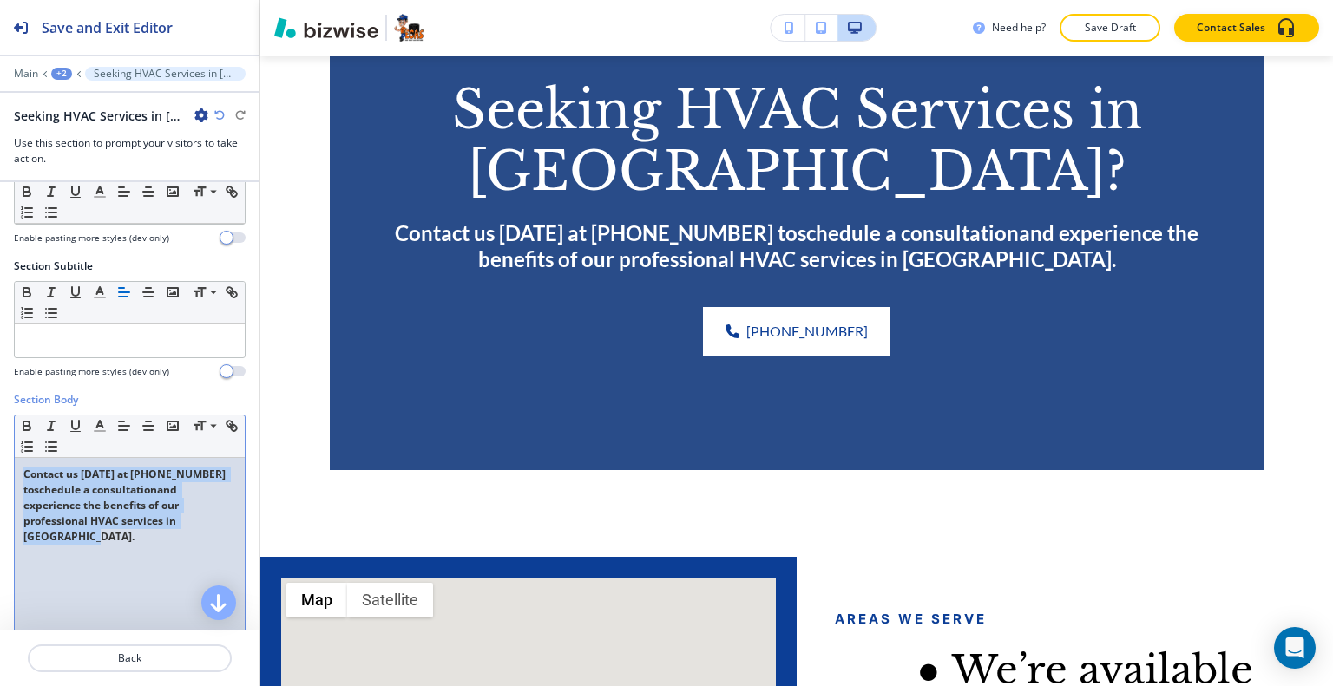
drag, startPoint x: 75, startPoint y: 526, endPoint x: 0, endPoint y: 390, distance: 155.7
click at [0, 392] on div "Section Body Small Normal Large Huge Contact us today at (772) 272-3227 to sche…" at bounding box center [129, 555] width 259 height 326
click at [27, 426] on icon "button" at bounding box center [26, 428] width 7 height 4
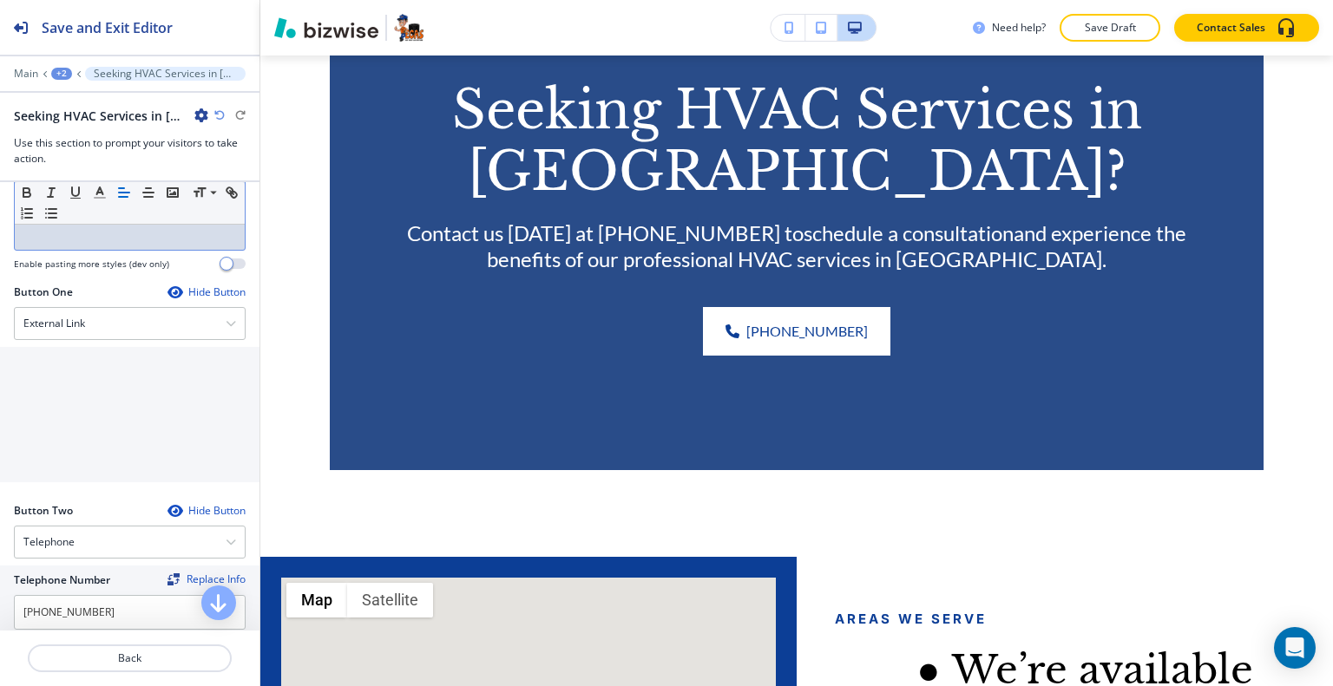
scroll to position [868, 0]
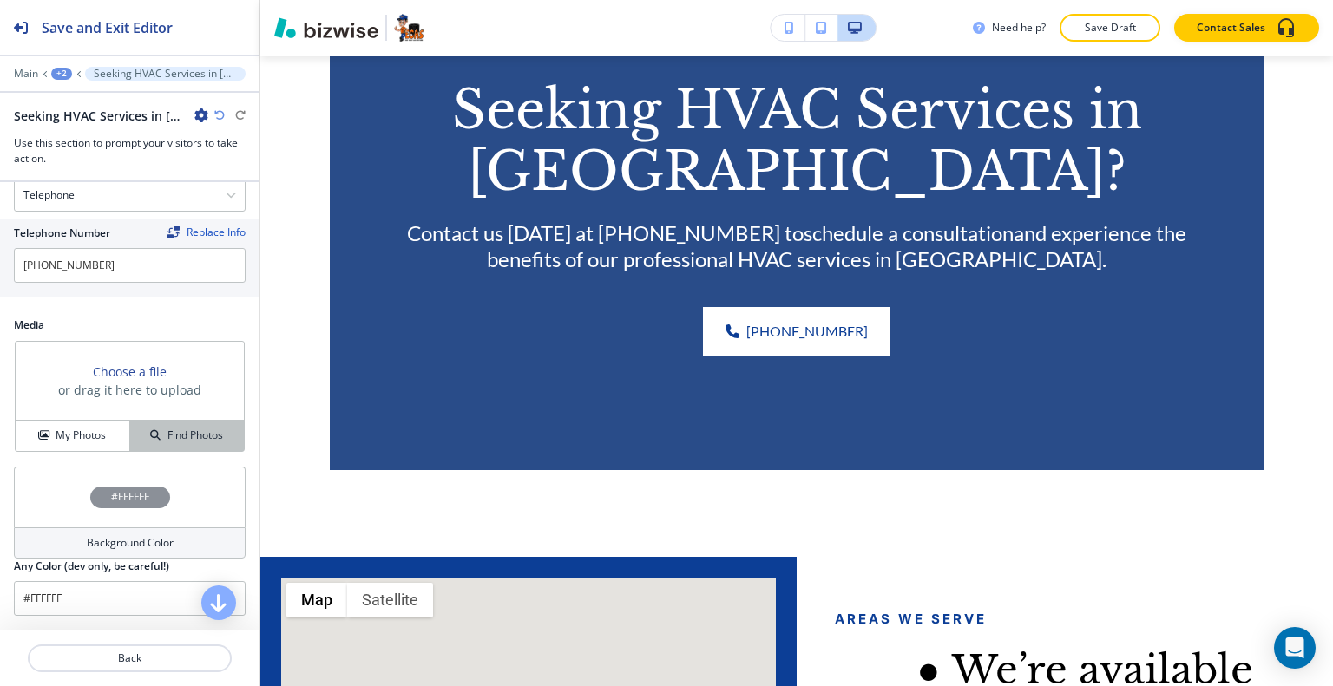
click at [130, 432] on div "Find Photos" at bounding box center [187, 436] width 114 height 16
click at [111, 429] on div "My Photos" at bounding box center [73, 436] width 114 height 16
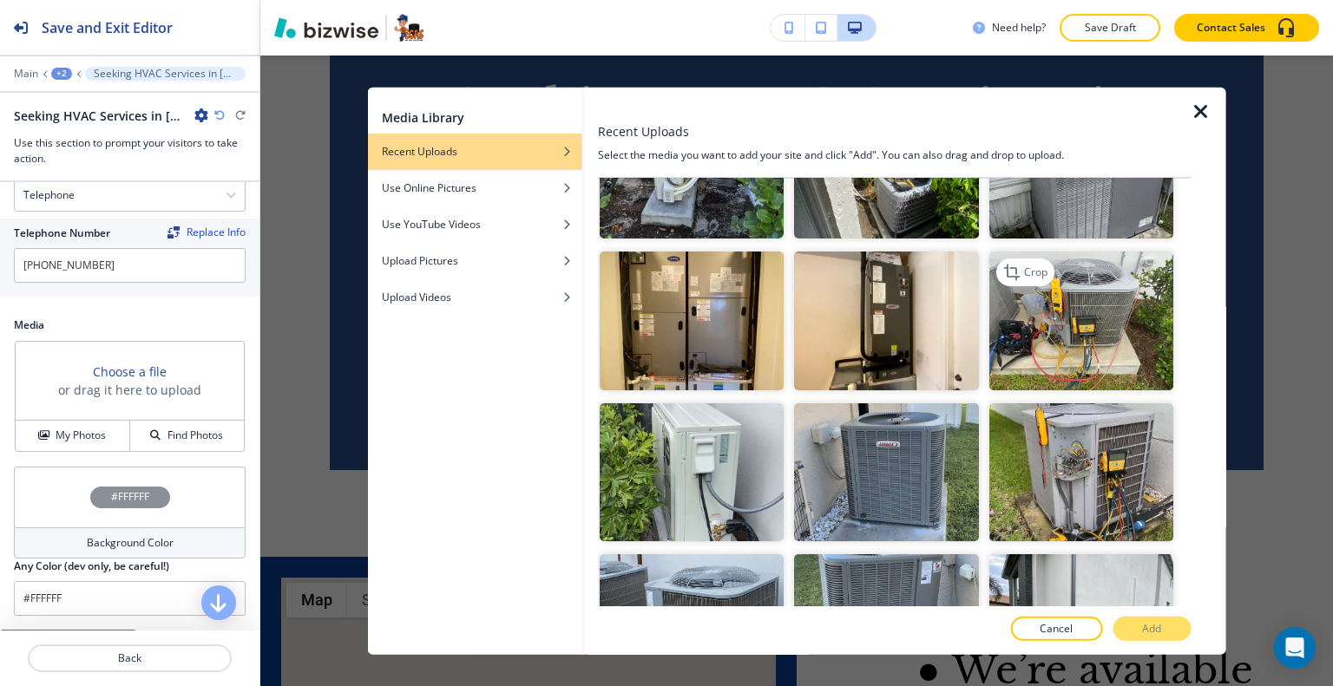
scroll to position [521, 0]
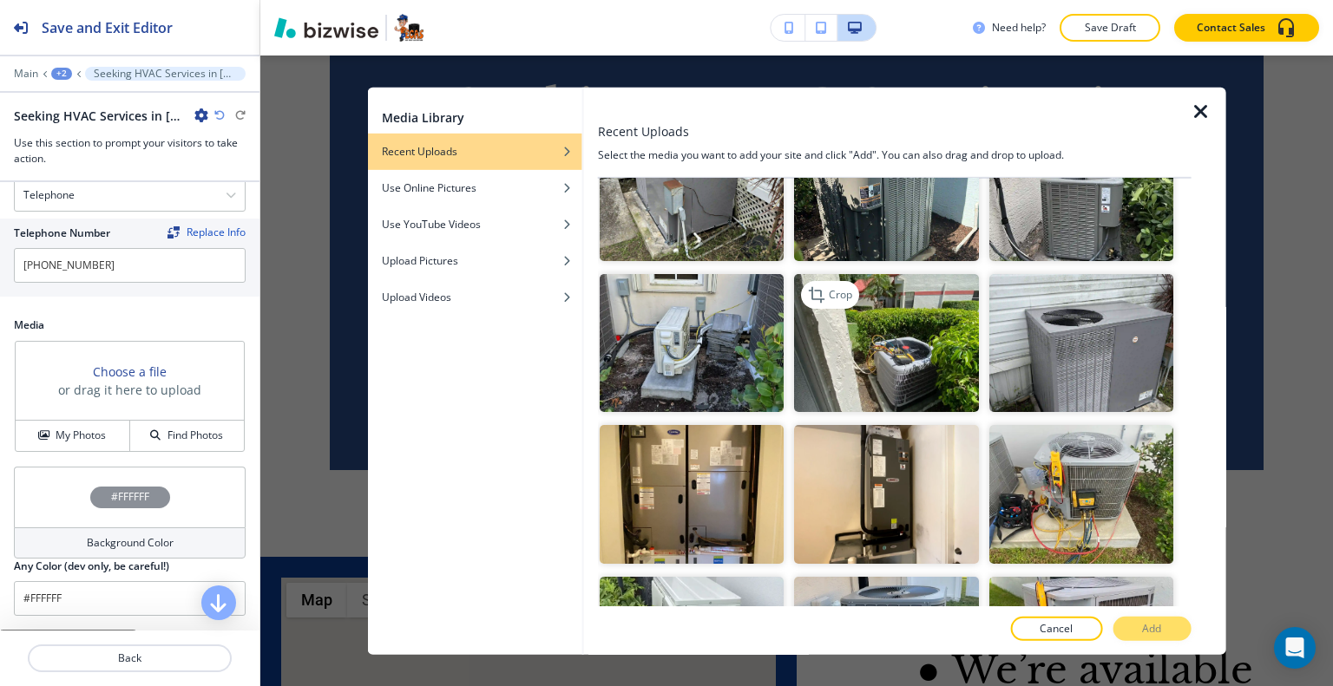
click at [870, 370] on img "button" at bounding box center [886, 343] width 184 height 138
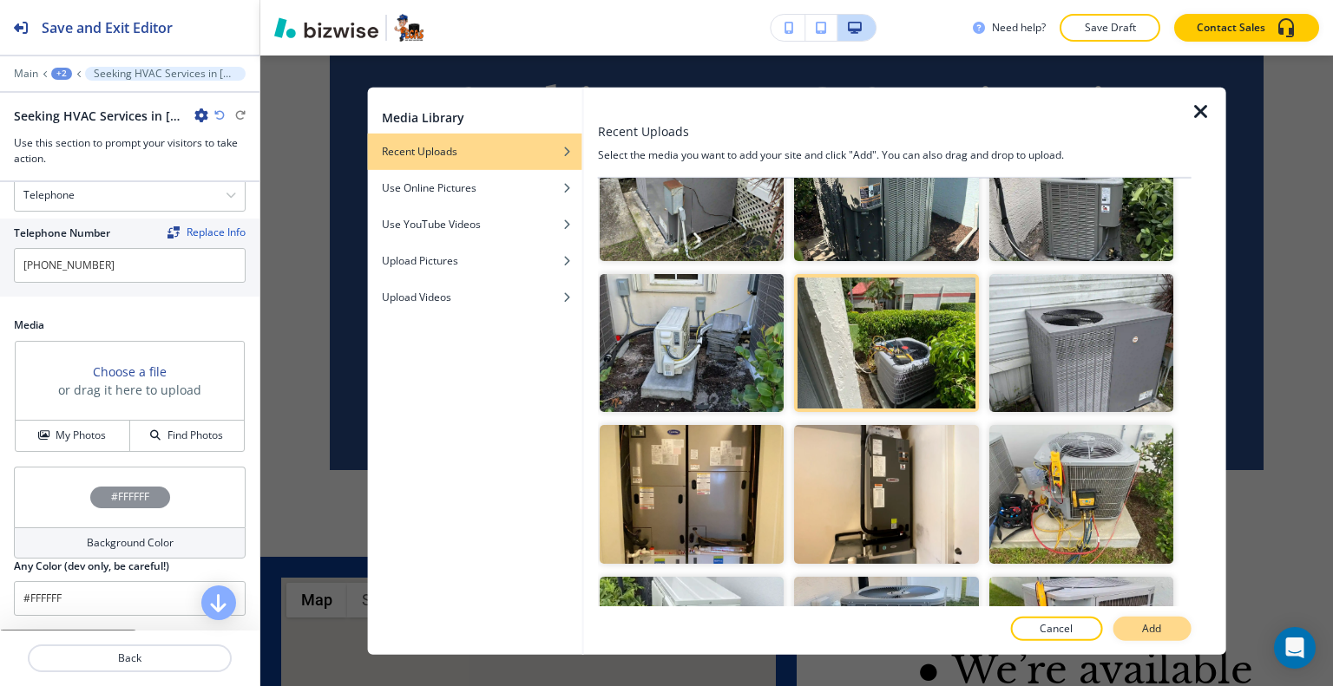
click at [1139, 630] on button "Add" at bounding box center [1151, 629] width 78 height 24
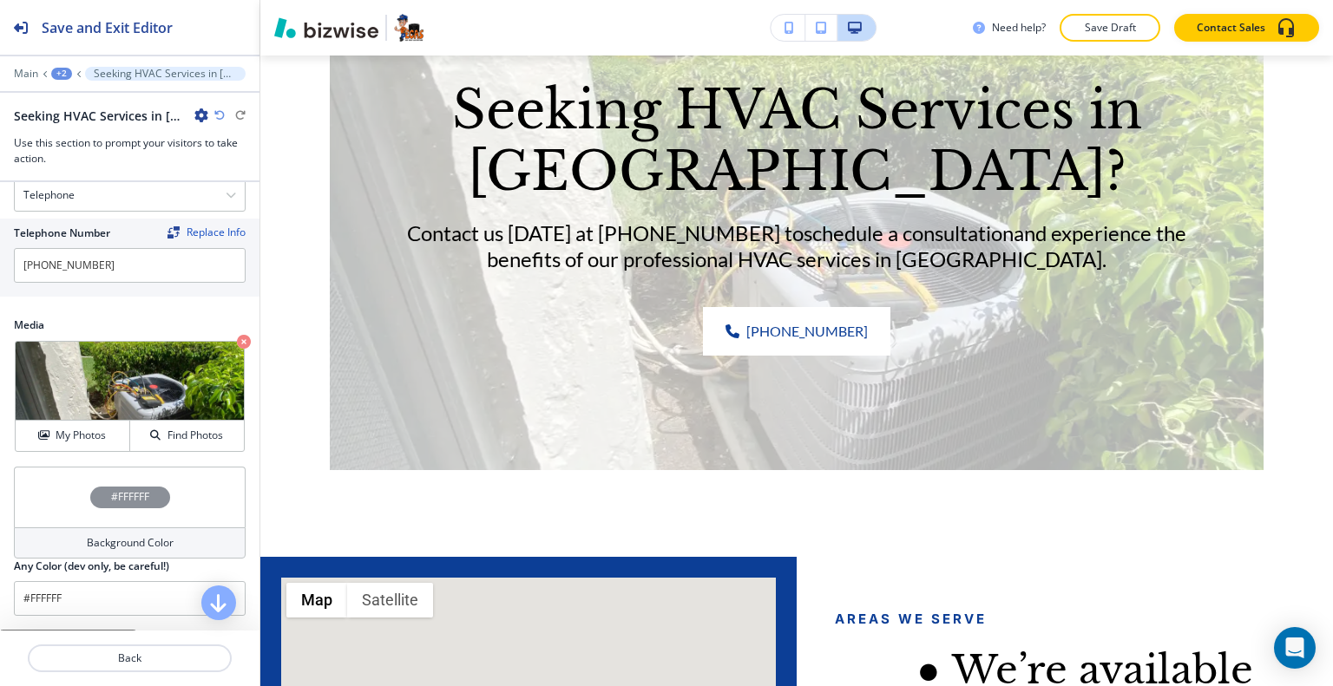
click at [75, 475] on div "#FFFFFF" at bounding box center [130, 497] width 232 height 61
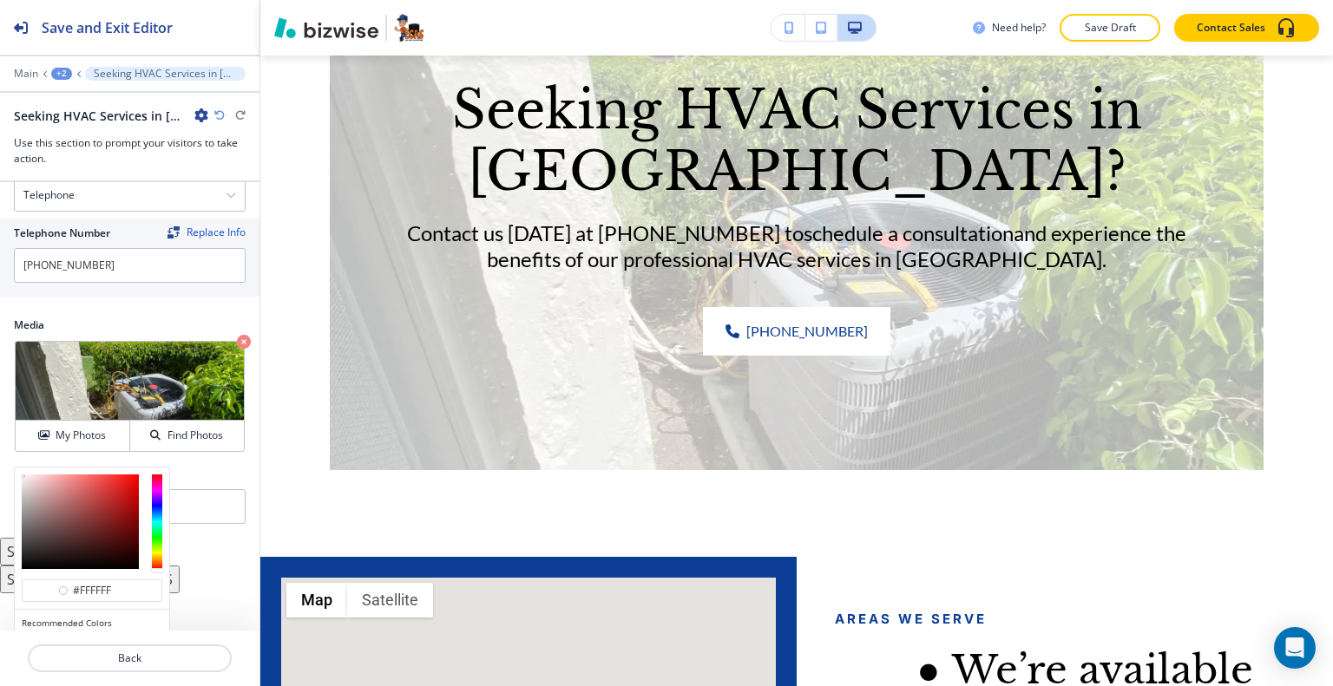
scroll to position [940, 0]
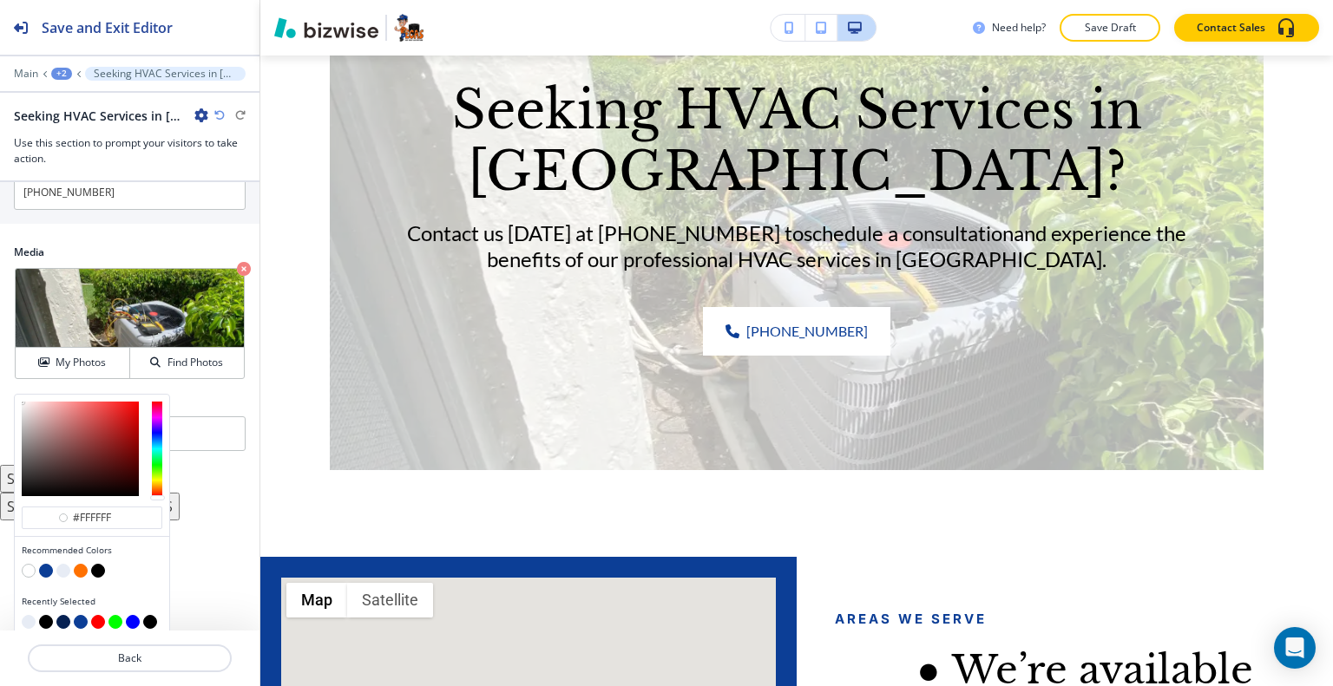
click at [57, 621] on div at bounding box center [92, 623] width 141 height 17
click at [57, 615] on button "button" at bounding box center [63, 622] width 14 height 14
type input "#062152"
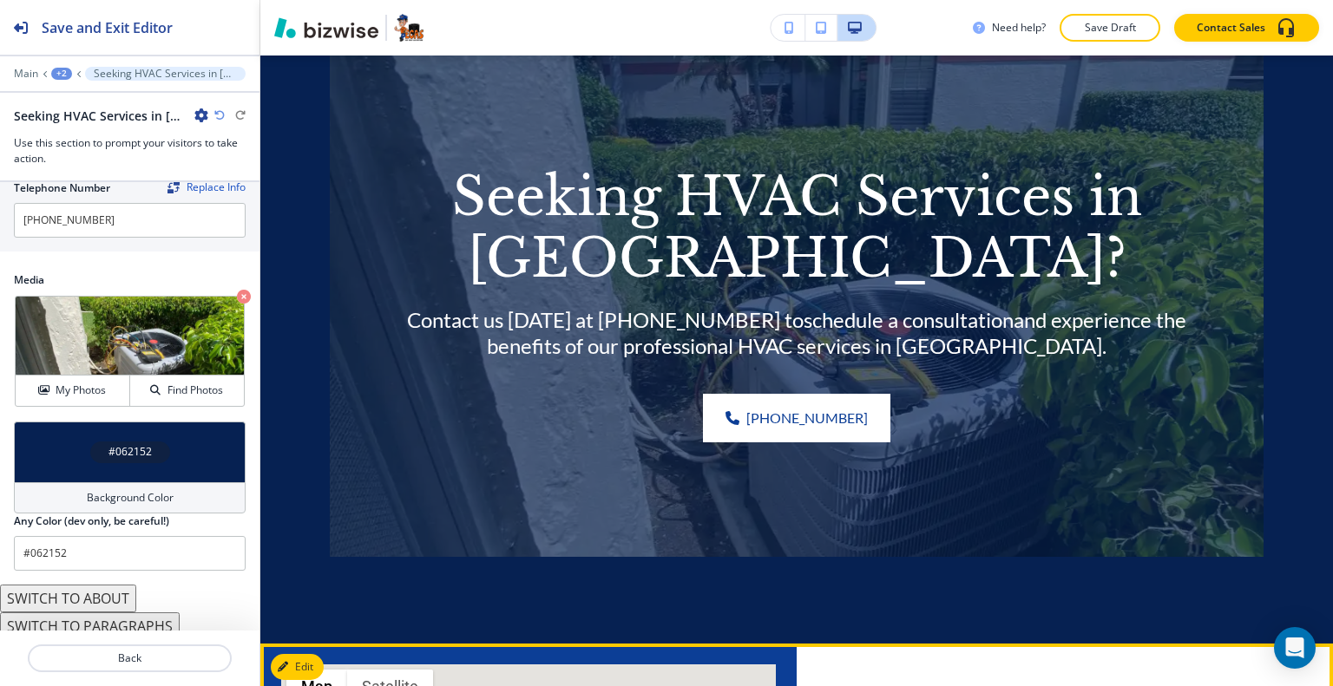
scroll to position [2589, 0]
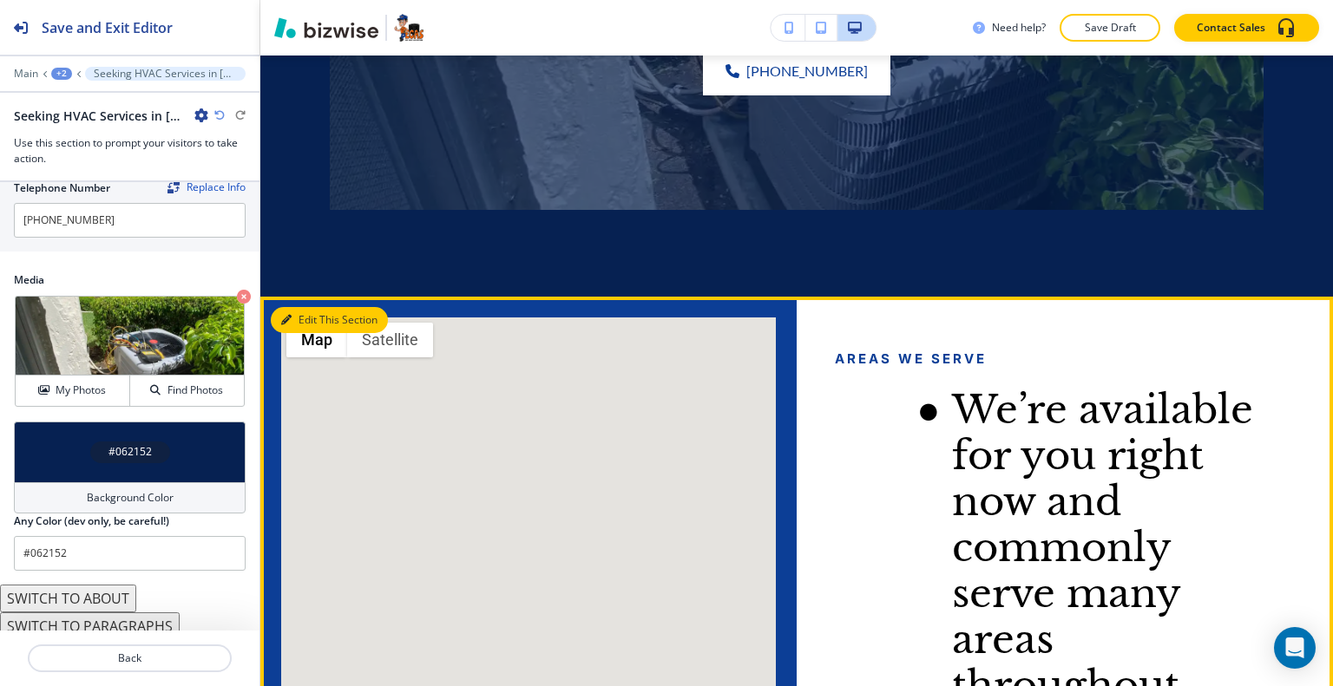
click at [306, 333] on button "Edit This Section" at bounding box center [329, 320] width 117 height 26
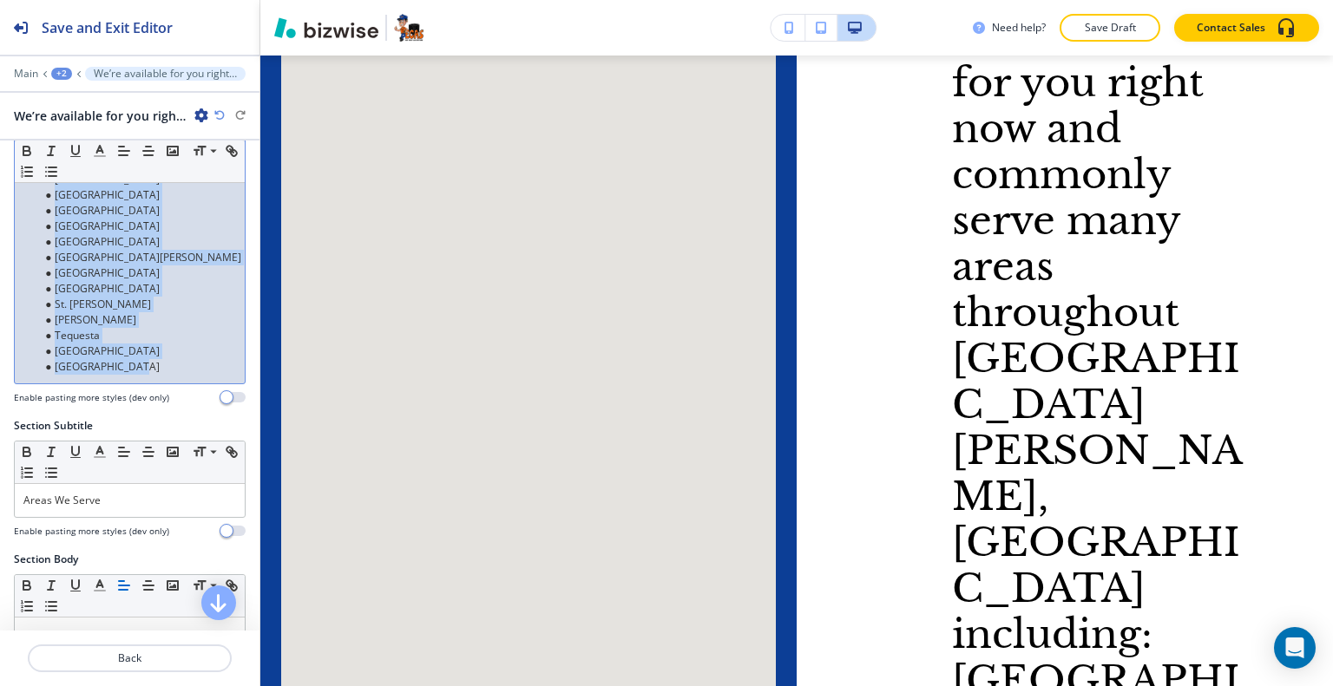
scroll to position [0, 0]
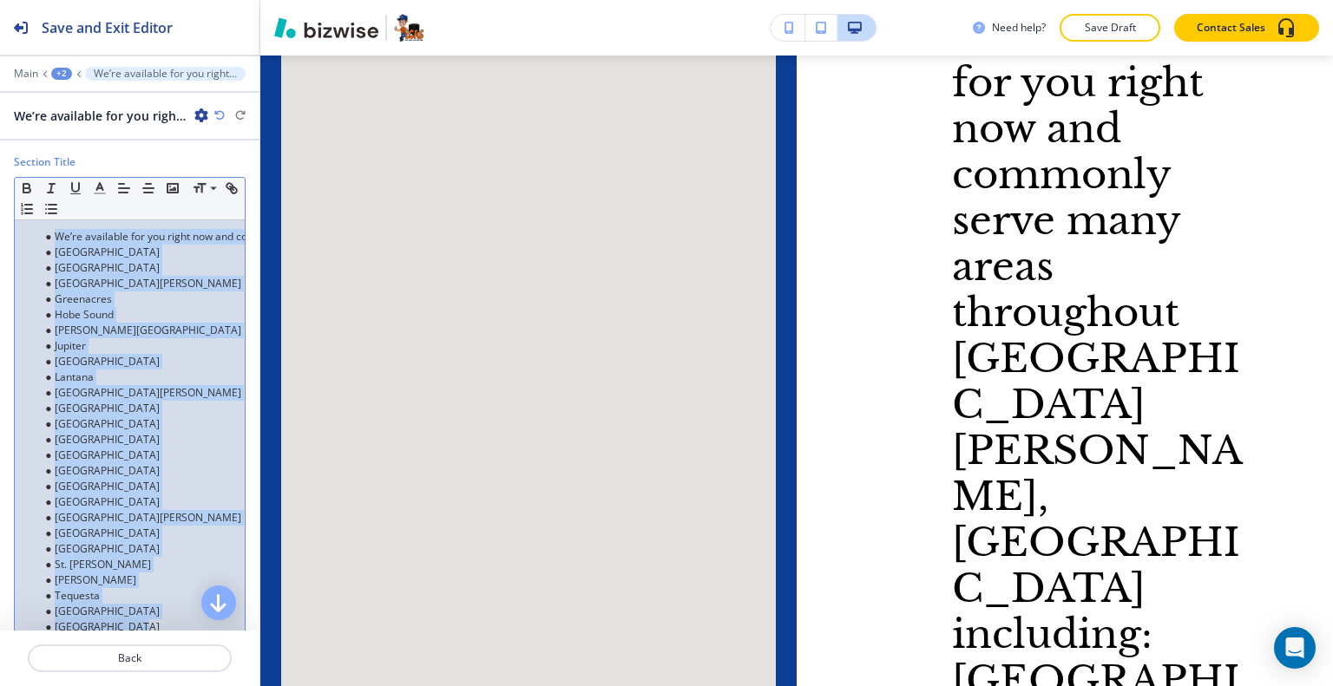
drag, startPoint x: 167, startPoint y: 363, endPoint x: 0, endPoint y: 138, distance: 279.7
click at [0, 133] on div "Save and Exit Editor Main +2 We’re available for you right now and commonly ser…" at bounding box center [129, 343] width 259 height 686
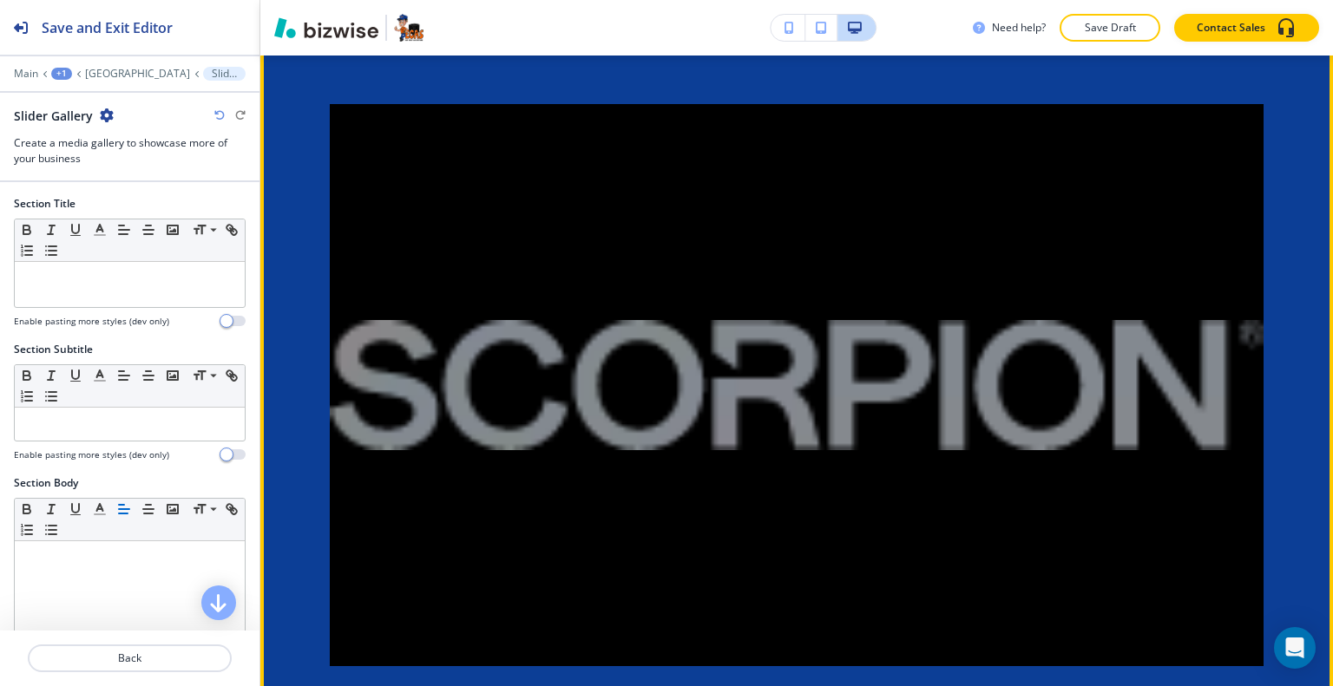
scroll to position [3592, 0]
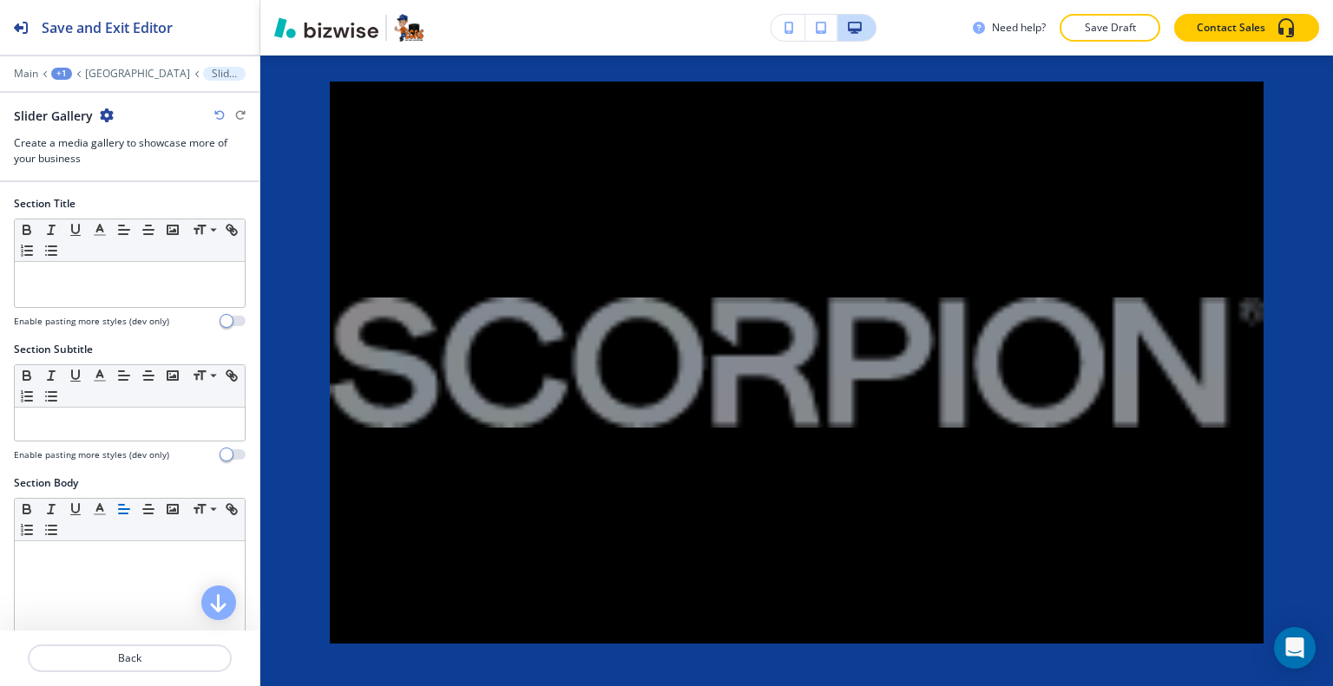
click at [97, 114] on div "Slider Gallery" at bounding box center [64, 116] width 100 height 18
click at [104, 115] on icon "button" at bounding box center [107, 115] width 14 height 14
click at [115, 190] on div "Rename Section Duplicate Section Delete Section" at bounding box center [154, 175] width 111 height 92
click at [153, 205] on p "Delete Section" at bounding box center [154, 206] width 88 height 16
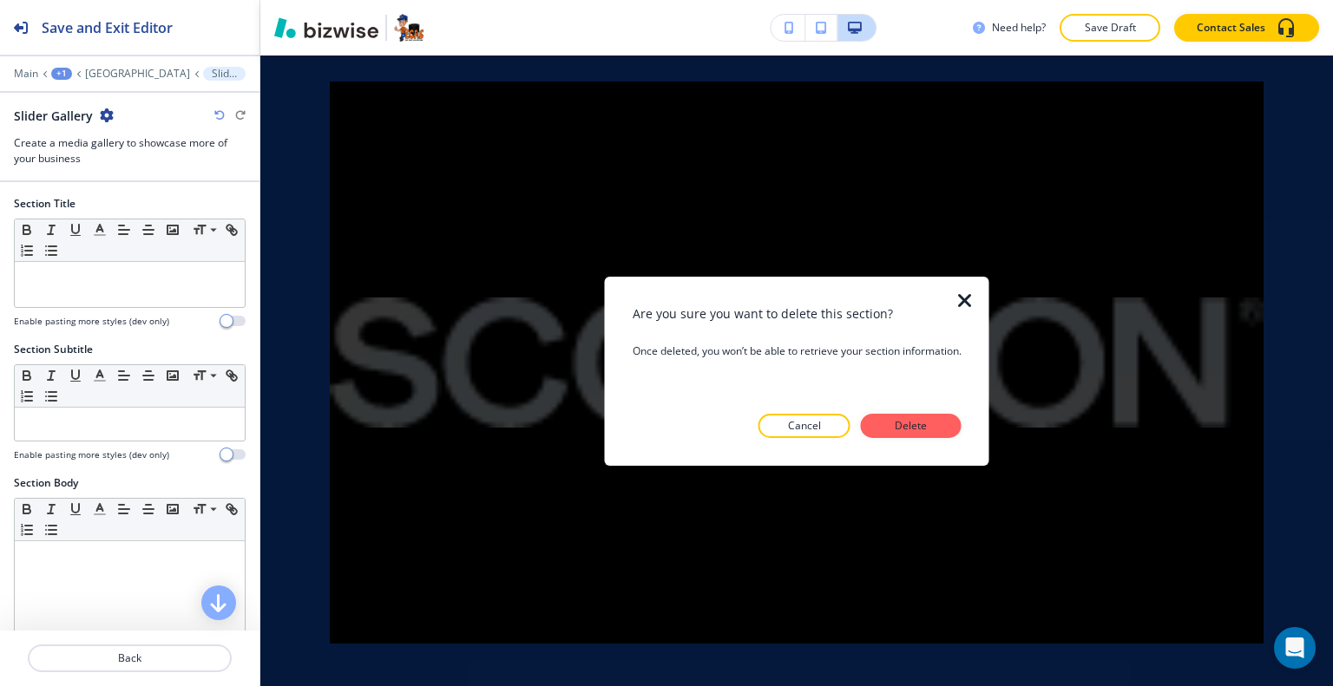
click at [937, 406] on div "Are you sure you want to delete this section? Once deleted, you won’t be able t…" at bounding box center [796, 371] width 329 height 134
click at [931, 421] on p "Delete" at bounding box center [911, 426] width 42 height 16
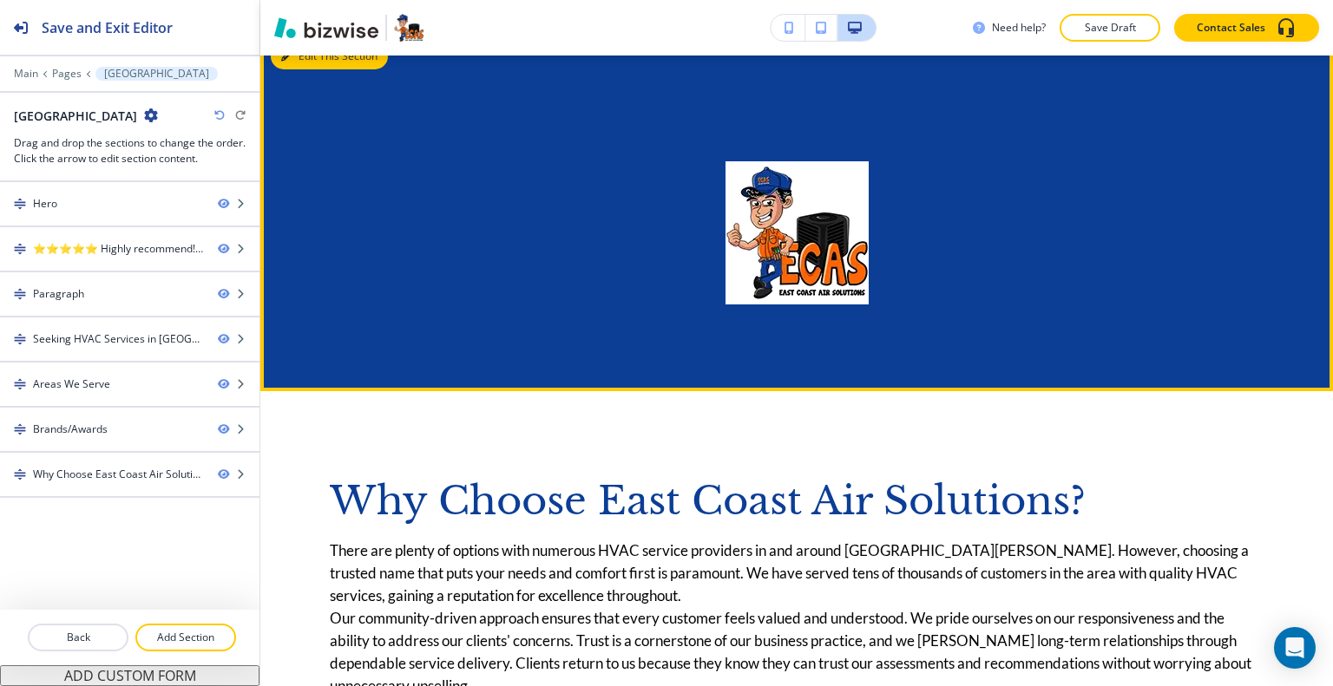
drag, startPoint x: 312, startPoint y: 166, endPoint x: 303, endPoint y: 162, distance: 10.2
click at [312, 69] on button "Edit This Section" at bounding box center [329, 56] width 117 height 26
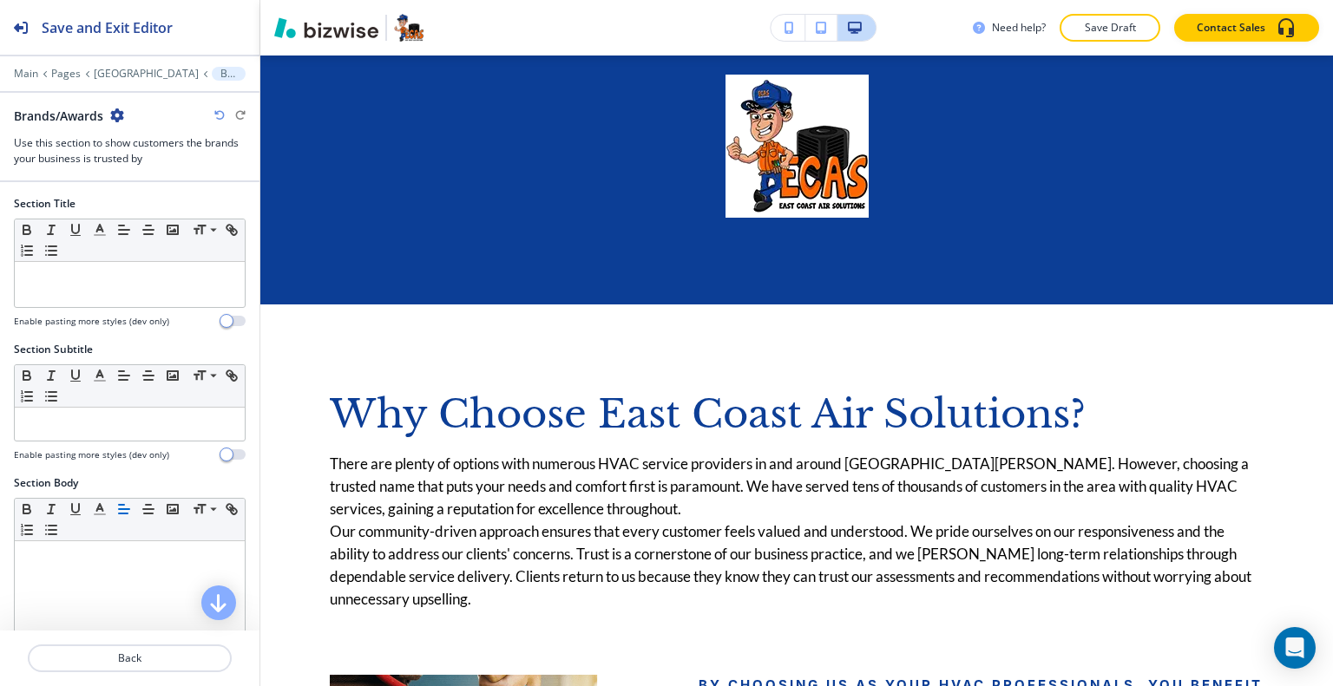
click at [117, 114] on icon "button" at bounding box center [117, 115] width 14 height 14
click at [129, 196] on button "Delete Section" at bounding box center [166, 205] width 111 height 31
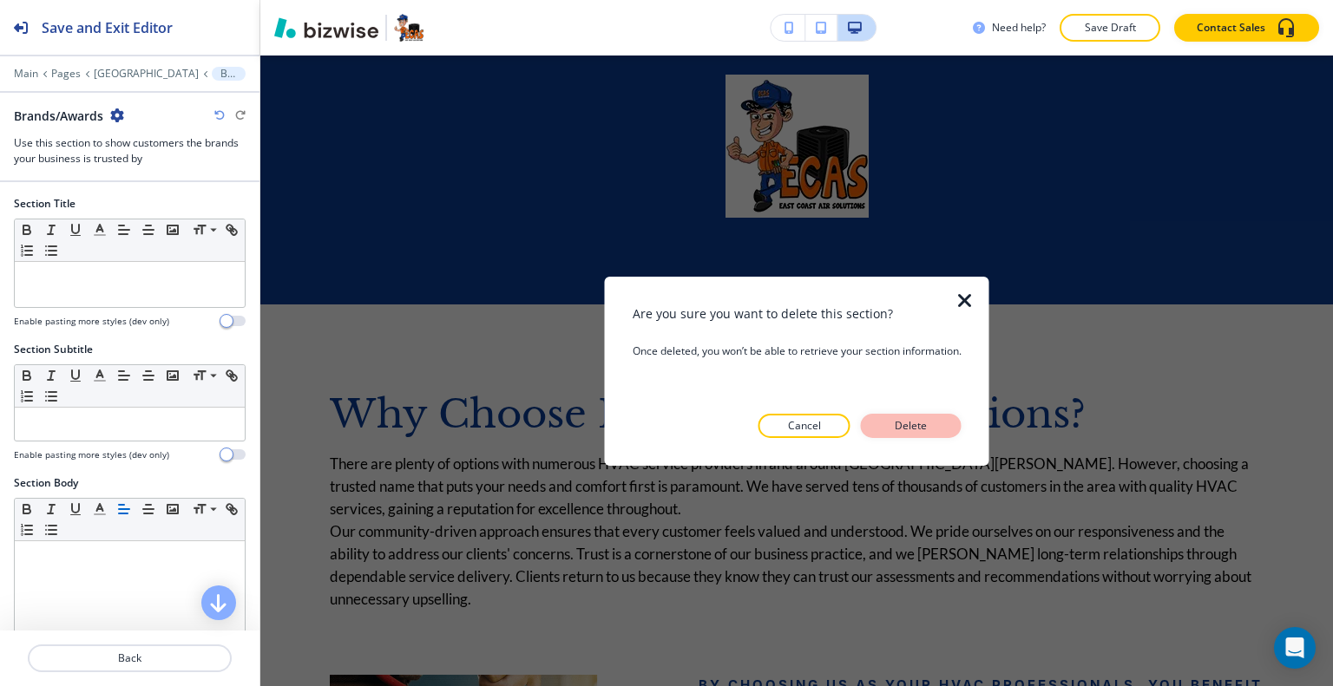
click at [927, 427] on p "Delete" at bounding box center [911, 426] width 42 height 16
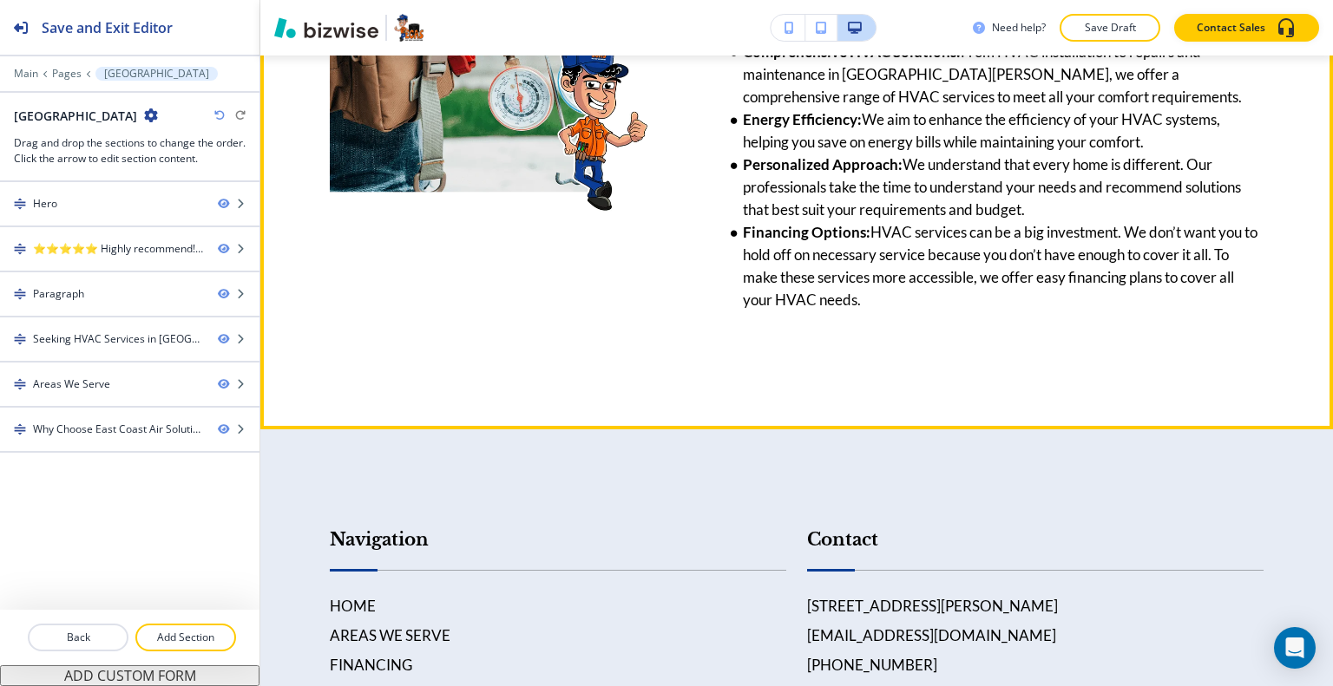
scroll to position [4568, 0]
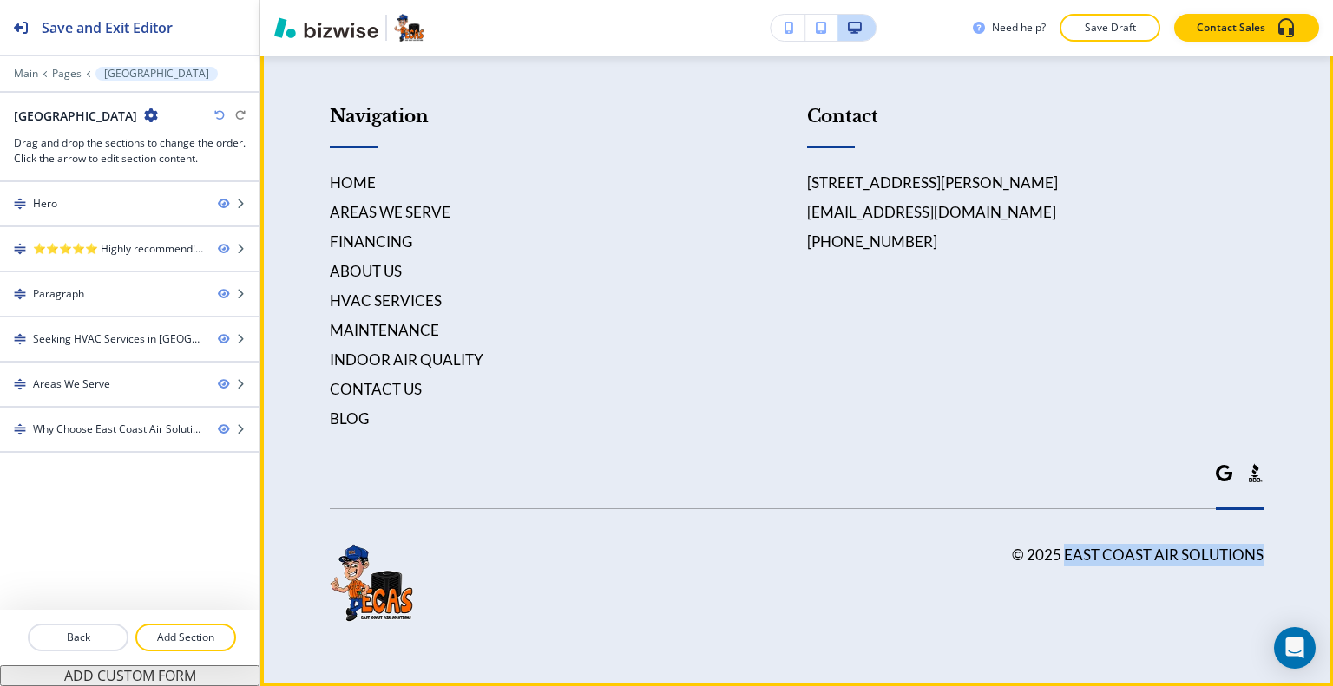
drag, startPoint x: 1264, startPoint y: 554, endPoint x: 1055, endPoint y: 553, distance: 209.1
click at [1053, 553] on footer "Navigation HOME AREAS WE SERVE FINANCING ABOUT US HVAC SERVICES MAINTENANCE IND…" at bounding box center [796, 346] width 1072 height 680
drag, startPoint x: 1055, startPoint y: 553, endPoint x: 1060, endPoint y: 562, distance: 10.9
drag, startPoint x: 1060, startPoint y: 562, endPoint x: 1107, endPoint y: 474, distance: 100.1
click at [909, 384] on div "Contact 2190 Reserve Park Trce unit 1, Port St. Lucie, FL 34986, USA info@ecasf…" at bounding box center [1024, 250] width 477 height 362
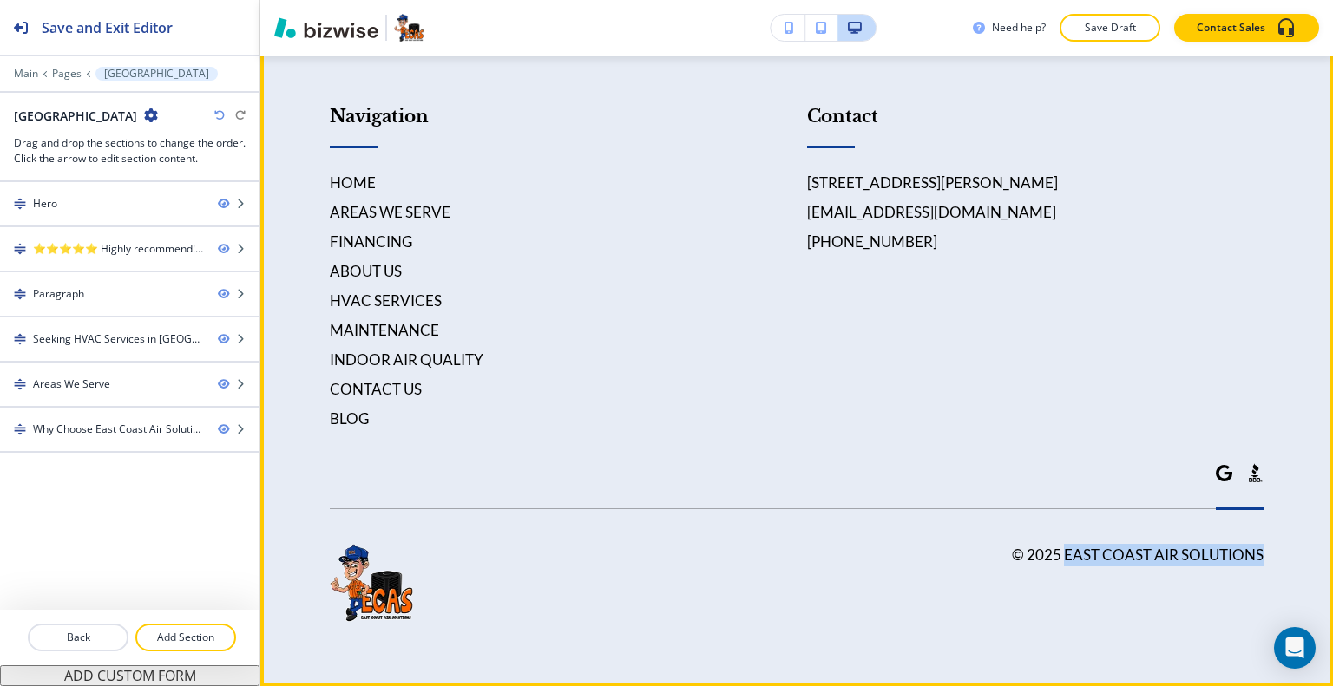
drag, startPoint x: 1282, startPoint y: 551, endPoint x: 1056, endPoint y: 554, distance: 226.5
click at [1056, 554] on footer "Navigation HOME AREAS WE SERVE FINANCING ABOUT US HVAC SERVICES MAINTENANCE IND…" at bounding box center [796, 346] width 1072 height 680
copy h6 "East Coast Air Solutions"
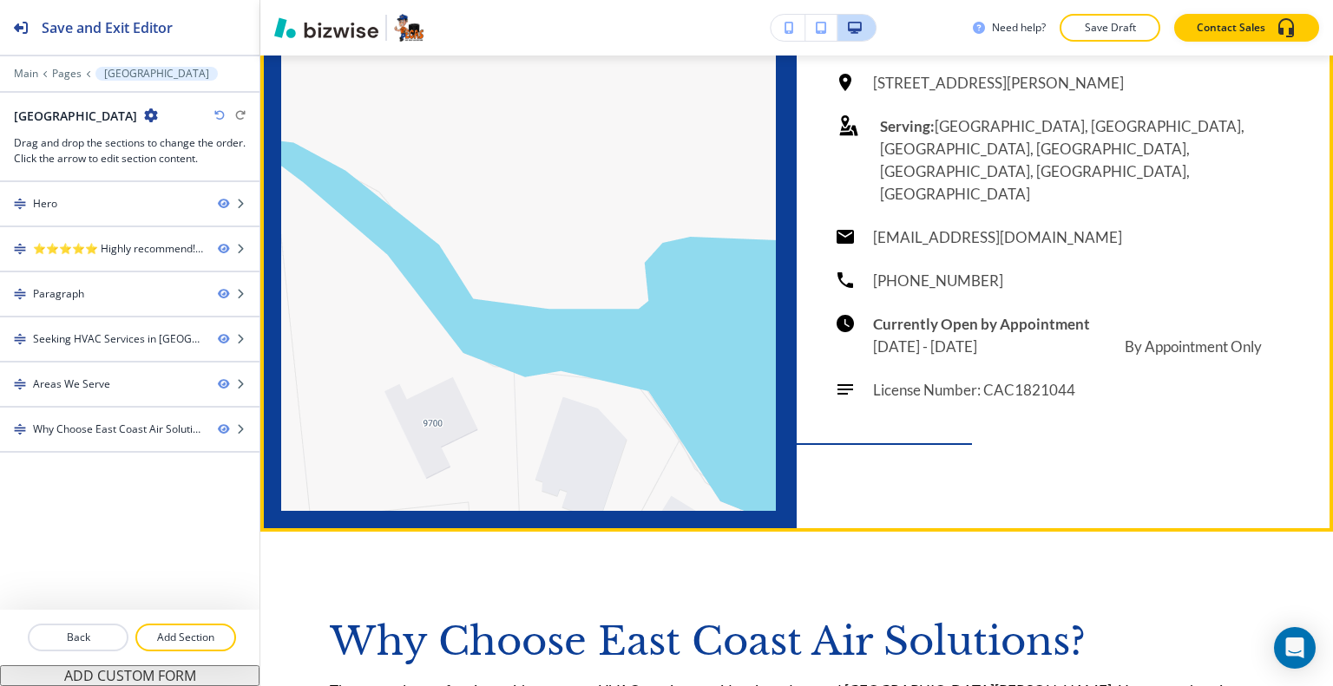
scroll to position [2833, 0]
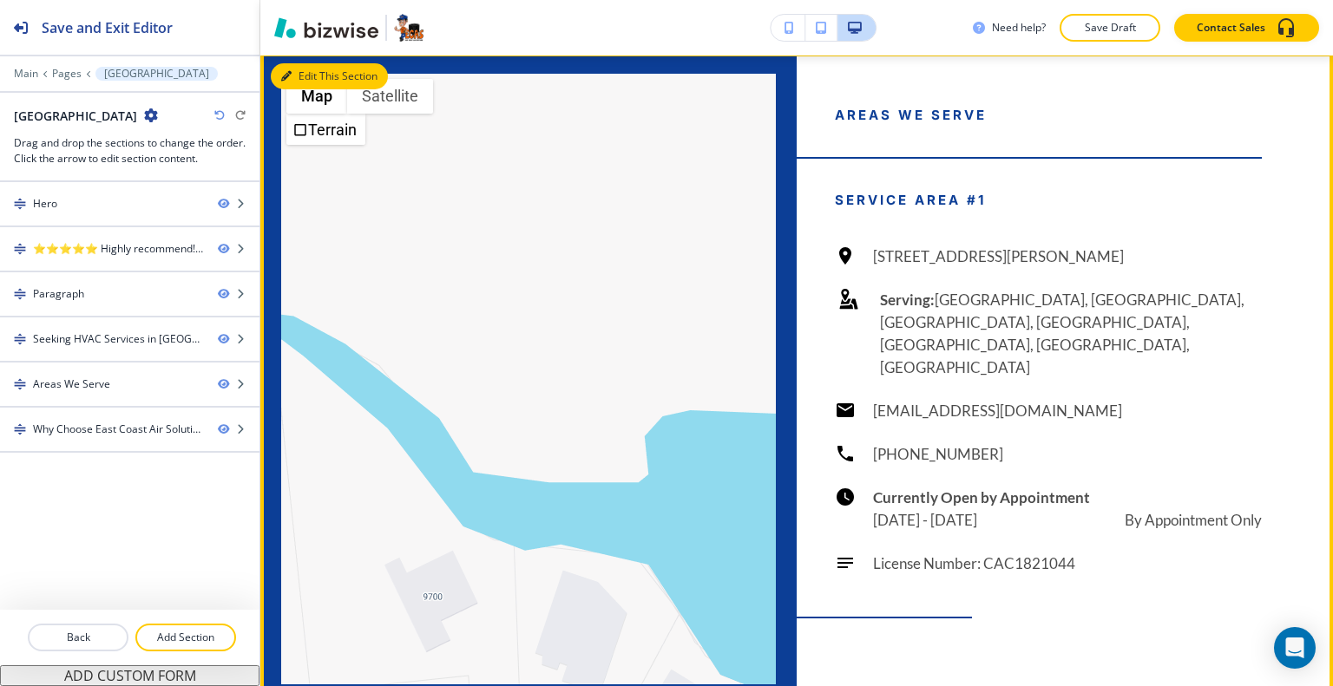
click at [305, 89] on button "Edit This Section" at bounding box center [329, 76] width 117 height 26
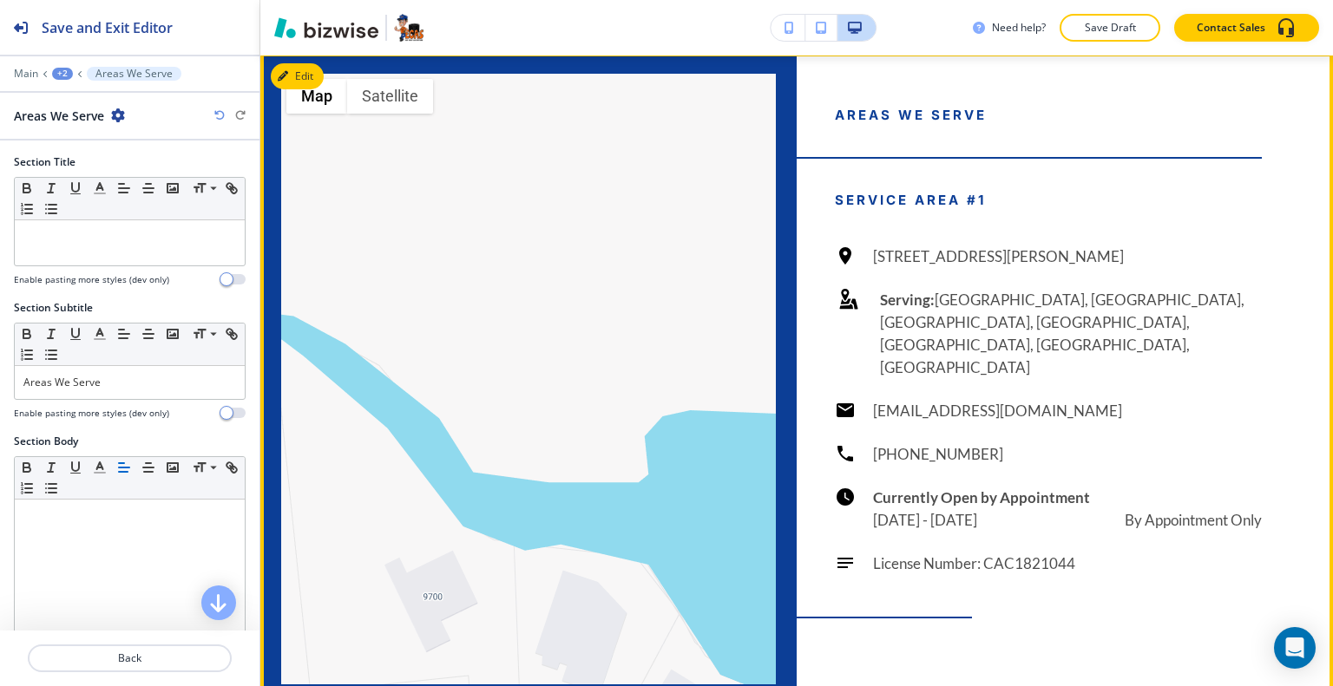
scroll to position [2962, 0]
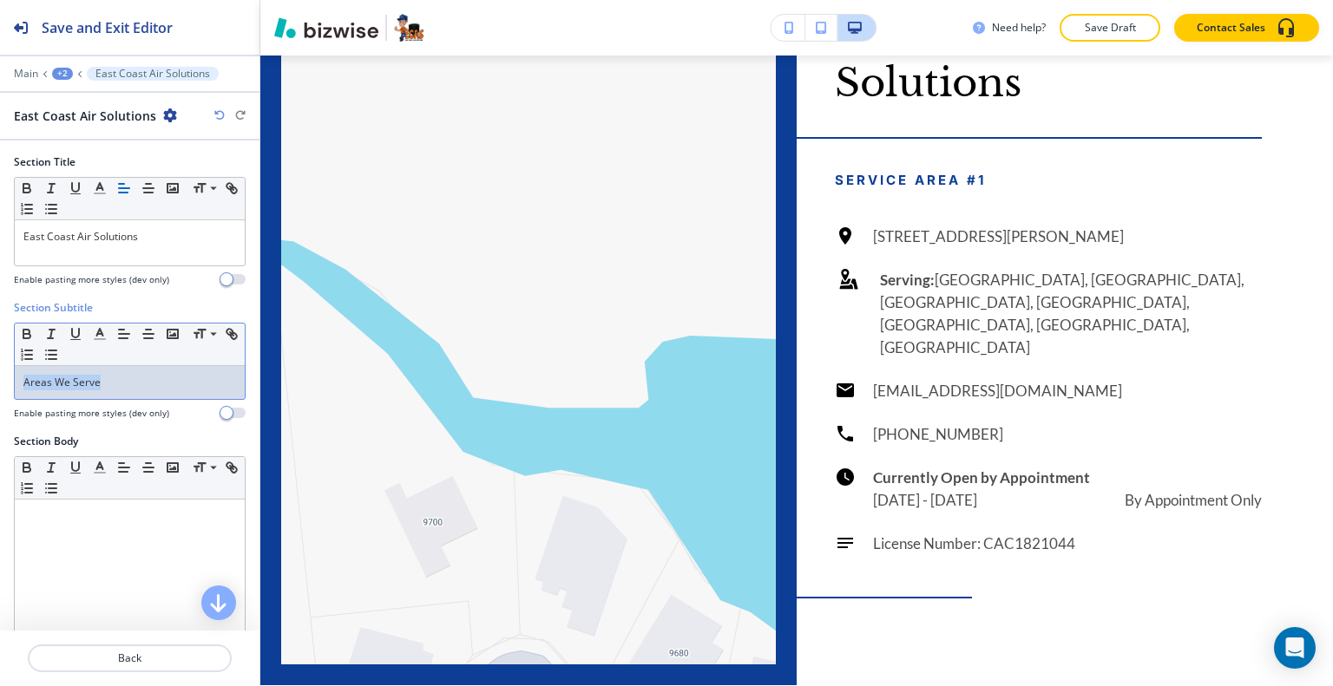
drag, startPoint x: 108, startPoint y: 376, endPoint x: 0, endPoint y: 342, distance: 113.6
click at [0, 342] on div "Section Subtitle Small Normal Large Huge Areas We Serve Enable pasting more sty…" at bounding box center [129, 367] width 259 height 134
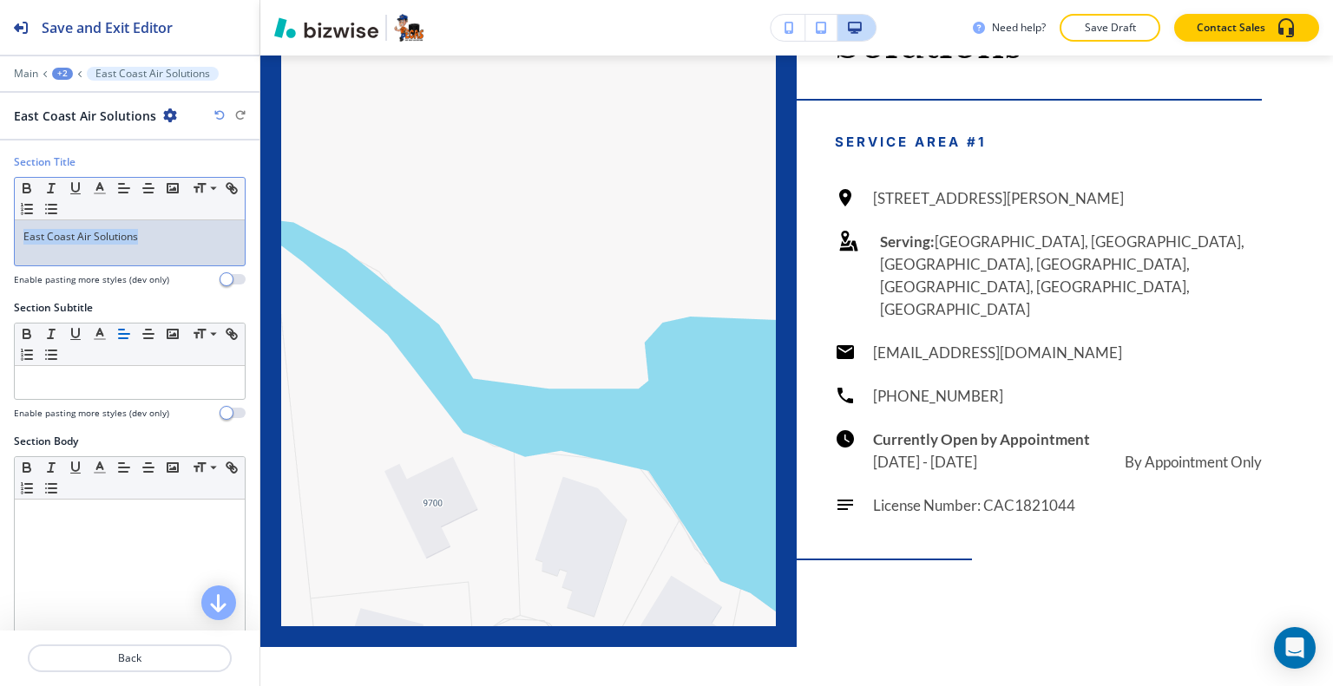
drag, startPoint x: 148, startPoint y: 246, endPoint x: 3, endPoint y: 235, distance: 145.3
click at [1, 239] on div "Section Title Small Normal Large Huge East Coast Air Solutions Enable pasting m…" at bounding box center [129, 227] width 259 height 146
click at [1096, 34] on p "Save Draft" at bounding box center [1110, 28] width 56 height 16
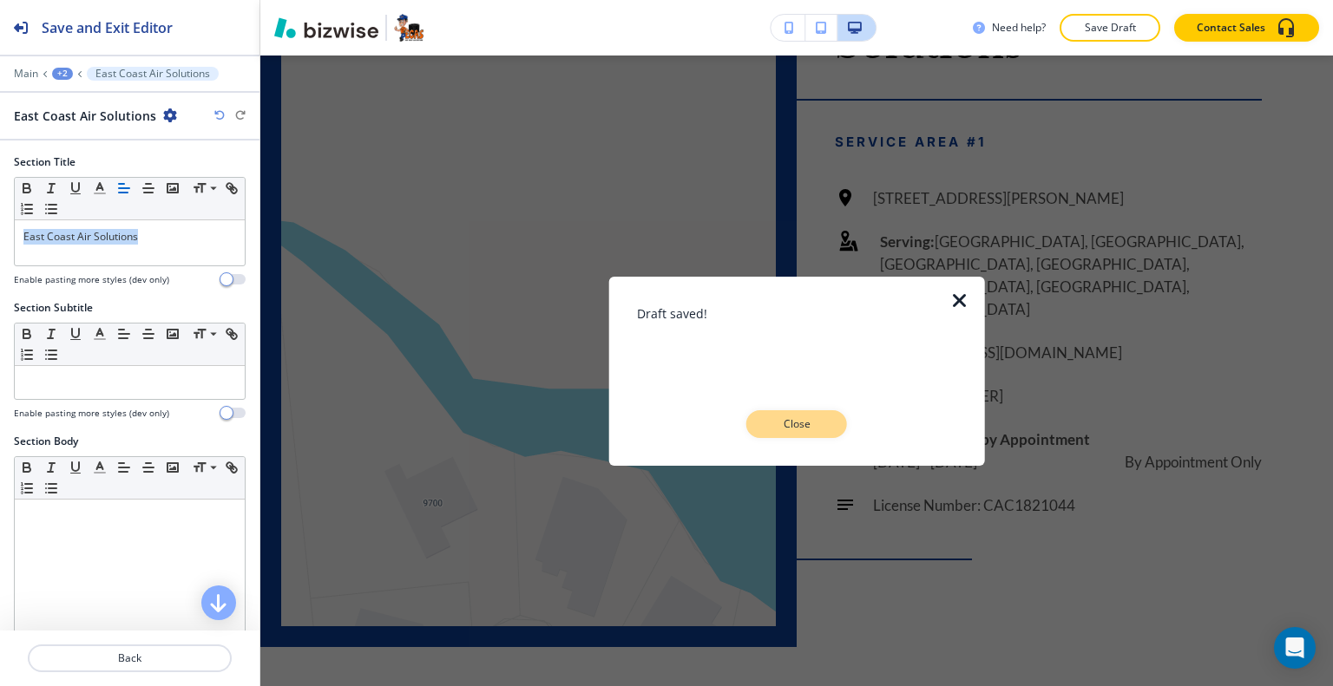
click at [791, 424] on p "Close" at bounding box center [797, 424] width 56 height 16
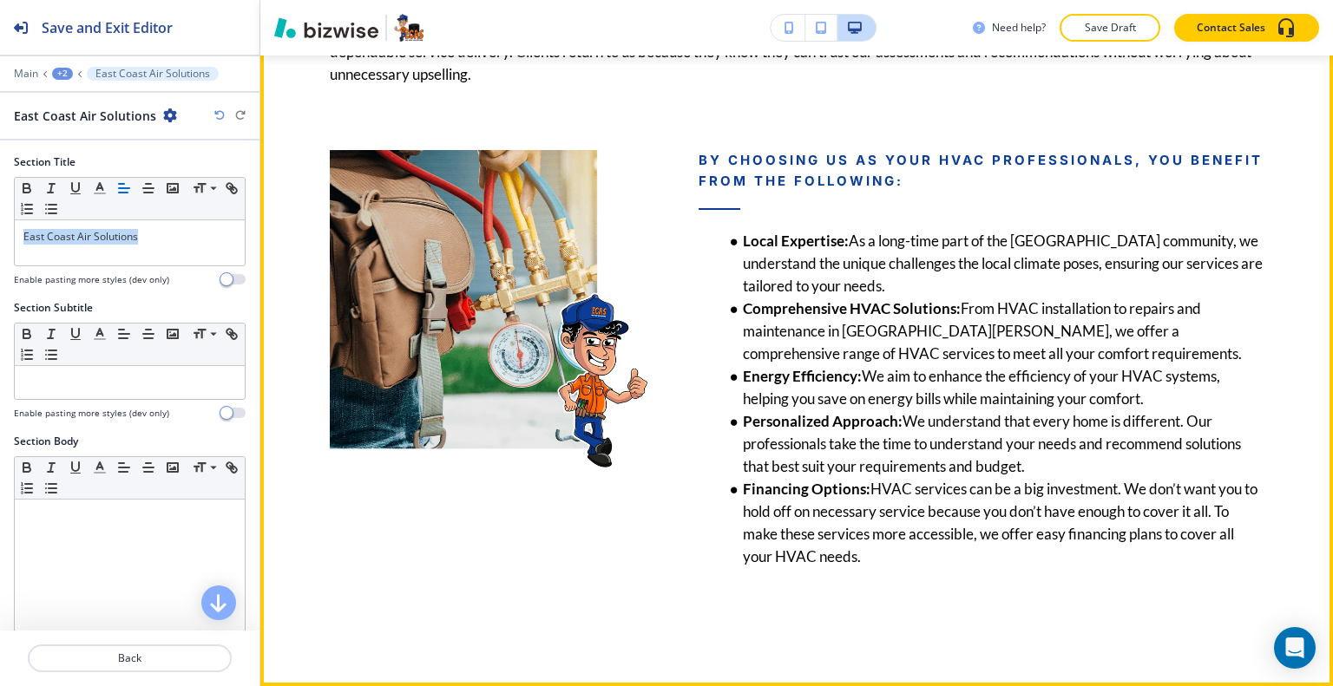
scroll to position [3656, 0]
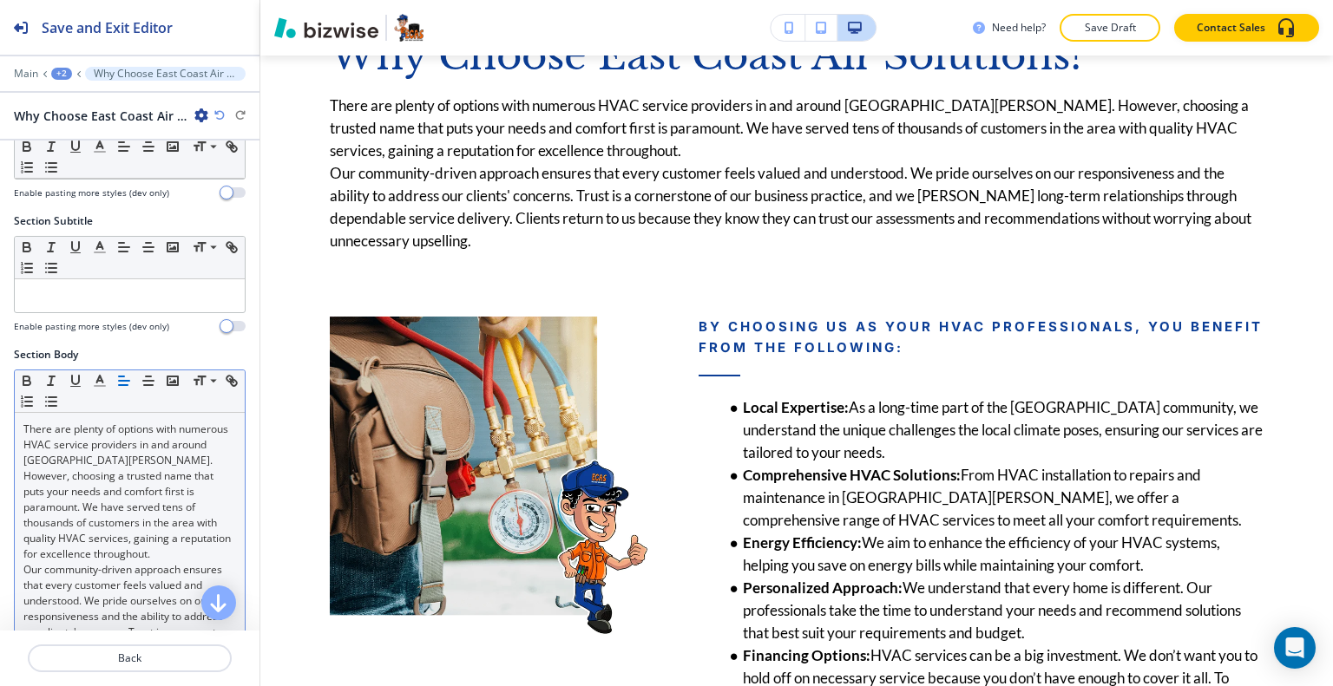
scroll to position [260, 0]
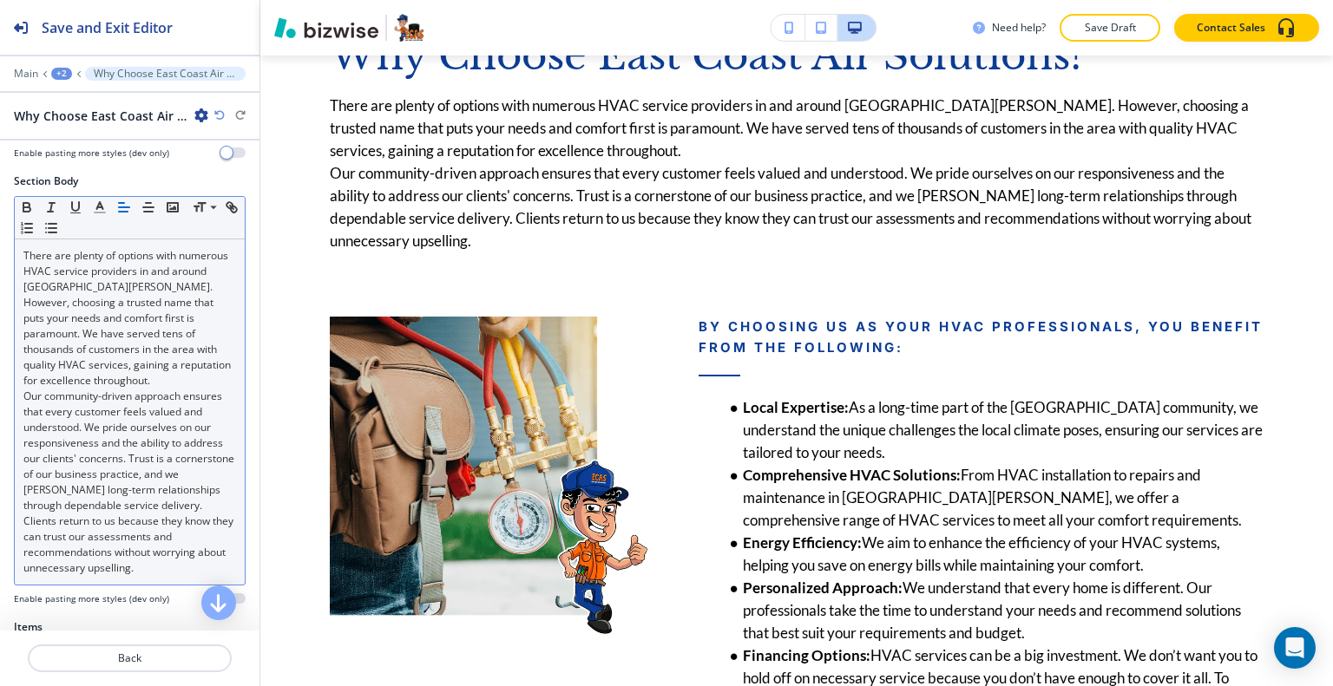
click at [135, 497] on p "Our community-driven approach ensures that every customer feels valued and unde…" at bounding box center [129, 482] width 213 height 187
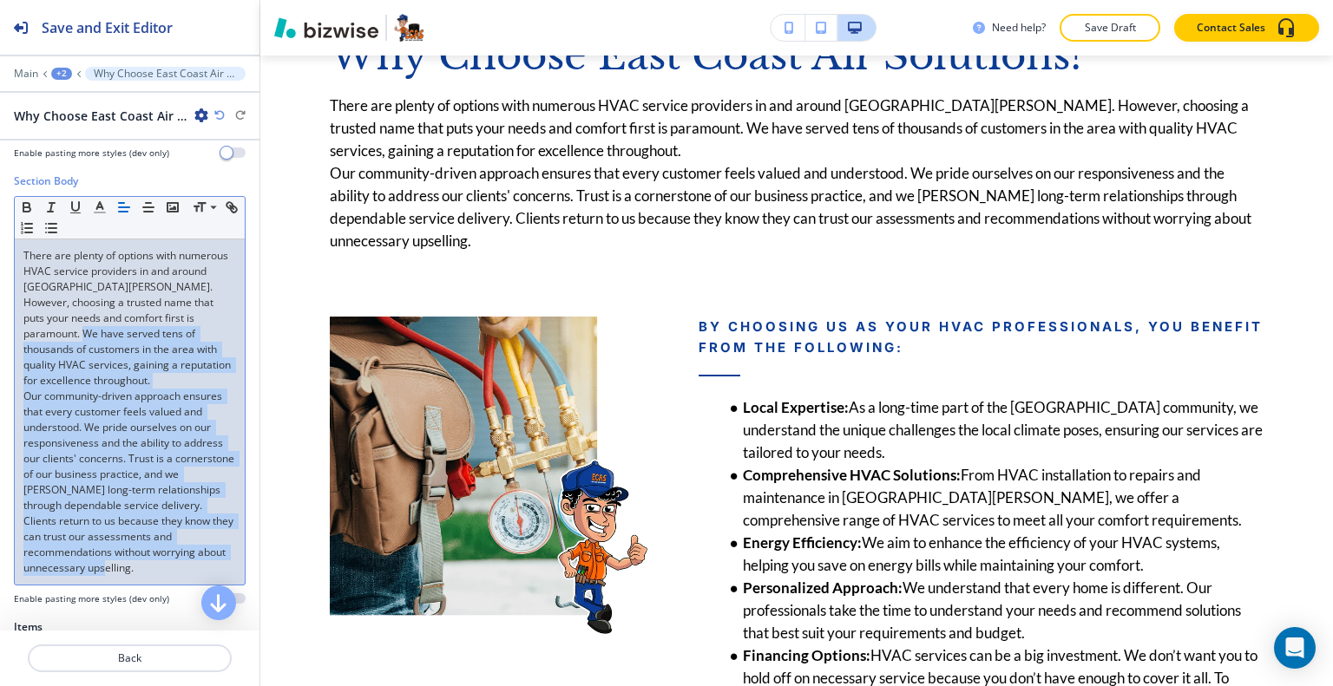
scroll to position [87, 0]
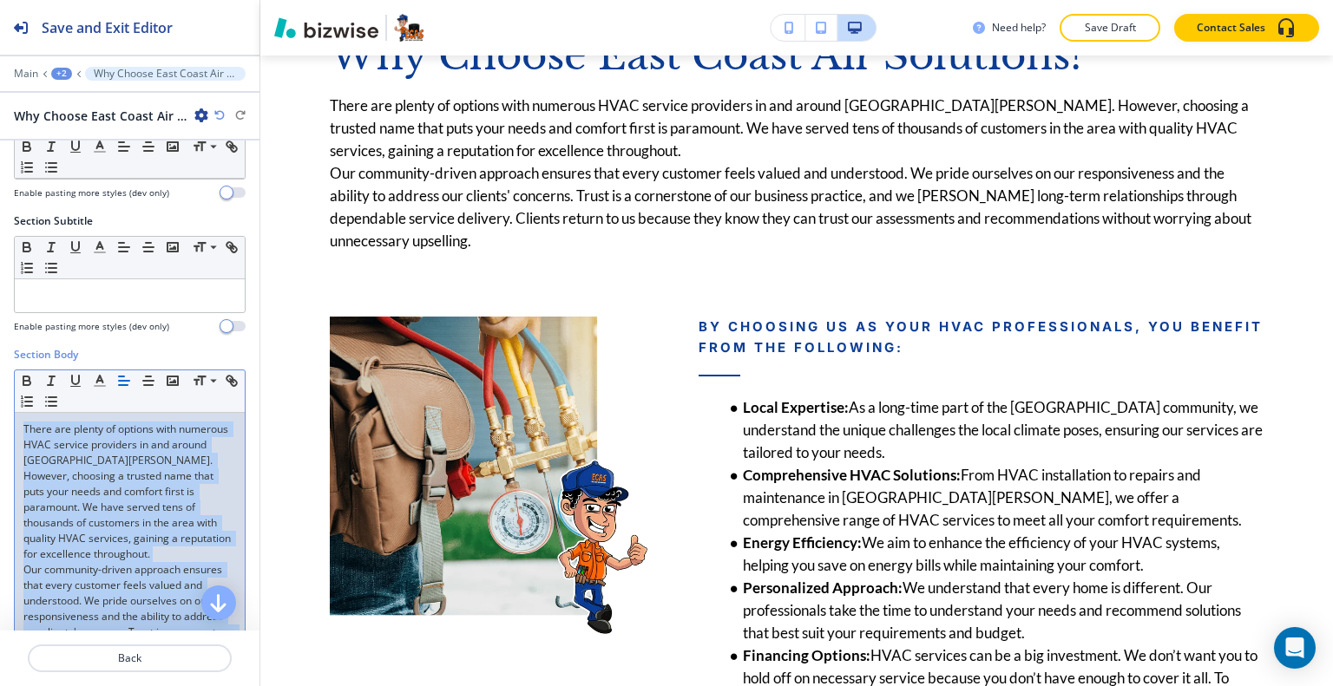
drag, startPoint x: 180, startPoint y: 570, endPoint x: 2, endPoint y: 426, distance: 229.5
click at [0, 412] on div "Section Body Small Normal Large Huge There are plenty of options with numerous …" at bounding box center [129, 570] width 259 height 446
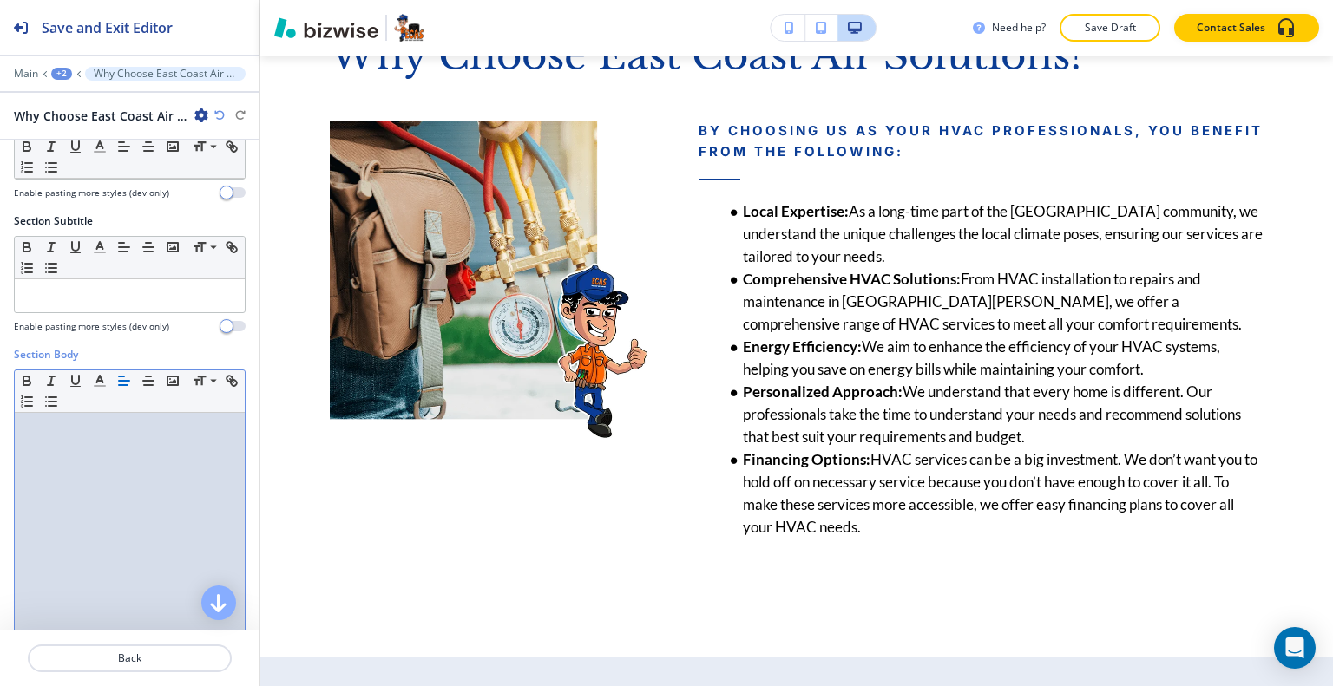
scroll to position [0, 0]
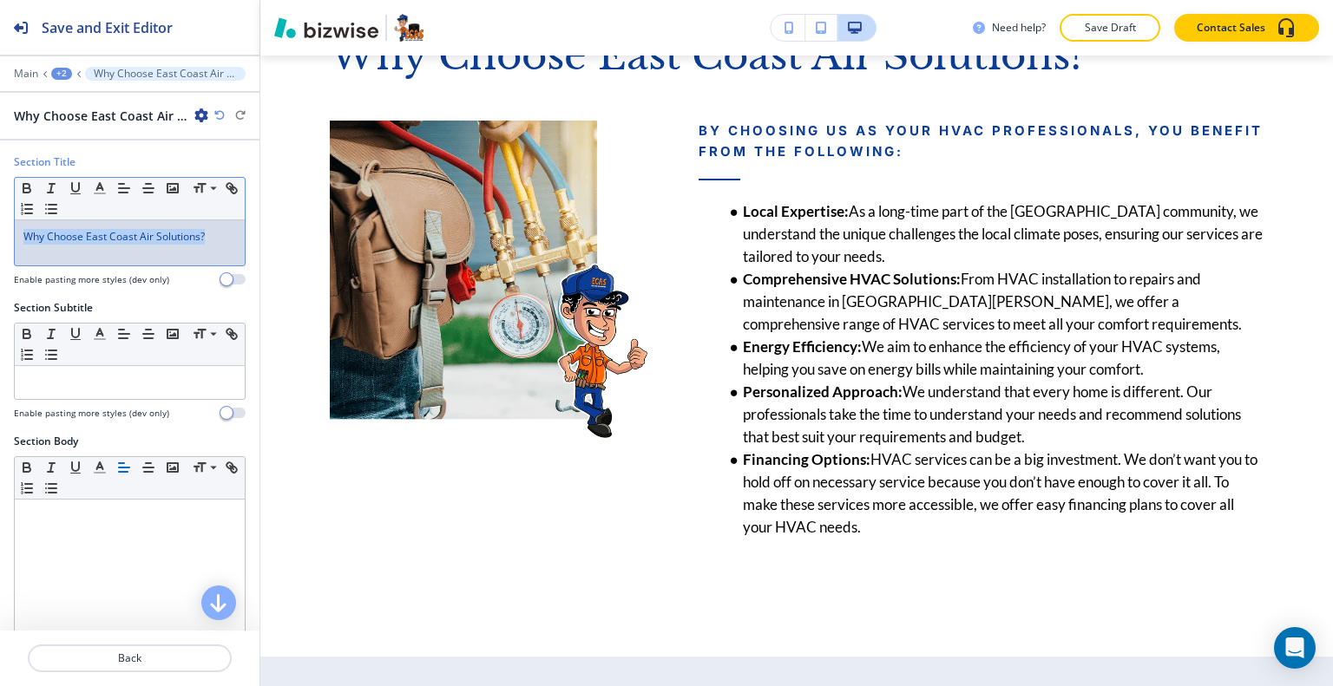
drag, startPoint x: 213, startPoint y: 233, endPoint x: 3, endPoint y: 230, distance: 209.1
click at [3, 228] on div "Section Title Small Normal Large Huge Why Choose East Coast Air Solutions? Enab…" at bounding box center [129, 227] width 259 height 146
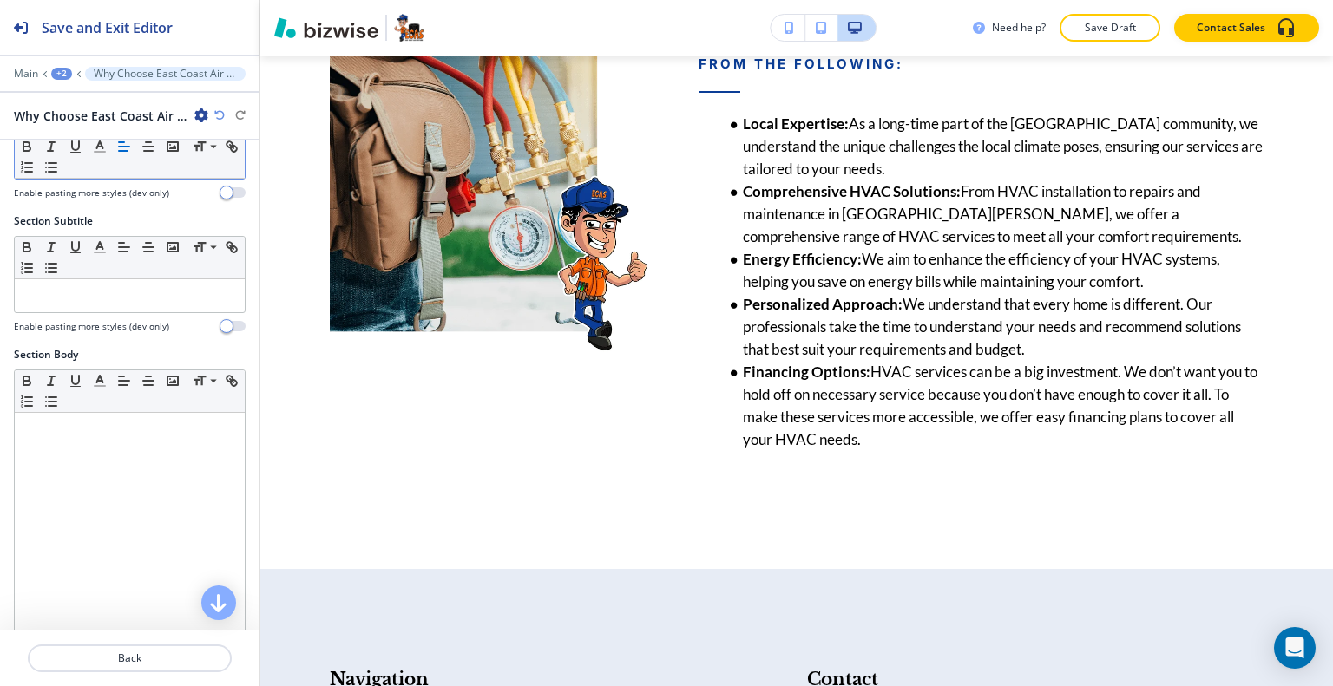
scroll to position [434, 0]
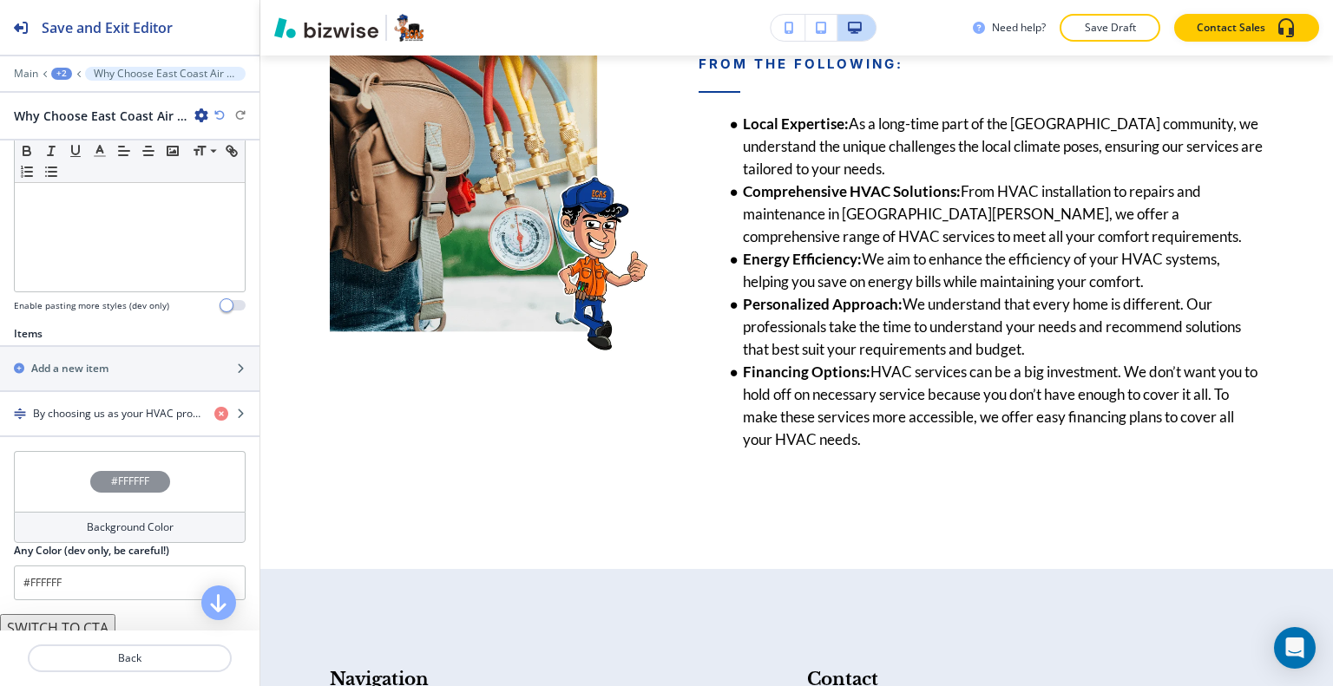
click at [90, 451] on div "#FFFFFF" at bounding box center [130, 481] width 232 height 61
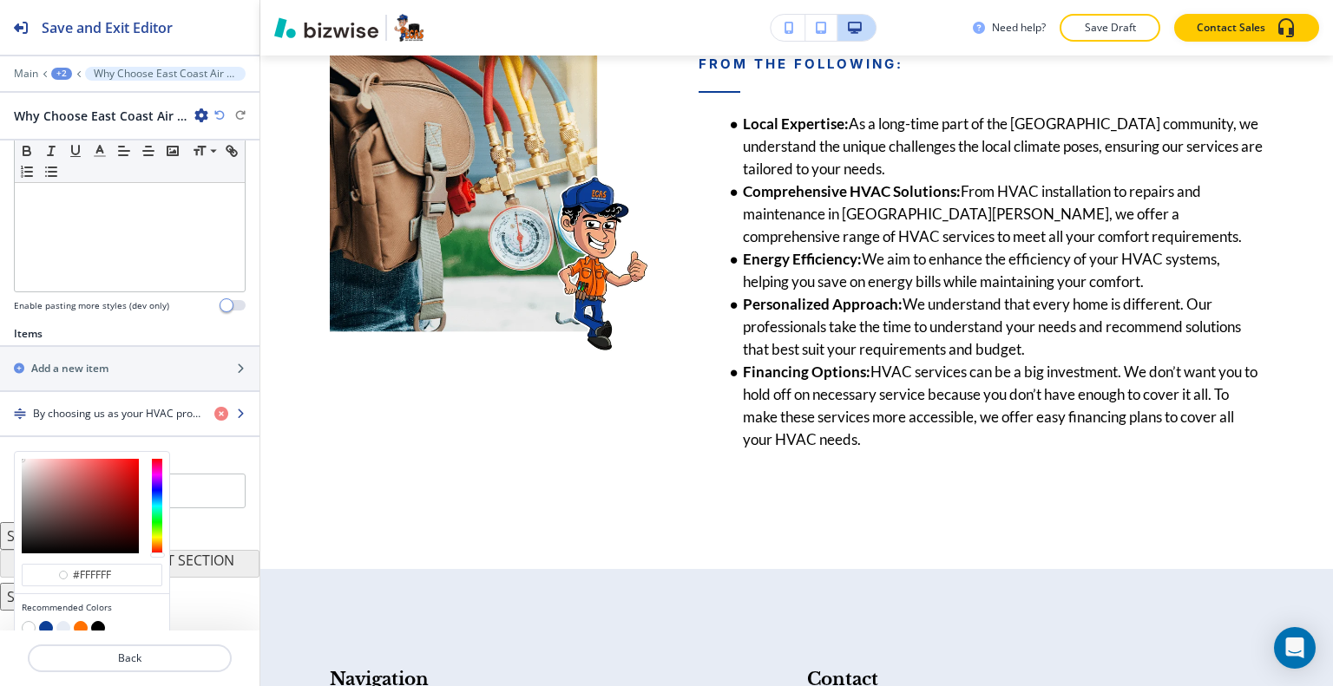
type input "#ffffff"
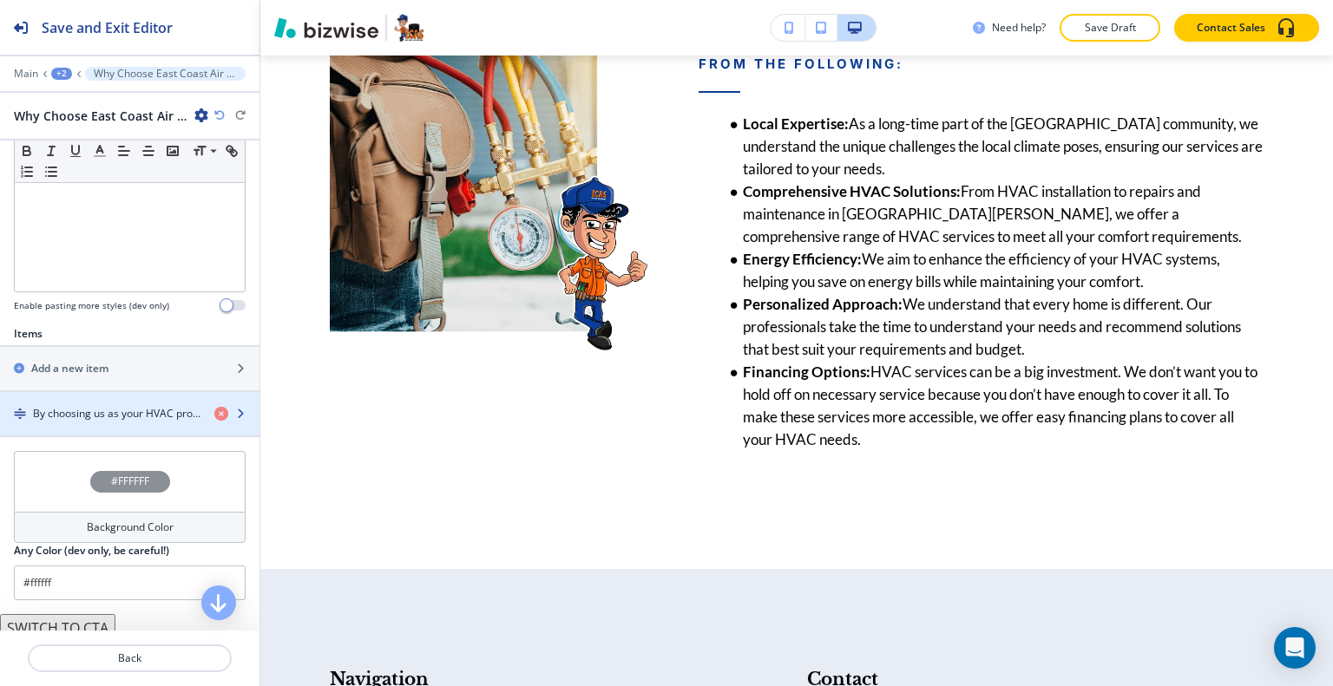
click at [113, 424] on div "button" at bounding box center [129, 429] width 259 height 14
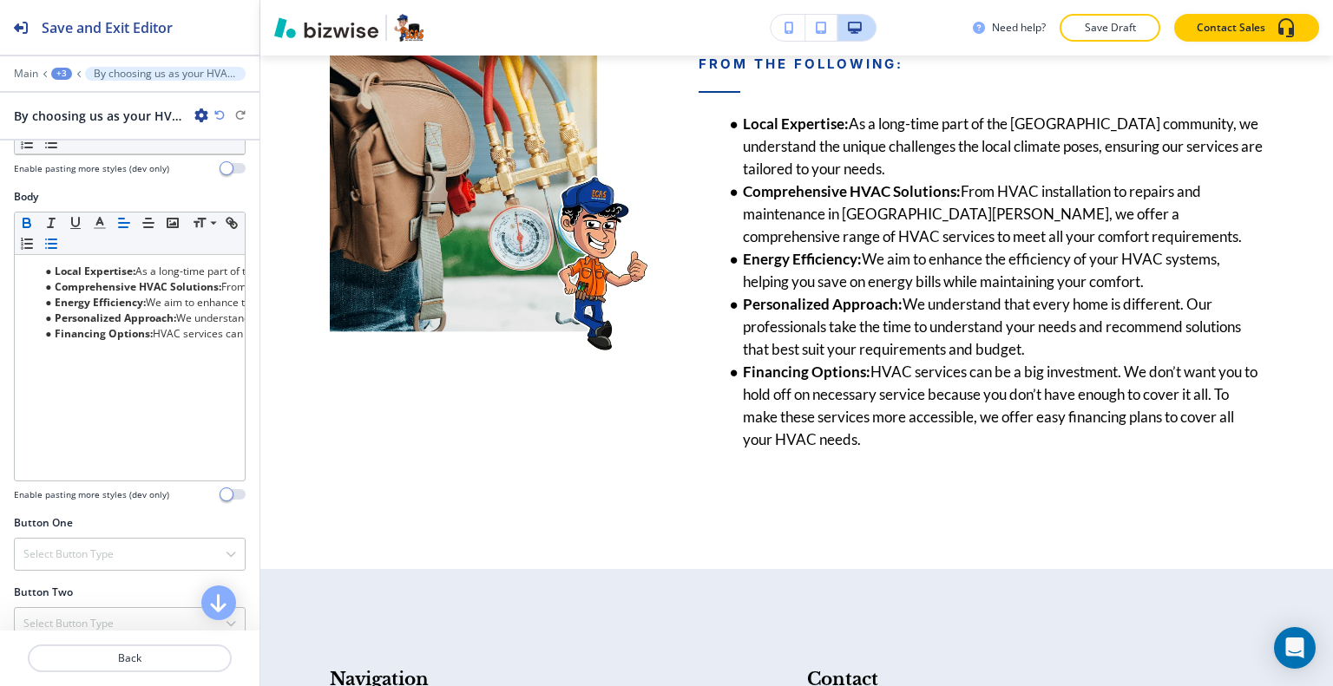
scroll to position [0, 0]
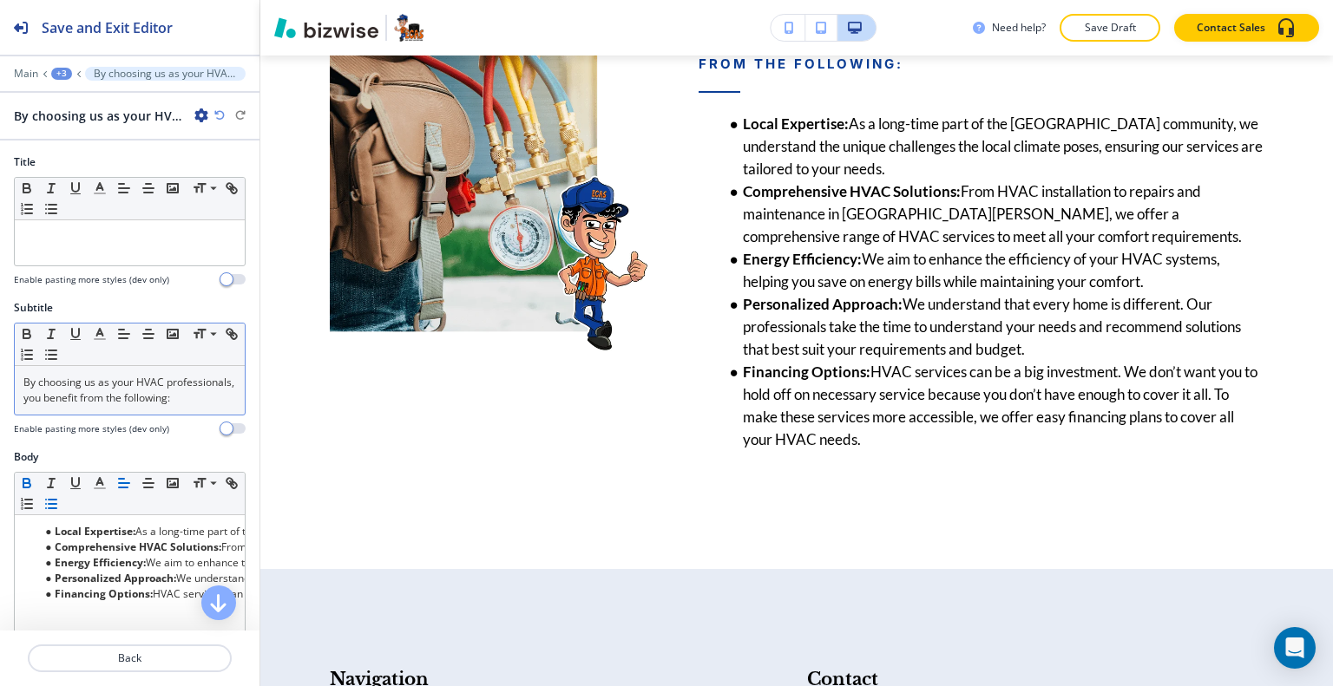
click at [168, 401] on p "By choosing us as your HVAC professionals, you benefit from the following:" at bounding box center [129, 390] width 213 height 31
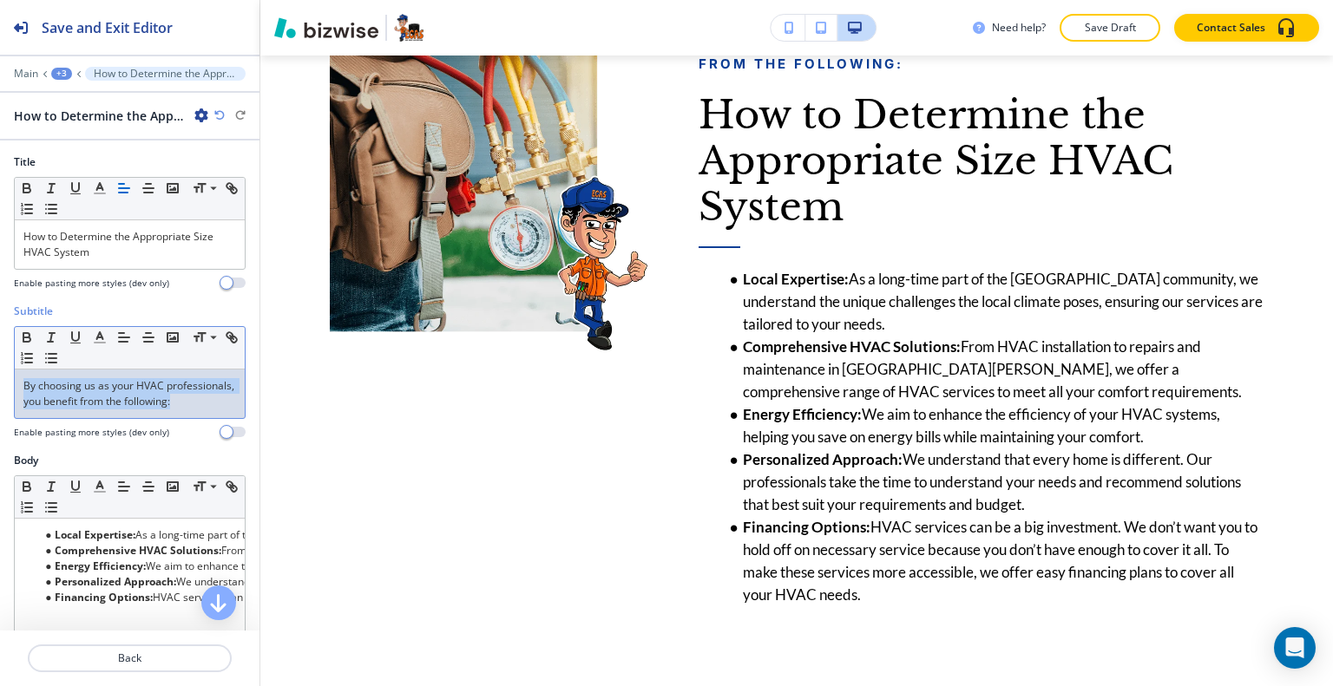
drag, startPoint x: 107, startPoint y: 412, endPoint x: 6, endPoint y: 343, distance: 122.3
click at [0, 350] on div "Subtitle Small Normal Large Huge By choosing us as your HVAC professionals, you…" at bounding box center [129, 378] width 259 height 149
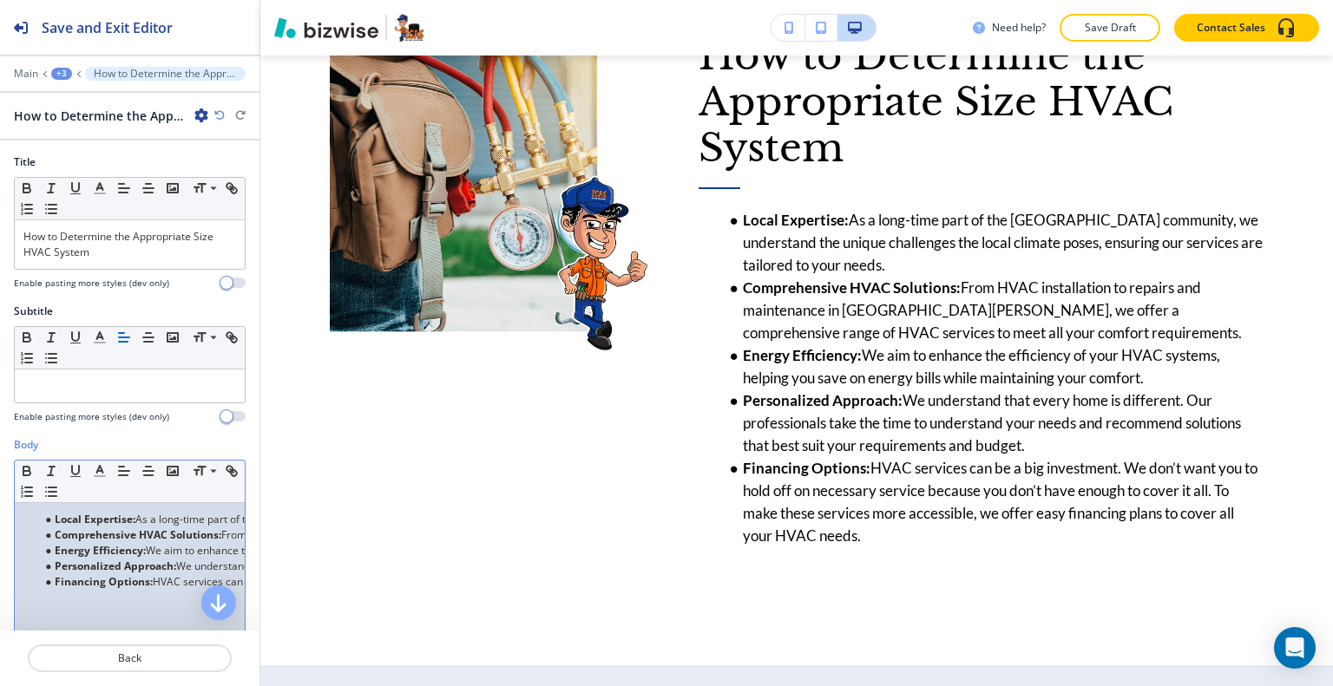
click at [143, 530] on strong "Comprehensive HVAC Solutions:" at bounding box center [138, 534] width 167 height 15
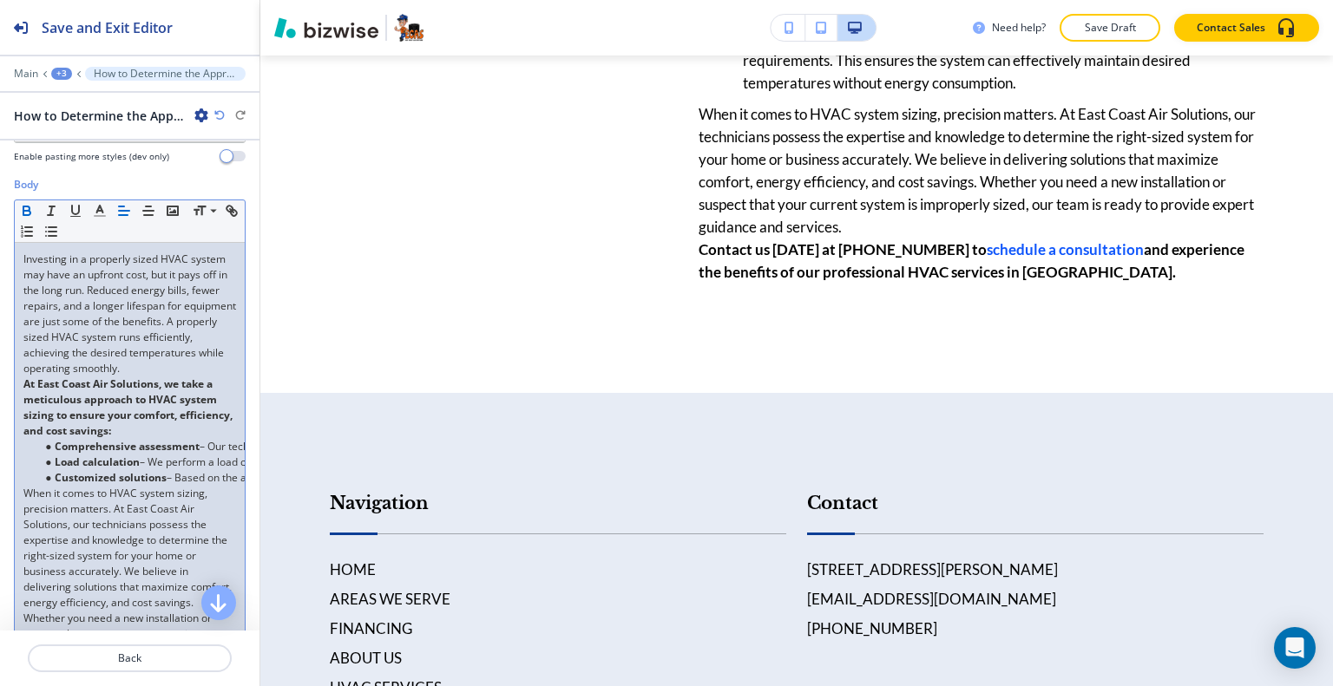
scroll to position [607, 0]
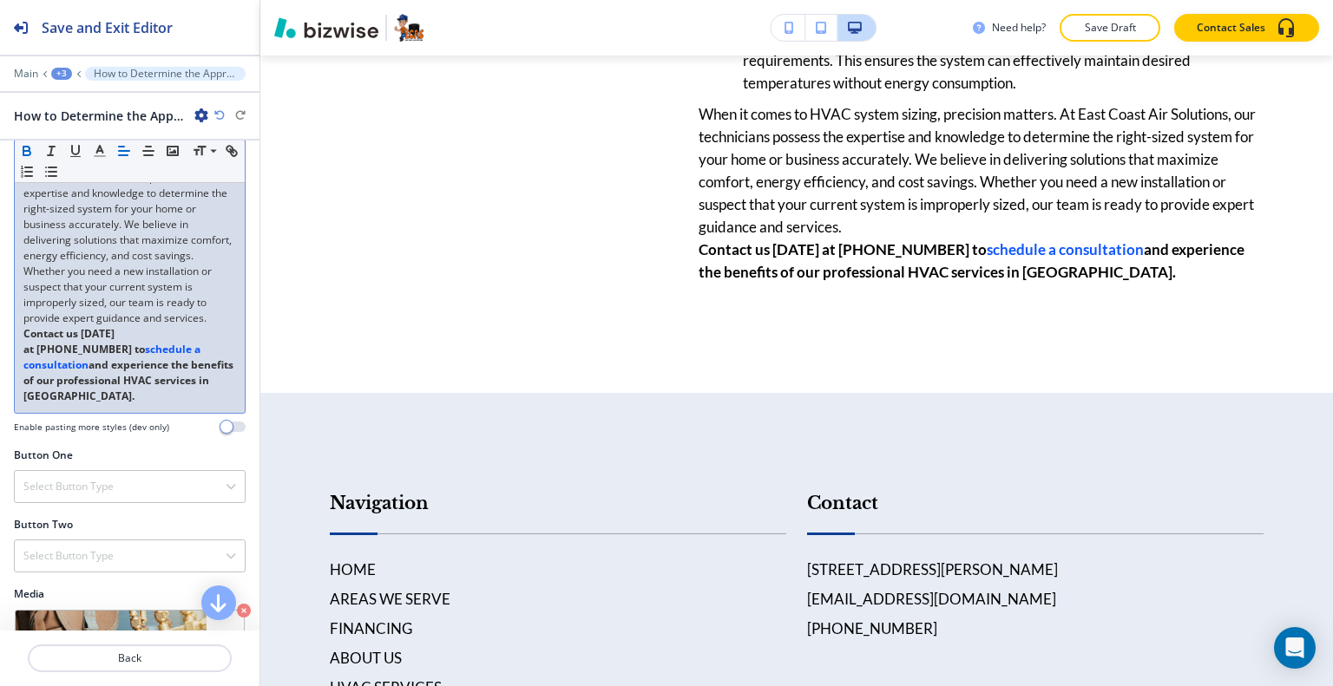
click at [114, 326] on p "When it comes to HVAC system sizing, precision matters. At East Coast Air Solut…" at bounding box center [129, 232] width 213 height 187
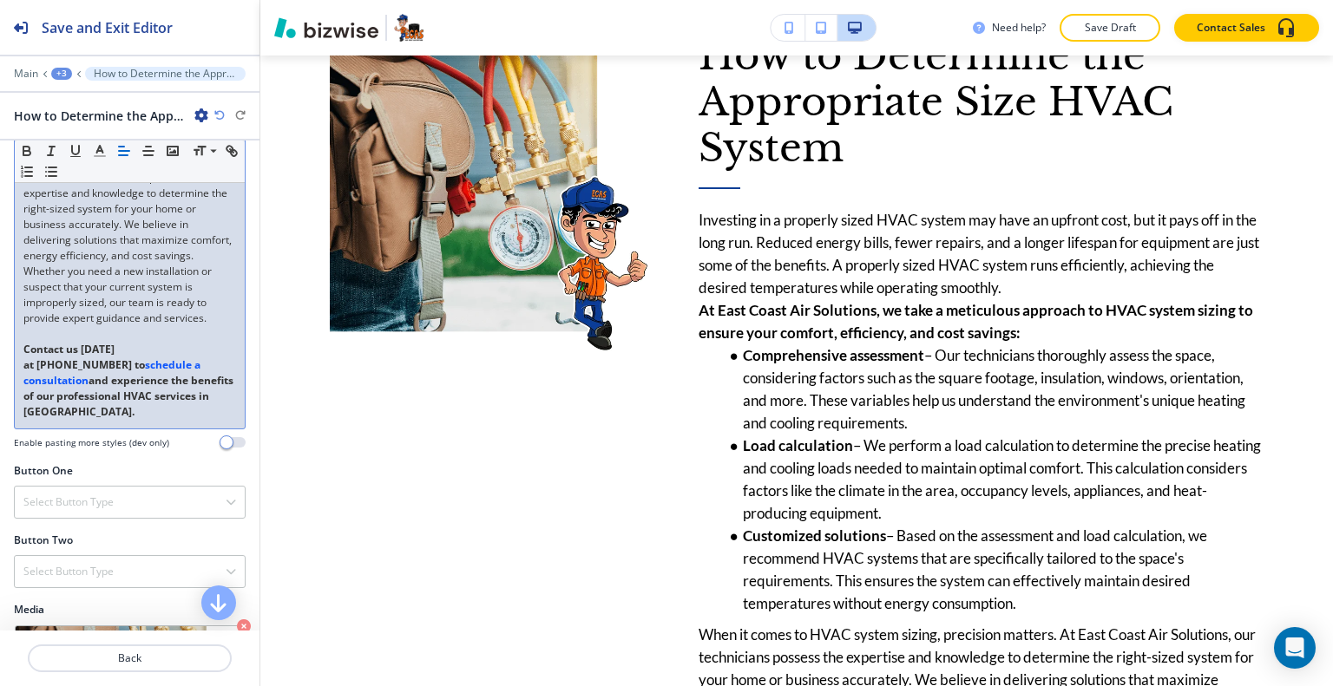
scroll to position [832, 0]
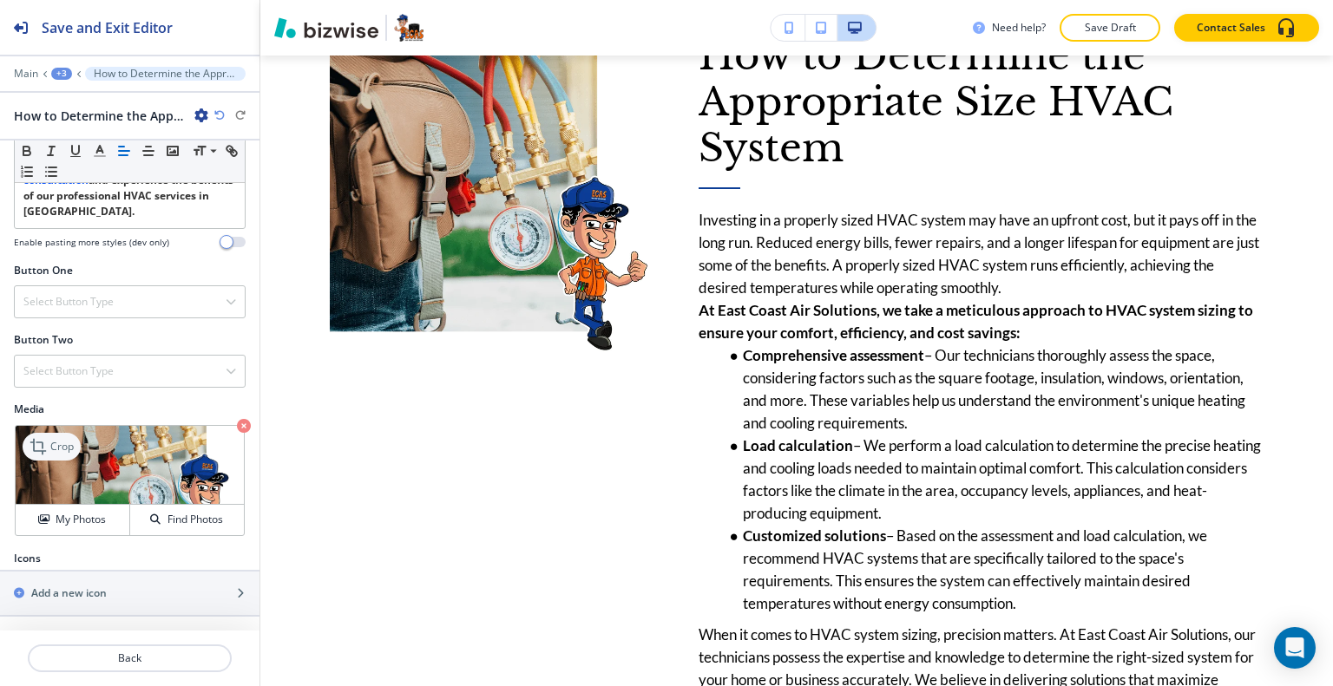
click at [64, 449] on p "Crop" at bounding box center [61, 447] width 23 height 16
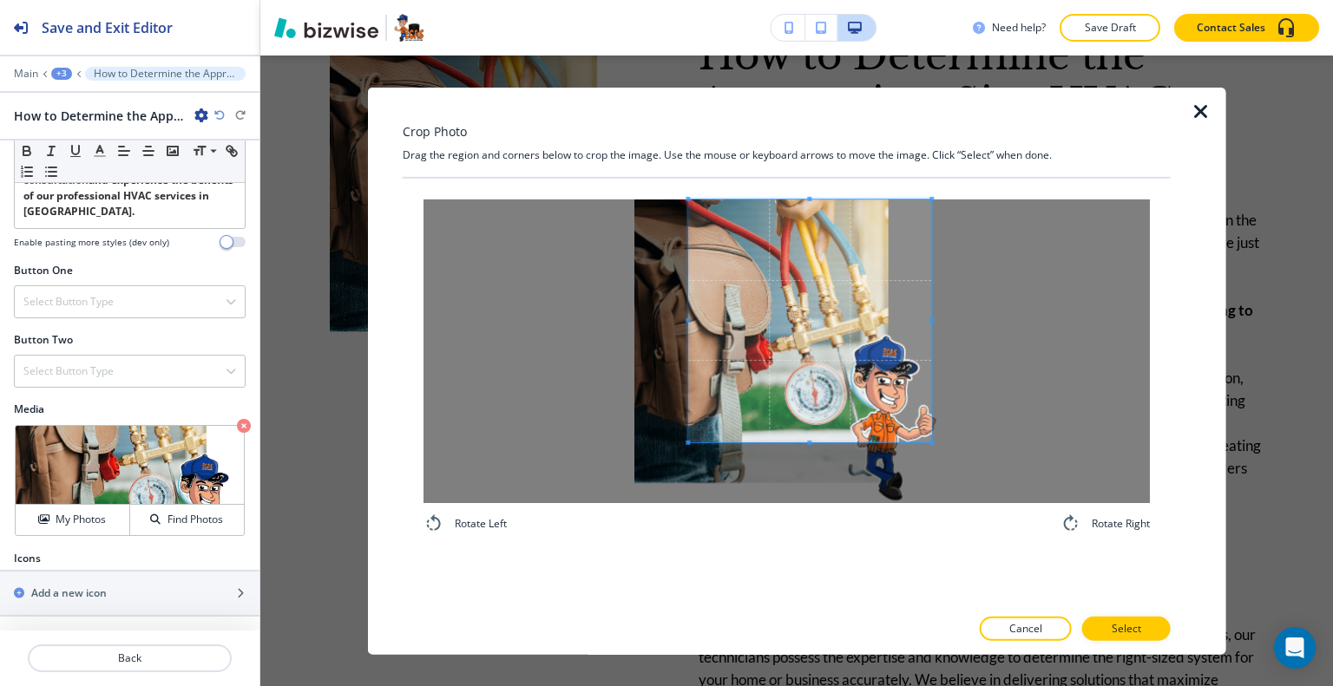
click at [877, 345] on span at bounding box center [809, 320] width 243 height 243
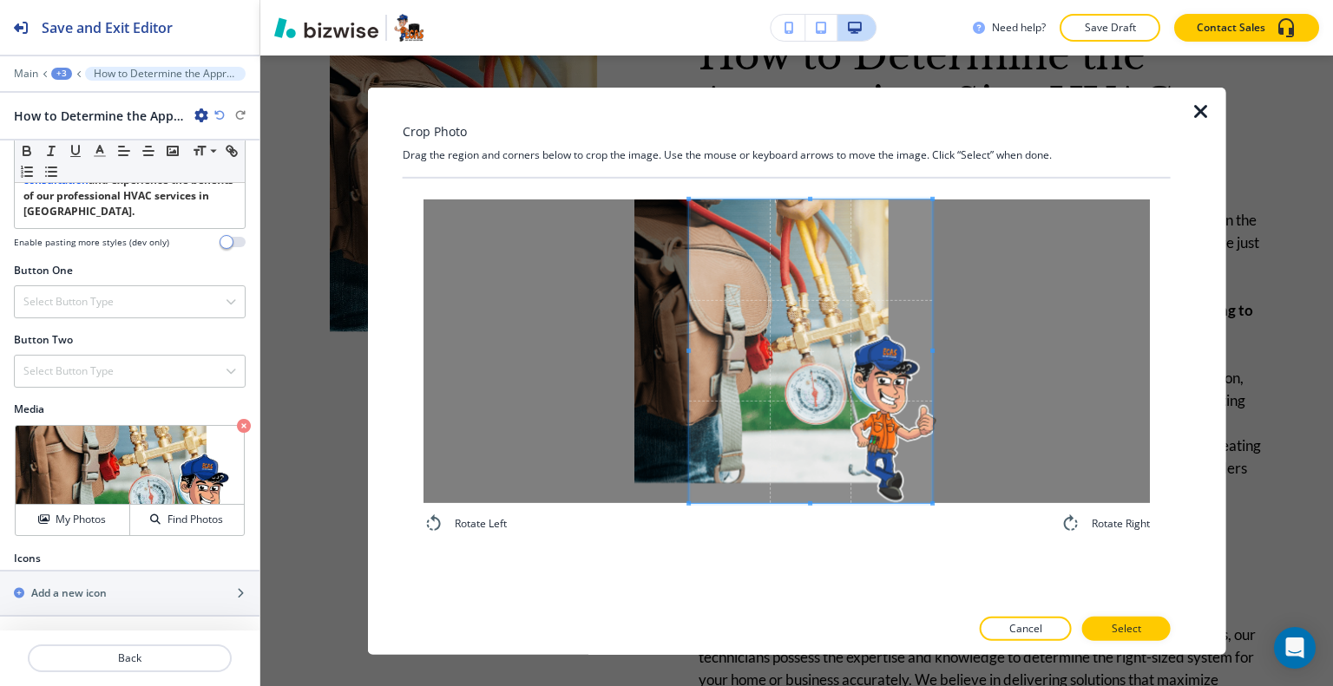
click at [816, 537] on div "Rotate Left Rotate Right" at bounding box center [787, 366] width 768 height 377
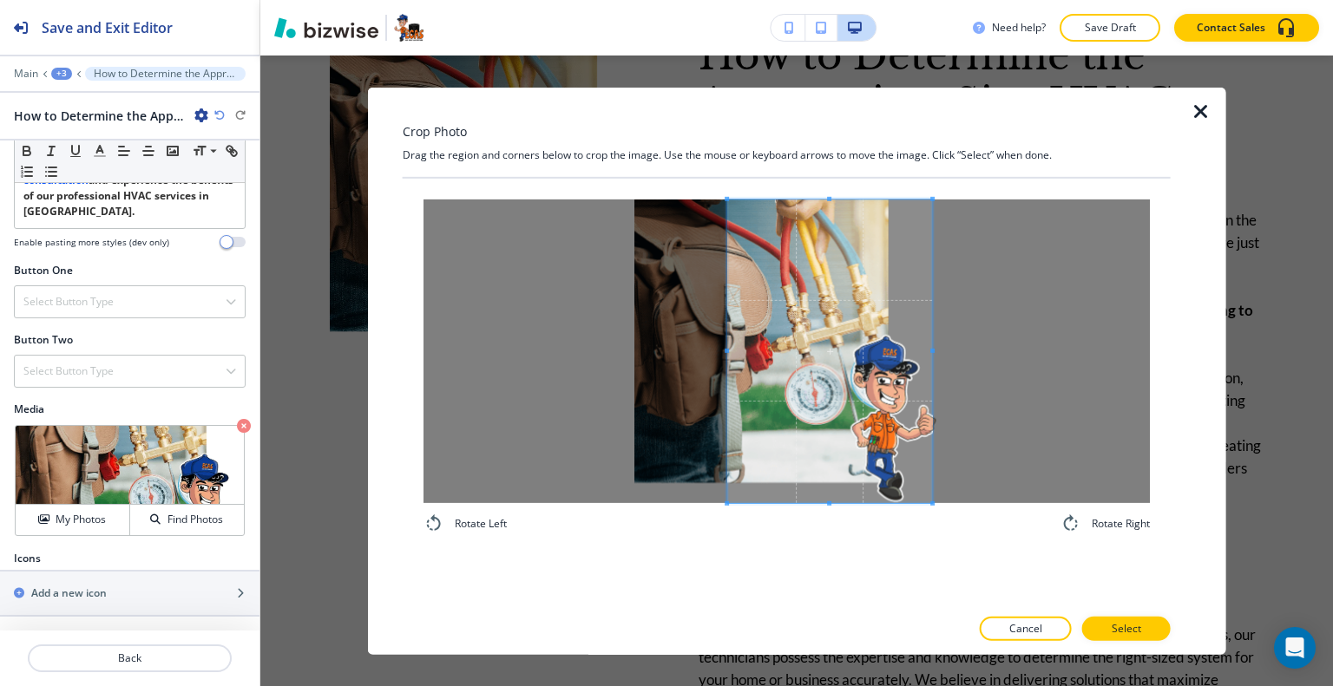
click at [725, 349] on span at bounding box center [726, 350] width 4 height 4
click at [868, 370] on span at bounding box center [835, 351] width 205 height 304
click at [724, 350] on span at bounding box center [726, 350] width 4 height 4
click at [1089, 631] on button "Select" at bounding box center [1126, 629] width 88 height 24
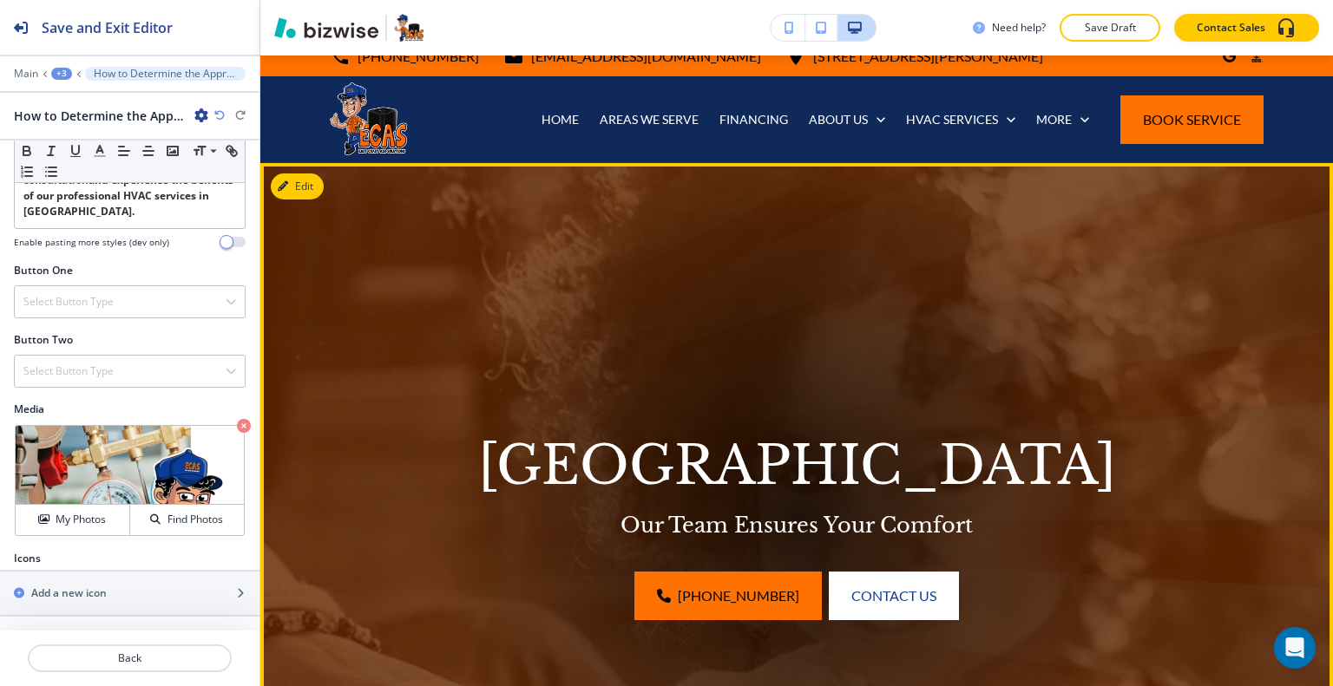
scroll to position [0, 0]
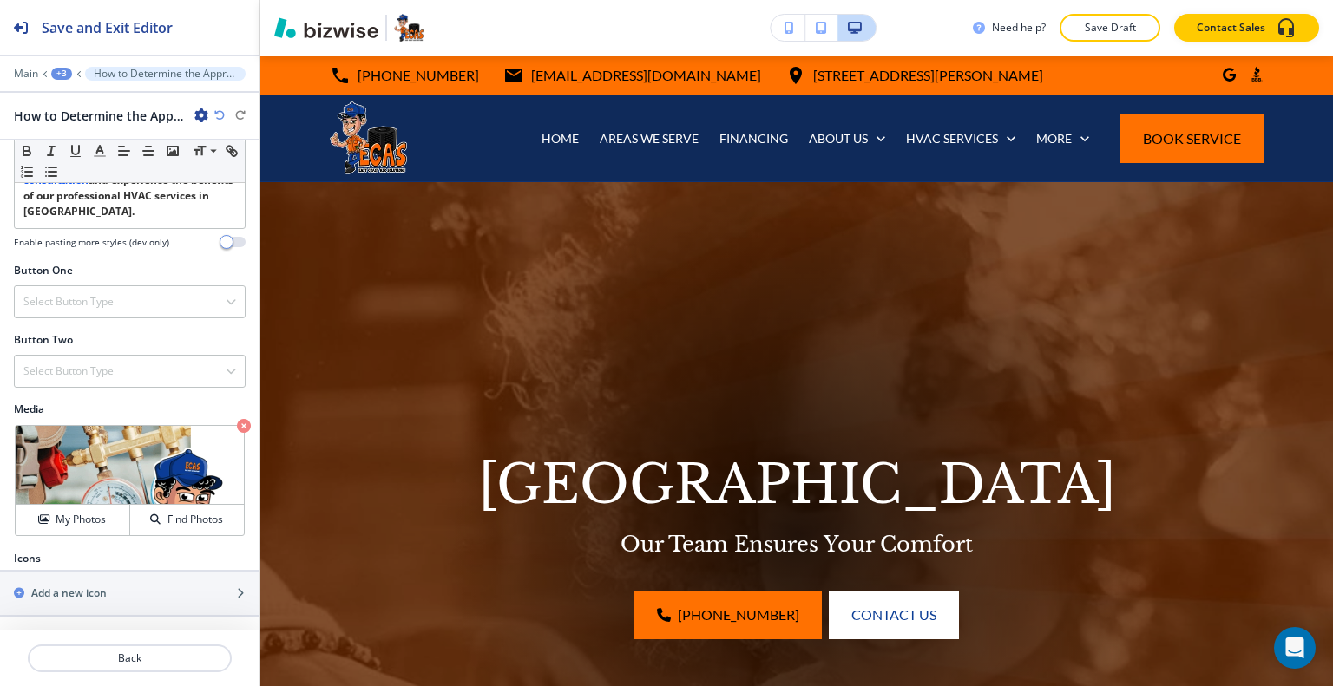
click at [60, 77] on div "+3" at bounding box center [61, 74] width 21 height 12
click at [73, 105] on p "Pages" at bounding box center [106, 102] width 88 height 16
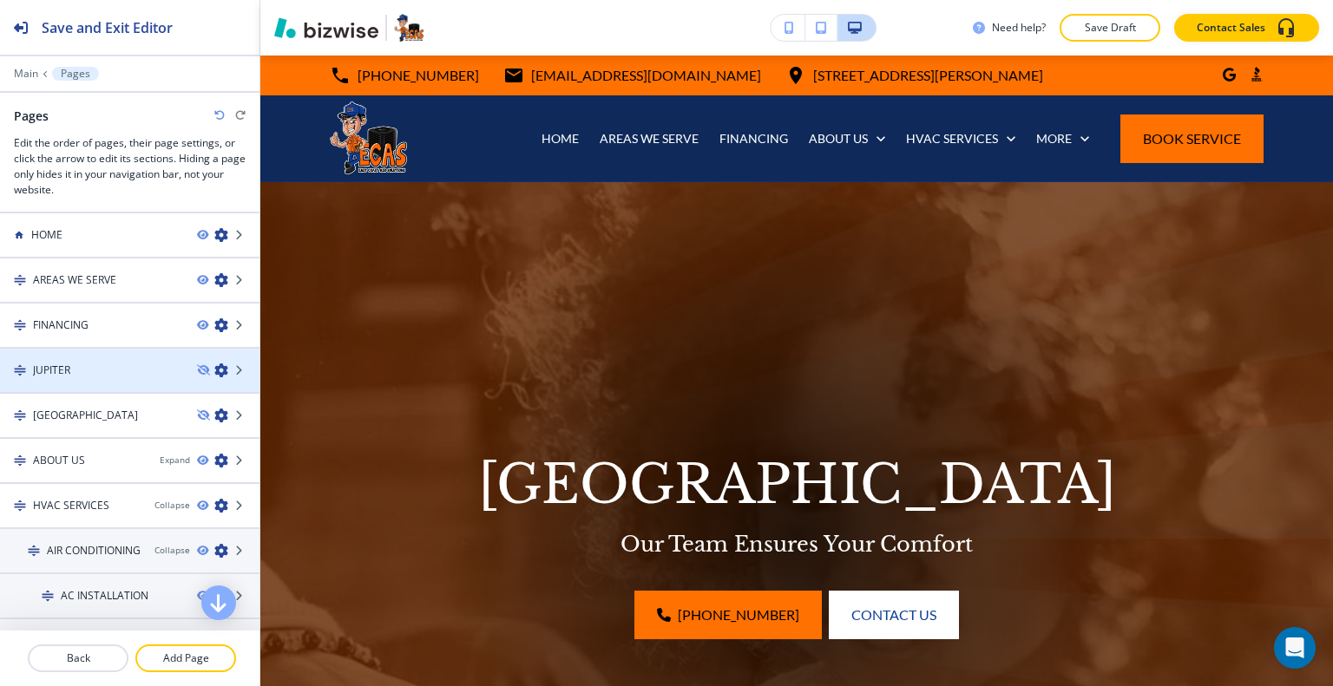
click at [103, 378] on div at bounding box center [129, 385] width 259 height 14
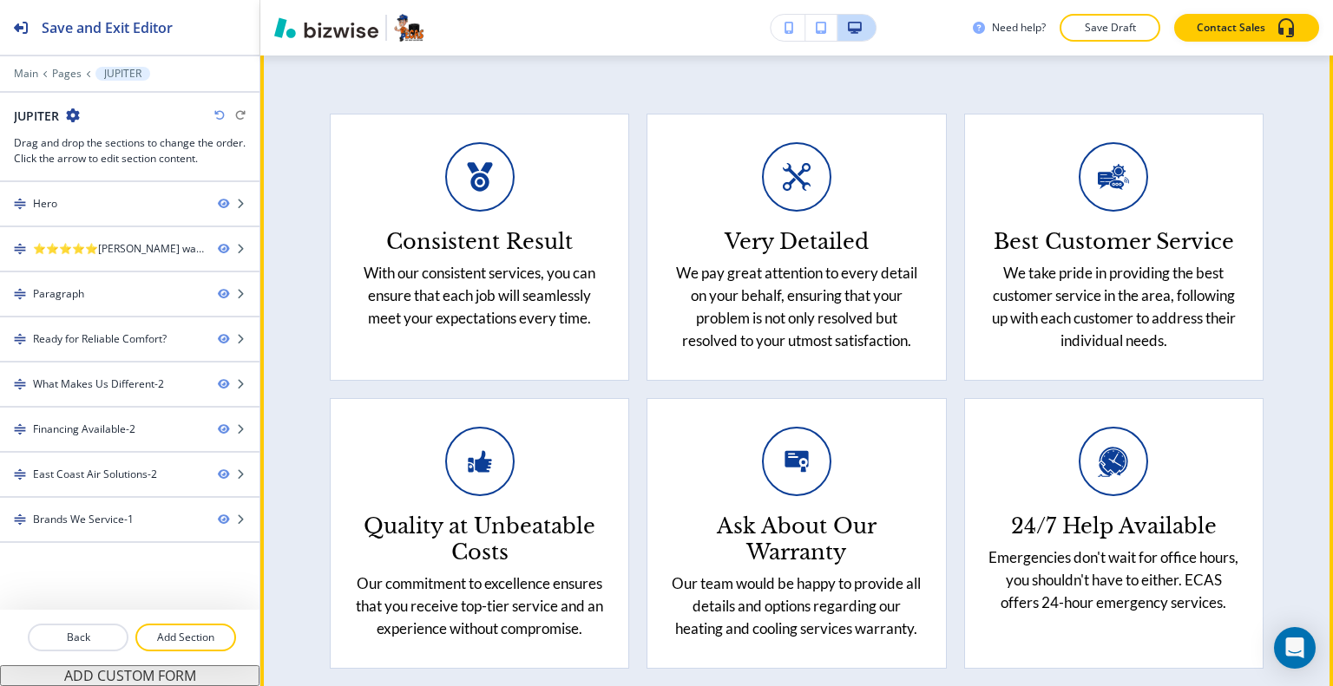
scroll to position [2863, 0]
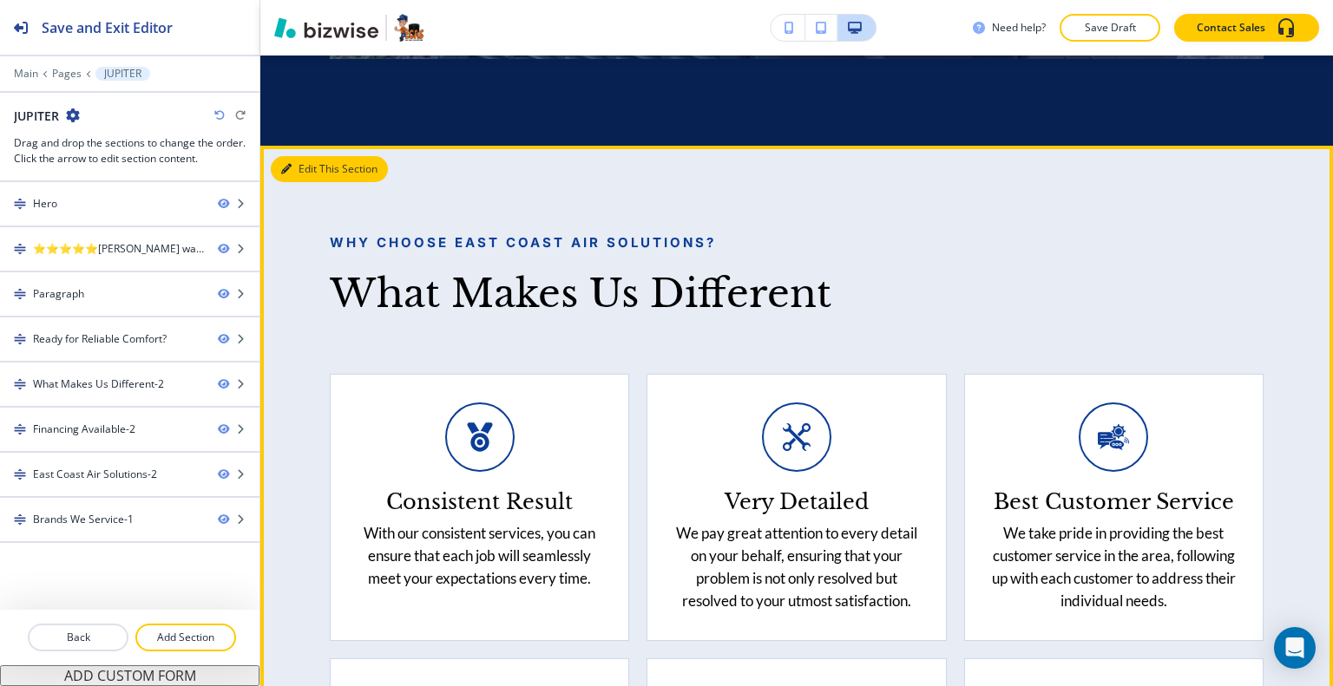
click at [290, 174] on icon "button" at bounding box center [286, 169] width 10 height 10
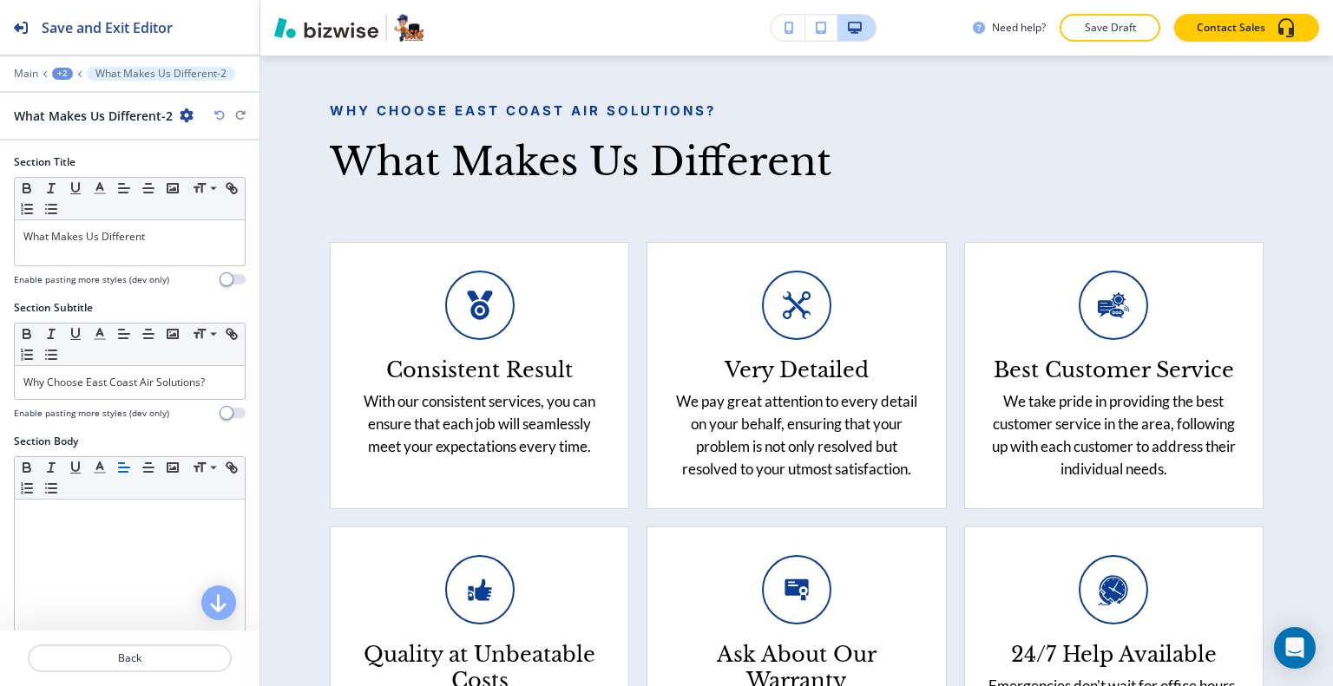
click at [180, 115] on icon "button" at bounding box center [187, 115] width 14 height 14
click at [206, 181] on p "Duplicate Section" at bounding box center [234, 175] width 88 height 16
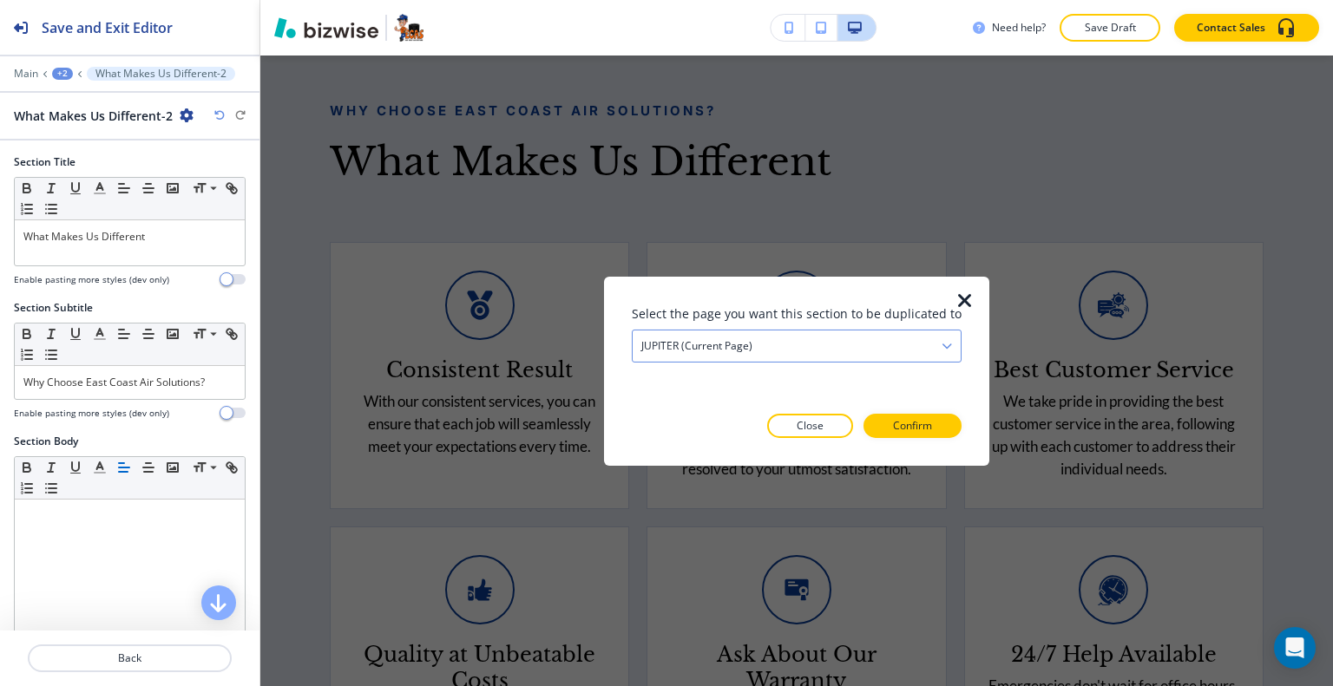
click at [881, 350] on div "JUPITER (current page)" at bounding box center [796, 345] width 328 height 31
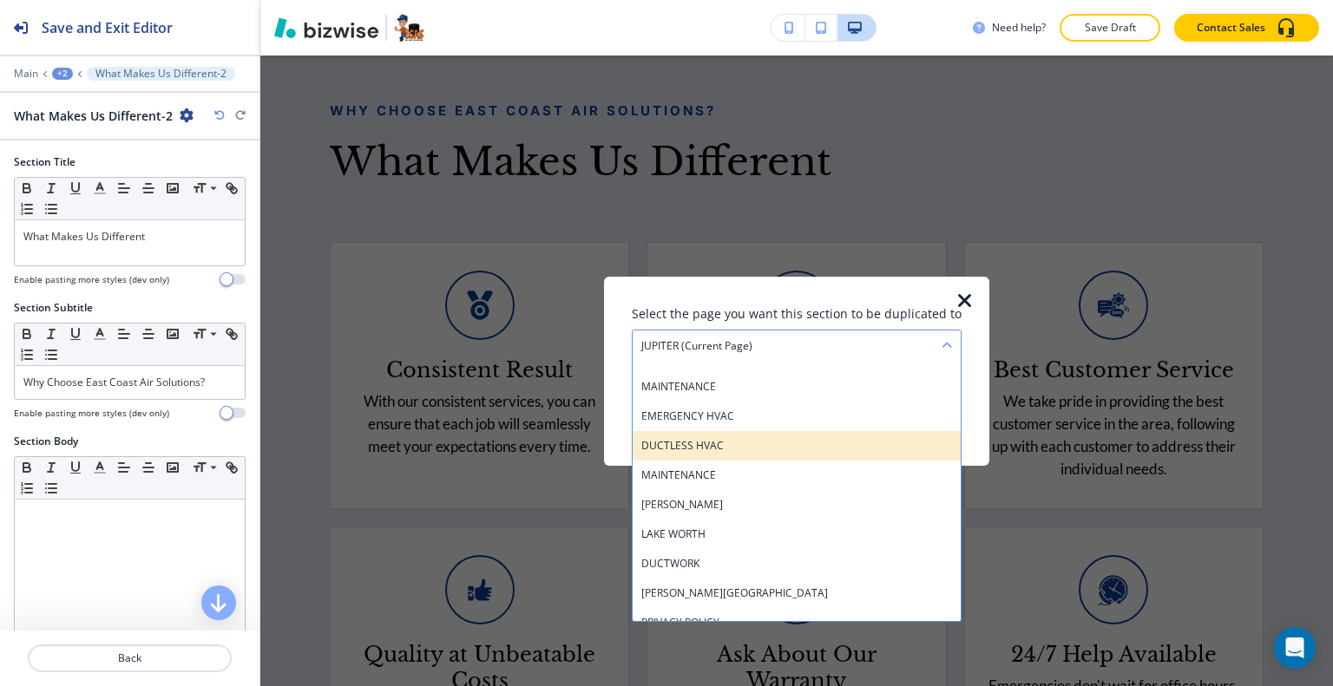
scroll to position [607, 0]
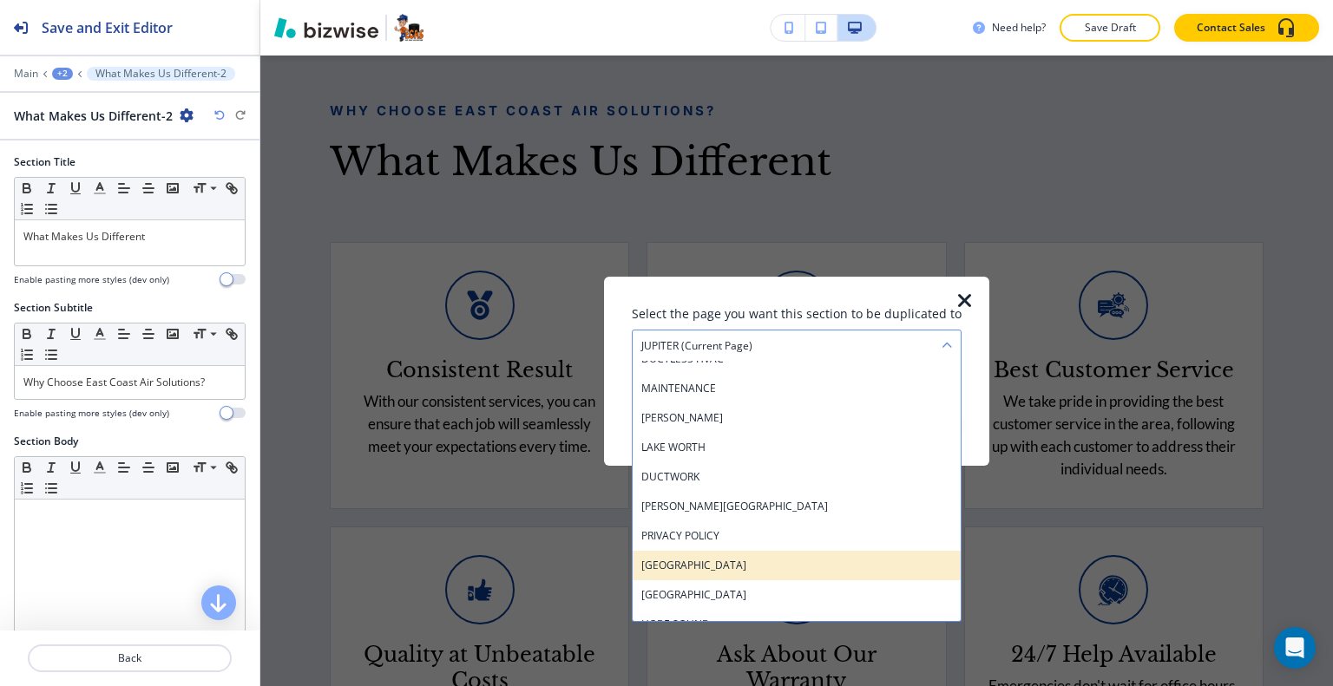
click at [767, 561] on h4 "[GEOGRAPHIC_DATA]" at bounding box center [796, 565] width 311 height 16
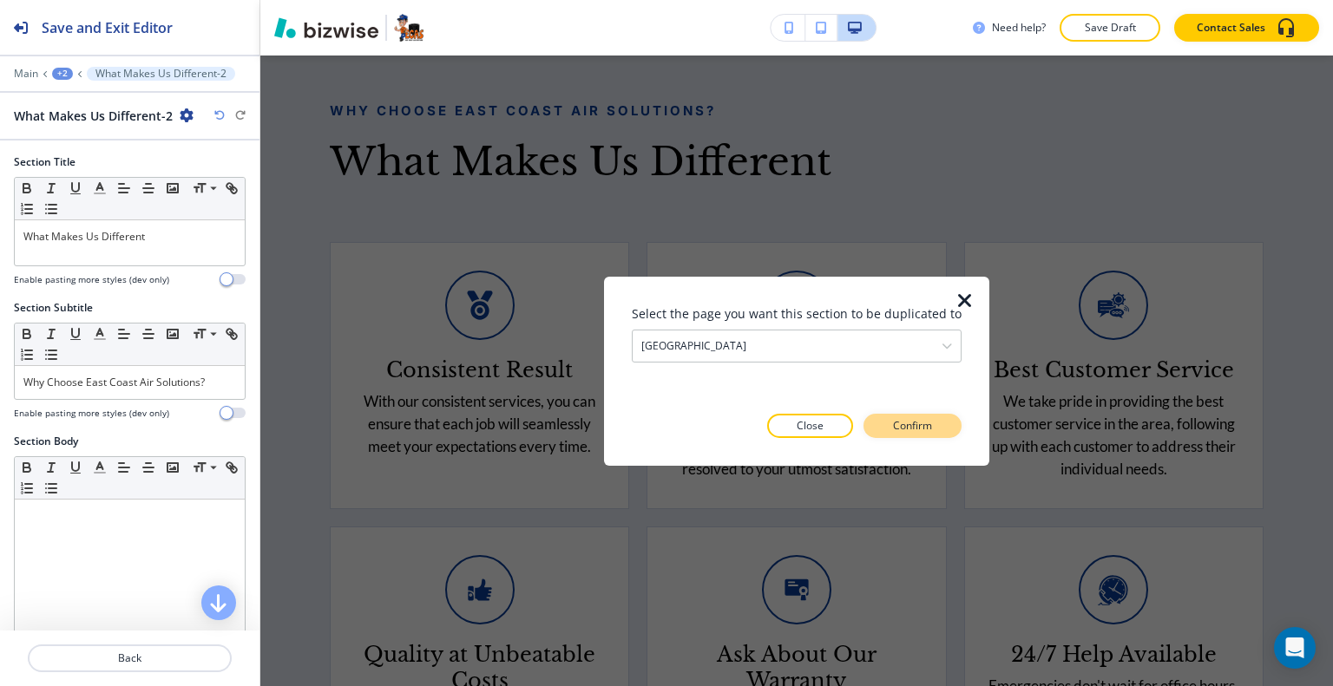
click at [899, 415] on button "Confirm" at bounding box center [912, 426] width 98 height 24
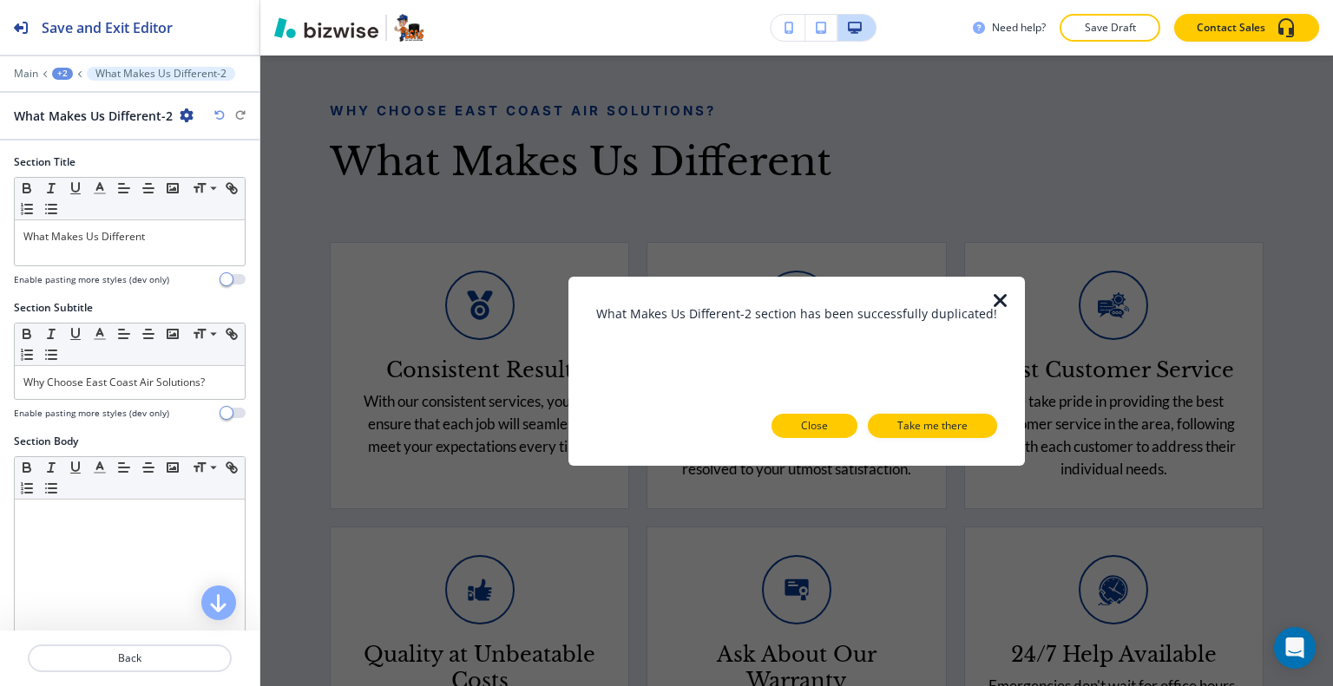
click at [834, 426] on button "Close" at bounding box center [814, 426] width 86 height 24
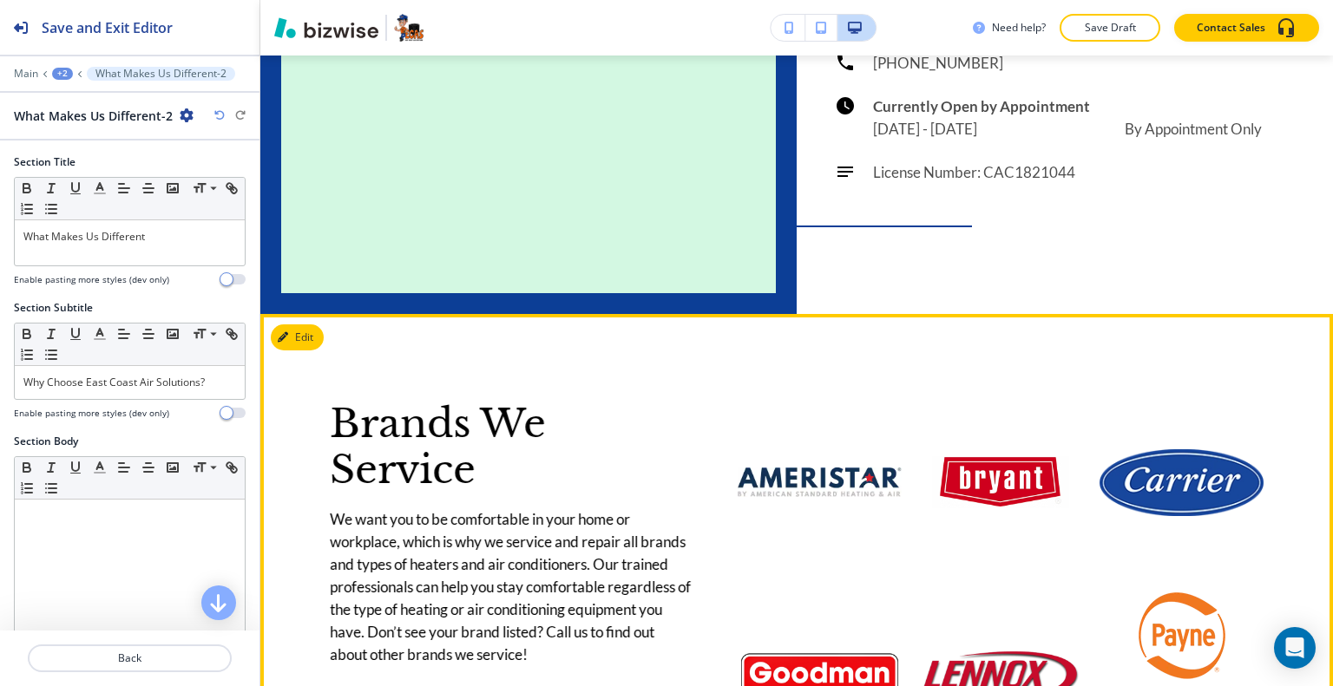
scroll to position [5164, 0]
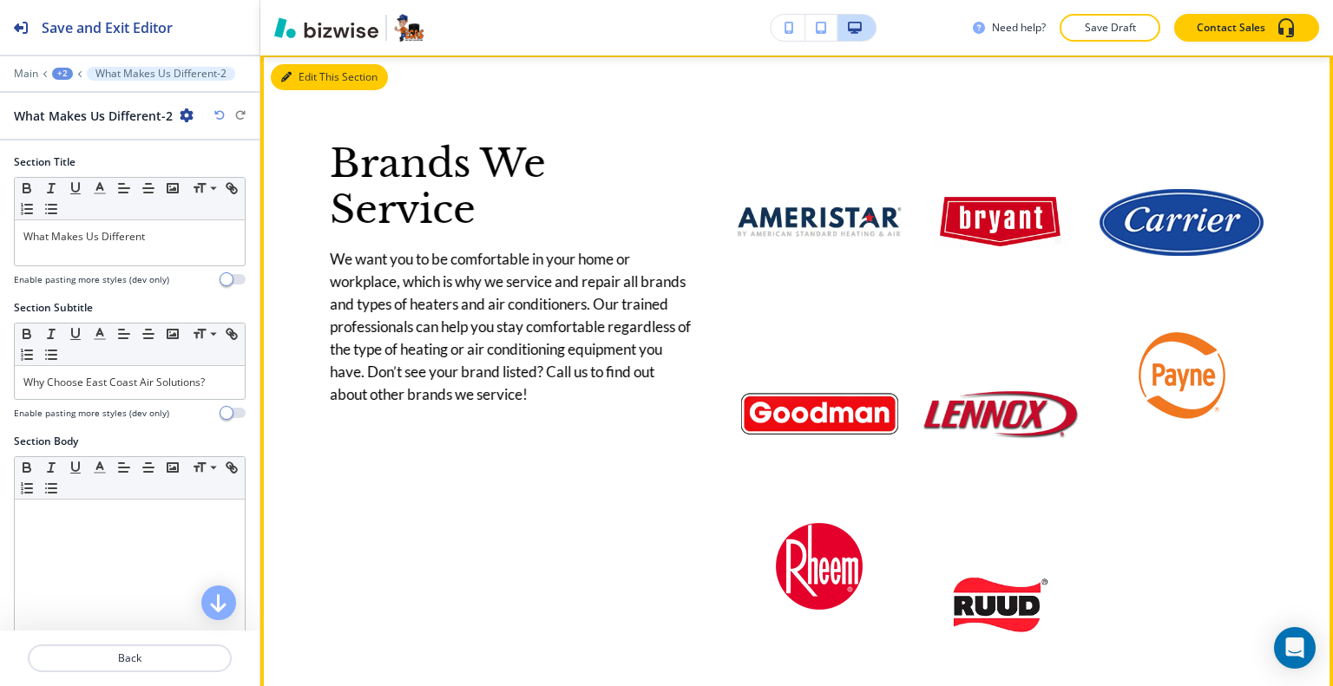
click at [288, 90] on div "Edit This Section" at bounding box center [329, 77] width 117 height 26
click at [298, 90] on button "Edit This Section" at bounding box center [329, 77] width 117 height 26
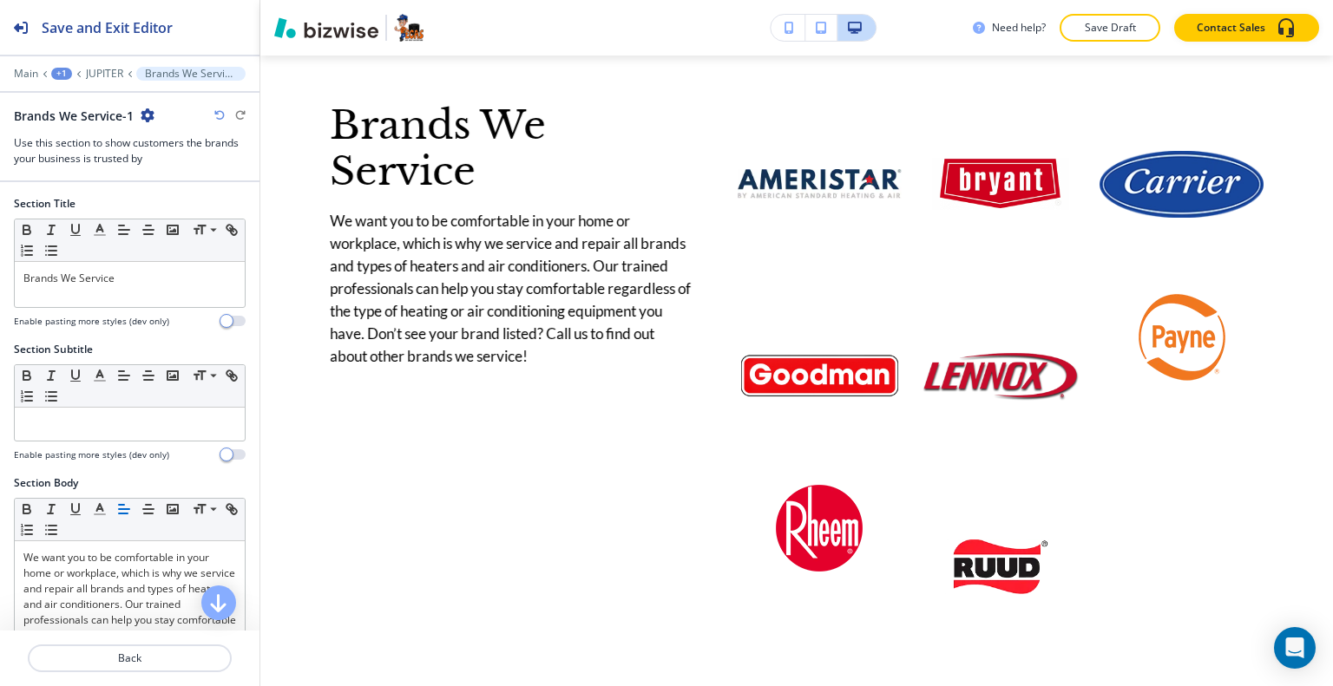
click at [147, 120] on icon "button" at bounding box center [148, 115] width 14 height 14
click at [165, 167] on button "Duplicate Section" at bounding box center [195, 175] width 111 height 30
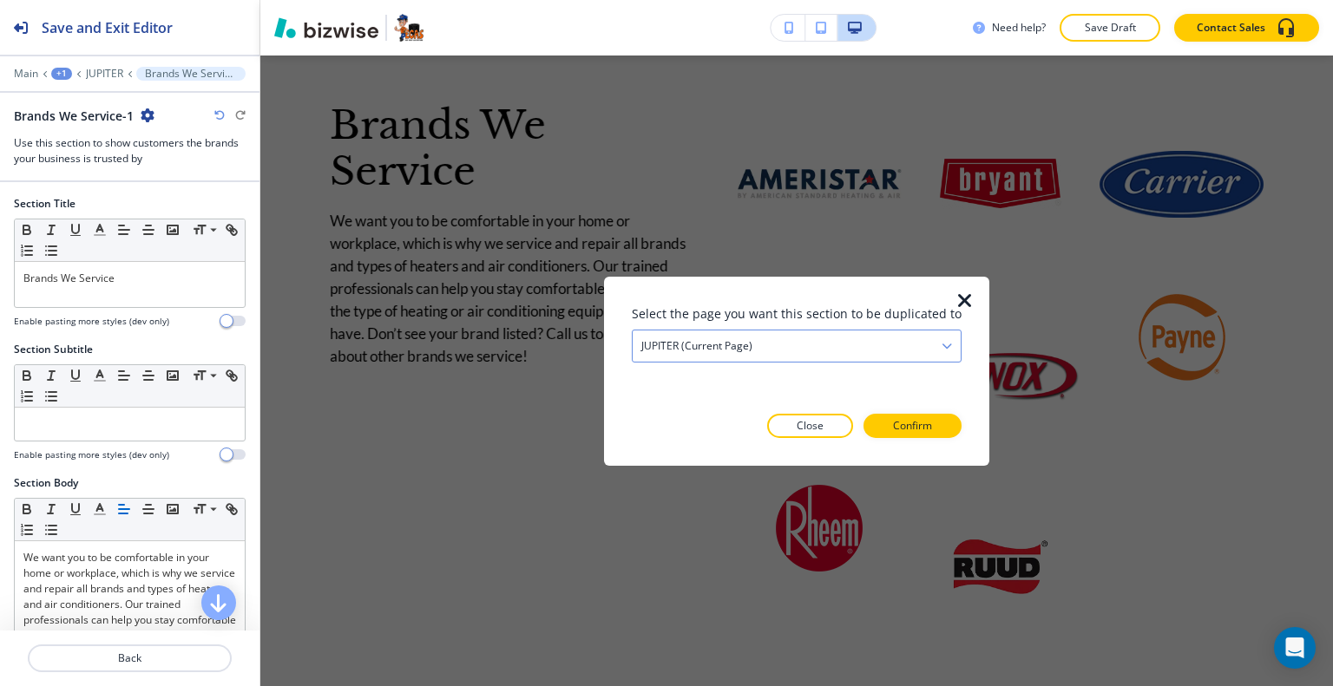
click at [757, 346] on div "JUPITER (current page)" at bounding box center [796, 345] width 328 height 31
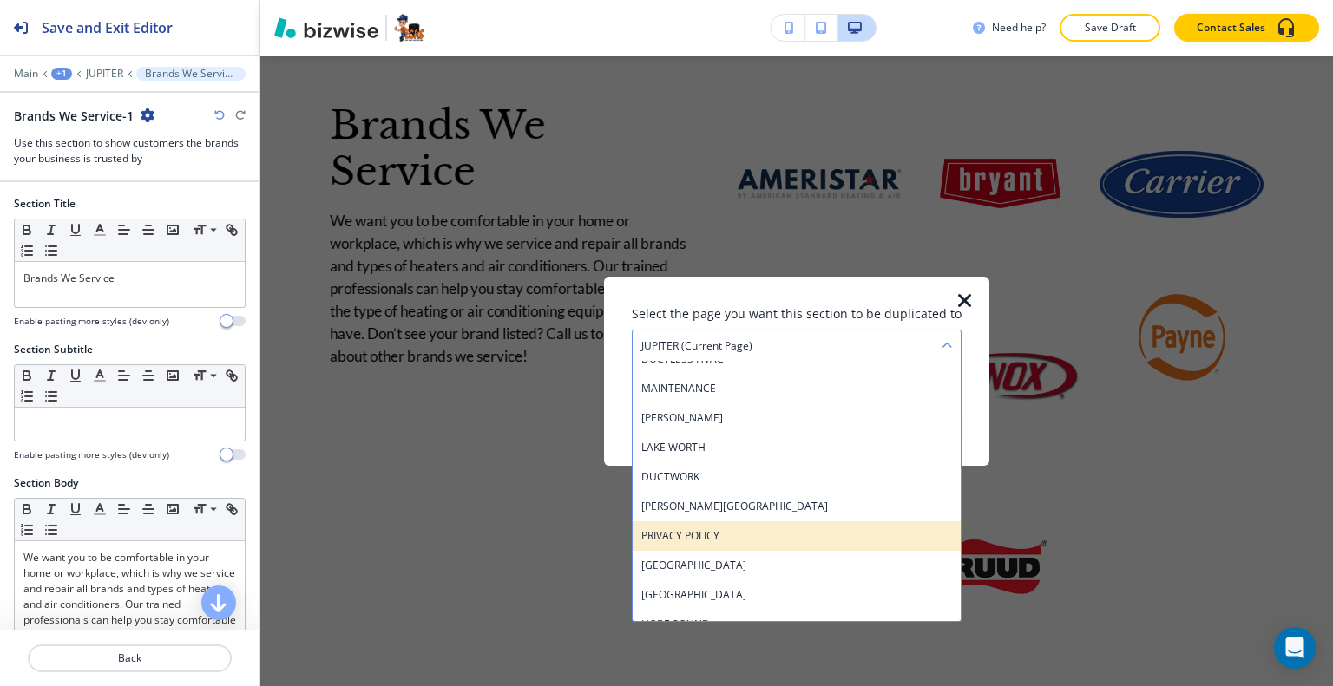
scroll to position [694, 0]
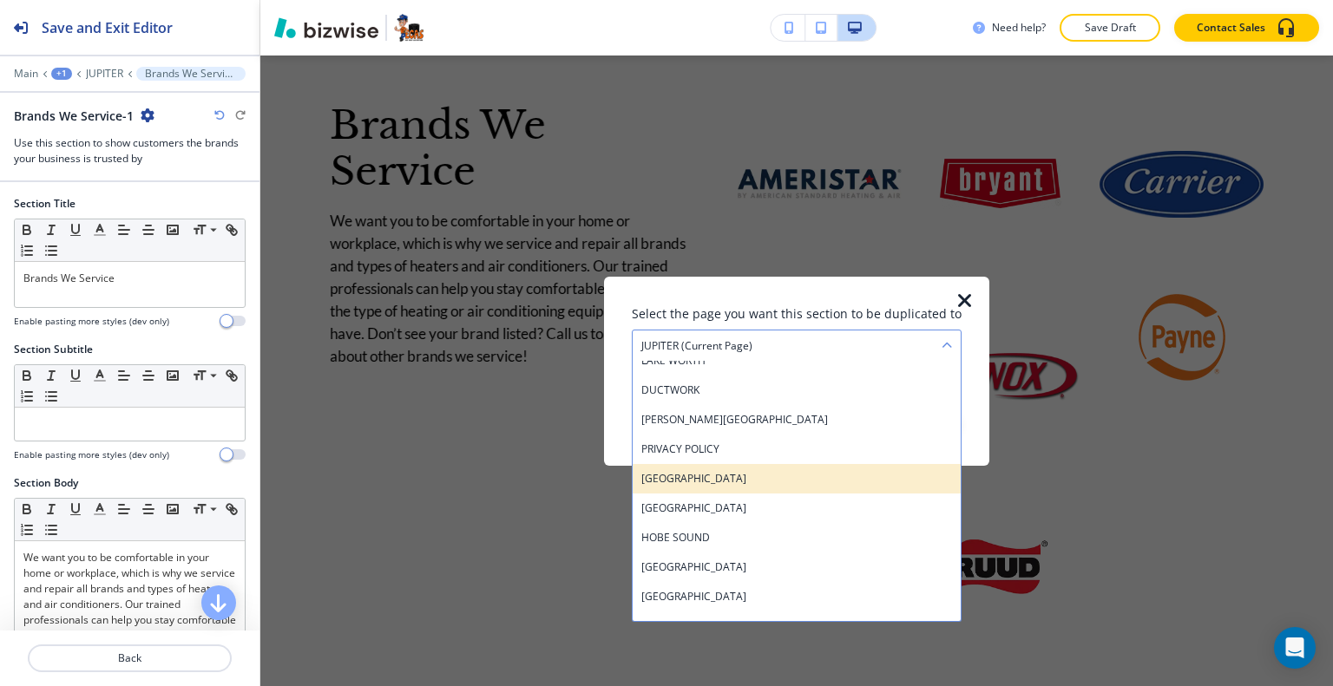
click at [744, 475] on h4 "[GEOGRAPHIC_DATA]" at bounding box center [796, 478] width 311 height 16
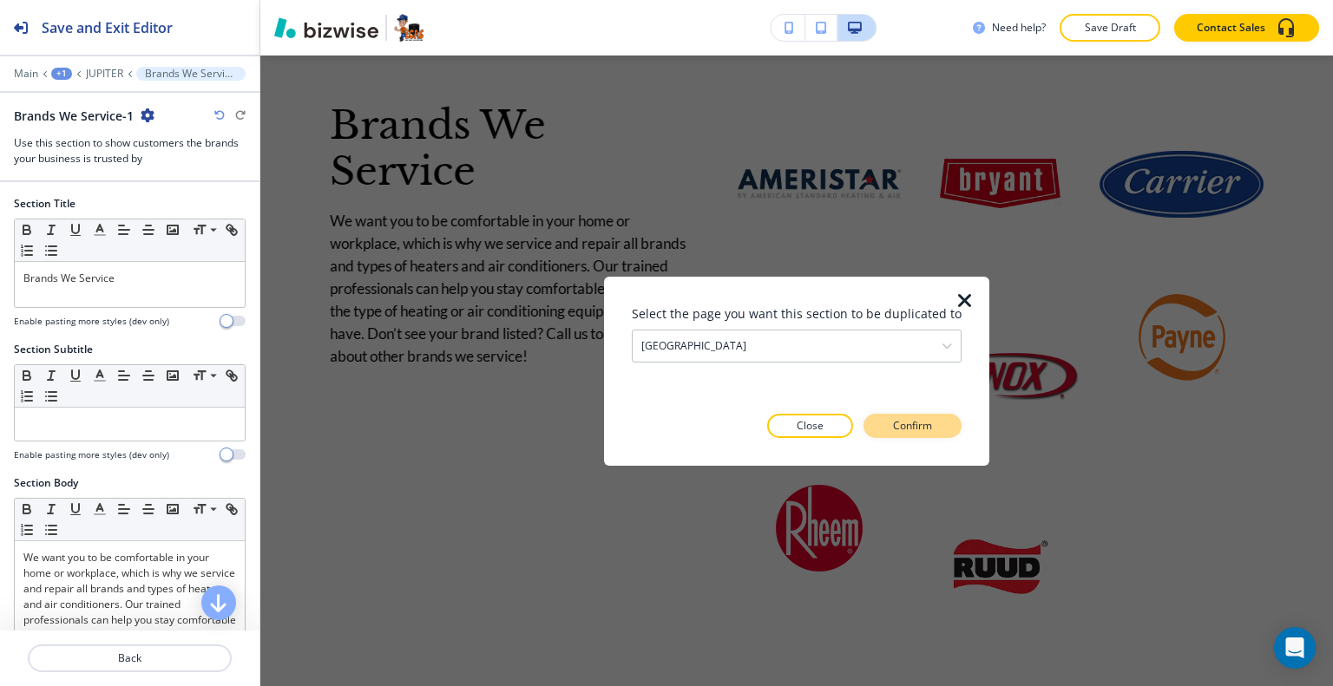
click at [920, 425] on p "Confirm" at bounding box center [912, 426] width 39 height 16
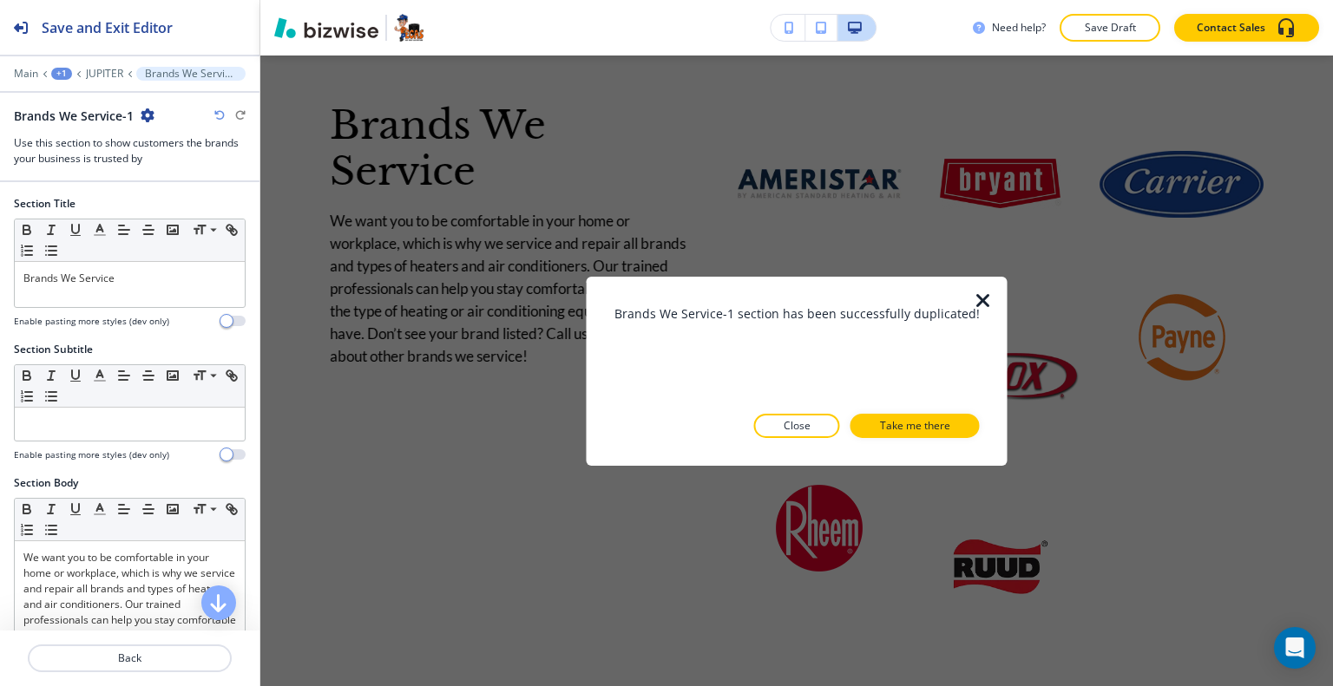
click at [796, 419] on p "Close" at bounding box center [796, 426] width 27 height 16
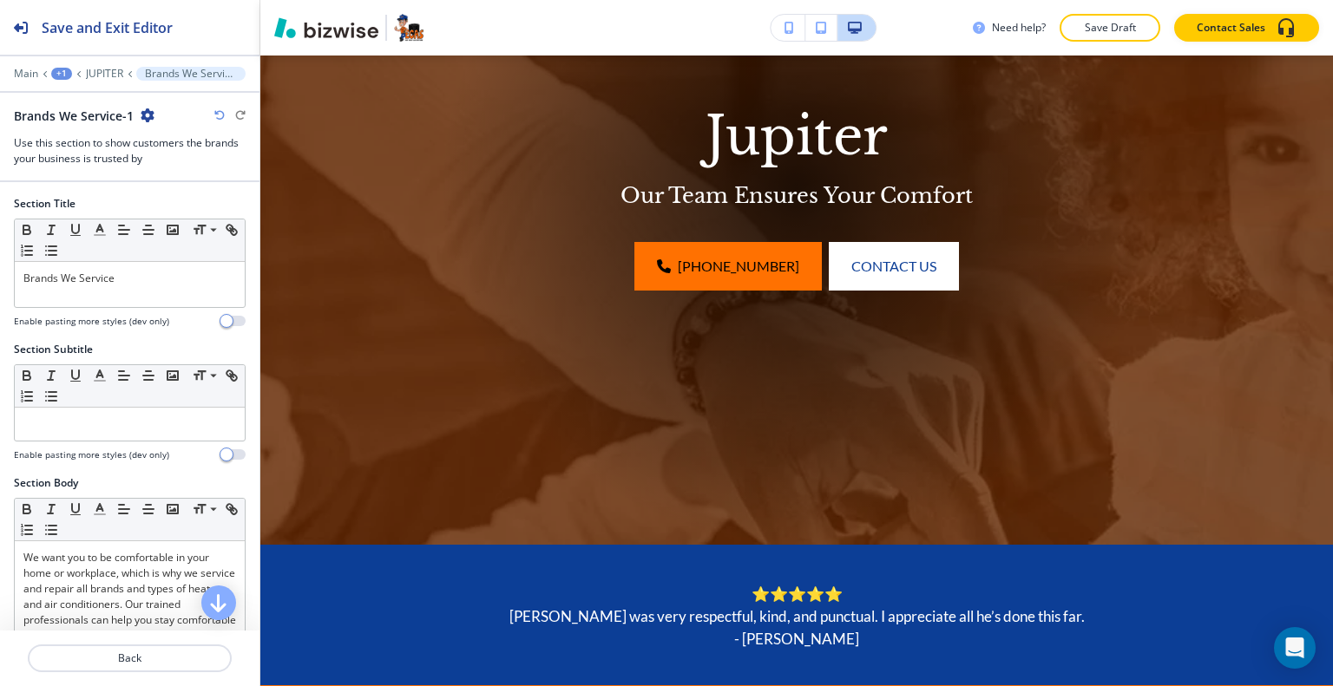
scroll to position [0, 0]
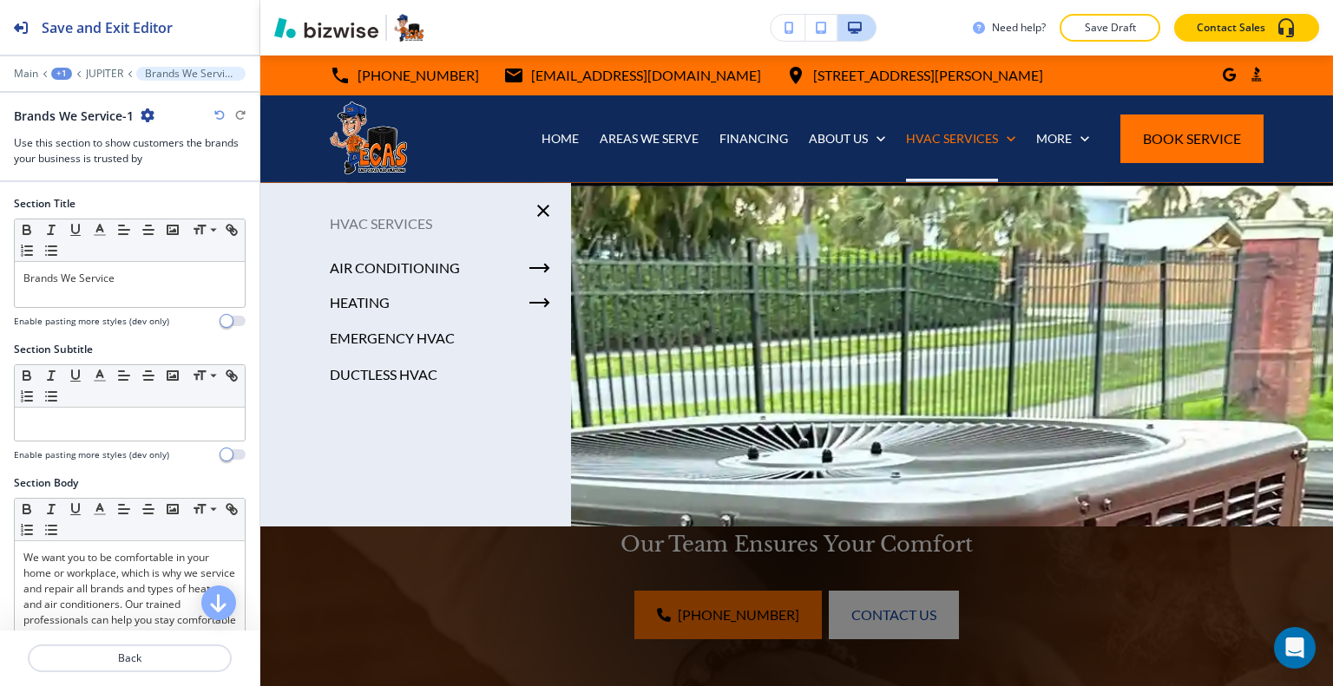
click at [56, 85] on div at bounding box center [129, 86] width 259 height 10
click at [56, 75] on div "+1" at bounding box center [61, 74] width 21 height 12
click at [72, 88] on button "Pages" at bounding box center [106, 101] width 111 height 31
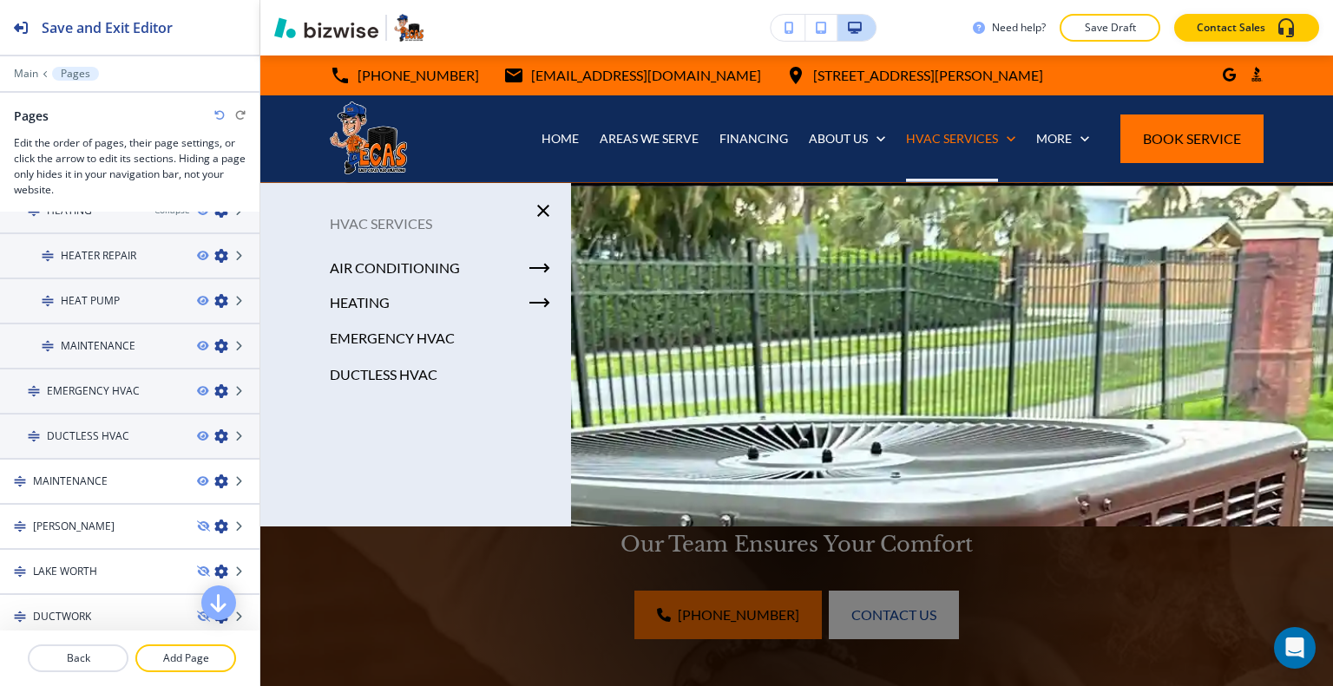
scroll to position [781, 0]
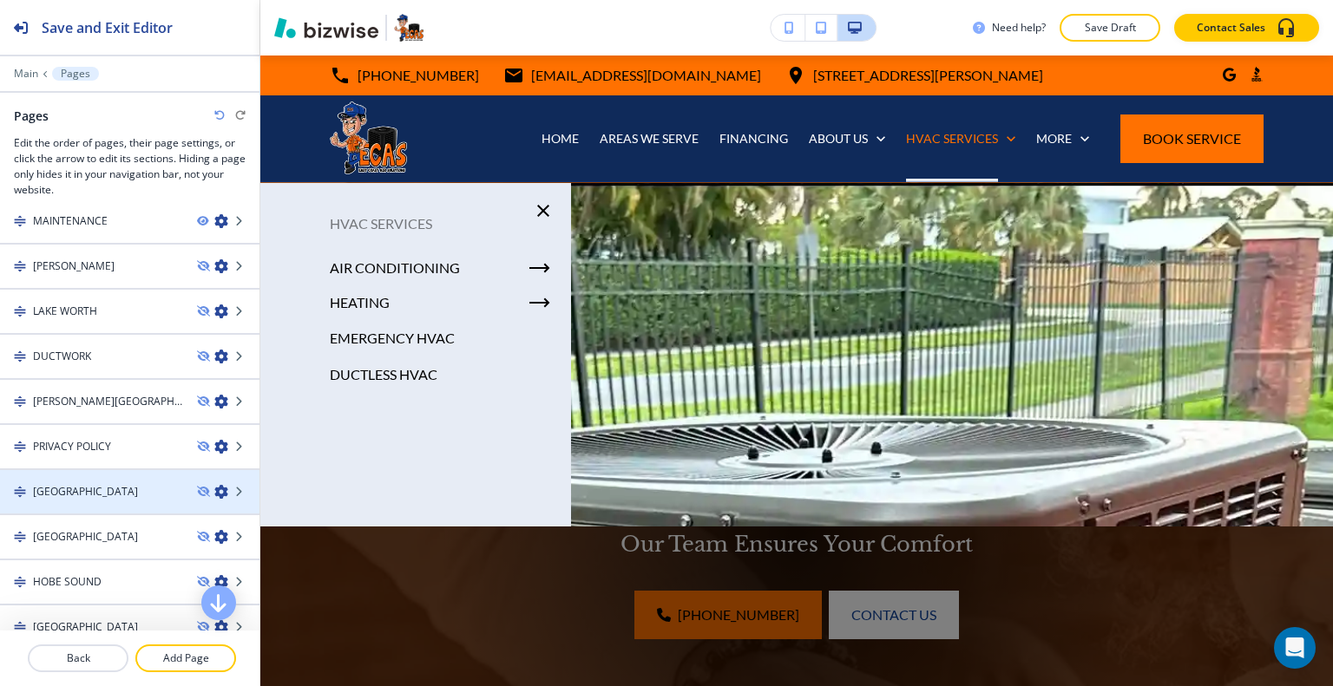
click at [117, 484] on div "[GEOGRAPHIC_DATA]" at bounding box center [91, 492] width 183 height 16
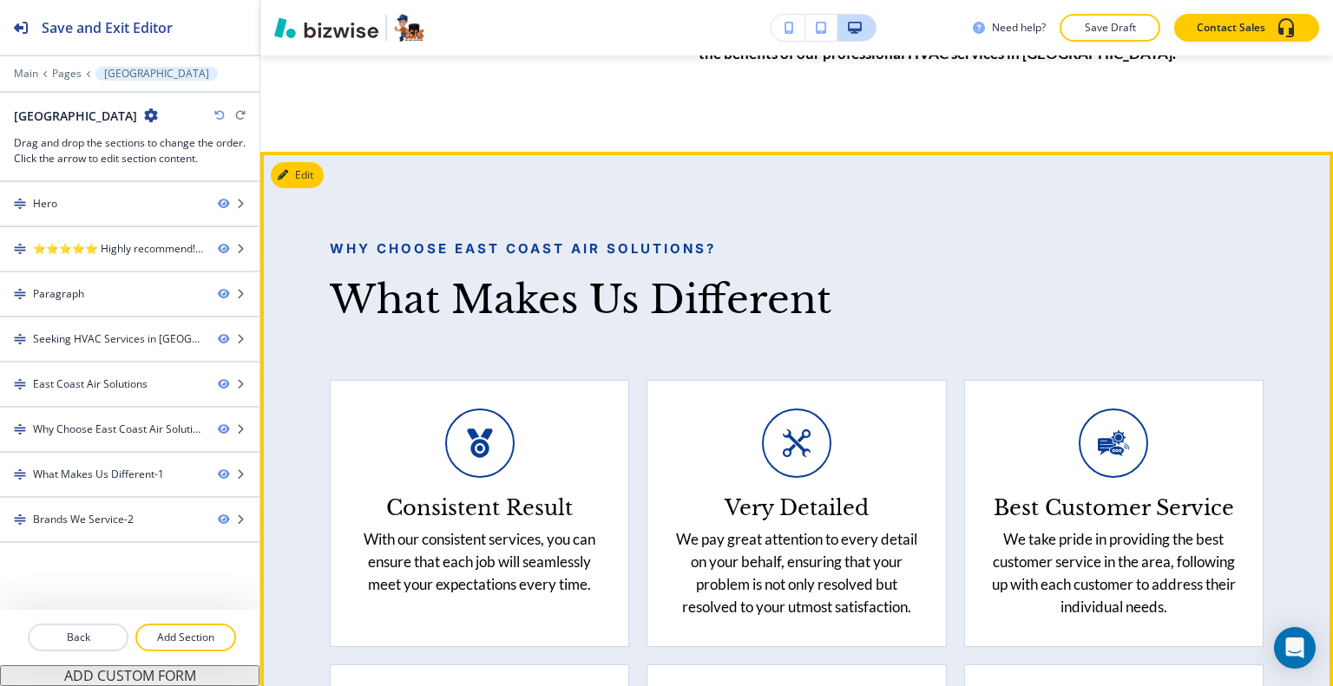
scroll to position [4338, 0]
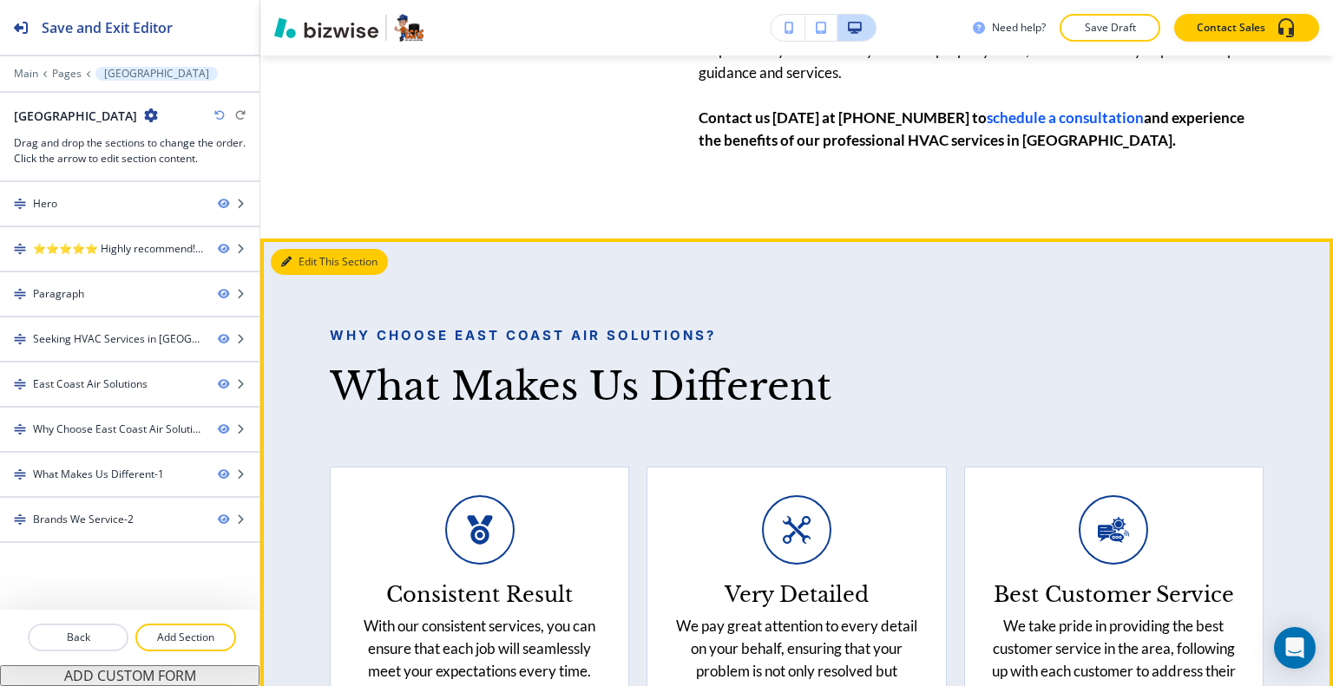
click at [299, 275] on button "Edit This Section" at bounding box center [329, 262] width 117 height 26
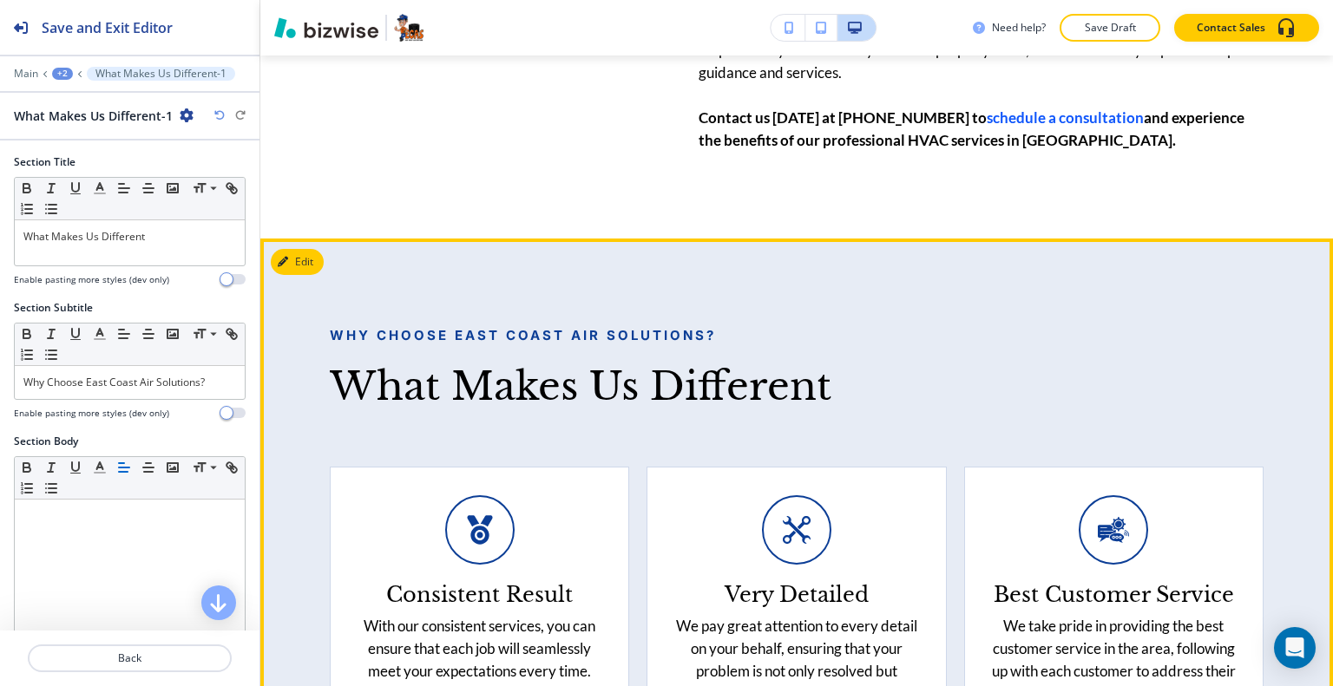
scroll to position [4651, 0]
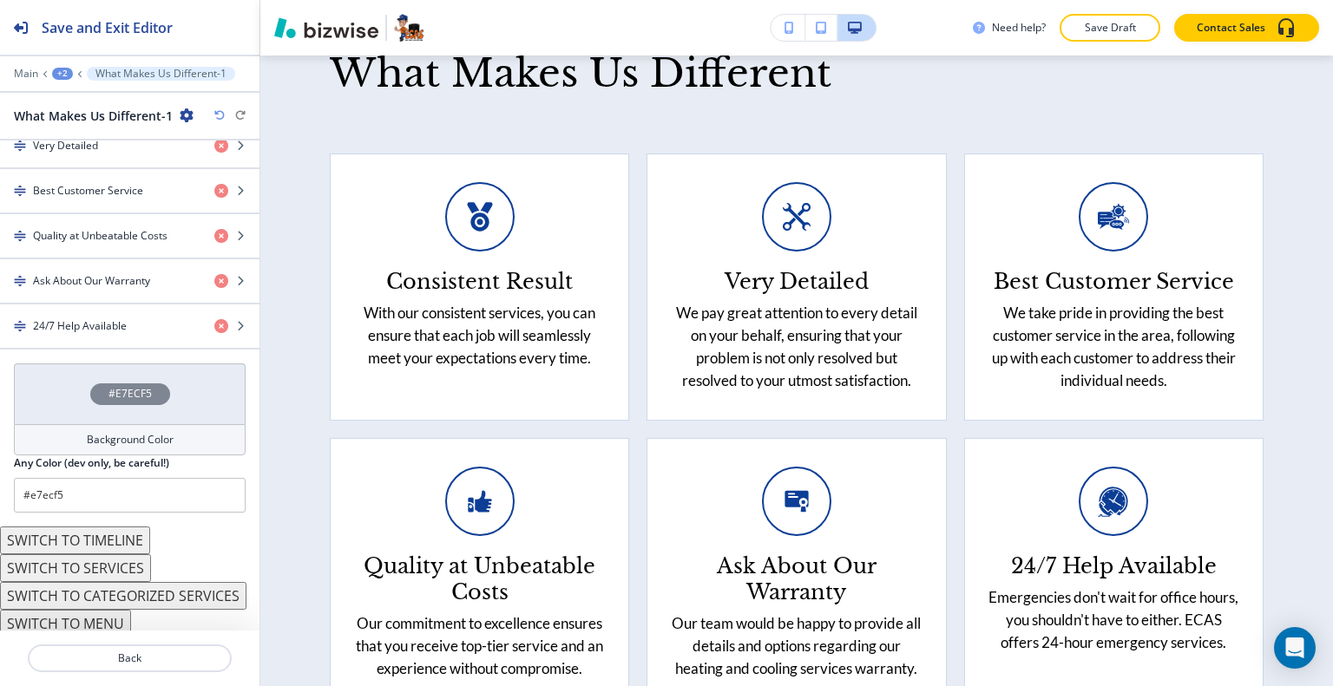
click at [62, 390] on div "#E7ECF5" at bounding box center [130, 394] width 232 height 61
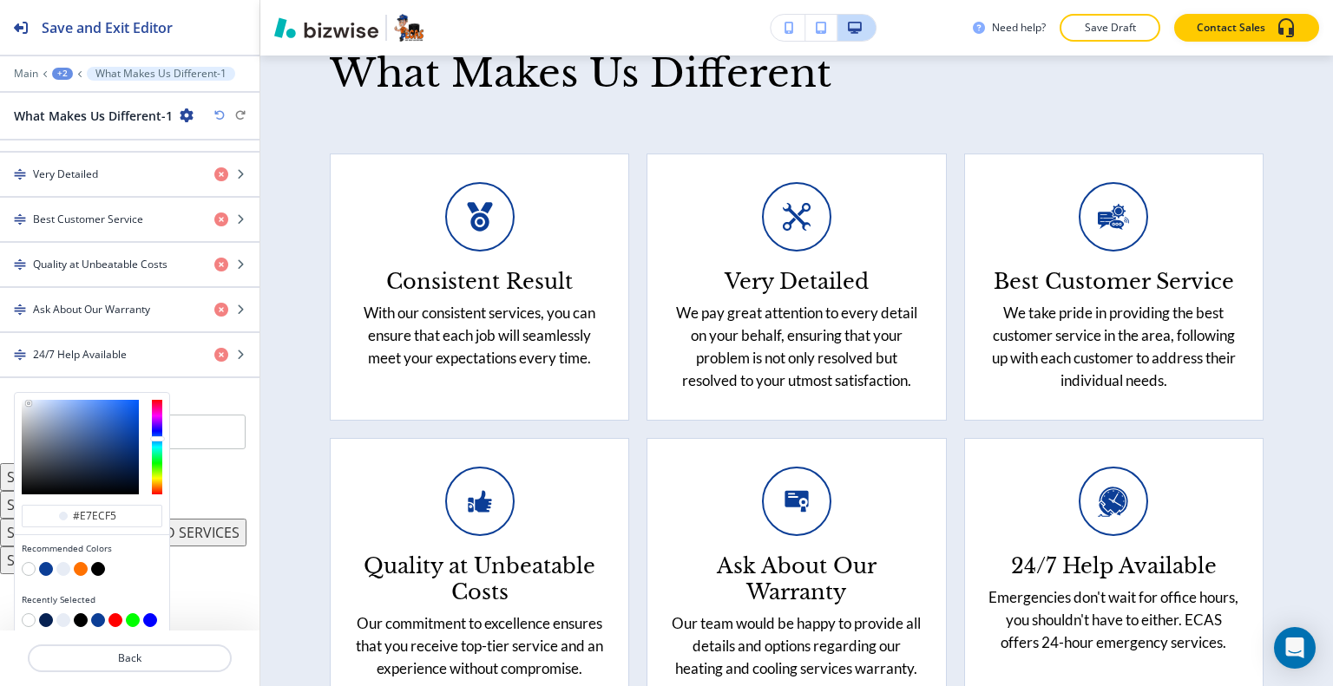
click at [47, 606] on div at bounding box center [92, 609] width 141 height 7
click at [44, 619] on button "button" at bounding box center [46, 620] width 14 height 14
type input "#062152"
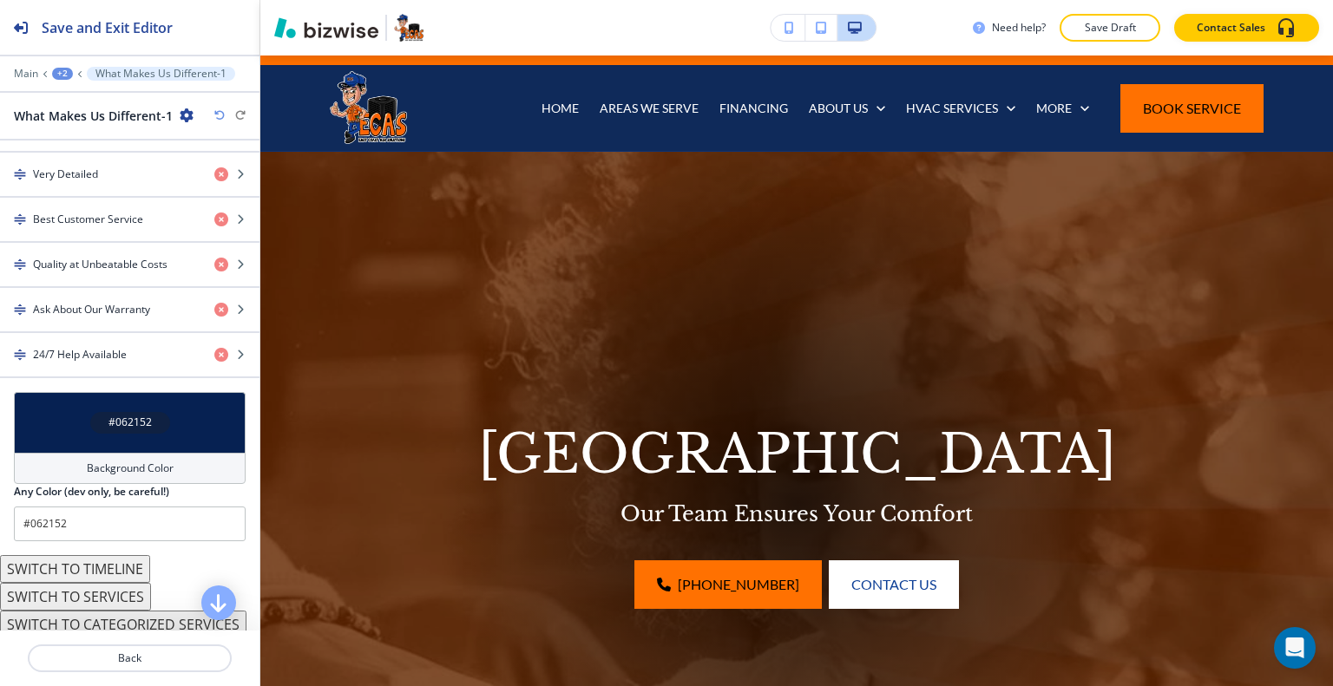
scroll to position [0, 0]
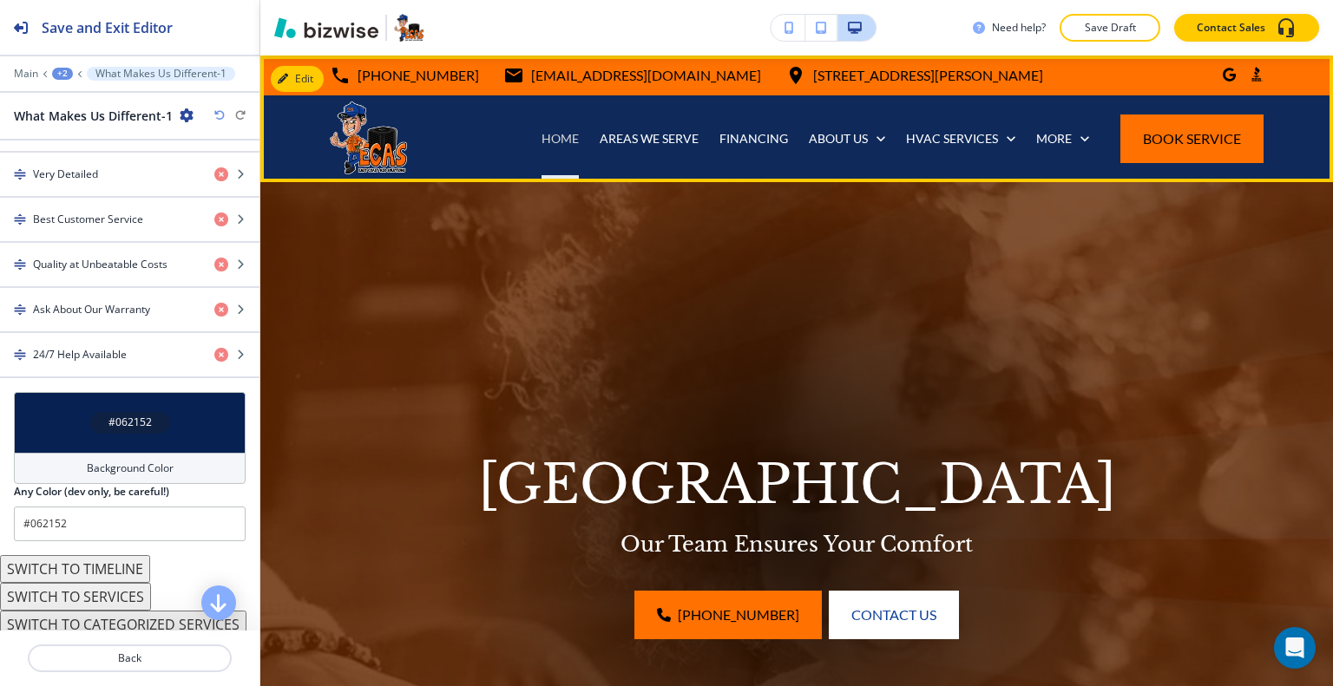
click at [567, 136] on p "HOME" at bounding box center [559, 138] width 37 height 17
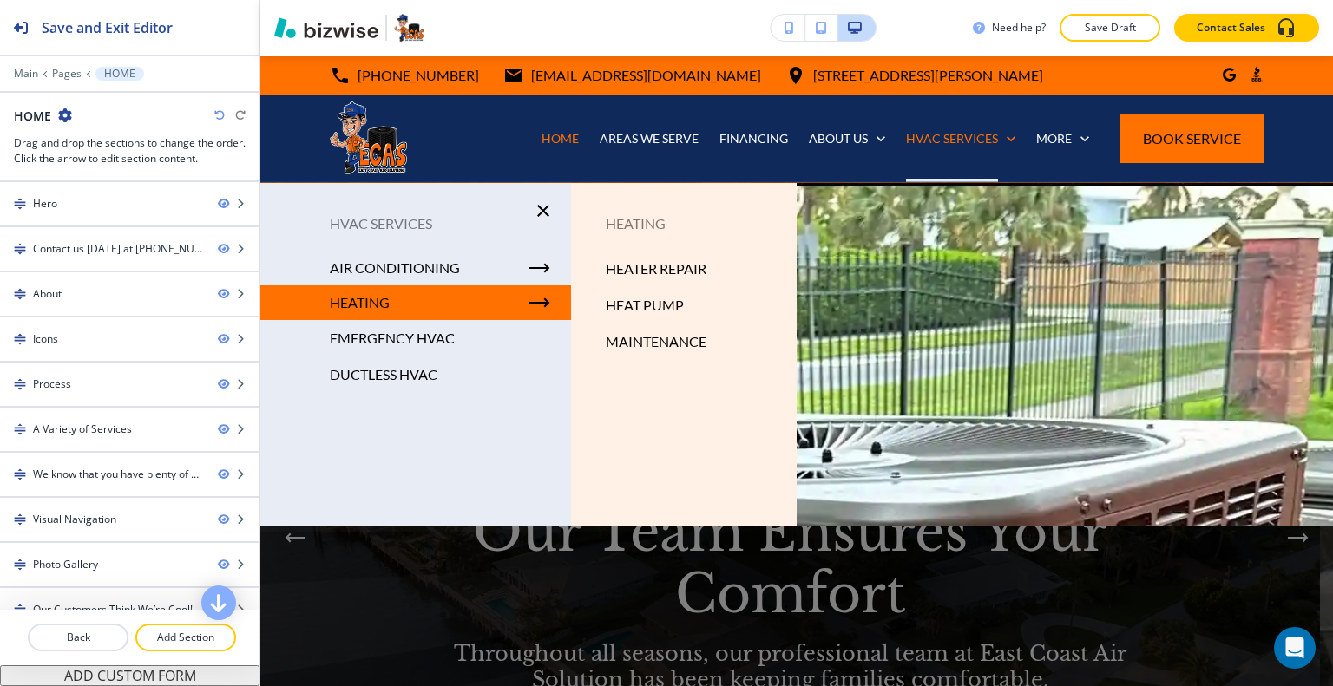
click at [863, 478] on div at bounding box center [796, 463] width 1072 height 560
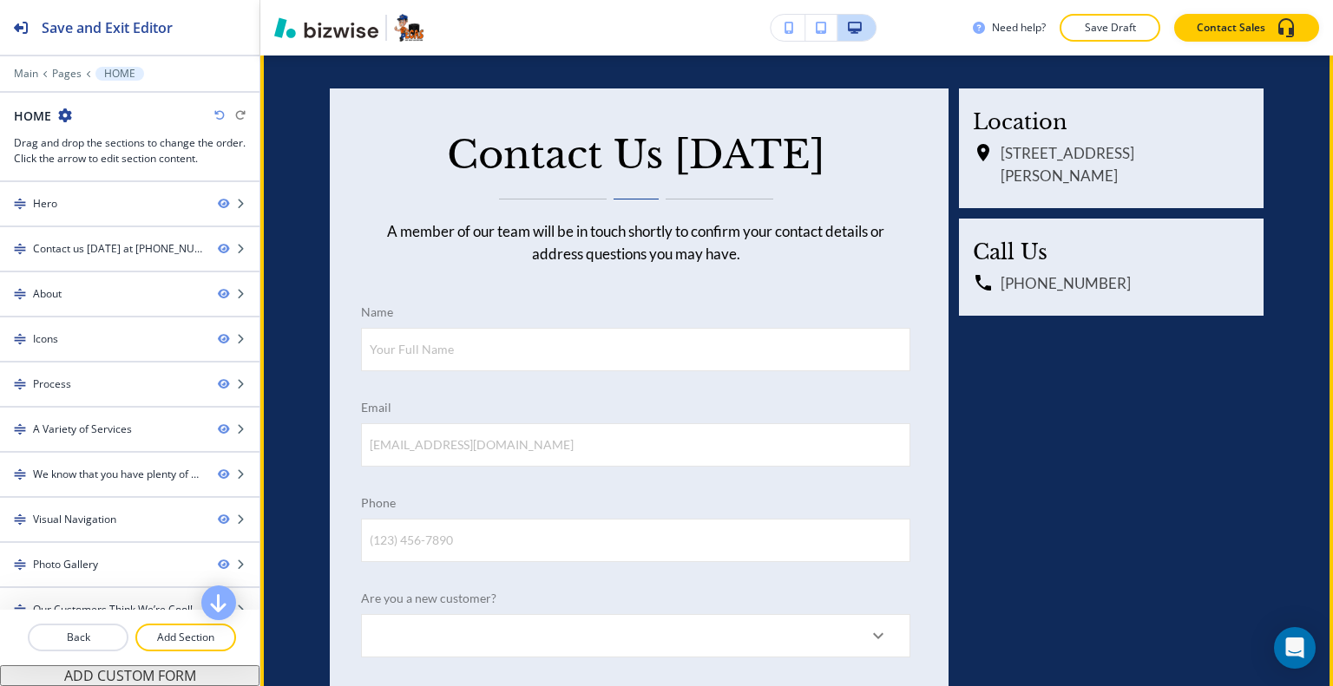
scroll to position [7590, 0]
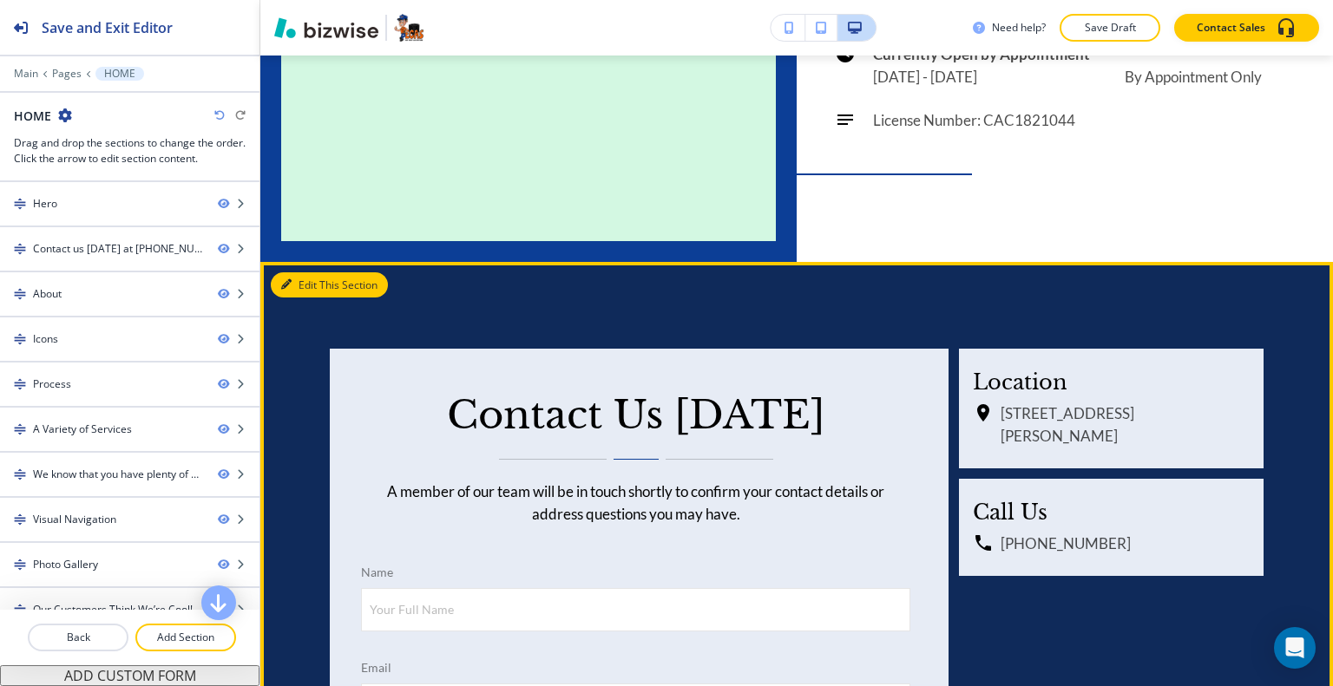
click at [292, 272] on button "Edit This Section" at bounding box center [329, 285] width 117 height 26
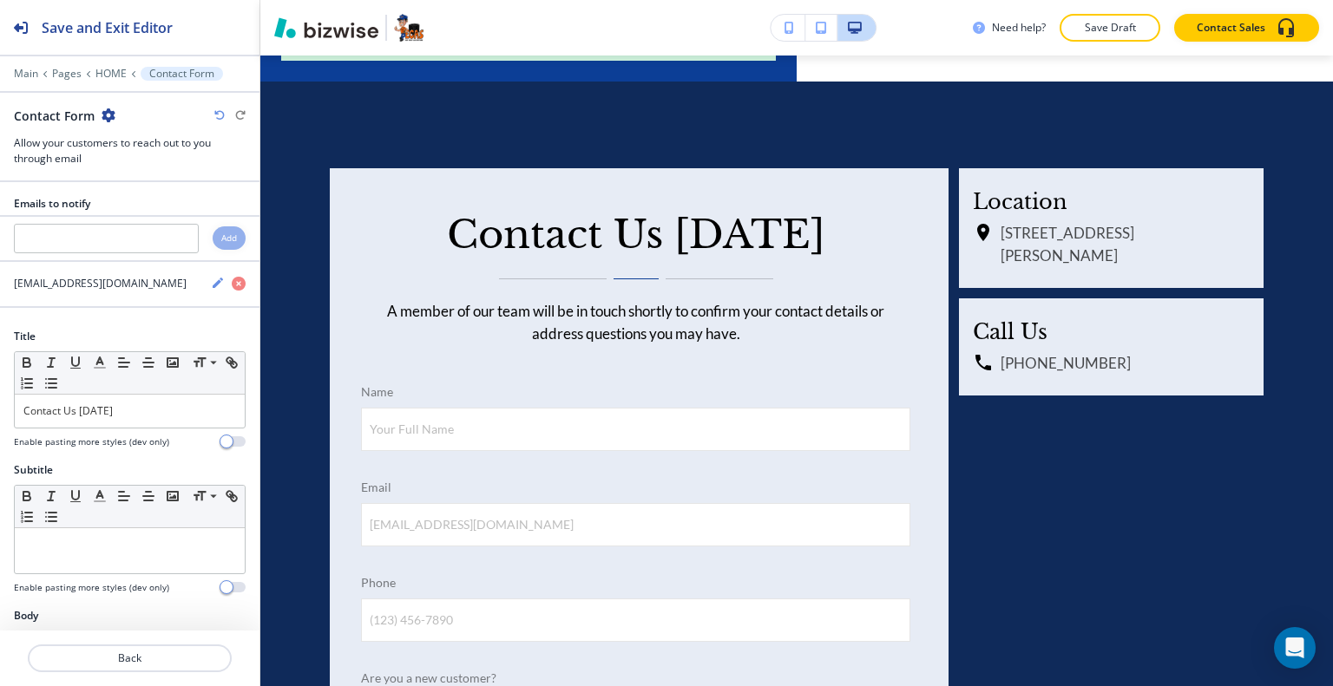
click at [108, 116] on icon "button" at bounding box center [109, 115] width 14 height 14
click at [138, 173] on p "Duplicate Section" at bounding box center [155, 175] width 88 height 16
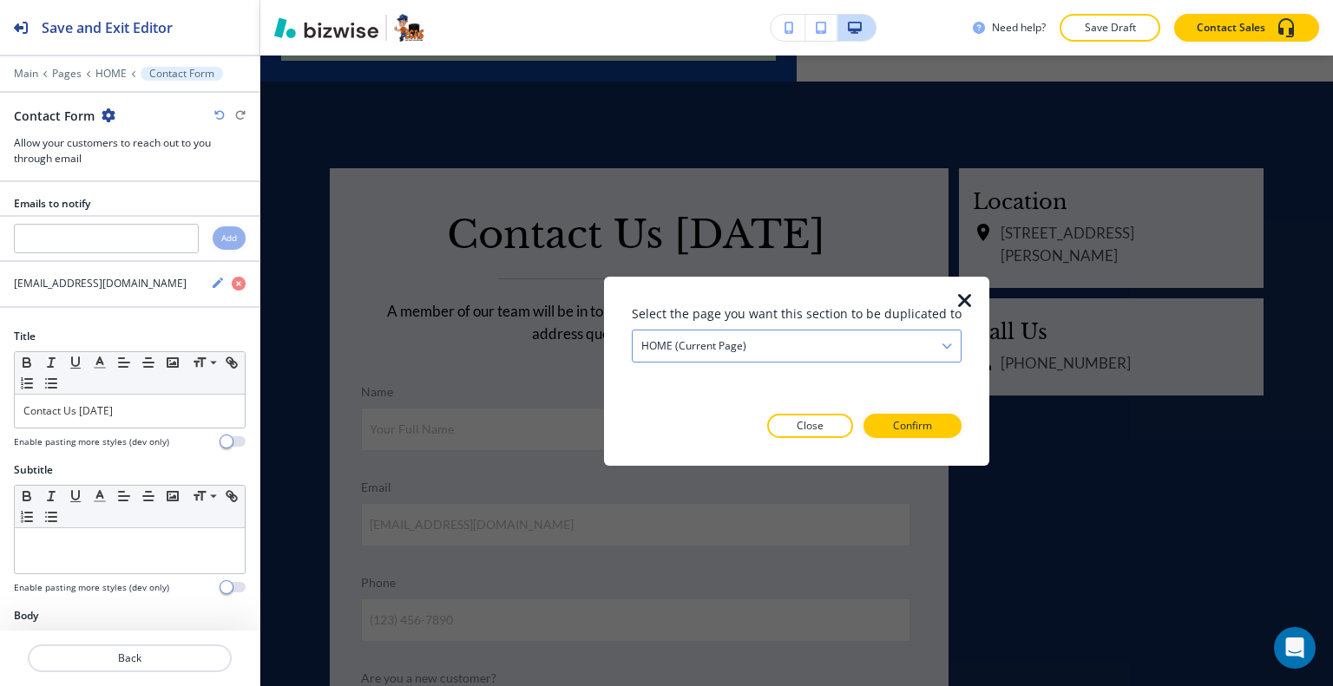
click at [816, 337] on div "HOME (current page)" at bounding box center [796, 345] width 328 height 31
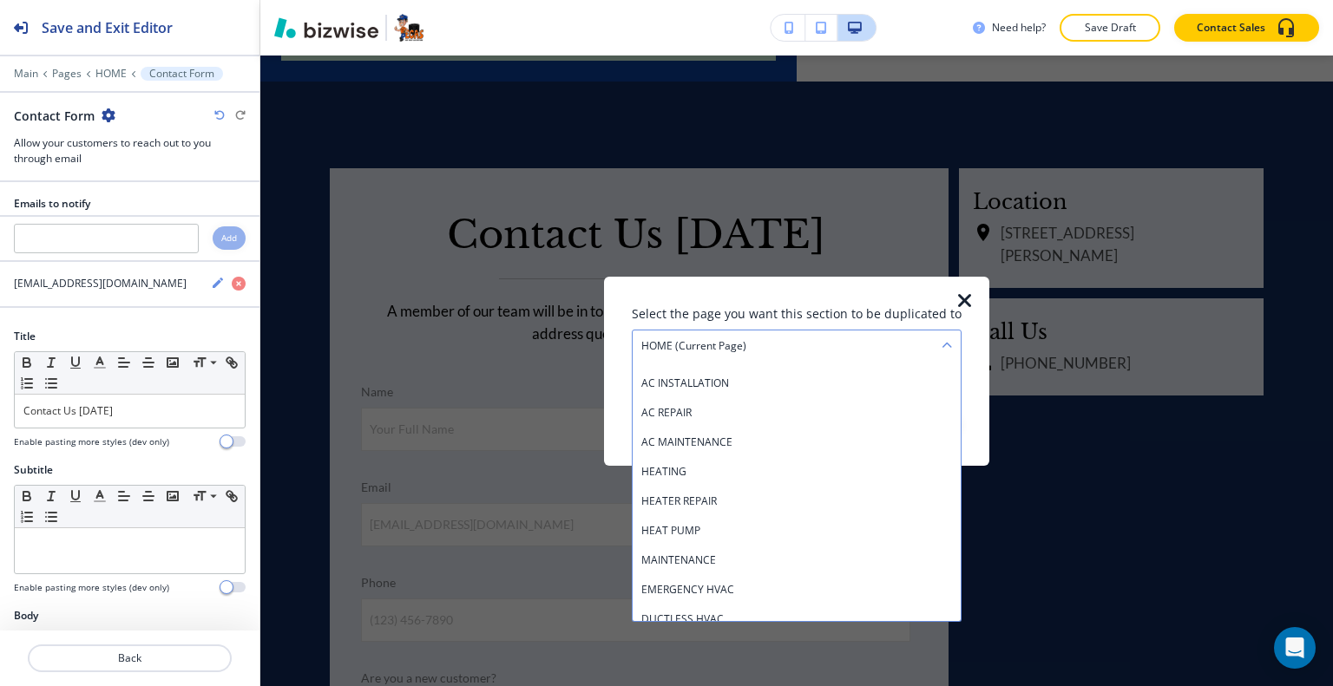
scroll to position [607, 0]
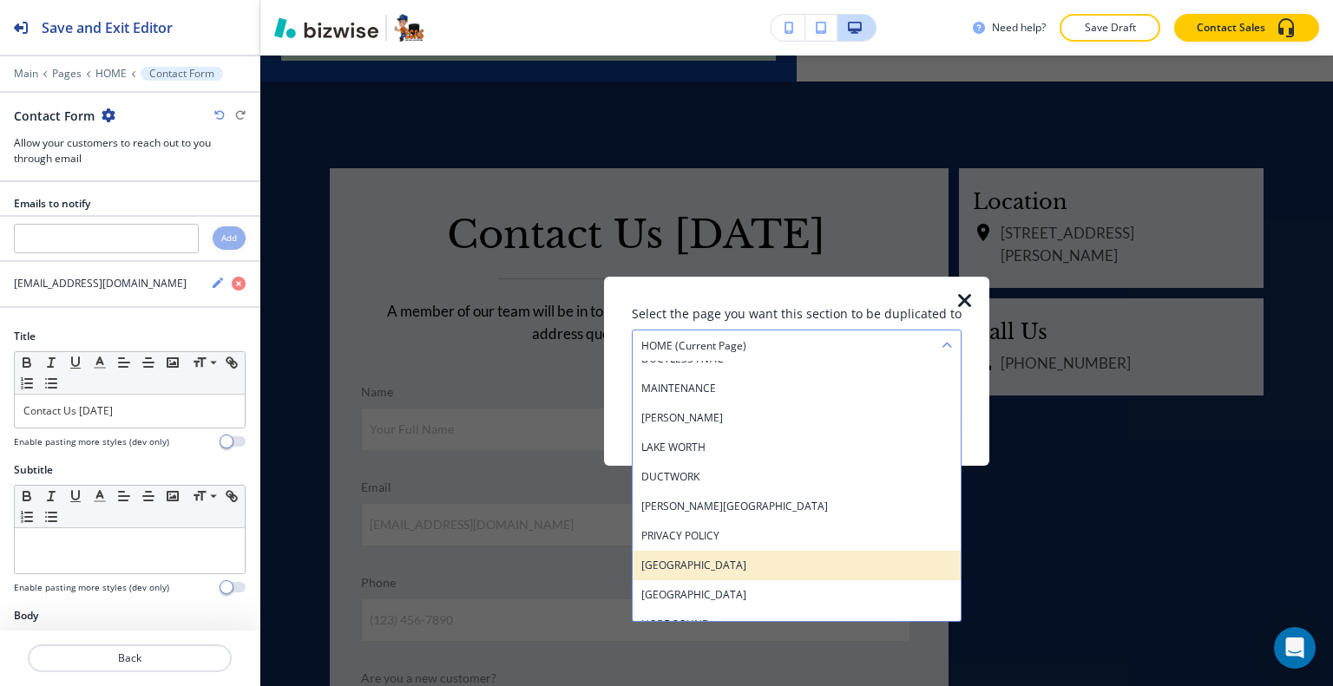
click at [722, 561] on h4 "[GEOGRAPHIC_DATA]" at bounding box center [796, 565] width 311 height 16
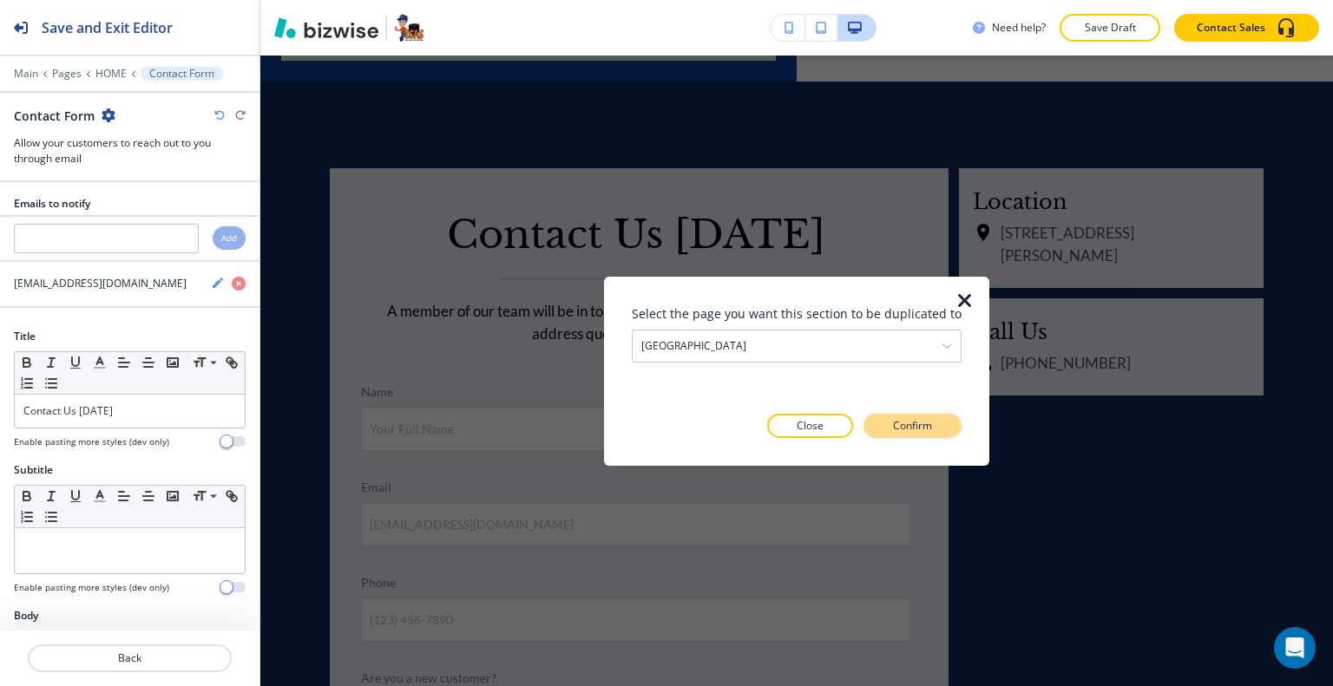
click at [899, 416] on button "Confirm" at bounding box center [912, 426] width 98 height 24
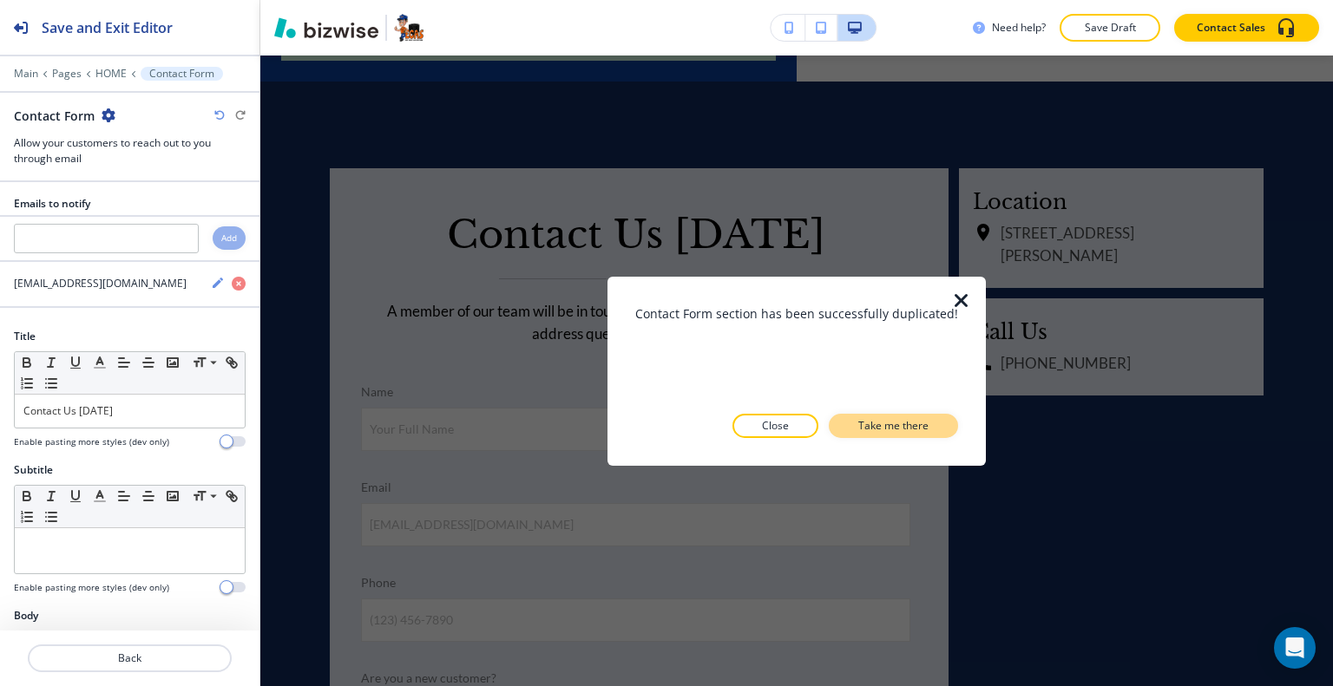
click at [904, 426] on p "Take me there" at bounding box center [893, 426] width 70 height 16
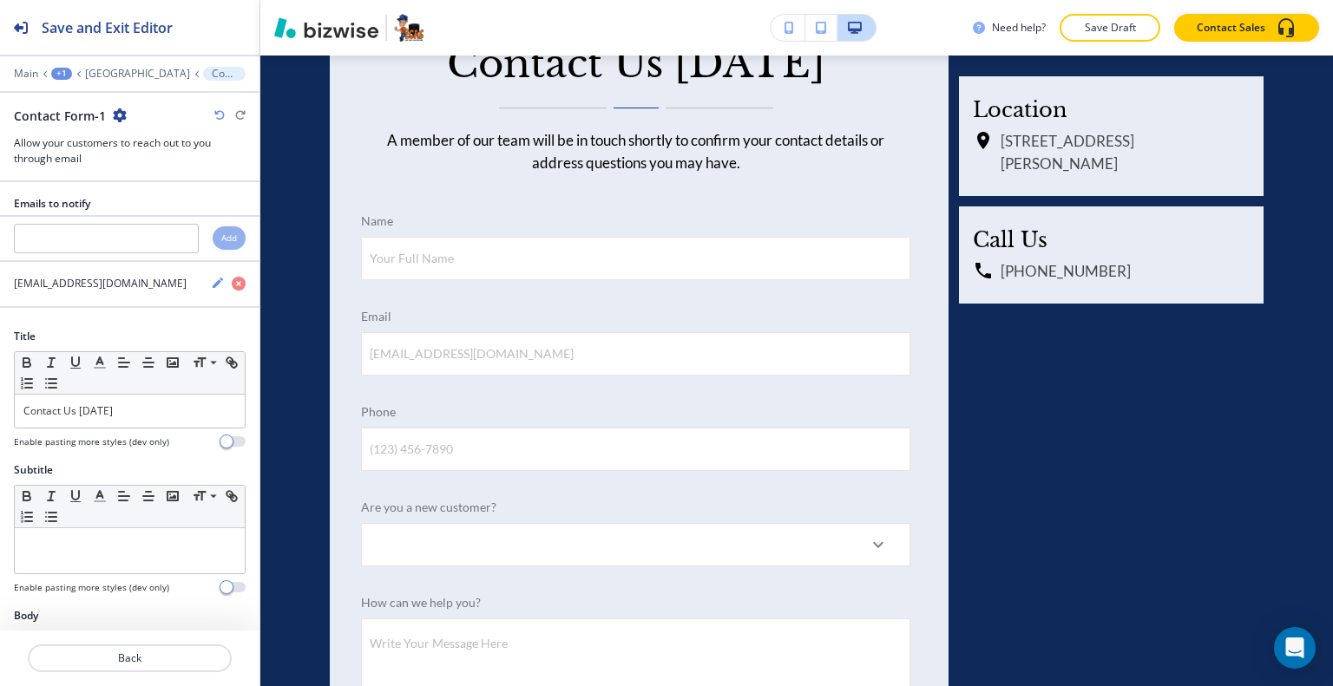
scroll to position [5996, 0]
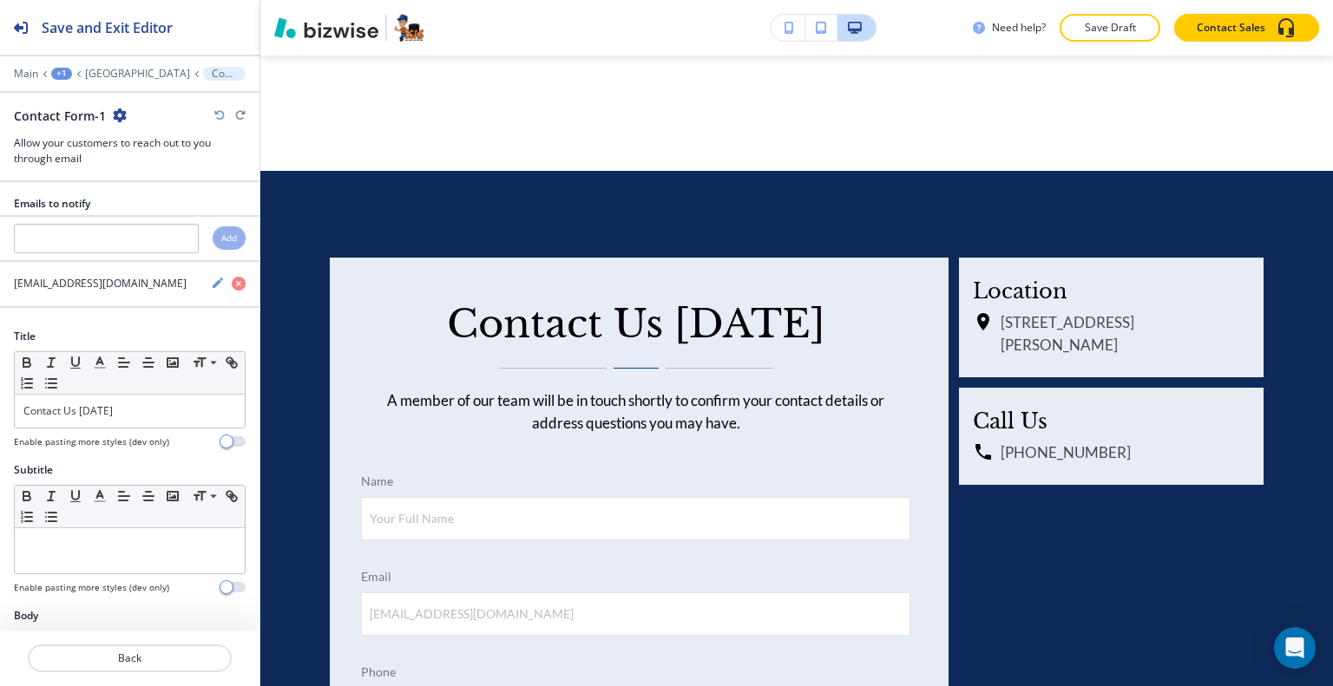
drag, startPoint x: 1315, startPoint y: 553, endPoint x: 1332, endPoint y: 493, distance: 62.1
click at [1332, 493] on div "Edit 772-272-3227 info@ecasfl.com 2190 Reserve Park Trce unit 1, Port St. Lucie…" at bounding box center [796, 371] width 1072 height 631
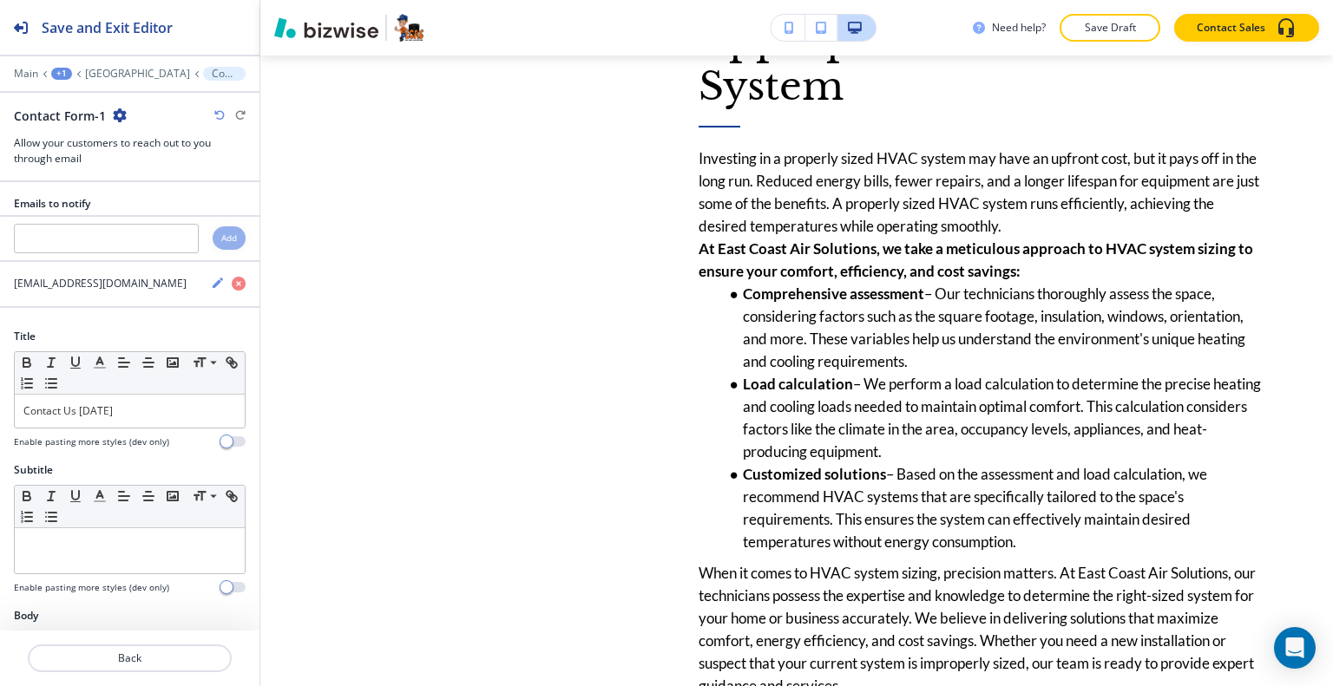
scroll to position [0, 0]
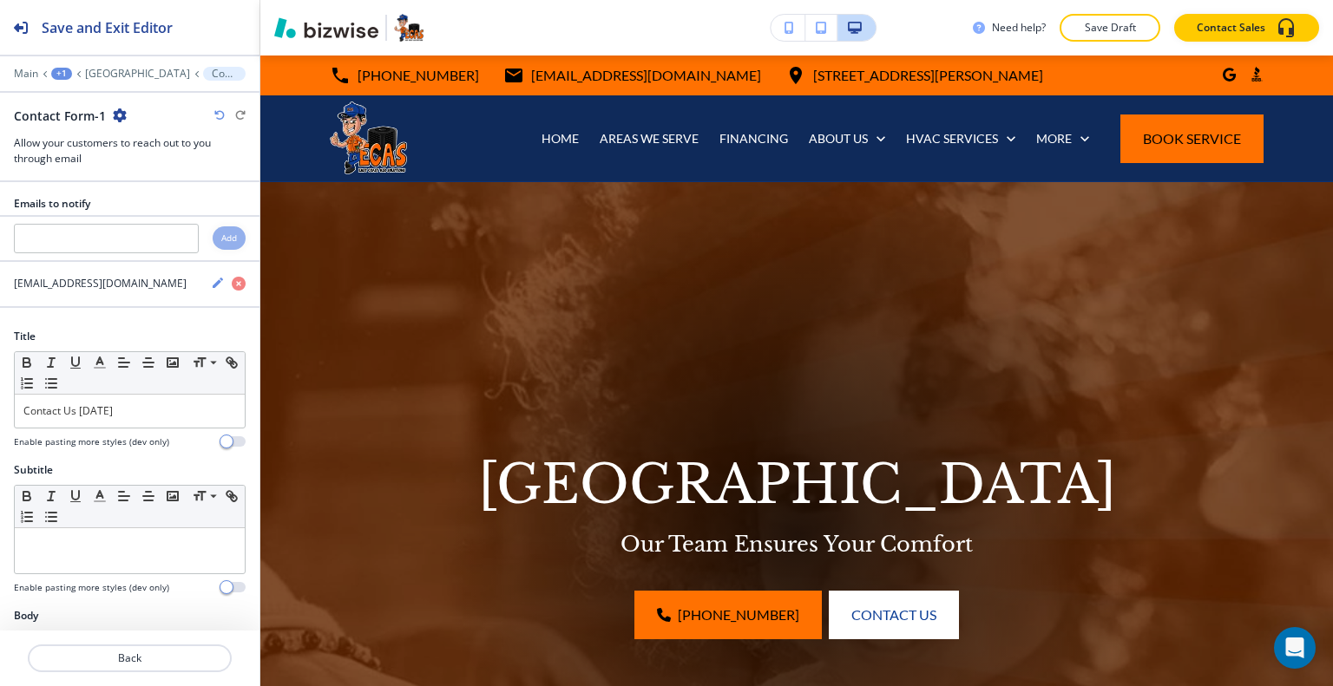
click at [1105, 43] on div "Need help? Save Draft Contact Sales" at bounding box center [796, 28] width 1072 height 56
click at [1104, 25] on p "Save Draft" at bounding box center [1110, 28] width 56 height 16
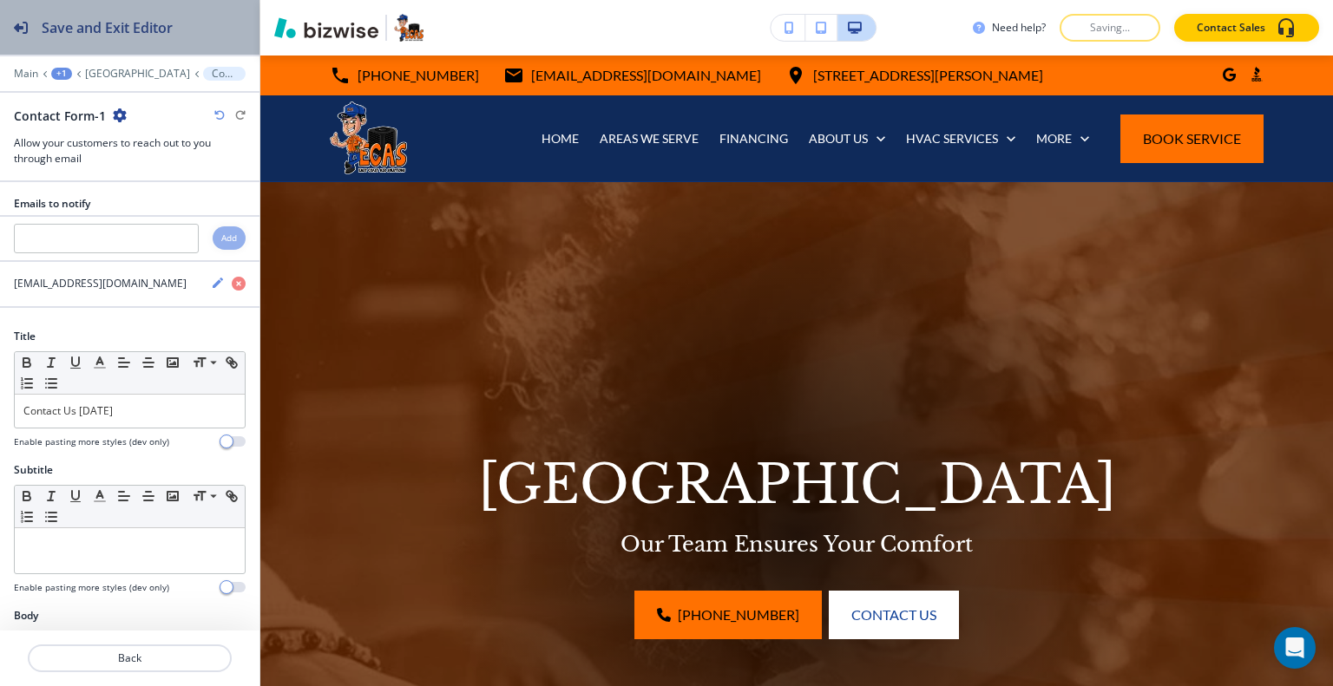
click at [81, 23] on h2 "Save and Exit Editor" at bounding box center [107, 27] width 131 height 21
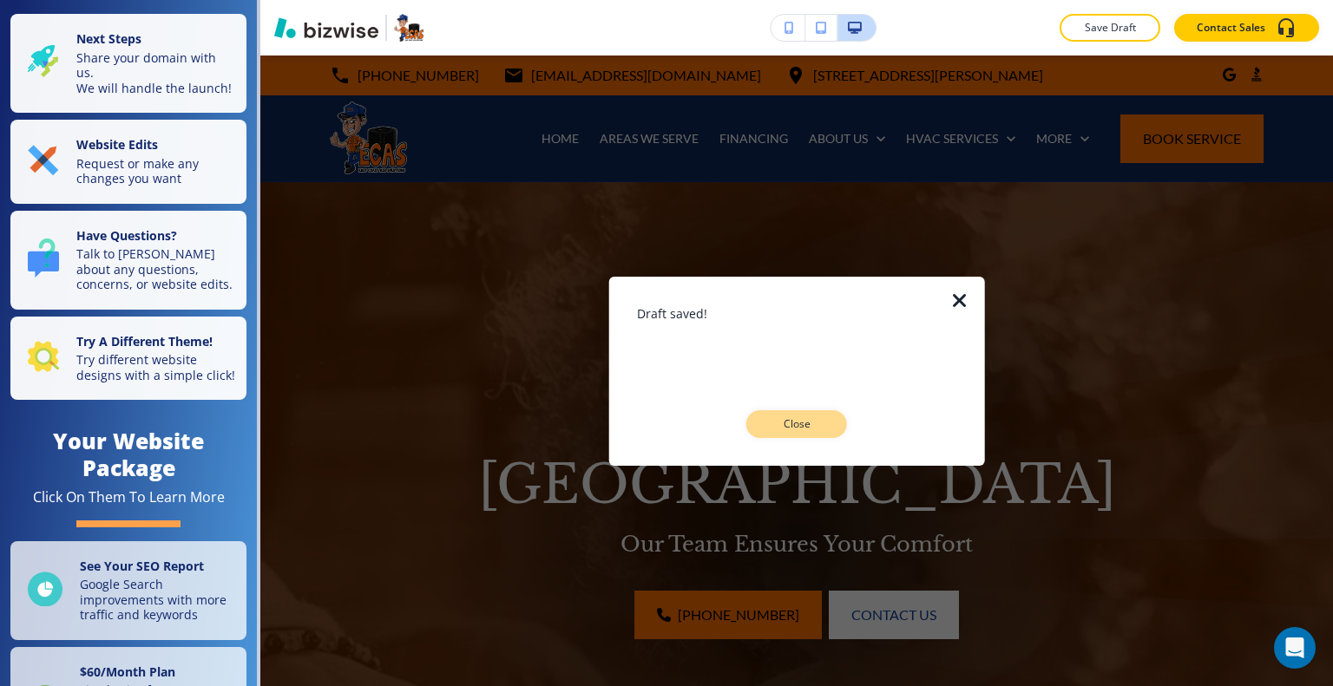
click at [831, 424] on button "Close" at bounding box center [796, 424] width 101 height 28
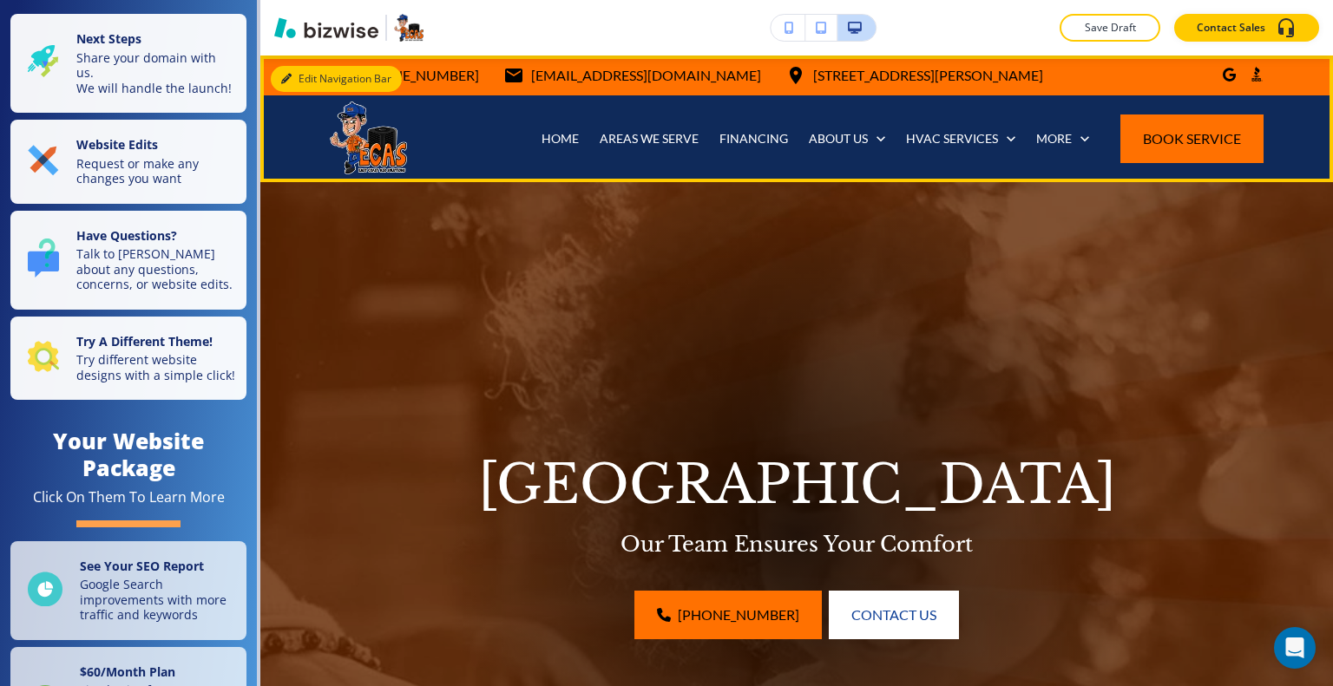
click at [293, 79] on button "Edit Navigation Bar" at bounding box center [336, 79] width 131 height 26
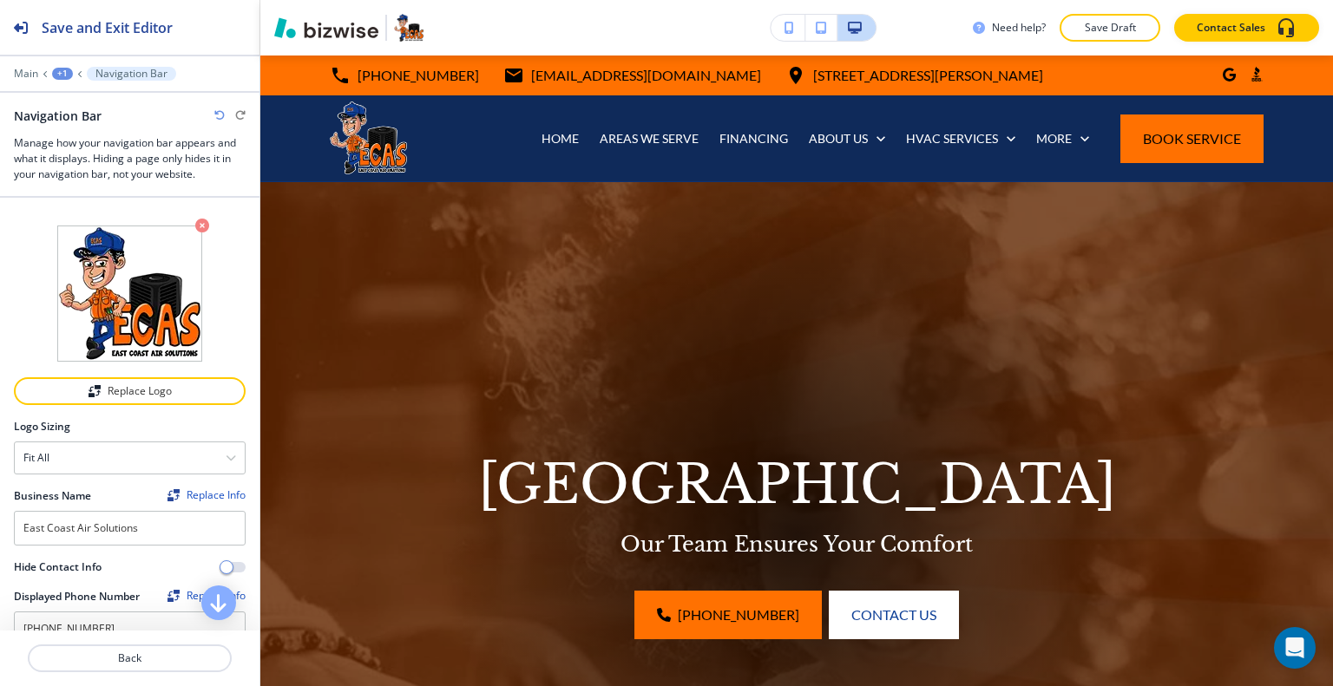
click at [54, 75] on div "+1" at bounding box center [62, 74] width 21 height 12
click at [32, 72] on p "Main" at bounding box center [26, 74] width 24 height 12
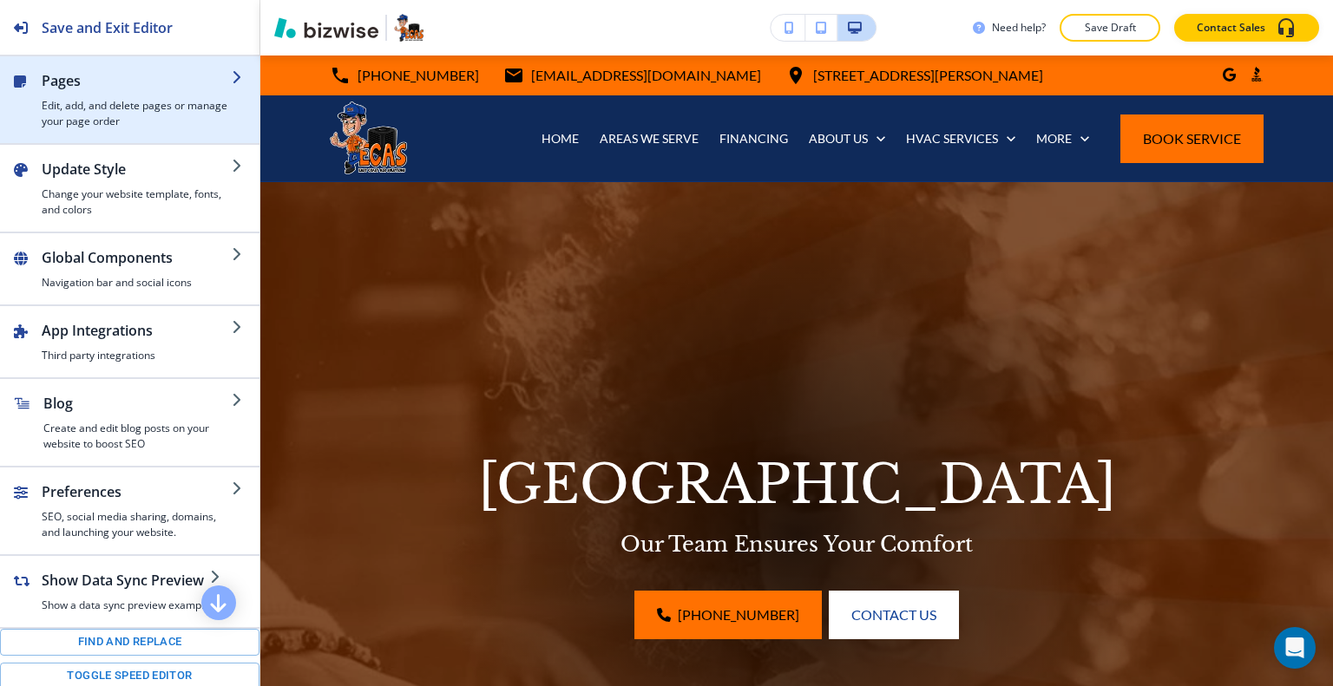
click at [52, 76] on h2 "Pages" at bounding box center [137, 80] width 190 height 21
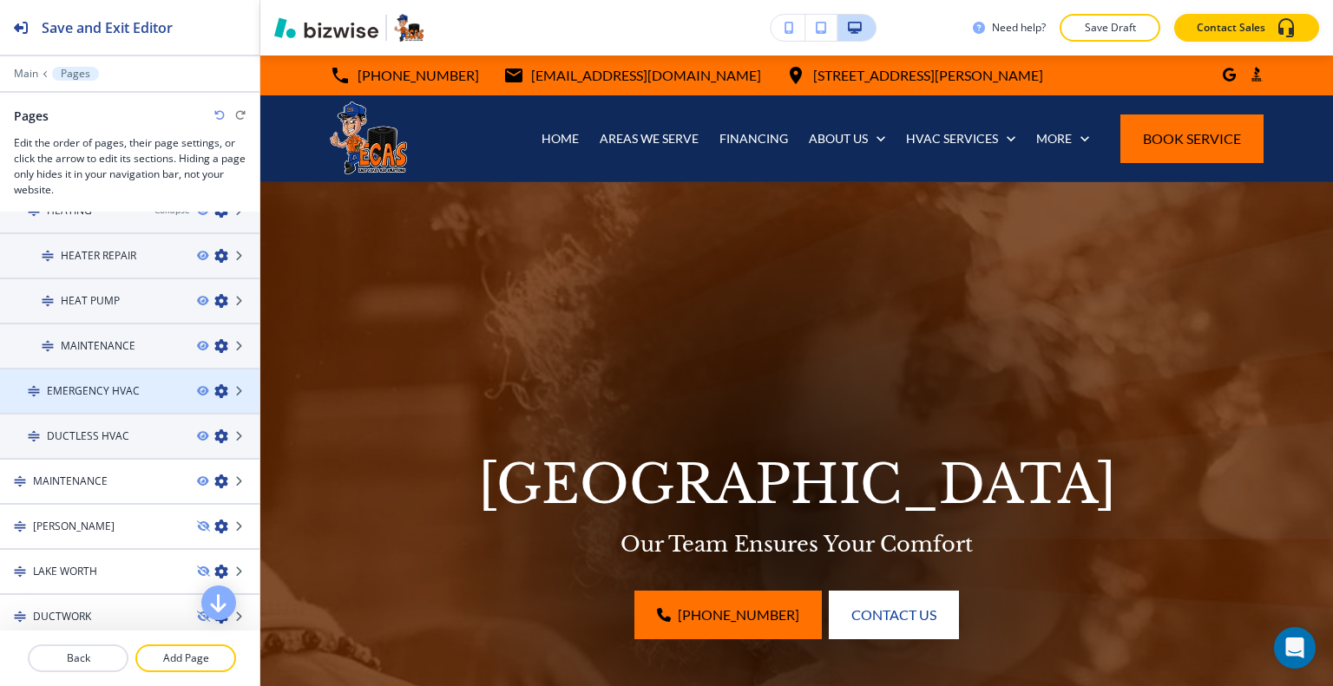
scroll to position [607, 0]
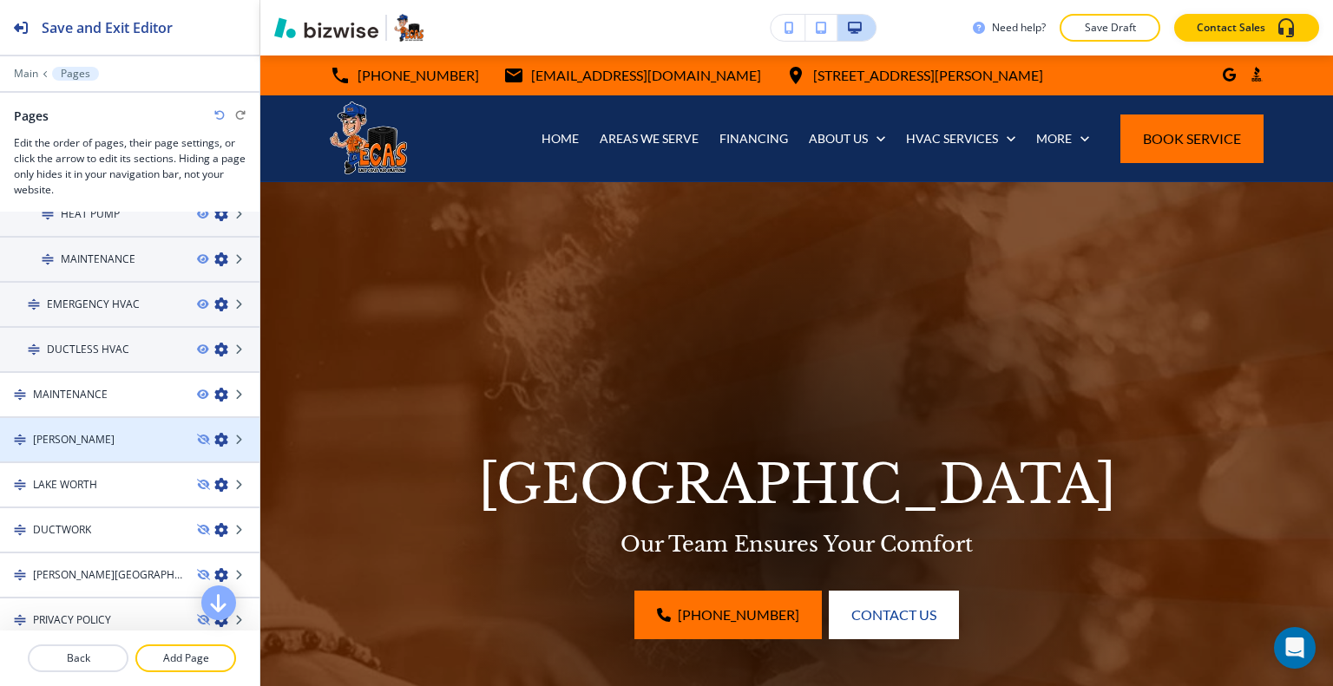
click at [87, 439] on div "[PERSON_NAME]" at bounding box center [91, 440] width 183 height 16
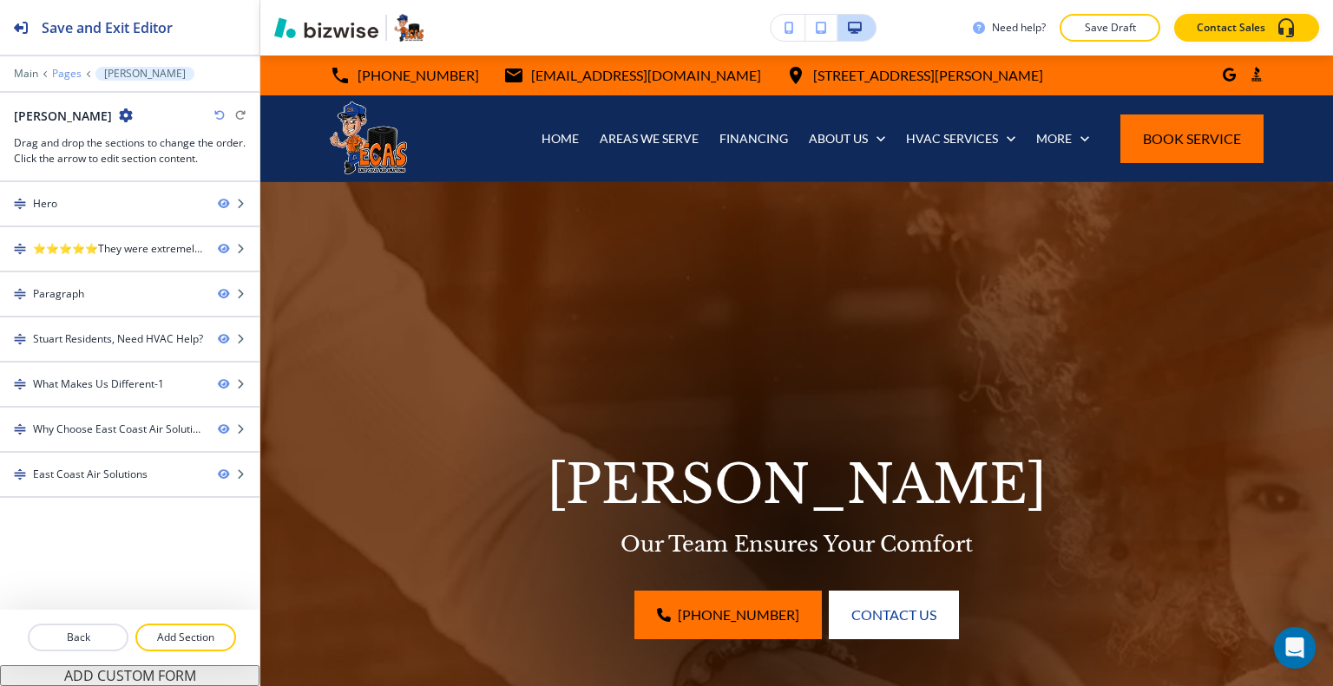
click at [69, 78] on p "Pages" at bounding box center [66, 74] width 29 height 12
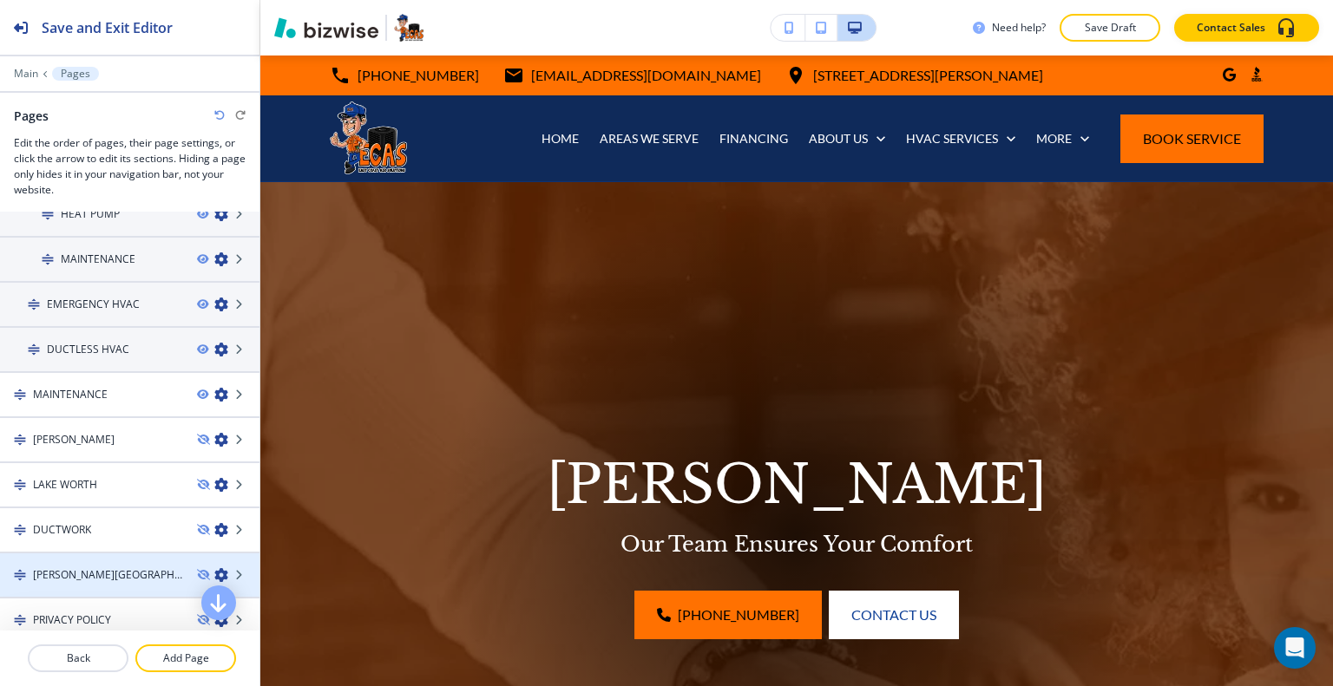
scroll to position [694, 0]
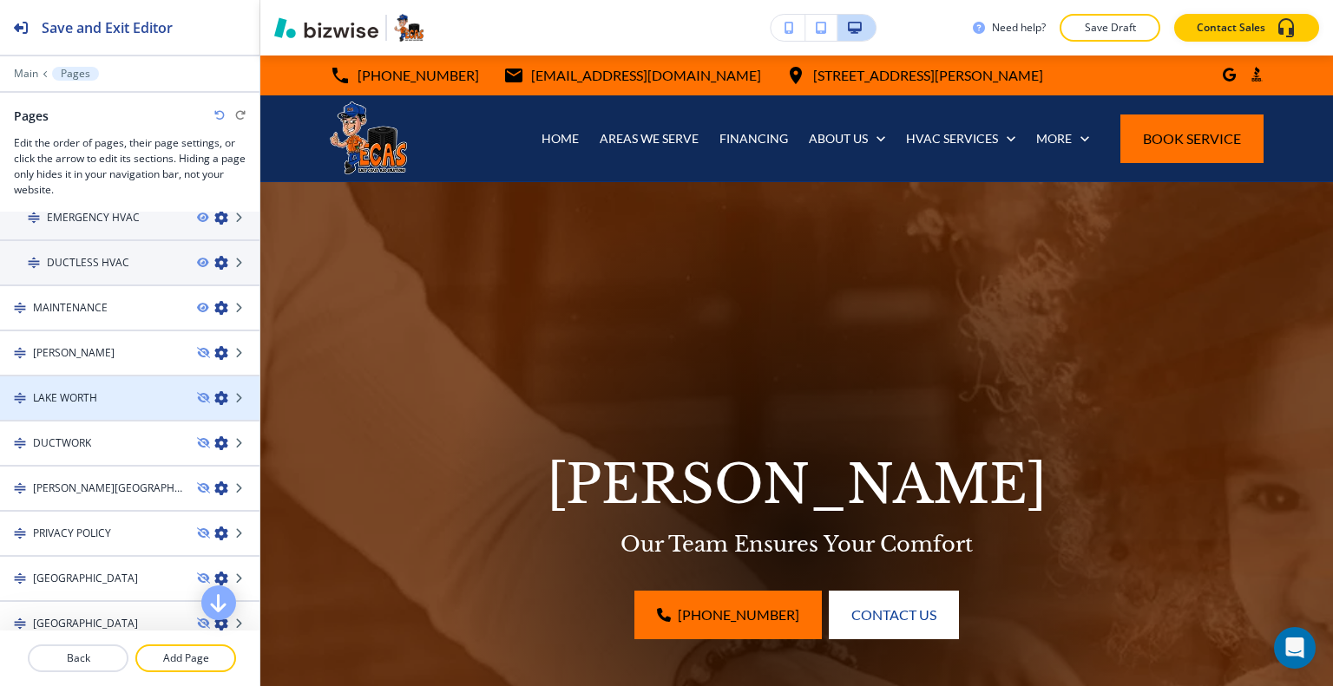
click at [89, 391] on h4 "LAKE WORTH" at bounding box center [65, 398] width 64 height 16
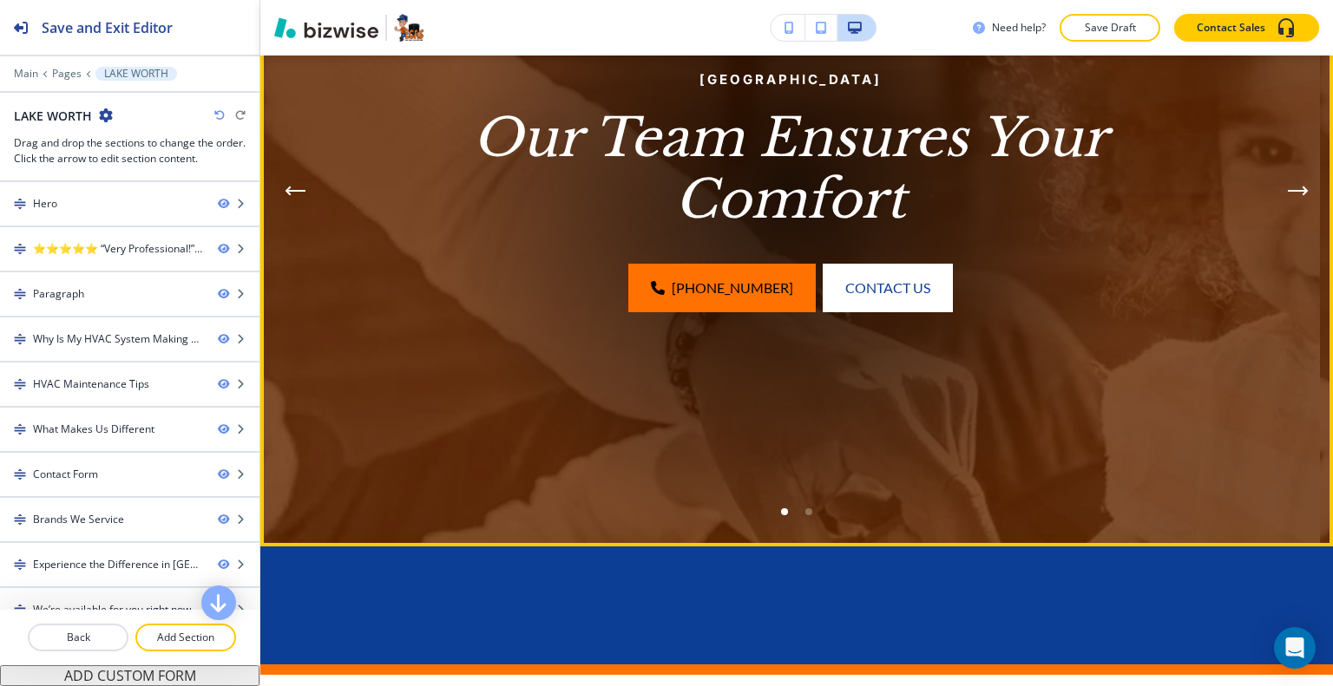
scroll to position [87, 0]
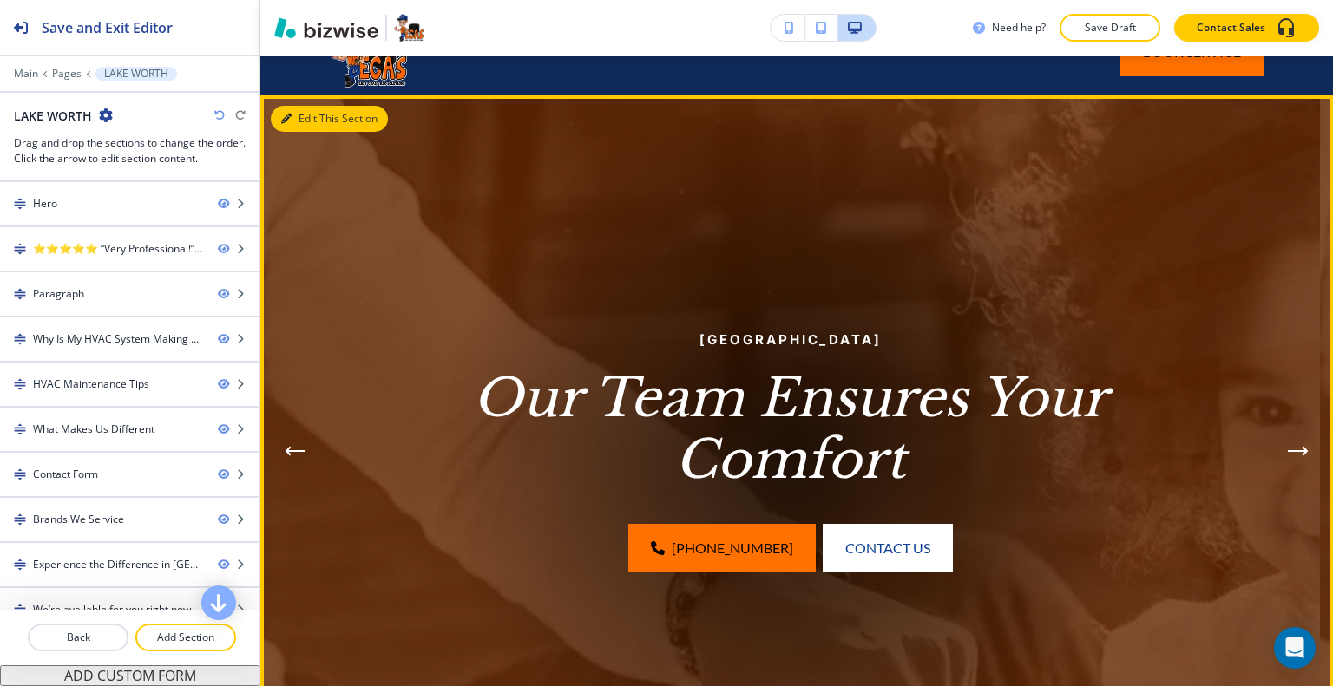
click at [309, 107] on button "Edit This Section" at bounding box center [329, 119] width 117 height 26
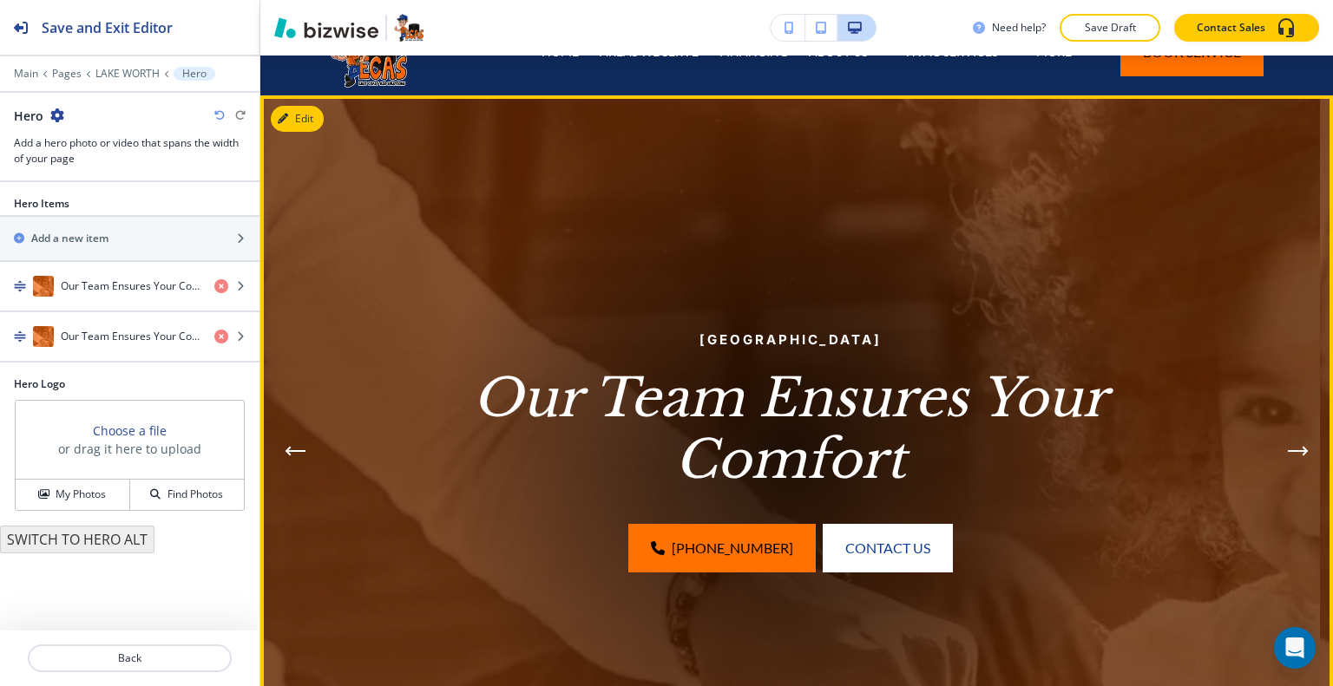
scroll to position [127, 0]
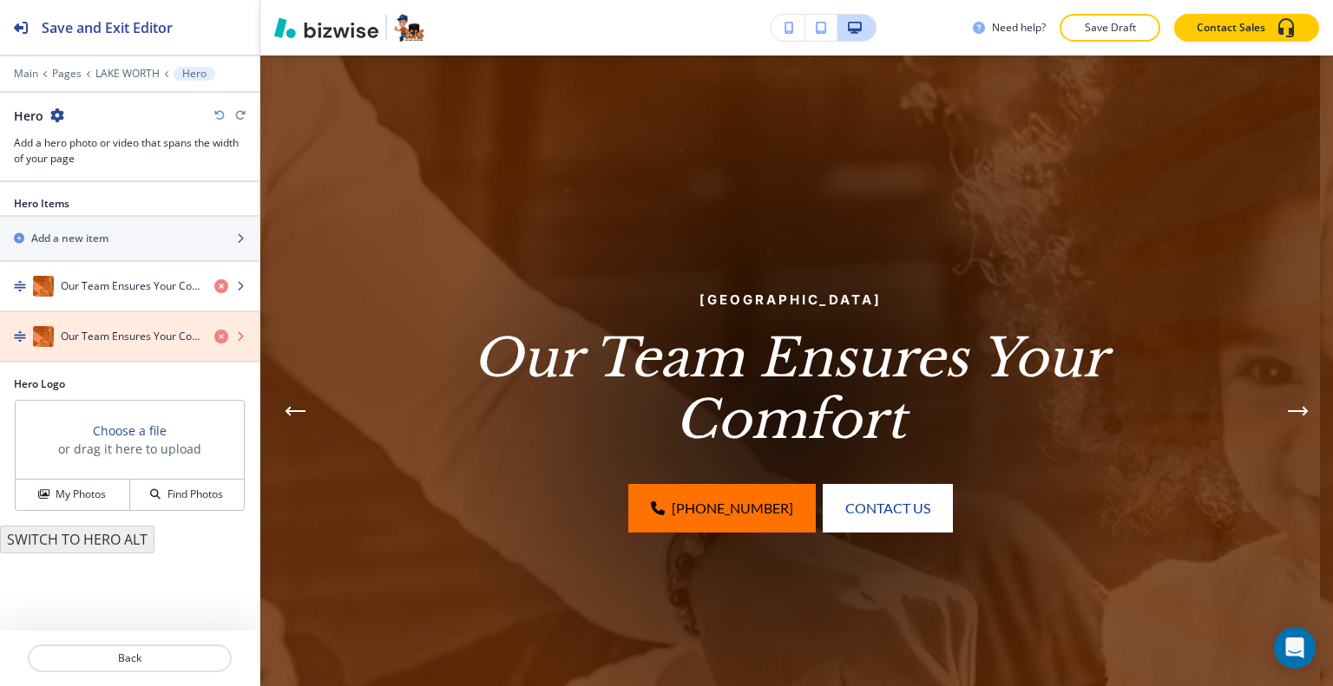
click at [221, 332] on icon "button" at bounding box center [221, 337] width 14 height 14
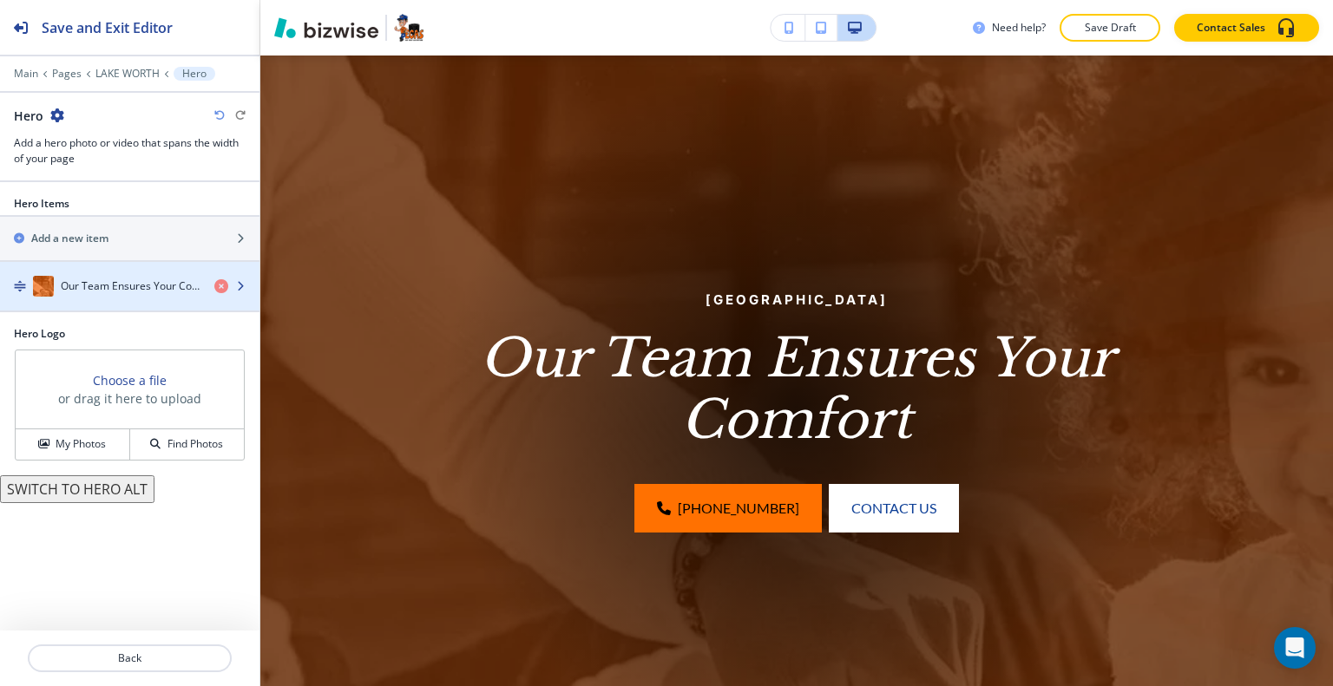
click at [191, 286] on h4 "Our Team Ensures Your Comfort" at bounding box center [131, 286] width 140 height 16
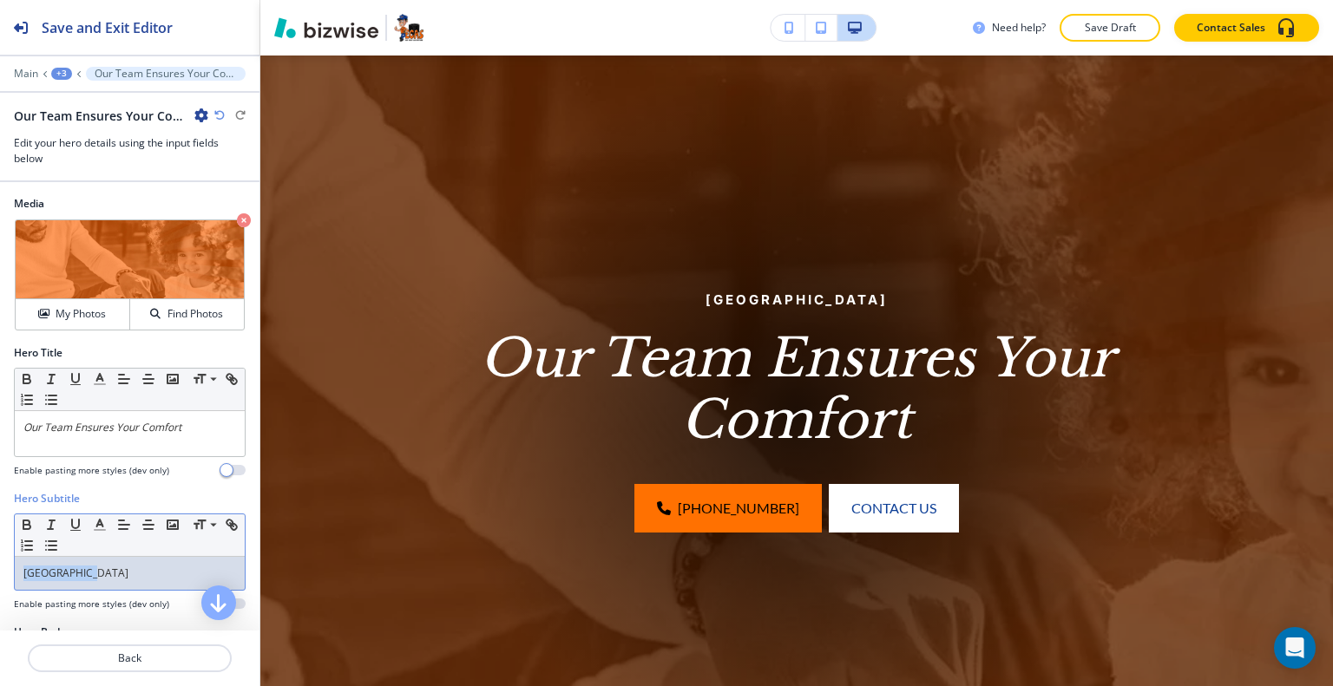
drag, startPoint x: 127, startPoint y: 562, endPoint x: 7, endPoint y: 586, distance: 122.2
click at [2, 586] on div "Hero Subtitle Small Normal Large Huge Lake Worth Enable pasting more styles (de…" at bounding box center [129, 558] width 259 height 134
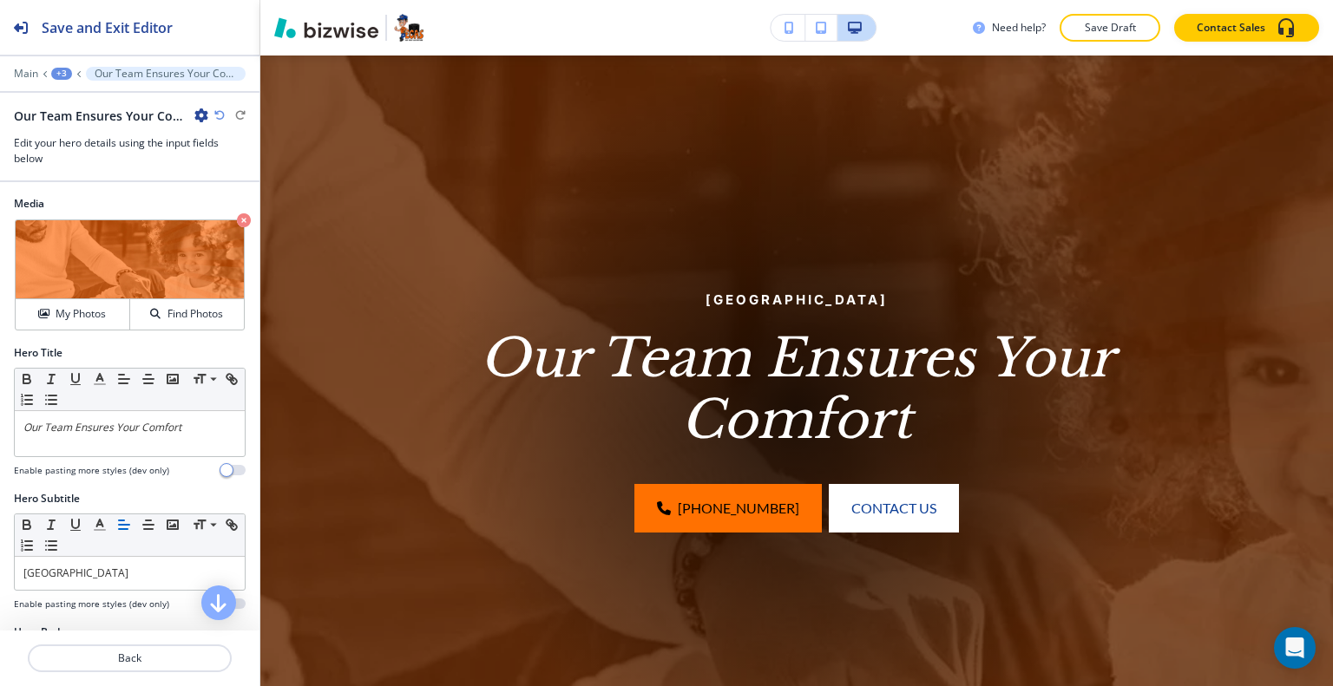
drag, startPoint x: 56, startPoint y: 589, endPoint x: 49, endPoint y: 596, distance: 9.2
drag, startPoint x: 49, startPoint y: 596, endPoint x: 31, endPoint y: 586, distance: 21.0
click at [31, 586] on div "Lake Worth" at bounding box center [130, 573] width 230 height 33
drag, startPoint x: 98, startPoint y: 565, endPoint x: 8, endPoint y: 567, distance: 90.3
click at [8, 567] on div "Hero Subtitle Small Normal Large Huge Lake Worth Enable pasting more styles (de…" at bounding box center [129, 558] width 259 height 134
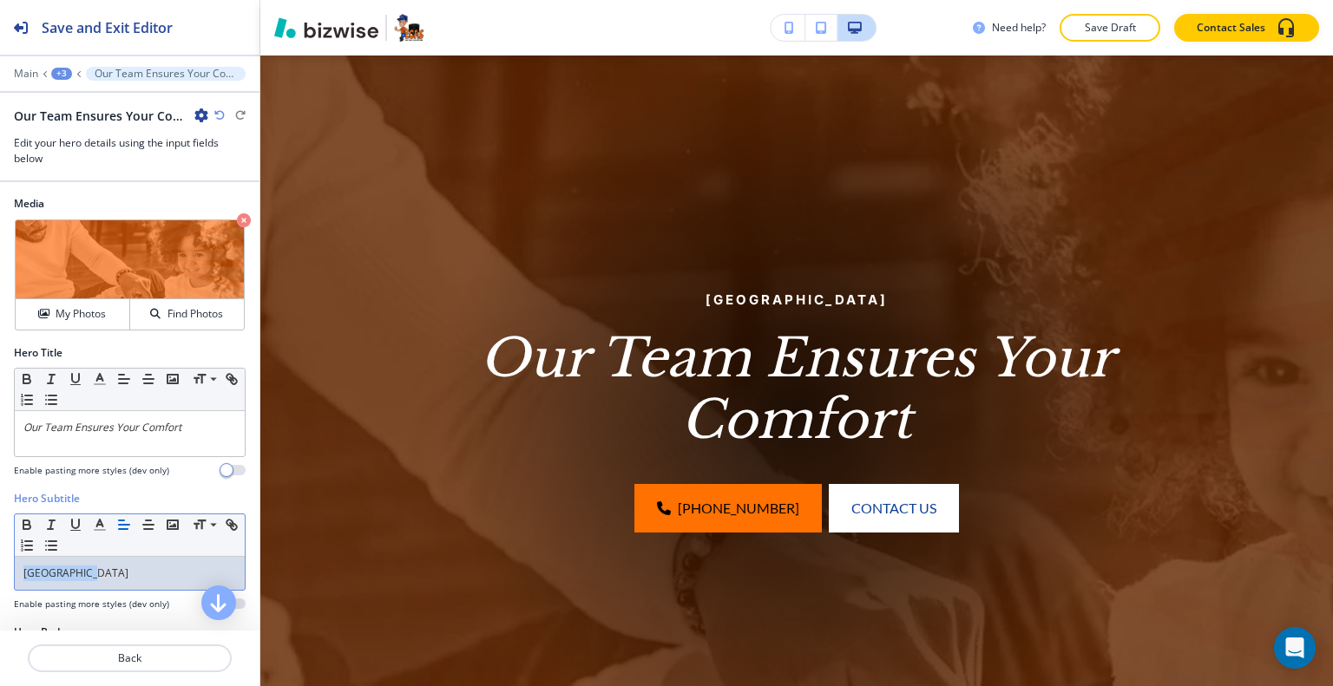
copy p "Lake Worth"
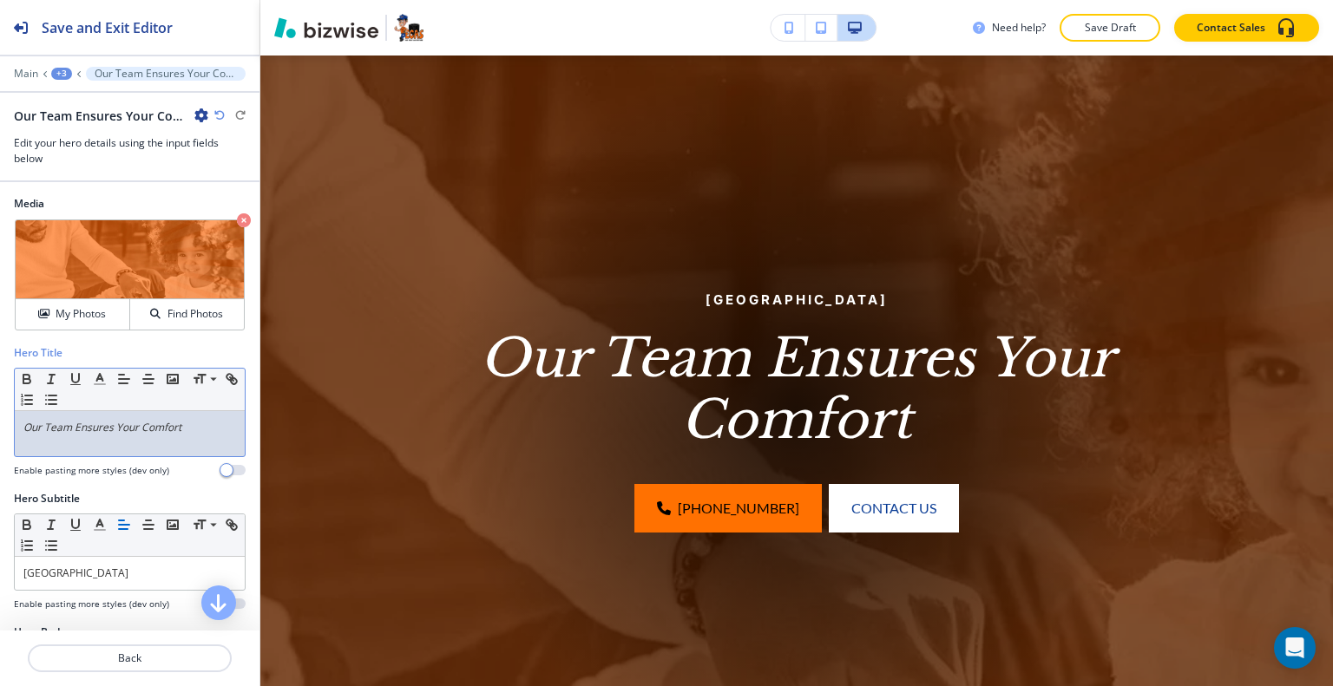
click at [21, 418] on div "Our Team Ensures Your Comfort" at bounding box center [130, 433] width 230 height 45
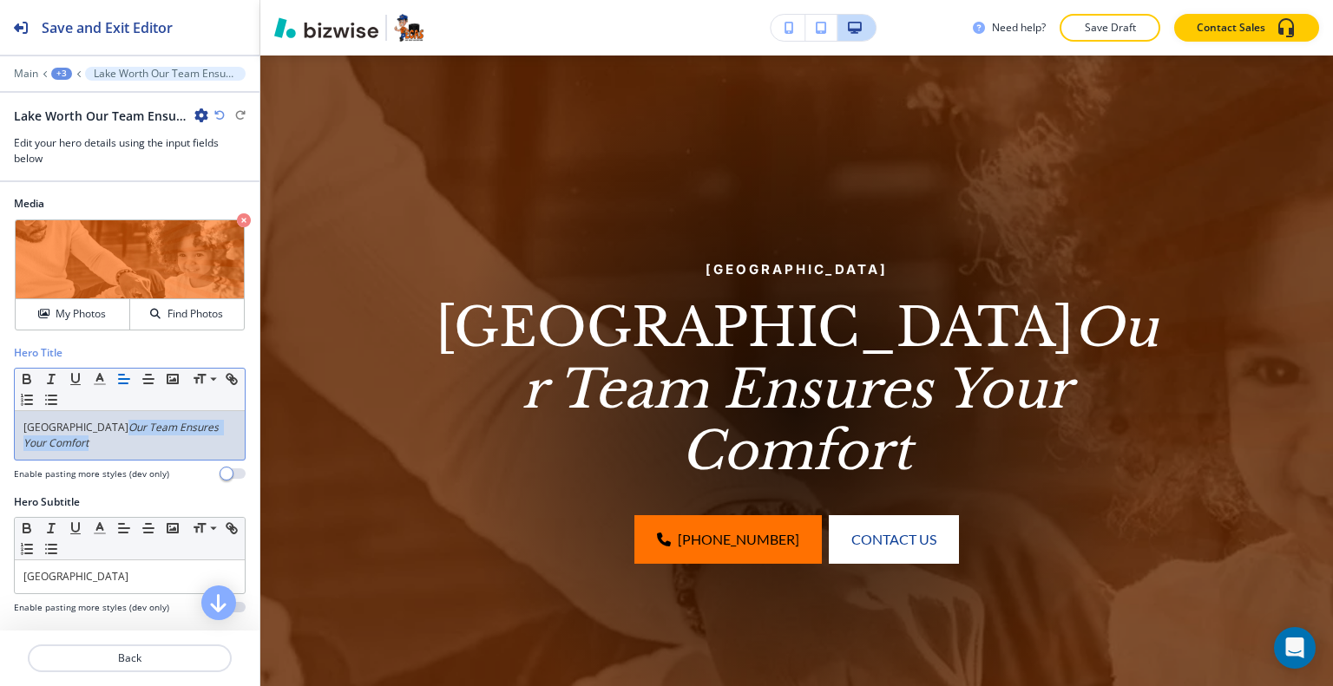
drag, startPoint x: 87, startPoint y: 446, endPoint x: 87, endPoint y: 424, distance: 21.7
click at [87, 424] on p "Lake Worth Our Team Ensures Your Comfort" at bounding box center [129, 435] width 213 height 31
copy em "Our Team Ensures Your Comfort"
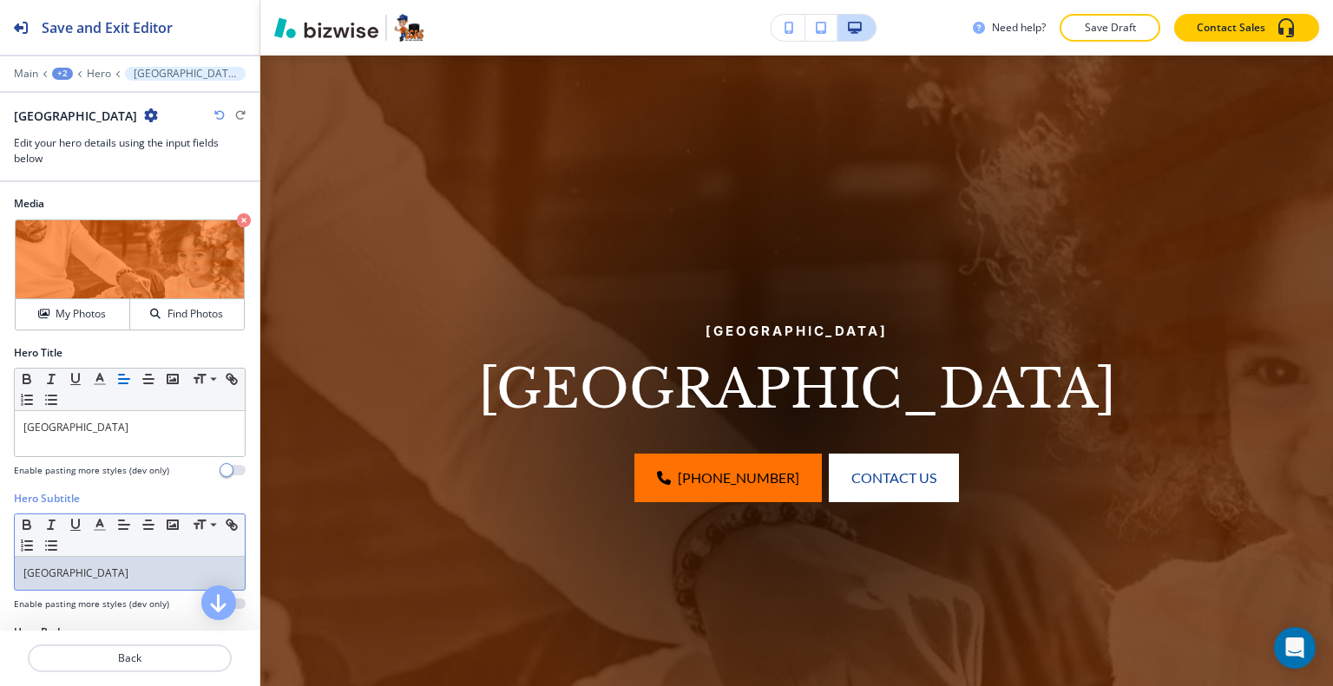
click at [118, 558] on div "Lake Worth" at bounding box center [130, 573] width 230 height 33
drag, startPoint x: 119, startPoint y: 560, endPoint x: 0, endPoint y: 555, distance: 118.9
click at [0, 555] on div "Hero Subtitle Small Normal Large Huge Lake Worth Enable pasting more styles (de…" at bounding box center [129, 558] width 259 height 134
drag, startPoint x: 39, startPoint y: 567, endPoint x: 83, endPoint y: 573, distance: 44.6
click at [83, 573] on p "Lake Worth" at bounding box center [129, 574] width 213 height 16
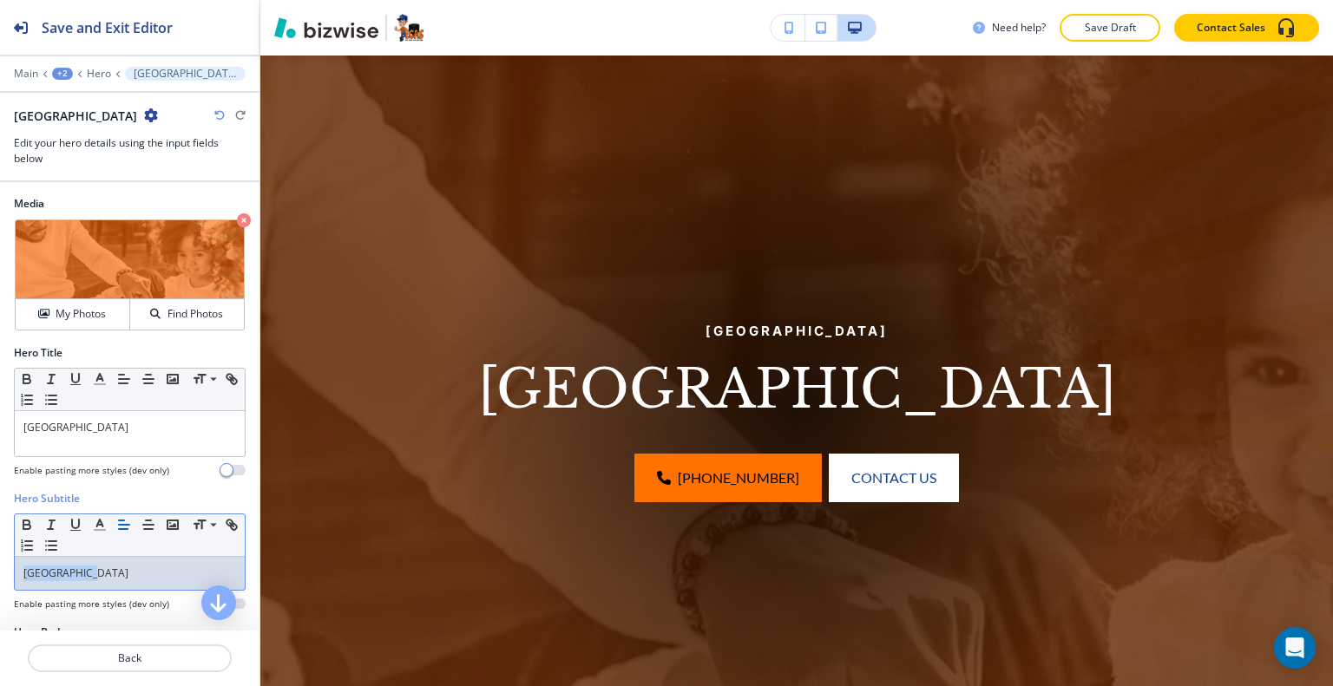
click at [137, 576] on p "Lake Worth" at bounding box center [129, 574] width 213 height 16
drag, startPoint x: 137, startPoint y: 576, endPoint x: 5, endPoint y: 542, distance: 136.1
click at [2, 542] on div "Hero Subtitle Small Normal Large Huge Lake Worth Enable pasting more styles (de…" at bounding box center [129, 558] width 259 height 134
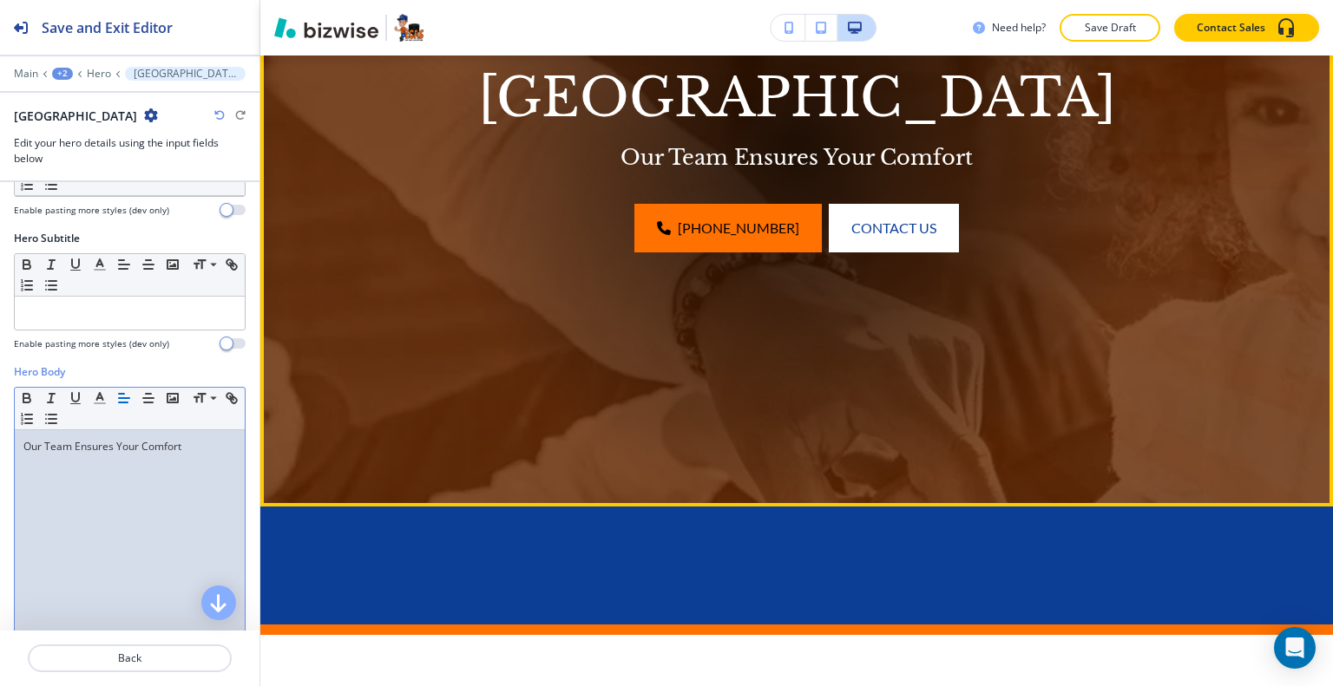
scroll to position [734, 0]
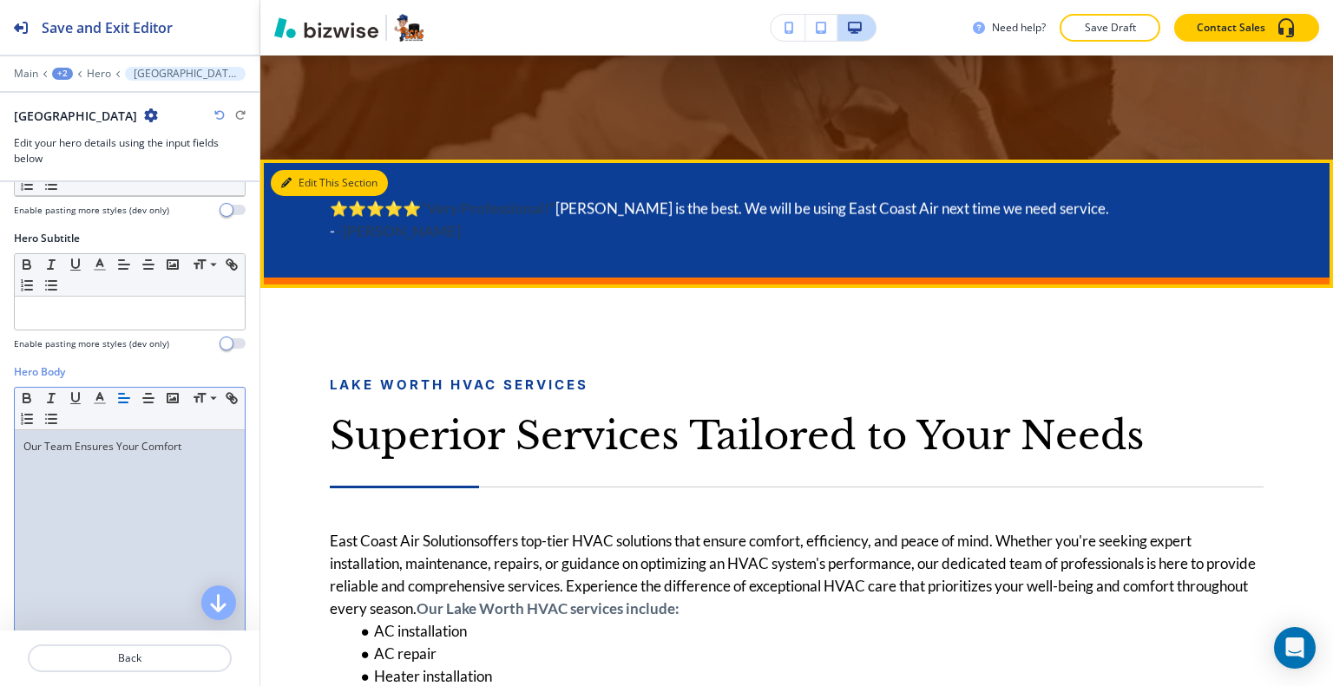
click at [302, 184] on button "Edit This Section" at bounding box center [329, 183] width 117 height 26
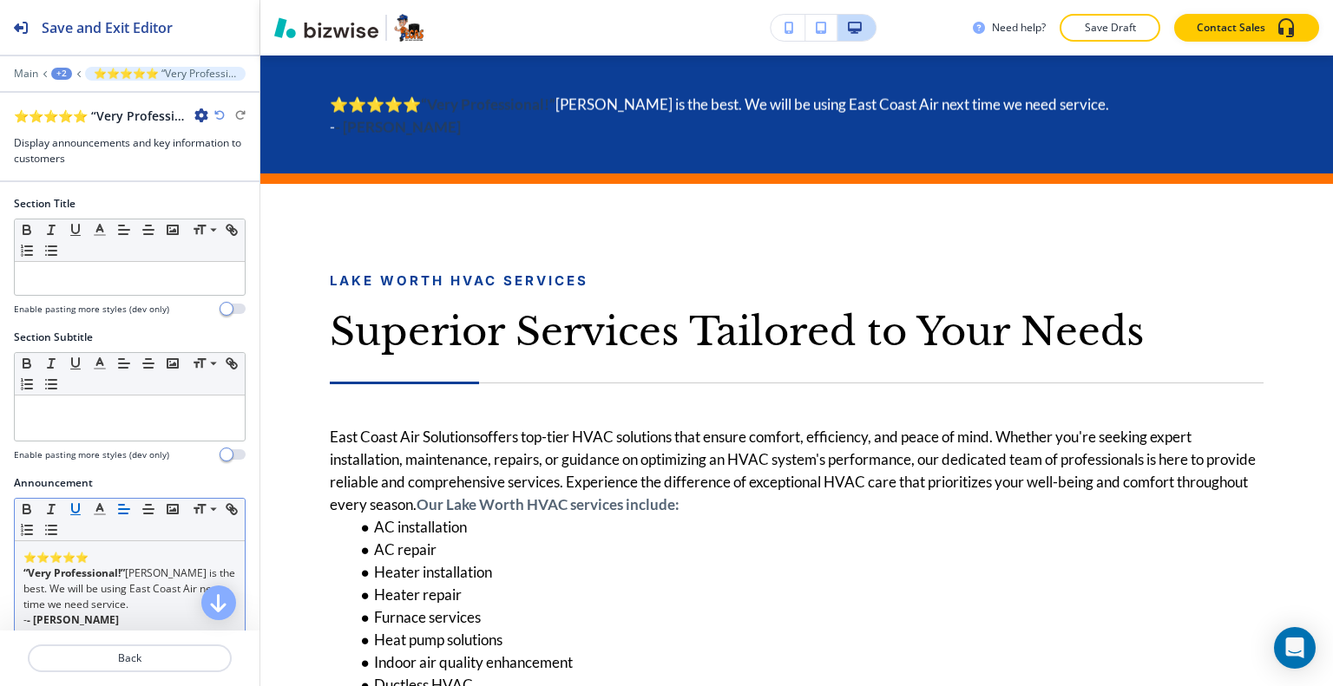
scroll to position [87, 0]
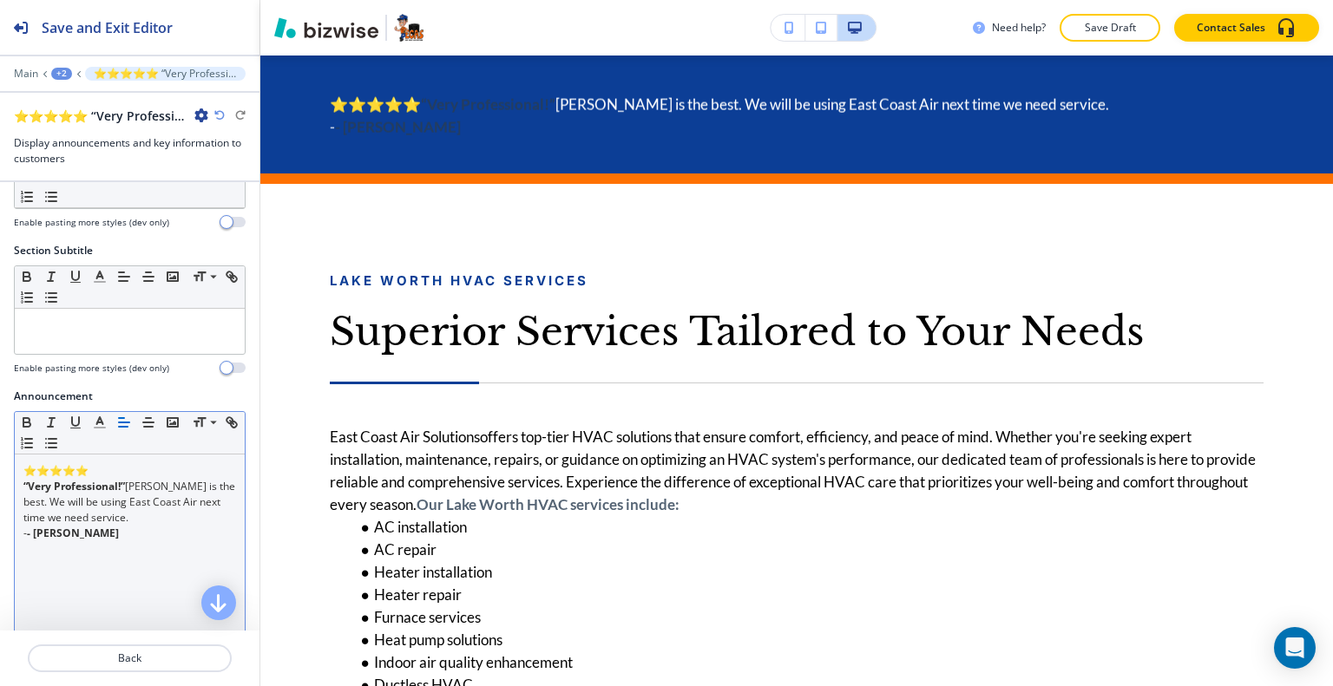
click at [101, 526] on p "- - Sandra B." at bounding box center [129, 534] width 213 height 16
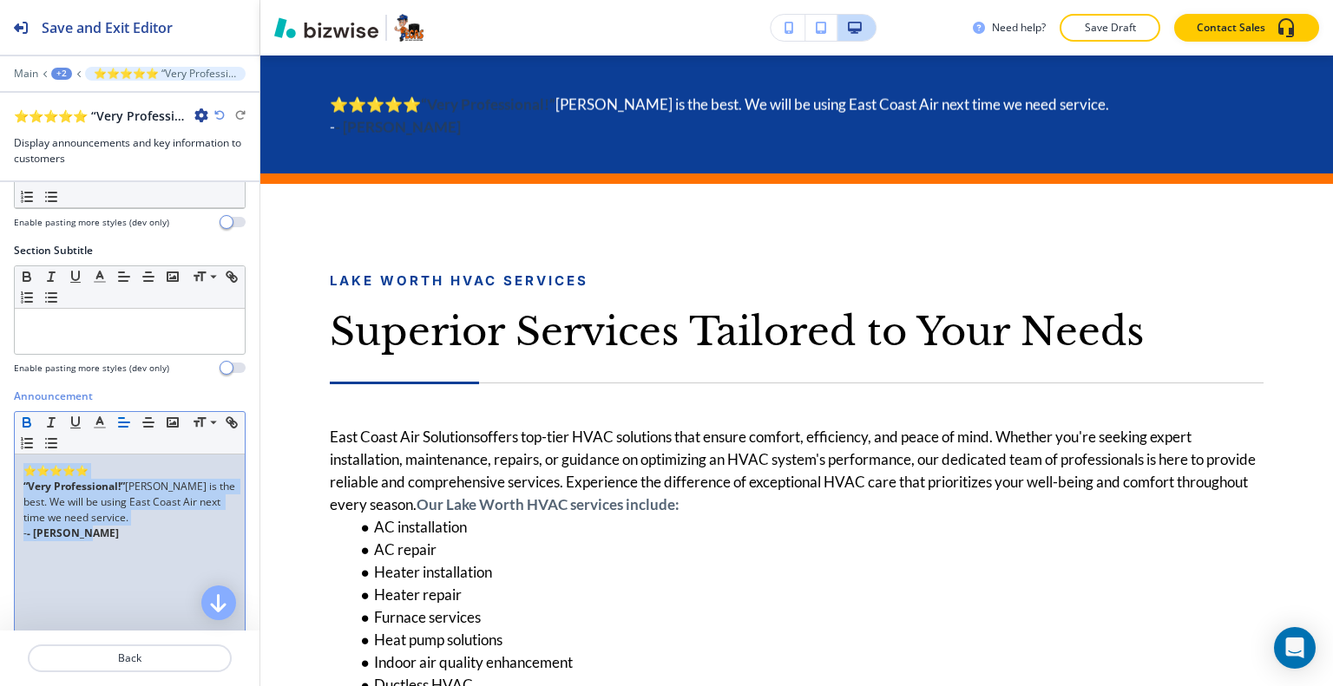
drag, startPoint x: 106, startPoint y: 547, endPoint x: 0, endPoint y: 442, distance: 149.7
click at [0, 442] on div "Announcement Small Normal Large Huge ⭐⭐⭐⭐⭐ “Very Professional!” Jim is the best…" at bounding box center [129, 552] width 259 height 326
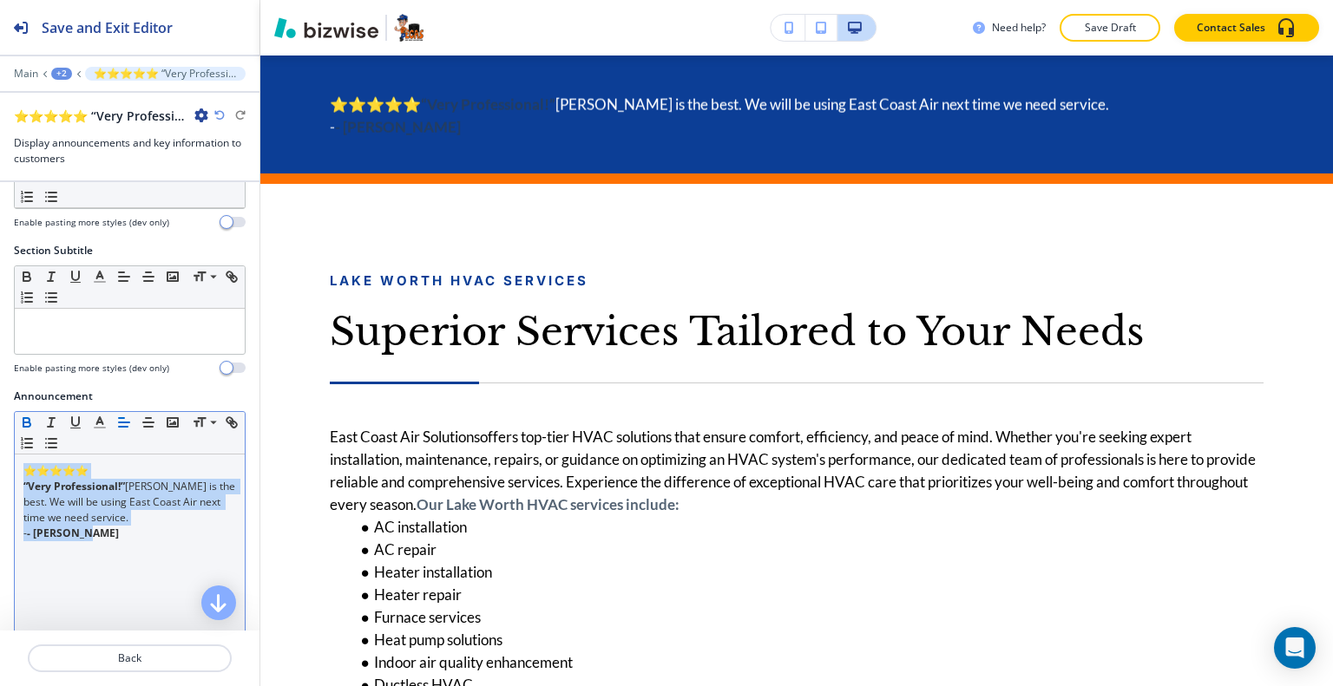
click at [18, 417] on button "button" at bounding box center [27, 422] width 24 height 21
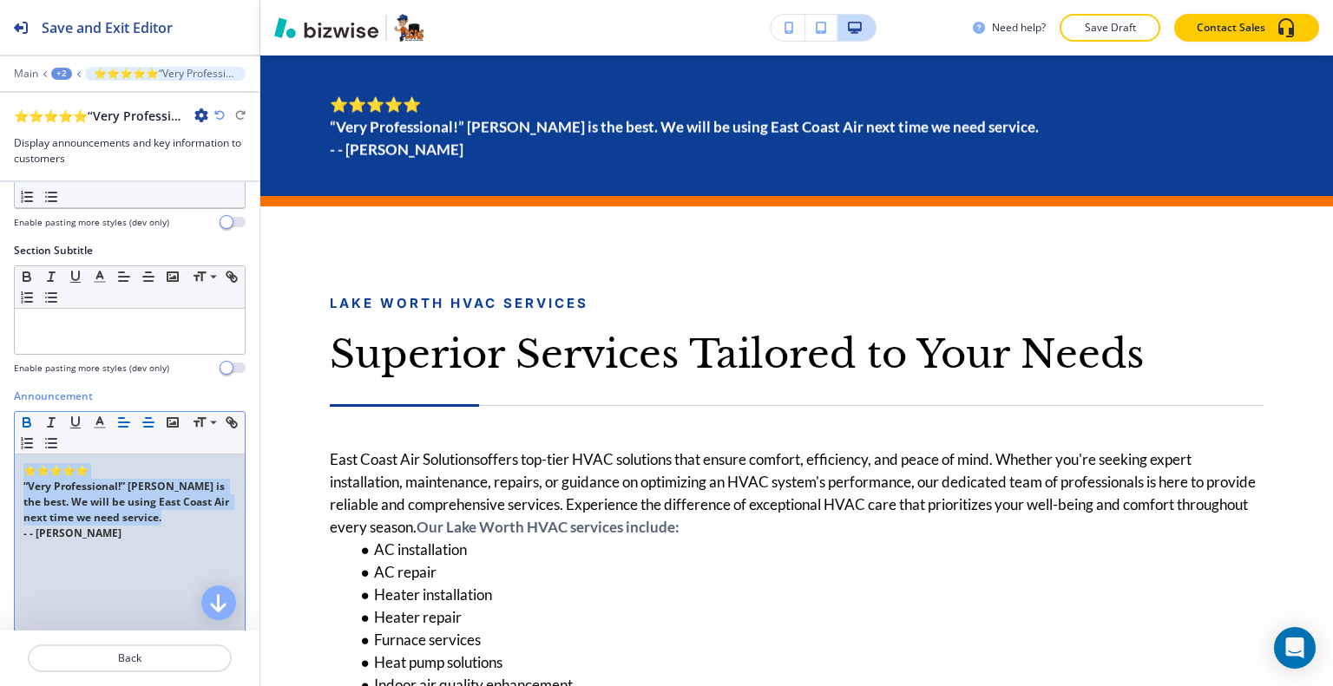
click at [147, 415] on icon "button" at bounding box center [149, 423] width 16 height 16
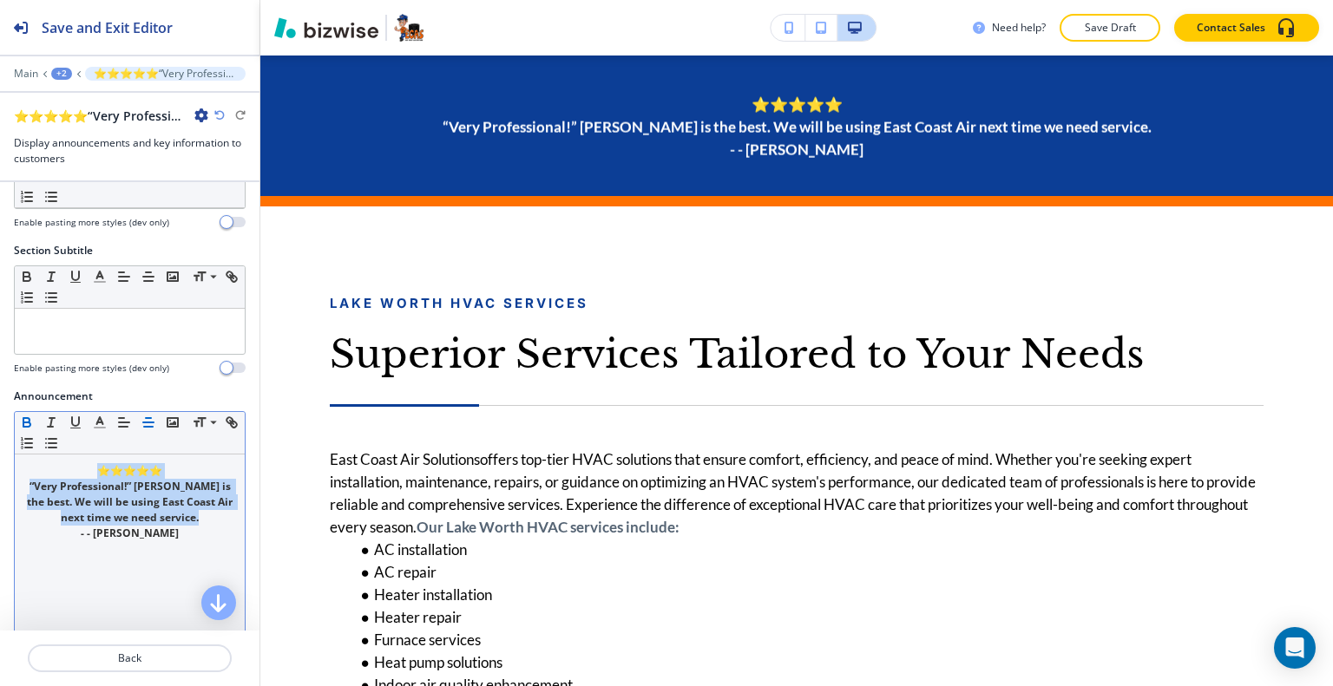
click at [28, 423] on icon "button" at bounding box center [26, 425] width 7 height 4
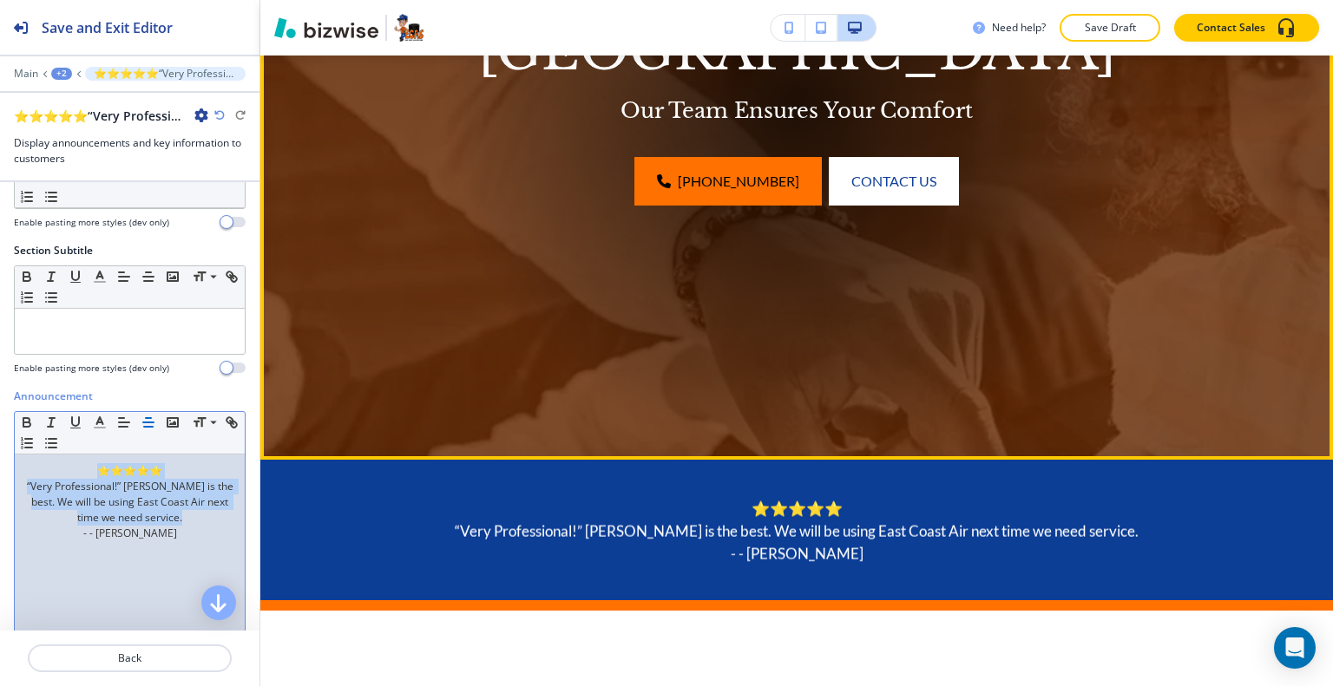
scroll to position [694, 0]
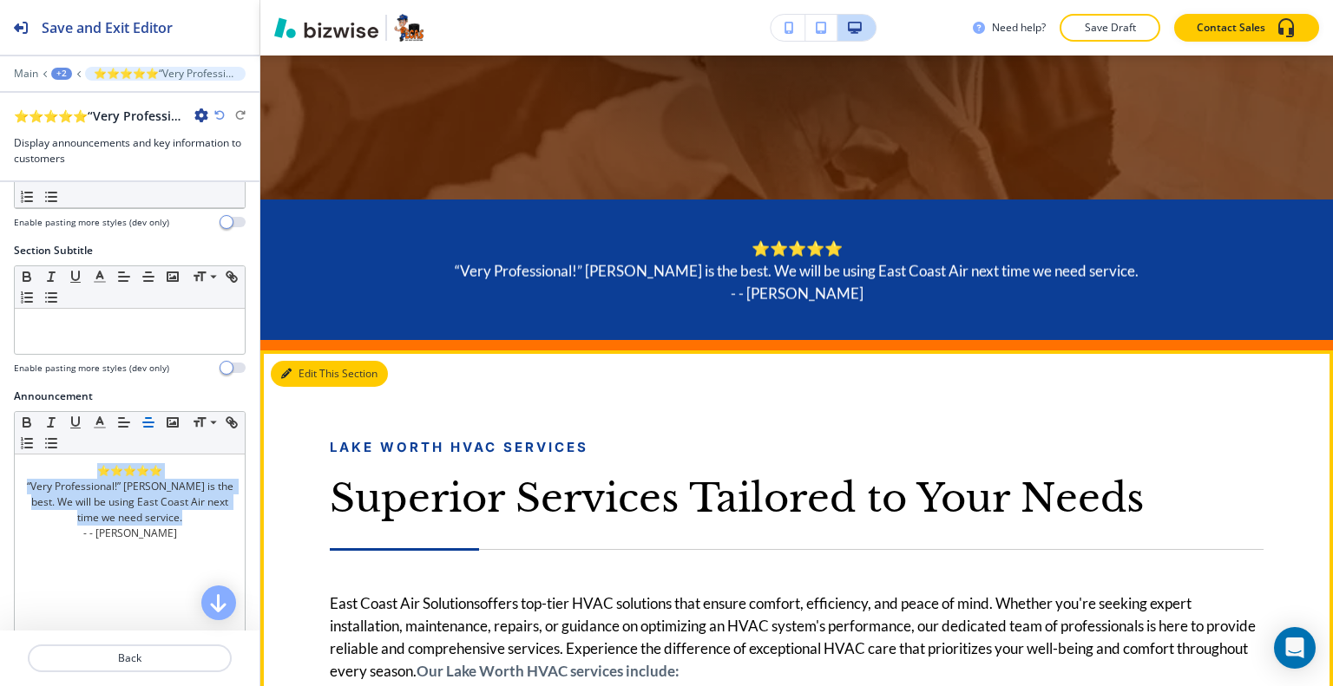
click at [309, 379] on button "Edit This Section" at bounding box center [329, 374] width 117 height 26
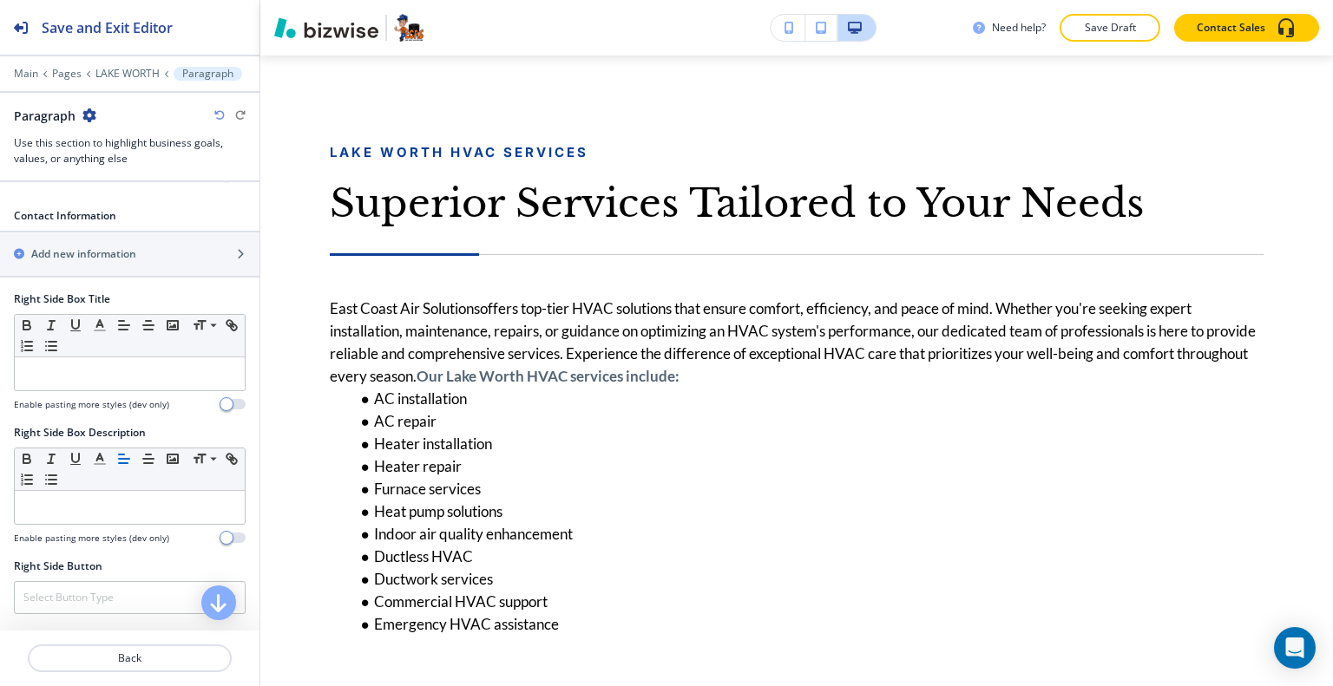
scroll to position [954, 0]
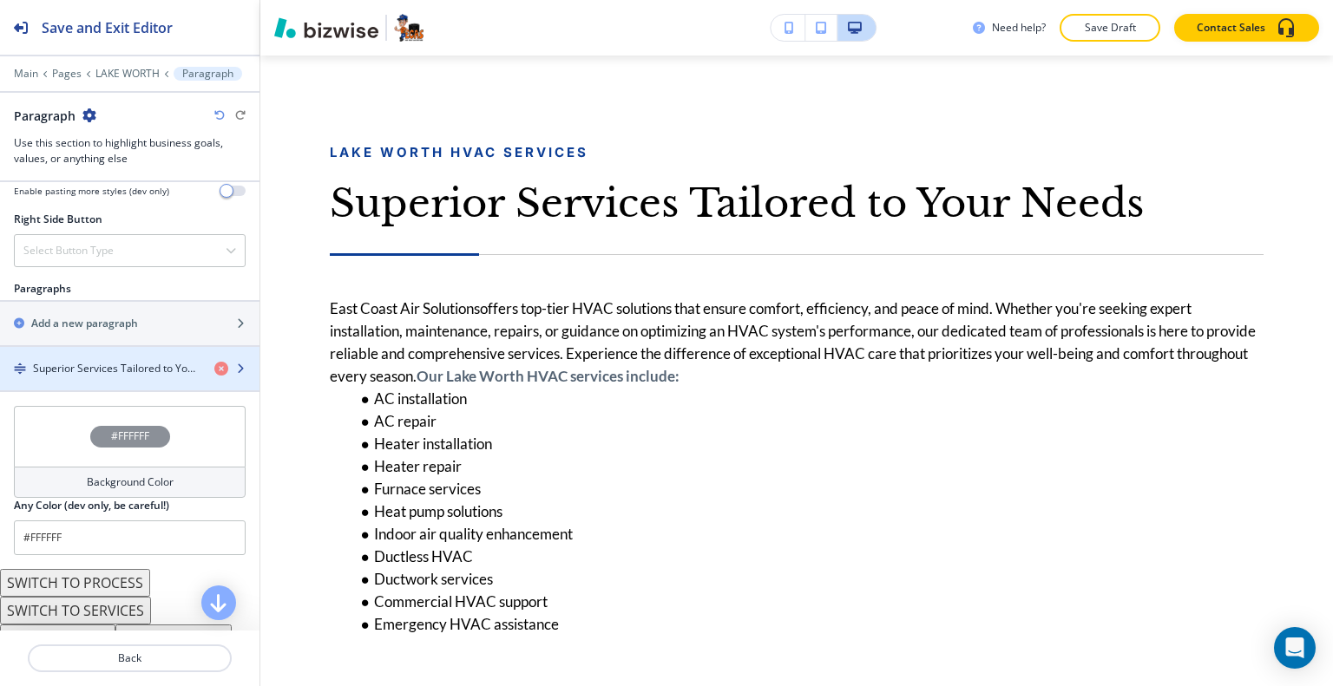
click at [113, 365] on h4 "Superior Services Tailored to Your Needs" at bounding box center [116, 369] width 167 height 16
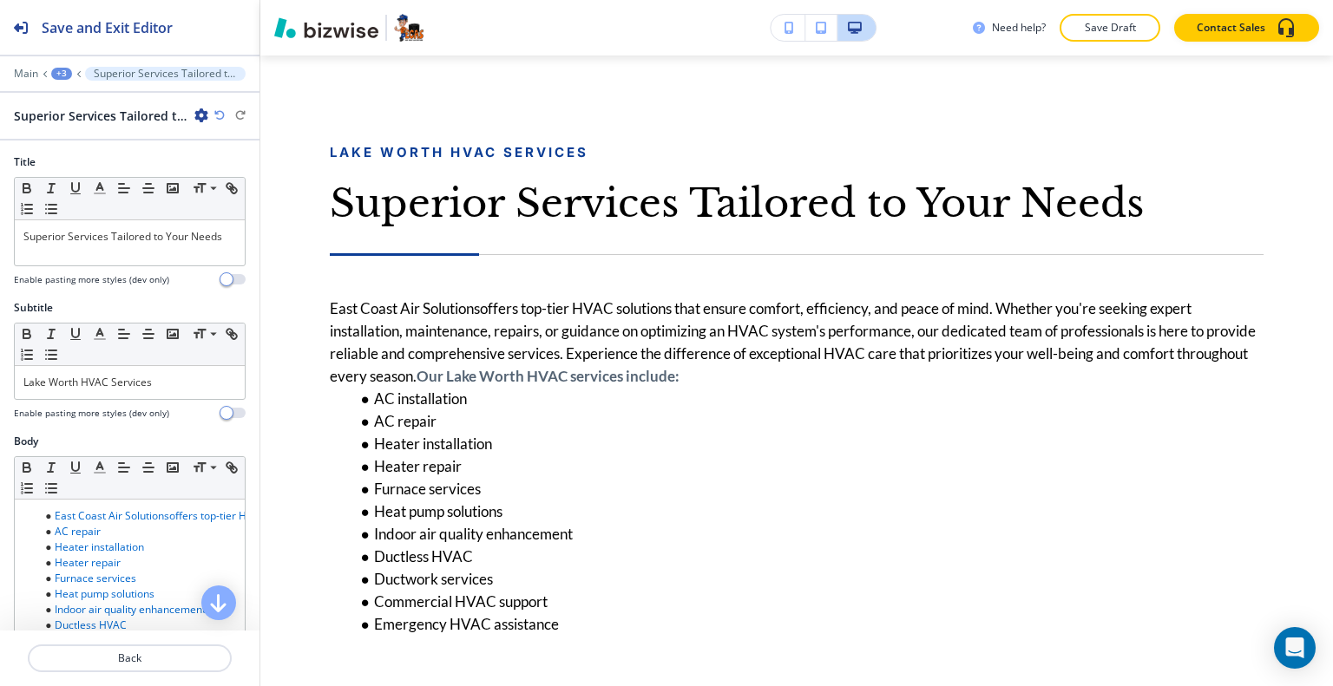
scroll to position [1076, 0]
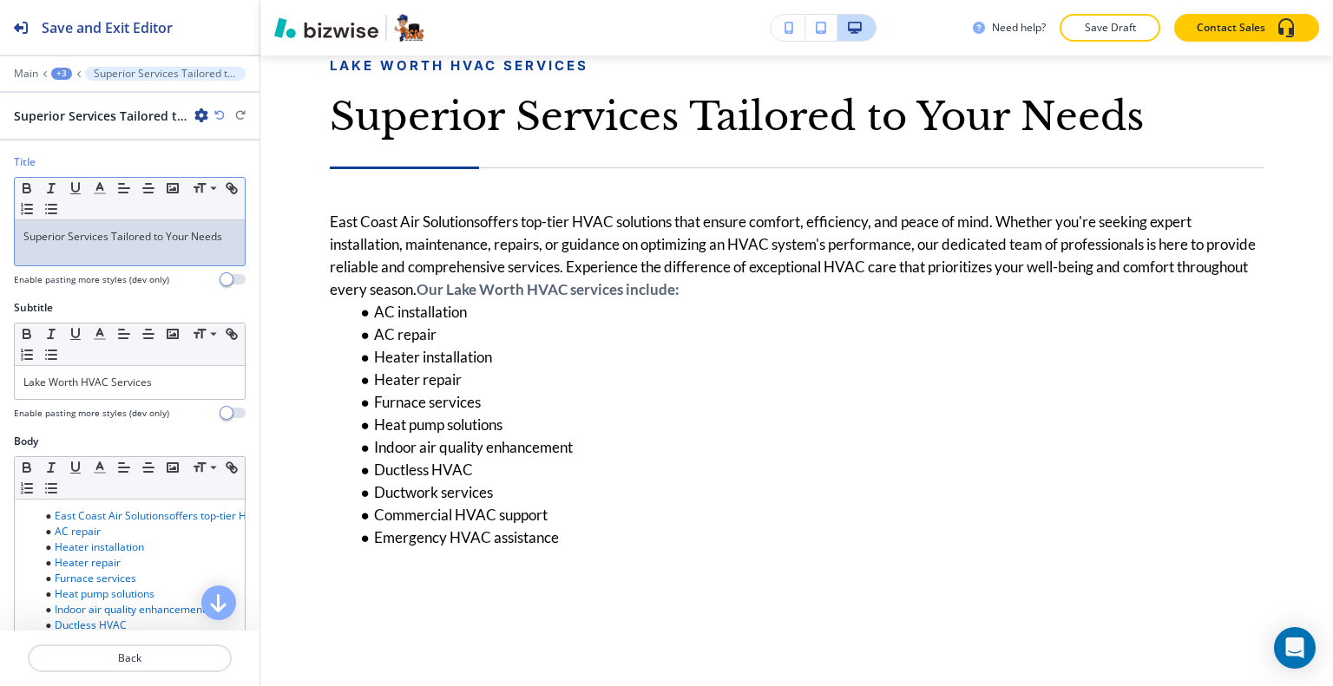
click at [100, 257] on div "Superior Services Tailored to Your Needs" at bounding box center [130, 242] width 230 height 45
drag, startPoint x: 219, startPoint y: 236, endPoint x: 6, endPoint y: 235, distance: 212.6
click at [2, 234] on div "Title Small Normal Large Huge Superior Services Tailored to Your Needs Enable p…" at bounding box center [129, 227] width 259 height 146
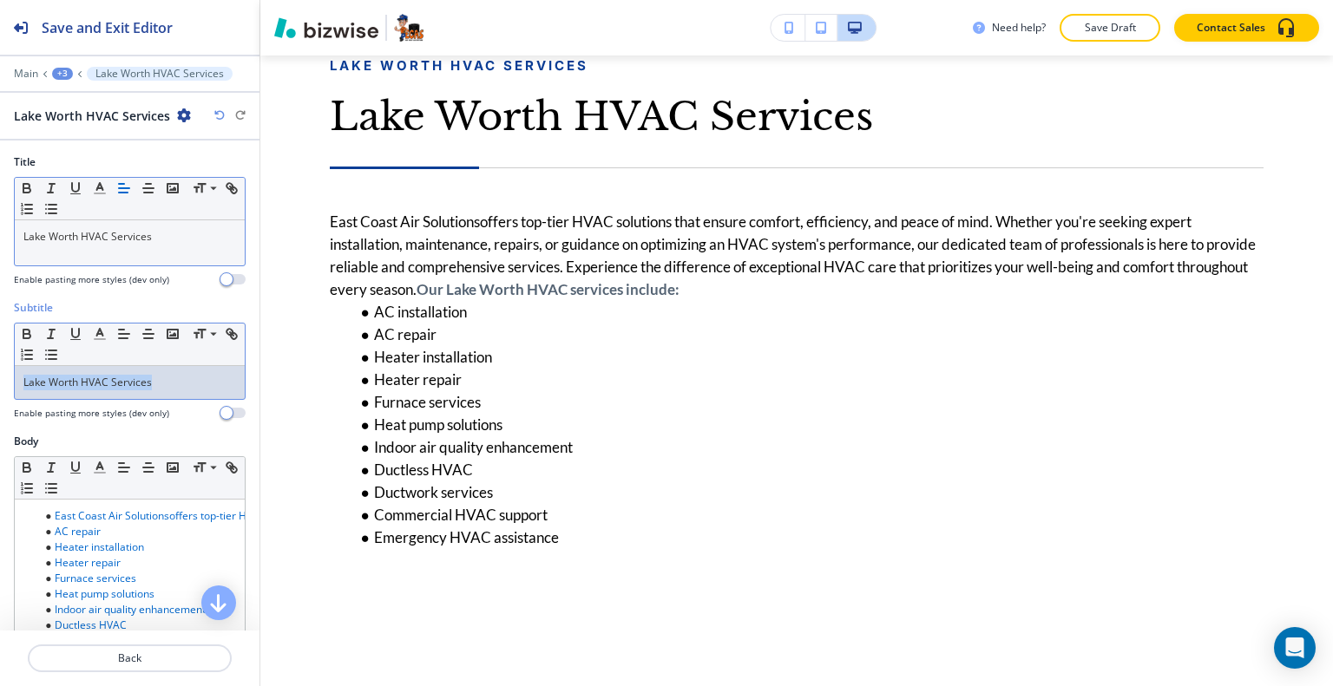
drag, startPoint x: 178, startPoint y: 376, endPoint x: 24, endPoint y: 385, distance: 153.9
click at [0, 375] on div "Subtitle Small Normal Large Huge Lake Worth HVAC Services Enable pasting more s…" at bounding box center [129, 367] width 259 height 134
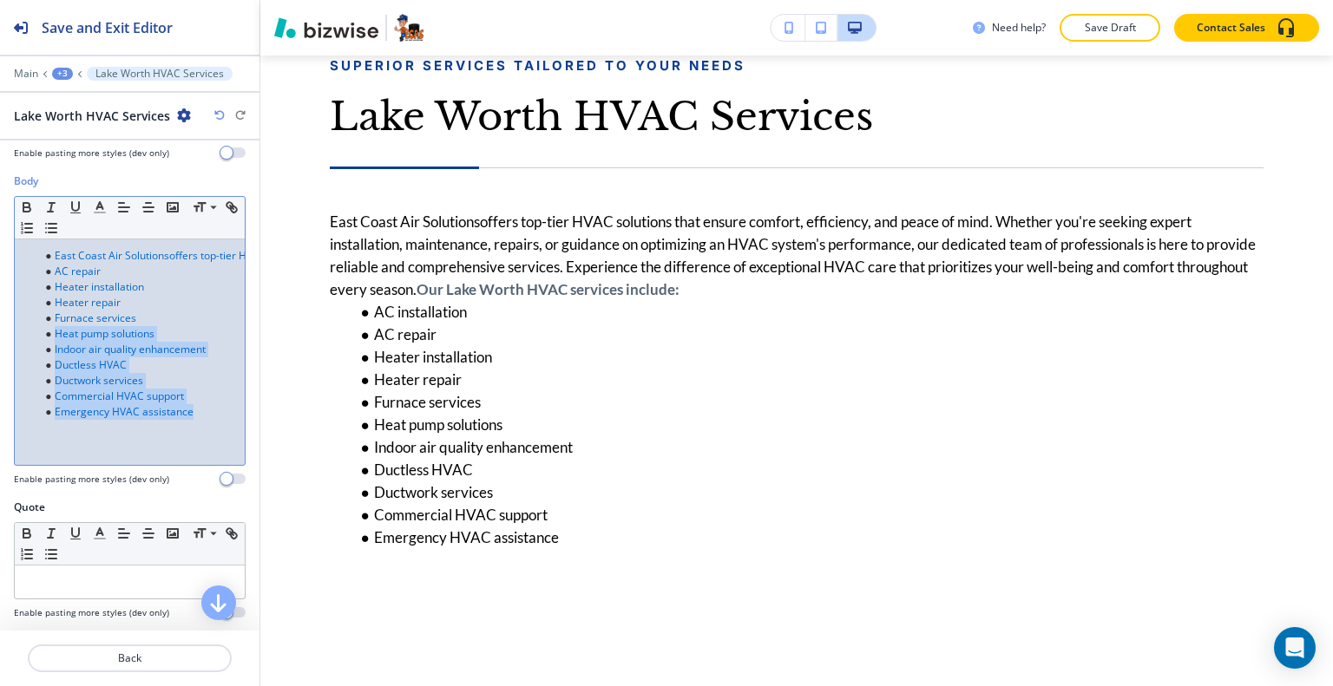
scroll to position [174, 0]
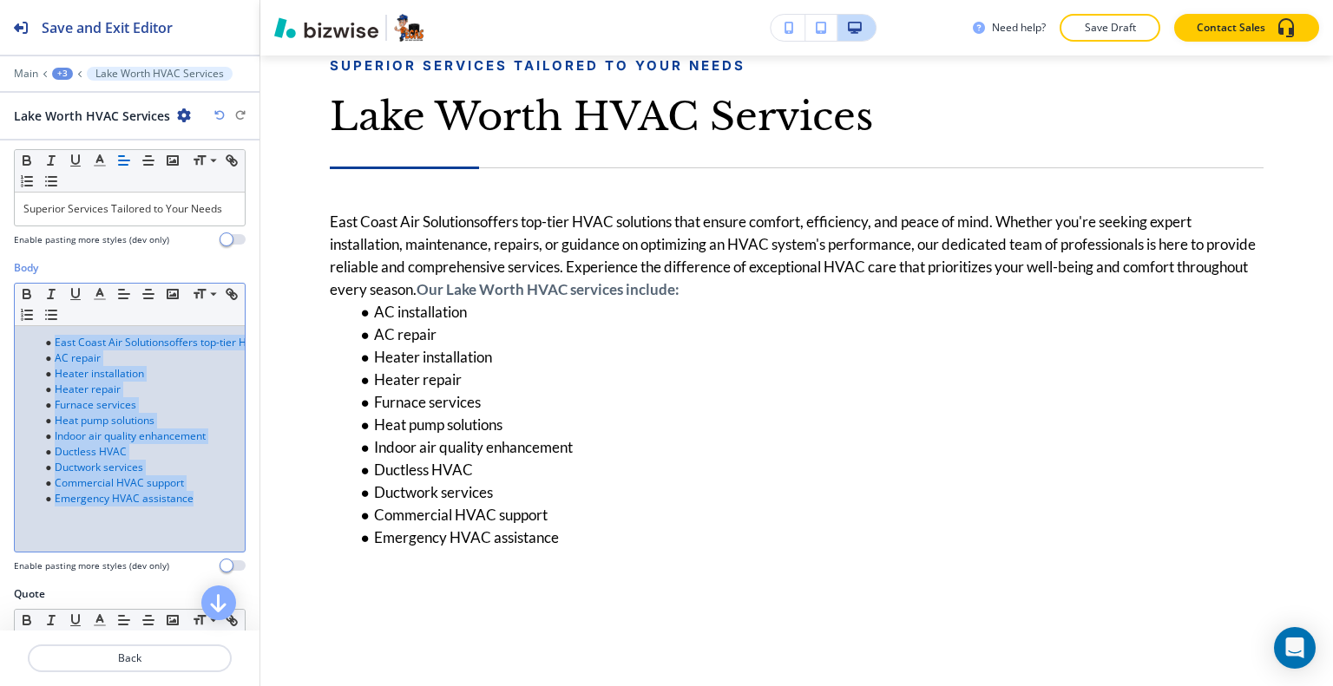
drag, startPoint x: 213, startPoint y: 433, endPoint x: 1, endPoint y: 357, distance: 224.7
click at [0, 354] on div "Body Small Normal Large Huge East Coast Air Solutions offers top-tier HVAC solu…" at bounding box center [129, 423] width 259 height 326
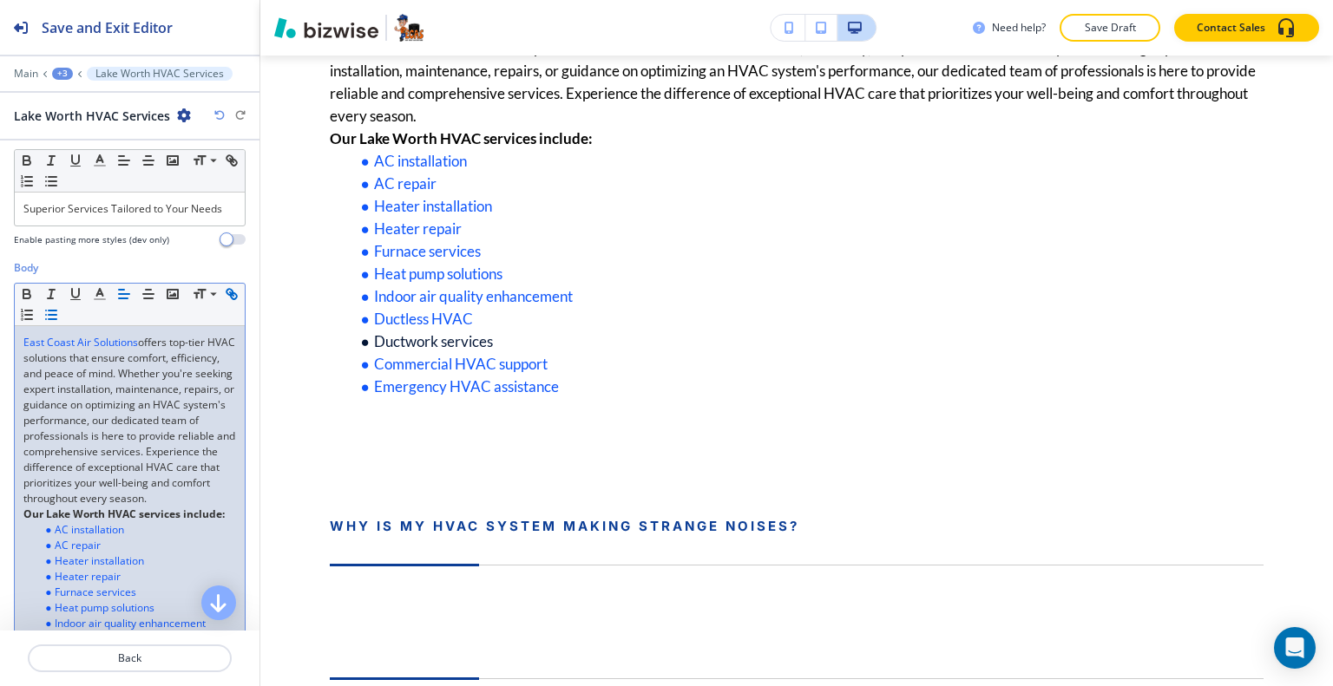
scroll to position [260, 0]
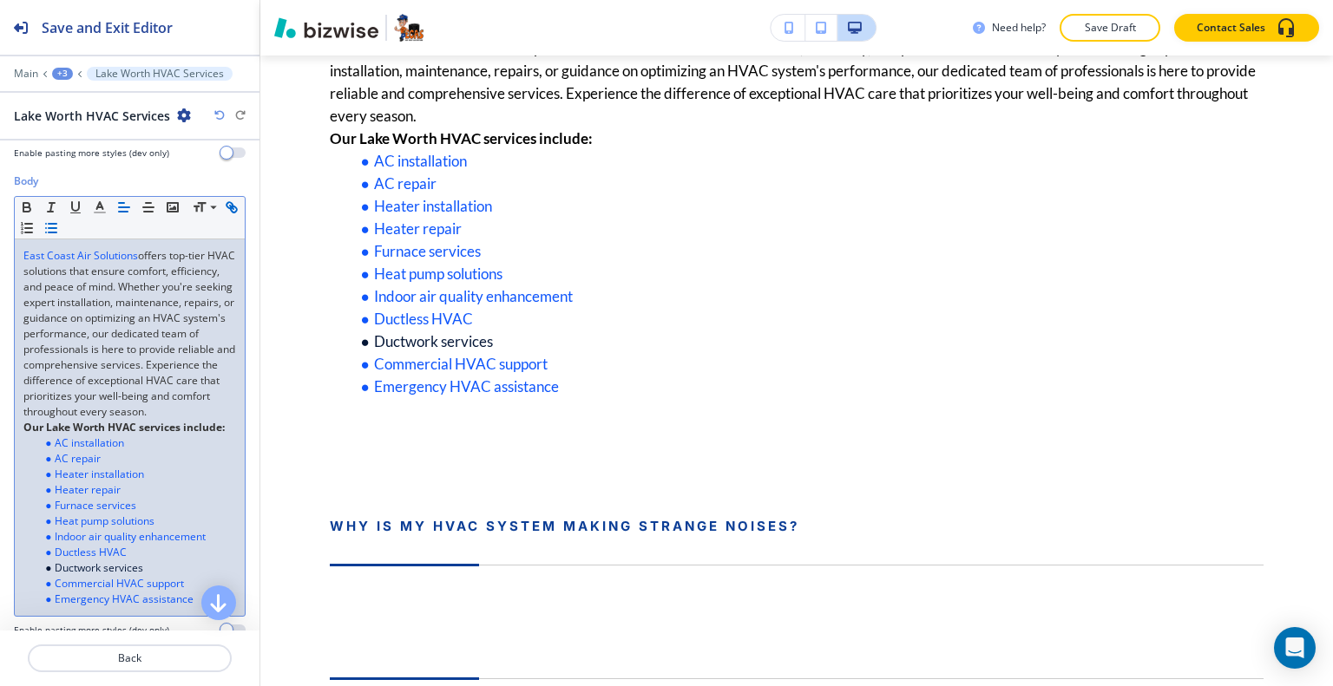
click at [201, 420] on p "East Coast Air Solutions offers top-tier HVAC solutions that ensure comfort, ef…" at bounding box center [129, 334] width 213 height 172
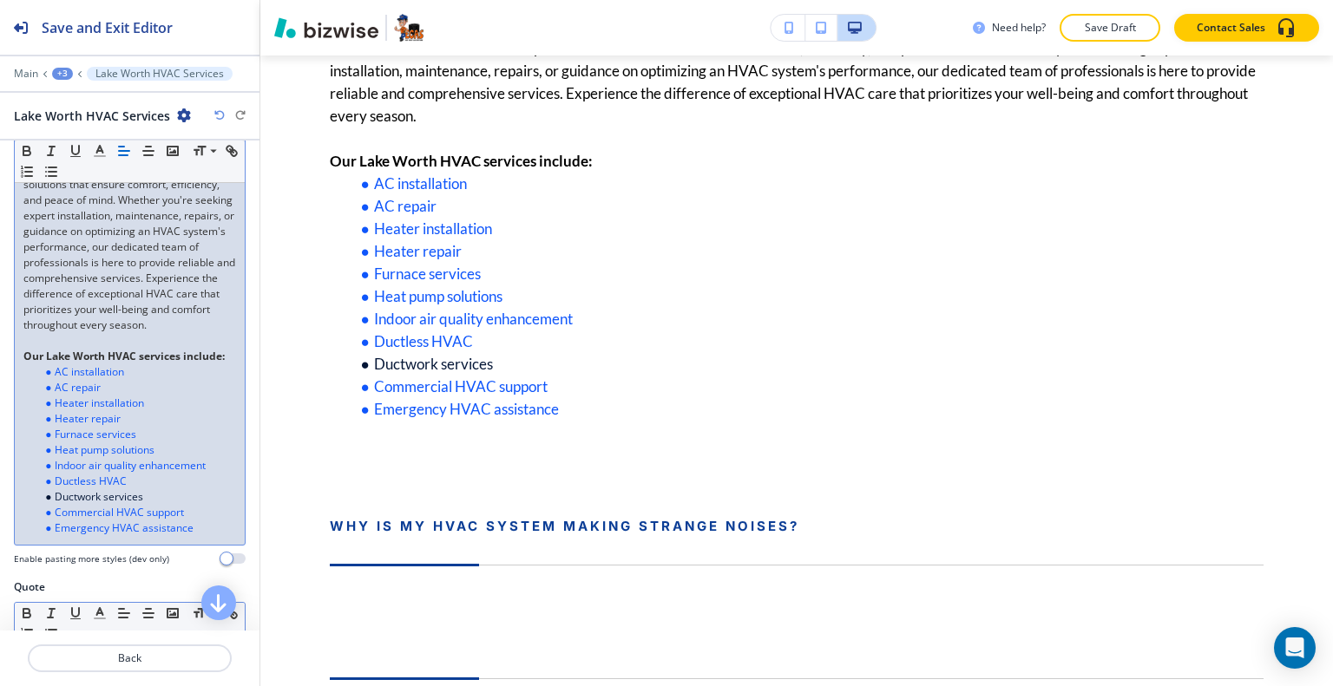
scroll to position [521, 0]
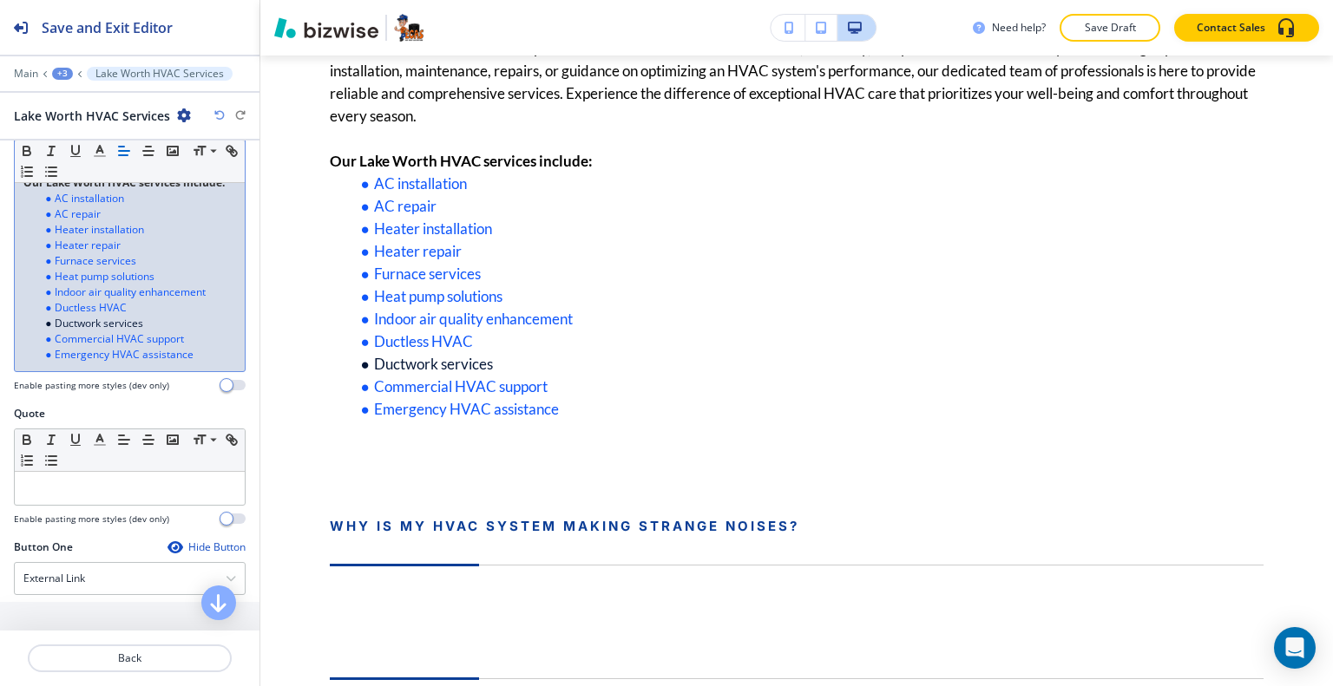
click at [212, 363] on li "Emergency HVAC assistance" at bounding box center [137, 355] width 197 height 16
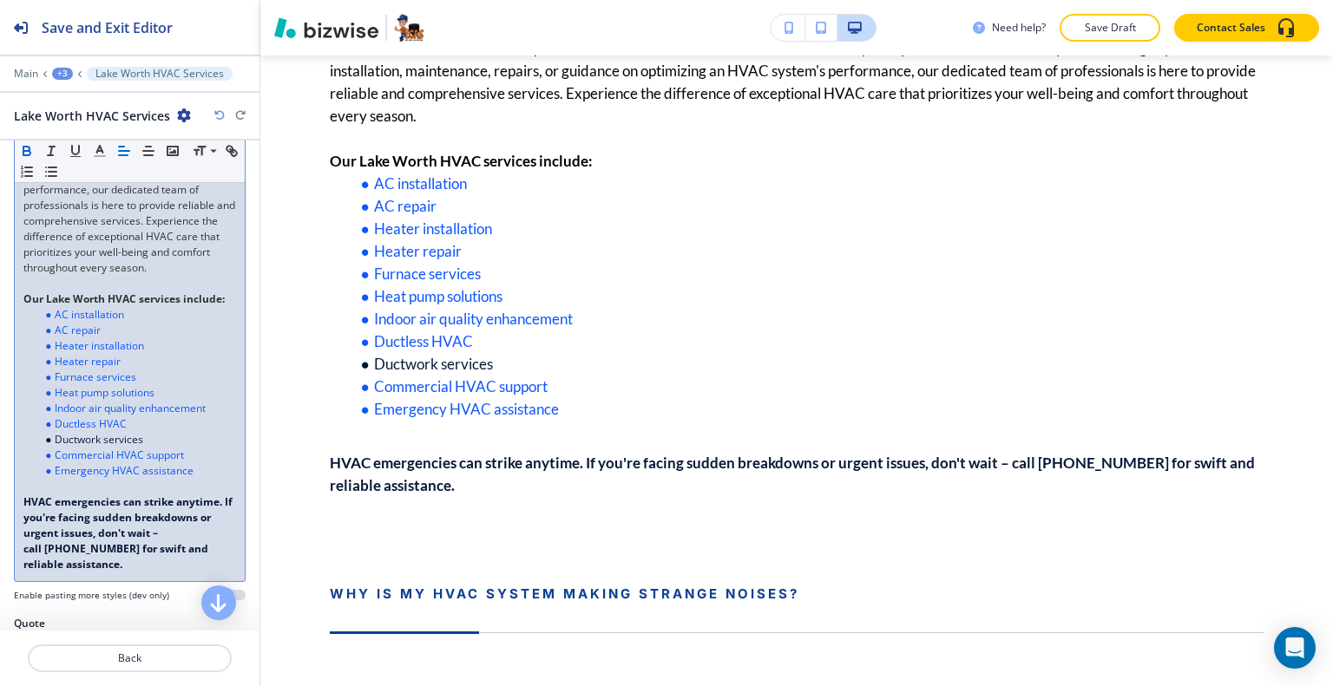
scroll to position [491, 0]
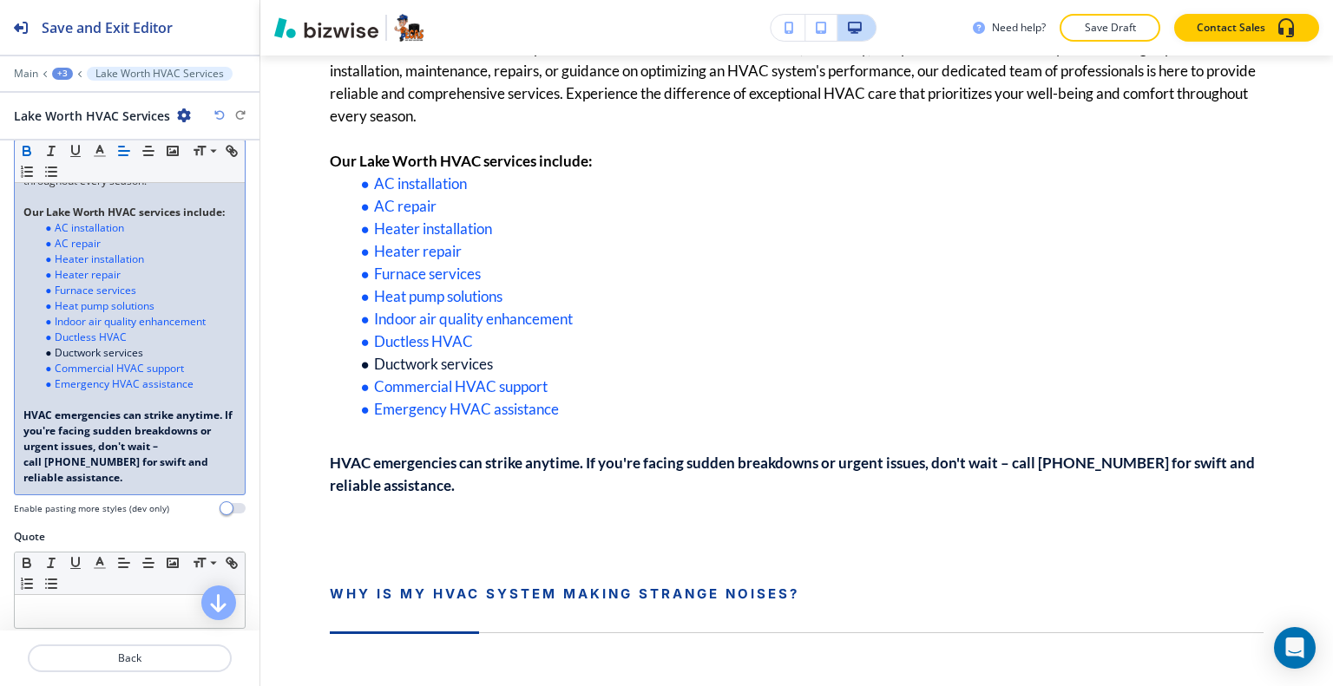
drag, startPoint x: 142, startPoint y: 525, endPoint x: 18, endPoint y: 464, distance: 138.1
click at [17, 463] on div "East Coast Air Solutions offers top-tier HVAC solutions that ensure comfort, ef…" at bounding box center [130, 252] width 230 height 486
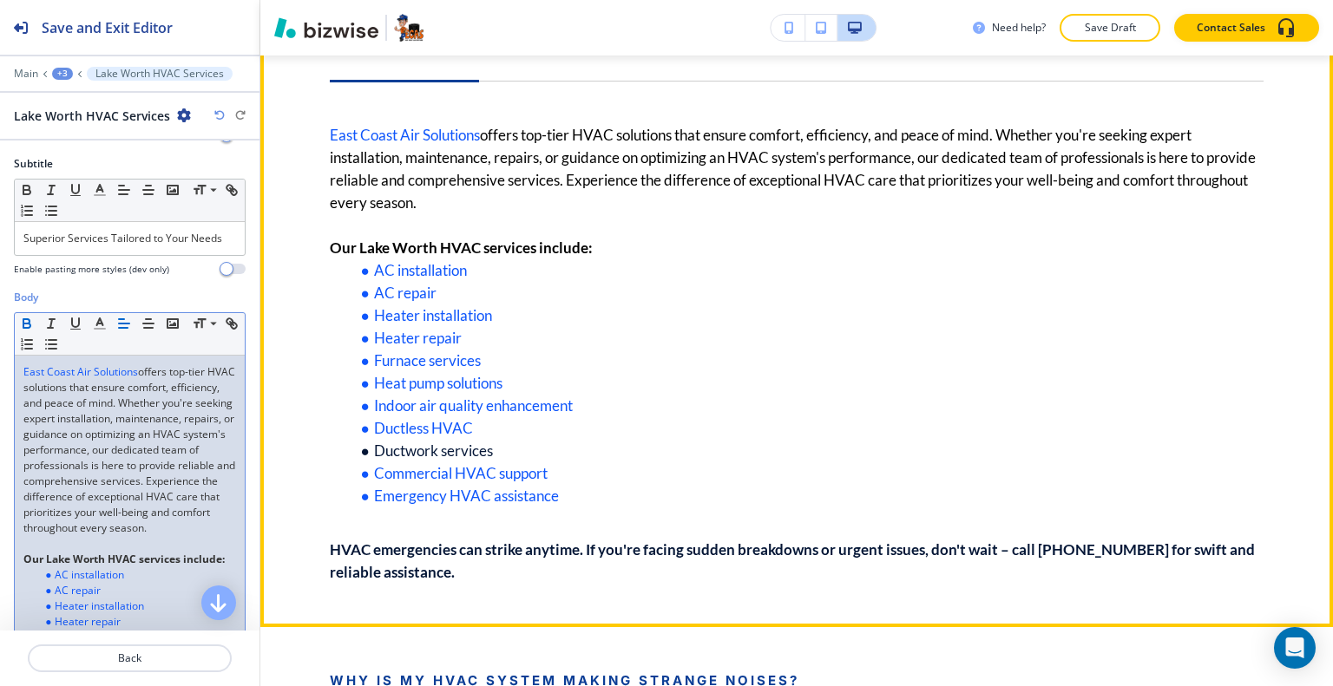
scroll to position [642, 0]
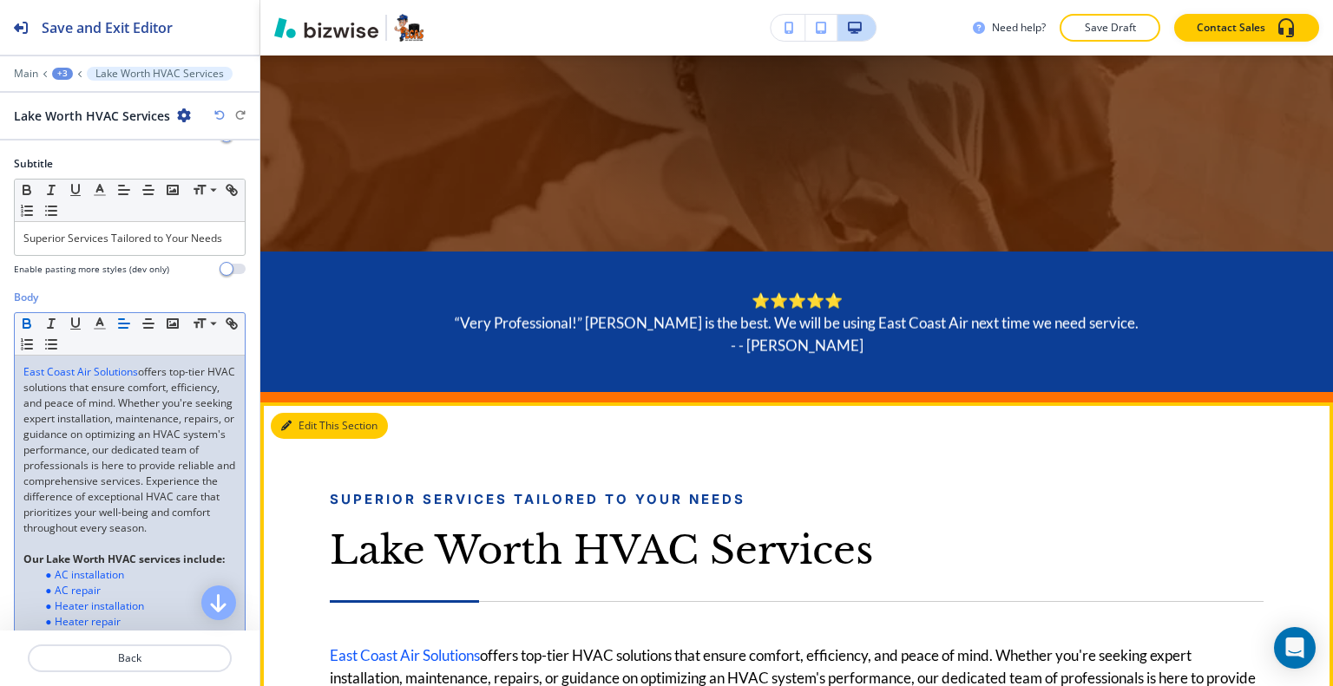
click at [305, 433] on button "Edit This Section" at bounding box center [329, 426] width 117 height 26
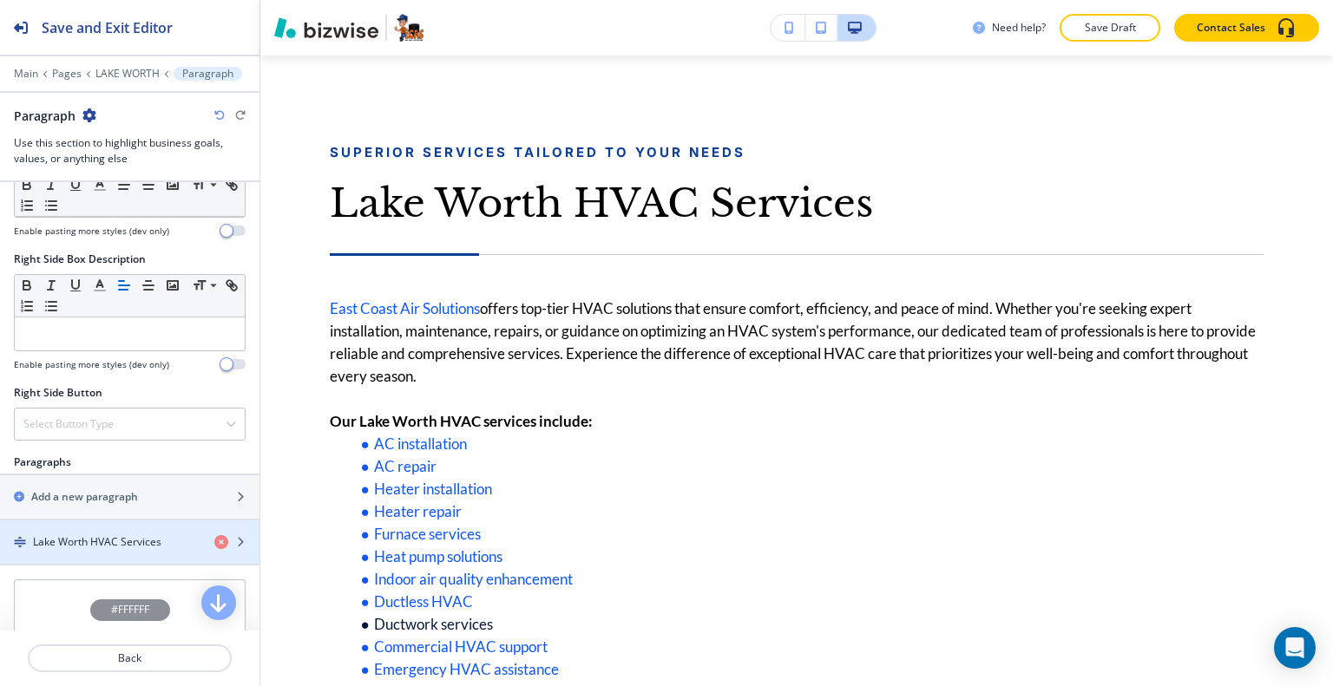
scroll to position [997, 0]
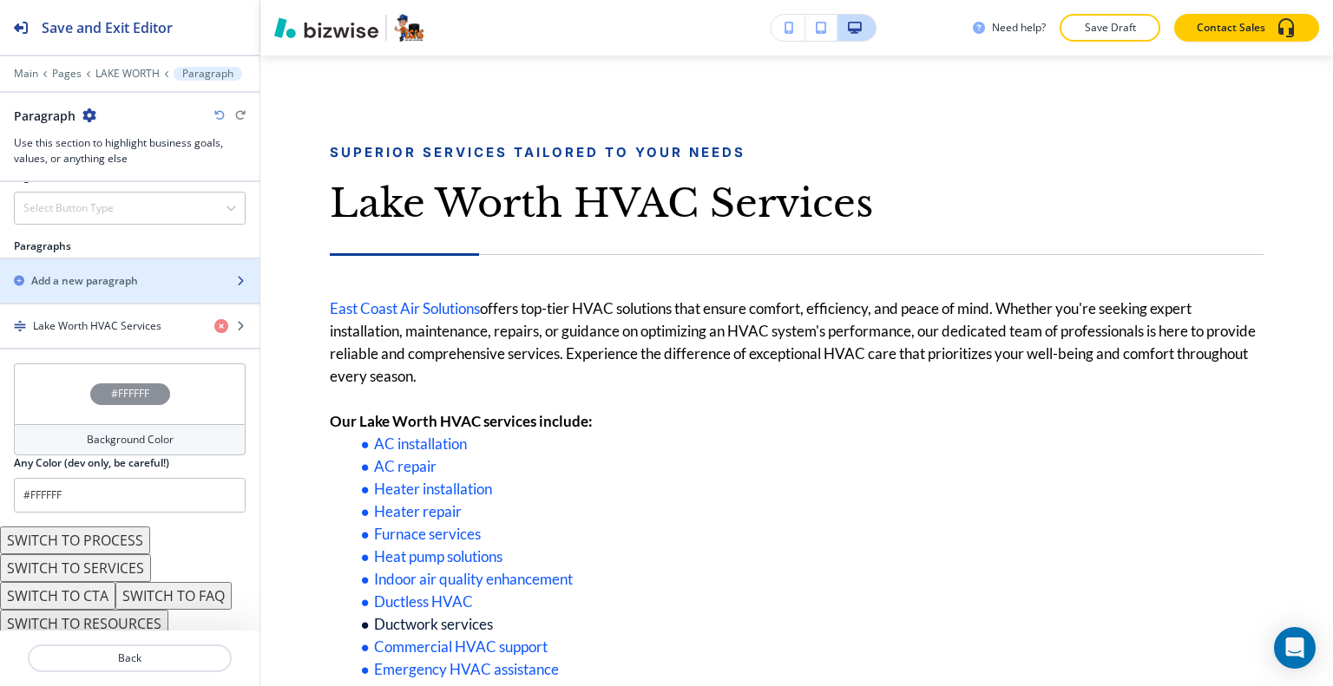
click at [135, 289] on div "button" at bounding box center [129, 296] width 259 height 14
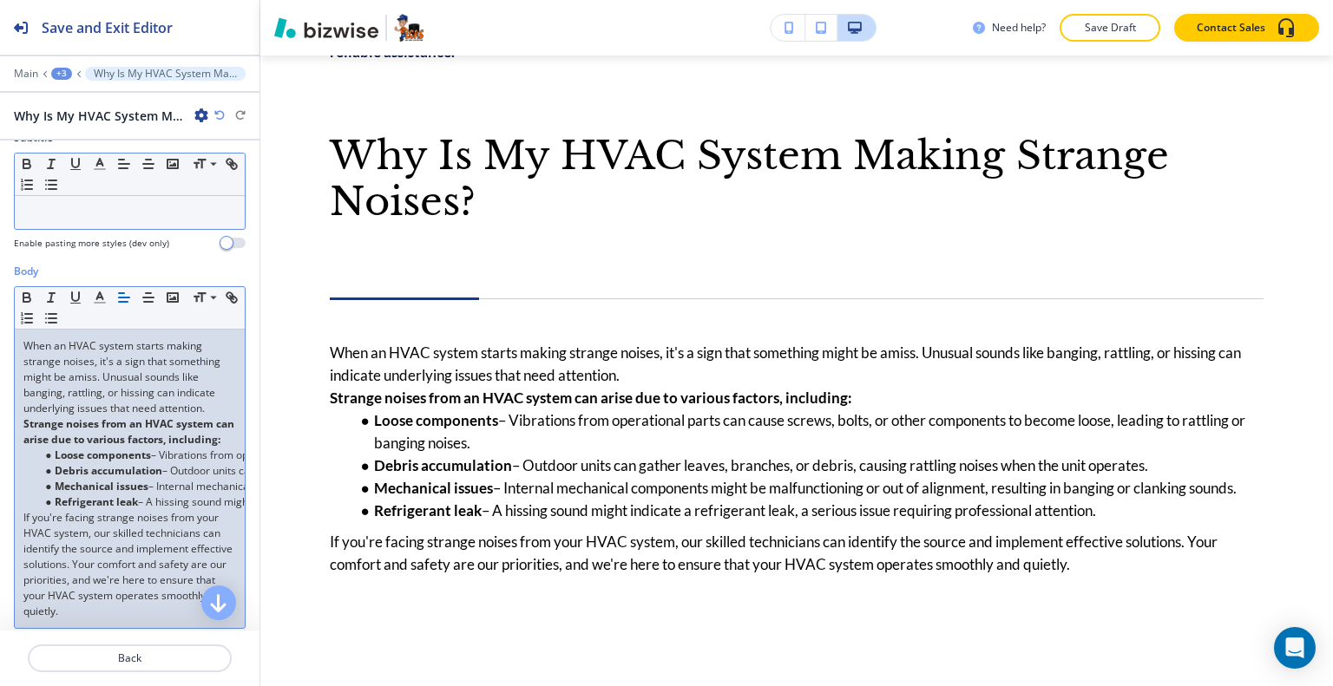
scroll to position [0, 0]
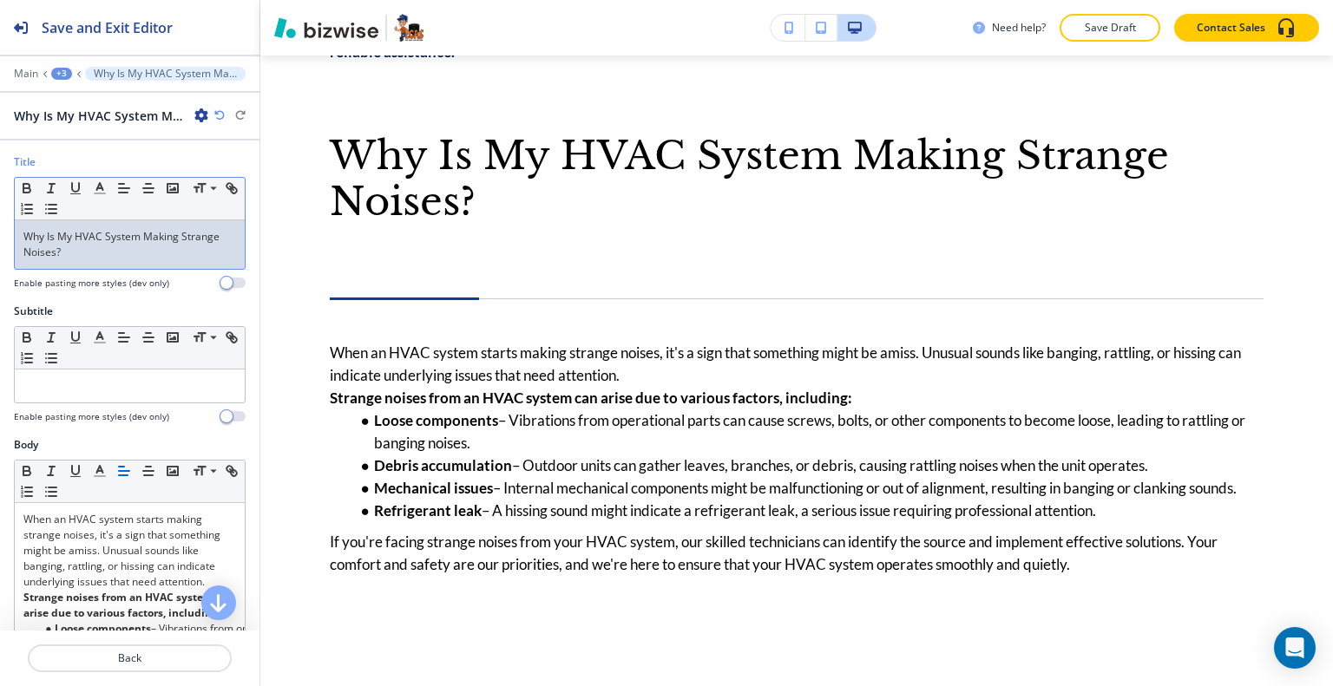
click at [174, 255] on p "Why Is My HVAC System Making Strange Noises?" at bounding box center [129, 244] width 213 height 31
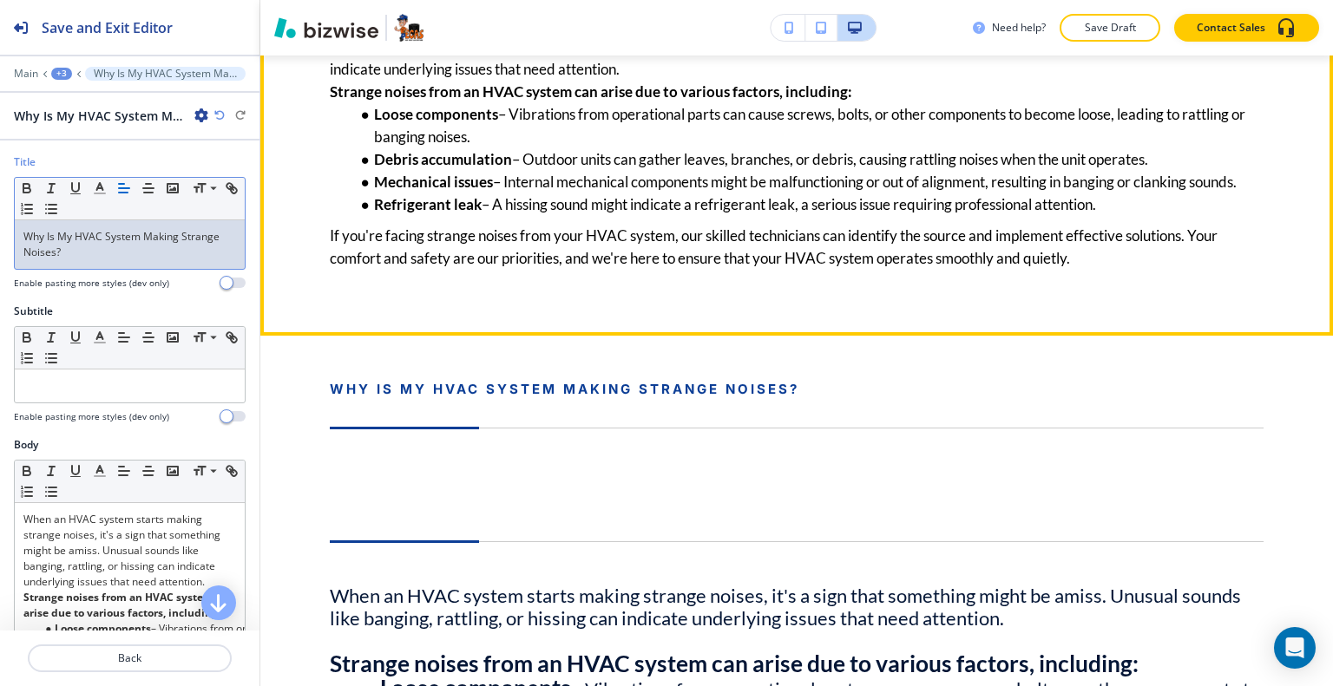
scroll to position [2204, 0]
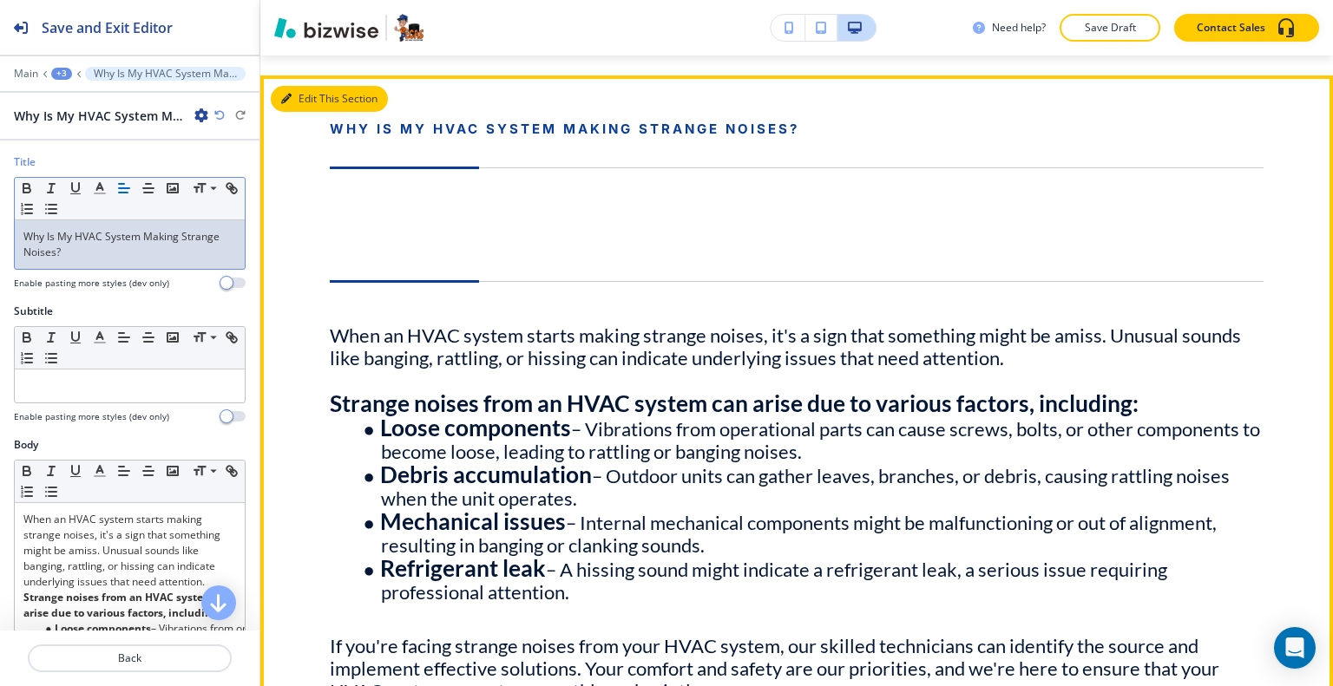
click at [288, 104] on icon "button" at bounding box center [286, 99] width 10 height 10
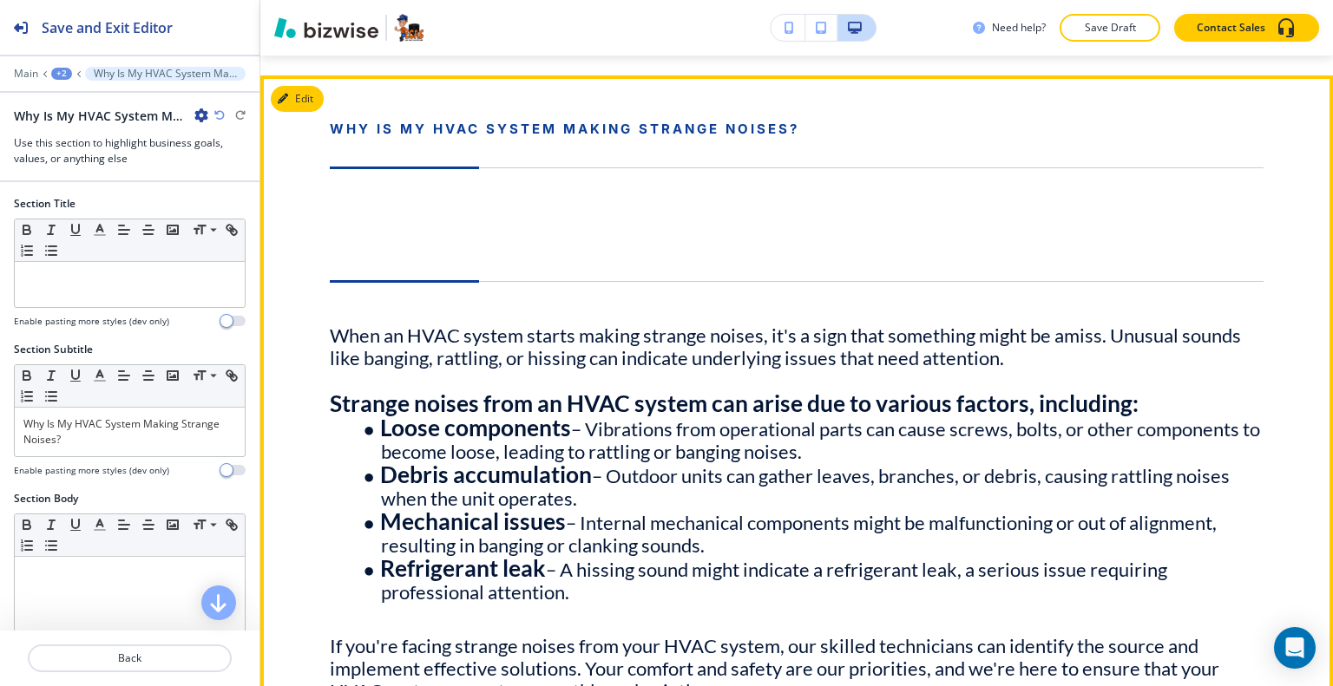
scroll to position [2287, 0]
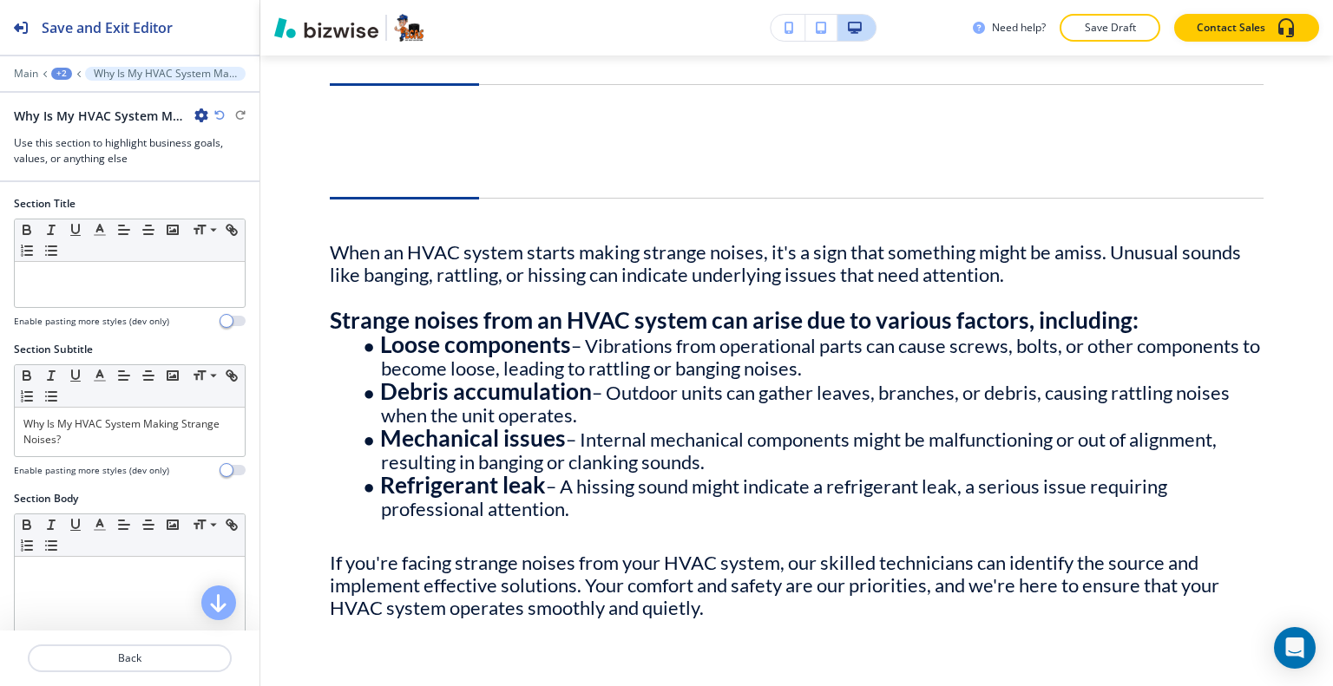
click at [199, 121] on icon "button" at bounding box center [201, 115] width 14 height 14
click at [221, 195] on button "Delete Section" at bounding box center [249, 205] width 111 height 31
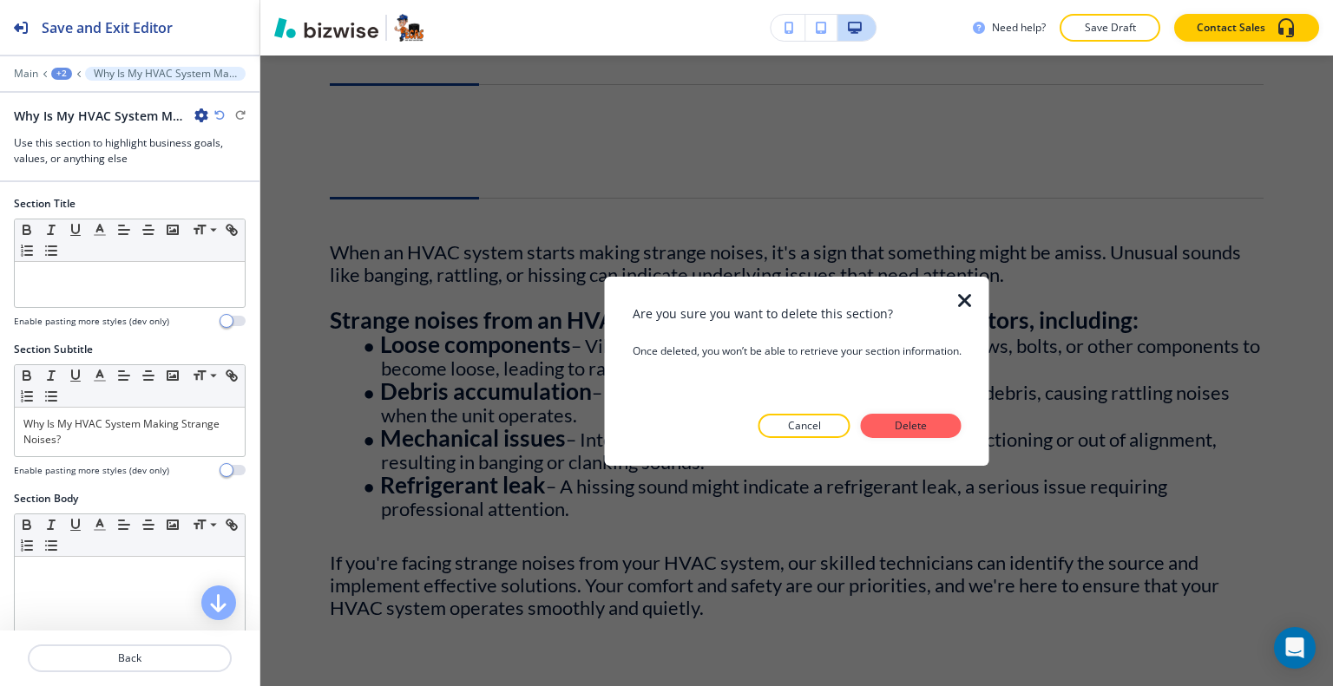
click at [908, 424] on p "Delete" at bounding box center [911, 426] width 42 height 16
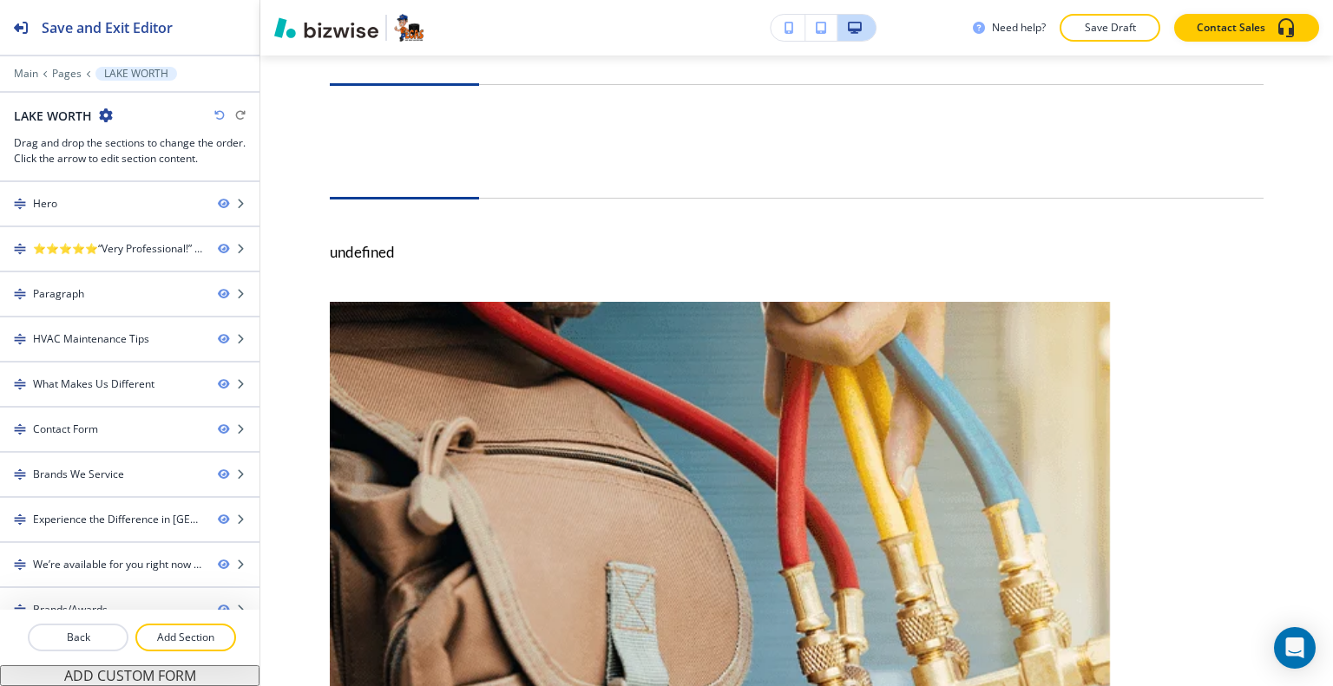
scroll to position [2113, 0]
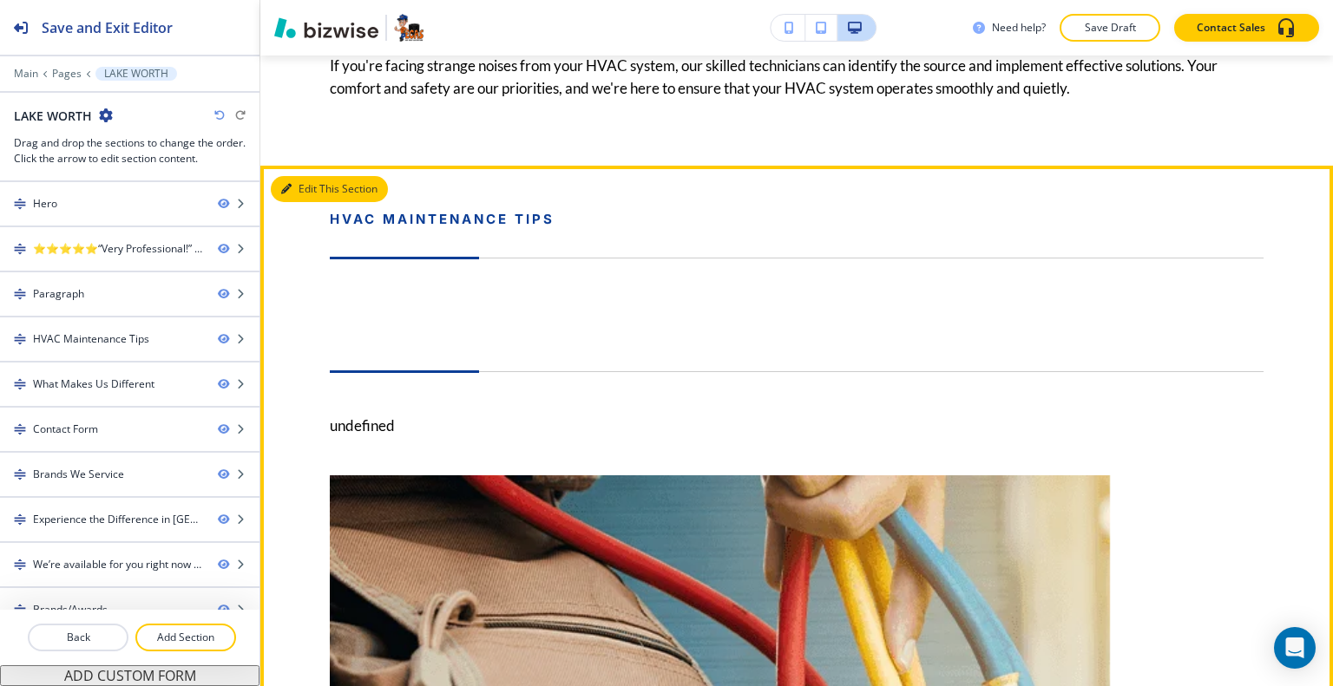
click at [303, 202] on button "Edit This Section" at bounding box center [329, 189] width 117 height 26
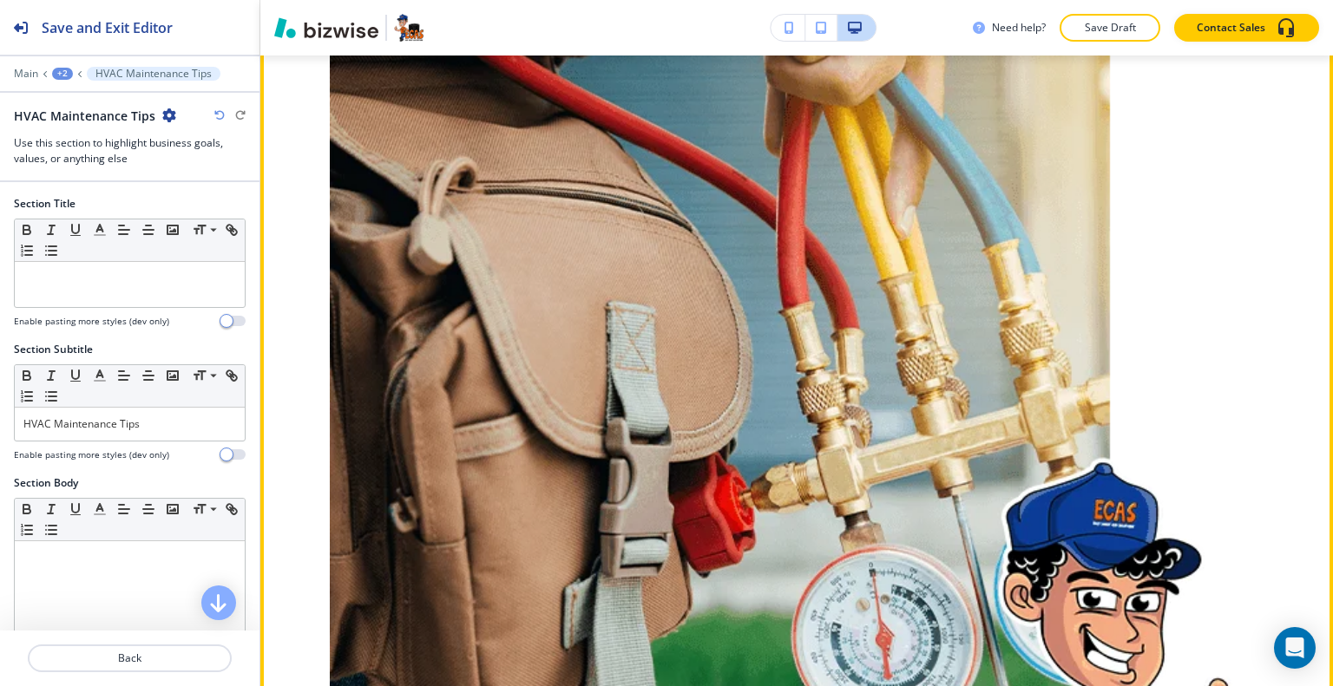
scroll to position [2721, 0]
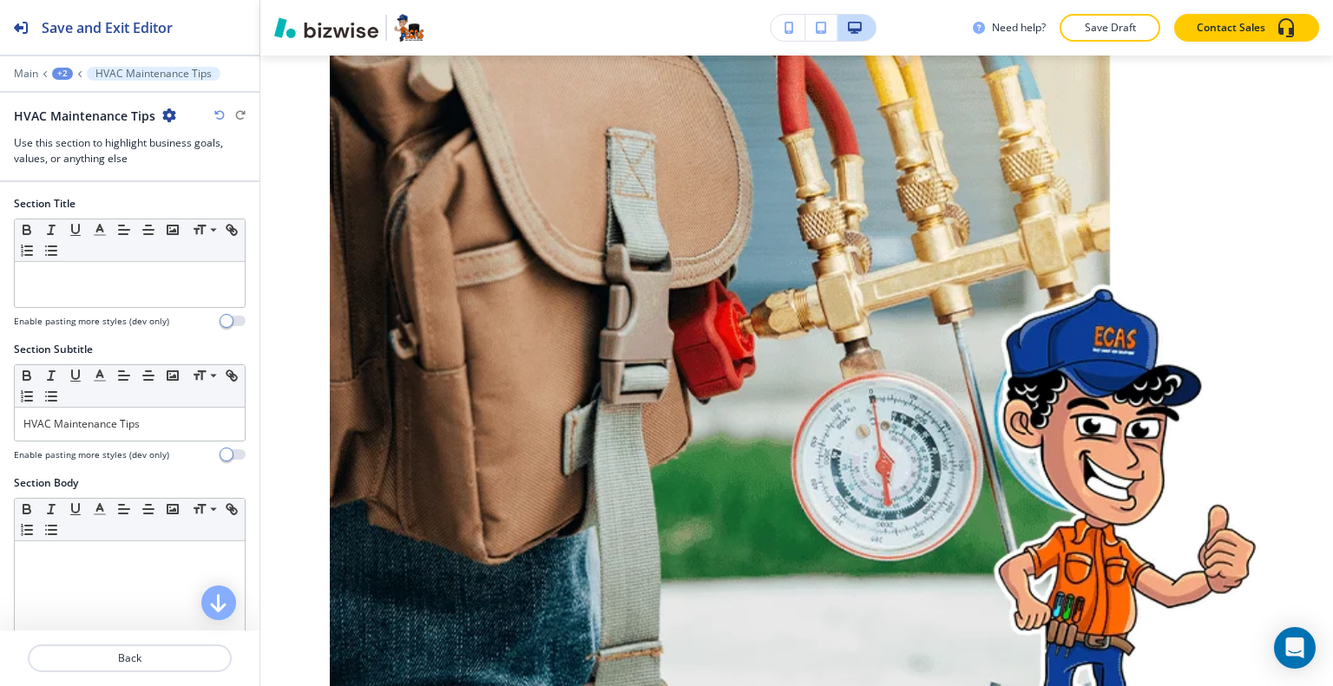
drag, startPoint x: 166, startPoint y: 108, endPoint x: 164, endPoint y: 117, distance: 9.7
click at [165, 114] on icon "button" at bounding box center [169, 115] width 14 height 14
click at [164, 116] on icon "button" at bounding box center [169, 115] width 14 height 14
drag, startPoint x: 197, startPoint y: 200, endPoint x: 241, endPoint y: 195, distance: 44.5
click at [197, 200] on p "Delete Section" at bounding box center [215, 206] width 88 height 16
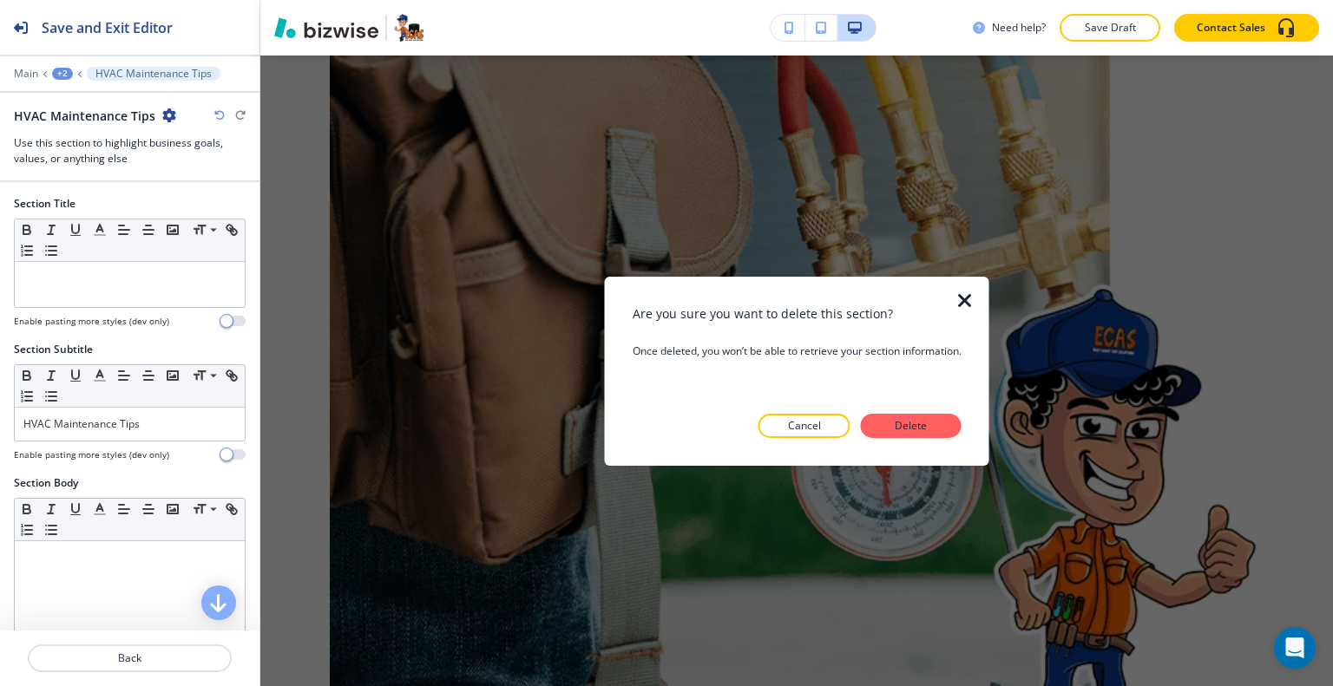
click at [883, 431] on button "Delete" at bounding box center [911, 426] width 101 height 24
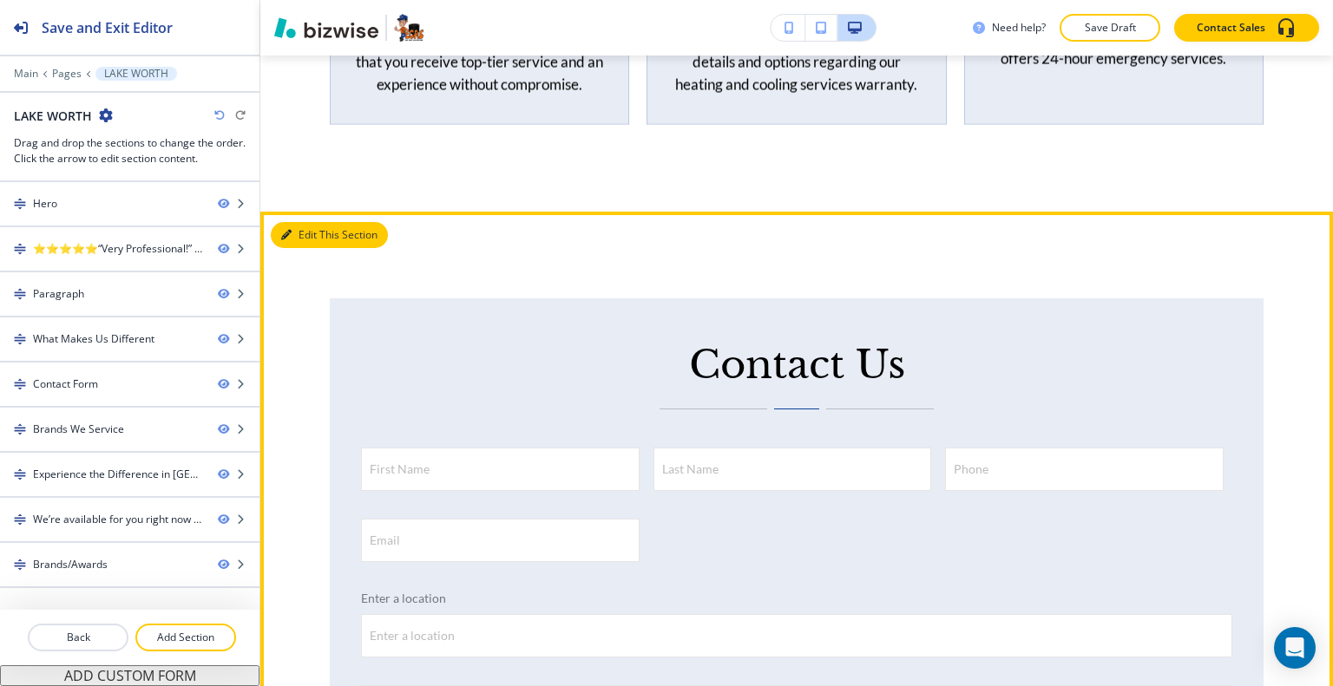
click at [309, 248] on button "Edit This Section" at bounding box center [329, 235] width 117 height 26
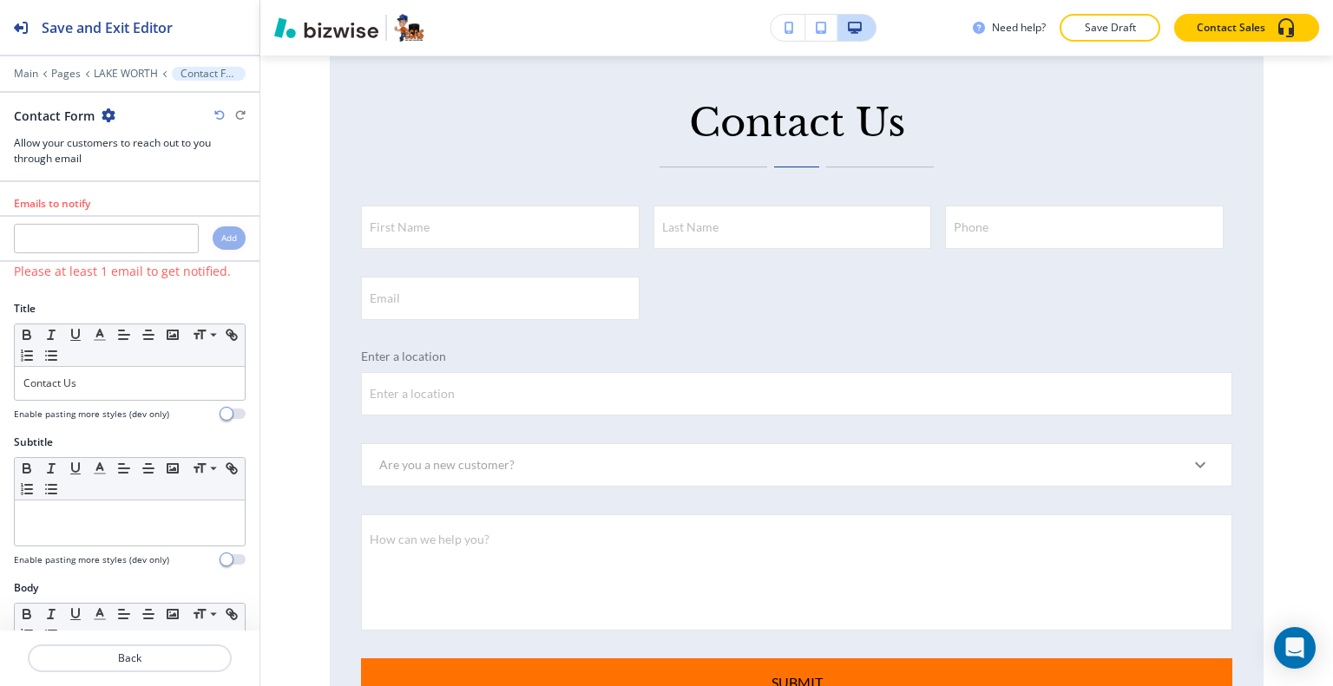
click at [111, 110] on icon "button" at bounding box center [109, 115] width 14 height 14
drag, startPoint x: 133, startPoint y: 196, endPoint x: 161, endPoint y: 204, distance: 29.7
click at [133, 197] on button "Delete Section" at bounding box center [155, 205] width 111 height 31
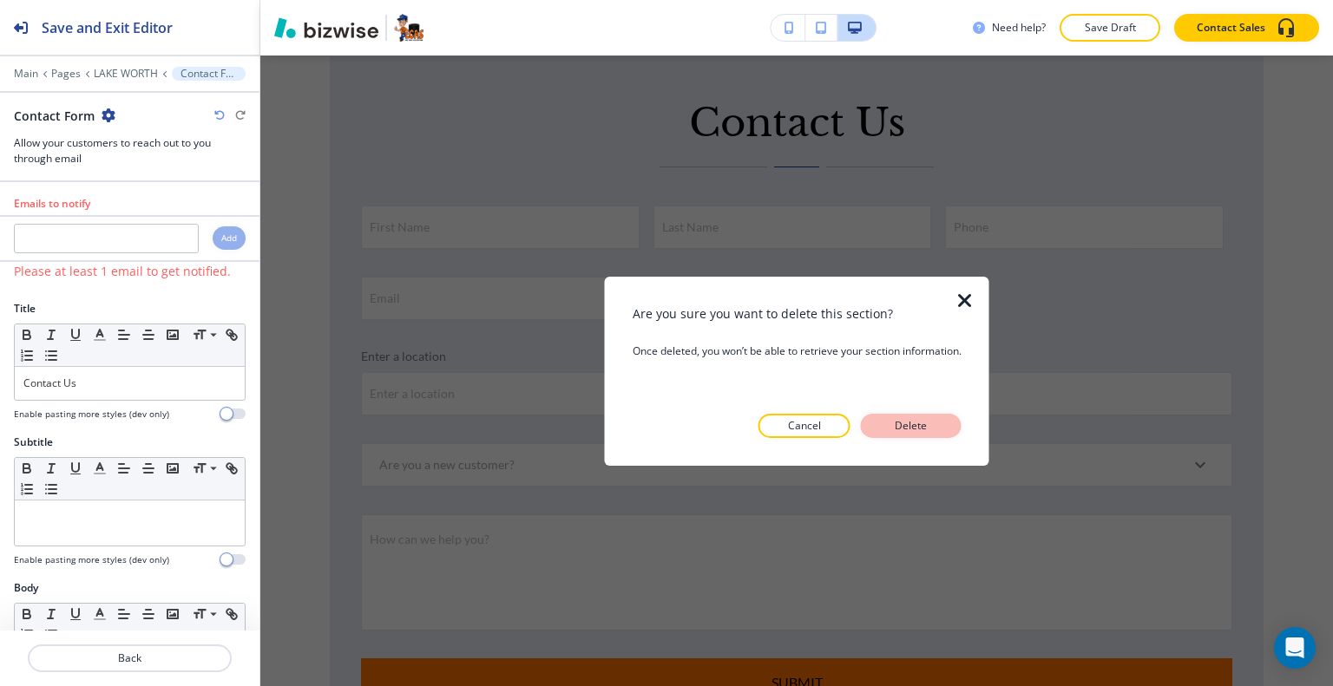
click at [907, 429] on p "Delete" at bounding box center [911, 426] width 42 height 16
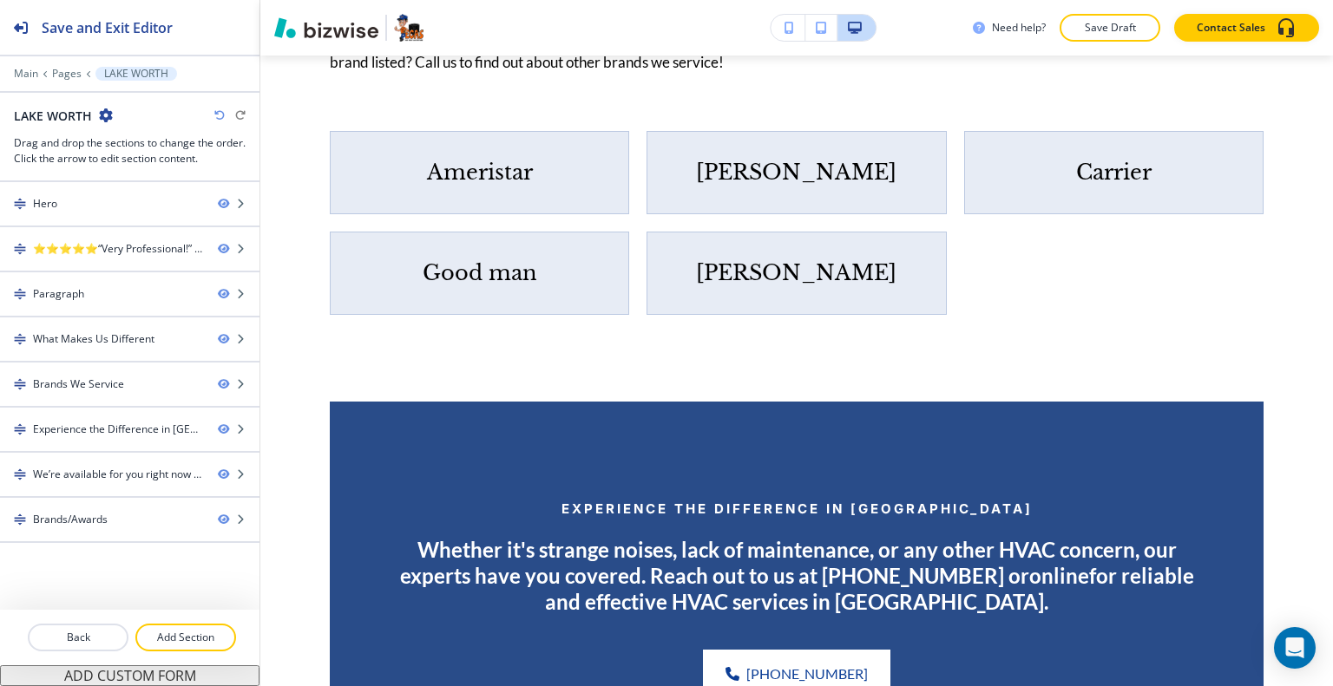
scroll to position [2702, 0]
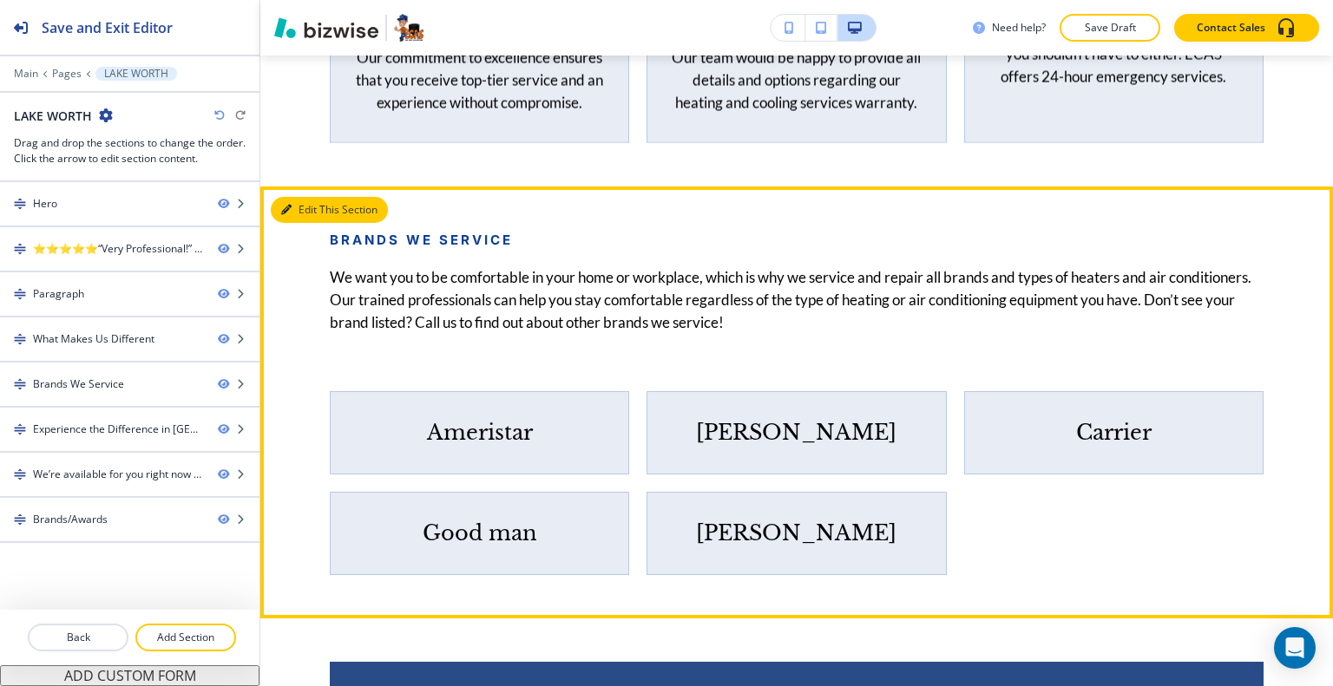
click at [305, 223] on button "Edit This Section" at bounding box center [329, 210] width 117 height 26
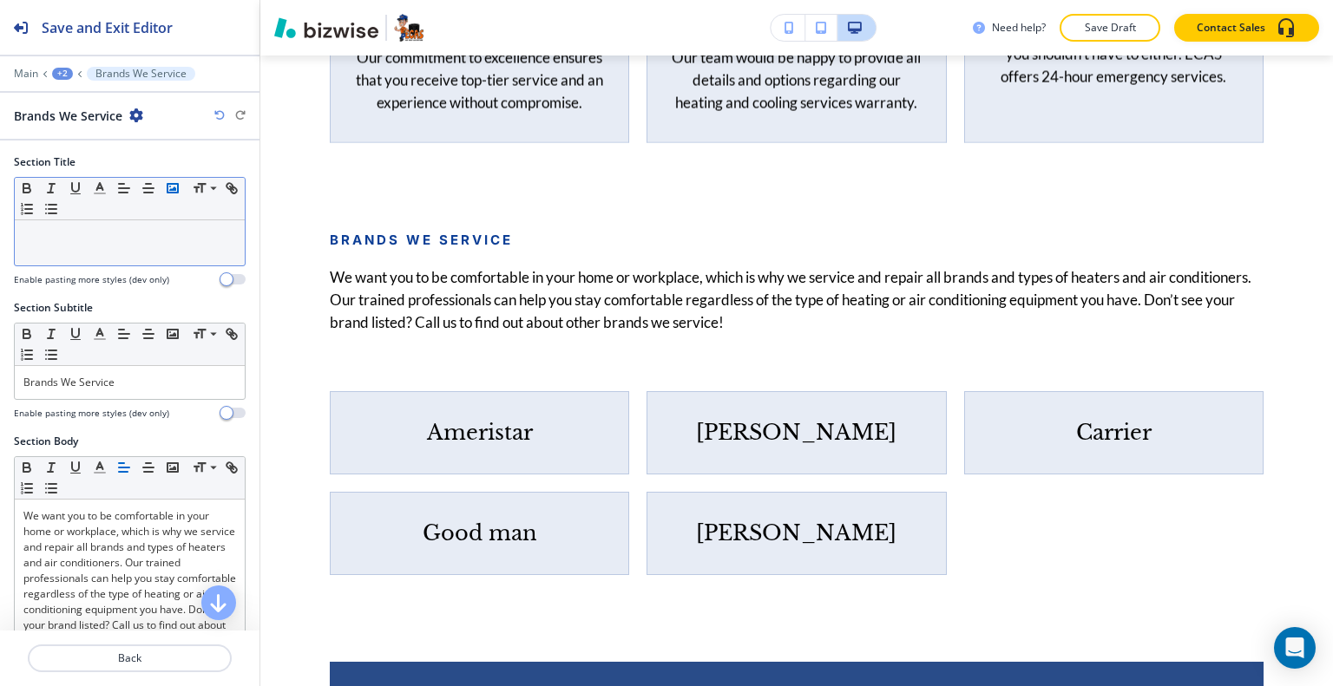
scroll to position [2919, 0]
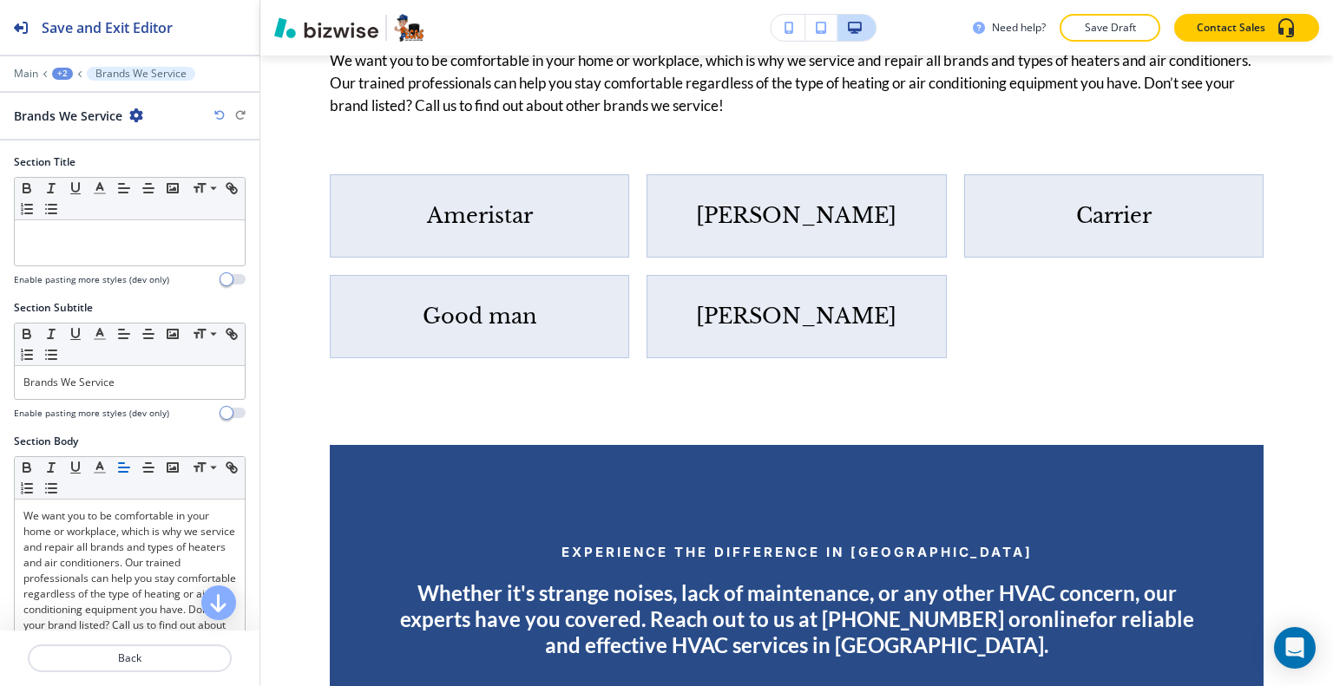
click at [137, 121] on icon "button" at bounding box center [136, 115] width 14 height 14
click at [135, 188] on button "Duplicate Section" at bounding box center [184, 175] width 111 height 30
click at [136, 188] on button "button" at bounding box center [148, 188] width 24 height 21
click at [129, 121] on div "Brands We Service" at bounding box center [78, 116] width 129 height 18
click at [129, 120] on icon "button" at bounding box center [136, 115] width 14 height 14
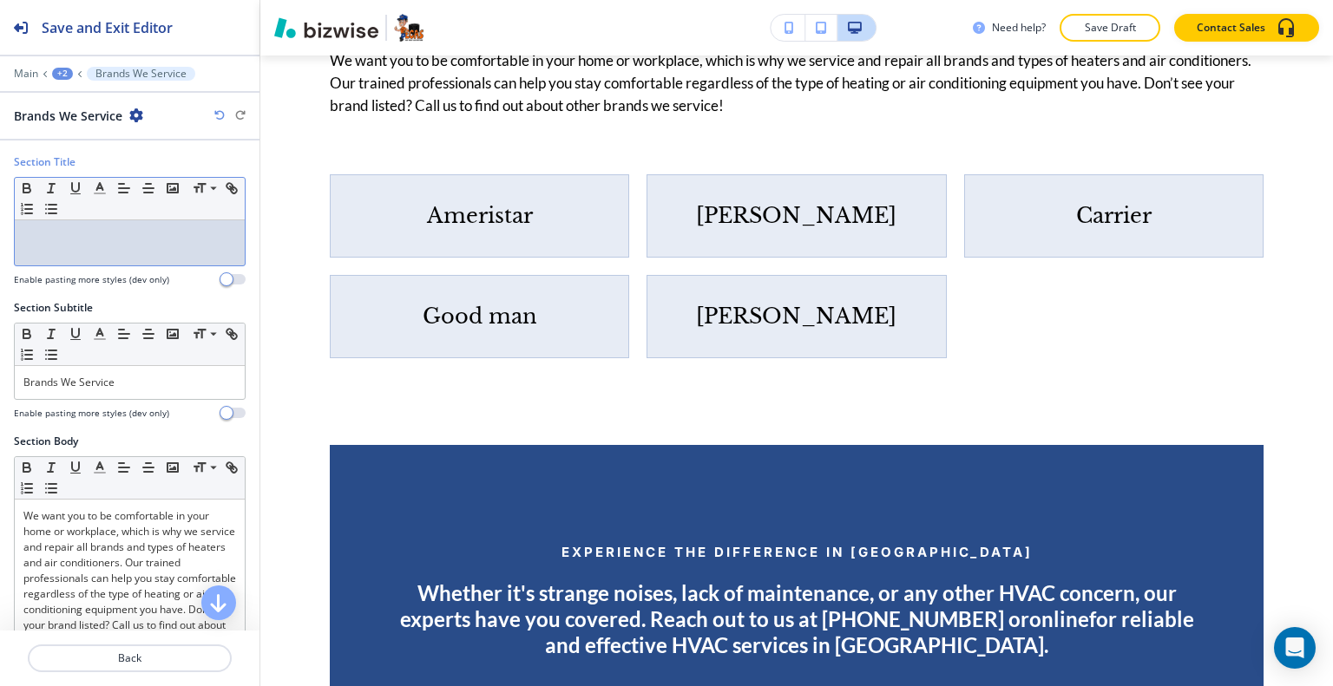
click at [169, 233] on p at bounding box center [129, 237] width 213 height 16
drag, startPoint x: 132, startPoint y: 130, endPoint x: 138, endPoint y: 103, distance: 27.6
click at [134, 125] on div at bounding box center [129, 132] width 259 height 14
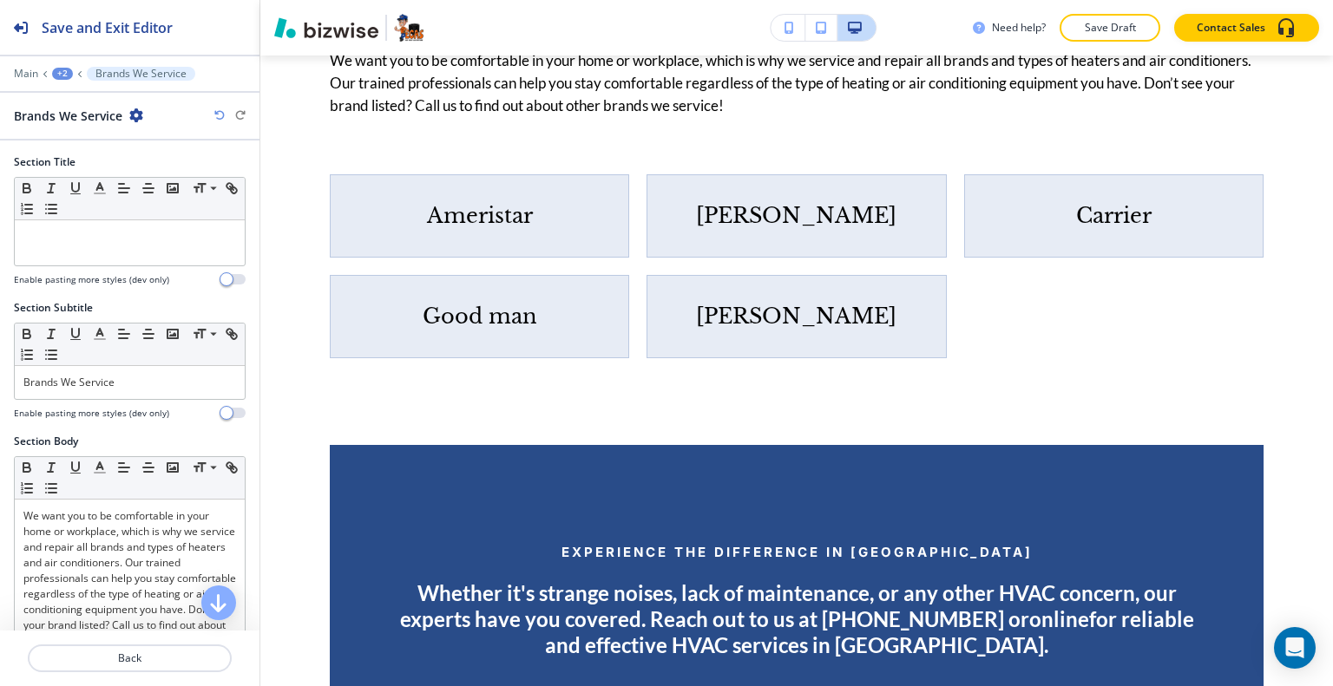
click at [139, 103] on div at bounding box center [129, 100] width 259 height 14
drag, startPoint x: 137, startPoint y: 109, endPoint x: 134, endPoint y: 128, distance: 18.5
click at [134, 128] on div "Save and Exit Editor Main +2 Brands We Service Brands We Service" at bounding box center [129, 70] width 259 height 141
click at [134, 111] on icon "button" at bounding box center [136, 115] width 14 height 14
drag, startPoint x: 146, startPoint y: 187, endPoint x: 147, endPoint y: 199, distance: 12.3
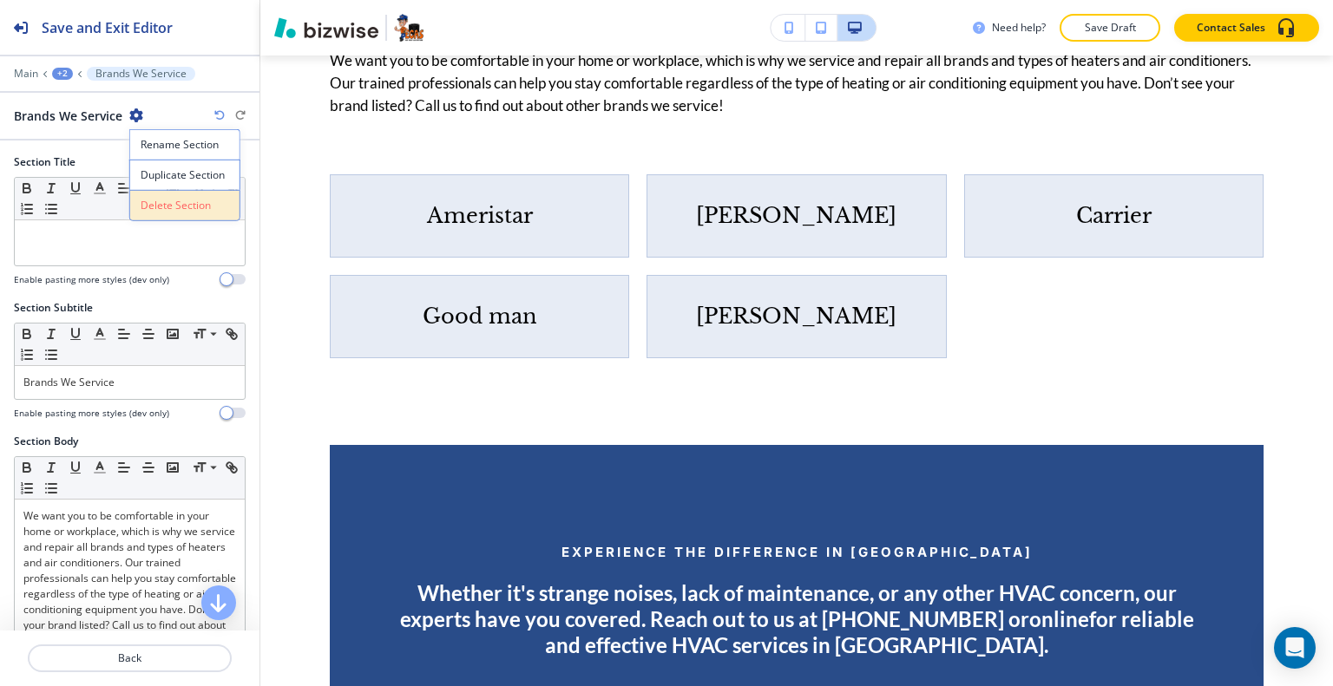
click at [147, 199] on div "Rename Section Duplicate Section Delete Section" at bounding box center [184, 175] width 111 height 92
click at [180, 193] on button "Delete Section" at bounding box center [184, 205] width 111 height 31
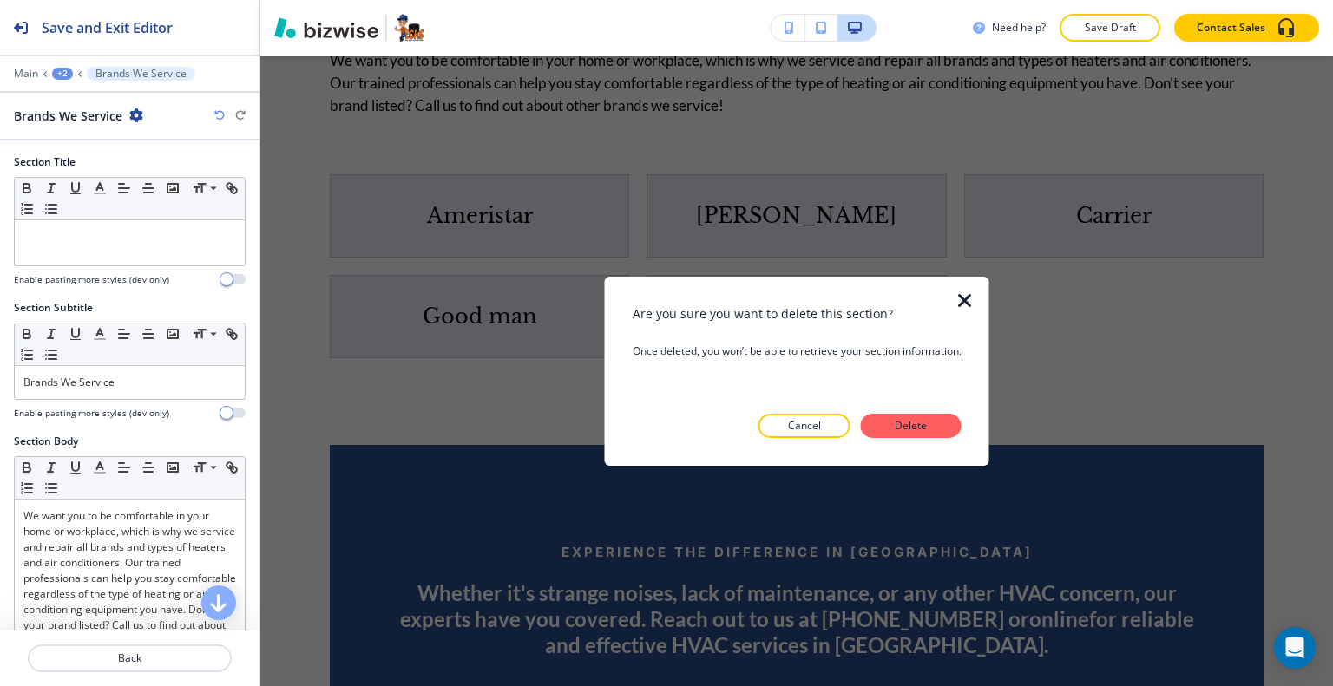
click at [930, 399] on div "Are you sure you want to delete this section? Once deleted, you won’t be able t…" at bounding box center [796, 371] width 329 height 134
drag, startPoint x: 911, startPoint y: 422, endPoint x: 905, endPoint y: 430, distance: 10.6
click at [905, 429] on div "Are you sure you want to delete this section? Once deleted, you won’t be able t…" at bounding box center [796, 371] width 329 height 134
click at [906, 430] on p "Delete" at bounding box center [911, 426] width 42 height 16
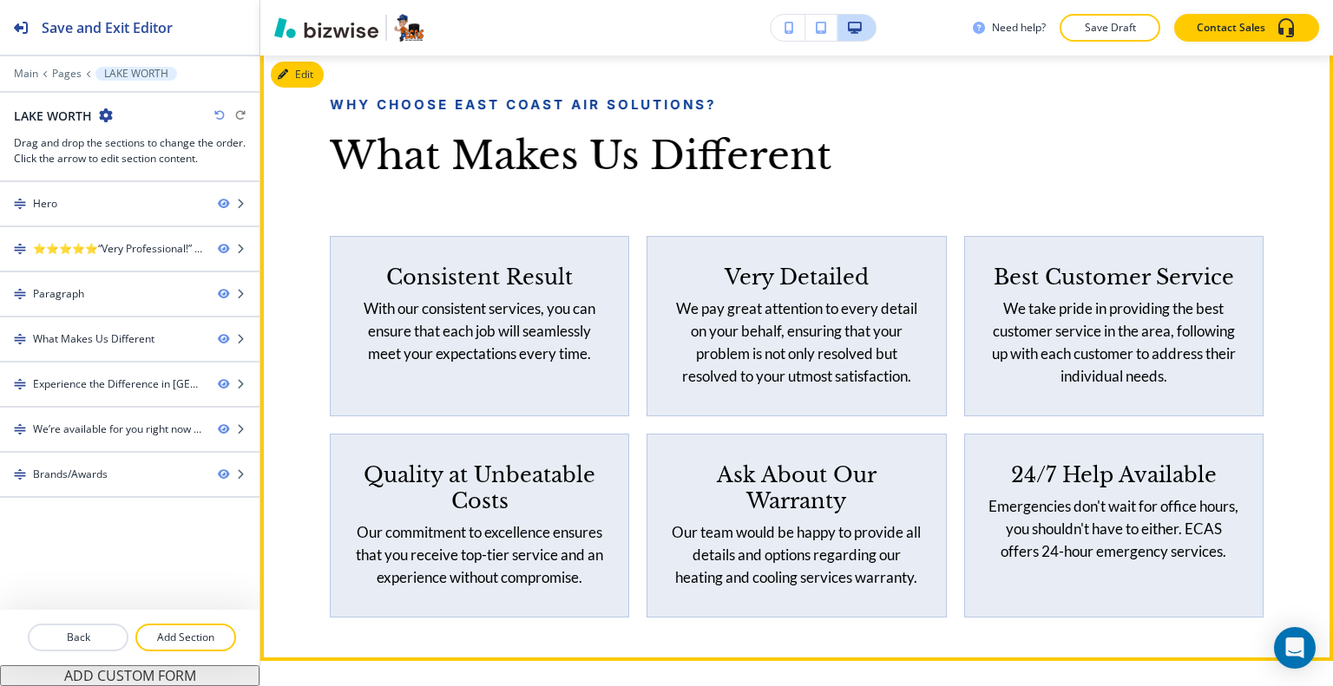
scroll to position [2054, 0]
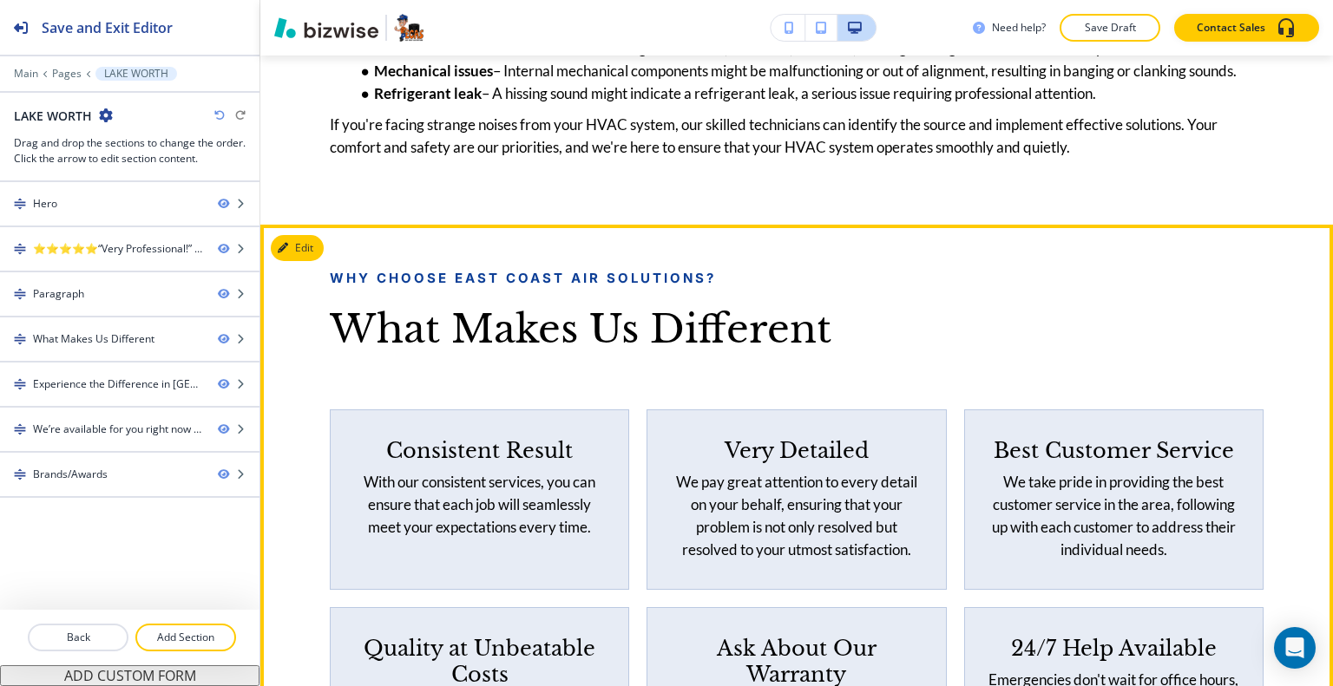
click at [324, 311] on div "Why Choose East Coast Air Solutions? What Makes Us Different Consistent Result …" at bounding box center [796, 530] width 1072 height 610
click at [309, 261] on button "Edit This Section" at bounding box center [329, 248] width 117 height 26
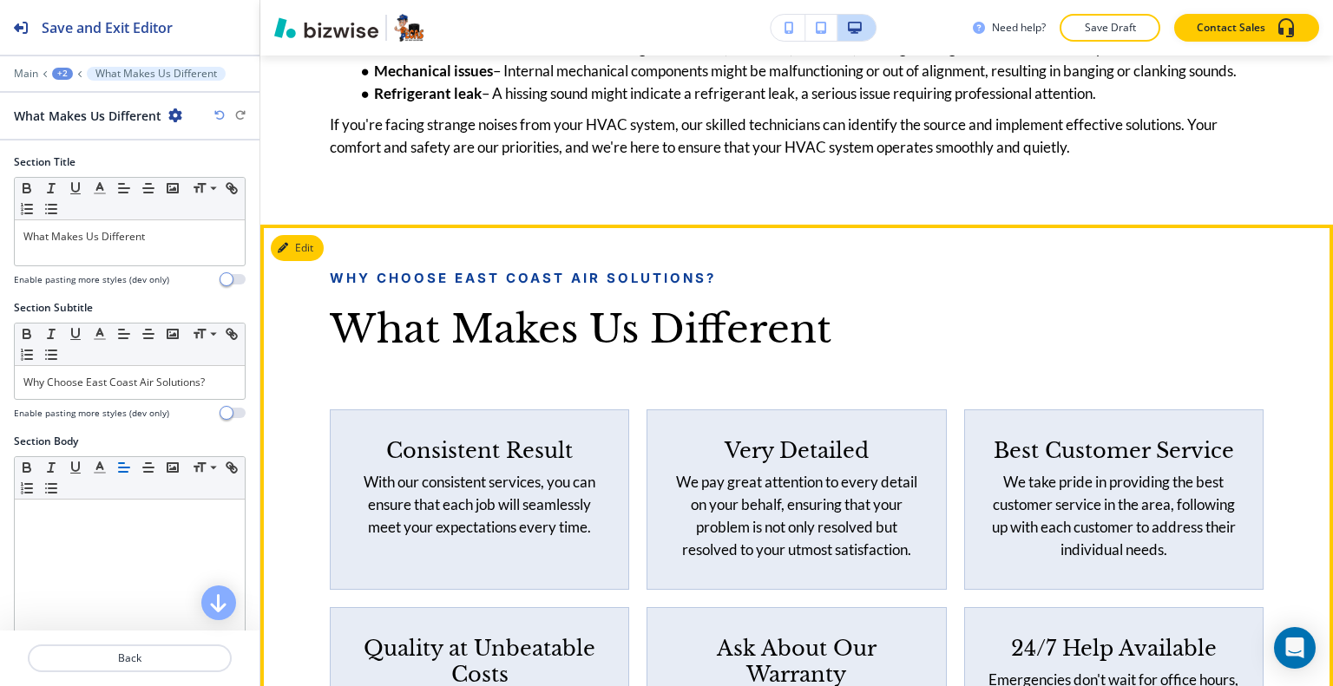
scroll to position [2287, 0]
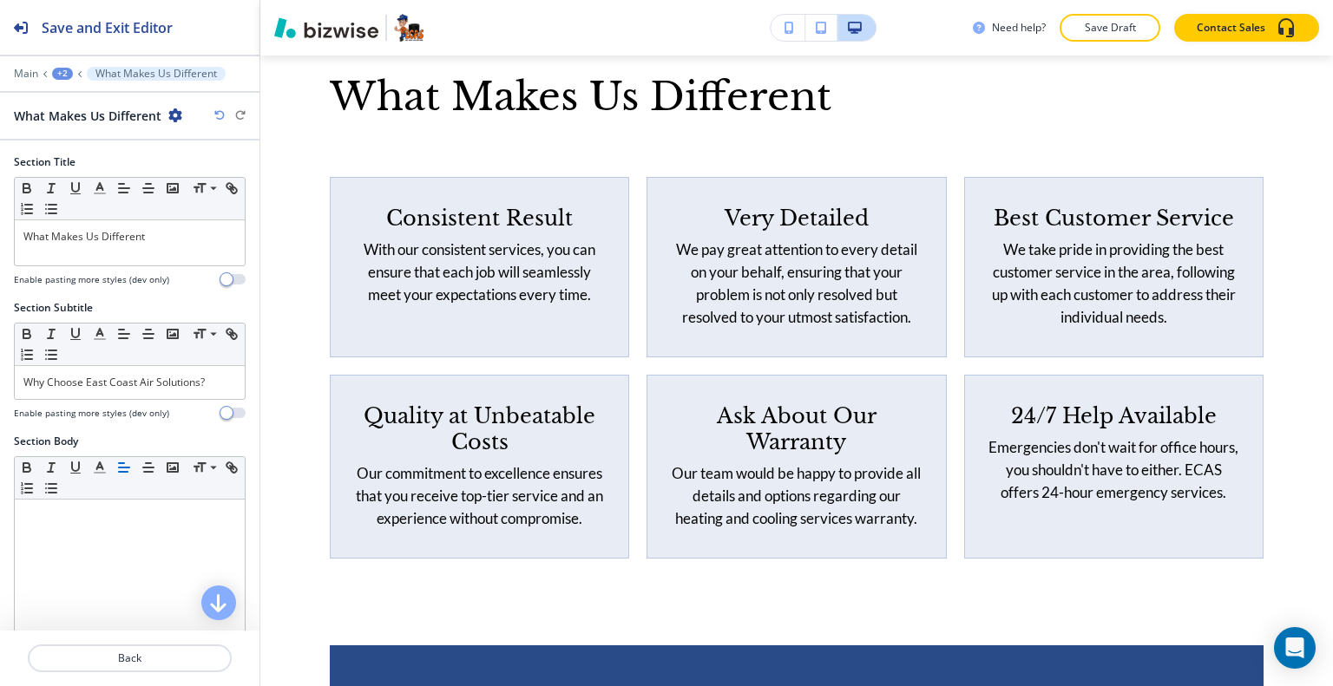
click at [175, 115] on icon "button" at bounding box center [175, 115] width 14 height 14
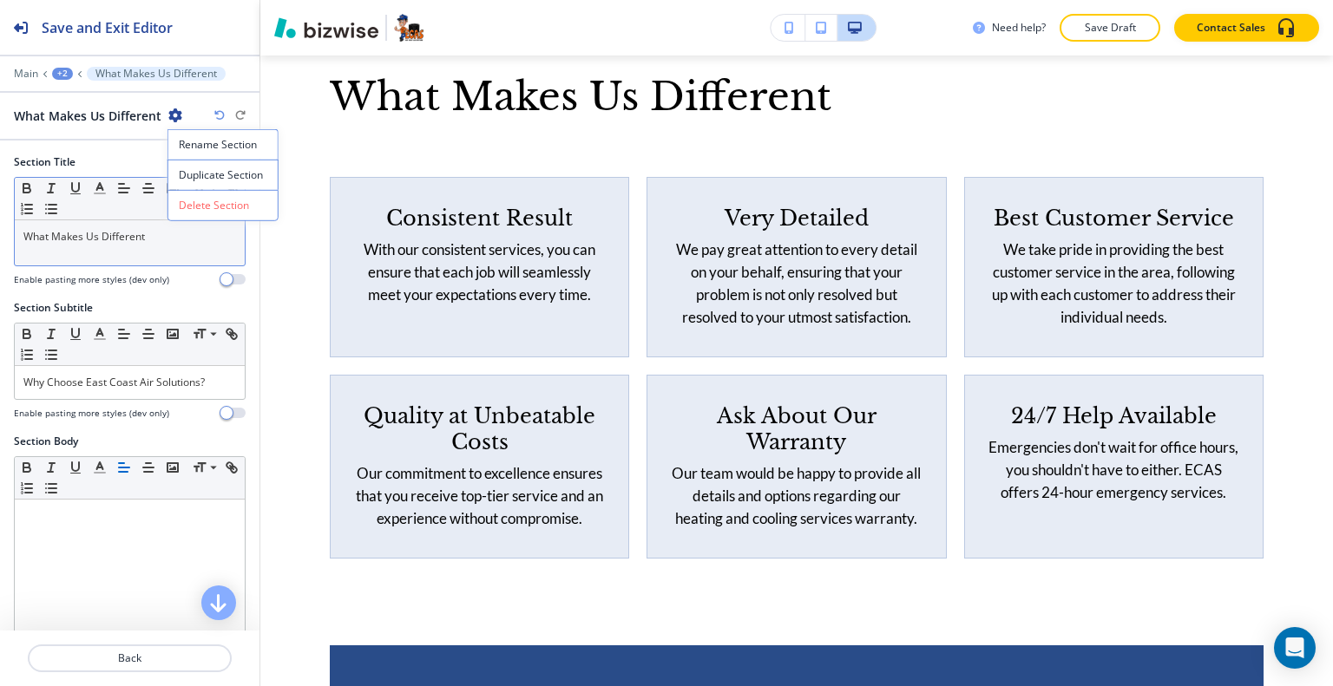
drag, startPoint x: 191, startPoint y: 200, endPoint x: 201, endPoint y: 206, distance: 11.6
click at [192, 200] on p "Delete Section" at bounding box center [223, 206] width 88 height 16
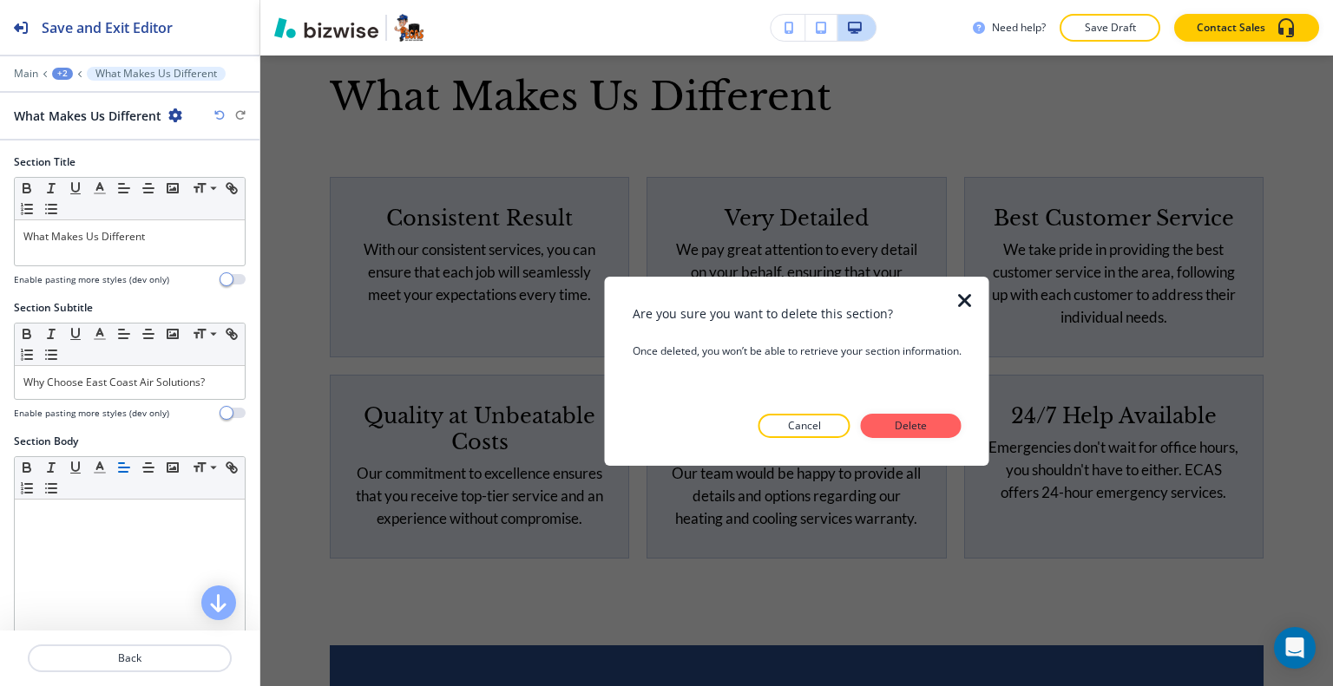
click at [935, 423] on button "Delete" at bounding box center [911, 426] width 101 height 24
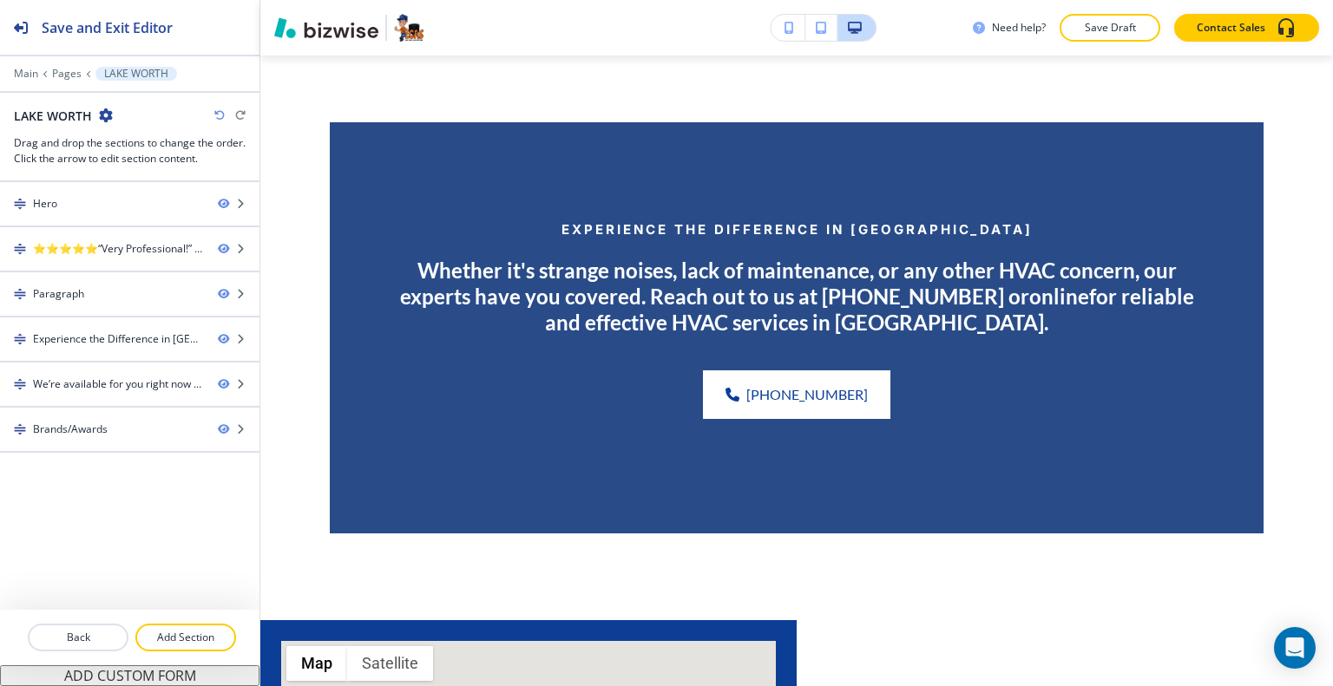
scroll to position [2113, 0]
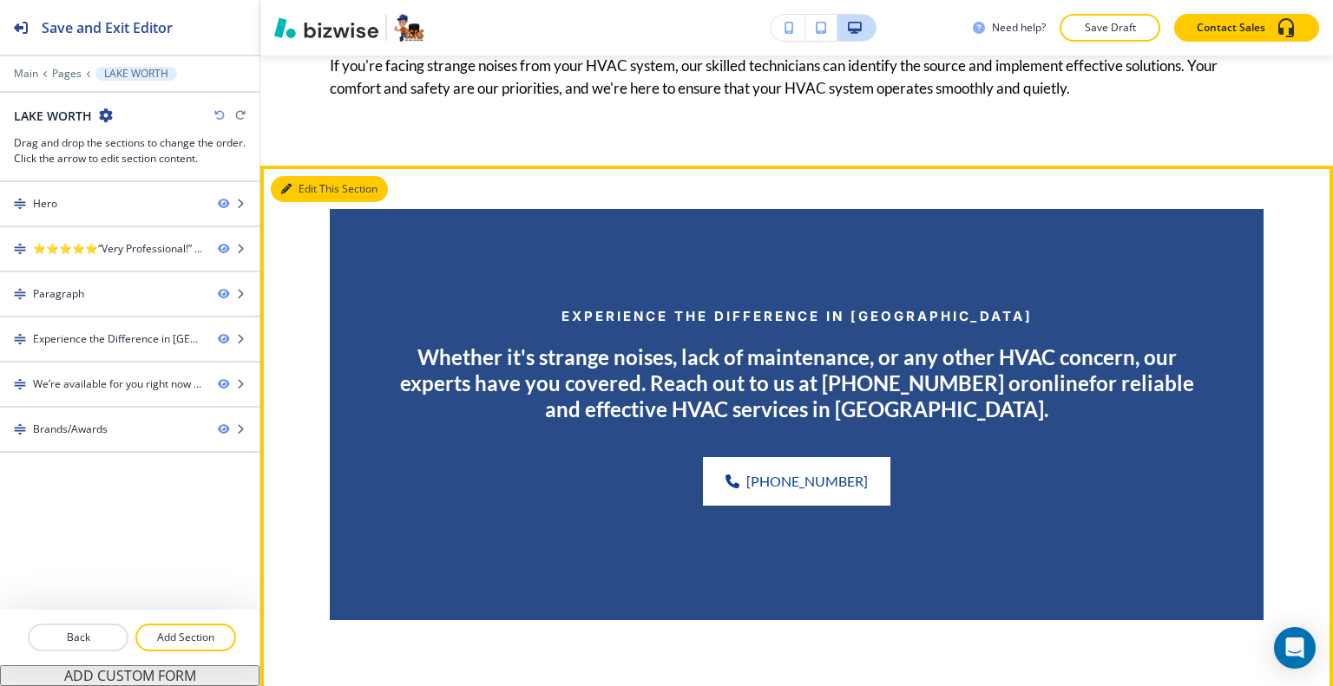
click at [311, 202] on button "Edit This Section" at bounding box center [329, 189] width 117 height 26
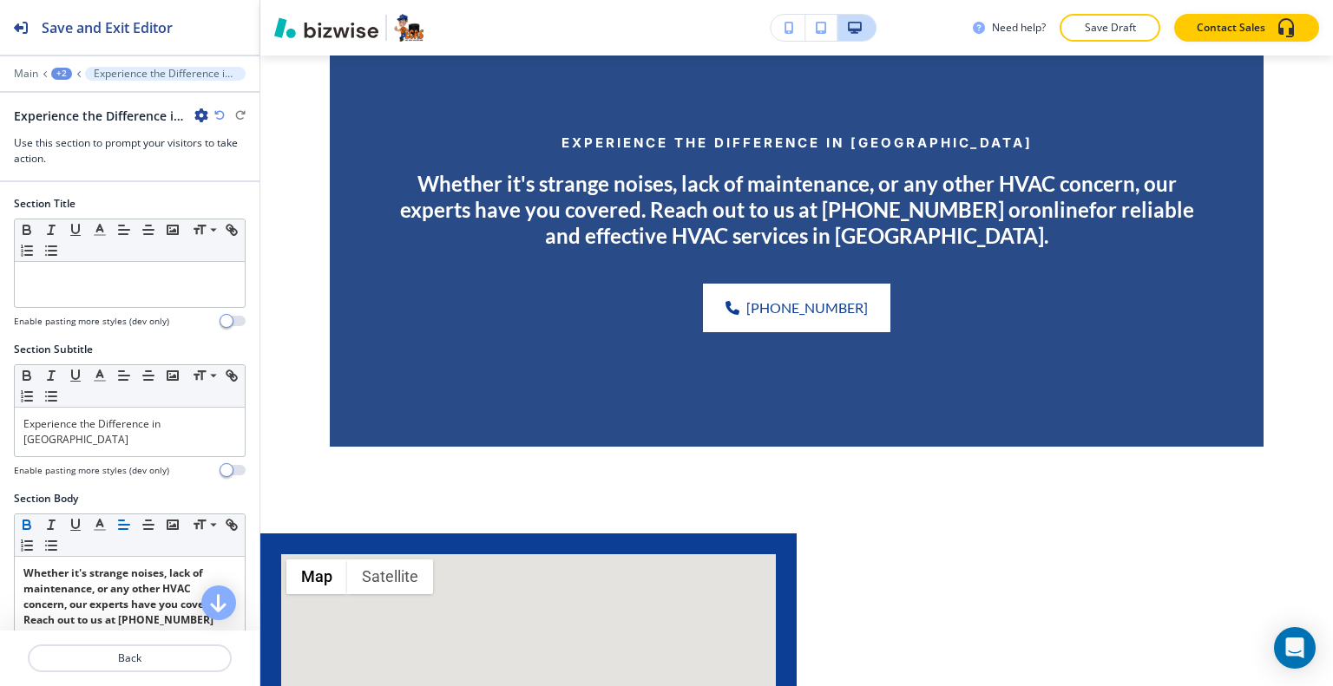
click at [201, 117] on icon "button" at bounding box center [201, 115] width 14 height 14
click at [235, 193] on button "Delete Section" at bounding box center [249, 205] width 111 height 31
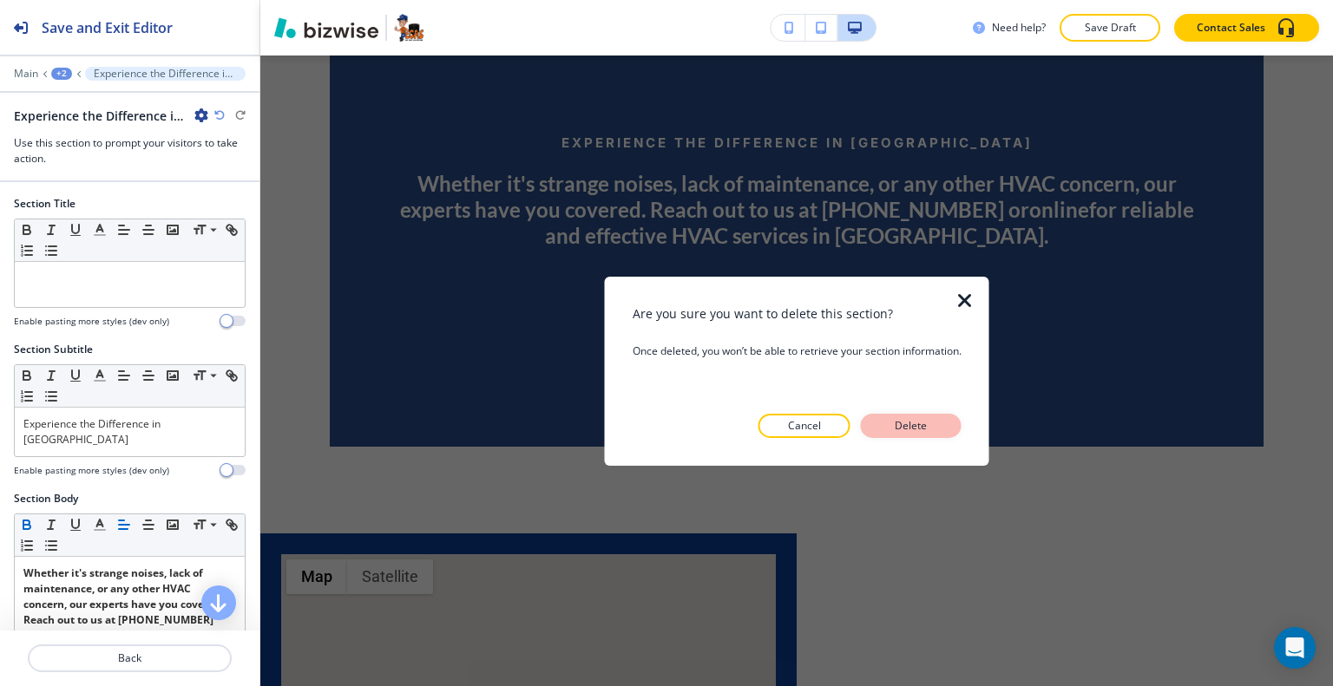
click at [937, 430] on button "Delete" at bounding box center [911, 426] width 101 height 24
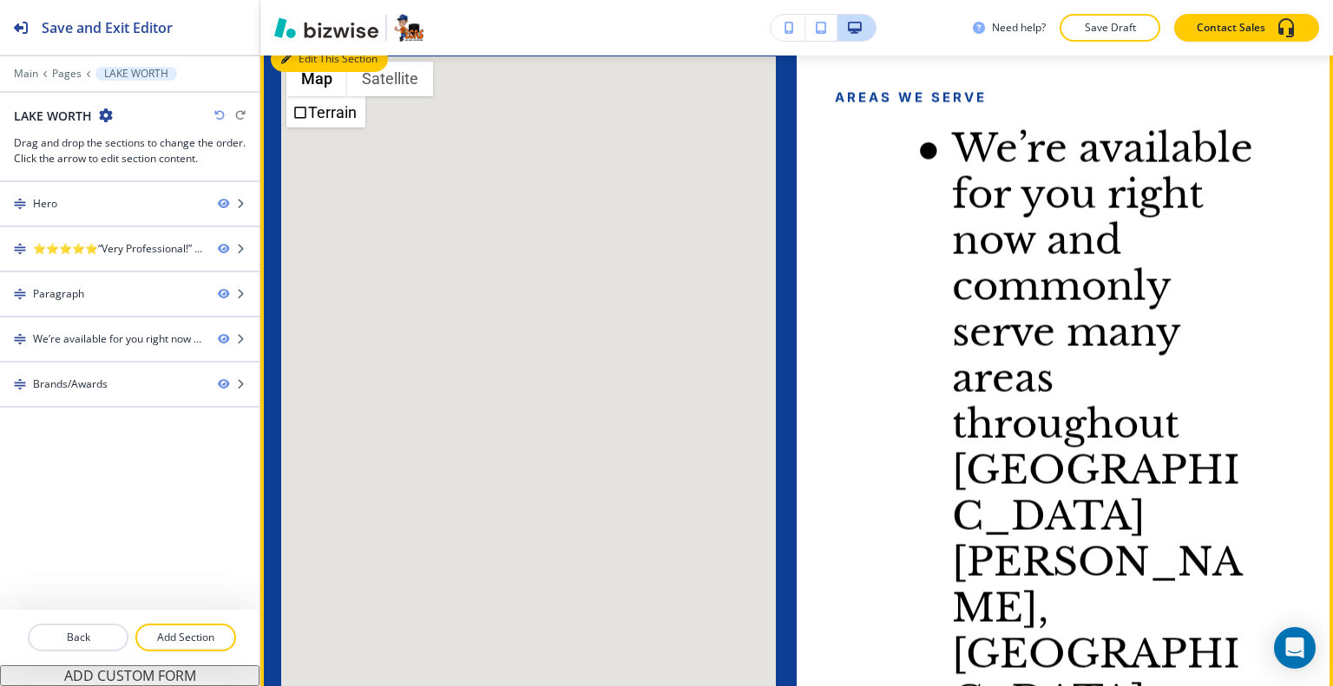
click at [321, 72] on button "Edit This Section" at bounding box center [329, 59] width 117 height 26
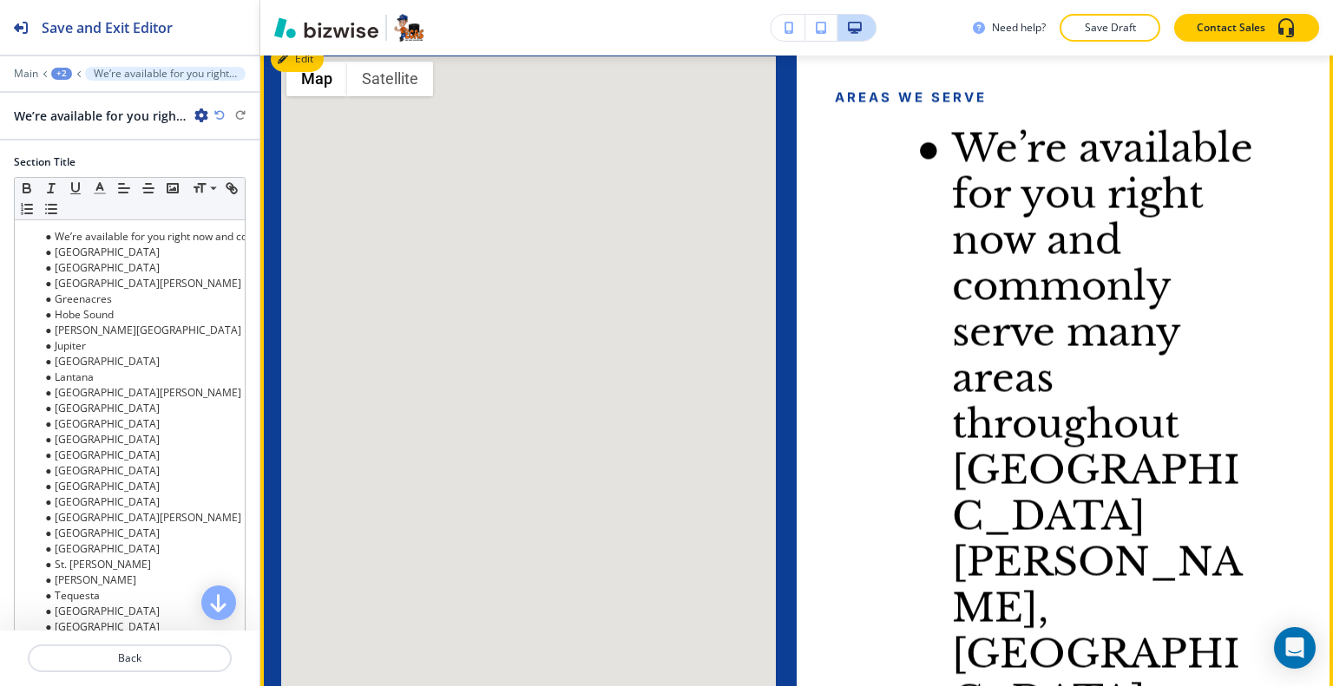
scroll to position [2331, 0]
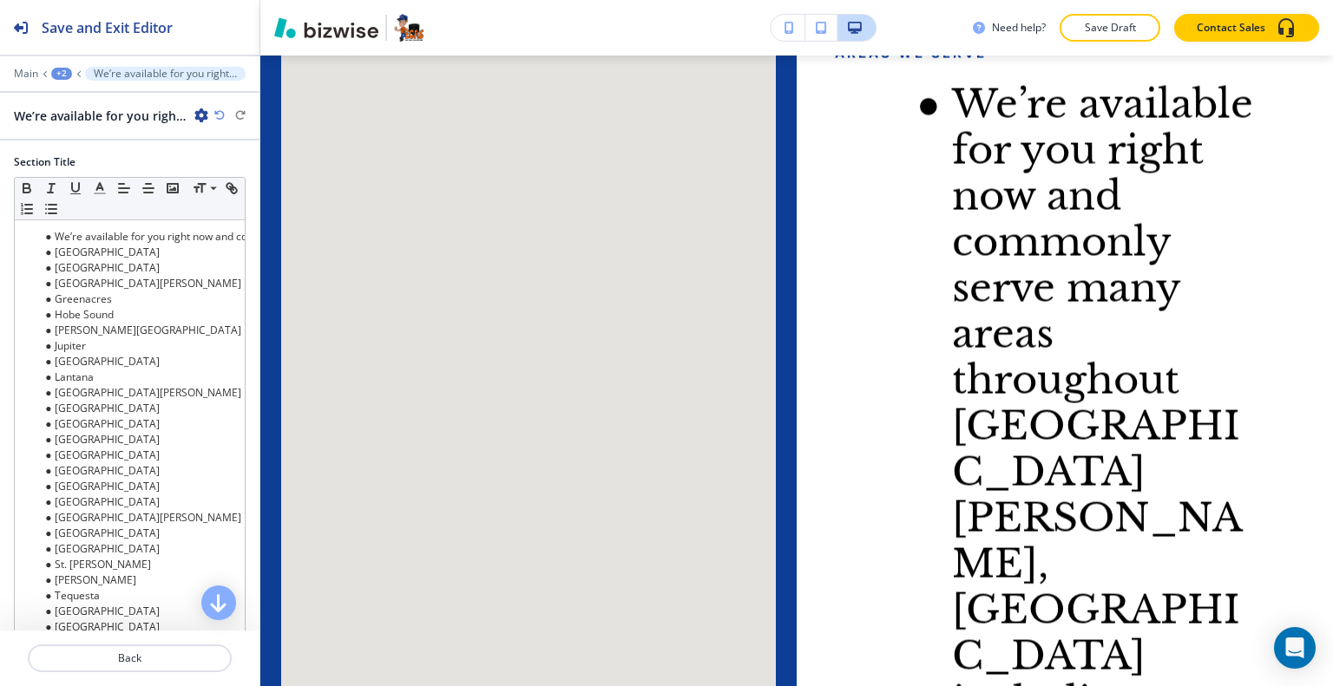
click at [203, 112] on icon "button" at bounding box center [201, 115] width 14 height 14
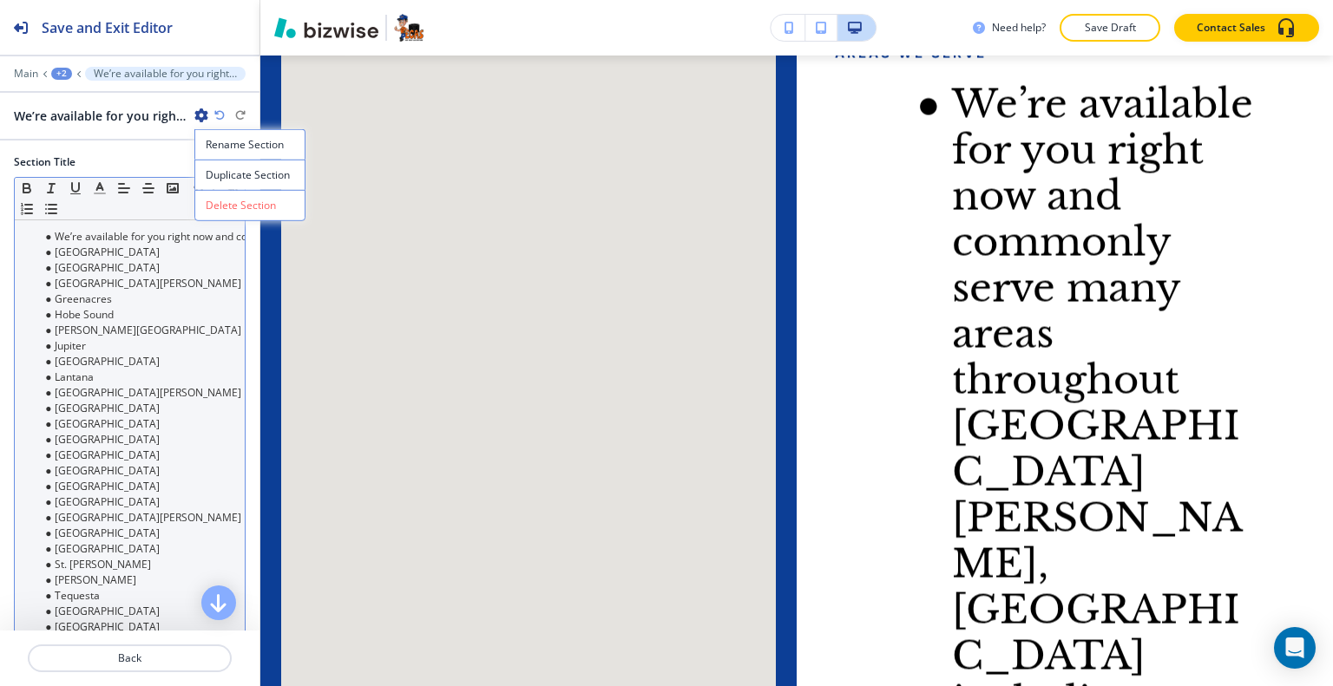
drag, startPoint x: 219, startPoint y: 193, endPoint x: 219, endPoint y: 204, distance: 11.3
click at [218, 198] on button "Delete Section" at bounding box center [249, 205] width 111 height 31
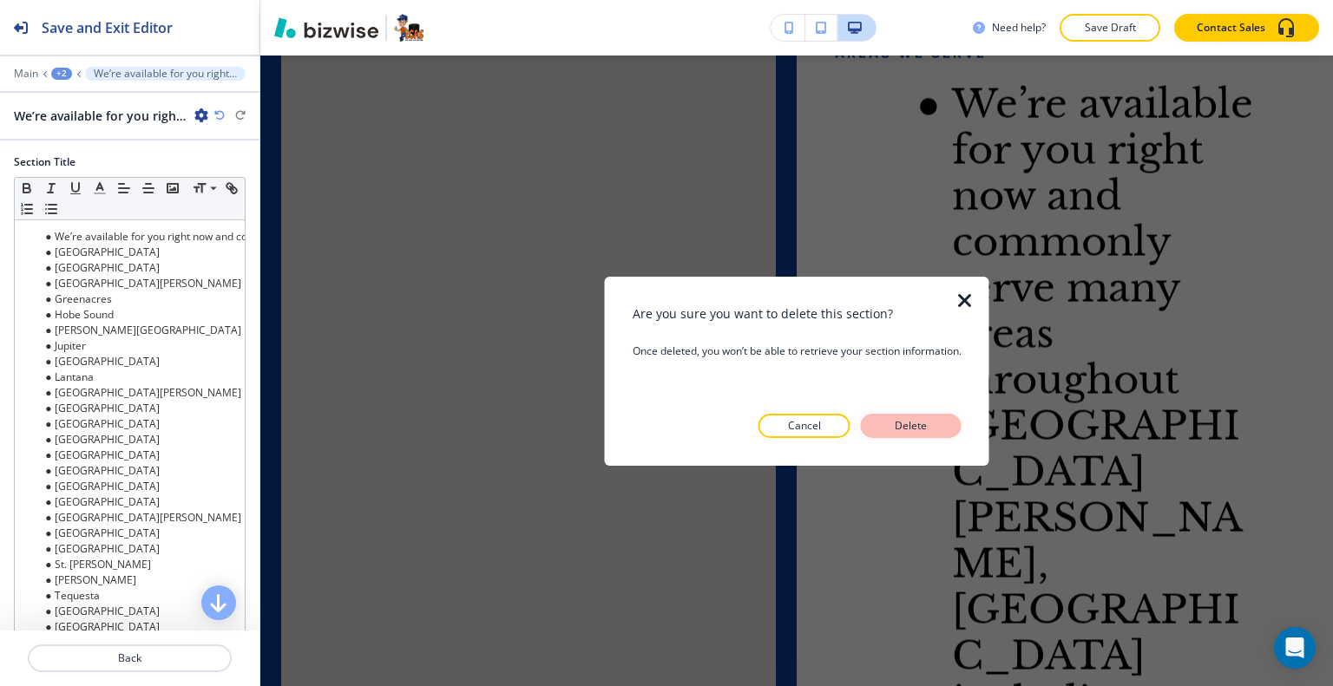
drag, startPoint x: 906, startPoint y: 405, endPoint x: 907, endPoint y: 429, distance: 24.3
click at [906, 416] on div "Are you sure you want to delete this section? Once deleted, you won’t be able t…" at bounding box center [796, 371] width 329 height 134
click at [907, 429] on p "Delete" at bounding box center [911, 426] width 42 height 16
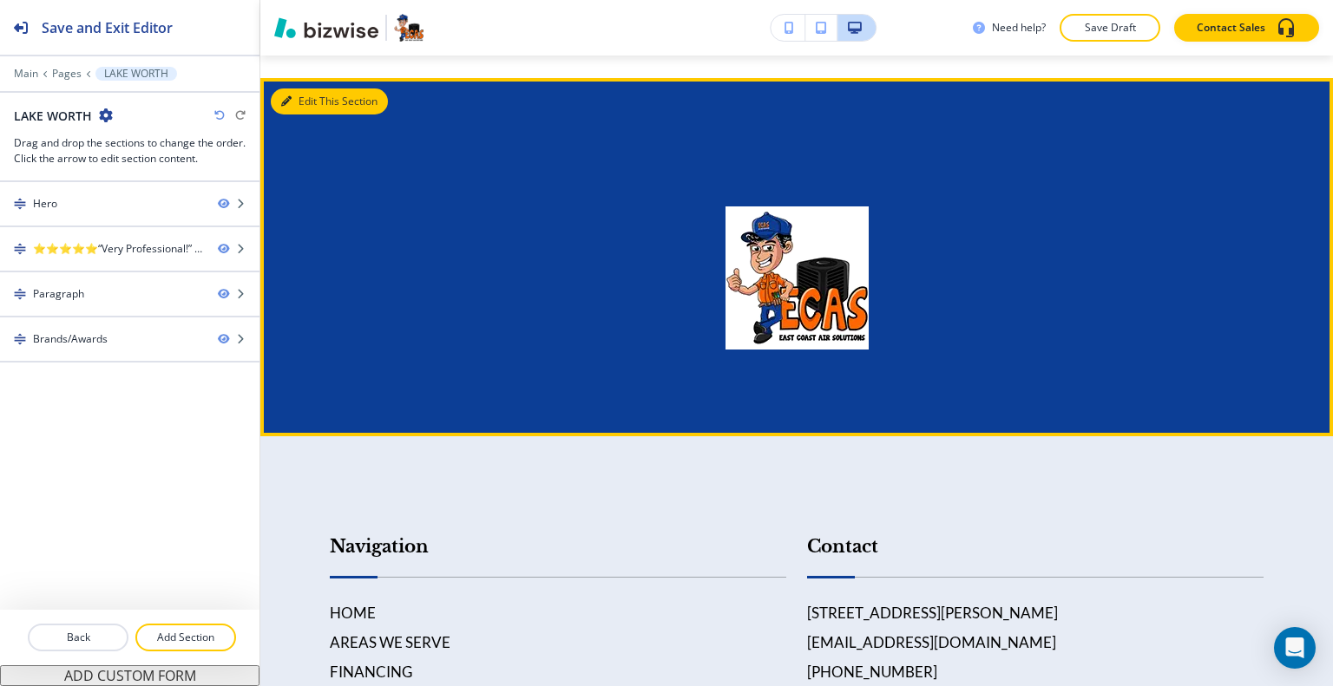
click at [302, 115] on button "Edit This Section" at bounding box center [329, 101] width 117 height 26
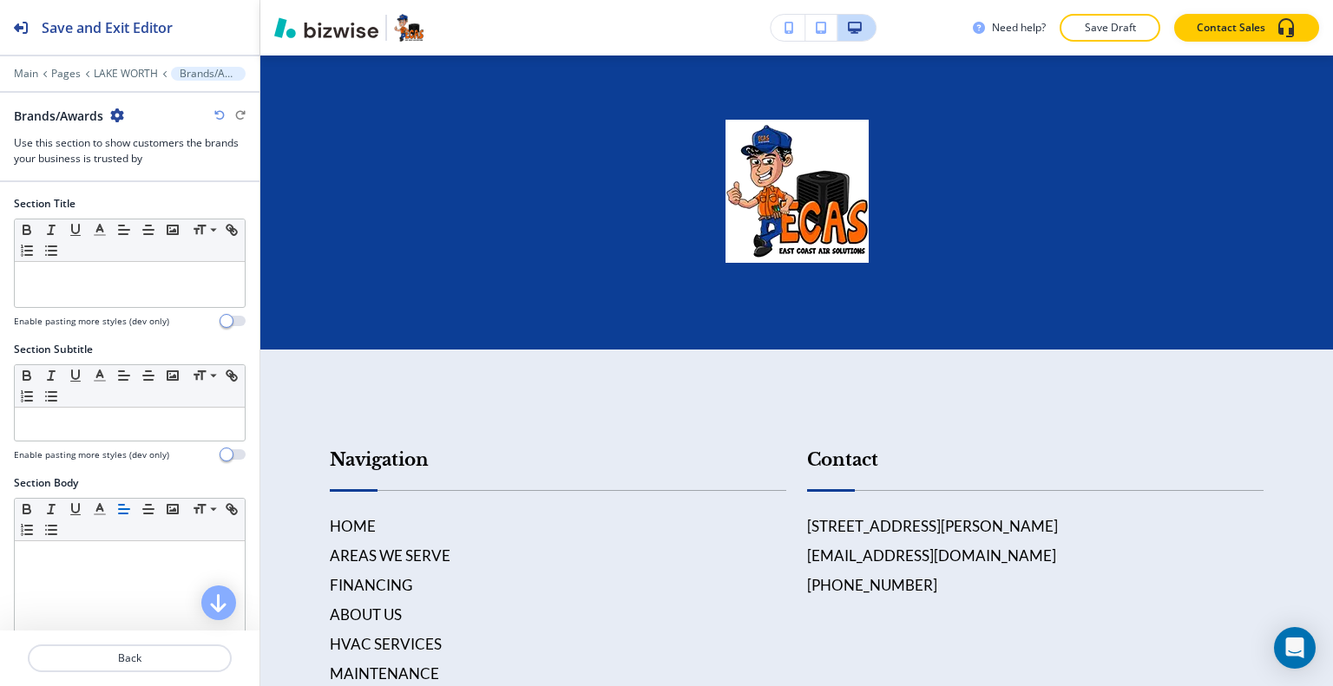
click at [111, 121] on div "Brands/Awards" at bounding box center [69, 116] width 110 height 18
click at [118, 108] on div "Main Pages LAKE WORTH Brands/Awards Brands/Awards Use this section to show cust…" at bounding box center [129, 117] width 259 height 100
click at [118, 109] on icon "button" at bounding box center [117, 115] width 14 height 14
click at [154, 196] on button "Delete Section" at bounding box center [166, 205] width 111 height 31
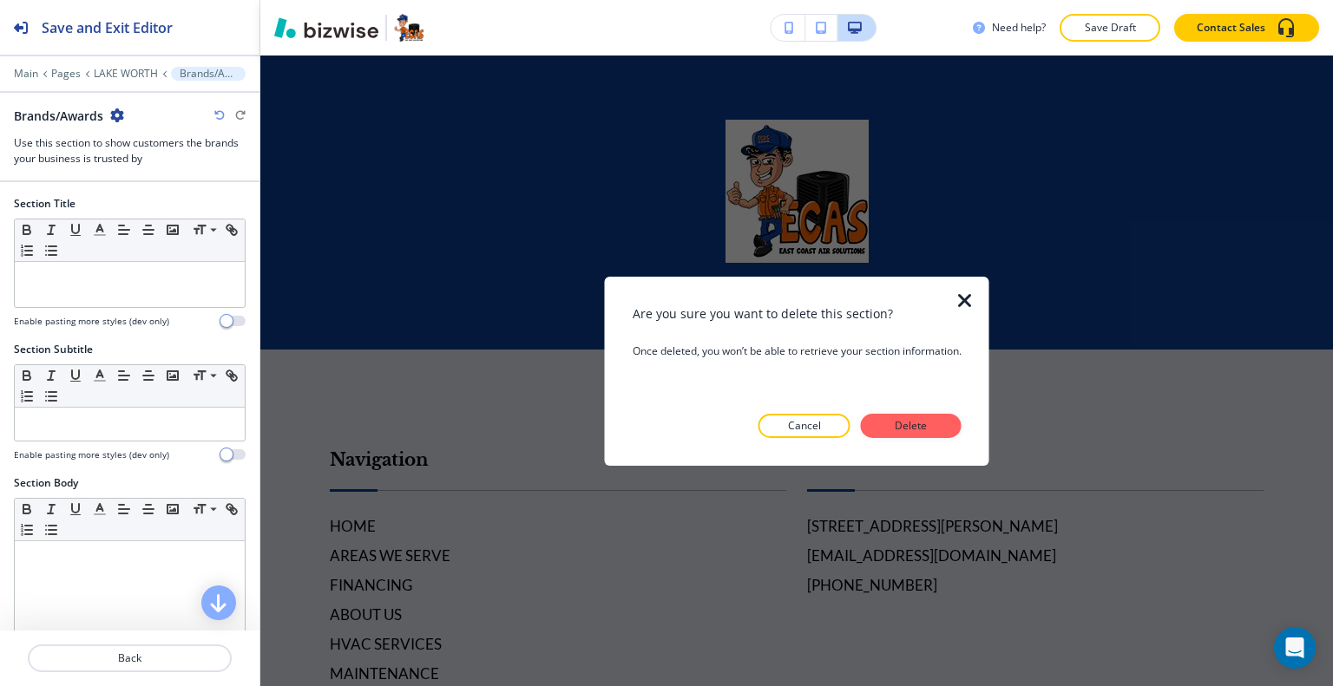
click at [861, 440] on div at bounding box center [796, 452] width 329 height 28
drag, startPoint x: 899, startPoint y: 438, endPoint x: 909, endPoint y: 419, distance: 21.7
click at [899, 438] on div at bounding box center [796, 452] width 329 height 28
click at [909, 419] on p "Delete" at bounding box center [911, 426] width 42 height 16
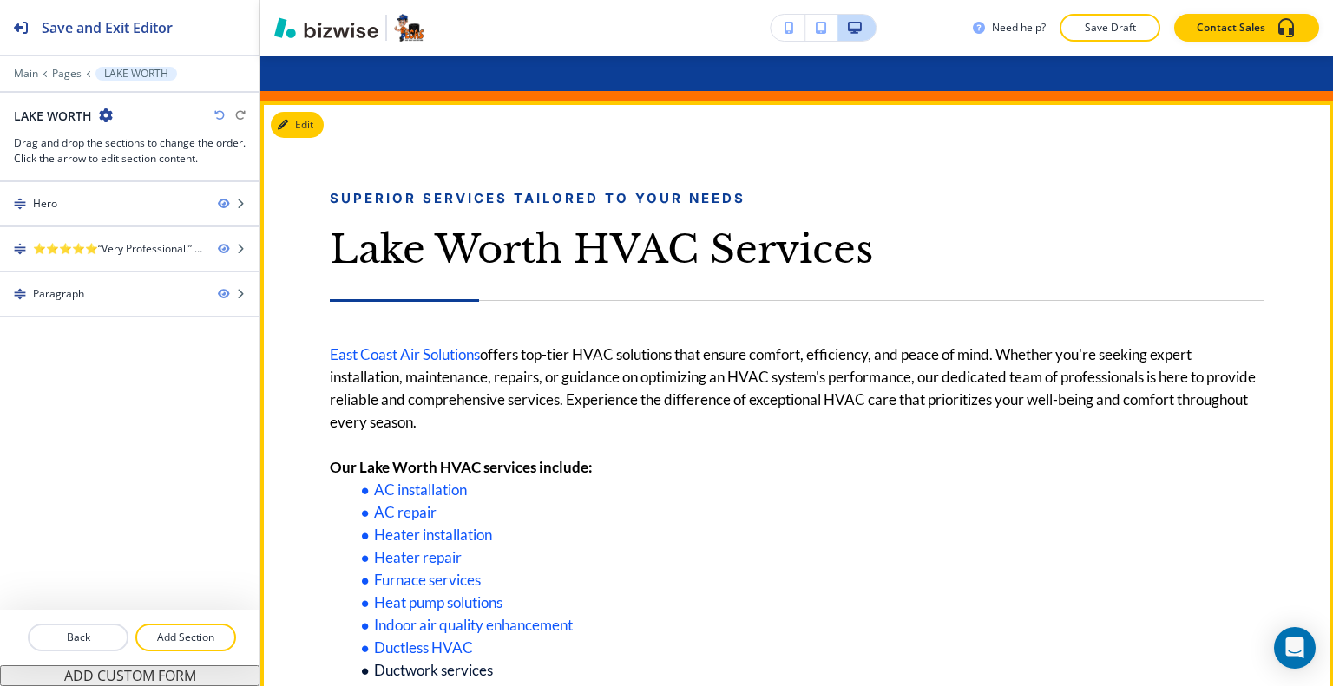
scroll to position [596, 0]
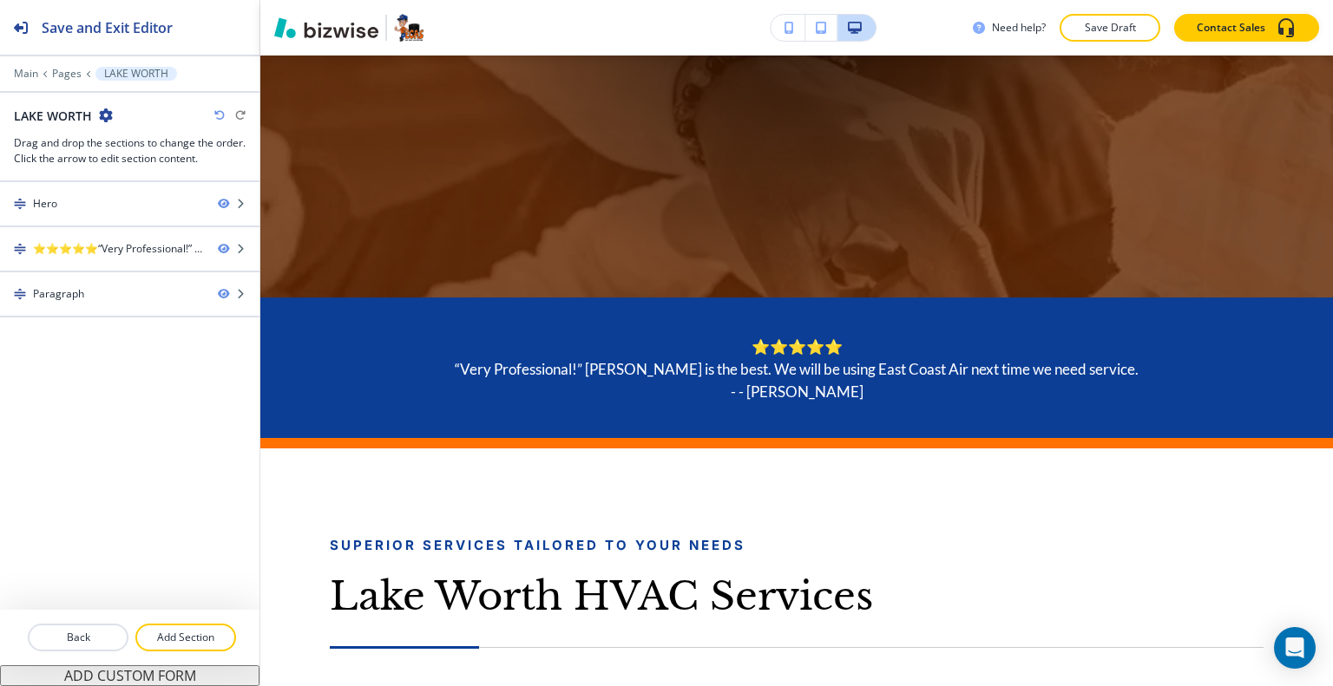
click at [1063, 39] on div "Need help? Save Draft Contact Sales" at bounding box center [1153, 28] width 360 height 28
click at [1106, 30] on p "Save Draft" at bounding box center [1110, 28] width 56 height 16
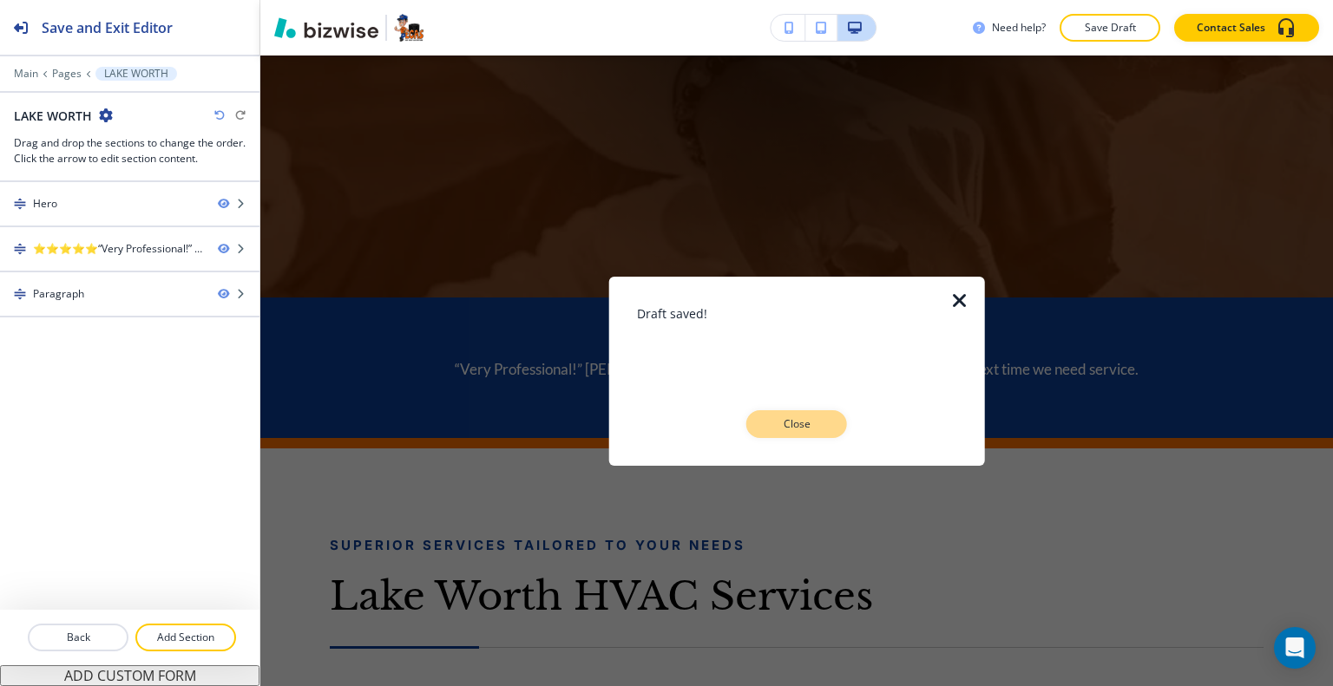
click at [803, 413] on button "Close" at bounding box center [796, 424] width 101 height 28
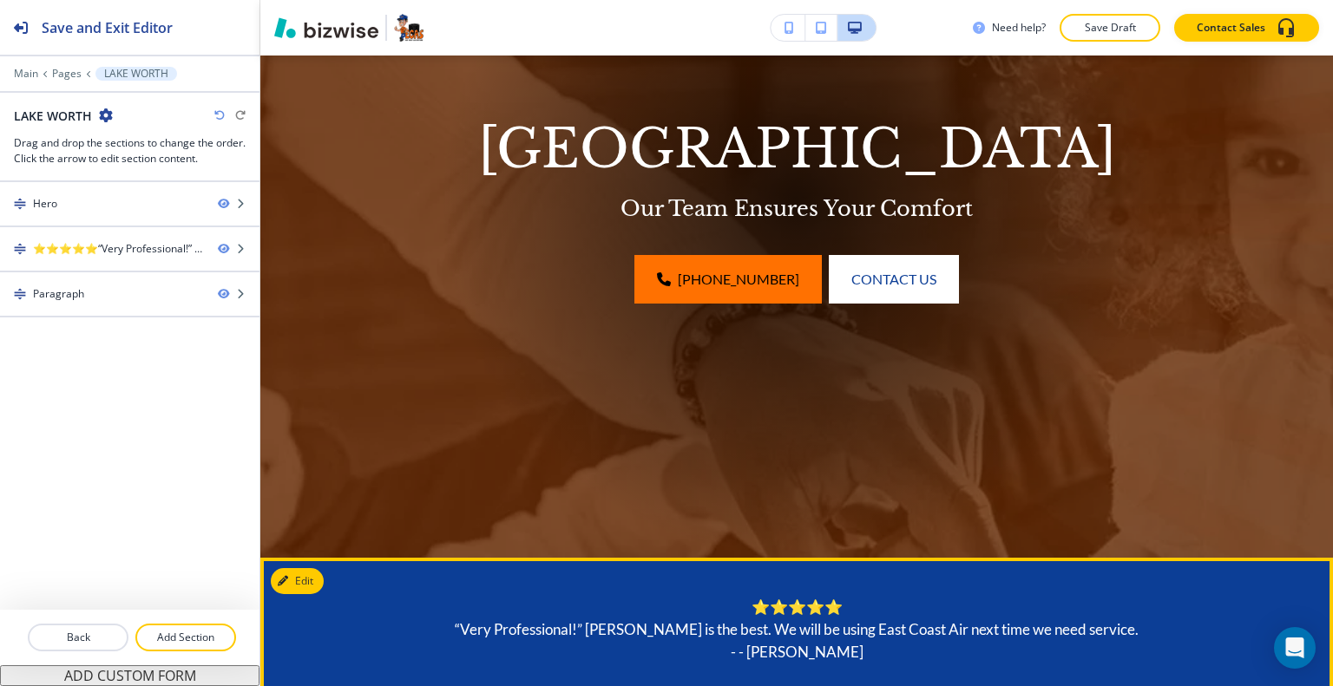
scroll to position [249, 0]
